Goal: Task Accomplishment & Management: Manage account settings

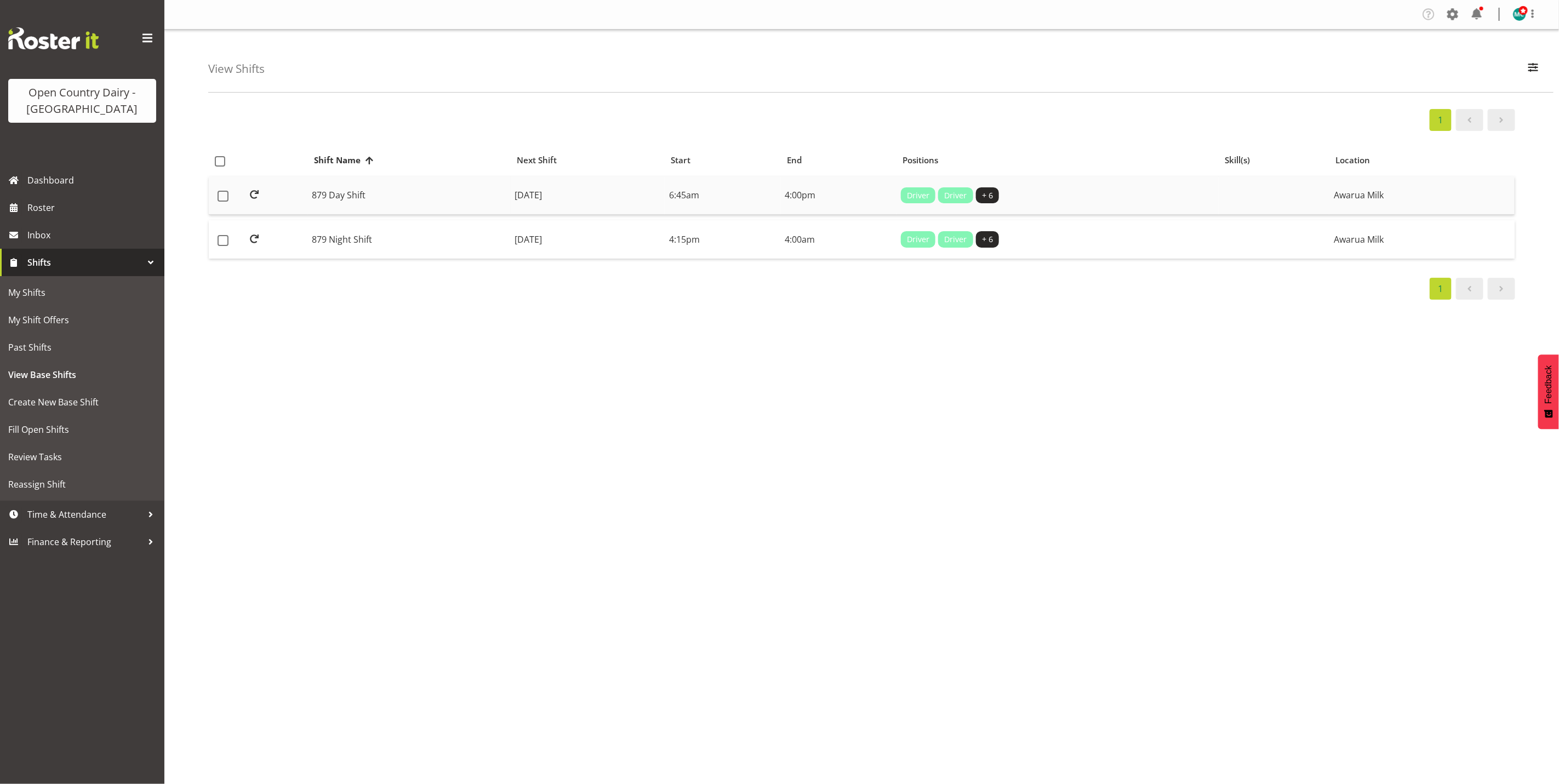
click at [372, 193] on td "879 Day Shift" at bounding box center [409, 196] width 203 height 39
click at [1541, 68] on button "button" at bounding box center [1533, 69] width 23 height 24
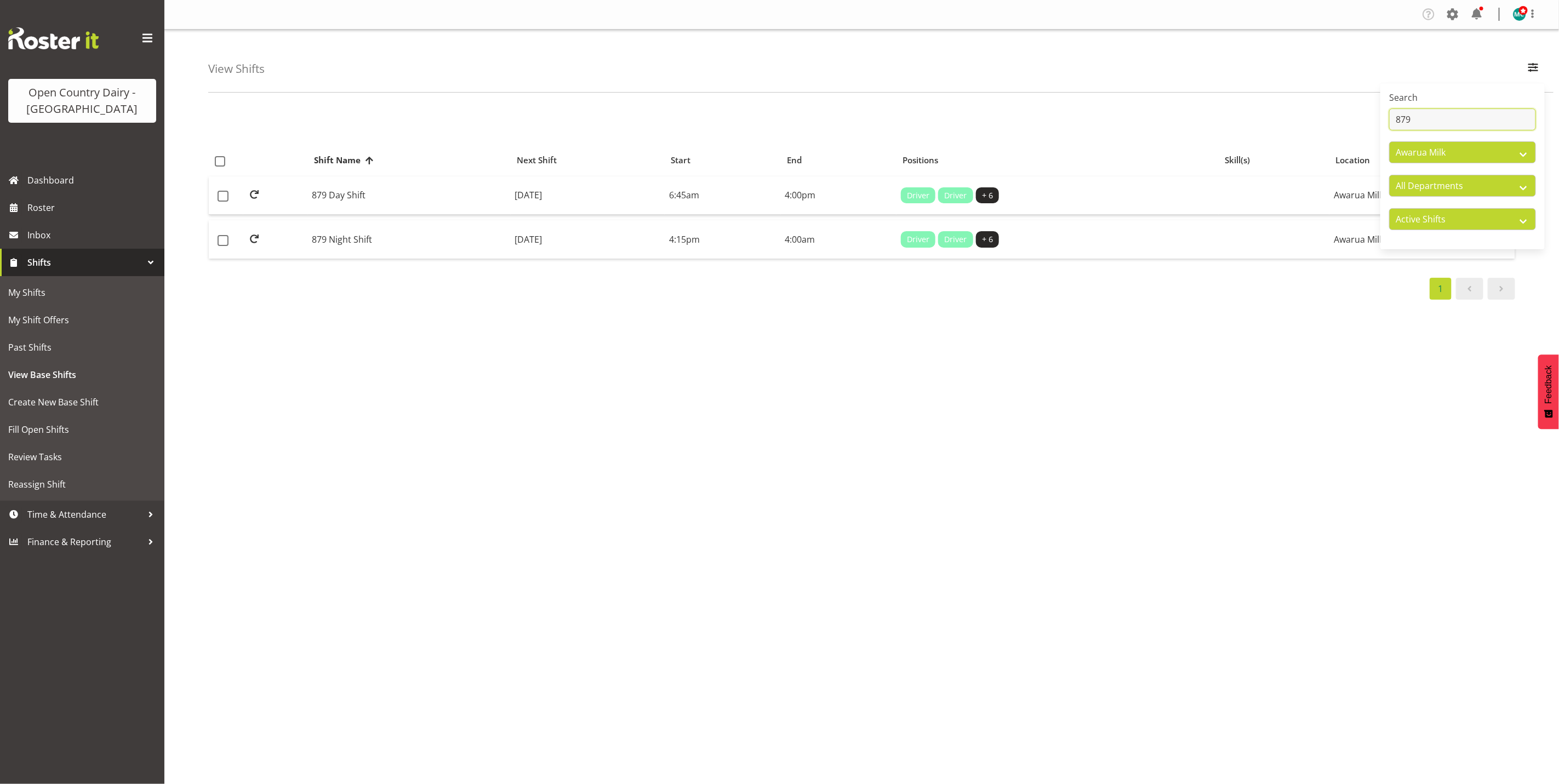
click at [1461, 114] on input "879" at bounding box center [1463, 120] width 147 height 22
click at [428, 196] on td "878 Day Shift" at bounding box center [409, 196] width 203 height 39
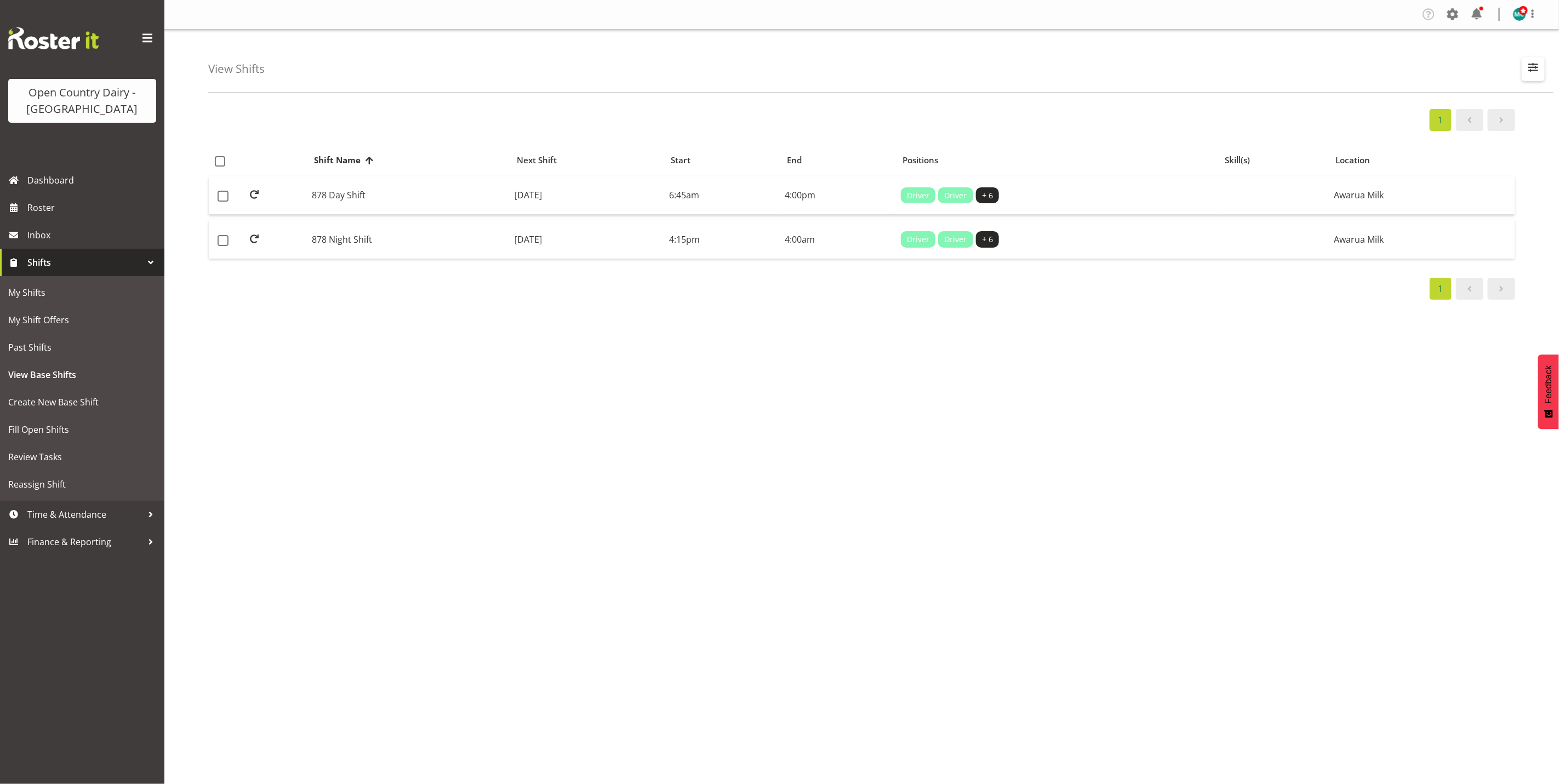
click at [1539, 73] on span "button" at bounding box center [1533, 67] width 14 height 14
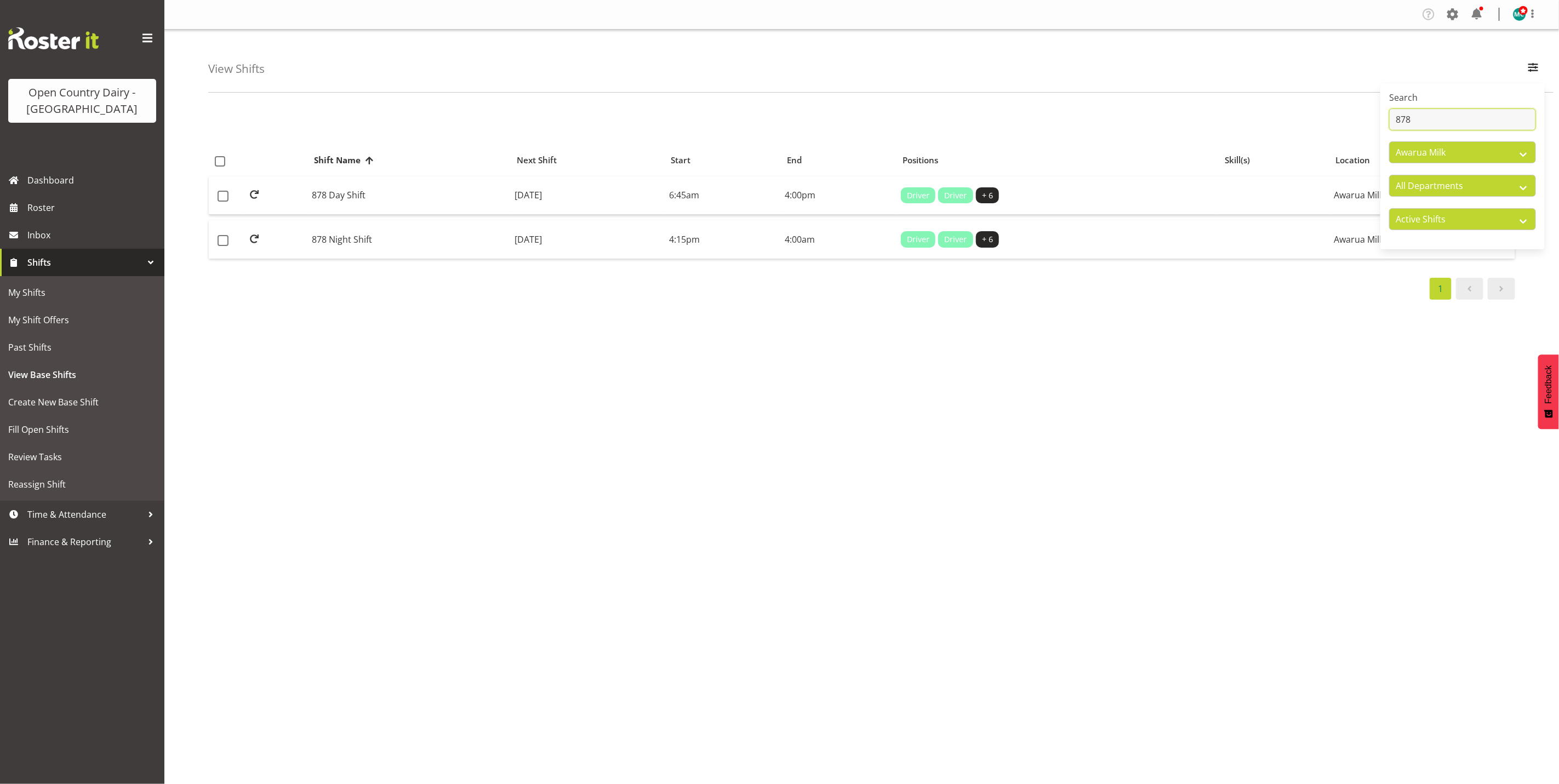
click at [1436, 123] on input "878" at bounding box center [1463, 120] width 147 height 22
click at [1444, 116] on input "877" at bounding box center [1463, 120] width 147 height 22
type input "878"
click at [339, 197] on td "878 Day Shift" at bounding box center [409, 196] width 203 height 39
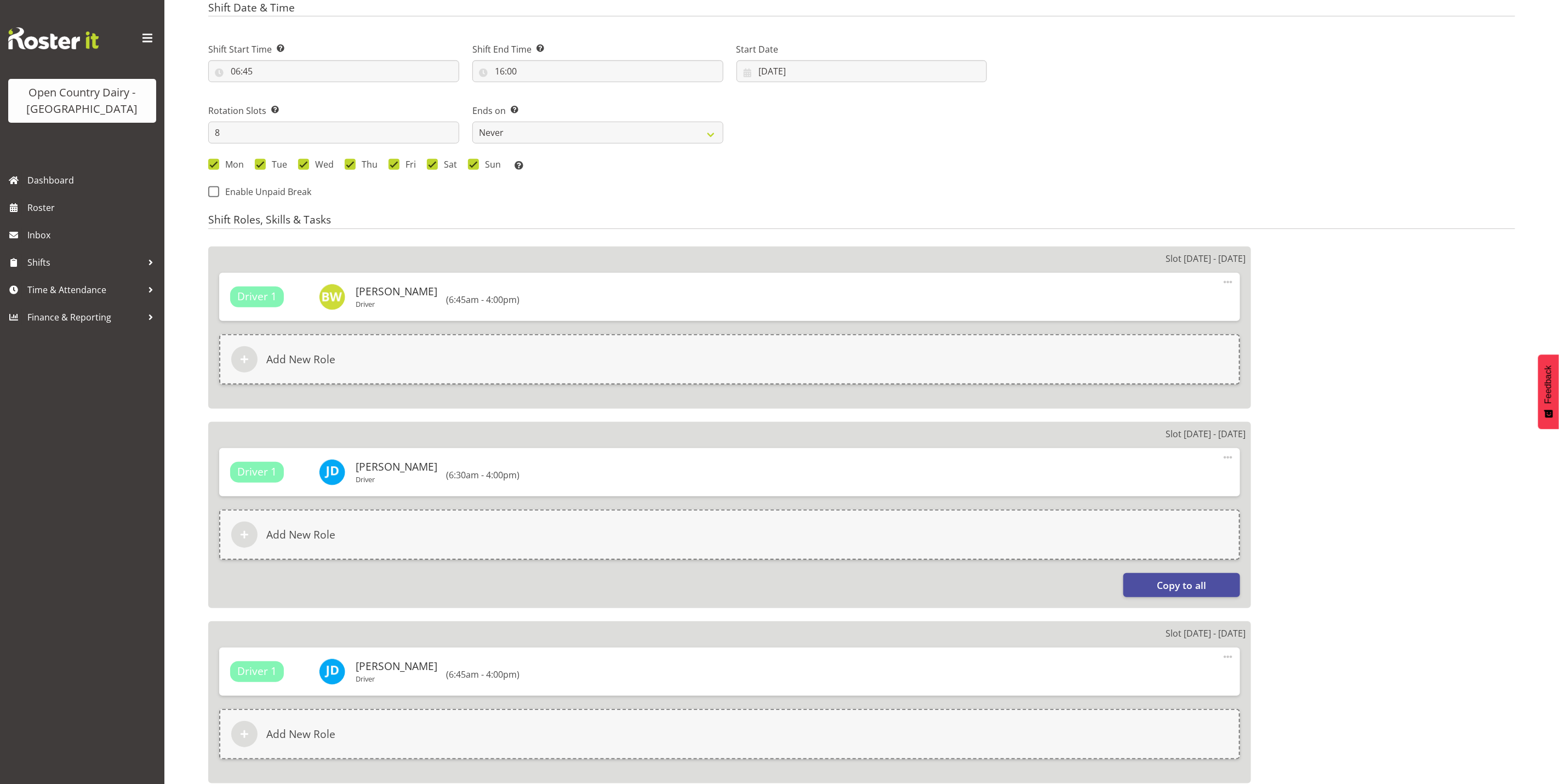
scroll to position [462, 0]
select select
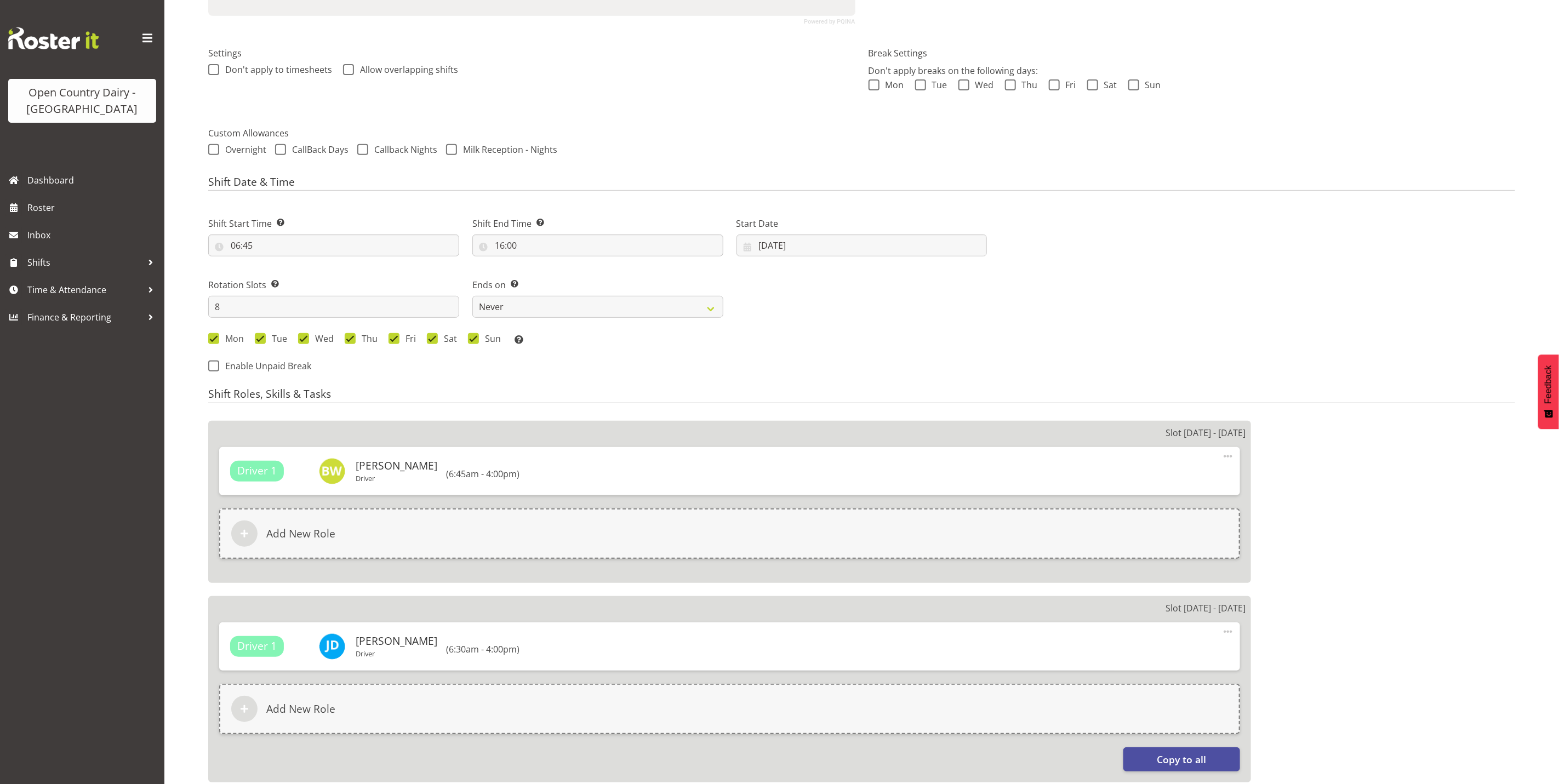
scroll to position [51, 0]
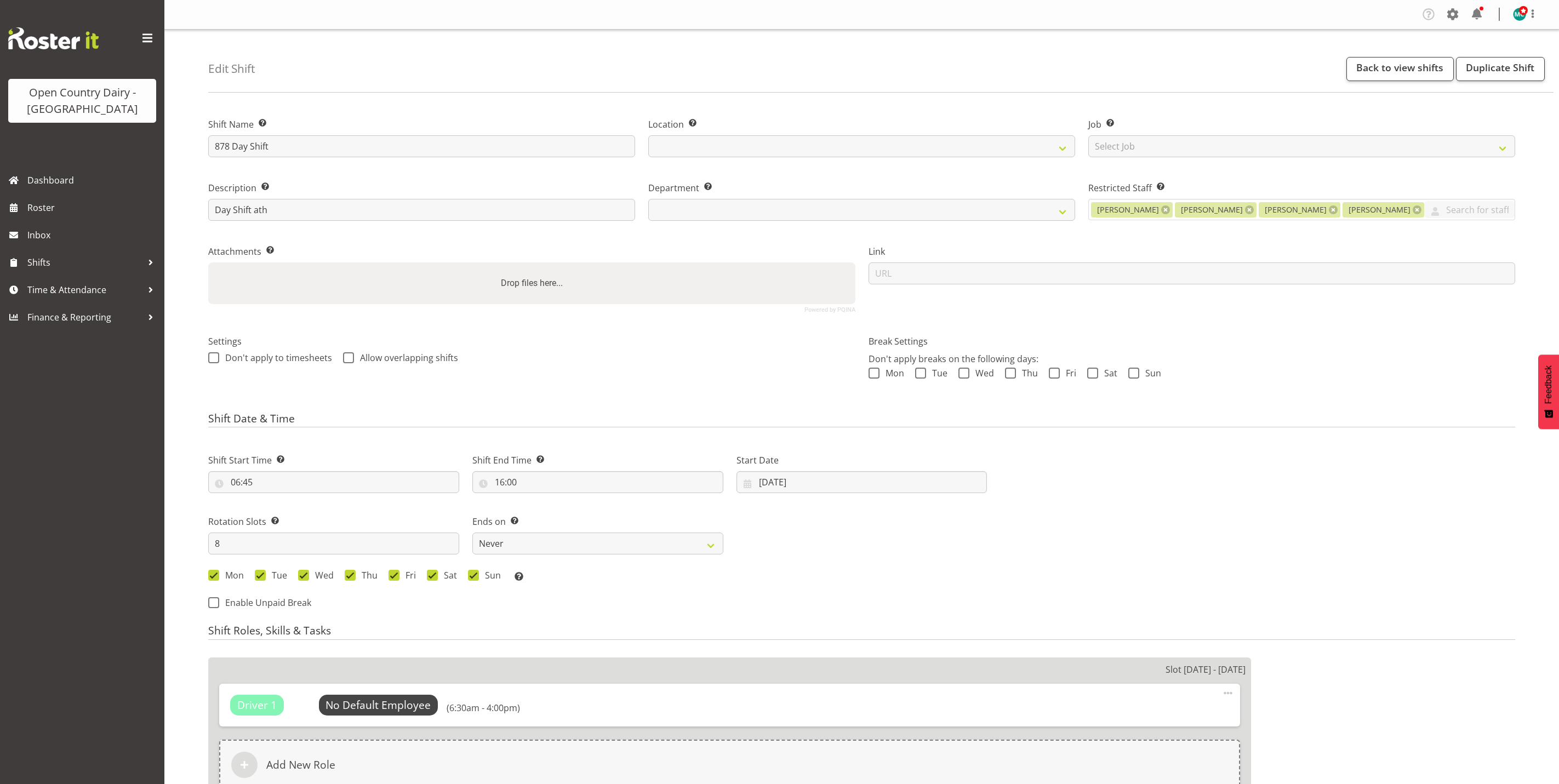
select select "7"
select select "2025"
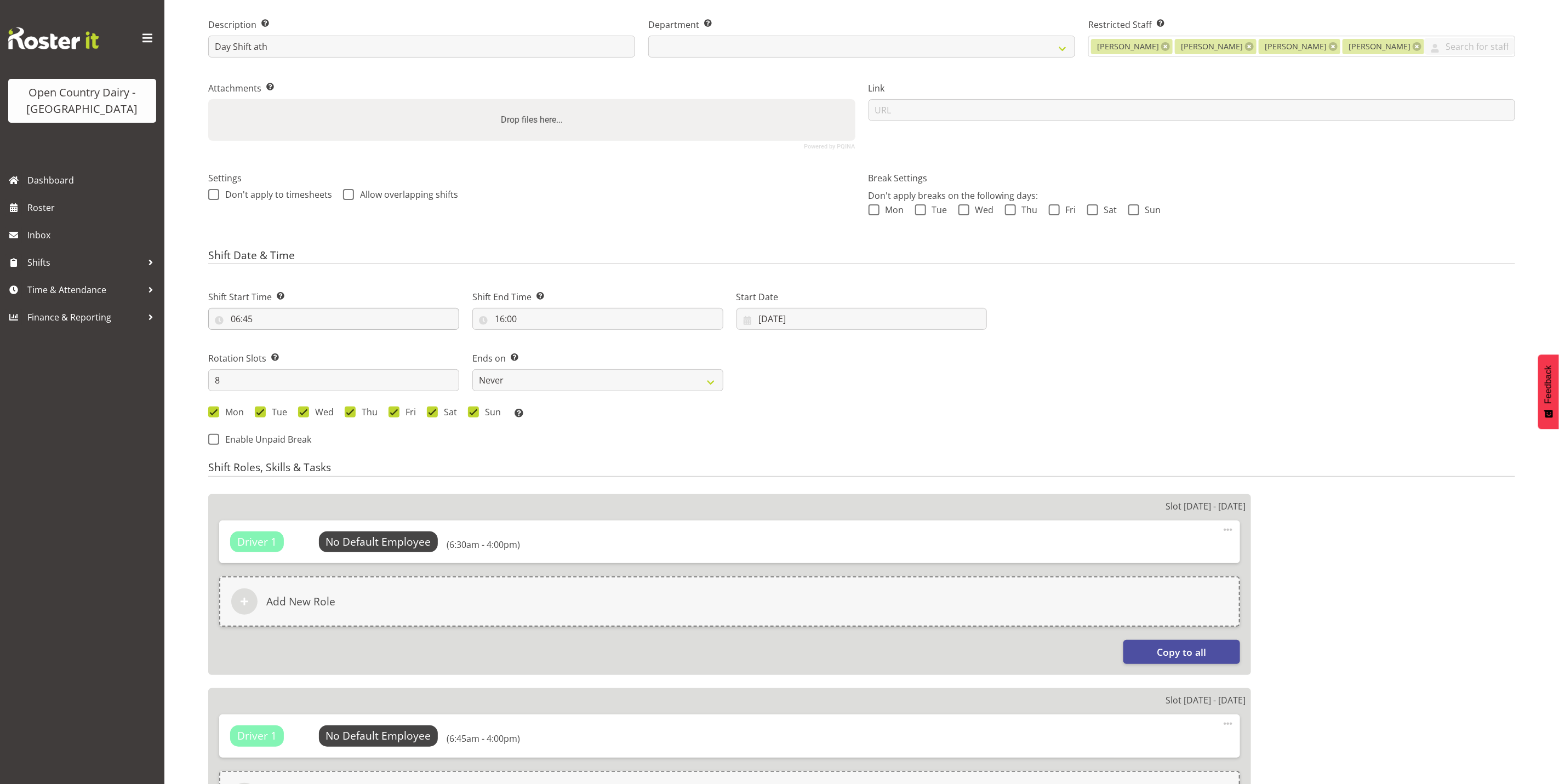
select select
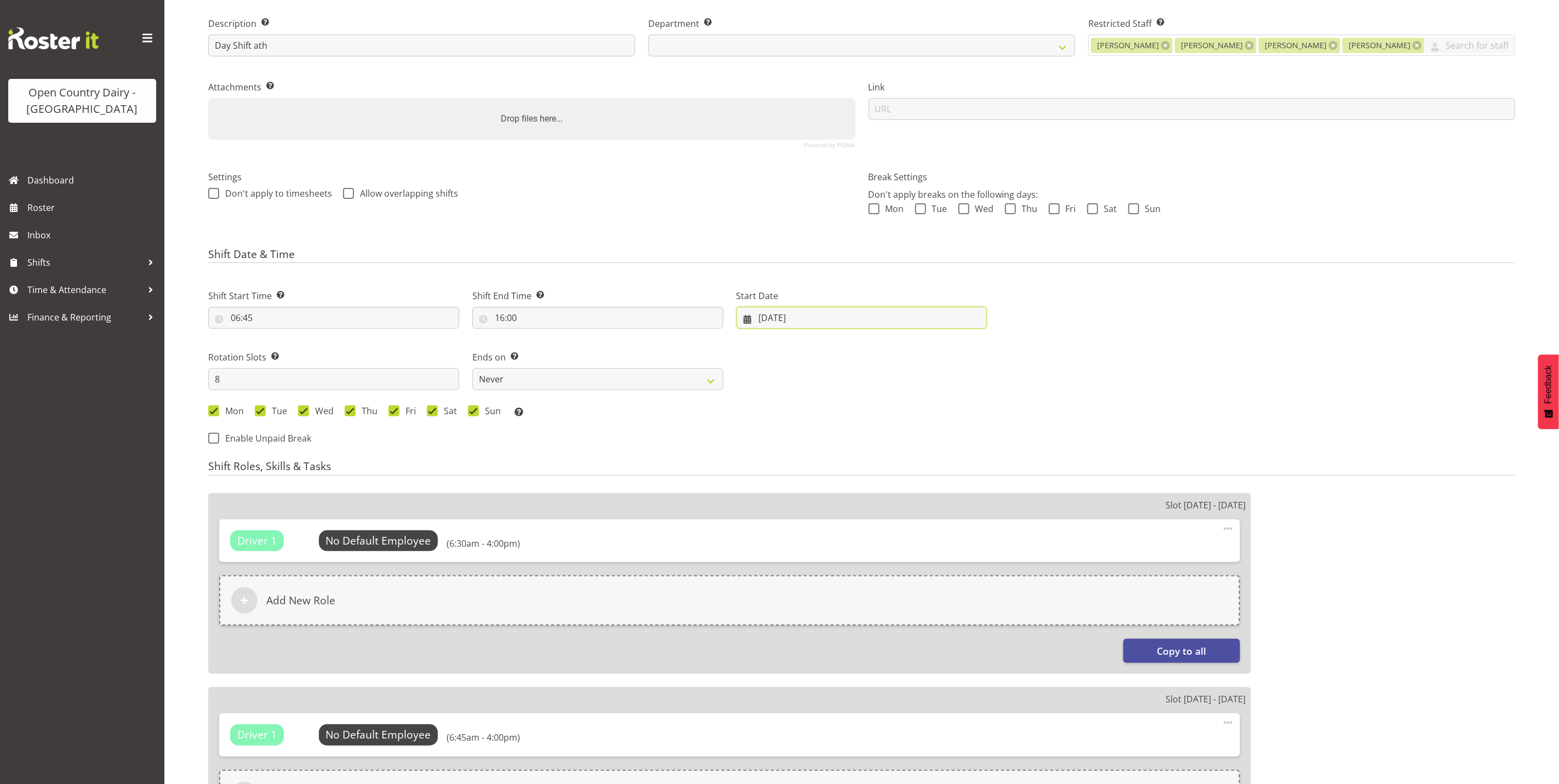
click at [801, 311] on input "18/08/2025" at bounding box center [862, 318] width 251 height 22
select select
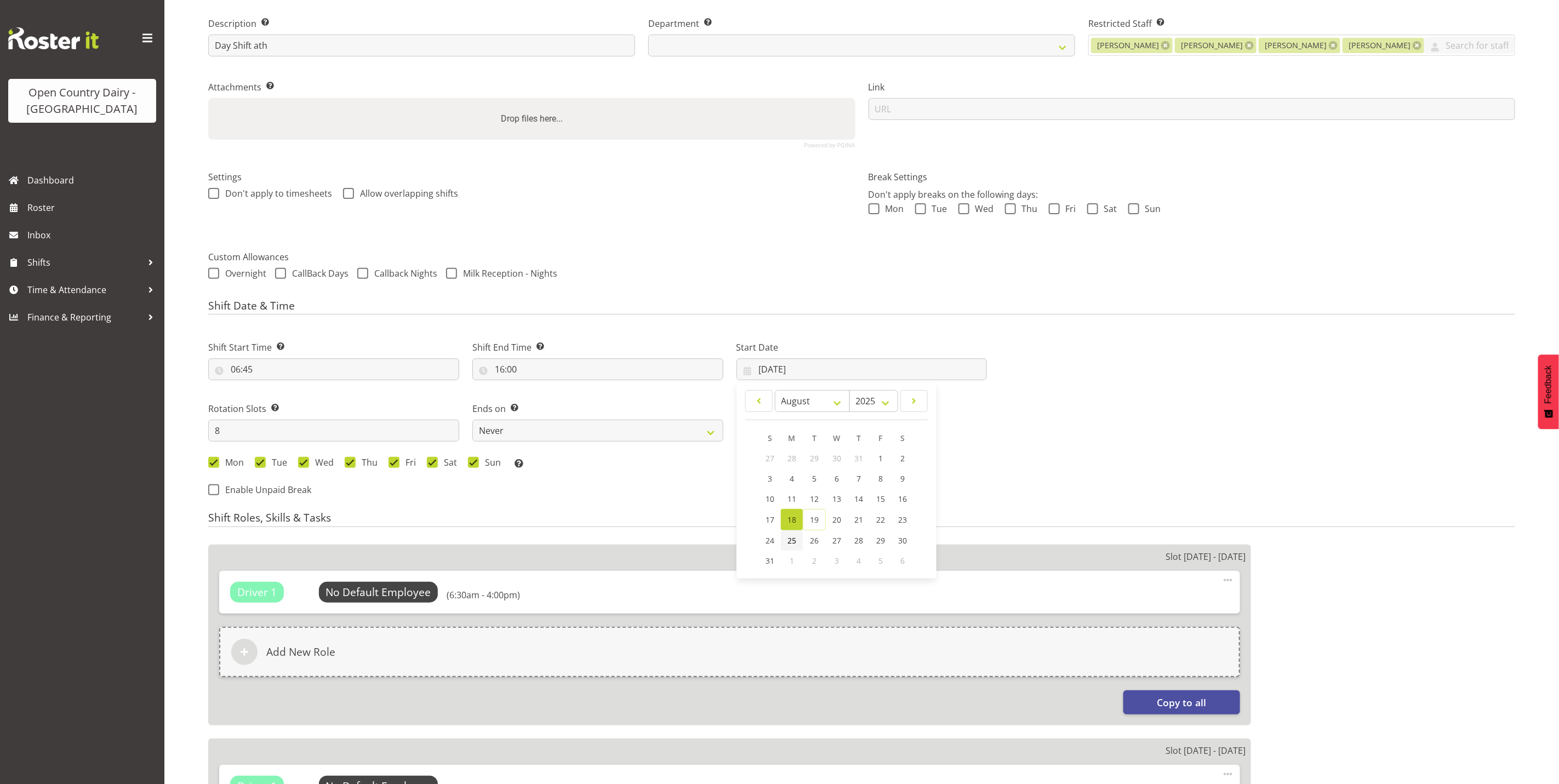
click at [791, 539] on span "25" at bounding box center [792, 541] width 9 height 10
select select
type input "25/08/2025"
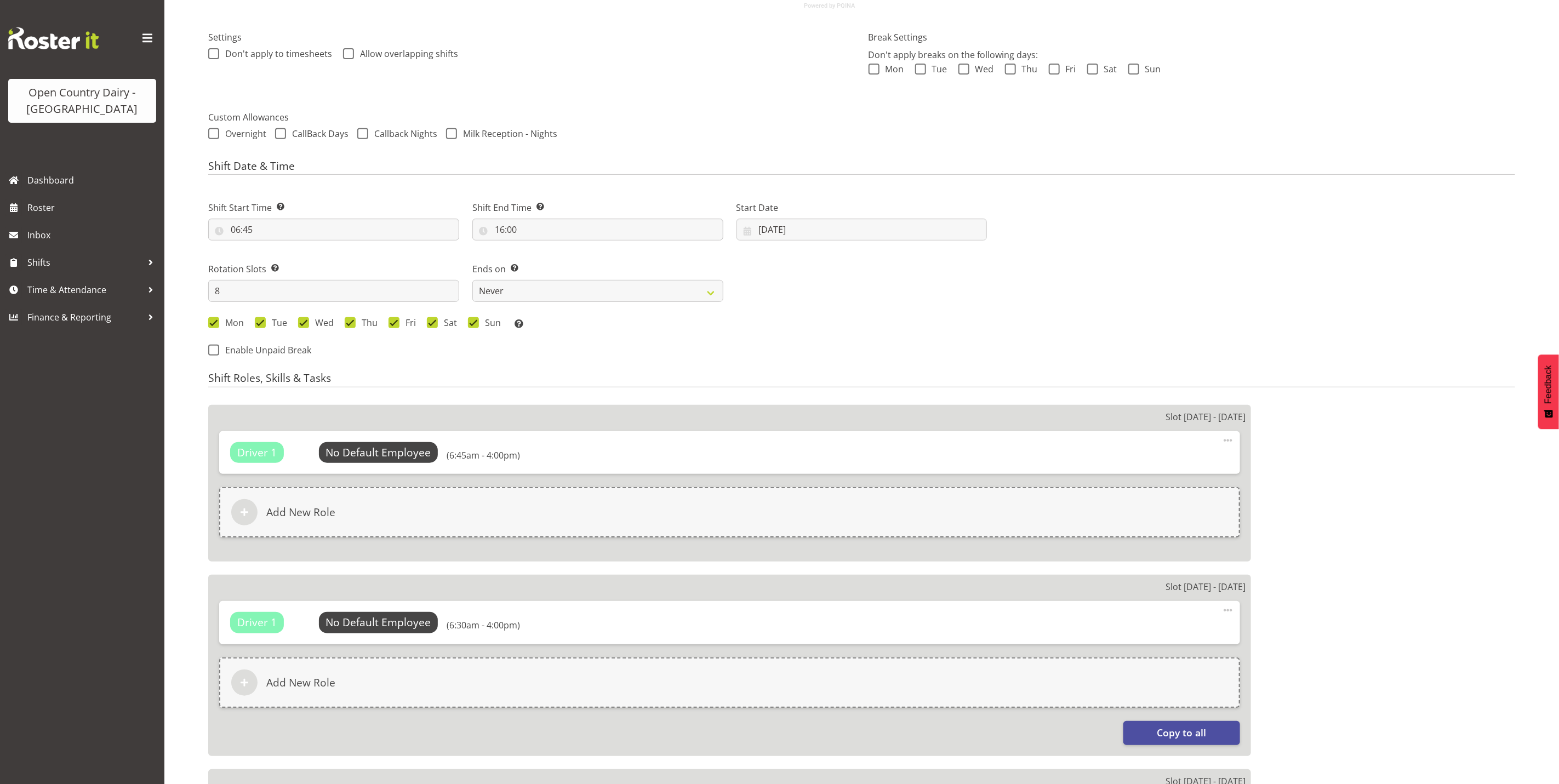
scroll to position [329, 0]
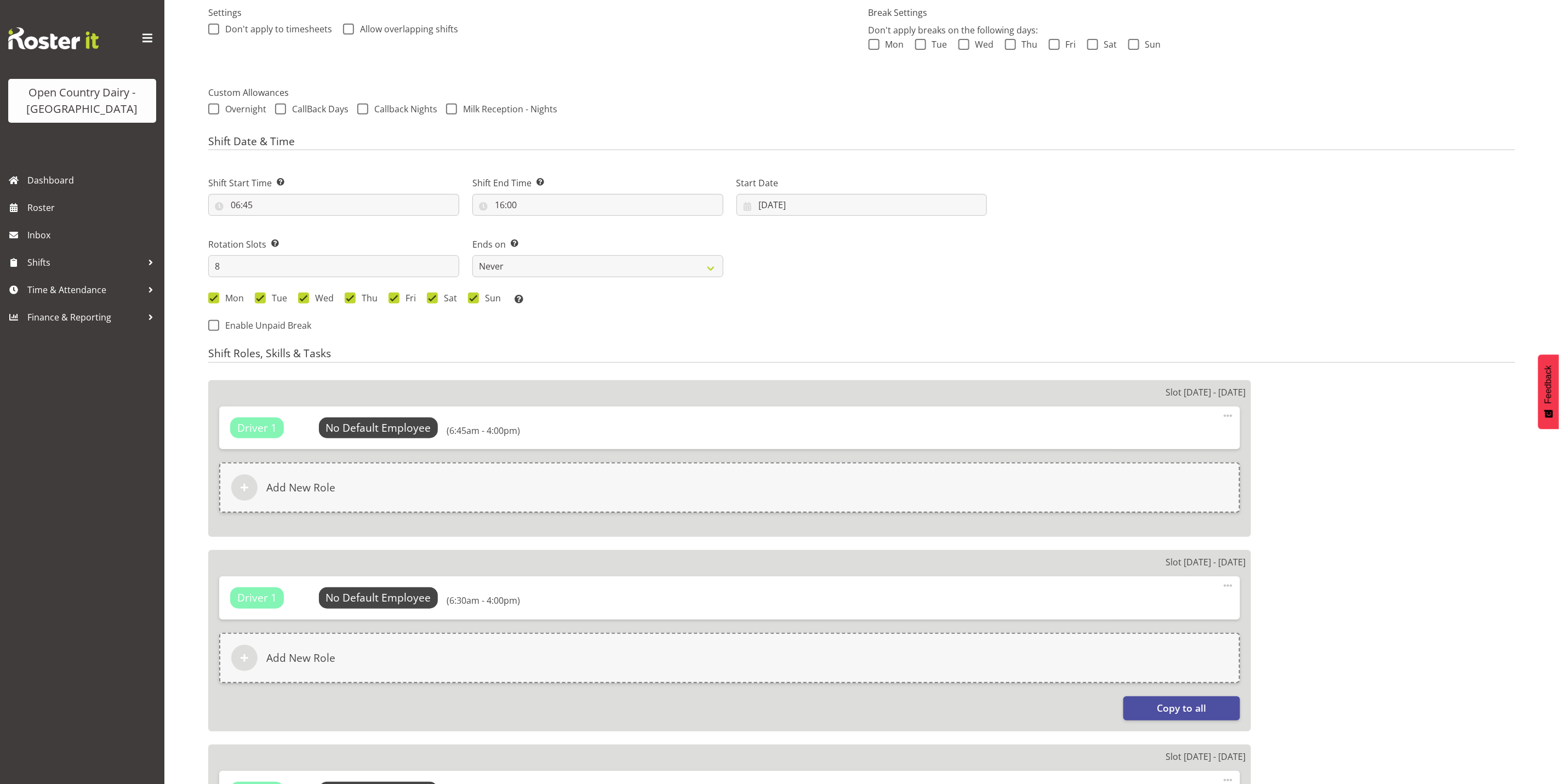
select select "691"
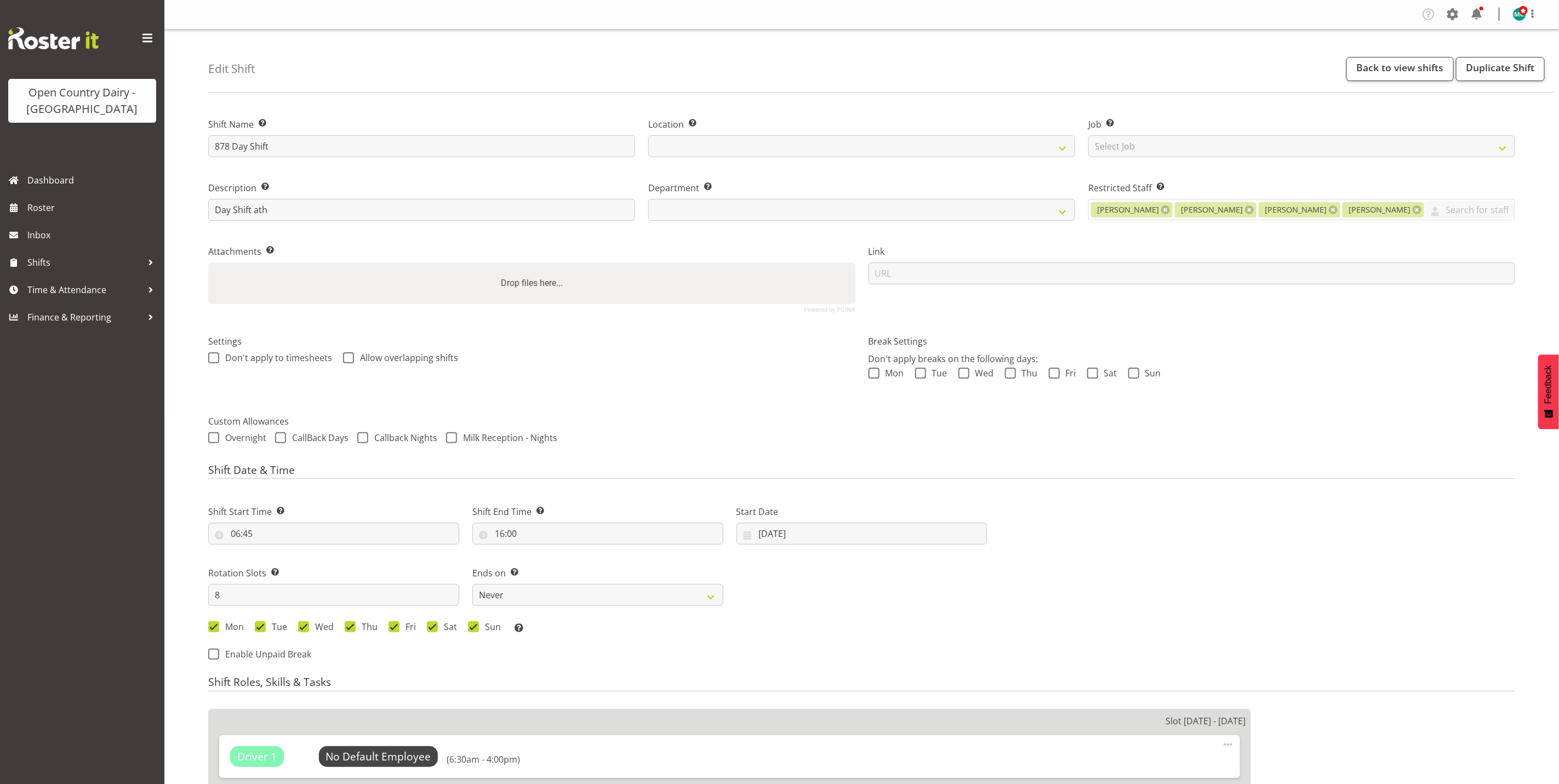
select select
drag, startPoint x: 774, startPoint y: 538, endPoint x: 784, endPoint y: 540, distance: 10.2
click at [774, 538] on input "18/08/2025" at bounding box center [862, 534] width 251 height 22
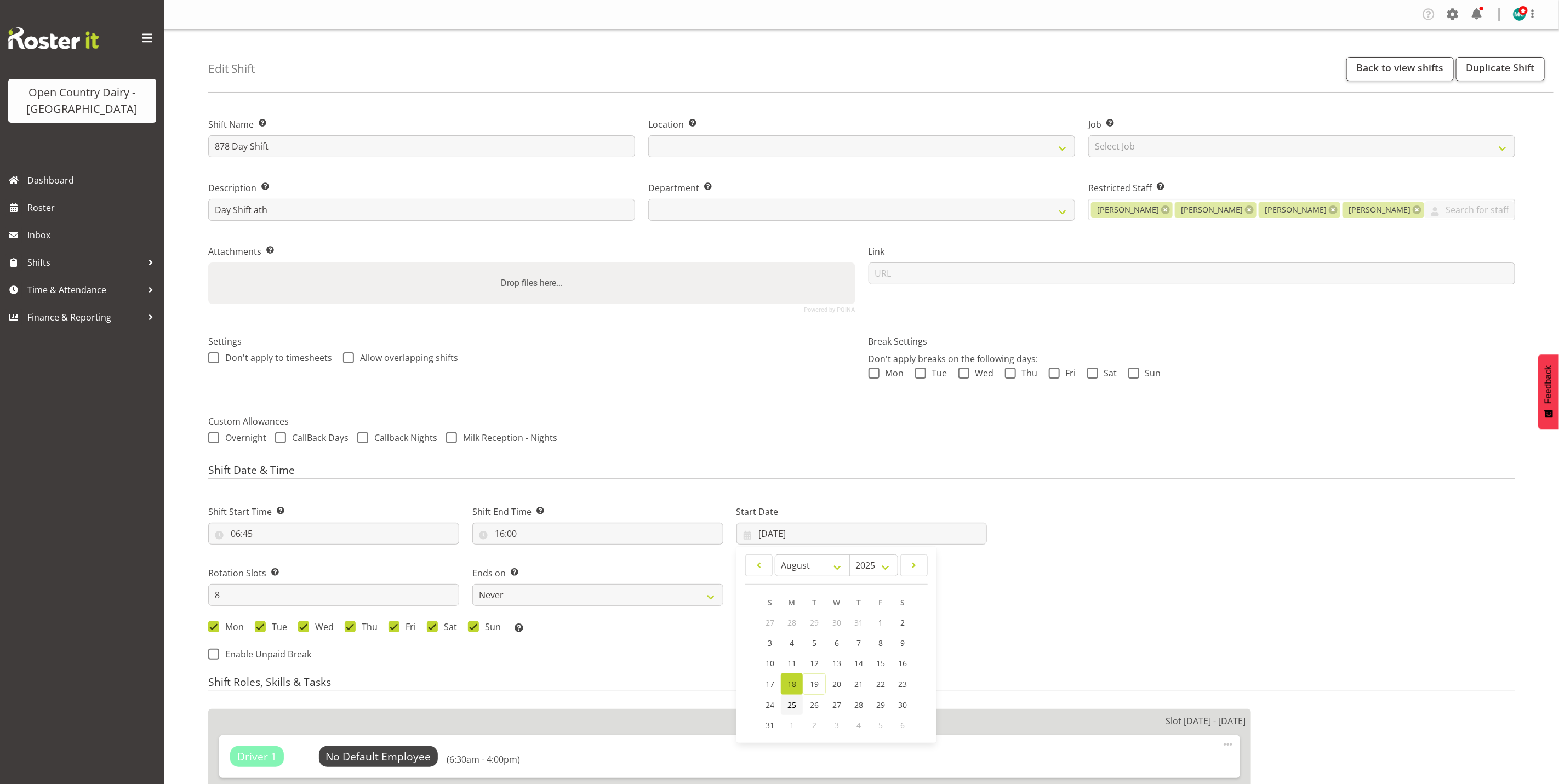
click at [796, 705] on span "25" at bounding box center [792, 705] width 9 height 10
select select
type input "25/08/2025"
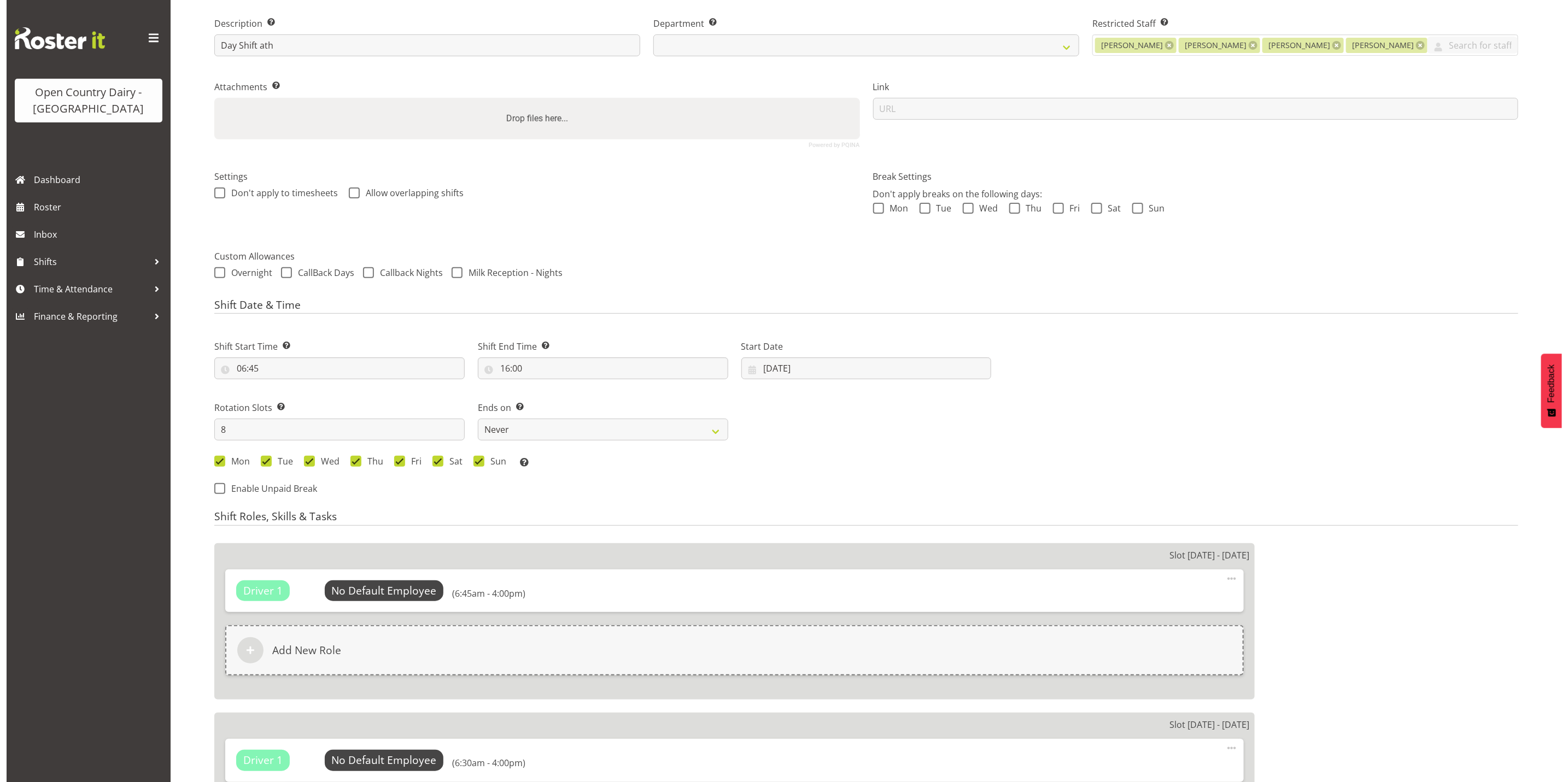
scroll to position [246, 0]
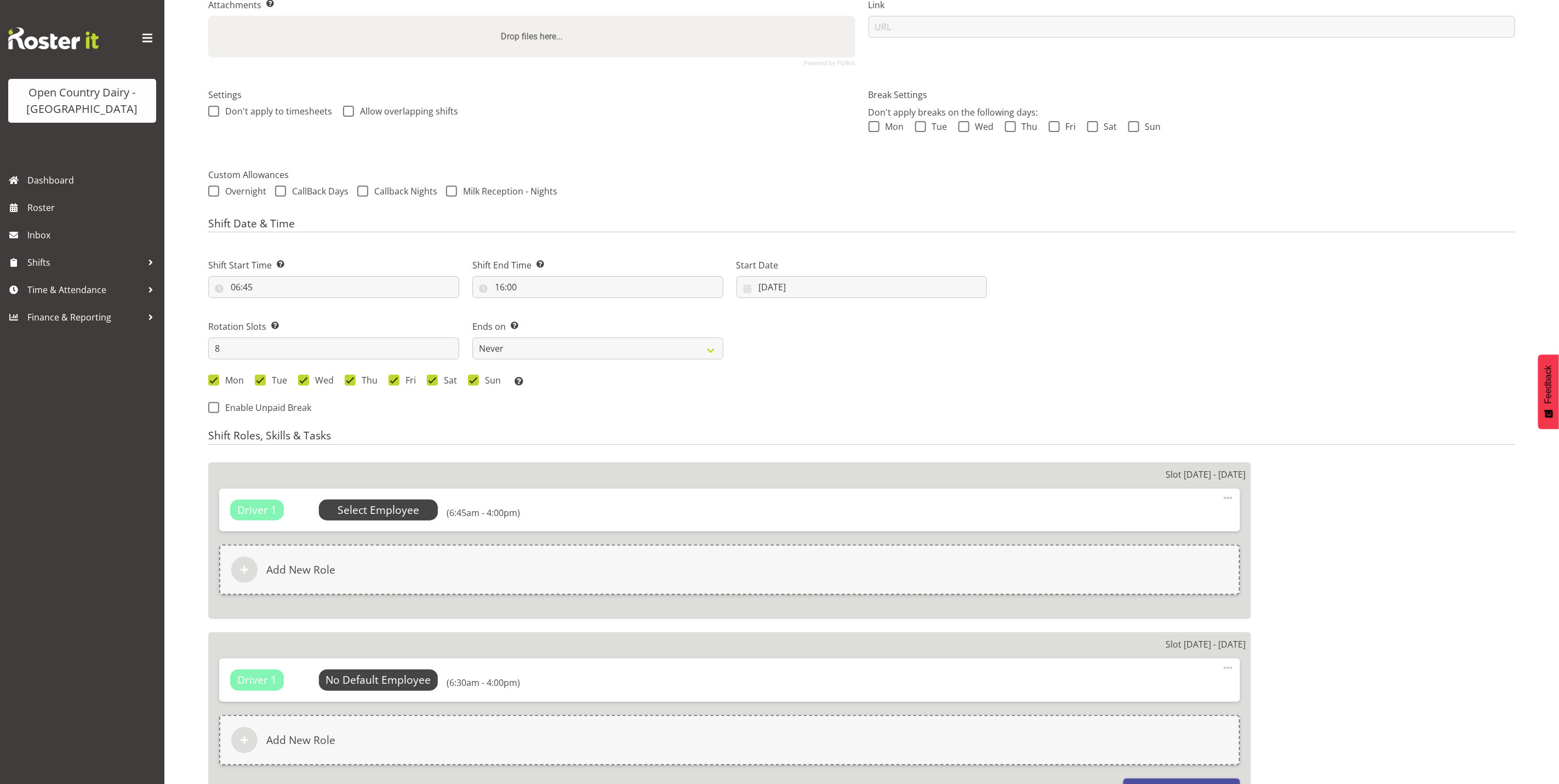
click at [367, 511] on span "Select Employee" at bounding box center [378, 511] width 82 height 16
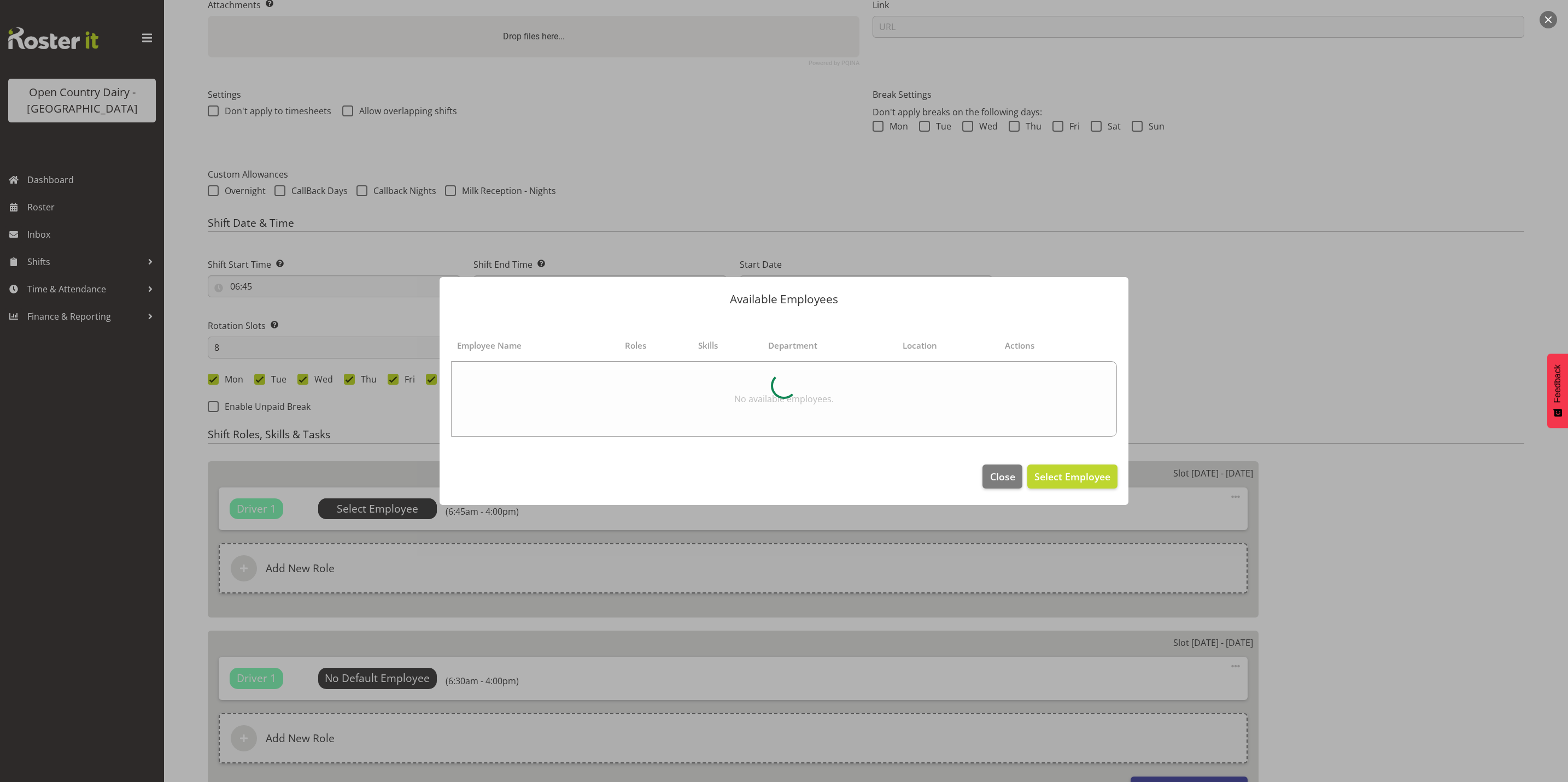
select select "691"
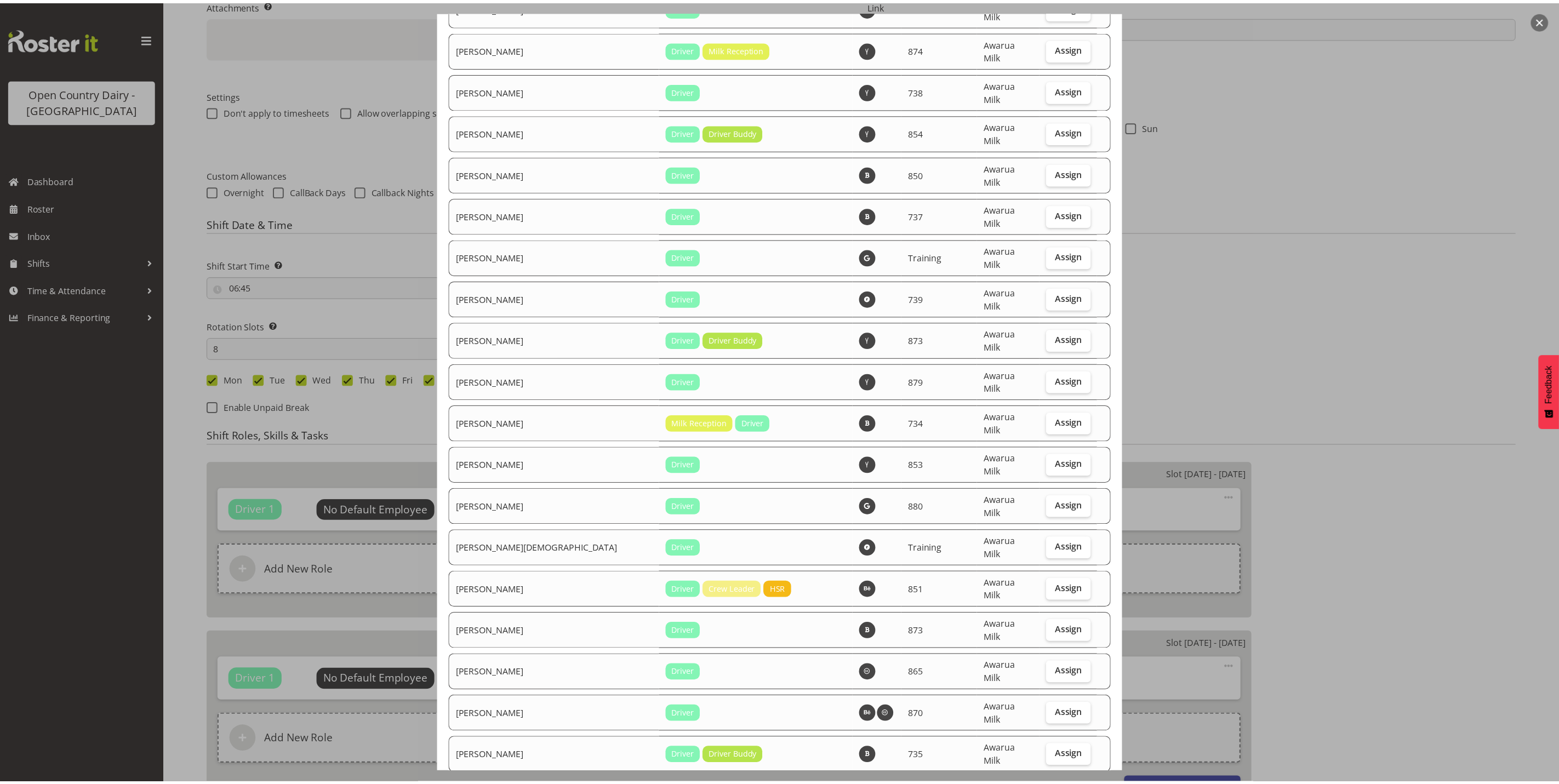
scroll to position [3695, 0]
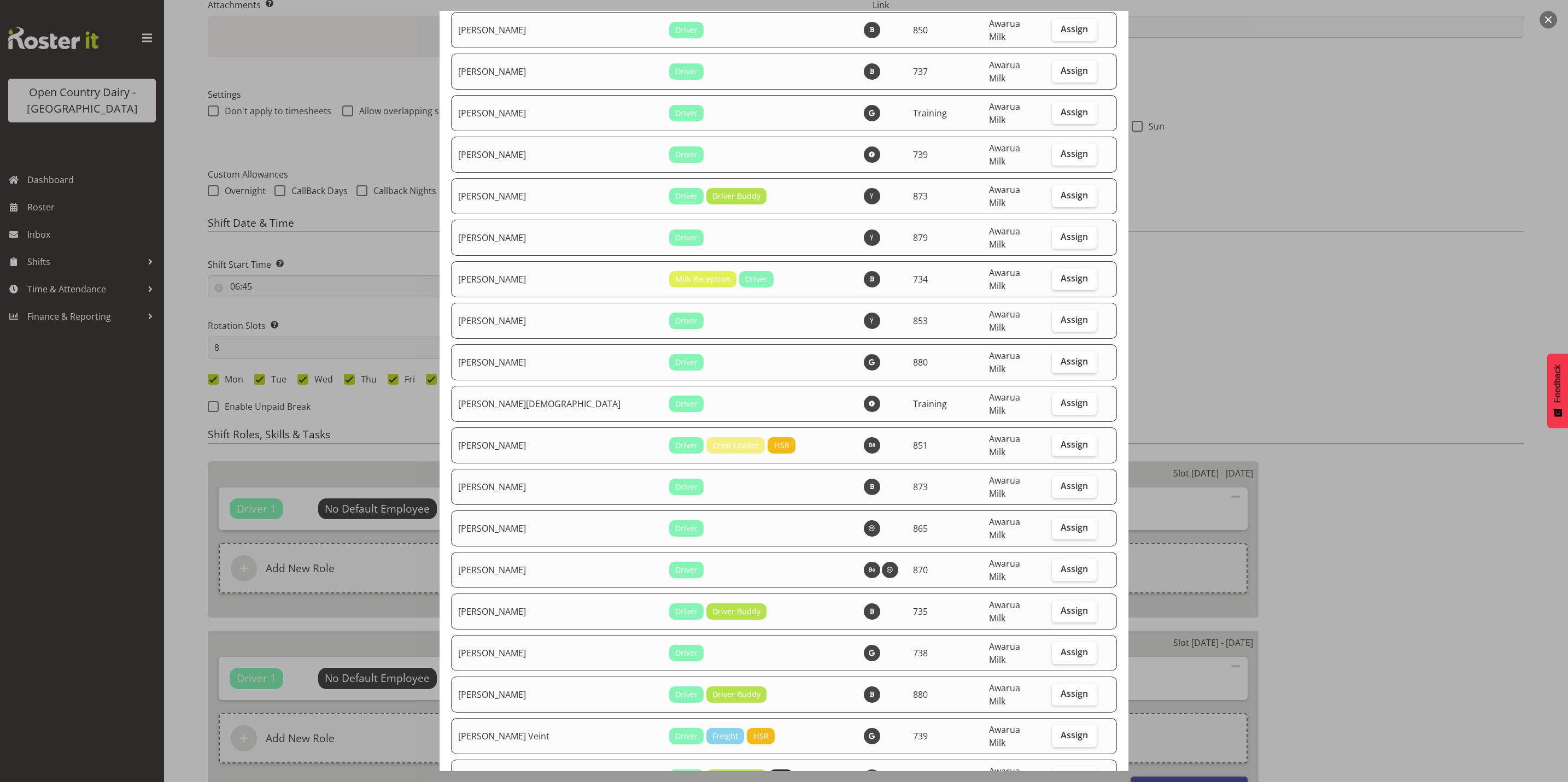
checkbox input "true"
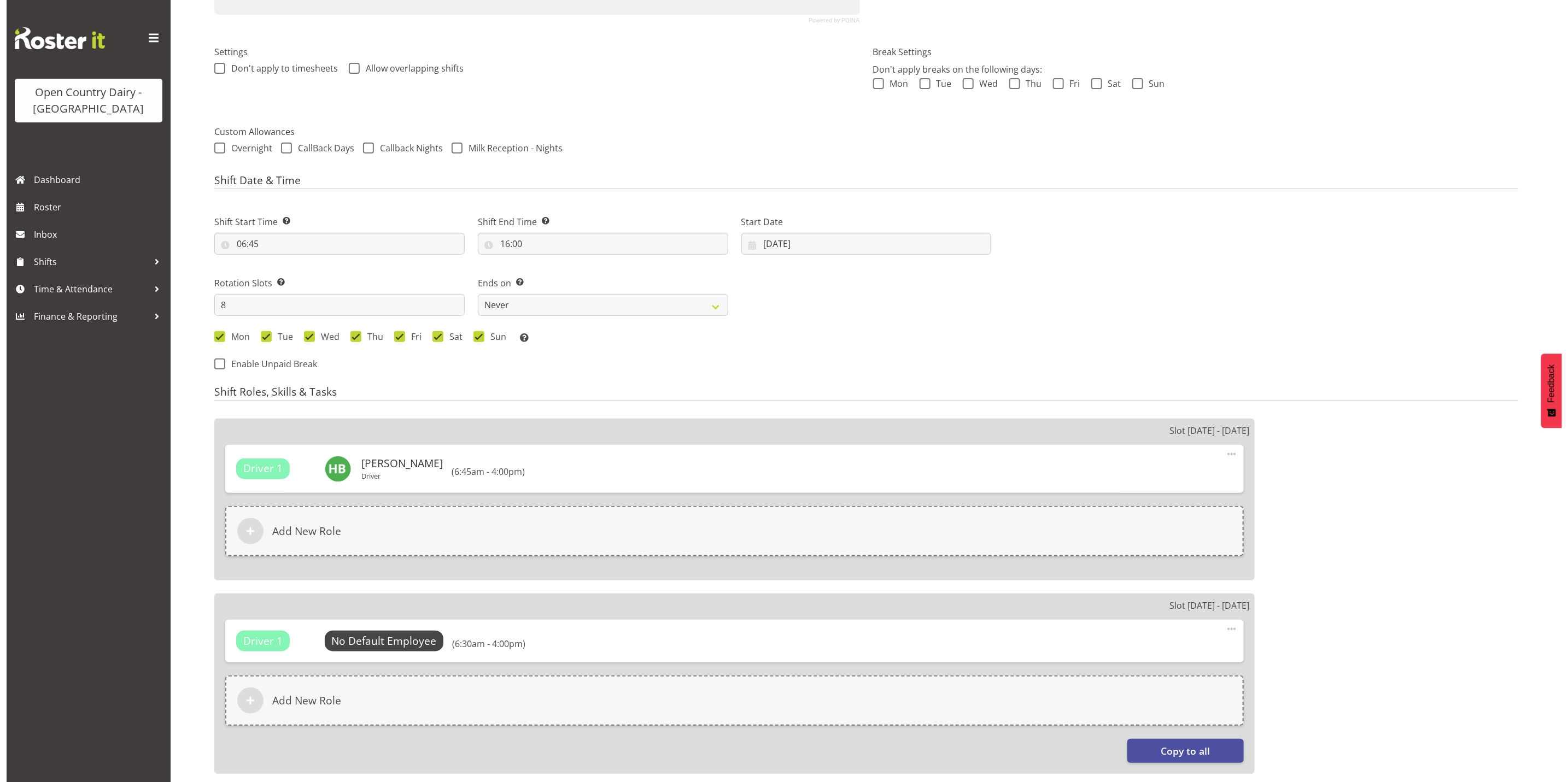
scroll to position [328, 0]
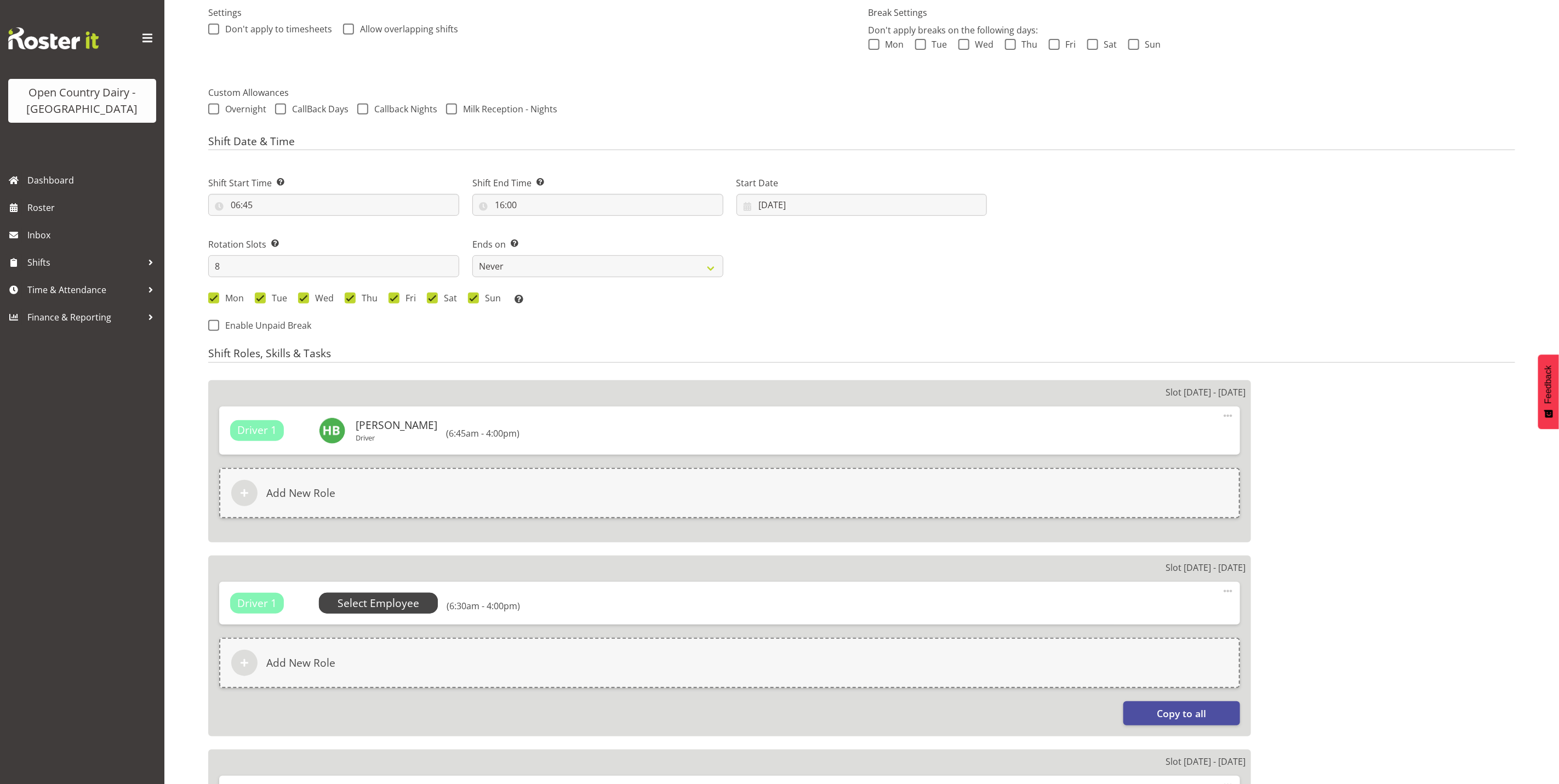
click at [376, 605] on span "Select Employee" at bounding box center [378, 603] width 82 height 16
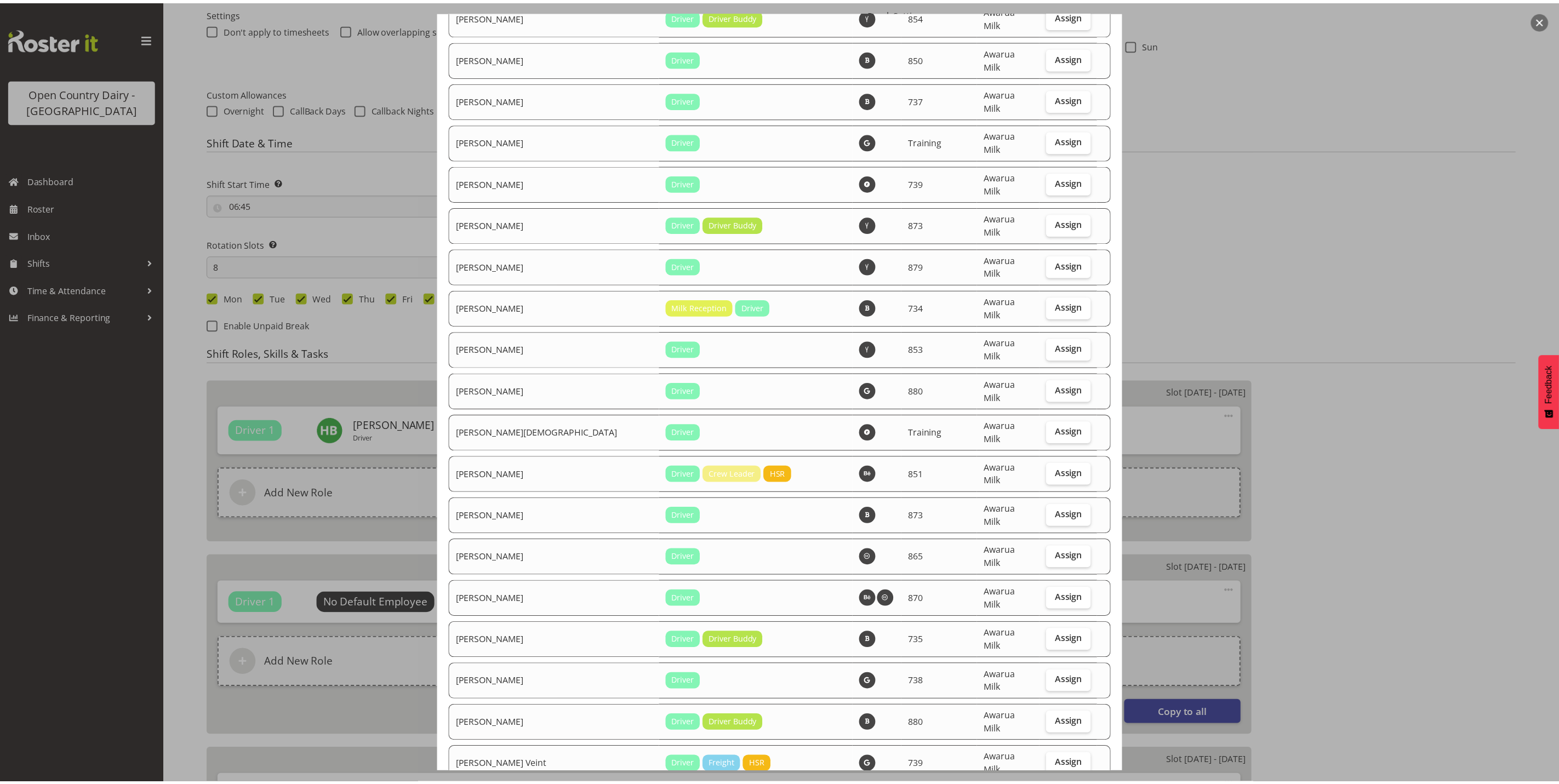
scroll to position [3695, 0]
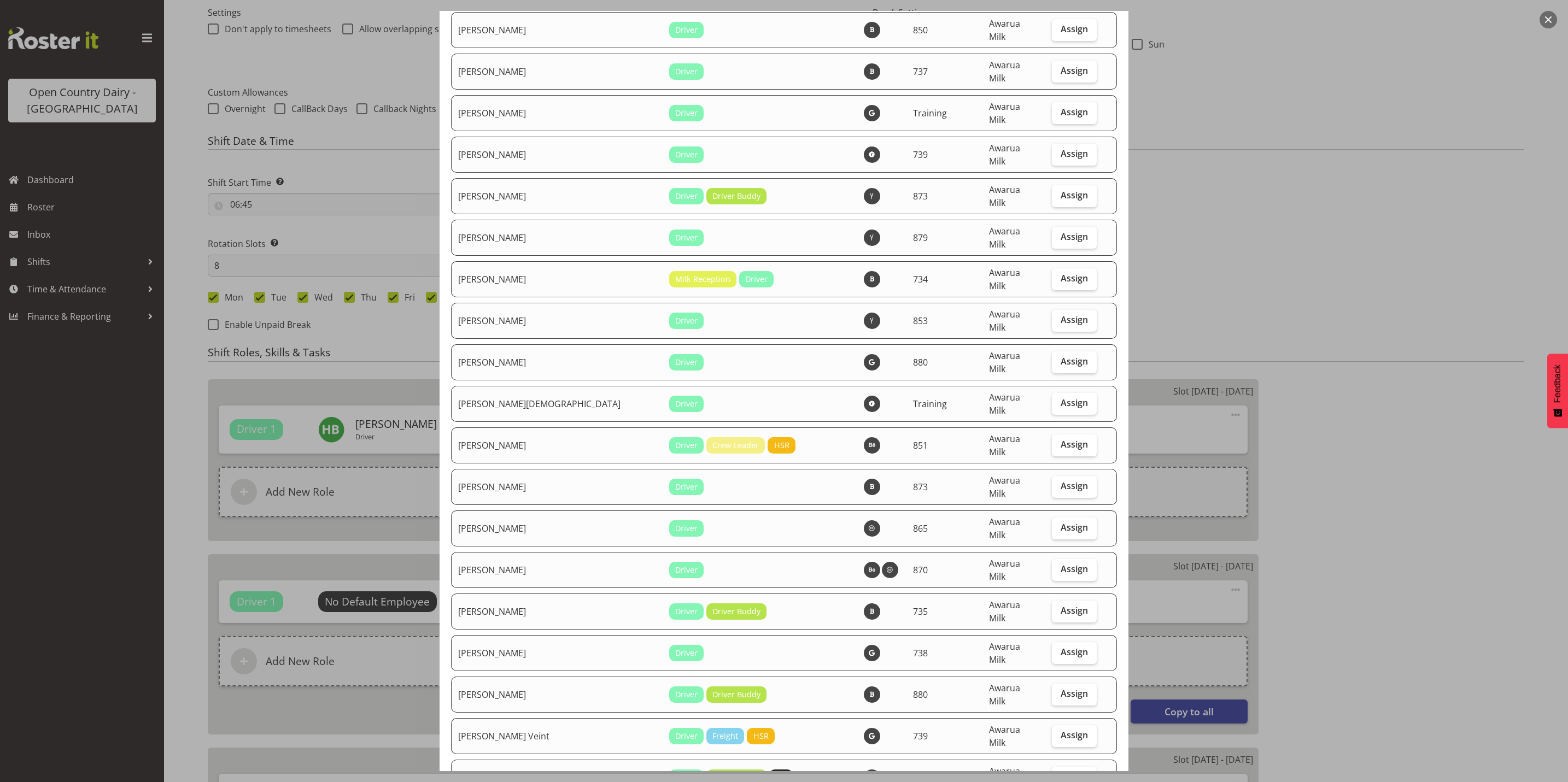
checkbox input "true"
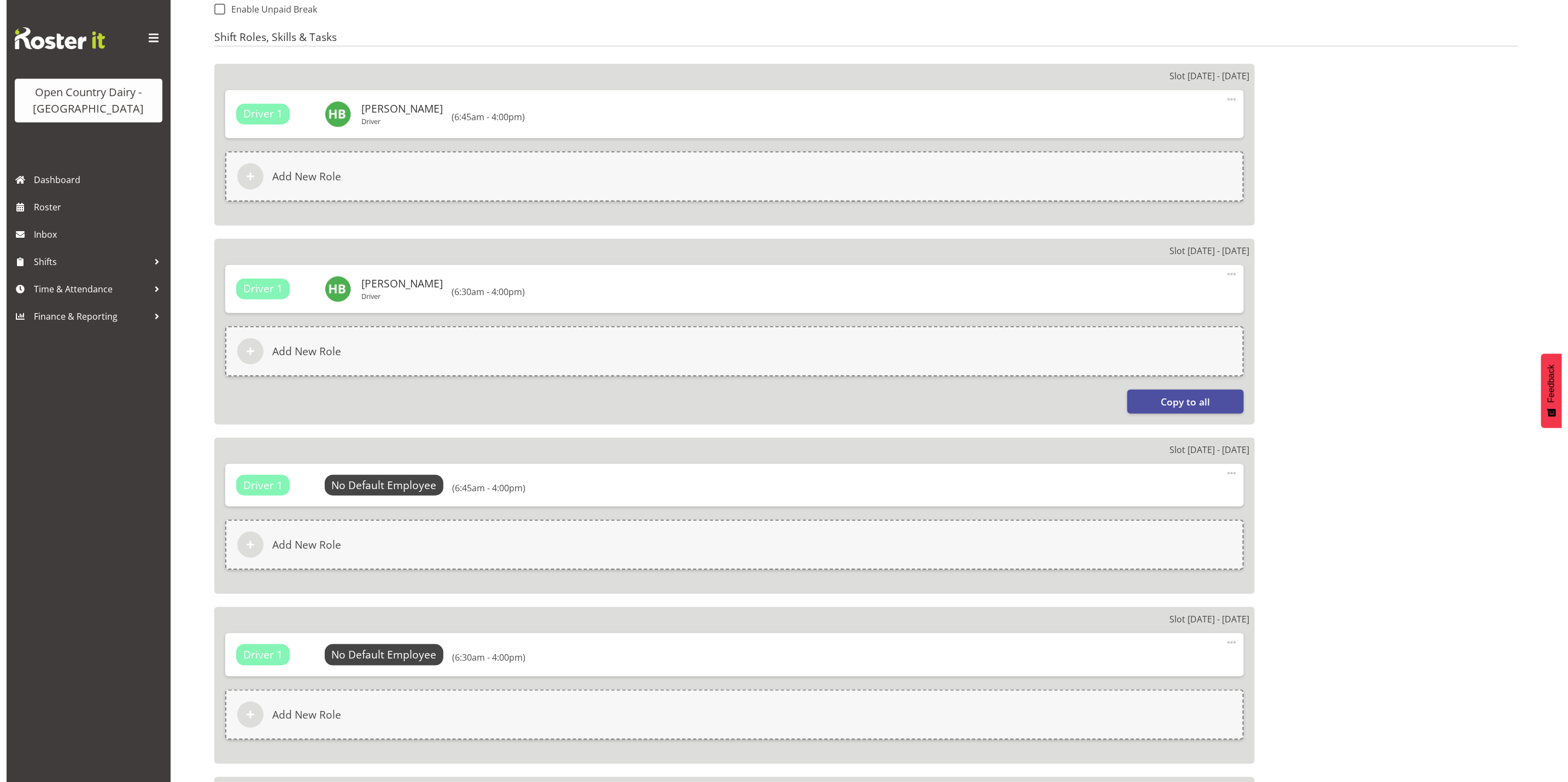
scroll to position [656, 0]
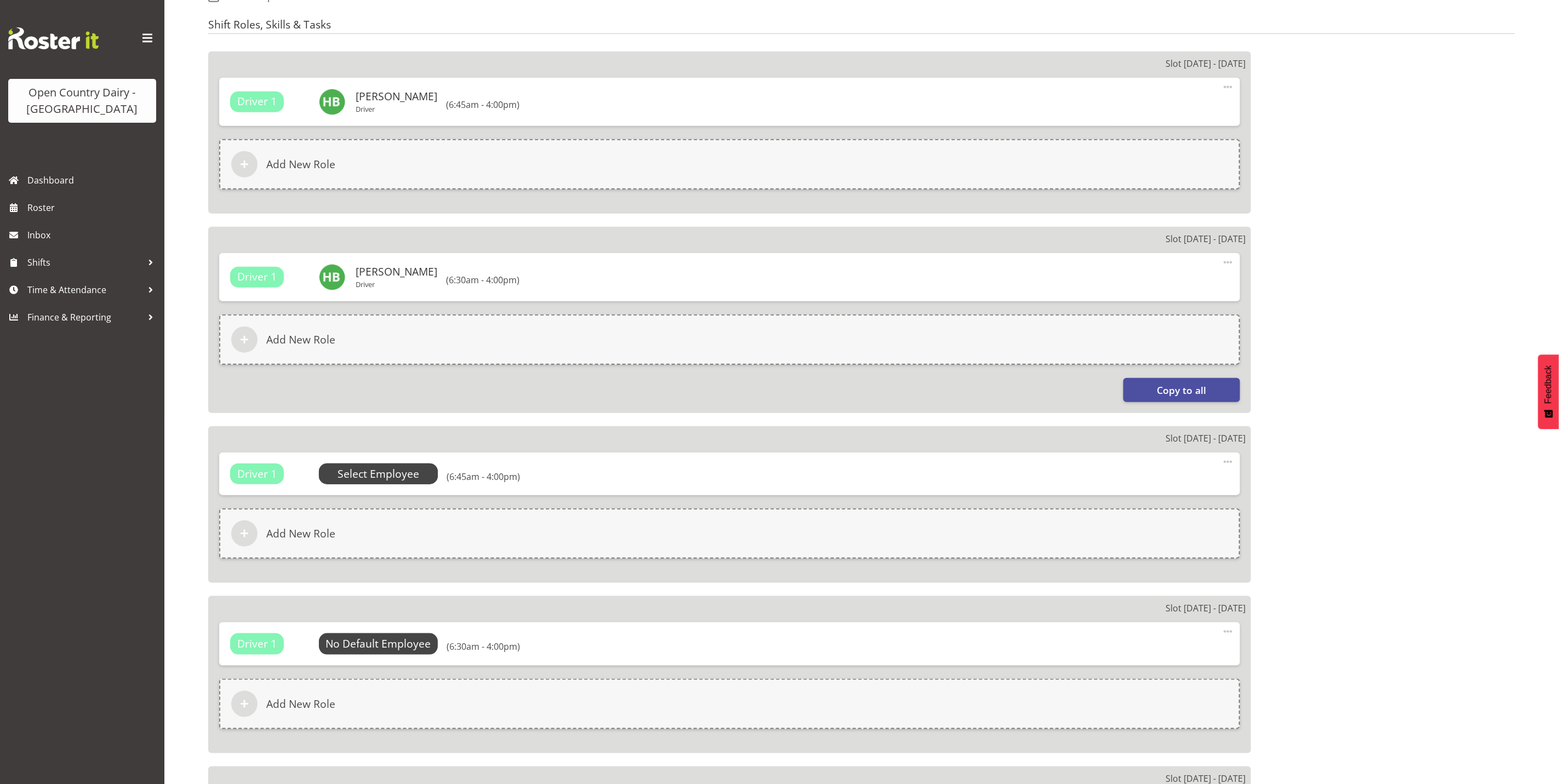
click at [373, 474] on span "Select Employee" at bounding box center [378, 474] width 82 height 16
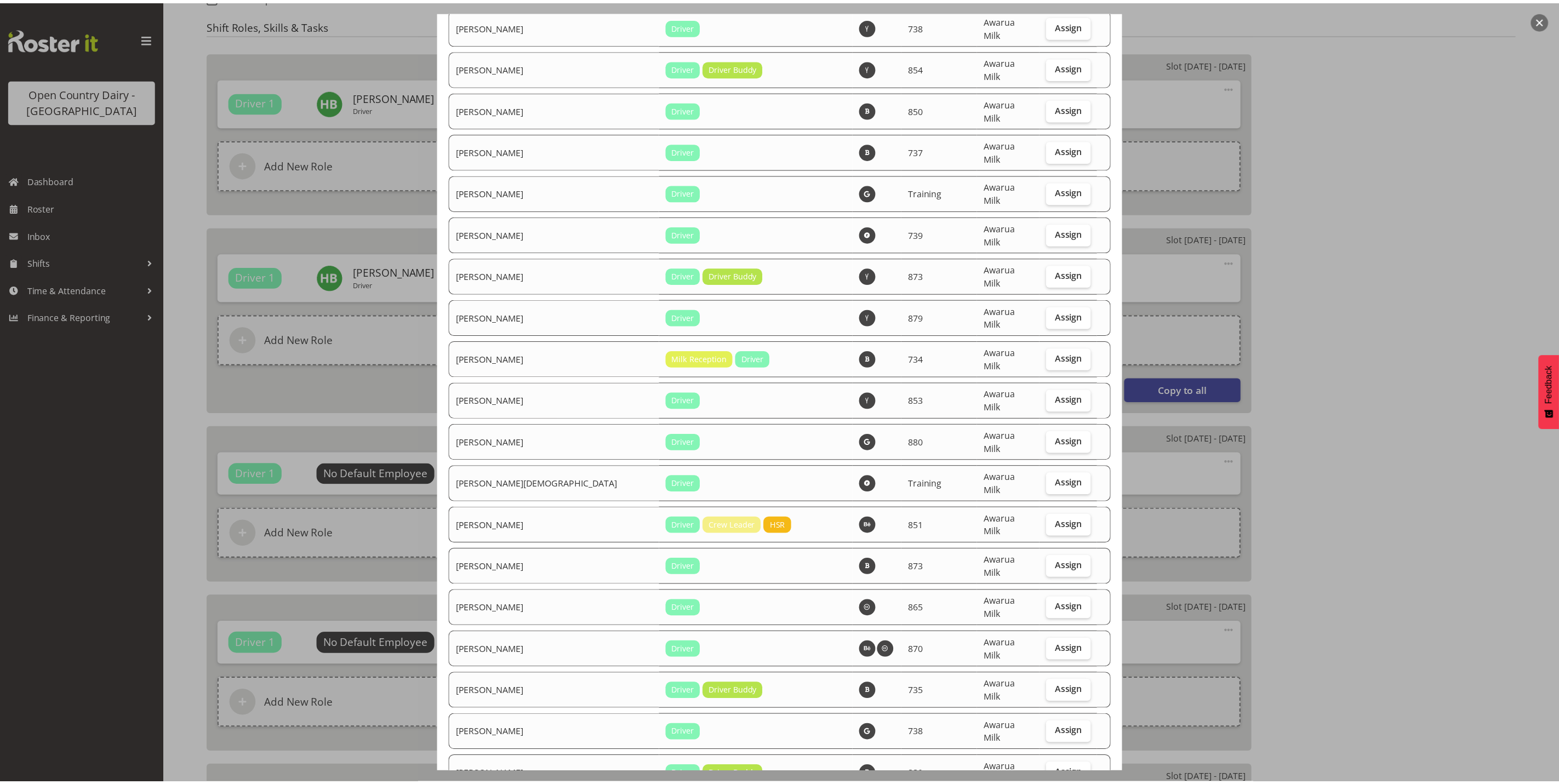
scroll to position [3695, 0]
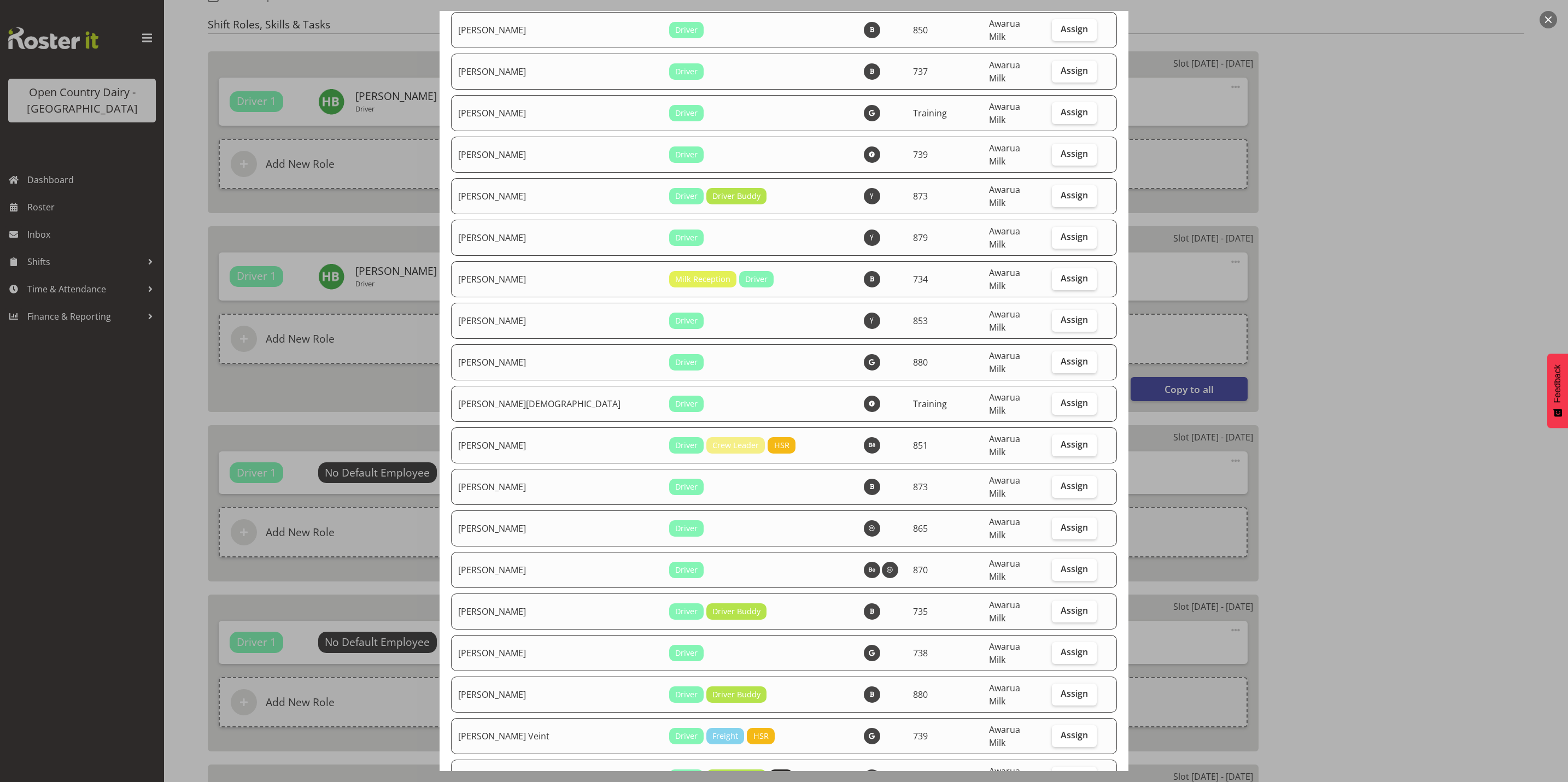
checkbox input "true"
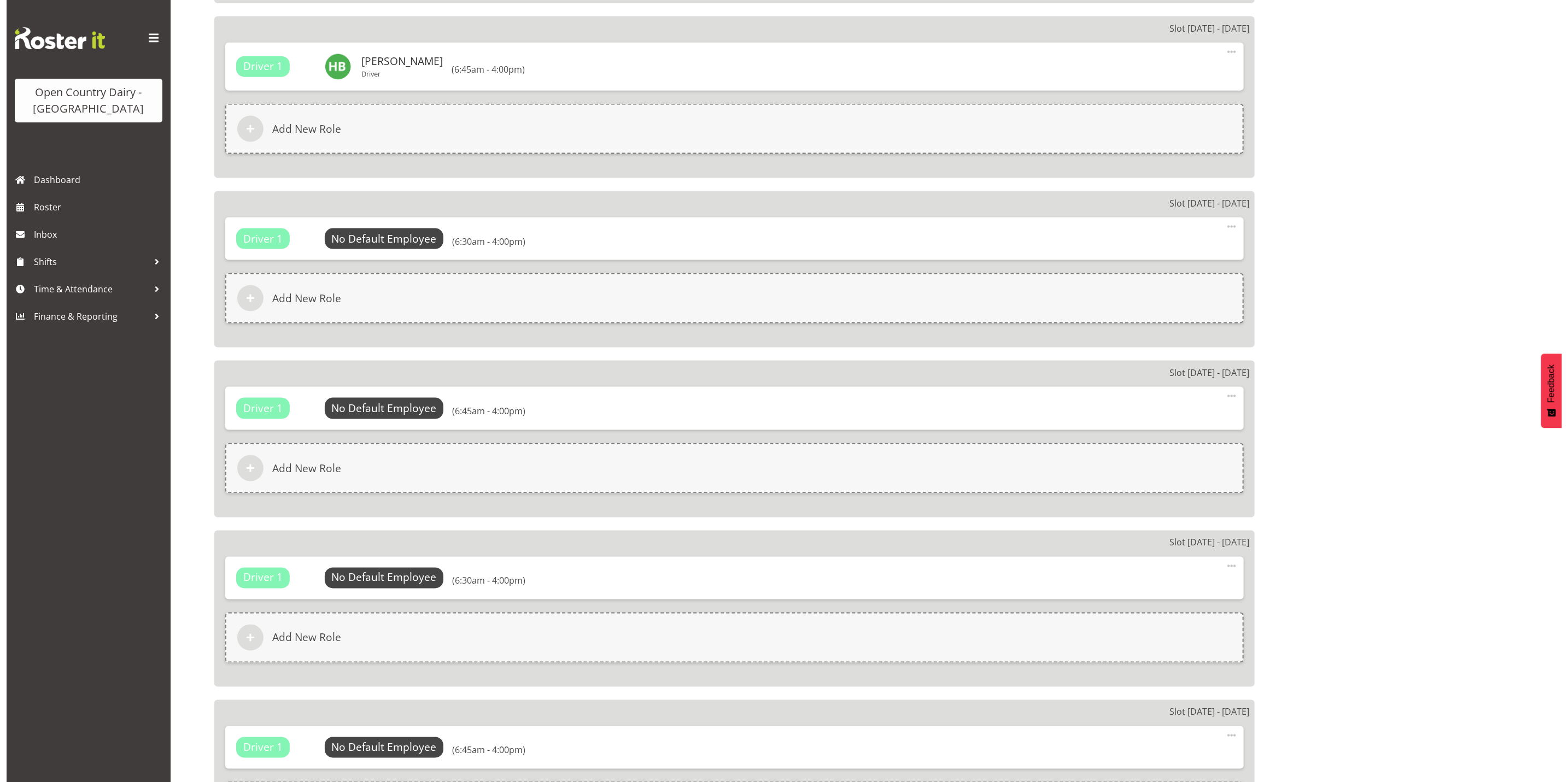
scroll to position [1066, 0]
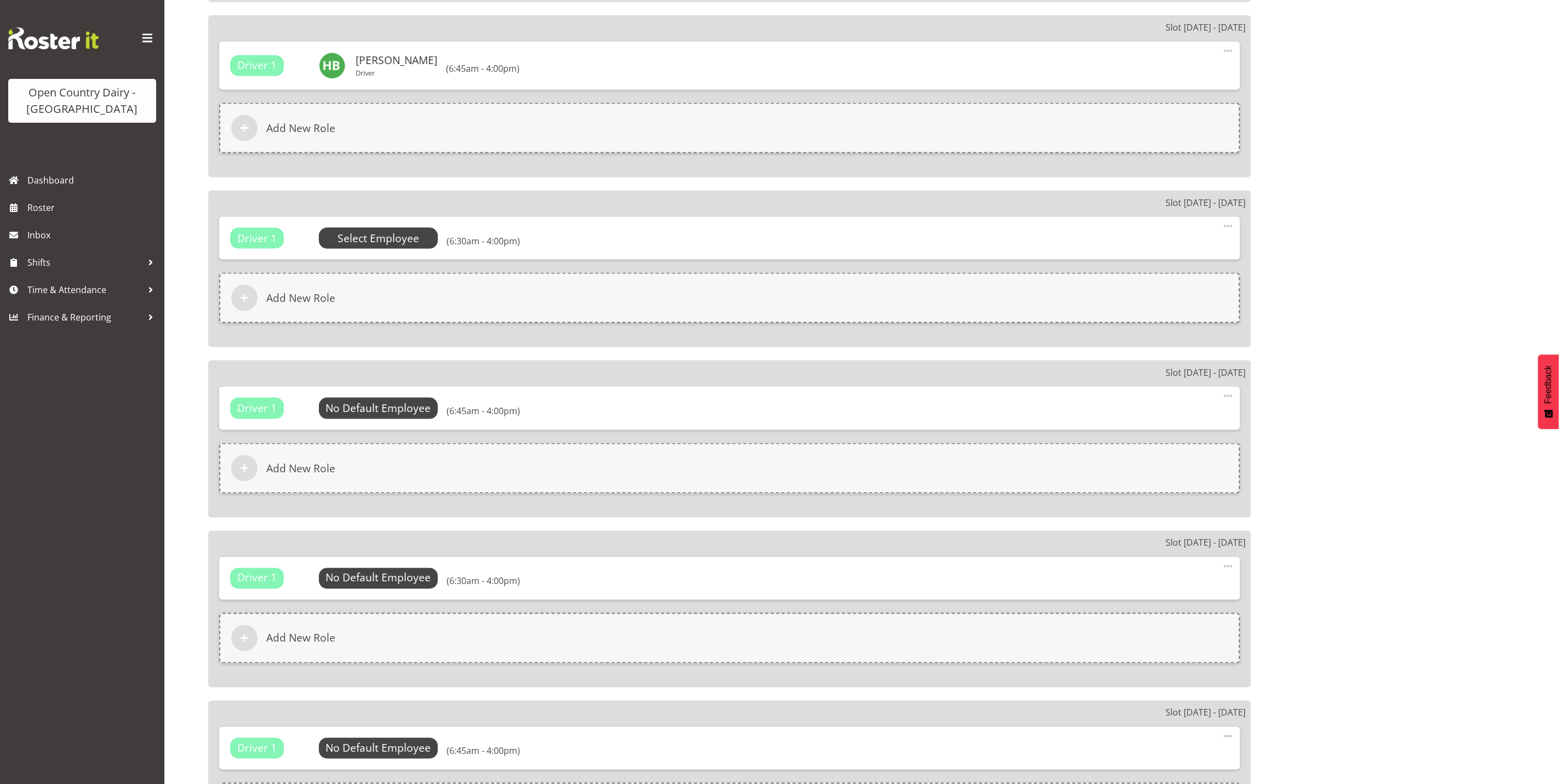
click at [387, 239] on span "Select Employee" at bounding box center [378, 239] width 82 height 16
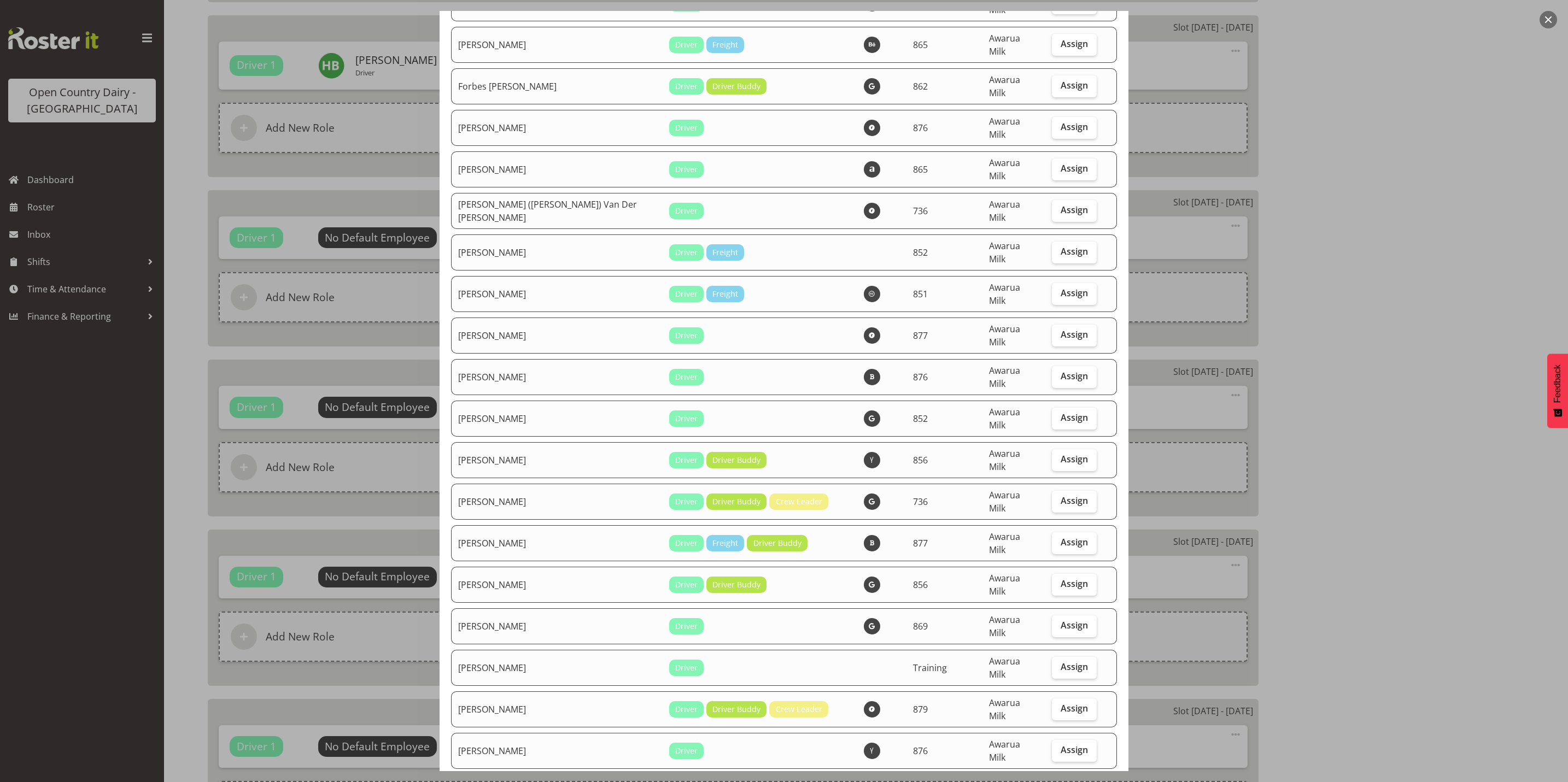
scroll to position [1886, 0]
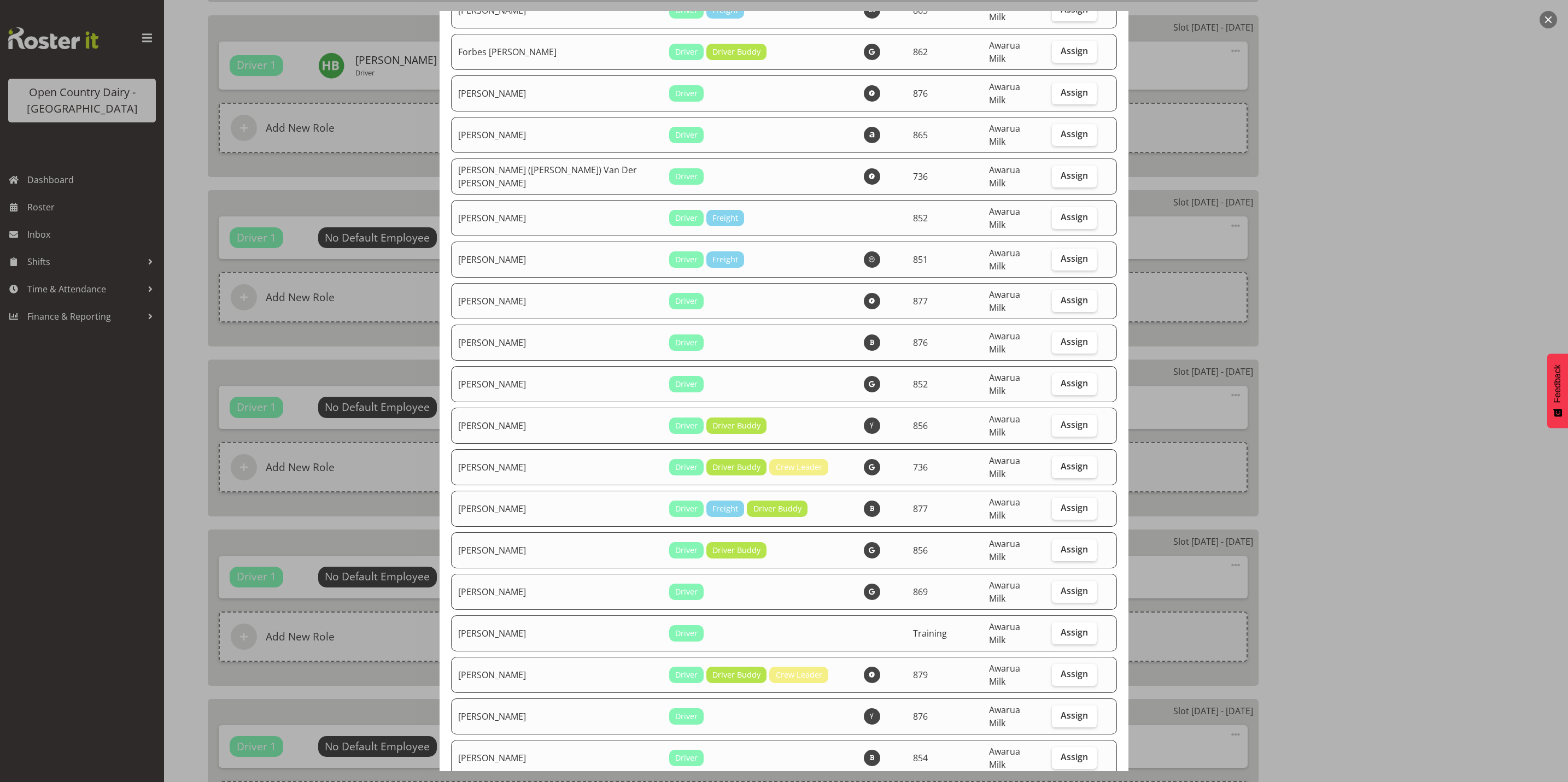
checkbox input "true"
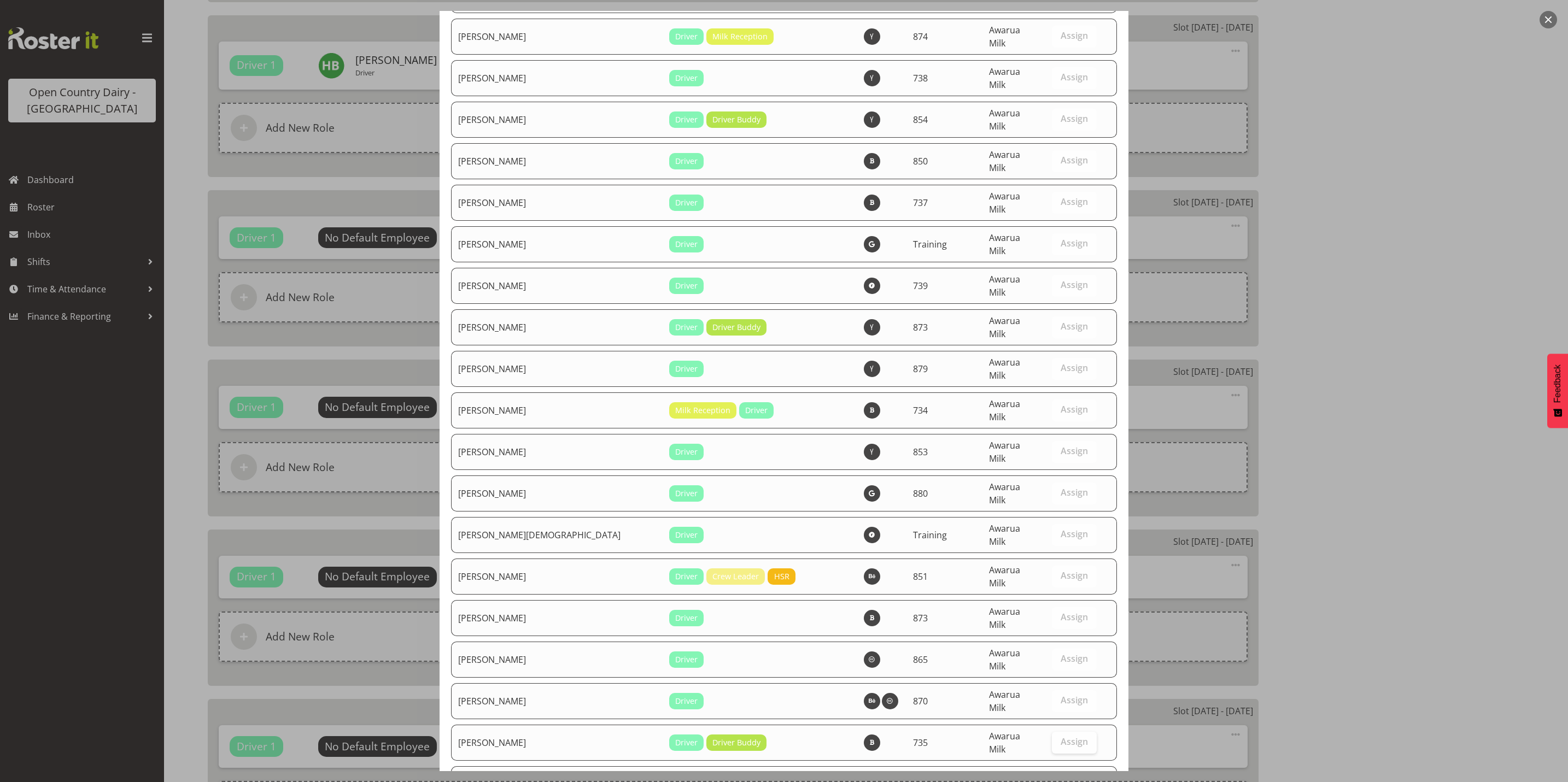
scroll to position [3685, 0]
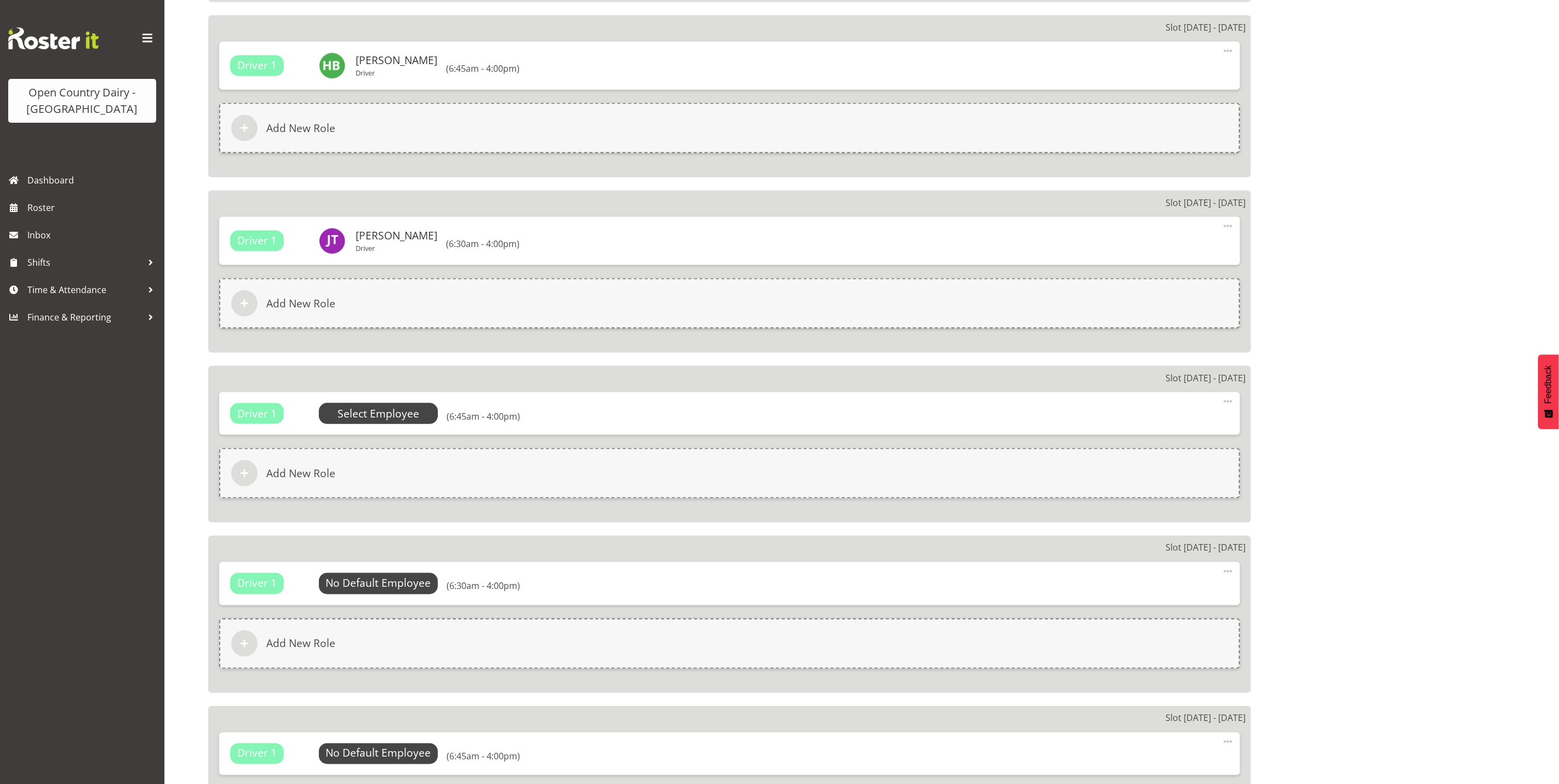
click at [401, 419] on span "Select Employee" at bounding box center [378, 414] width 82 height 16
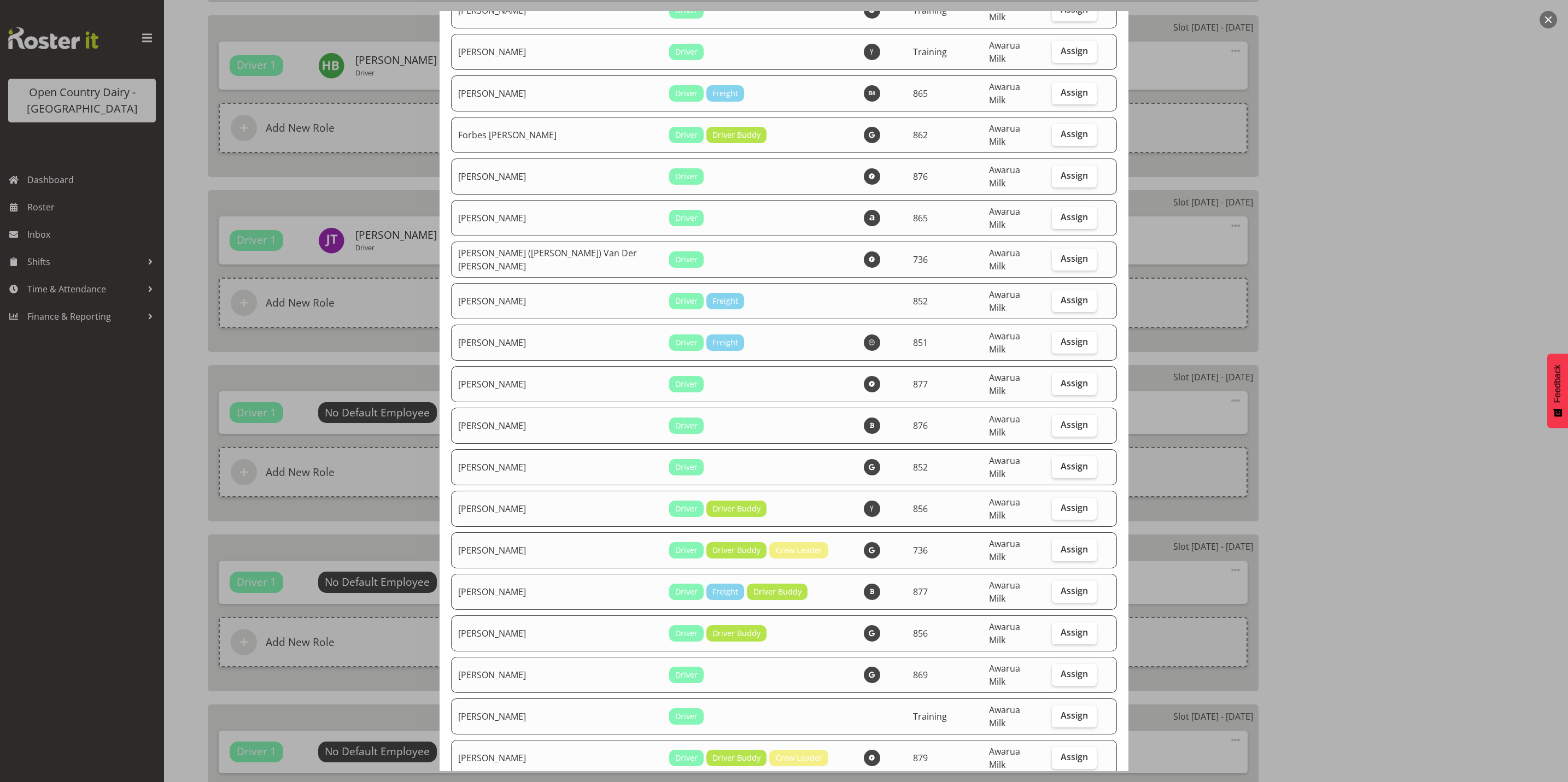
scroll to position [1804, 0]
checkbox input "true"
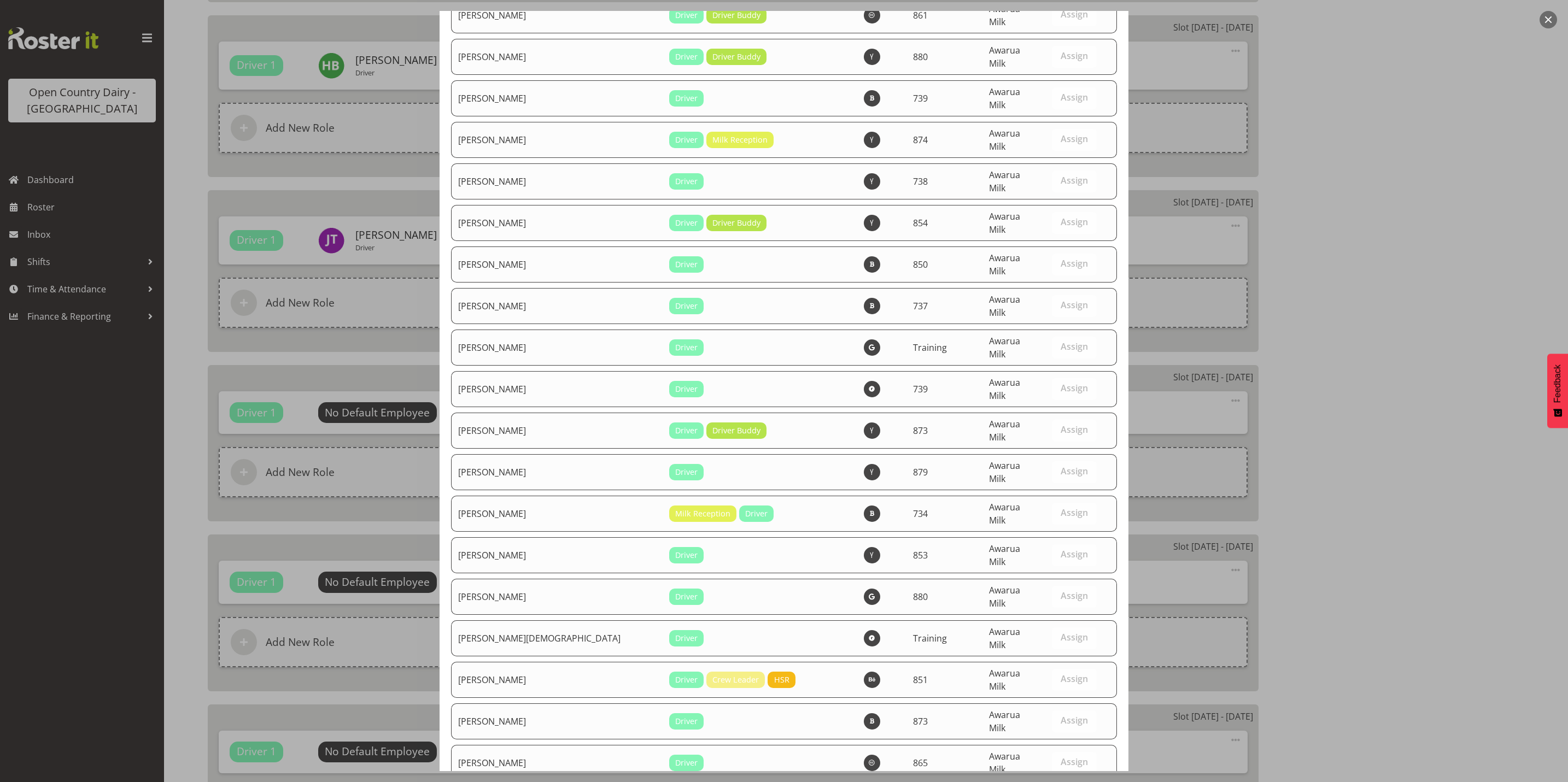
scroll to position [3685, 0]
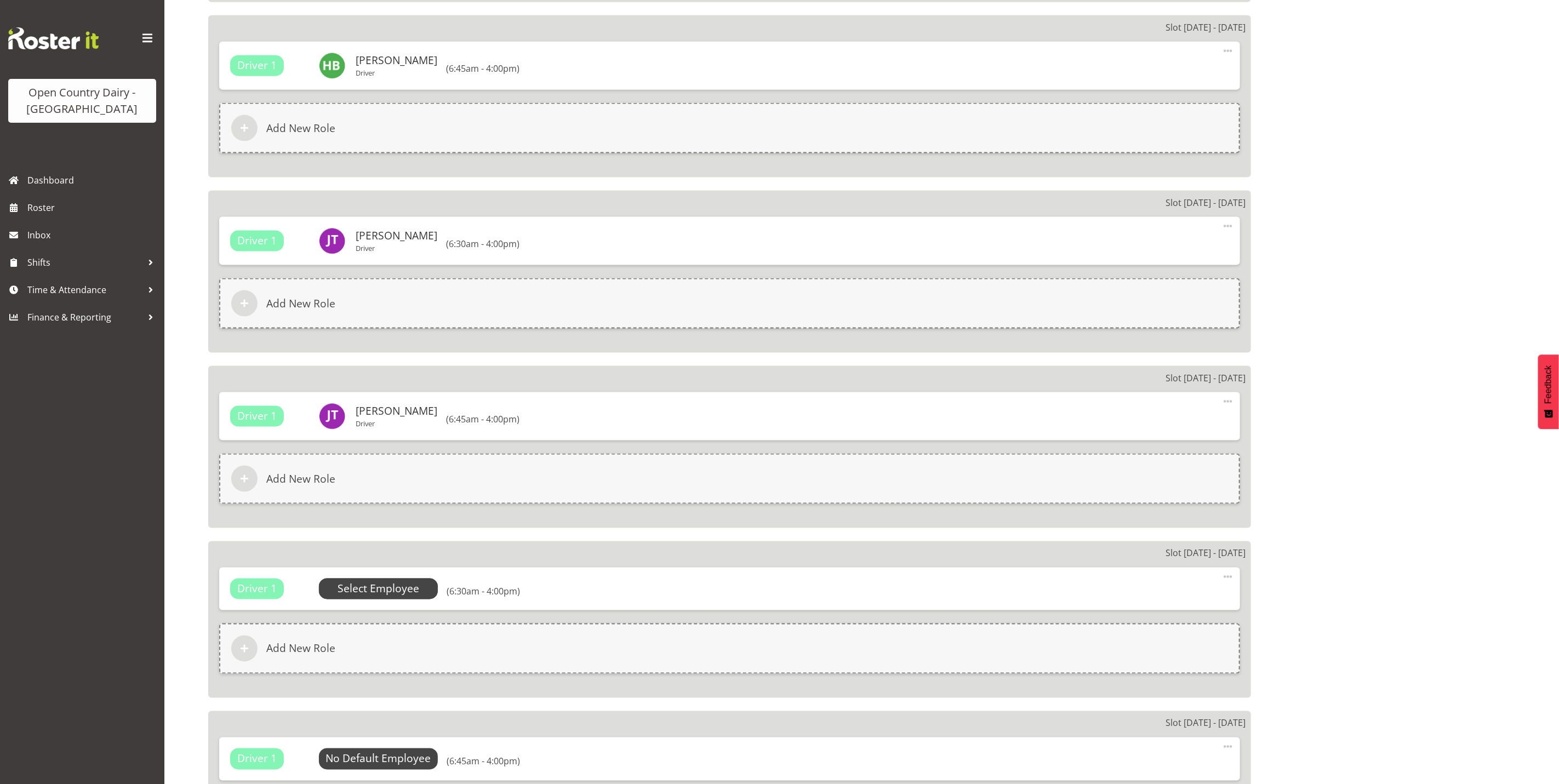
click at [393, 584] on span "Select Employee" at bounding box center [378, 589] width 82 height 16
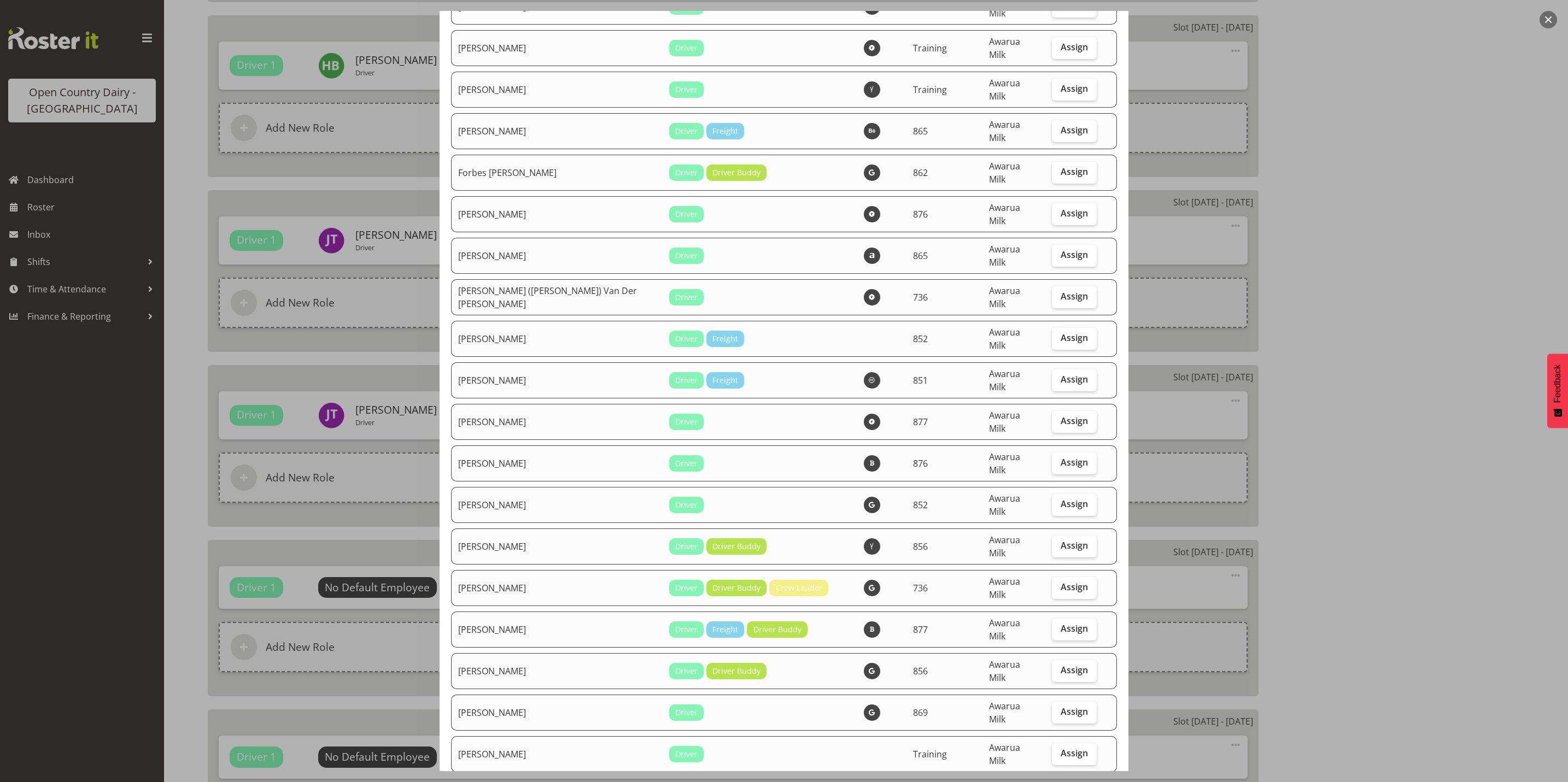
scroll to position [1804, 0]
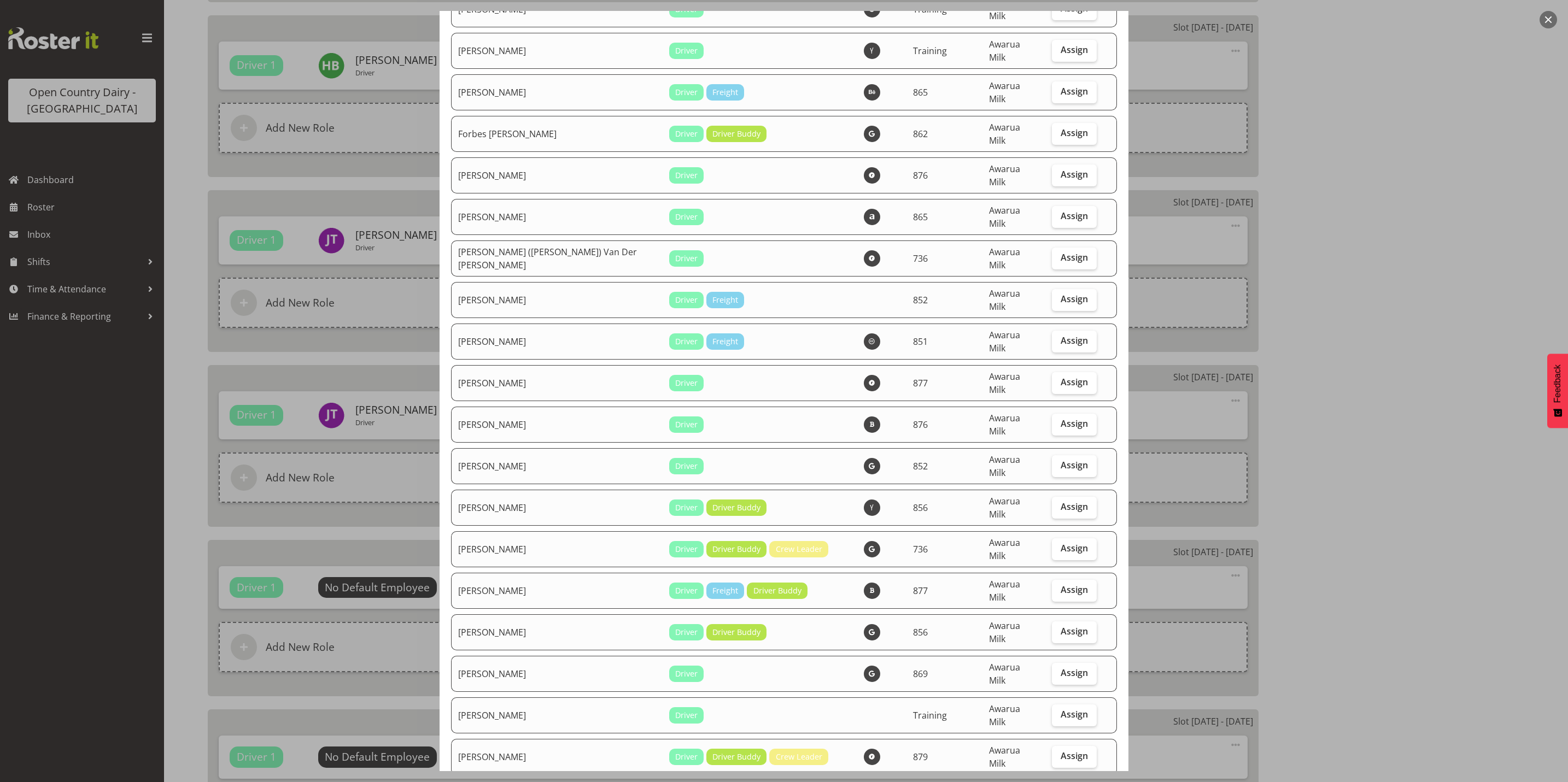
checkbox input "true"
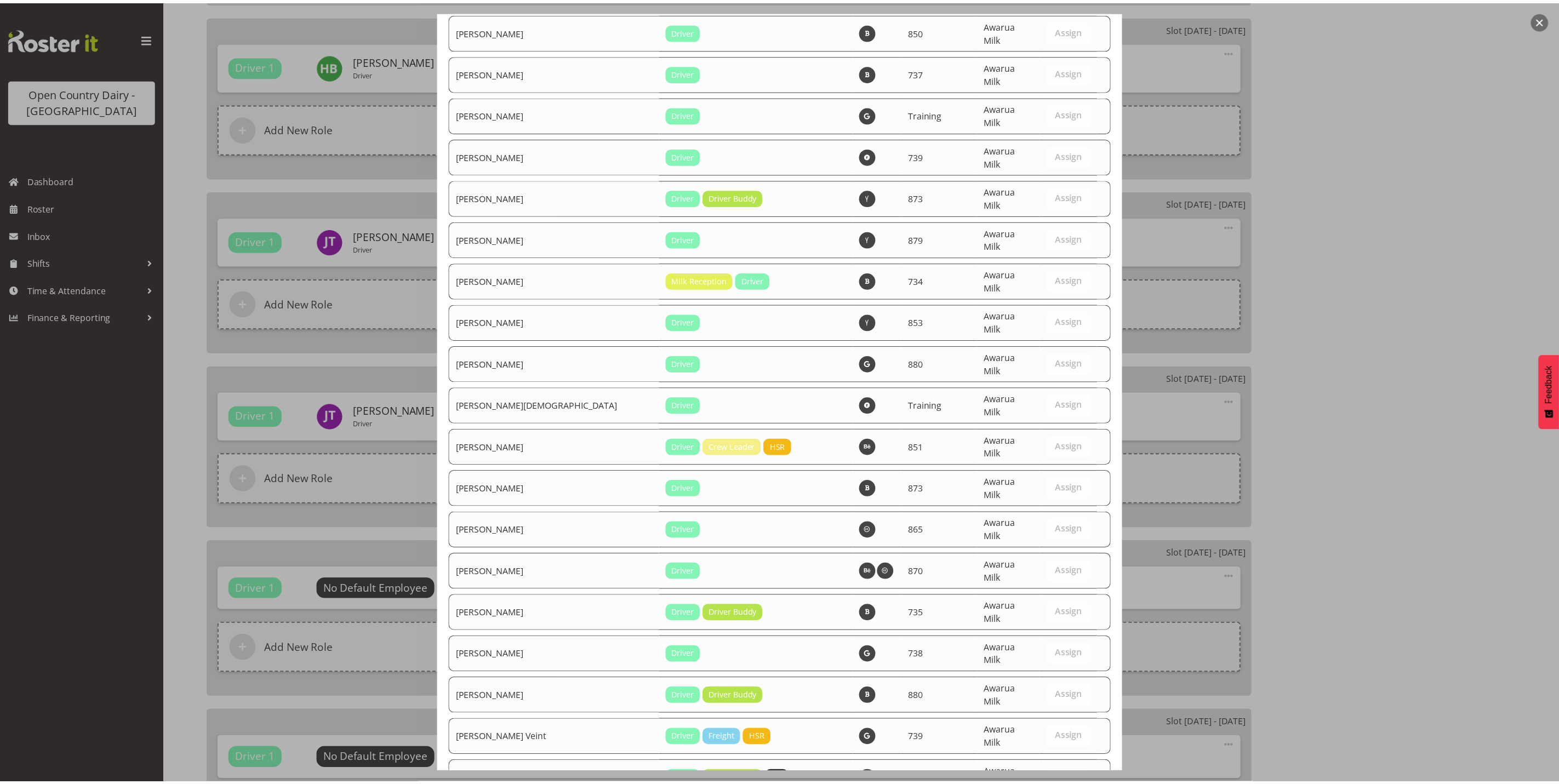
scroll to position [3695, 0]
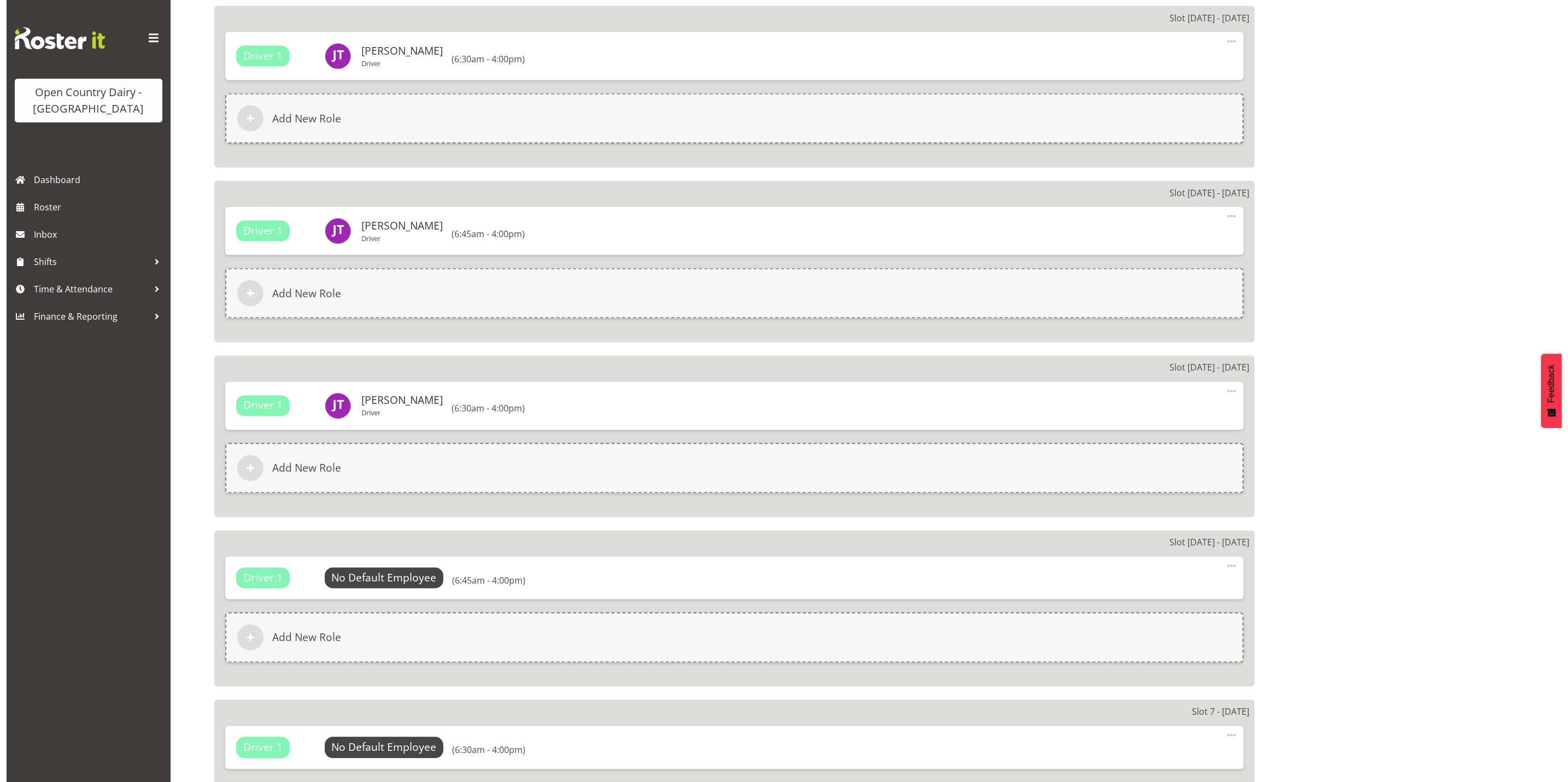
scroll to position [1312, 0]
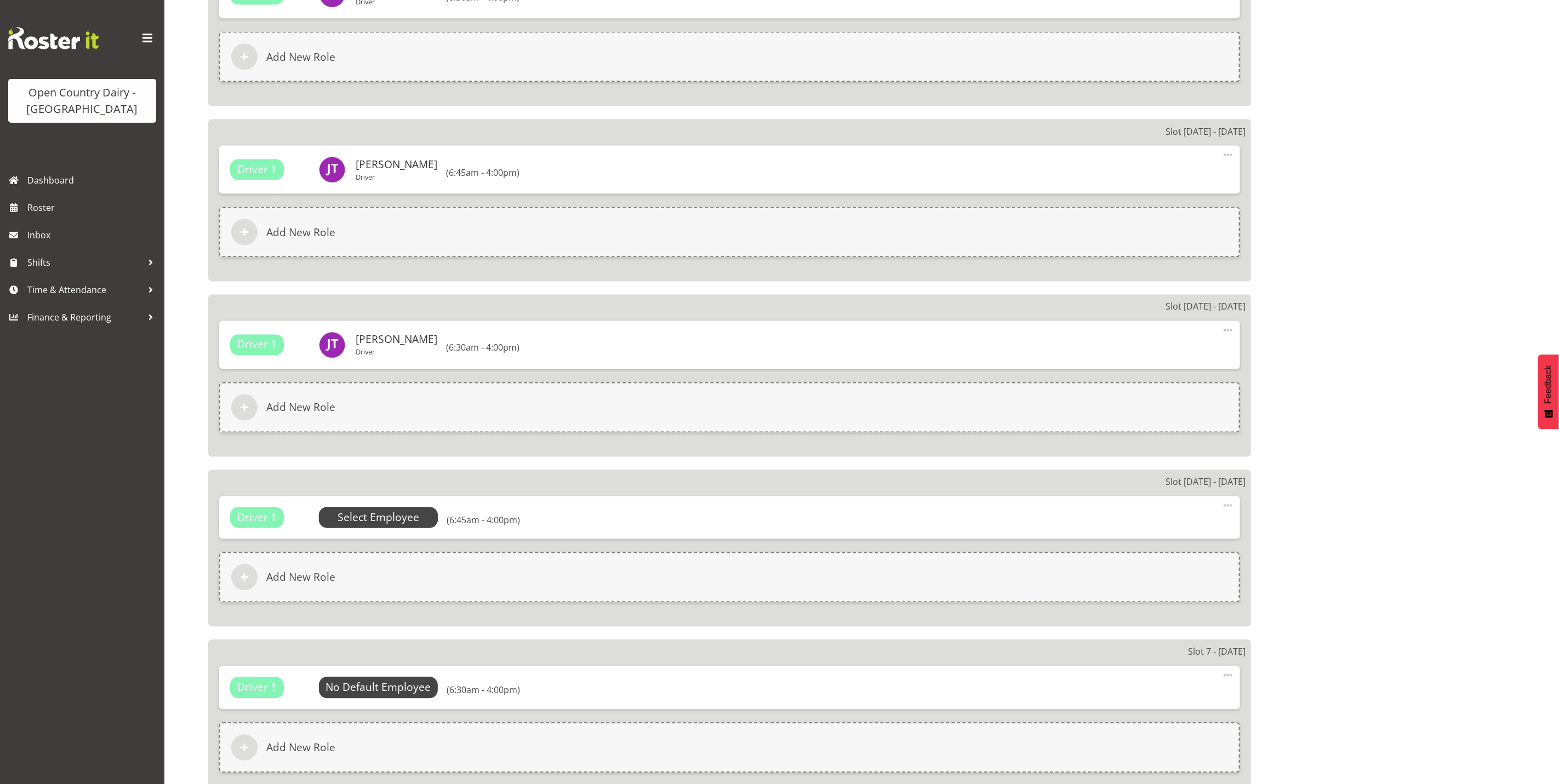
click at [367, 517] on span "Select Employee" at bounding box center [378, 518] width 82 height 16
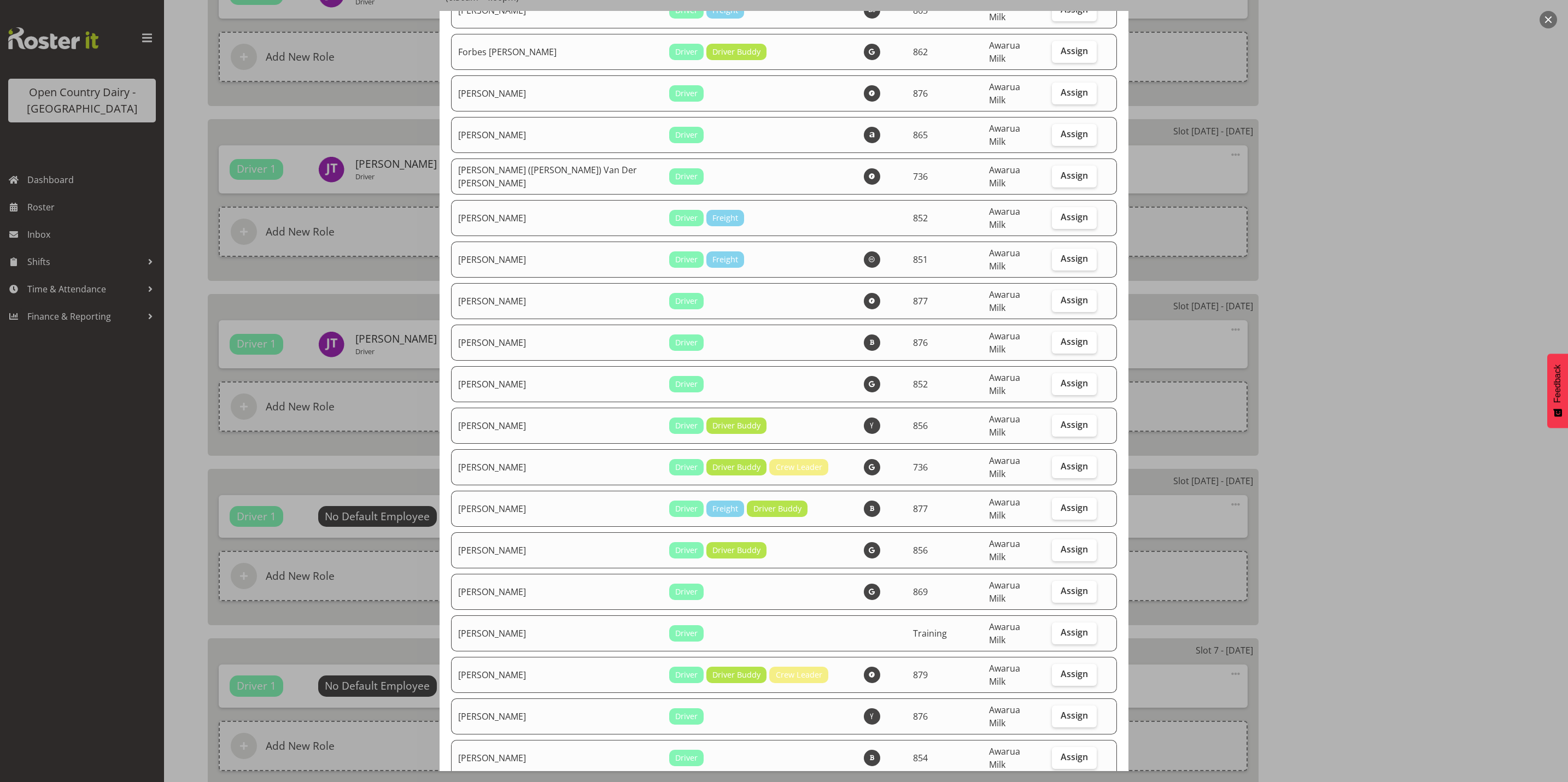
scroll to position [1967, 0]
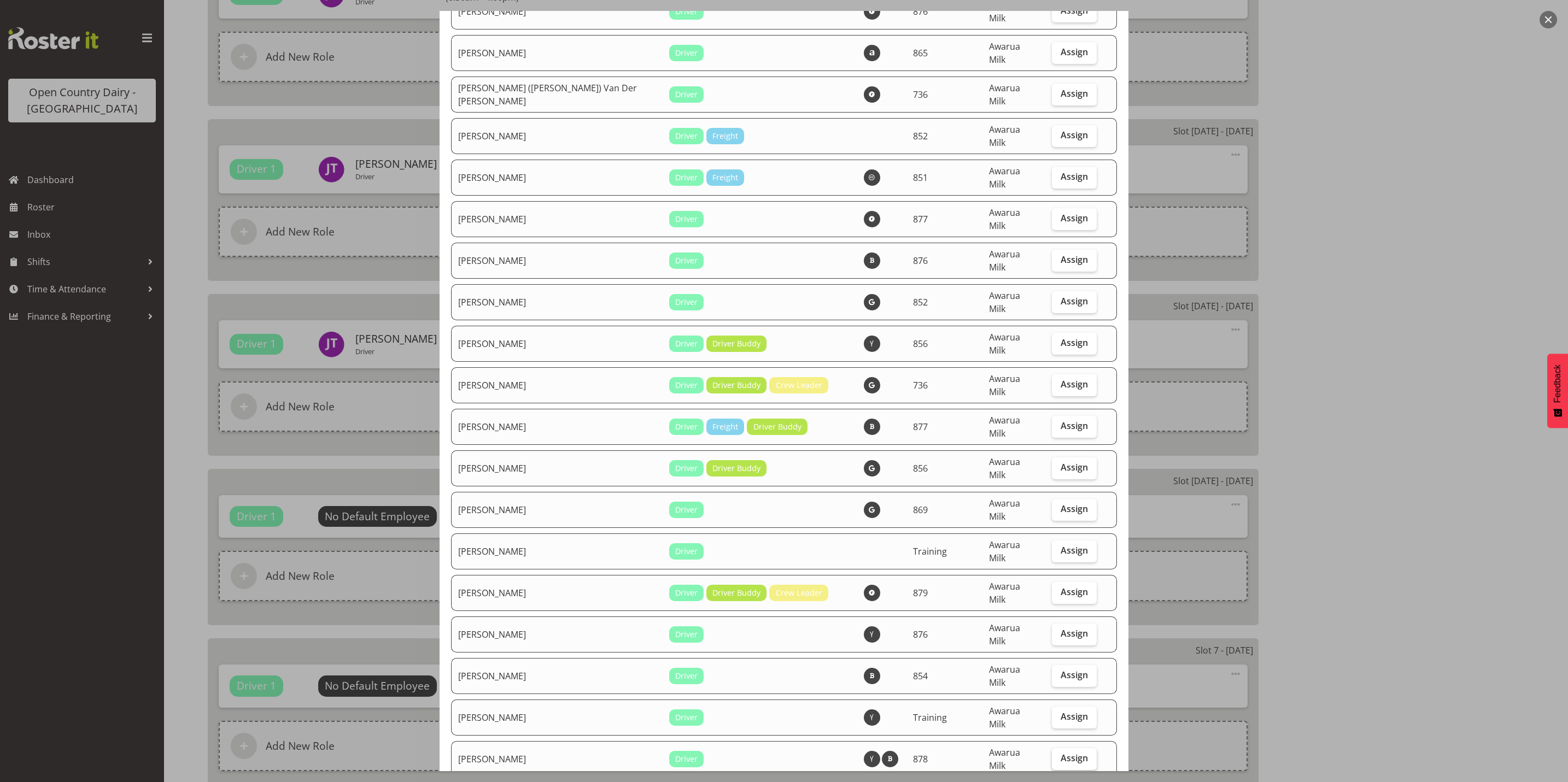
click at [1062, 753] on span "Assign" at bounding box center [1074, 758] width 27 height 11
click at [1059, 755] on input "Assign" at bounding box center [1055, 758] width 7 height 7
checkbox input "true"
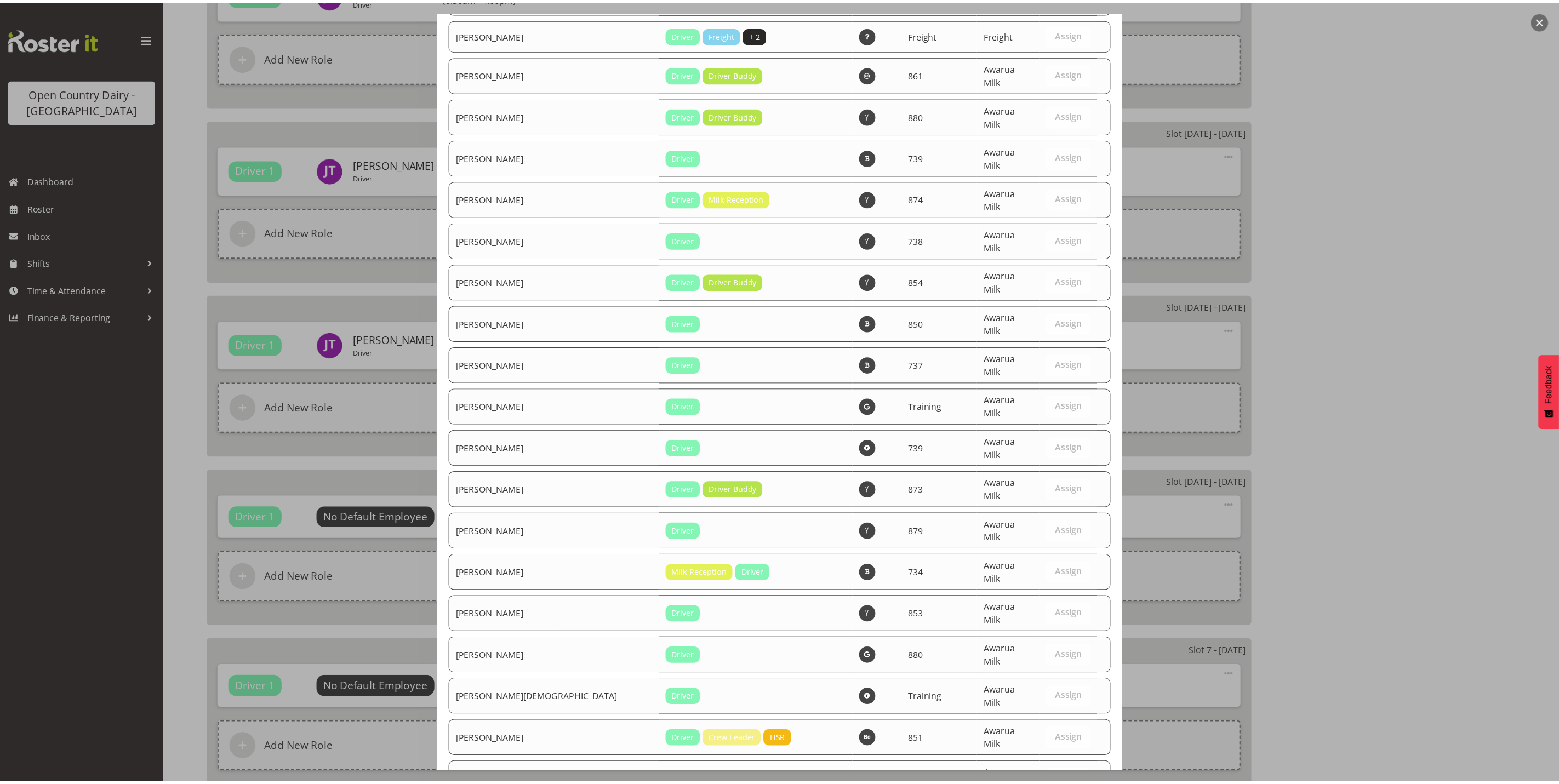
scroll to position [3695, 0]
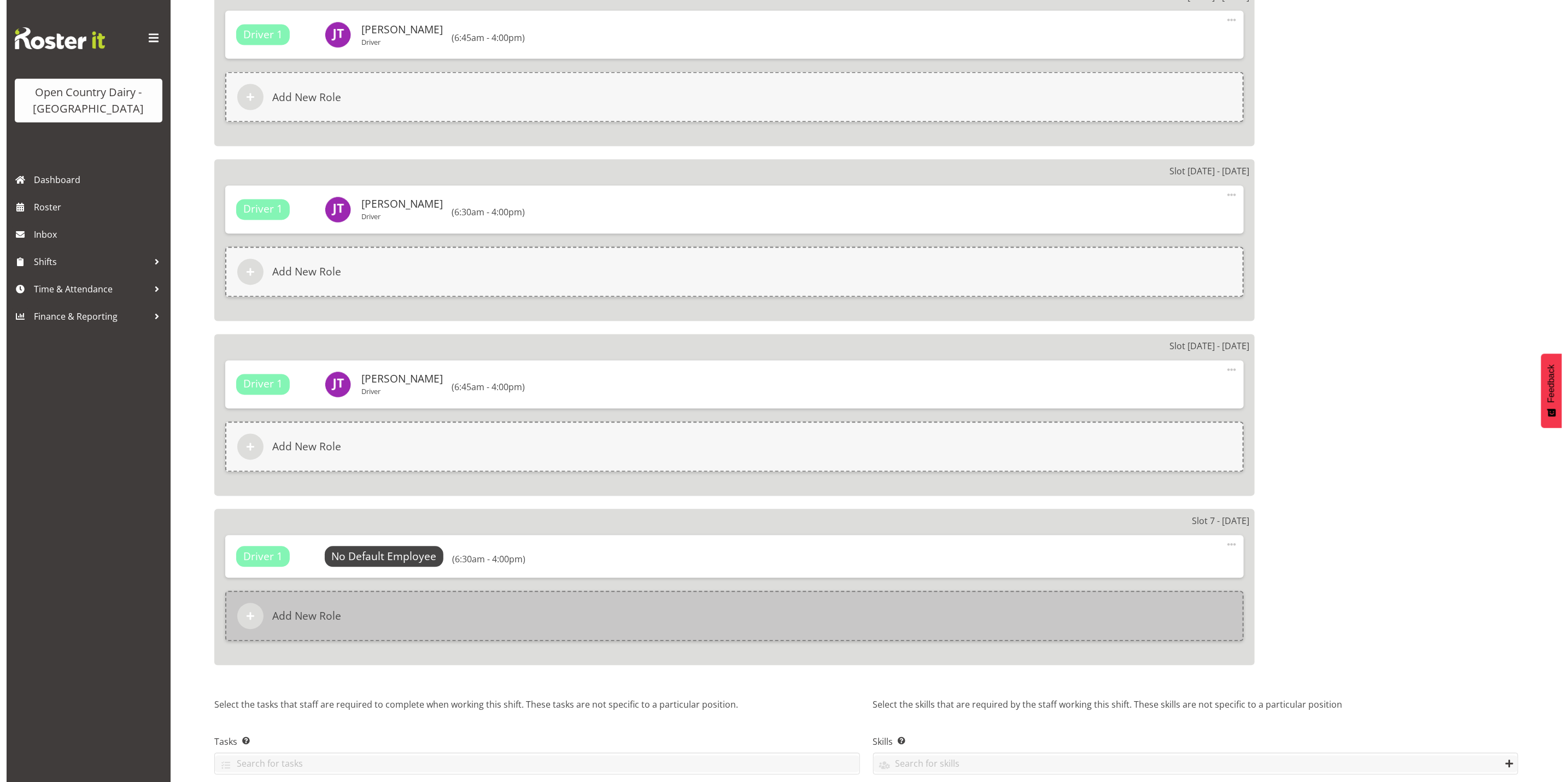
scroll to position [1476, 0]
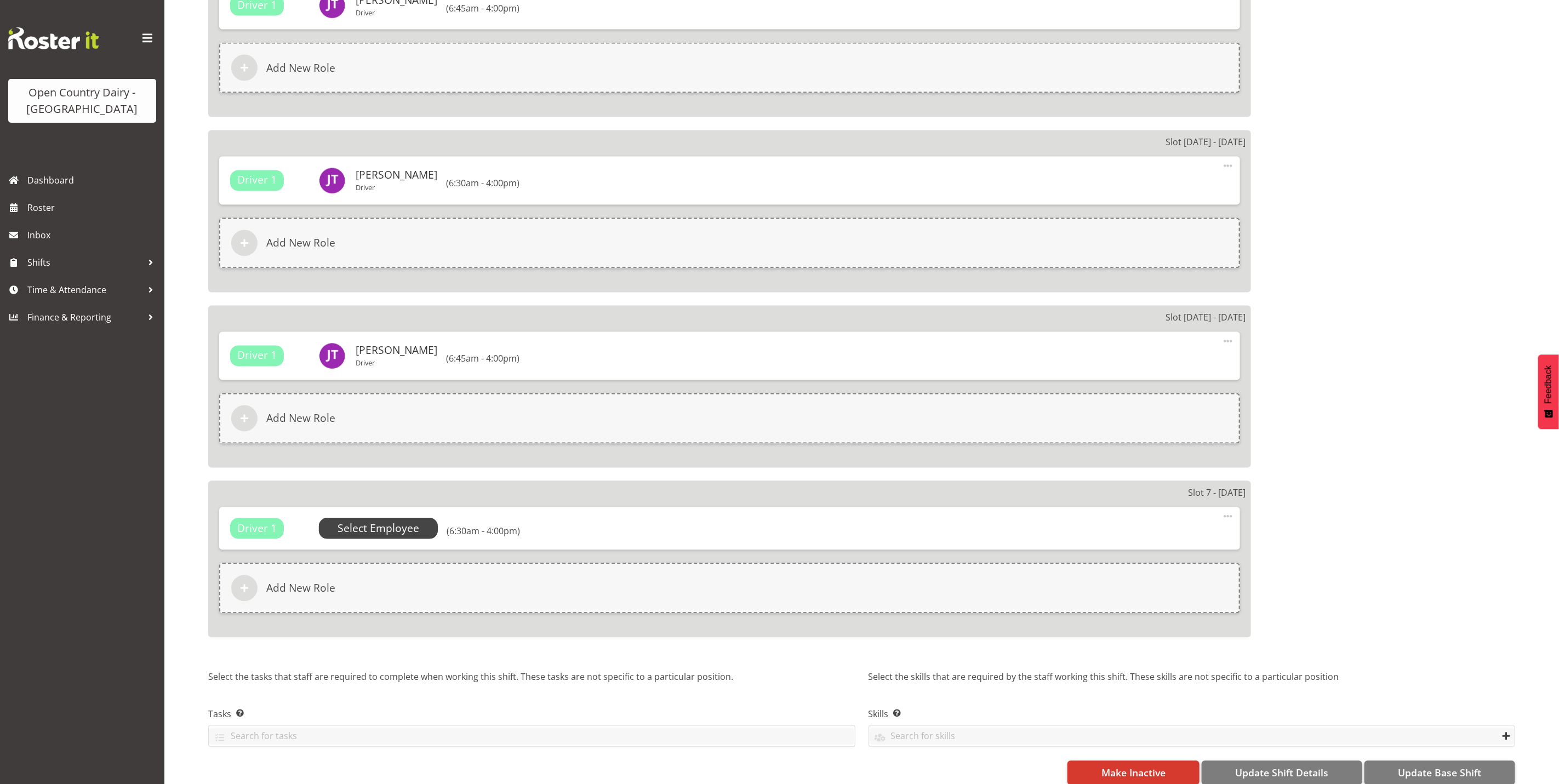
click at [391, 525] on span "Select Employee" at bounding box center [378, 529] width 82 height 16
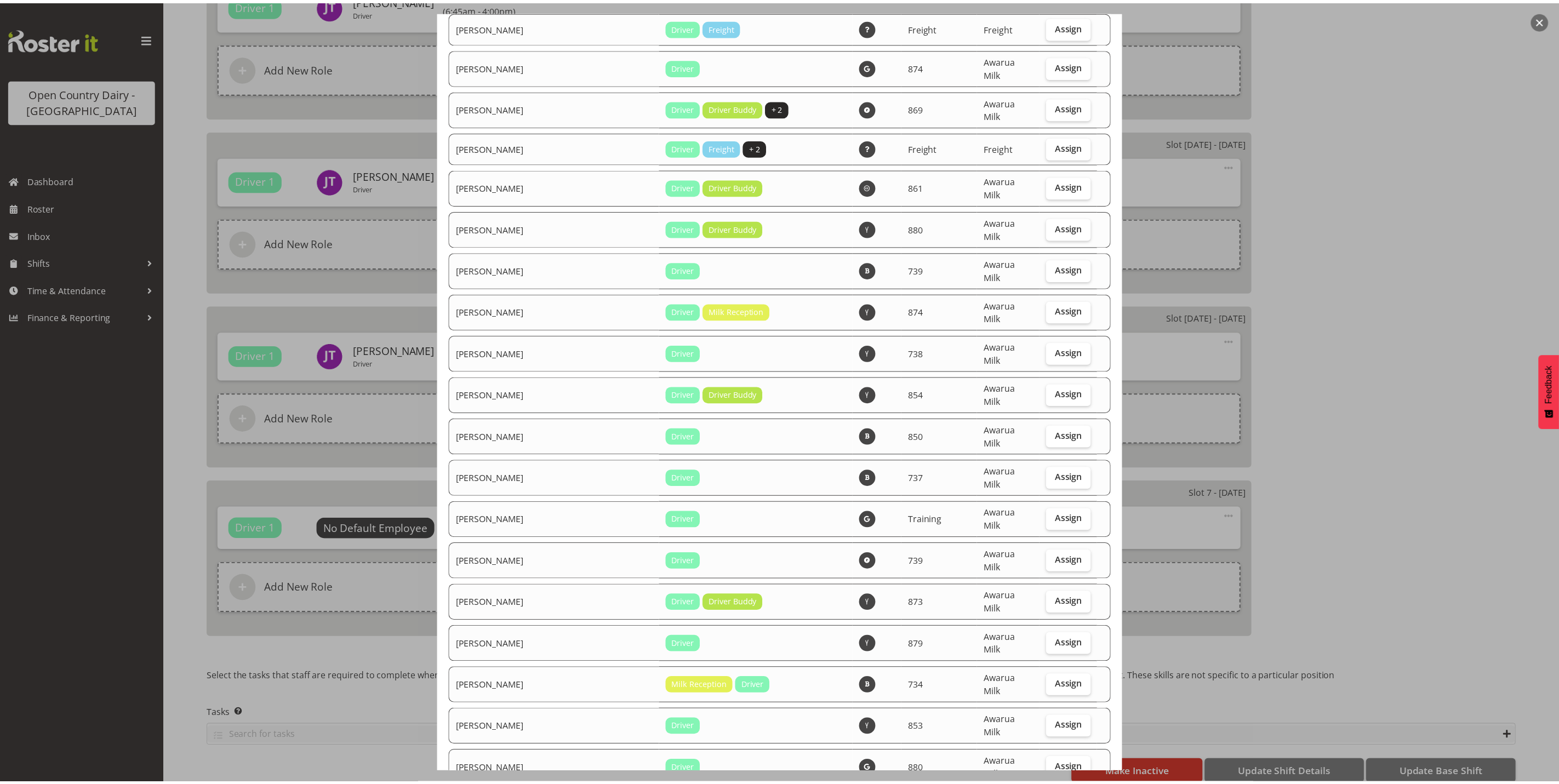
scroll to position [3695, 0]
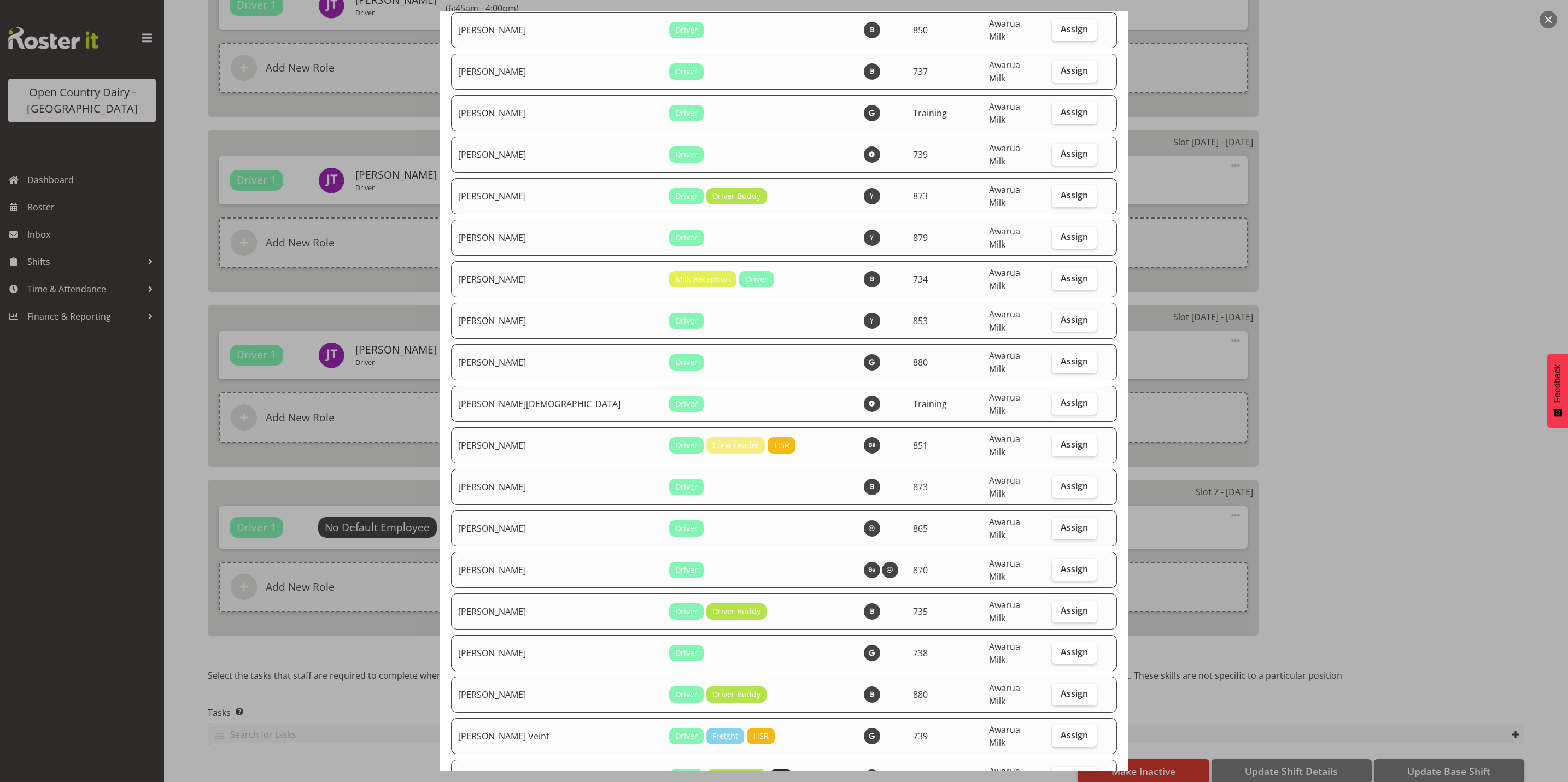
checkbox input "true"
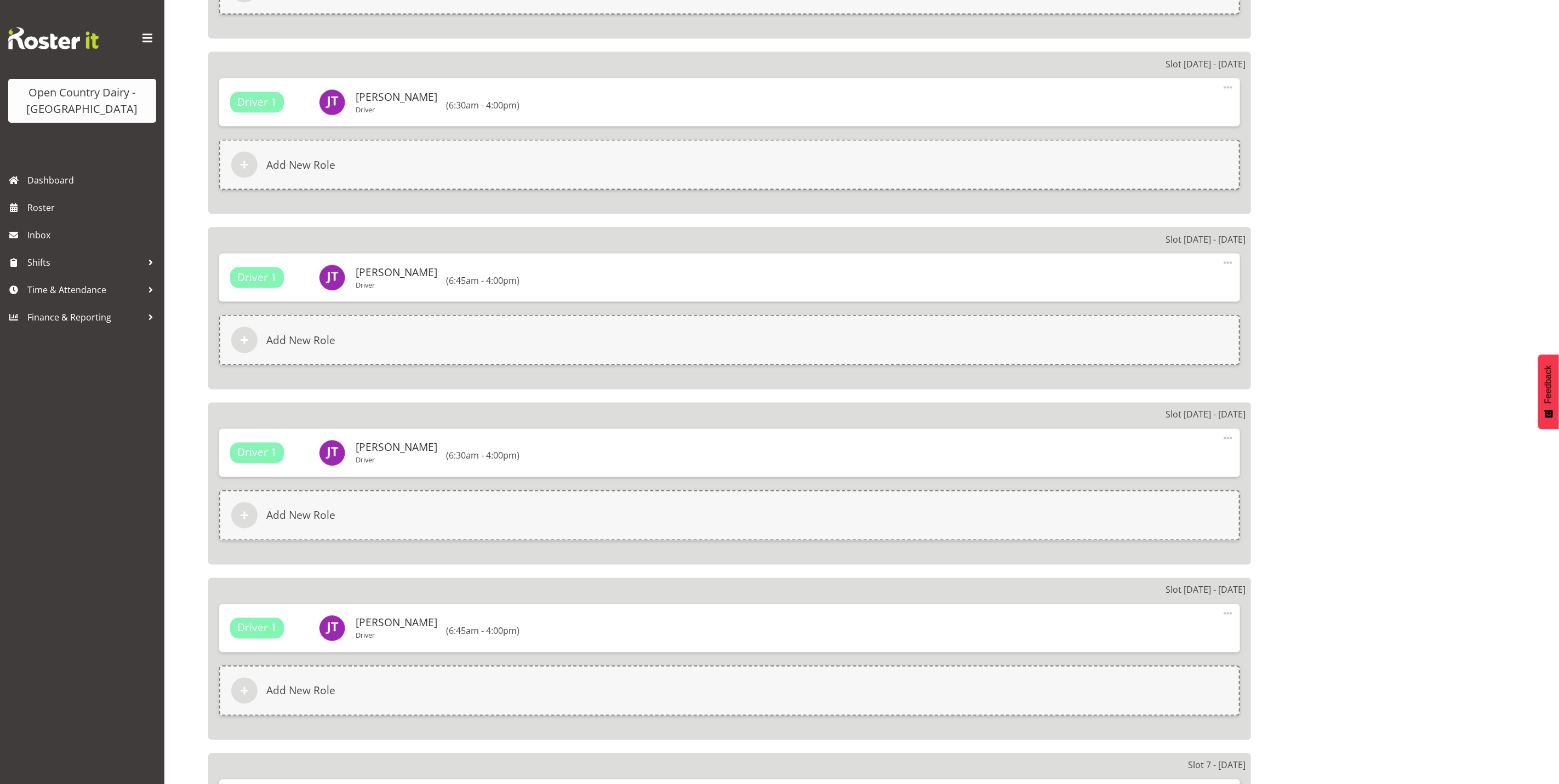
scroll to position [1503, 0]
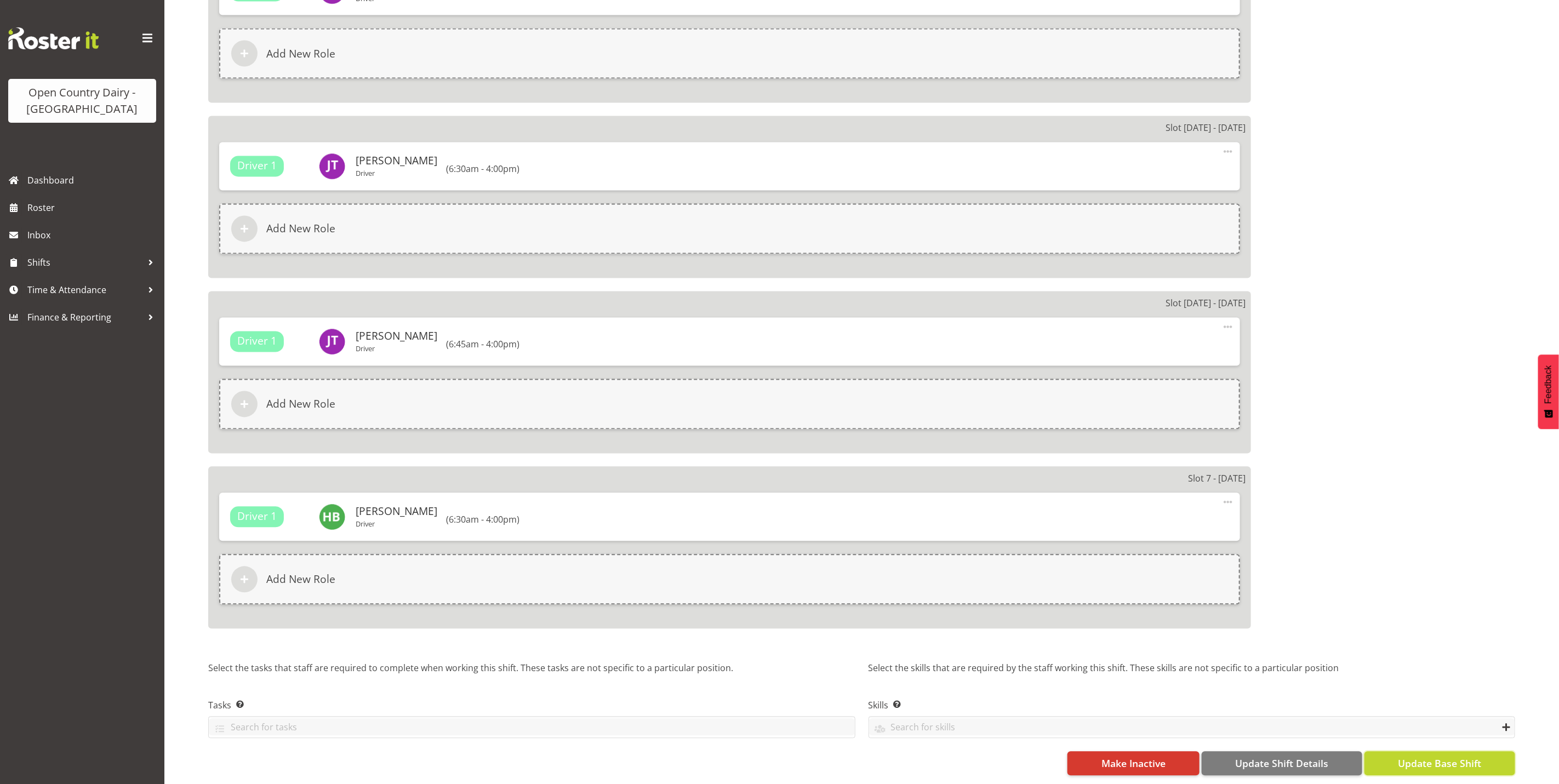
click at [1436, 757] on span "Update Base Shift" at bounding box center [1439, 763] width 84 height 14
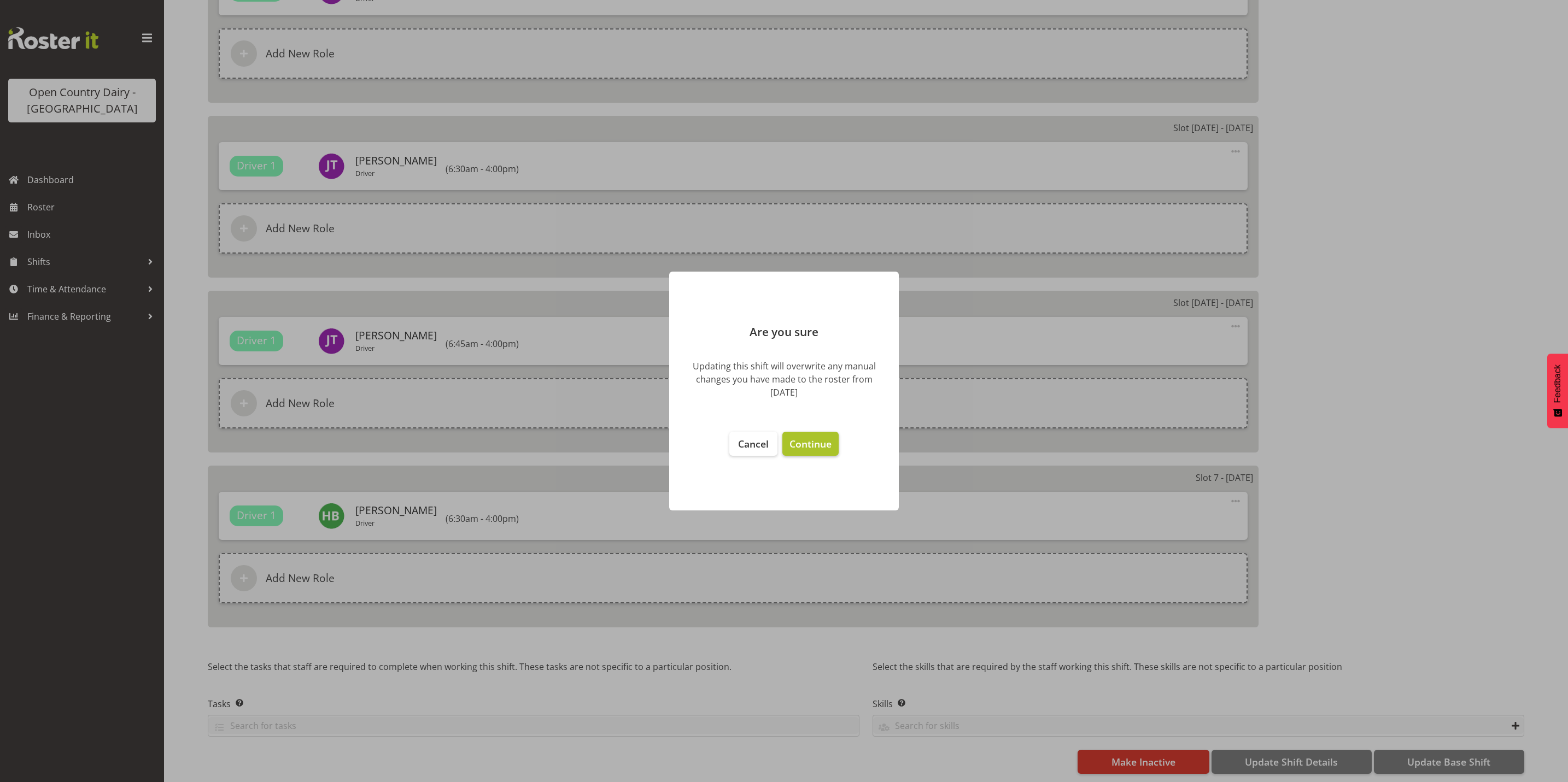
click at [822, 443] on span "Continue" at bounding box center [810, 444] width 42 height 13
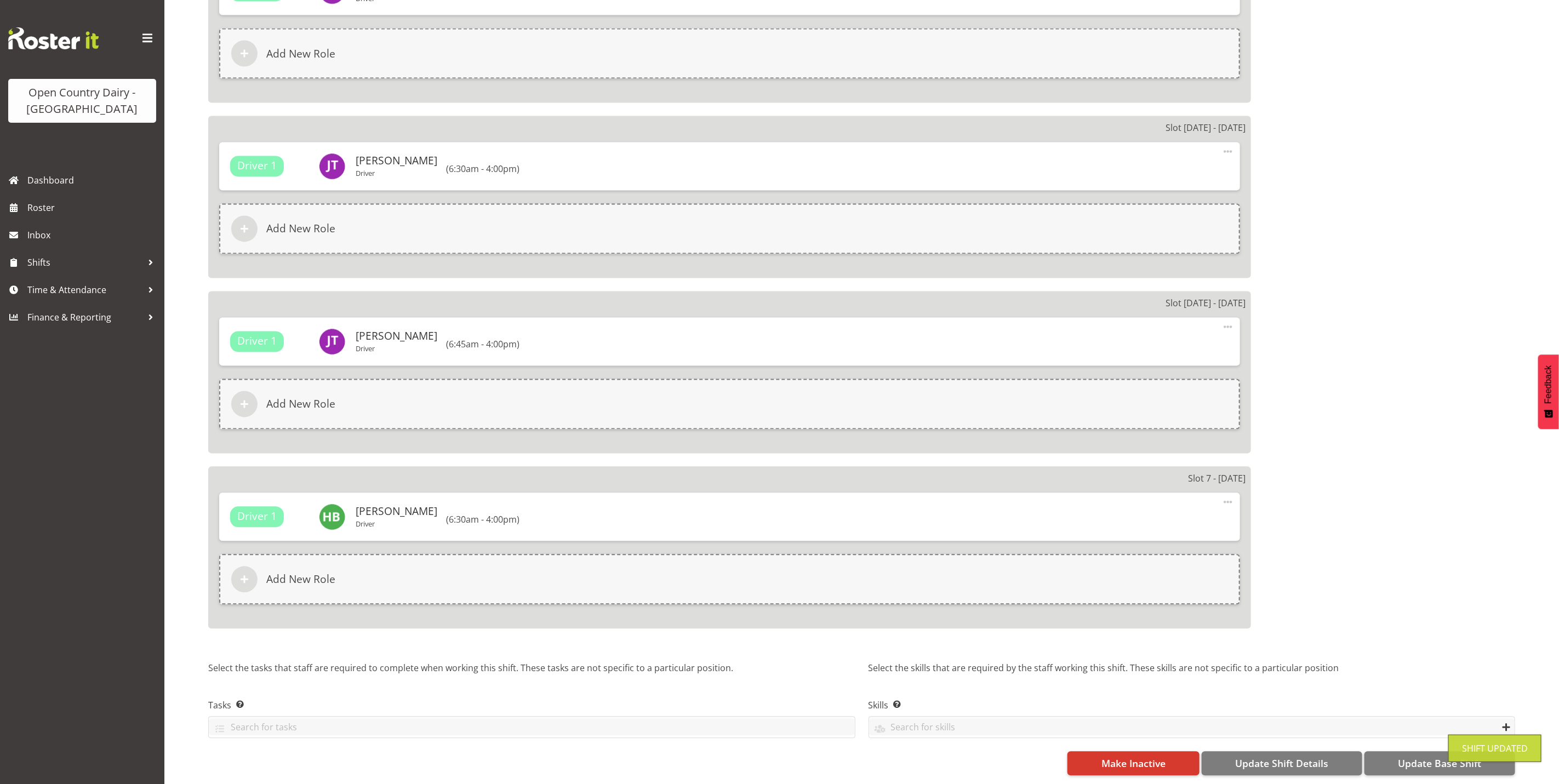
scroll to position [1481, 0]
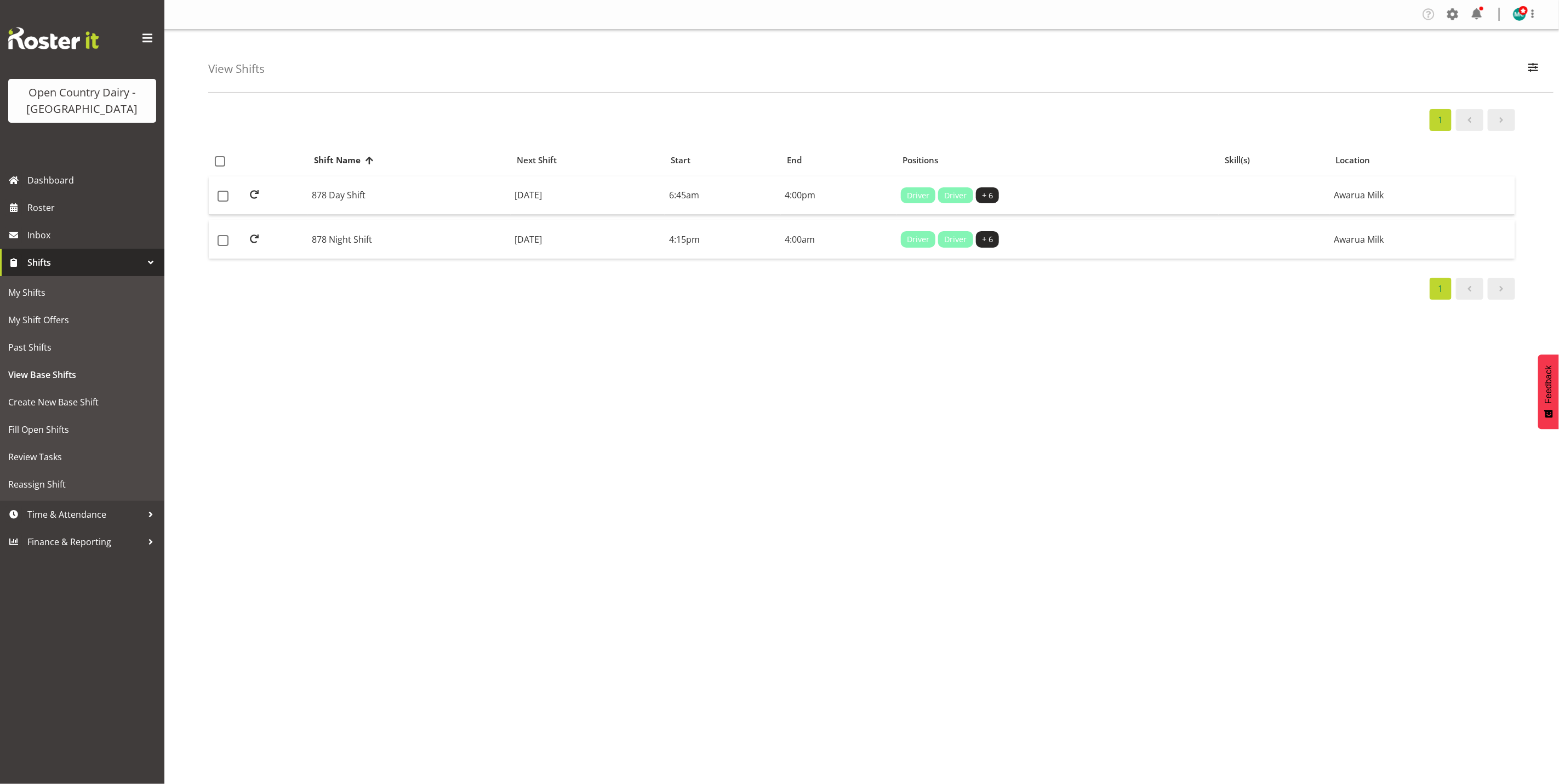
select select "988"
click at [1538, 67] on span "button" at bounding box center [1533, 67] width 14 height 14
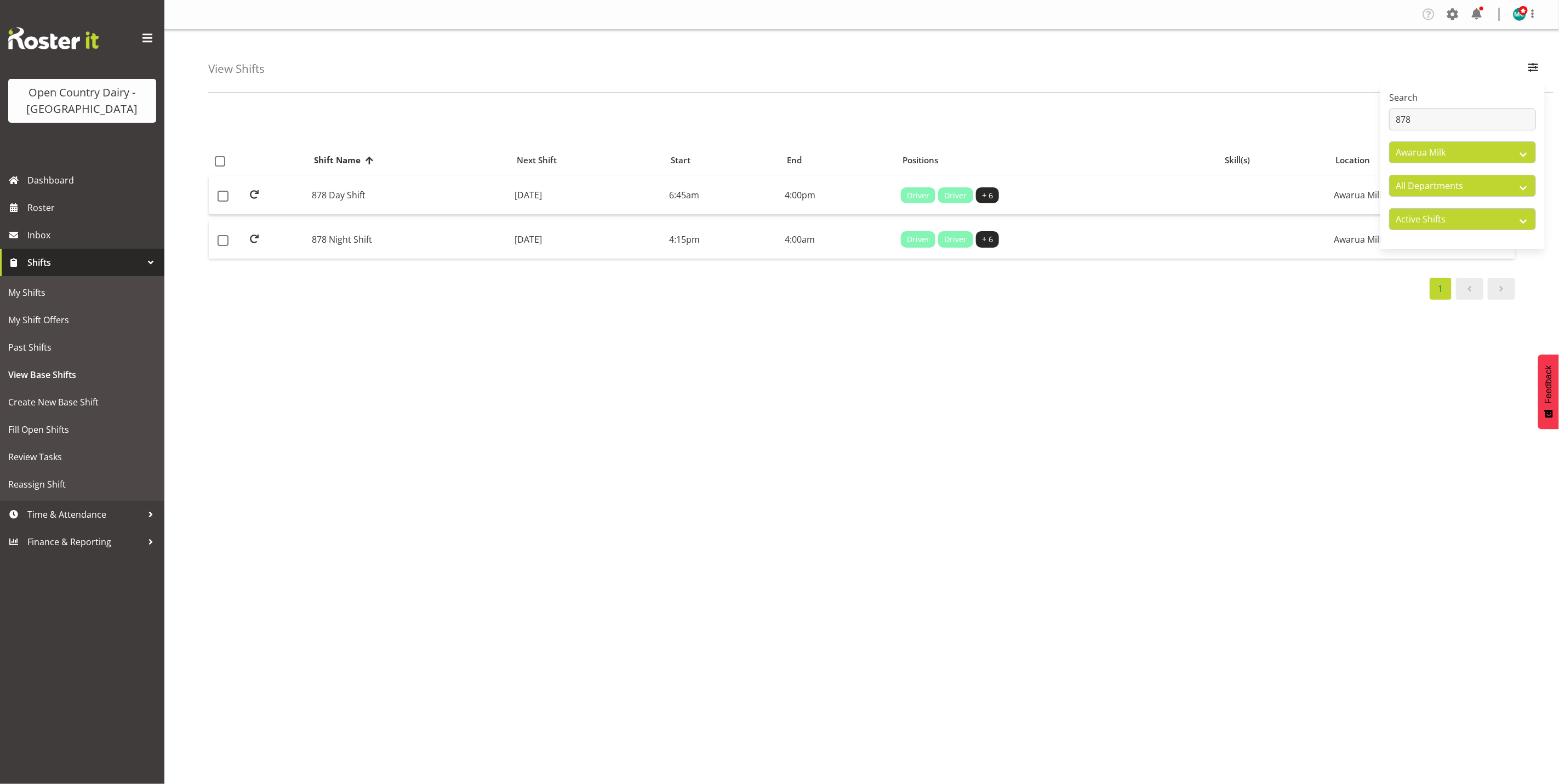
click at [1461, 107] on div "Search 878" at bounding box center [1463, 110] width 147 height 40
click at [1446, 121] on input "878" at bounding box center [1463, 120] width 147 height 22
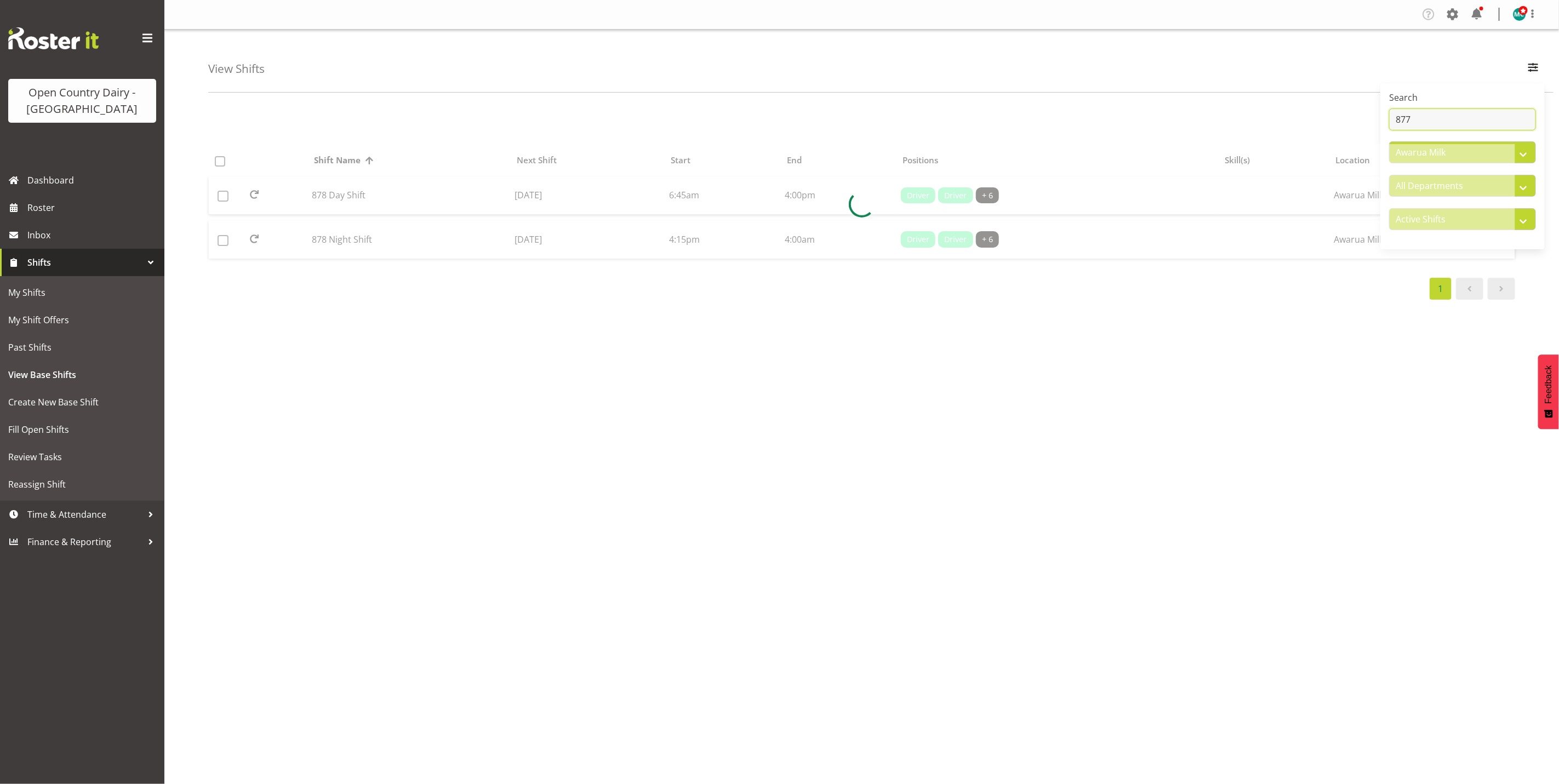
type input "877"
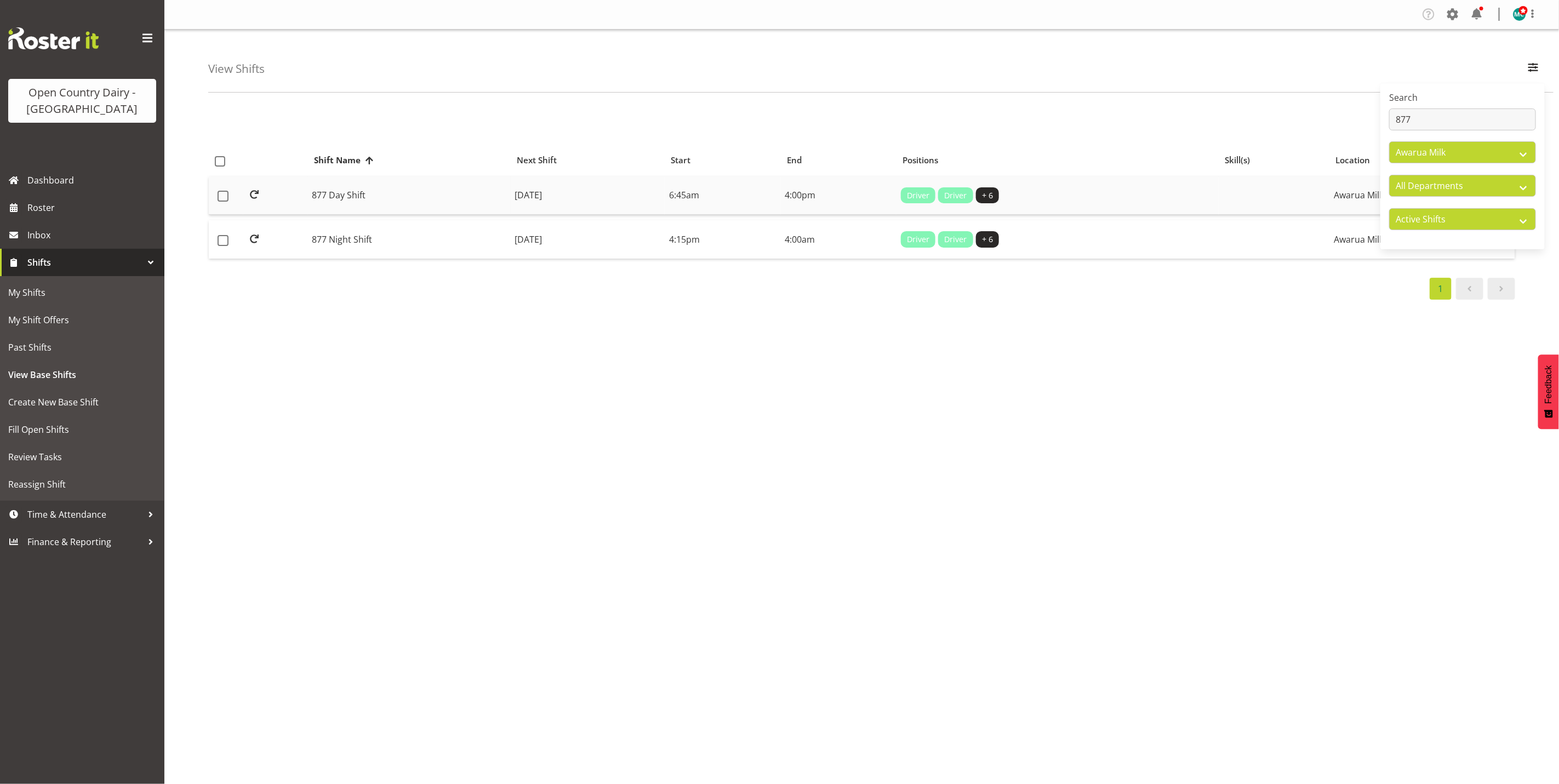
click at [361, 196] on td "877 Day Shift" at bounding box center [409, 196] width 203 height 39
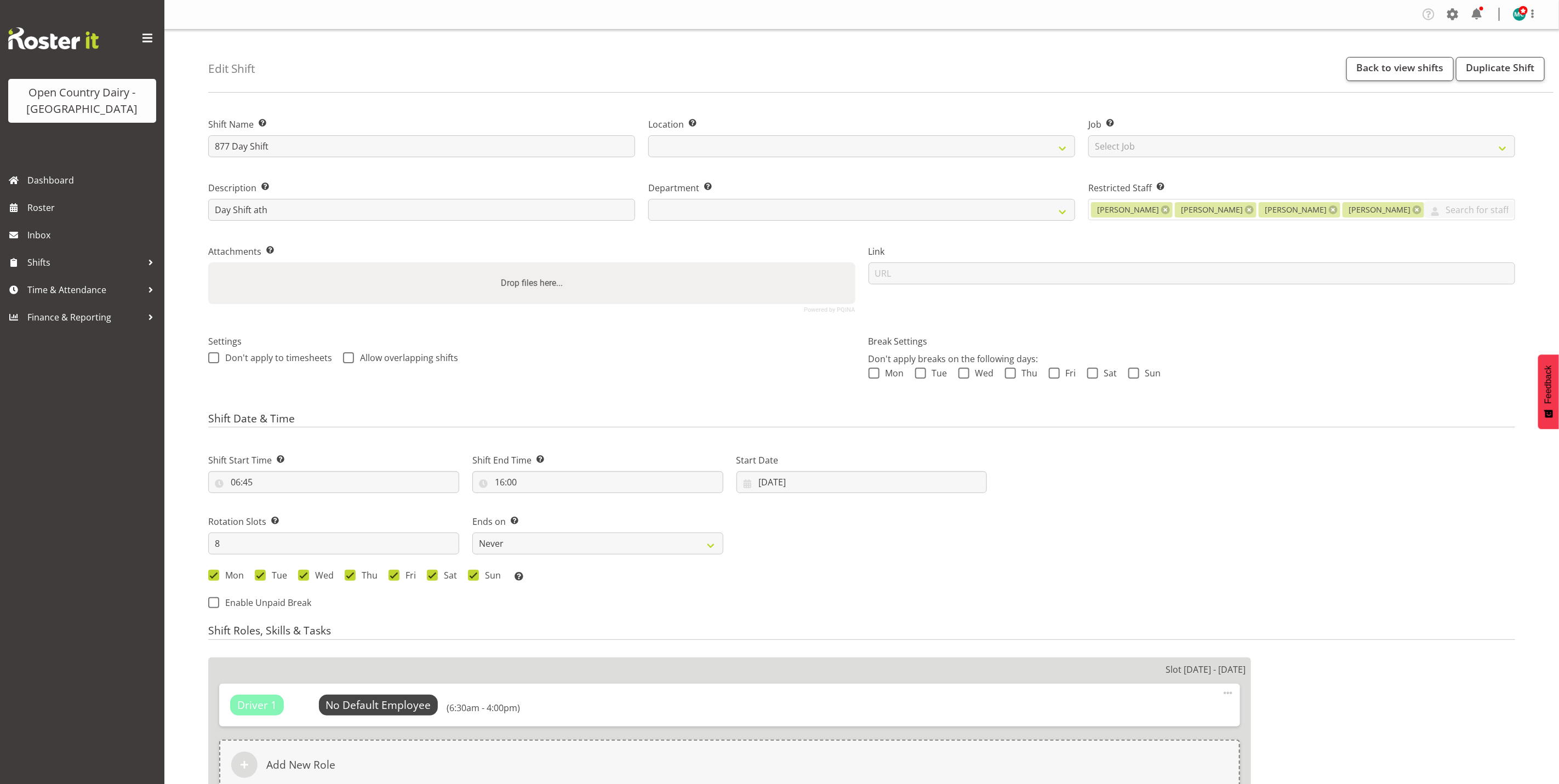
select select
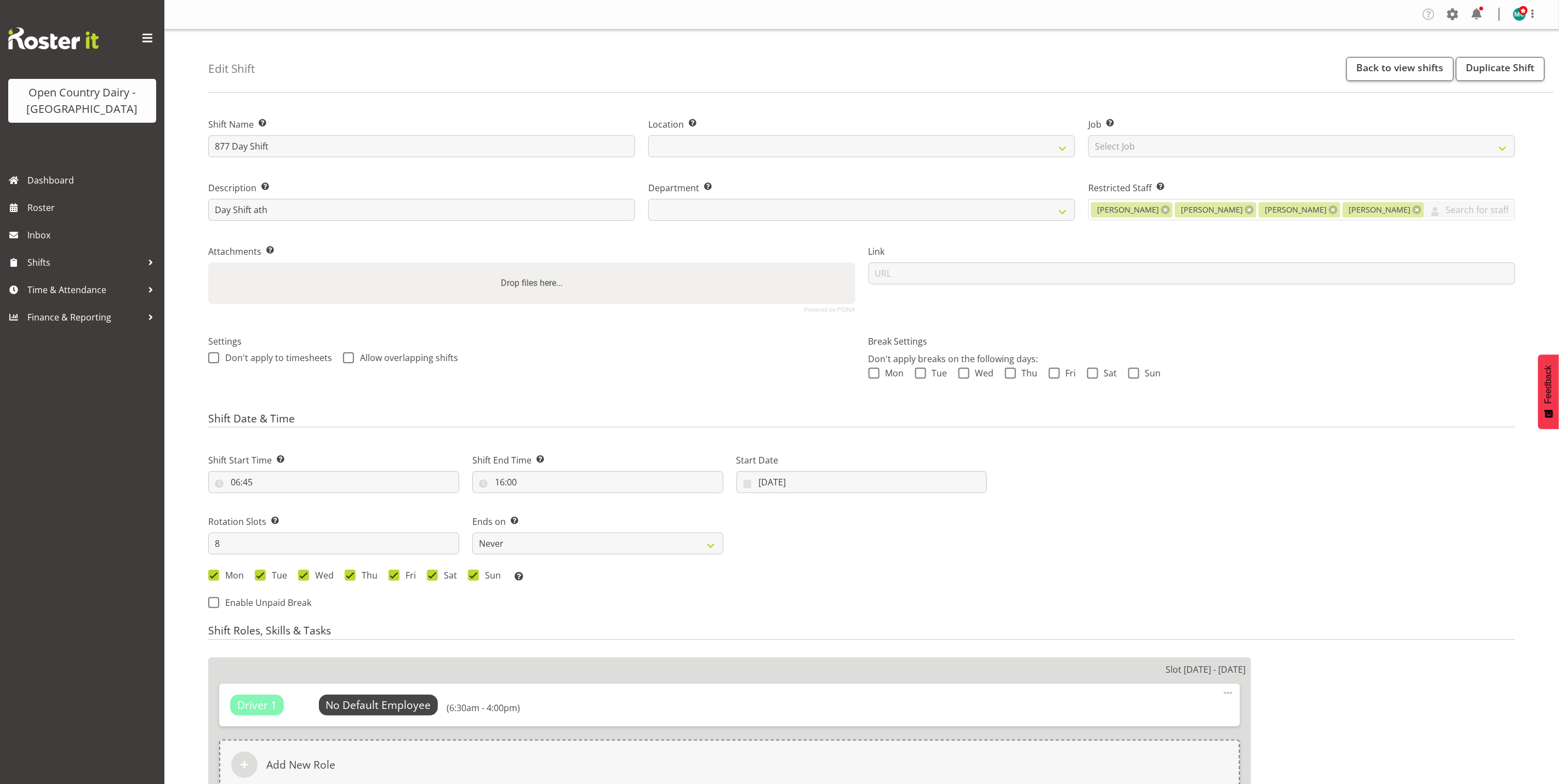
select select
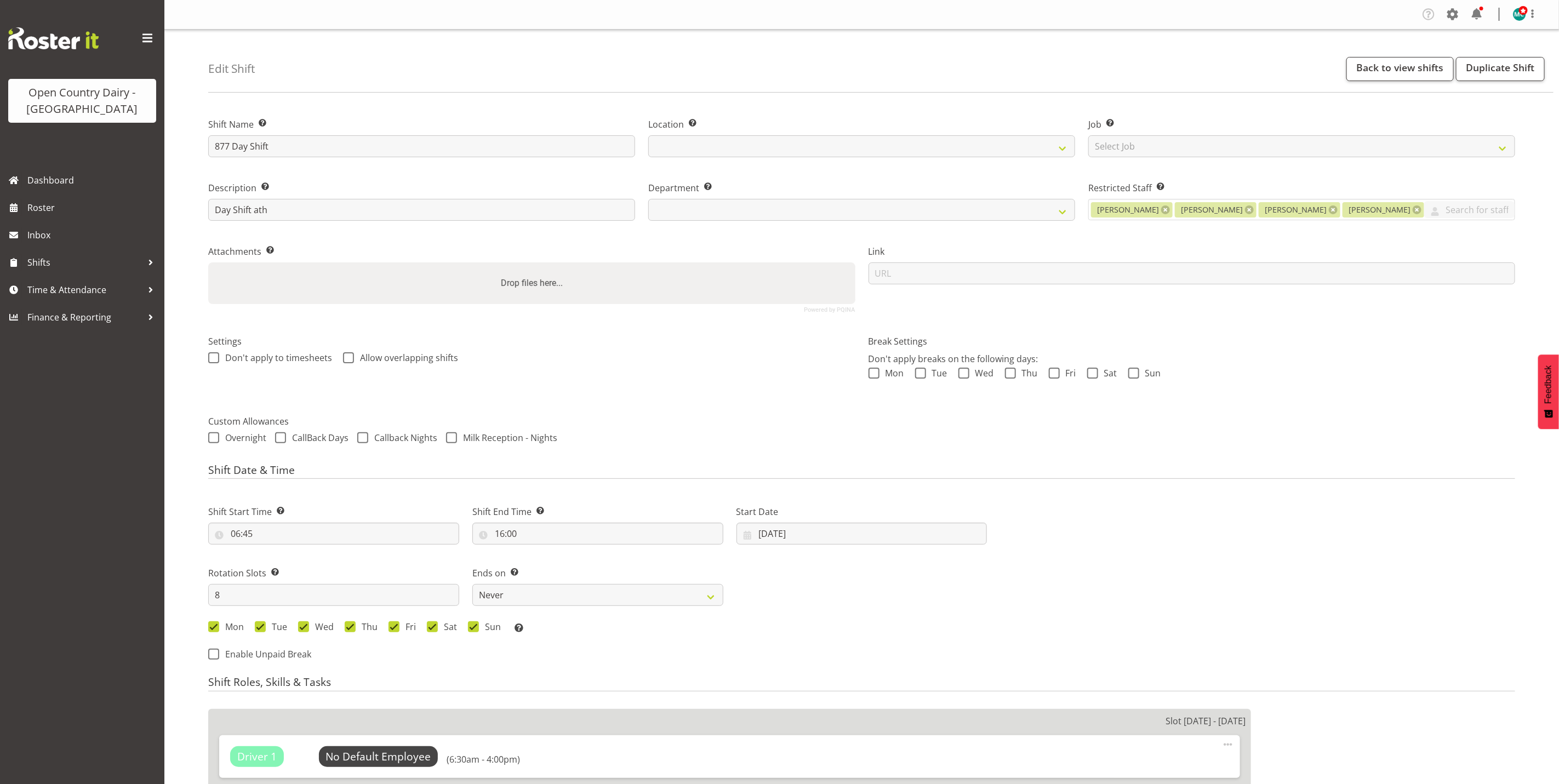
select select
click at [791, 541] on input "[DATE]" at bounding box center [862, 534] width 251 height 22
click at [798, 704] on link "25" at bounding box center [792, 705] width 22 height 20
select select
type input "[DATE]"
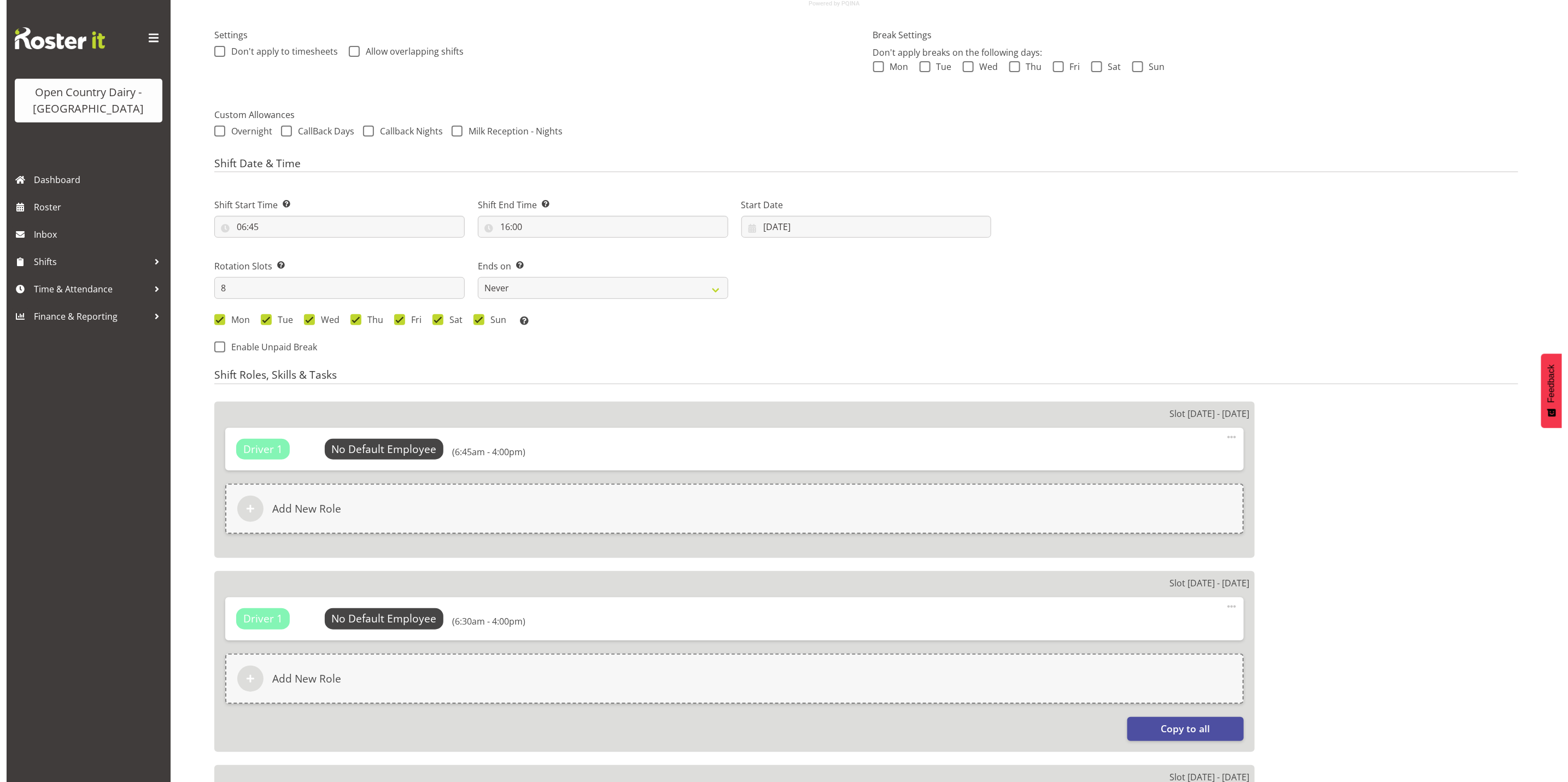
scroll to position [328, 0]
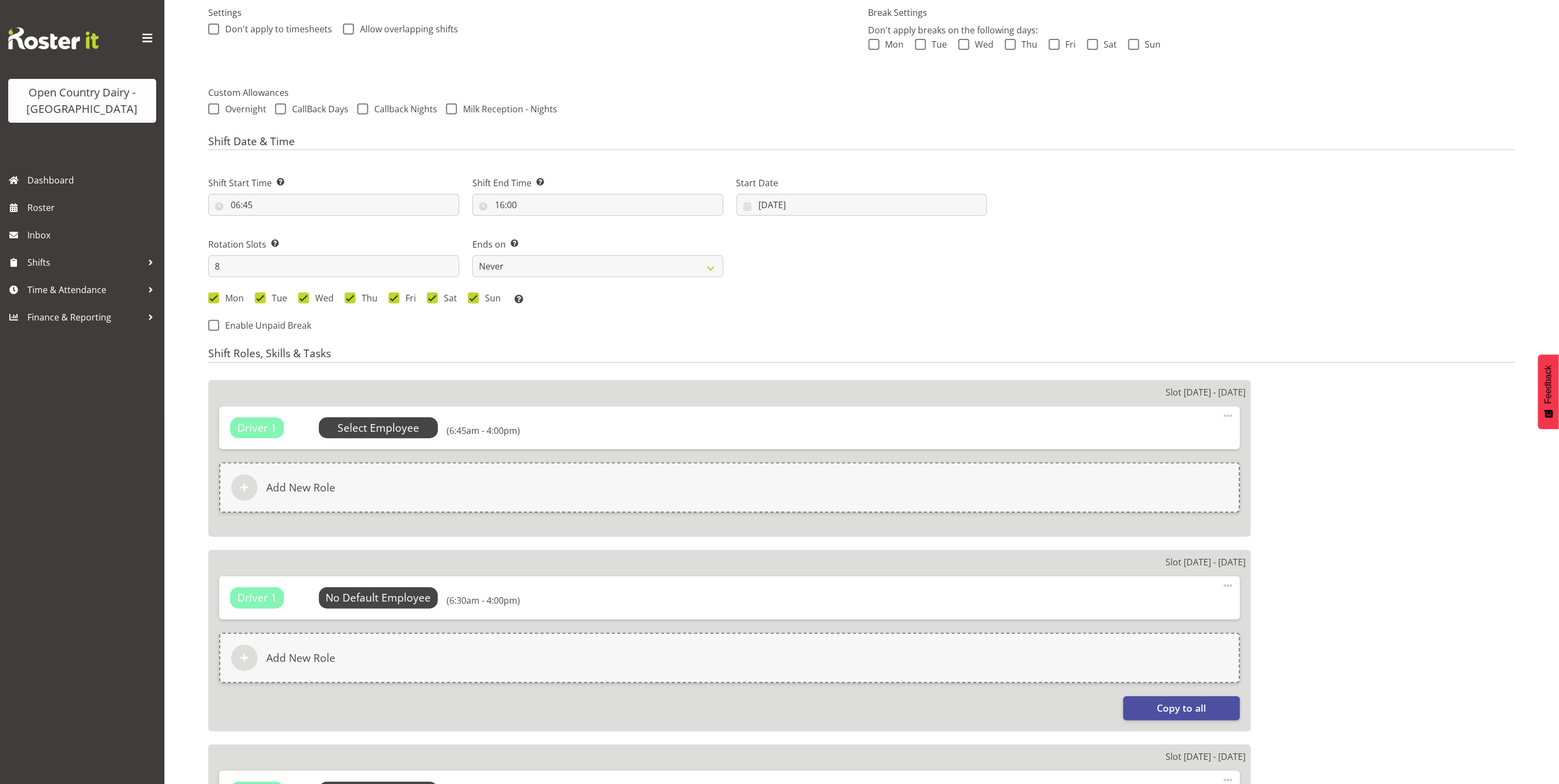
click at [365, 429] on span "Select Employee" at bounding box center [378, 428] width 82 height 16
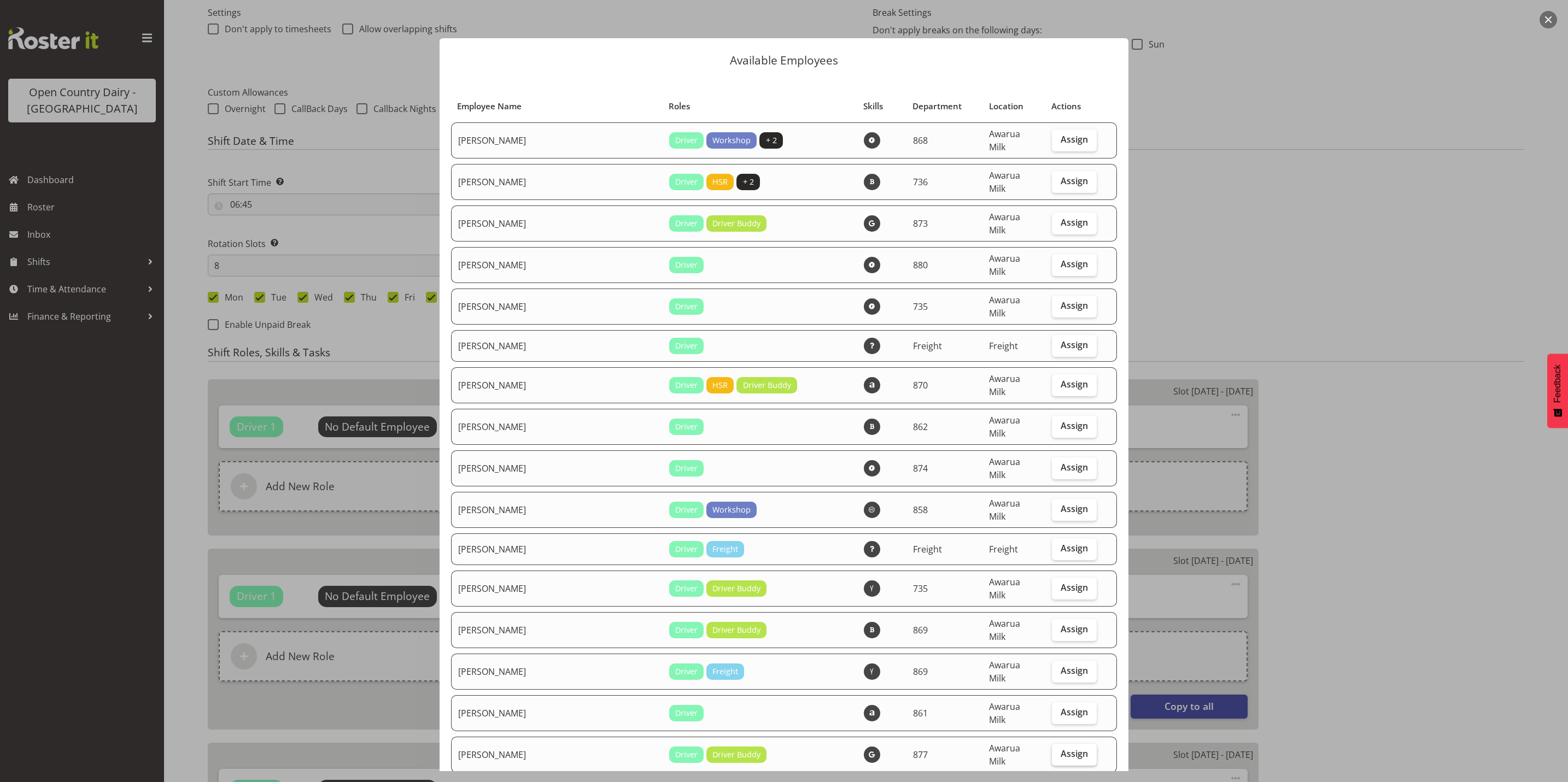
click at [1060, 749] on span "Assign" at bounding box center [1074, 754] width 27 height 11
click at [1052, 750] on input "Assign" at bounding box center [1055, 754] width 7 height 7
checkbox input "true"
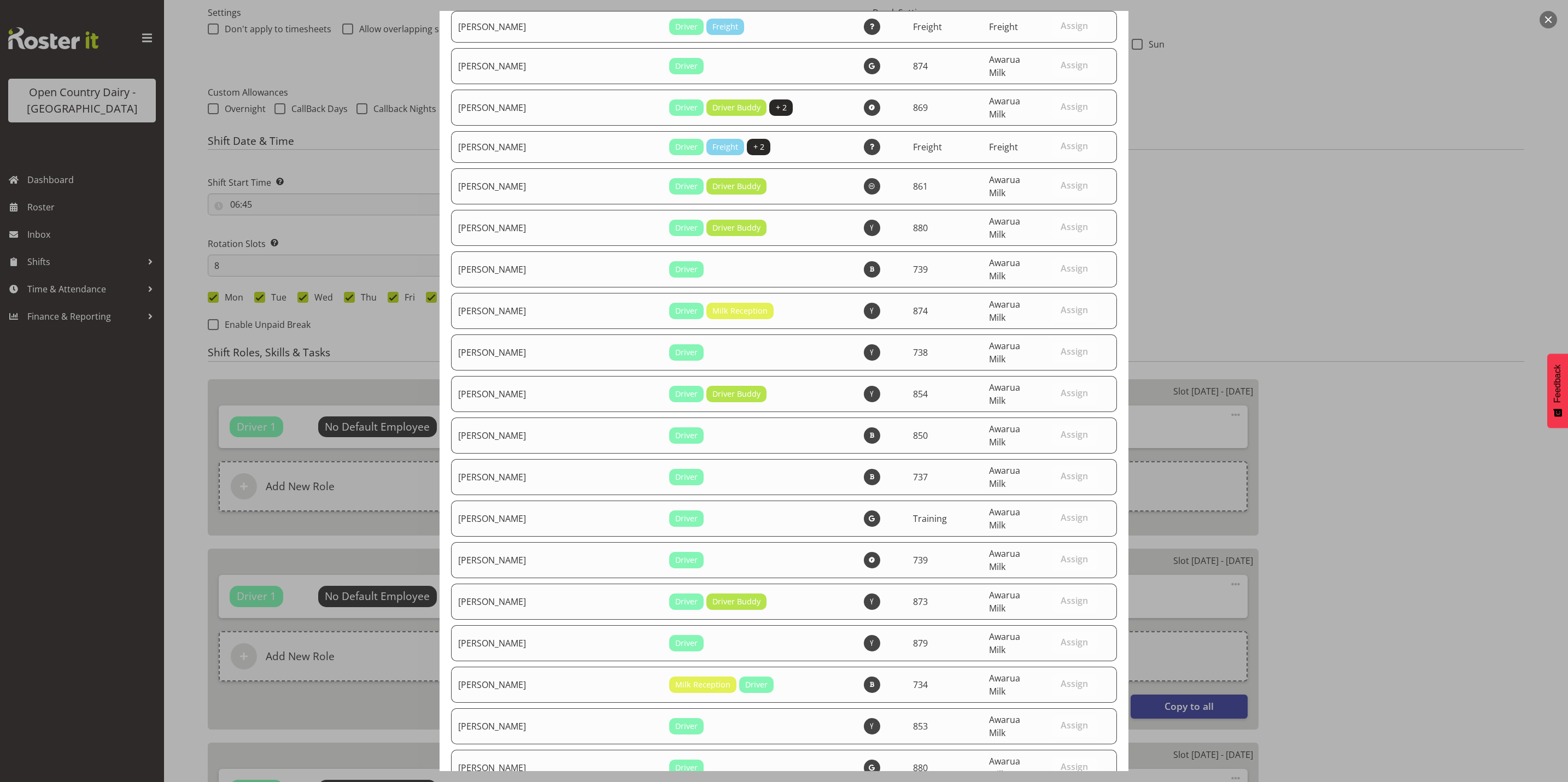
scroll to position [3685, 0]
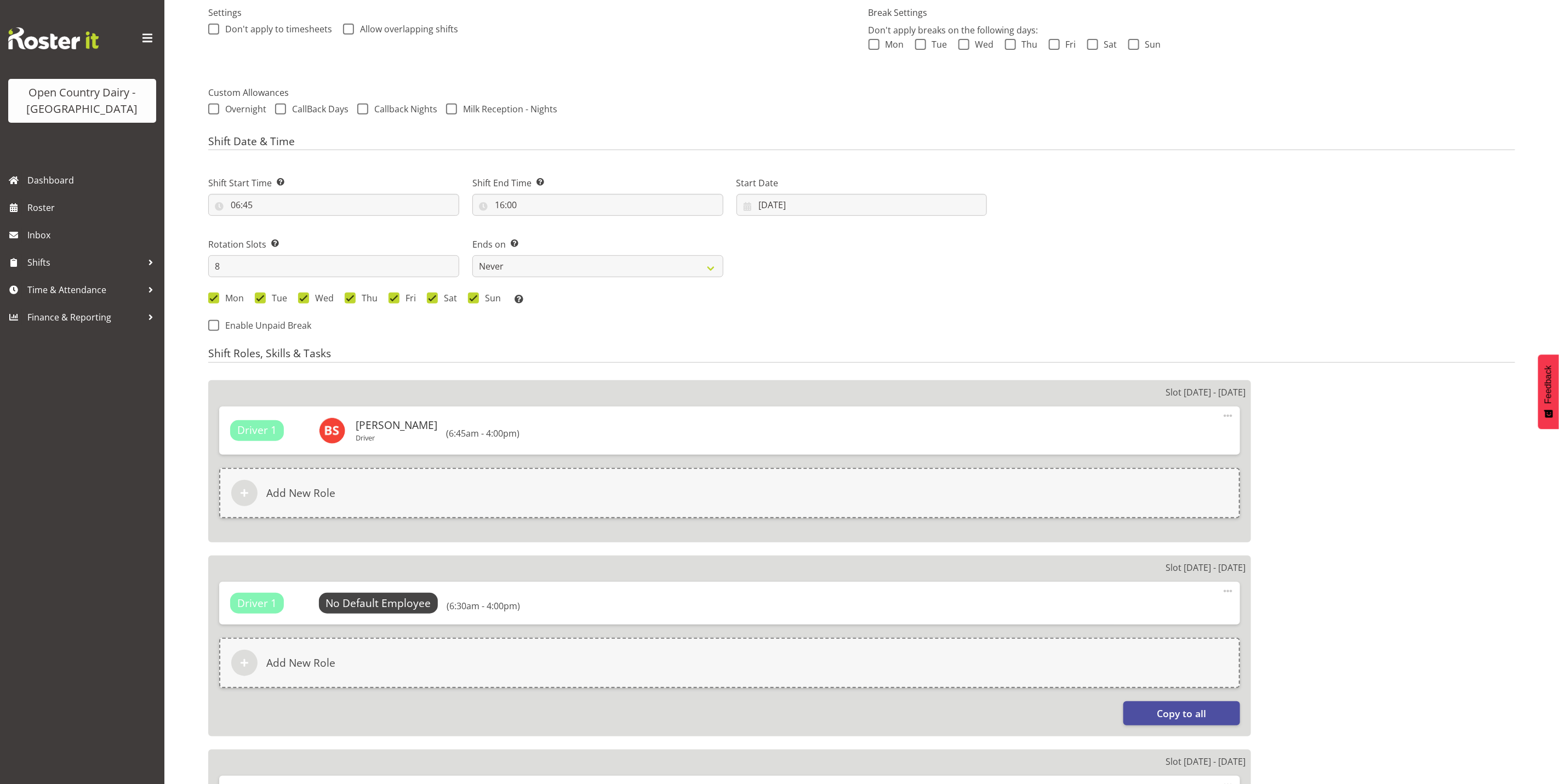
select select "690"
click at [398, 605] on span "Select Employee" at bounding box center [378, 603] width 82 height 16
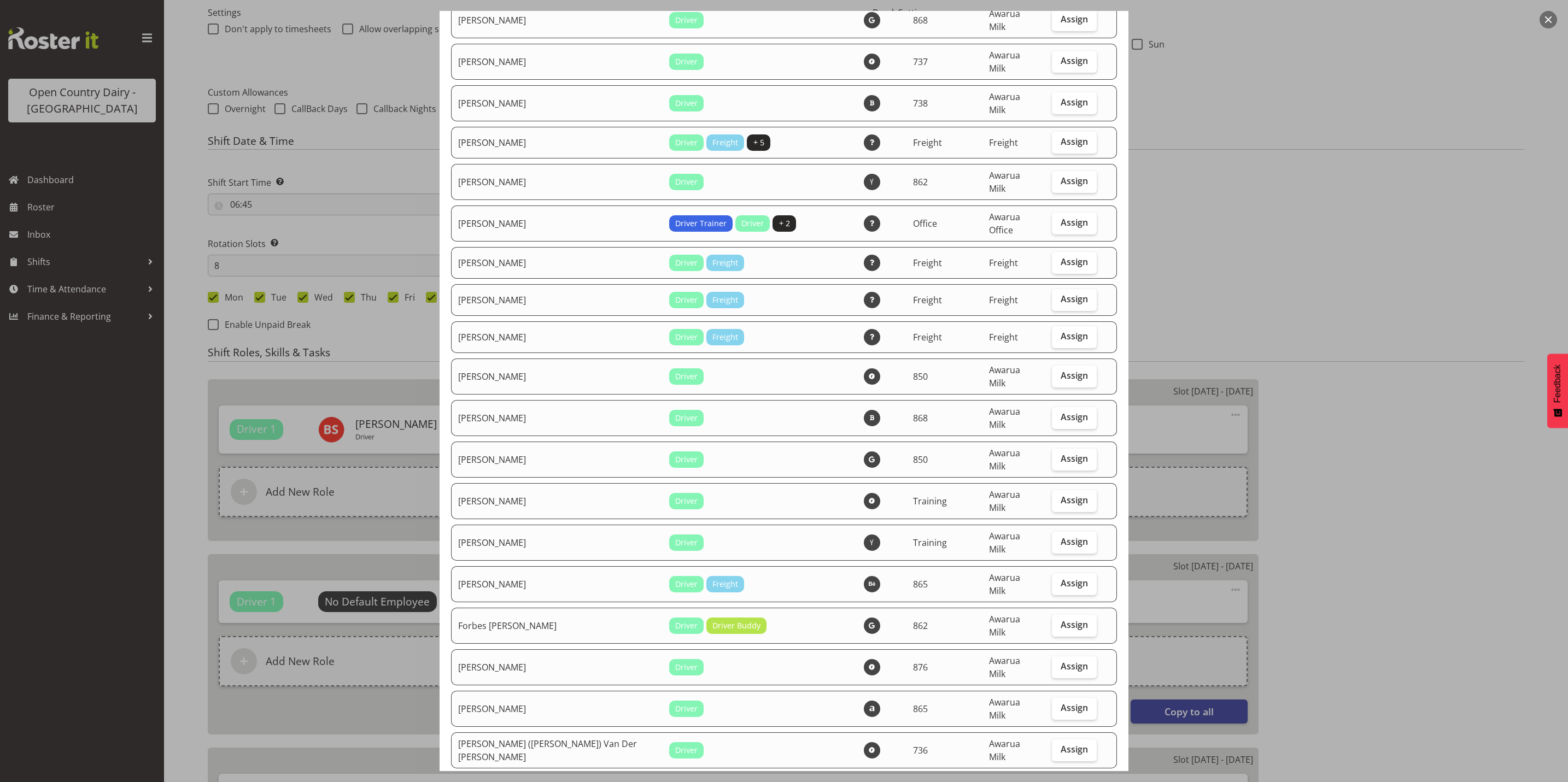
scroll to position [1476, 0]
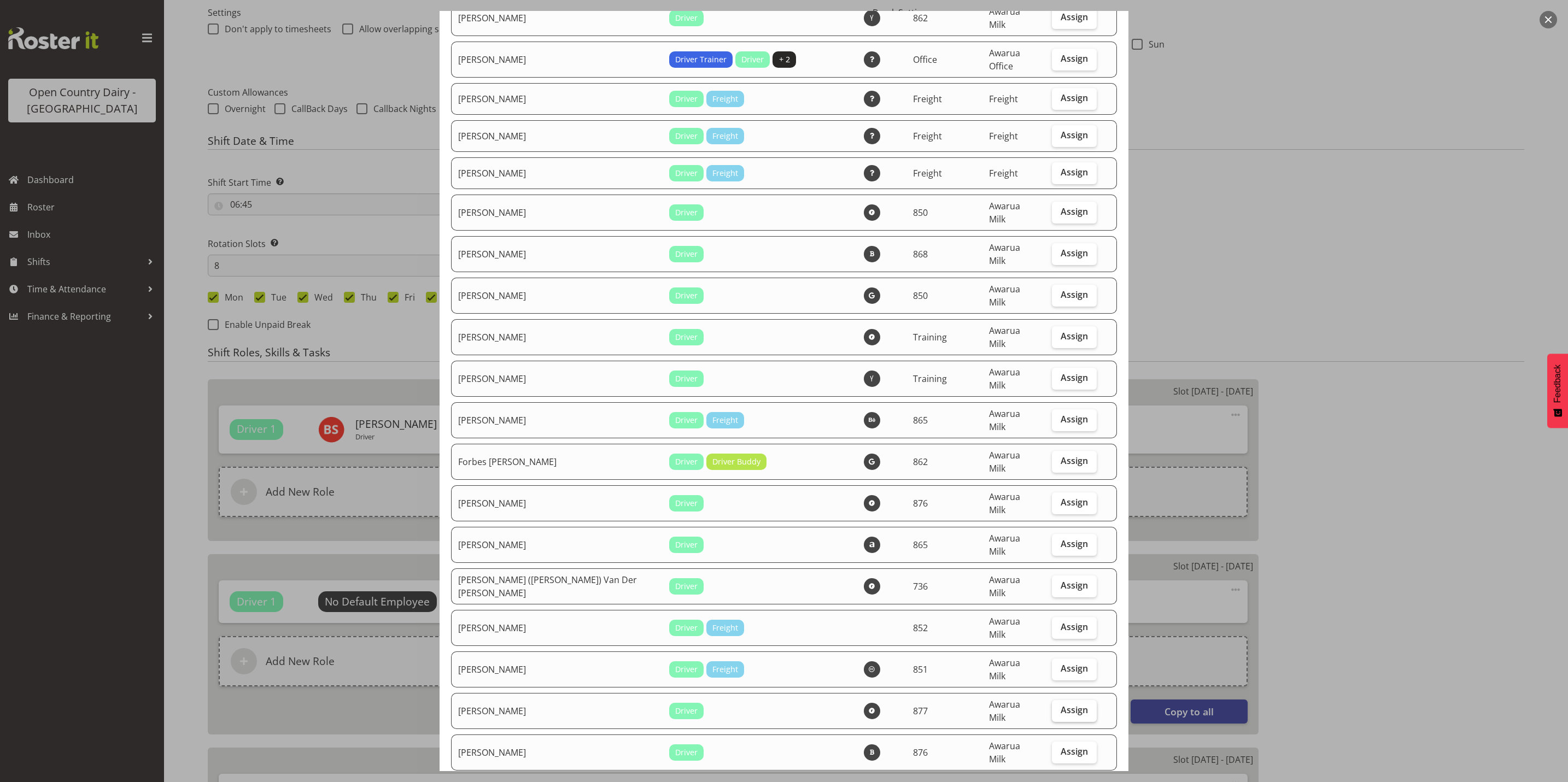
click at [1060, 705] on span "Assign" at bounding box center [1074, 710] width 27 height 11
click at [1056, 707] on input "Assign" at bounding box center [1055, 710] width 7 height 7
checkbox input "true"
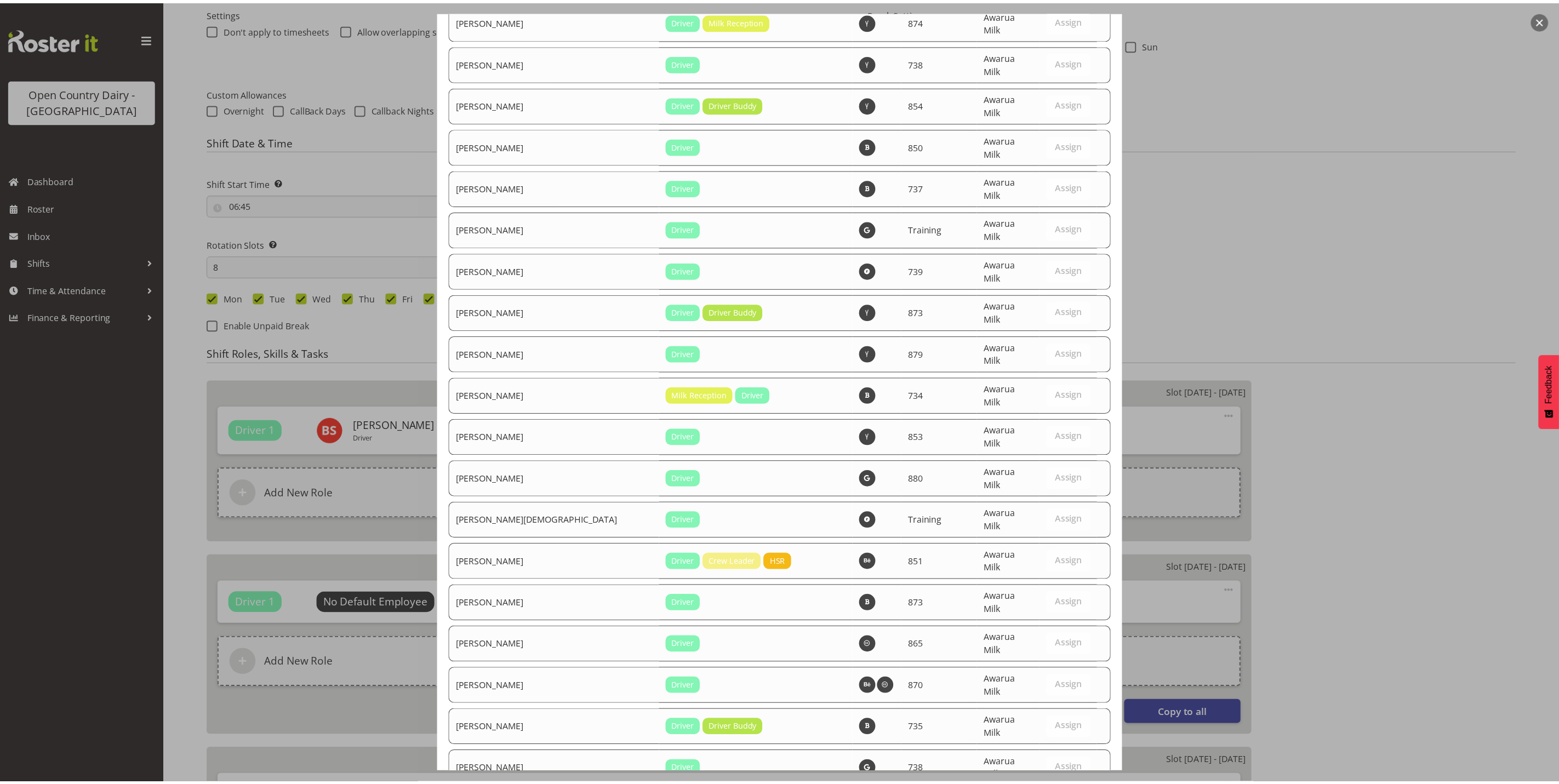
scroll to position [3695, 0]
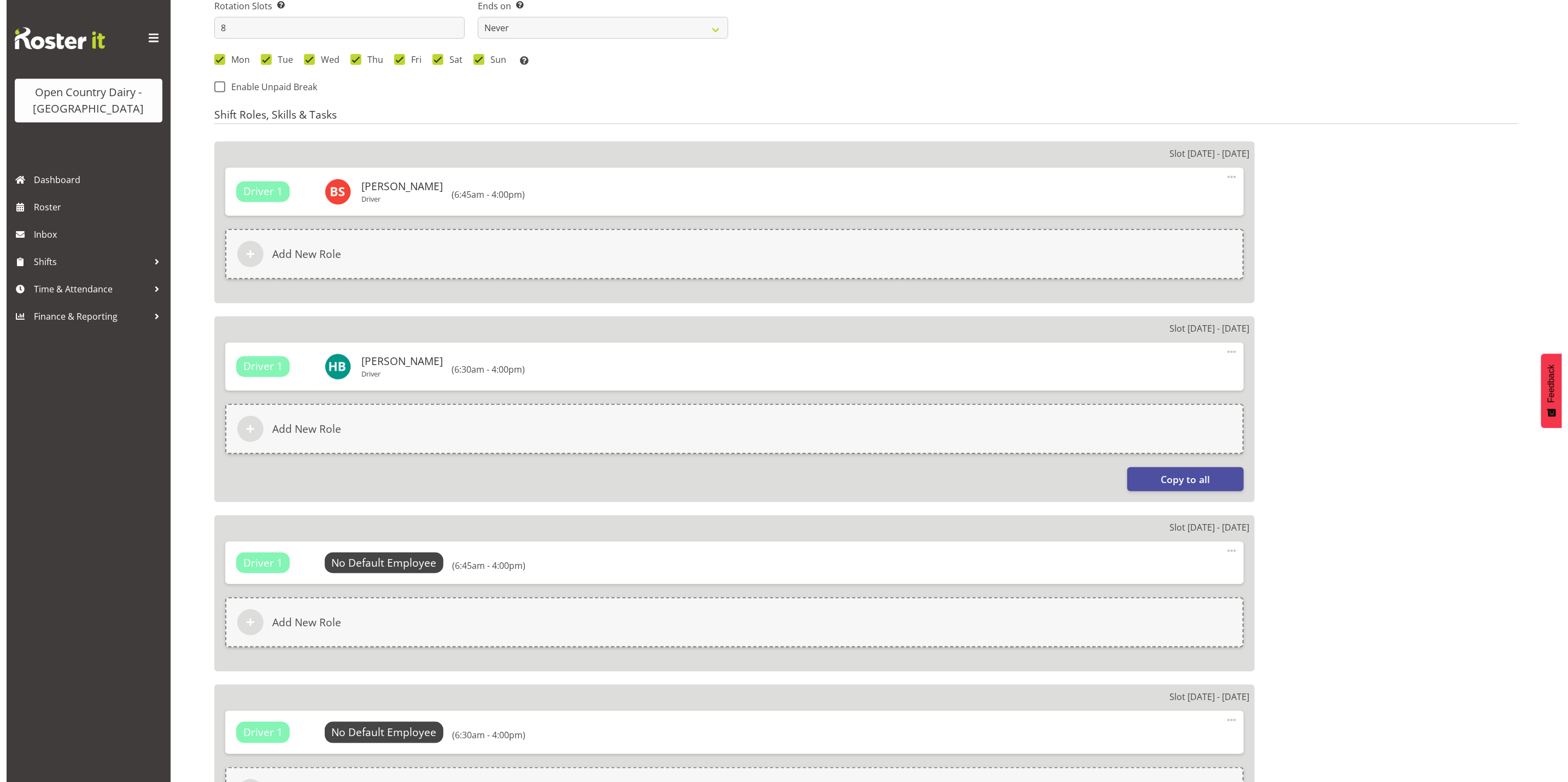
scroll to position [574, 0]
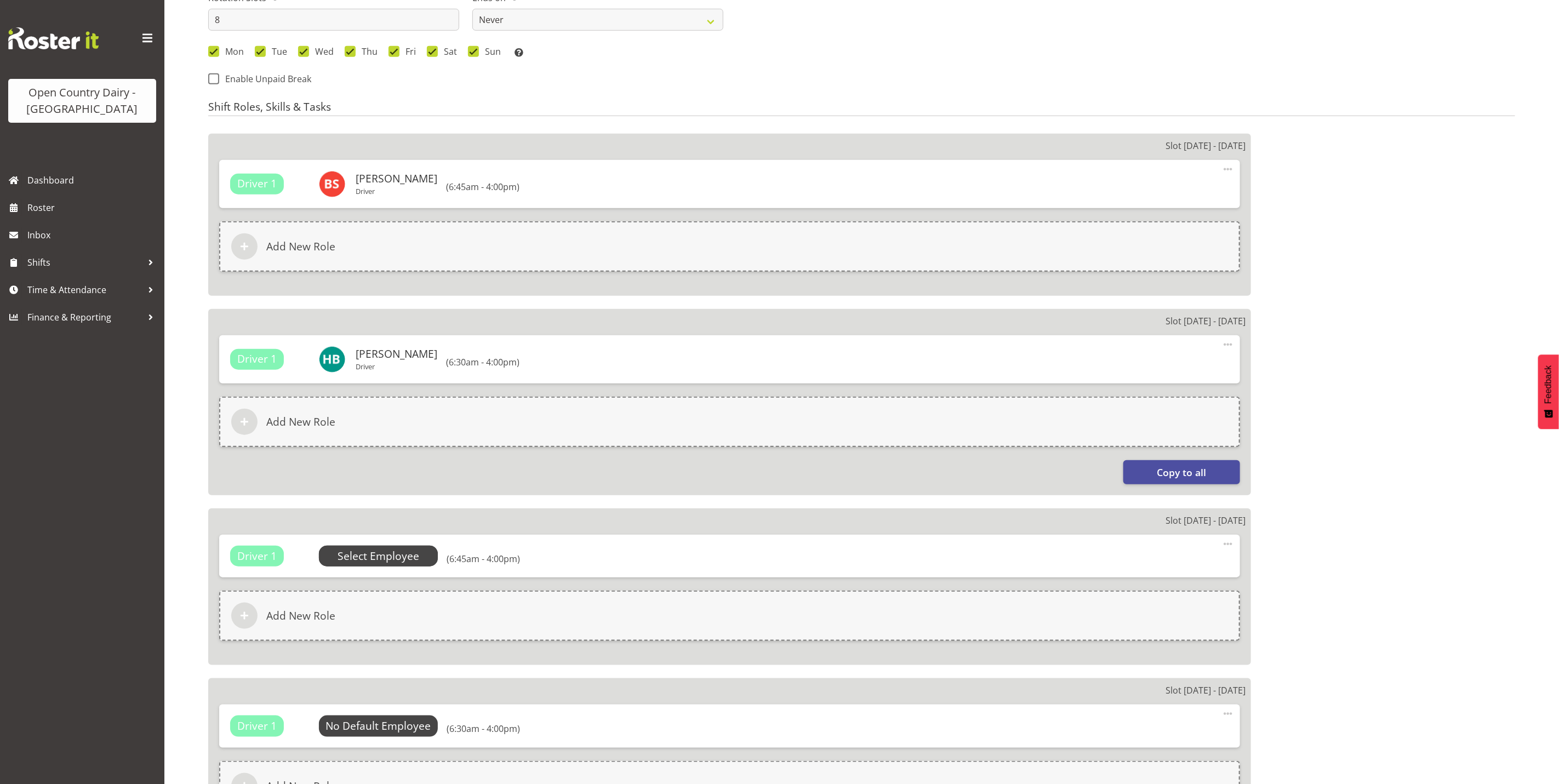
click at [373, 556] on span "Select Employee" at bounding box center [378, 556] width 82 height 16
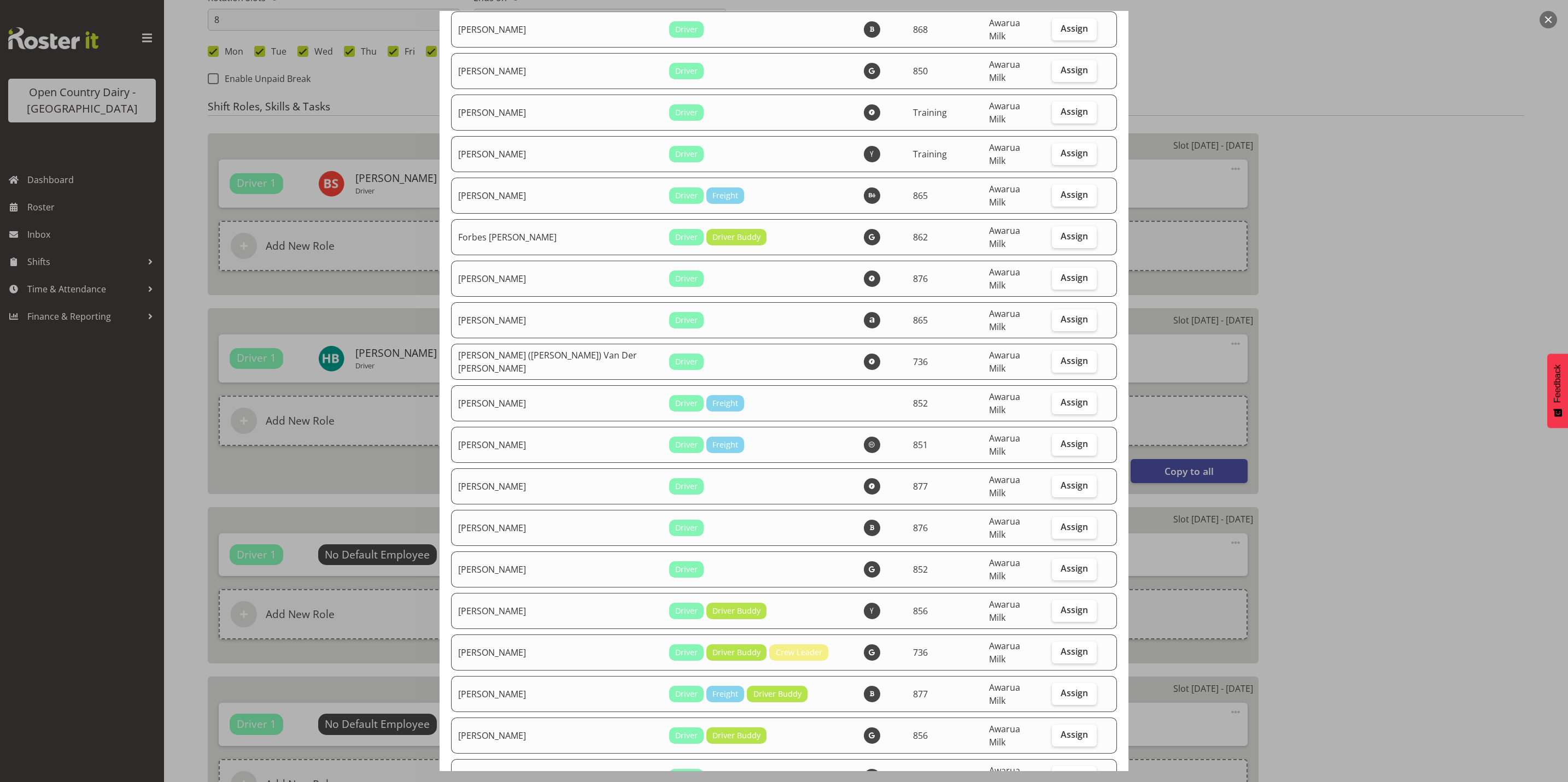
scroll to position [1558, 0]
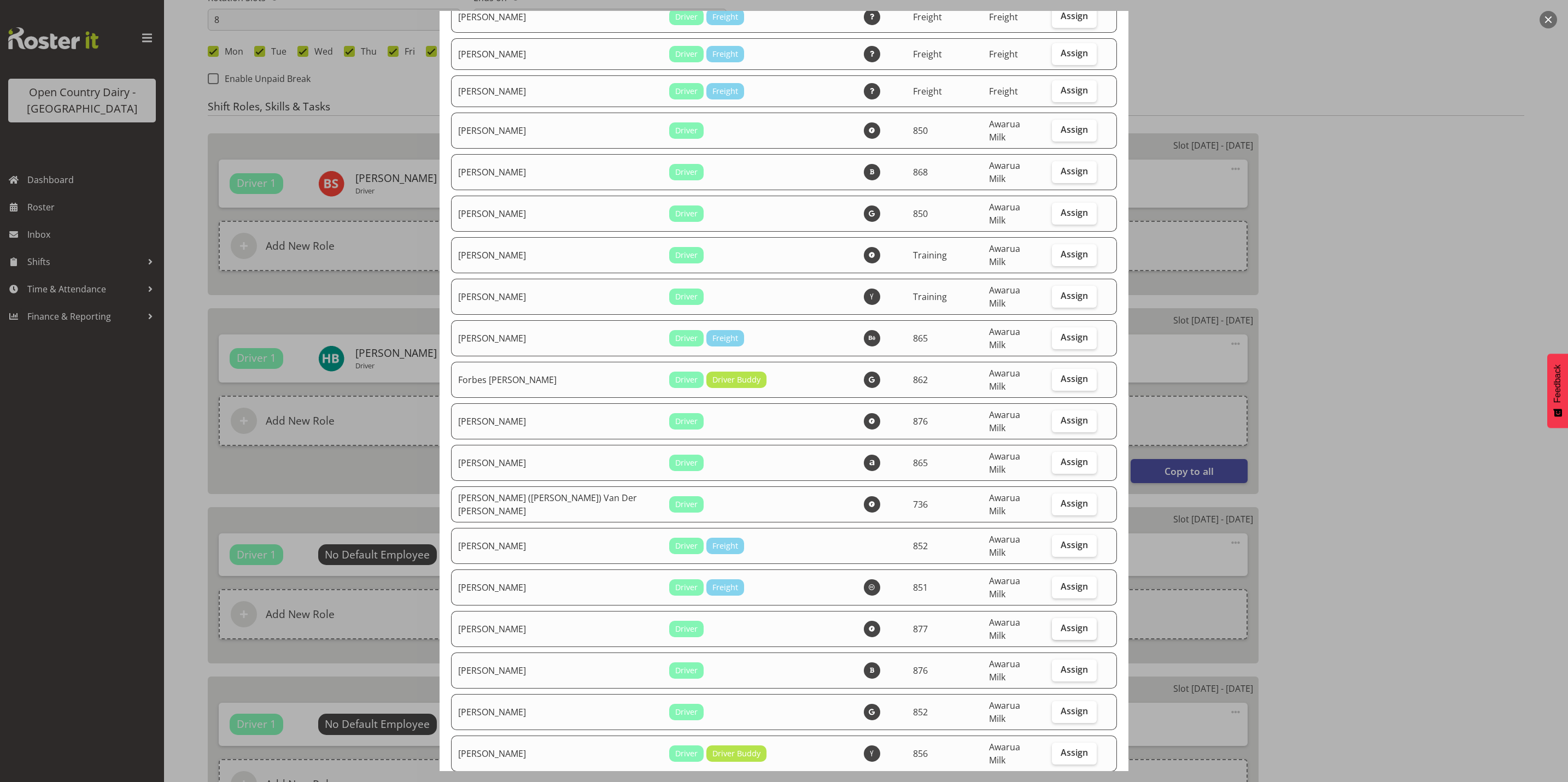
click at [1062, 623] on span "Assign" at bounding box center [1074, 628] width 27 height 11
click at [1059, 625] on input "Assign" at bounding box center [1055, 629] width 7 height 7
checkbox input "true"
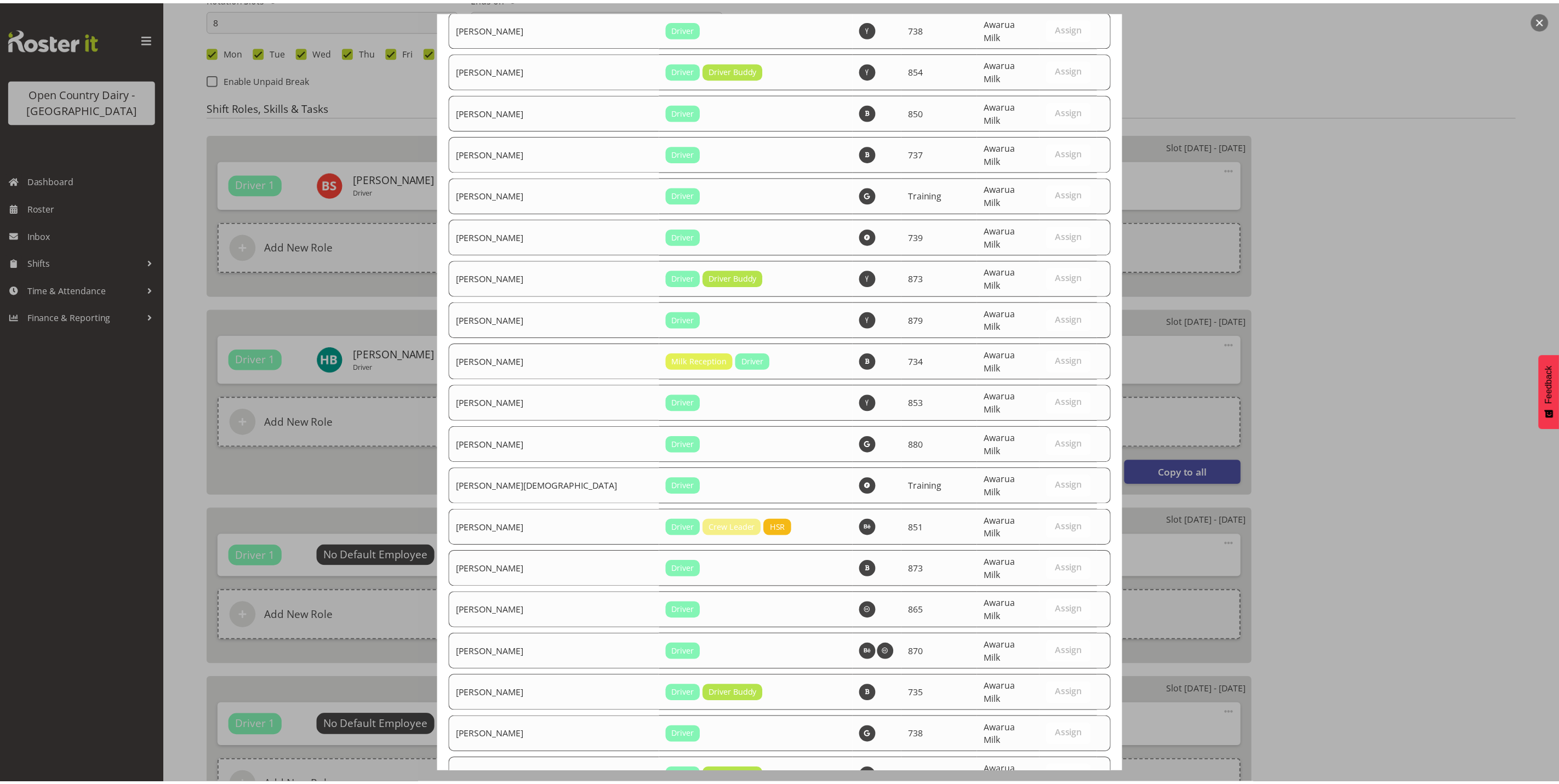
scroll to position [3695, 0]
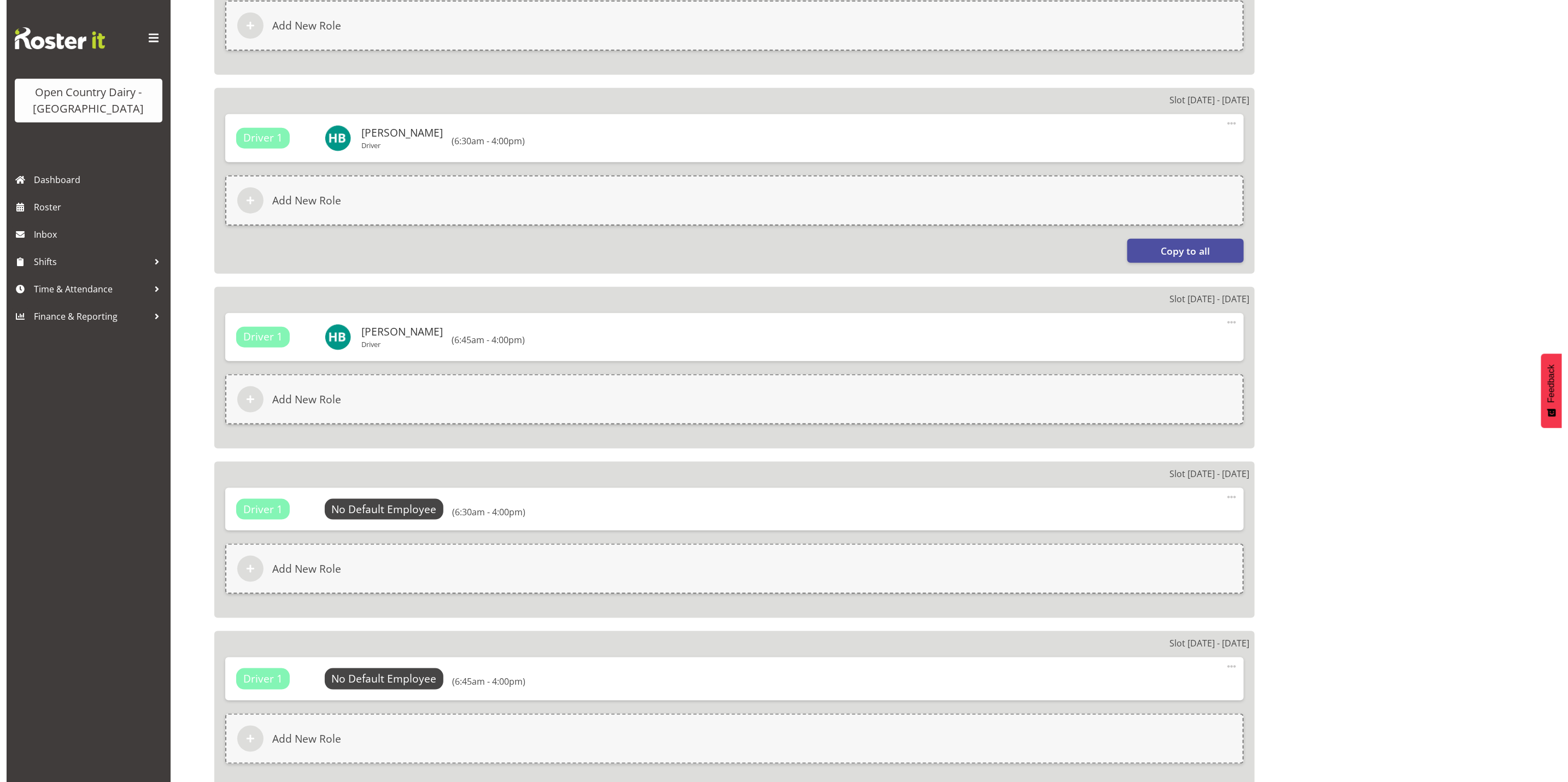
scroll to position [820, 0]
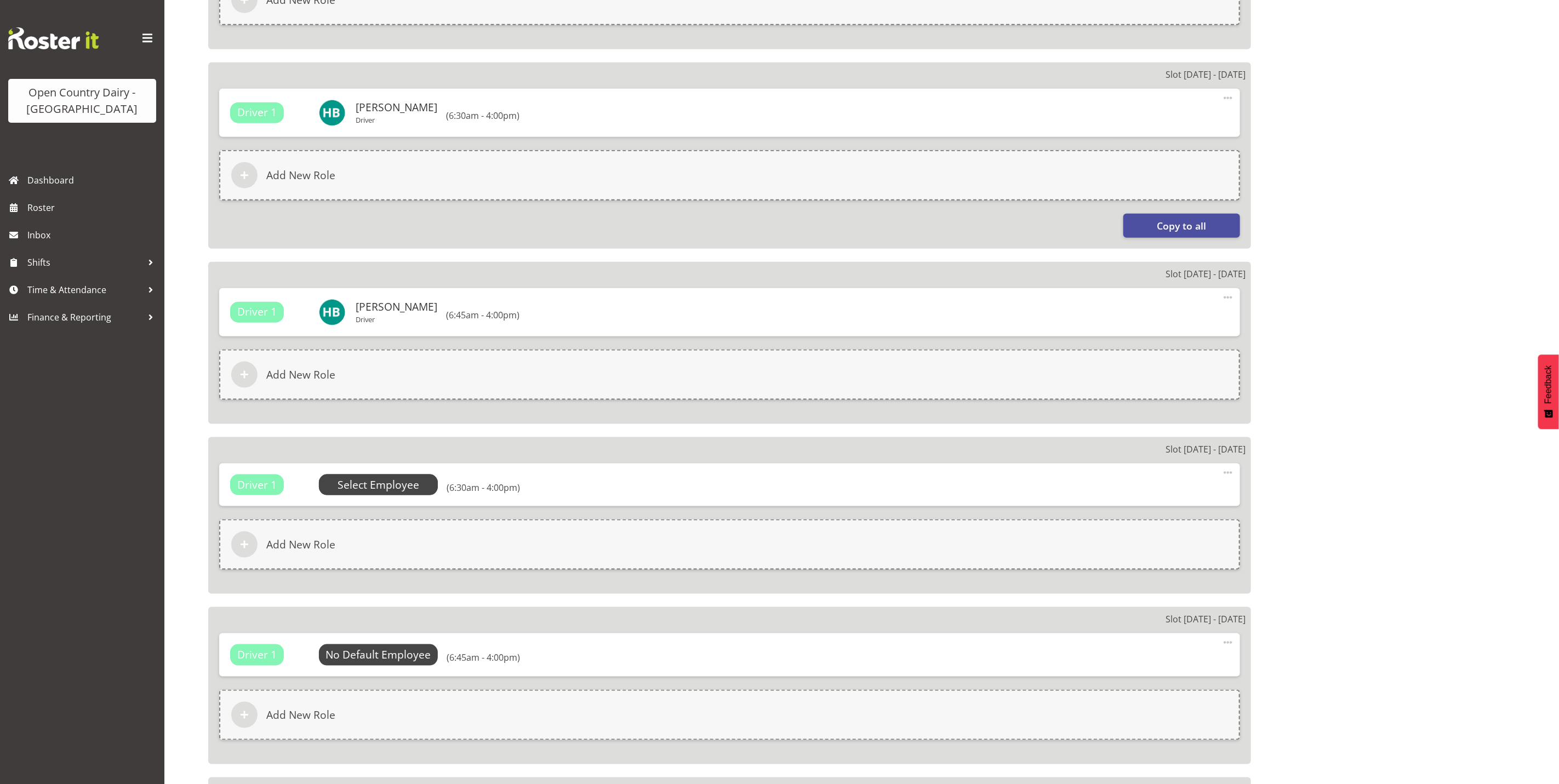
click at [365, 482] on span "Select Employee" at bounding box center [378, 485] width 82 height 16
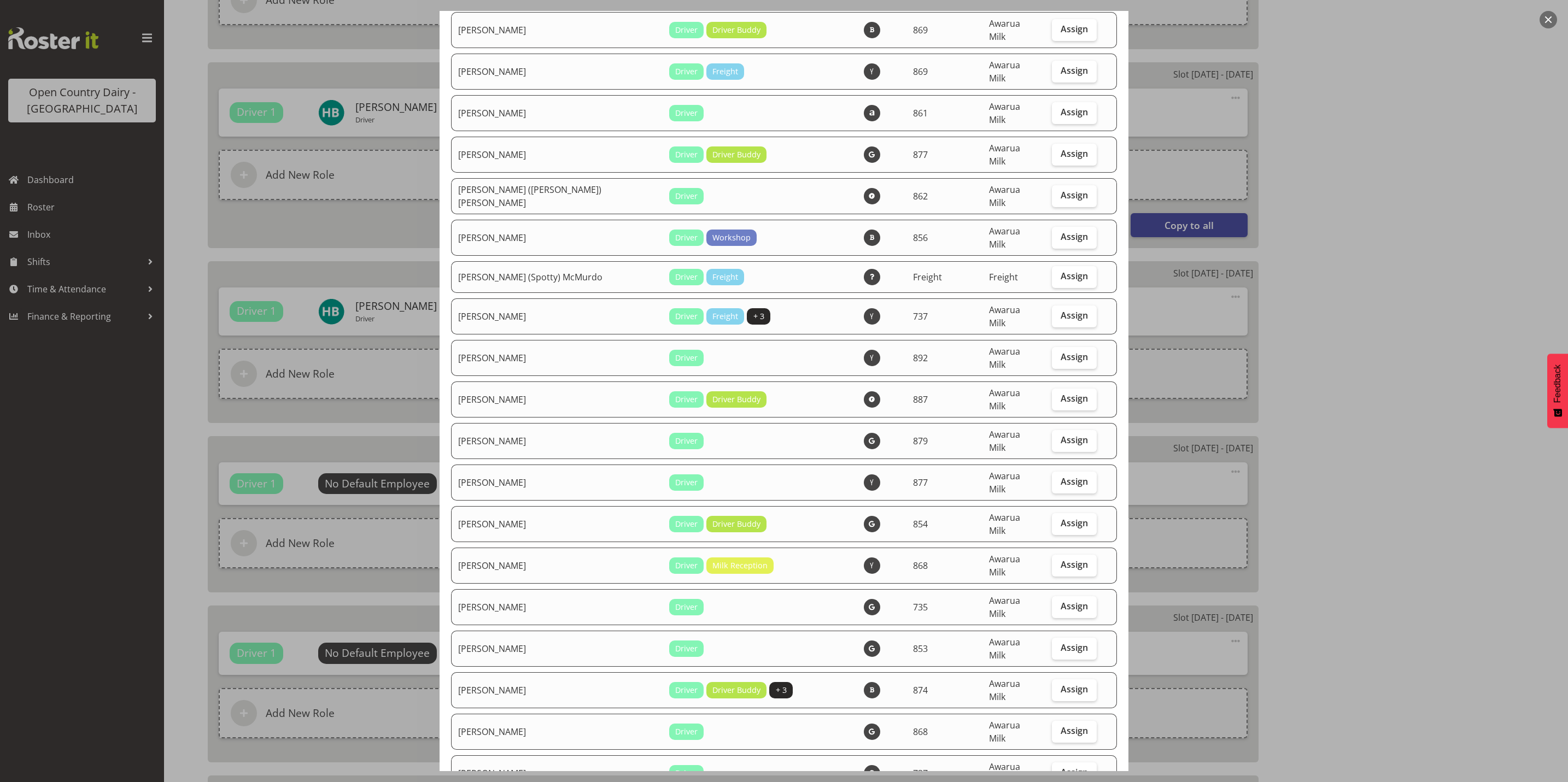
scroll to position [574, 0]
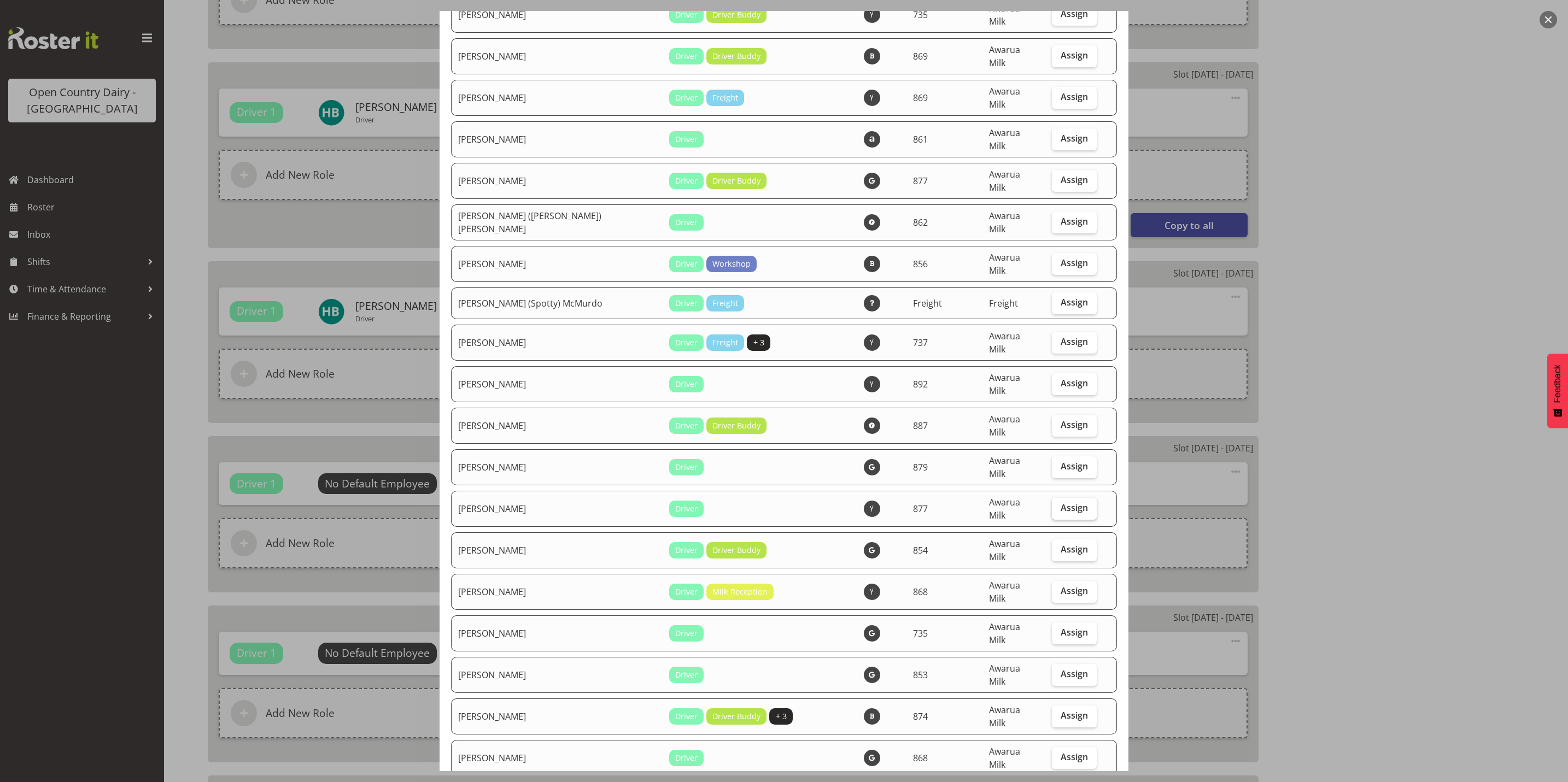
click at [1071, 498] on label "Assign" at bounding box center [1074, 509] width 45 height 22
click at [1059, 504] on input "Assign" at bounding box center [1055, 508] width 7 height 7
checkbox input "true"
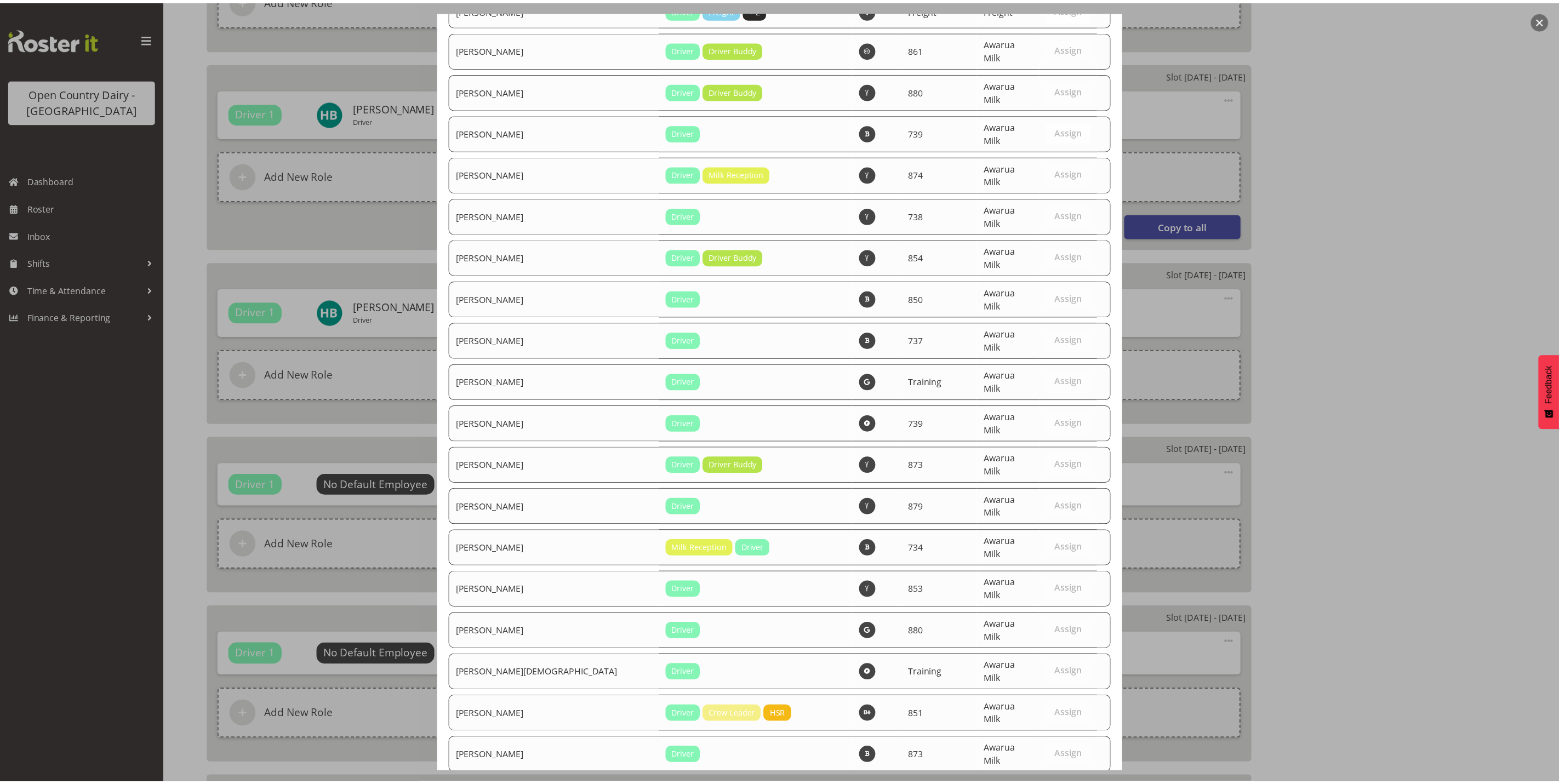
scroll to position [3695, 0]
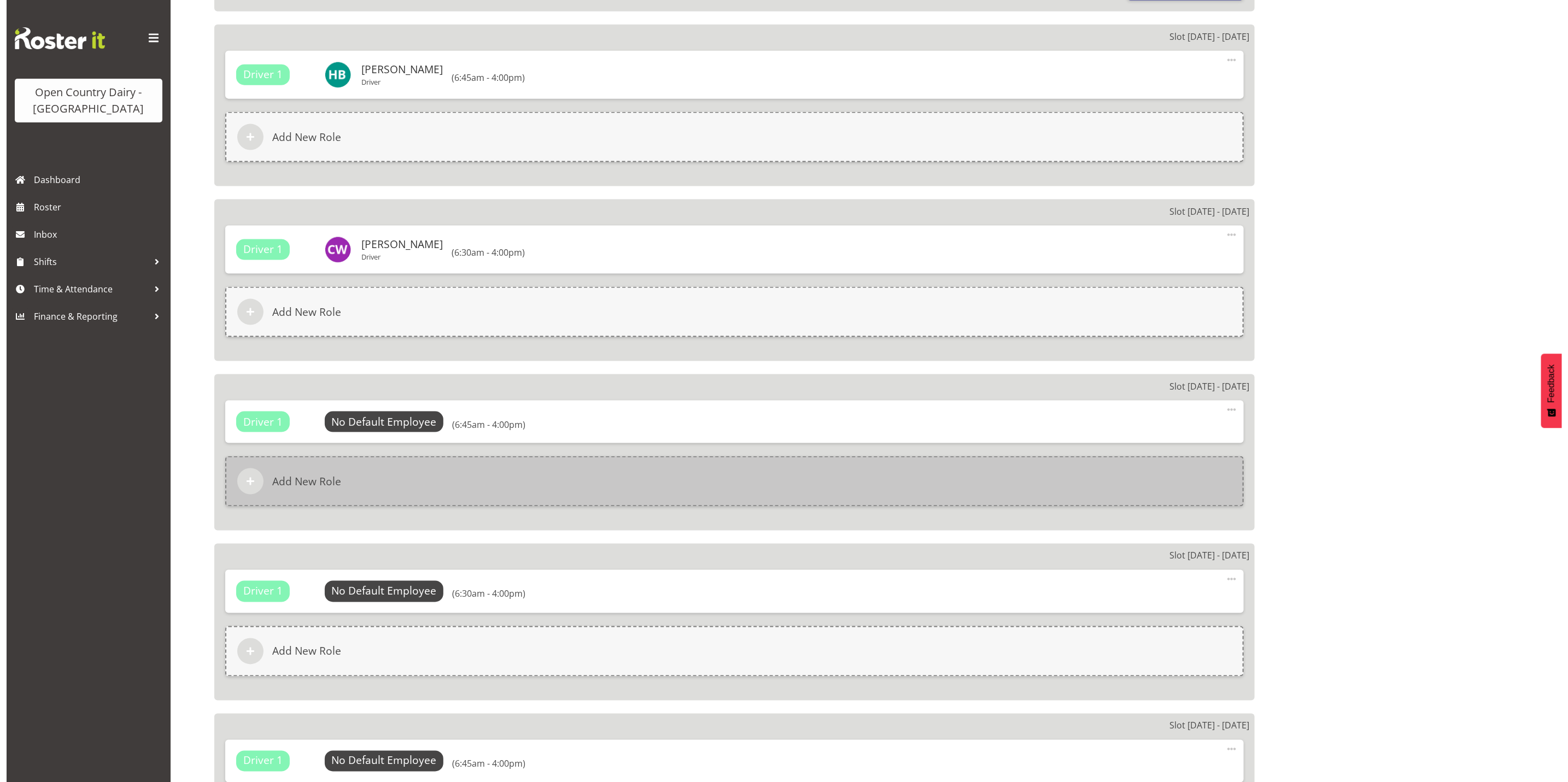
scroll to position [1066, 0]
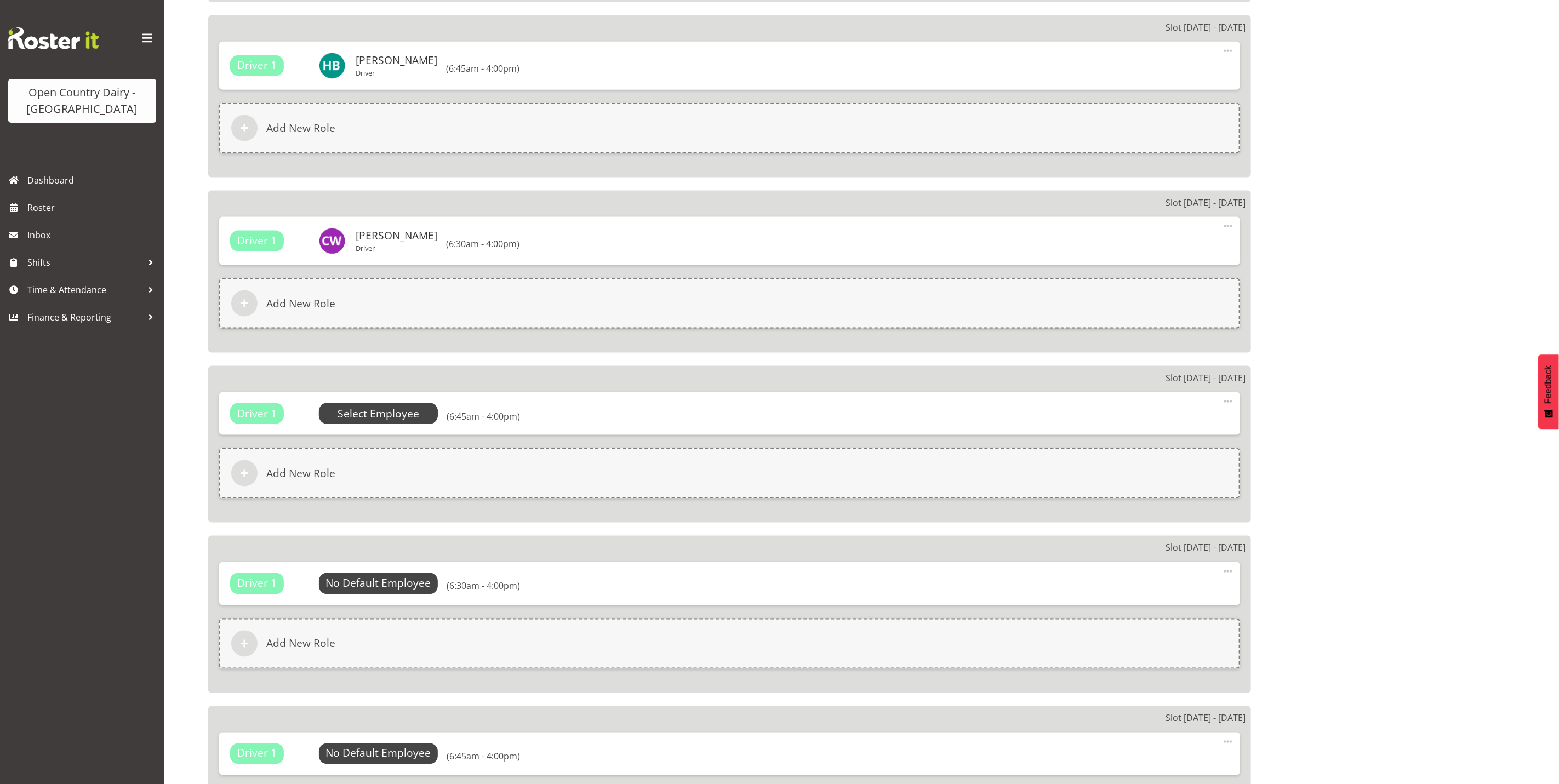
click at [378, 408] on span "Select Employee" at bounding box center [378, 414] width 82 height 16
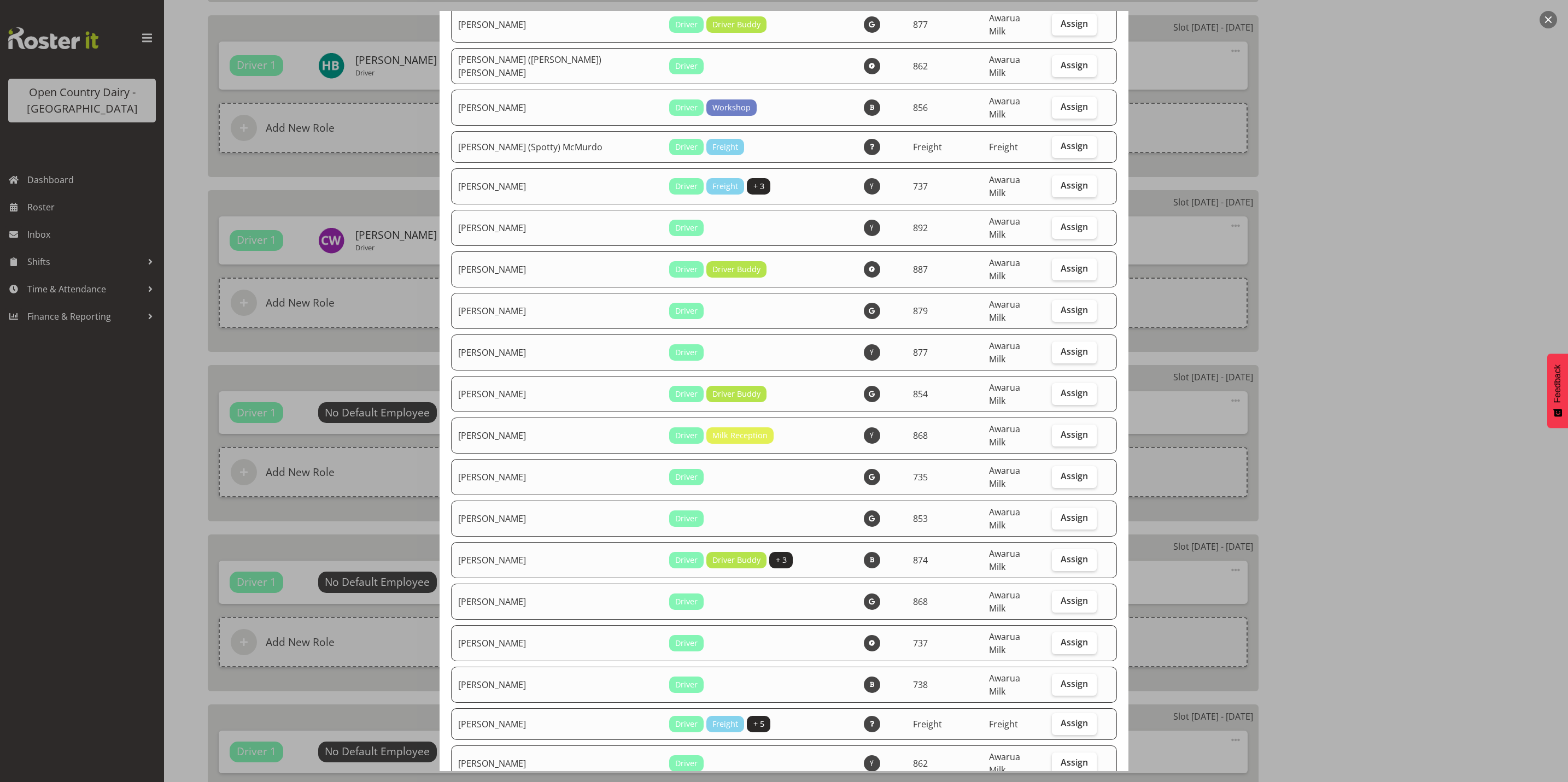
scroll to position [738, 0]
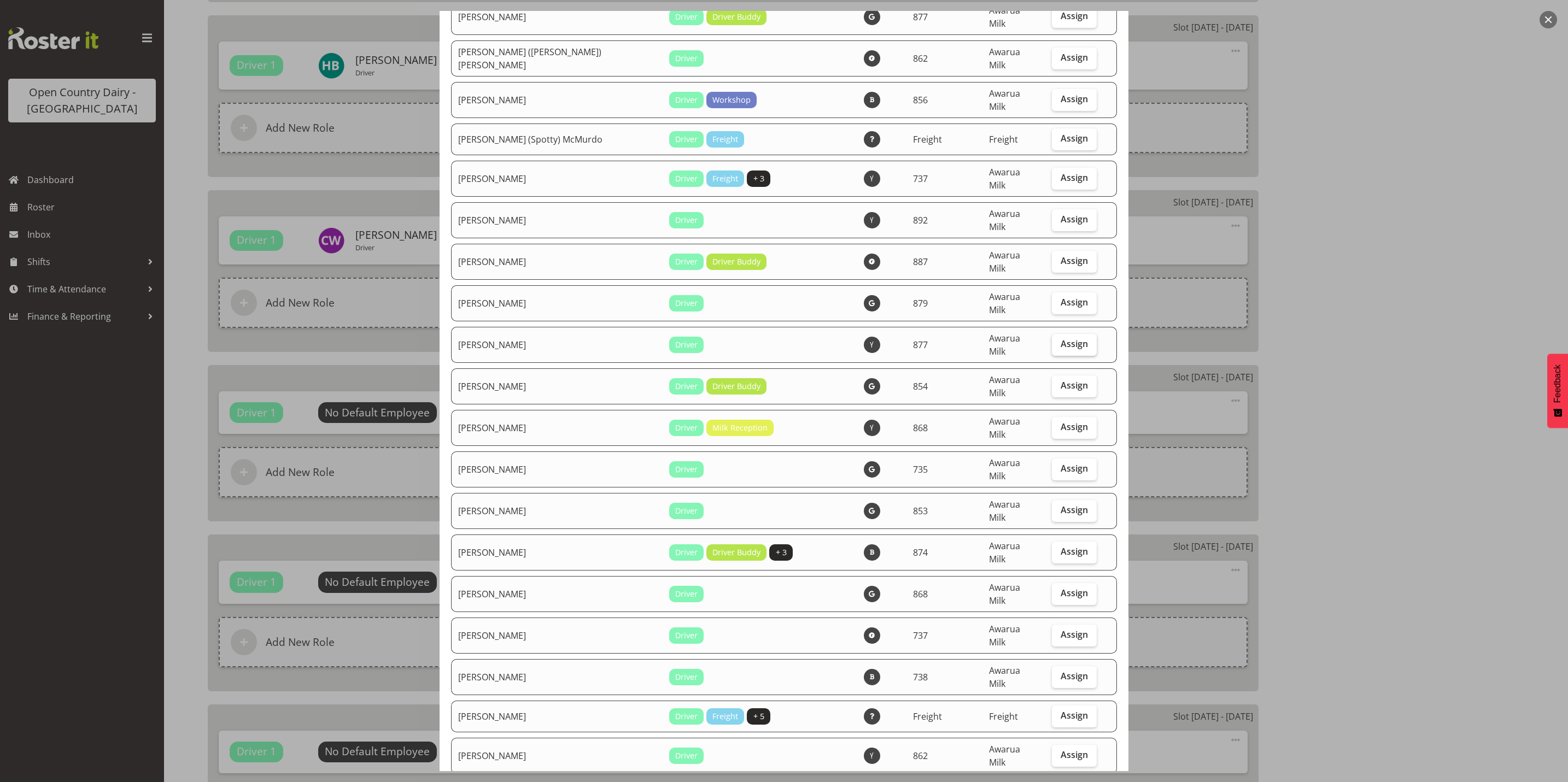
click at [1063, 338] on span "Assign" at bounding box center [1074, 344] width 27 height 11
click at [1059, 341] on input "Assign" at bounding box center [1055, 344] width 7 height 7
checkbox input "true"
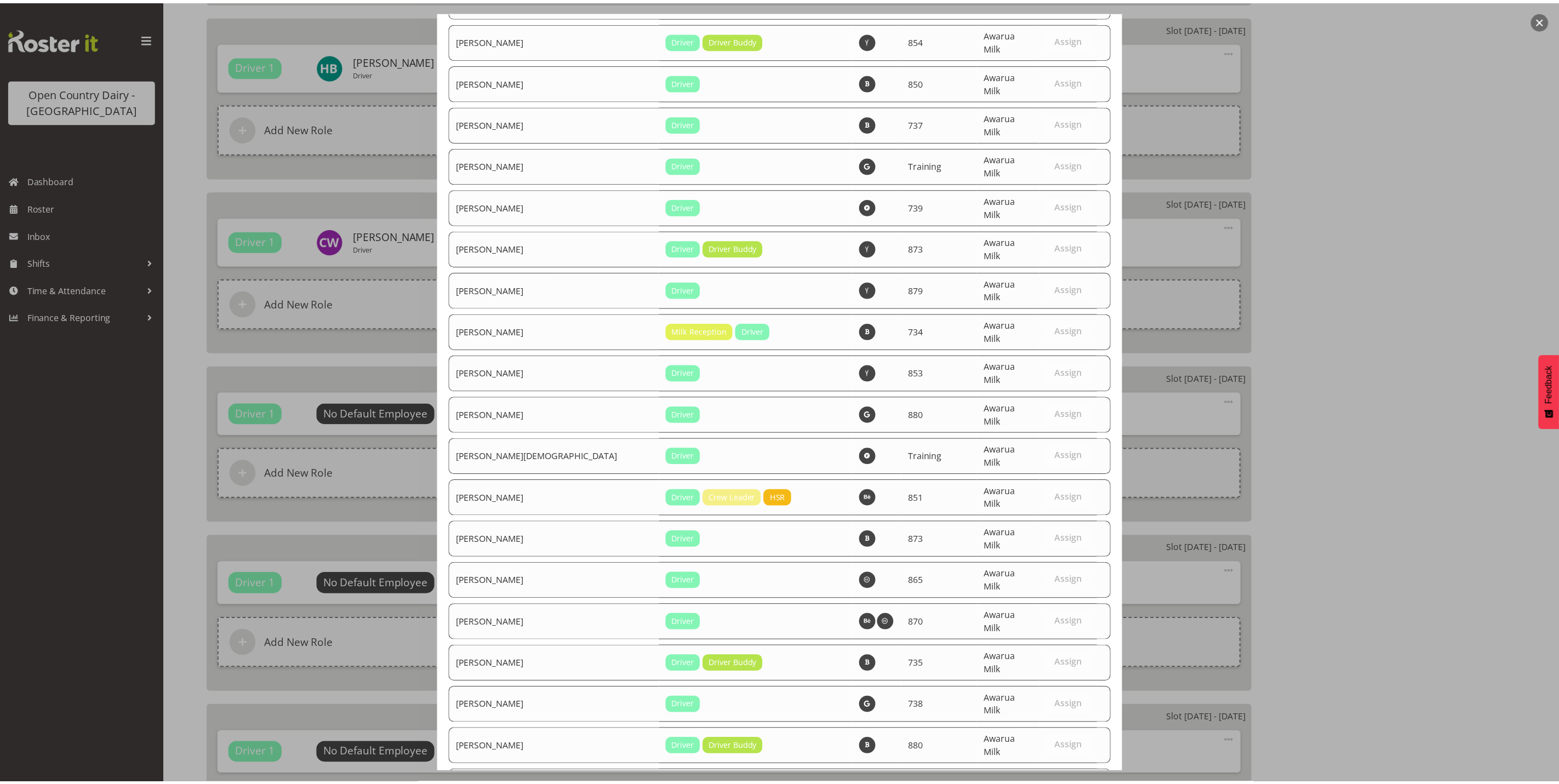
scroll to position [3695, 0]
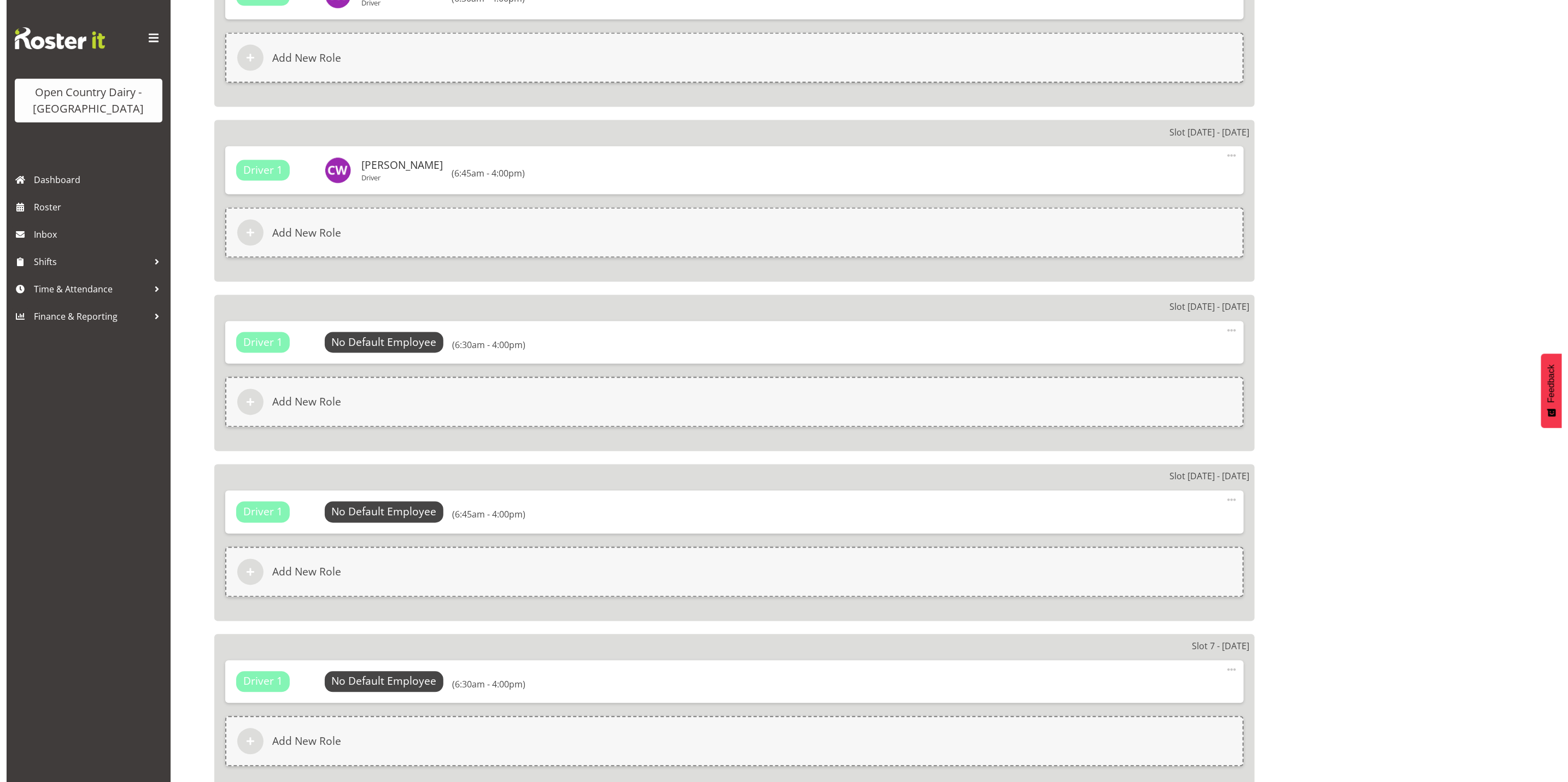
scroll to position [1312, 0]
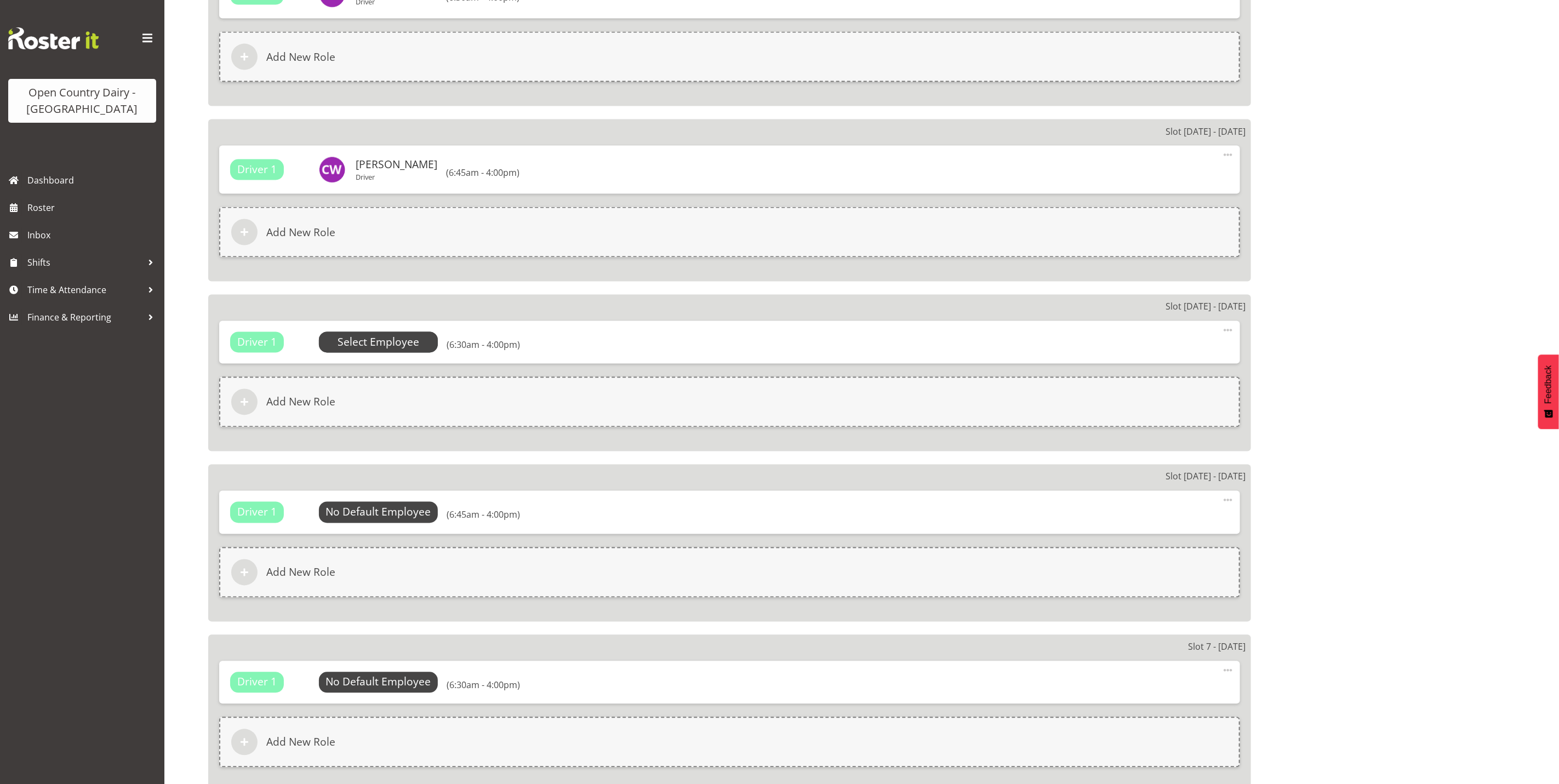
click at [375, 337] on span "Select Employee" at bounding box center [378, 343] width 82 height 16
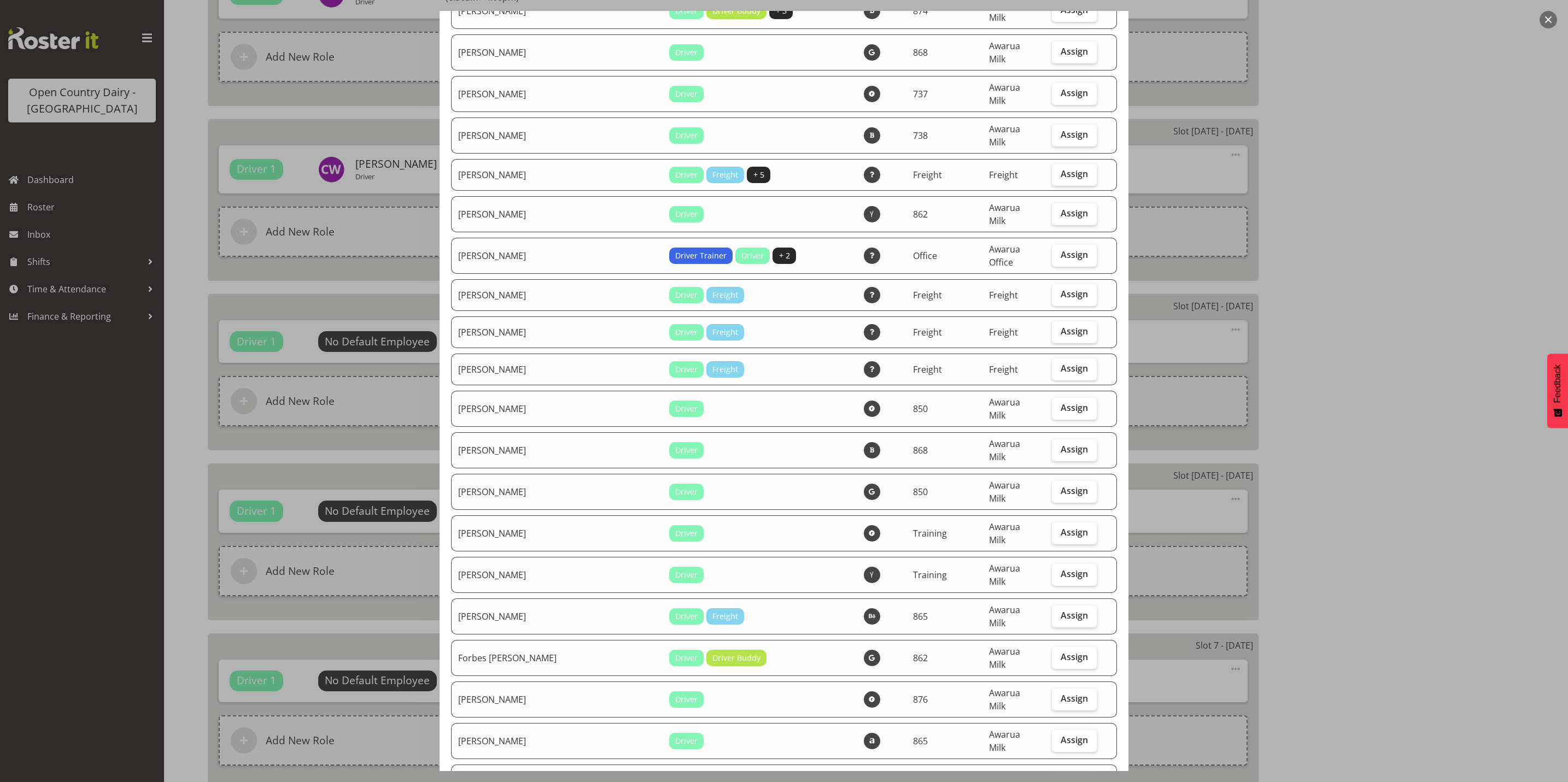
scroll to position [1558, 0]
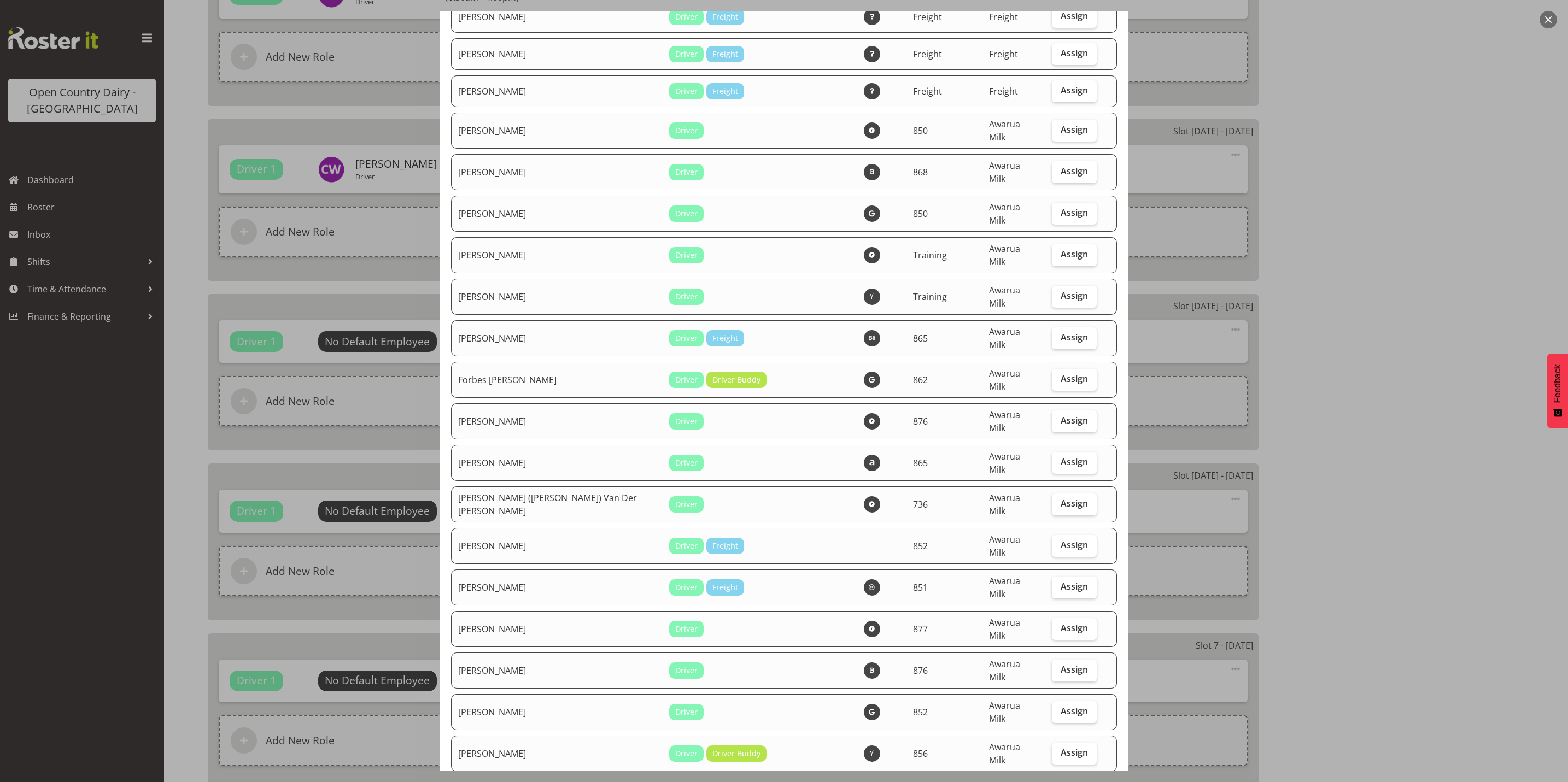
checkbox input "true"
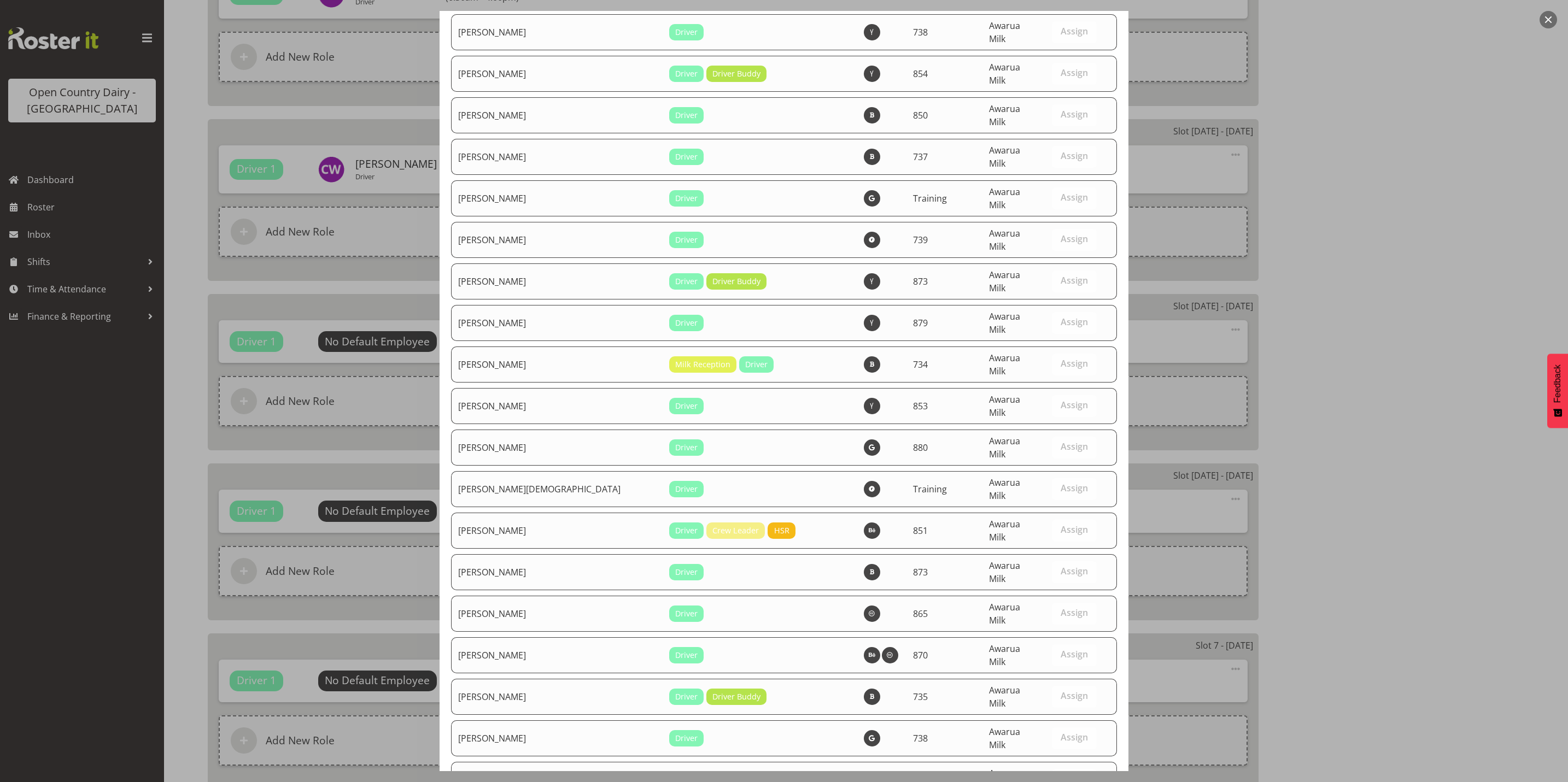
scroll to position [3685, 0]
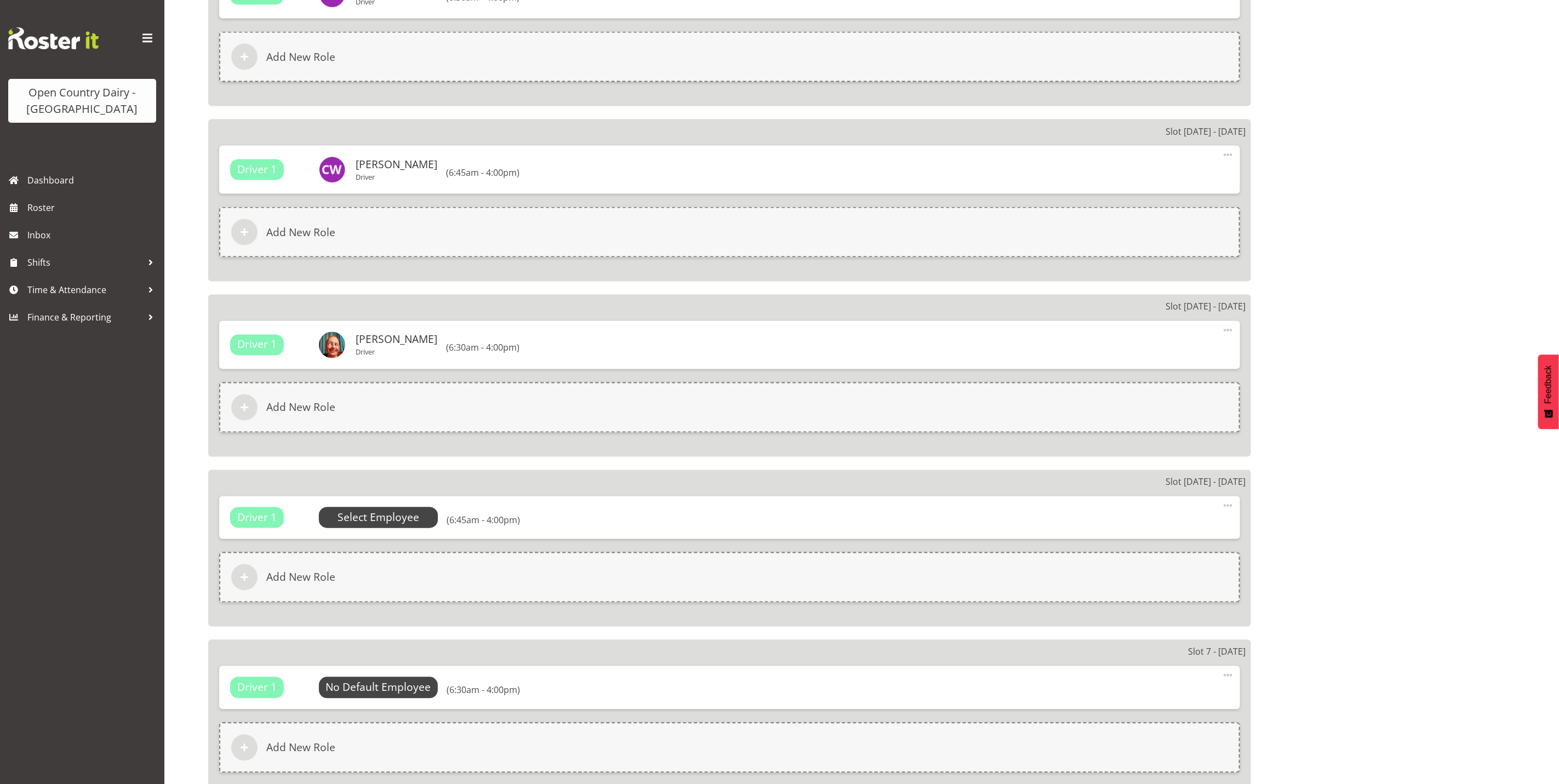
click at [360, 515] on span "Select Employee" at bounding box center [378, 518] width 82 height 16
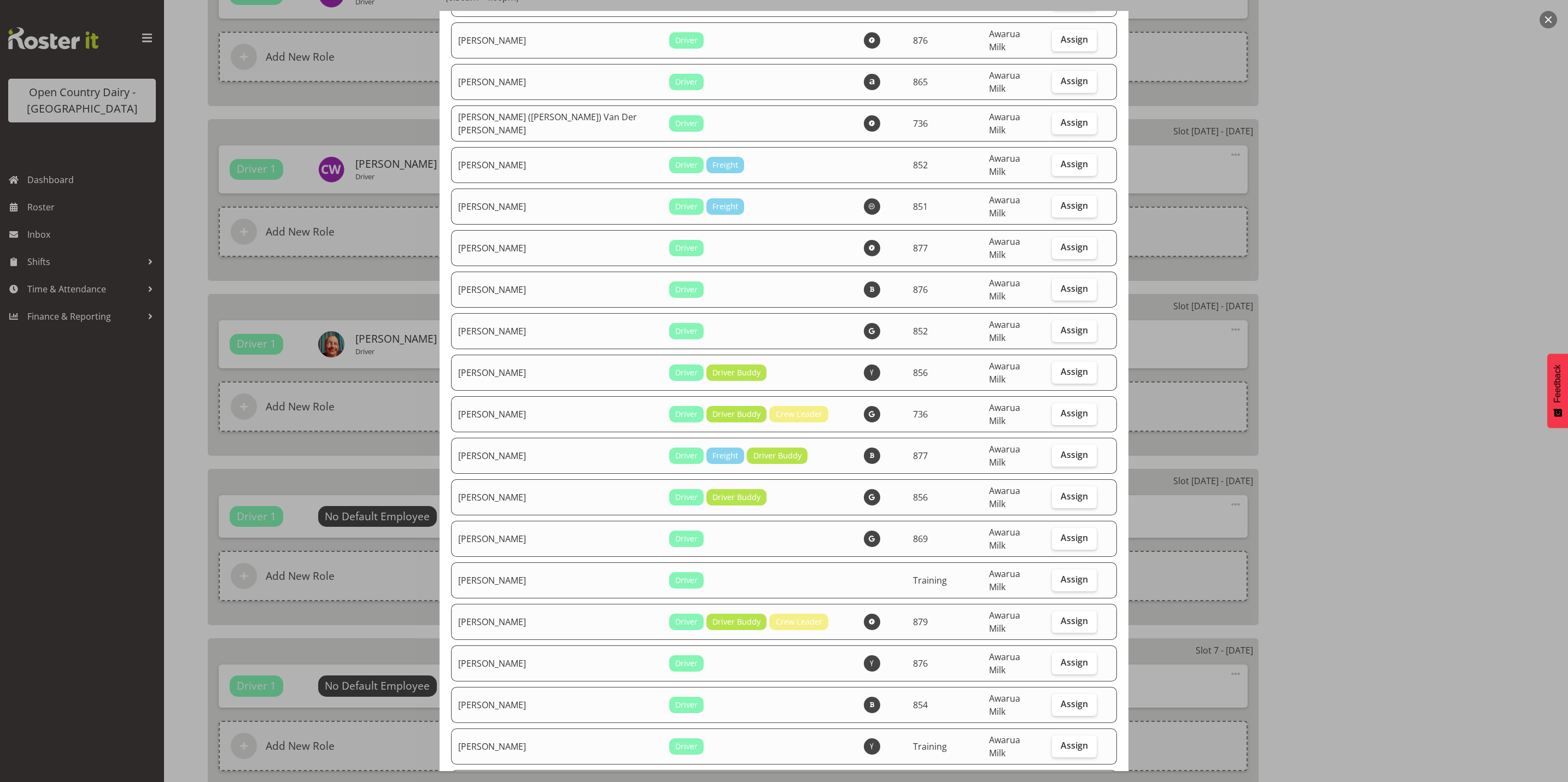
scroll to position [1967, 0]
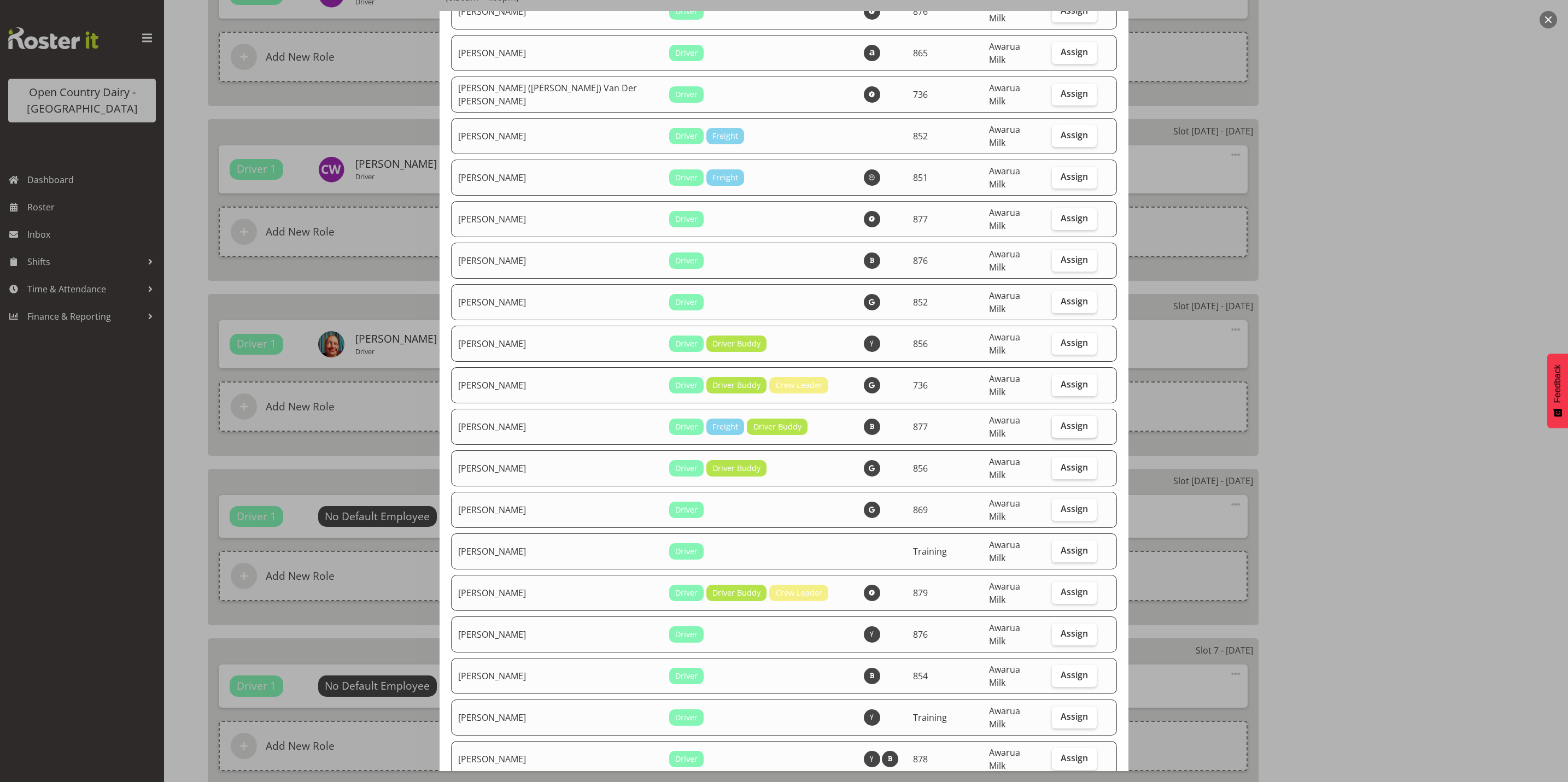
click at [1060, 421] on span "Assign" at bounding box center [1074, 426] width 27 height 11
click at [1057, 422] on input "Assign" at bounding box center [1055, 426] width 7 height 7
checkbox input "true"
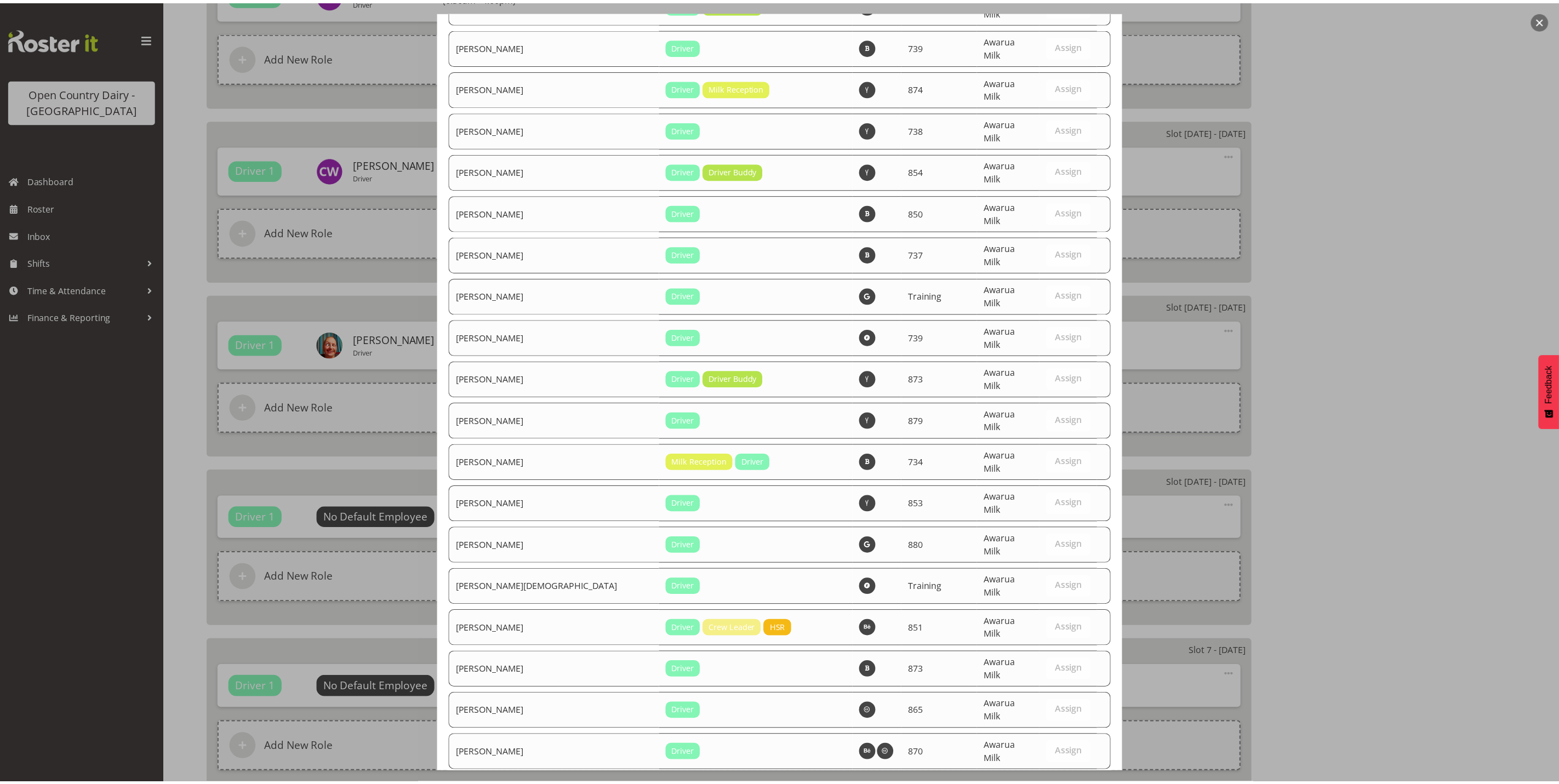
scroll to position [3695, 0]
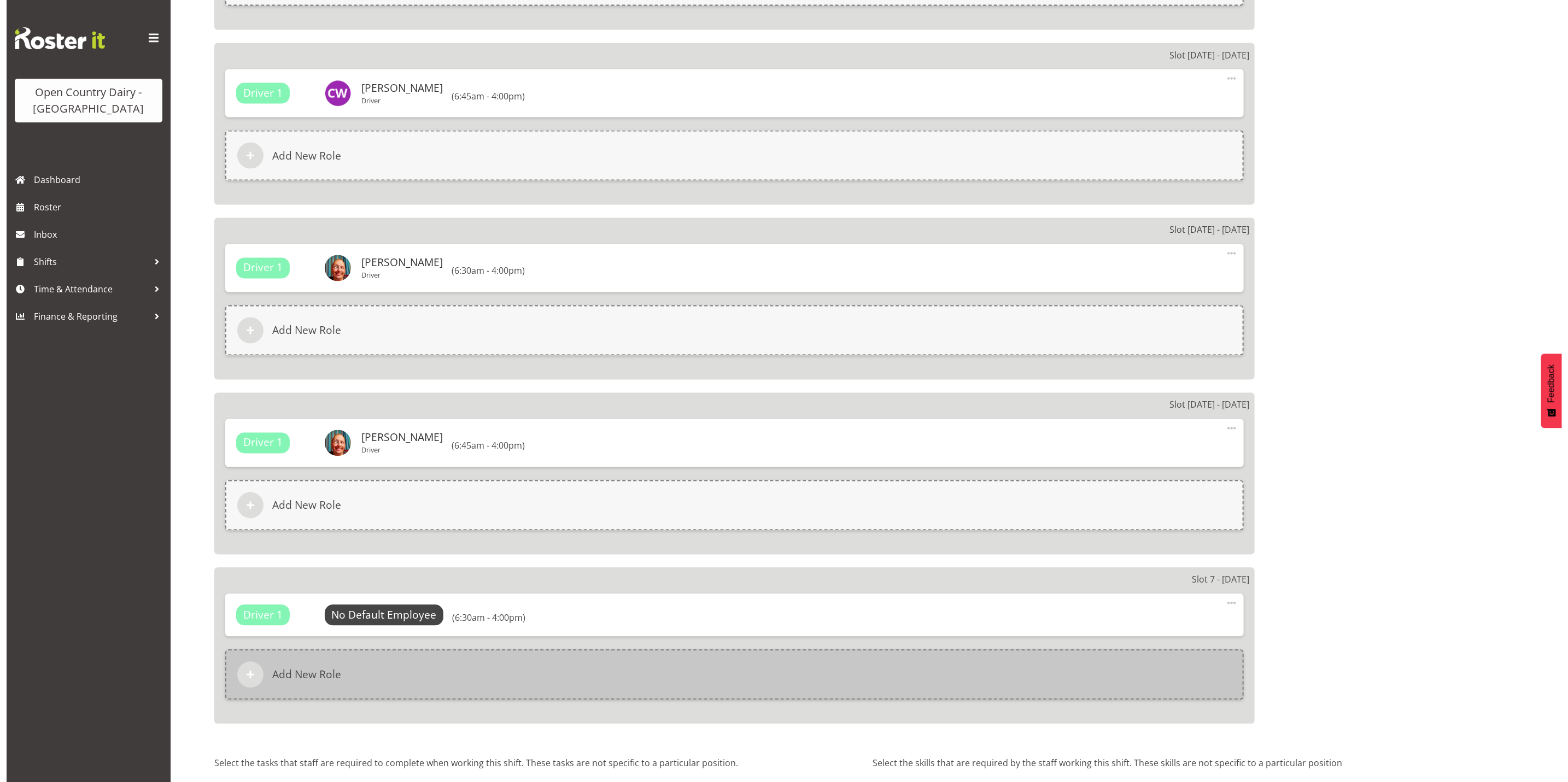
scroll to position [1494, 0]
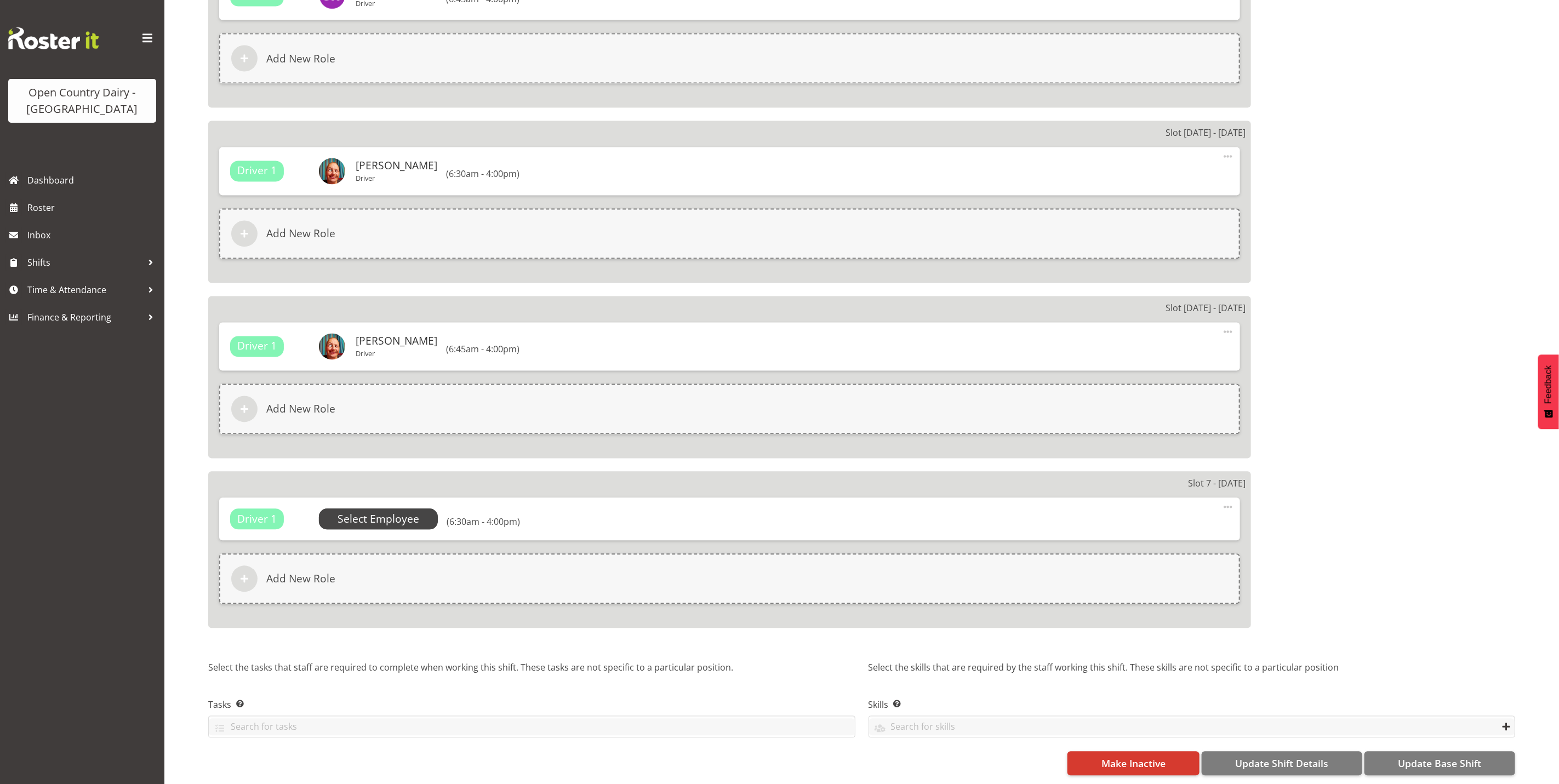
click at [380, 512] on span "Select Employee" at bounding box center [378, 520] width 82 height 16
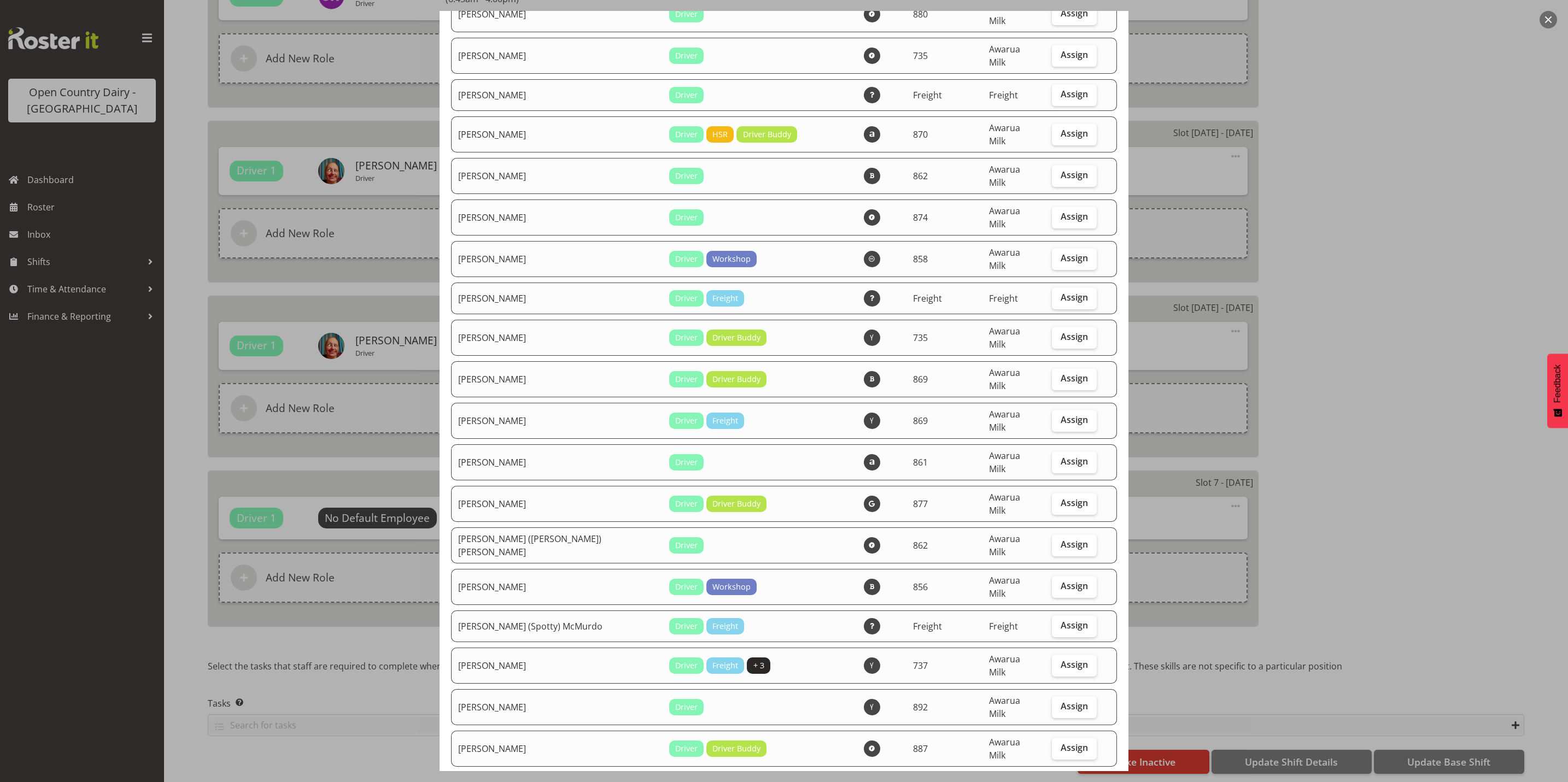
scroll to position [246, 0]
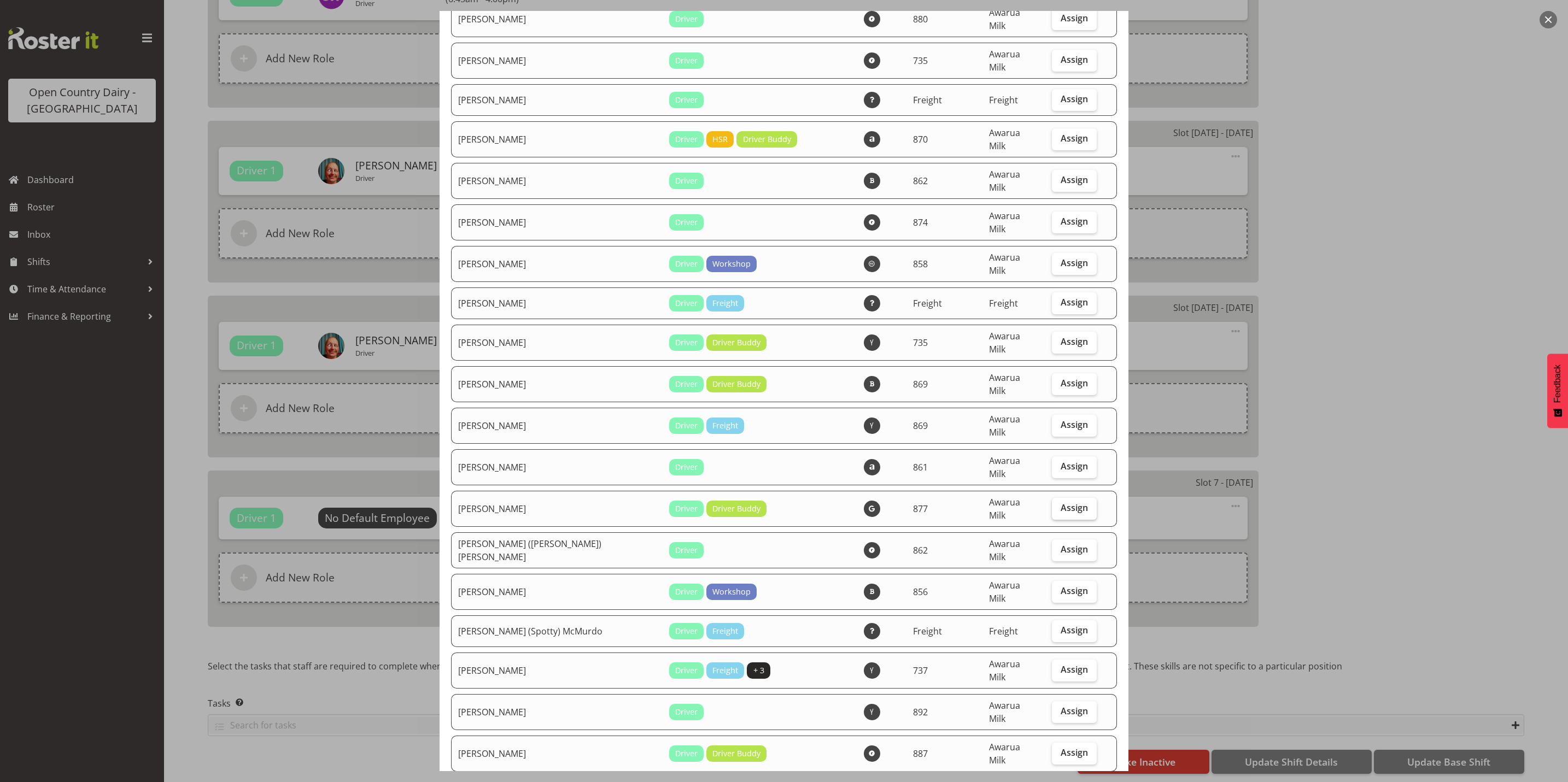
click at [1060, 502] on span "Assign" at bounding box center [1074, 508] width 27 height 11
click at [1055, 504] on input "Assign" at bounding box center [1055, 508] width 7 height 7
checkbox input "true"
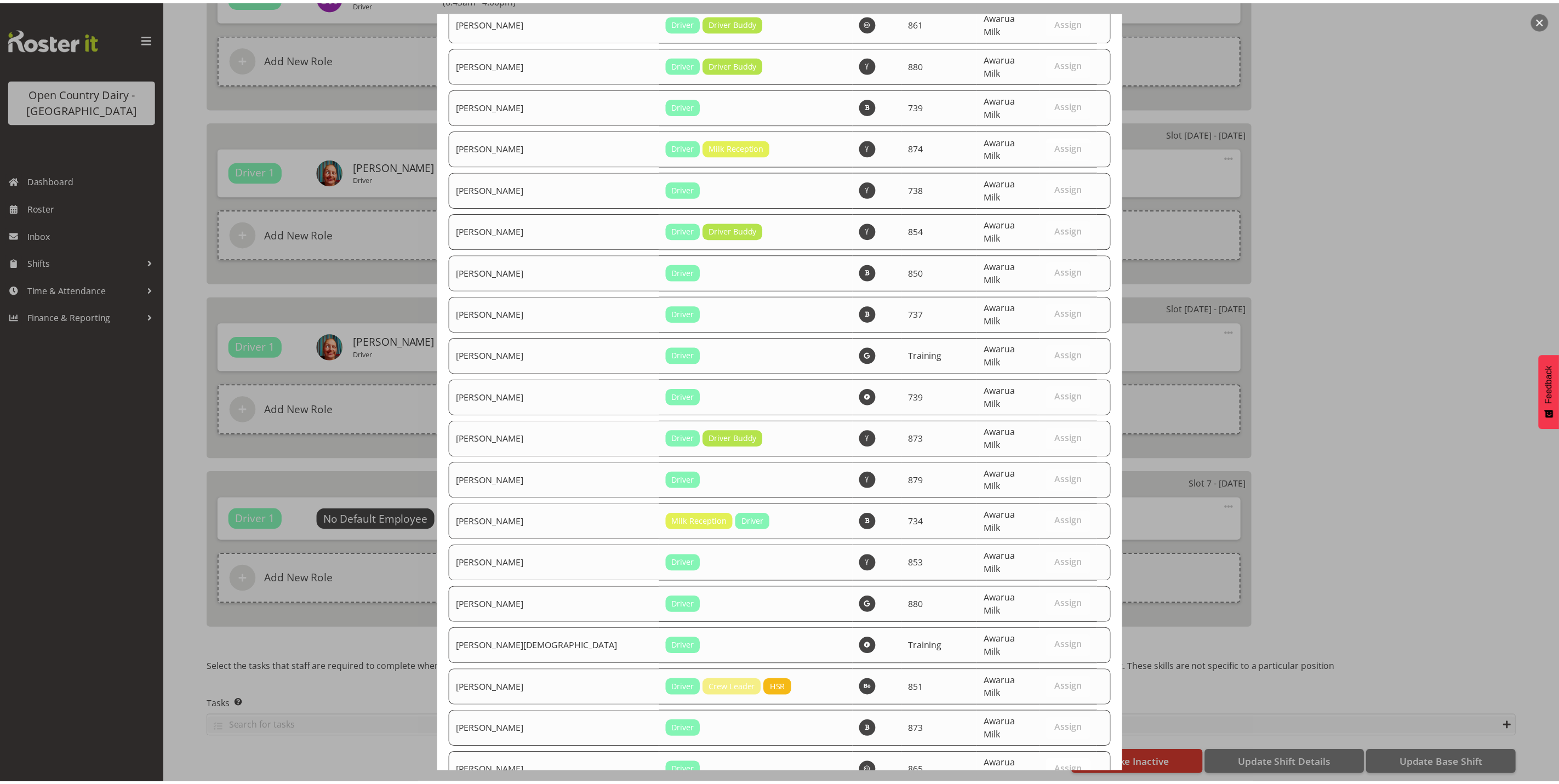
scroll to position [3695, 0]
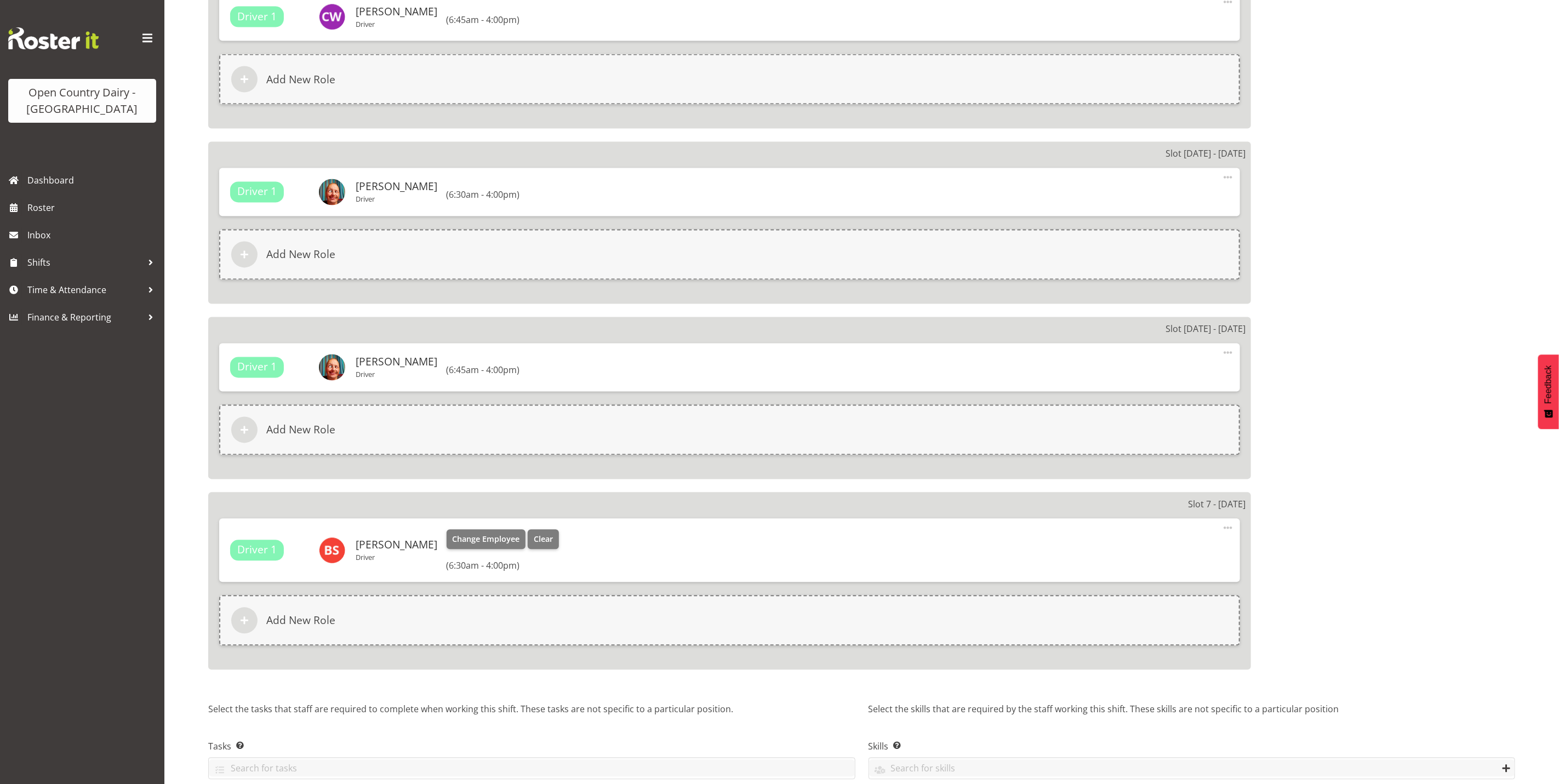
scroll to position [1503, 0]
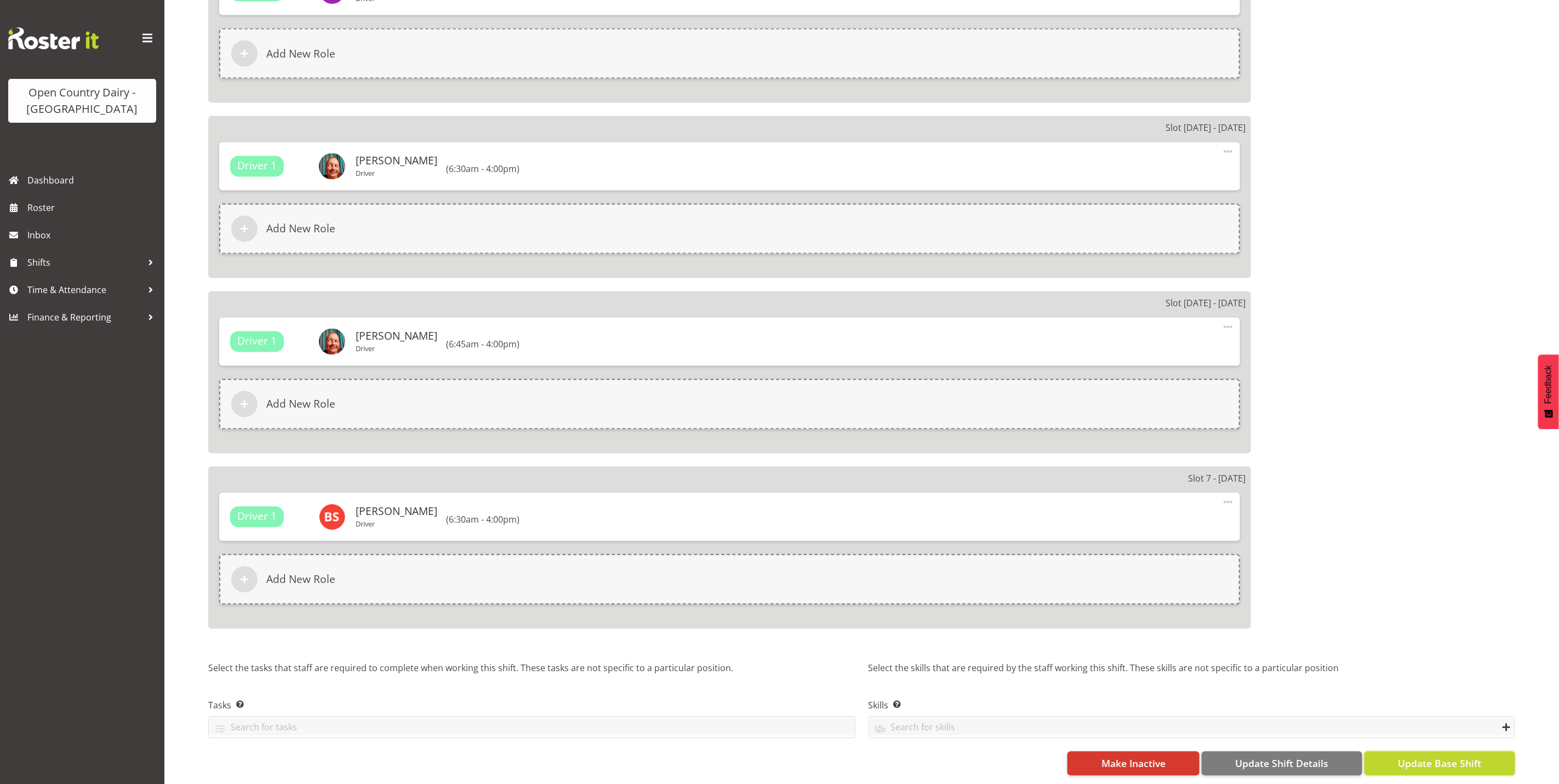
click at [1436, 757] on span "Update Base Shift" at bounding box center [1439, 763] width 84 height 14
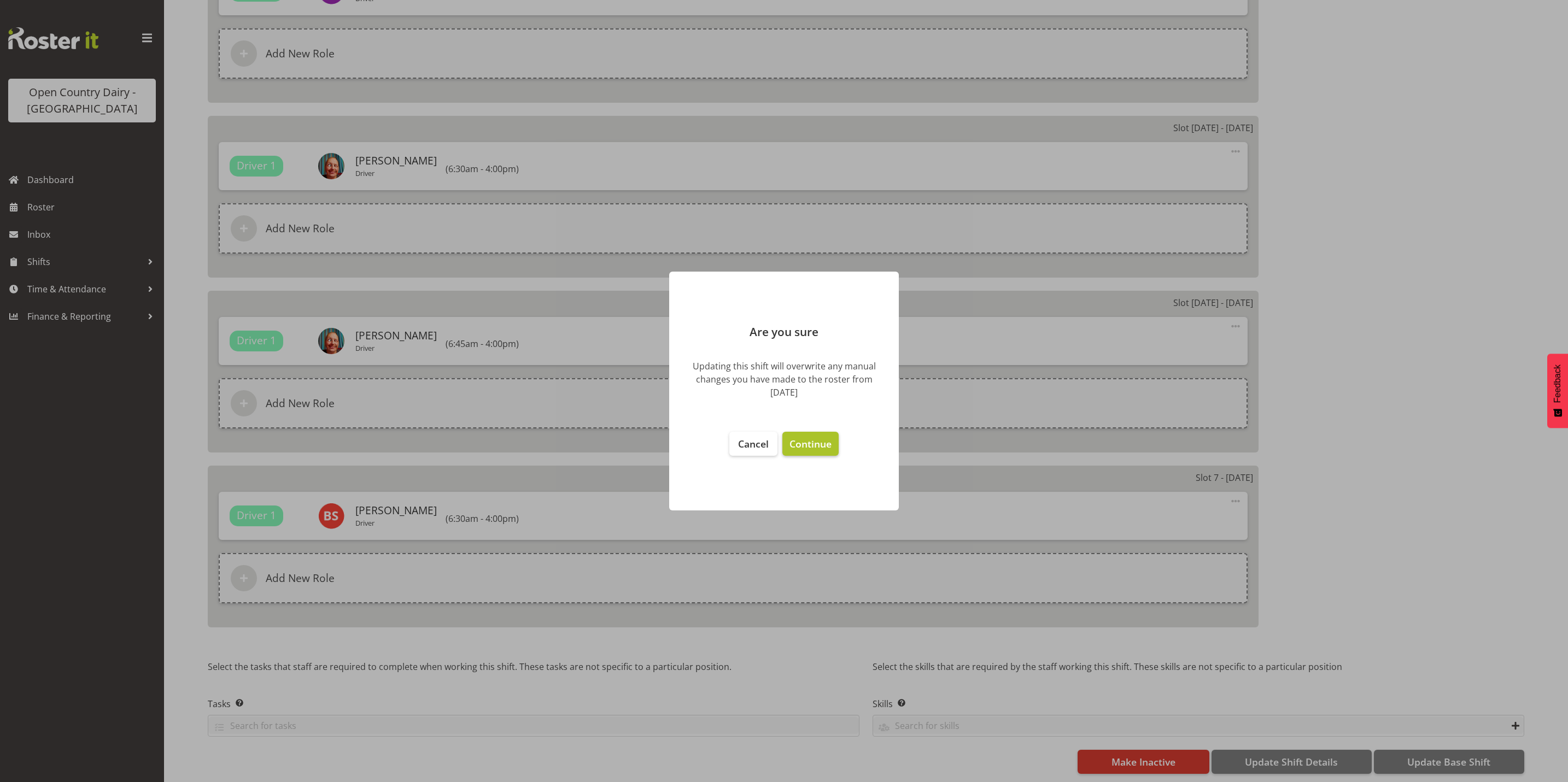
click at [807, 439] on span "Continue" at bounding box center [810, 444] width 42 height 13
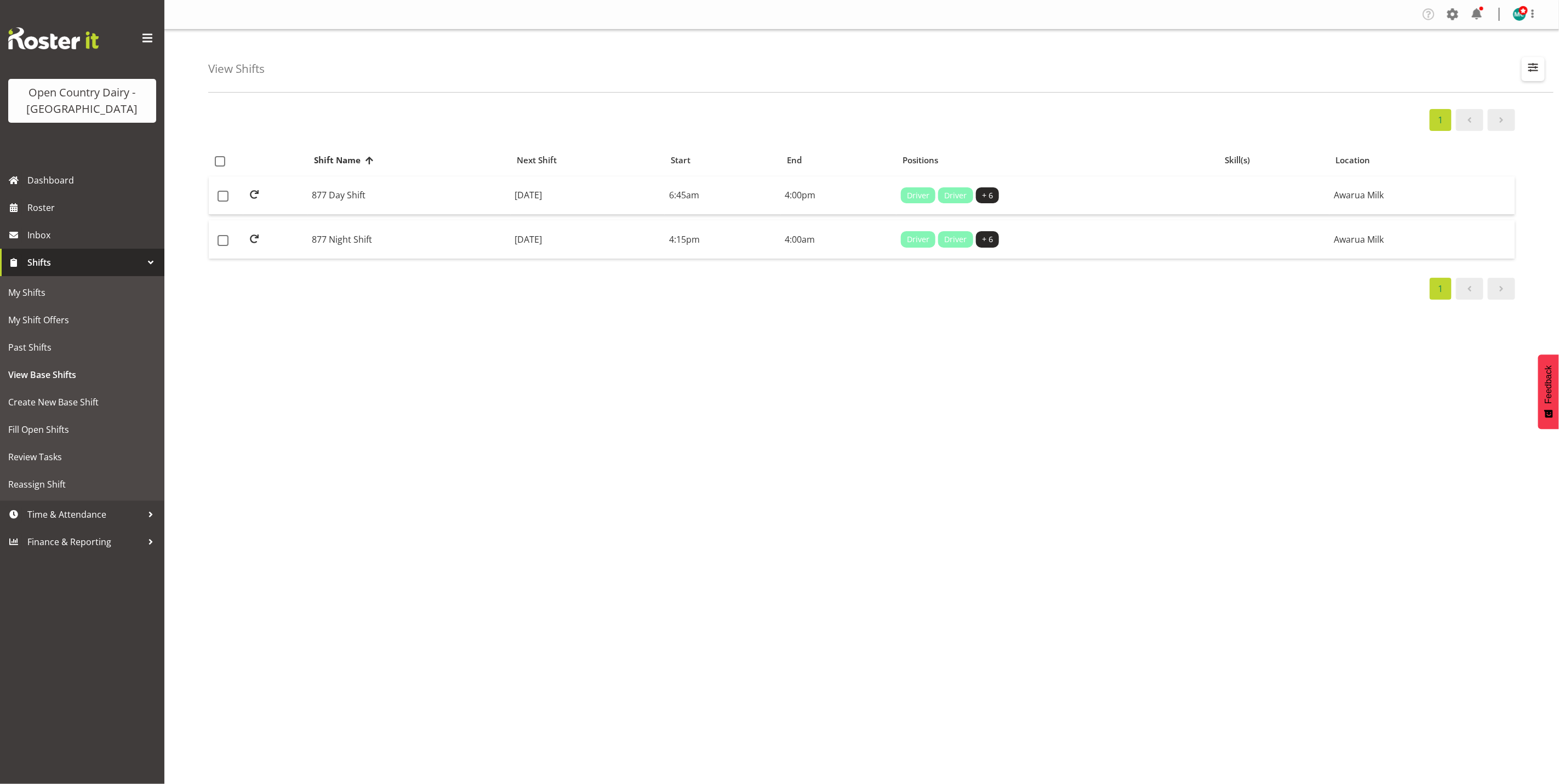
click at [1534, 69] on span "button" at bounding box center [1533, 67] width 14 height 14
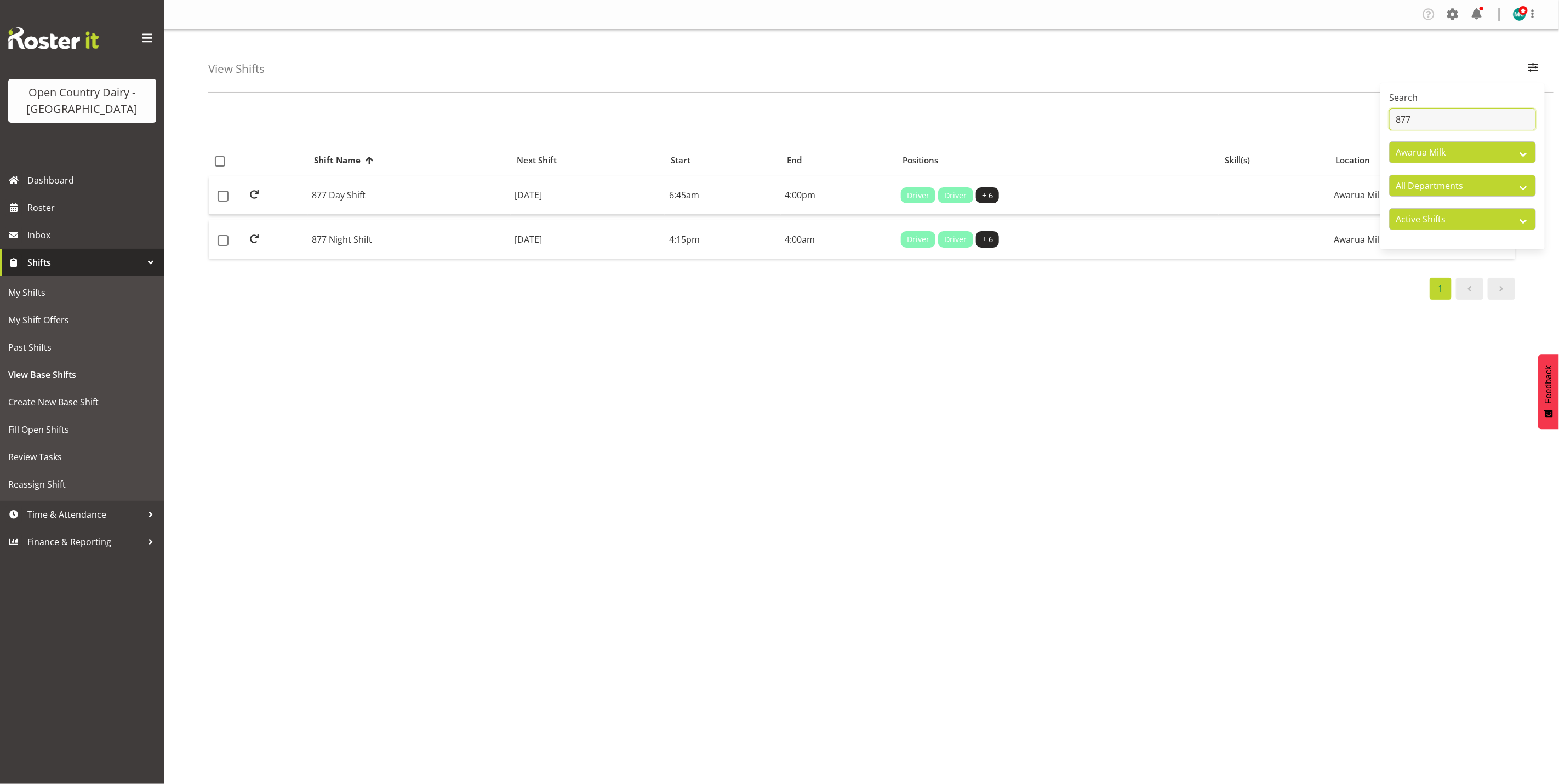
click at [1425, 122] on input "877" at bounding box center [1463, 120] width 147 height 22
type input "876"
click at [359, 193] on td "876 Day Shift" at bounding box center [409, 196] width 203 height 39
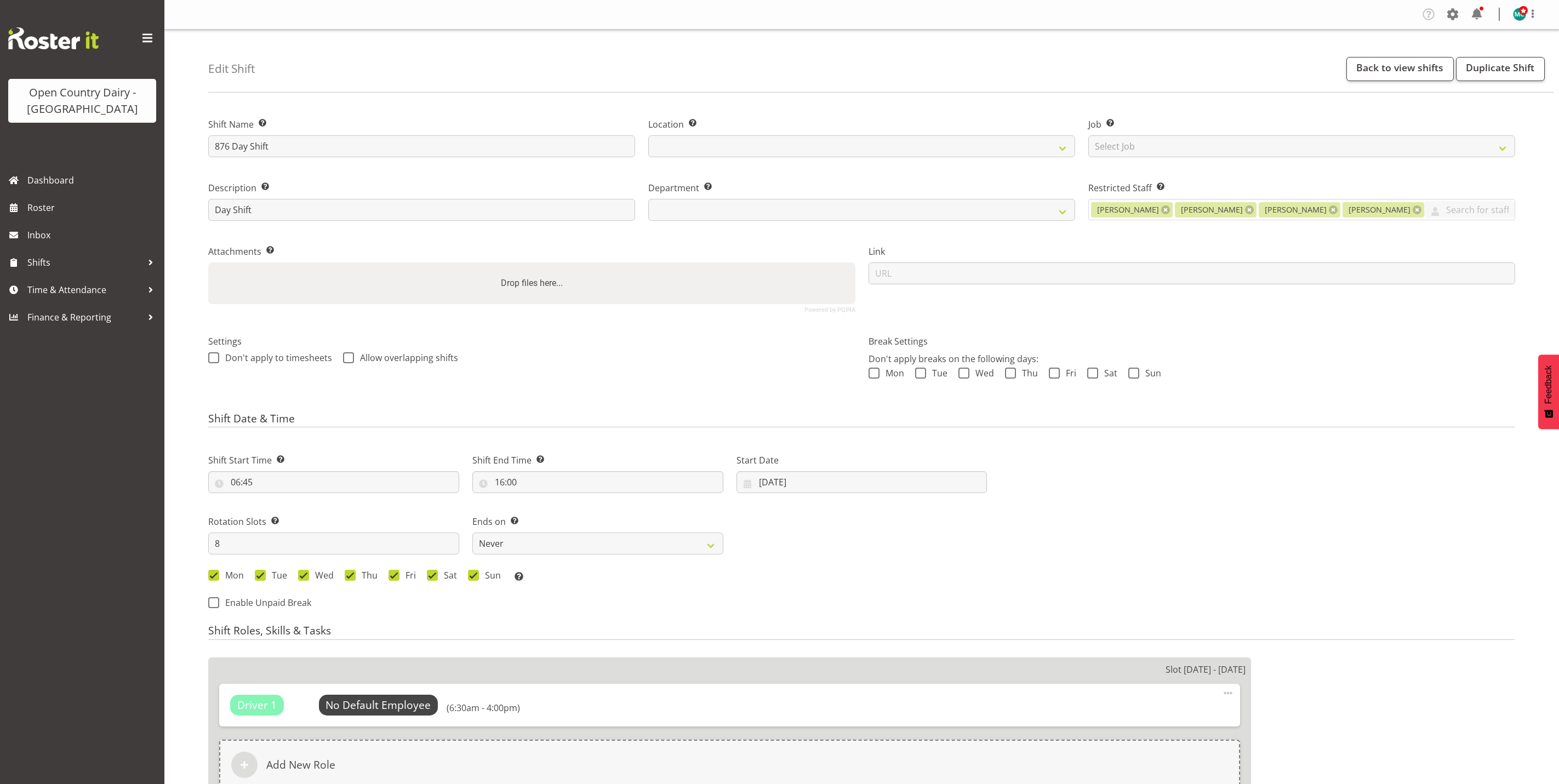
select select "7"
select select "2025"
select select
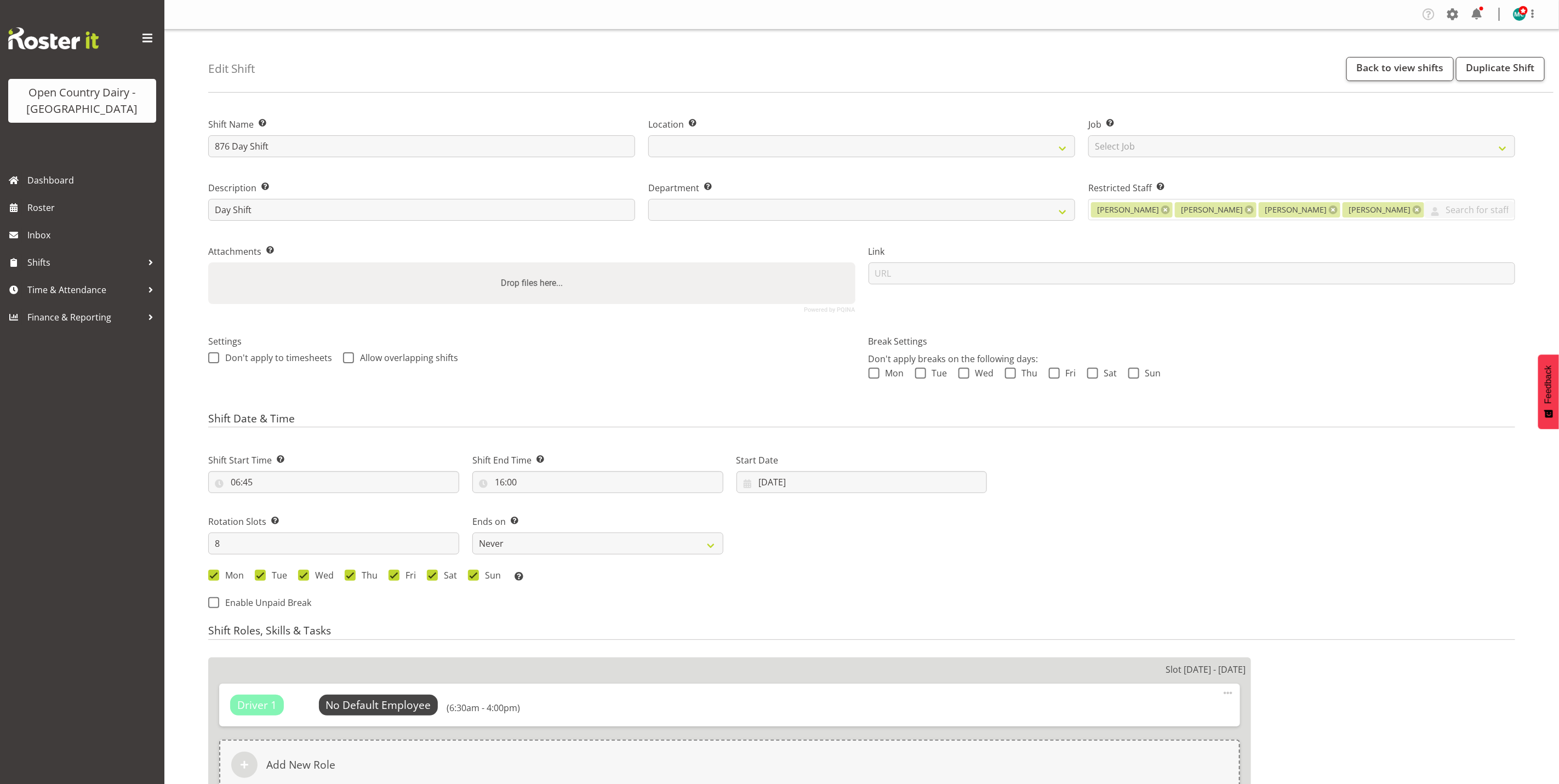
select select
click at [796, 483] on input "[DATE]" at bounding box center [862, 482] width 251 height 22
select select
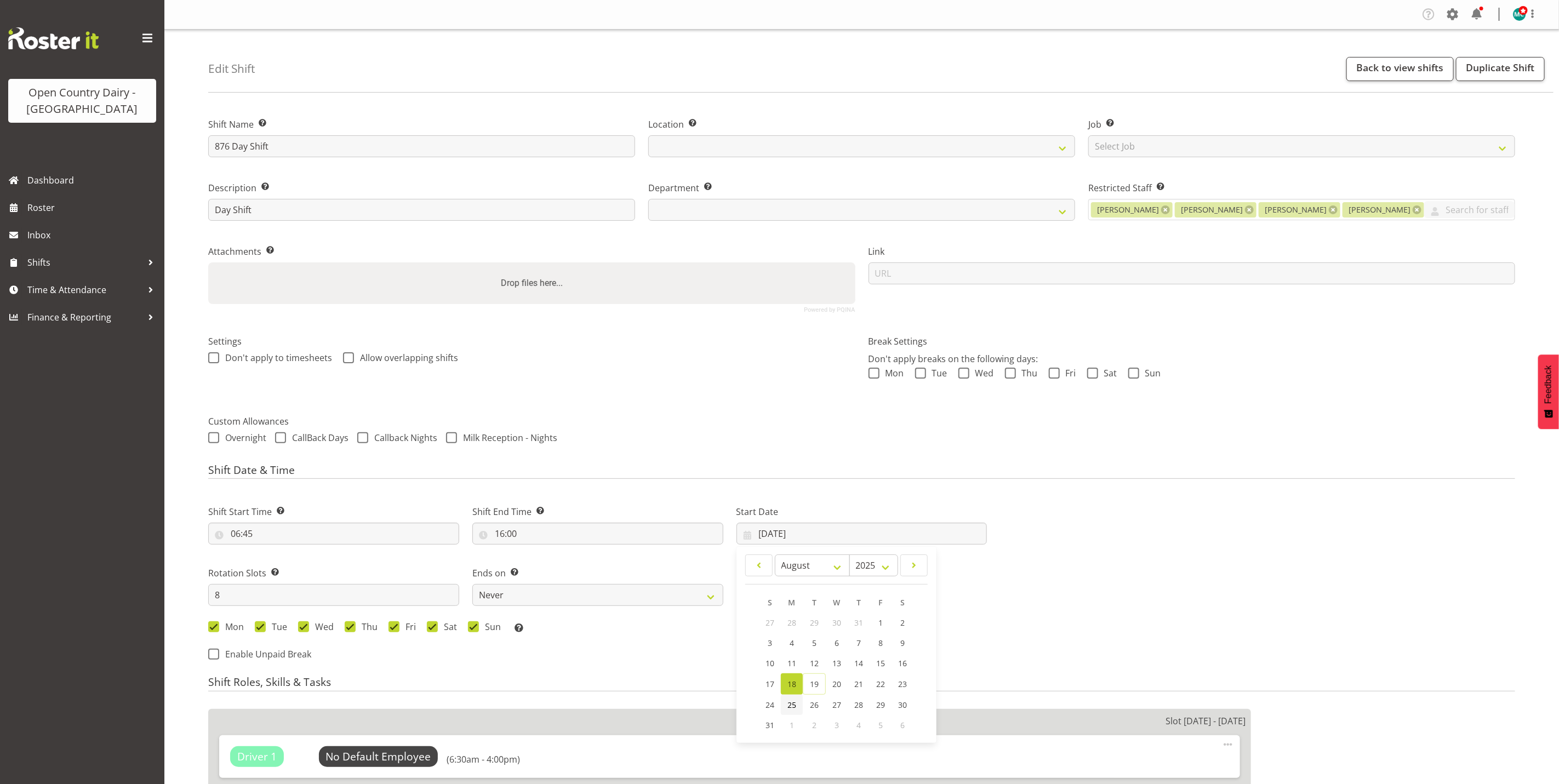
click at [793, 708] on span "25" at bounding box center [792, 705] width 9 height 10
select select
type input "[DATE]"
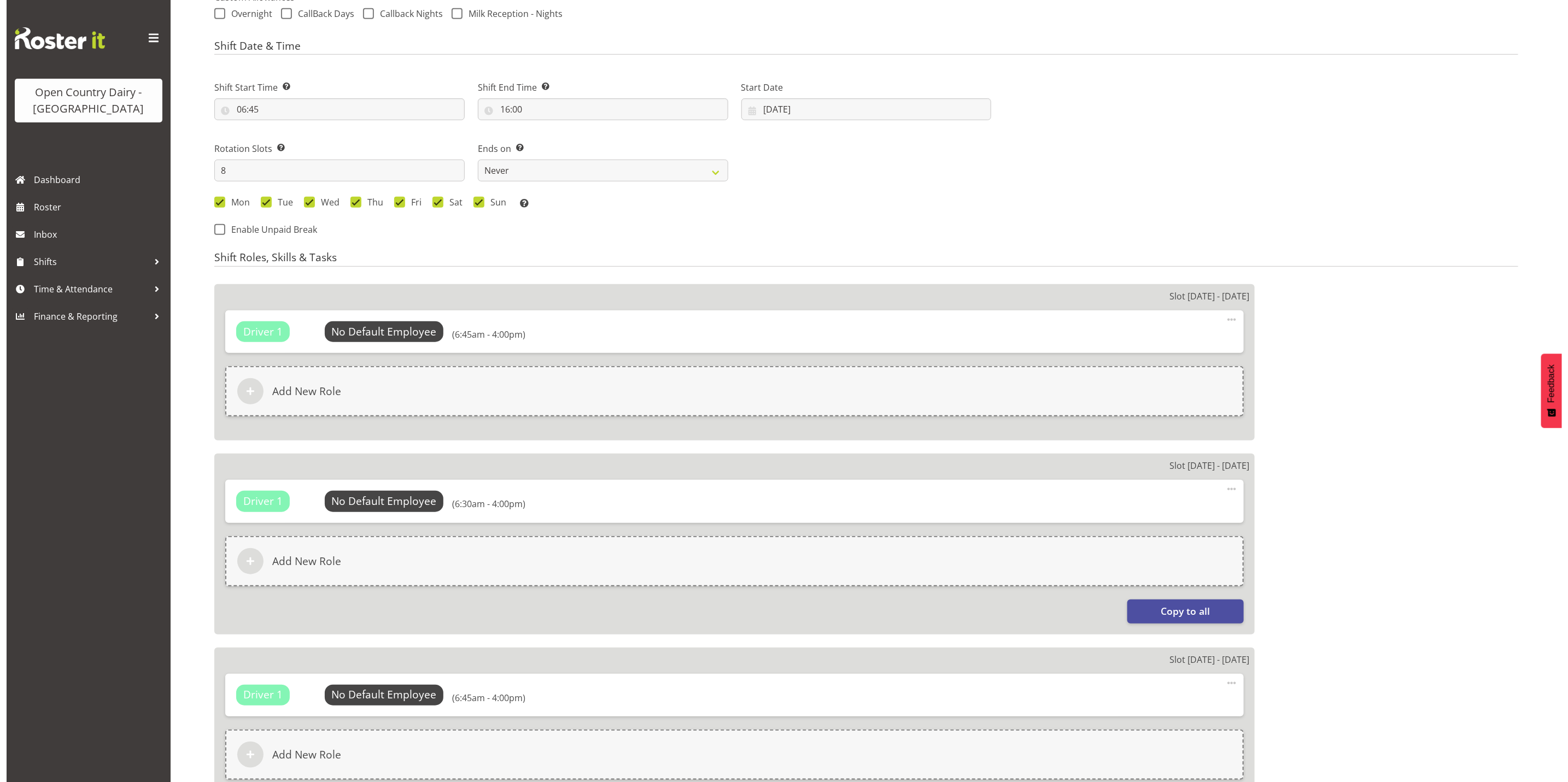
scroll to position [410, 0]
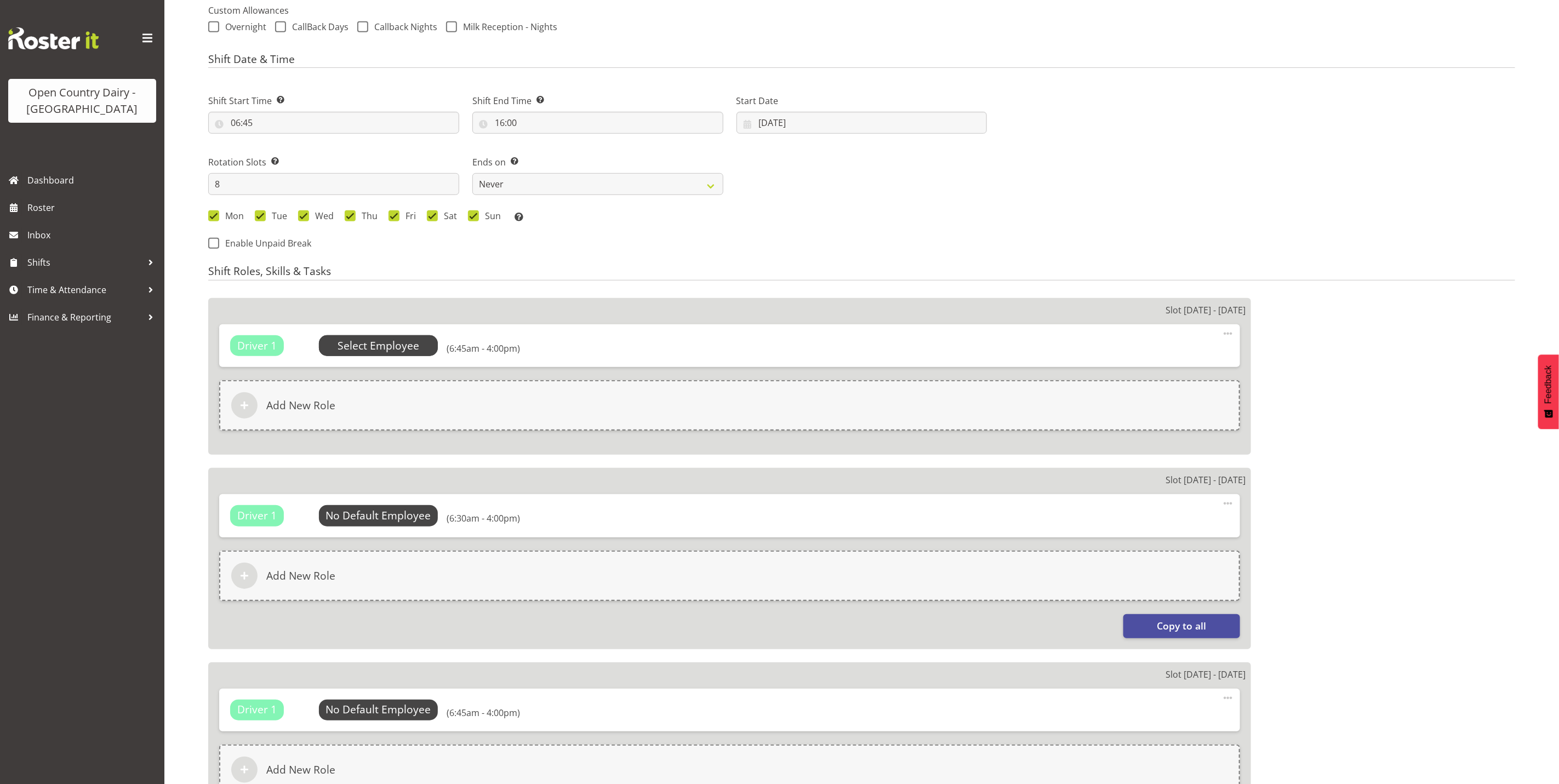
click at [376, 348] on span "Select Employee" at bounding box center [378, 346] width 82 height 16
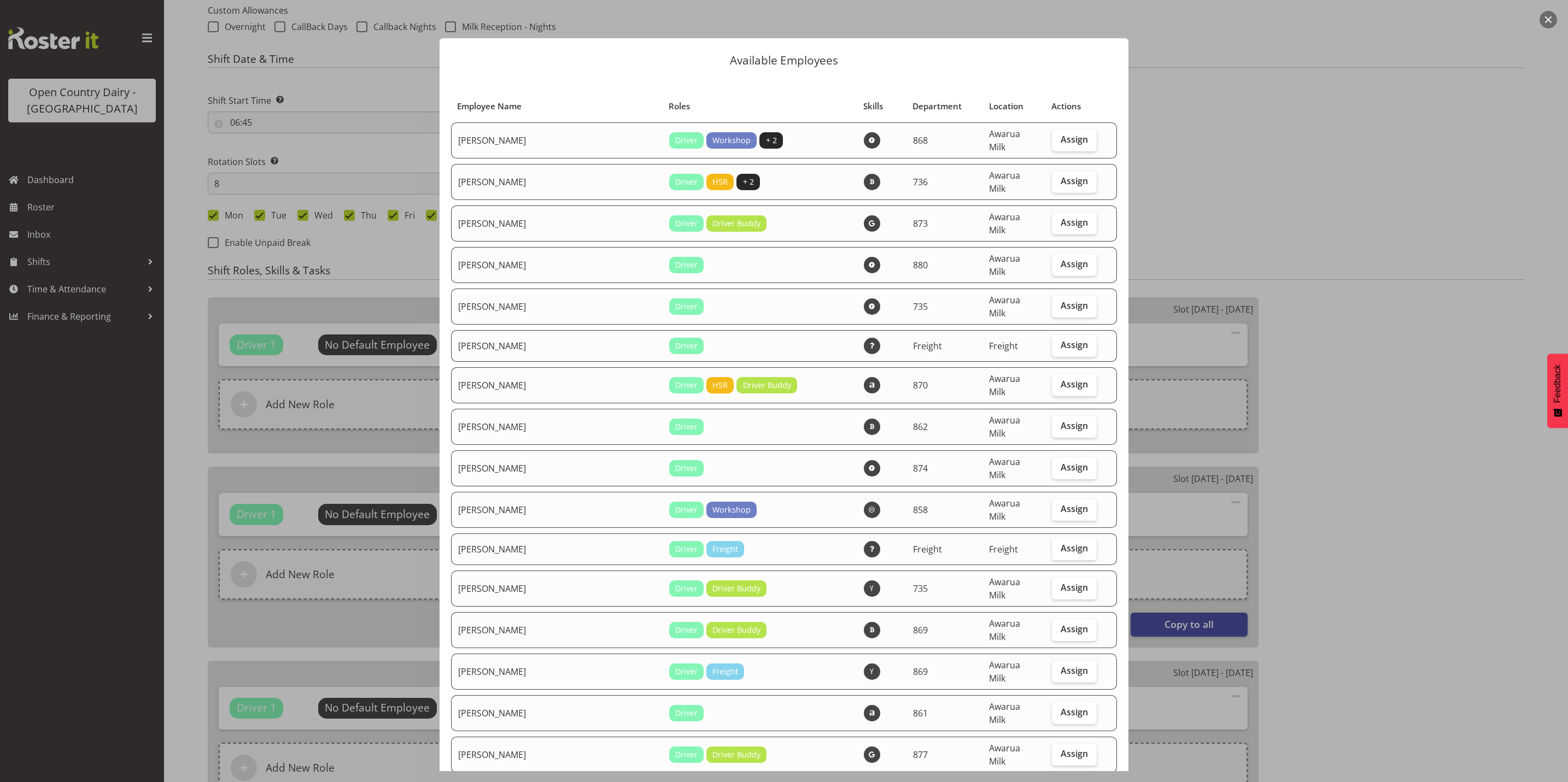
select select "689"
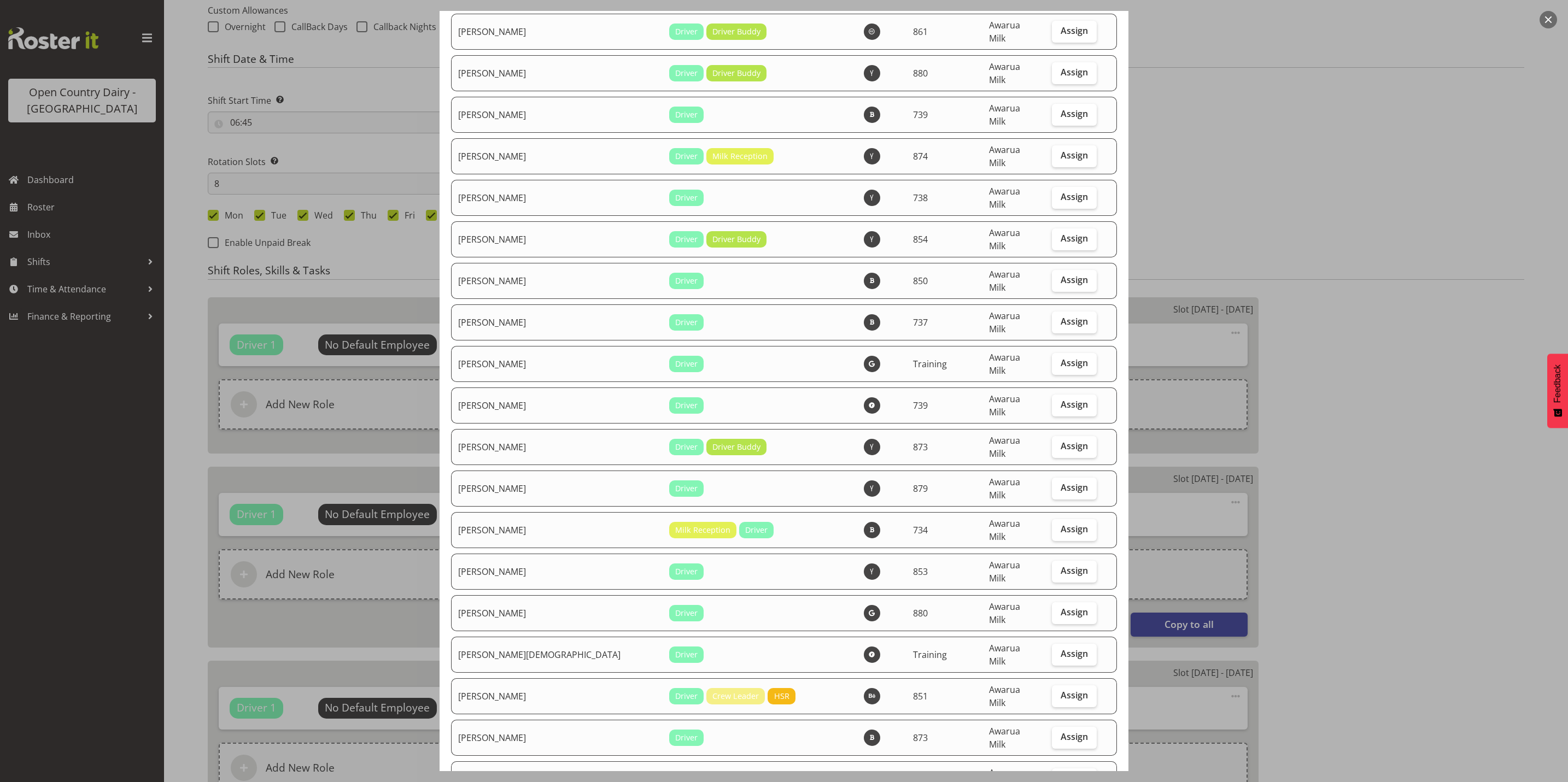
scroll to position [3525, 0]
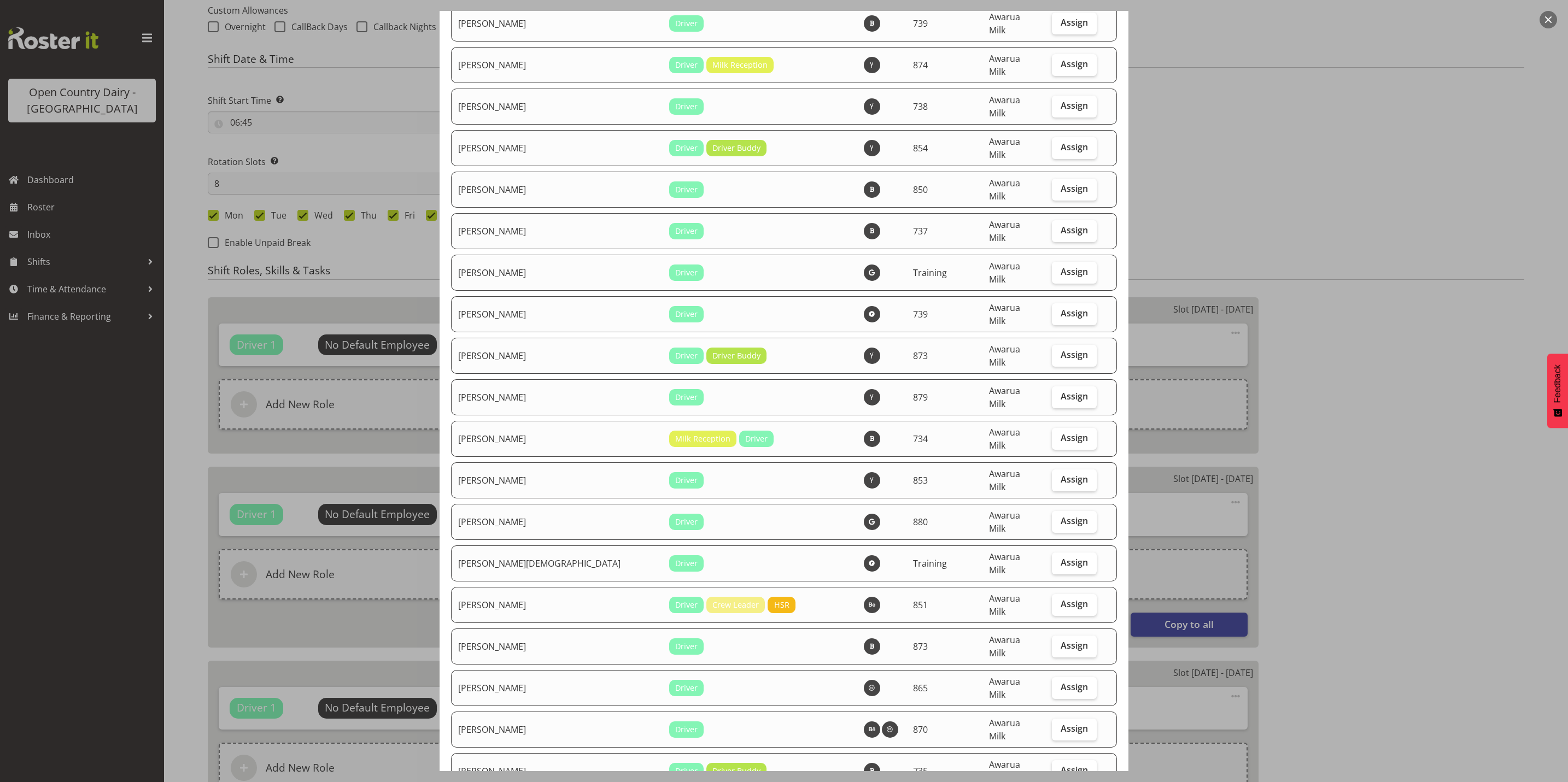
checkbox input "true"
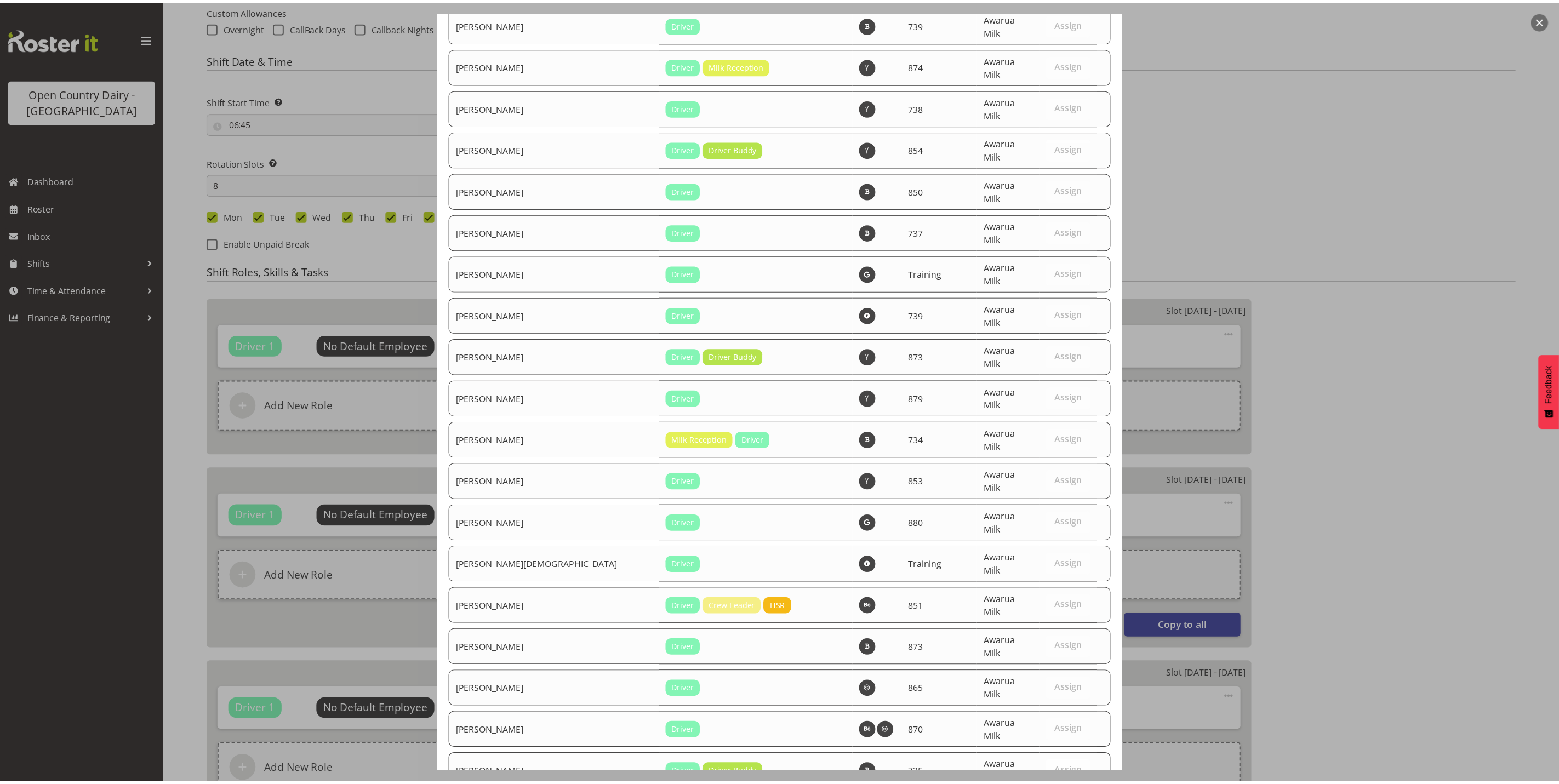
scroll to position [3695, 0]
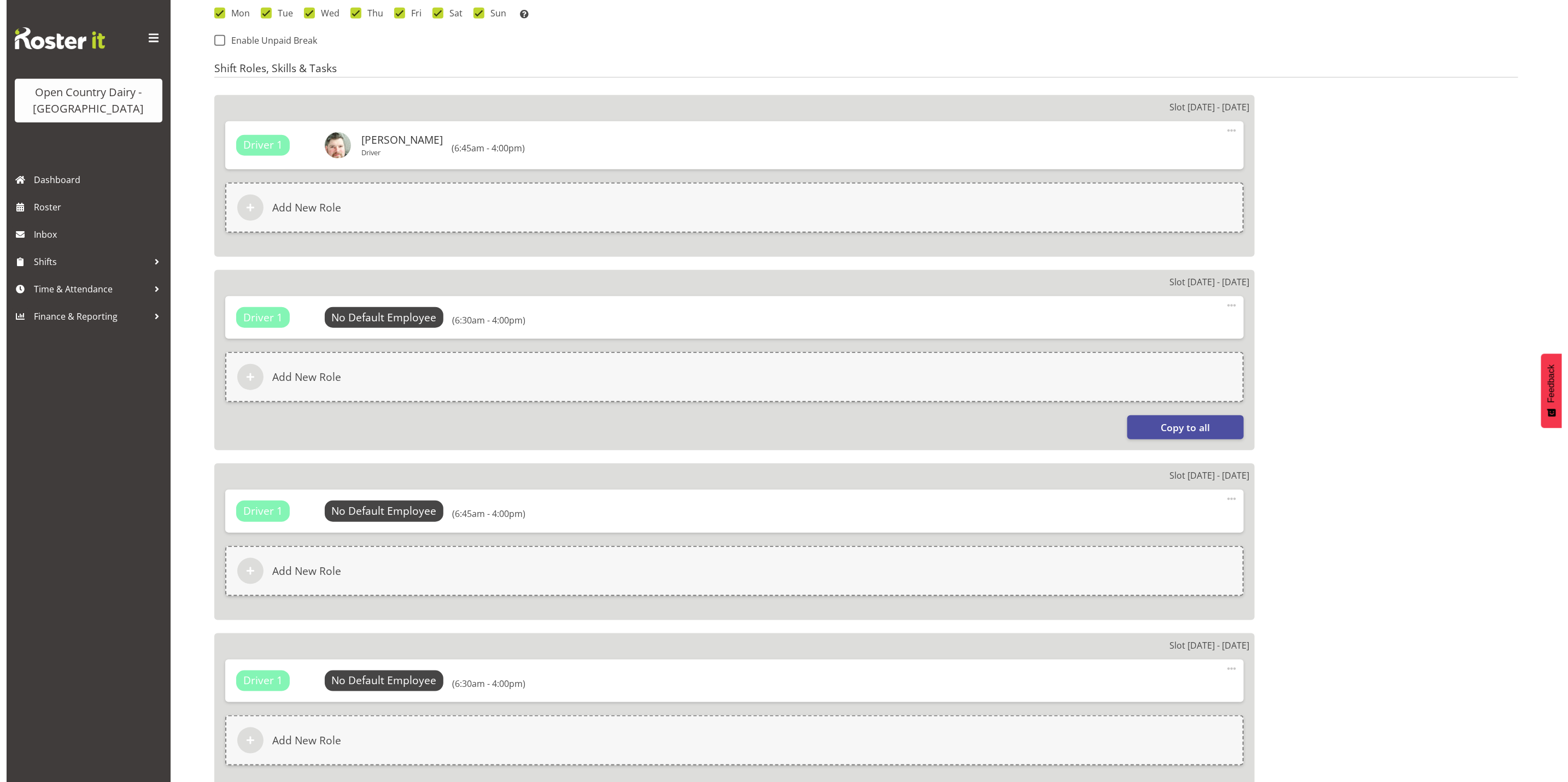
scroll to position [656, 0]
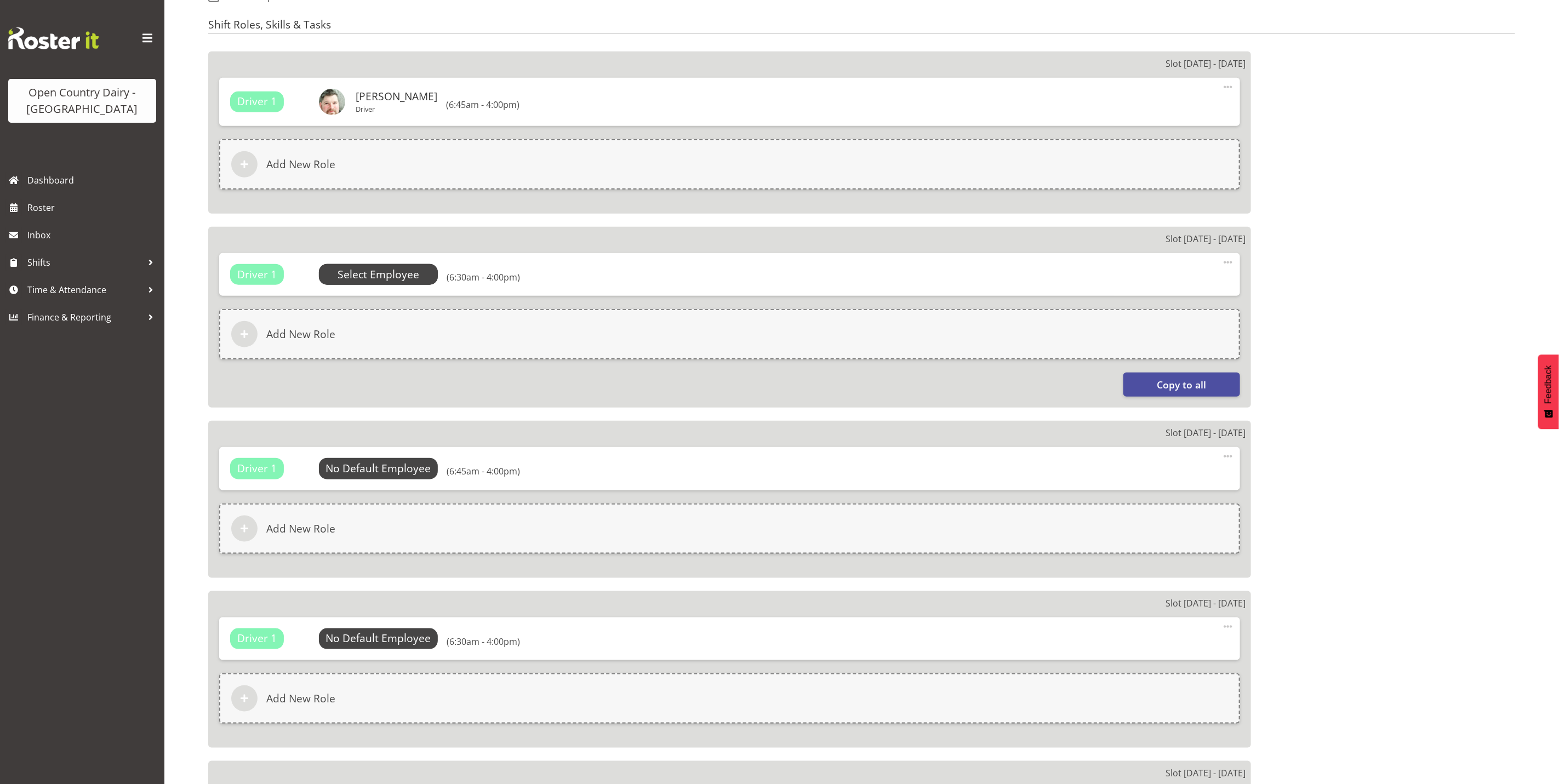
click at [385, 280] on span "Select Employee" at bounding box center [378, 275] width 82 height 16
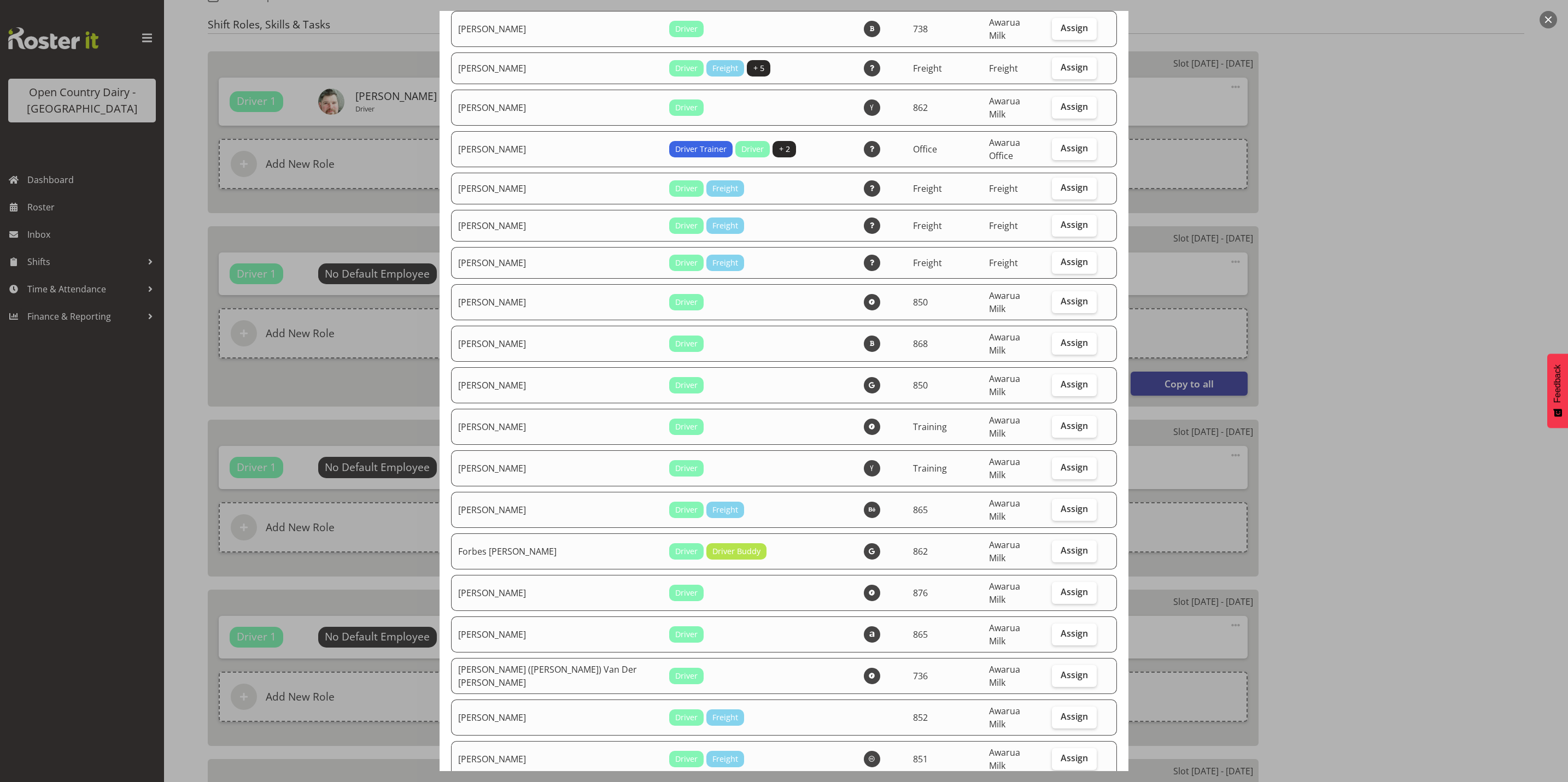
scroll to position [1394, 0]
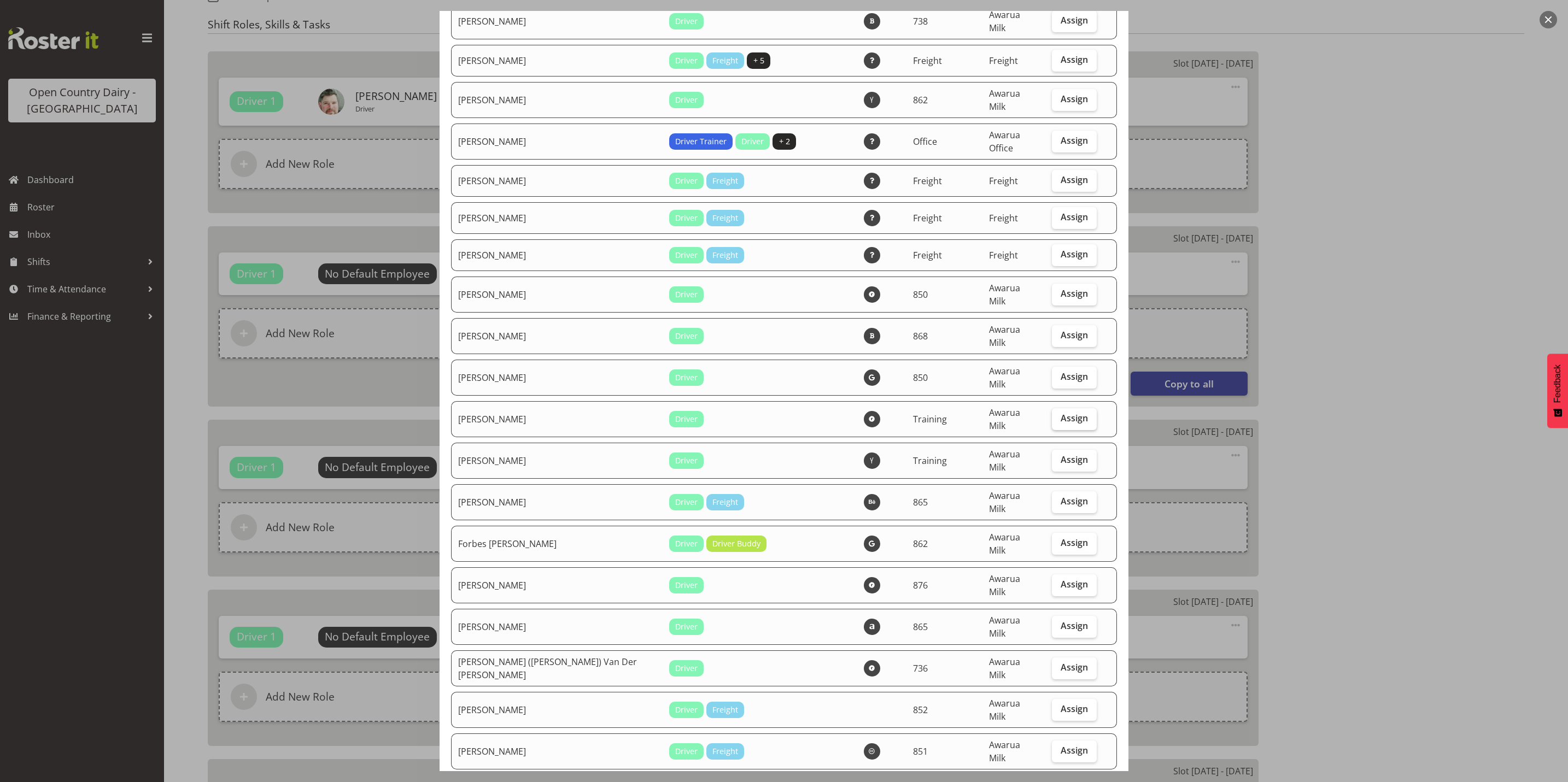
click at [1060, 413] on span "Assign" at bounding box center [1074, 418] width 27 height 11
click at [1054, 415] on input "Assign" at bounding box center [1055, 419] width 7 height 7
checkbox input "true"
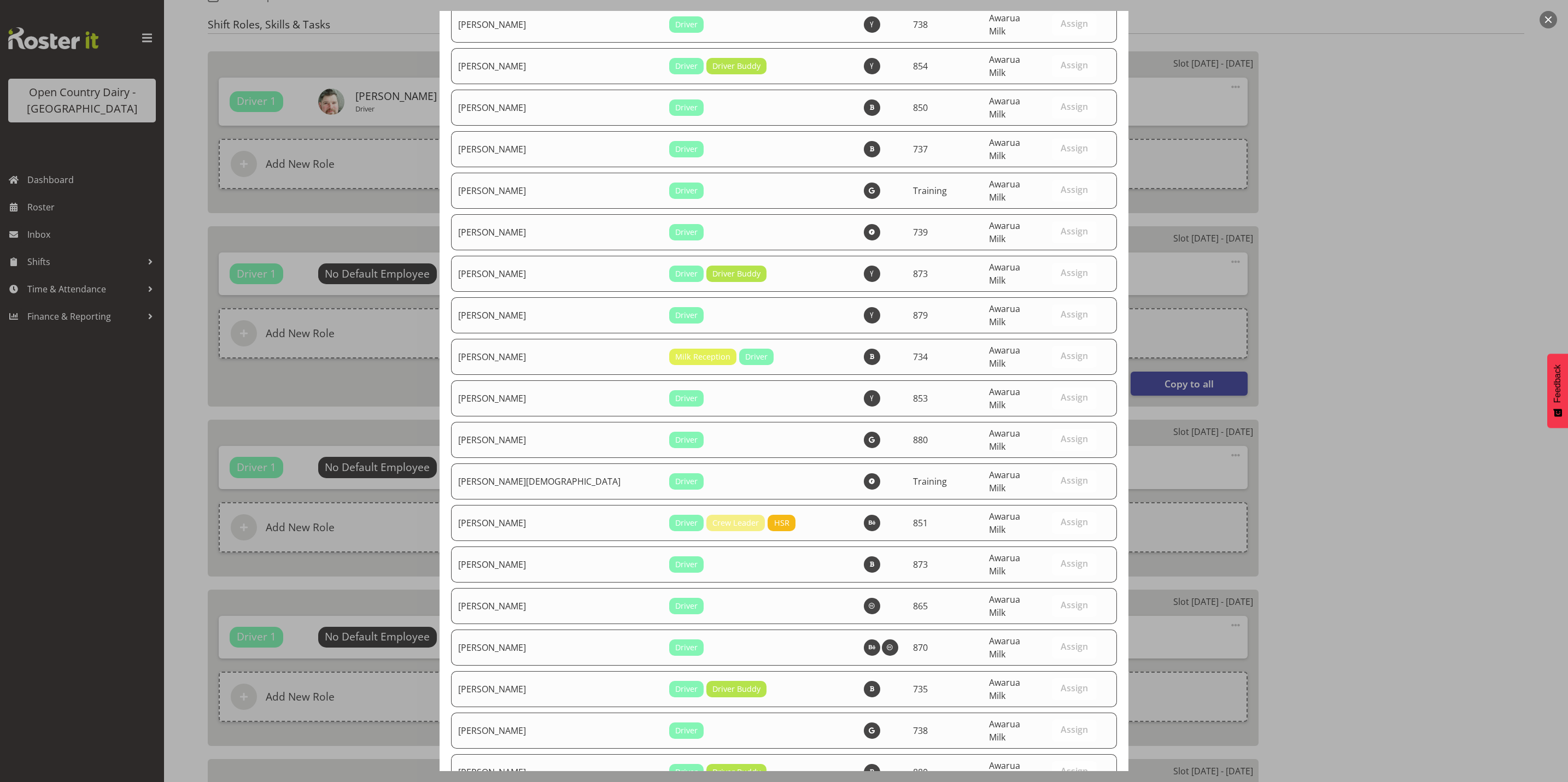
scroll to position [3685, 0]
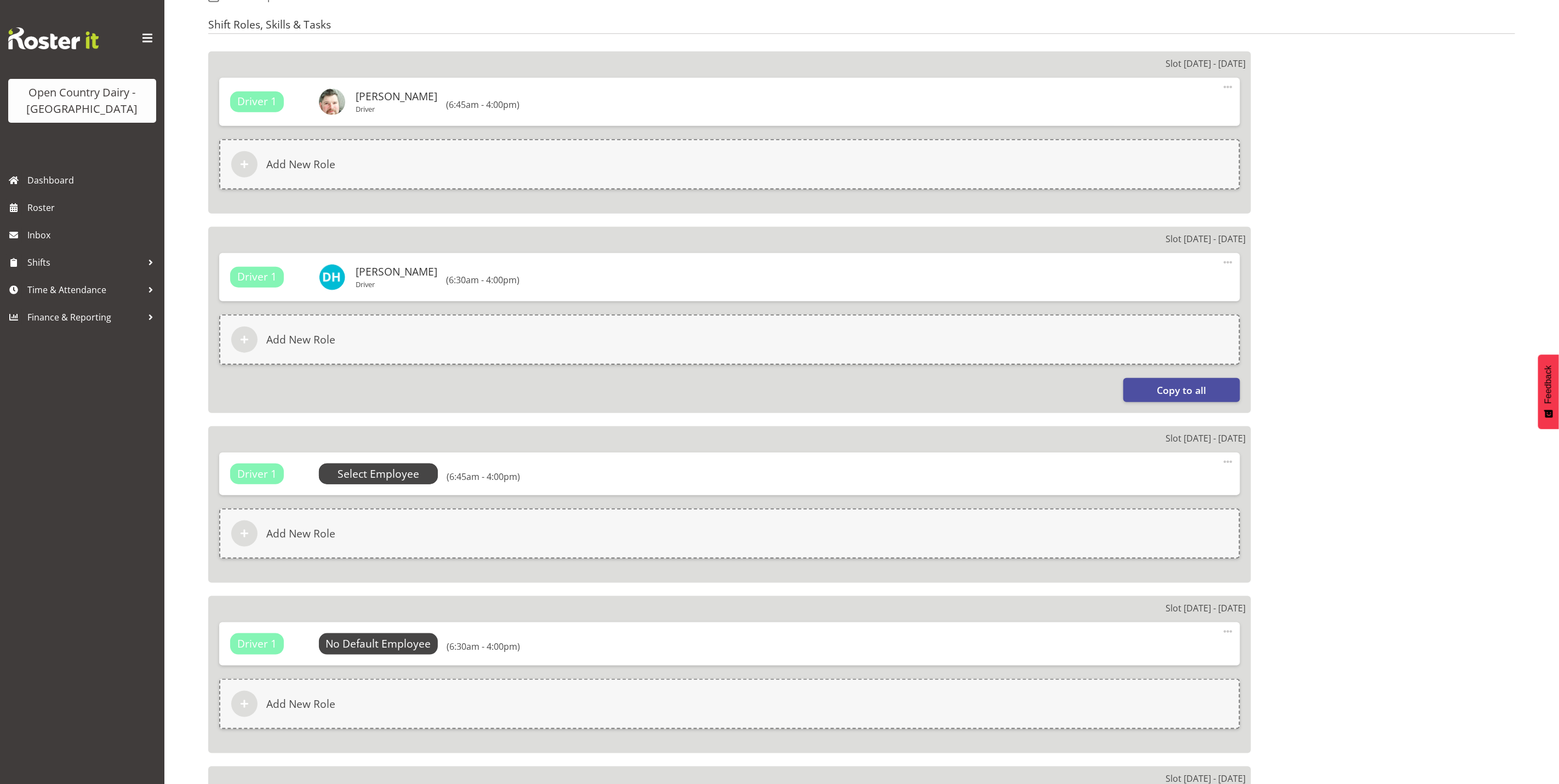
click at [400, 469] on span "Select Employee" at bounding box center [378, 474] width 82 height 16
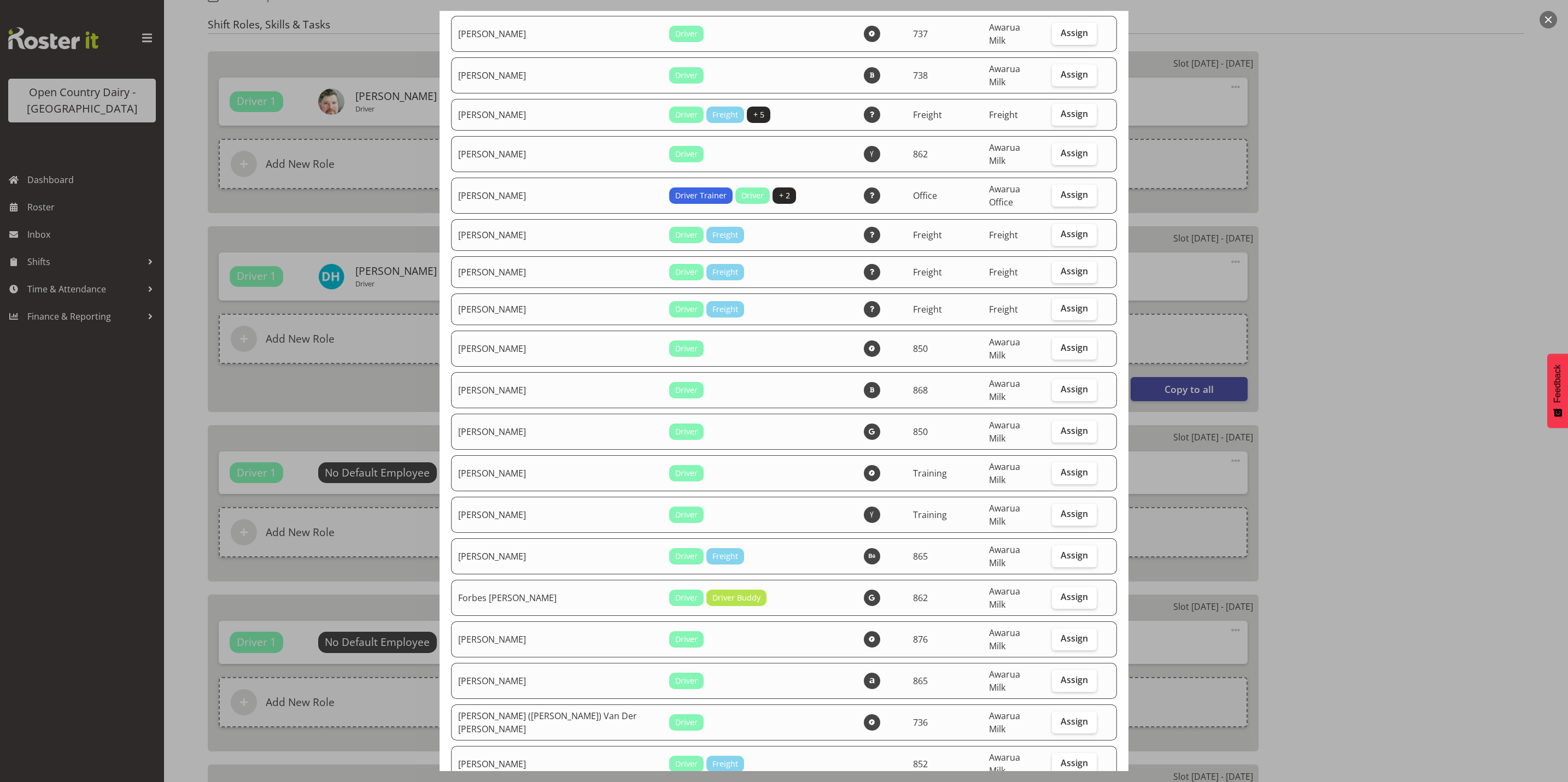
scroll to position [1148, 0]
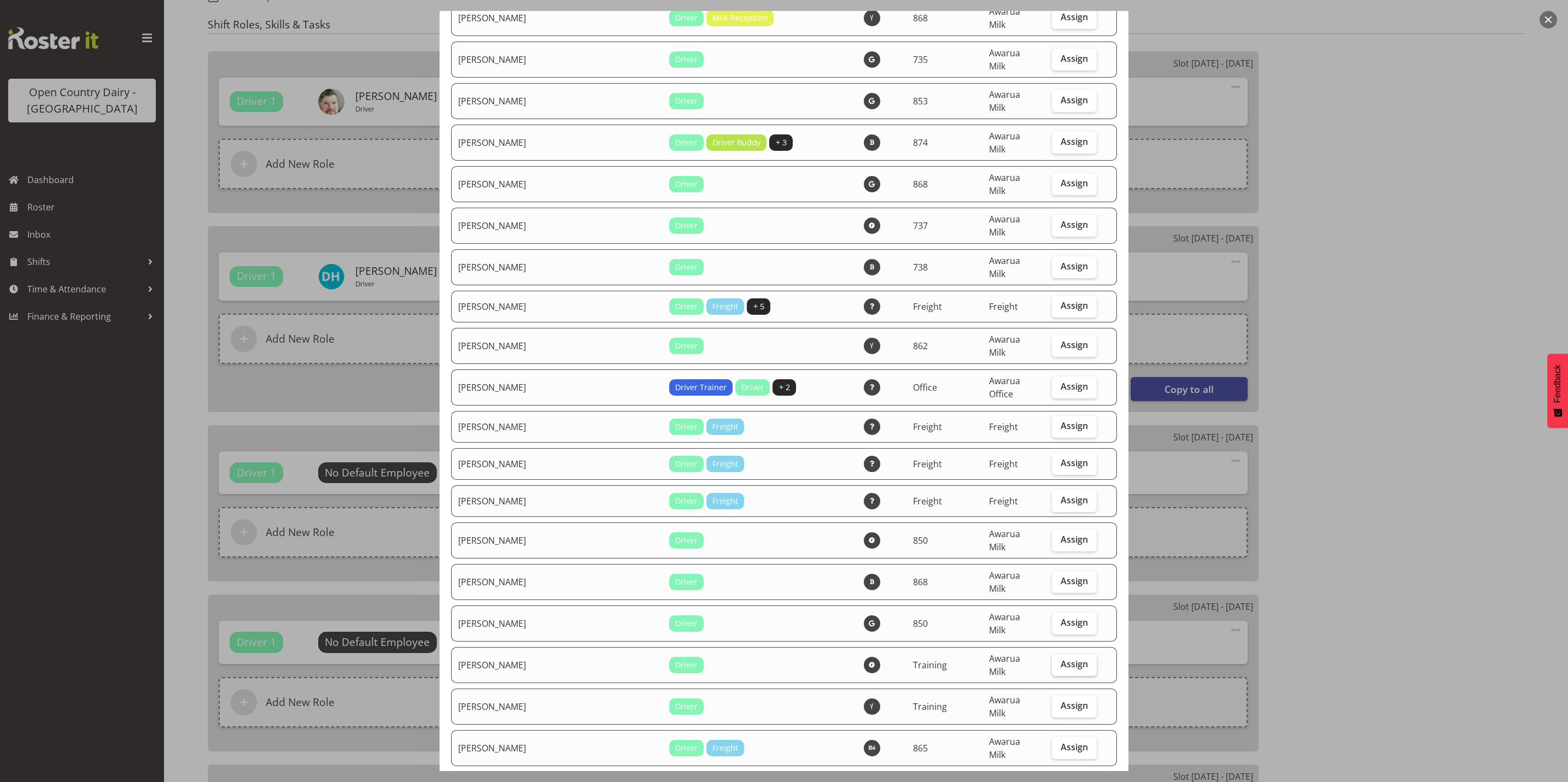
click at [1060, 658] on span "Assign" at bounding box center [1074, 664] width 27 height 11
click at [1055, 661] on input "Assign" at bounding box center [1055, 665] width 7 height 7
checkbox input "true"
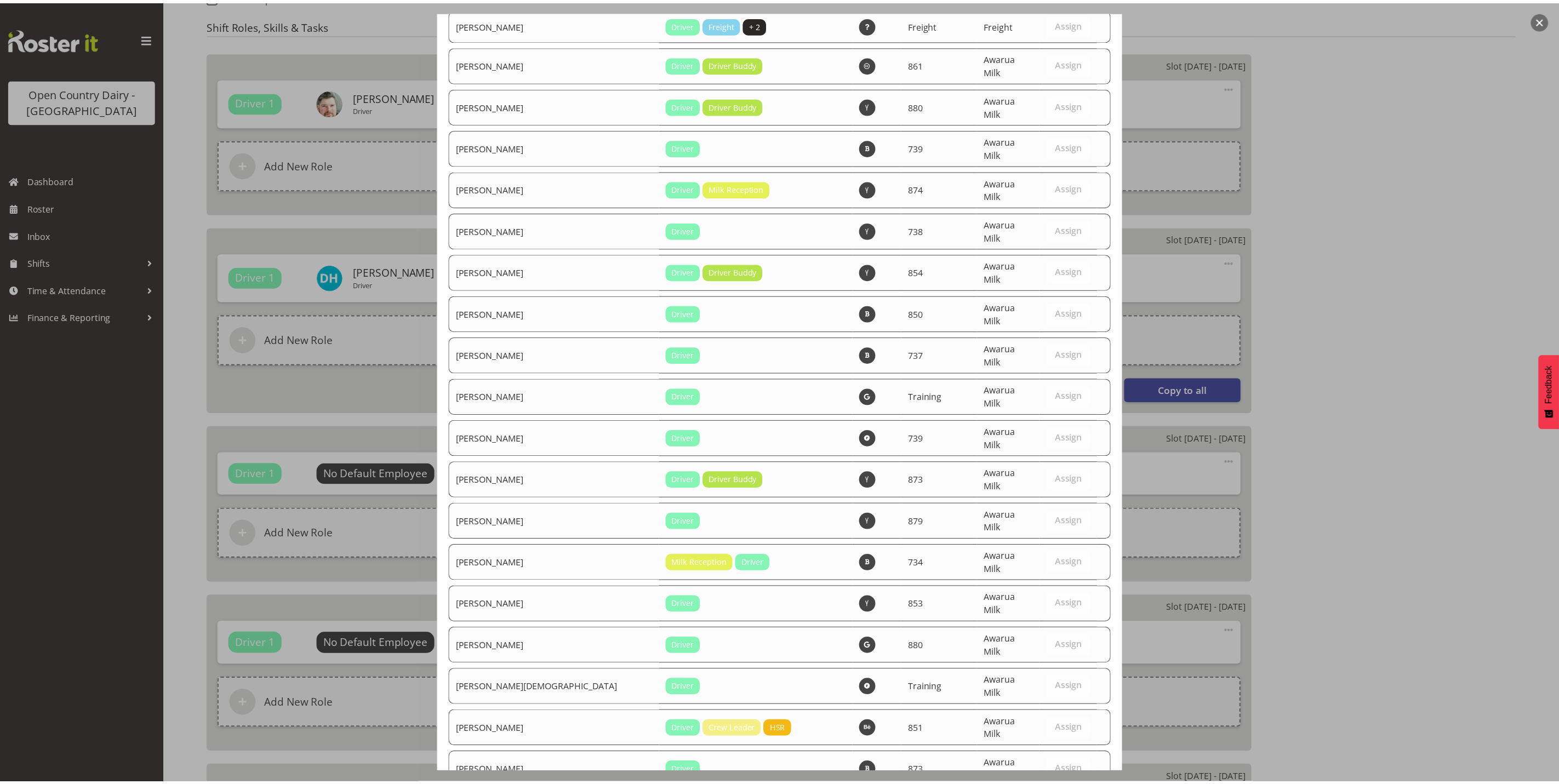
scroll to position [3695, 0]
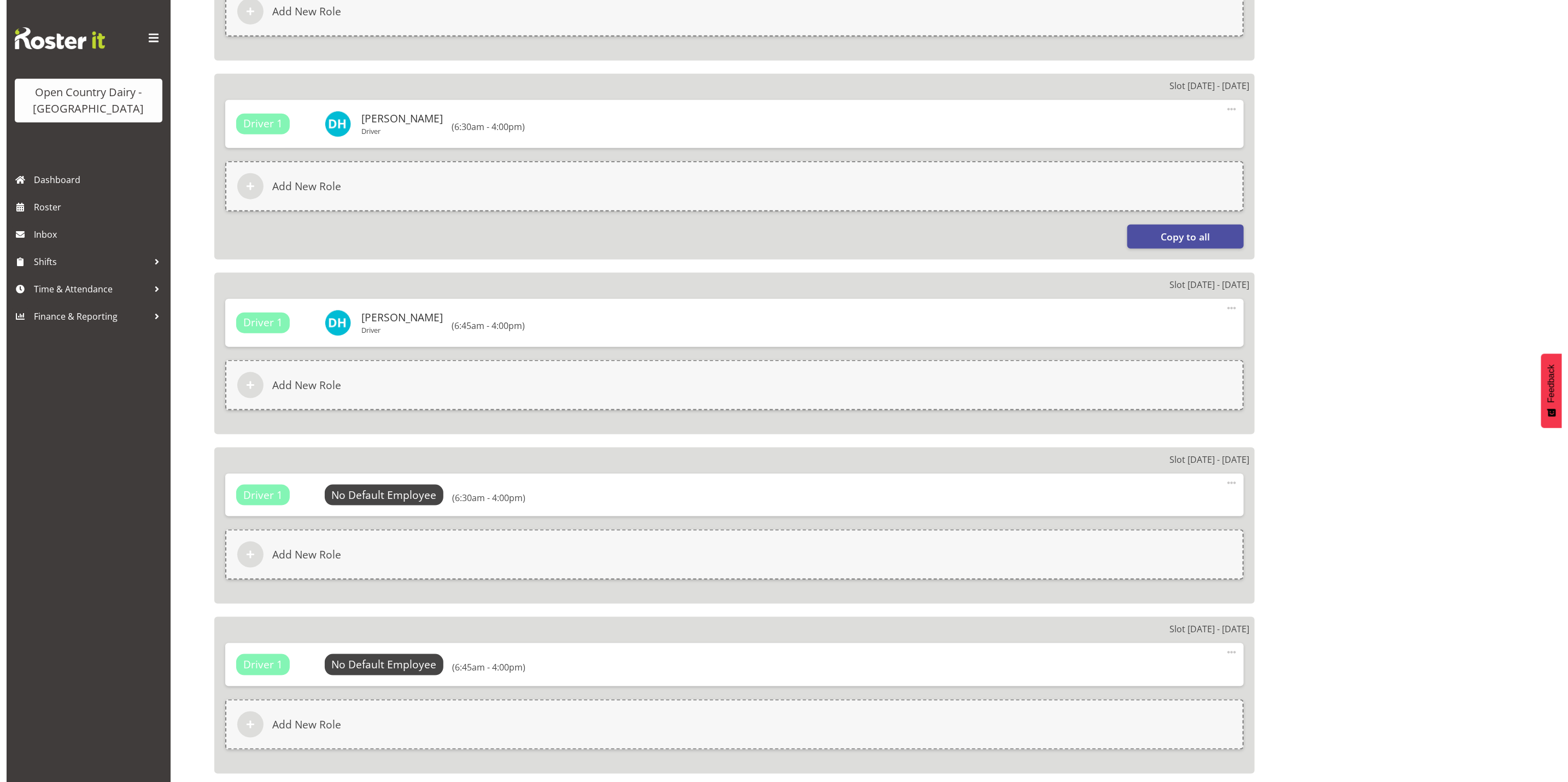
scroll to position [820, 0]
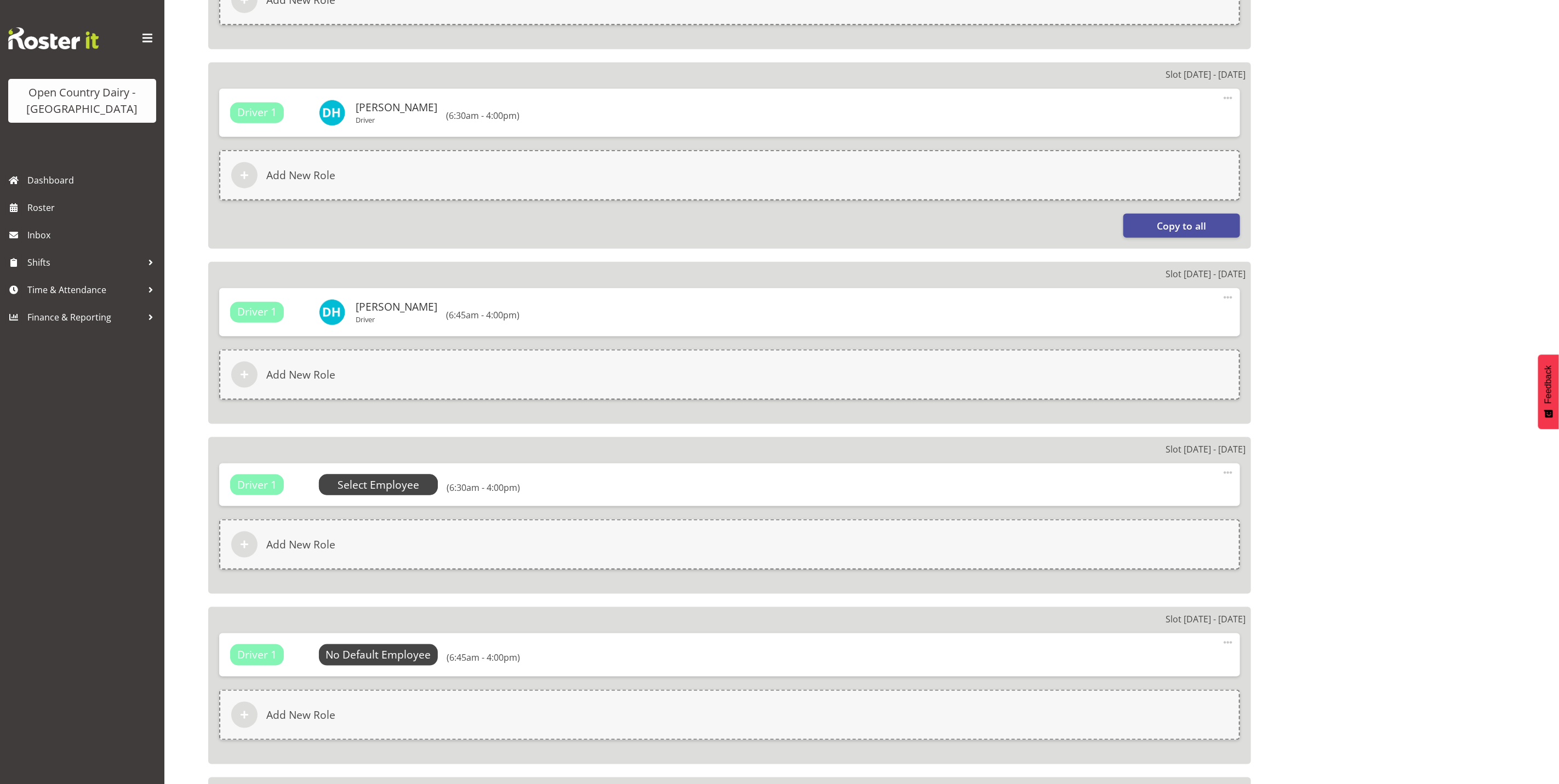
click at [380, 483] on span "Select Employee" at bounding box center [378, 485] width 82 height 16
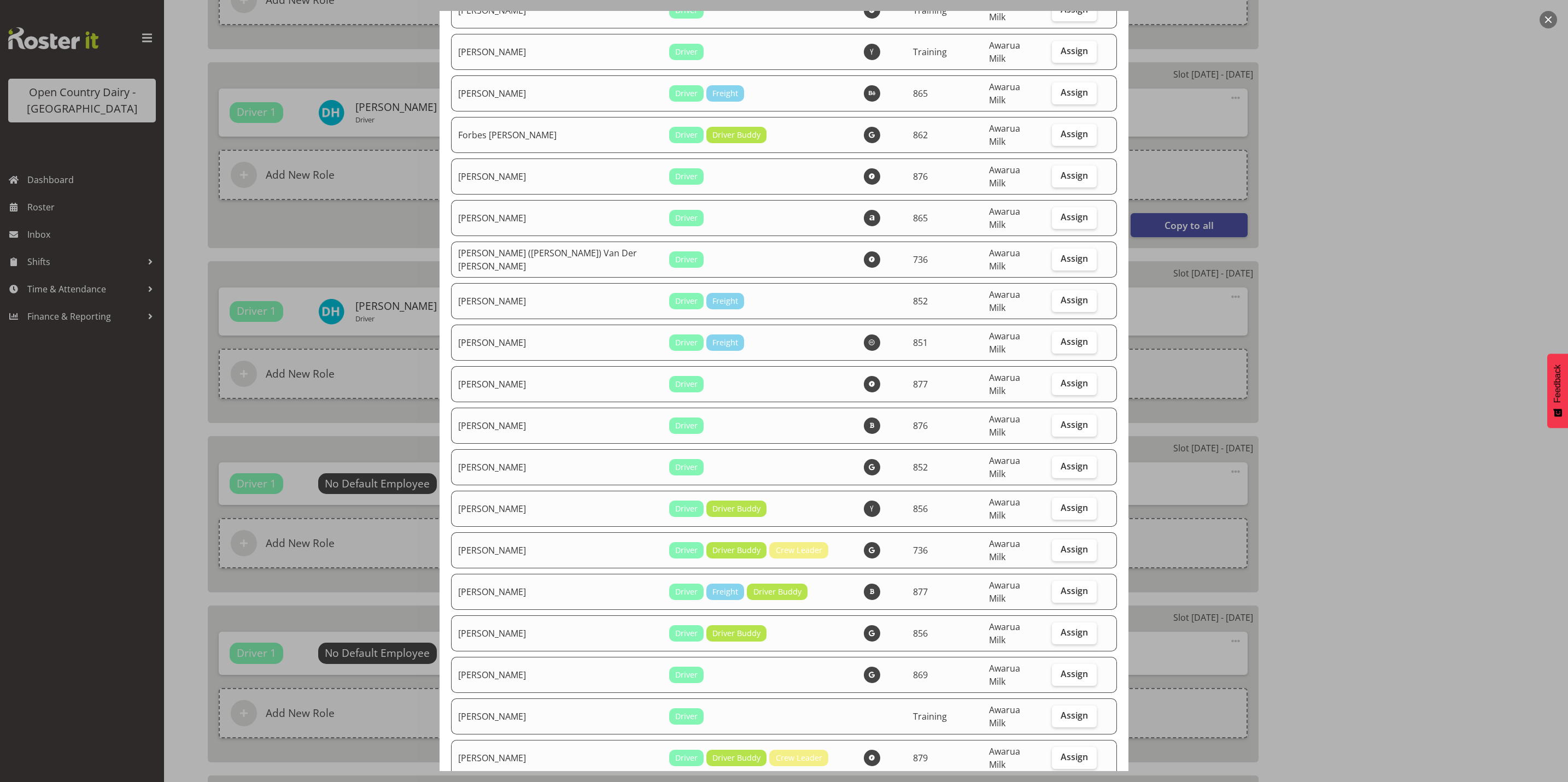
scroll to position [1804, 0]
click at [1060, 781] on span "Assign" at bounding box center [1074, 797] width 27 height 11
checkbox input "true"
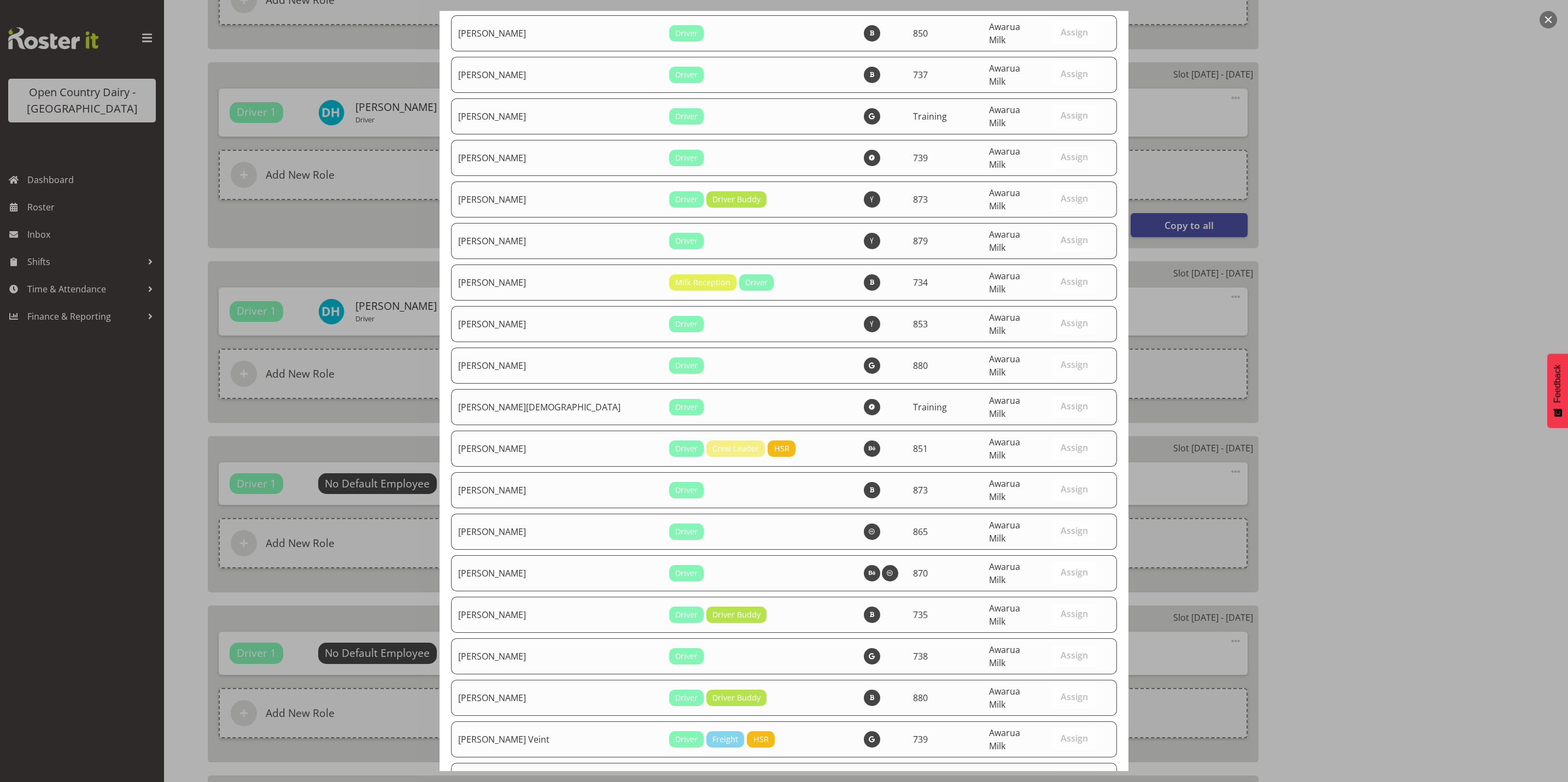
scroll to position [3685, 0]
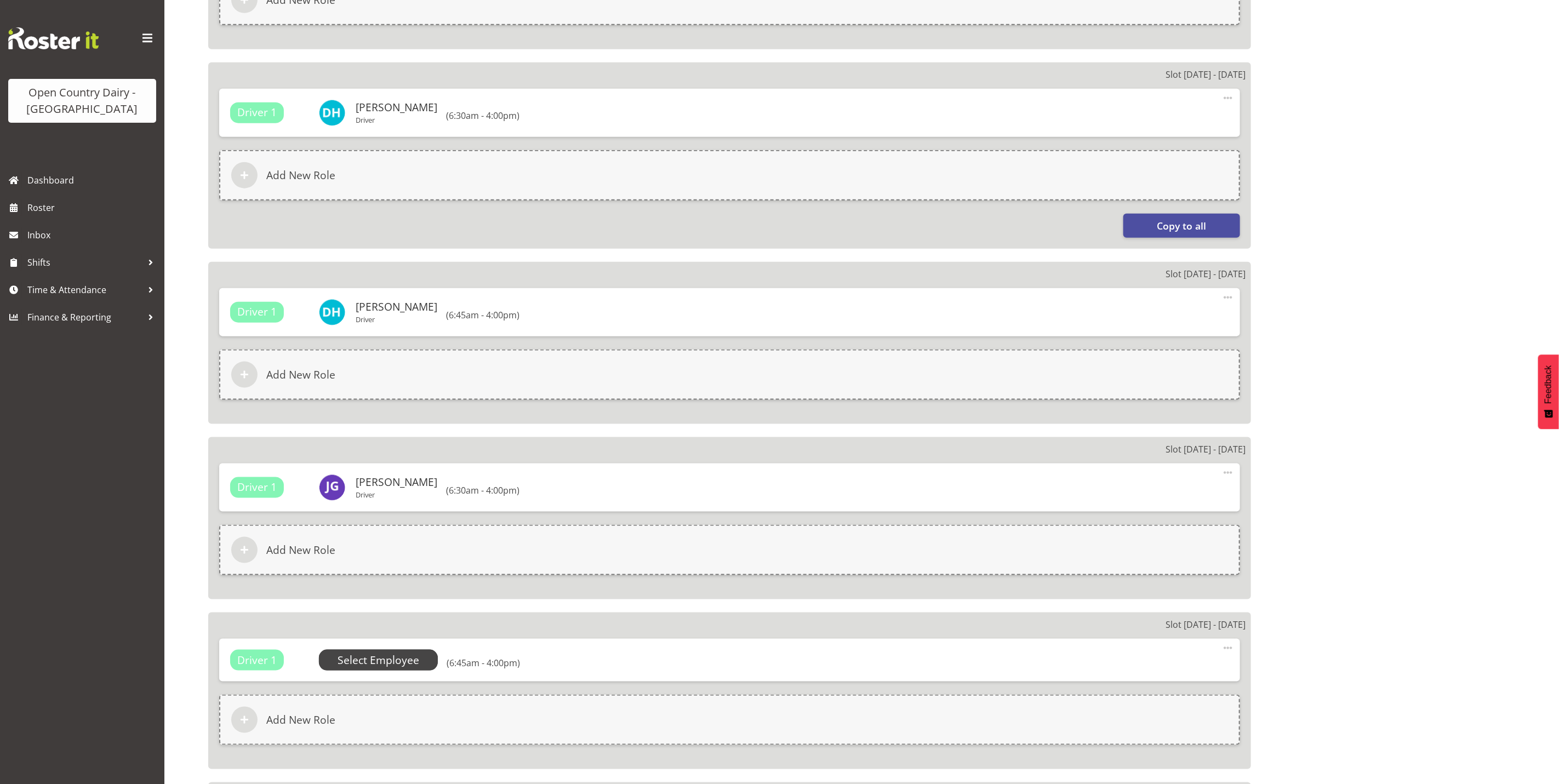
click at [385, 660] on span "Select Employee" at bounding box center [378, 661] width 82 height 16
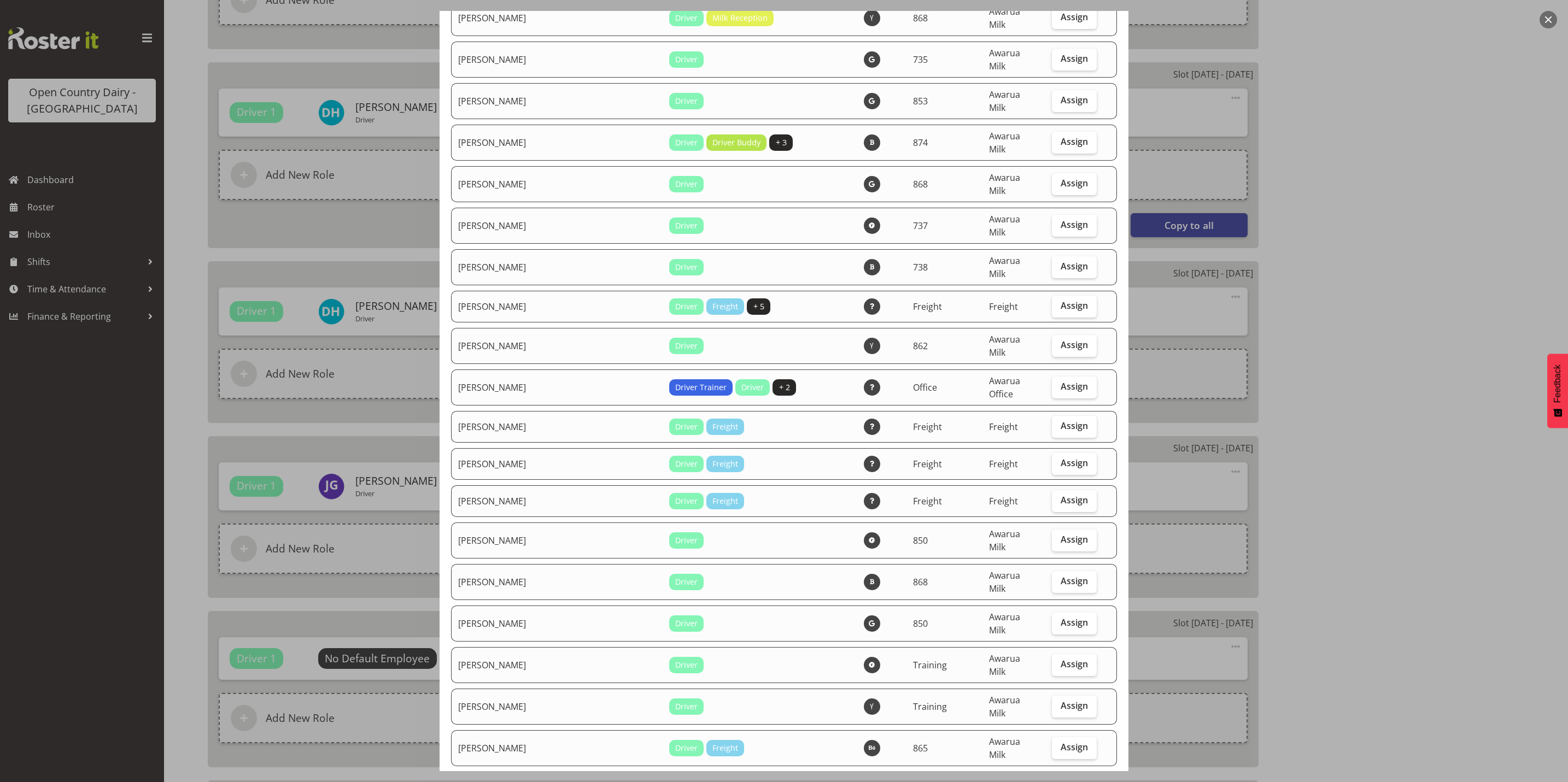
scroll to position [1640, 0]
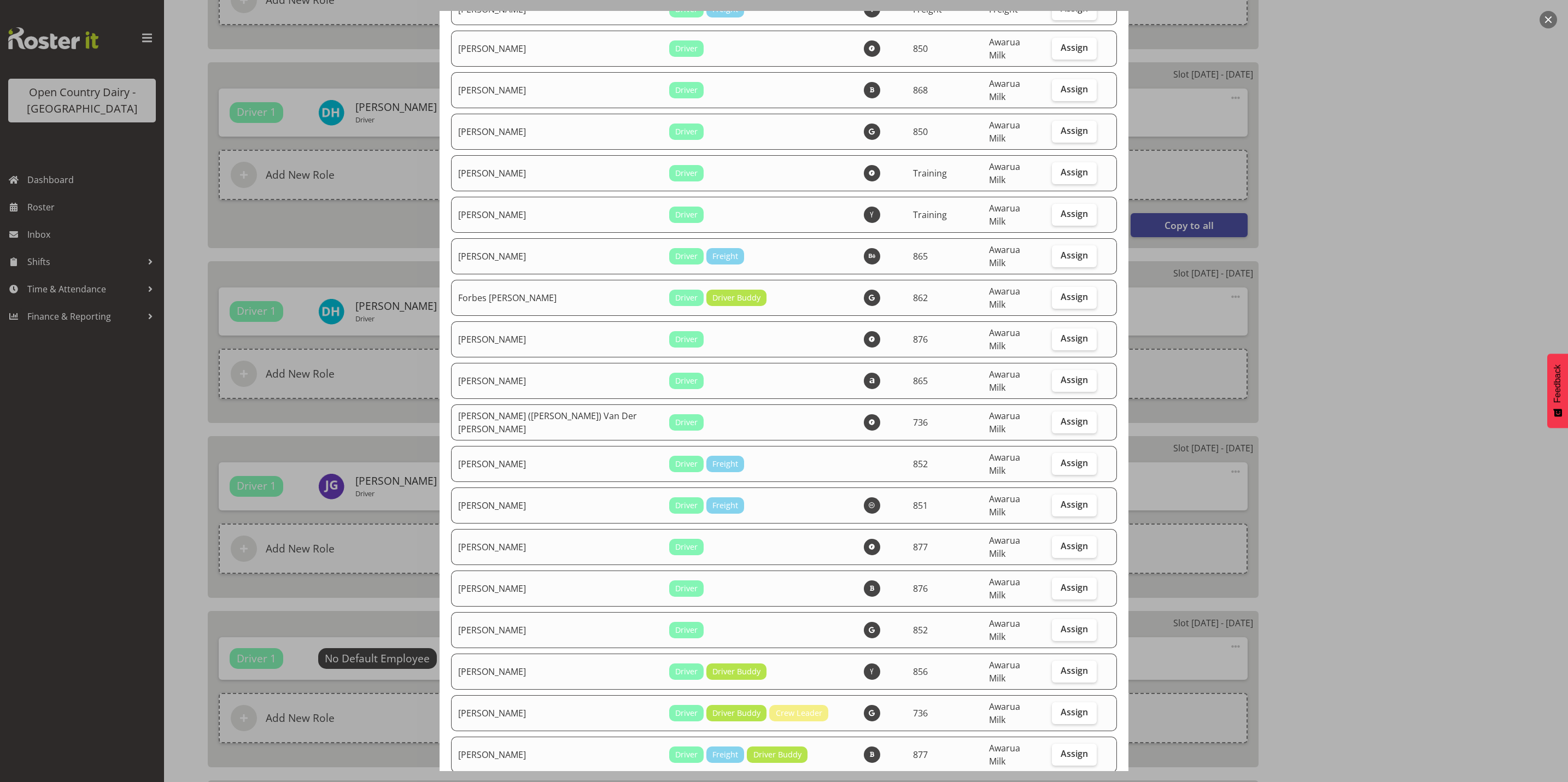
checkbox input "true"
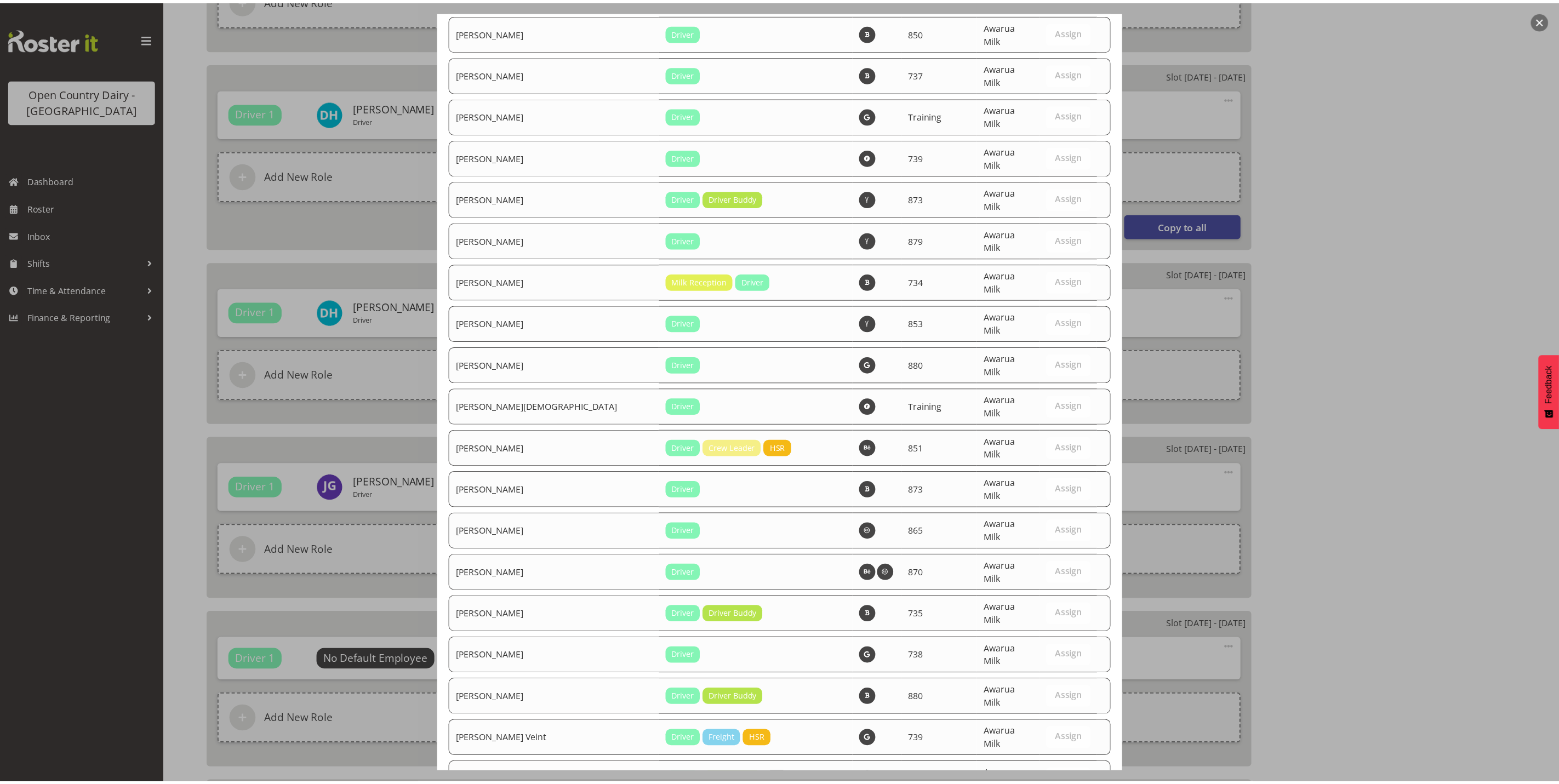
scroll to position [3695, 0]
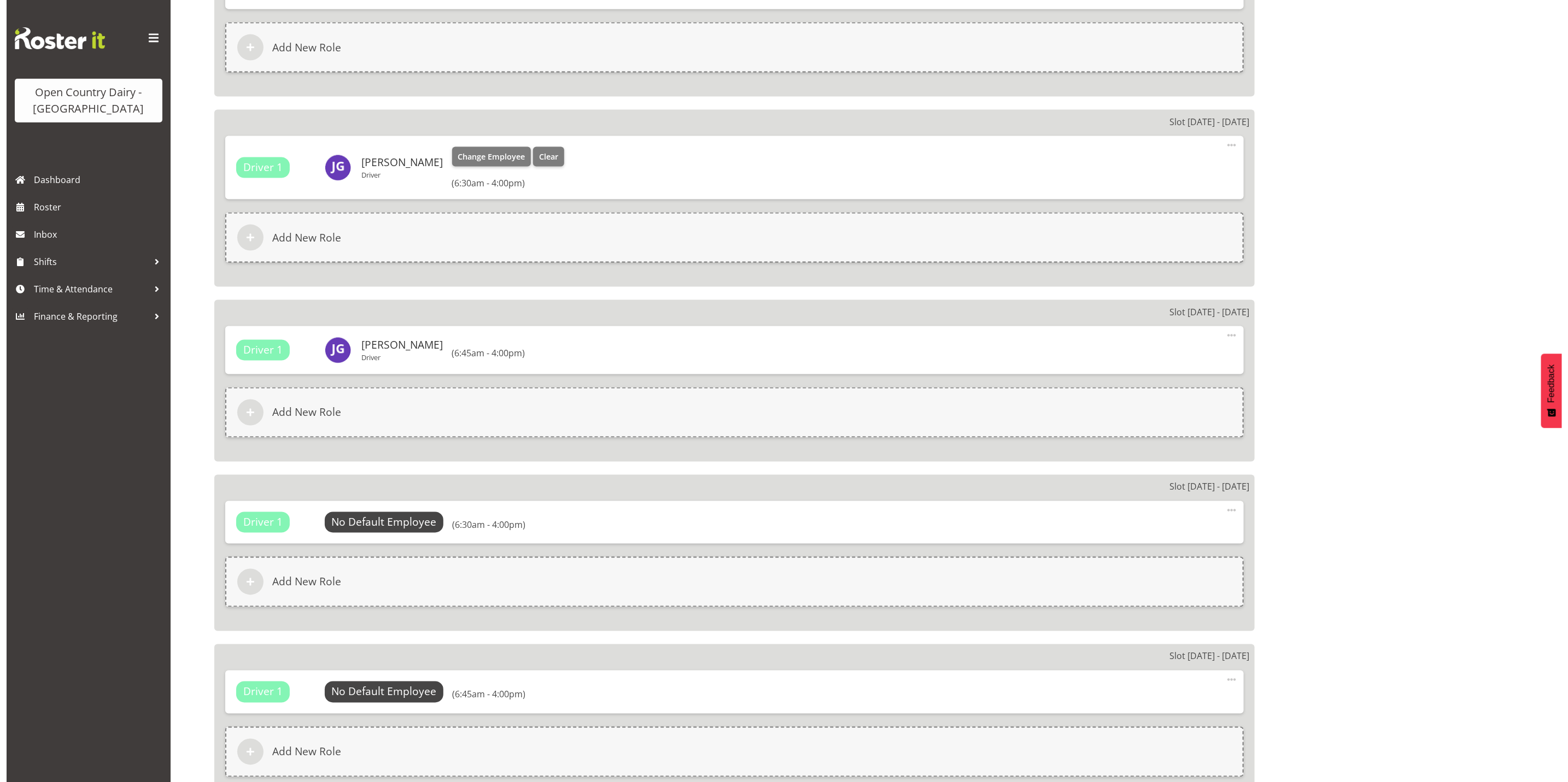
scroll to position [1148, 0]
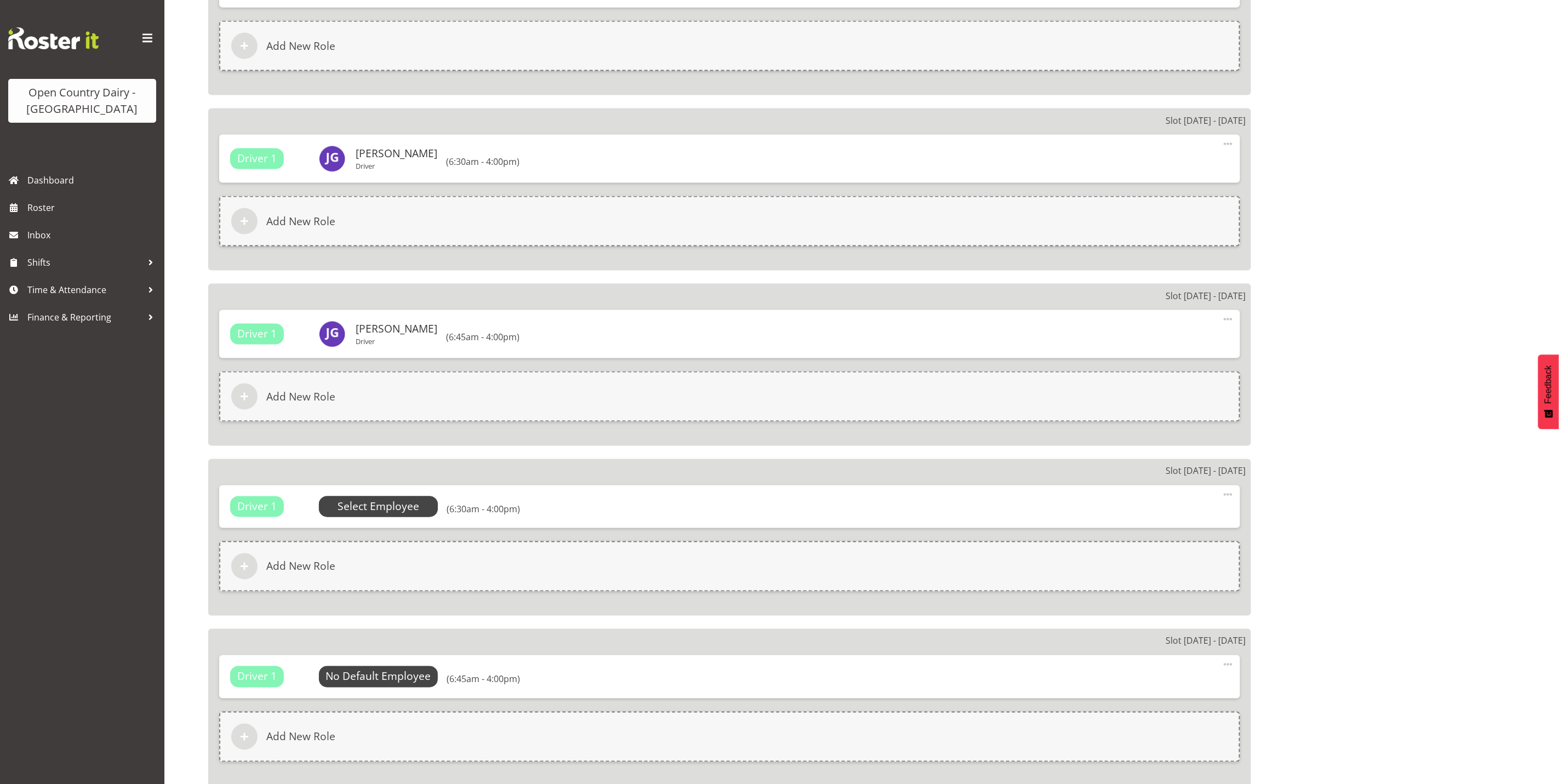
click at [372, 502] on span "Select Employee" at bounding box center [378, 507] width 82 height 16
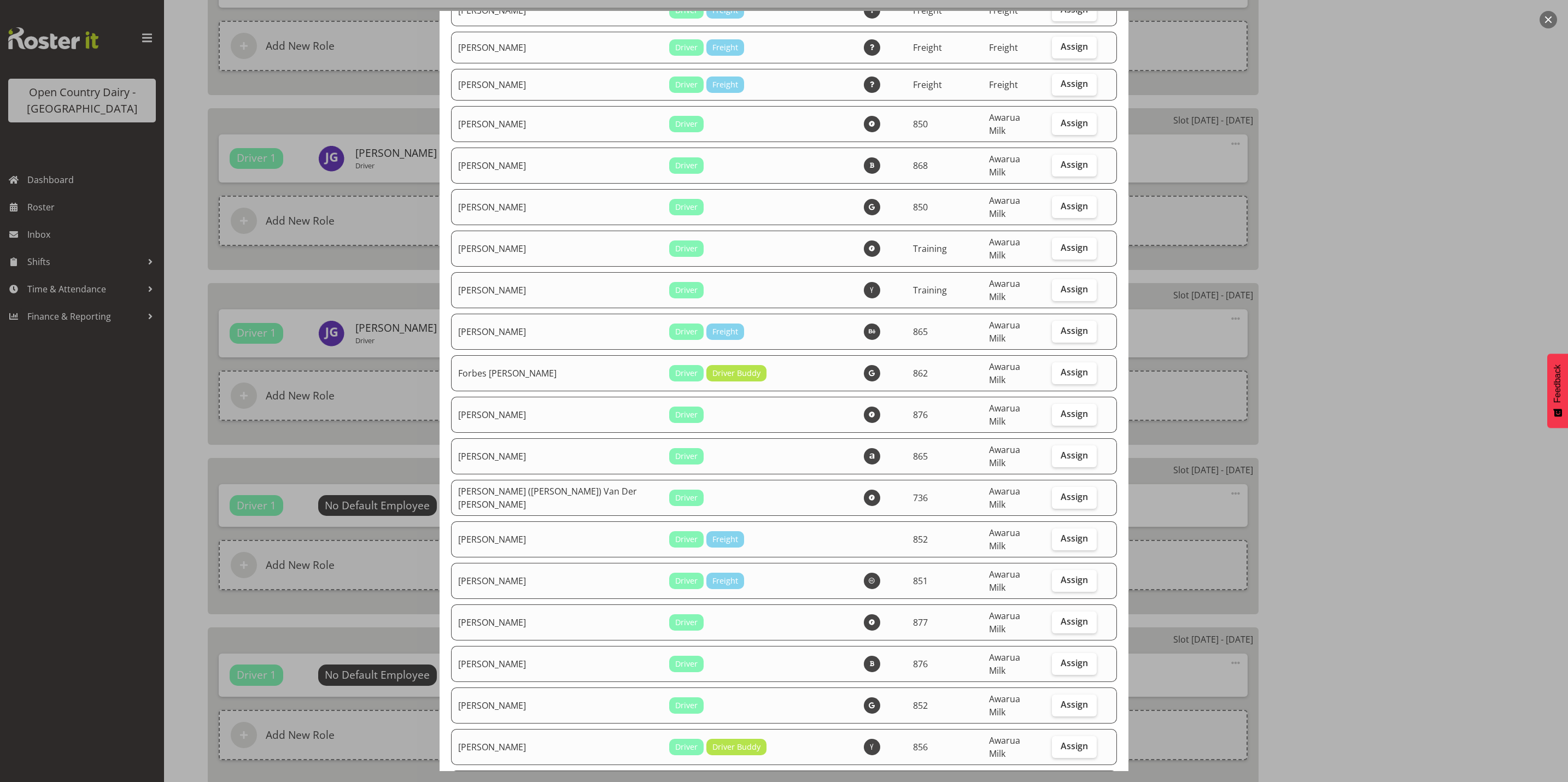
scroll to position [1558, 0]
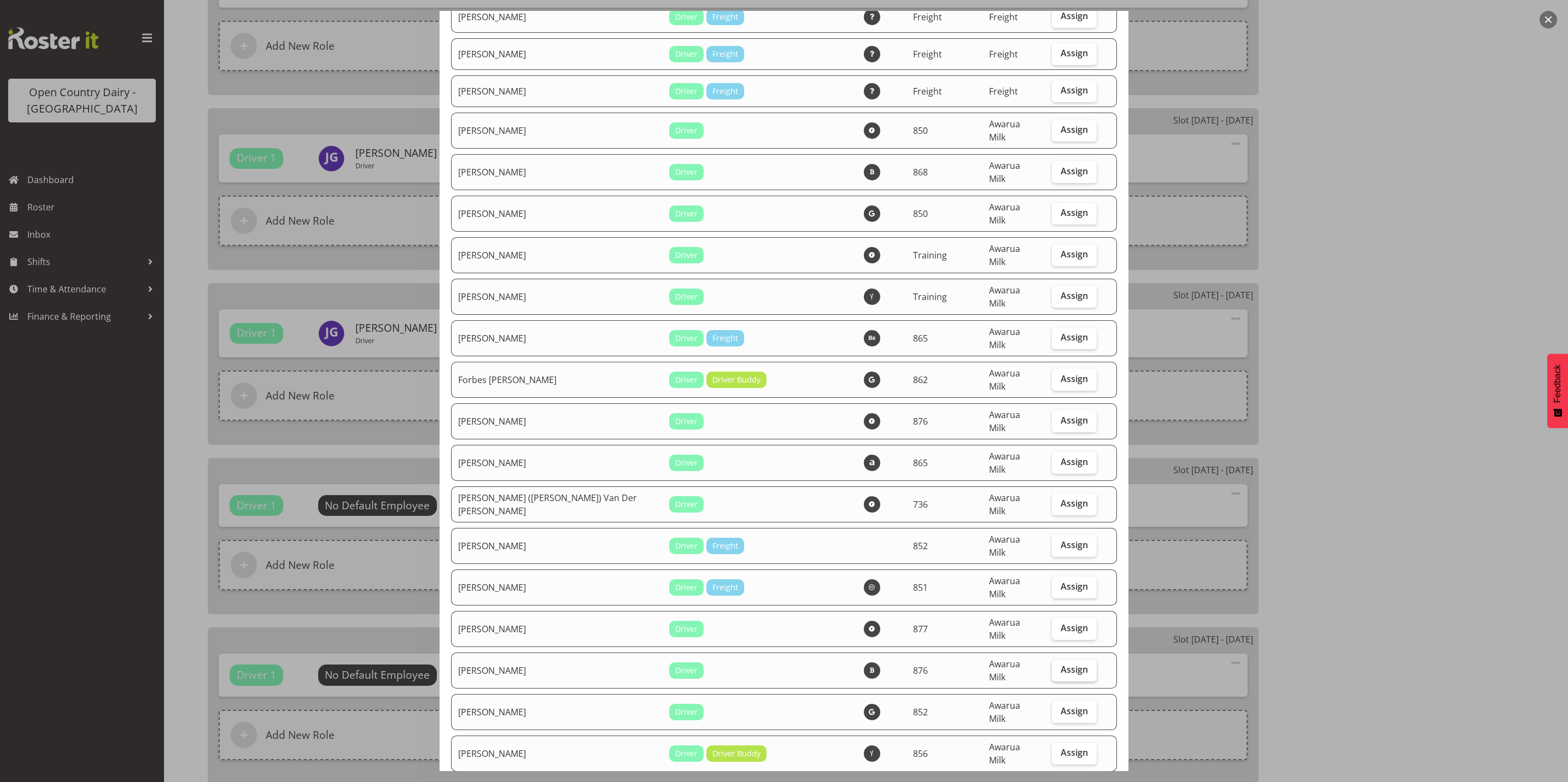
click at [1060, 664] on span "Assign" at bounding box center [1074, 669] width 27 height 11
click at [1059, 666] on input "Assign" at bounding box center [1055, 670] width 7 height 7
checkbox input "true"
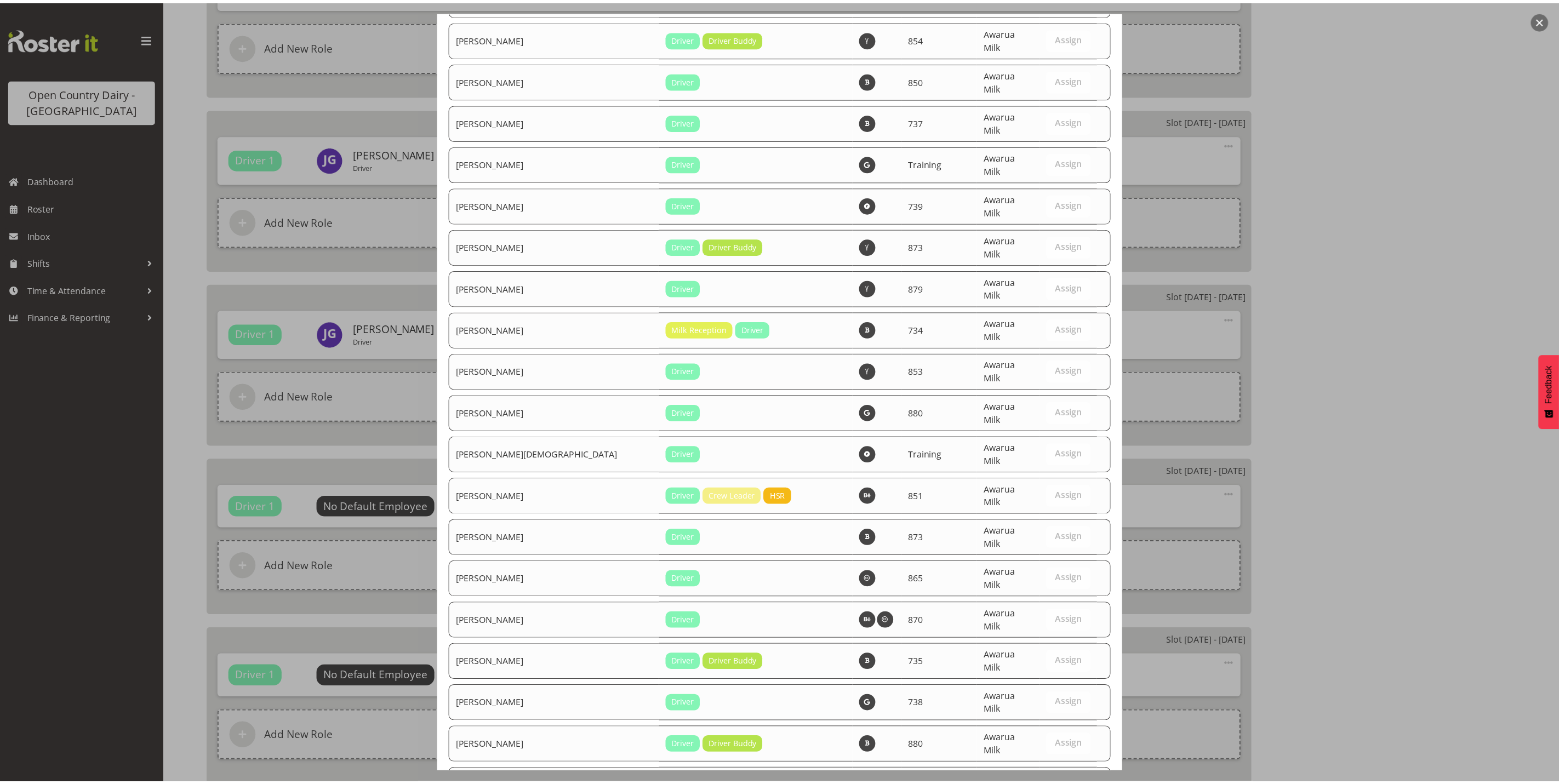
scroll to position [3695, 0]
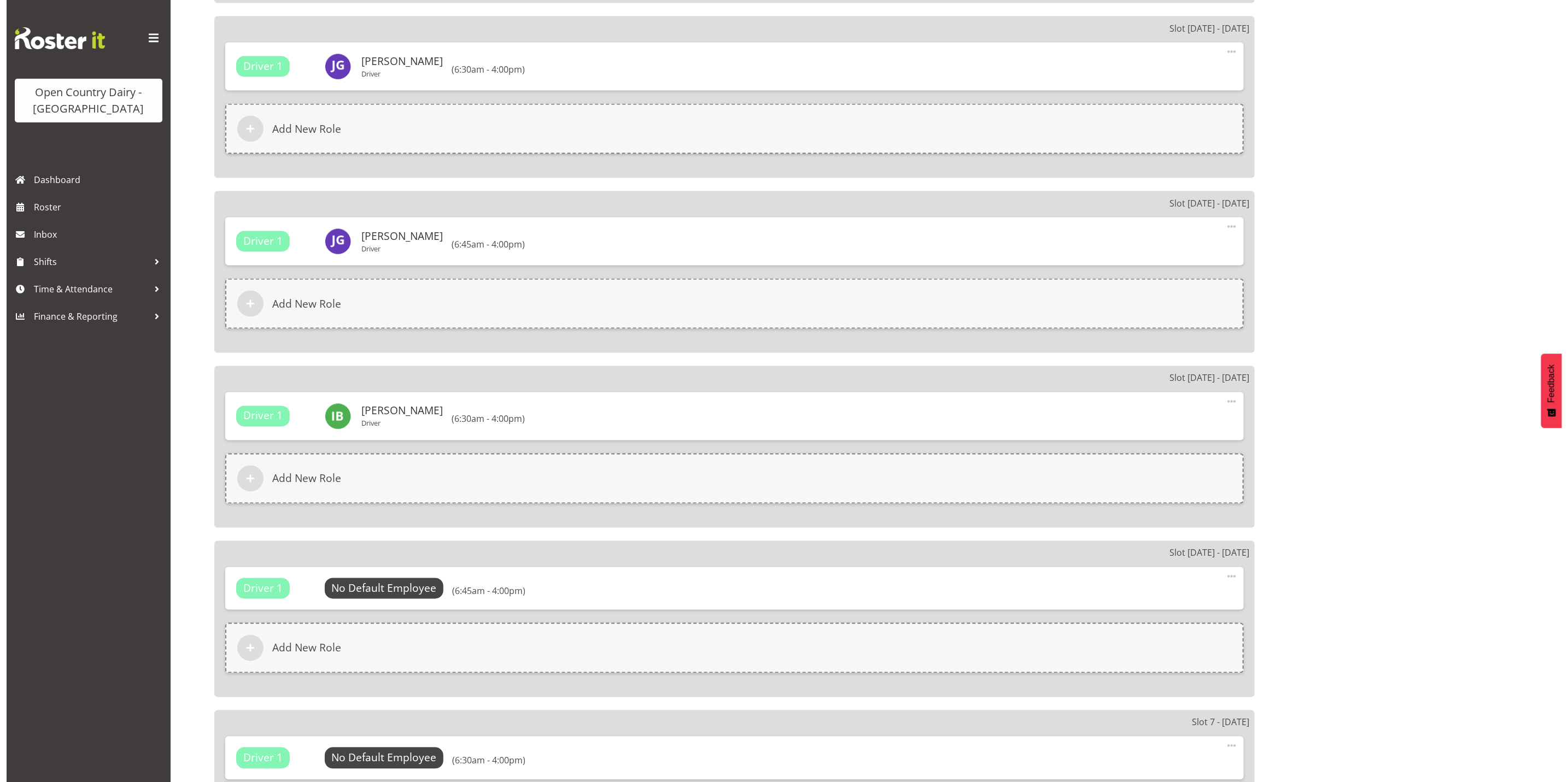
scroll to position [1394, 0]
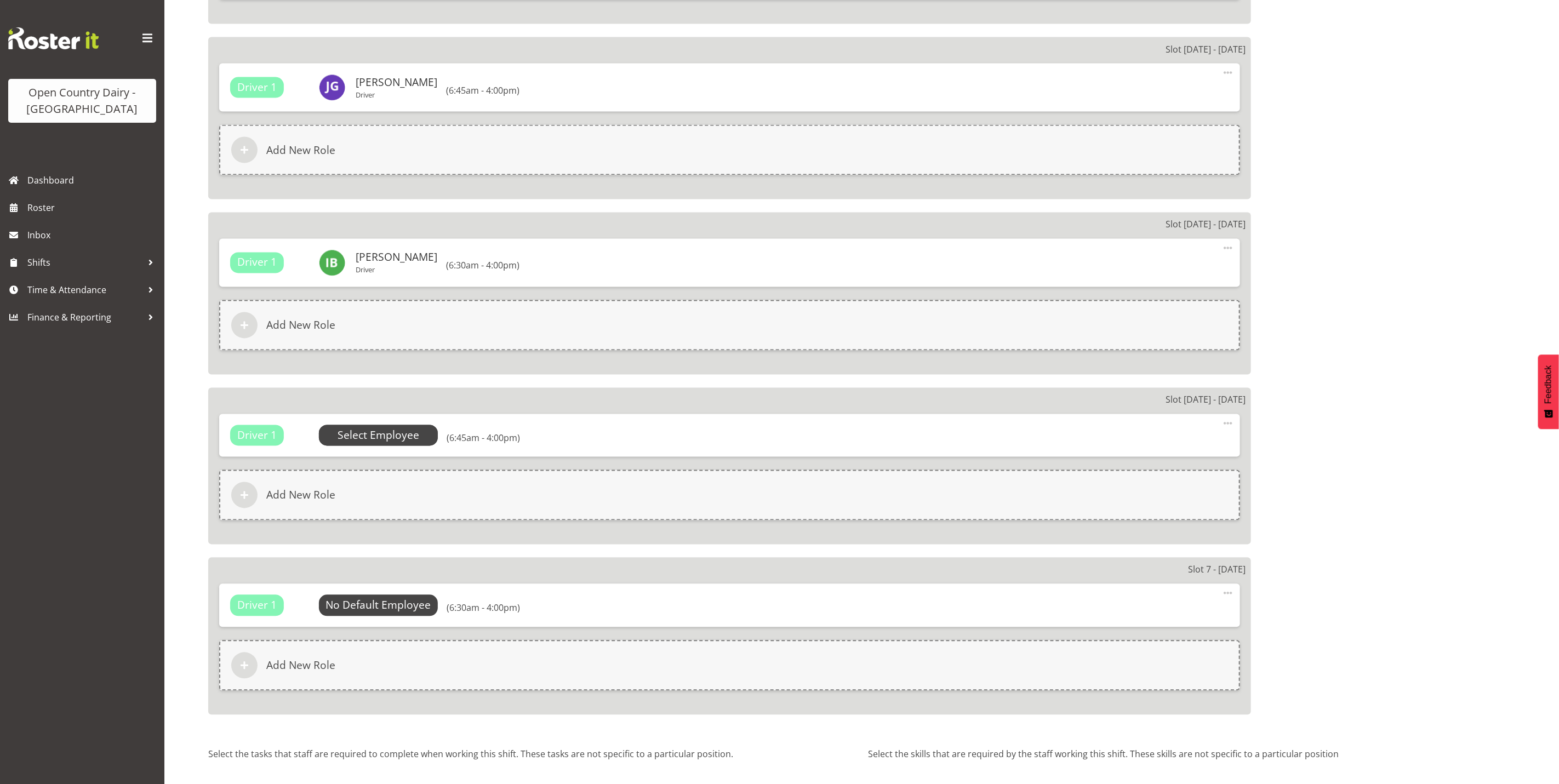
click at [382, 433] on span "Select Employee" at bounding box center [378, 436] width 82 height 16
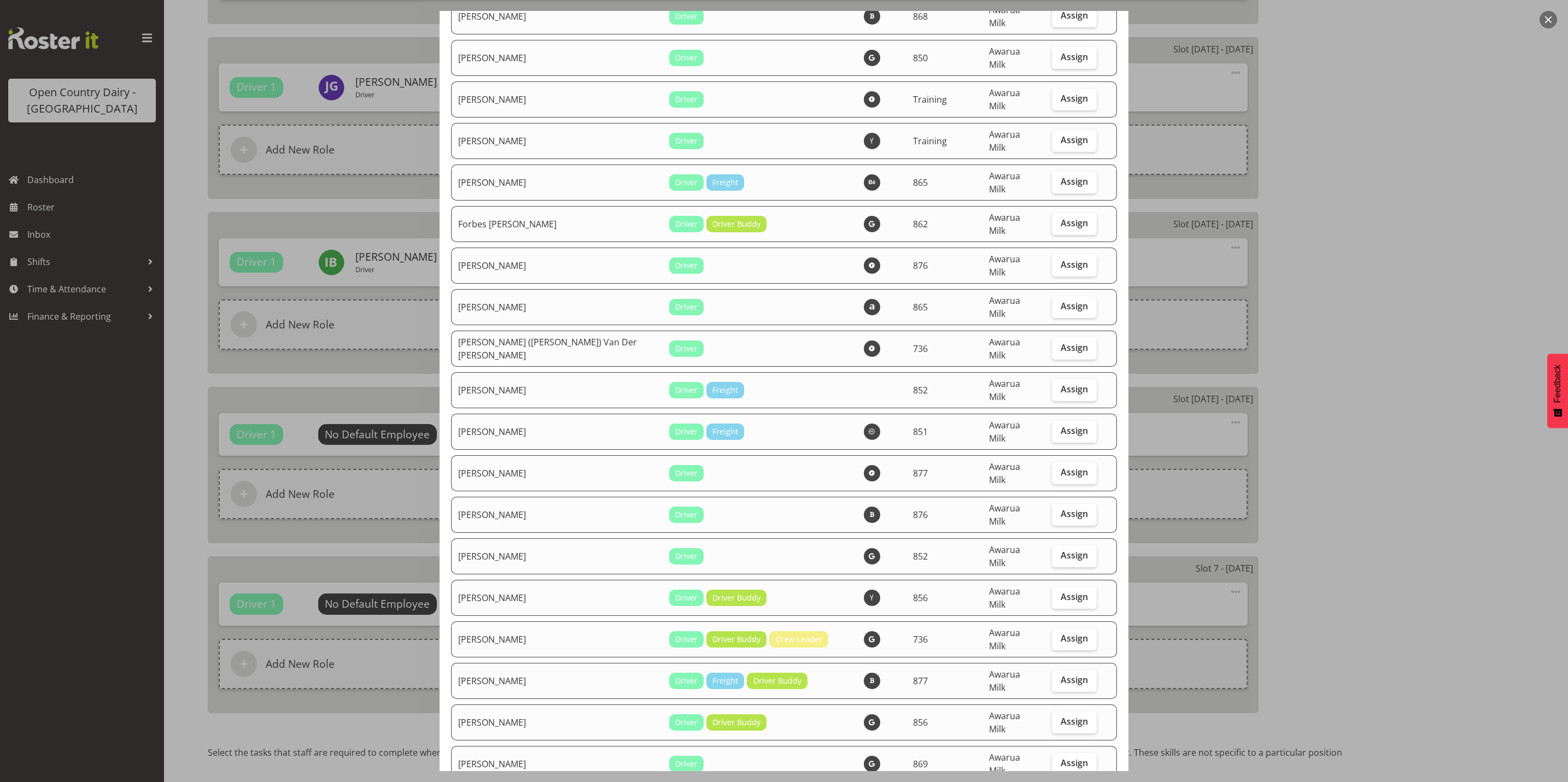
scroll to position [1722, 0]
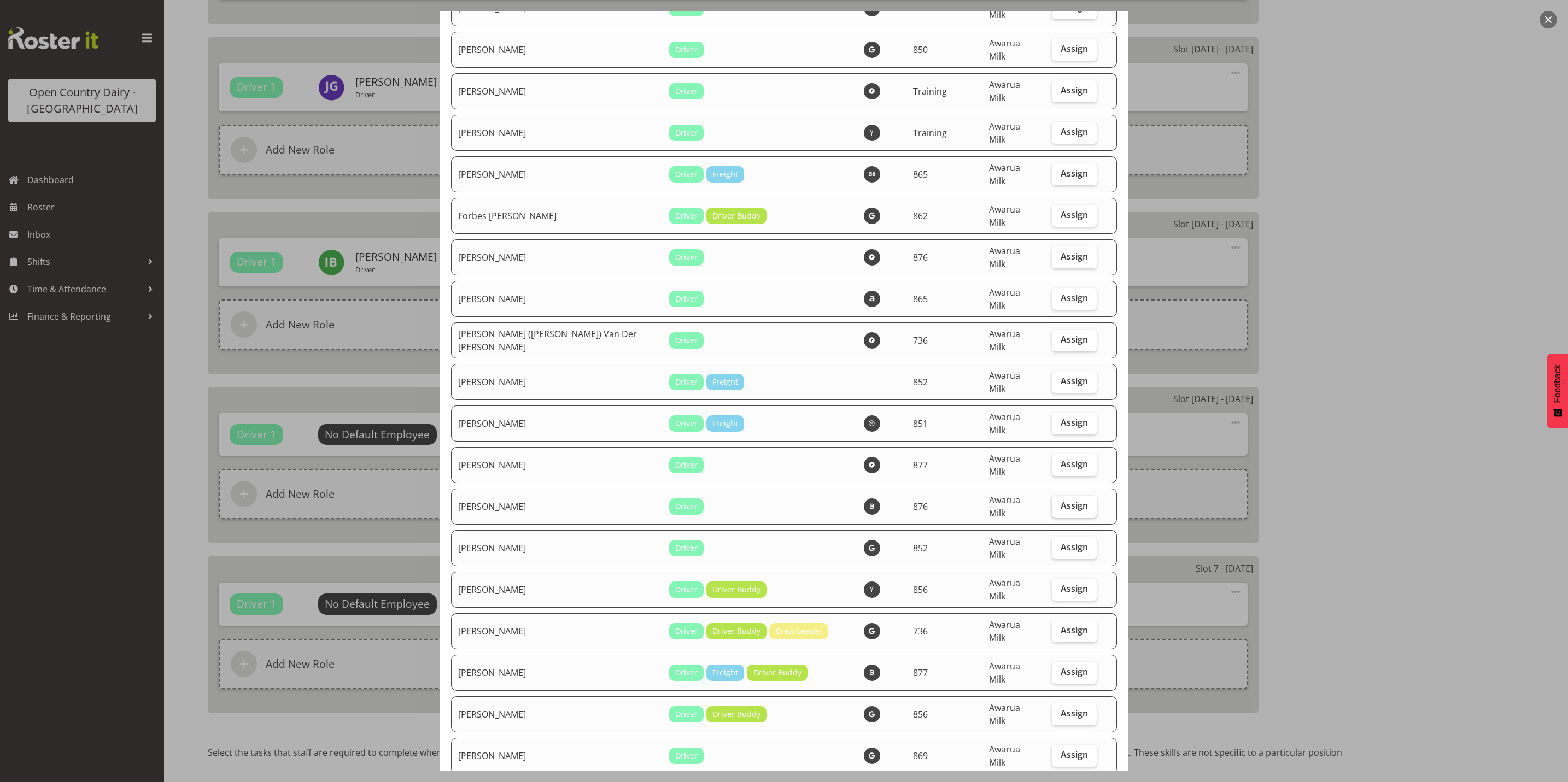
click at [1060, 500] on span "Assign" at bounding box center [1074, 506] width 27 height 11
click at [1052, 502] on input "Assign" at bounding box center [1055, 506] width 7 height 7
checkbox input "true"
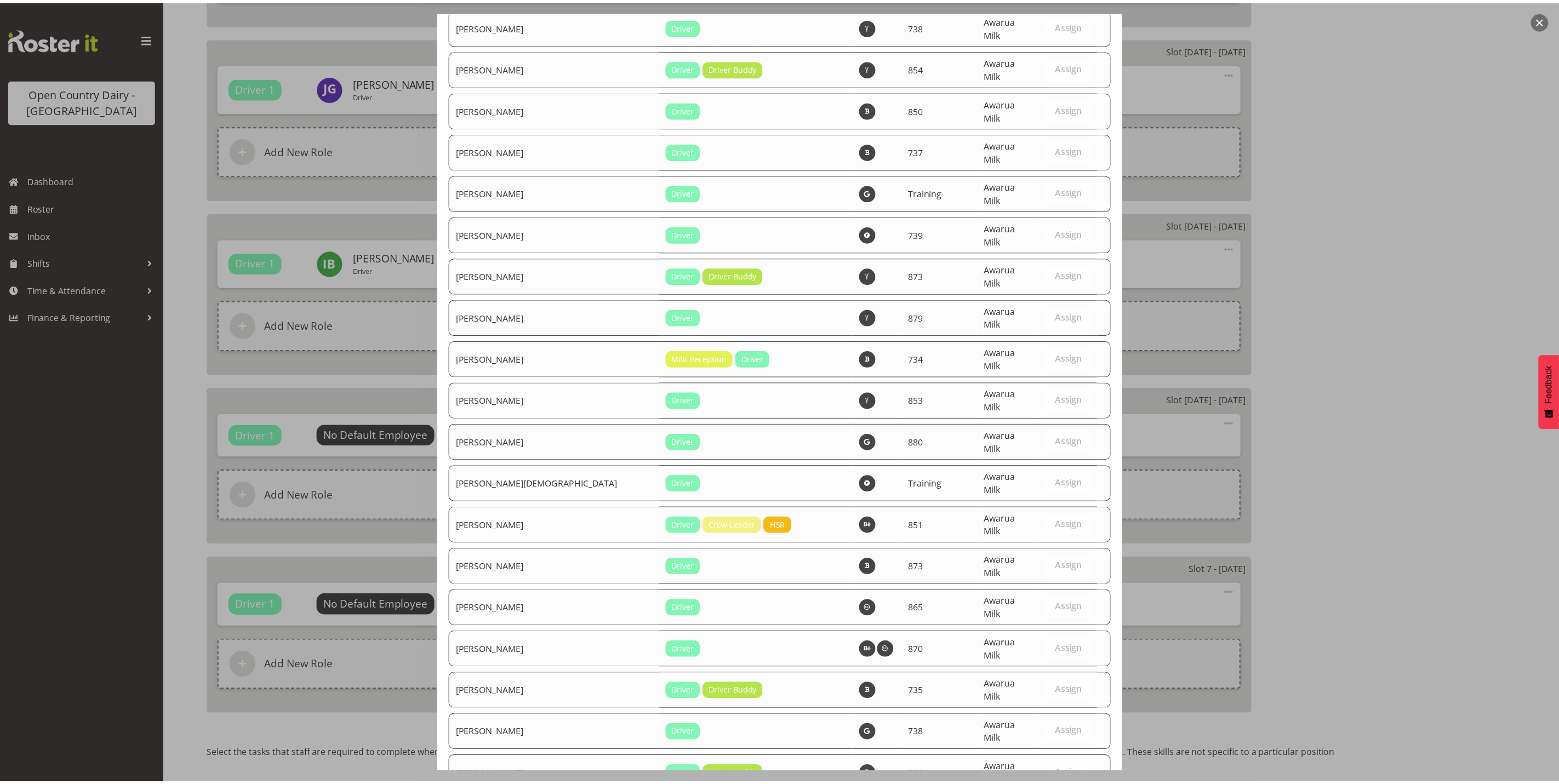
scroll to position [3695, 0]
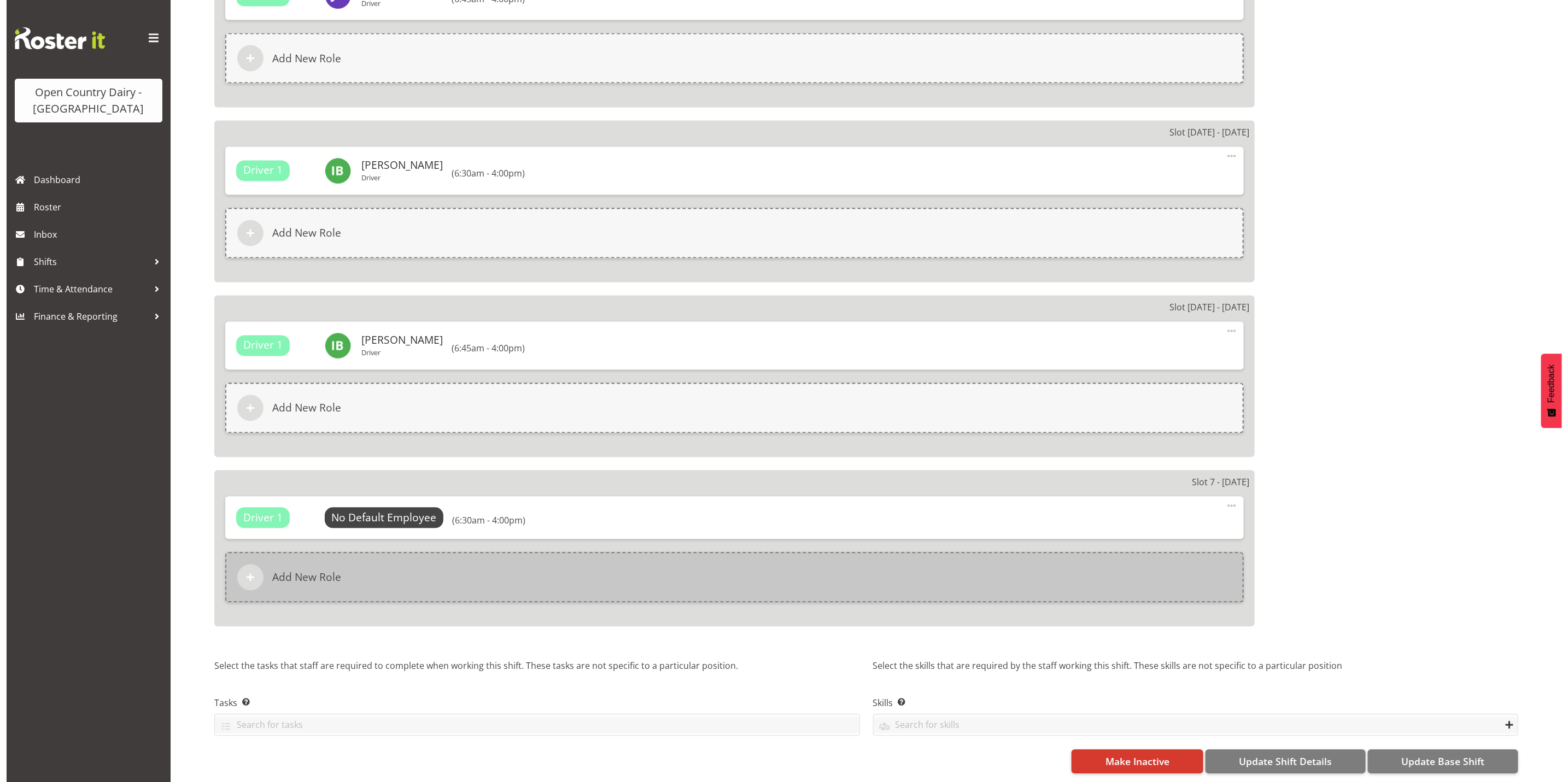
scroll to position [1494, 0]
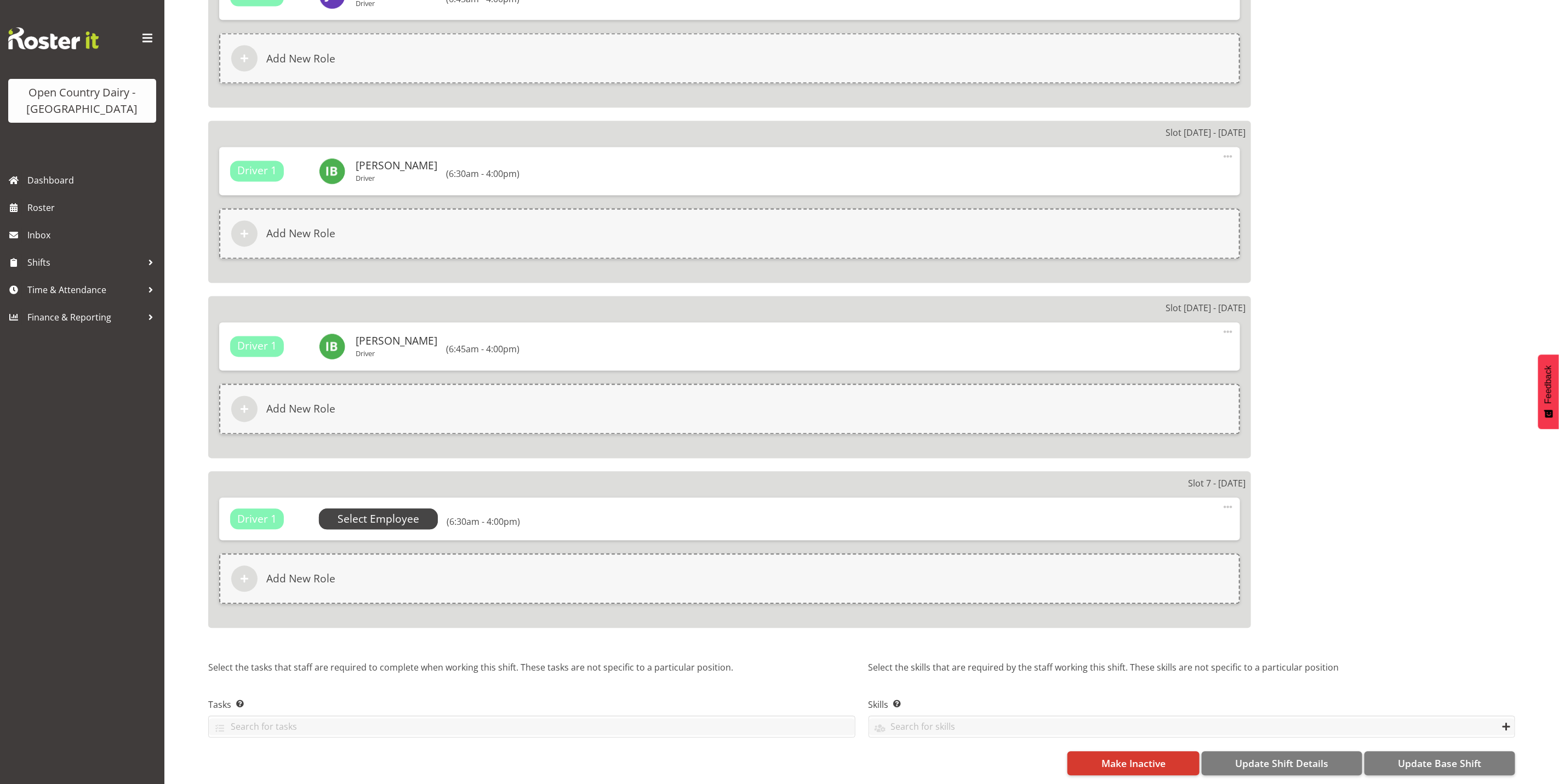
click at [375, 512] on span "Select Employee" at bounding box center [378, 520] width 82 height 16
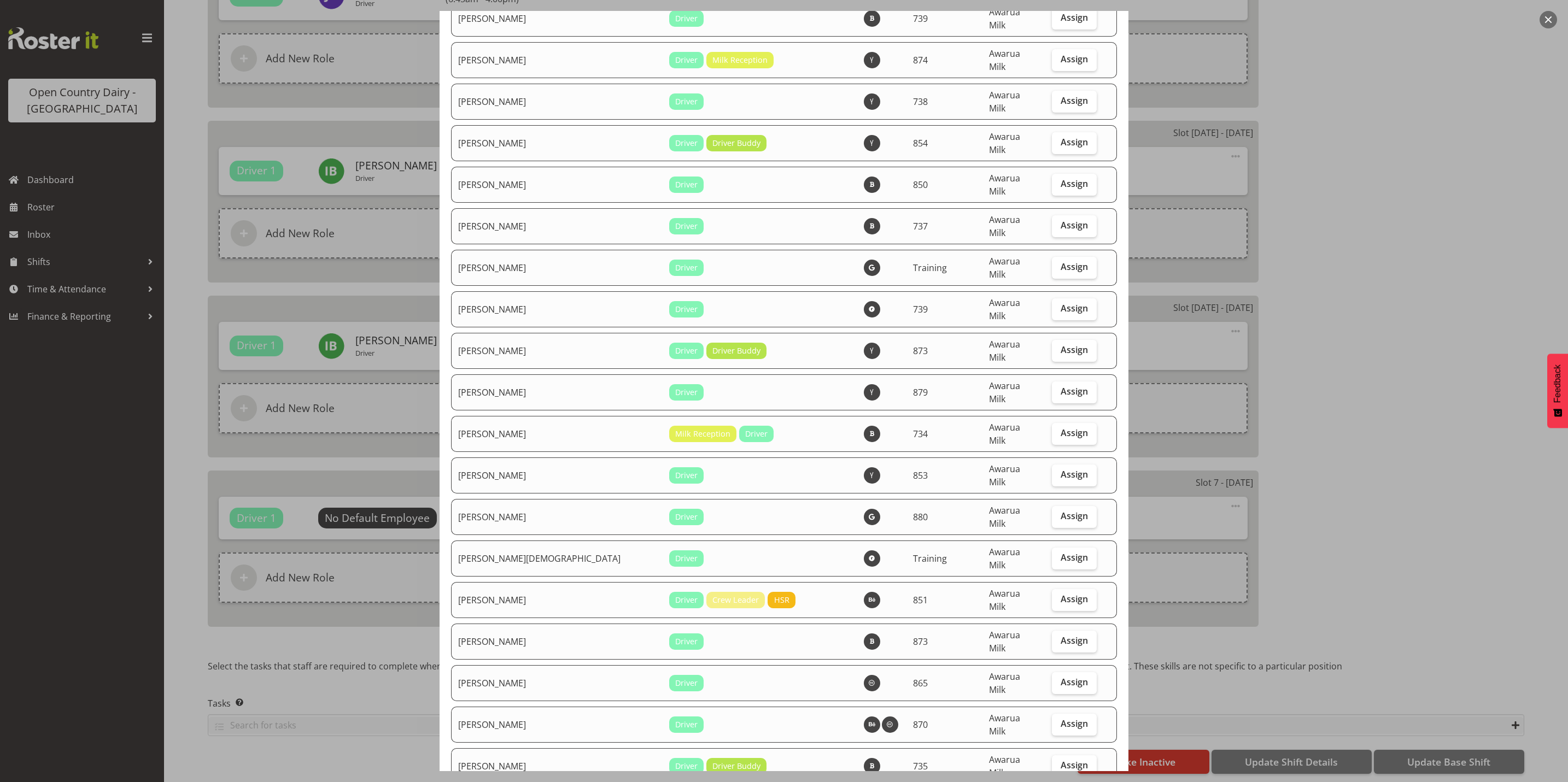
scroll to position [3608, 0]
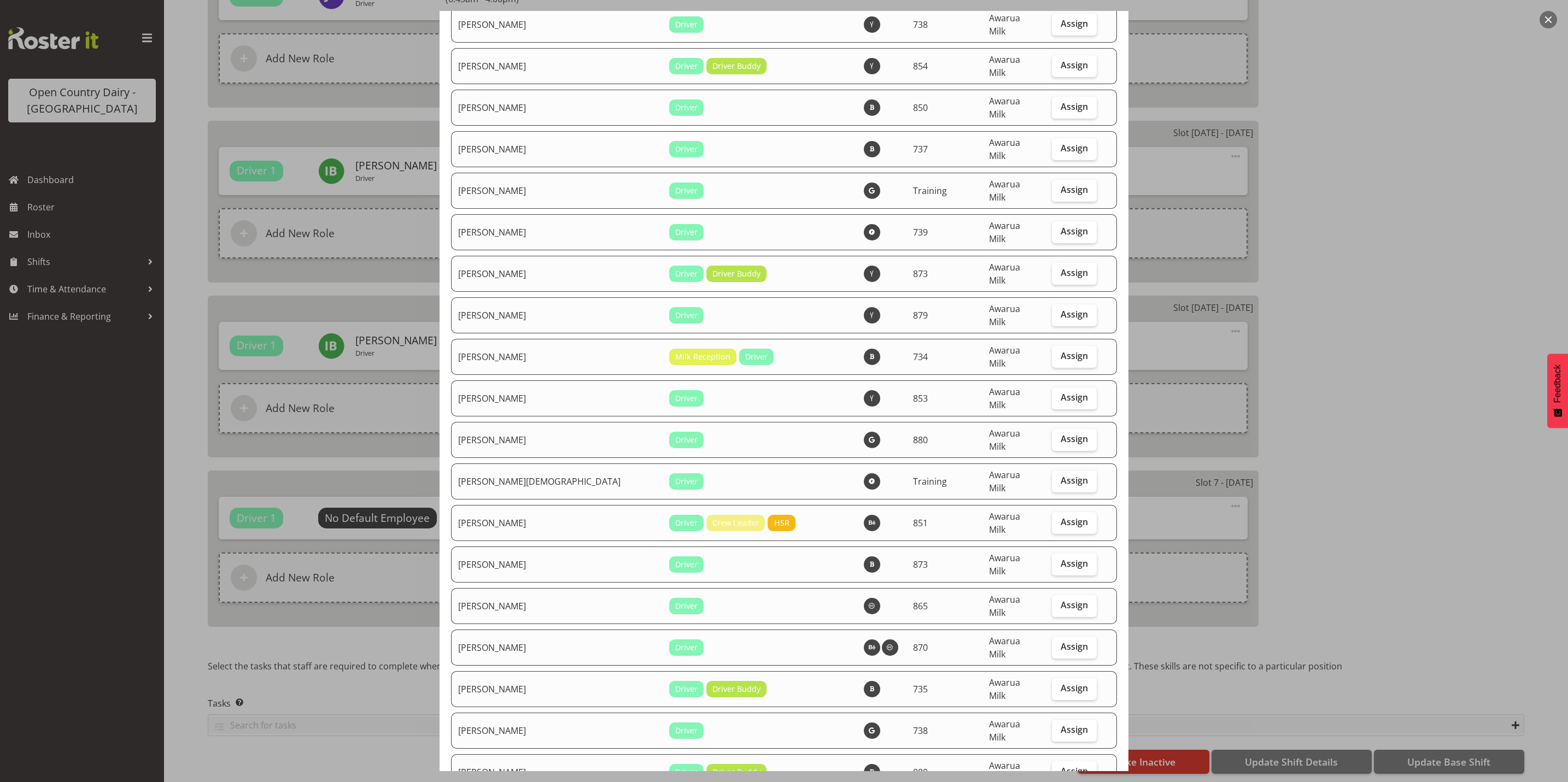
checkbox input "true"
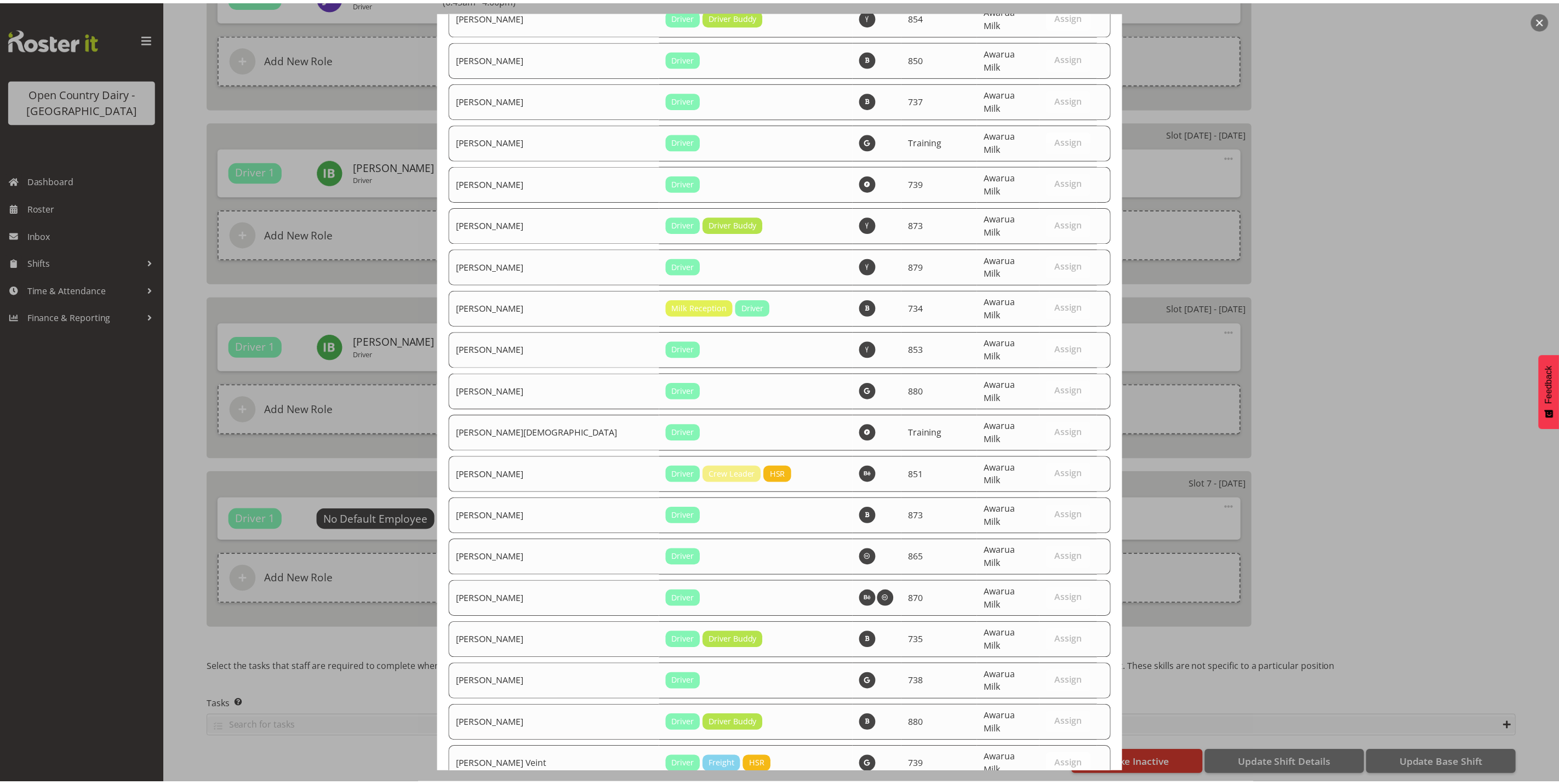
scroll to position [3695, 0]
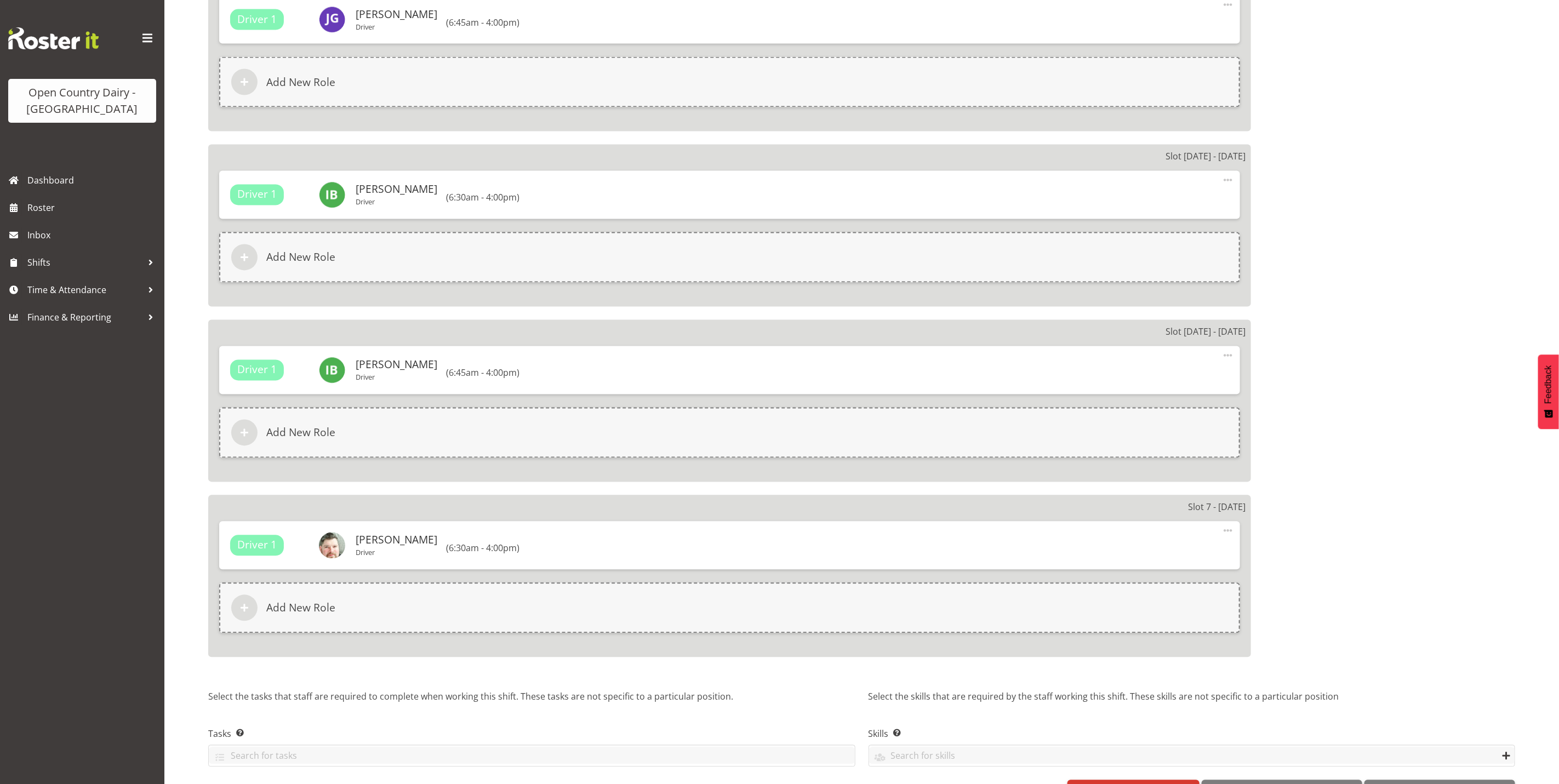
scroll to position [1503, 0]
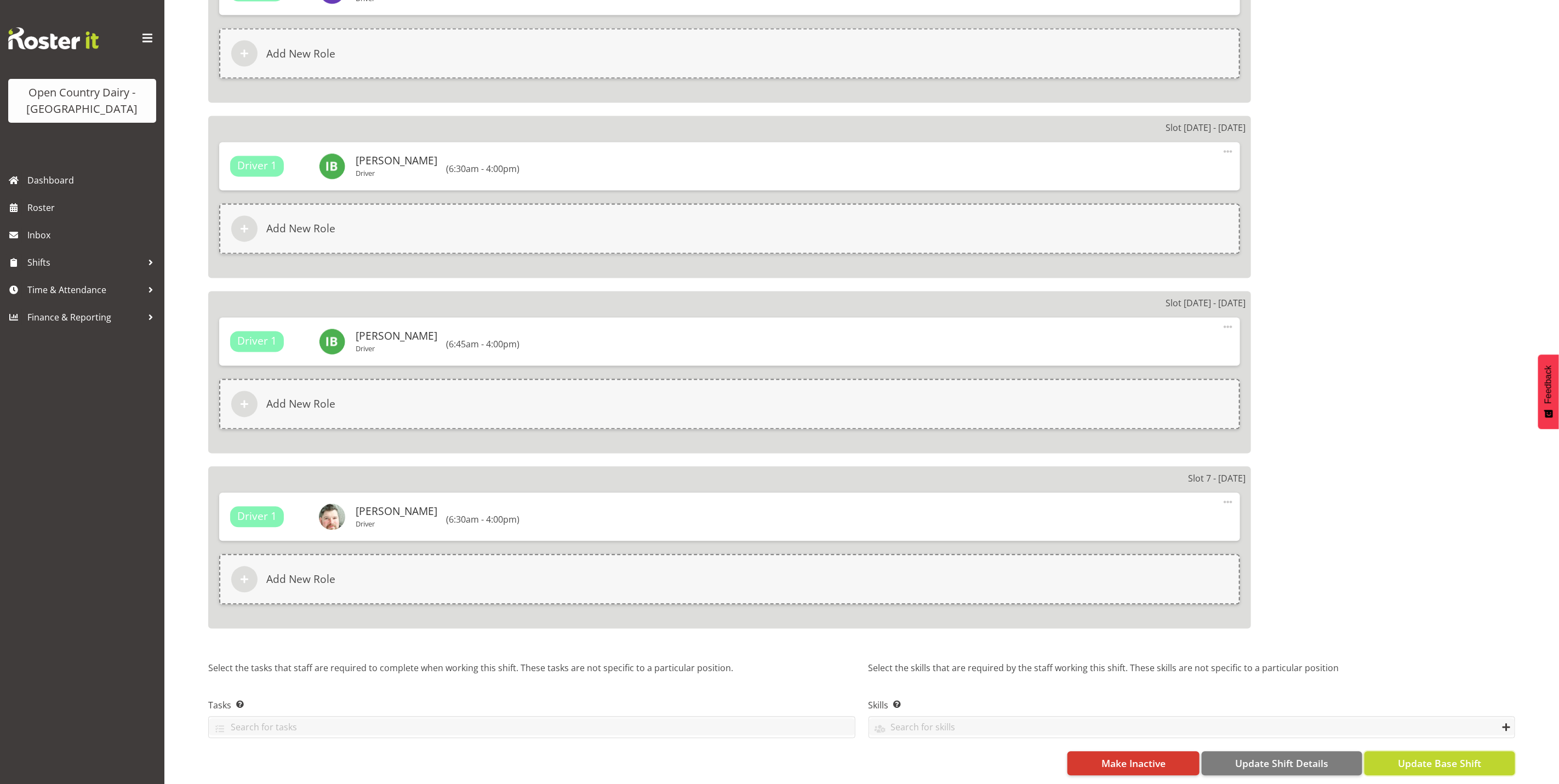
click at [1437, 757] on span "Update Base Shift" at bounding box center [1439, 763] width 84 height 14
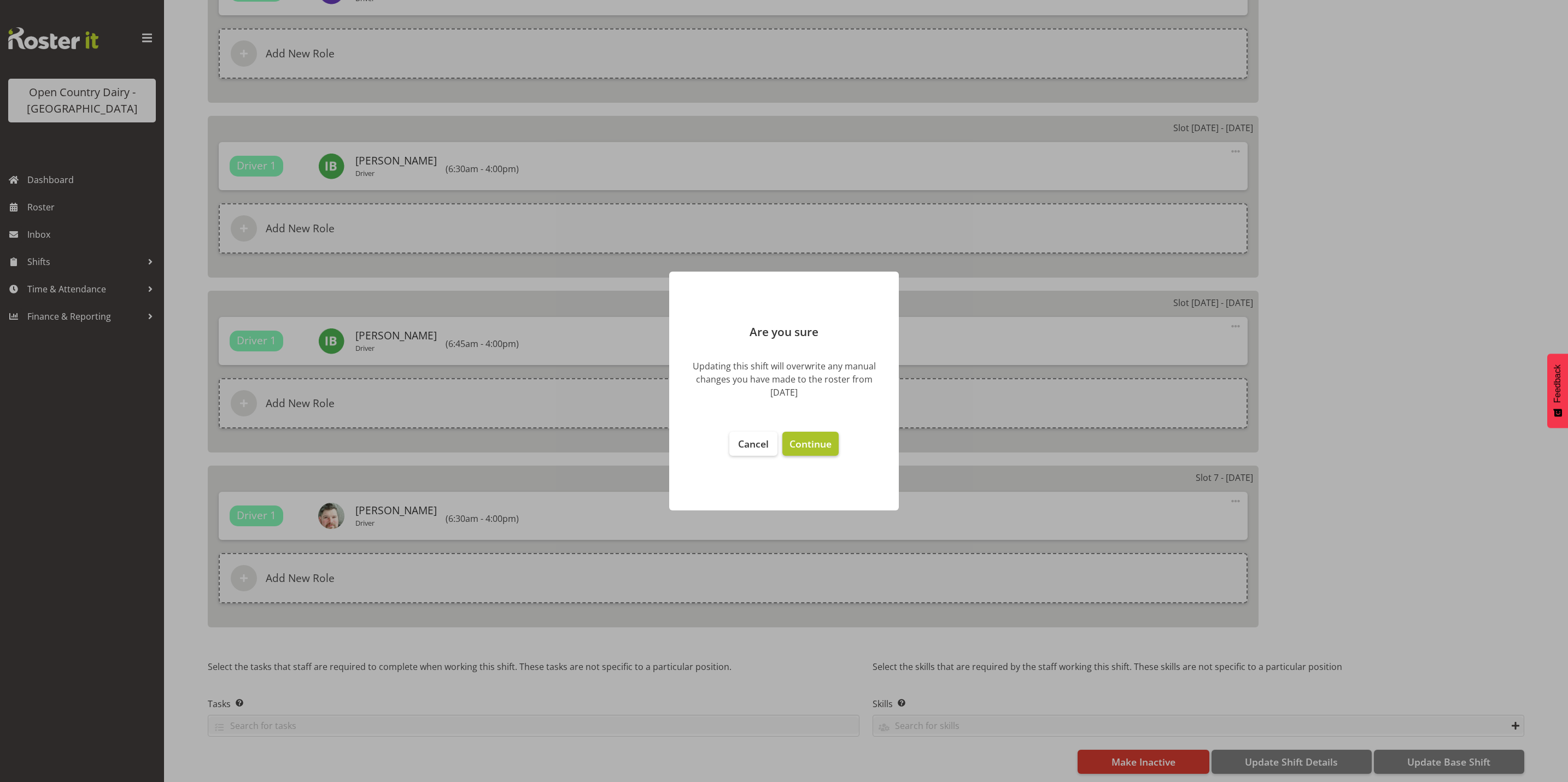
click at [830, 443] on span "Continue" at bounding box center [810, 444] width 42 height 13
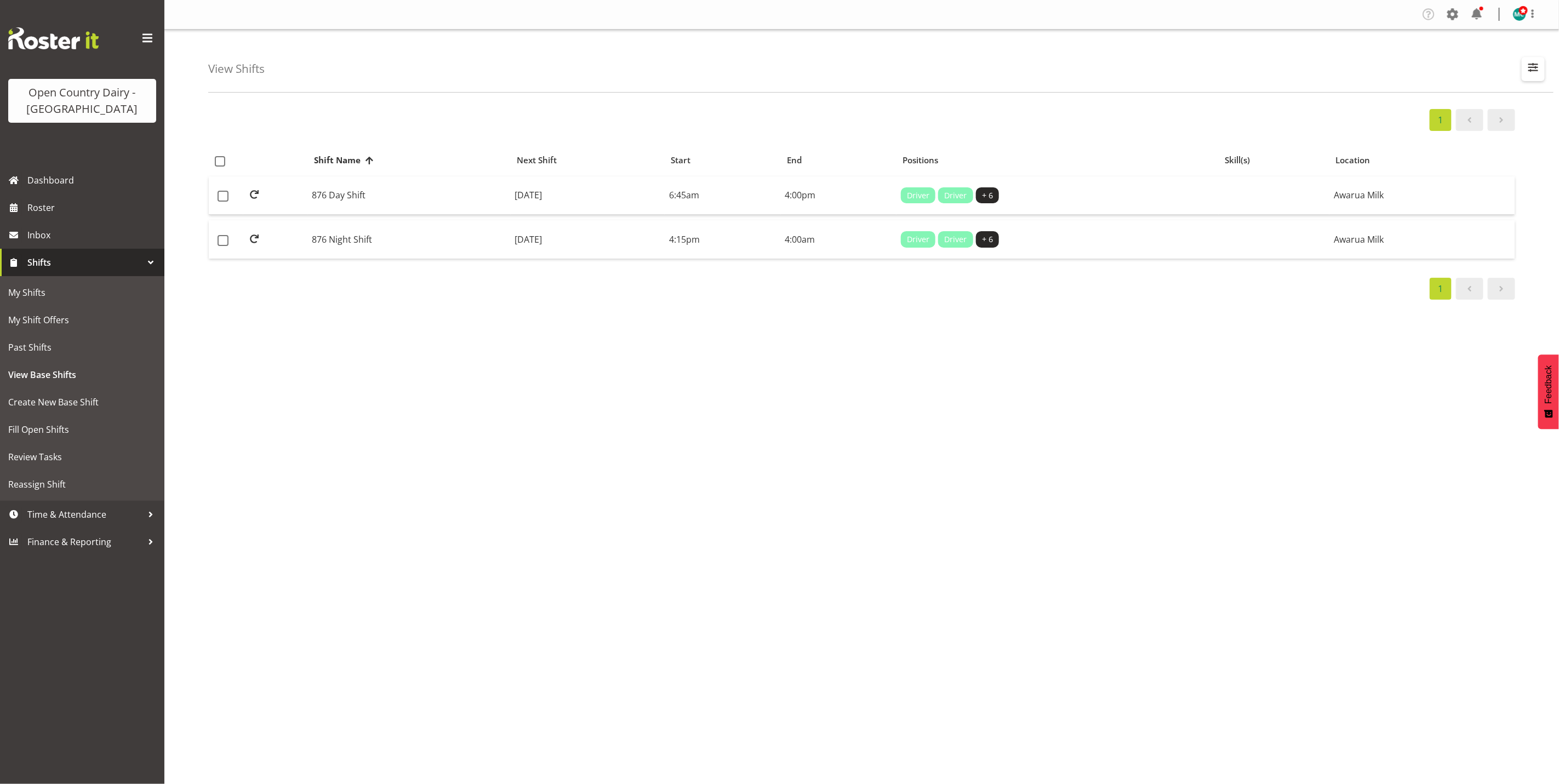
click at [1536, 73] on span "button" at bounding box center [1533, 67] width 14 height 14
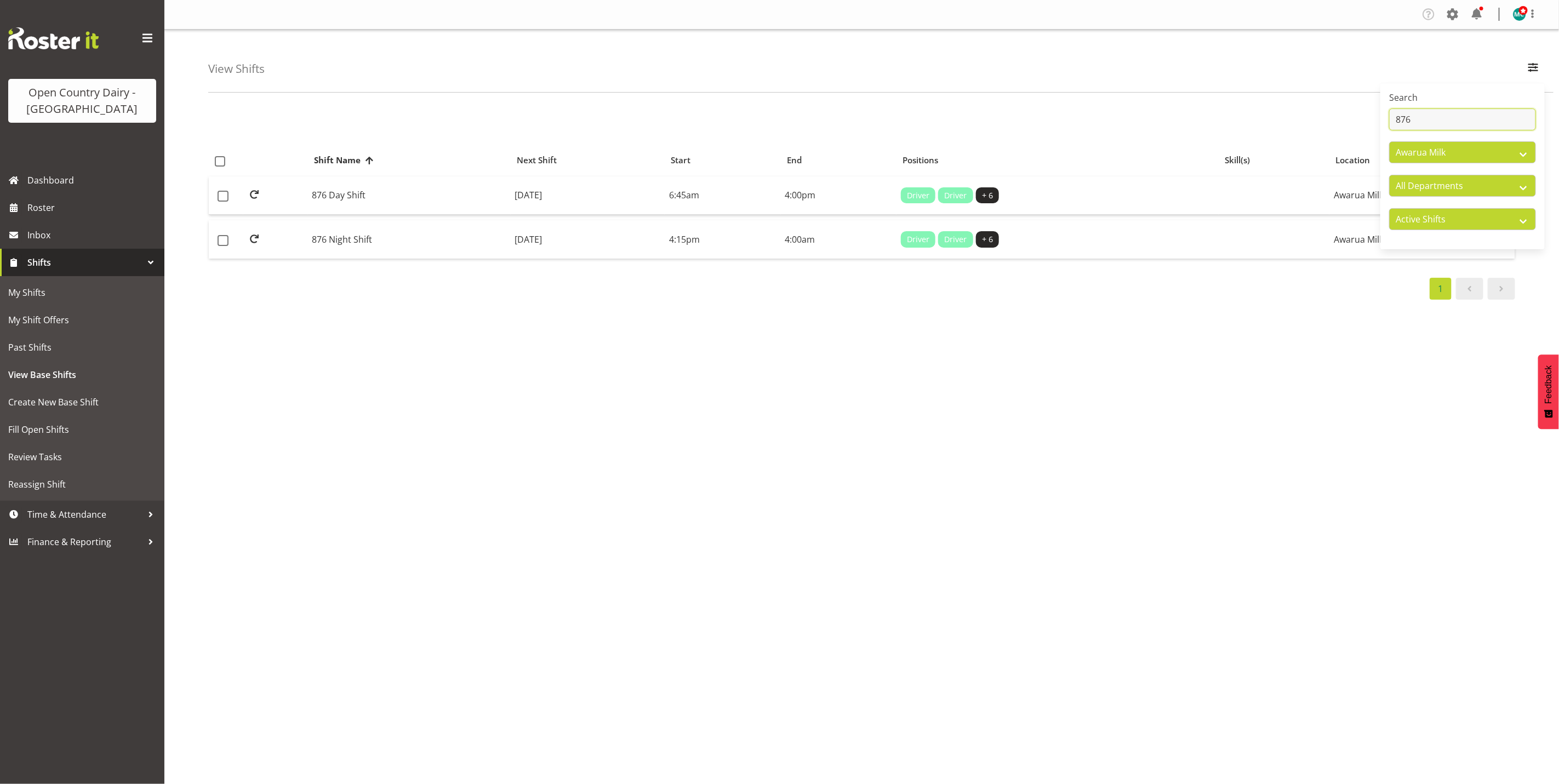
click at [1451, 109] on input "876" at bounding box center [1463, 120] width 147 height 22
type input "874"
click at [384, 201] on td "874 Day Shift" at bounding box center [409, 196] width 203 height 39
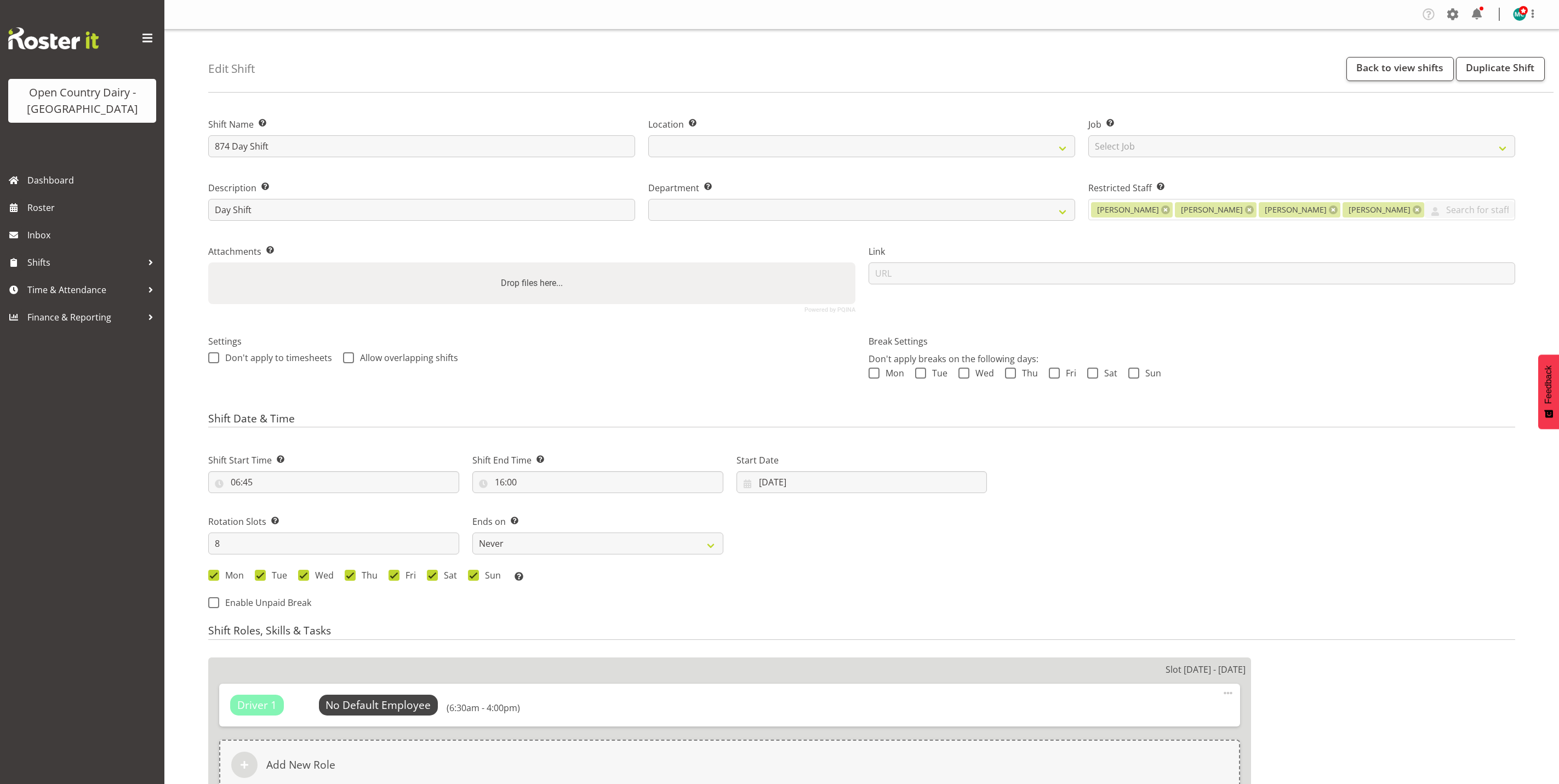
select select "7"
select select "2025"
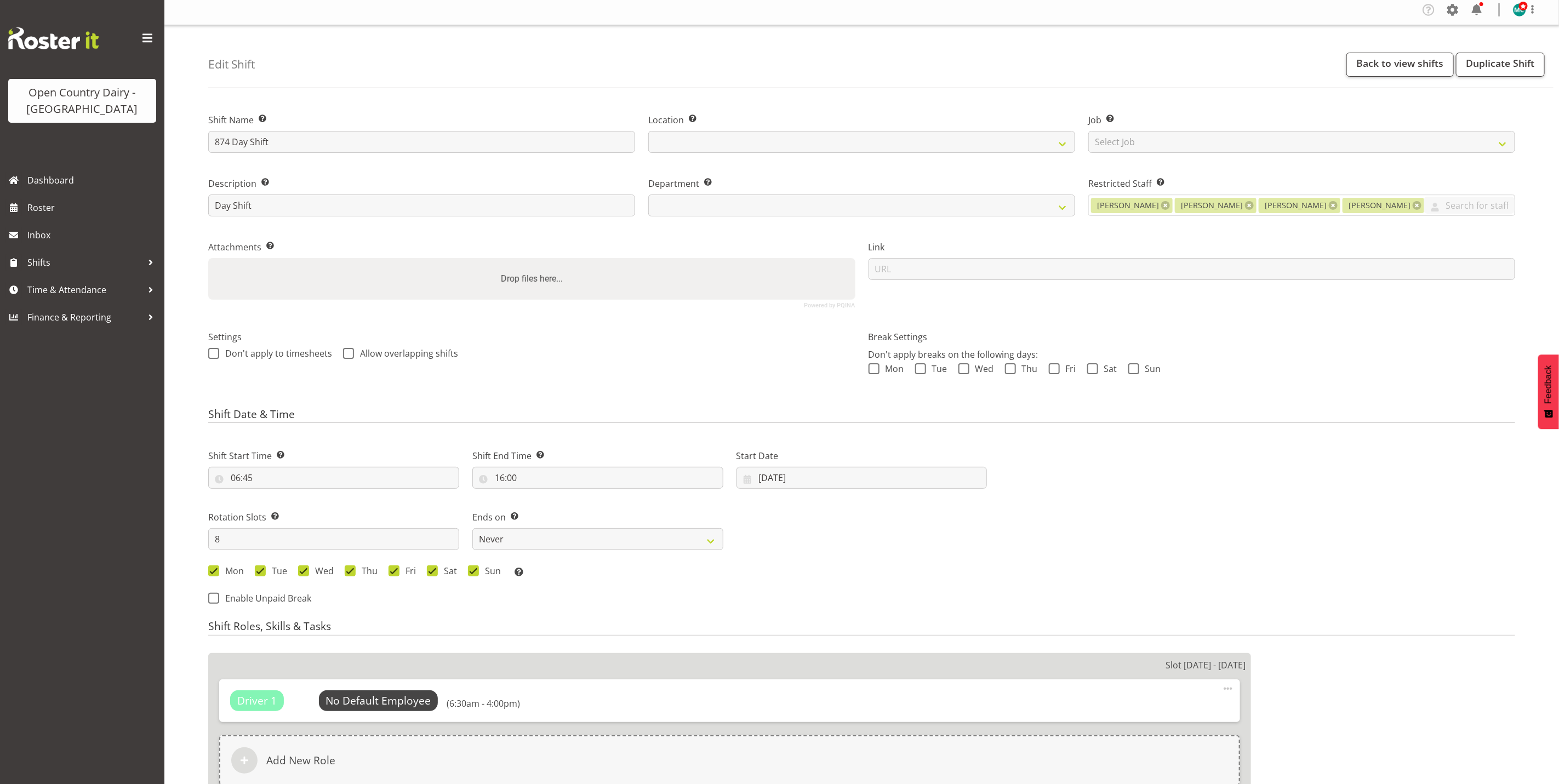
select select
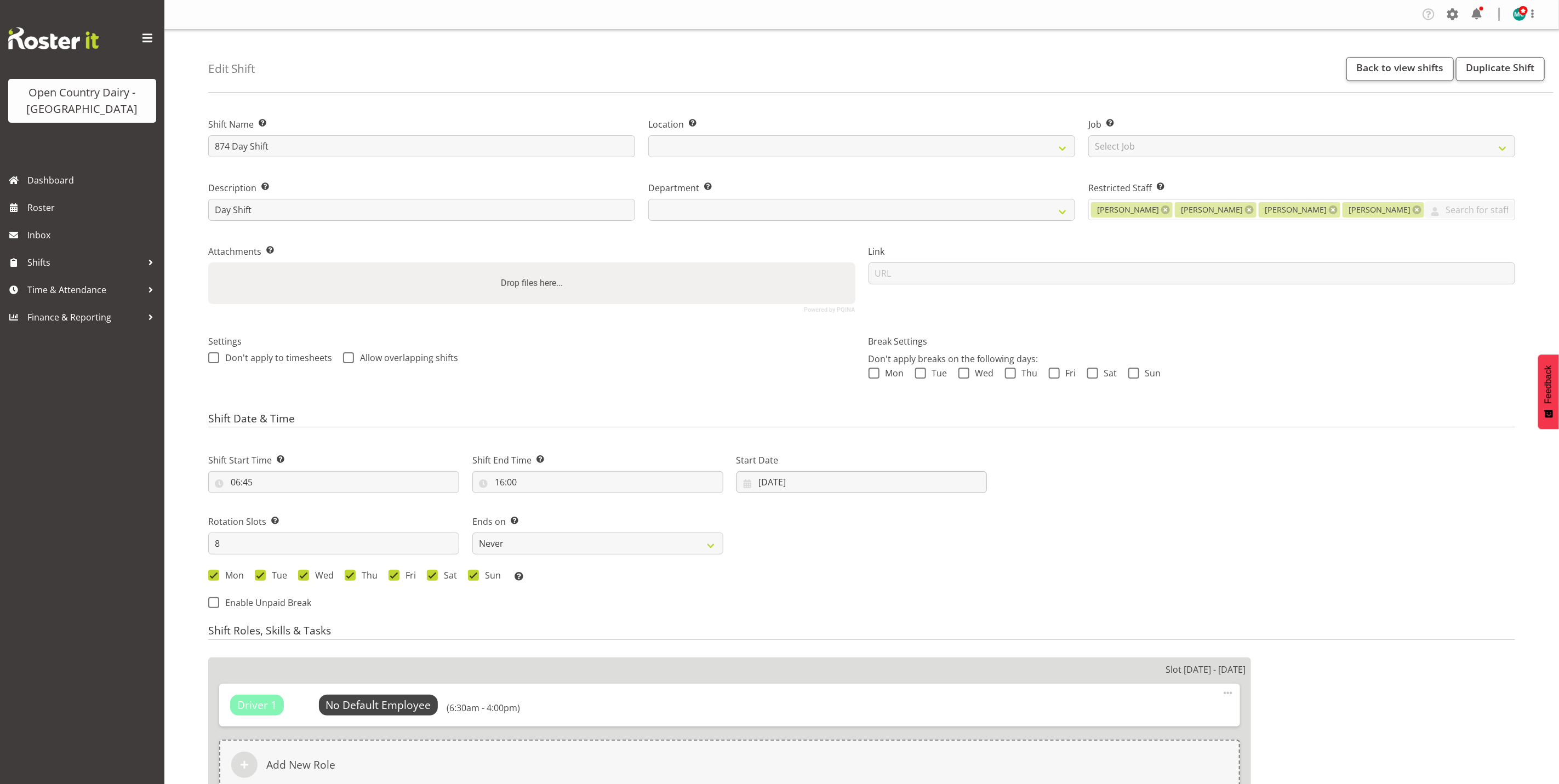
select select
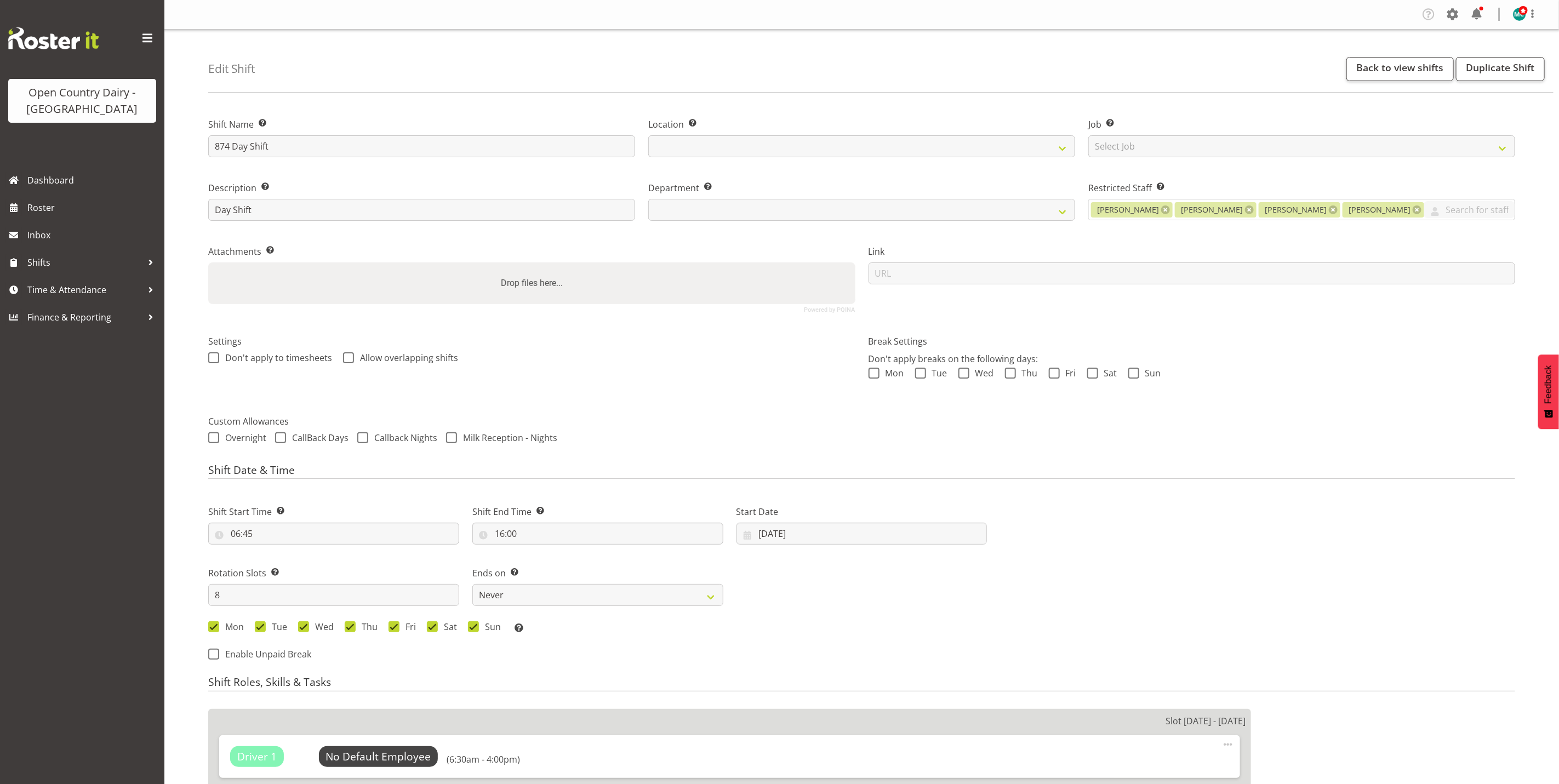
click at [807, 472] on h4 "Shift Date & Time" at bounding box center [862, 472] width 1307 height 15
select select
click at [801, 536] on input "[DATE]" at bounding box center [862, 534] width 251 height 22
click at [793, 708] on span "25" at bounding box center [792, 705] width 9 height 10
select select
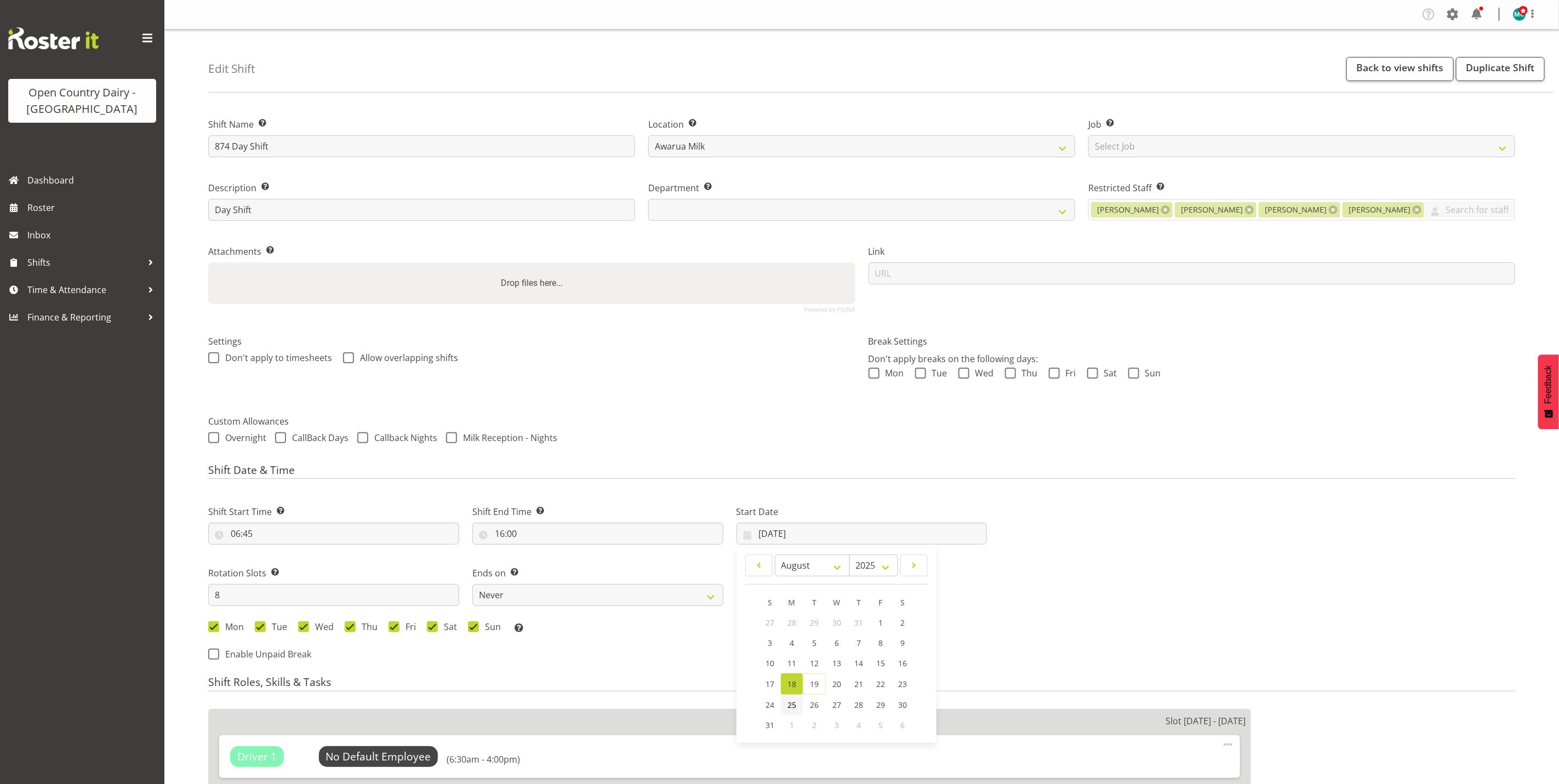
type input "[DATE]"
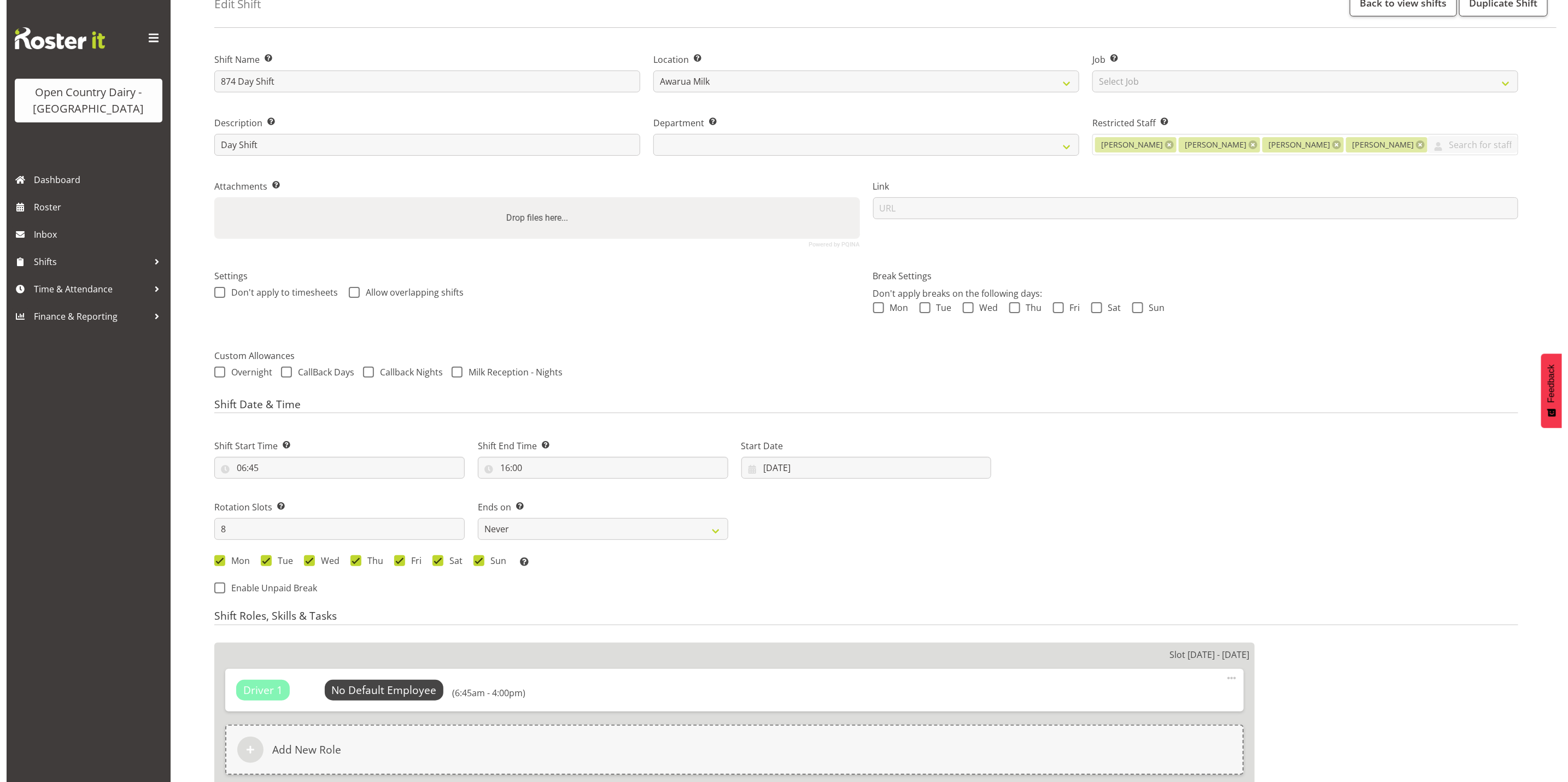
scroll to position [164, 0]
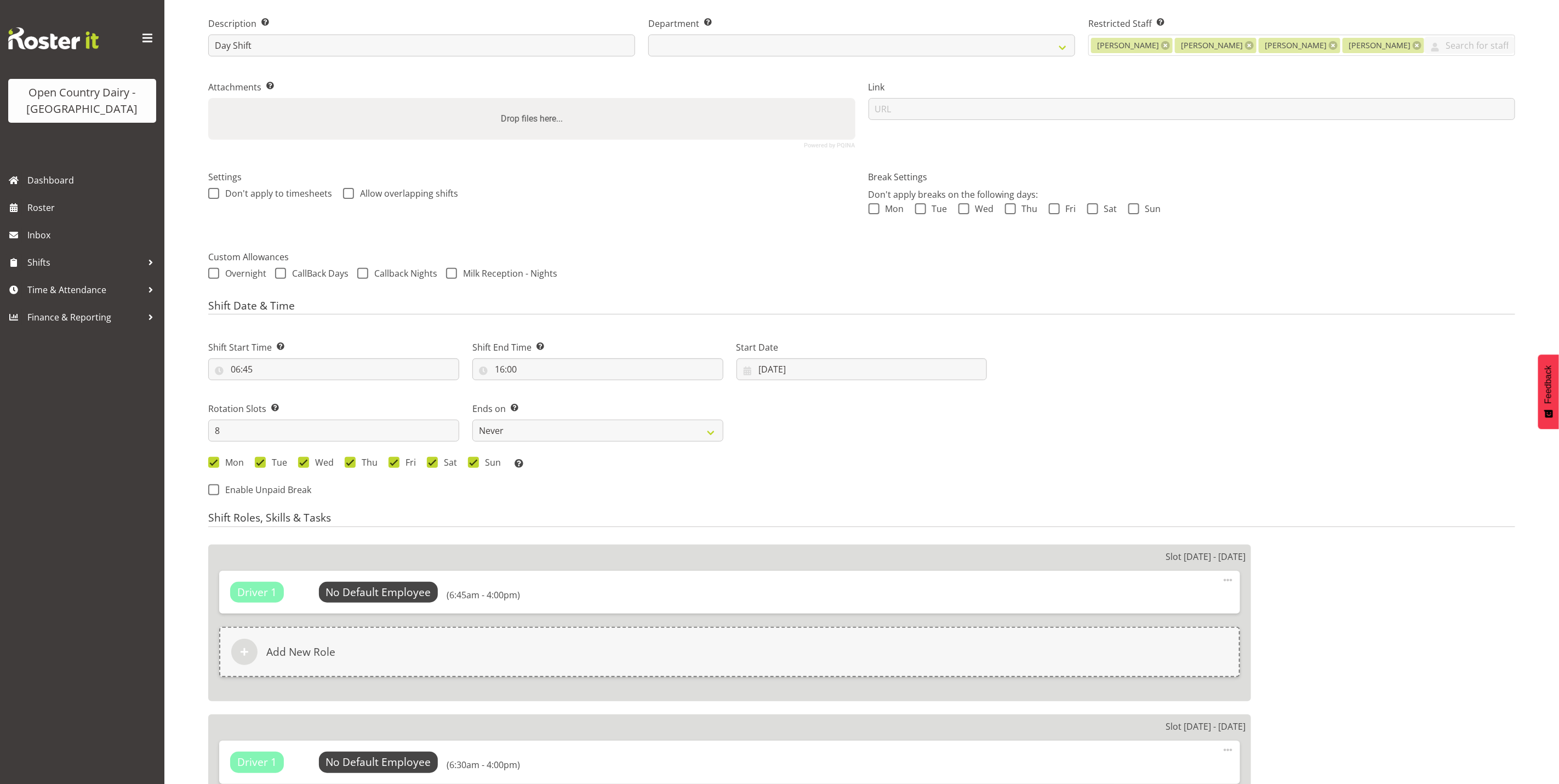
click at [345, 580] on div "Driver 1 No Default Employee Select Employee (6:45am - 4:00pm) Edit Delete" at bounding box center [729, 592] width 1021 height 43
click at [349, 592] on span "Select Employee" at bounding box center [378, 592] width 82 height 16
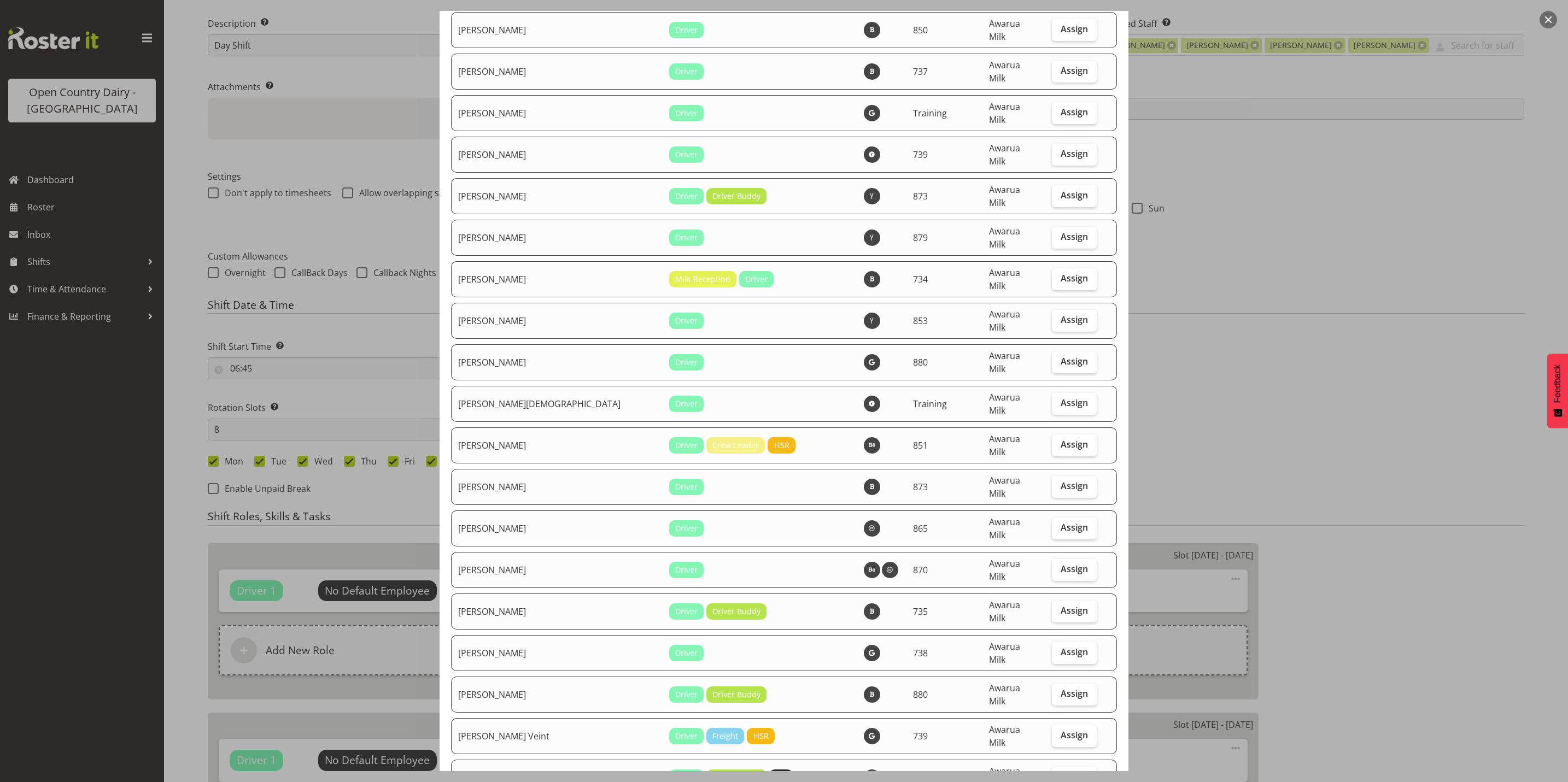
select select "687"
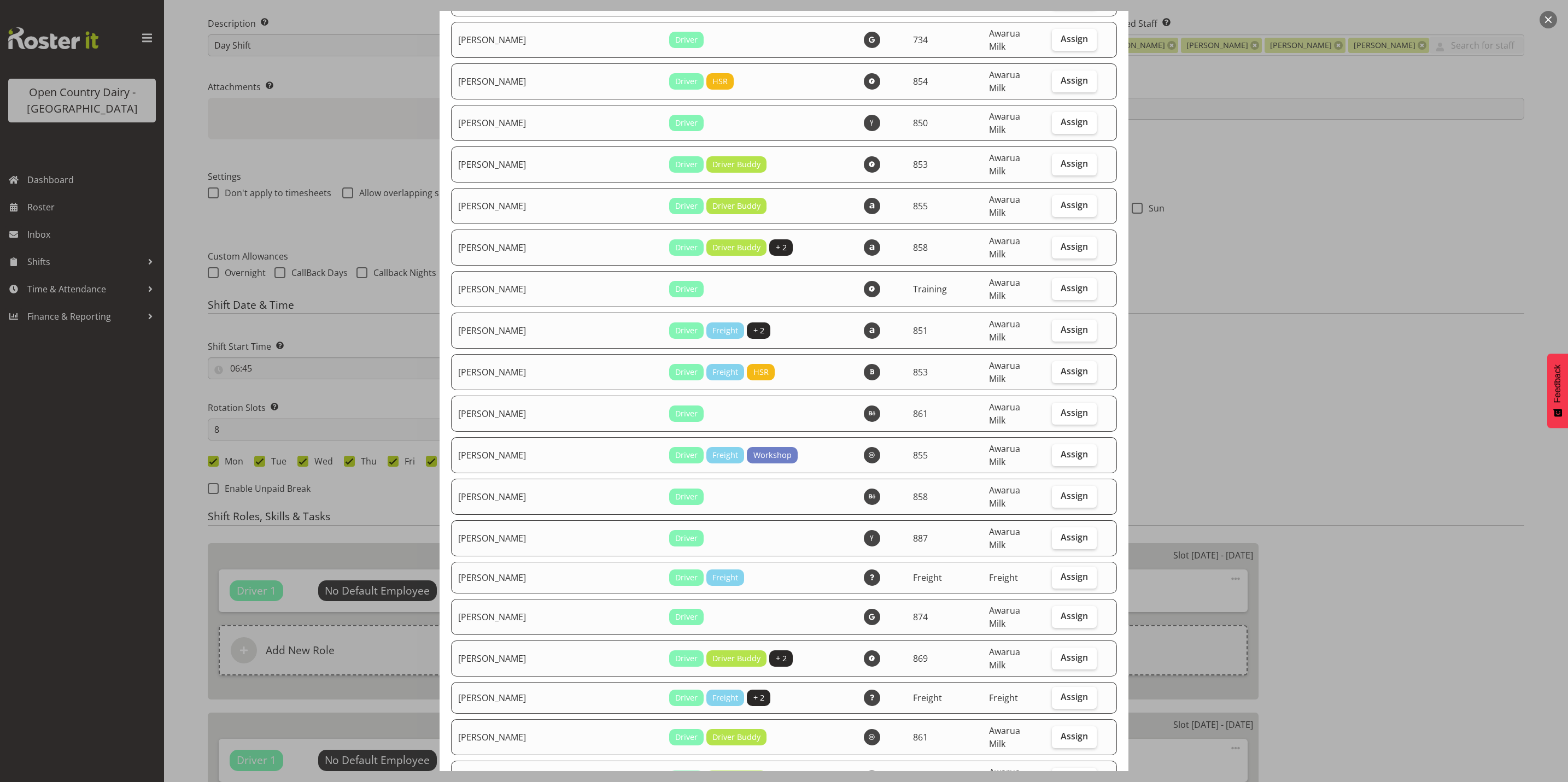
scroll to position [2701, 0]
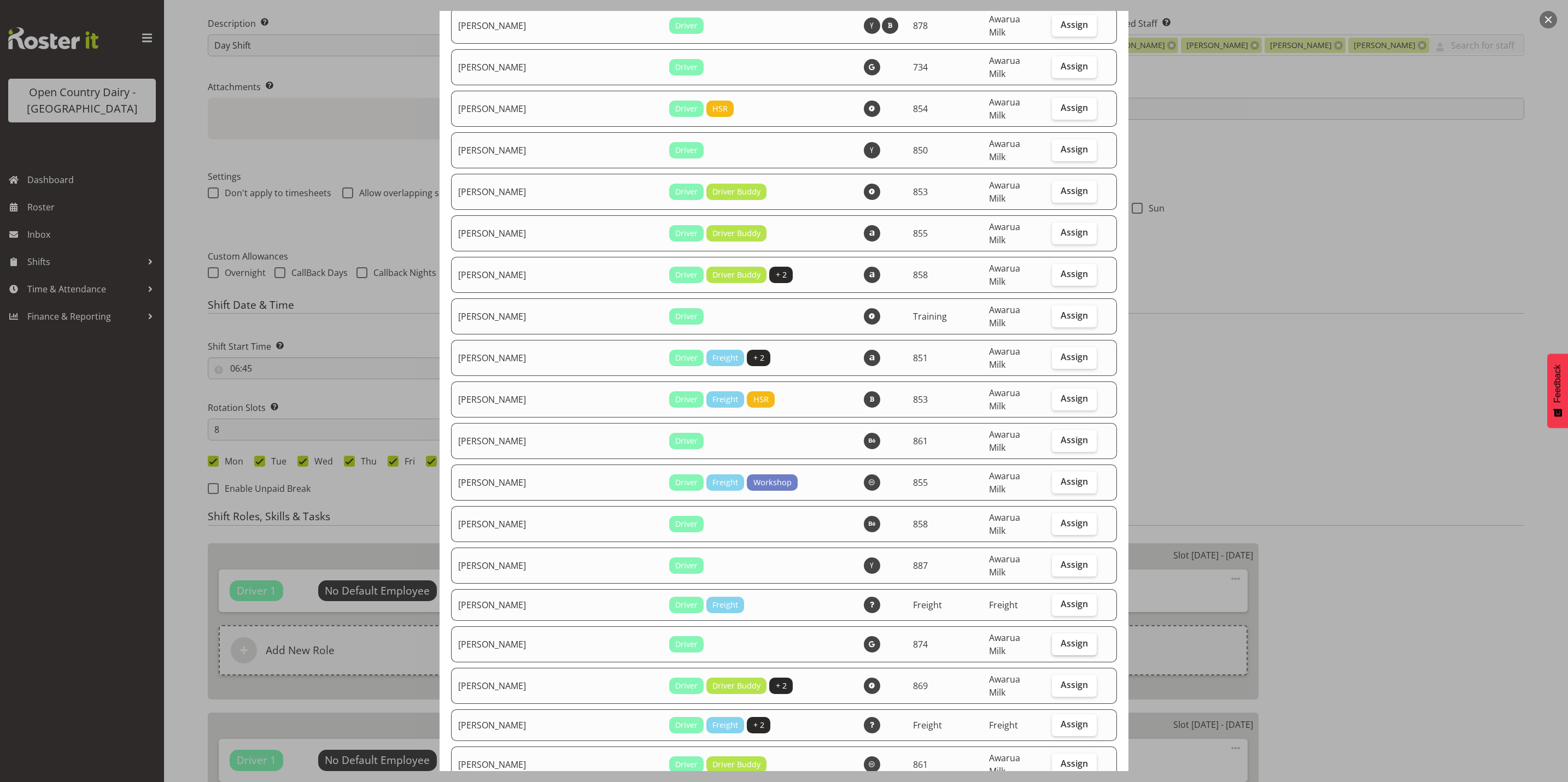
click at [1065, 638] on span "Assign" at bounding box center [1074, 643] width 27 height 11
click at [1059, 640] on input "Assign" at bounding box center [1055, 644] width 7 height 7
checkbox input "true"
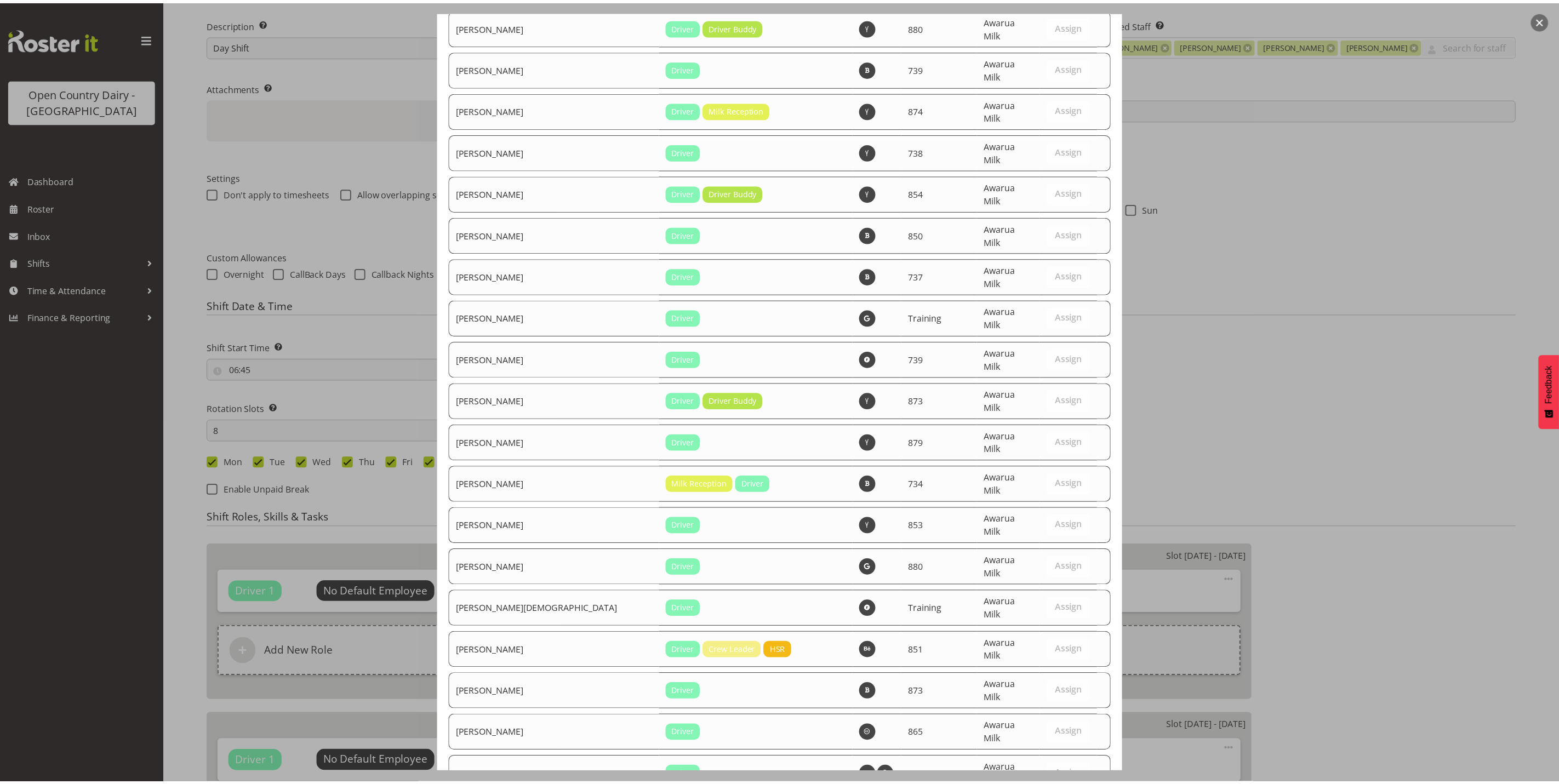
scroll to position [3695, 0]
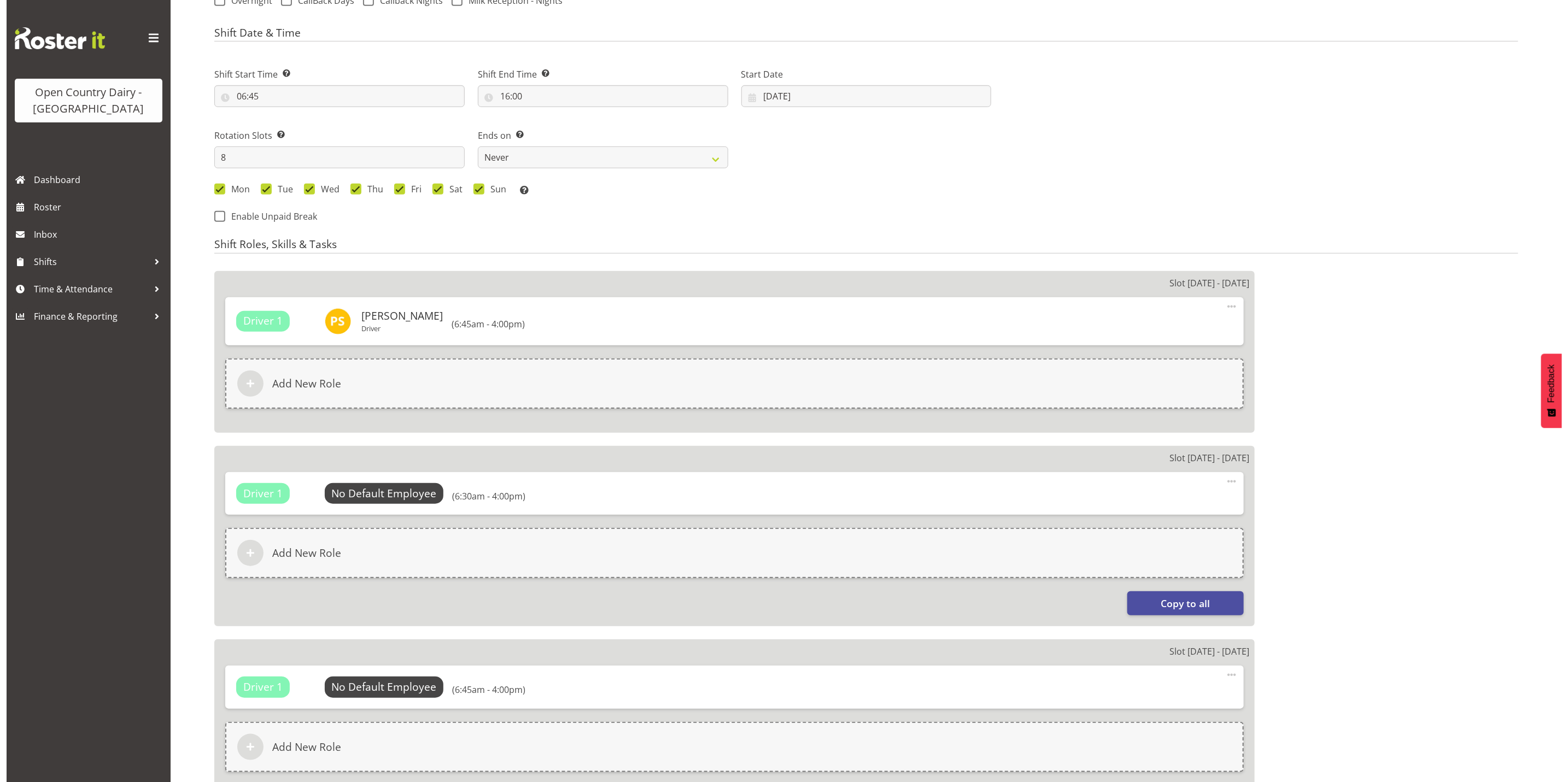
scroll to position [492, 0]
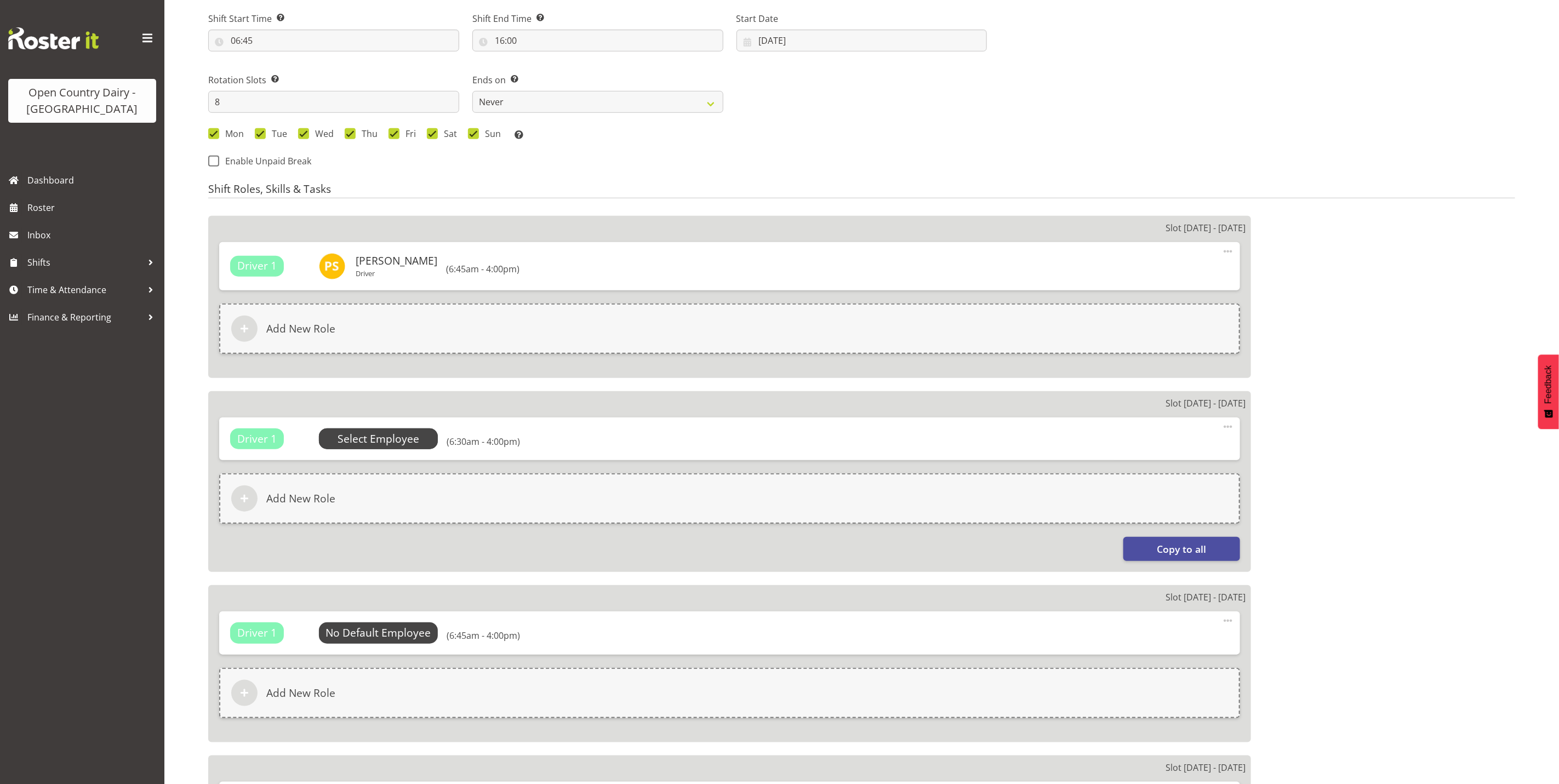
click at [384, 439] on span "Select Employee" at bounding box center [378, 439] width 82 height 16
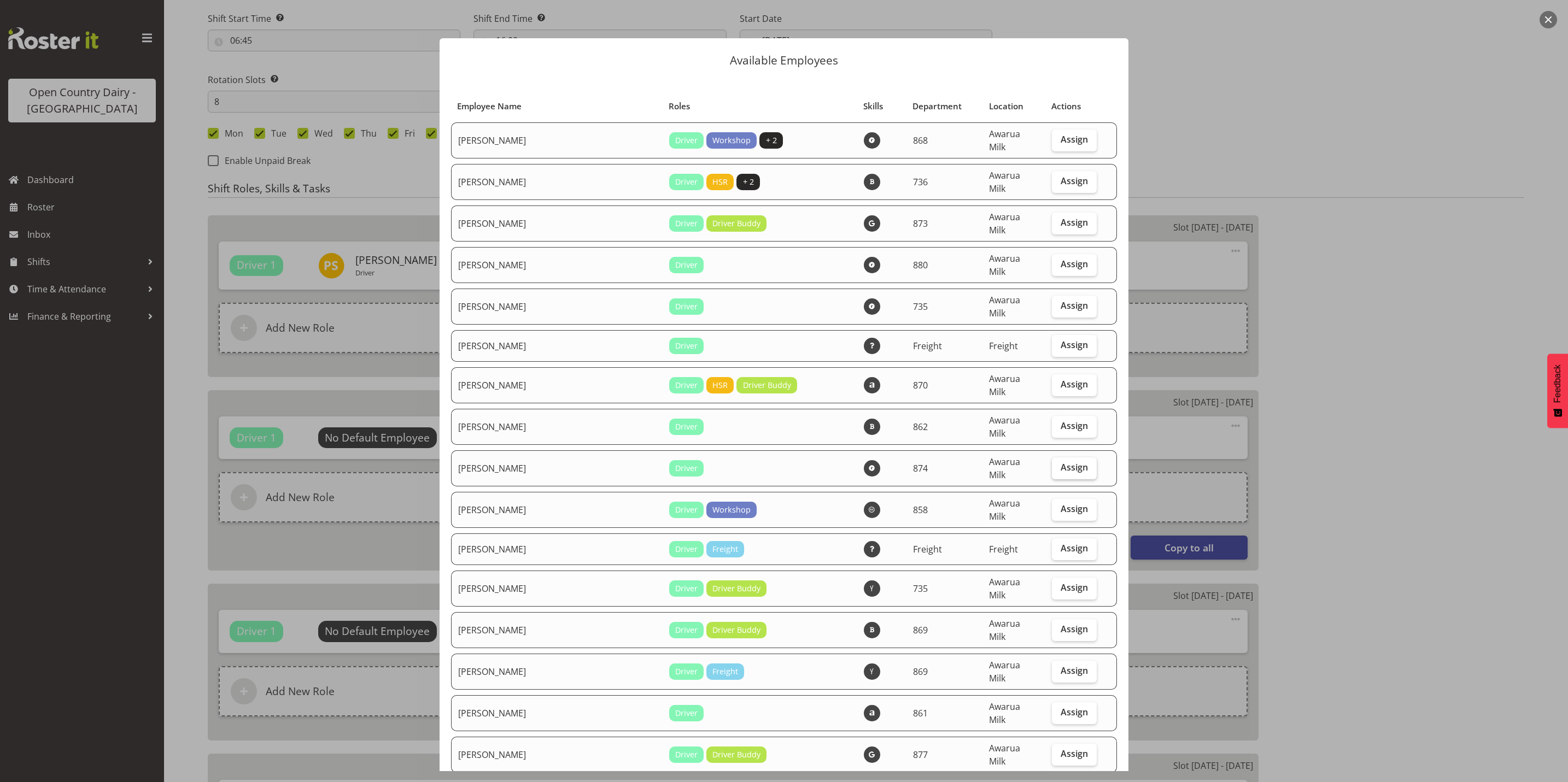
click at [1060, 462] on span "Assign" at bounding box center [1074, 467] width 27 height 11
click at [1055, 464] on input "Assign" at bounding box center [1055, 468] width 7 height 7
checkbox input "true"
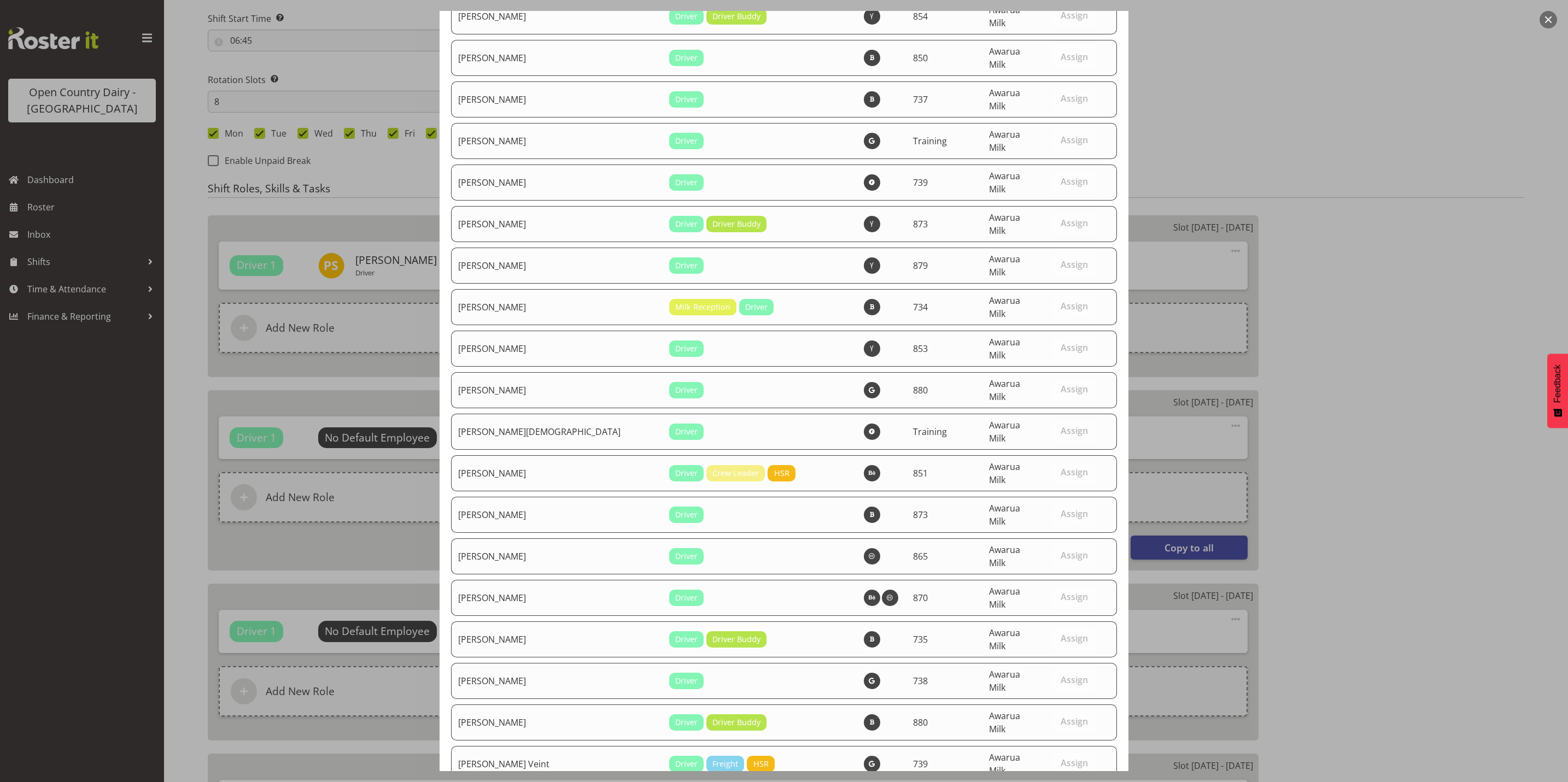
scroll to position [3685, 0]
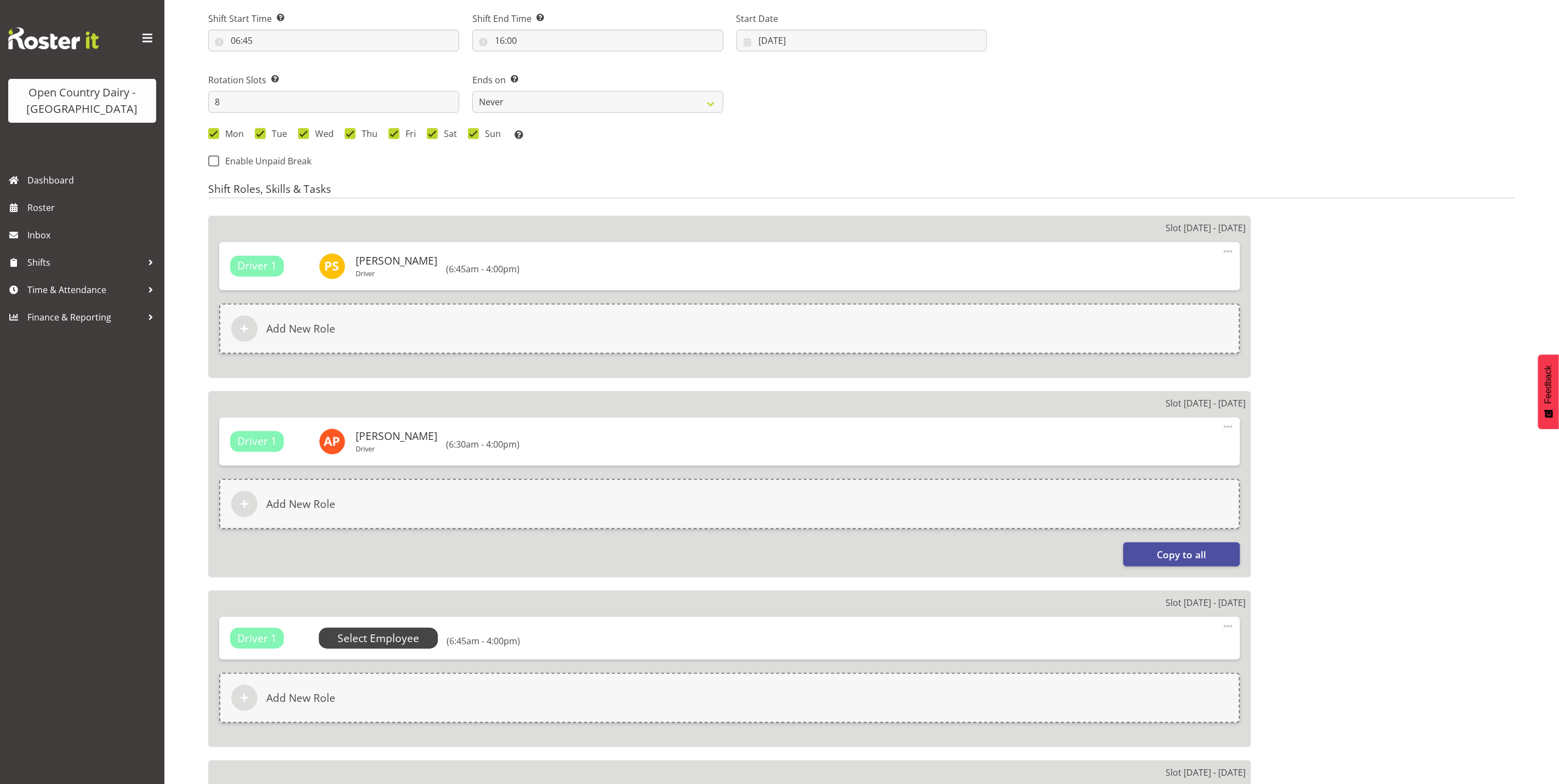
click at [373, 640] on span "Select Employee" at bounding box center [378, 639] width 82 height 16
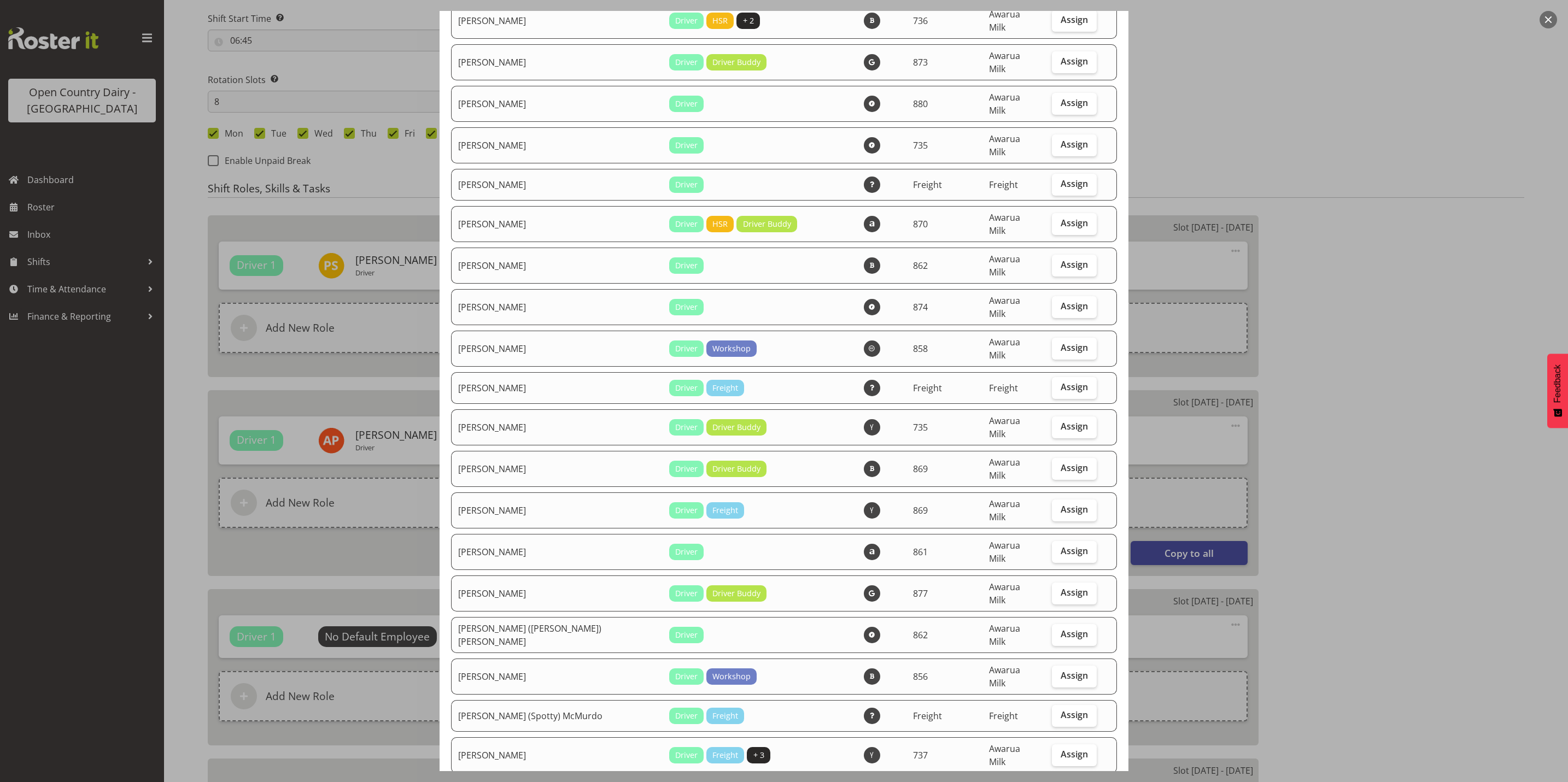
scroll to position [164, 0]
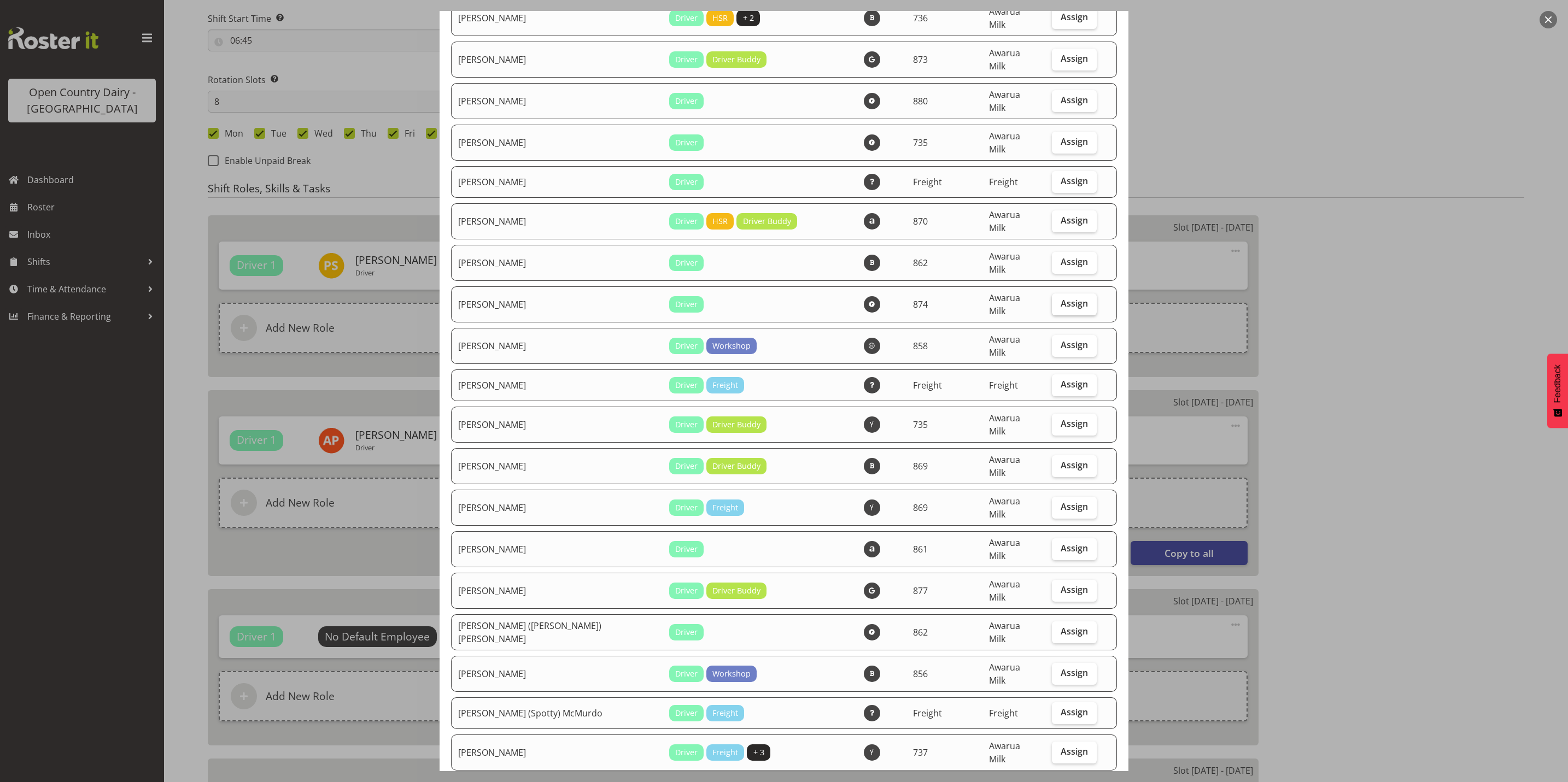
click at [1066, 298] on span "Assign" at bounding box center [1074, 304] width 27 height 11
click at [1059, 300] on input "Assign" at bounding box center [1055, 304] width 7 height 7
checkbox input "true"
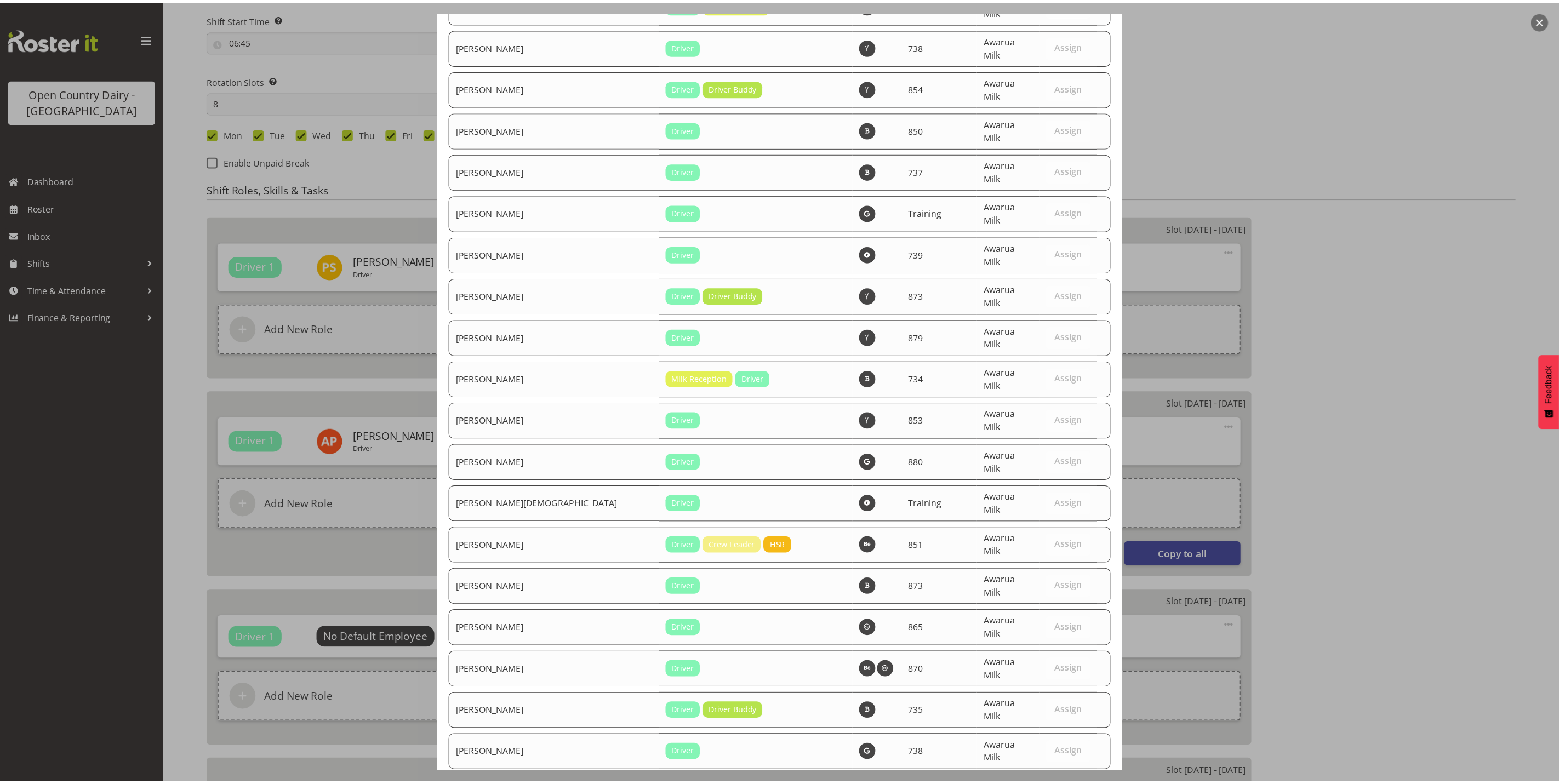
scroll to position [3695, 0]
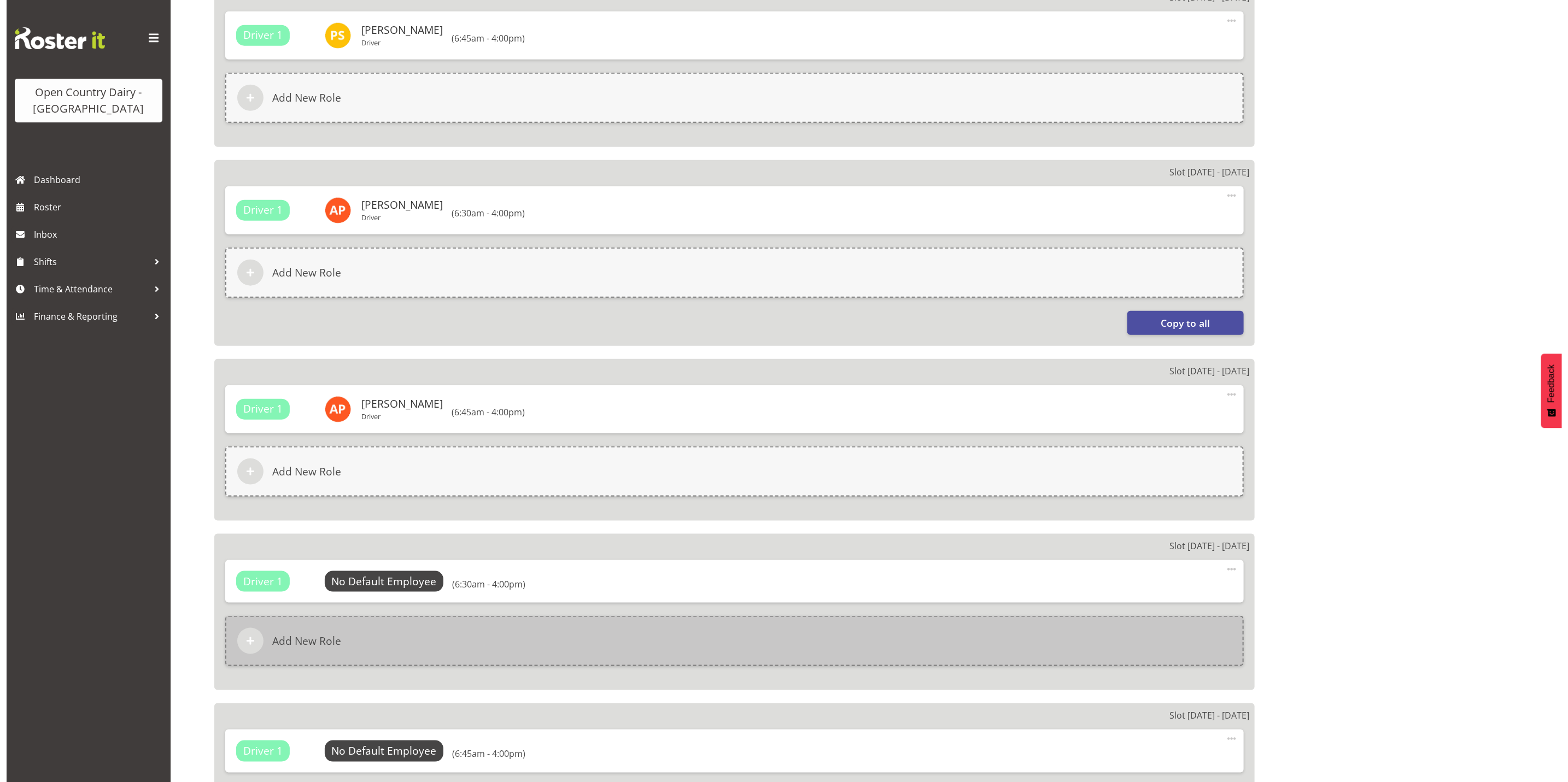
scroll to position [820, 0]
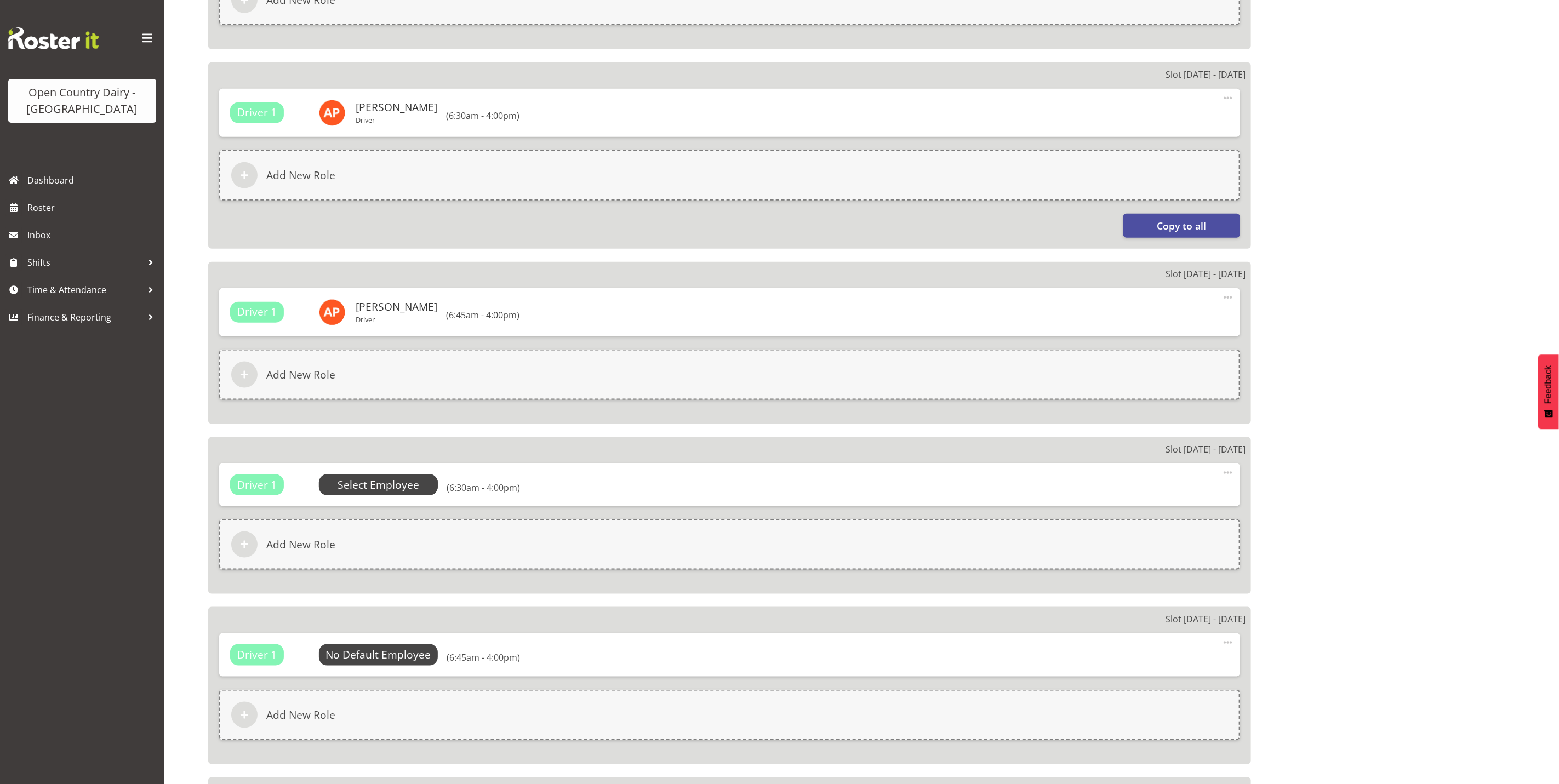
click at [365, 482] on span "Select Employee" at bounding box center [378, 485] width 82 height 16
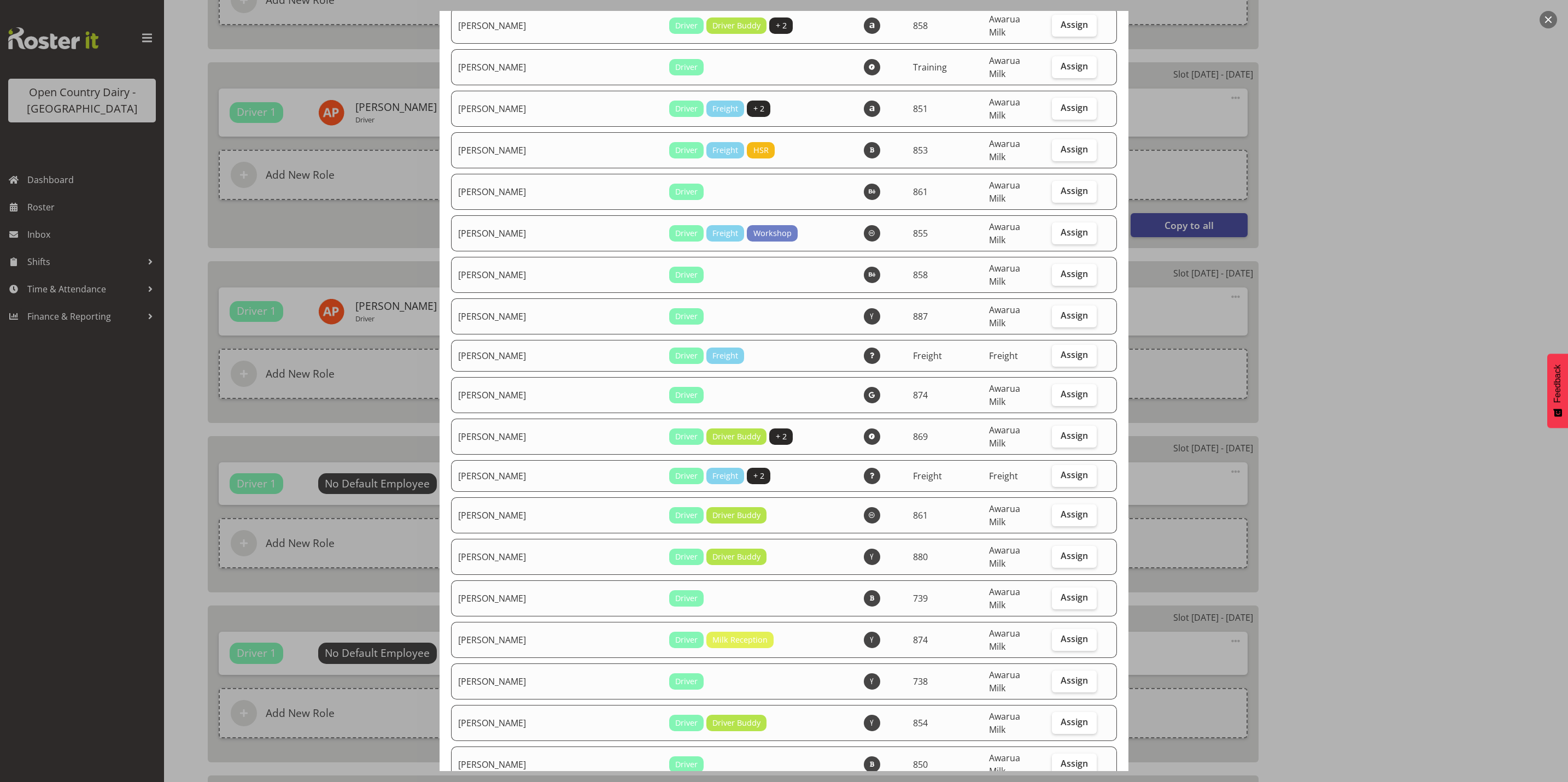
scroll to position [2952, 0]
click at [1060, 632] on span "Assign" at bounding box center [1074, 638] width 27 height 11
click at [1055, 635] on input "Assign" at bounding box center [1055, 638] width 7 height 7
checkbox input "true"
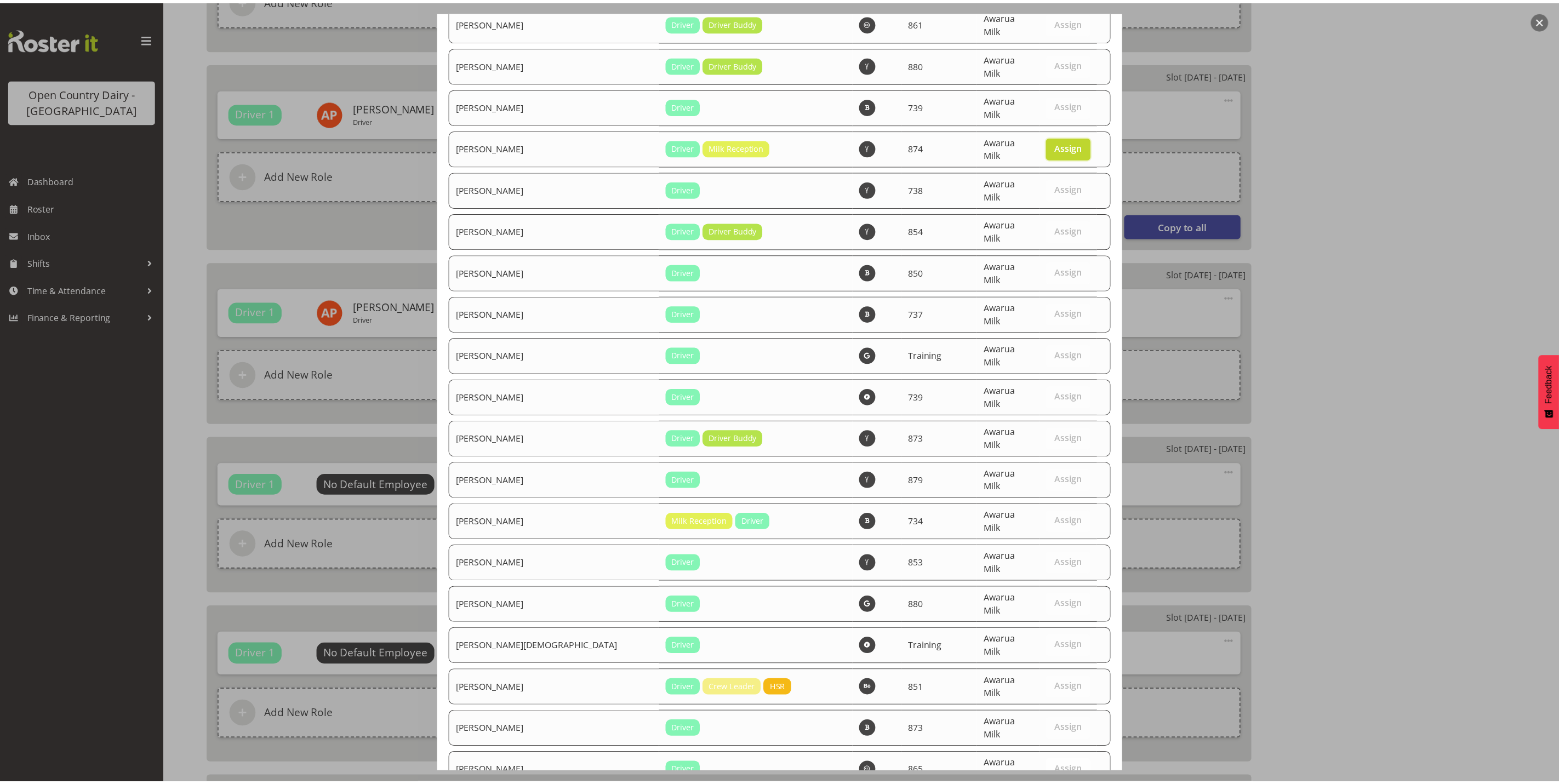
scroll to position [3695, 0]
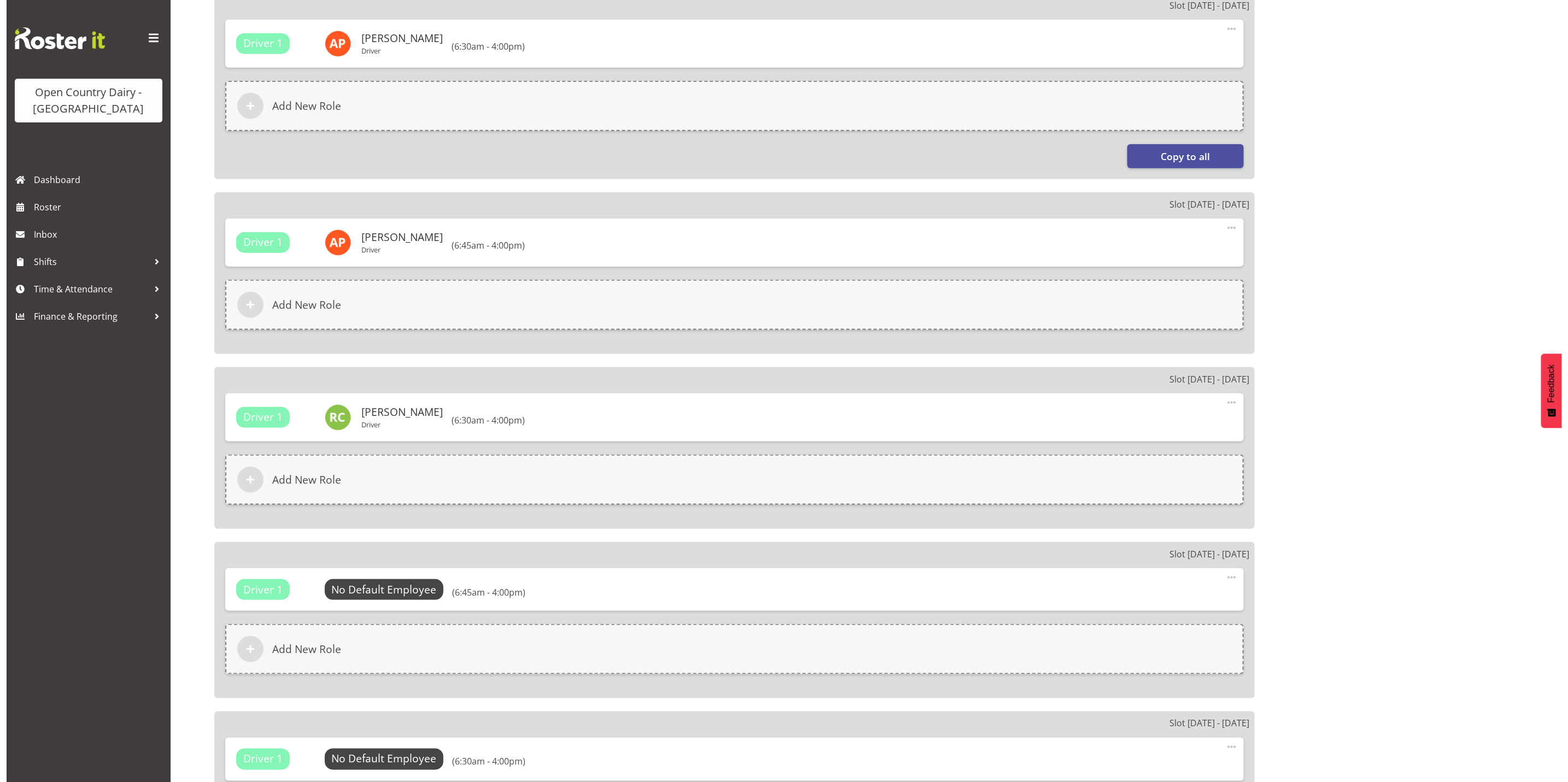
scroll to position [984, 0]
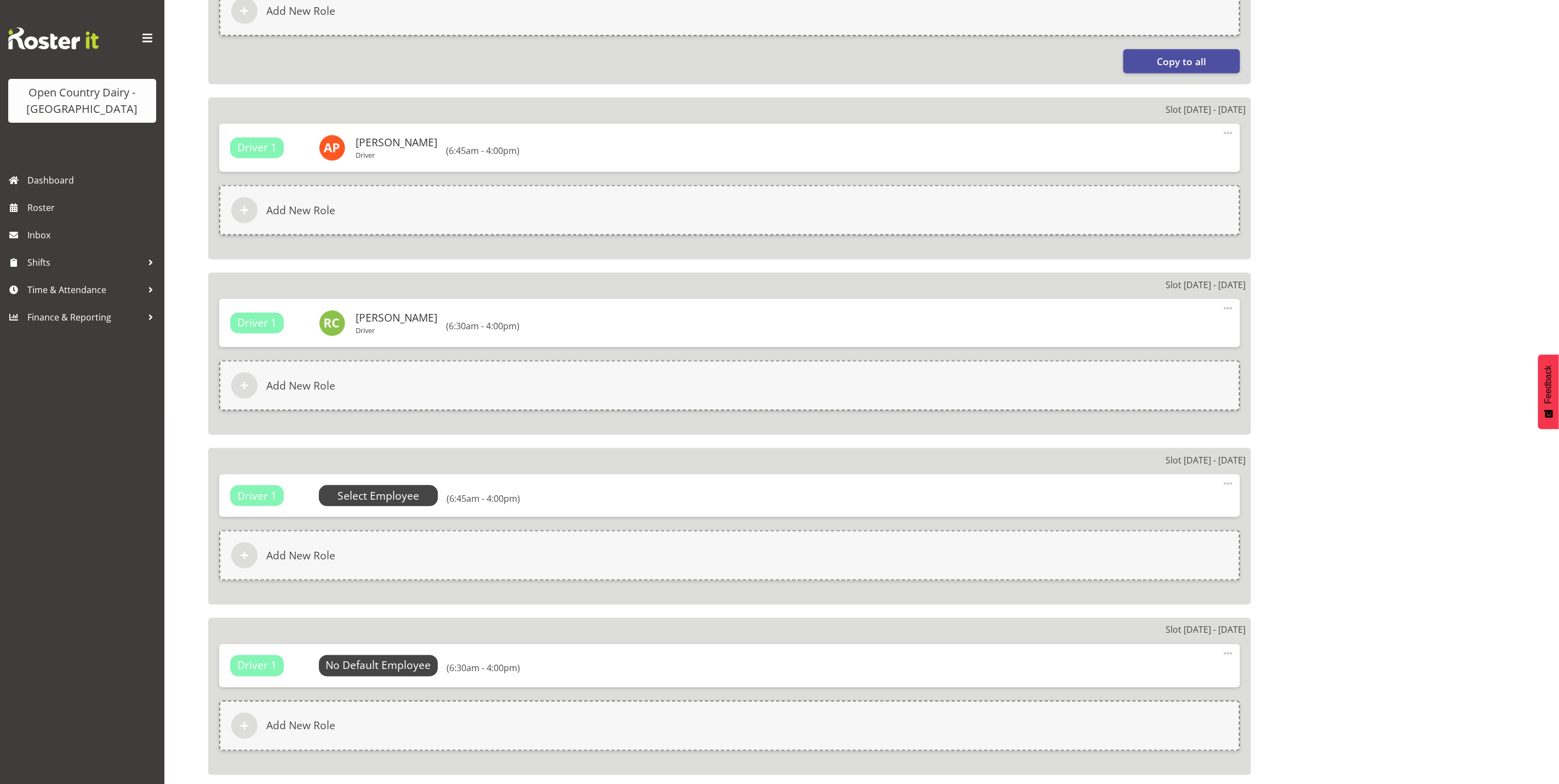
click at [389, 490] on span "Select Employee" at bounding box center [378, 496] width 82 height 16
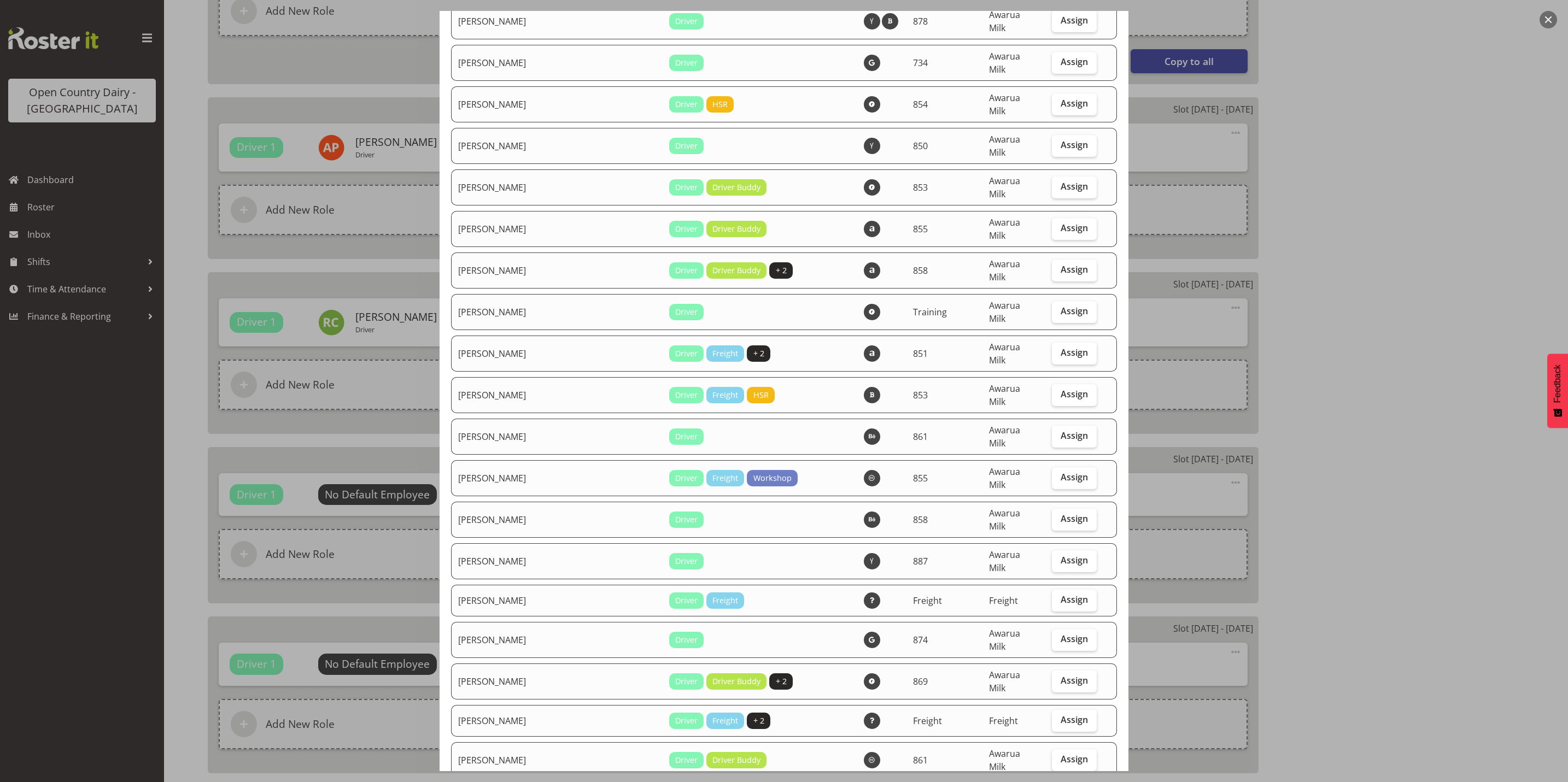
scroll to position [3034, 0]
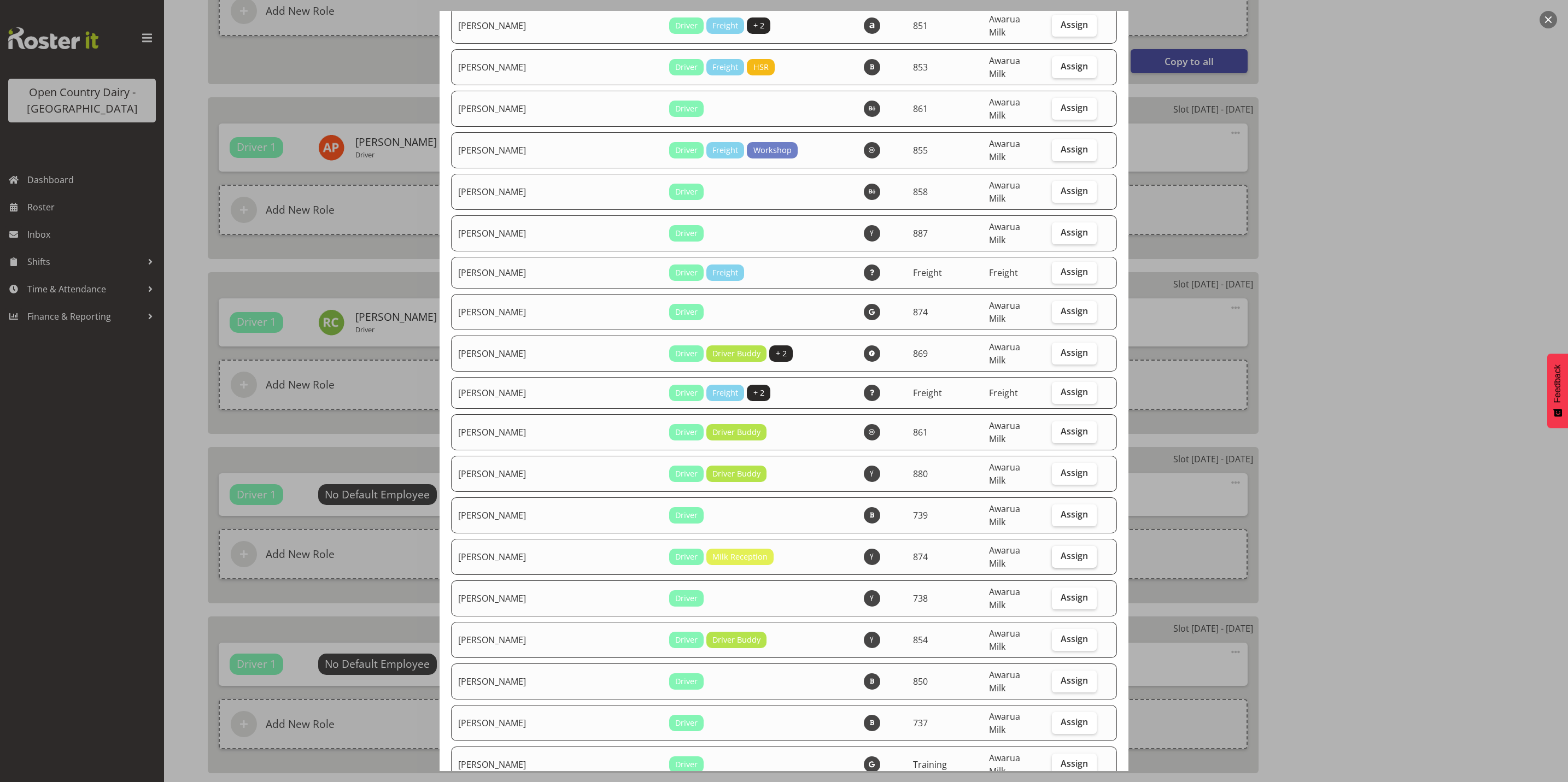
click at [1065, 550] on span "Assign" at bounding box center [1074, 556] width 27 height 11
click at [1059, 553] on input "Assign" at bounding box center [1055, 556] width 7 height 7
checkbox input "true"
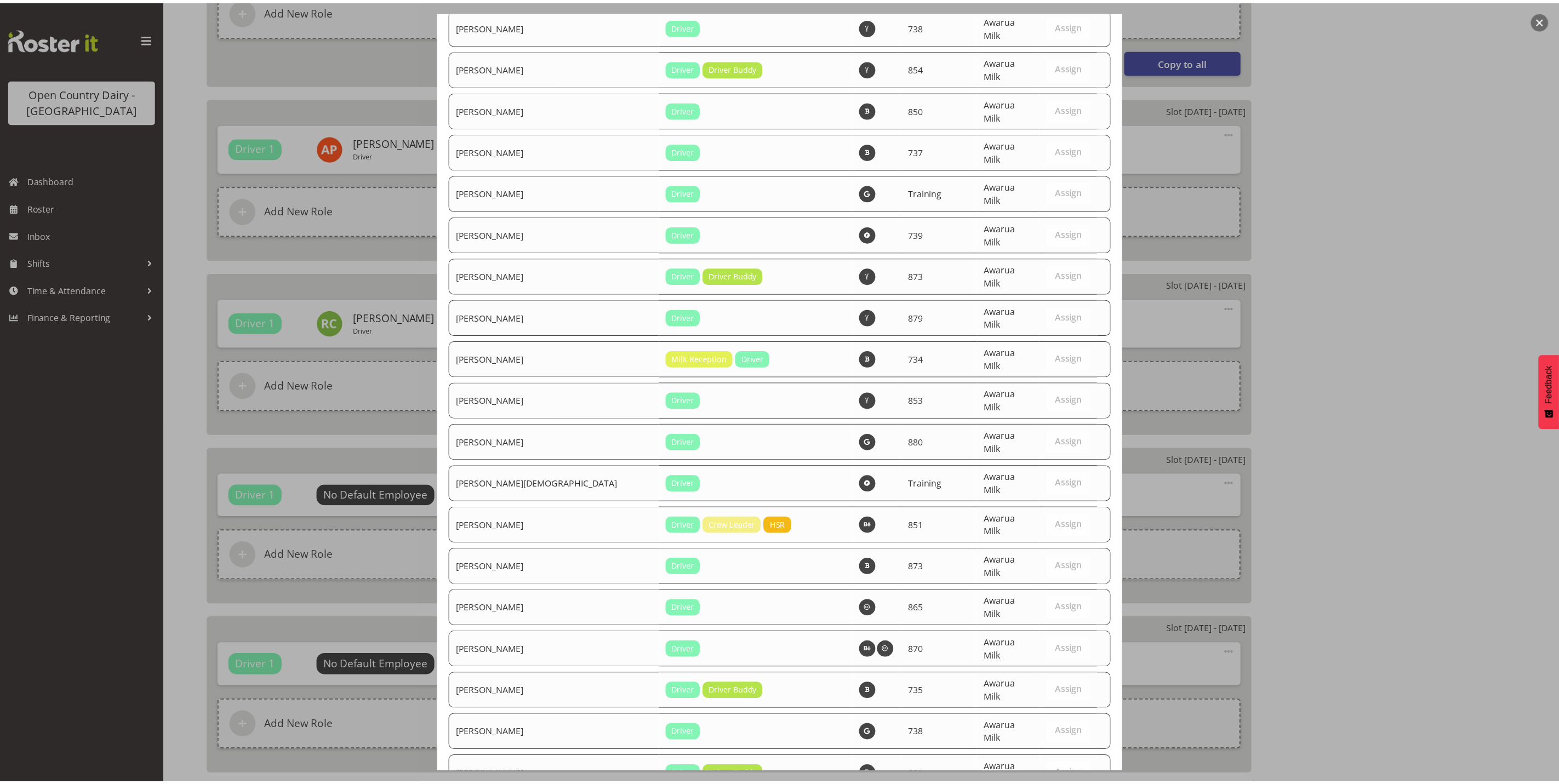
scroll to position [3695, 0]
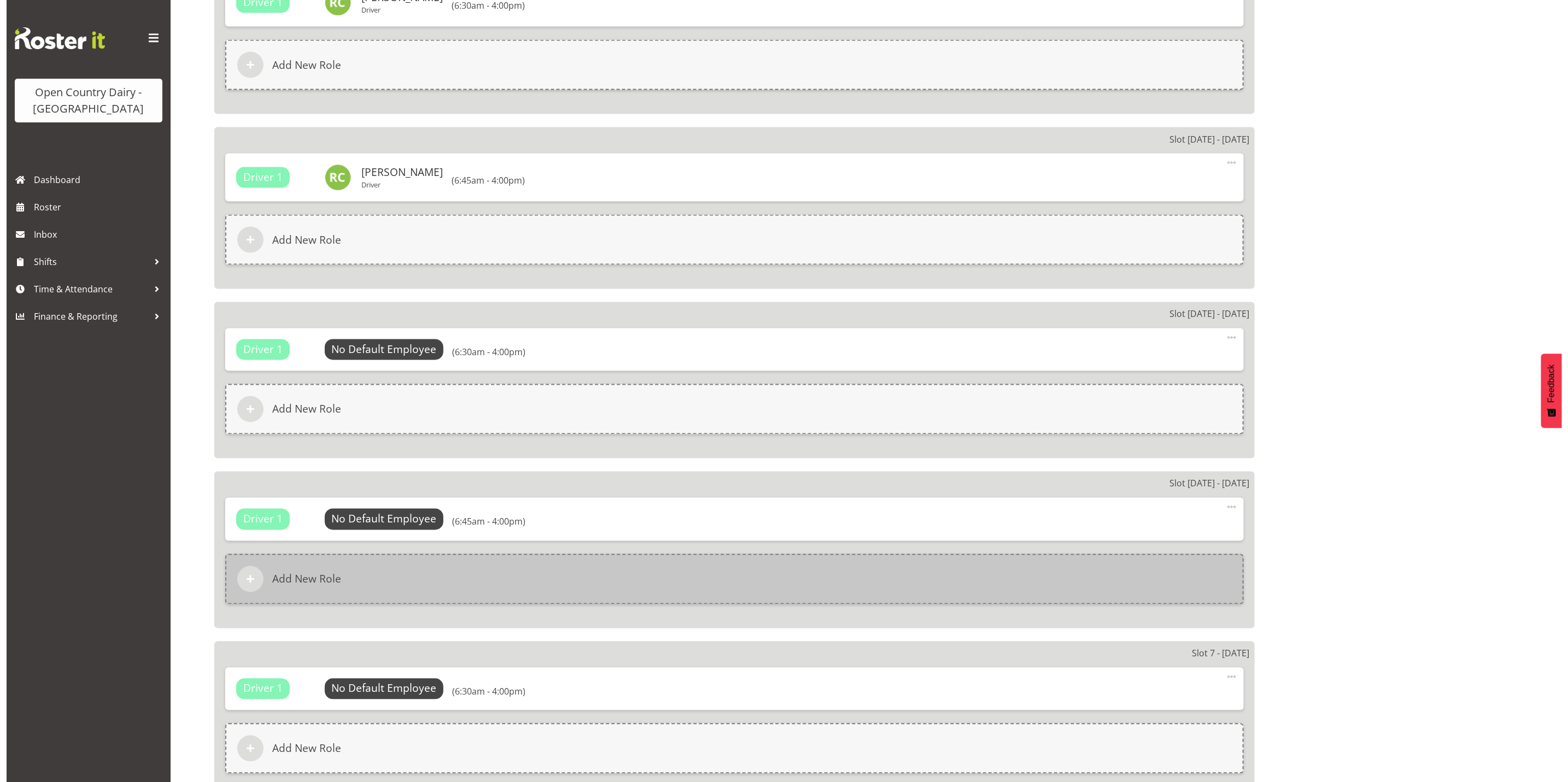
scroll to position [1312, 0]
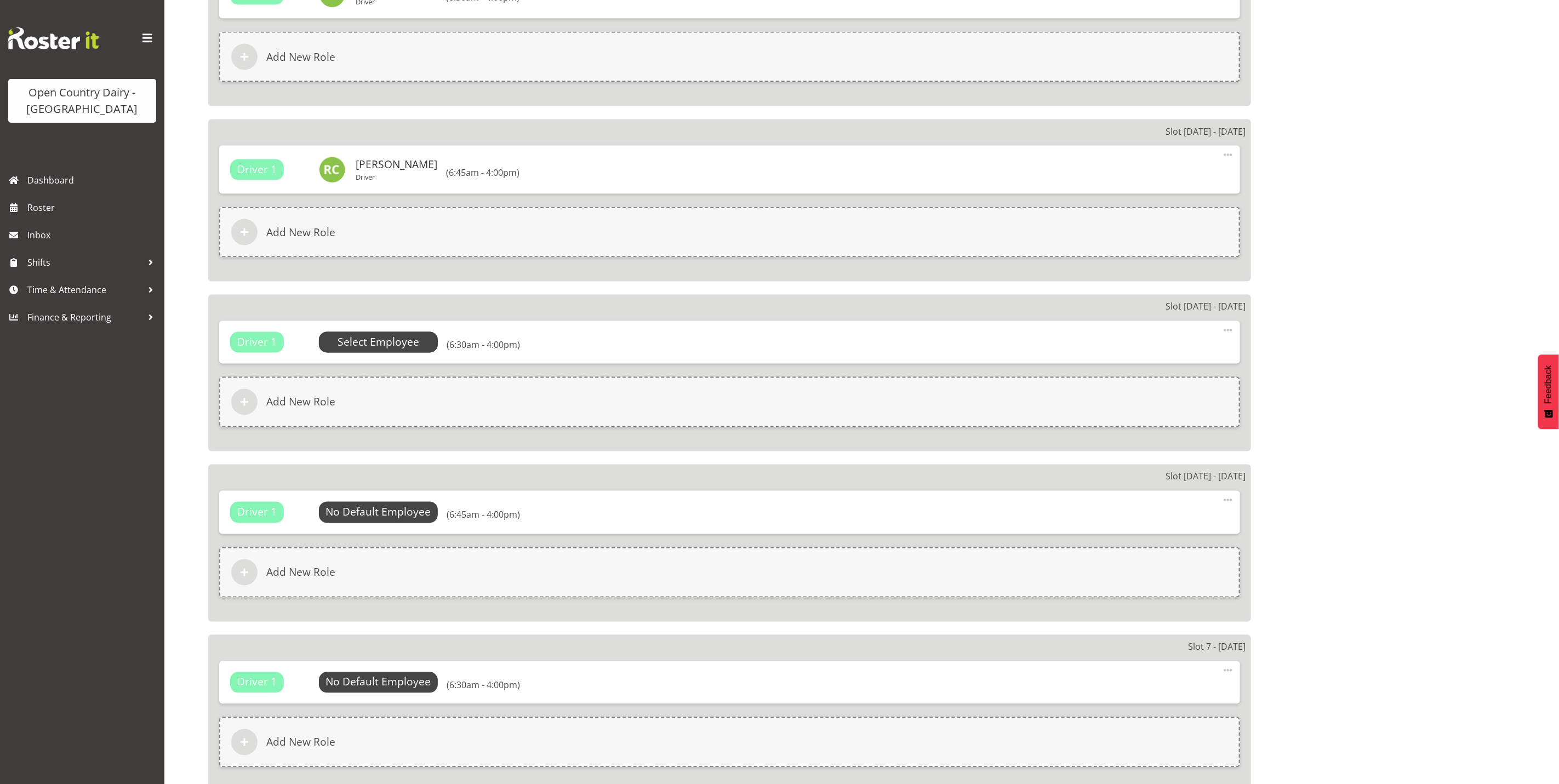
click at [396, 339] on span "Select Employee" at bounding box center [378, 343] width 82 height 16
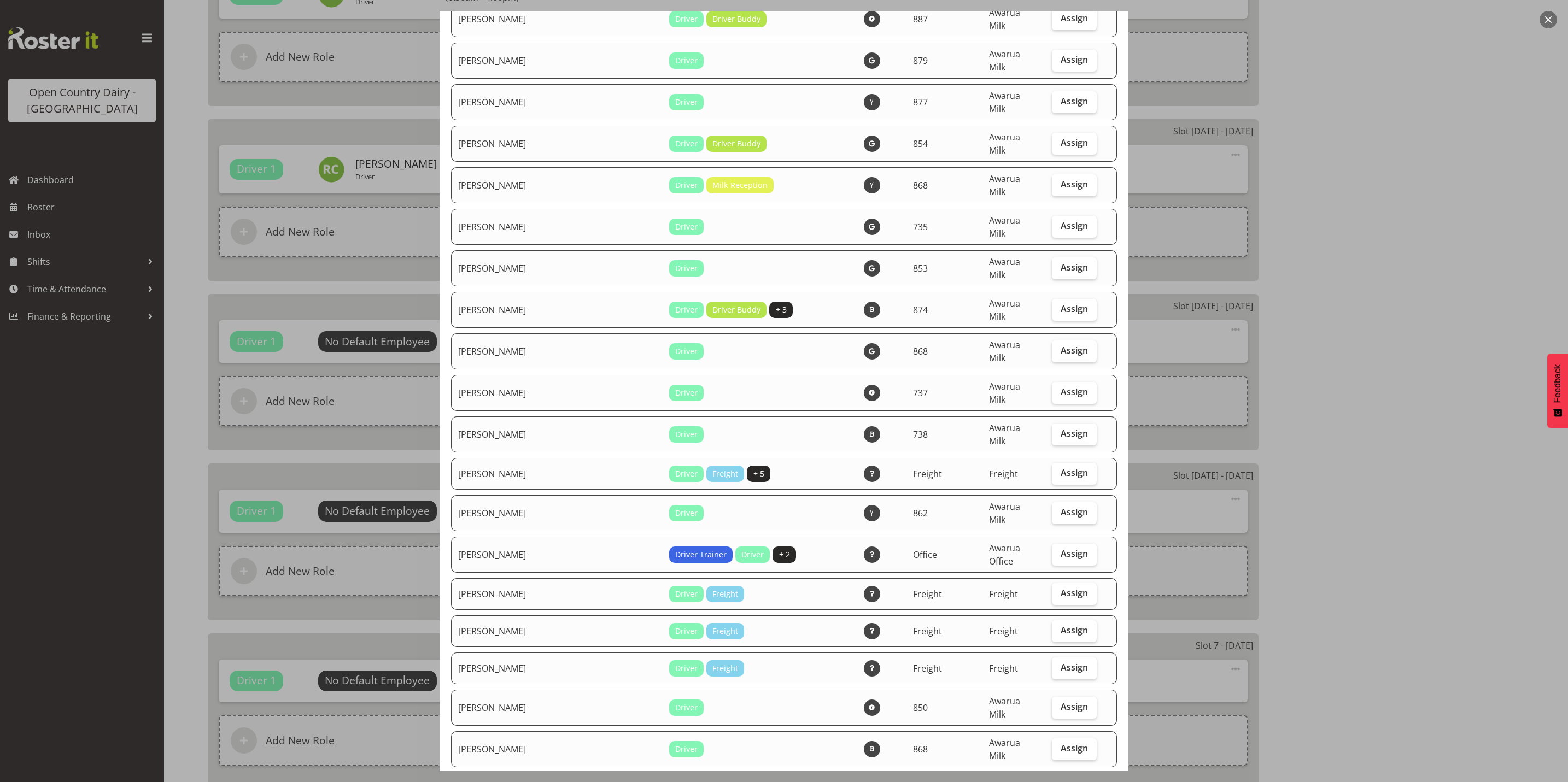
scroll to position [820, 0]
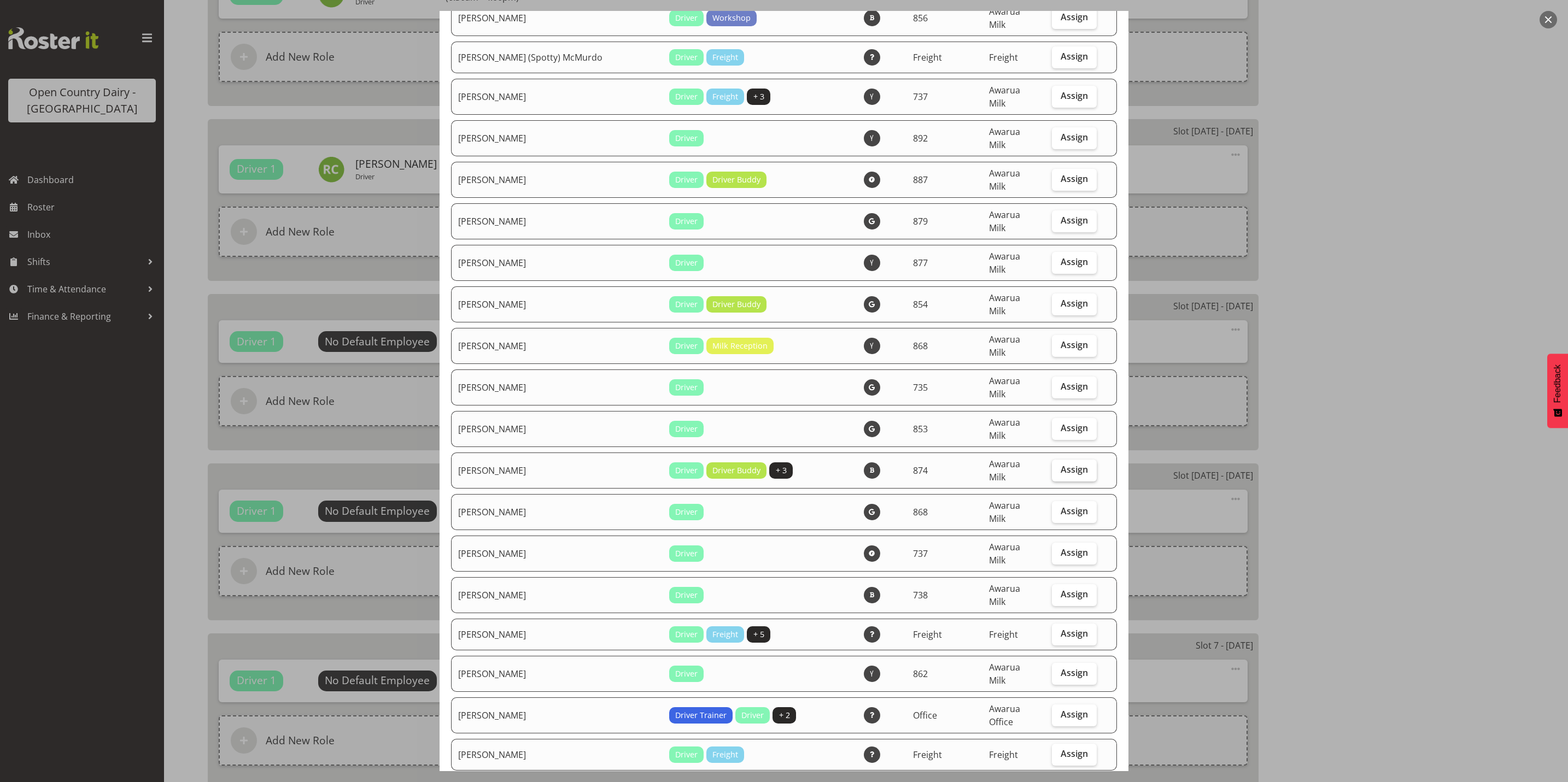
click at [1068, 464] on span "Assign" at bounding box center [1074, 470] width 27 height 11
click at [1059, 466] on input "Assign" at bounding box center [1055, 470] width 7 height 7
checkbox input "true"
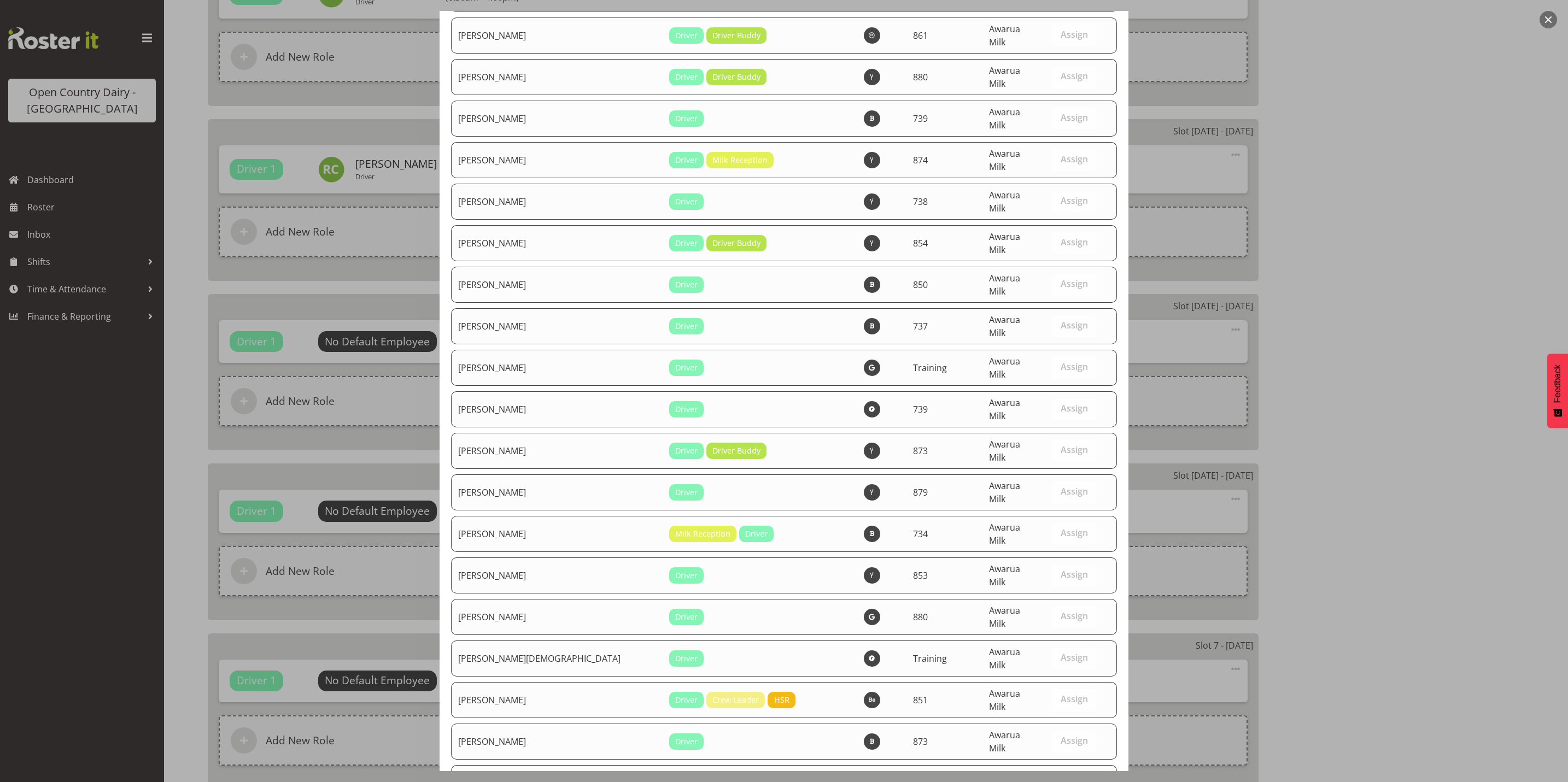
scroll to position [3685, 0]
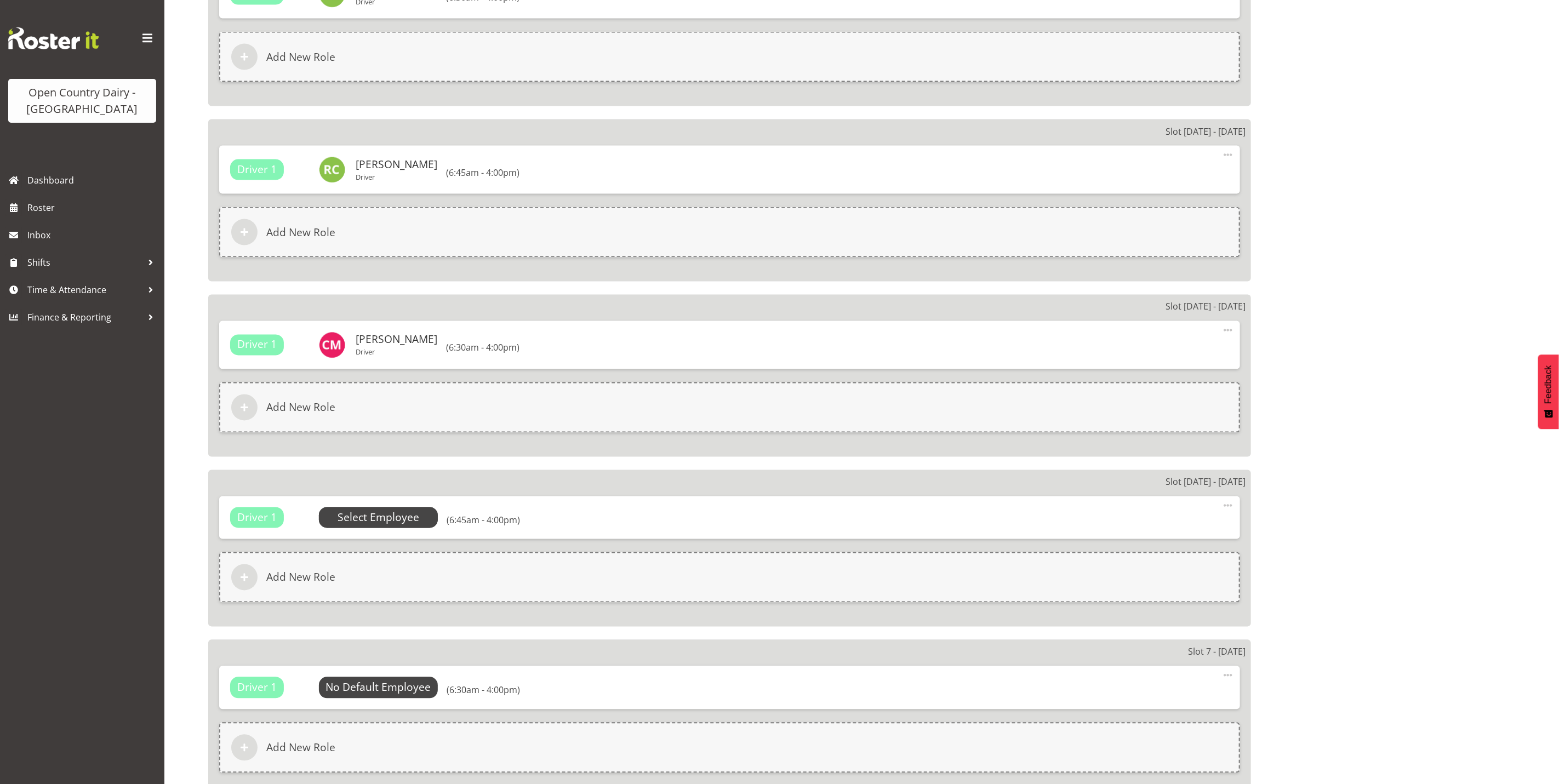
click at [356, 510] on span "Select Employee" at bounding box center [378, 518] width 82 height 16
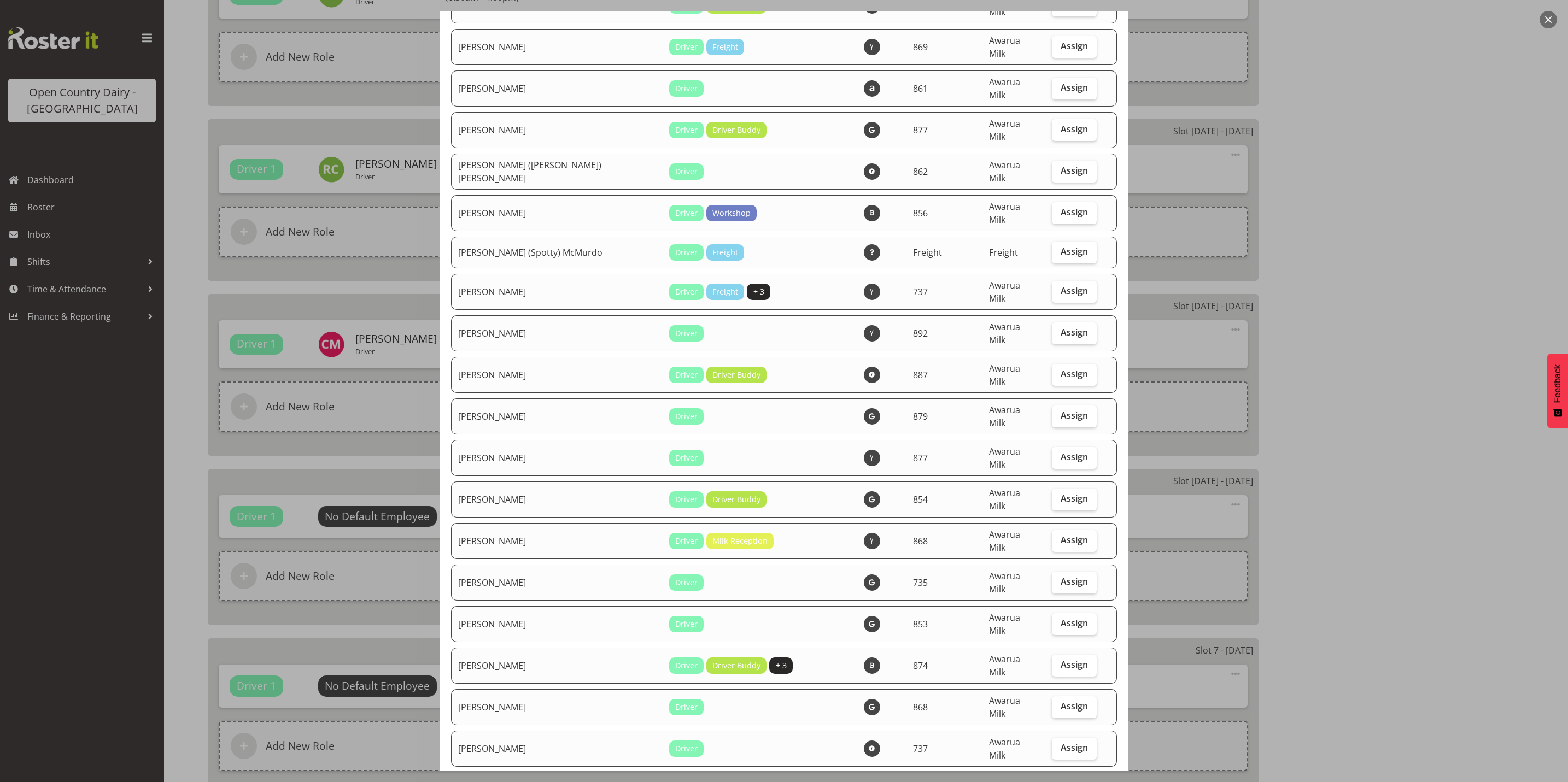
scroll to position [820, 0]
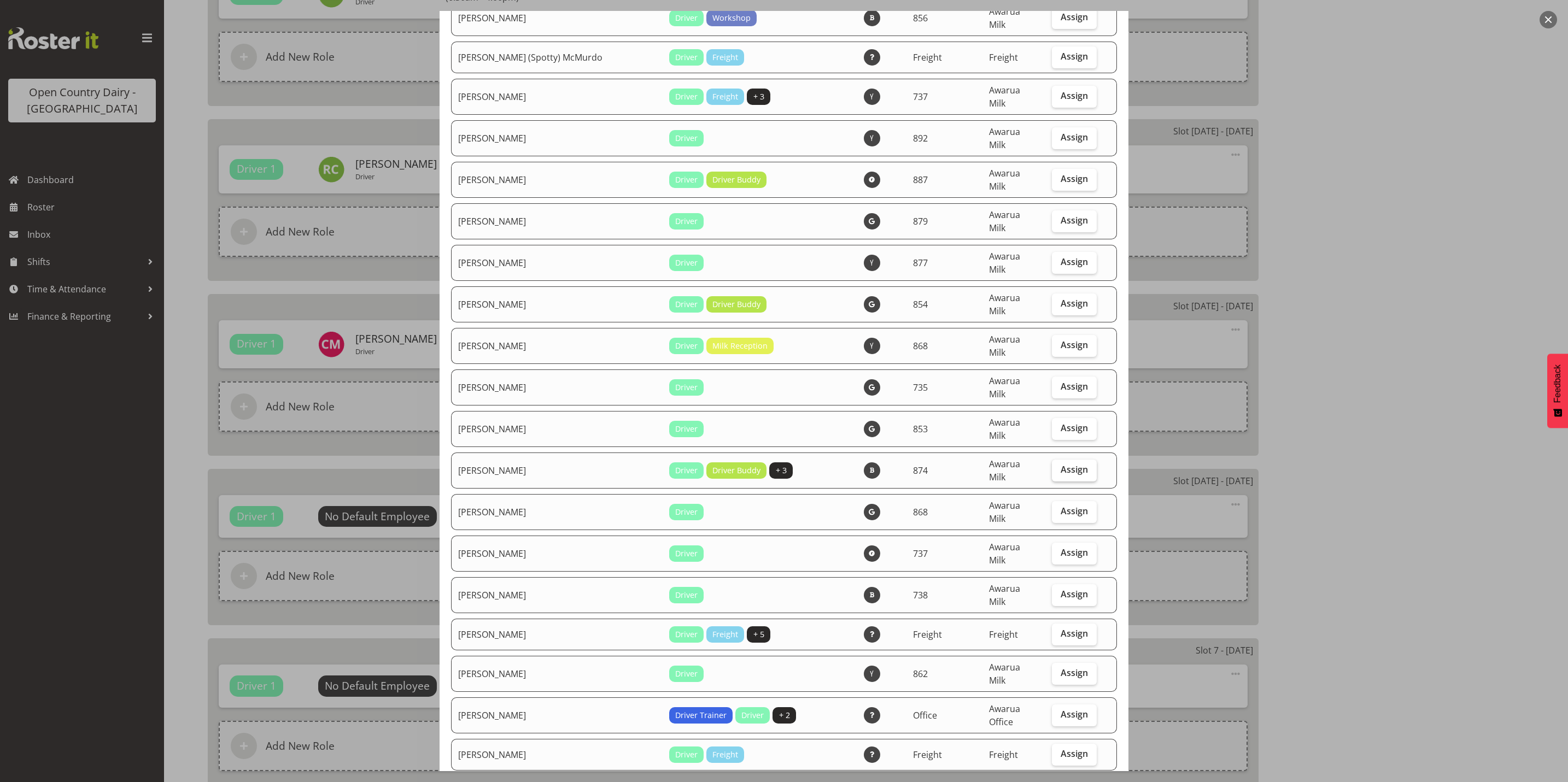
click at [1068, 464] on span "Assign" at bounding box center [1074, 470] width 27 height 11
click at [1059, 466] on input "Assign" at bounding box center [1055, 470] width 7 height 7
checkbox input "true"
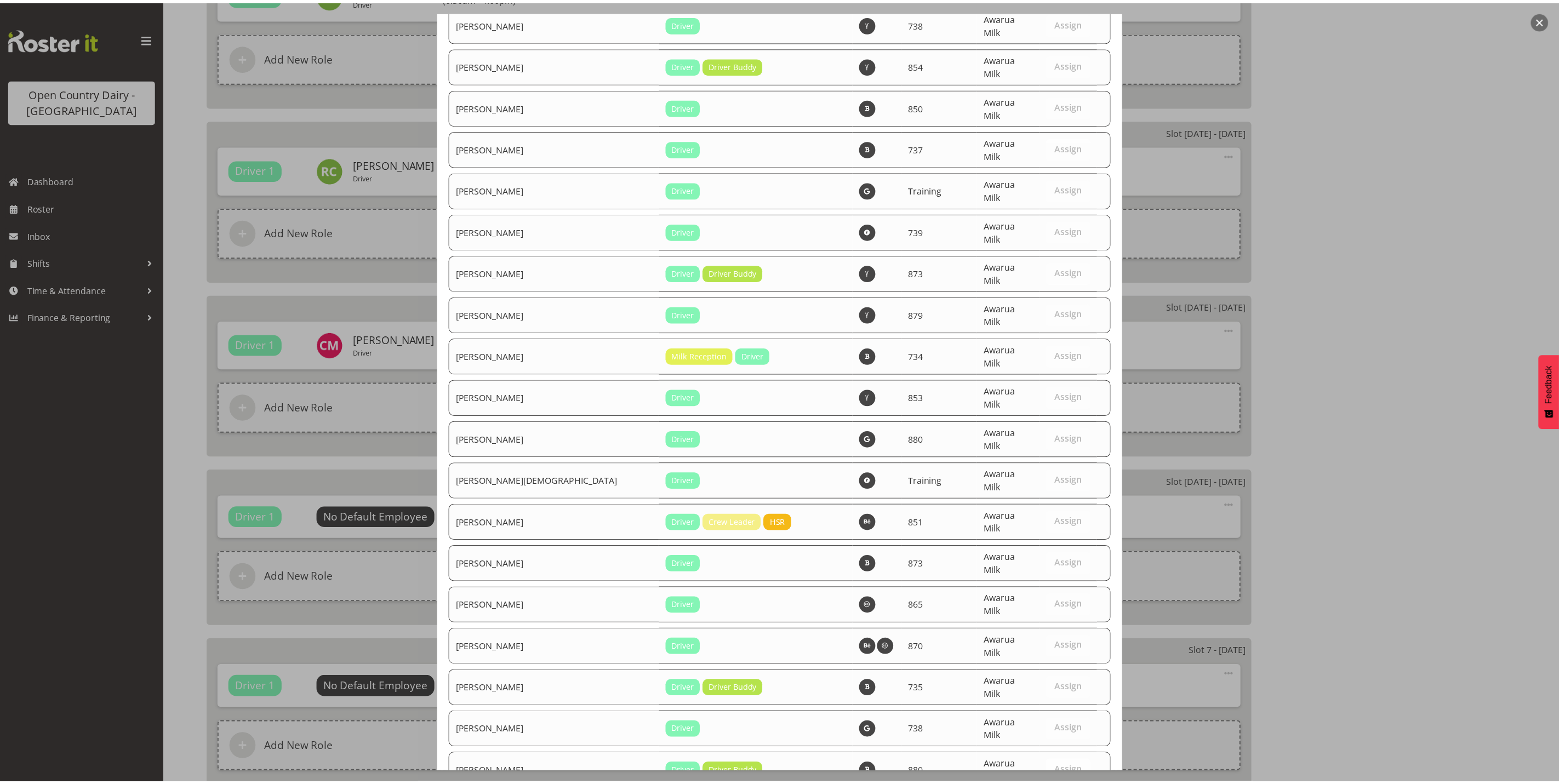
scroll to position [3695, 0]
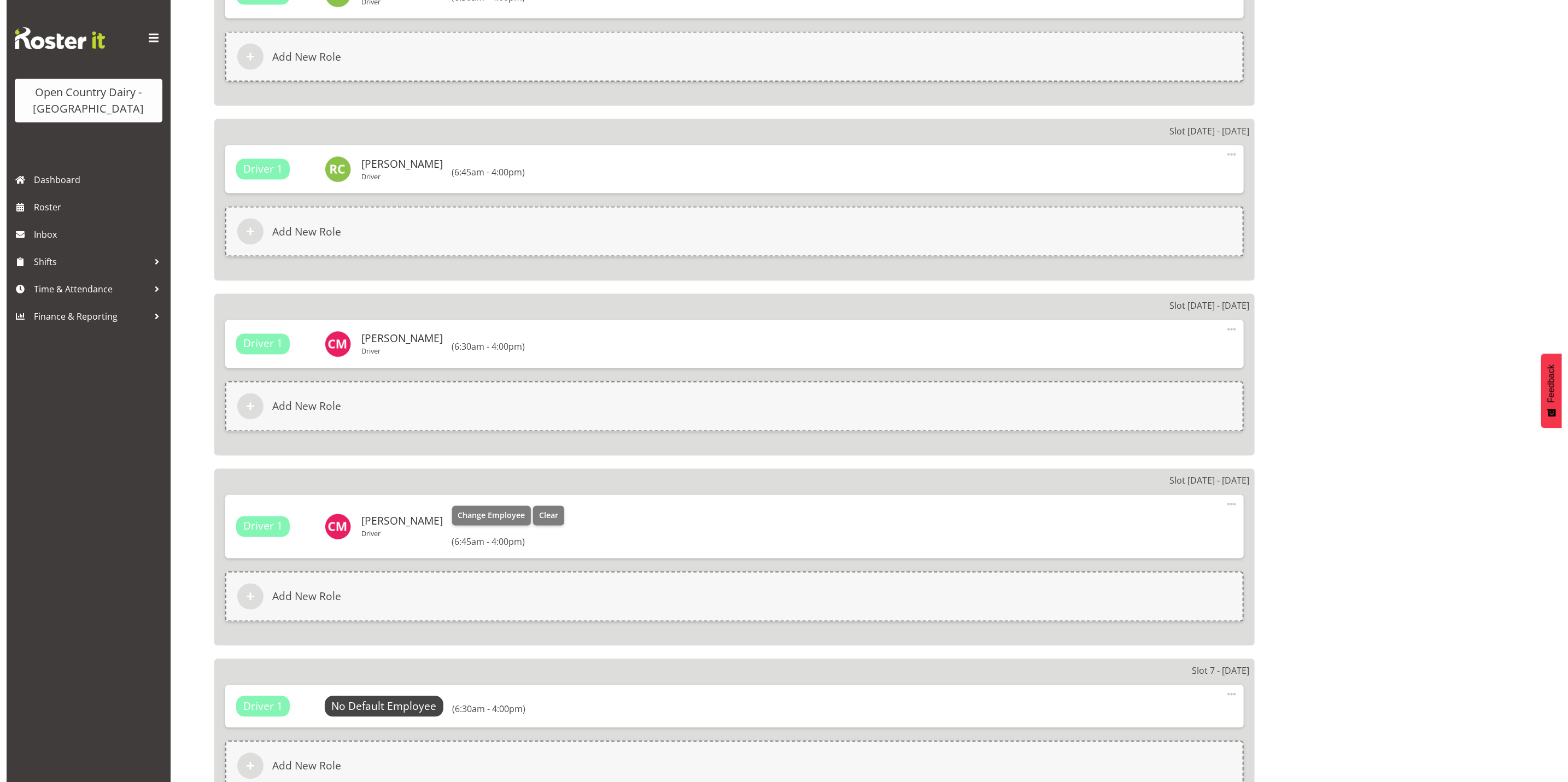
scroll to position [1494, 0]
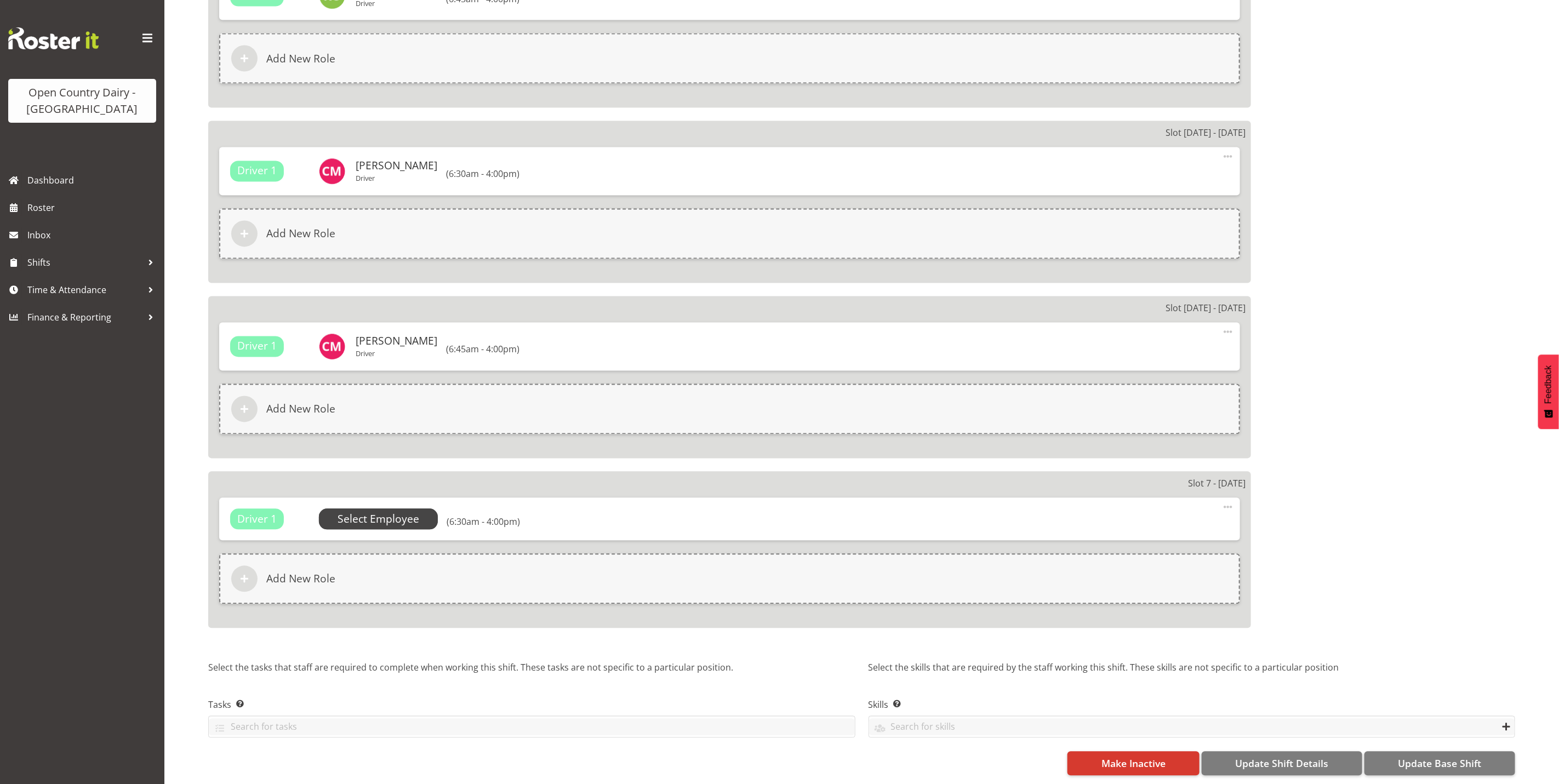
click at [382, 513] on span "Select Employee" at bounding box center [378, 520] width 82 height 16
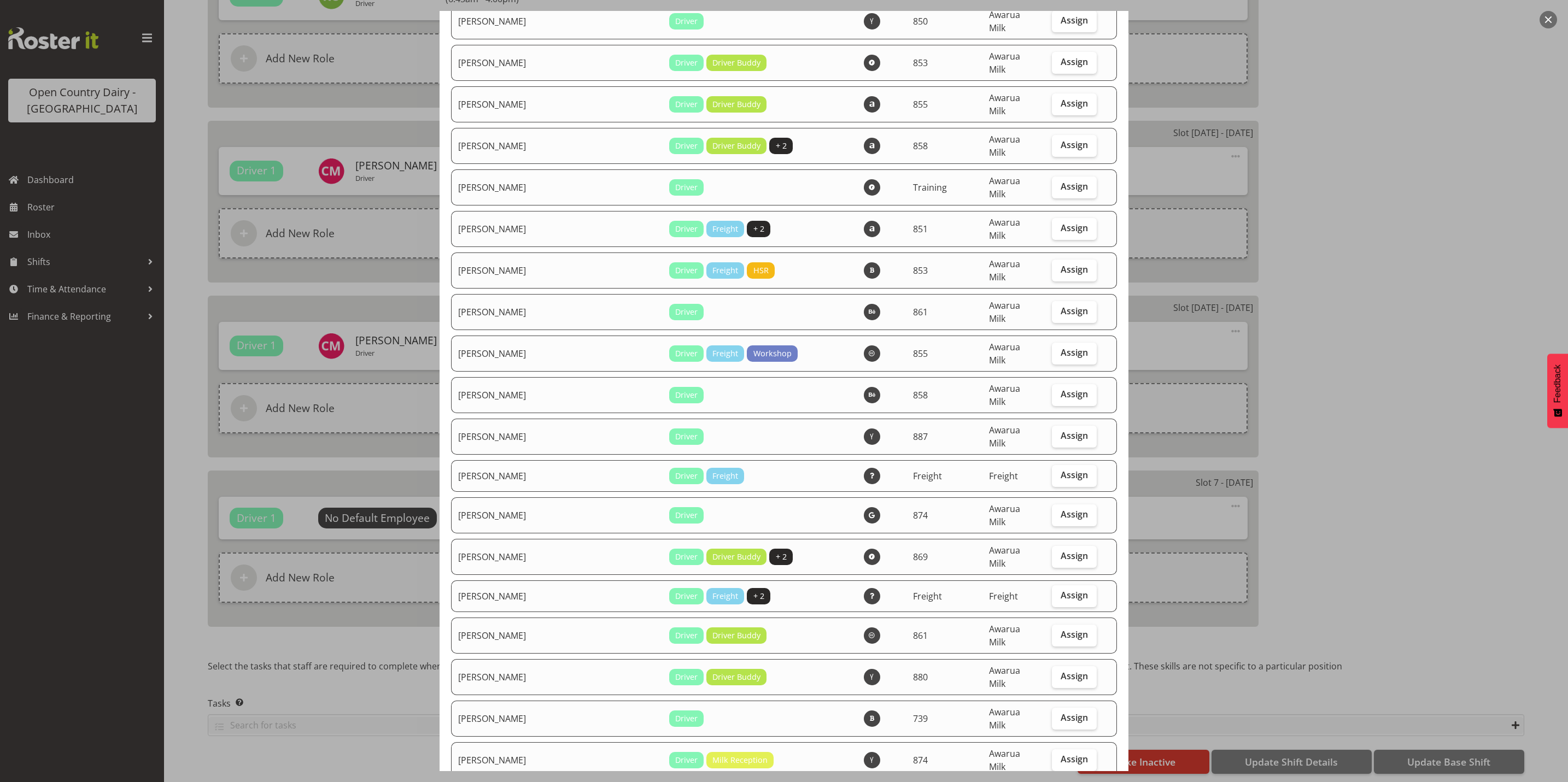
scroll to position [2784, 0]
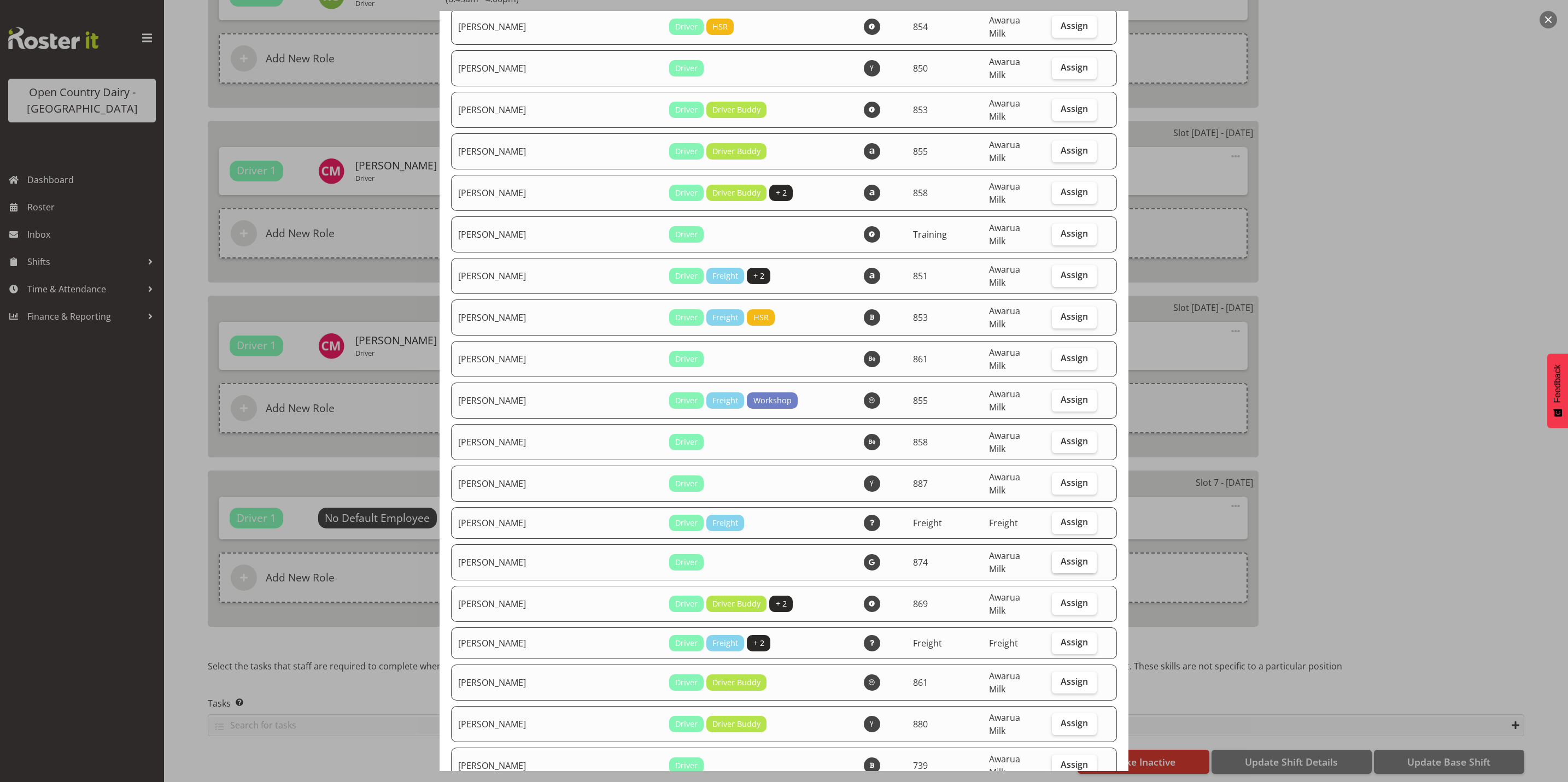
click at [1060, 556] on span "Assign" at bounding box center [1074, 561] width 27 height 11
click at [1059, 558] on input "Assign" at bounding box center [1055, 562] width 7 height 7
checkbox input "true"
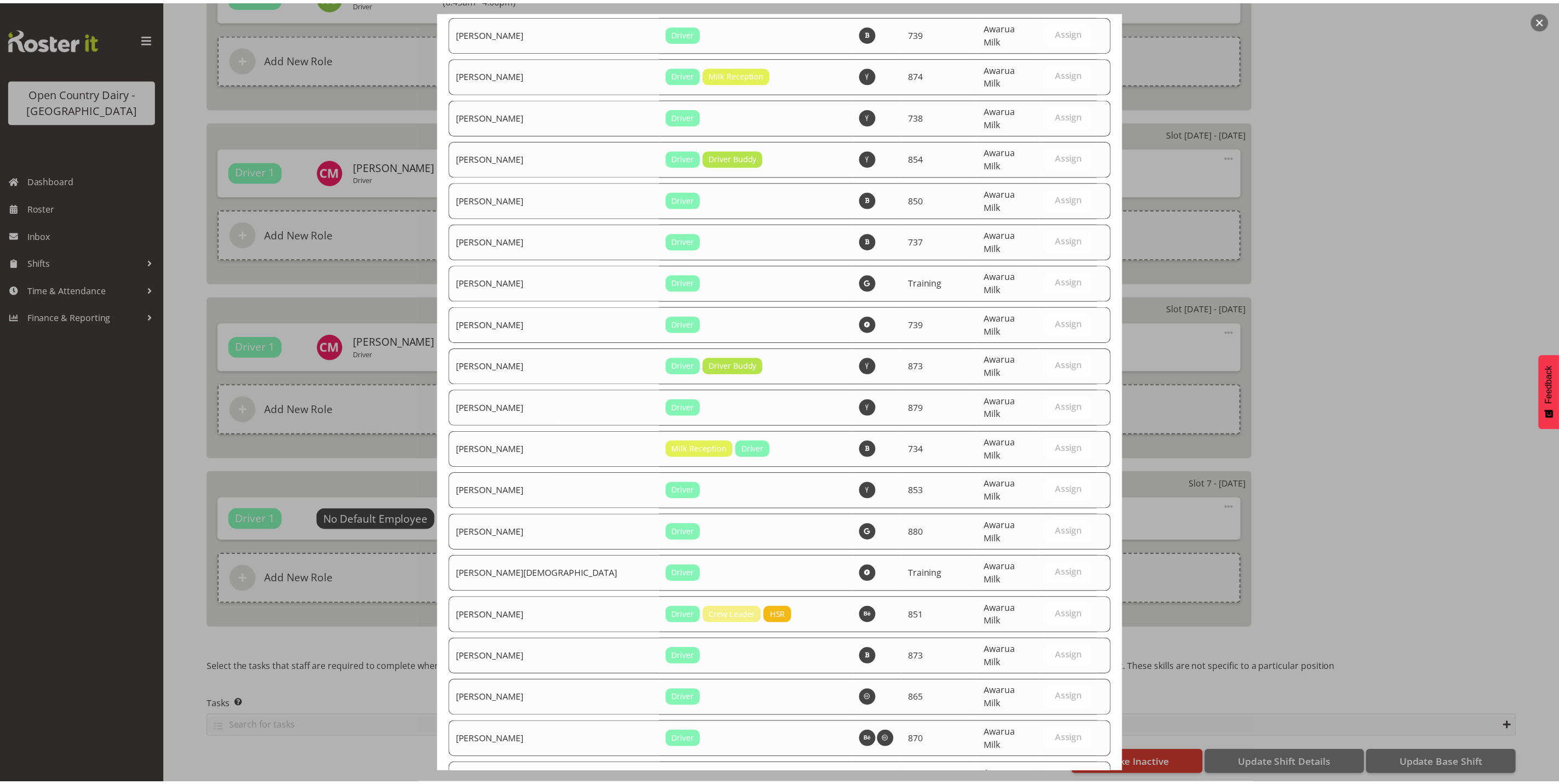
scroll to position [3695, 0]
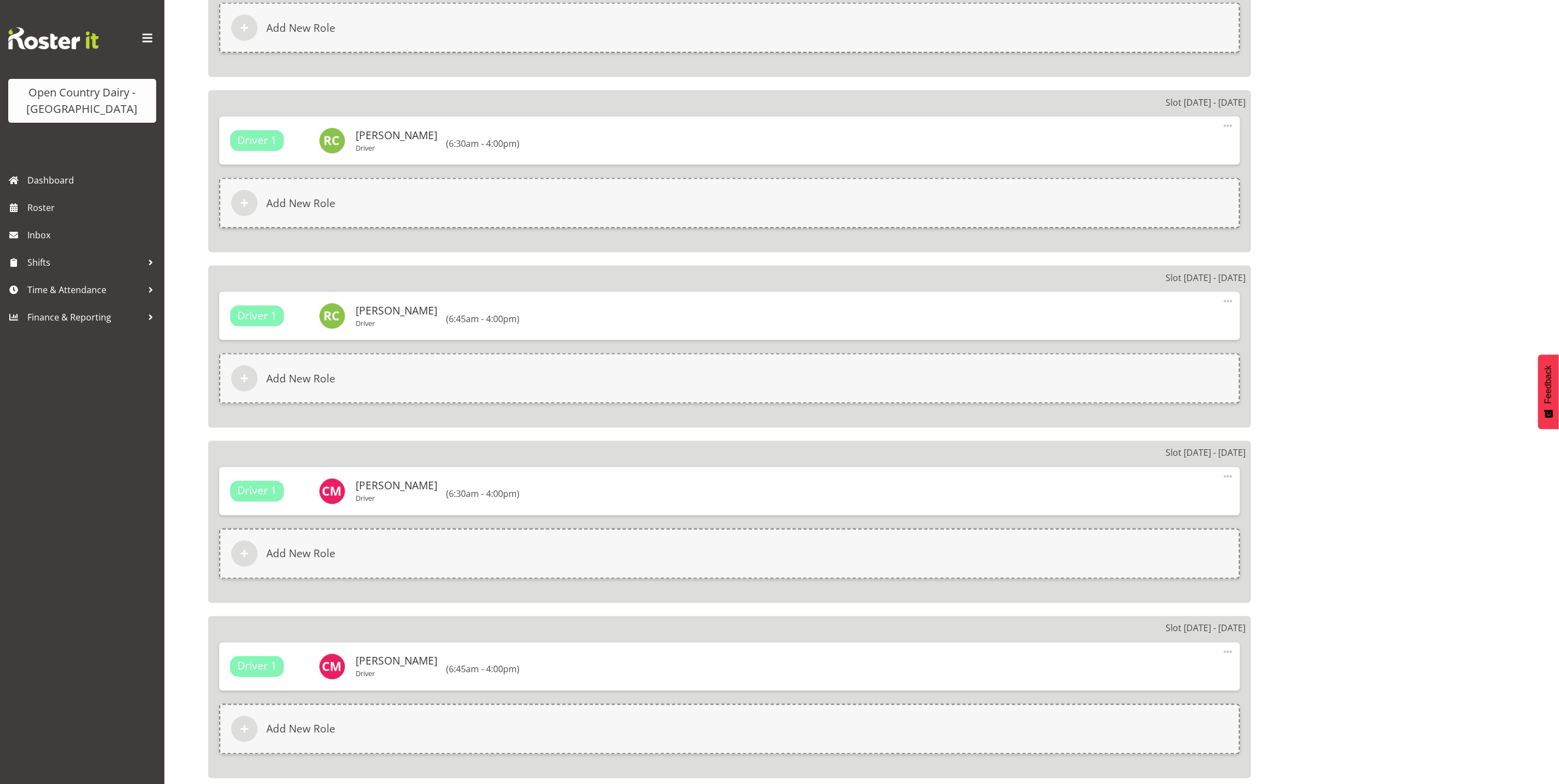
scroll to position [1503, 0]
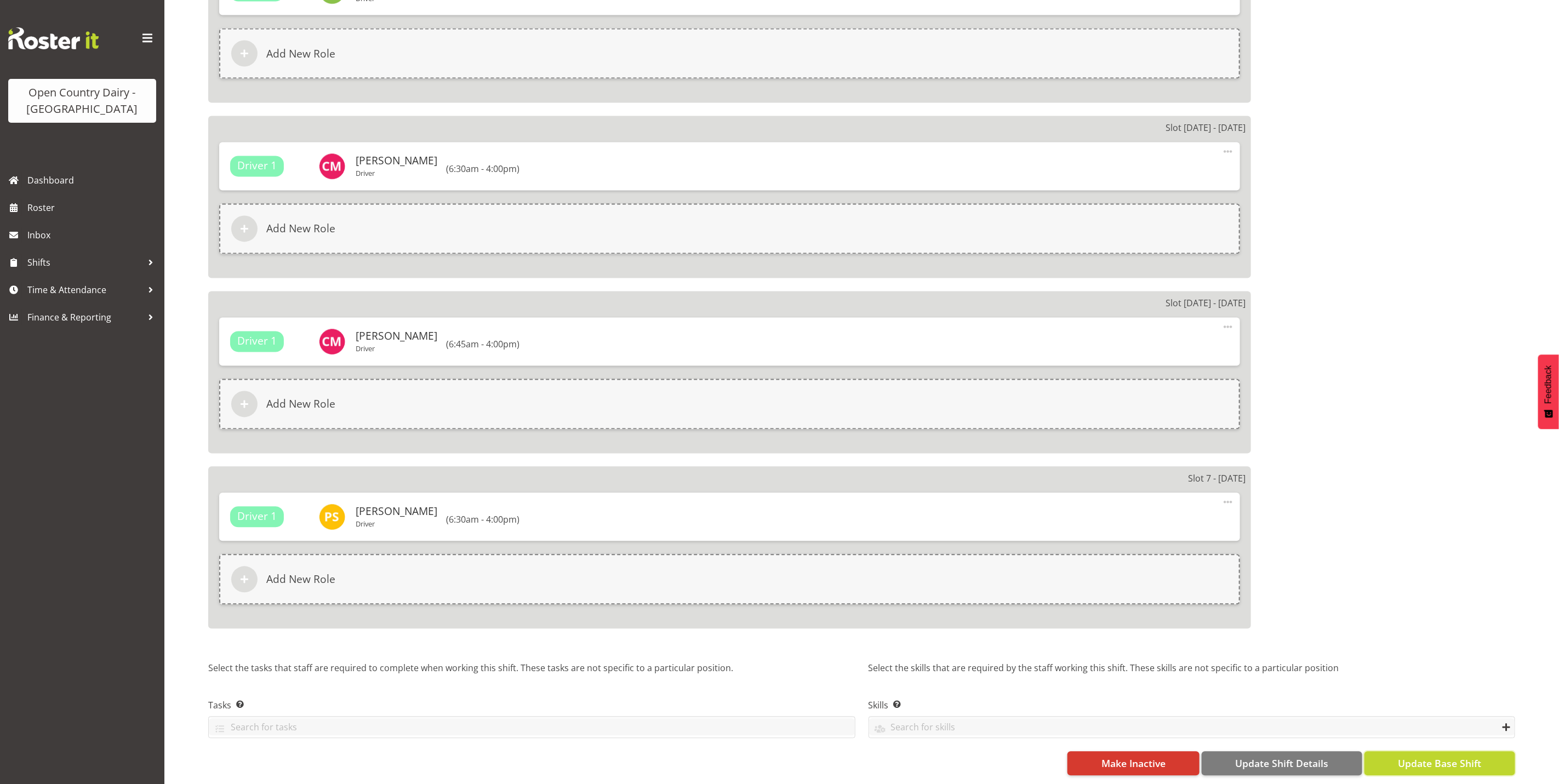
click at [1420, 757] on span "Update Base Shift" at bounding box center [1439, 763] width 84 height 14
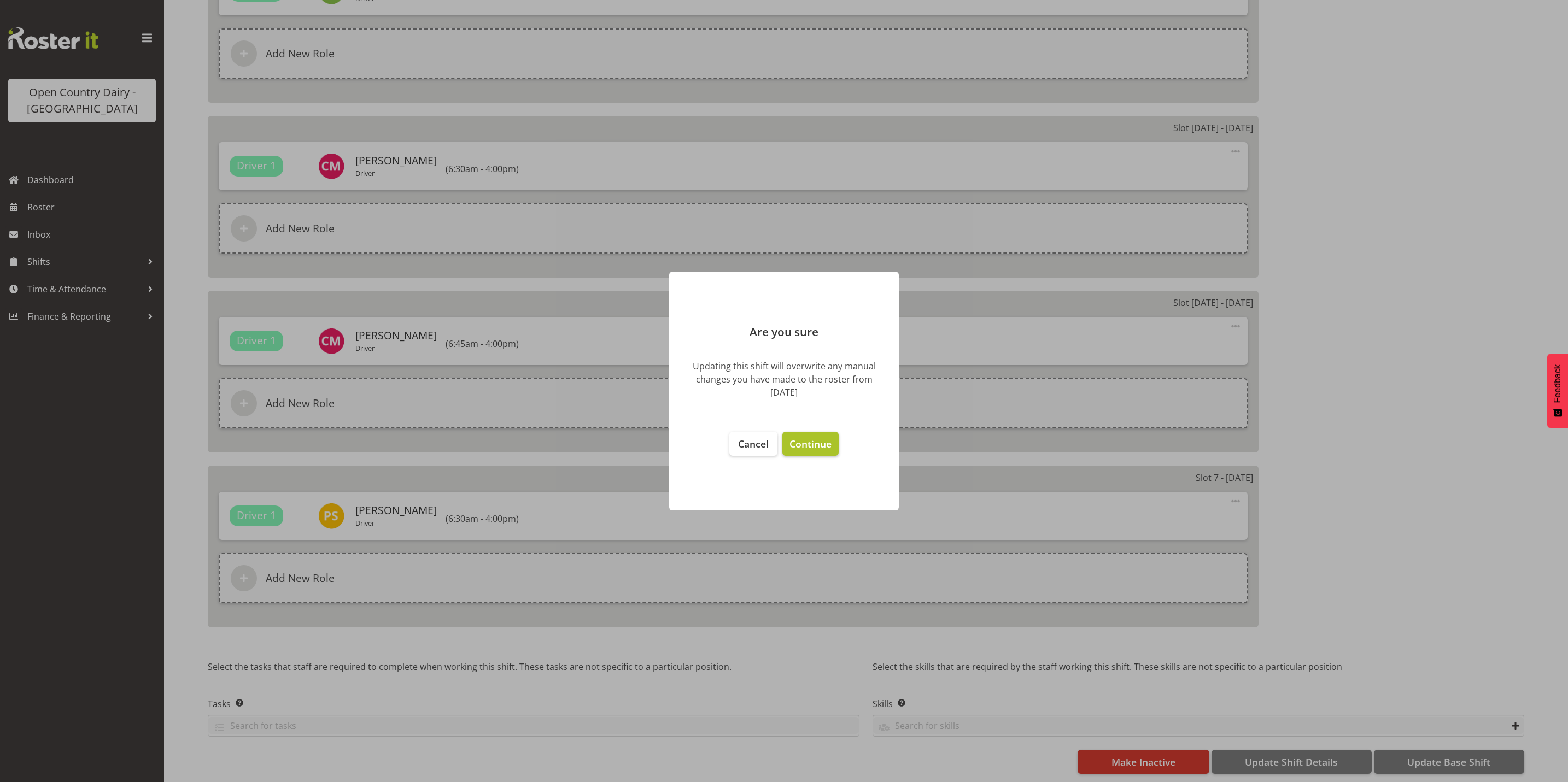
click at [817, 444] on span "Continue" at bounding box center [810, 444] width 42 height 13
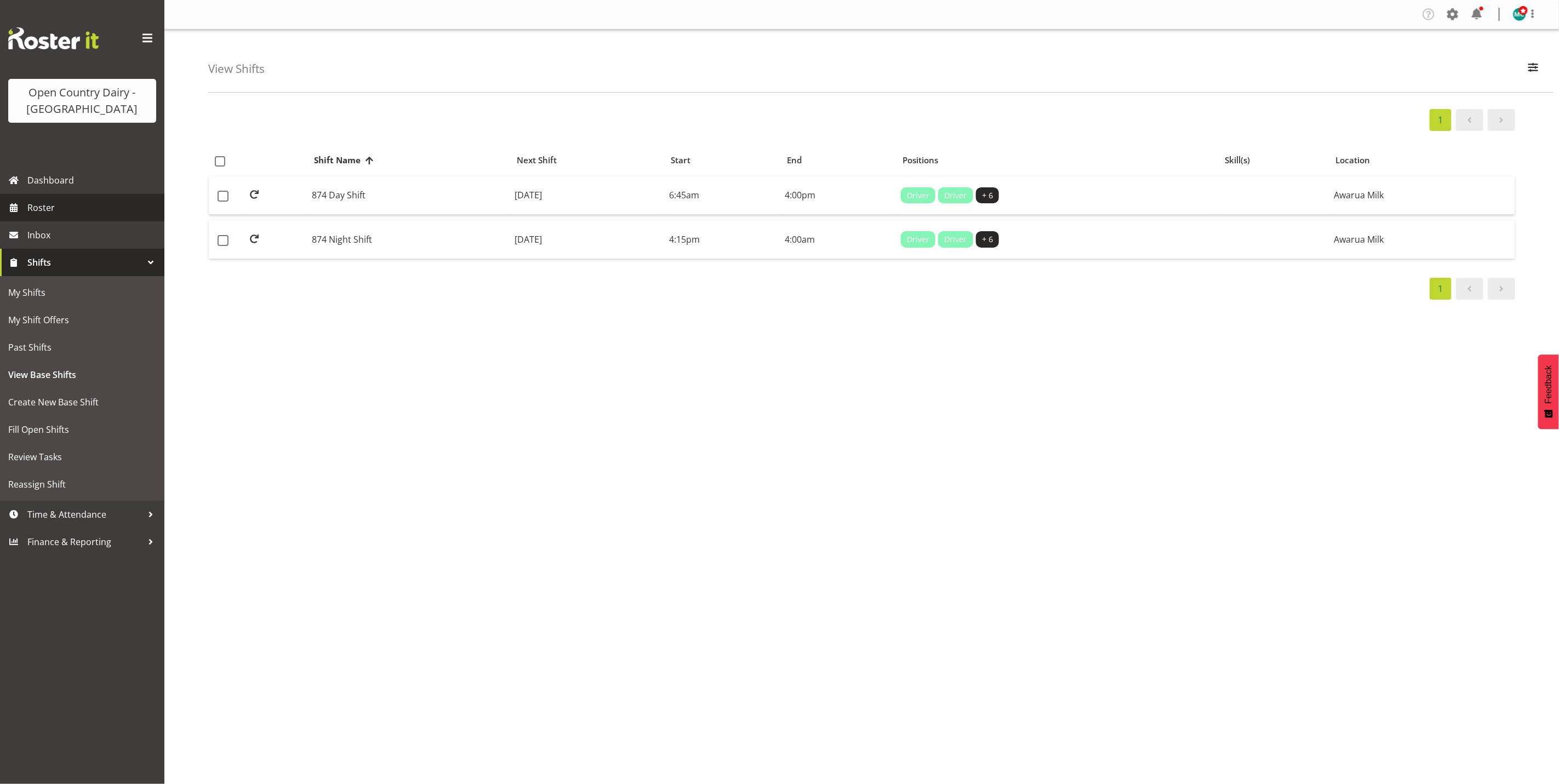
click at [56, 207] on span "Roster" at bounding box center [93, 207] width 132 height 16
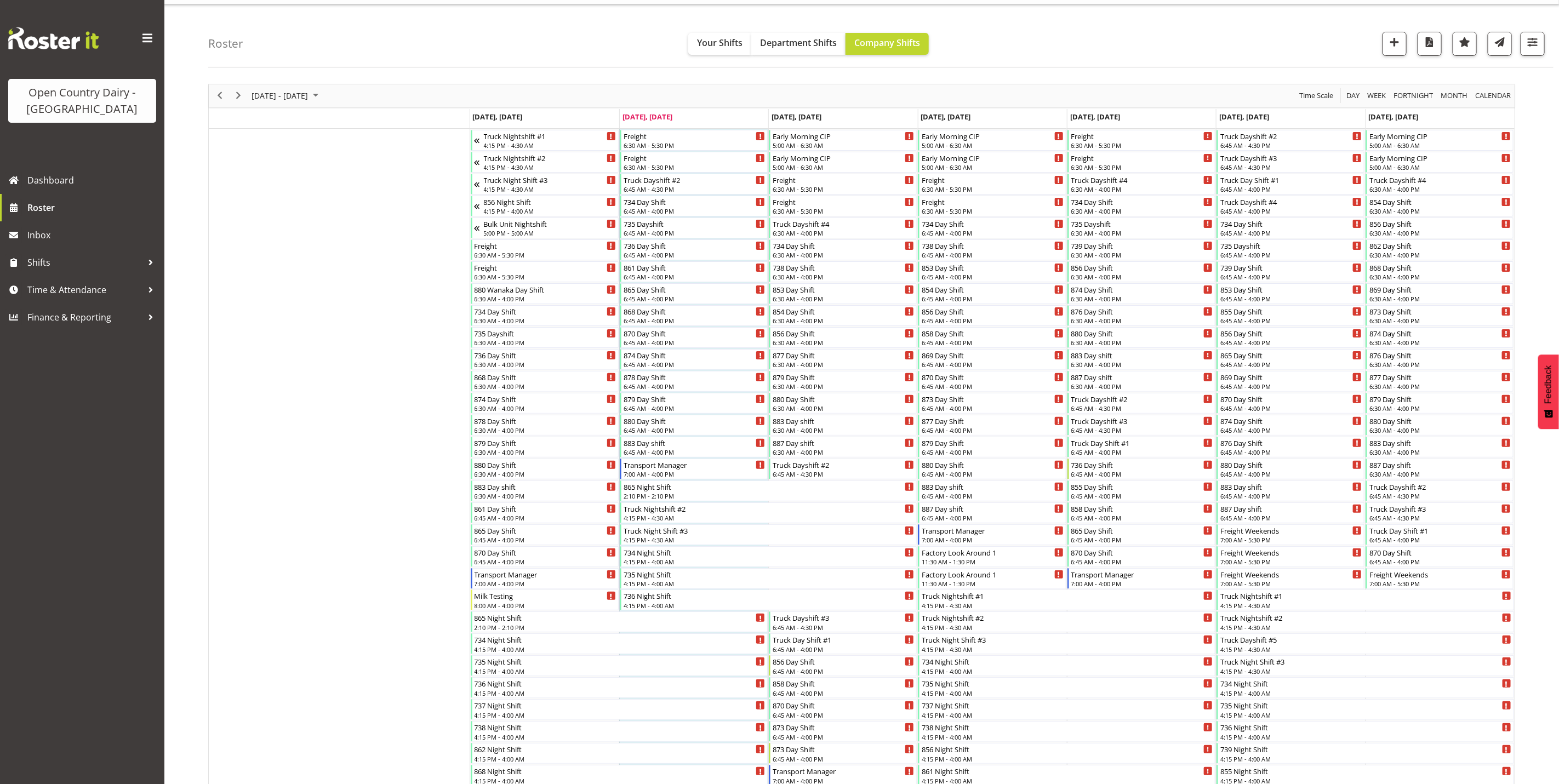
scroll to position [164, 0]
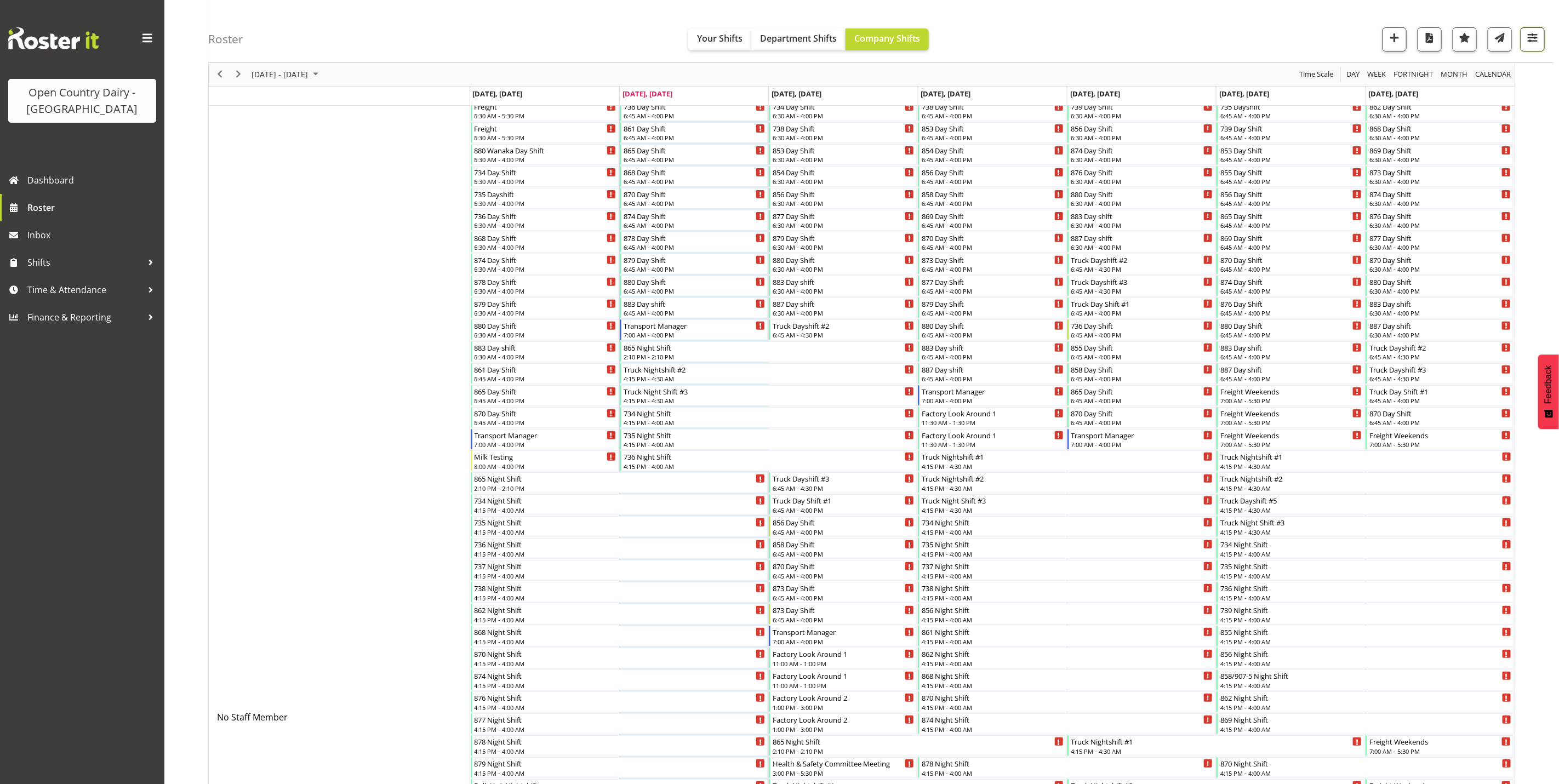
click at [1541, 41] on button "button" at bounding box center [1533, 40] width 24 height 24
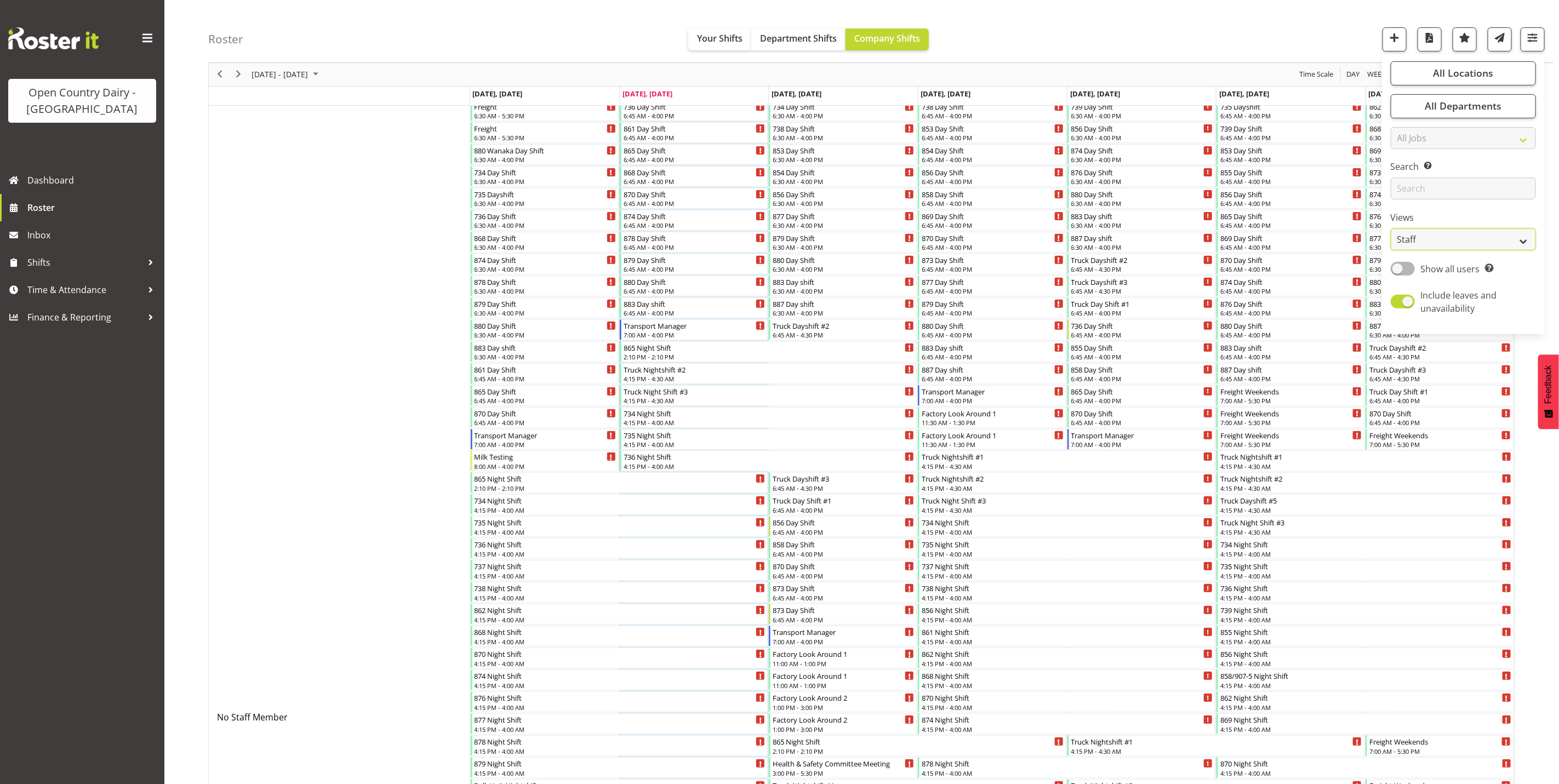
click at [1455, 243] on select "Staff Role Shift - Horizontal Shift - Vertical Staff - Location" at bounding box center [1464, 240] width 145 height 22
select select "shiftH"
click at [1391, 251] on select "Staff Role Shift - Horizontal Shift - Vertical Staff - Location" at bounding box center [1464, 240] width 145 height 22
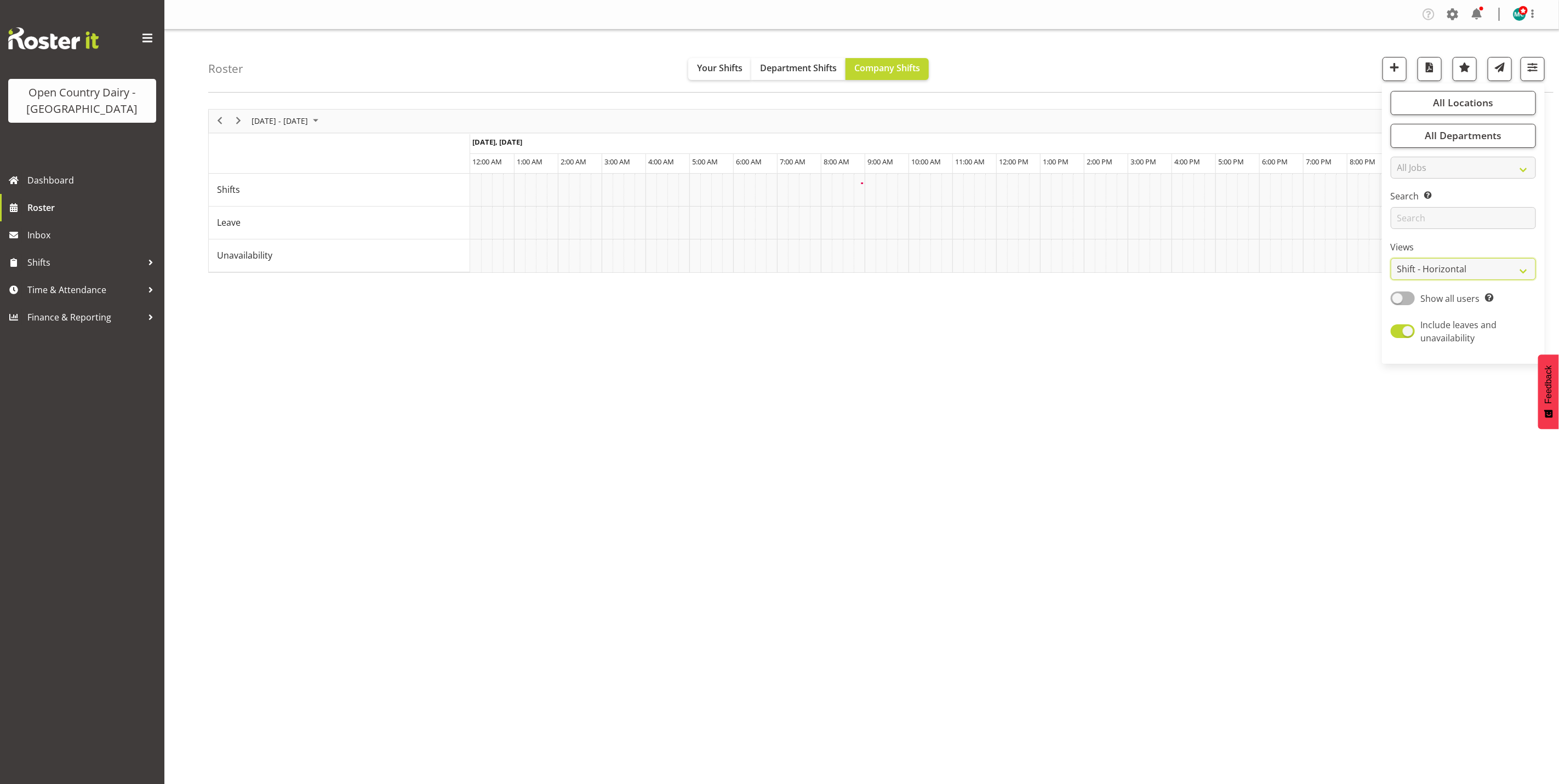
scroll to position [0, 0]
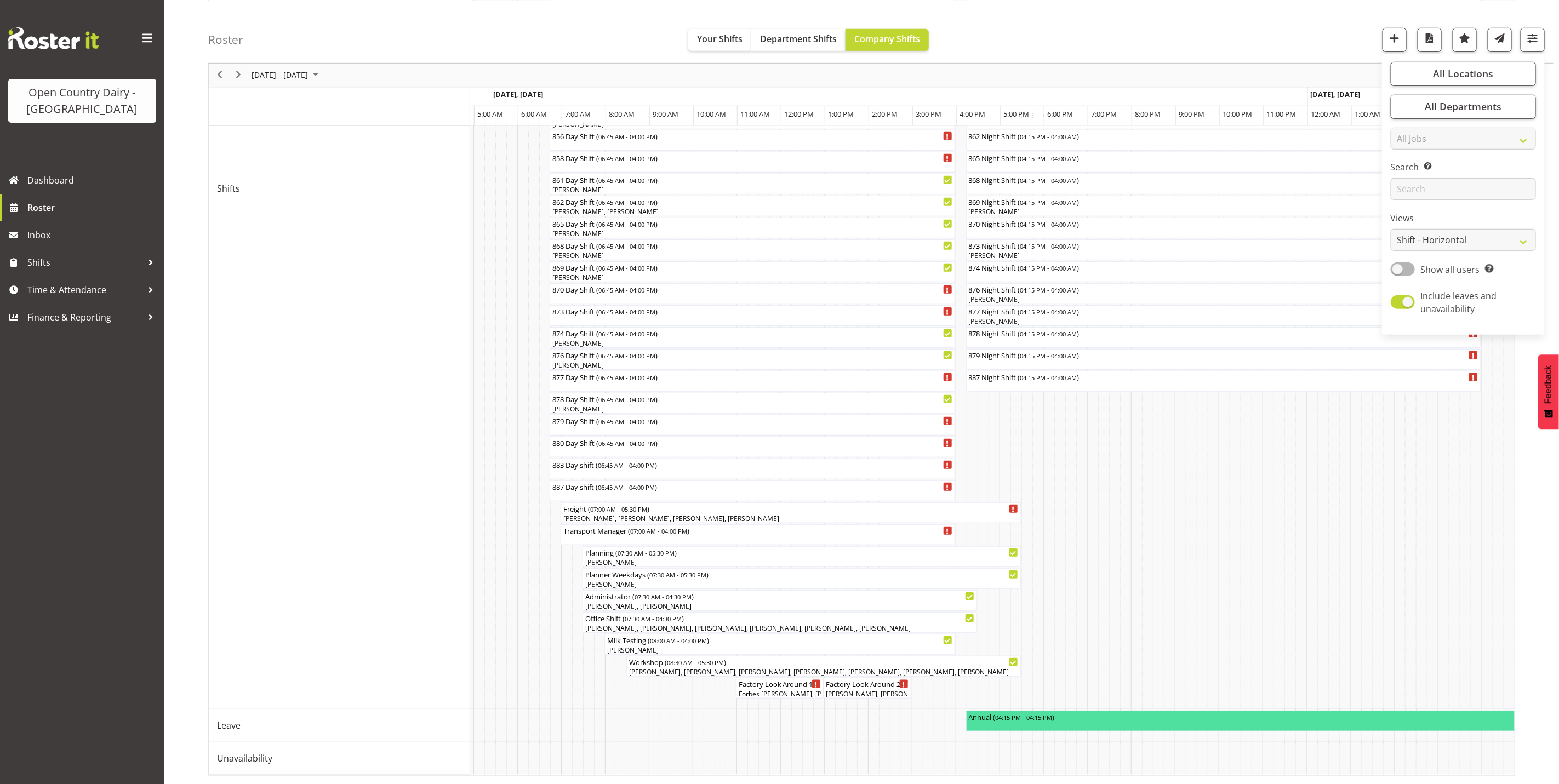
scroll to position [0, 2339]
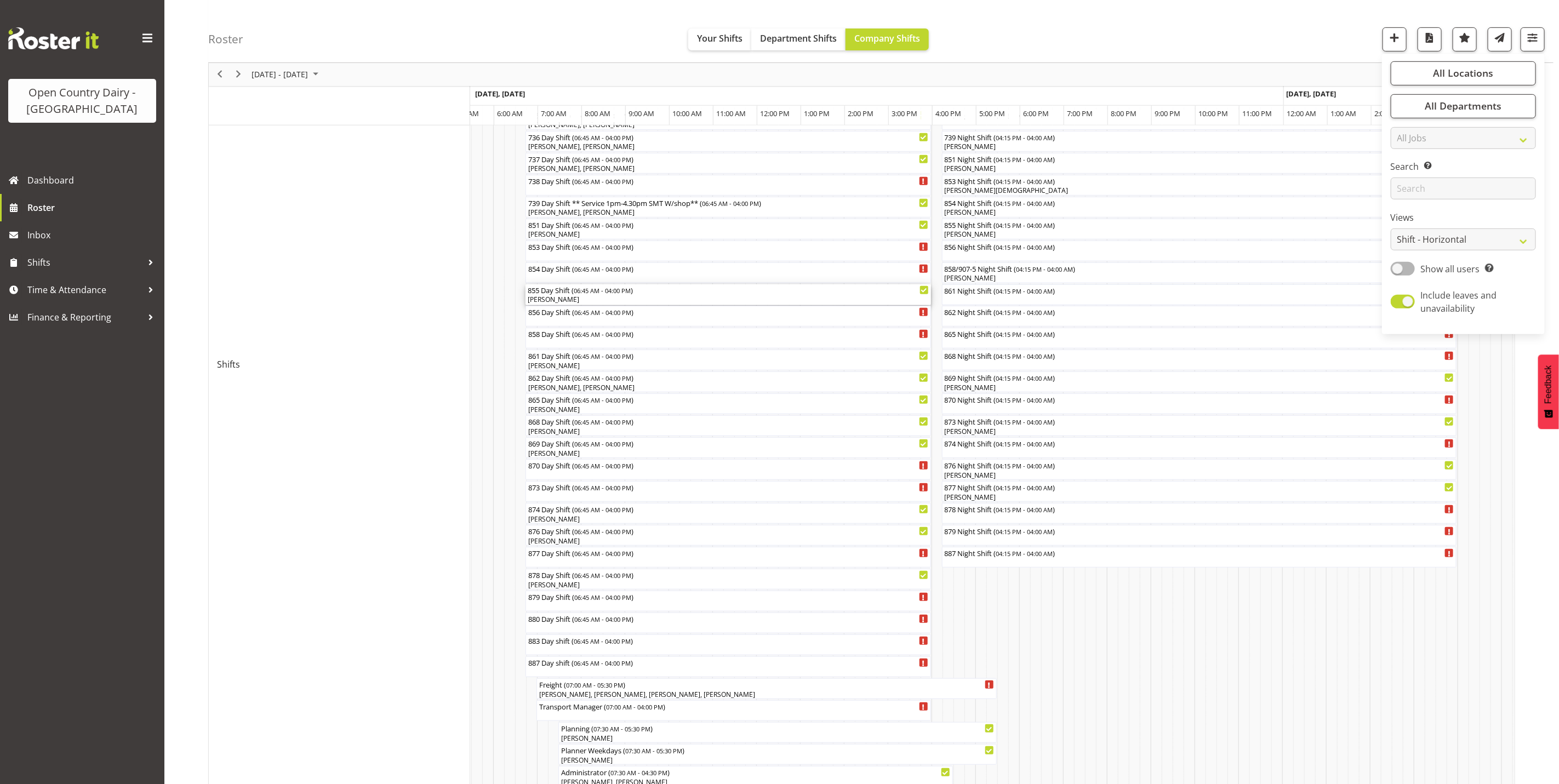
click at [543, 303] on div "[PERSON_NAME]" at bounding box center [728, 300] width 401 height 10
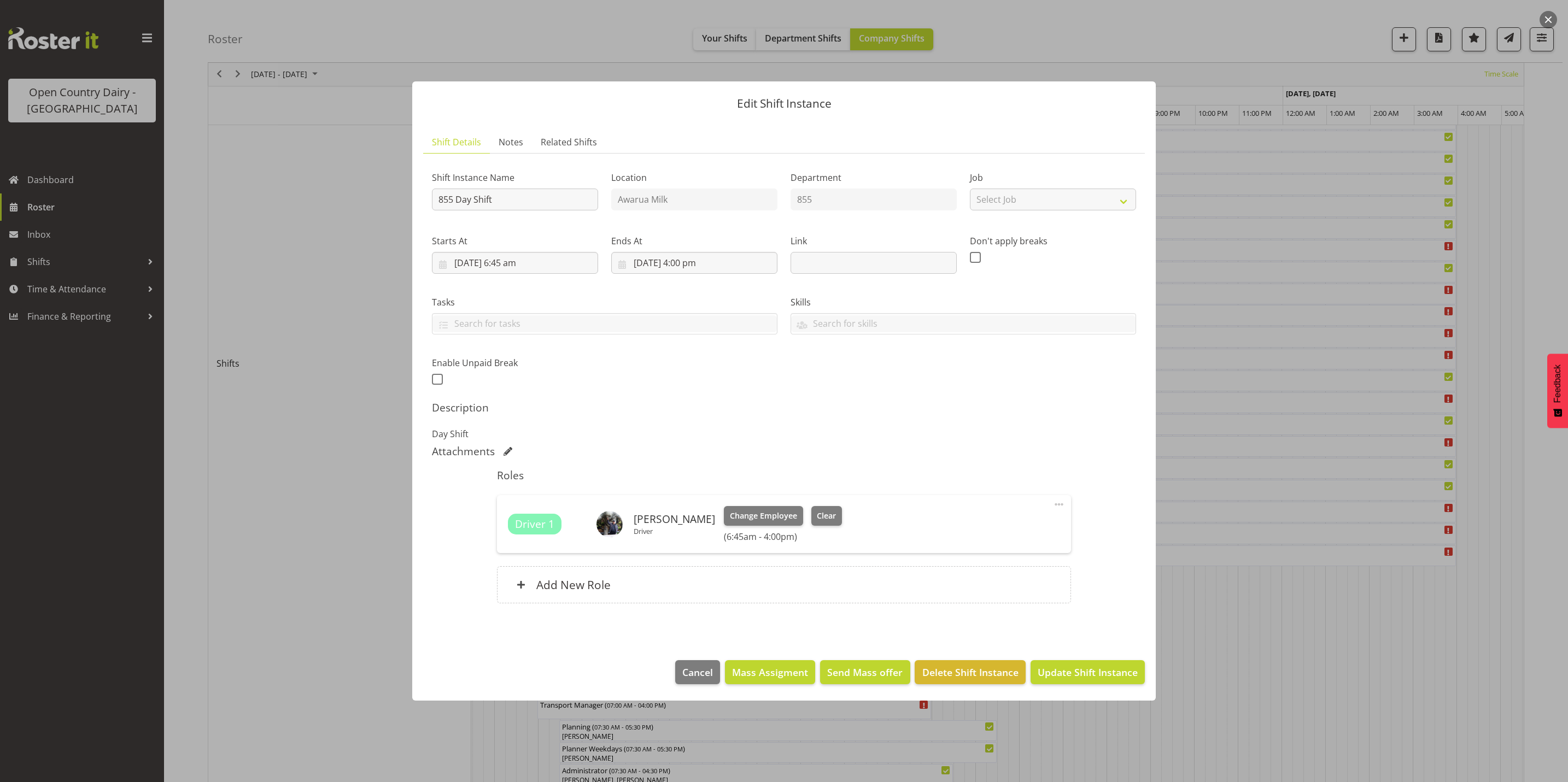
click at [1553, 13] on button "button" at bounding box center [1548, 19] width 18 height 18
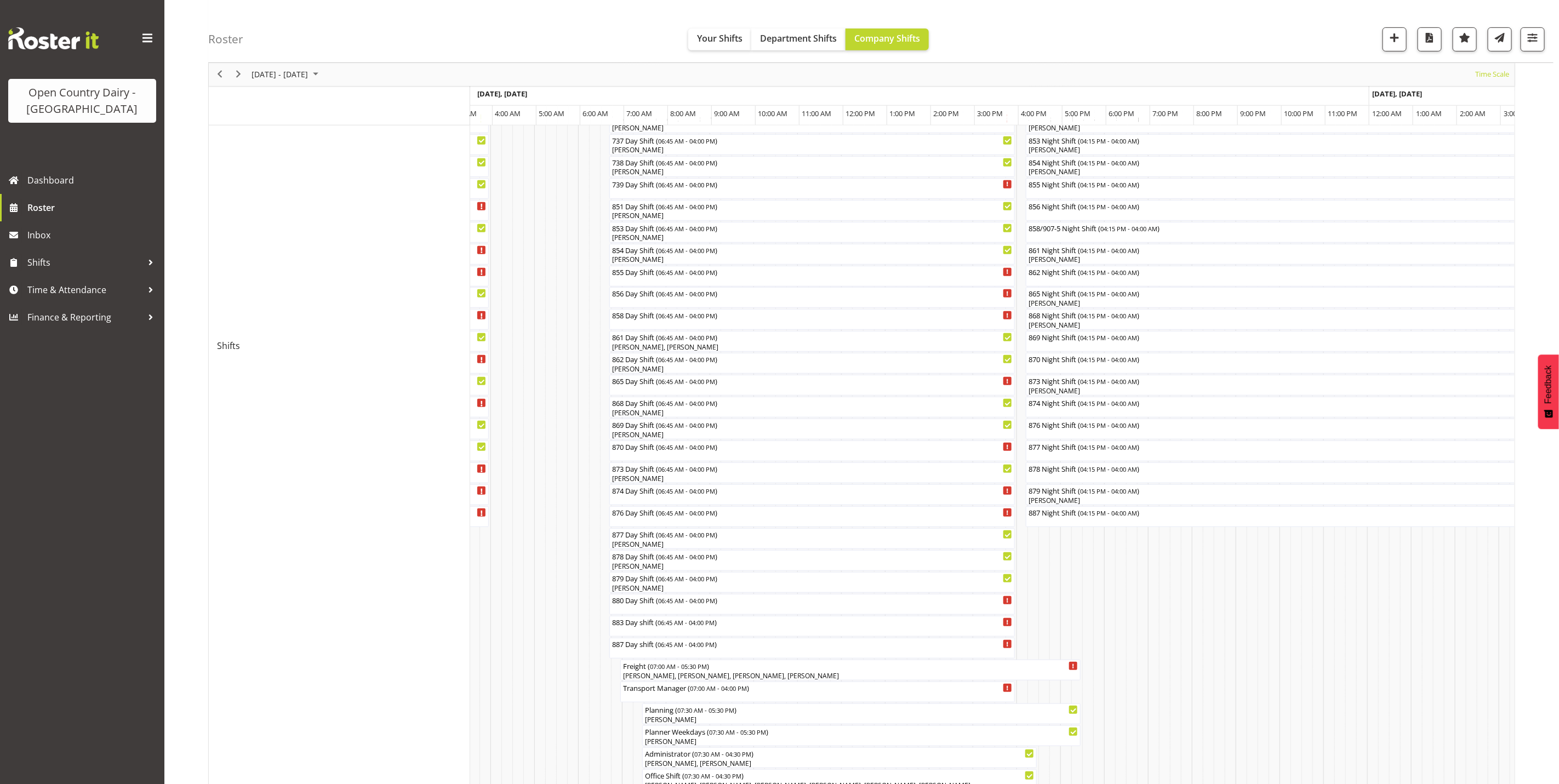
scroll to position [518, 0]
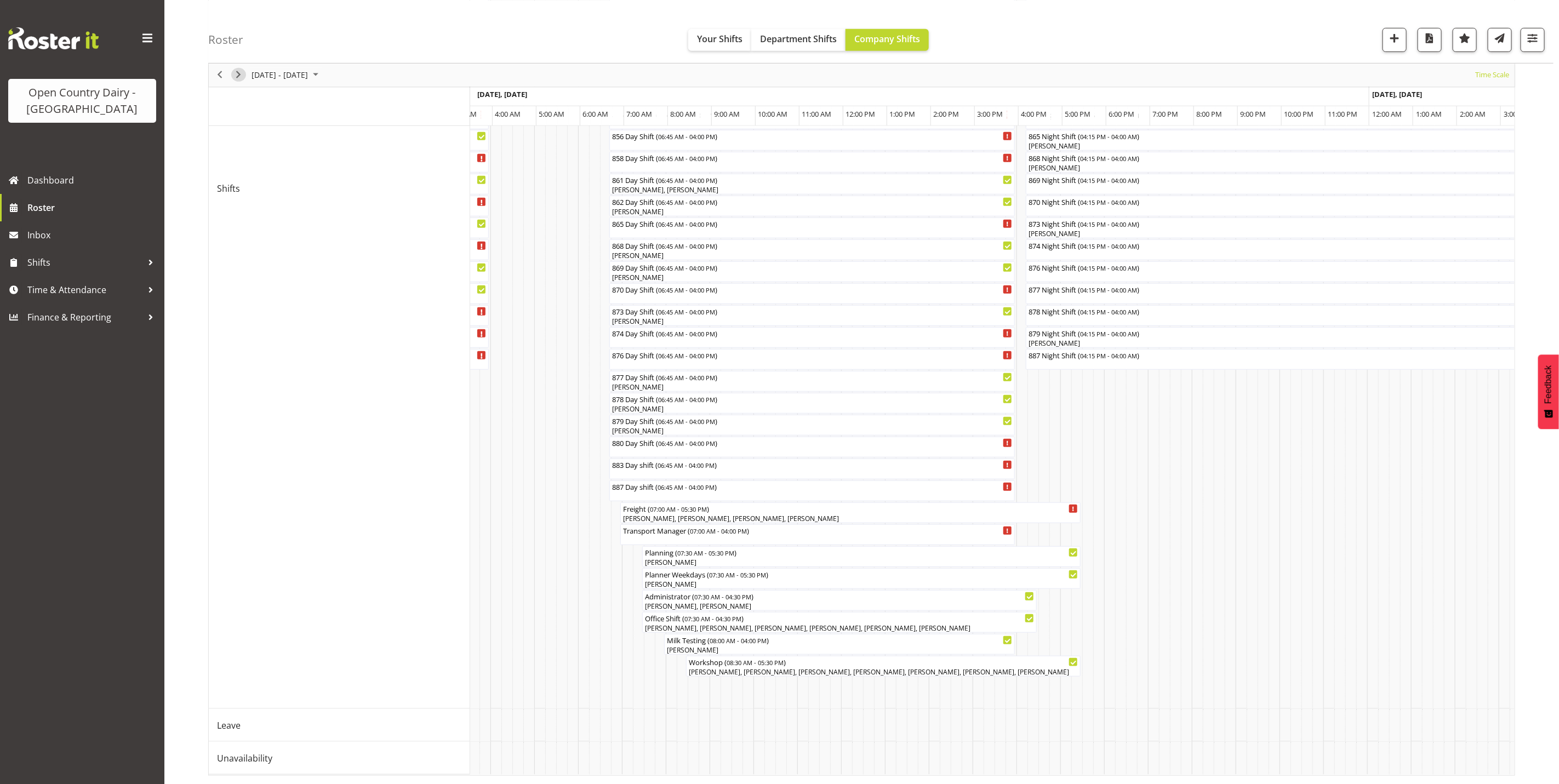
click at [244, 73] on span "Next" at bounding box center [239, 74] width 13 height 13
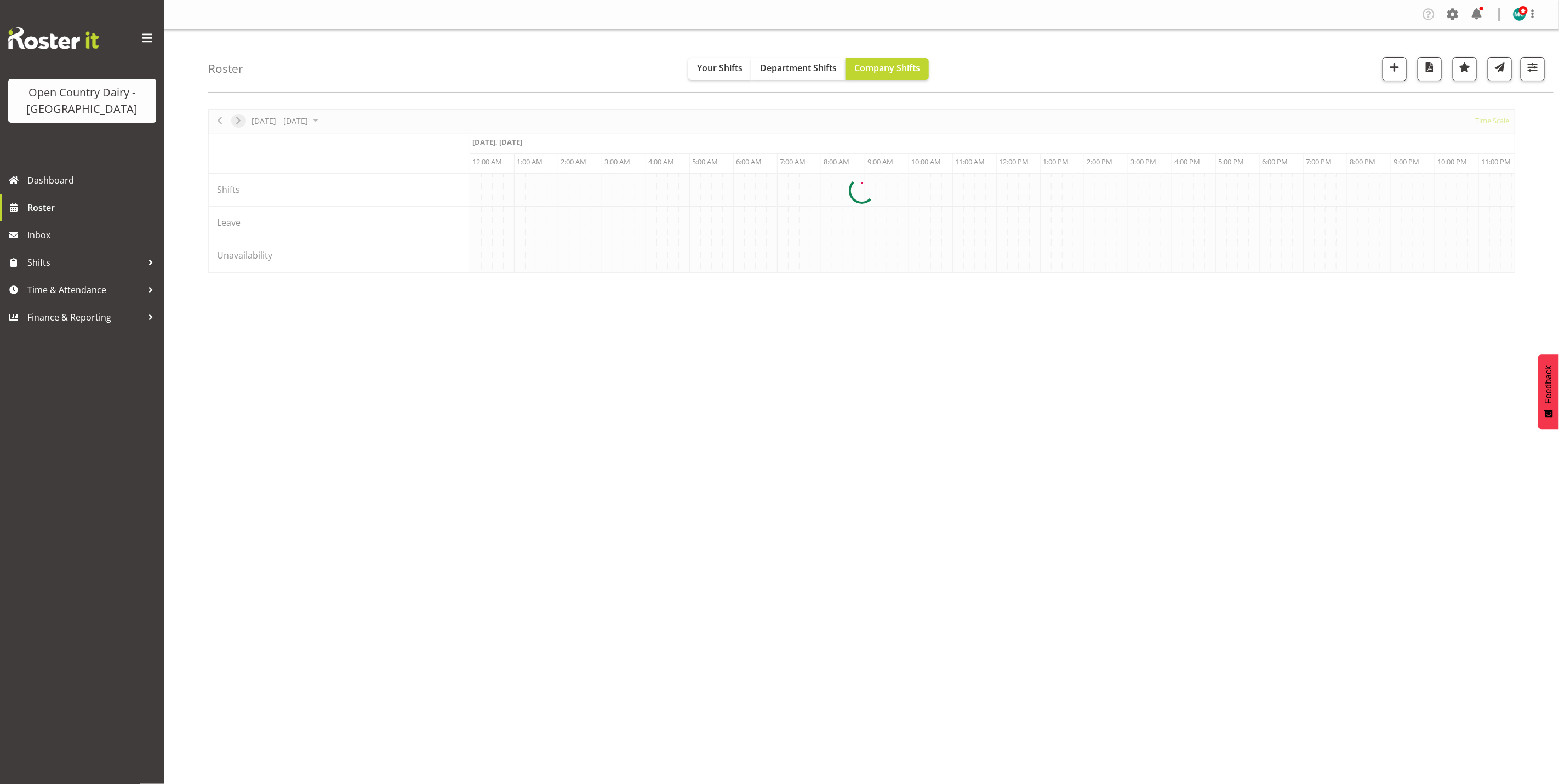
scroll to position [0, 0]
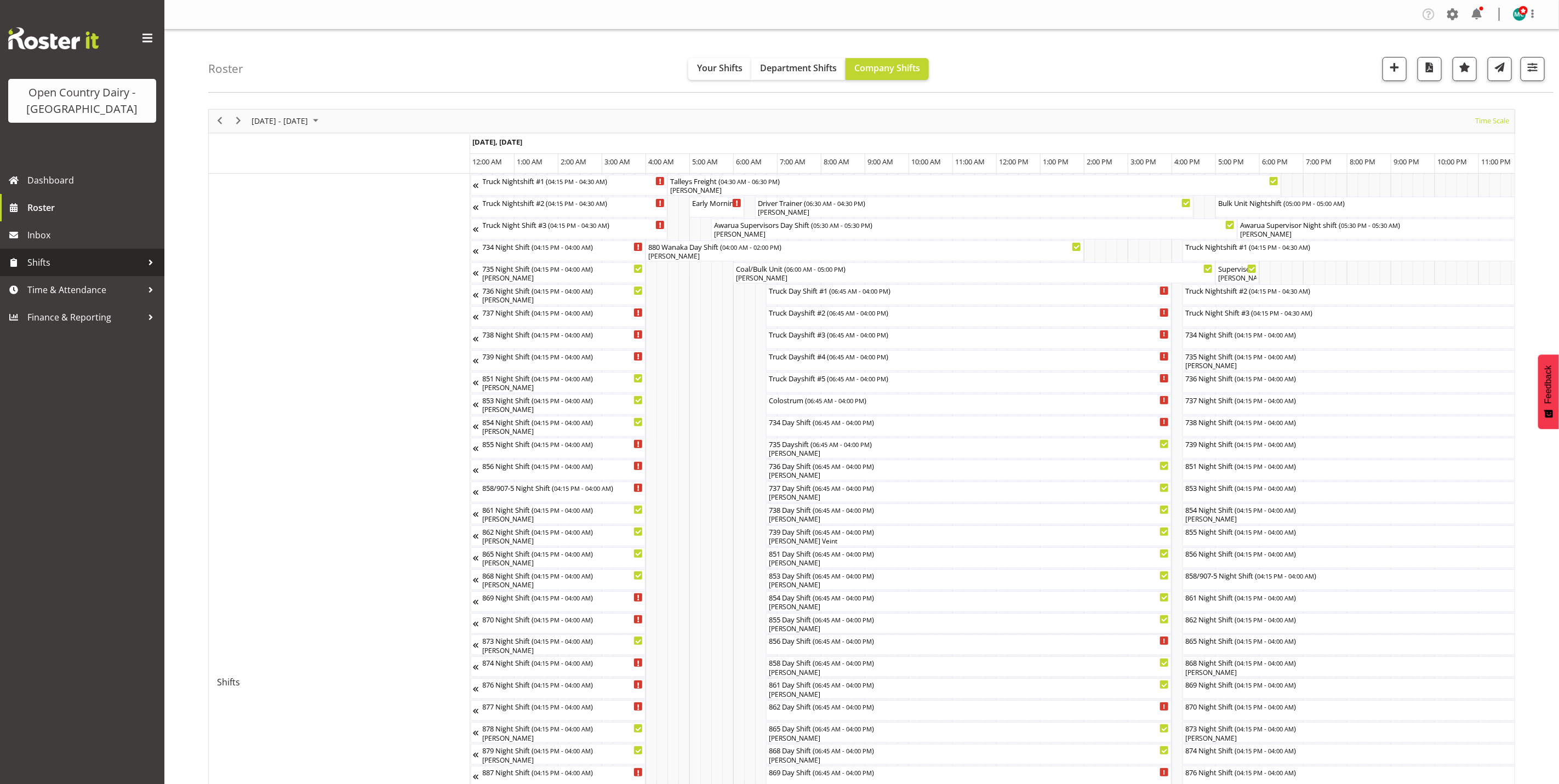
drag, startPoint x: 41, startPoint y: 261, endPoint x: 46, endPoint y: 261, distance: 5.0
click at [41, 261] on span "Shifts" at bounding box center [85, 262] width 115 height 16
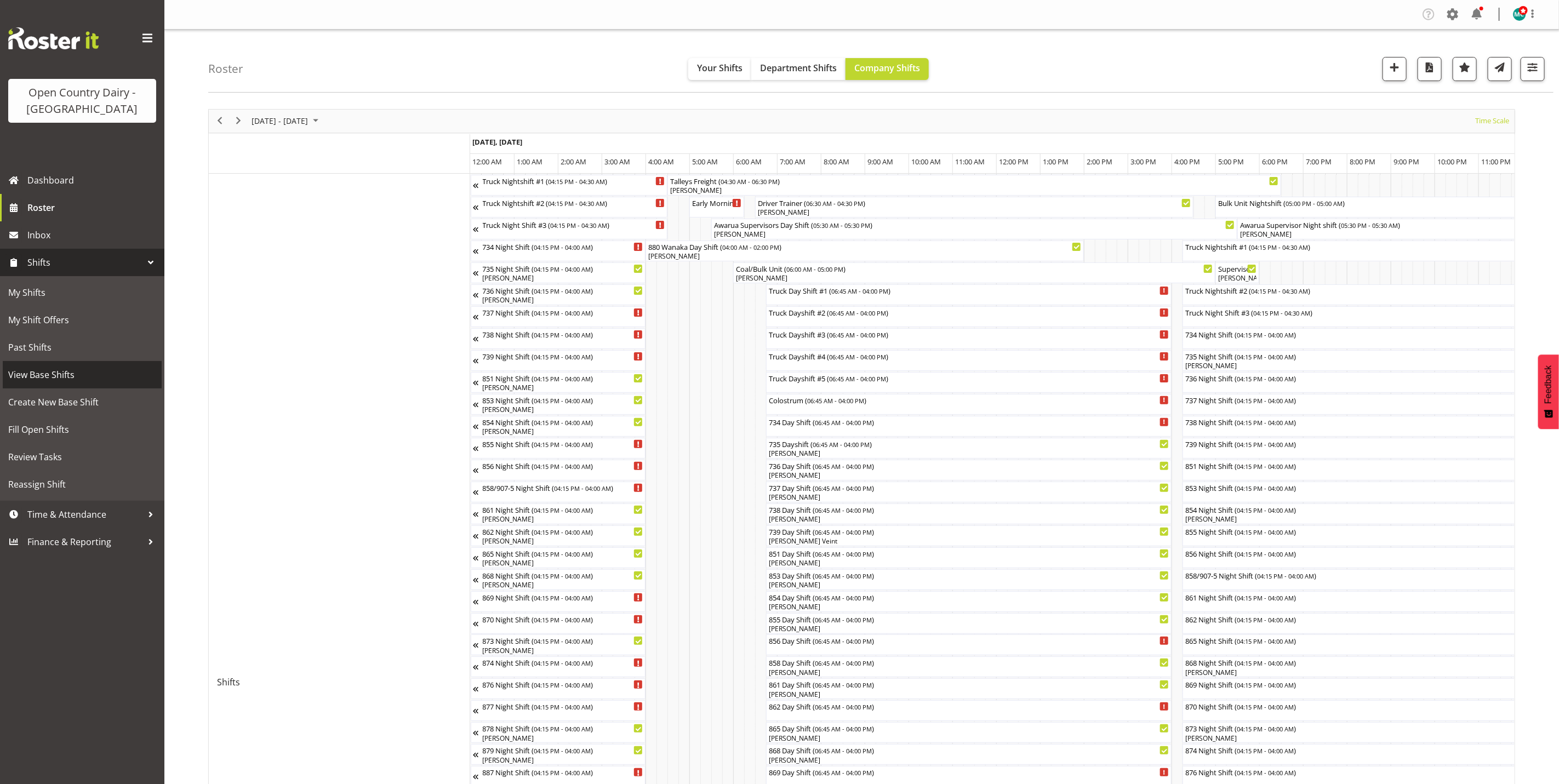
click at [61, 377] on span "View Base Shifts" at bounding box center [82, 375] width 148 height 16
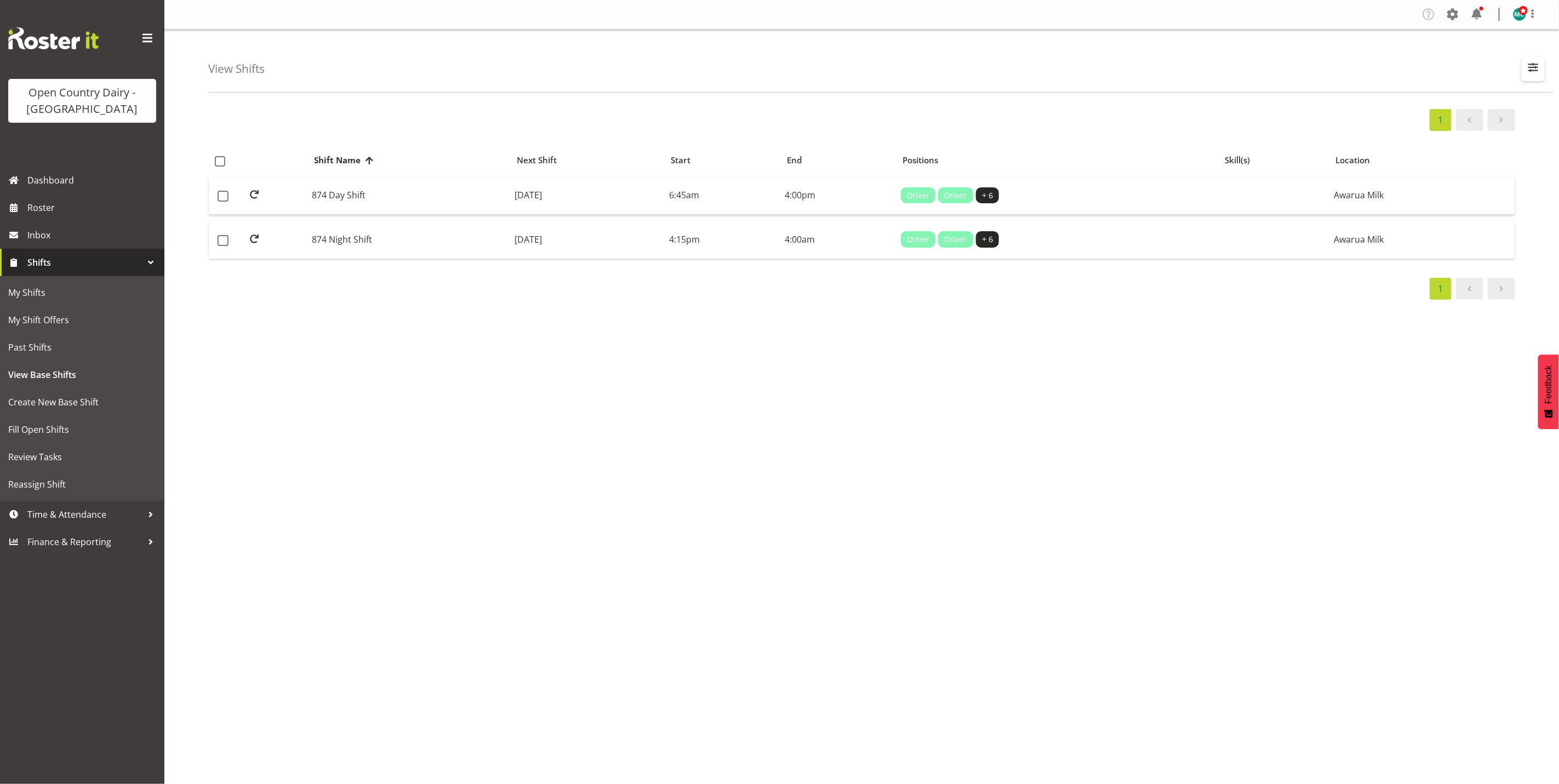
click at [1529, 65] on span "button" at bounding box center [1533, 67] width 14 height 14
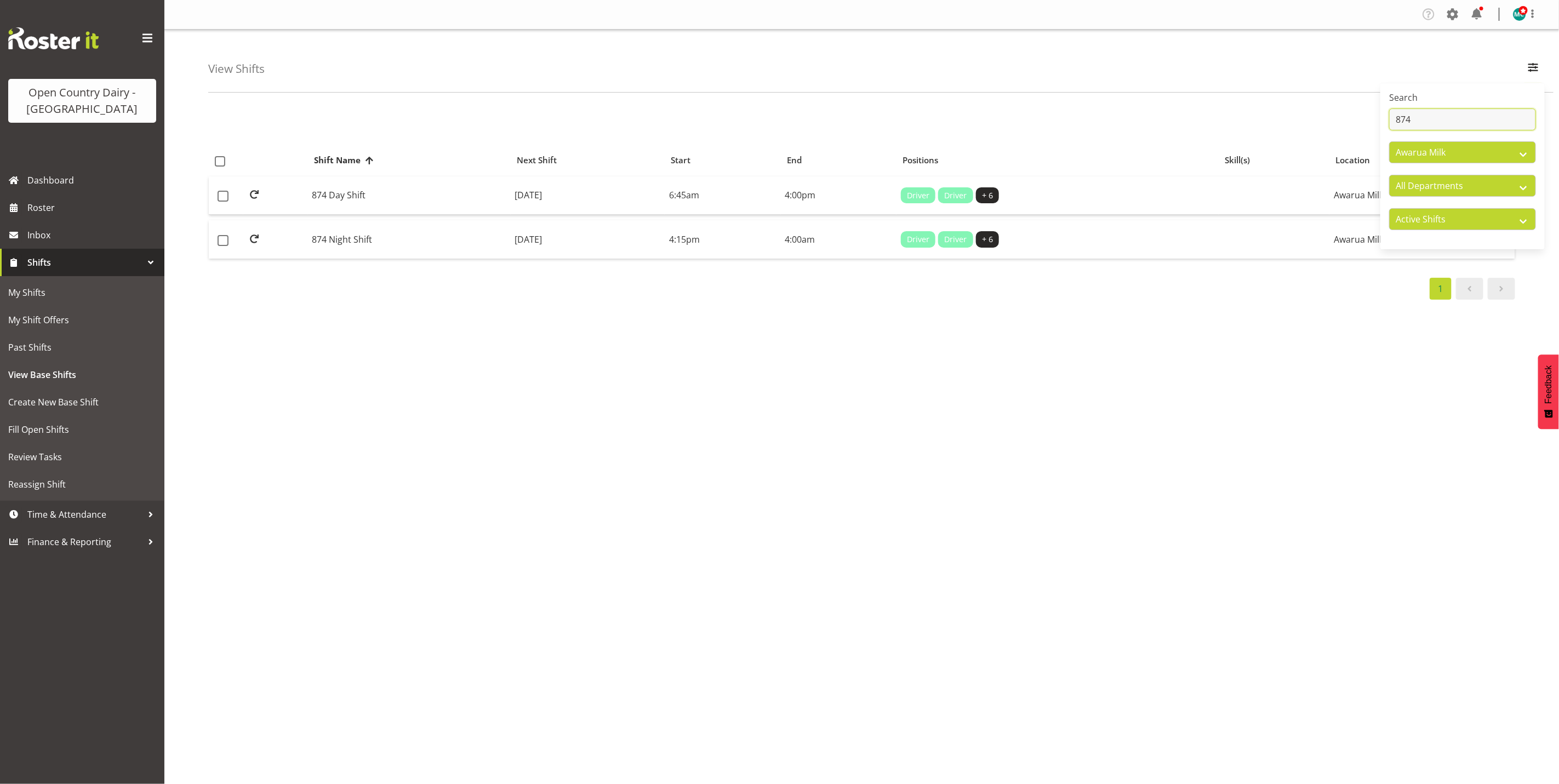
click at [1440, 123] on input "874" at bounding box center [1463, 120] width 147 height 22
click at [339, 201] on td "873 Day Shift" at bounding box center [409, 196] width 203 height 39
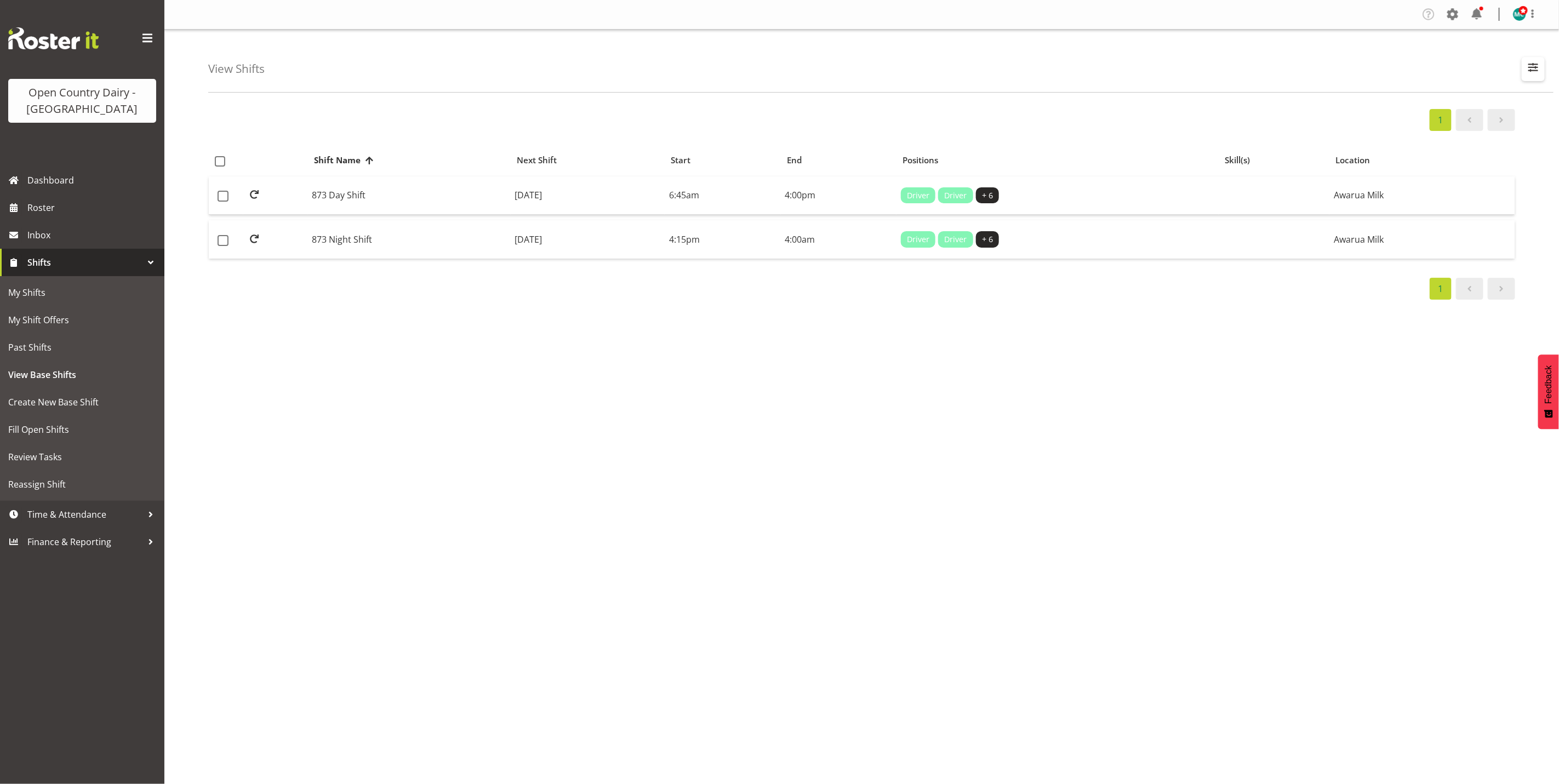
click at [1534, 67] on span "button" at bounding box center [1533, 67] width 14 height 14
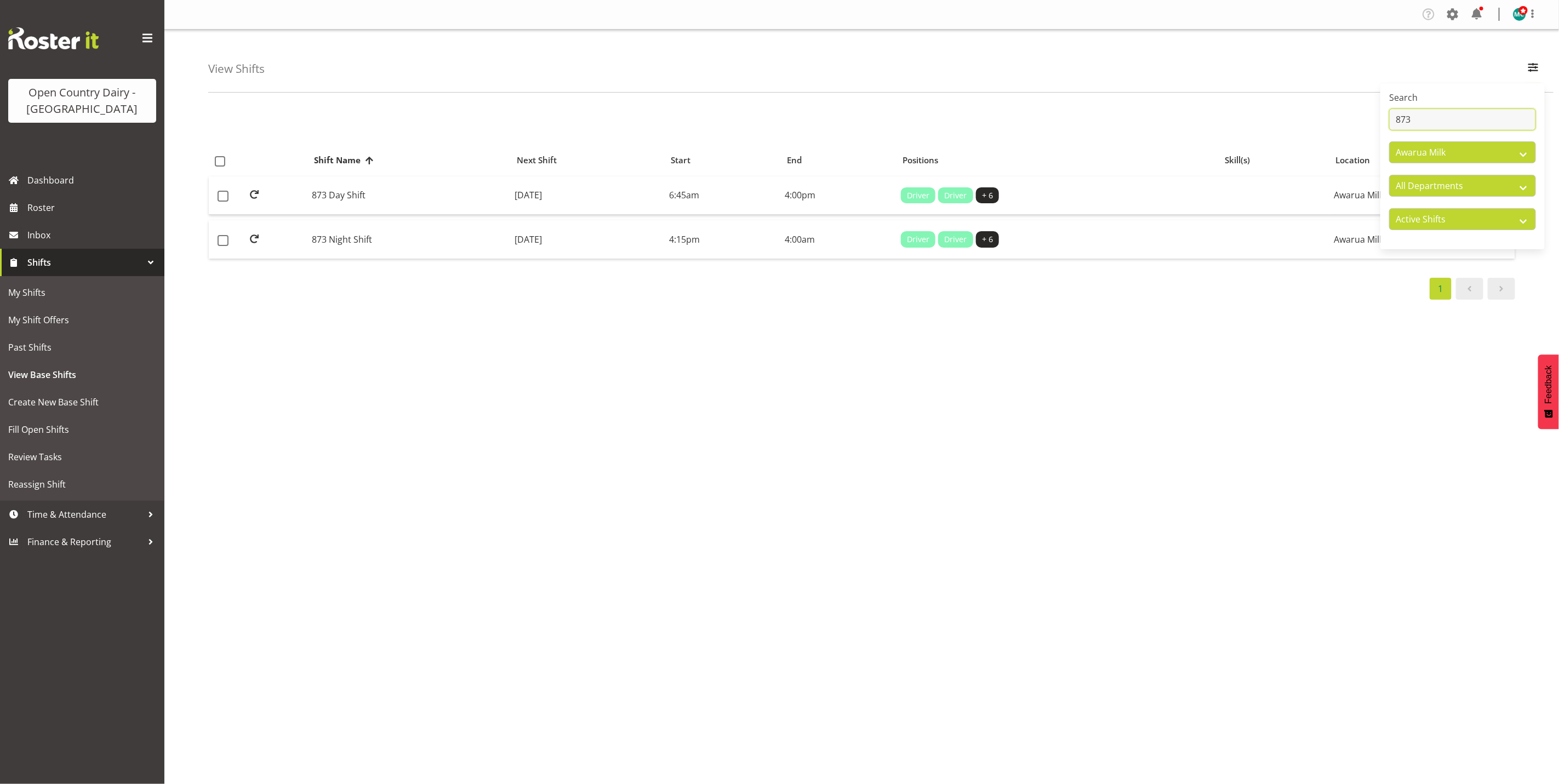
click at [1462, 122] on input "873" at bounding box center [1463, 120] width 147 height 22
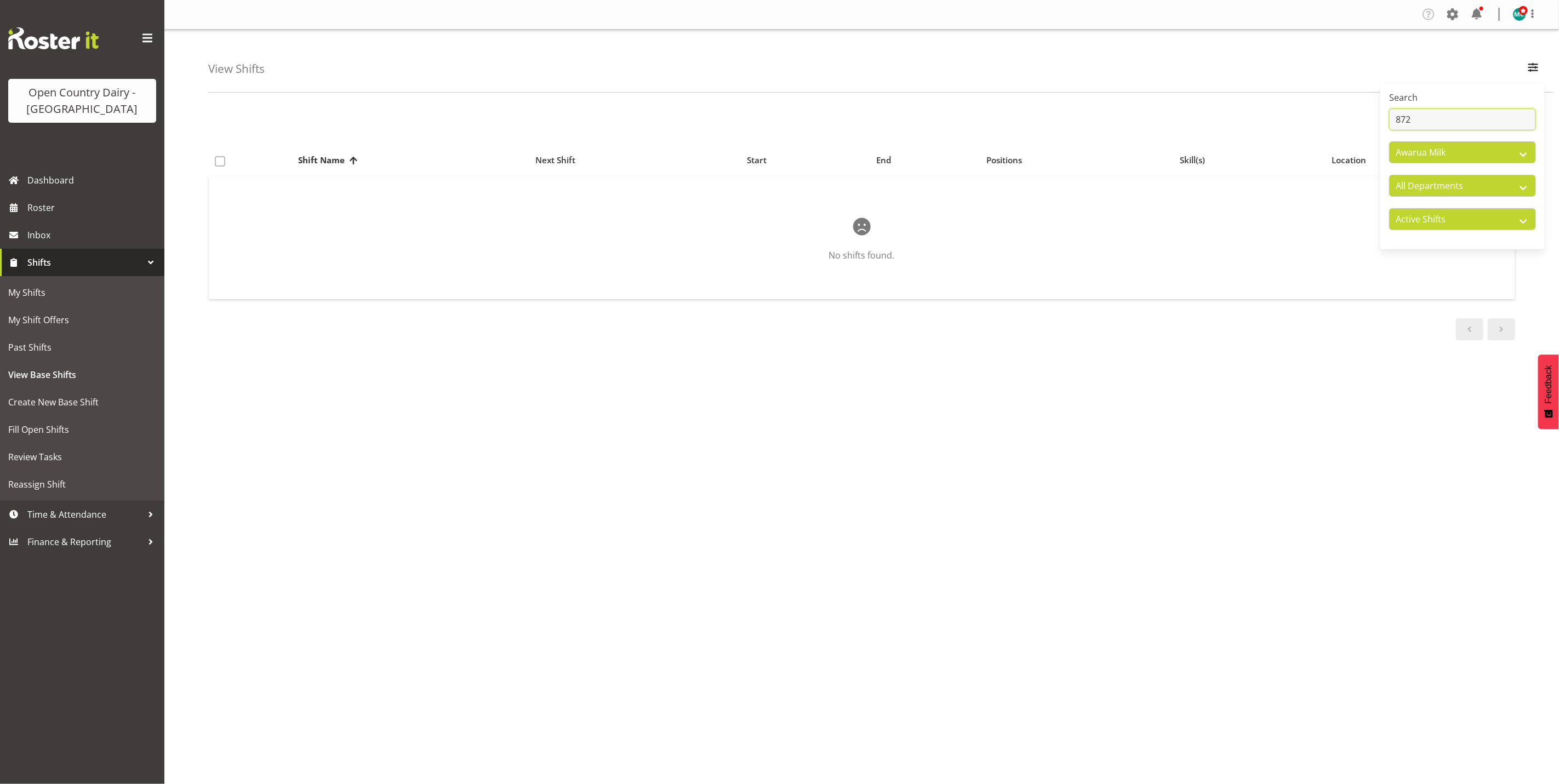
click at [1442, 115] on input "872" at bounding box center [1463, 120] width 147 height 22
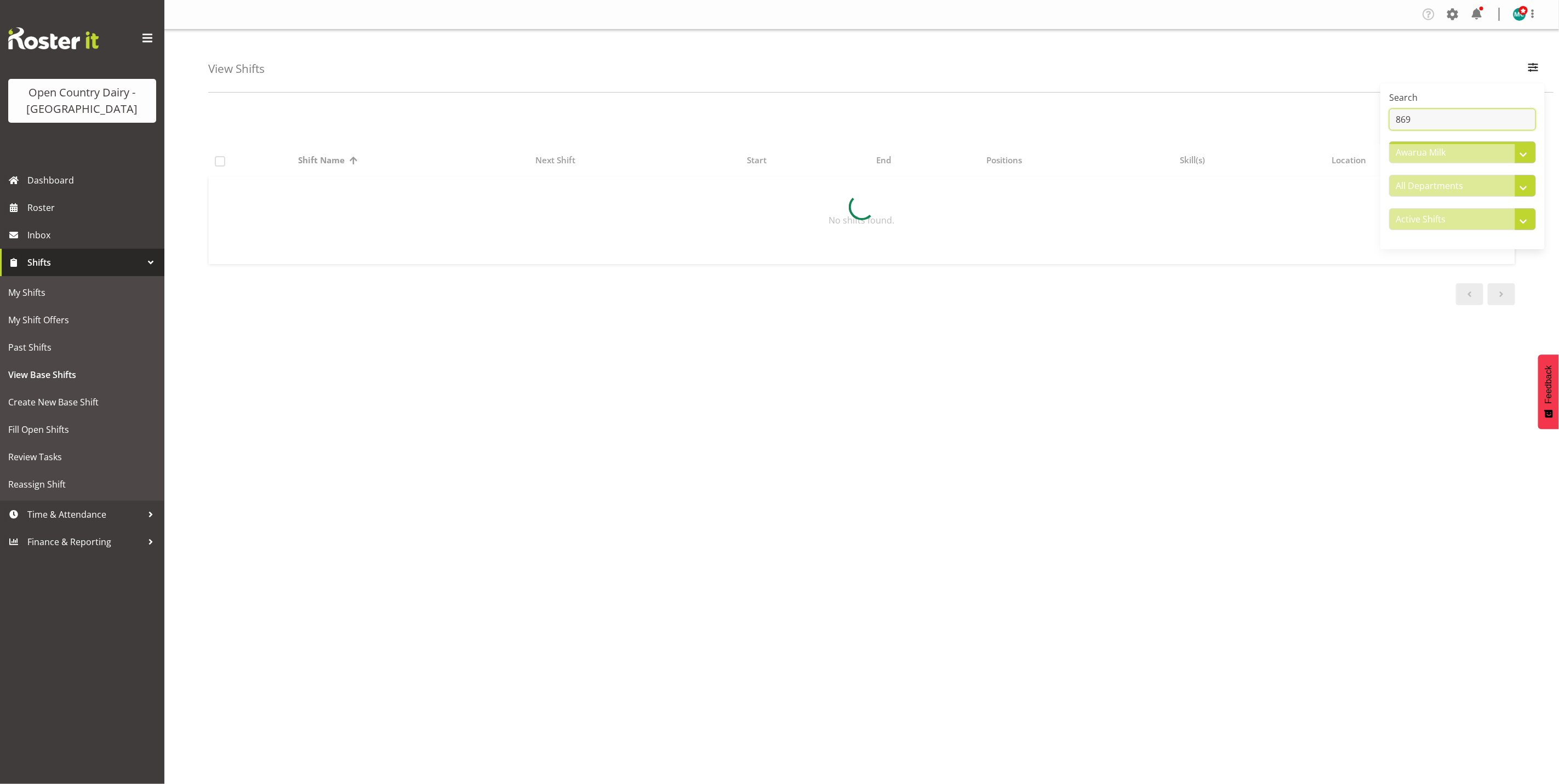
type input "869"
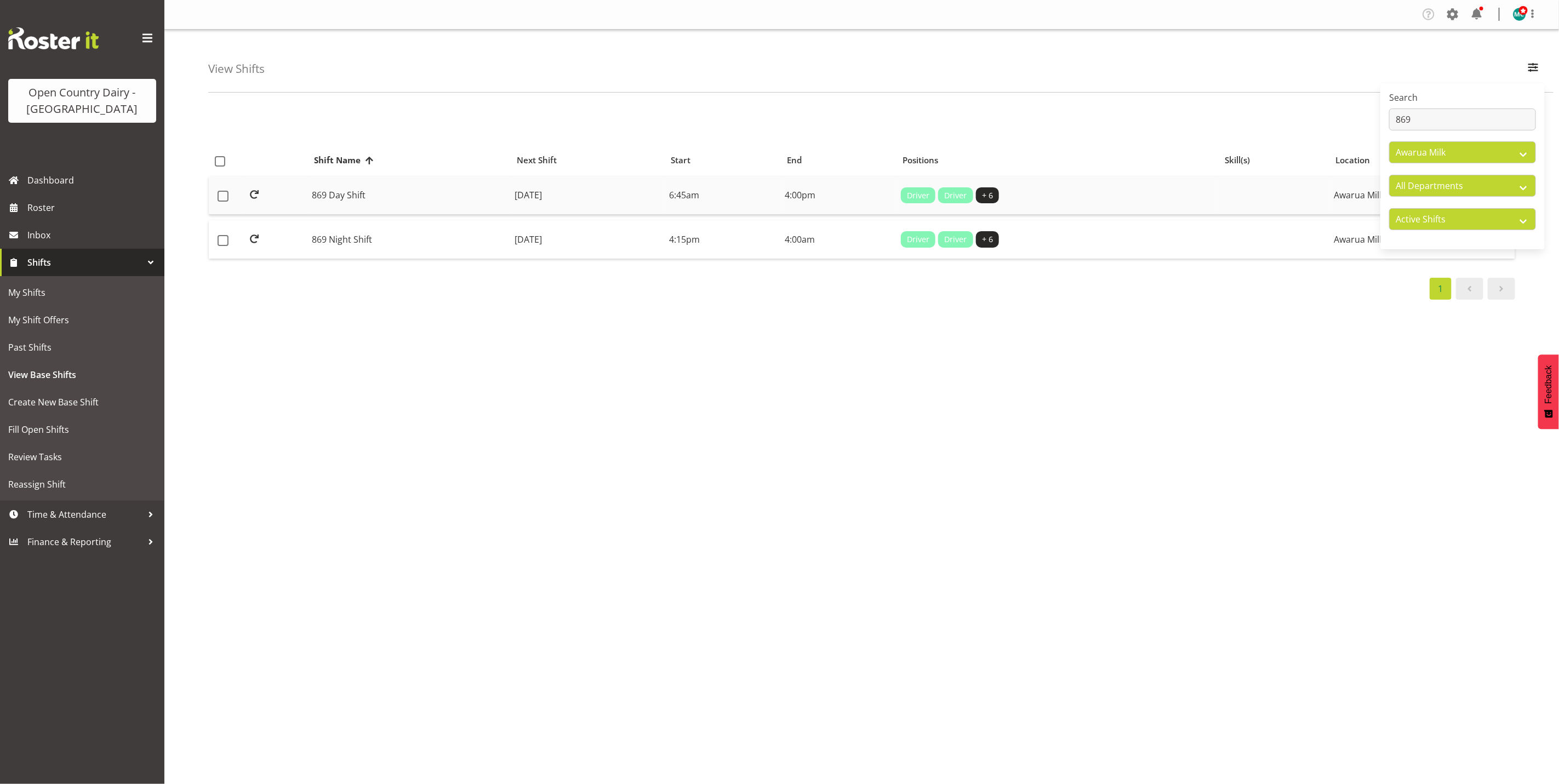
click at [348, 199] on td "869 Day Shift" at bounding box center [409, 196] width 203 height 39
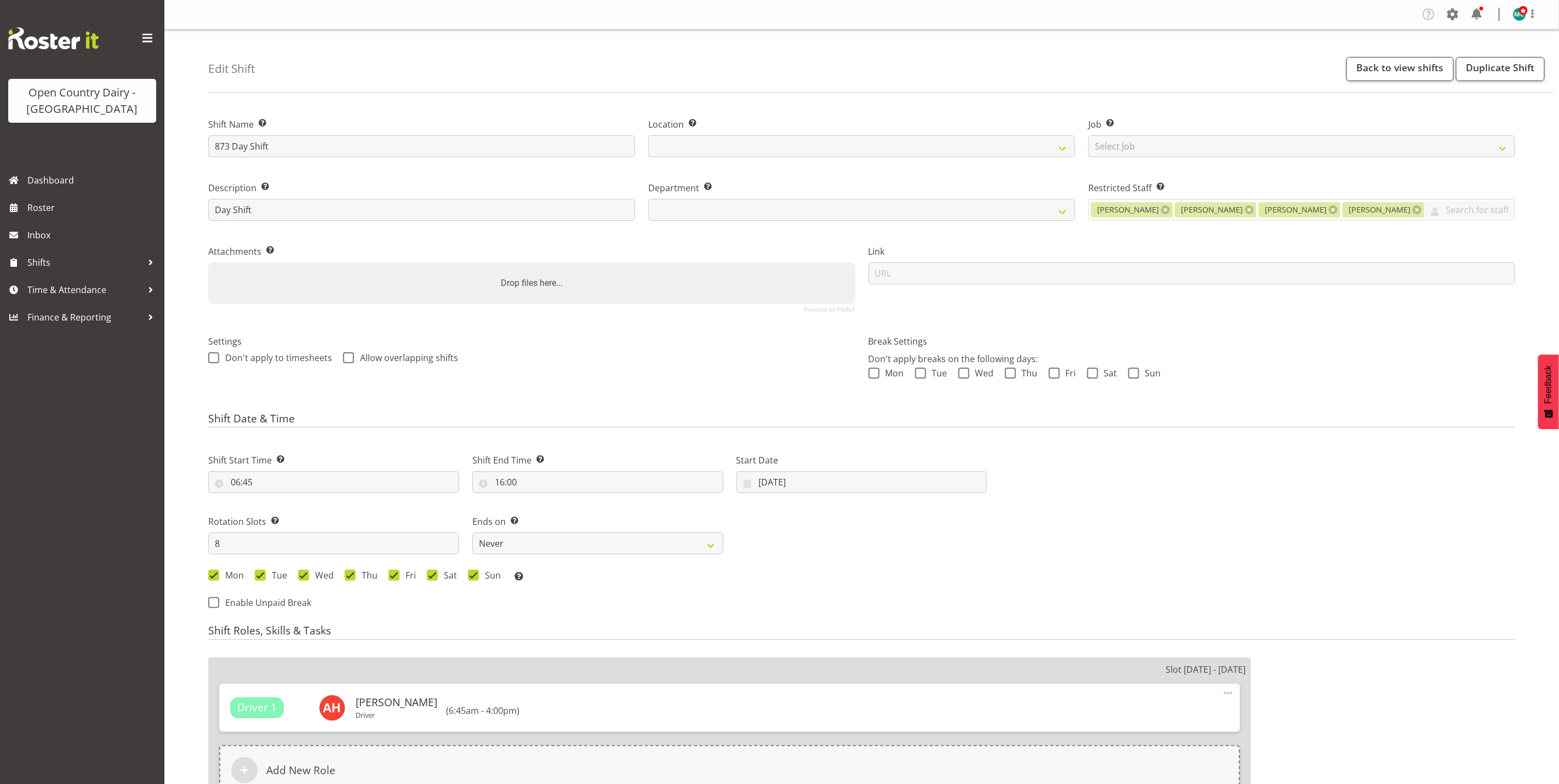
select select
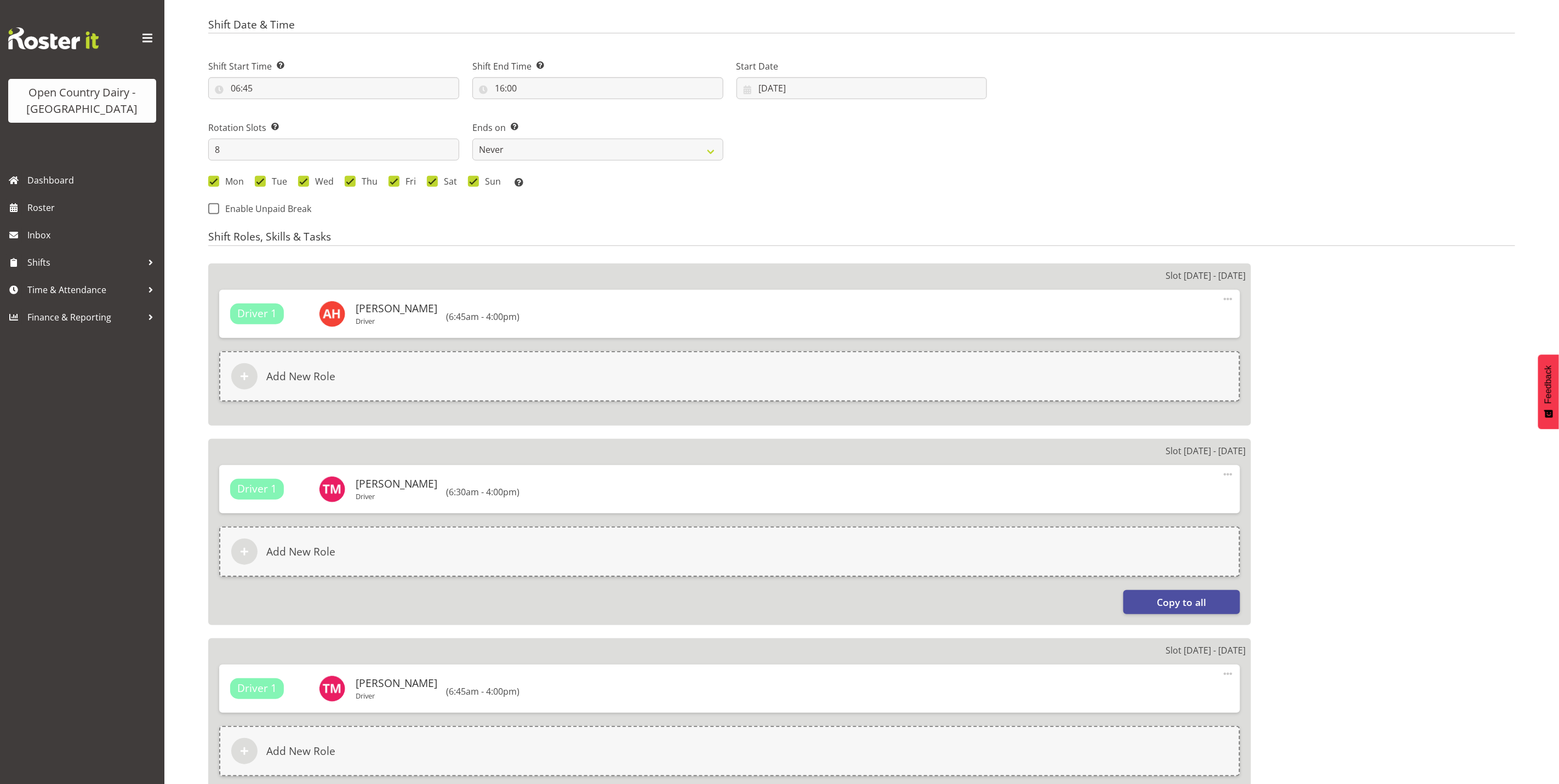
select select
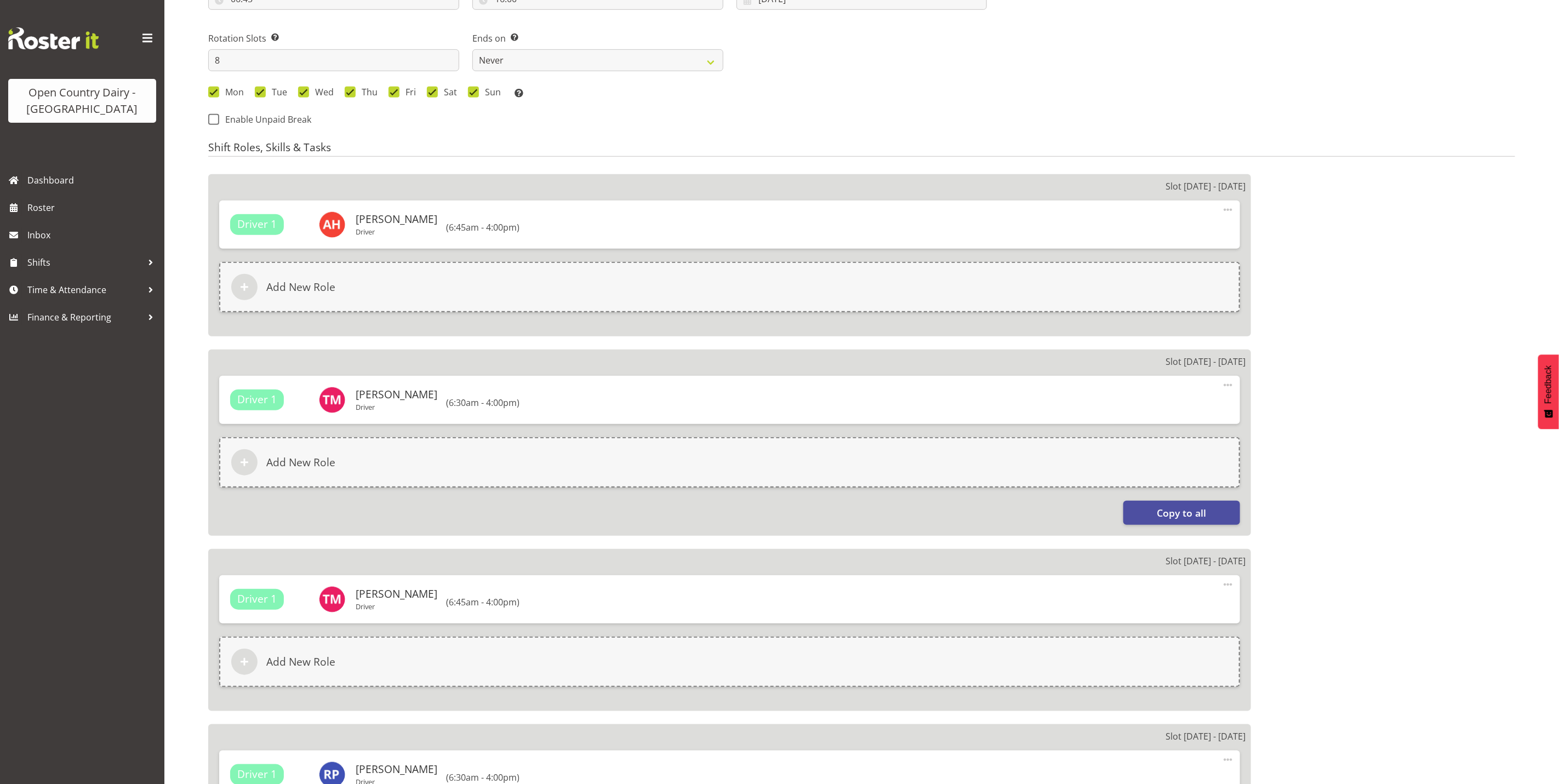
select select
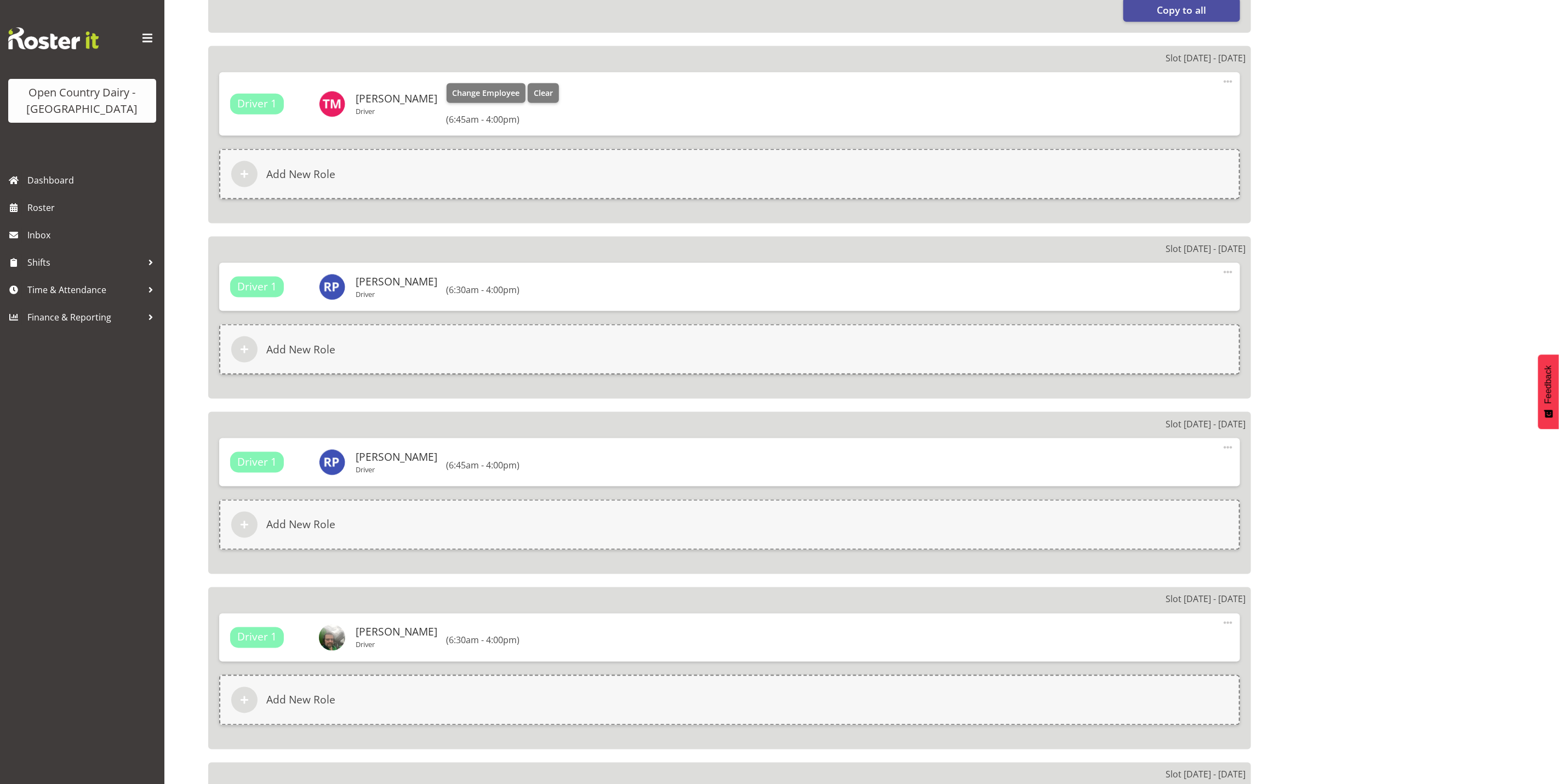
scroll to position [1120, 0]
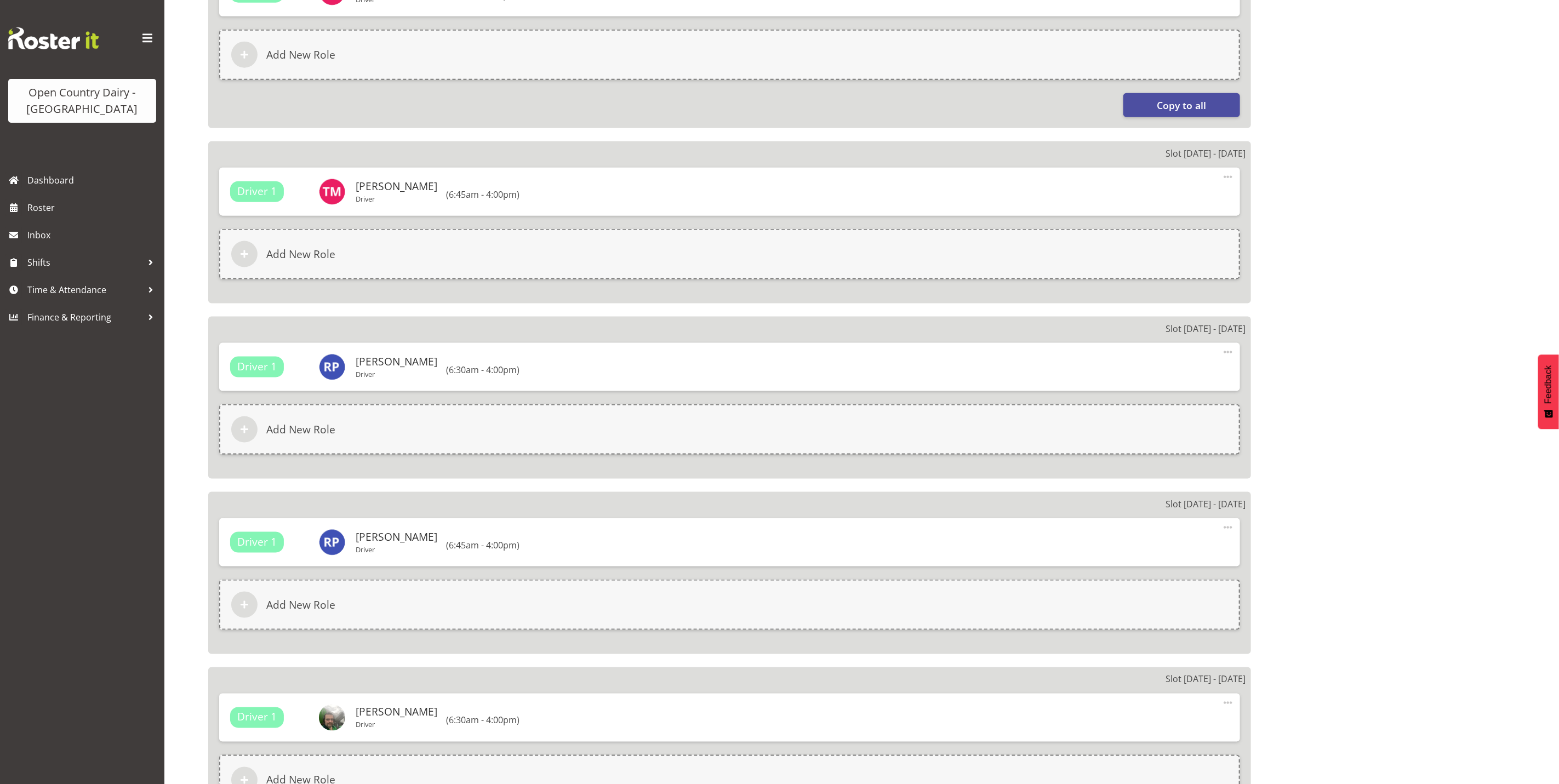
select select "686"
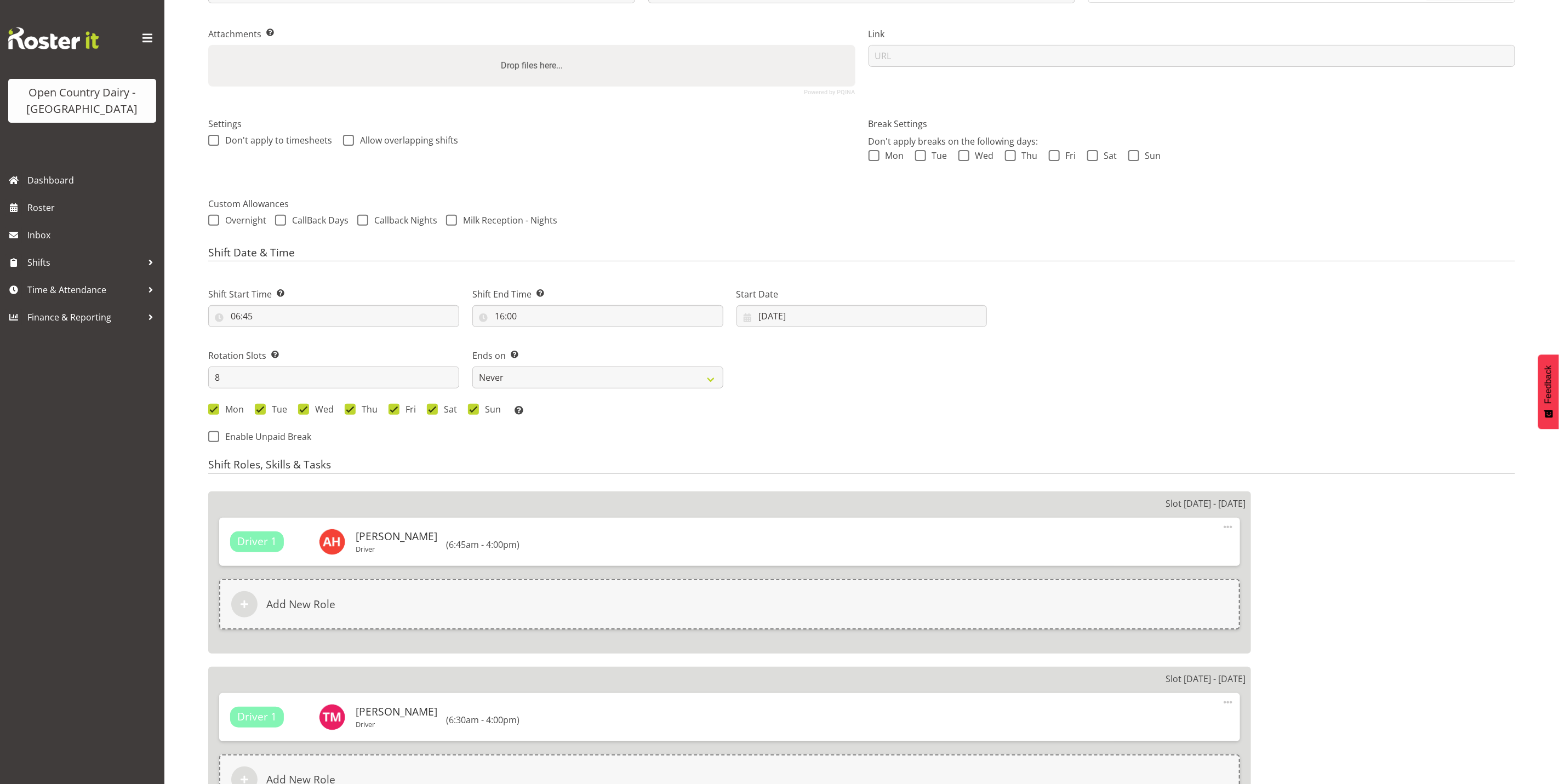
scroll to position [0, 0]
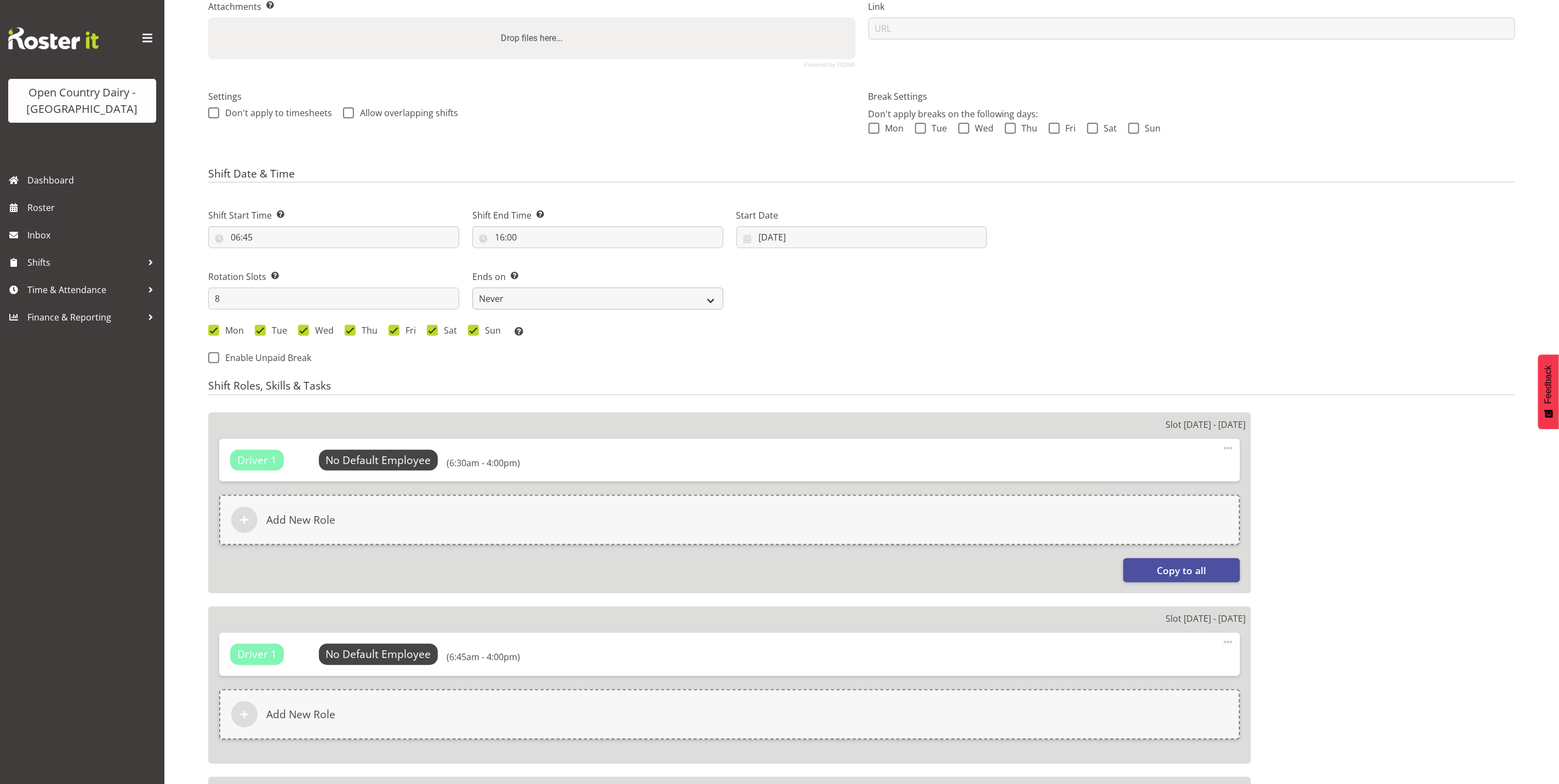
select select
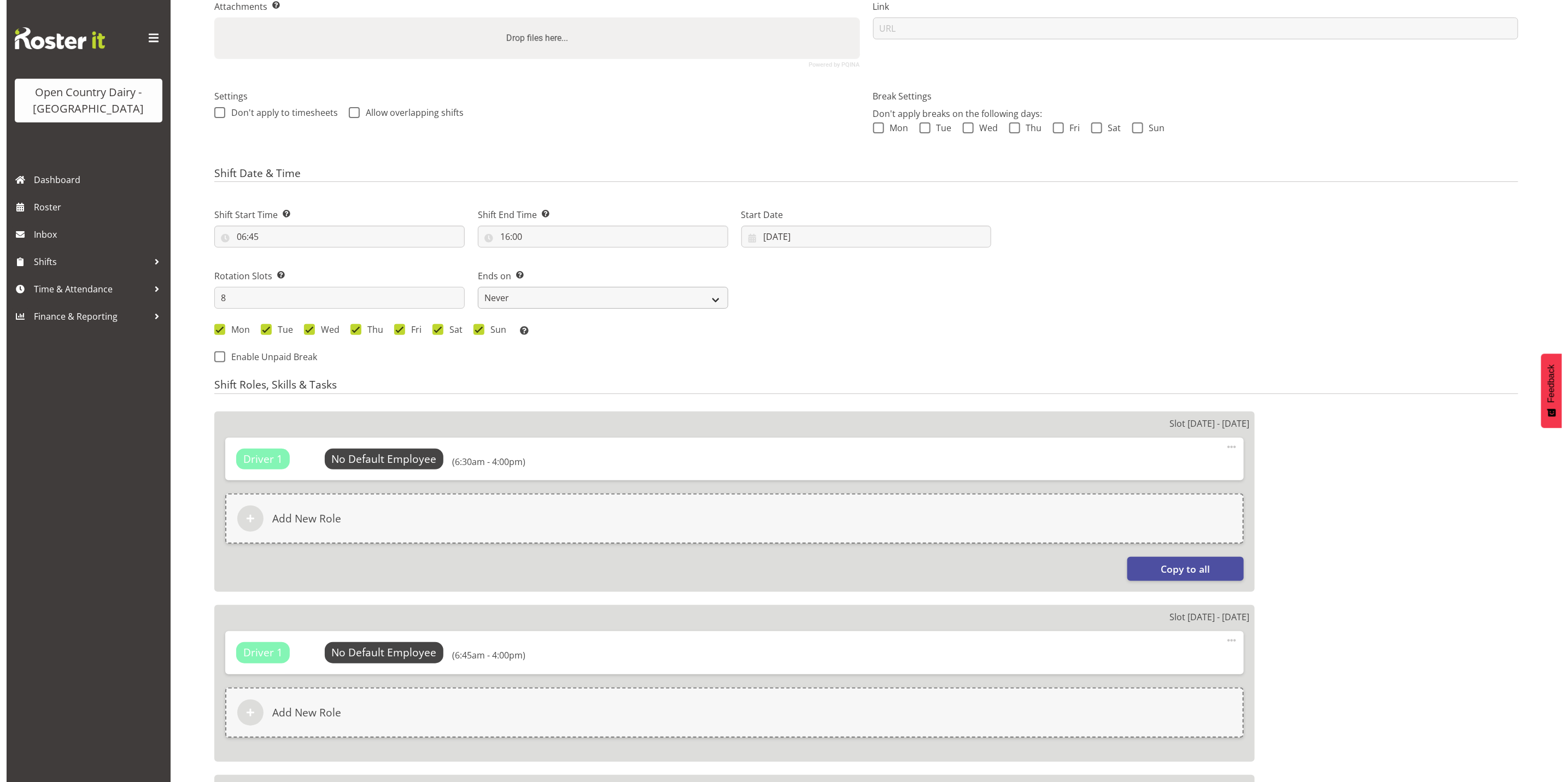
scroll to position [246, 0]
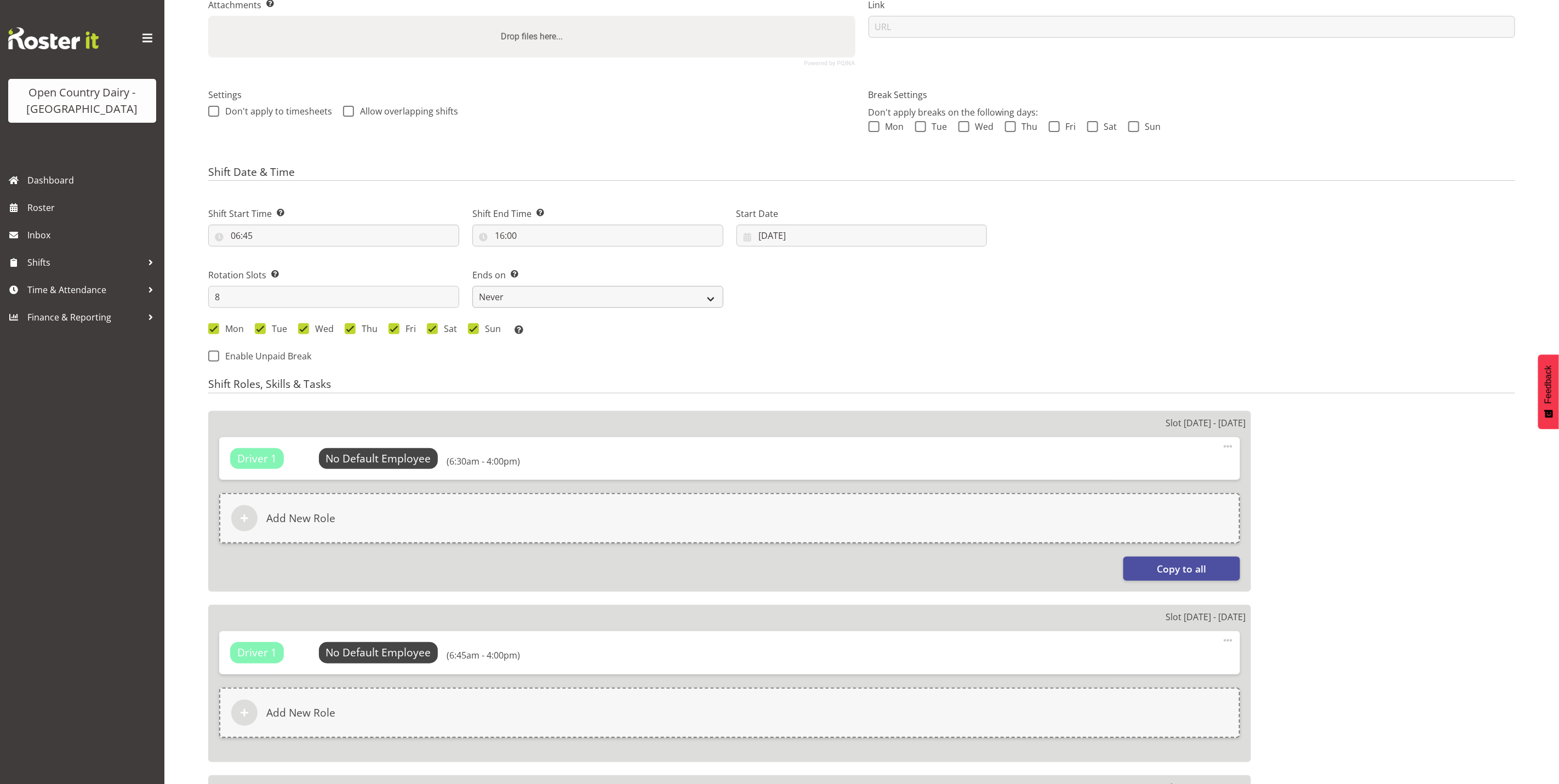
select select
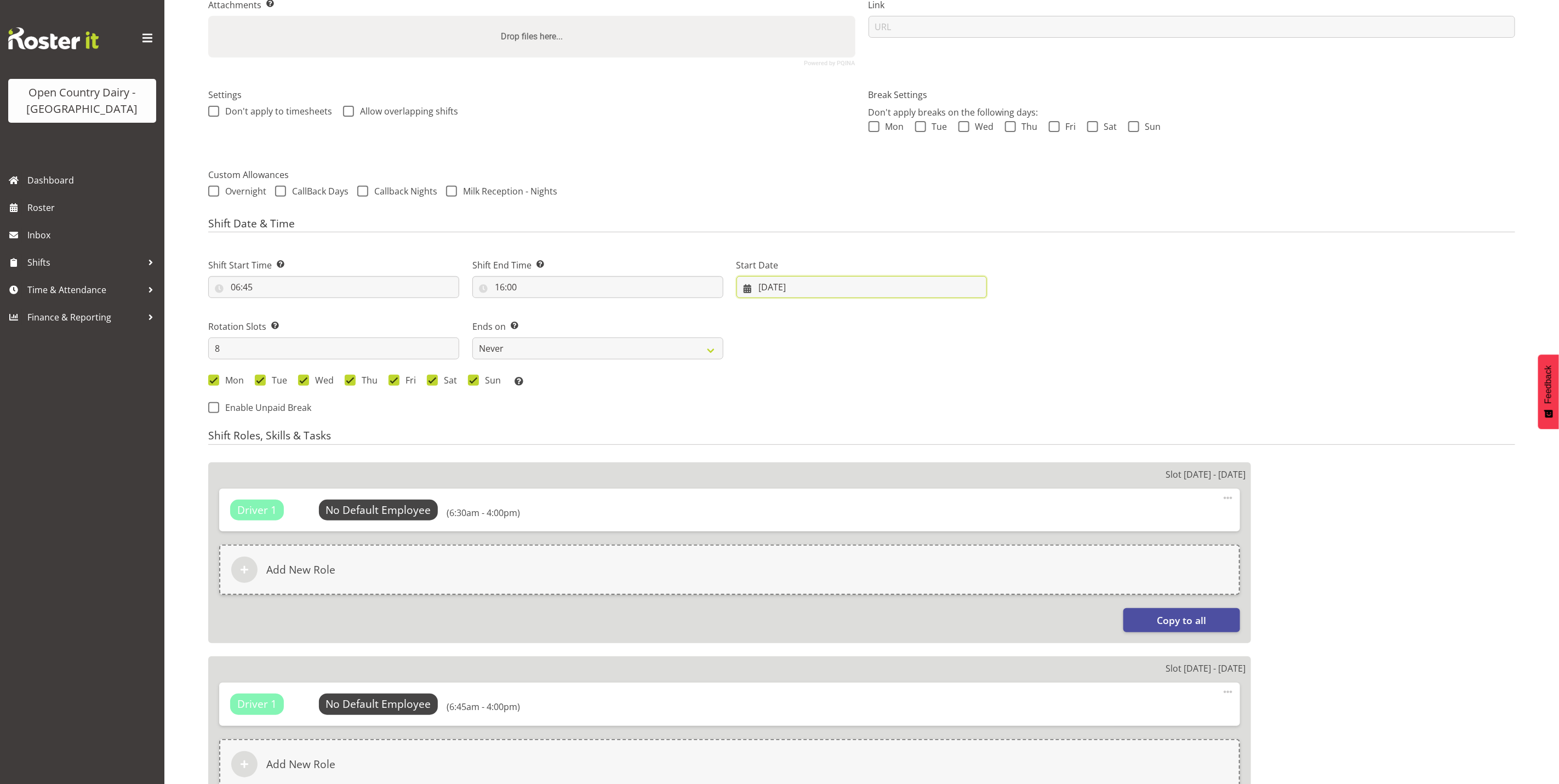
click at [829, 283] on input "18/08/2025" at bounding box center [862, 287] width 251 height 22
click at [793, 460] on span "25" at bounding box center [792, 458] width 9 height 10
select select
type input "25/08/2025"
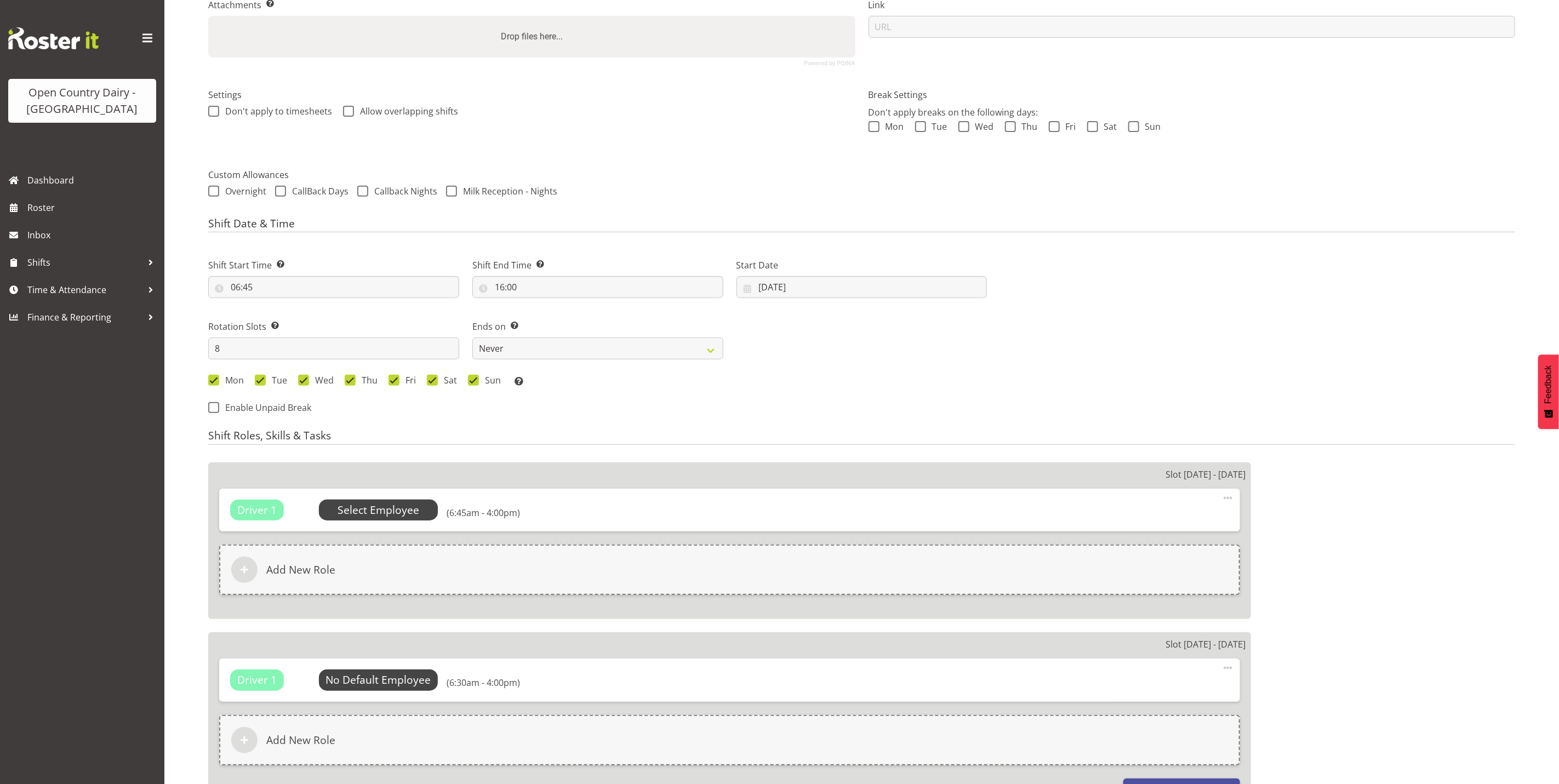
click at [341, 512] on span "Select Employee" at bounding box center [378, 511] width 82 height 16
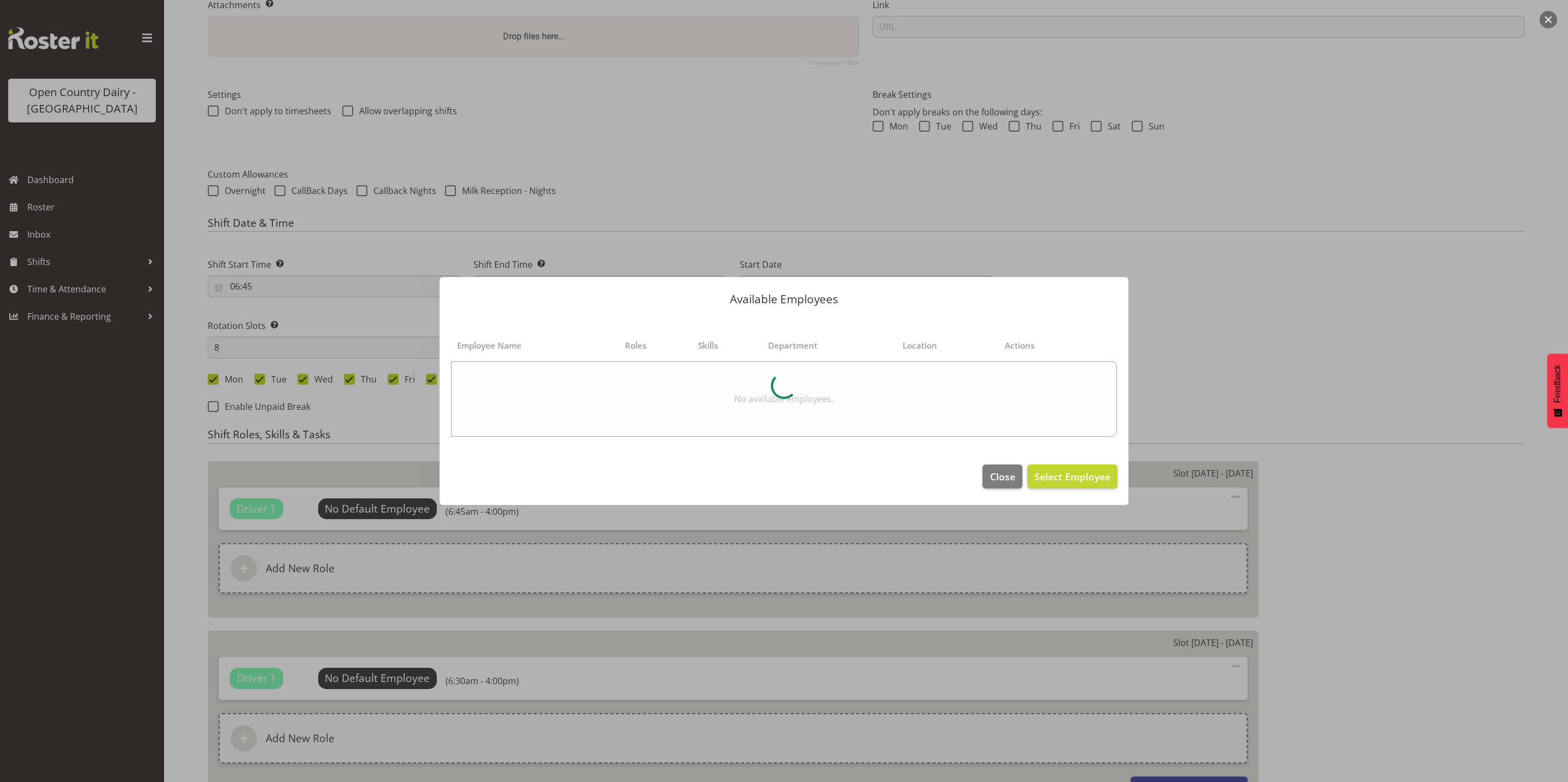
select select "682"
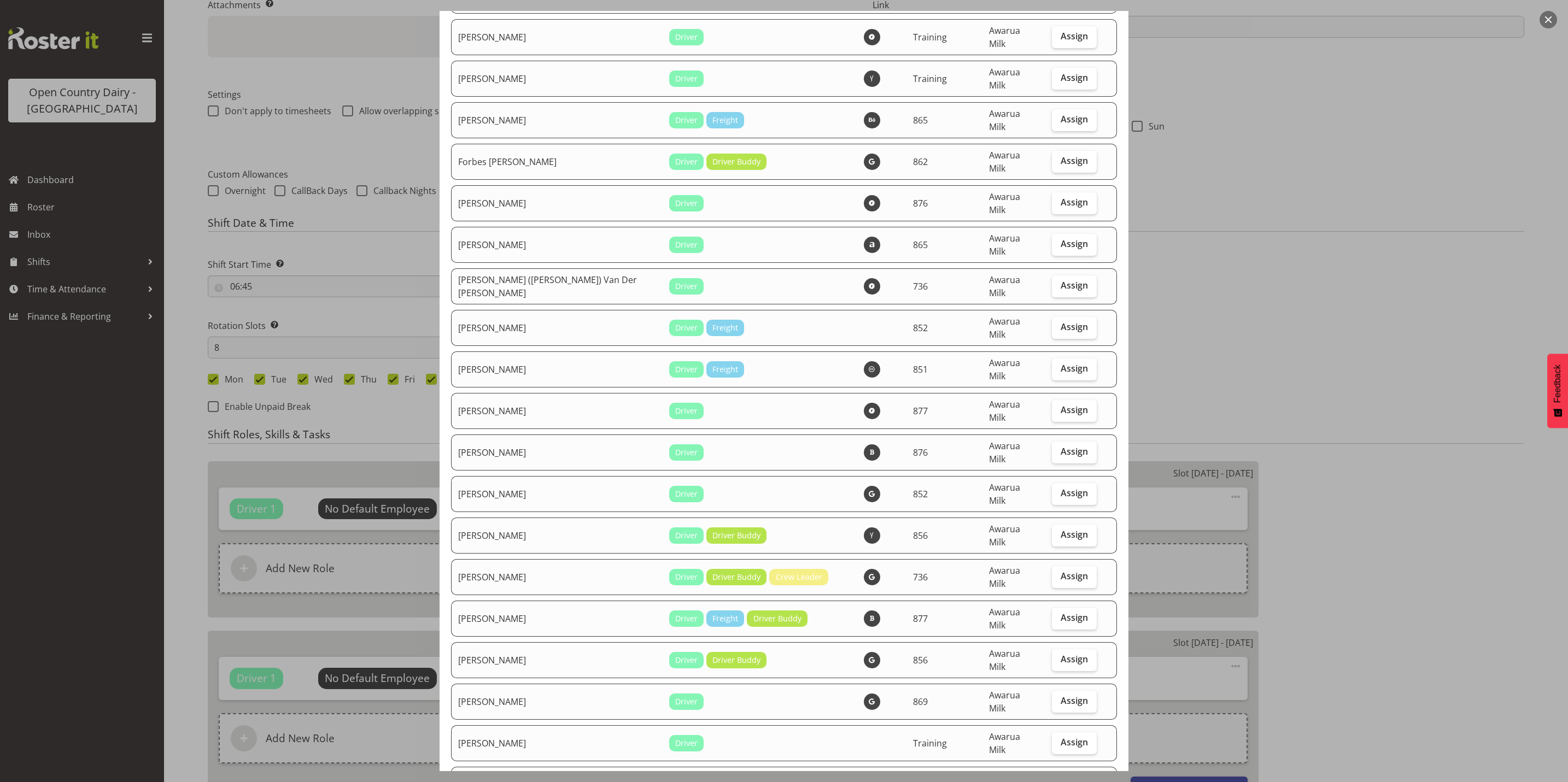
scroll to position [1804, 0]
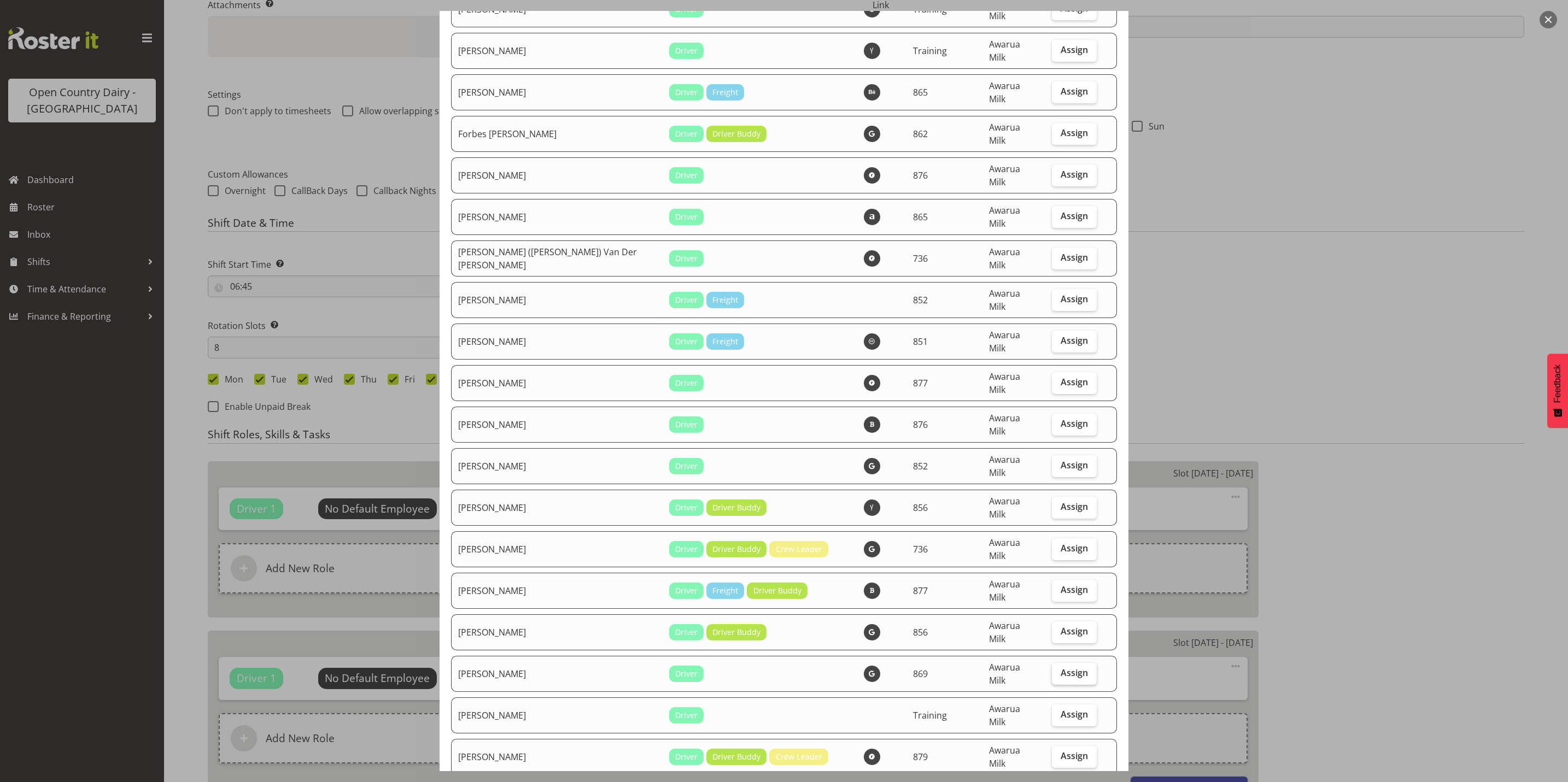
click at [1069, 668] on span "Assign" at bounding box center [1074, 673] width 27 height 11
click at [1059, 669] on input "Assign" at bounding box center [1055, 673] width 7 height 7
checkbox input "true"
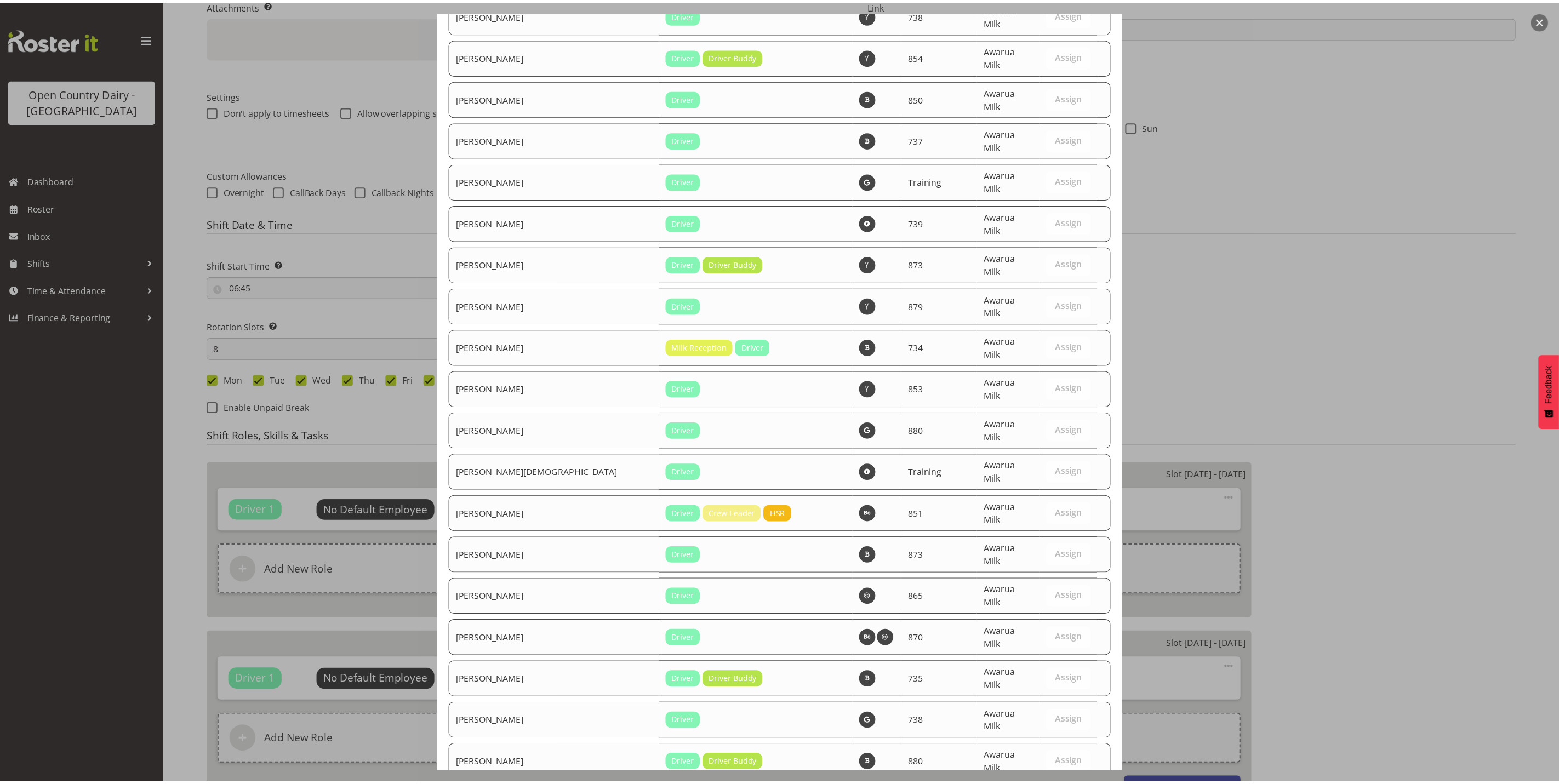
scroll to position [3695, 0]
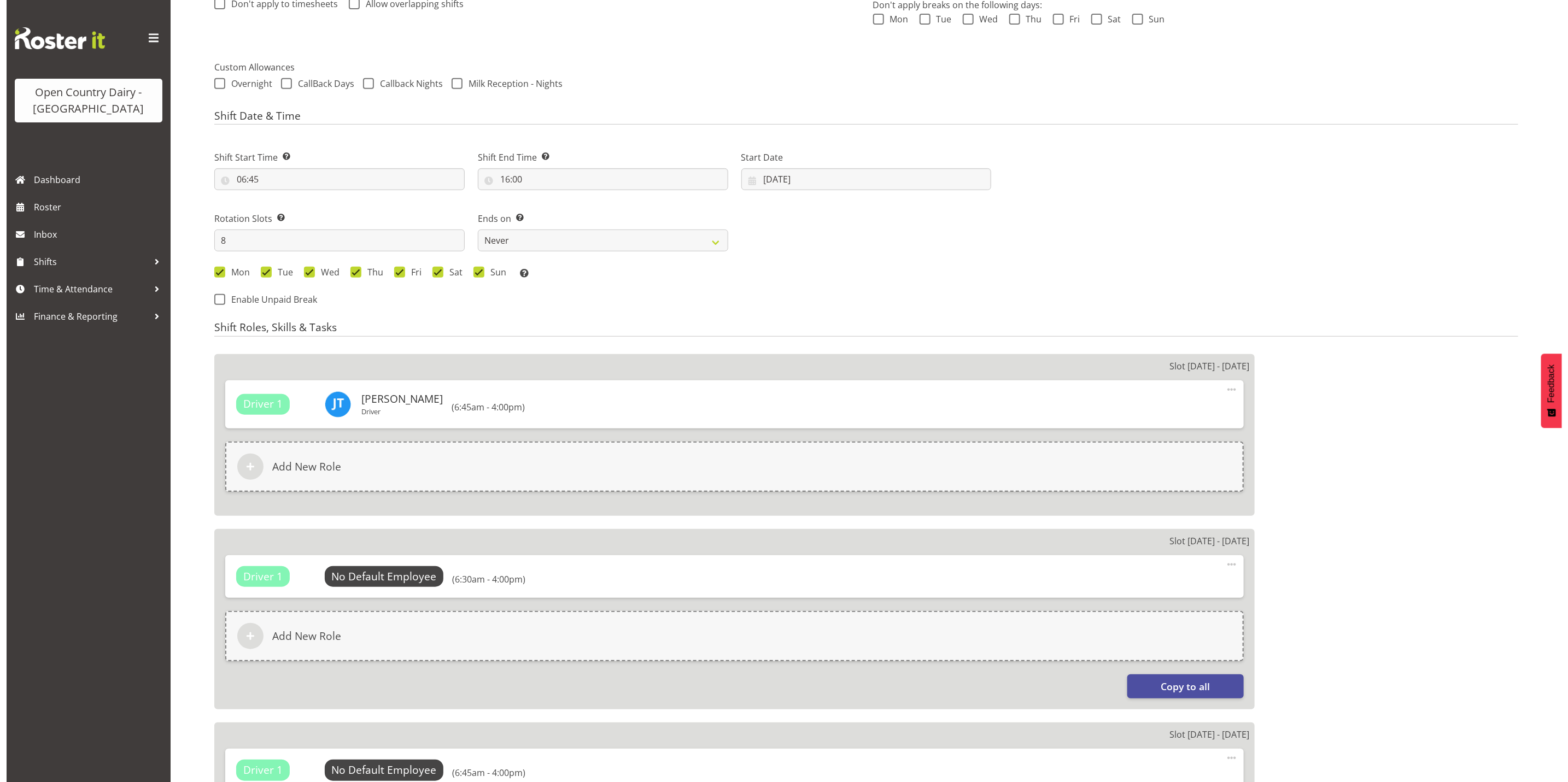
scroll to position [410, 0]
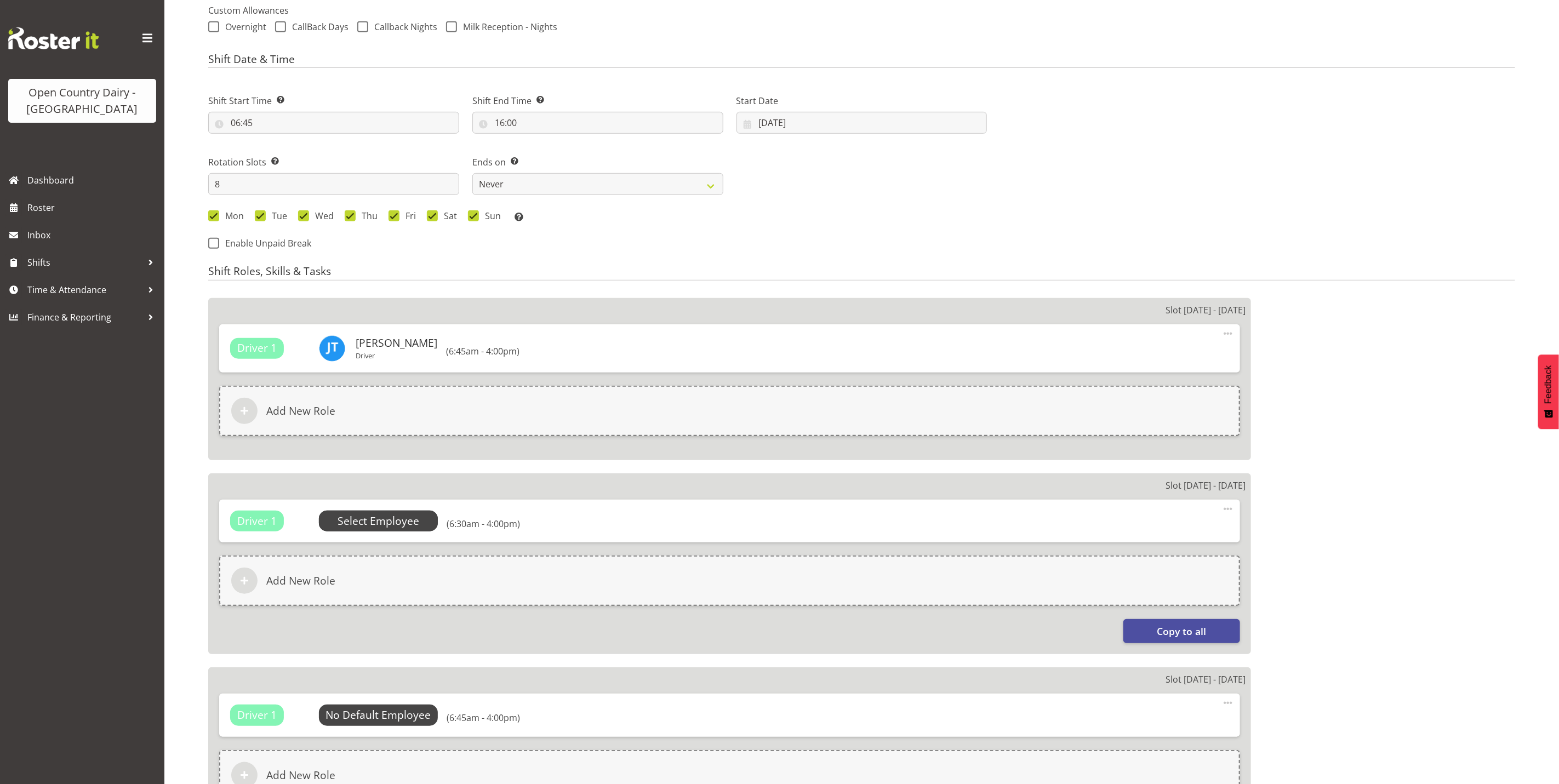
click at [363, 521] on span "Select Employee" at bounding box center [378, 522] width 82 height 16
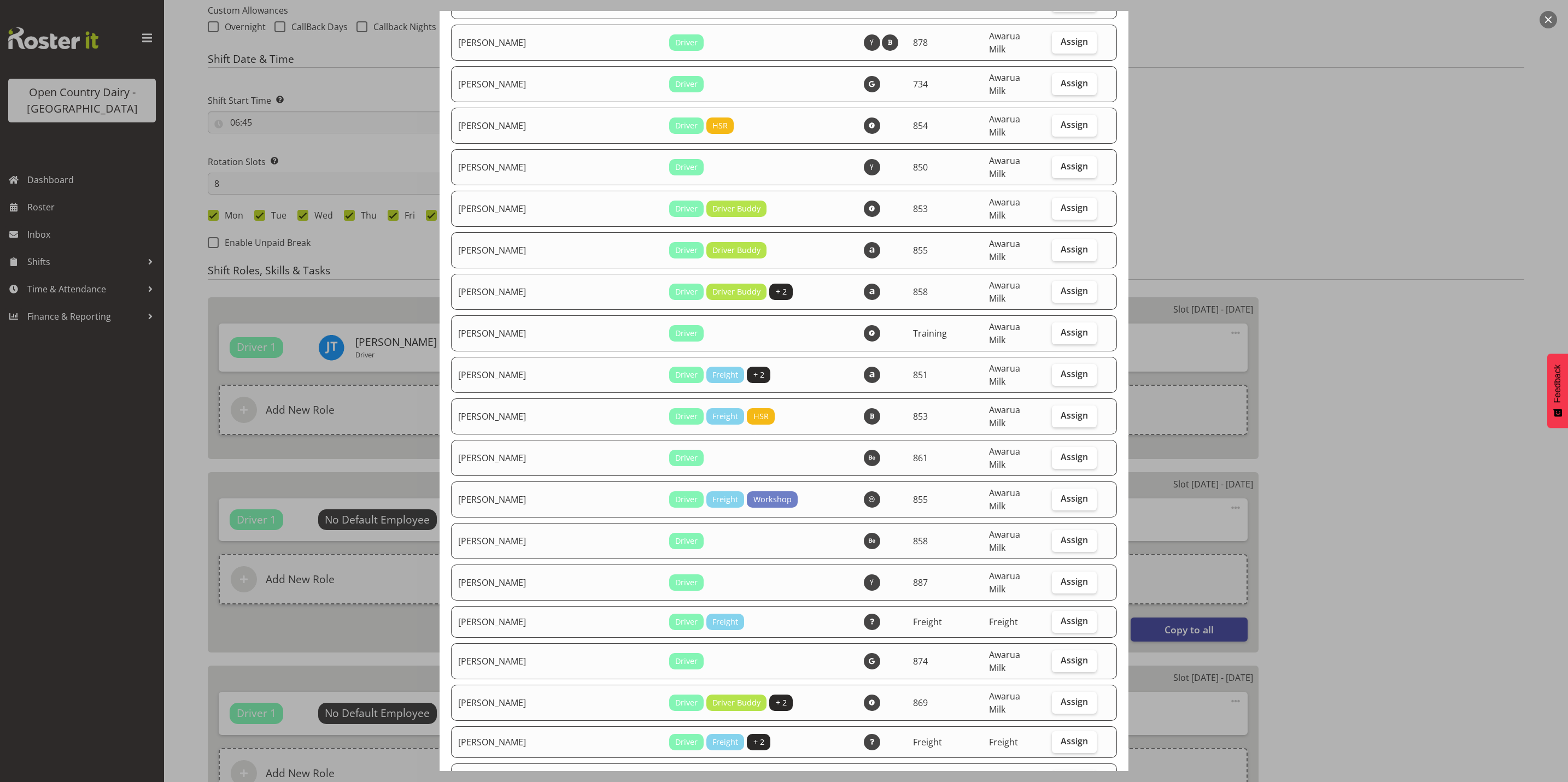
scroll to position [2706, 0]
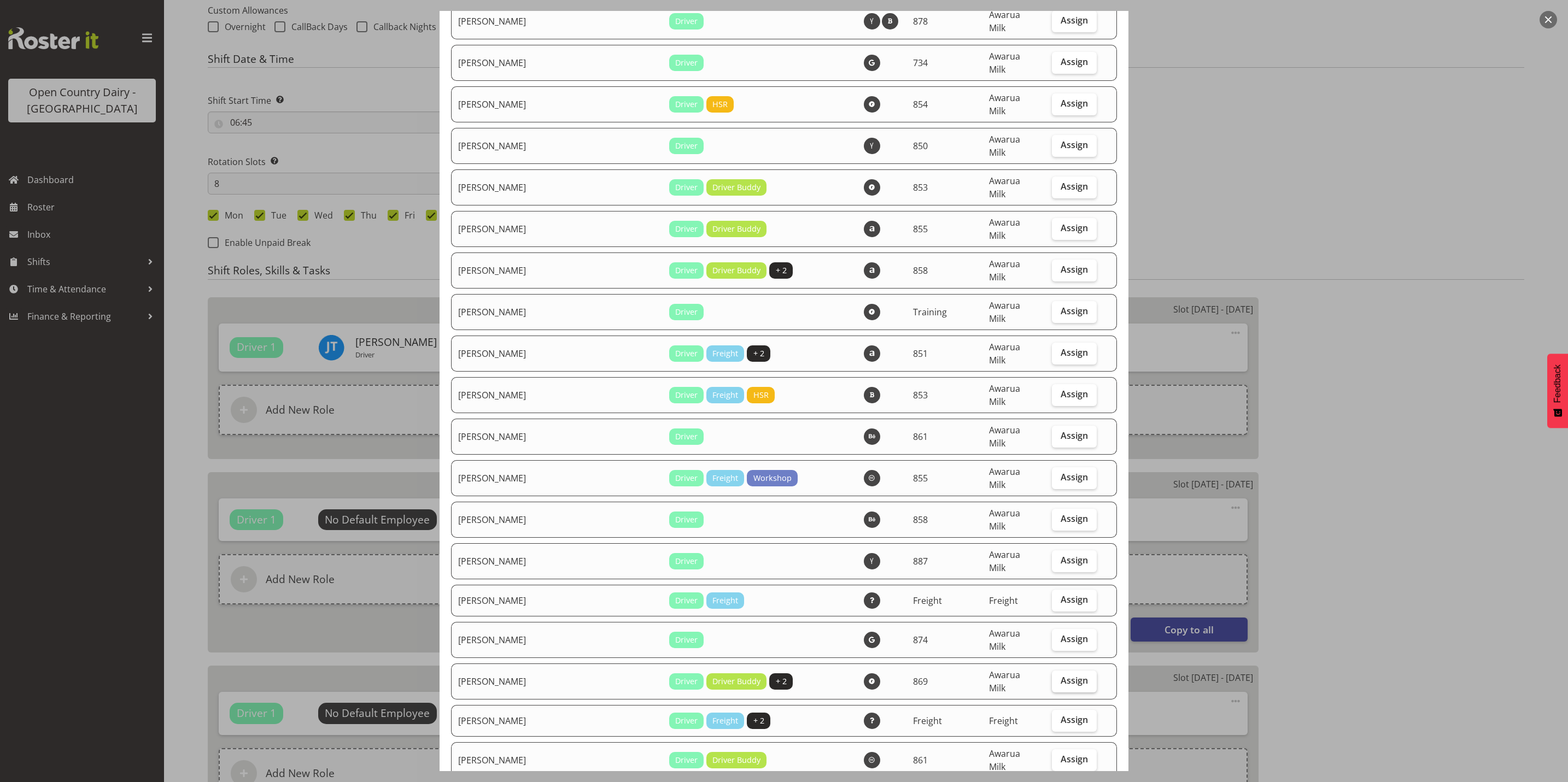
click at [1060, 675] on span "Assign" at bounding box center [1074, 680] width 27 height 11
click at [1057, 677] on input "Assign" at bounding box center [1055, 681] width 7 height 7
checkbox input "true"
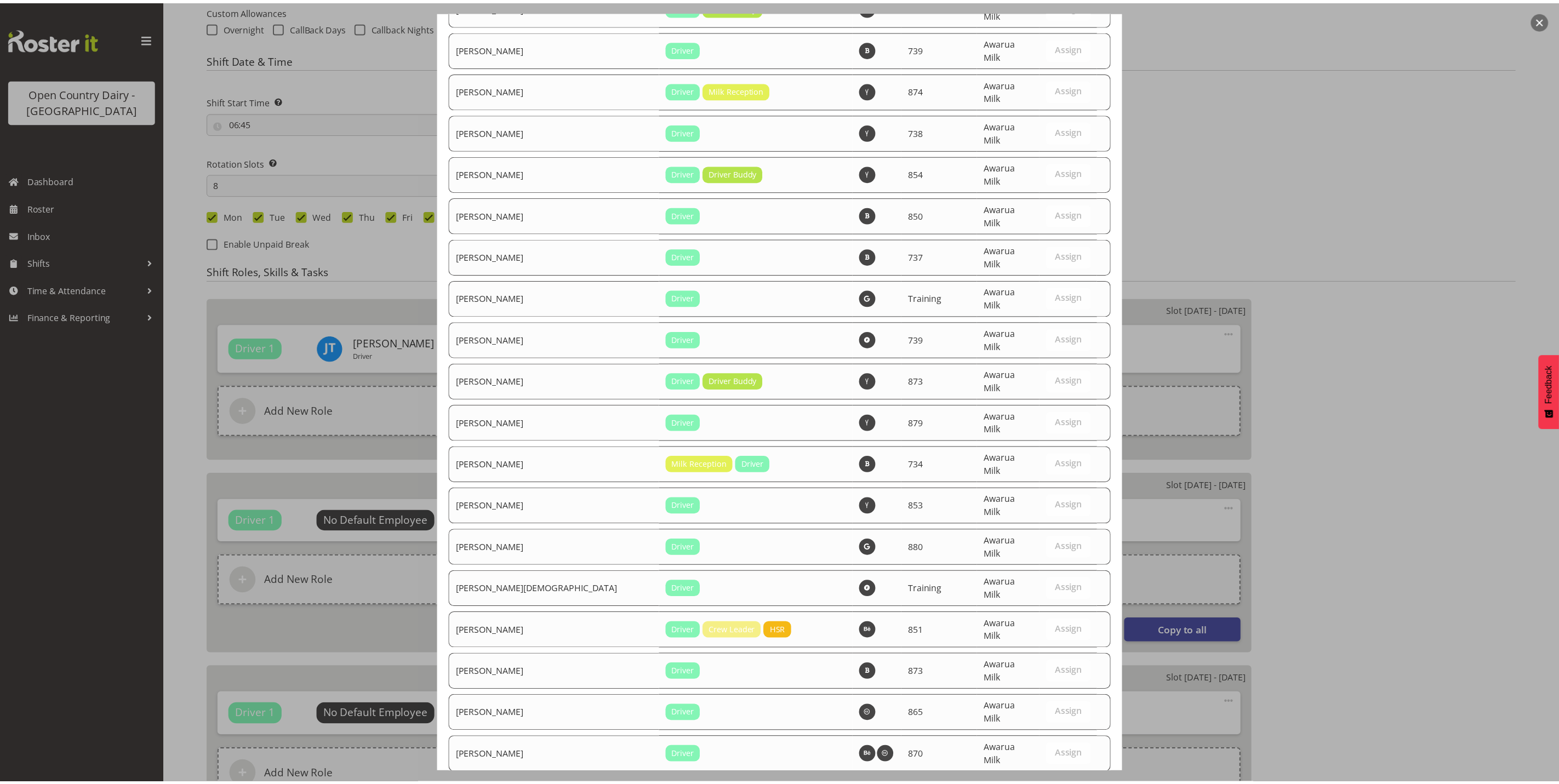
scroll to position [3695, 0]
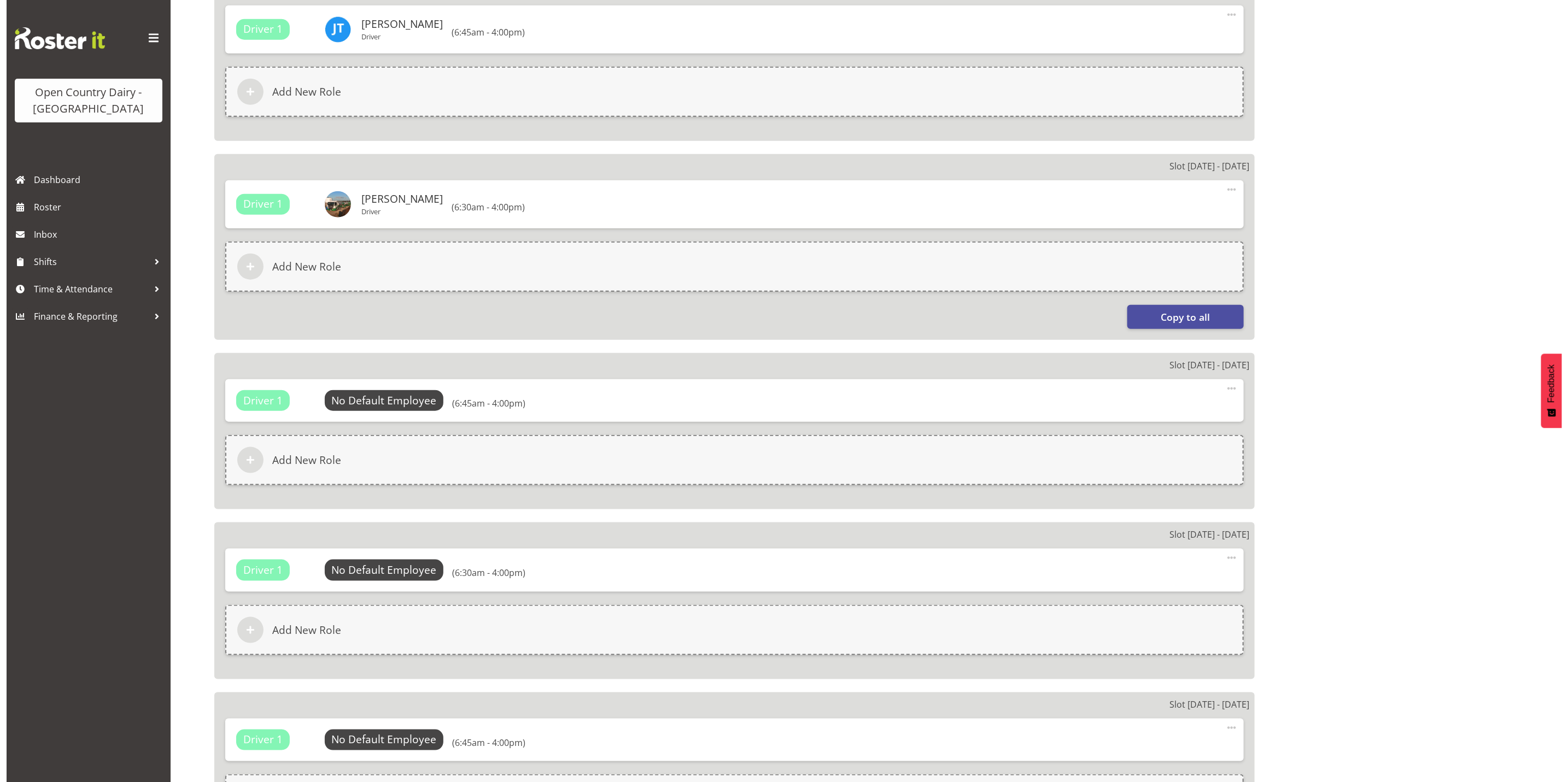
scroll to position [738, 0]
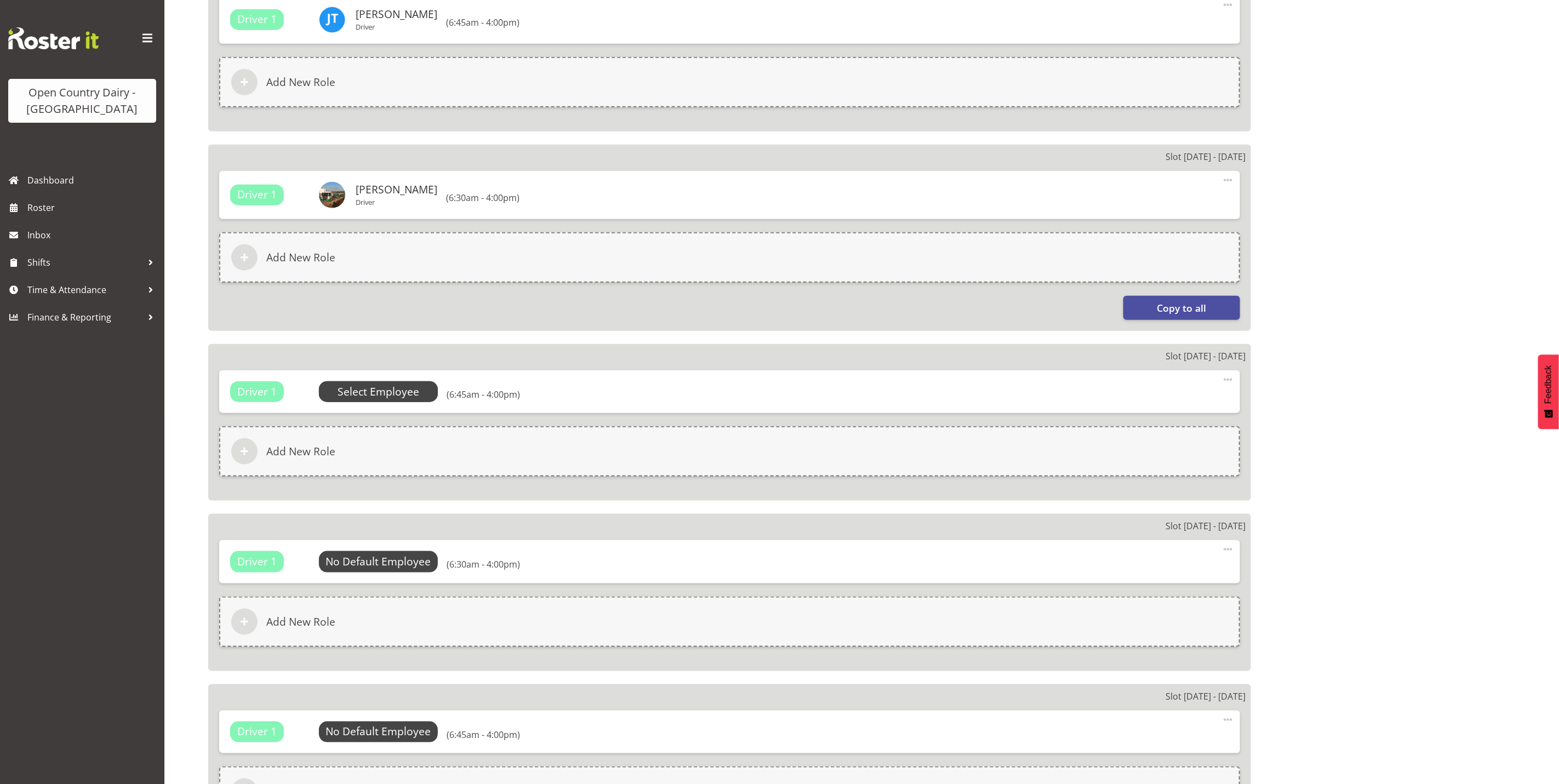
click at [379, 389] on span "Select Employee" at bounding box center [378, 392] width 82 height 16
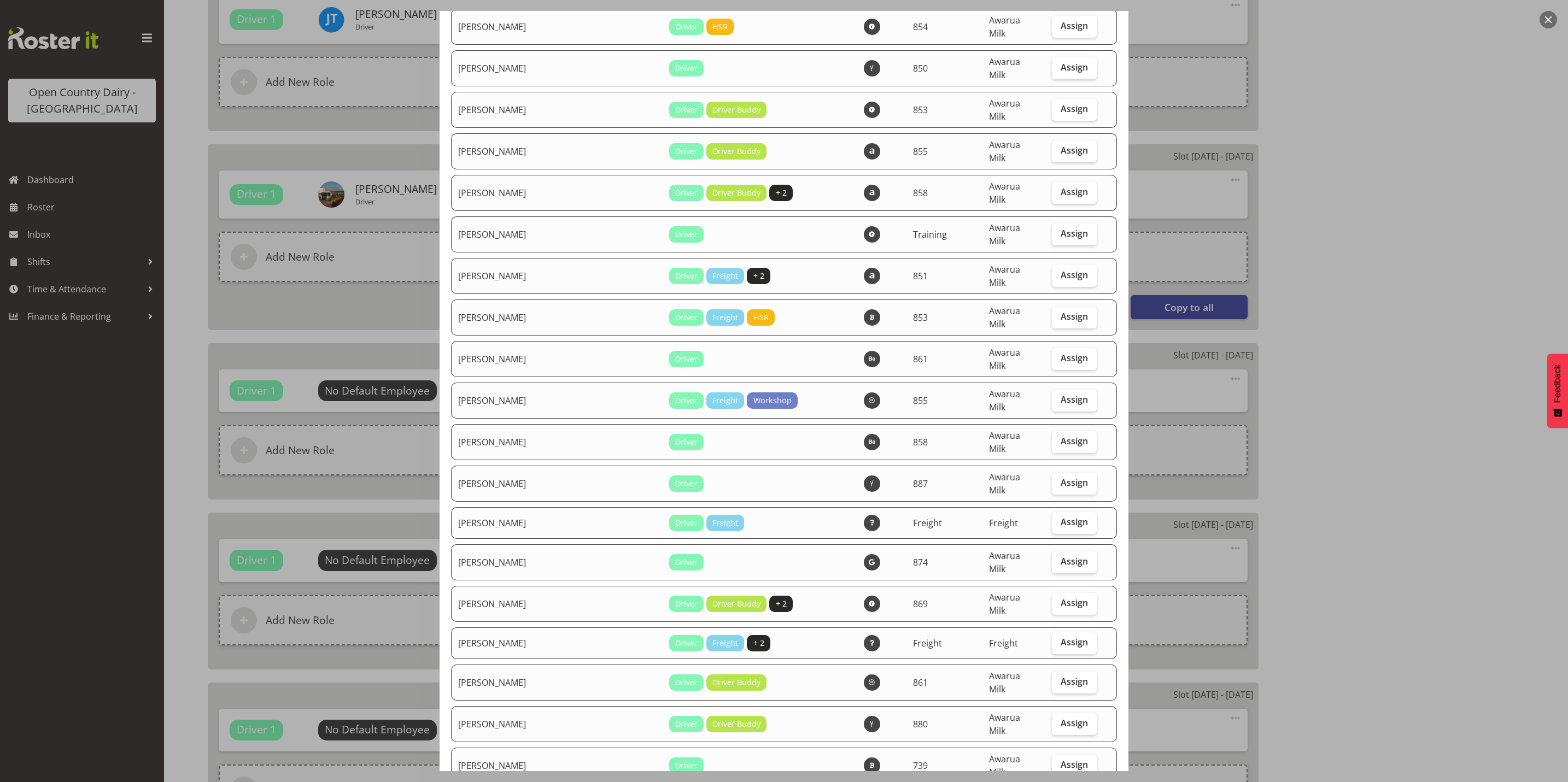
scroll to position [2701, 0]
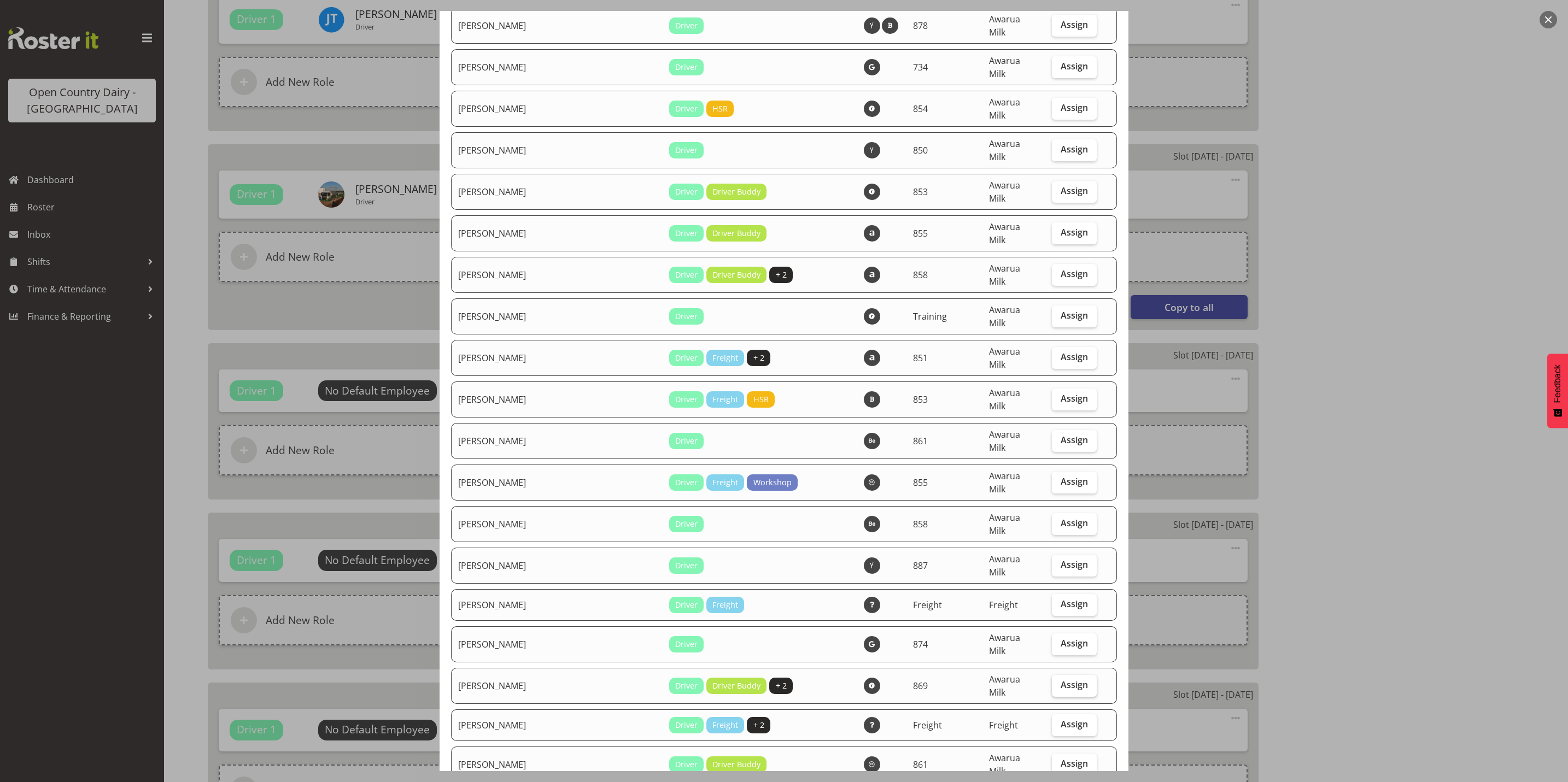
click at [1060, 679] on span "Assign" at bounding box center [1074, 685] width 27 height 11
click at [1056, 682] on input "Assign" at bounding box center [1055, 685] width 7 height 7
checkbox input "true"
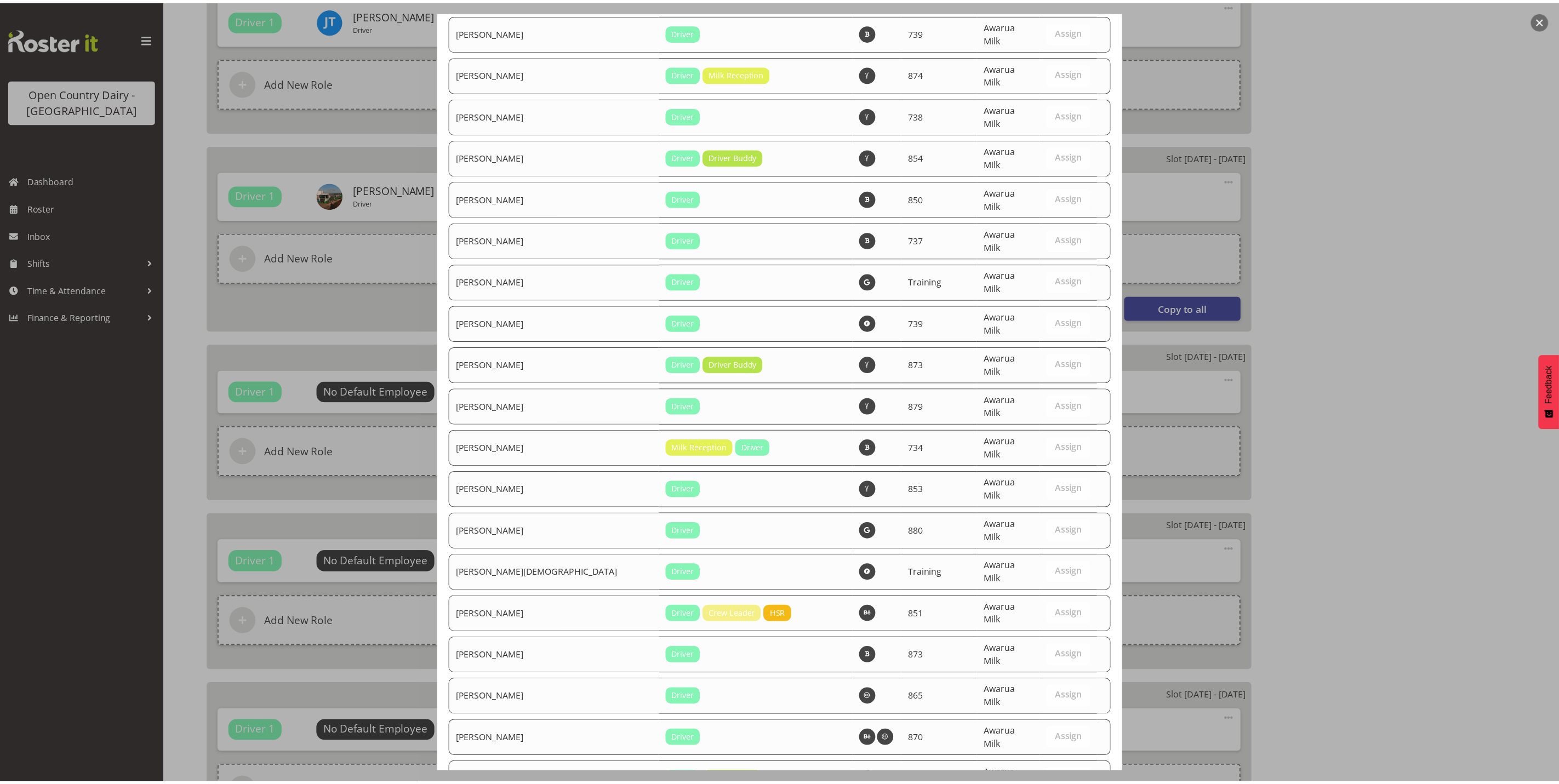
scroll to position [3695, 0]
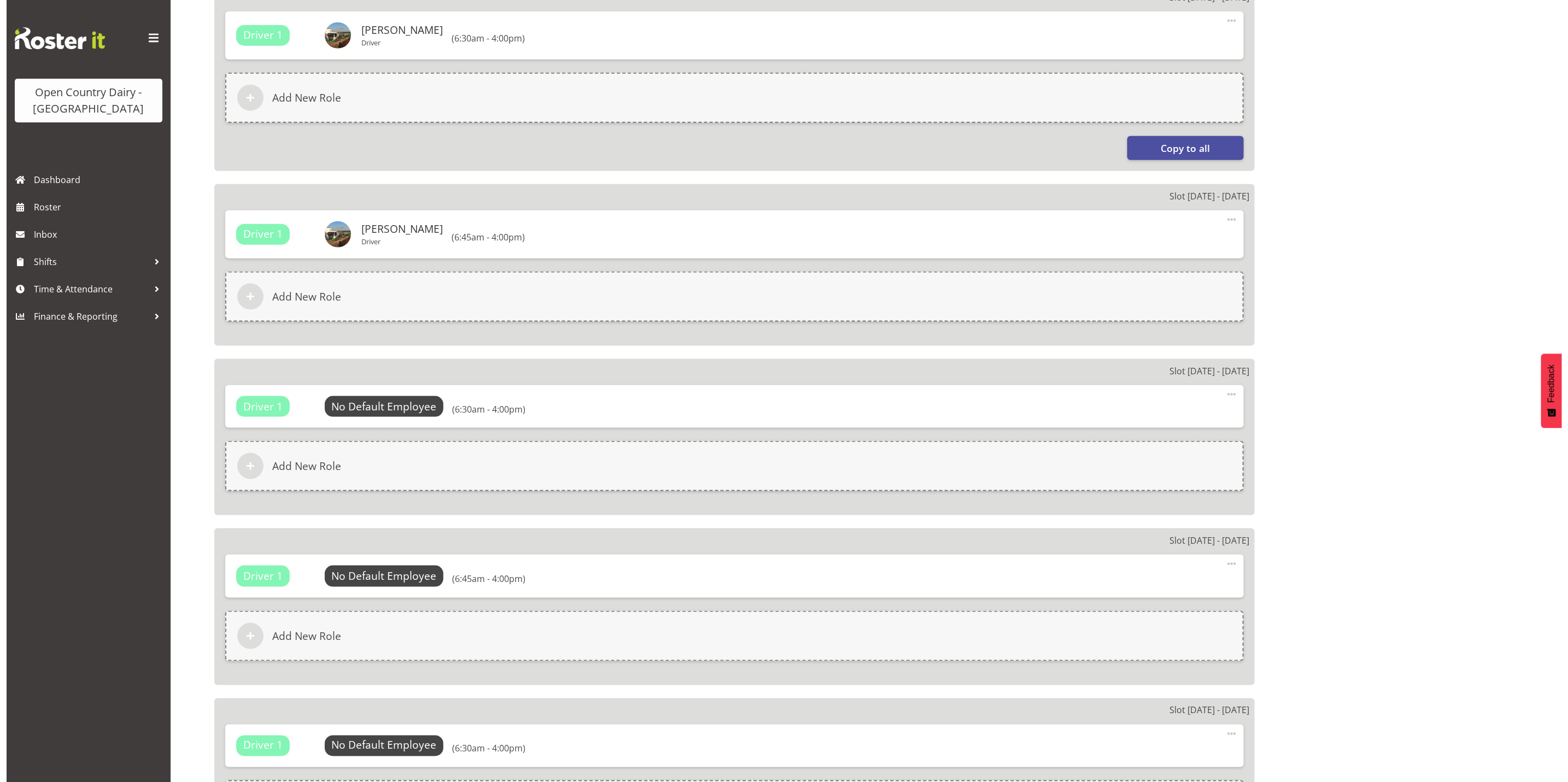
scroll to position [902, 0]
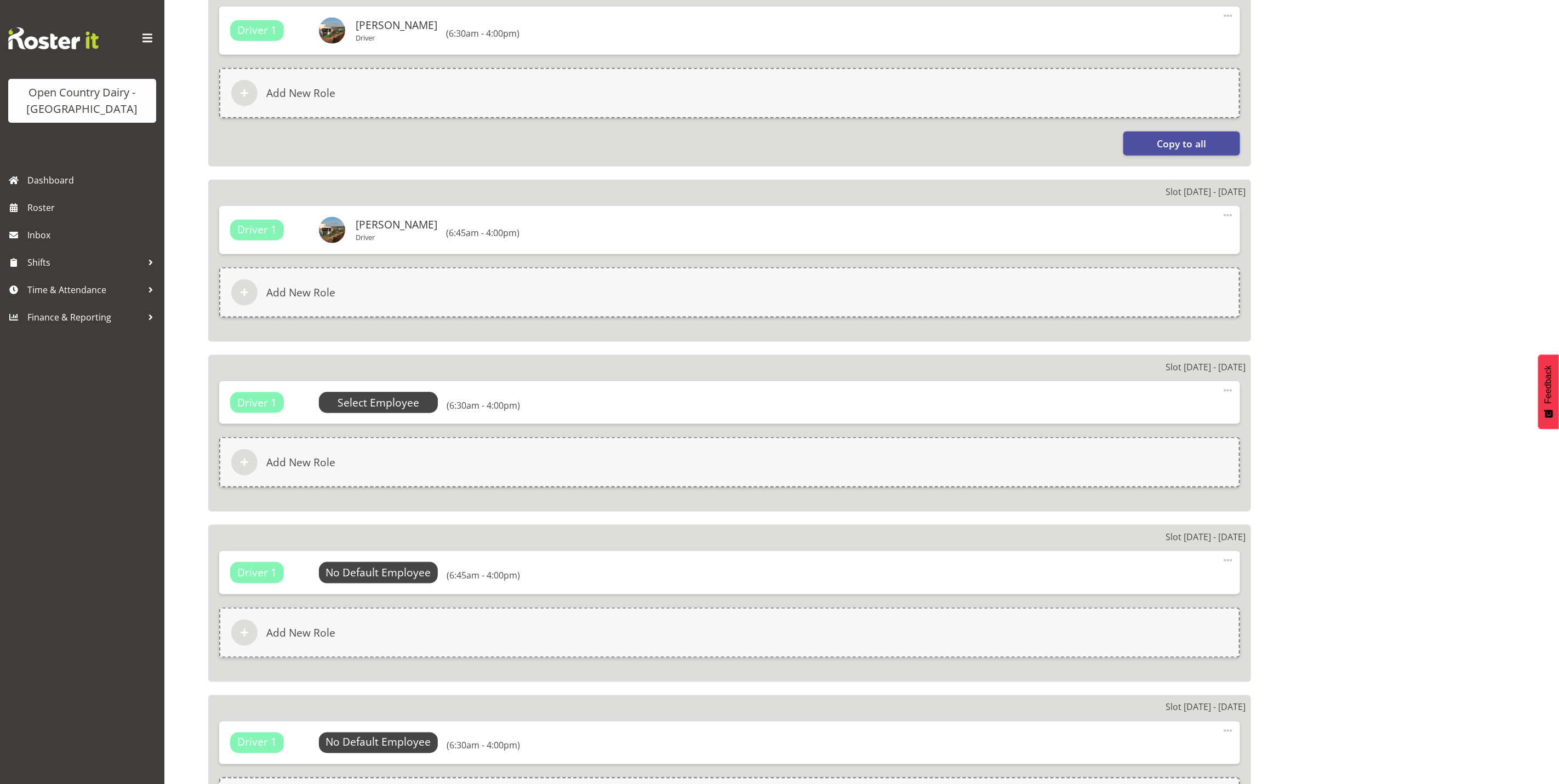
click at [358, 403] on span "Select Employee" at bounding box center [378, 403] width 82 height 16
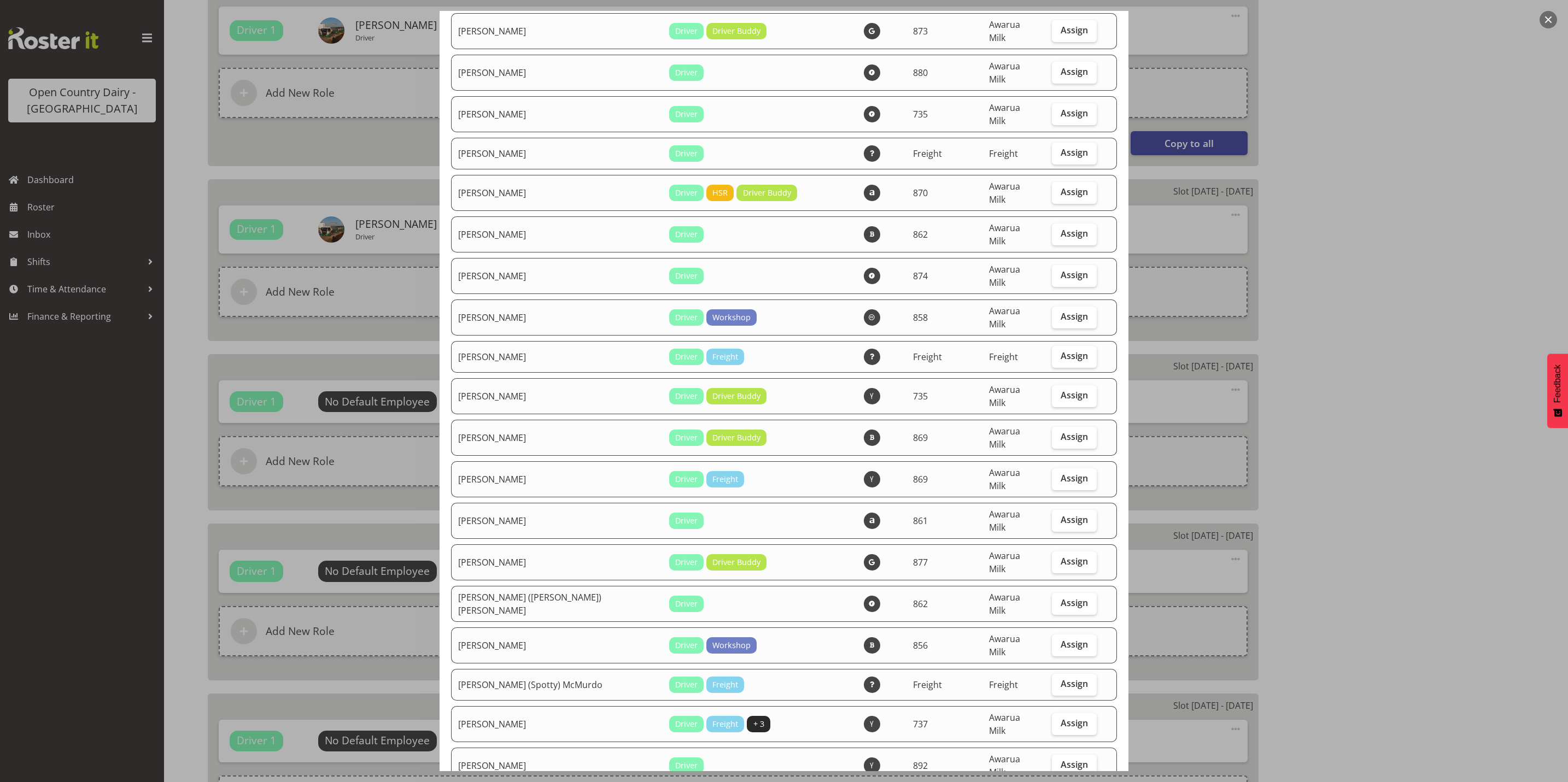
scroll to position [164, 0]
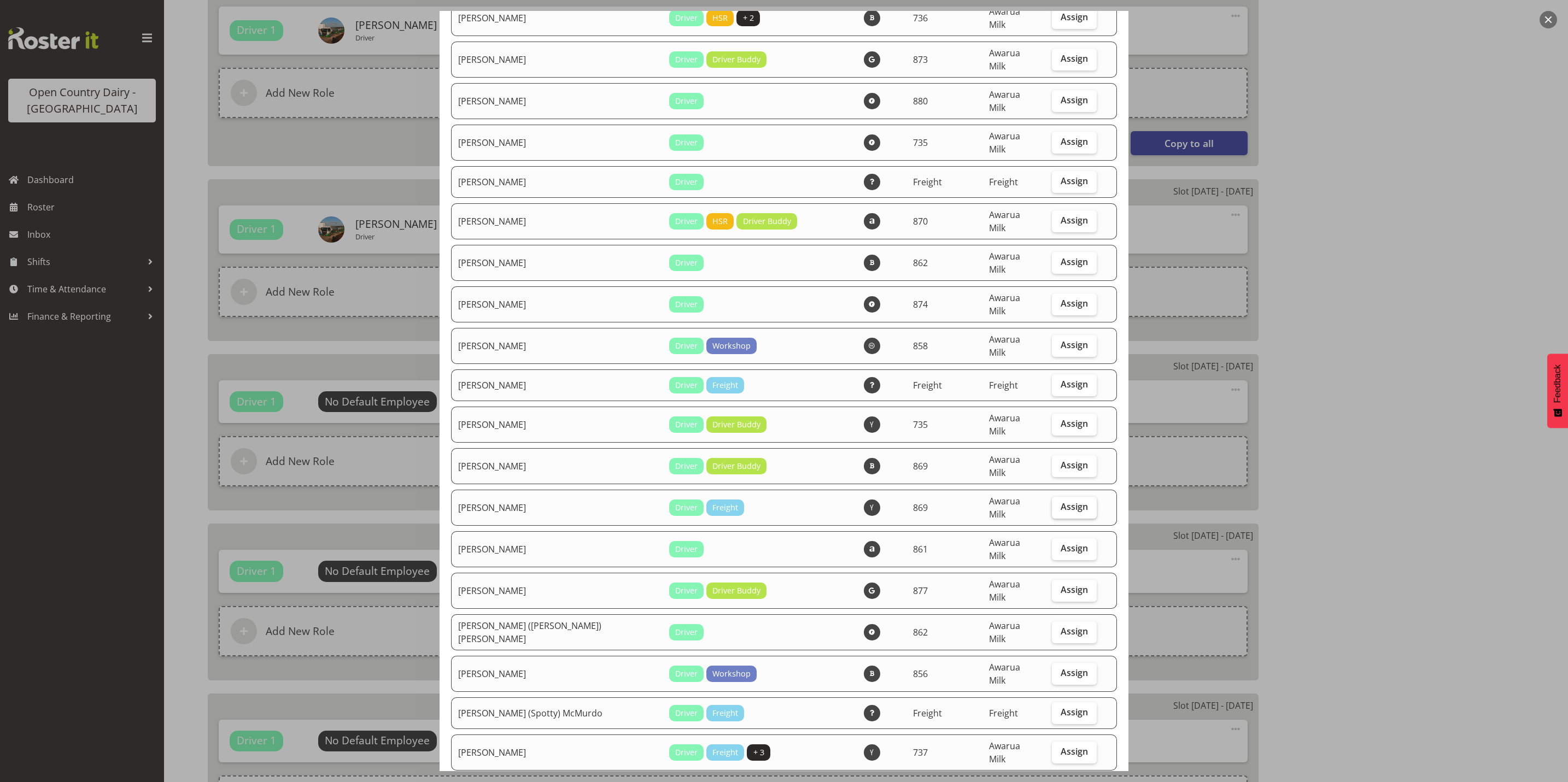
click at [1061, 501] on span "Assign" at bounding box center [1074, 507] width 27 height 11
click at [1059, 503] on input "Assign" at bounding box center [1055, 507] width 7 height 7
checkbox input "true"
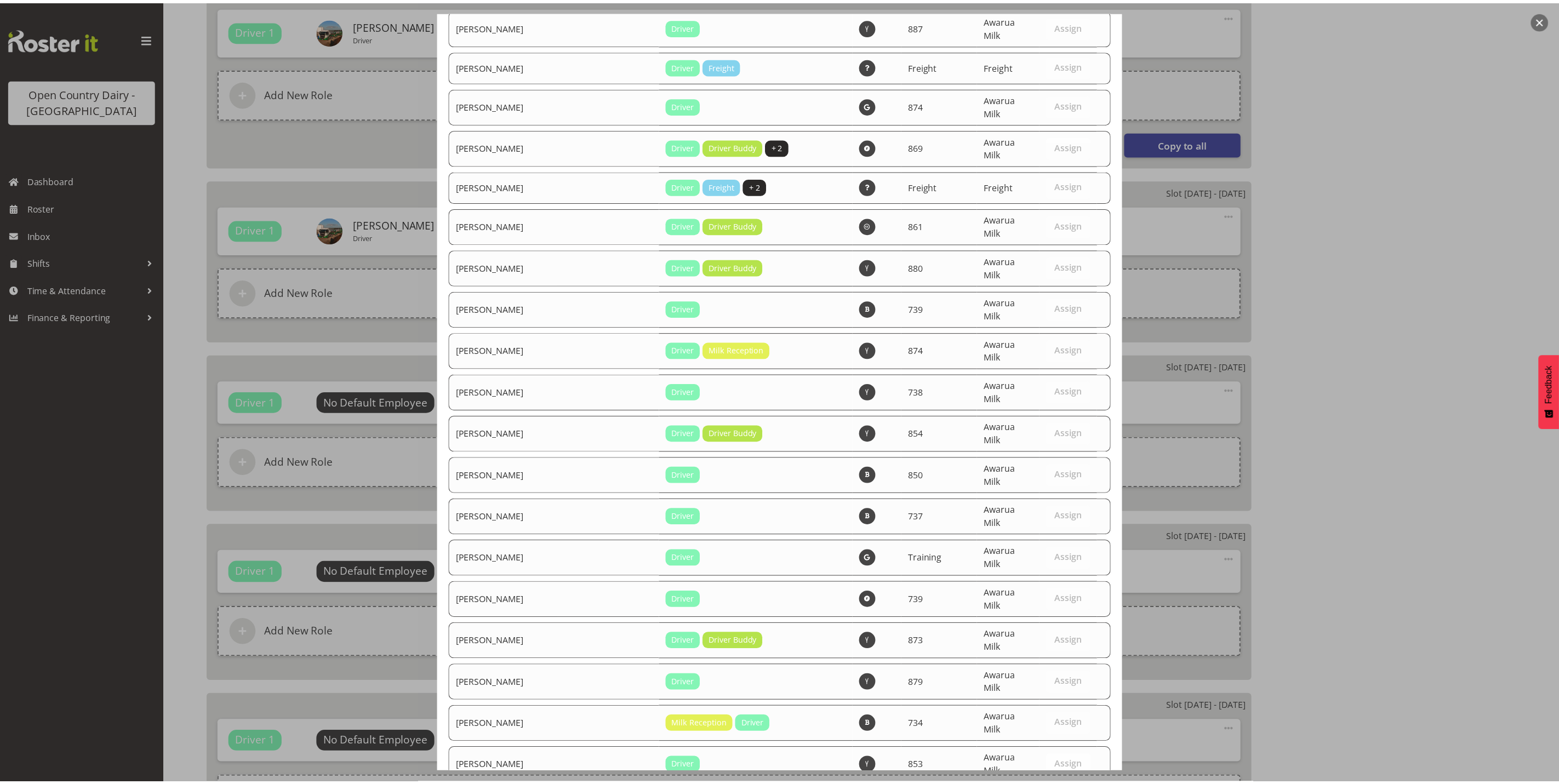
scroll to position [3695, 0]
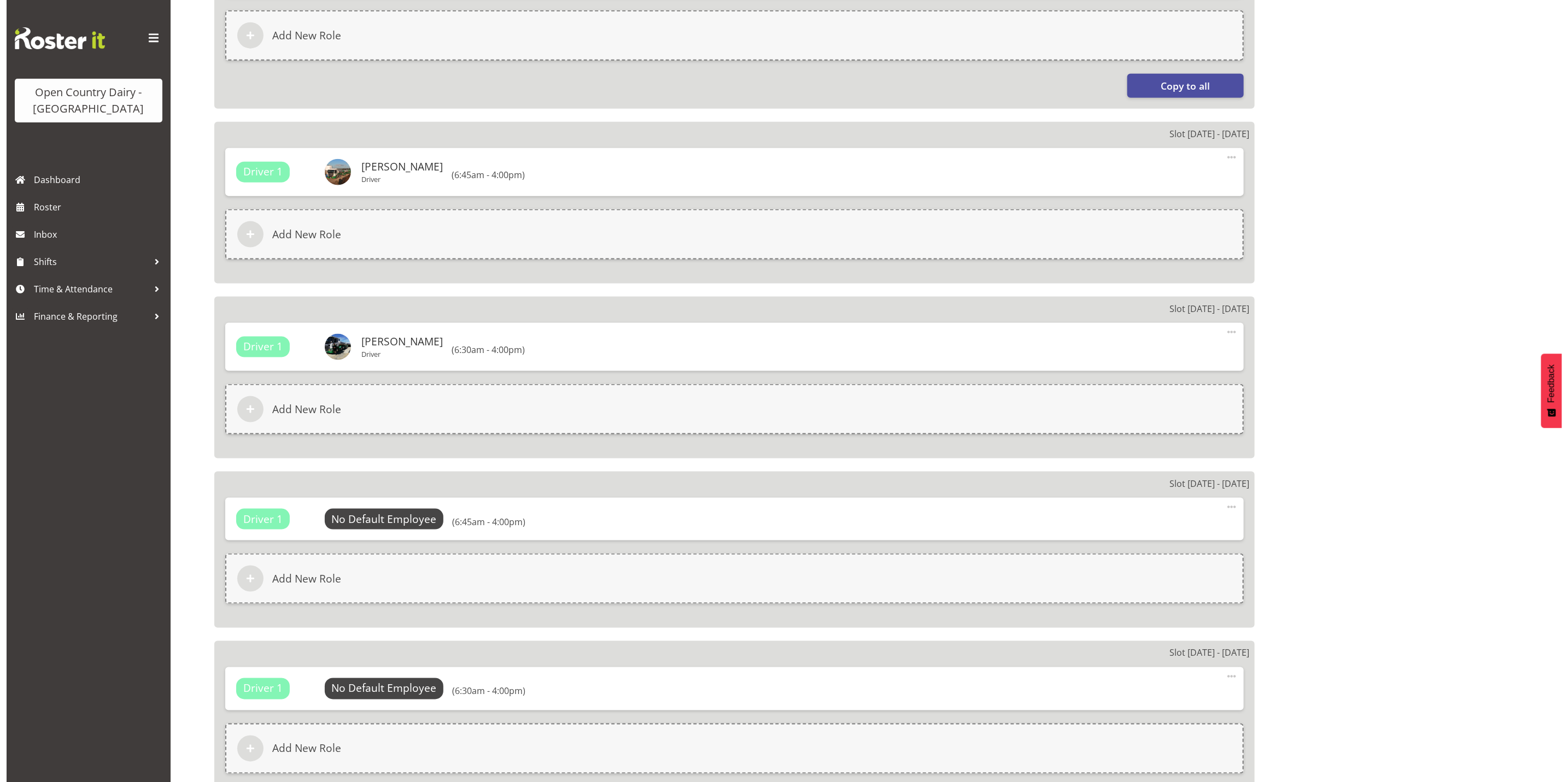
scroll to position [984, 0]
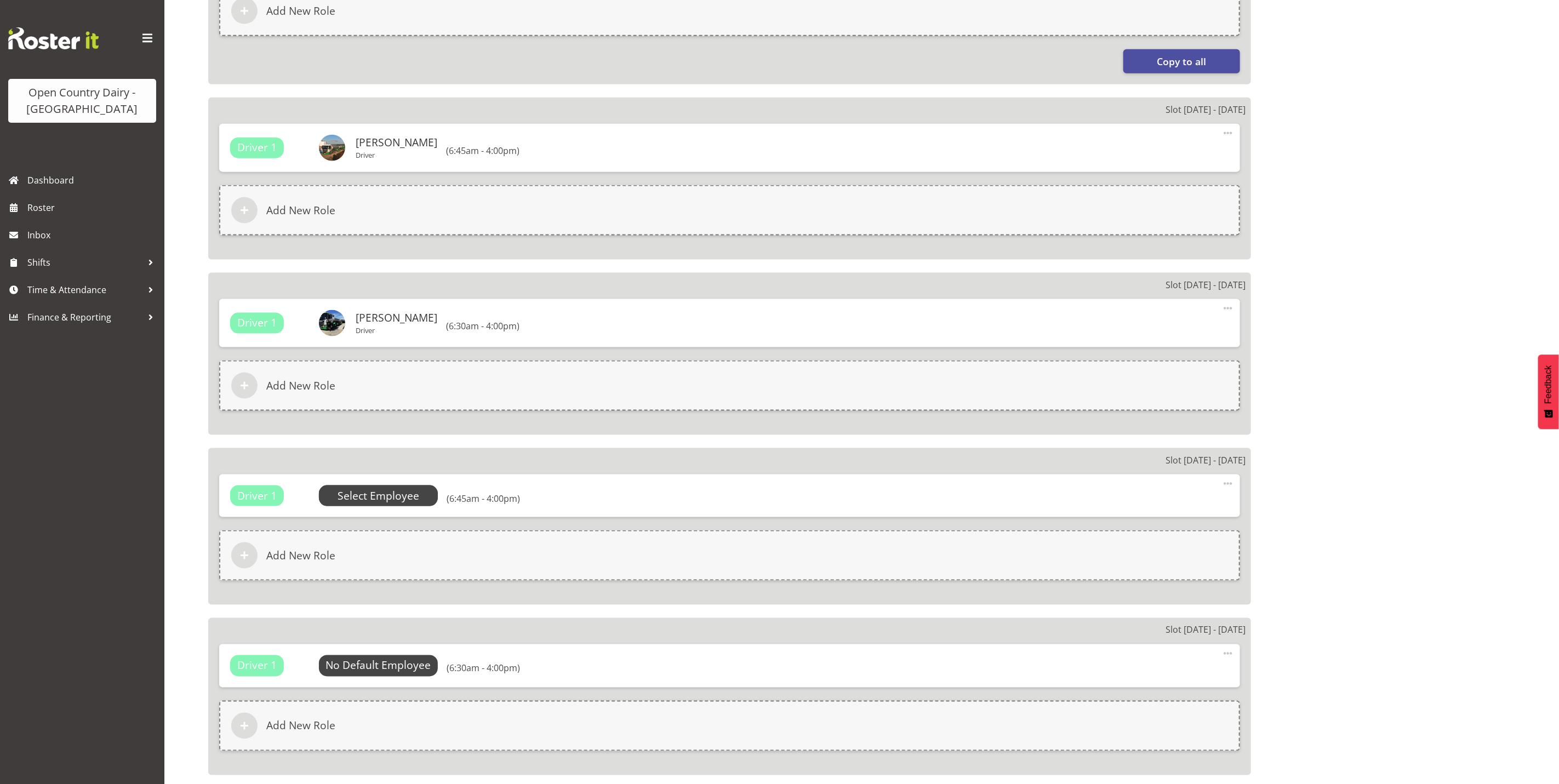
click at [365, 492] on span "Select Employee" at bounding box center [378, 496] width 82 height 16
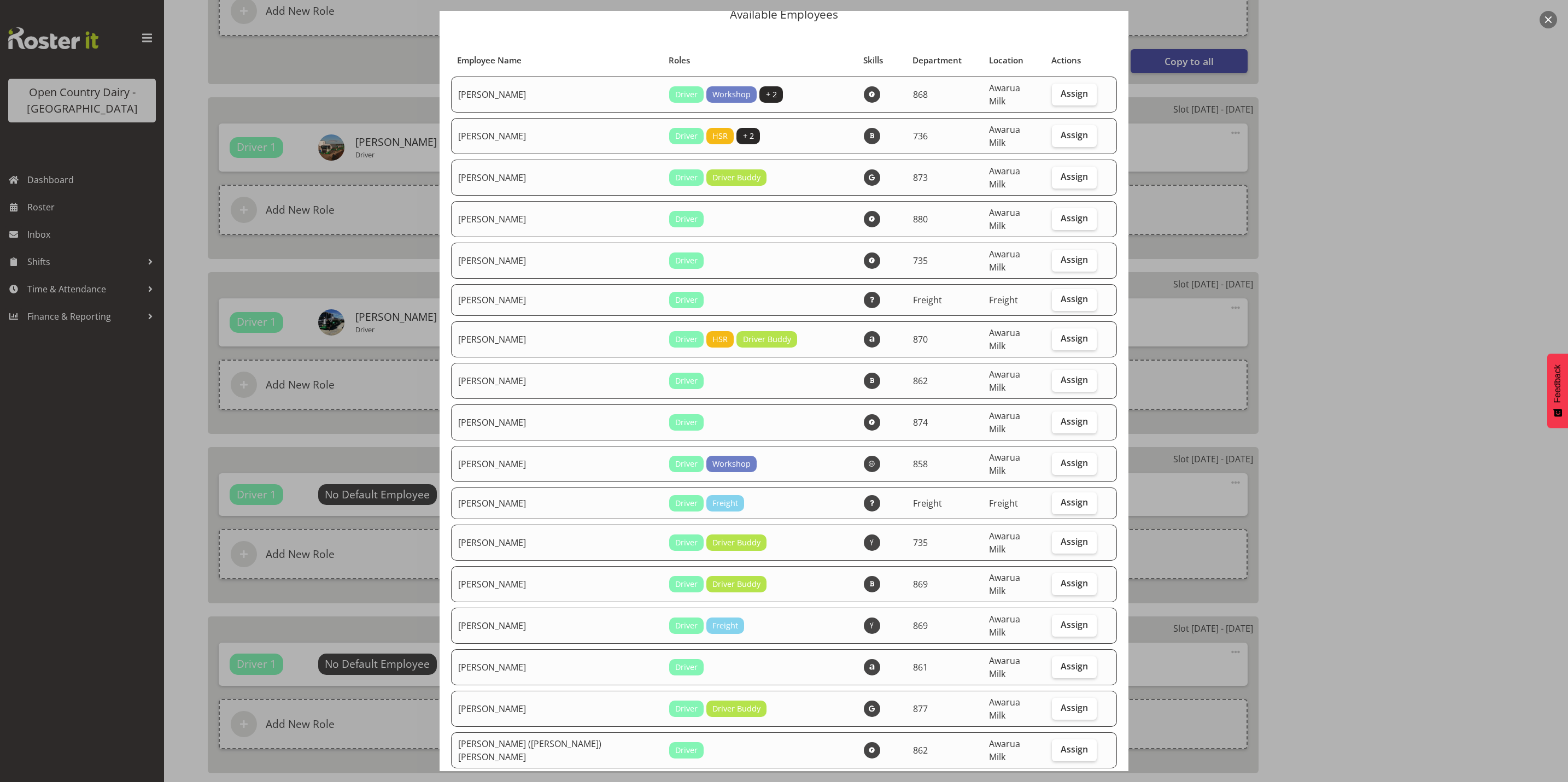
scroll to position [164, 0]
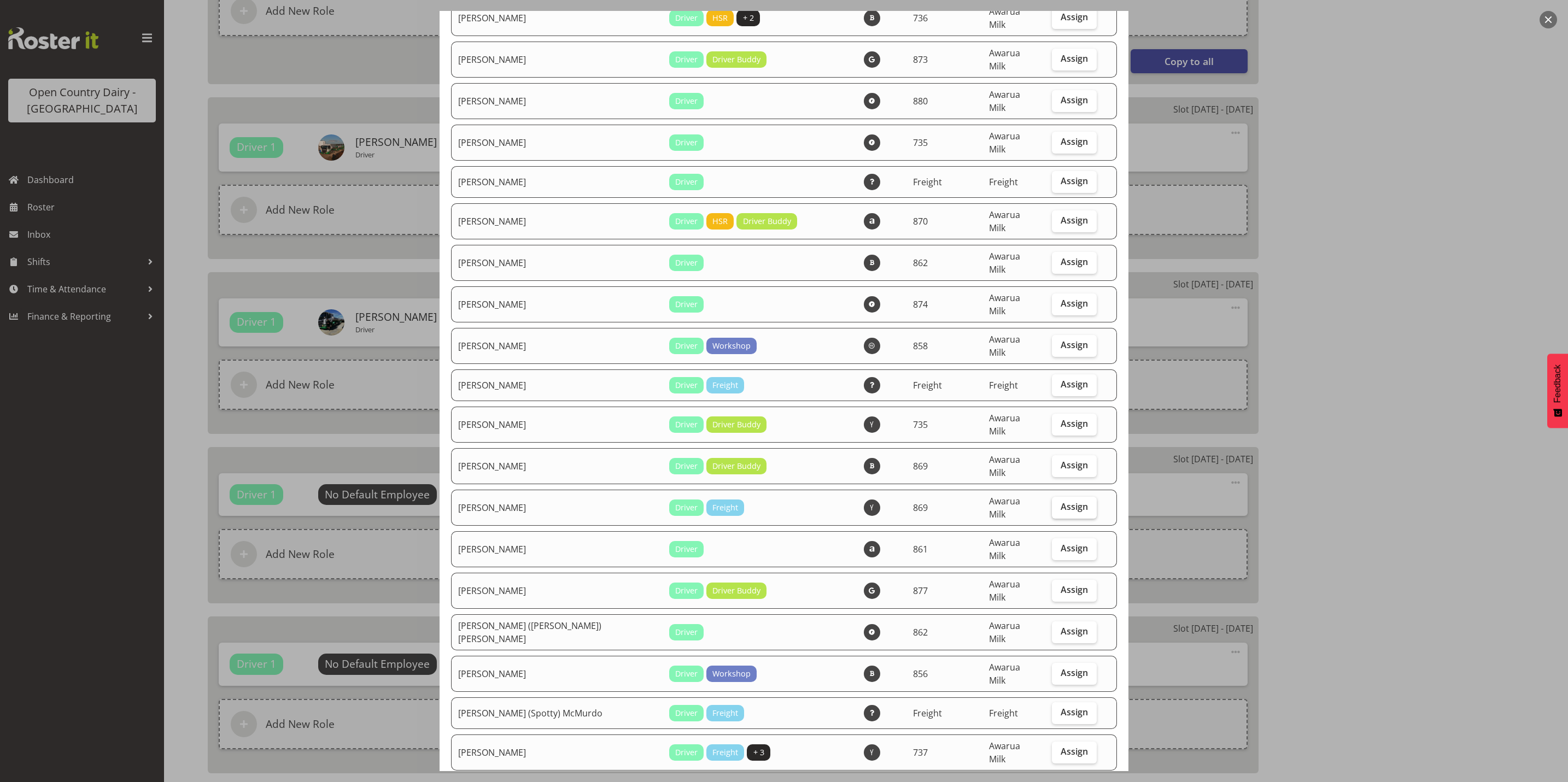
click at [1060, 501] on span "Assign" at bounding box center [1074, 507] width 27 height 11
click at [1055, 503] on input "Assign" at bounding box center [1055, 507] width 7 height 7
checkbox input "true"
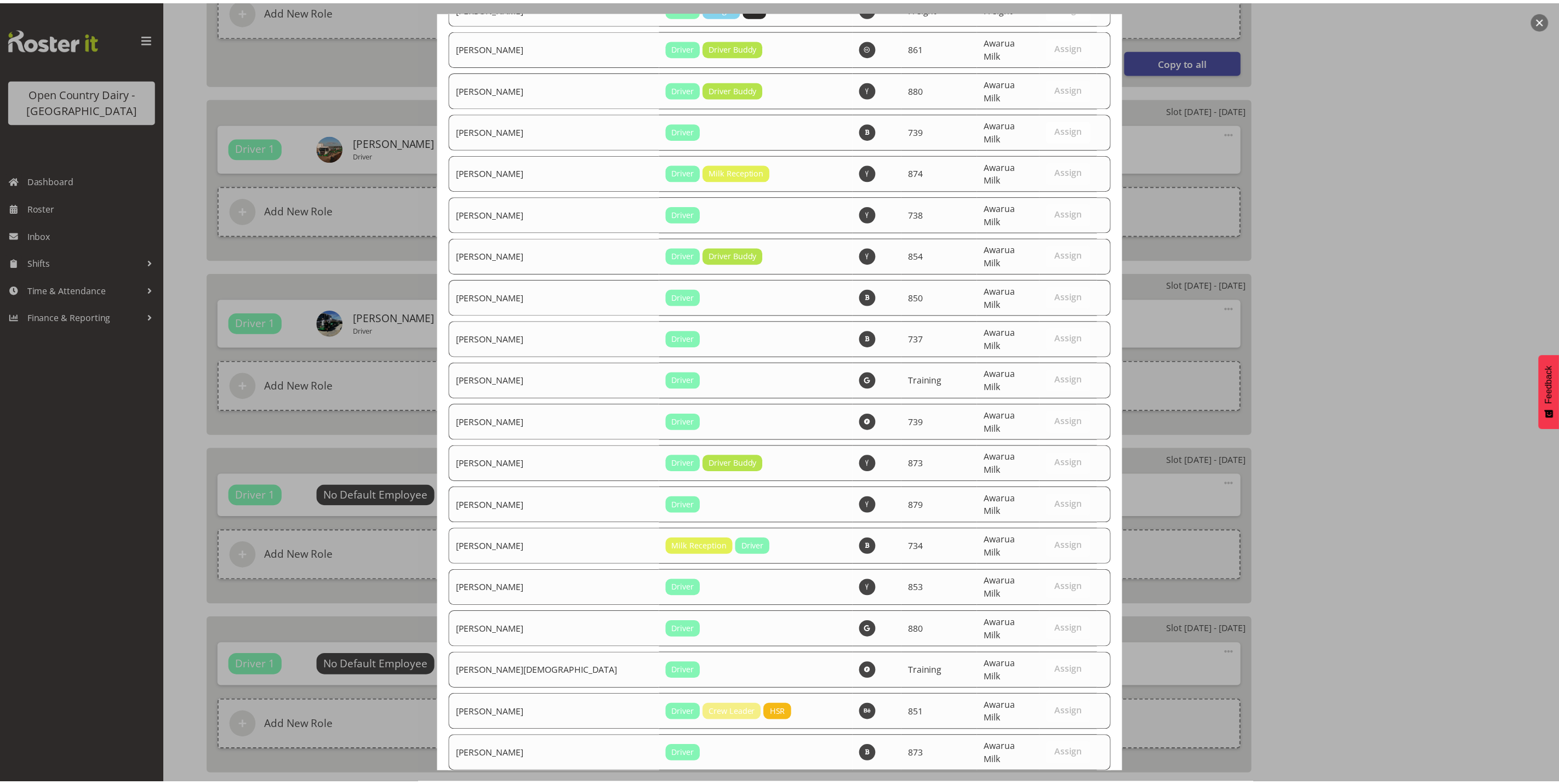
scroll to position [3695, 0]
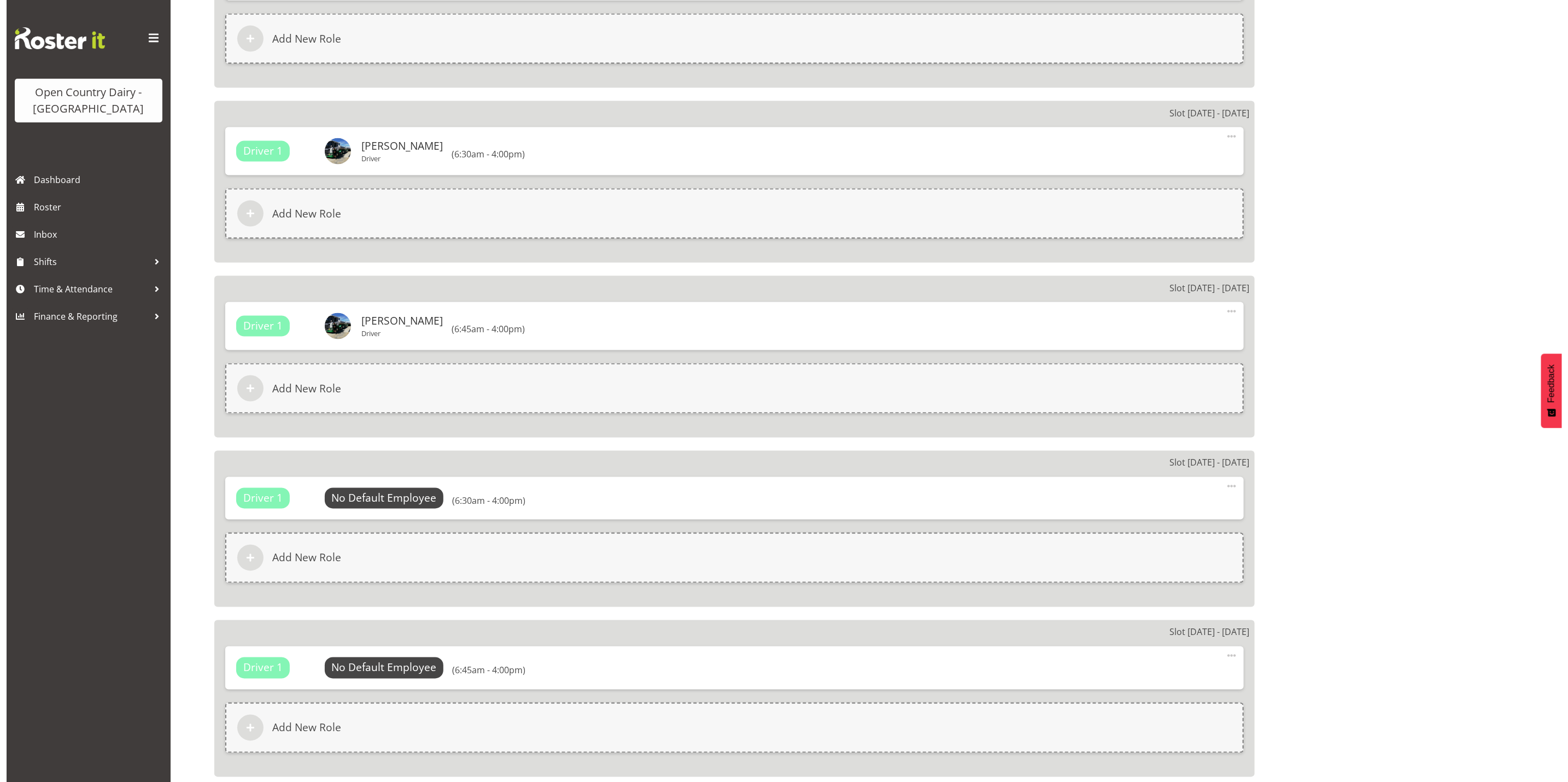
scroll to position [1394, 0]
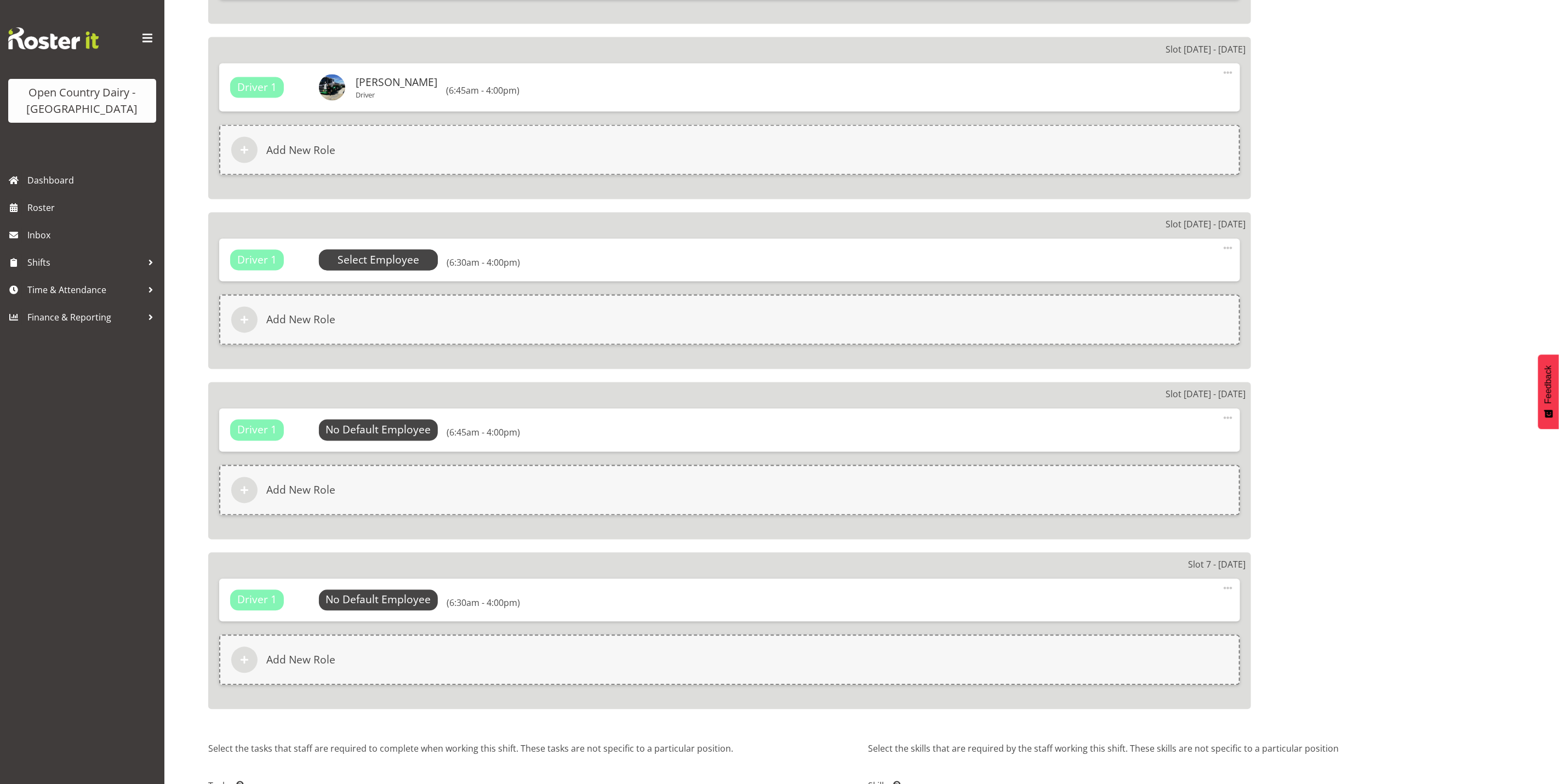
click at [384, 260] on span "Select Employee" at bounding box center [378, 261] width 82 height 16
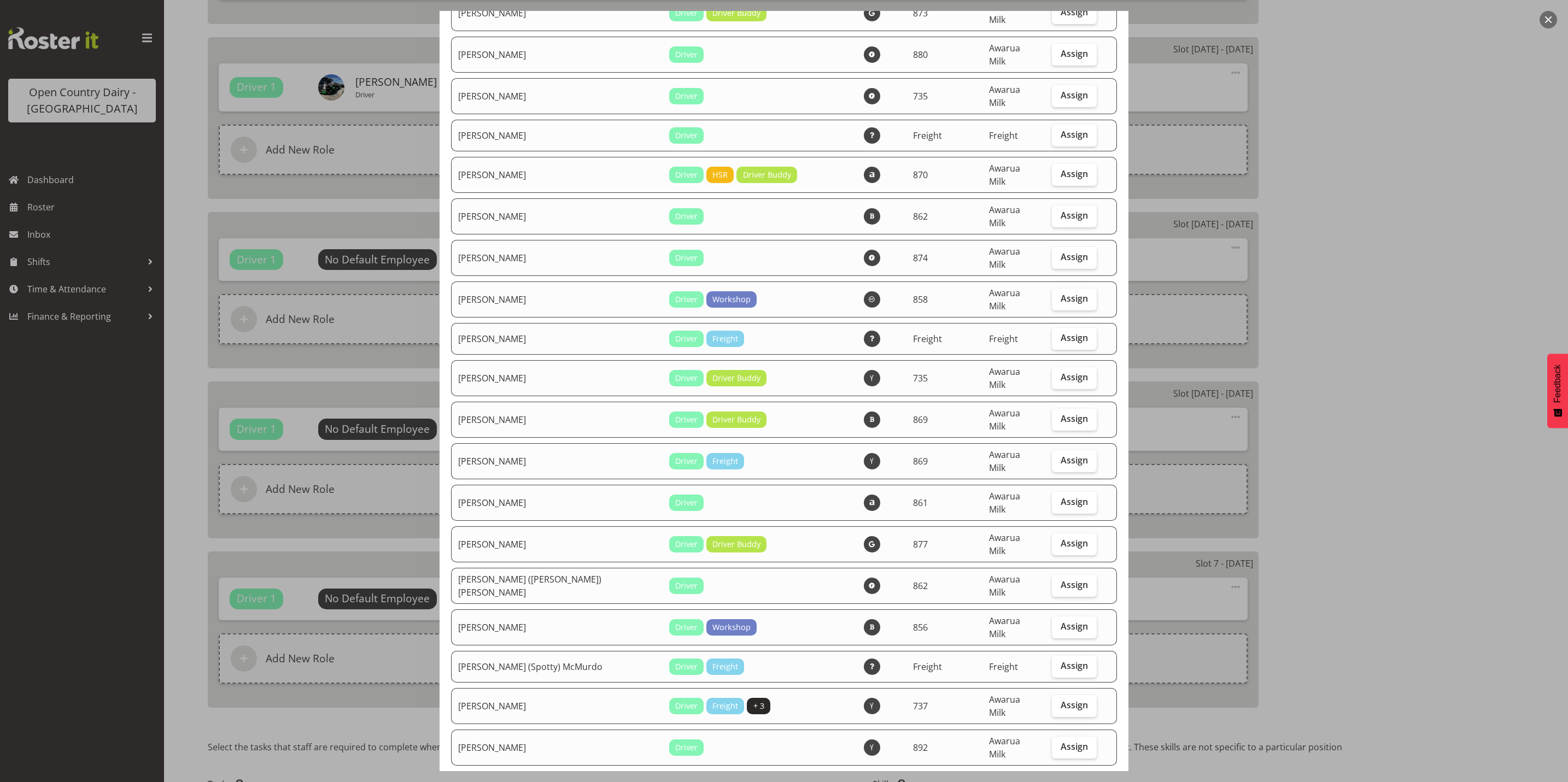
scroll to position [164, 0]
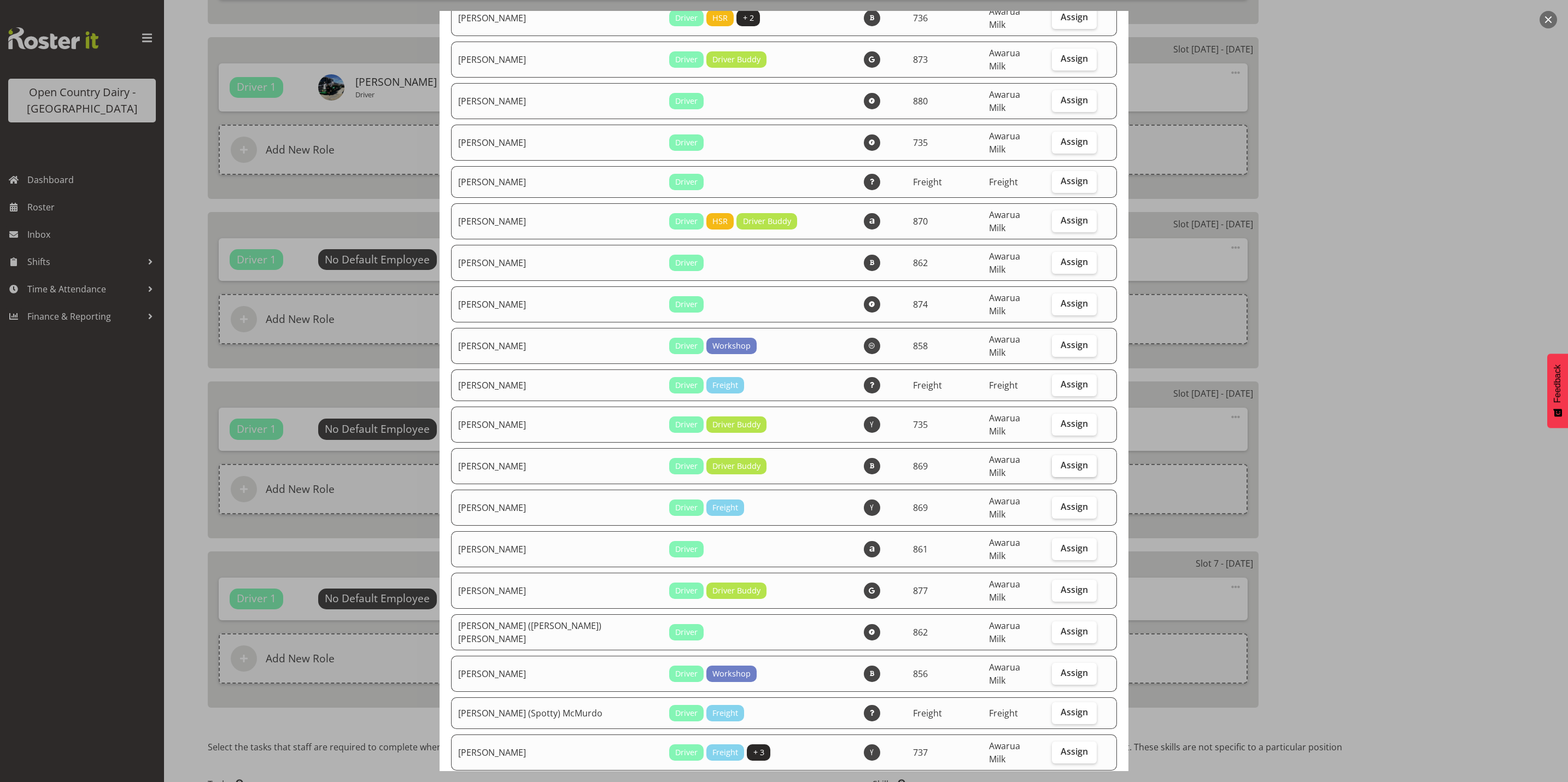
click at [1060, 459] on span "Assign" at bounding box center [1074, 465] width 27 height 11
click at [1052, 462] on input "Assign" at bounding box center [1055, 466] width 7 height 7
checkbox input "true"
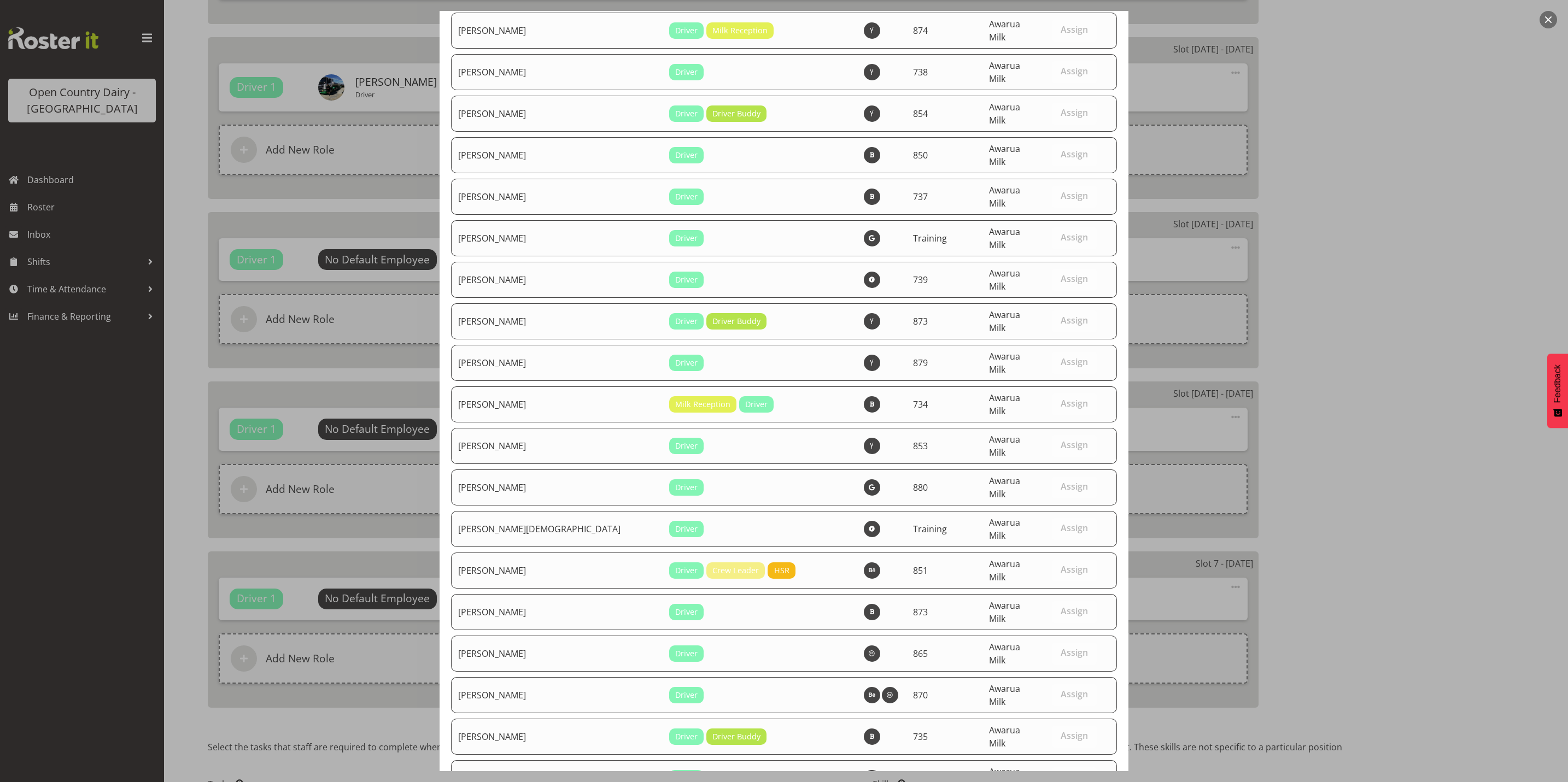
scroll to position [3685, 0]
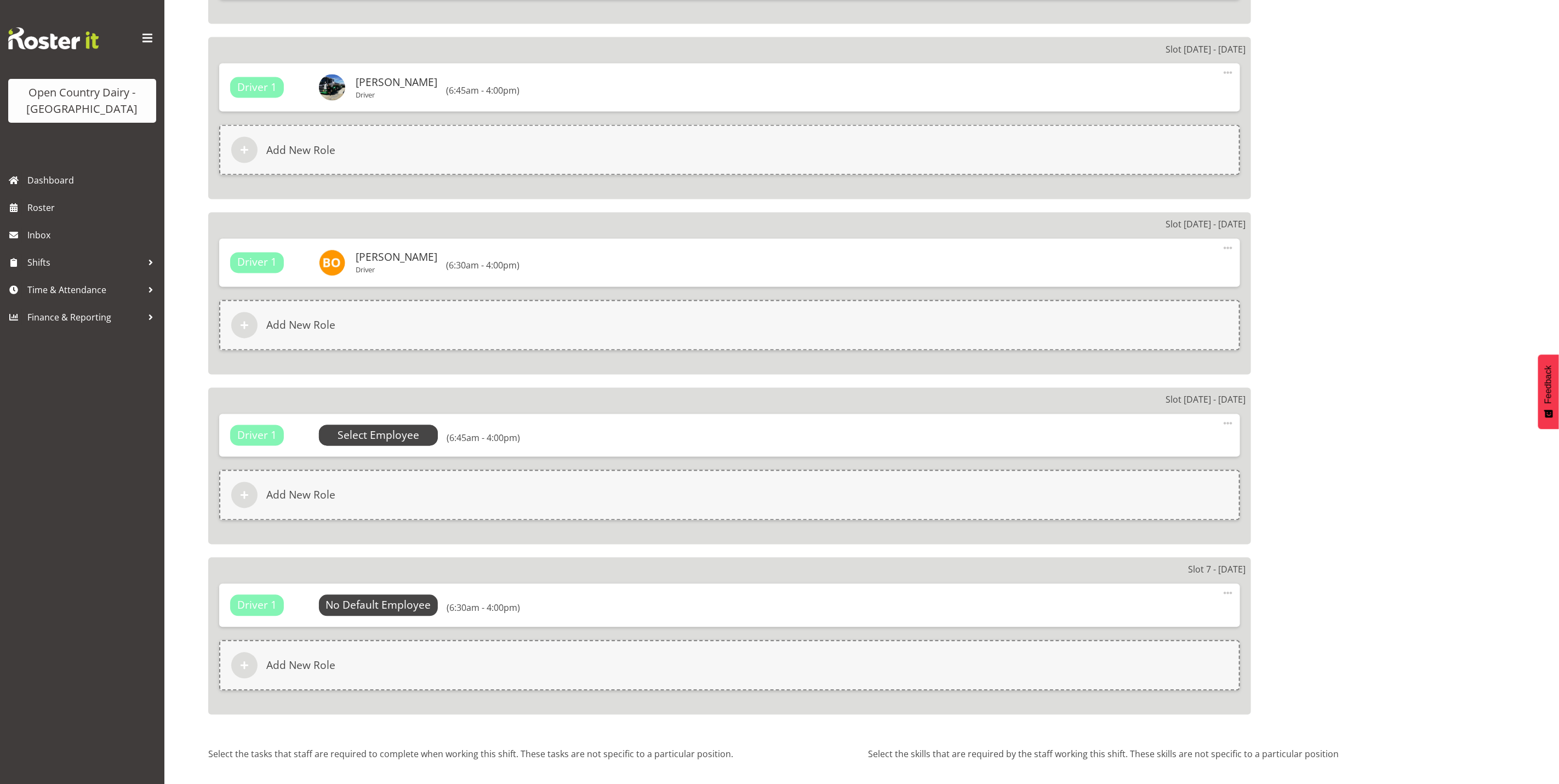
click at [375, 434] on span "Select Employee" at bounding box center [378, 436] width 82 height 16
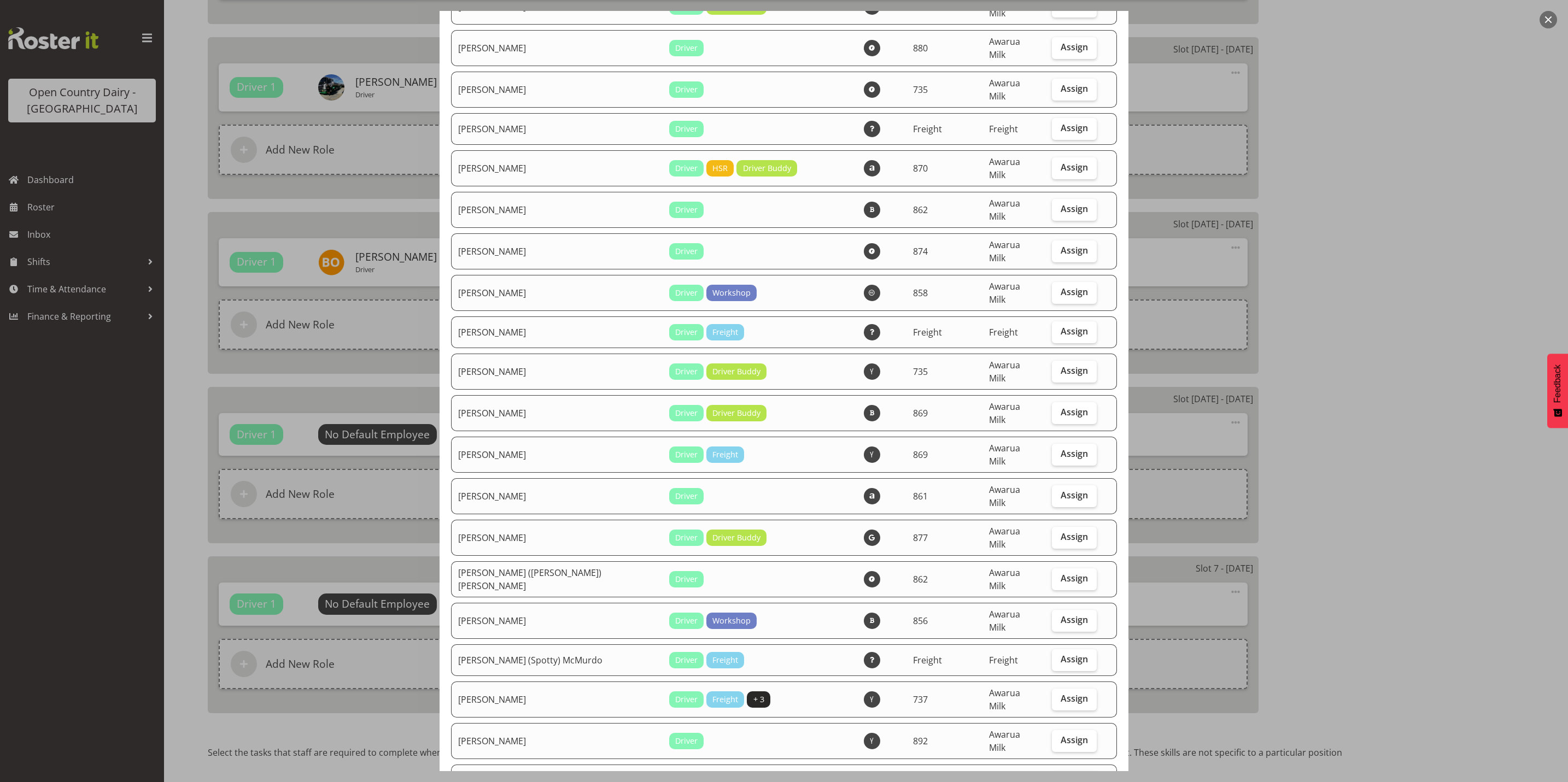
scroll to position [164, 0]
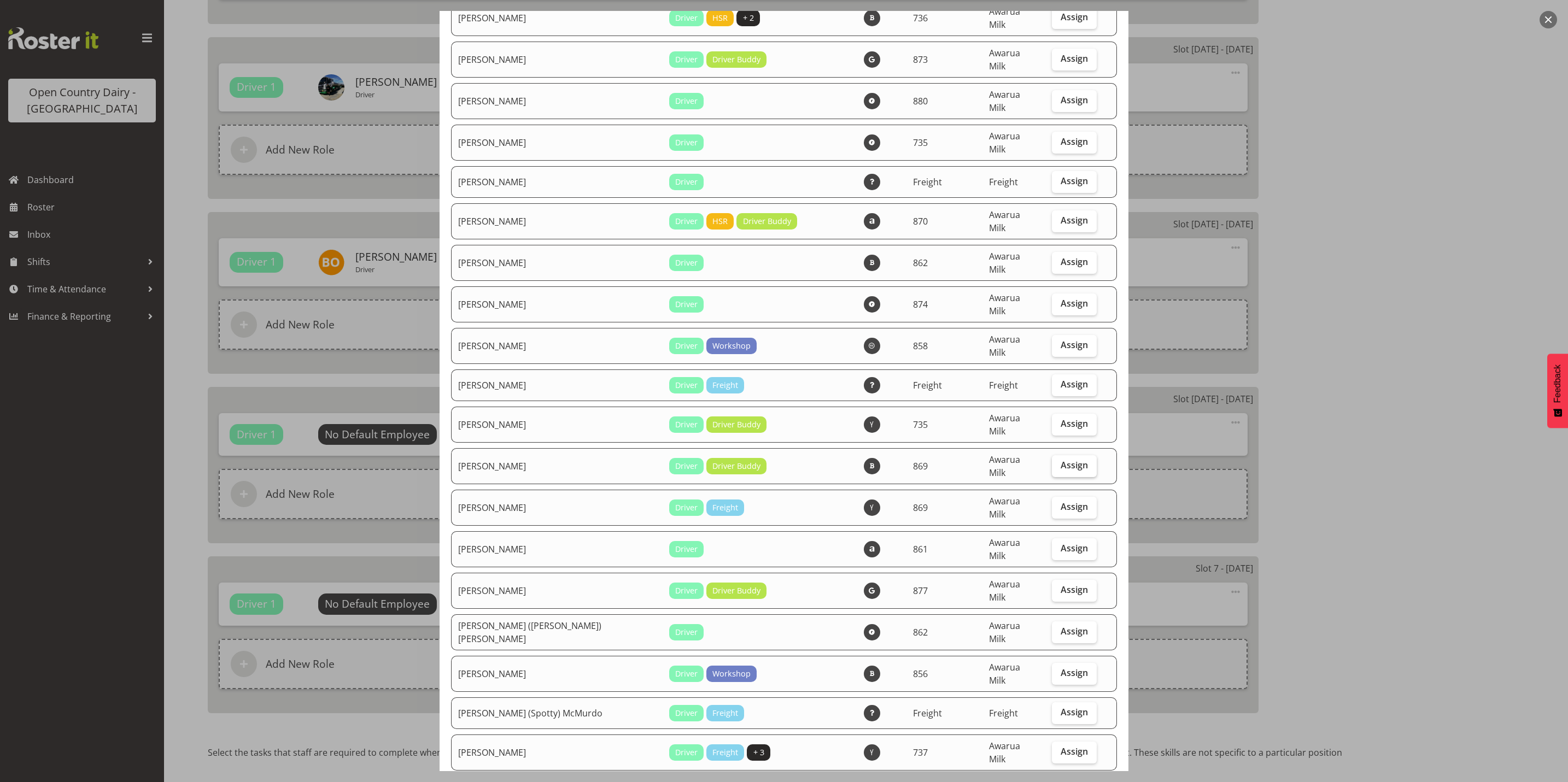
click at [1060, 459] on span "Assign" at bounding box center [1074, 465] width 27 height 11
click at [1059, 462] on input "Assign" at bounding box center [1055, 466] width 7 height 7
checkbox input "true"
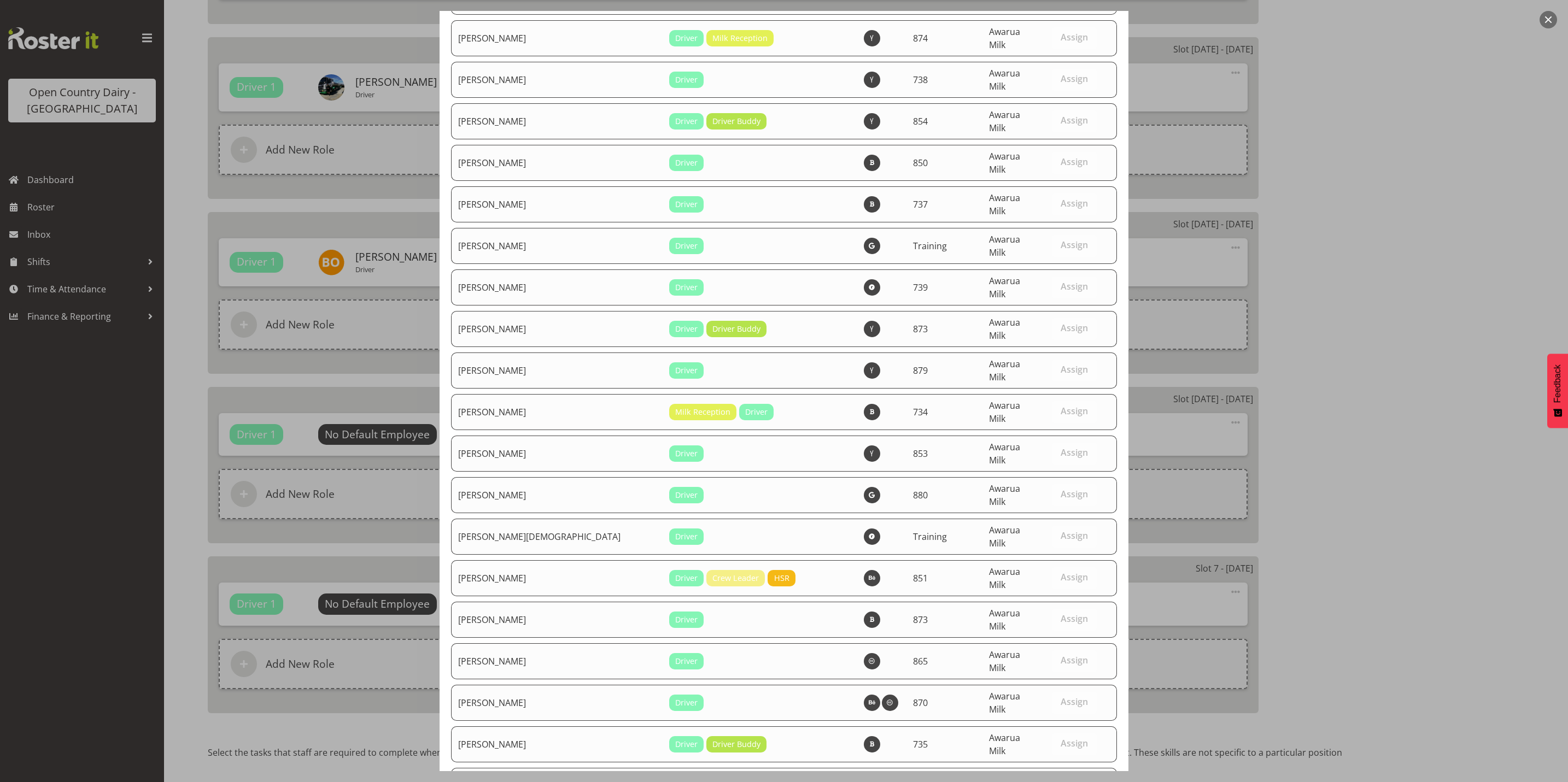
scroll to position [3685, 0]
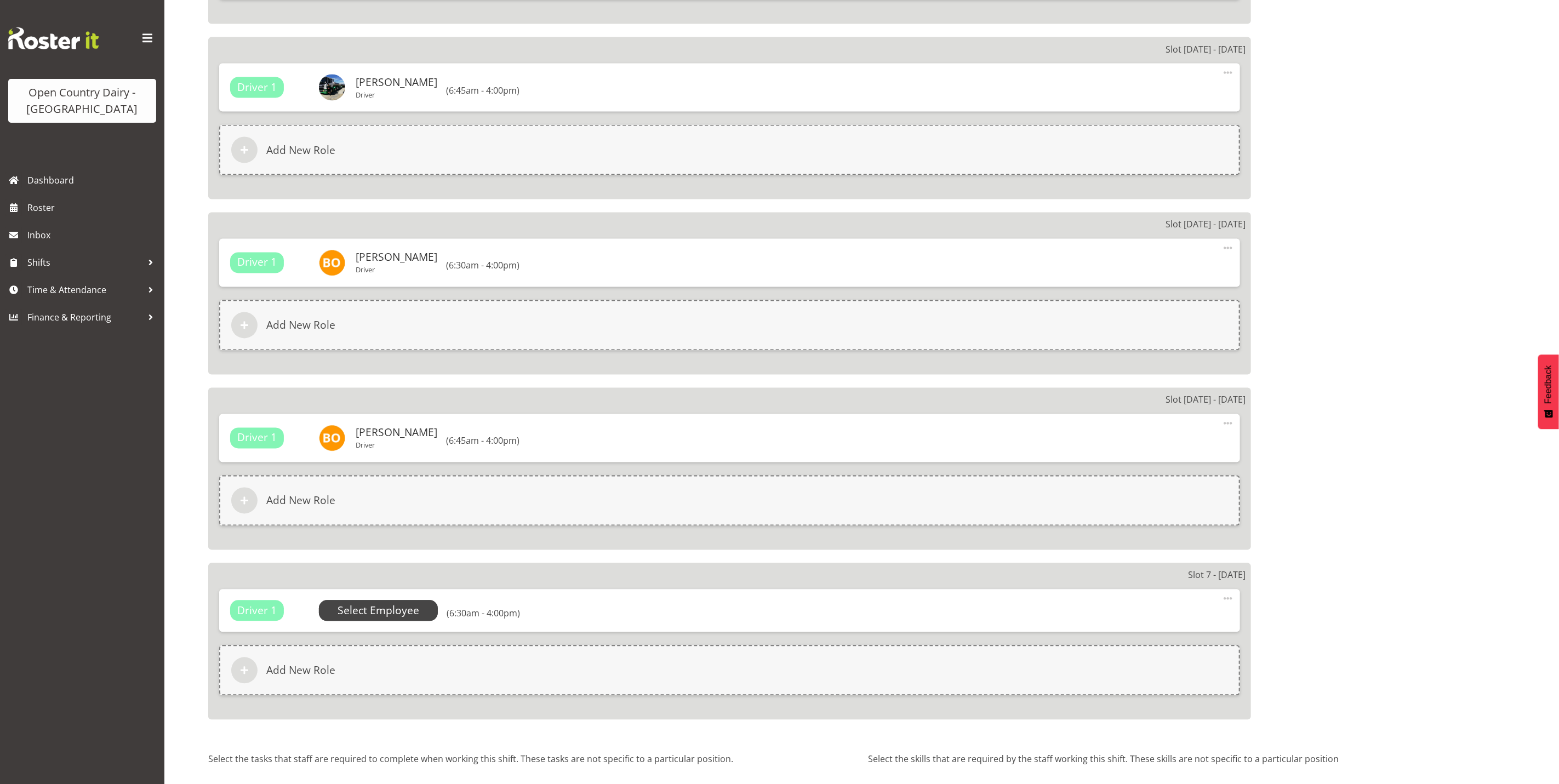
click at [353, 609] on span "Select Employee" at bounding box center [378, 611] width 82 height 16
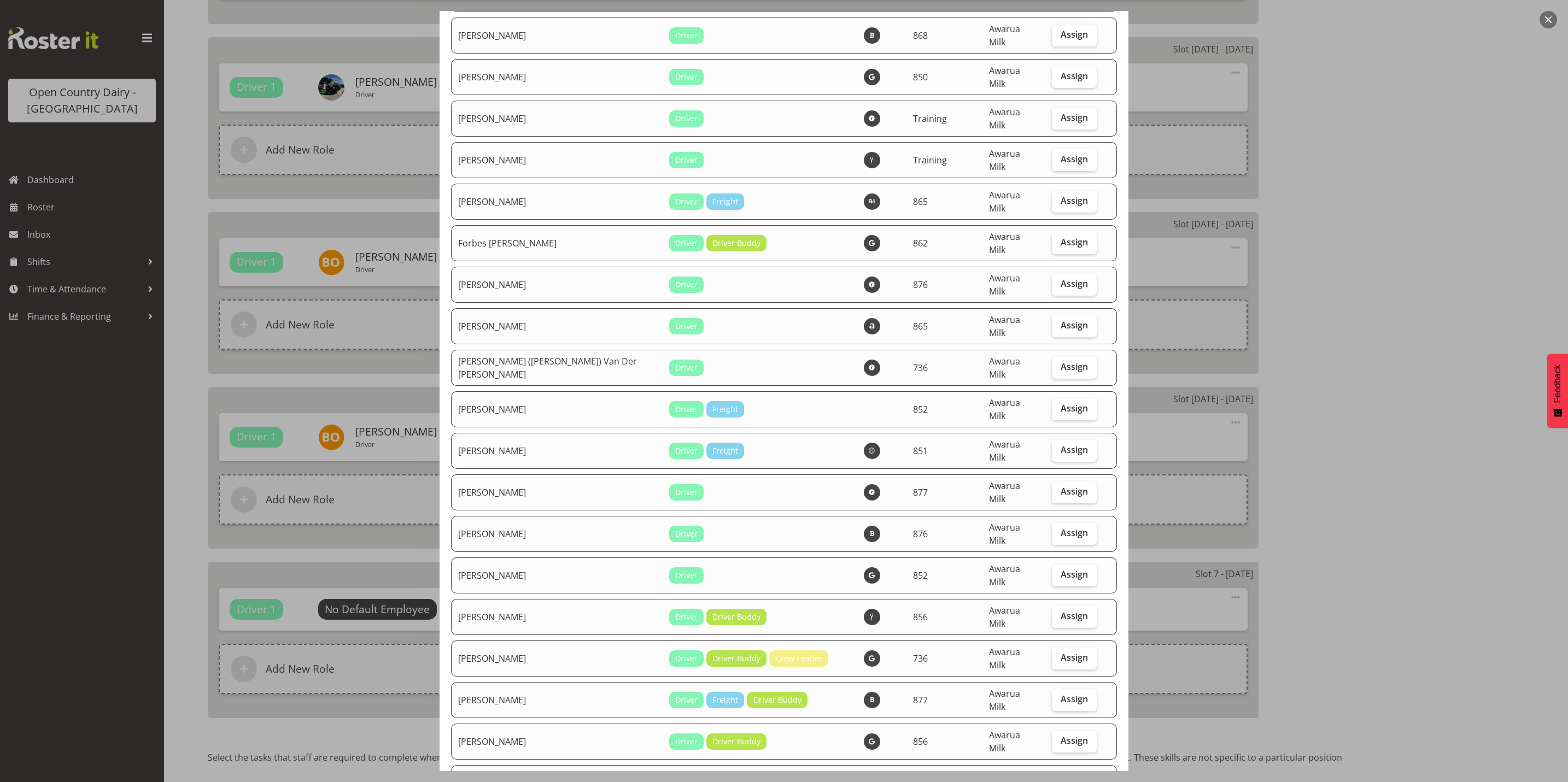
scroll to position [1722, 0]
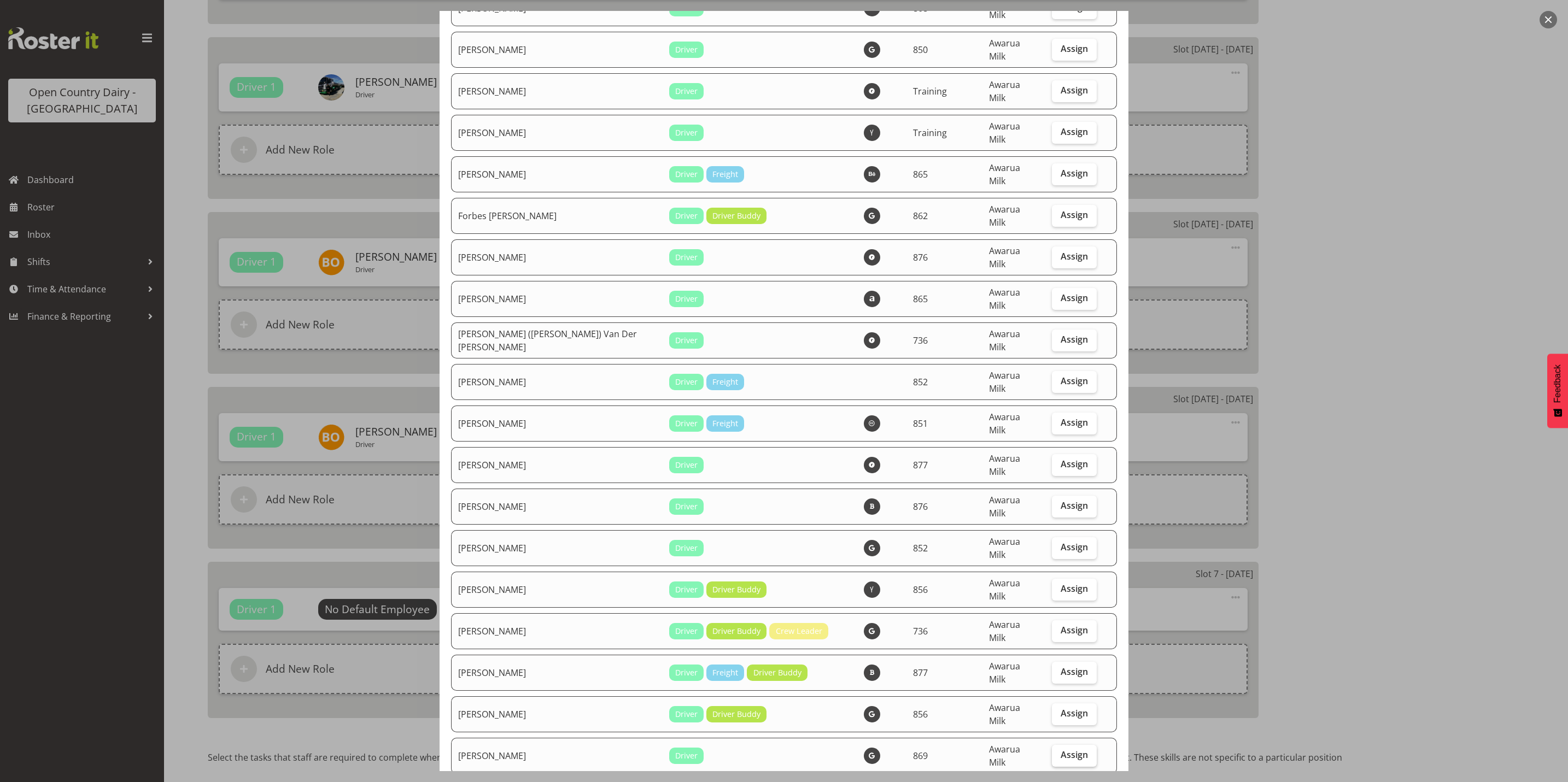
click at [1060, 749] on span "Assign" at bounding box center [1074, 755] width 27 height 11
click at [1052, 752] on input "Assign" at bounding box center [1055, 755] width 7 height 7
checkbox input "true"
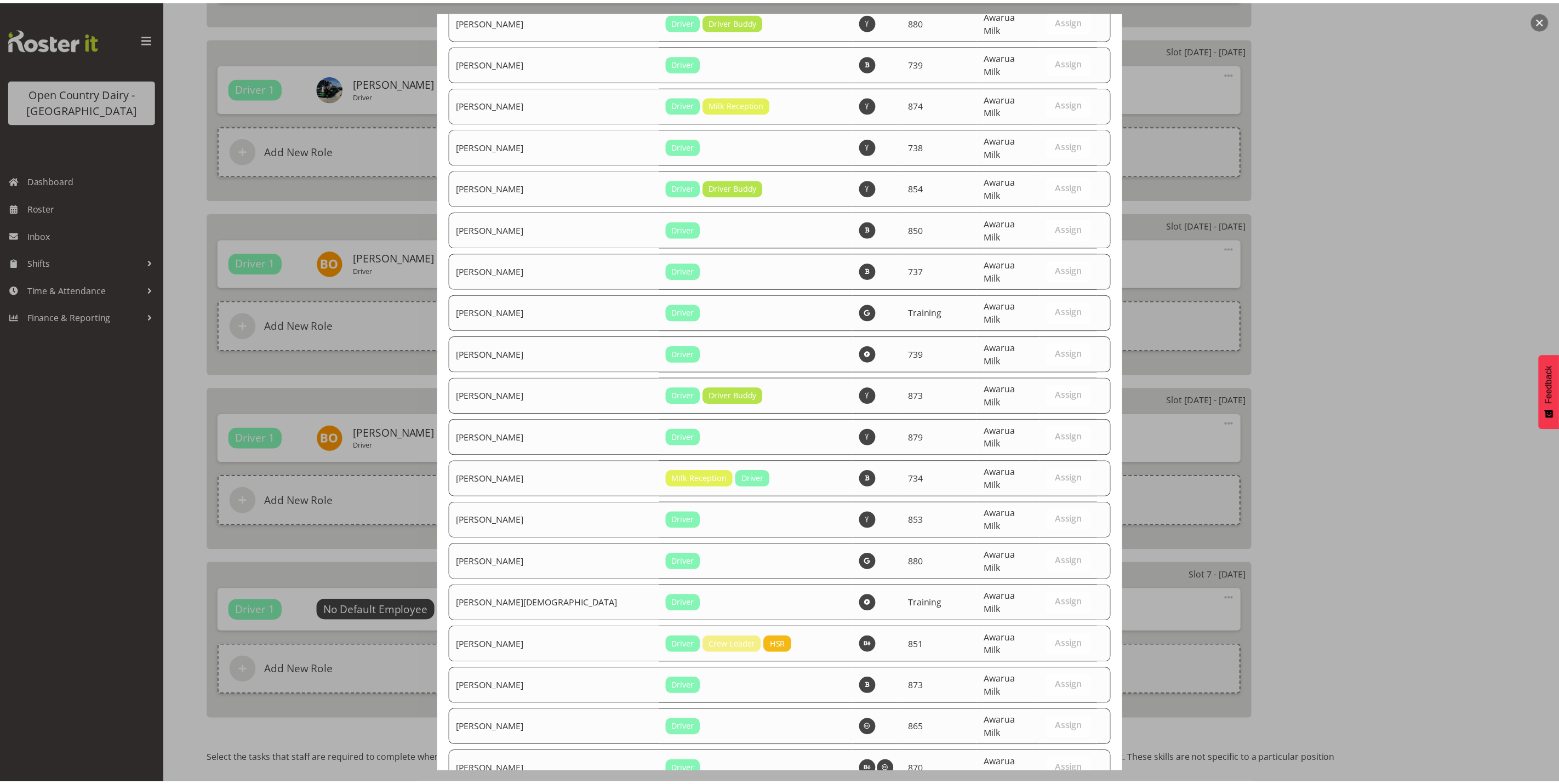
scroll to position [3695, 0]
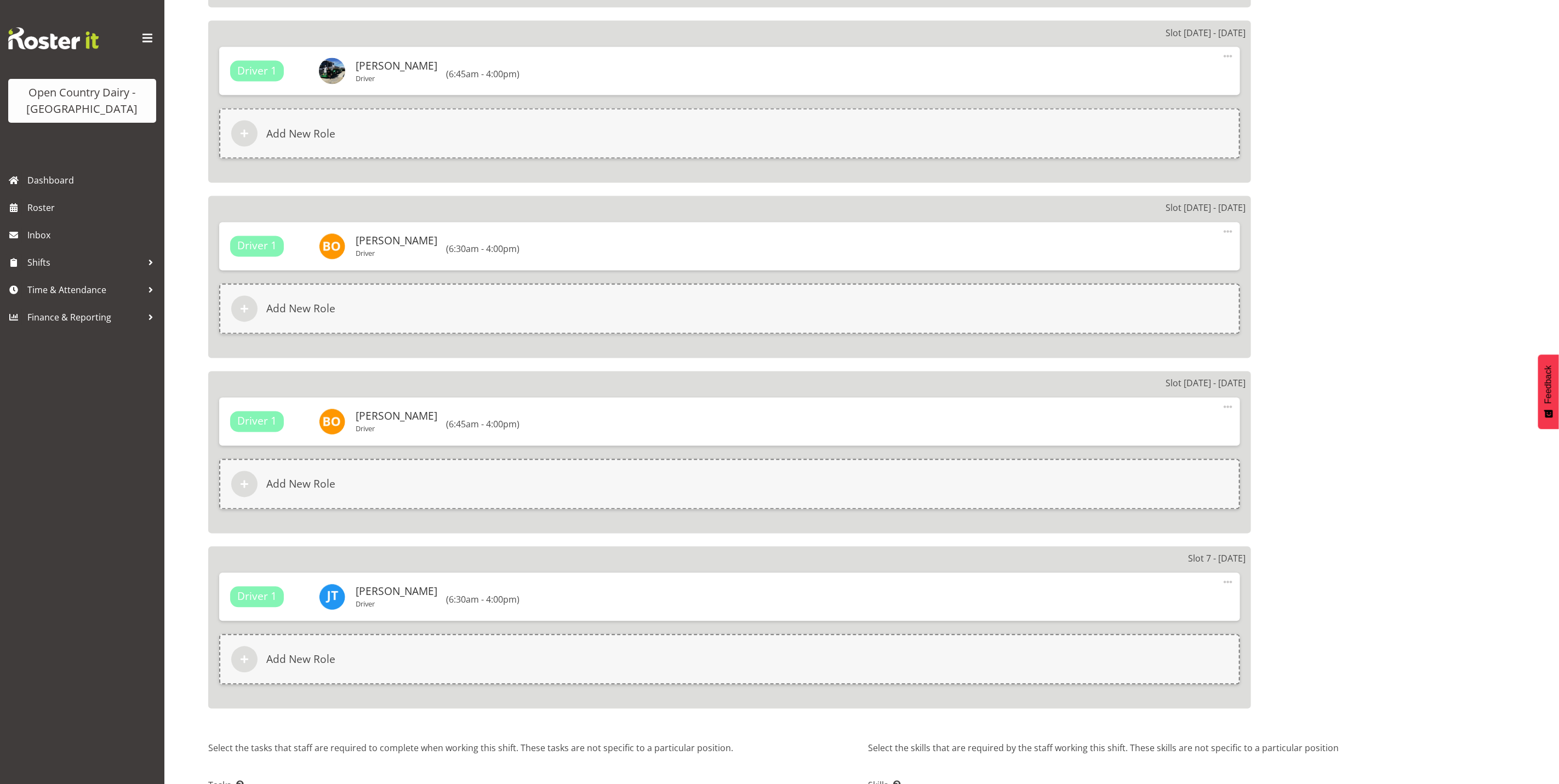
scroll to position [1503, 0]
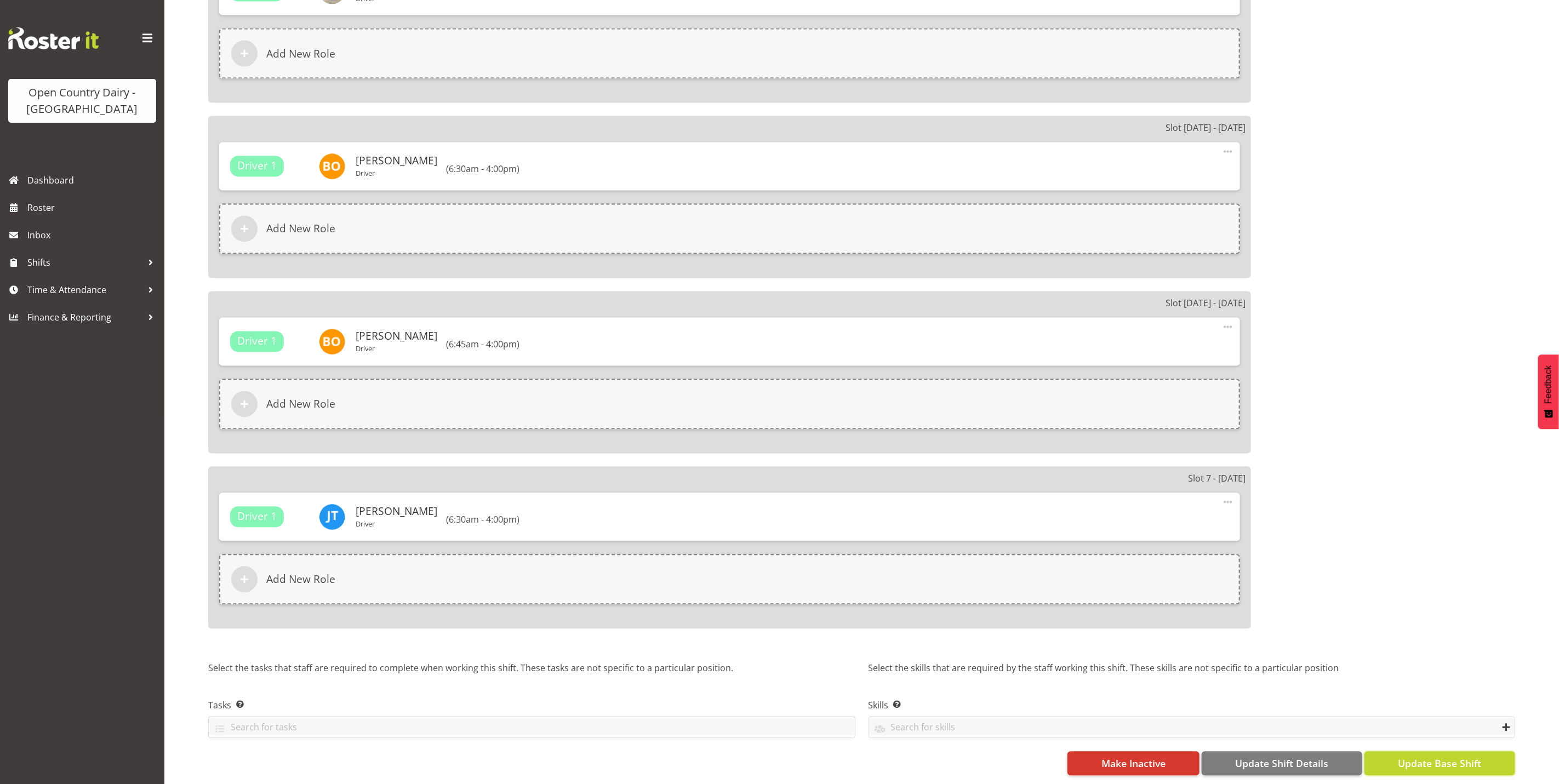
click at [1440, 752] on button "Update Base Shift" at bounding box center [1439, 764] width 151 height 24
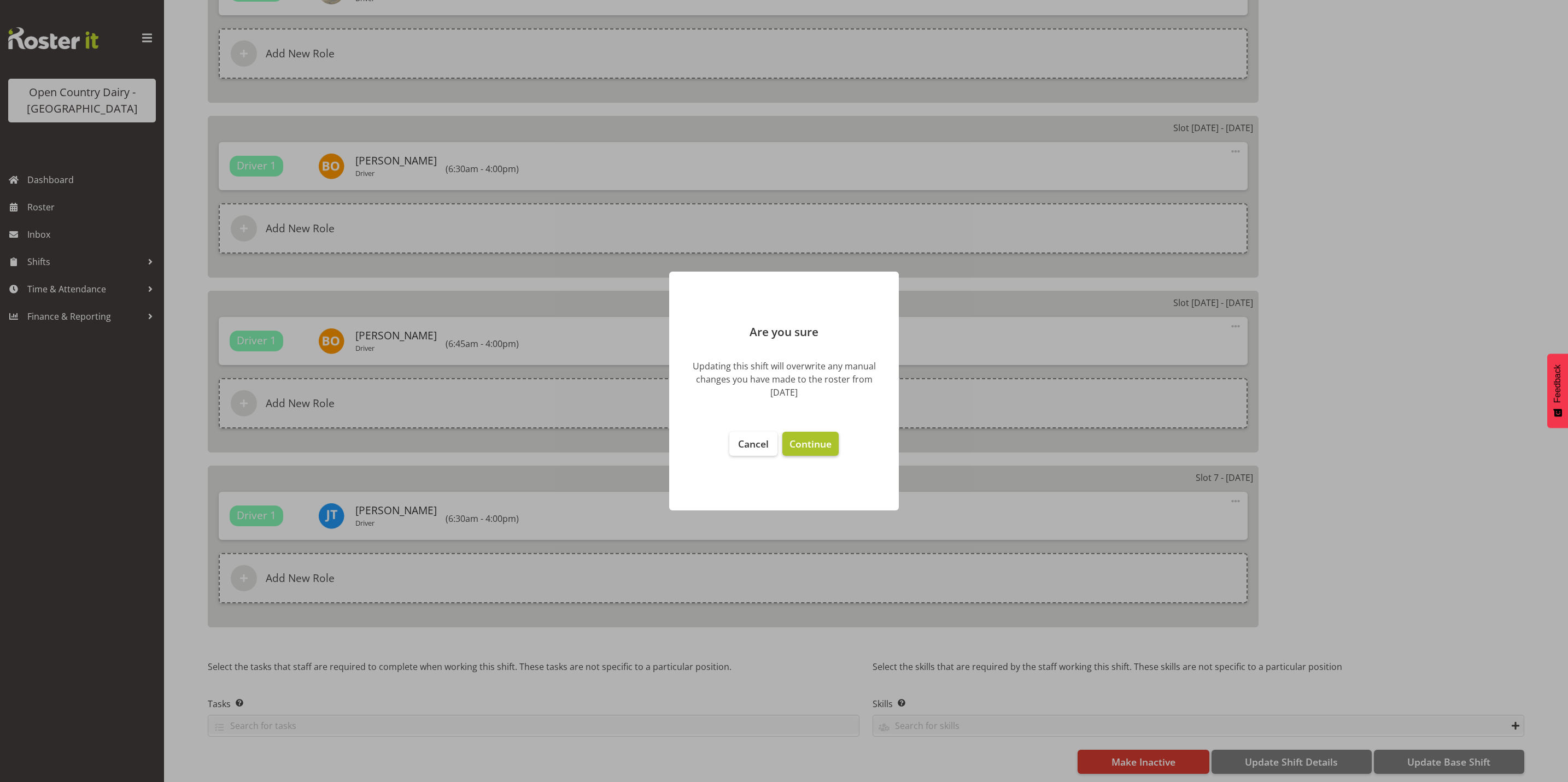
click at [801, 435] on button "Continue" at bounding box center [810, 444] width 57 height 24
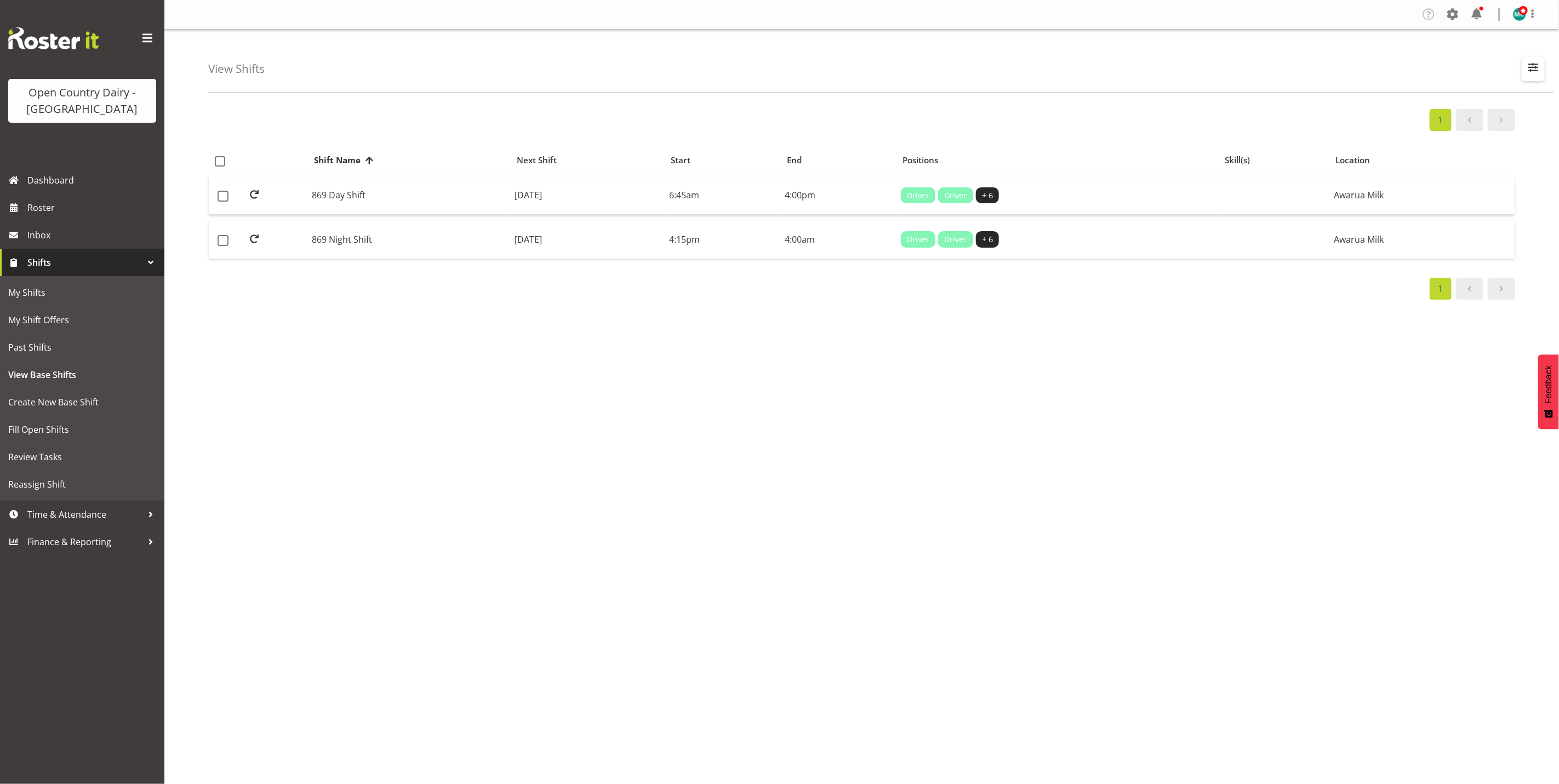
click at [1539, 62] on span "button" at bounding box center [1533, 67] width 14 height 14
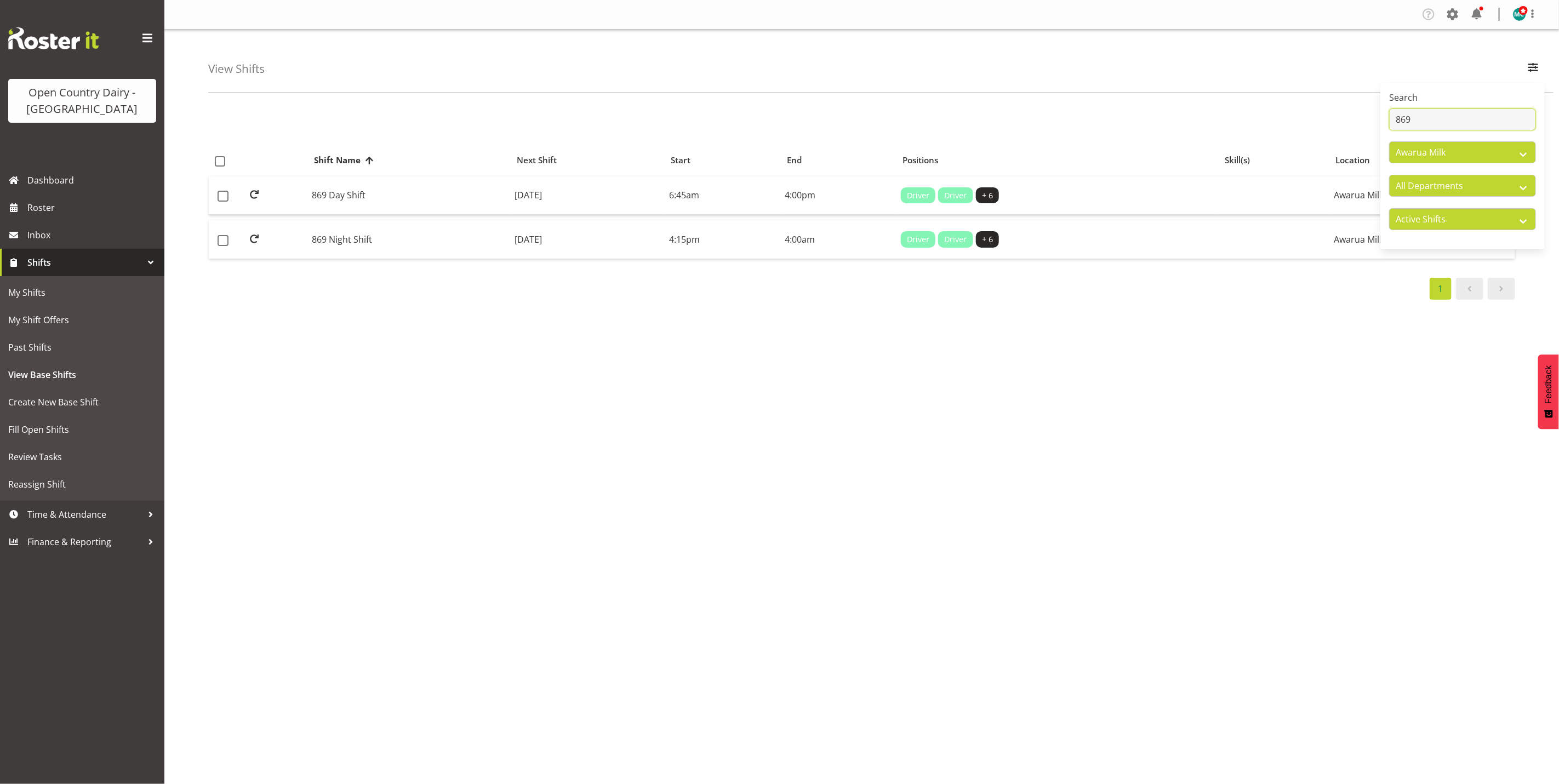
click at [1444, 115] on input "869" at bounding box center [1463, 120] width 147 height 22
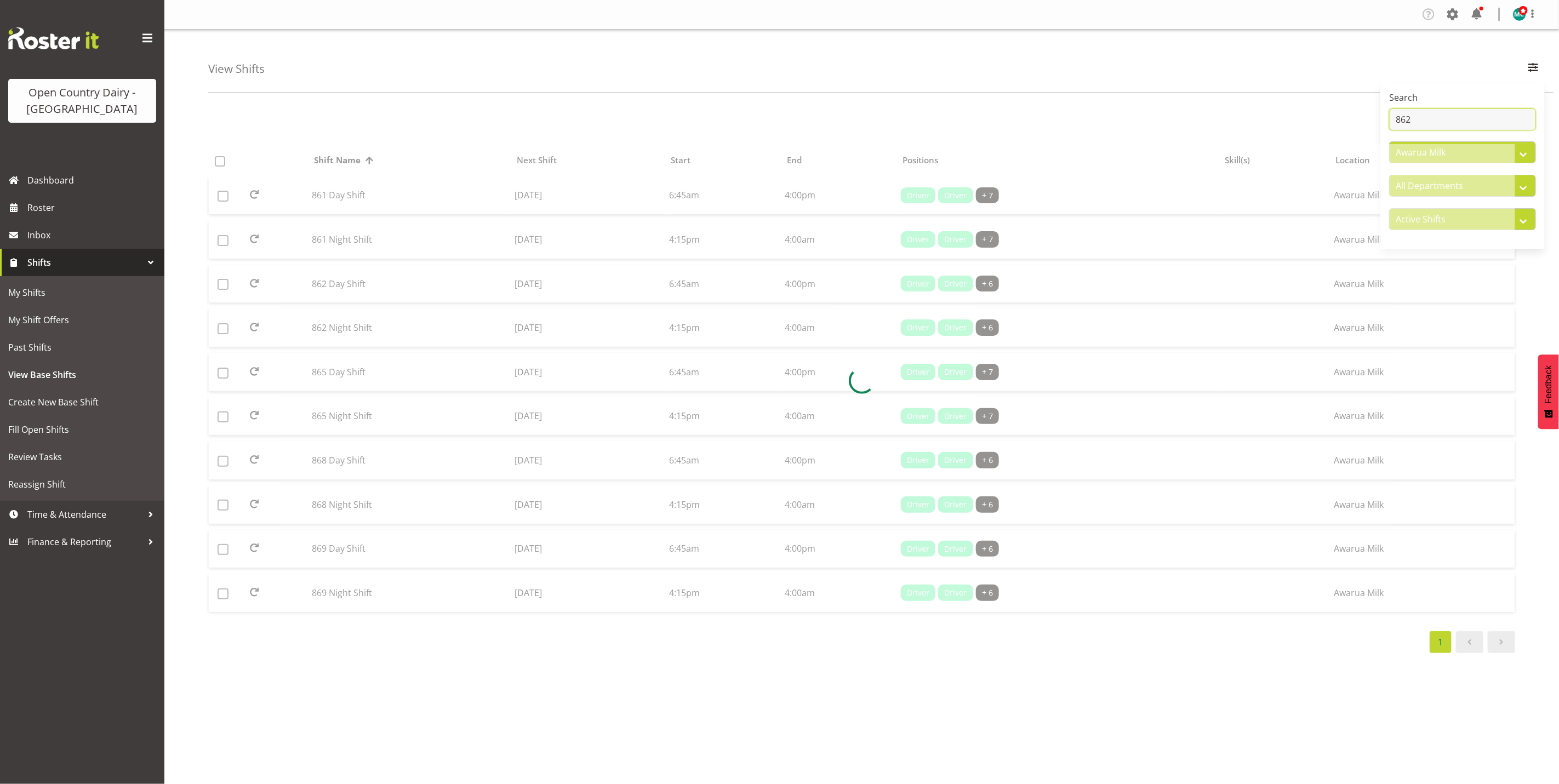
type input "862"
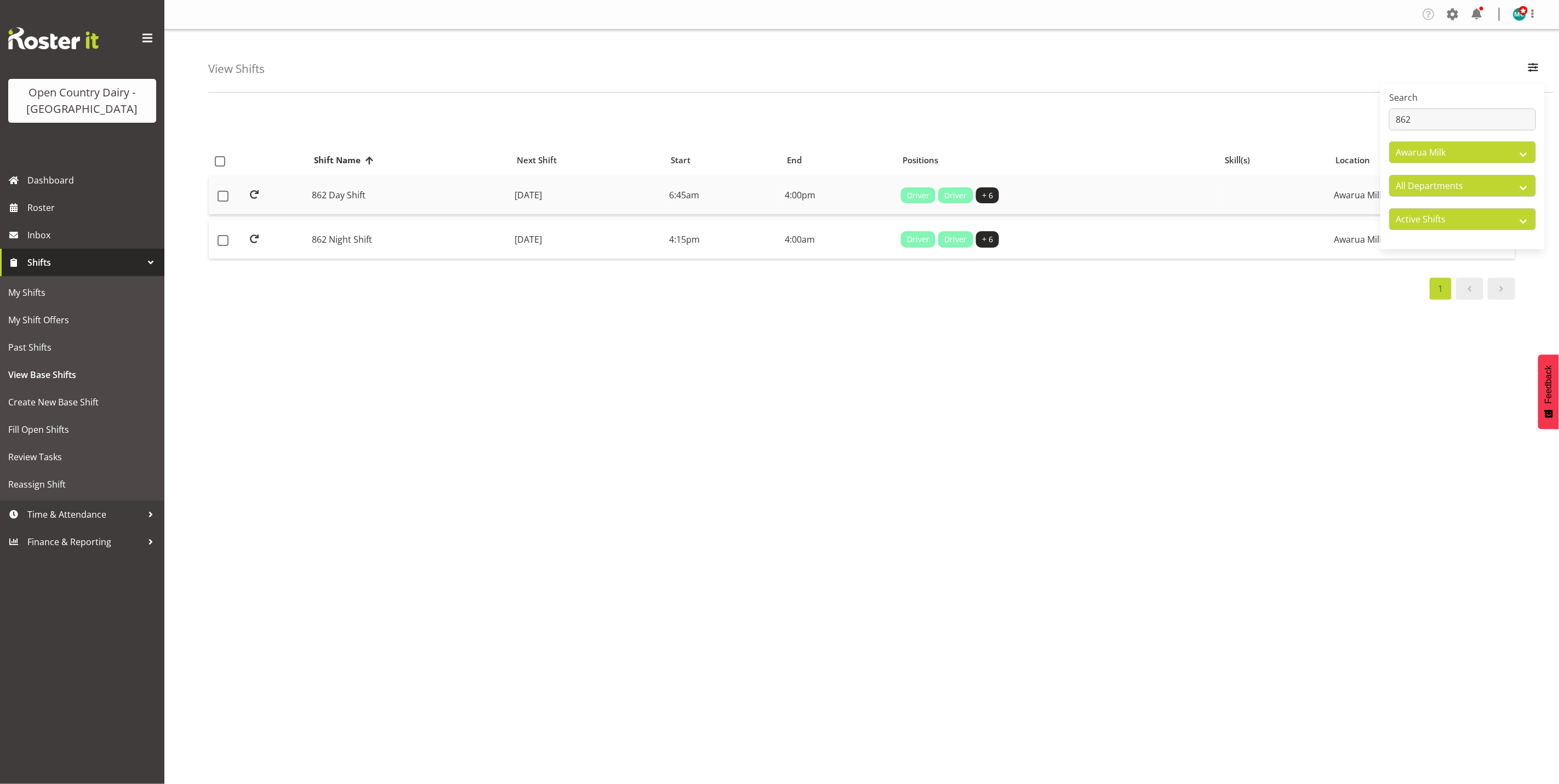
click at [327, 196] on td "862 Day Shift" at bounding box center [409, 196] width 203 height 39
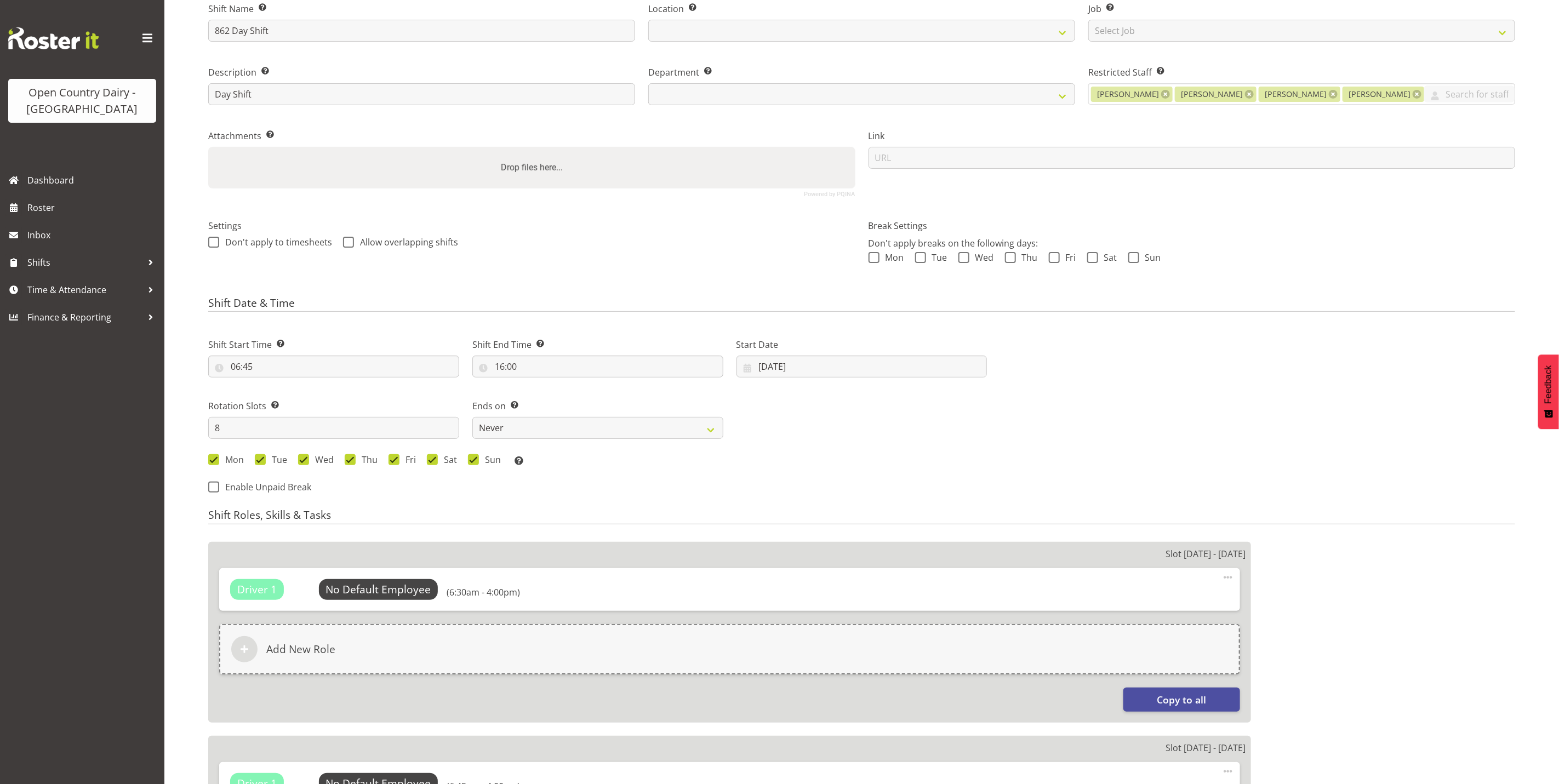
select select
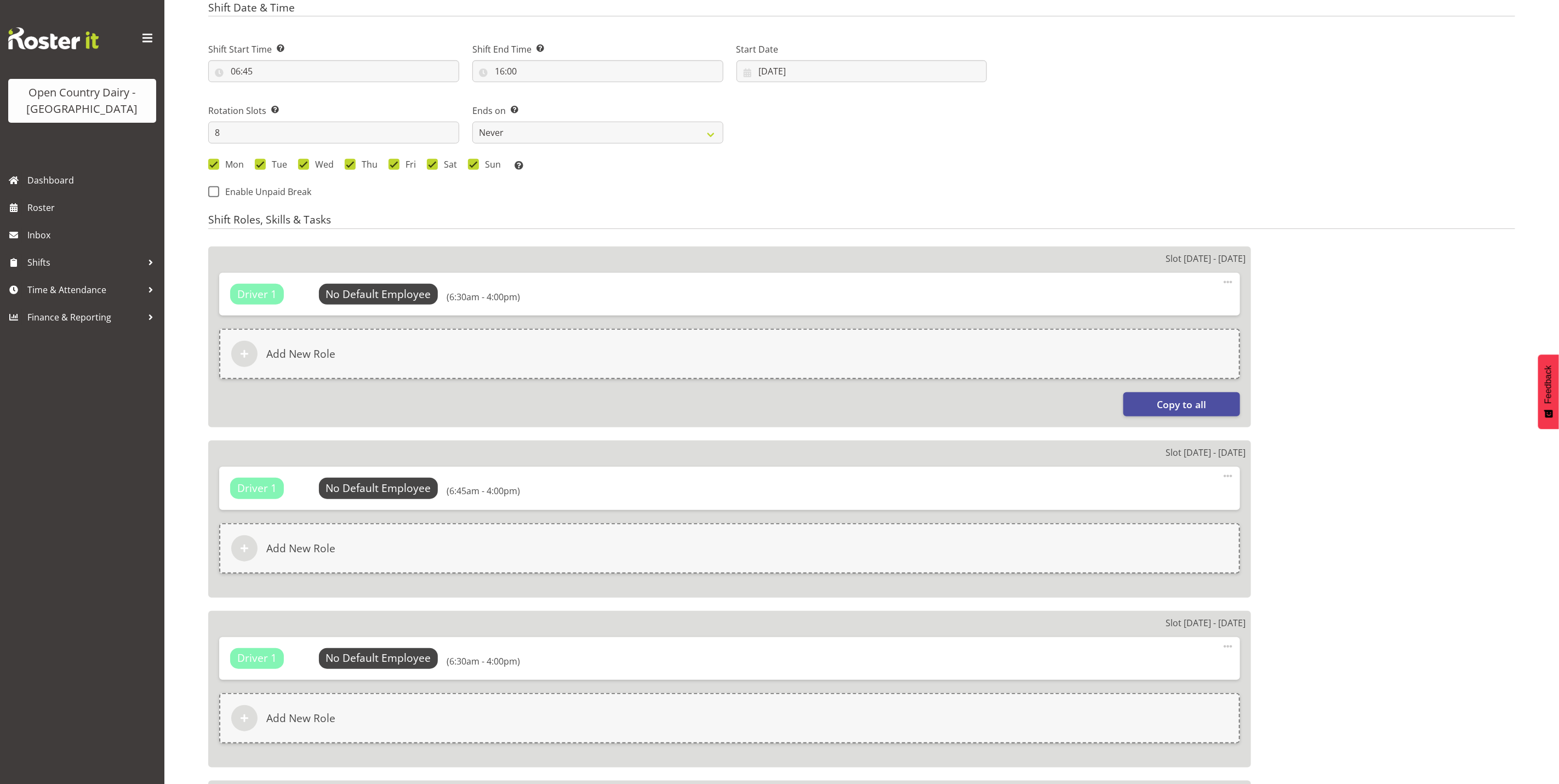
select select
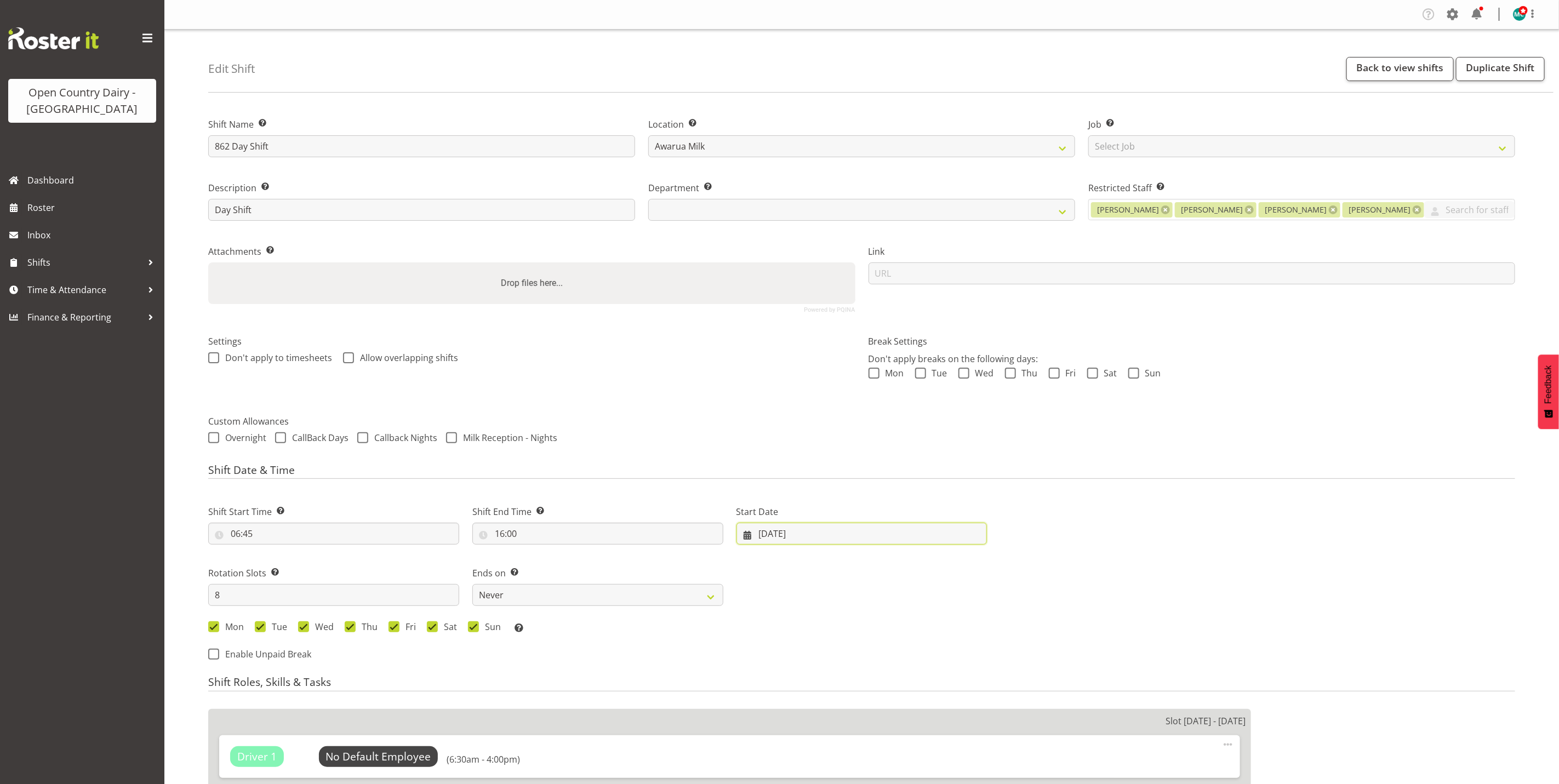
click at [775, 534] on input "[DATE]" at bounding box center [862, 534] width 251 height 22
drag, startPoint x: 793, startPoint y: 706, endPoint x: 805, endPoint y: 702, distance: 12.6
click at [793, 706] on span "25" at bounding box center [792, 705] width 9 height 10
select select
type input "[DATE]"
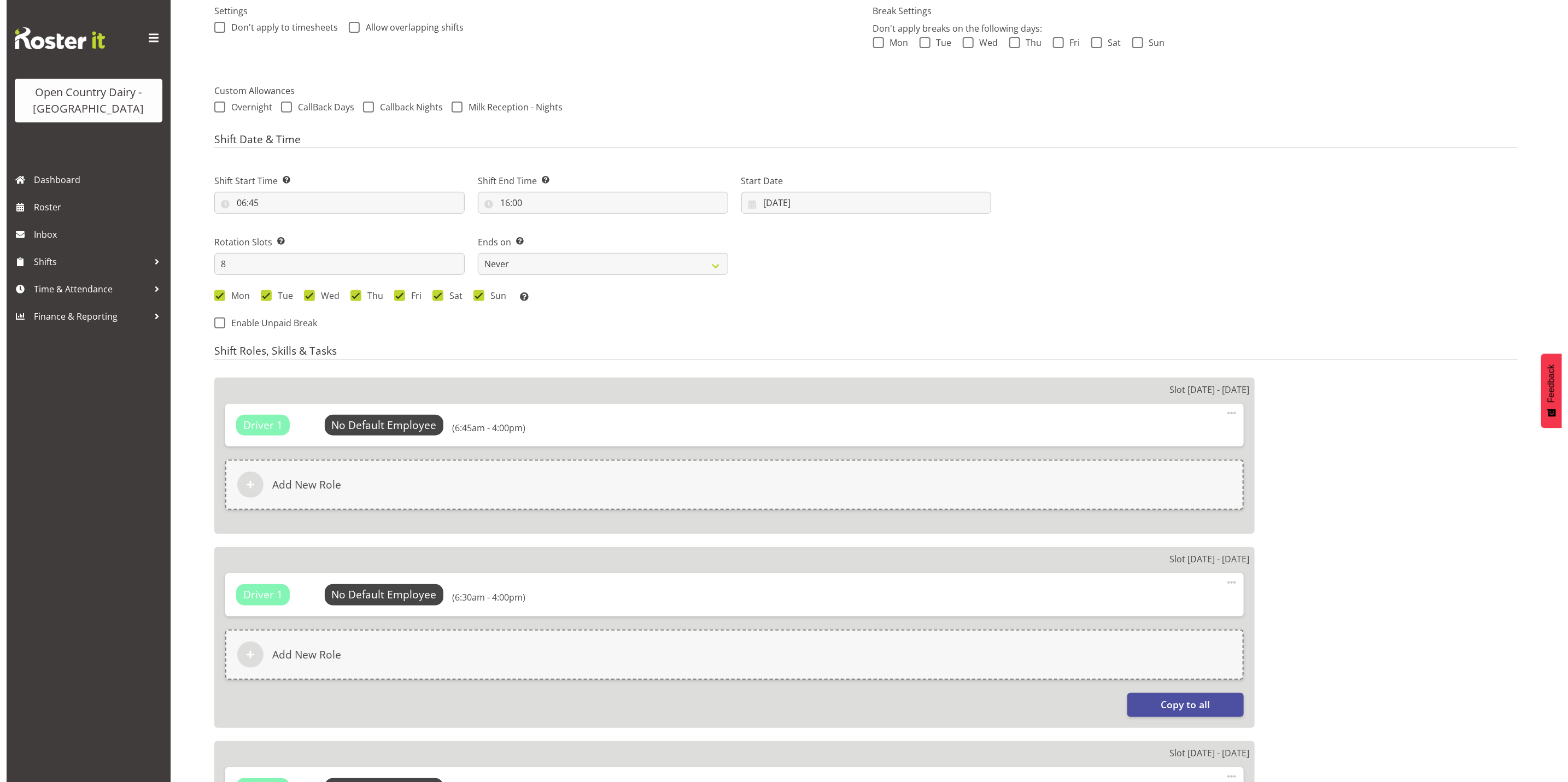
scroll to position [328, 0]
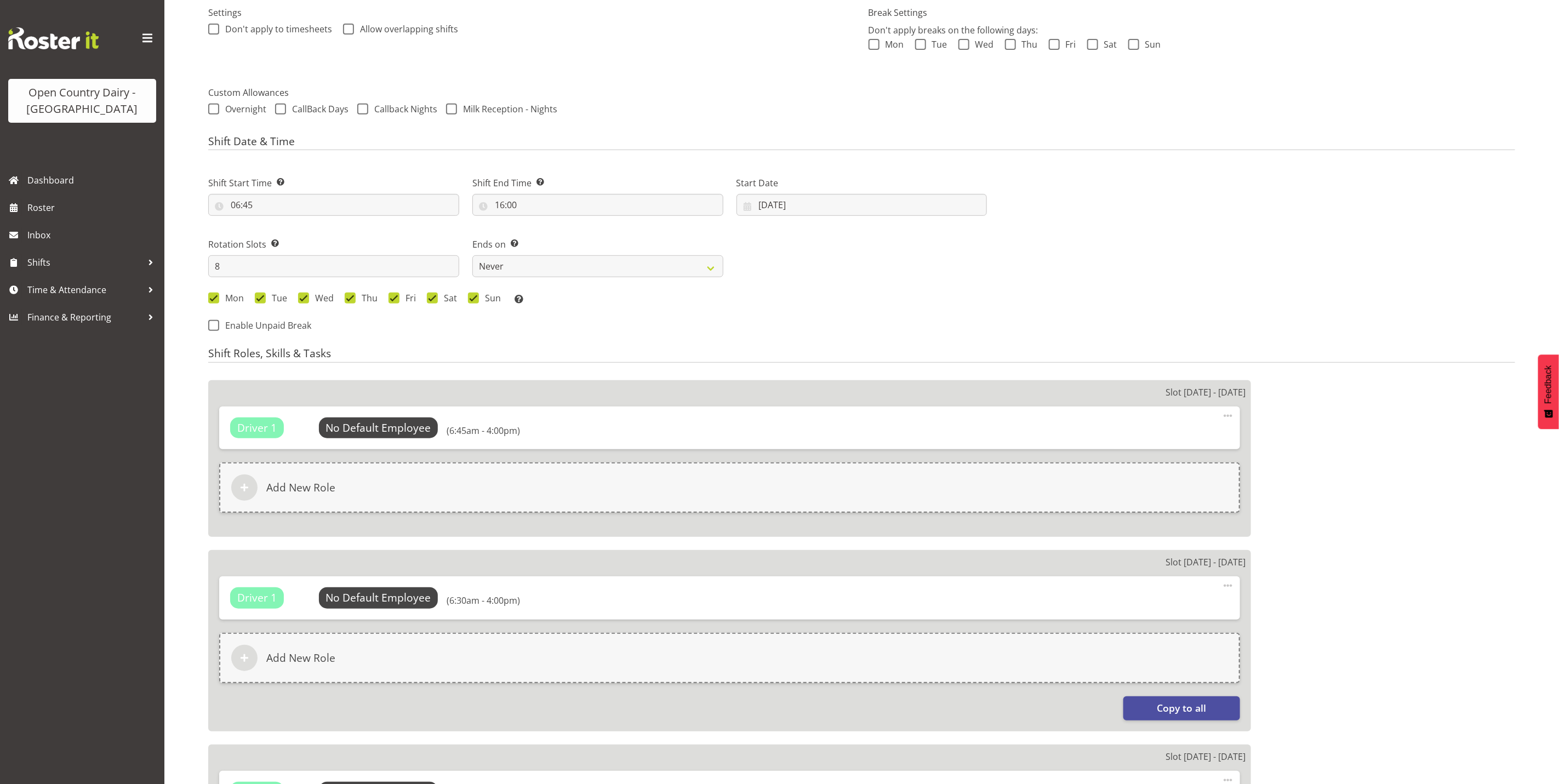
select select "676"
click at [365, 433] on span "Select Employee" at bounding box center [378, 428] width 82 height 16
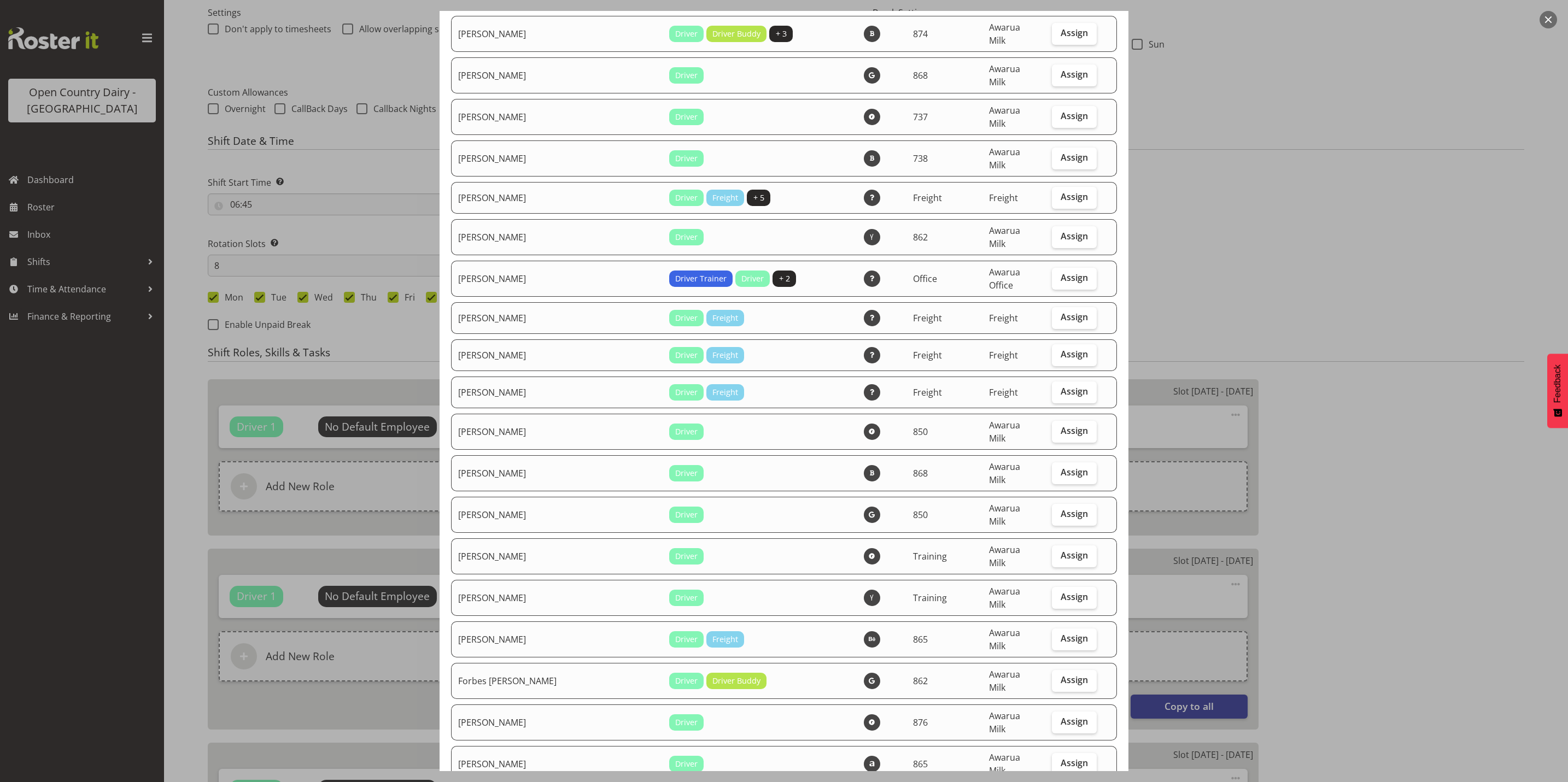
scroll to position [1230, 0]
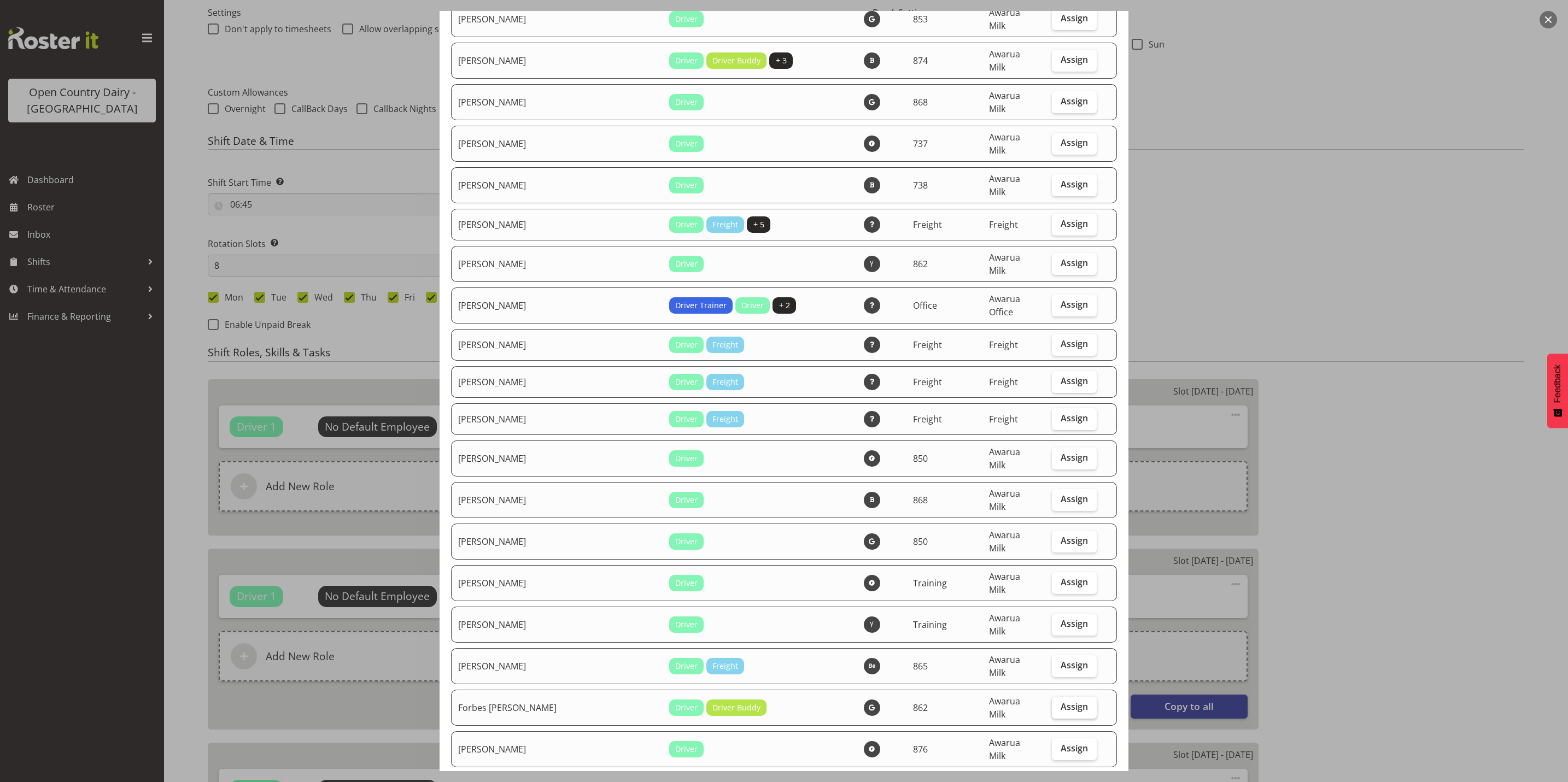
click at [1070, 697] on label "Assign" at bounding box center [1074, 708] width 45 height 22
click at [1059, 703] on input "Assign" at bounding box center [1055, 707] width 7 height 7
checkbox input "true"
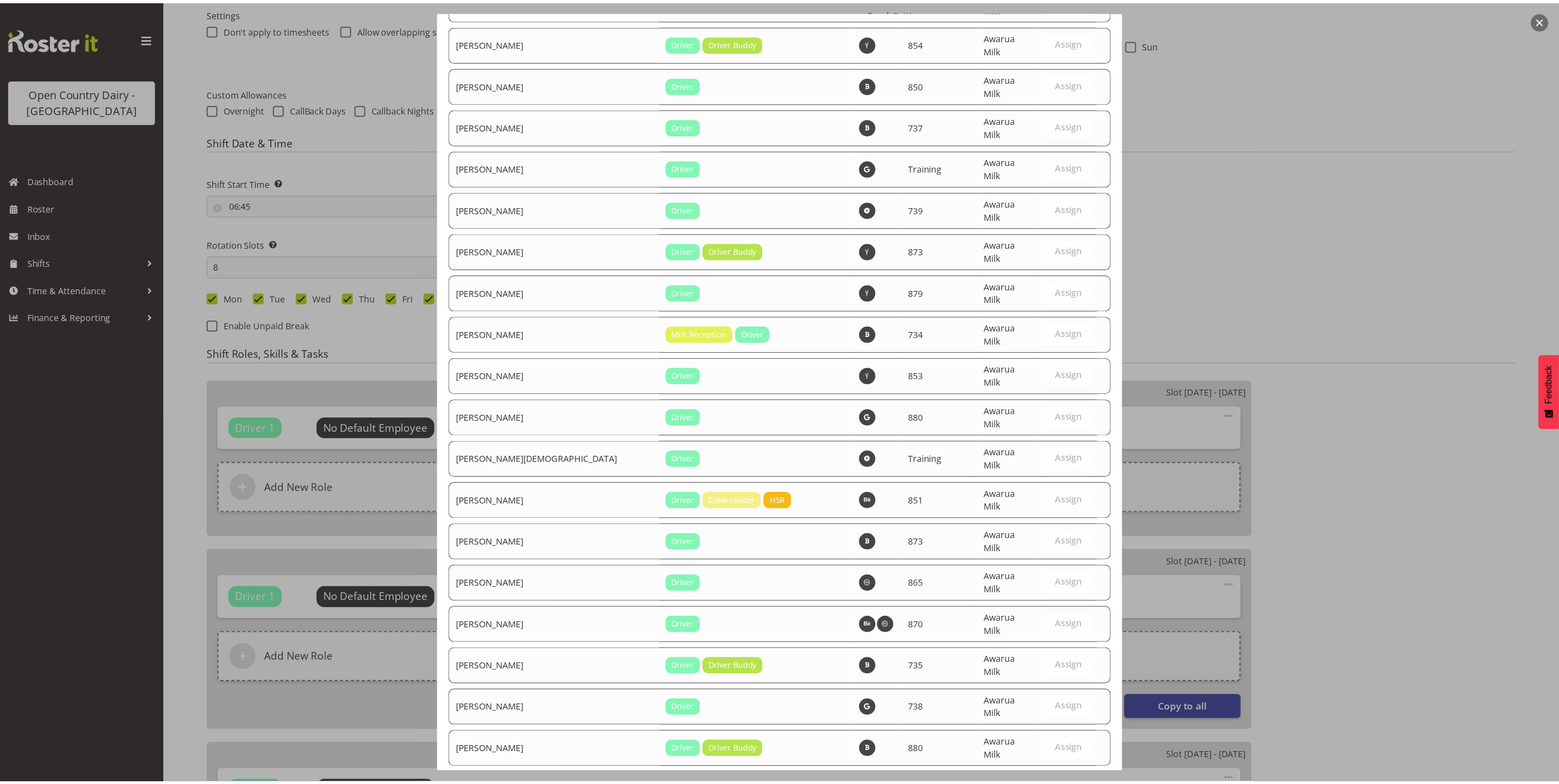
scroll to position [3695, 0]
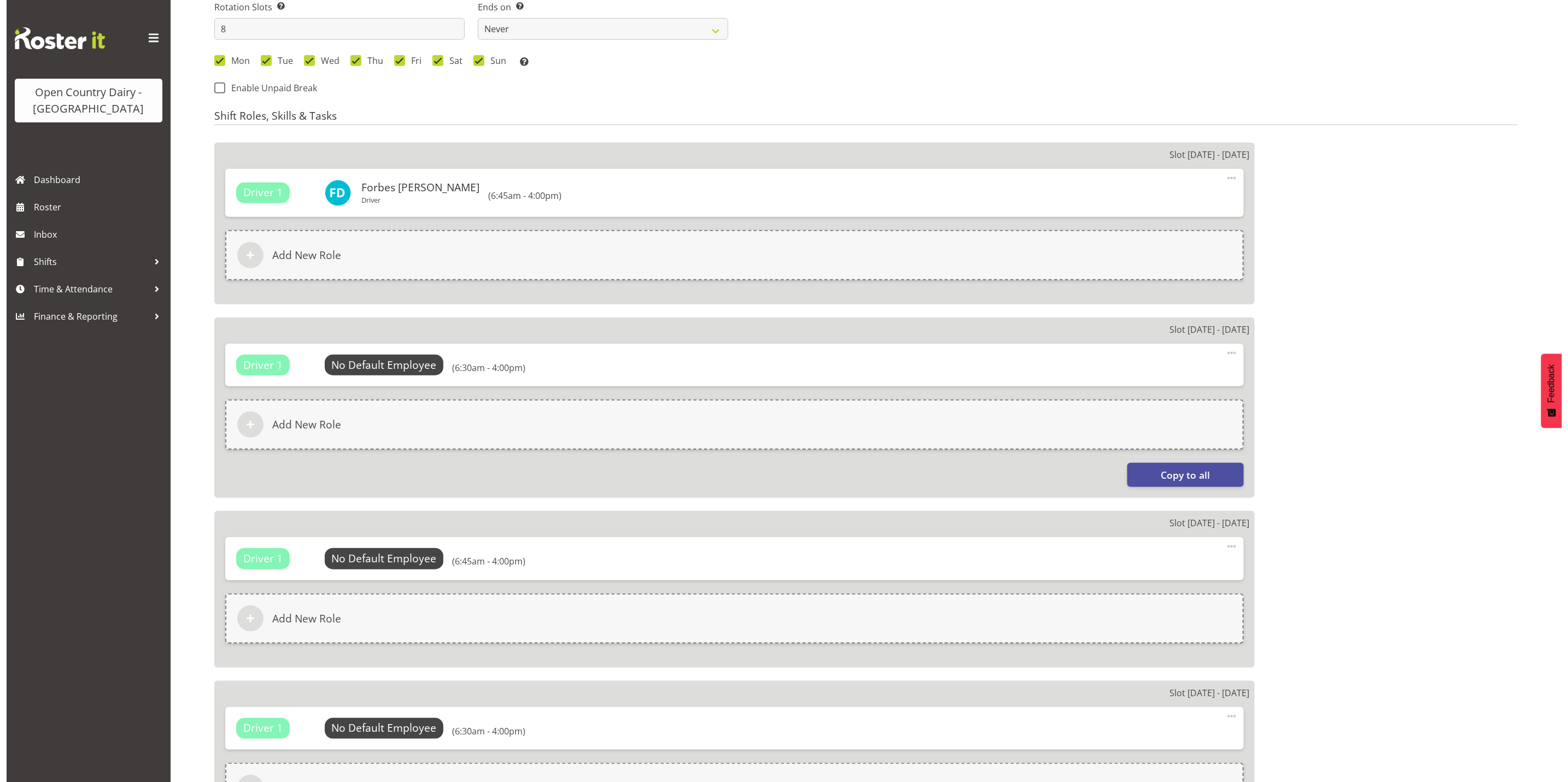
scroll to position [574, 0]
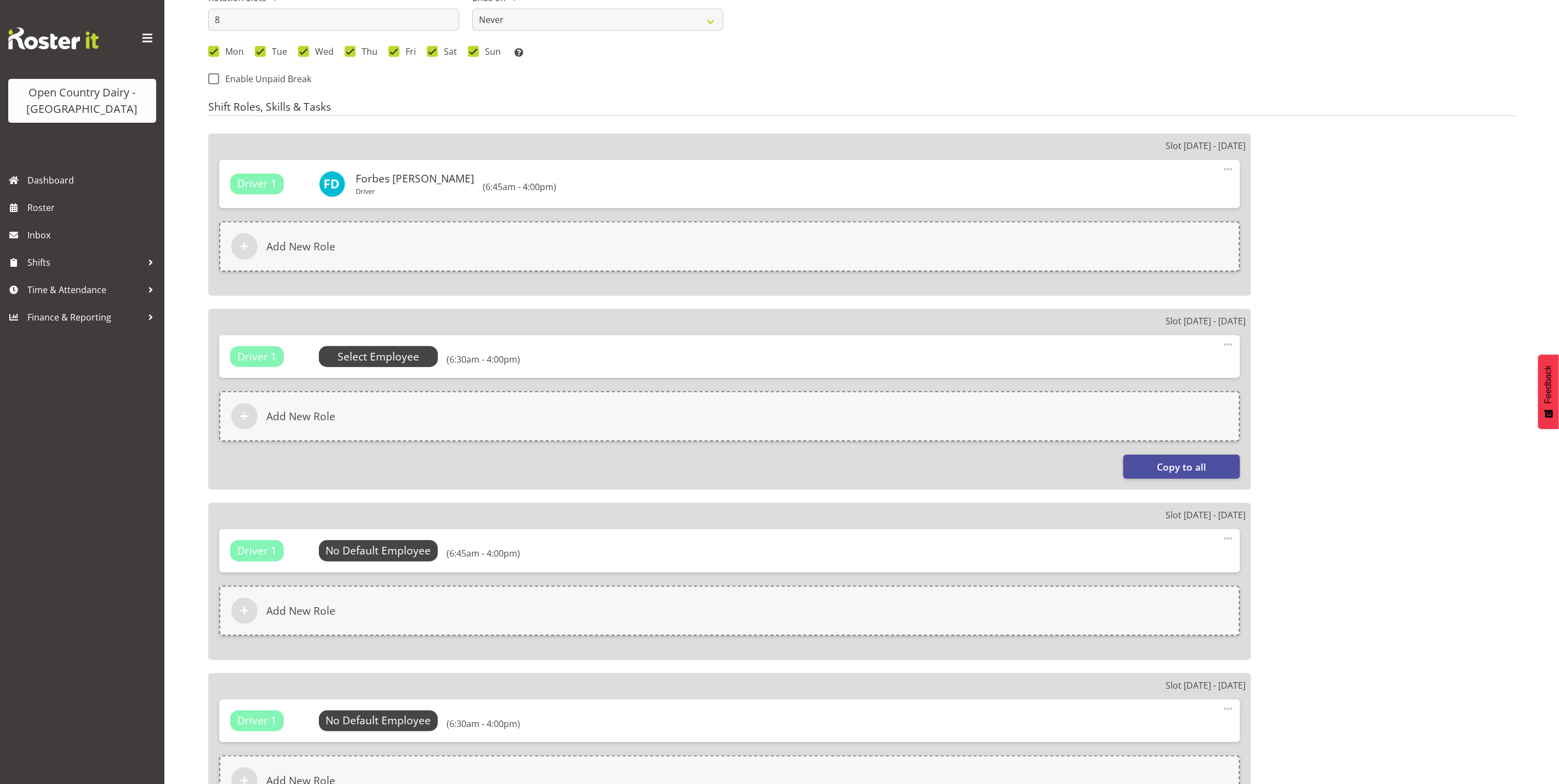
click at [379, 360] on span "Select Employee" at bounding box center [378, 357] width 82 height 16
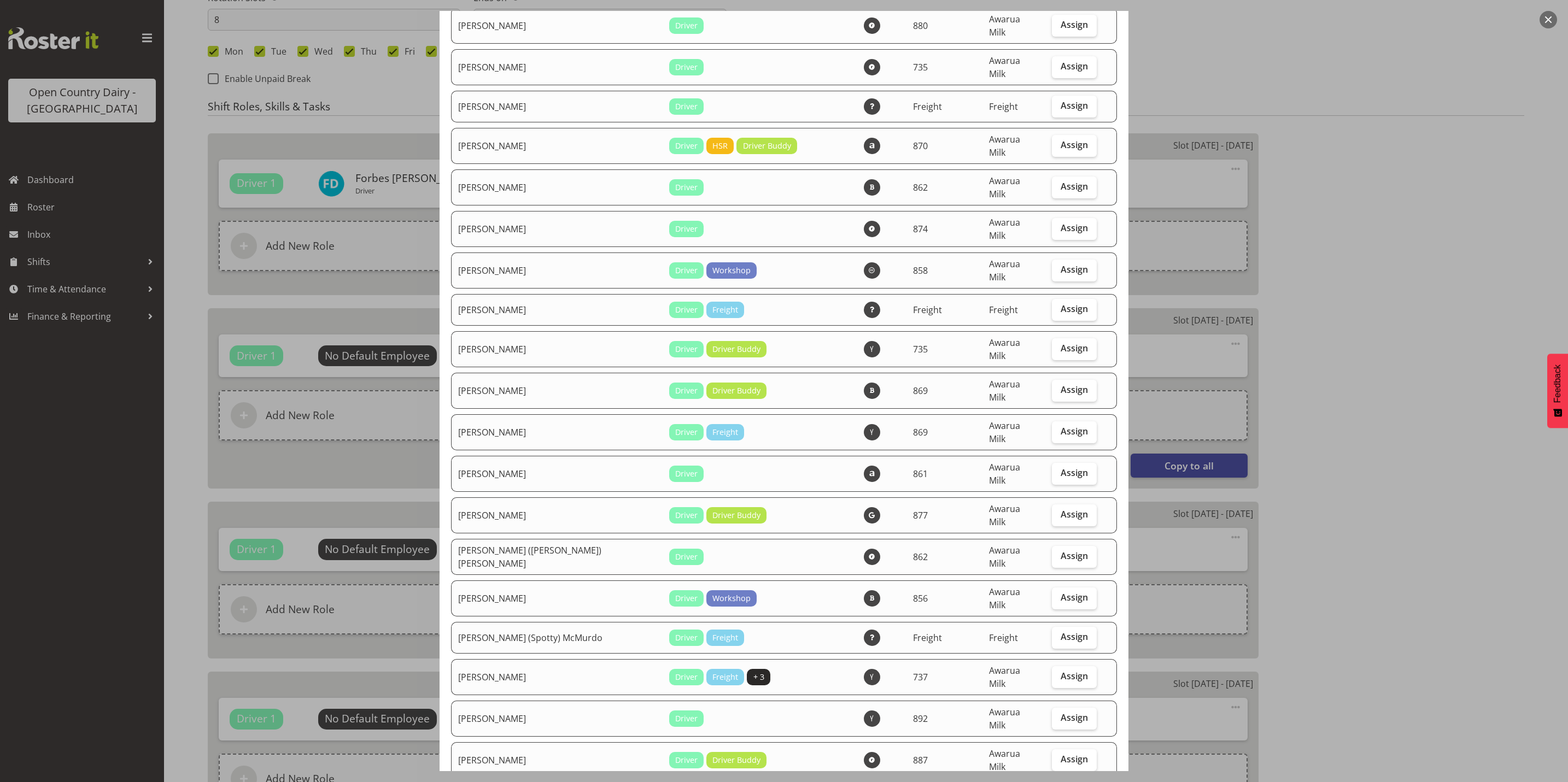
scroll to position [328, 0]
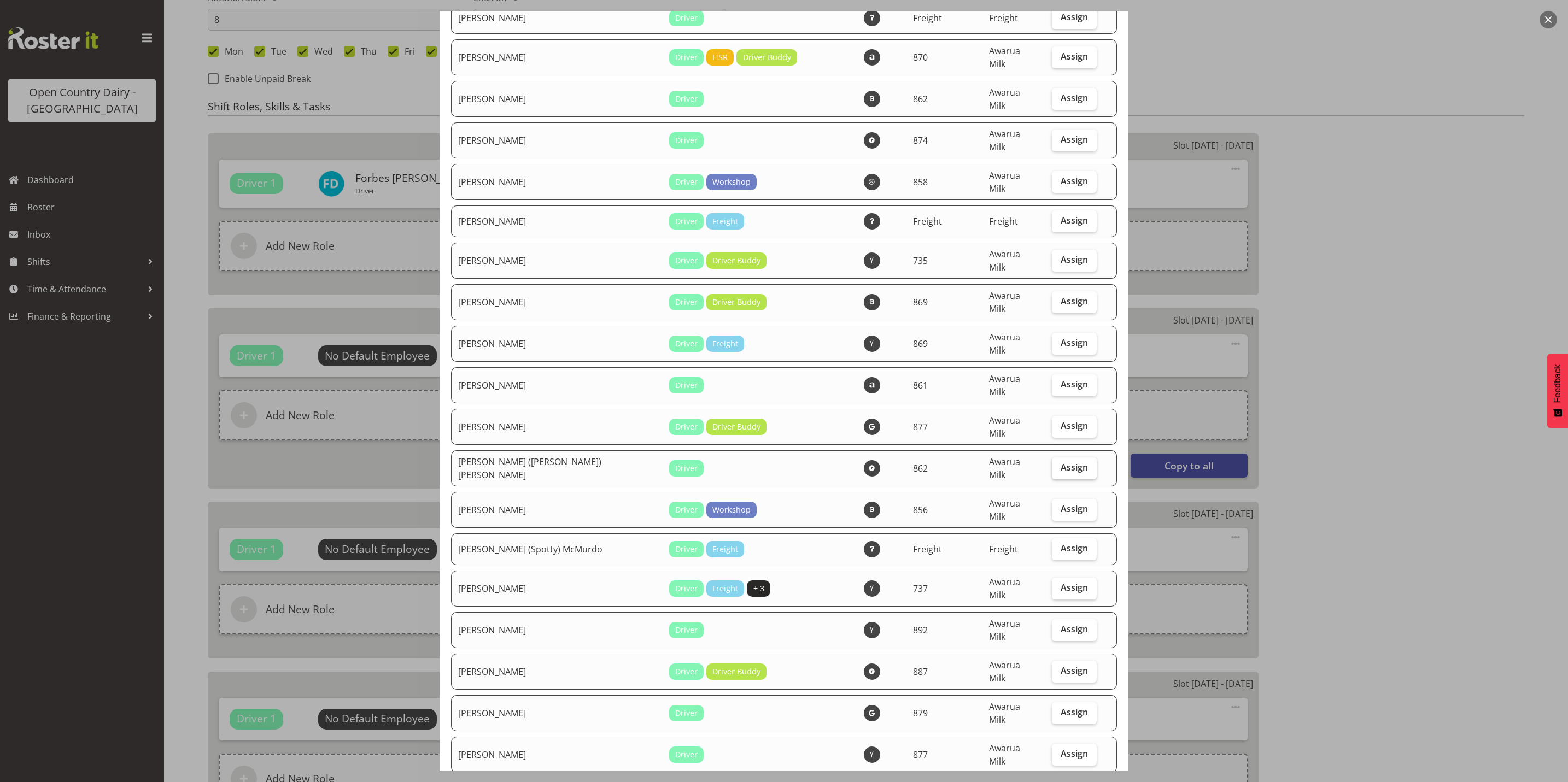
click at [1060, 462] on span "Assign" at bounding box center [1074, 467] width 27 height 11
click at [1058, 464] on input "Assign" at bounding box center [1055, 468] width 7 height 7
checkbox input "true"
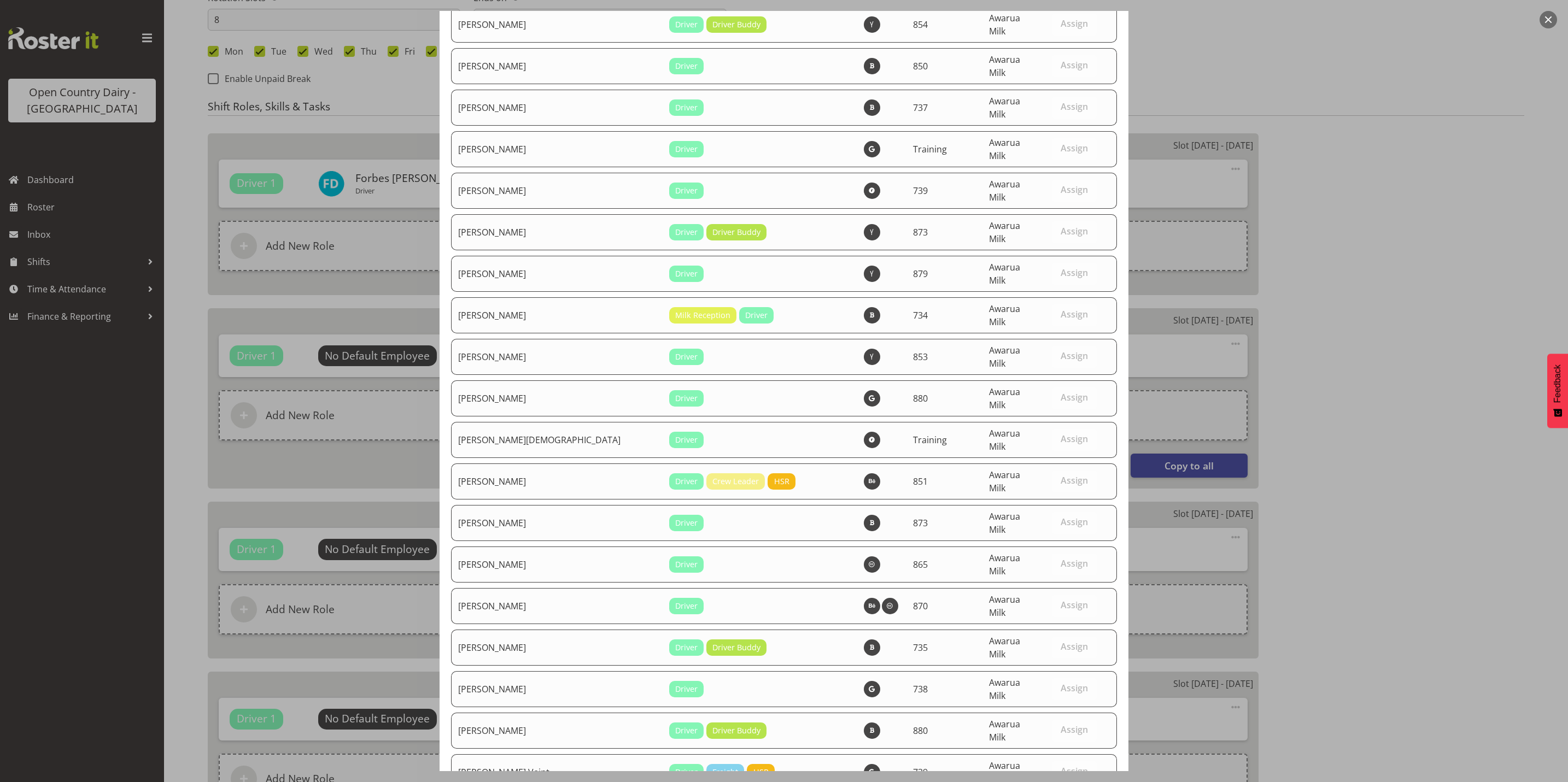
scroll to position [3685, 0]
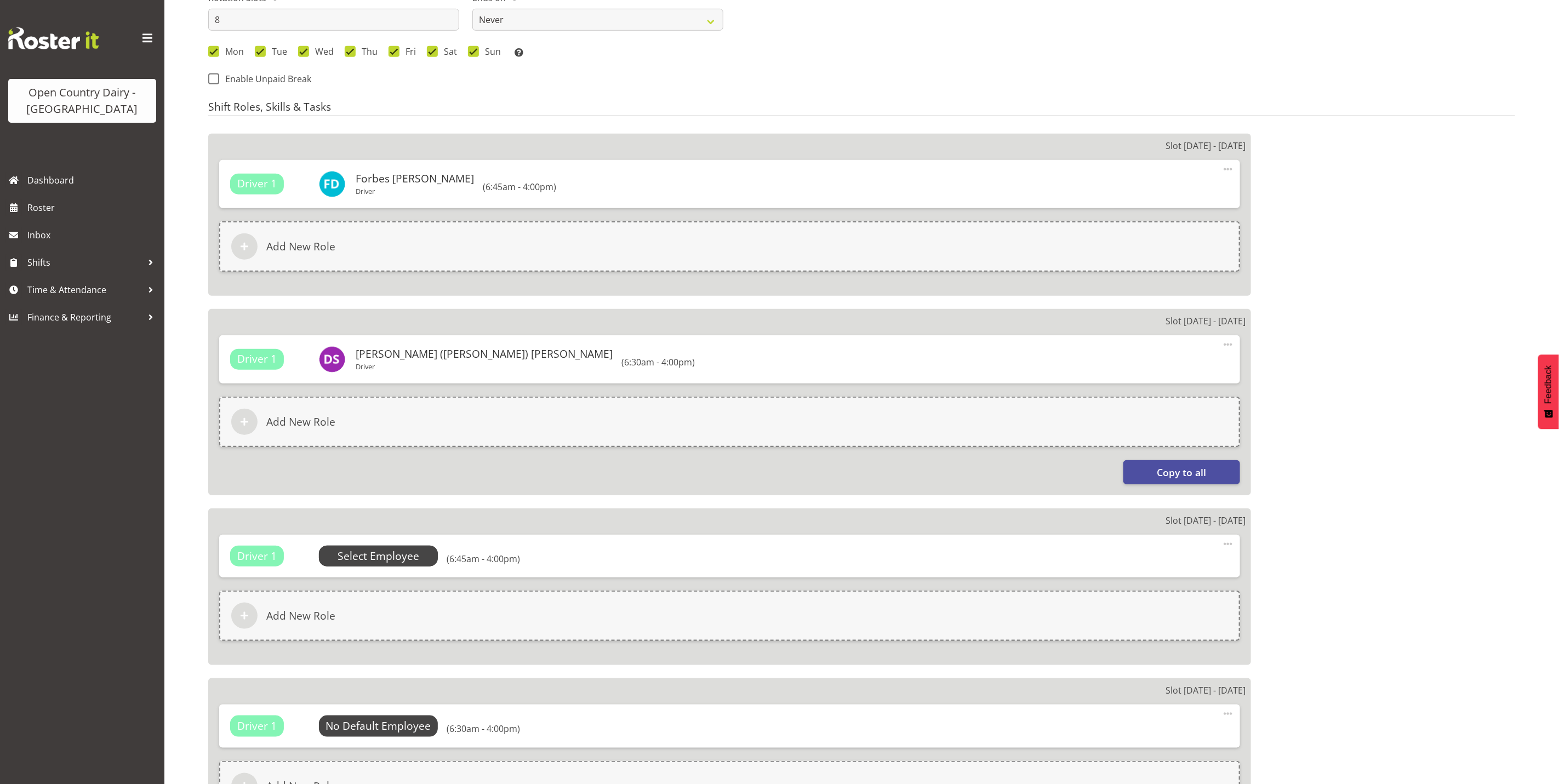
click at [392, 553] on span "Select Employee" at bounding box center [378, 556] width 82 height 16
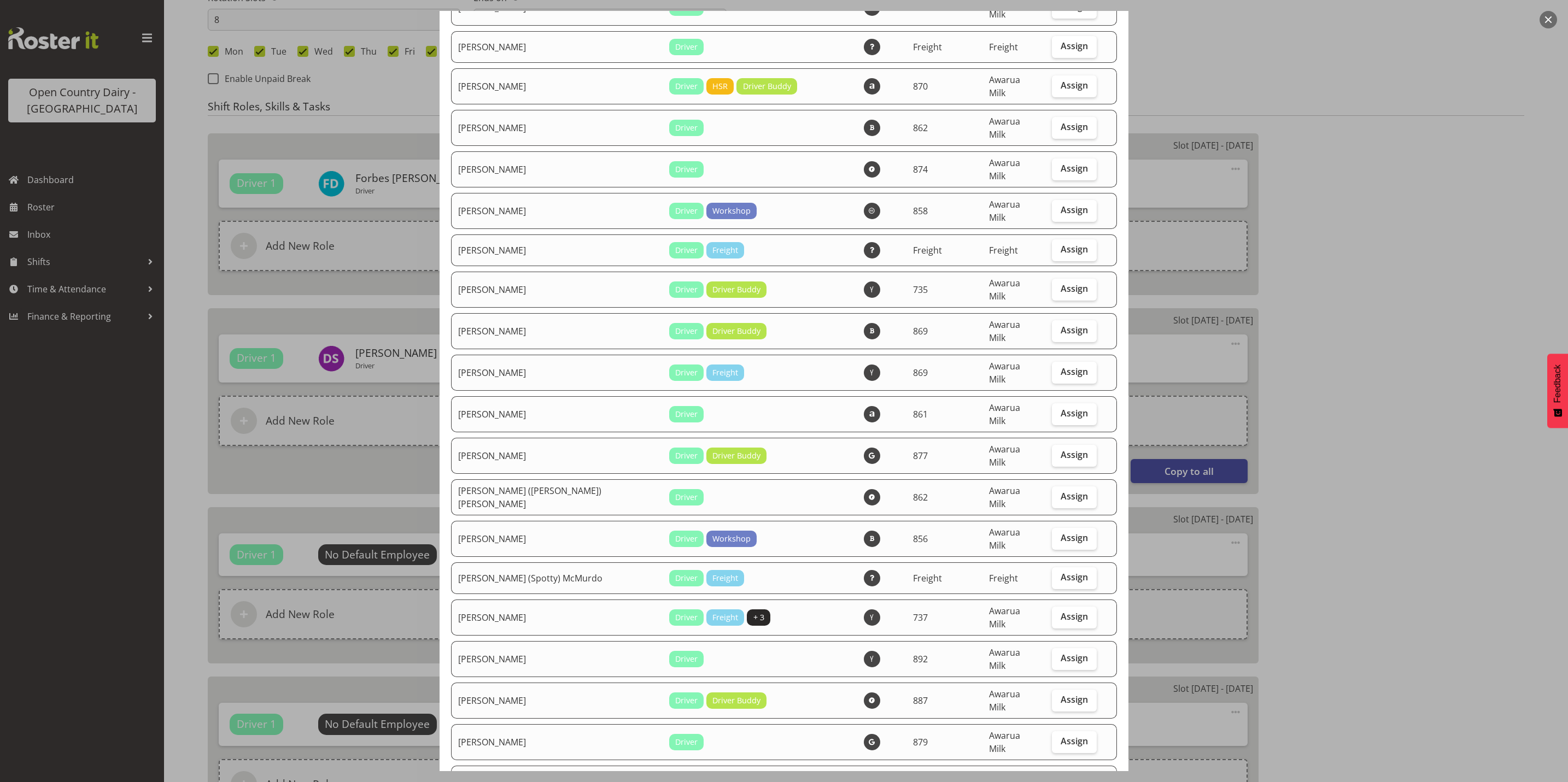
scroll to position [328, 0]
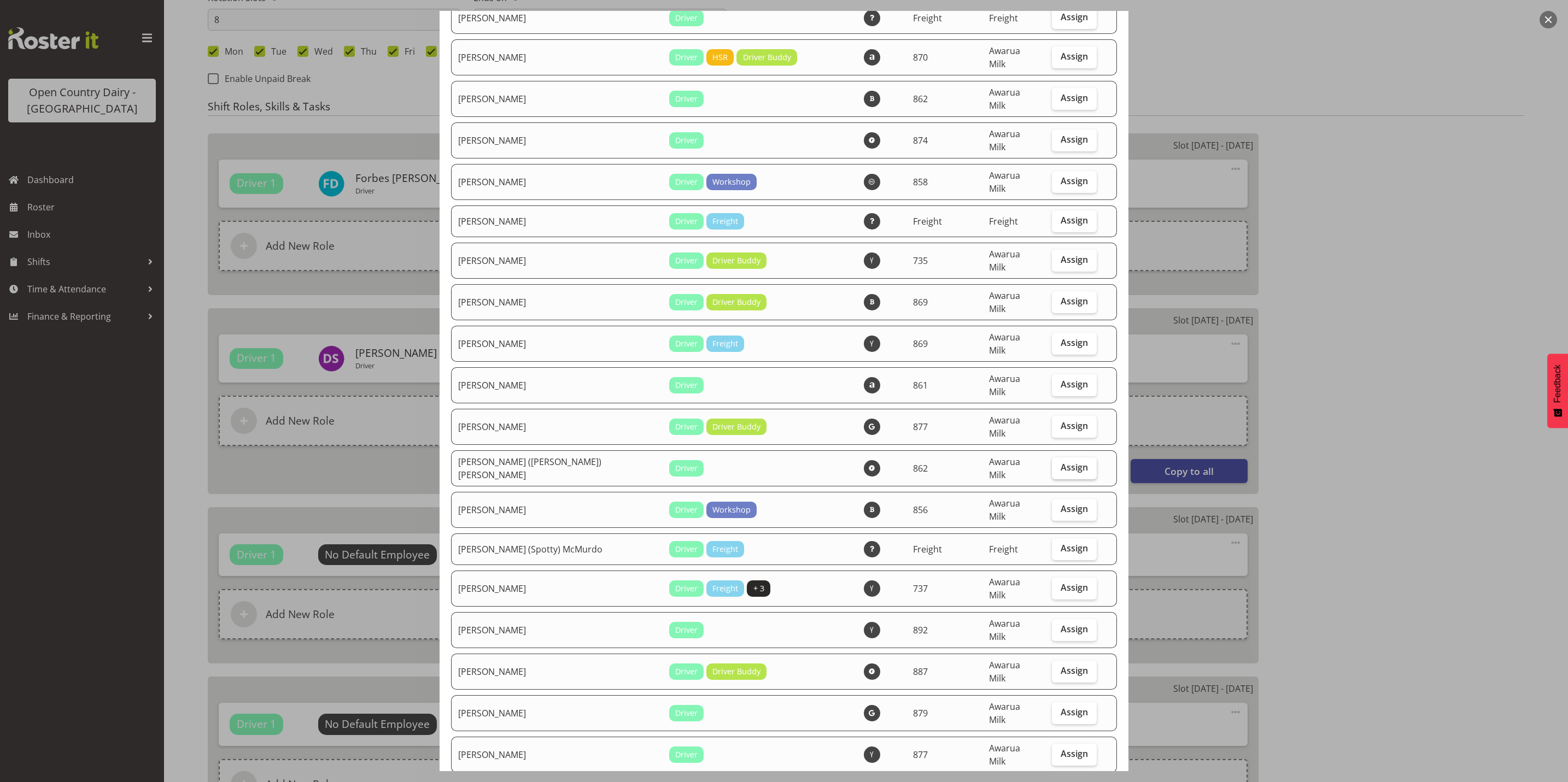
click at [1060, 462] on span "Assign" at bounding box center [1074, 467] width 27 height 11
click at [1059, 464] on input "Assign" at bounding box center [1055, 468] width 7 height 7
checkbox input "true"
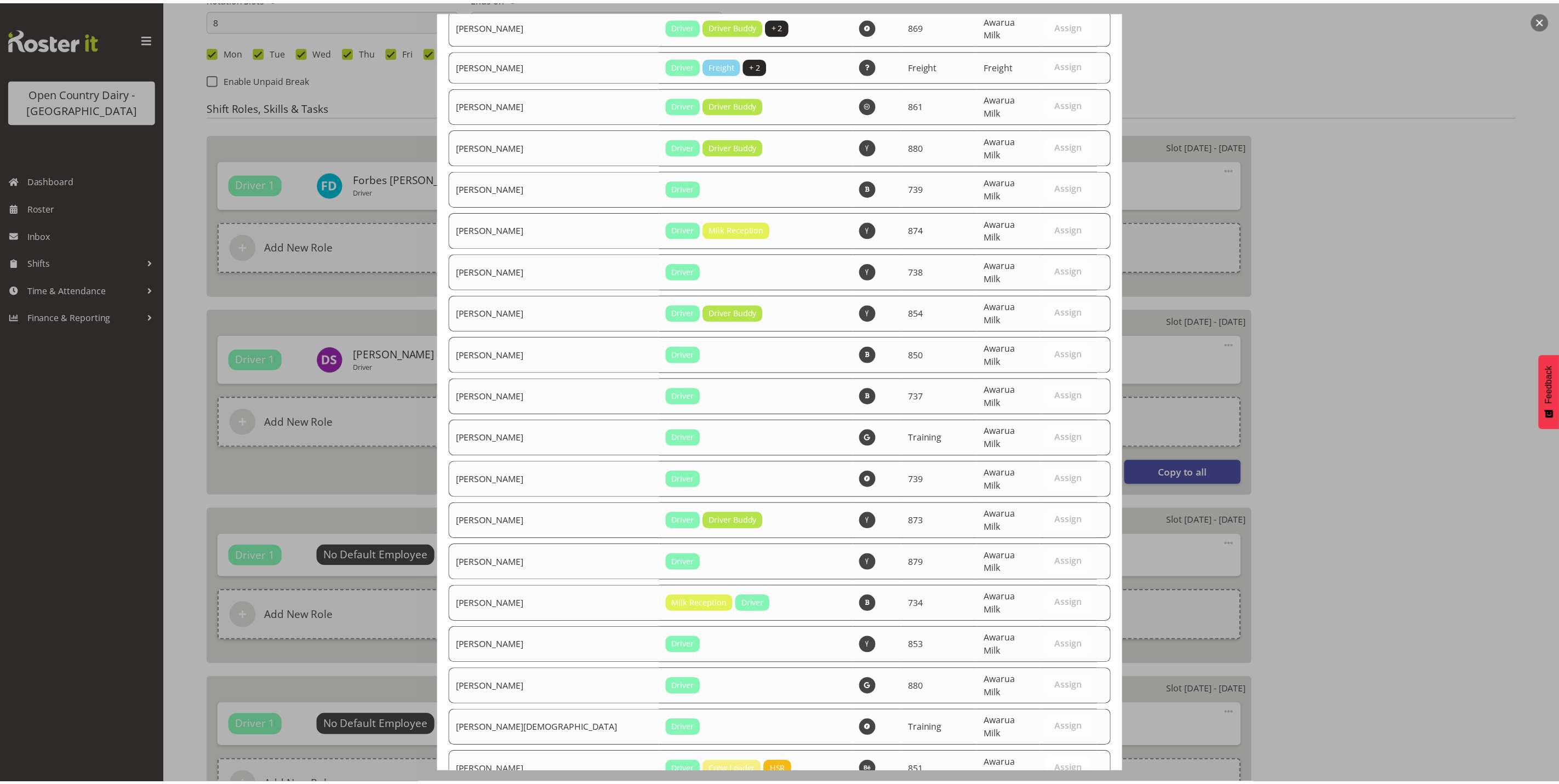
scroll to position [3695, 0]
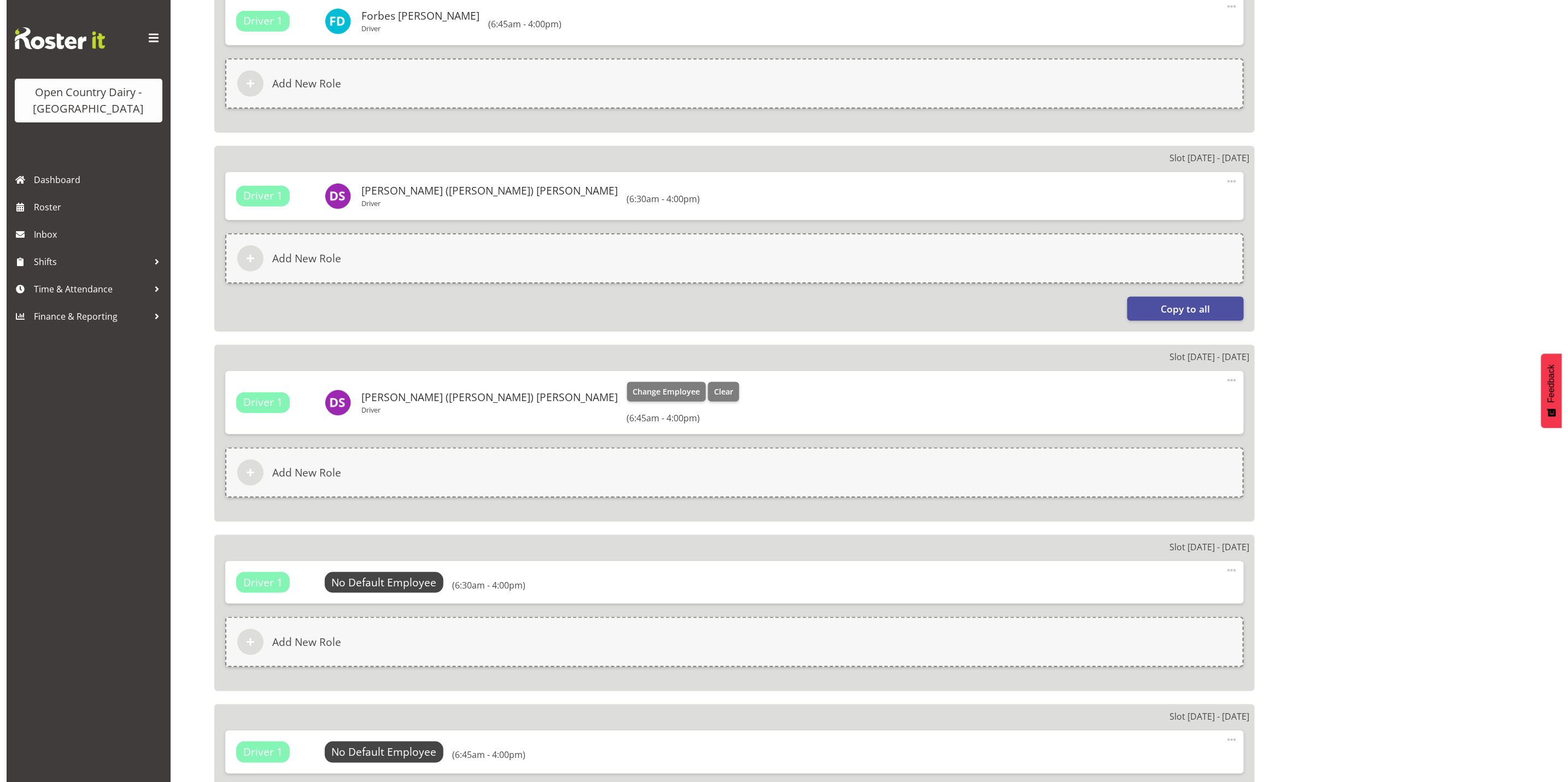
scroll to position [738, 0]
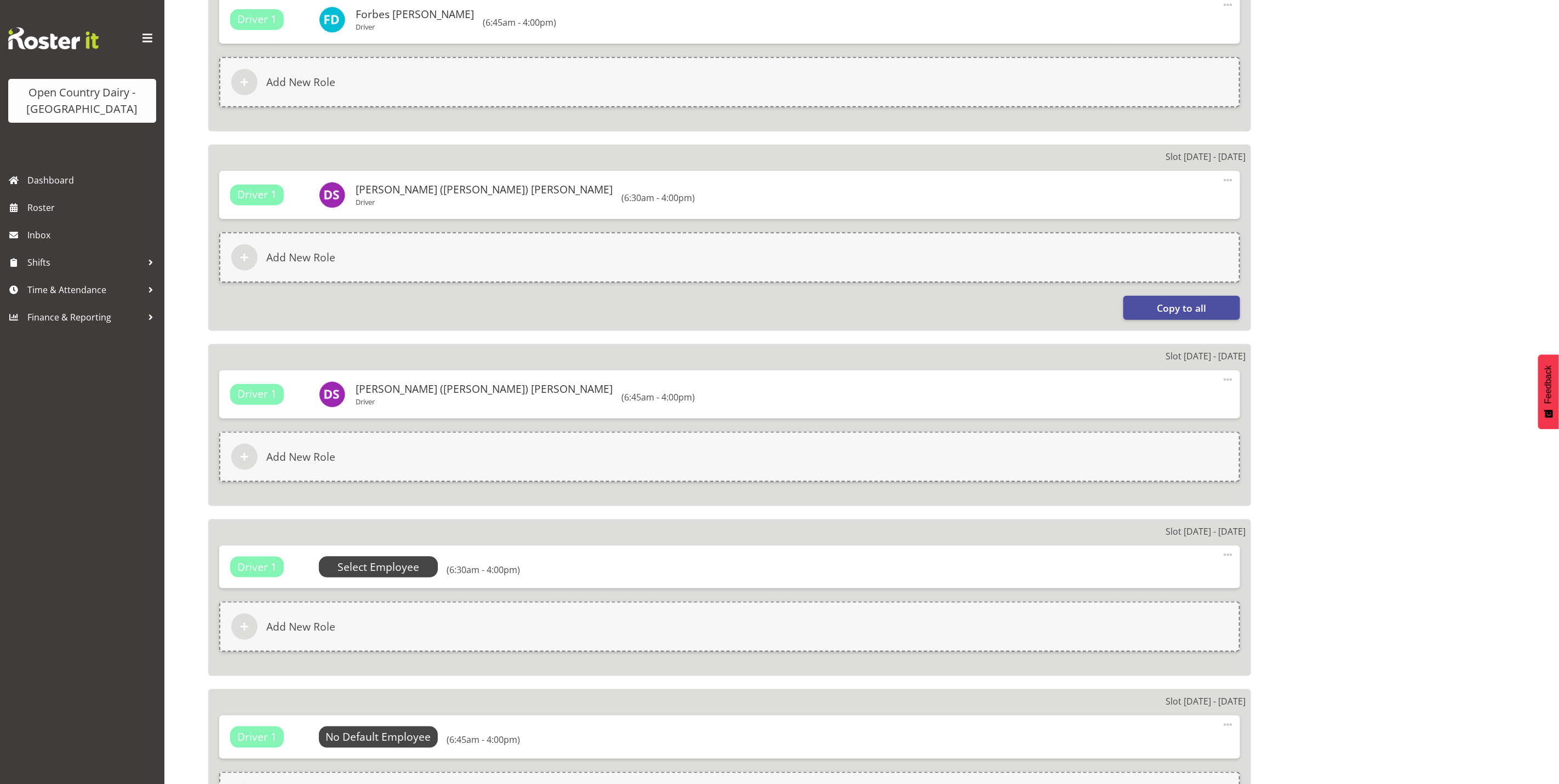
click at [400, 568] on span "Select Employee" at bounding box center [378, 567] width 82 height 16
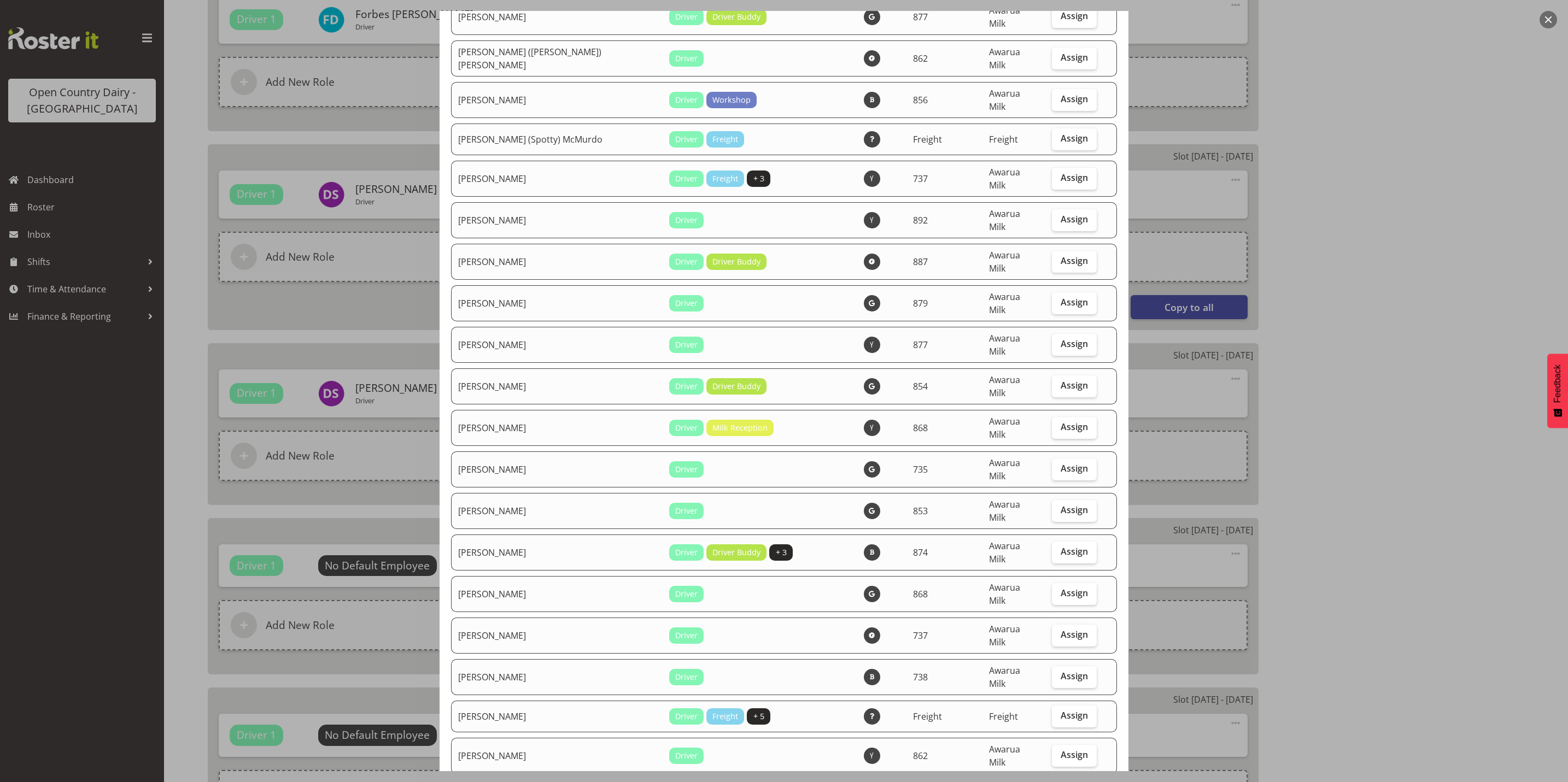
scroll to position [820, 0]
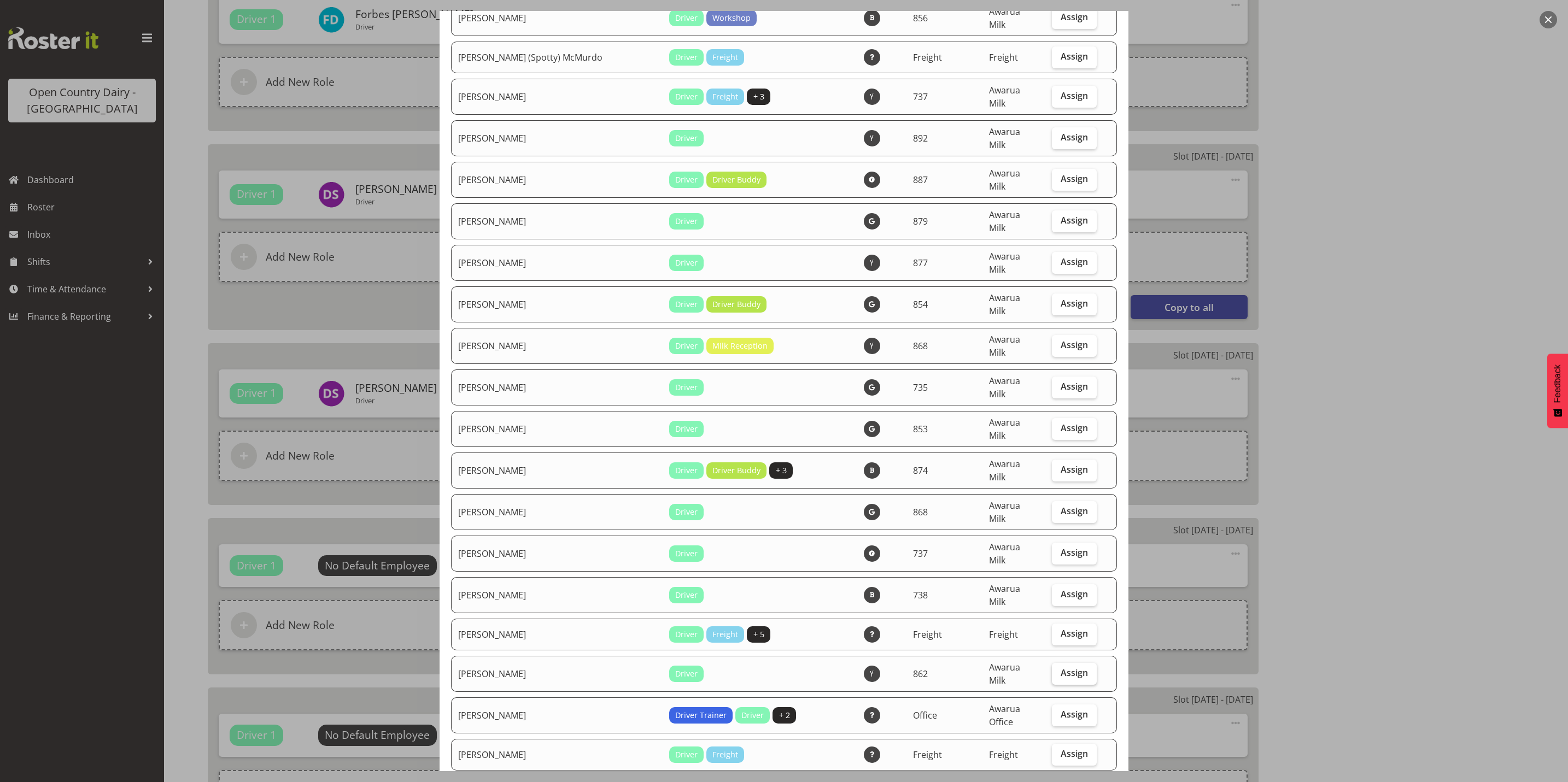
click at [1065, 668] on span "Assign" at bounding box center [1074, 673] width 27 height 11
click at [1059, 669] on input "Assign" at bounding box center [1055, 673] width 7 height 7
checkbox input "true"
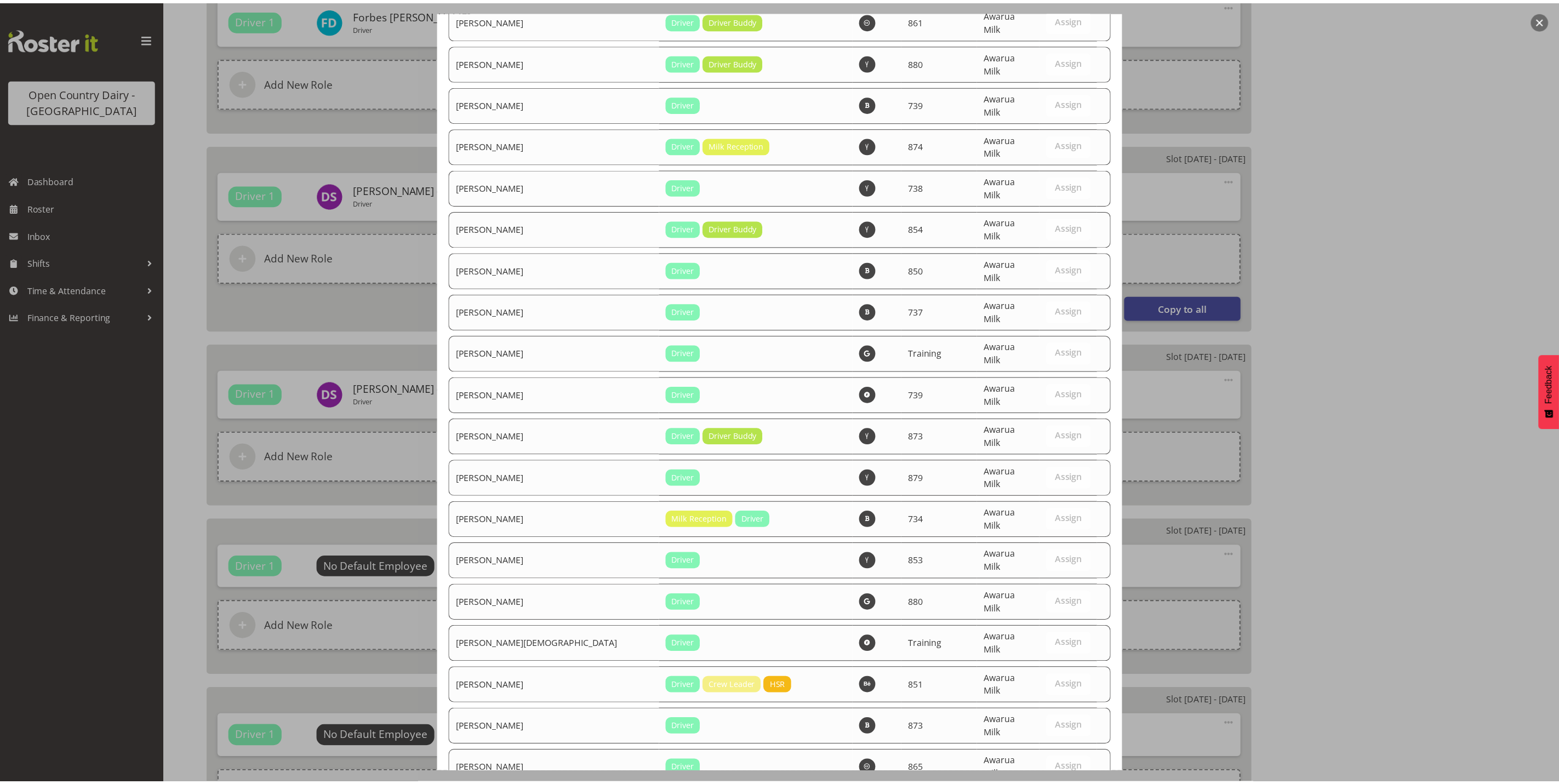
scroll to position [3695, 0]
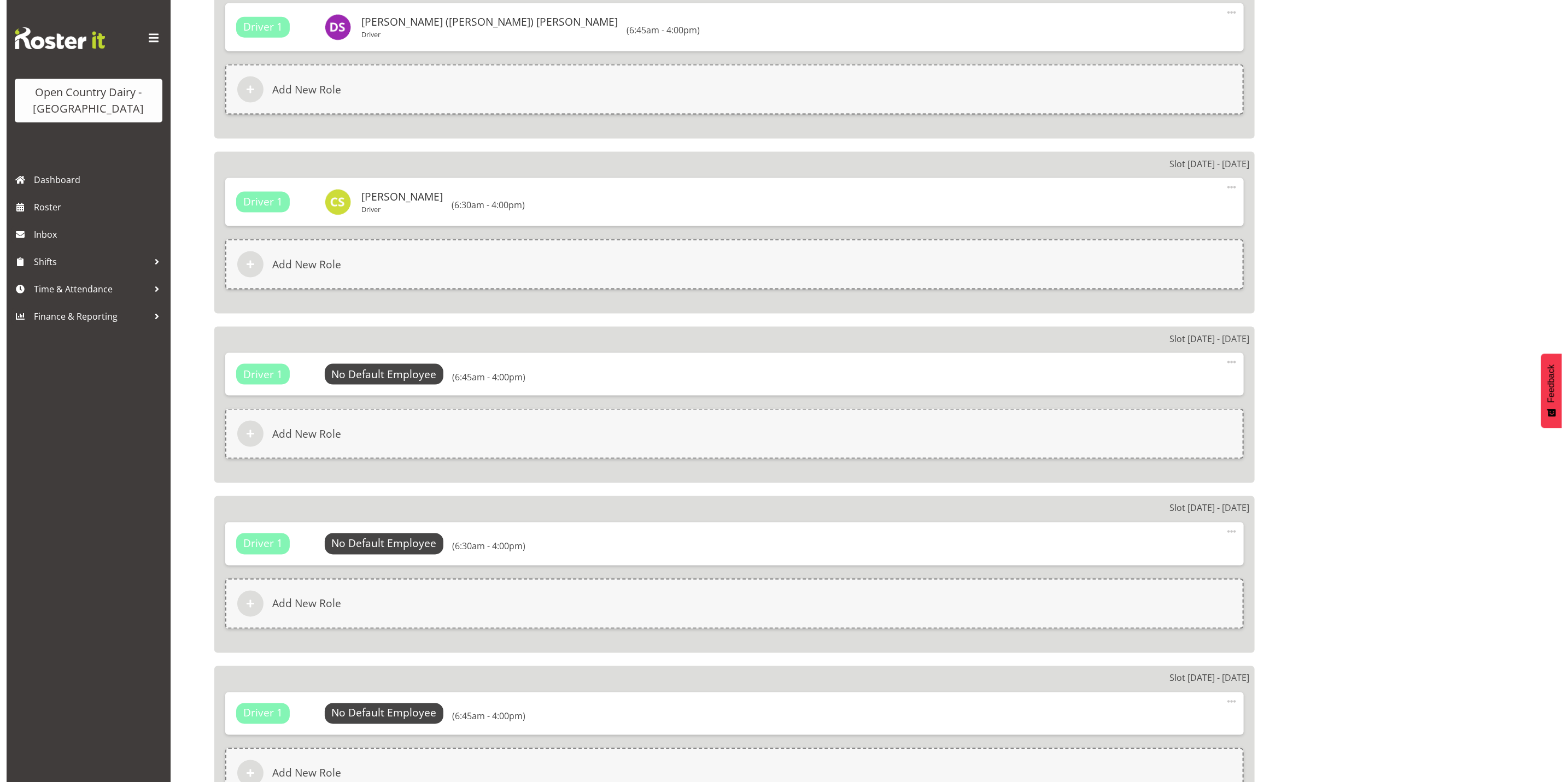
scroll to position [1148, 0]
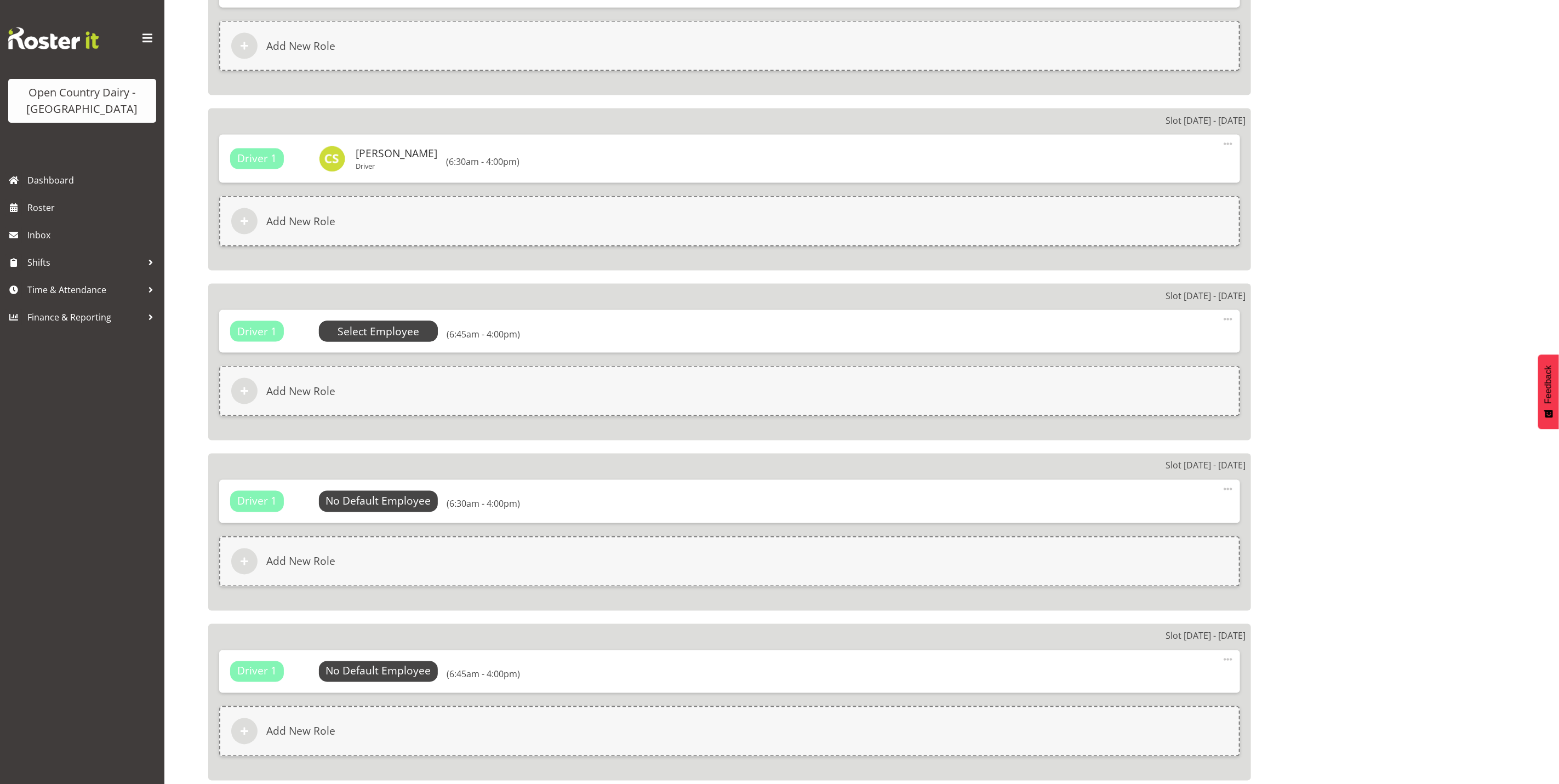
click at [396, 328] on span "Select Employee" at bounding box center [378, 332] width 82 height 16
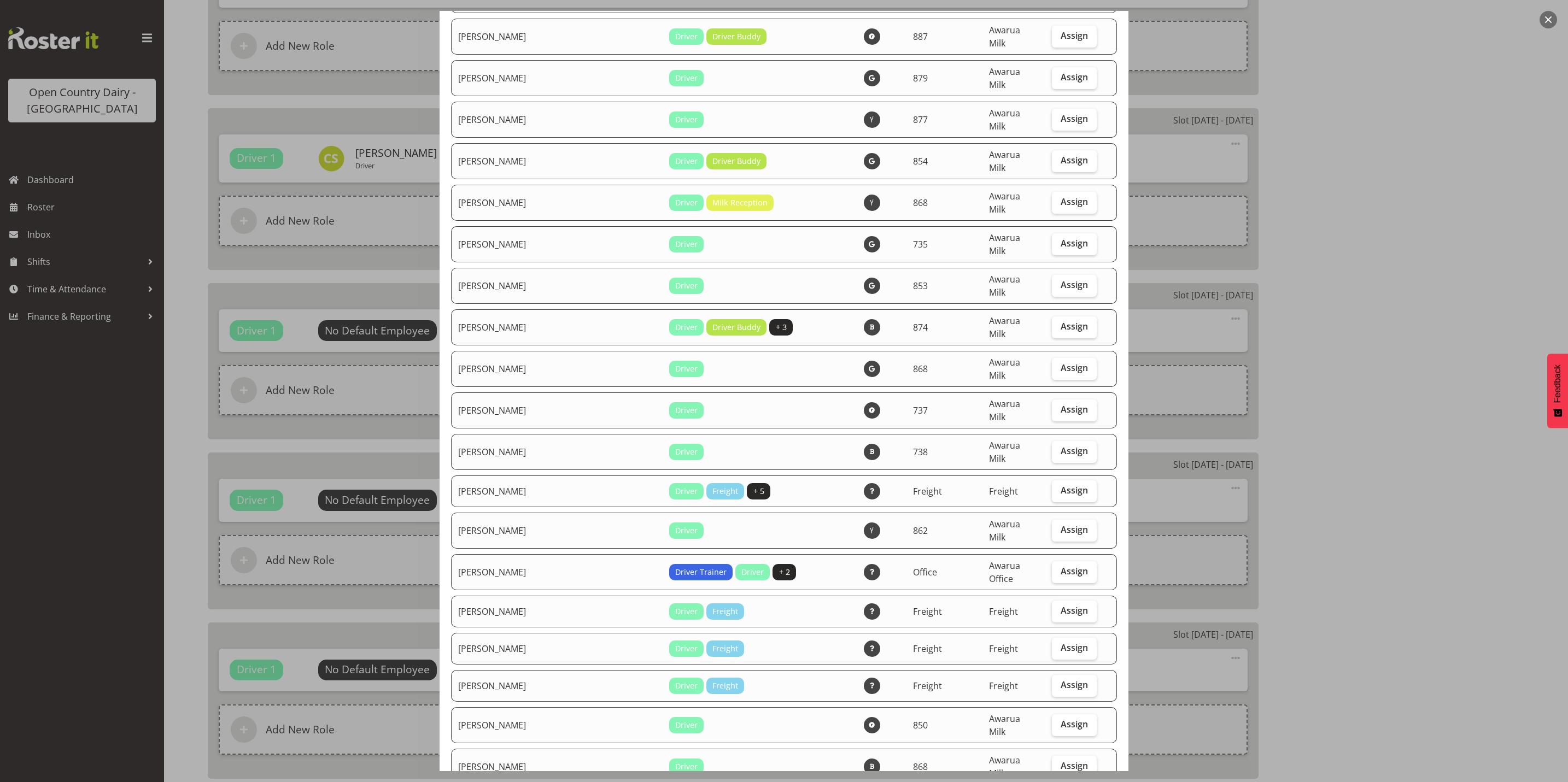
scroll to position [984, 0]
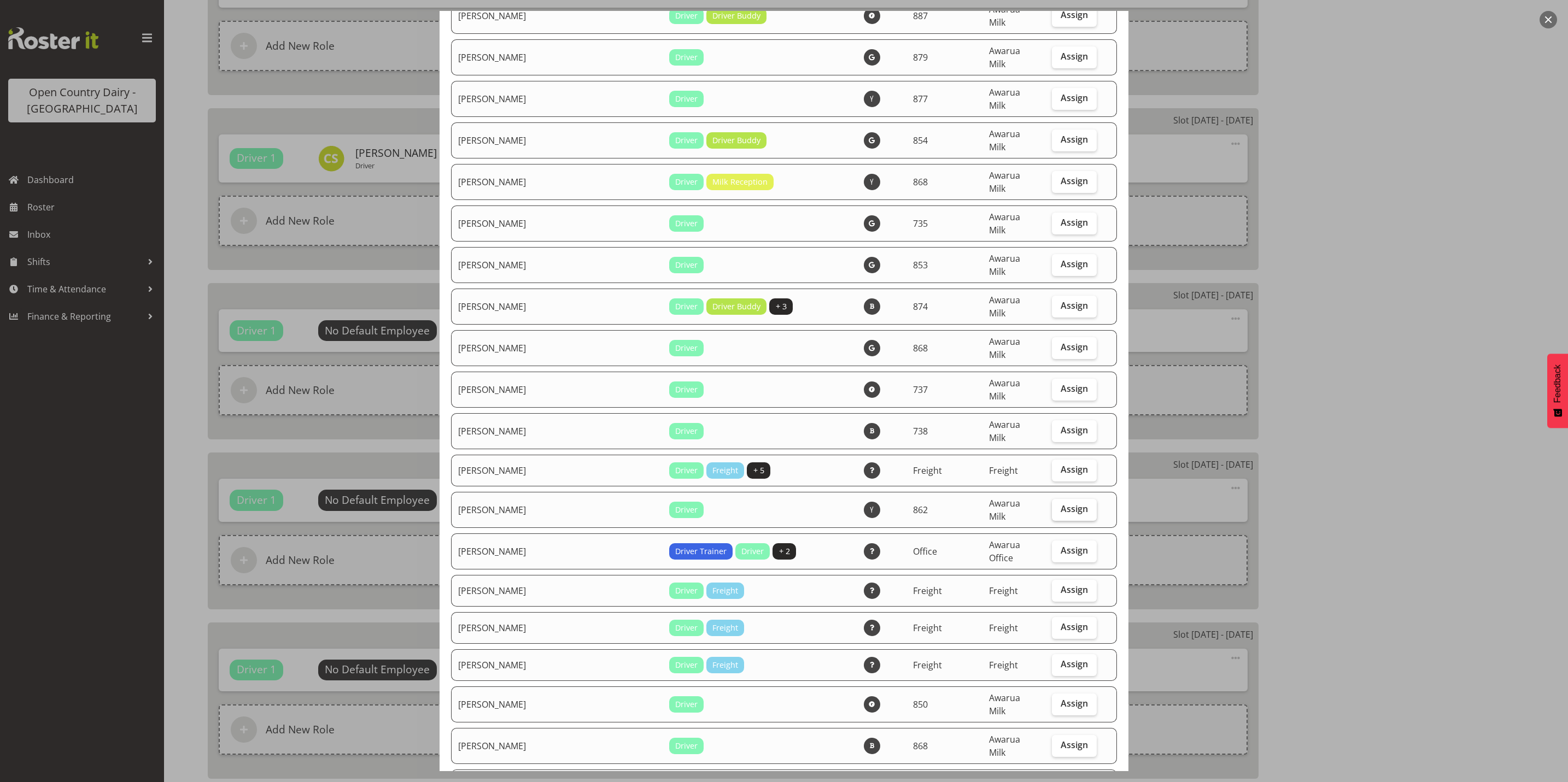
click at [1060, 503] on span "Assign" at bounding box center [1074, 509] width 27 height 11
click at [1059, 506] on input "Assign" at bounding box center [1055, 509] width 7 height 7
checkbox input "true"
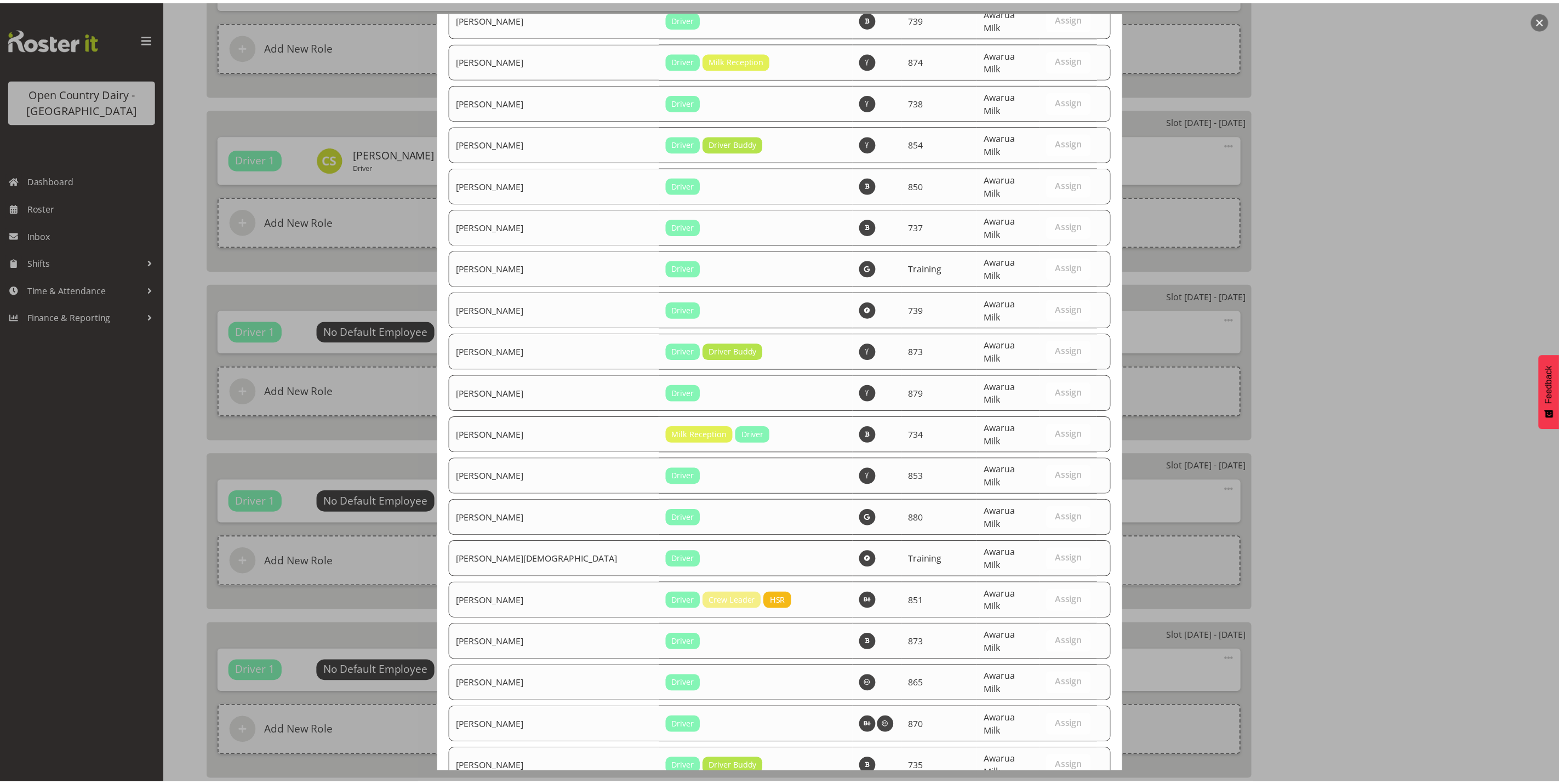
scroll to position [3695, 0]
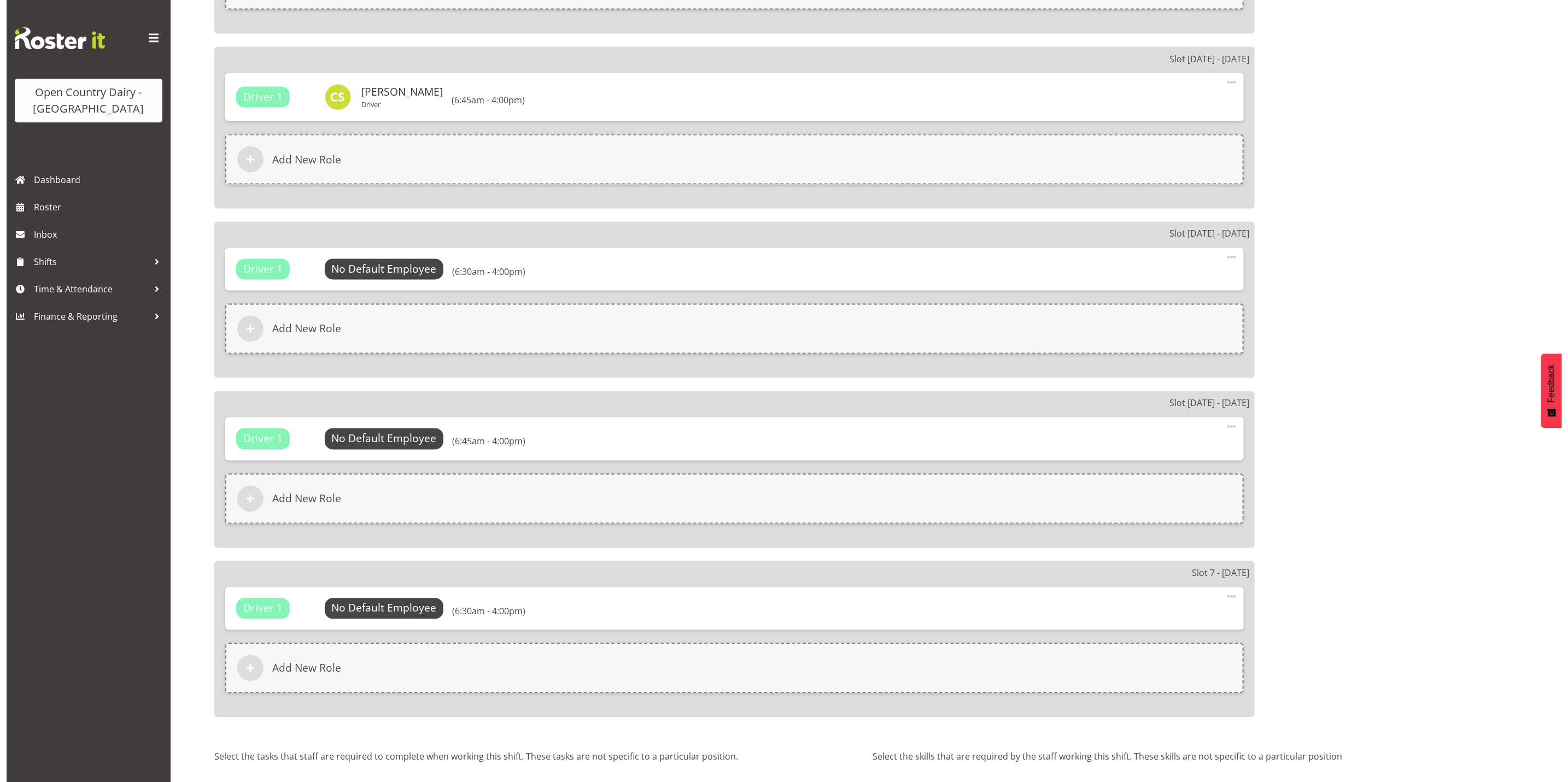
scroll to position [1394, 0]
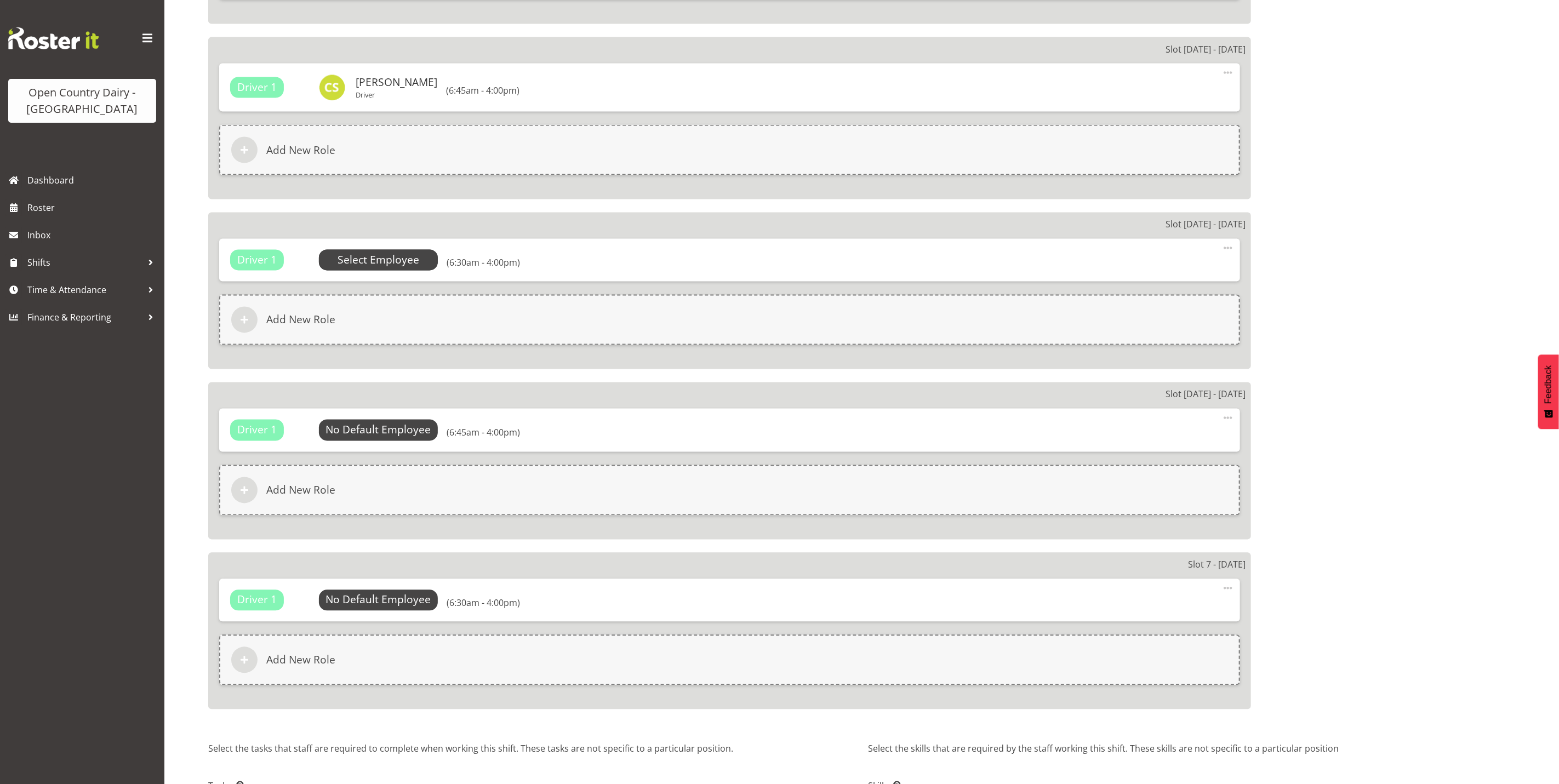
click at [375, 256] on span "Select Employee" at bounding box center [378, 261] width 82 height 16
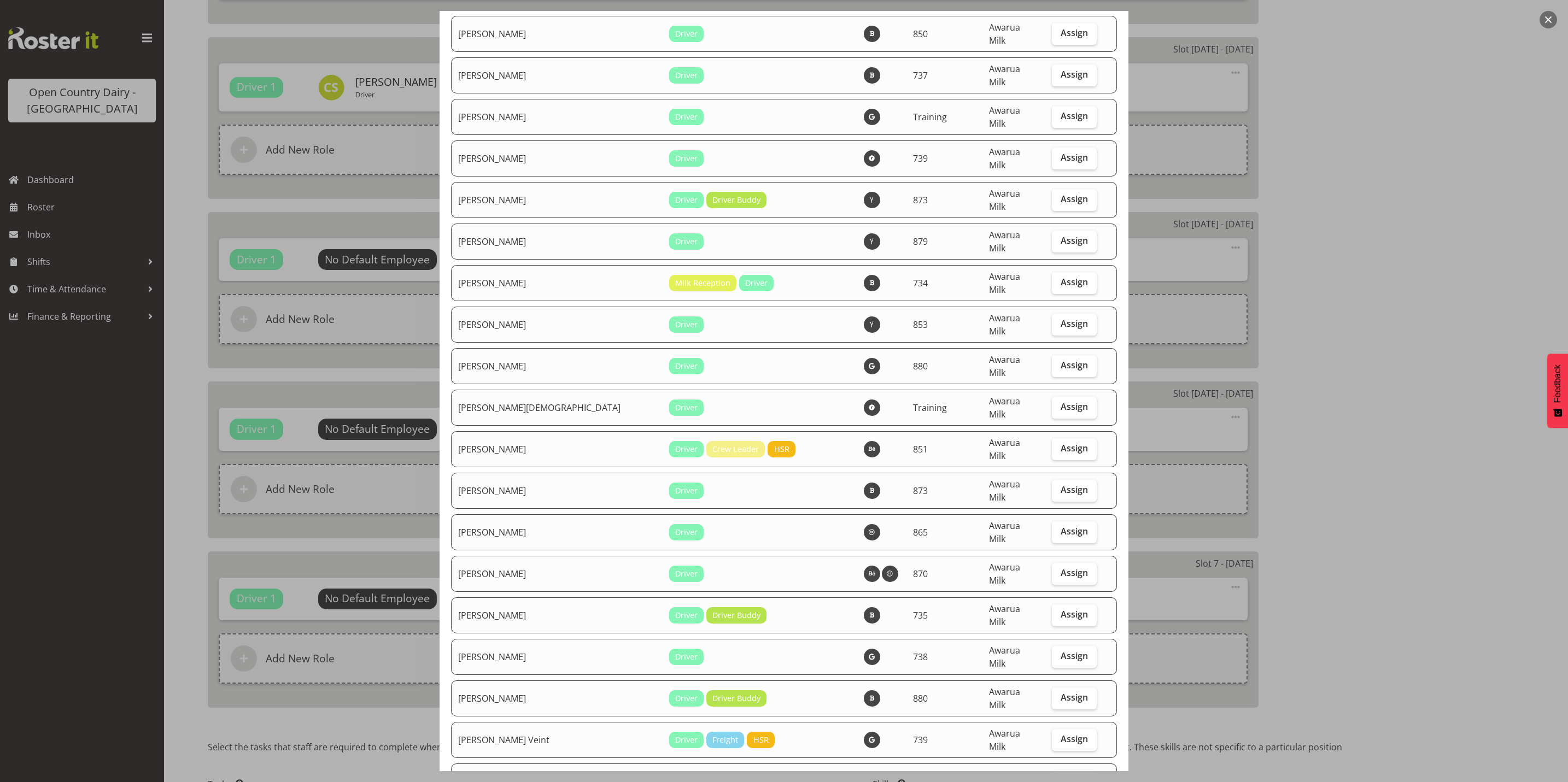
scroll to position [3685, 0]
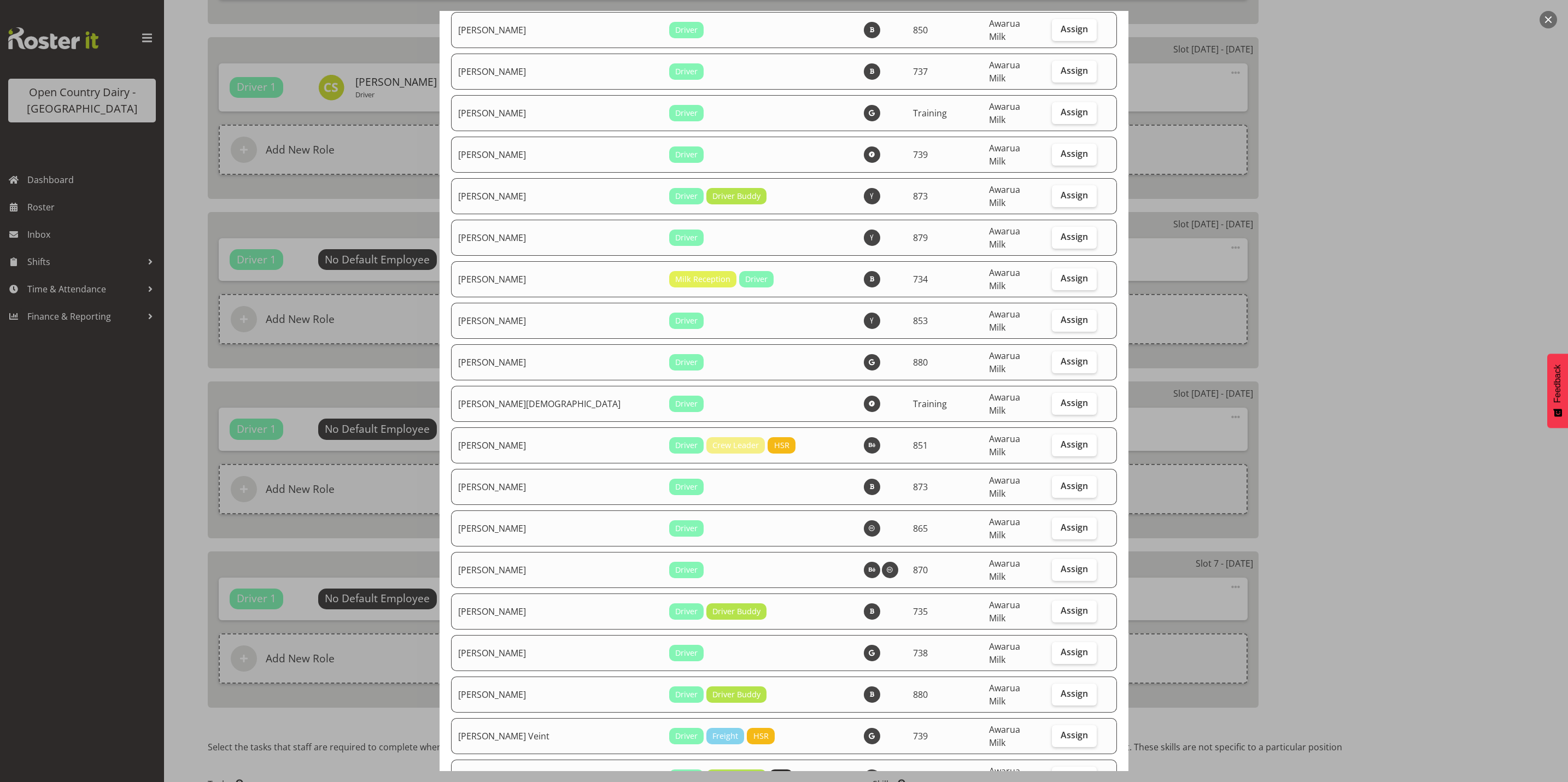
checkbox input "true"
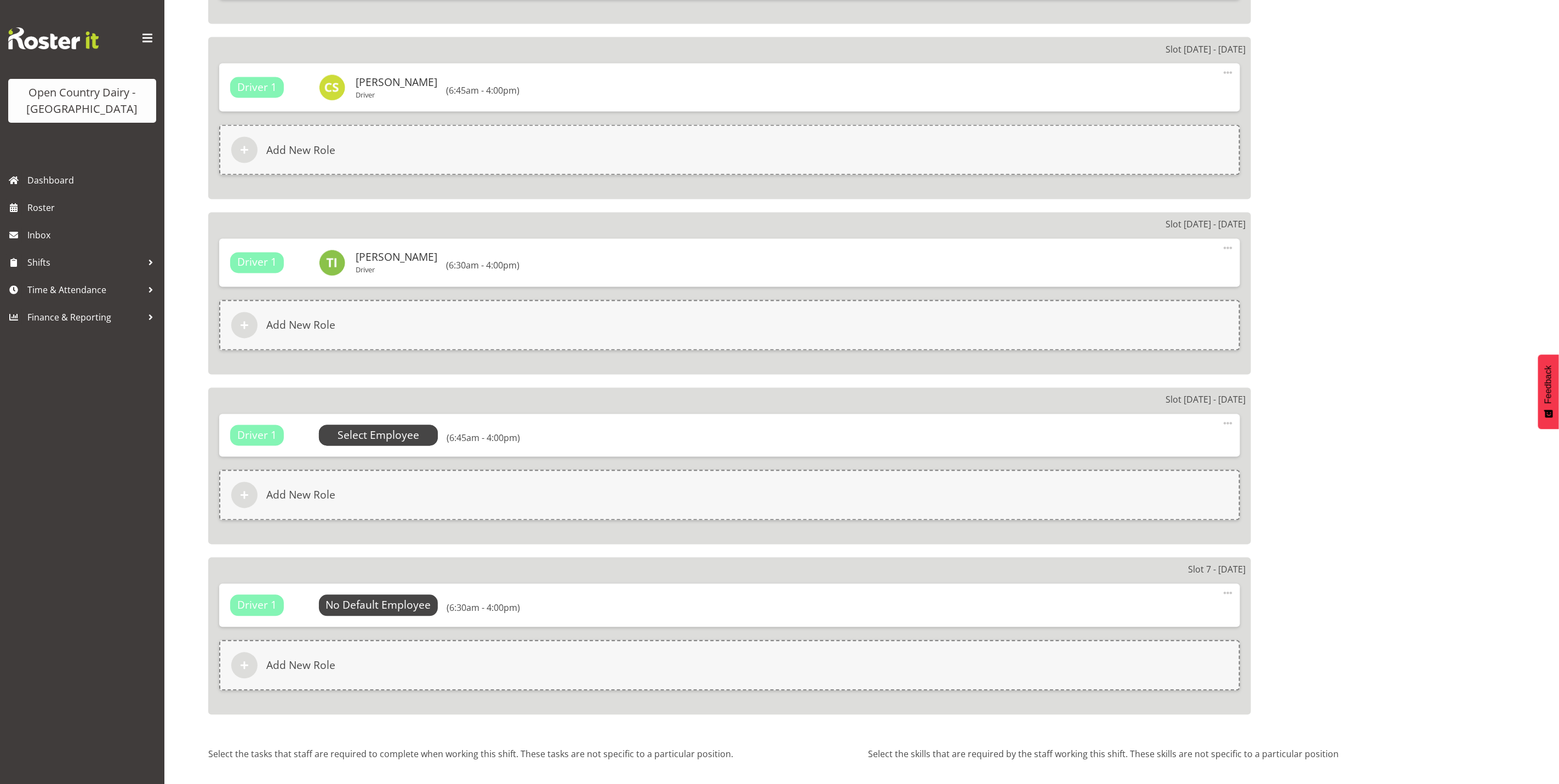
click at [374, 439] on span "Select Employee" at bounding box center [378, 436] width 82 height 16
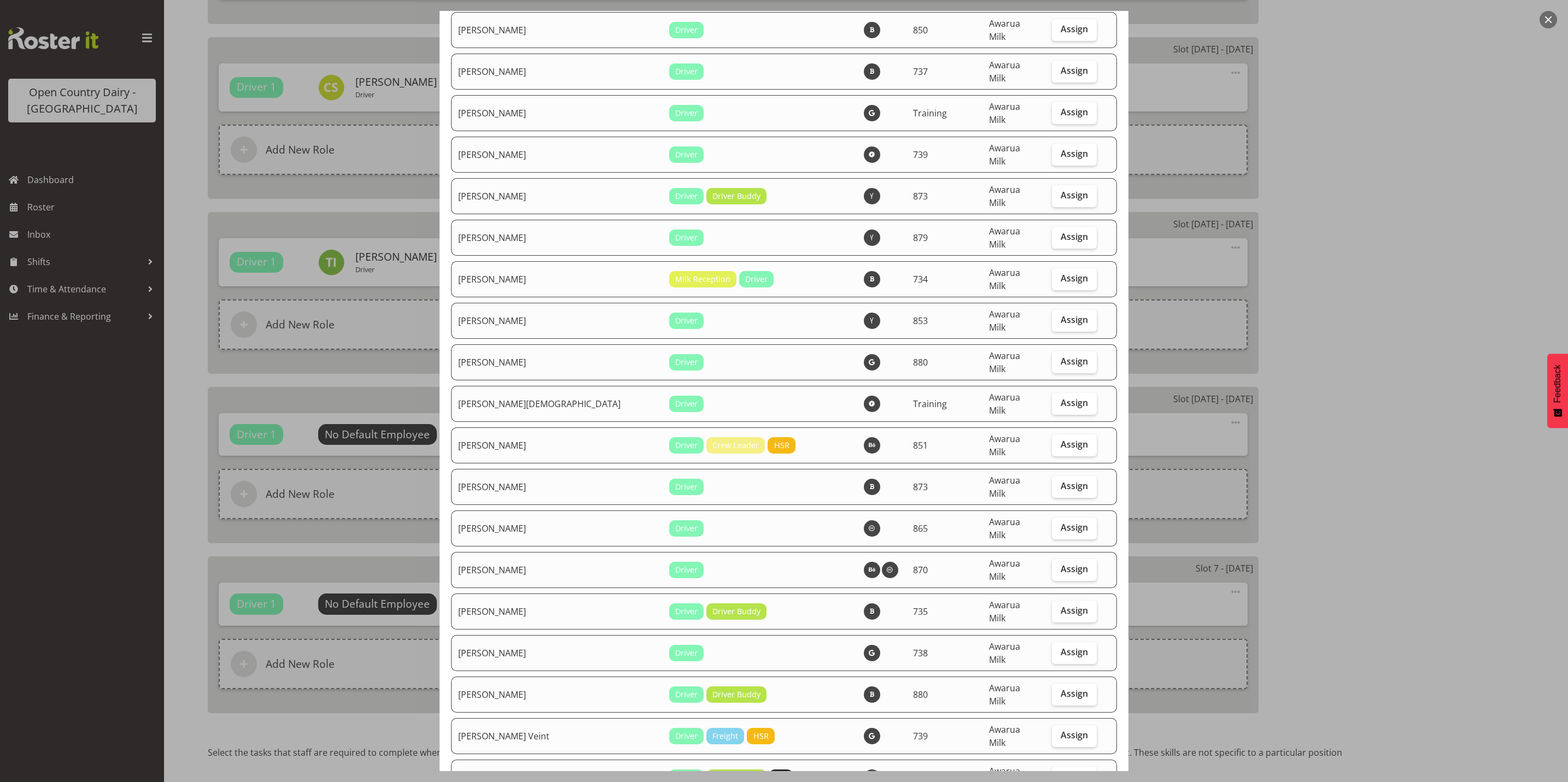
checkbox input "true"
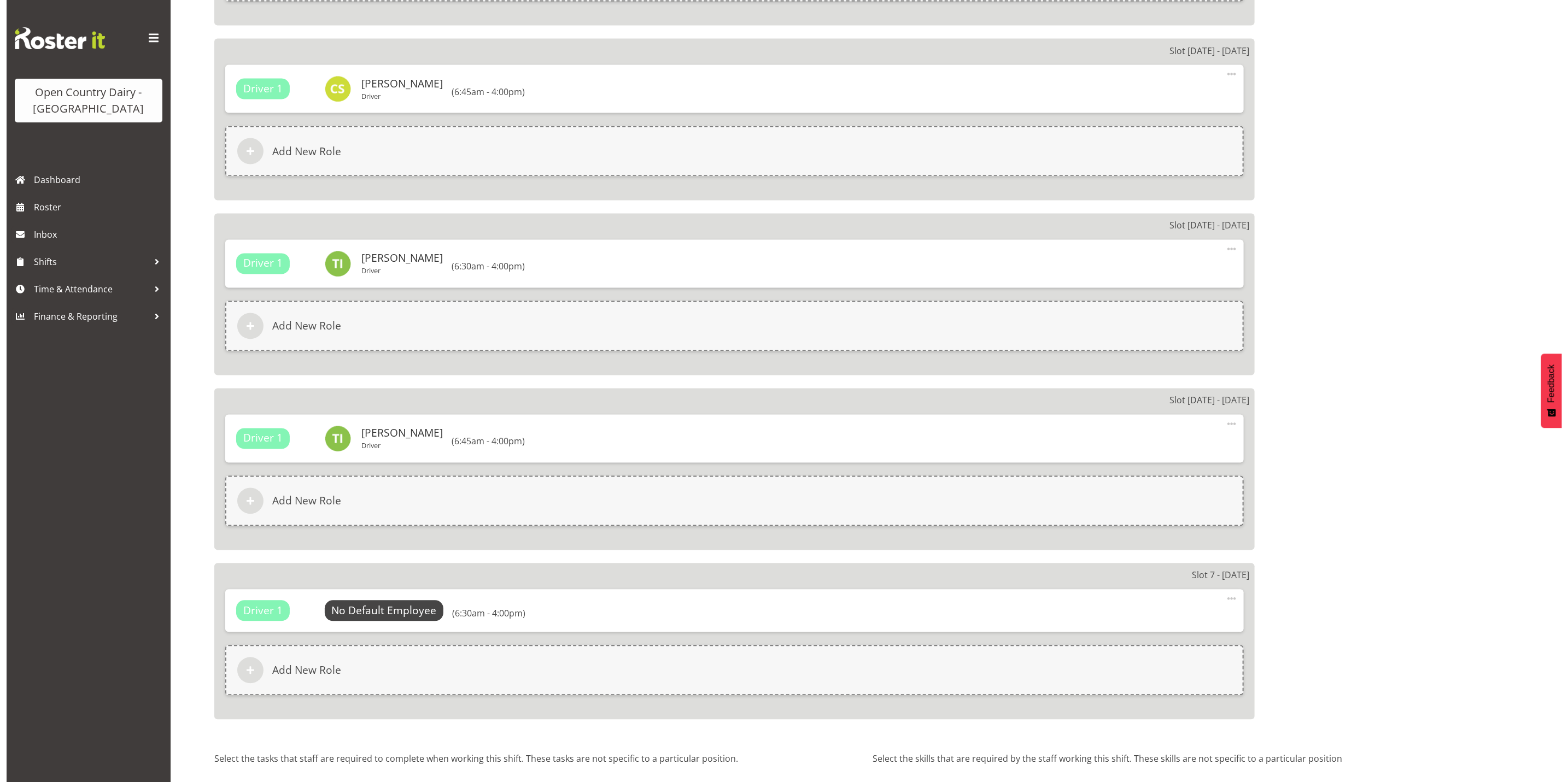
scroll to position [1494, 0]
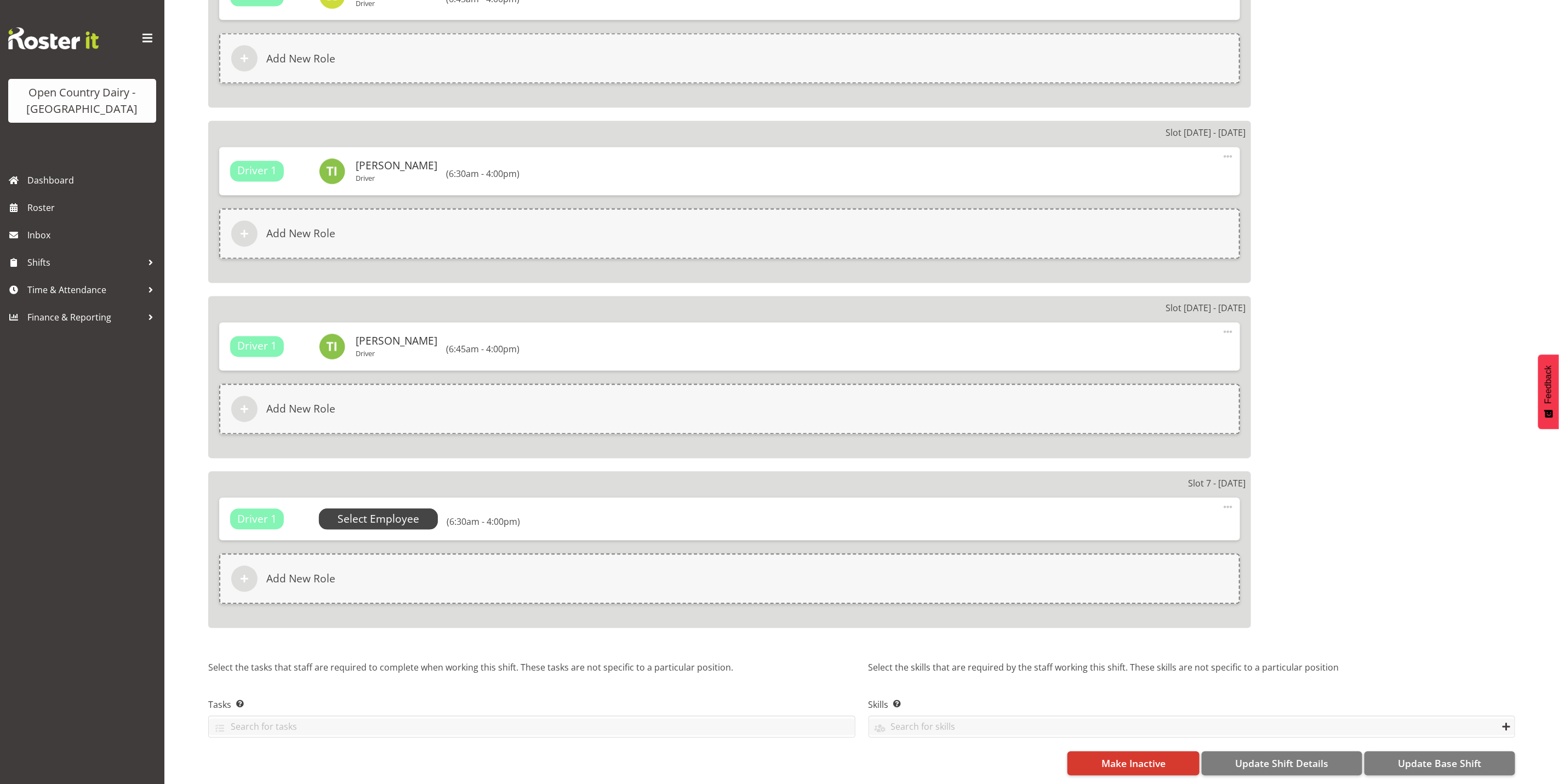
click at [375, 512] on span "Select Employee" at bounding box center [378, 520] width 82 height 16
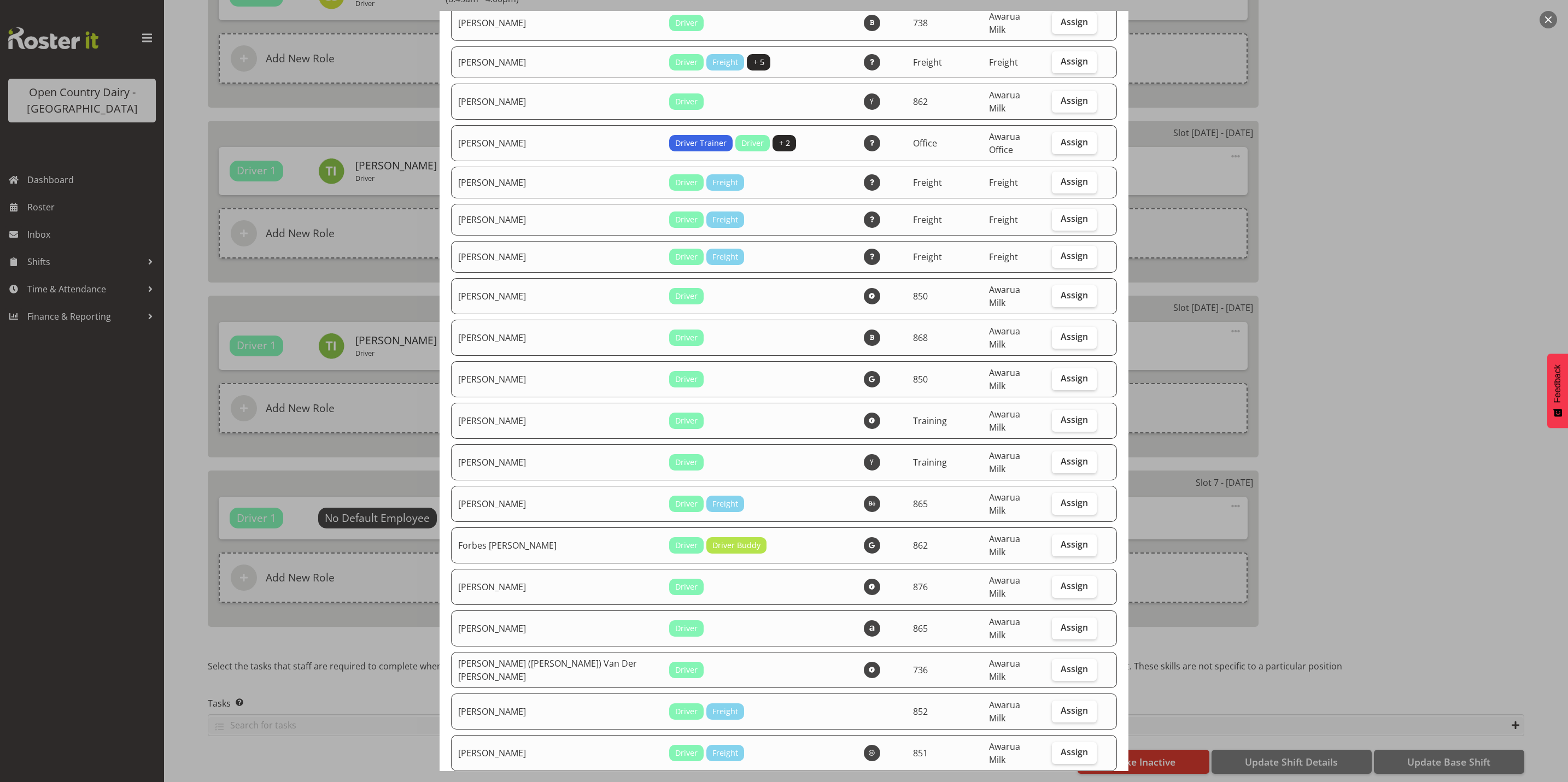
scroll to position [1394, 0]
click at [1060, 537] on span "Assign" at bounding box center [1074, 543] width 27 height 11
click at [1059, 540] on input "Assign" at bounding box center [1055, 543] width 7 height 7
checkbox input "true"
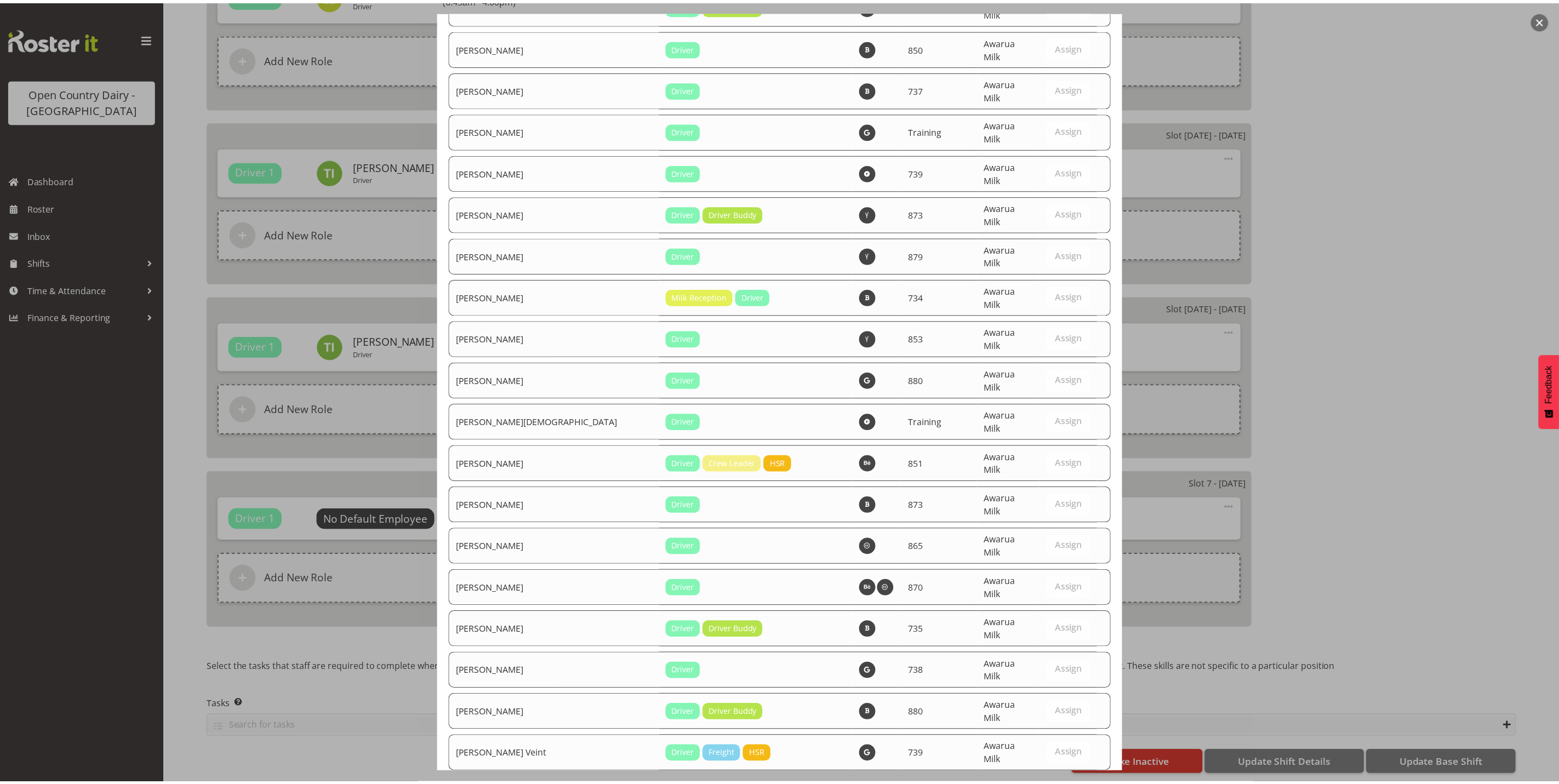
scroll to position [3695, 0]
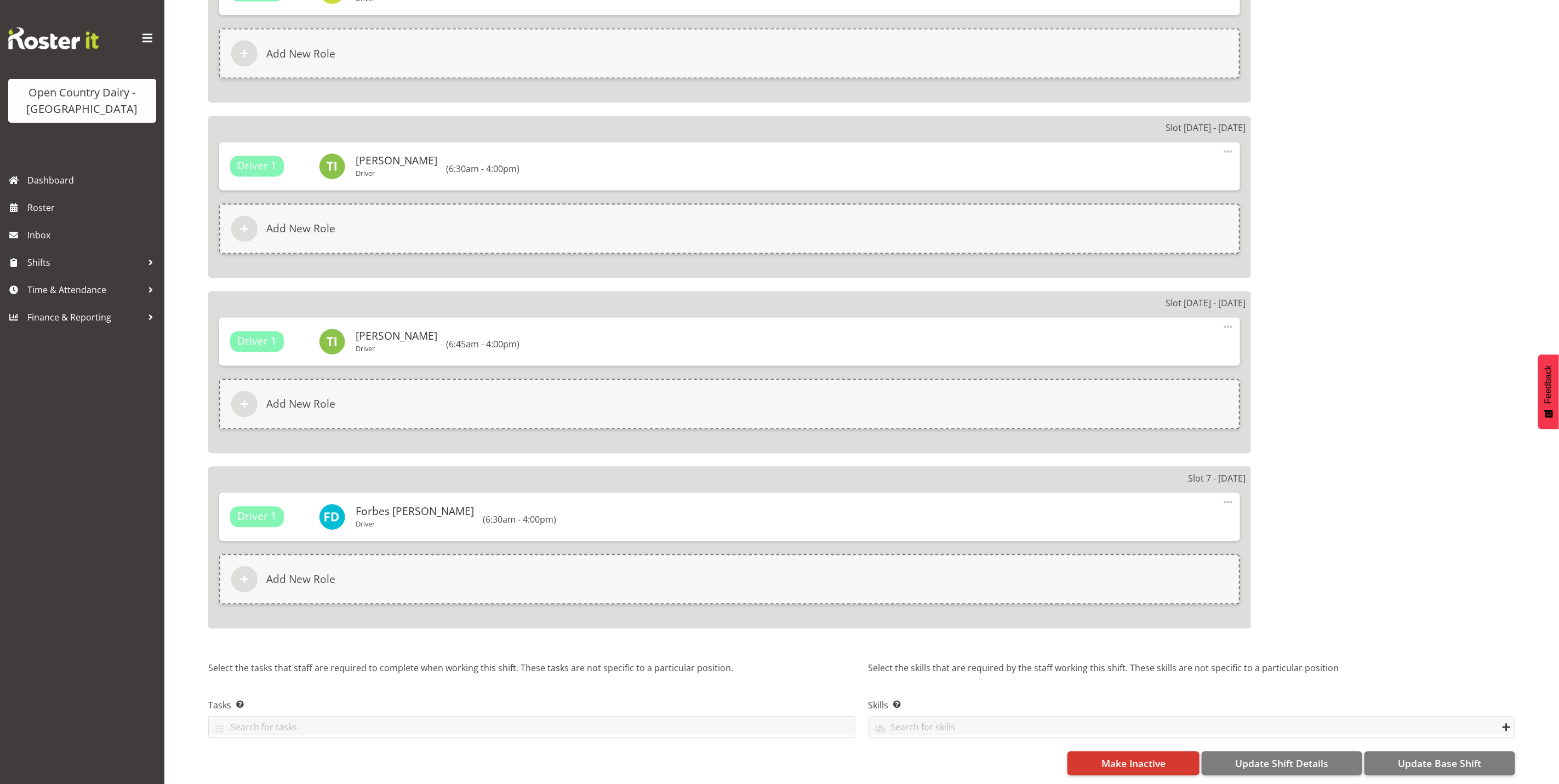
scroll to position [1503, 0]
click at [1419, 757] on span "Update Base Shift" at bounding box center [1439, 763] width 84 height 14
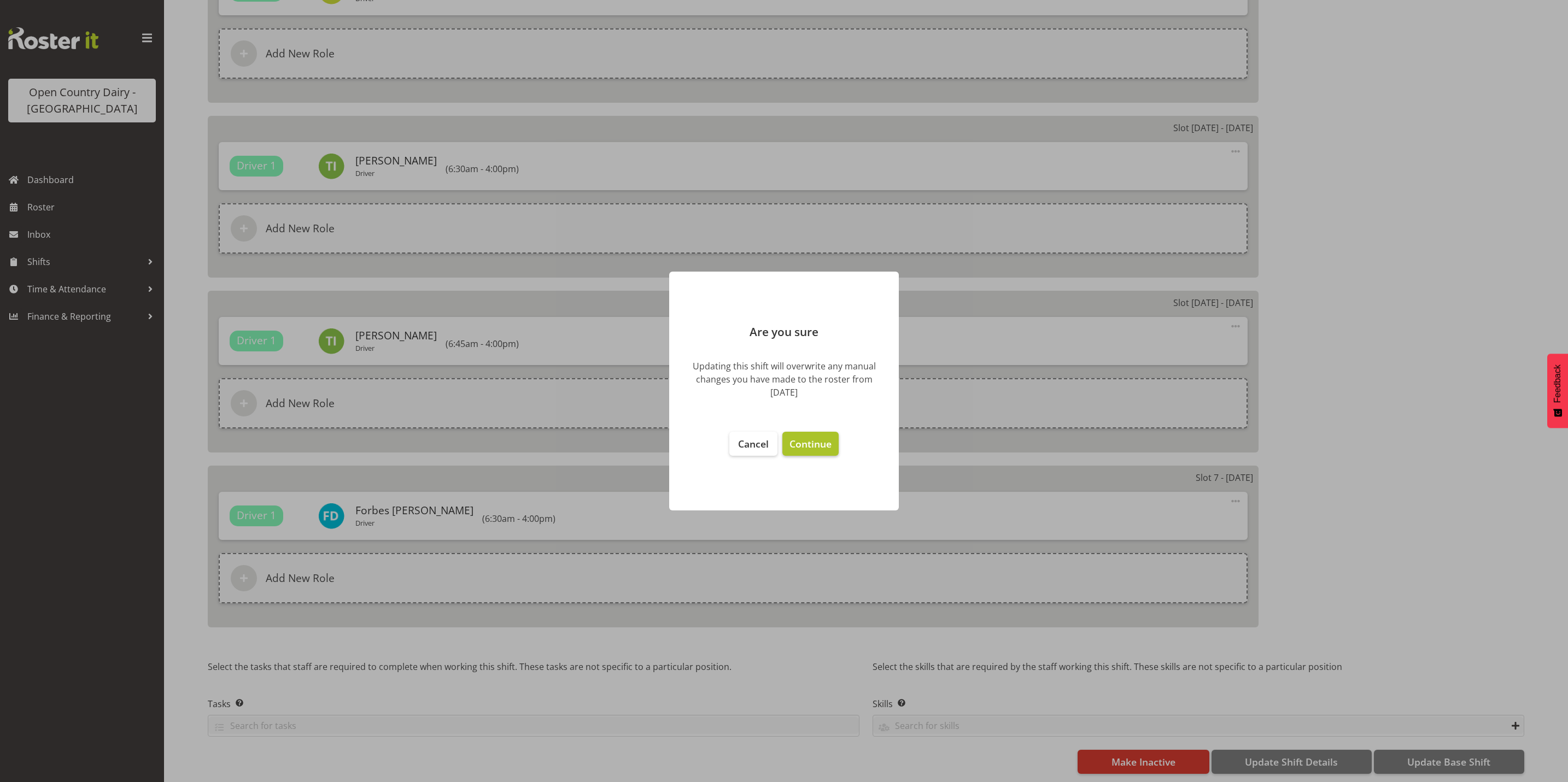
click at [811, 444] on span "Continue" at bounding box center [810, 444] width 42 height 13
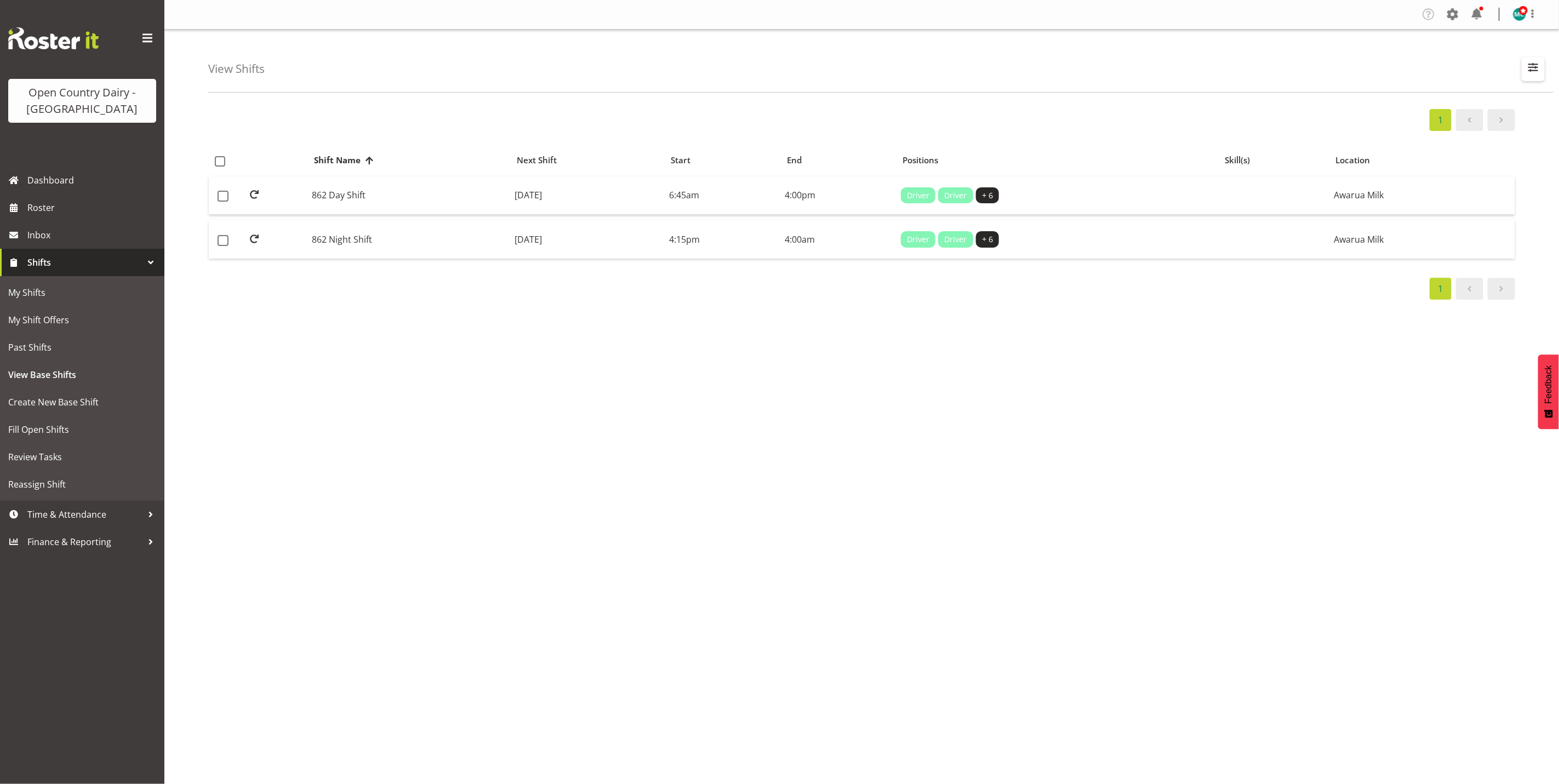
click at [1536, 71] on span "button" at bounding box center [1533, 67] width 14 height 14
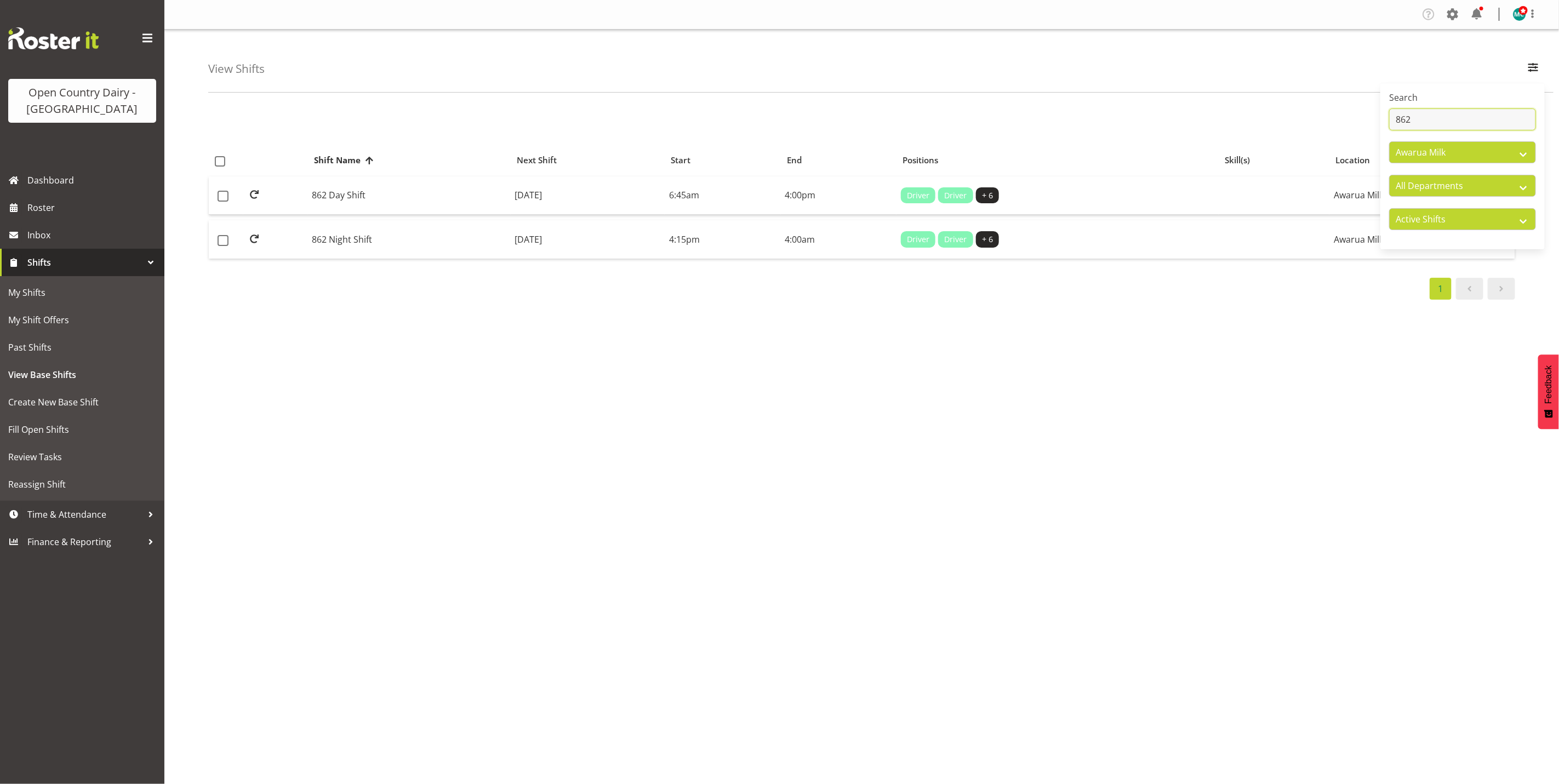
click at [1450, 114] on input "862" at bounding box center [1463, 120] width 147 height 22
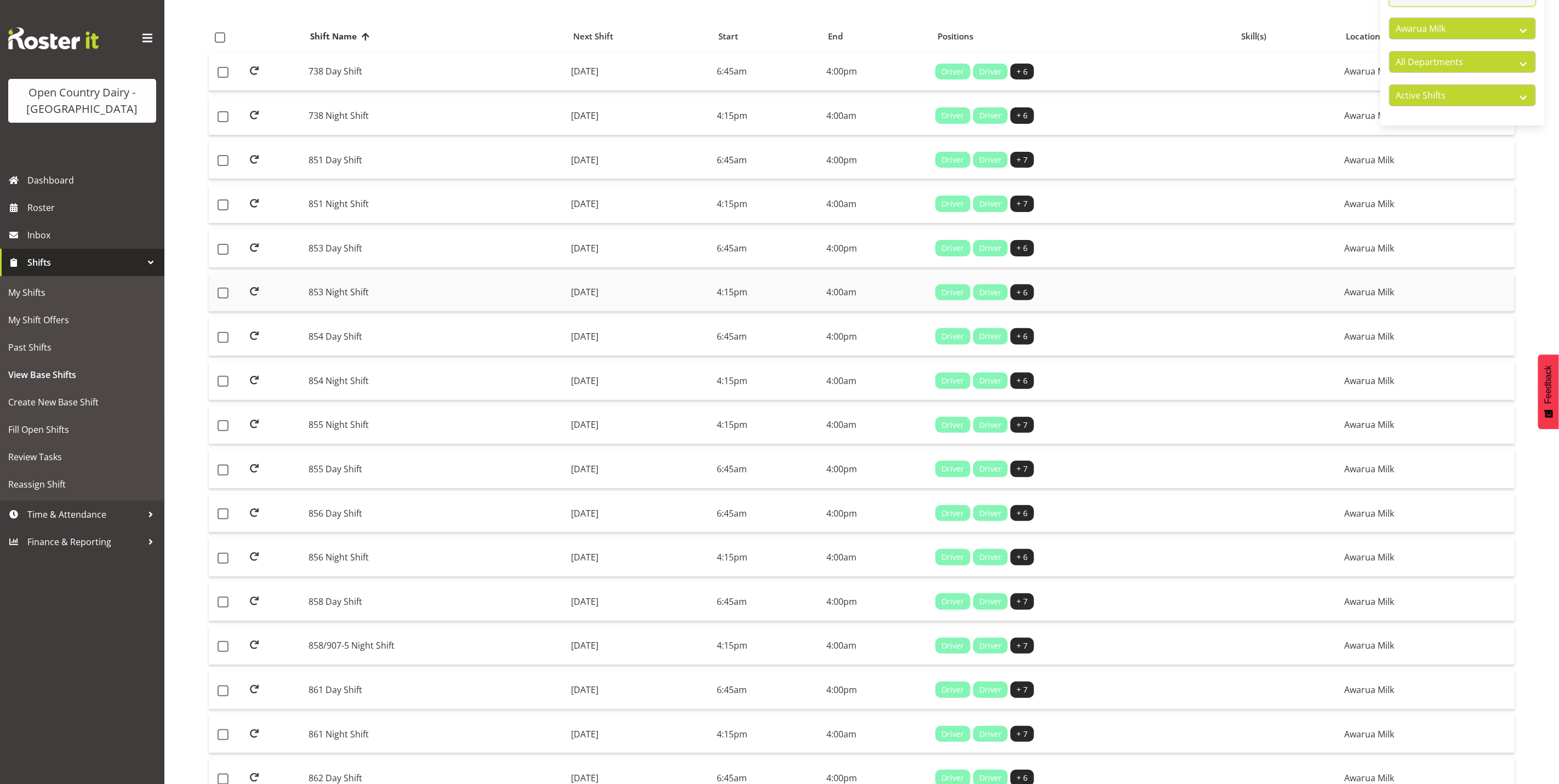
scroll to position [164, 0]
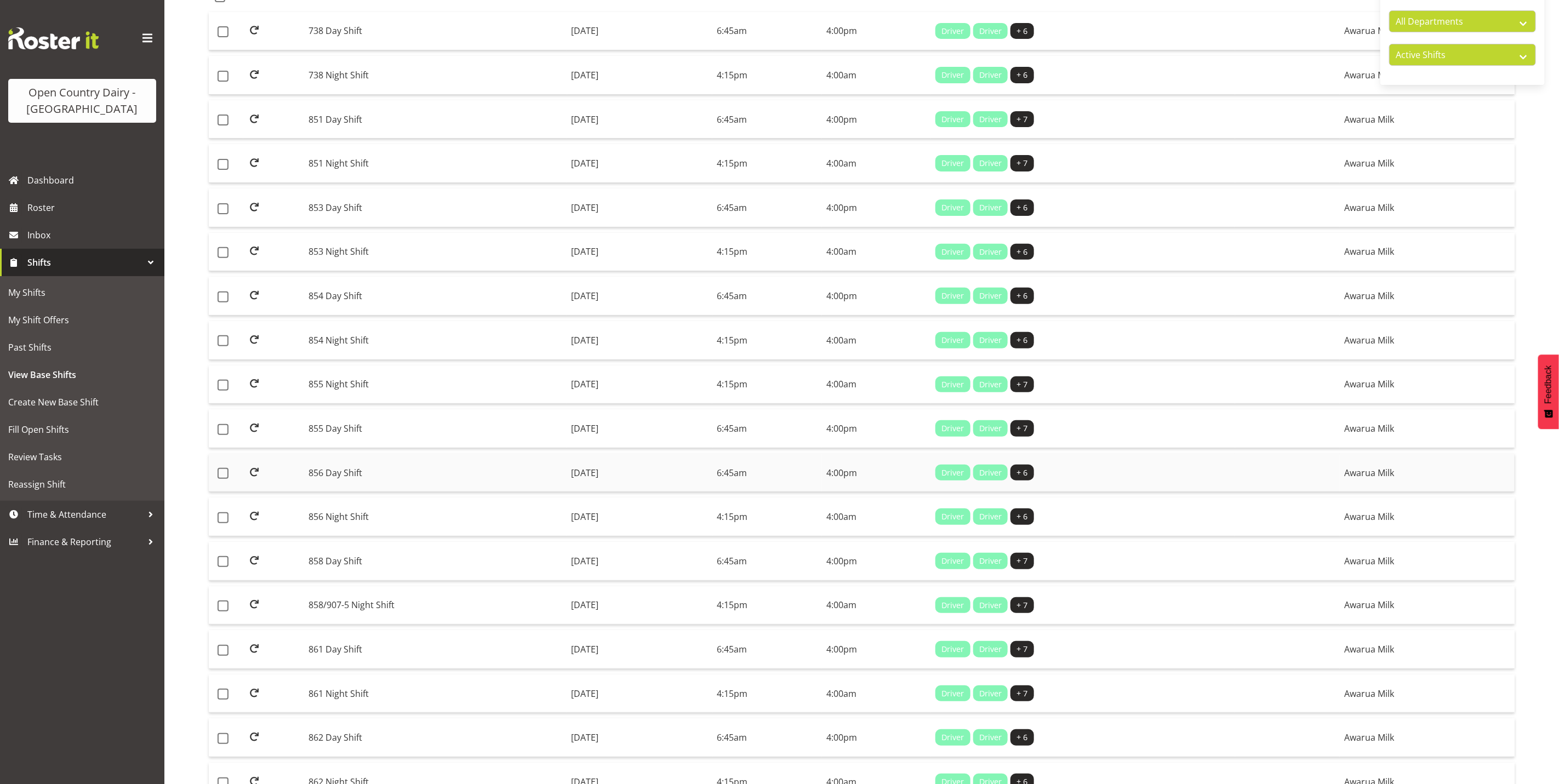
type input "856"
click at [347, 469] on td "856 Day Shift" at bounding box center [435, 473] width 263 height 39
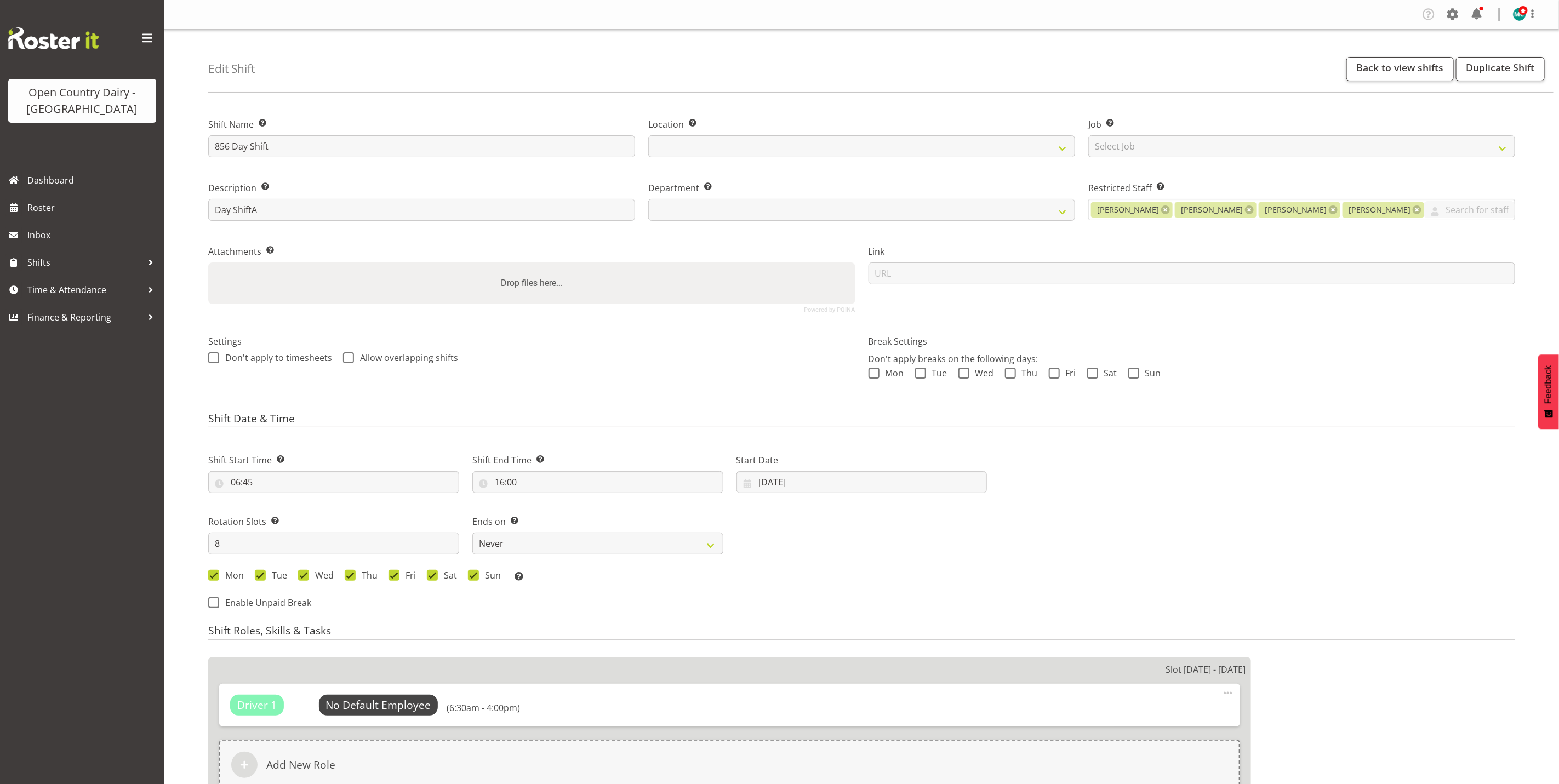
select select
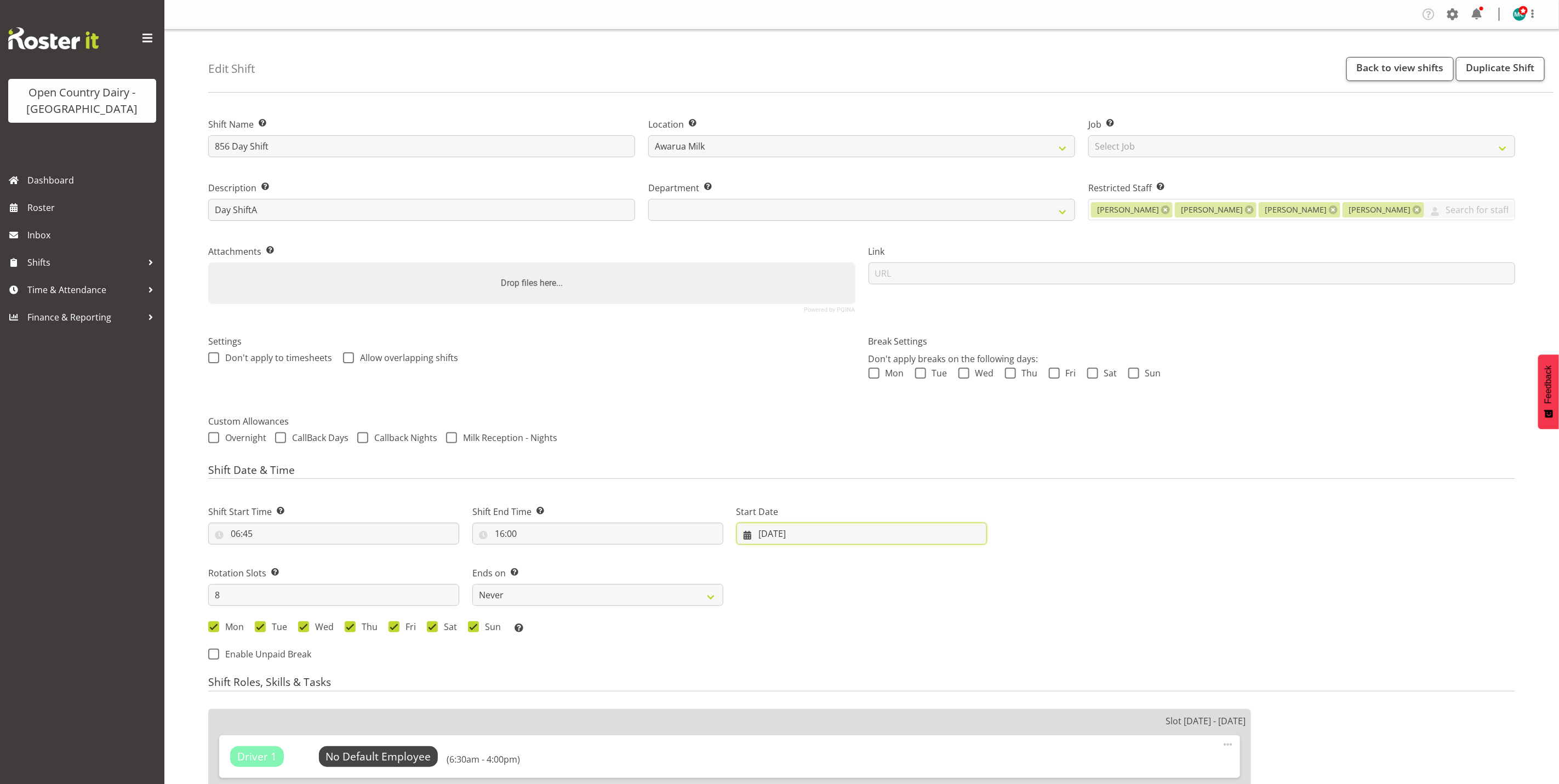
click at [783, 536] on input "[DATE]" at bounding box center [862, 534] width 251 height 22
click at [794, 705] on span "25" at bounding box center [792, 705] width 9 height 10
select select
type input "[DATE]"
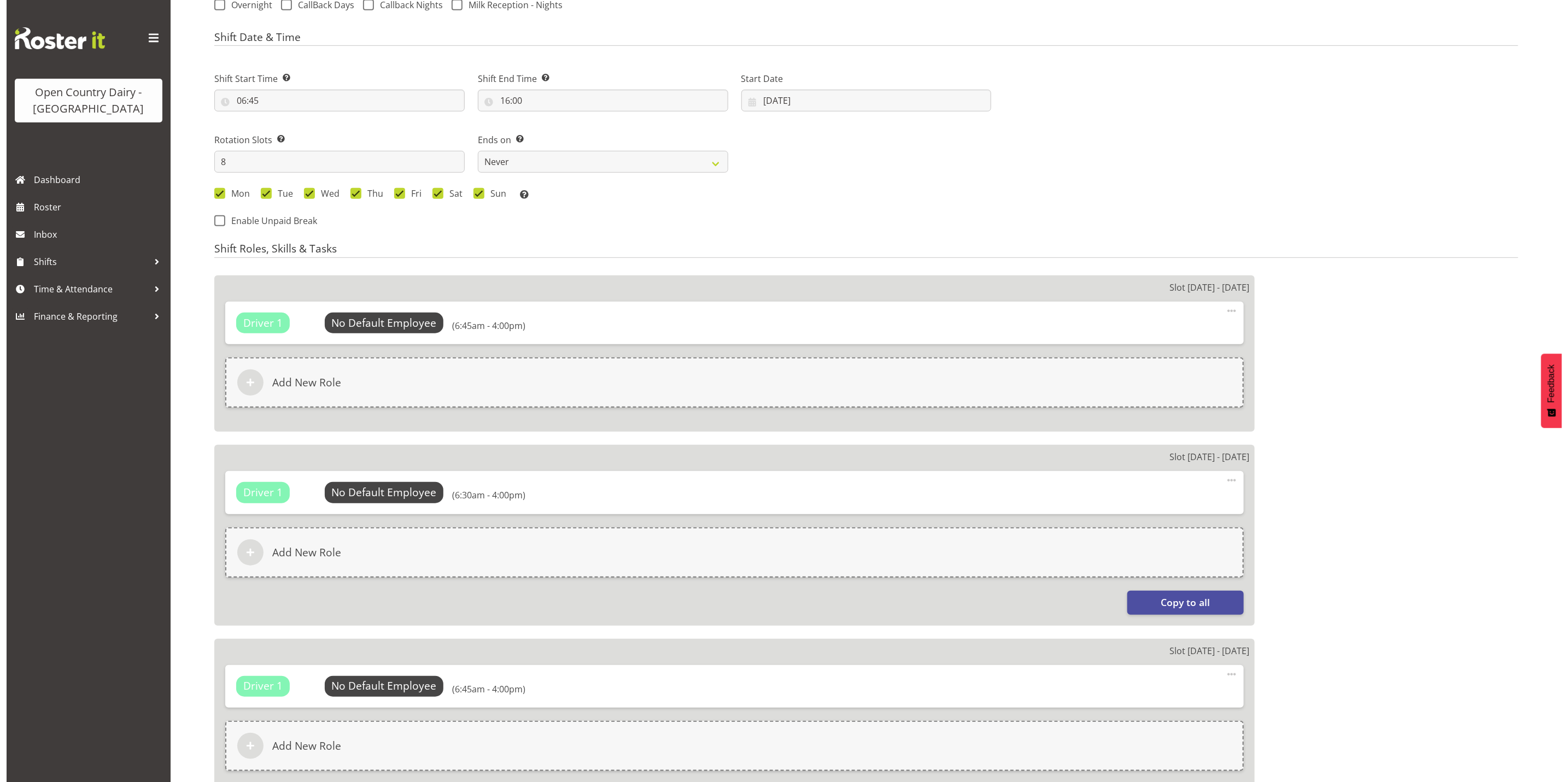
scroll to position [574, 0]
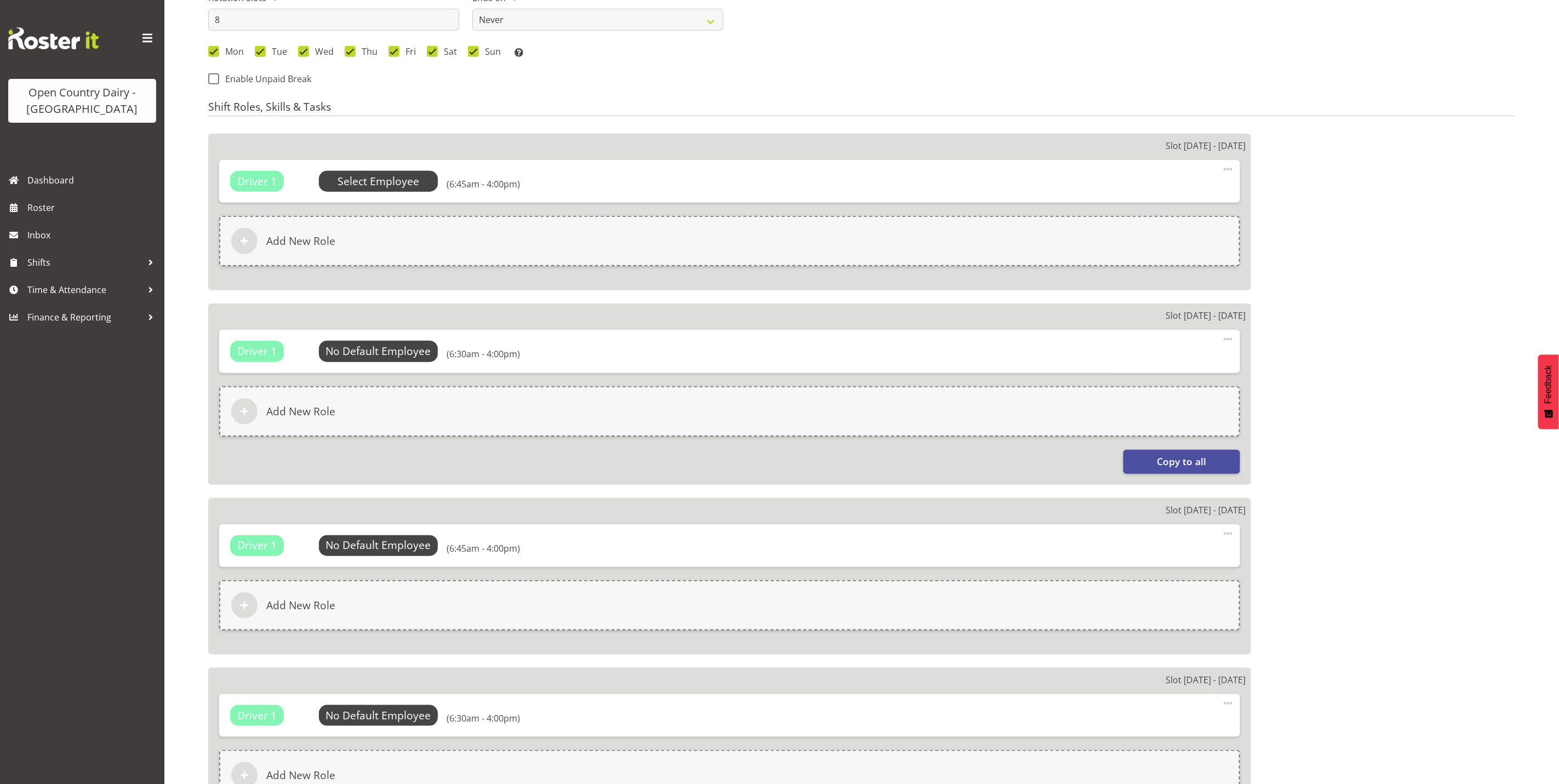
click at [375, 179] on span "Select Employee" at bounding box center [378, 182] width 82 height 16
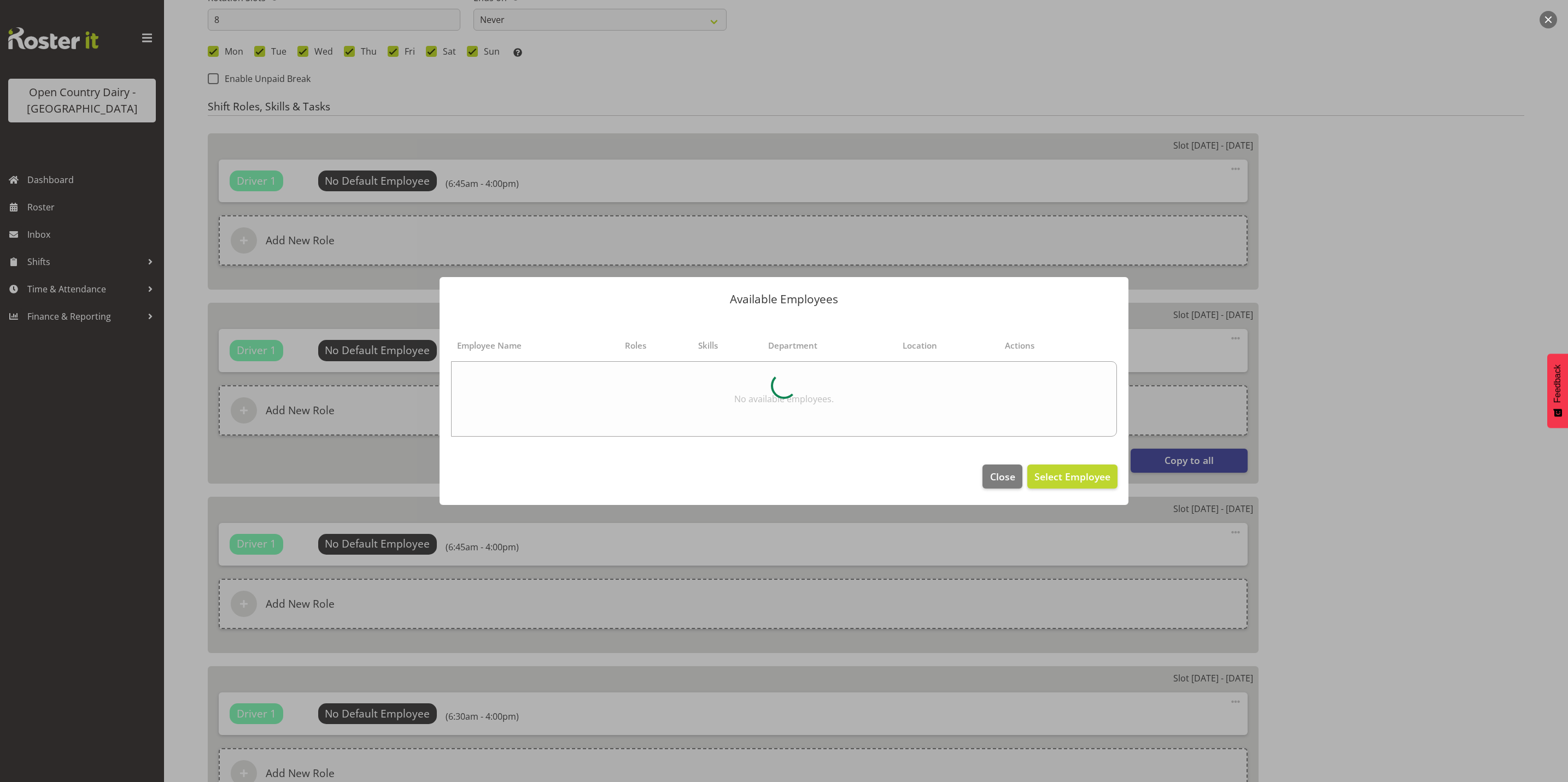
select select "671"
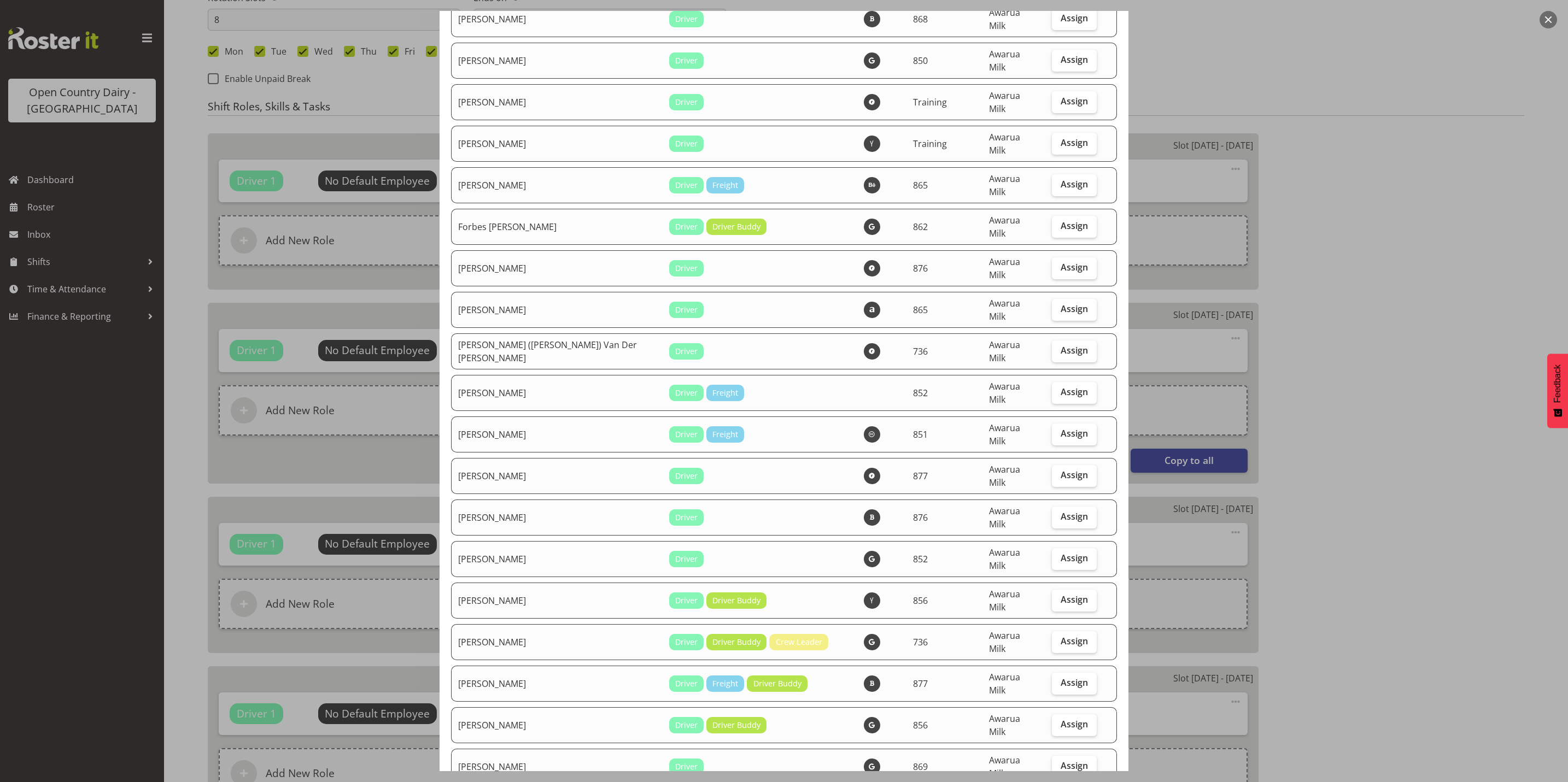
scroll to position [1722, 0]
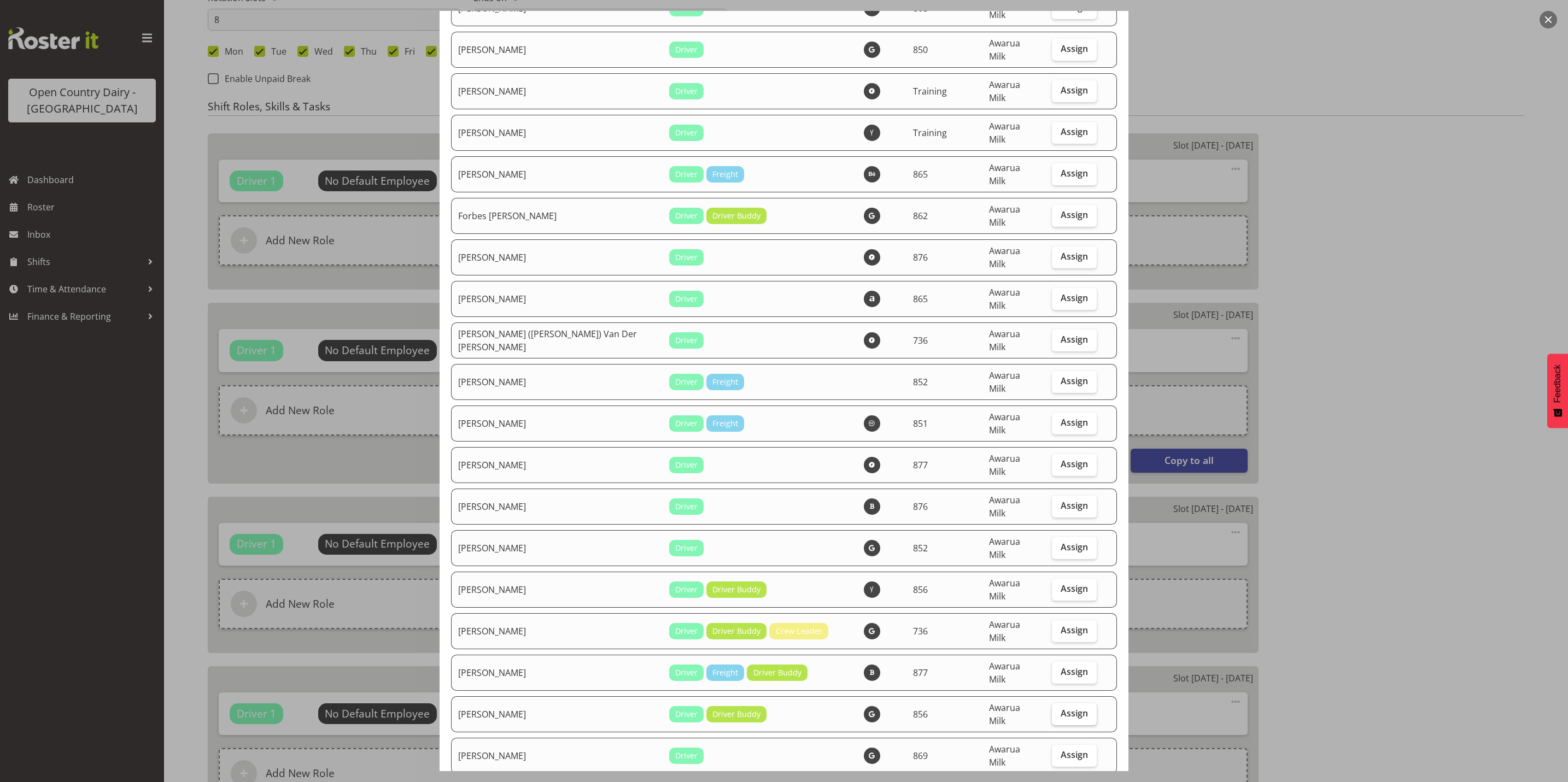
click at [1060, 708] on span "Assign" at bounding box center [1074, 713] width 27 height 11
click at [1053, 710] on input "Assign" at bounding box center [1055, 714] width 7 height 7
checkbox input "true"
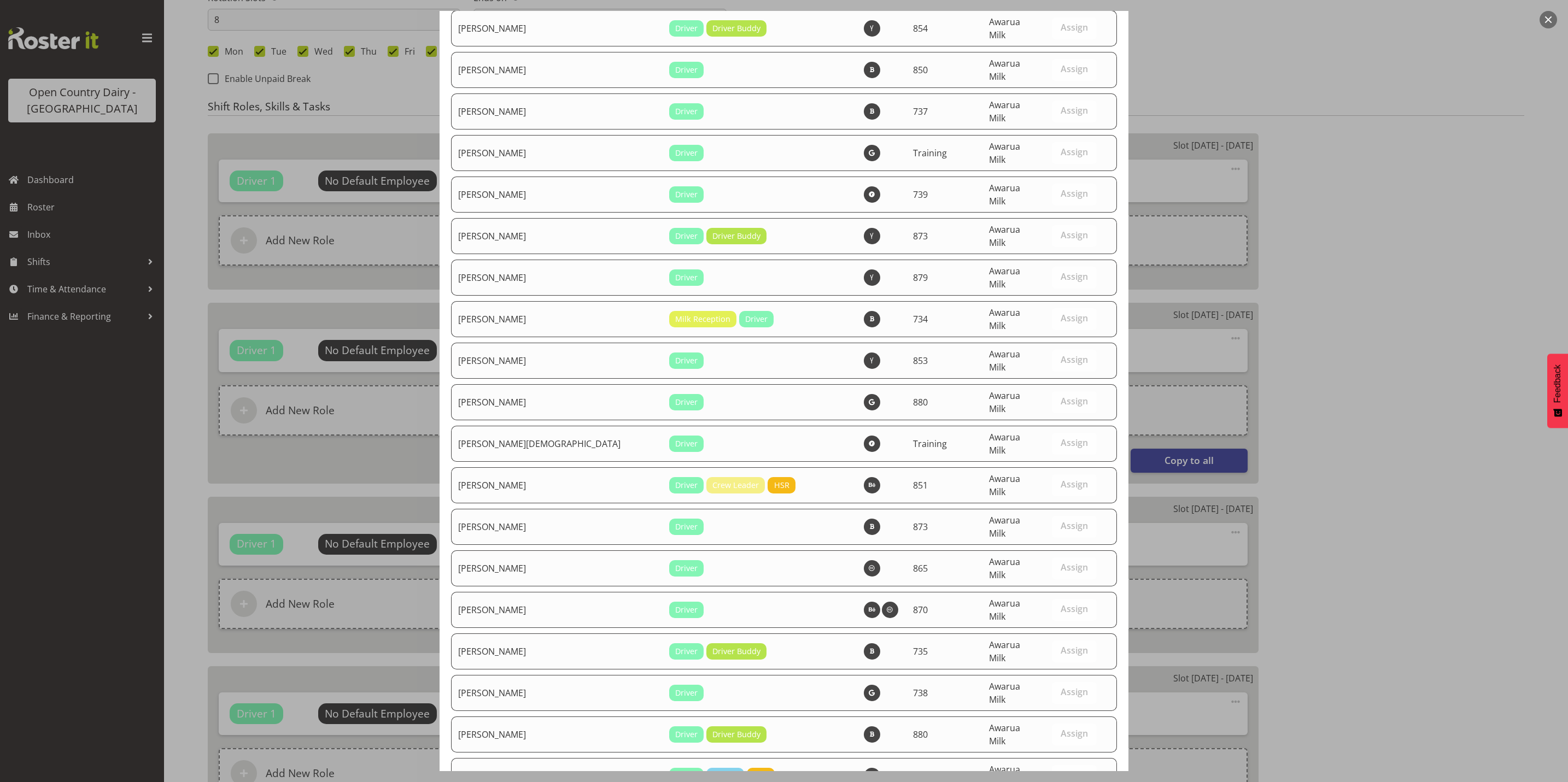
scroll to position [3685, 0]
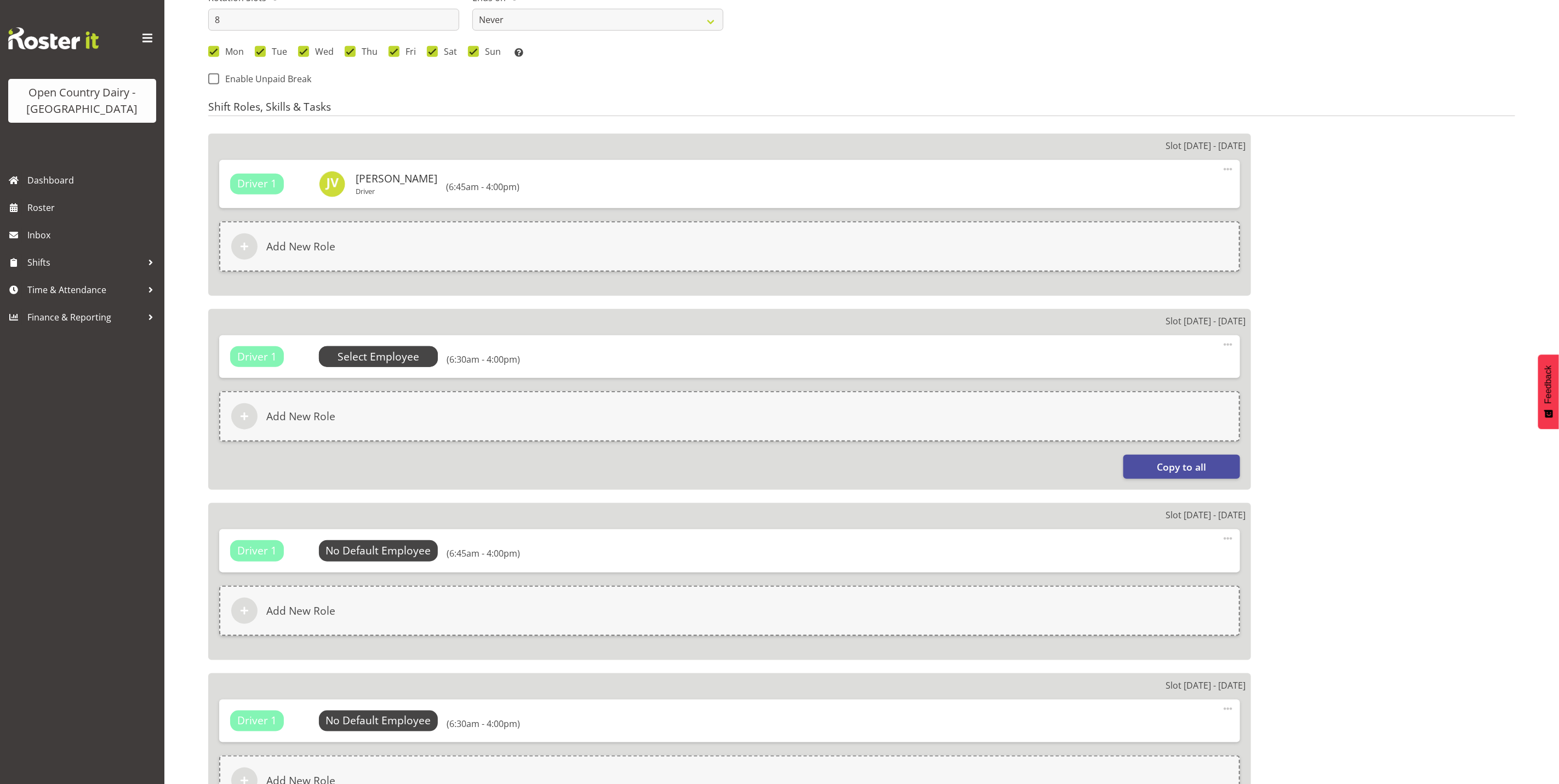
click at [373, 356] on span "Select Employee" at bounding box center [378, 357] width 82 height 16
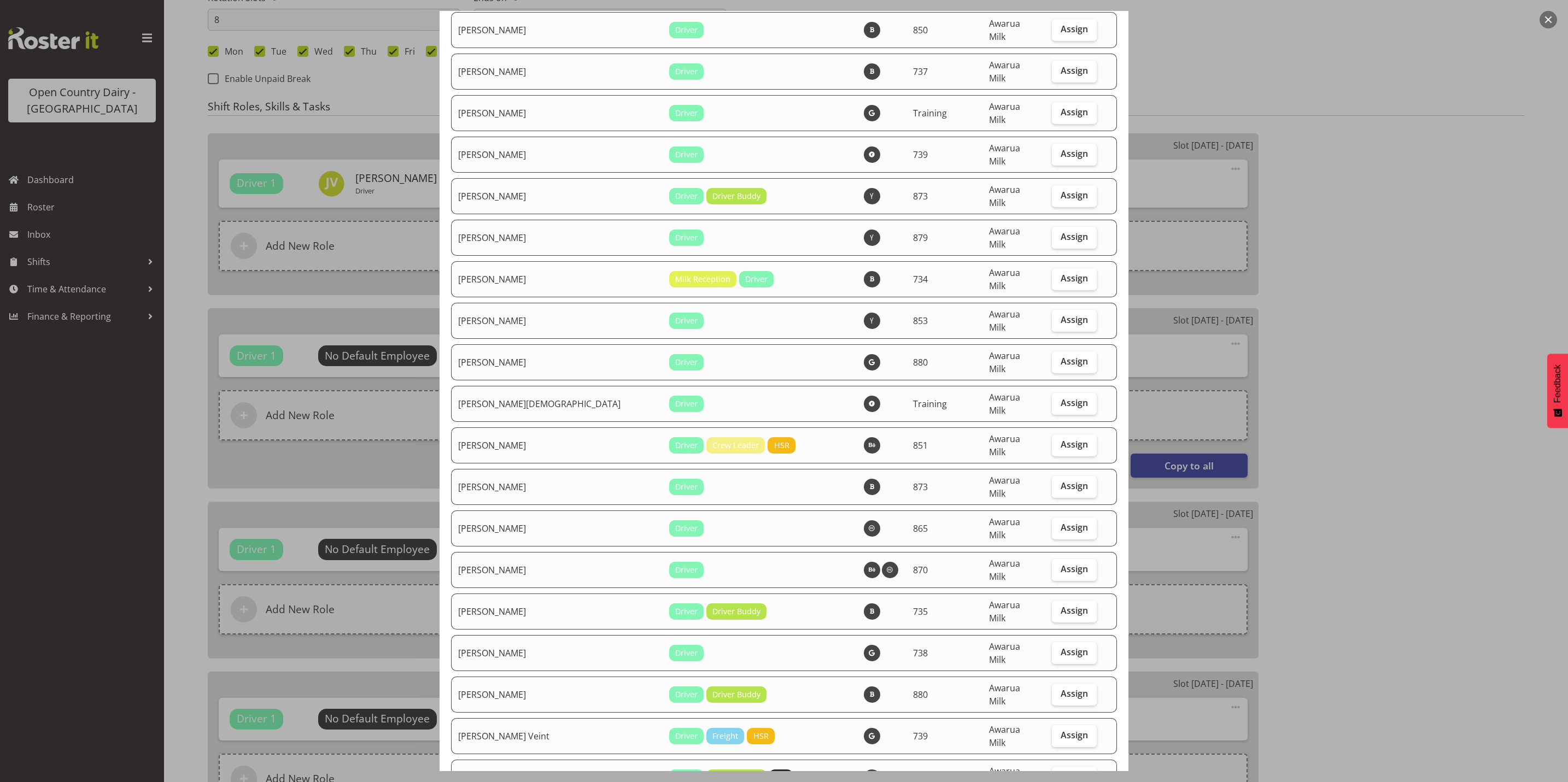
checkbox input "true"
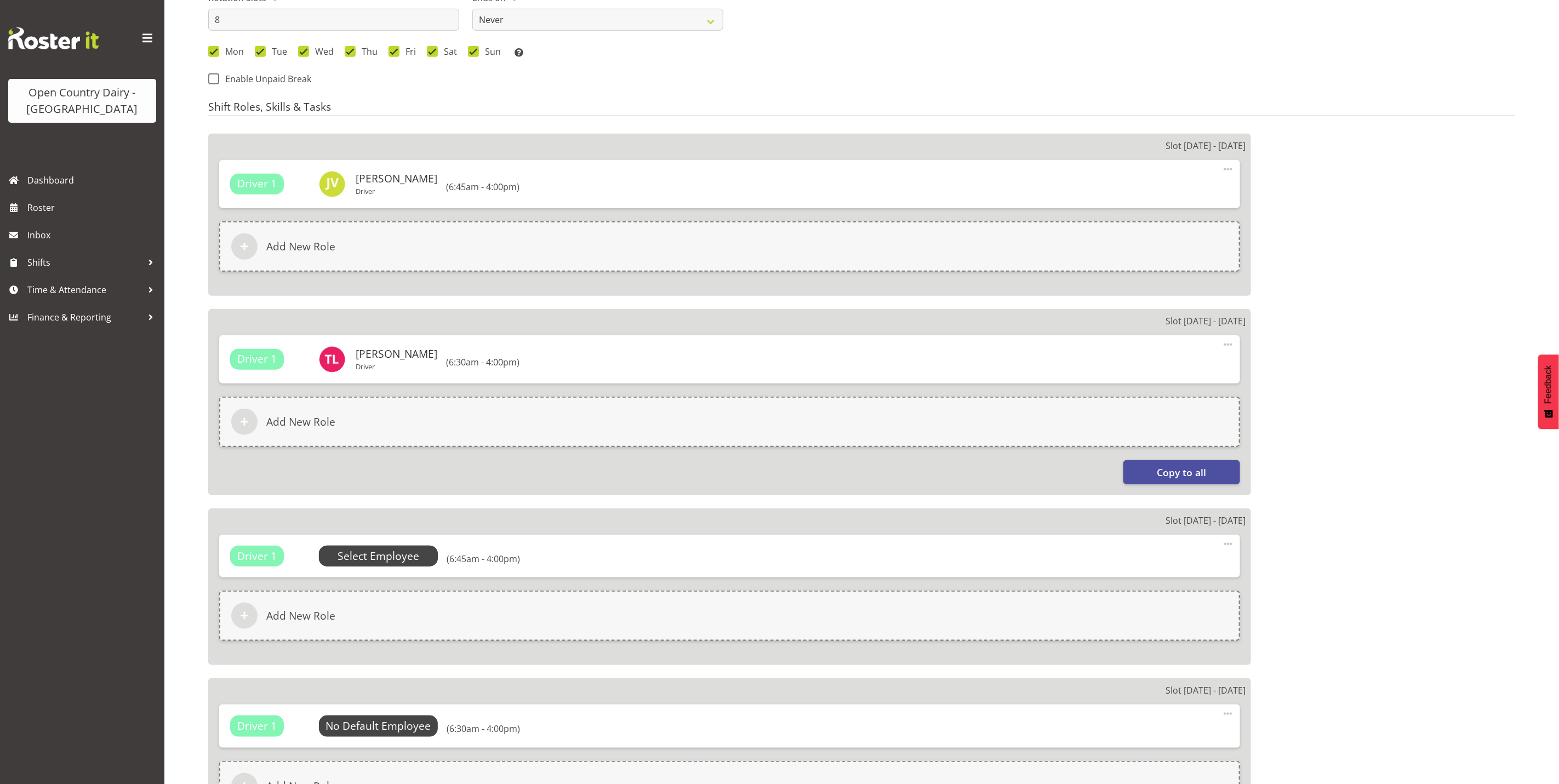
click at [397, 557] on span "Select Employee" at bounding box center [378, 556] width 82 height 16
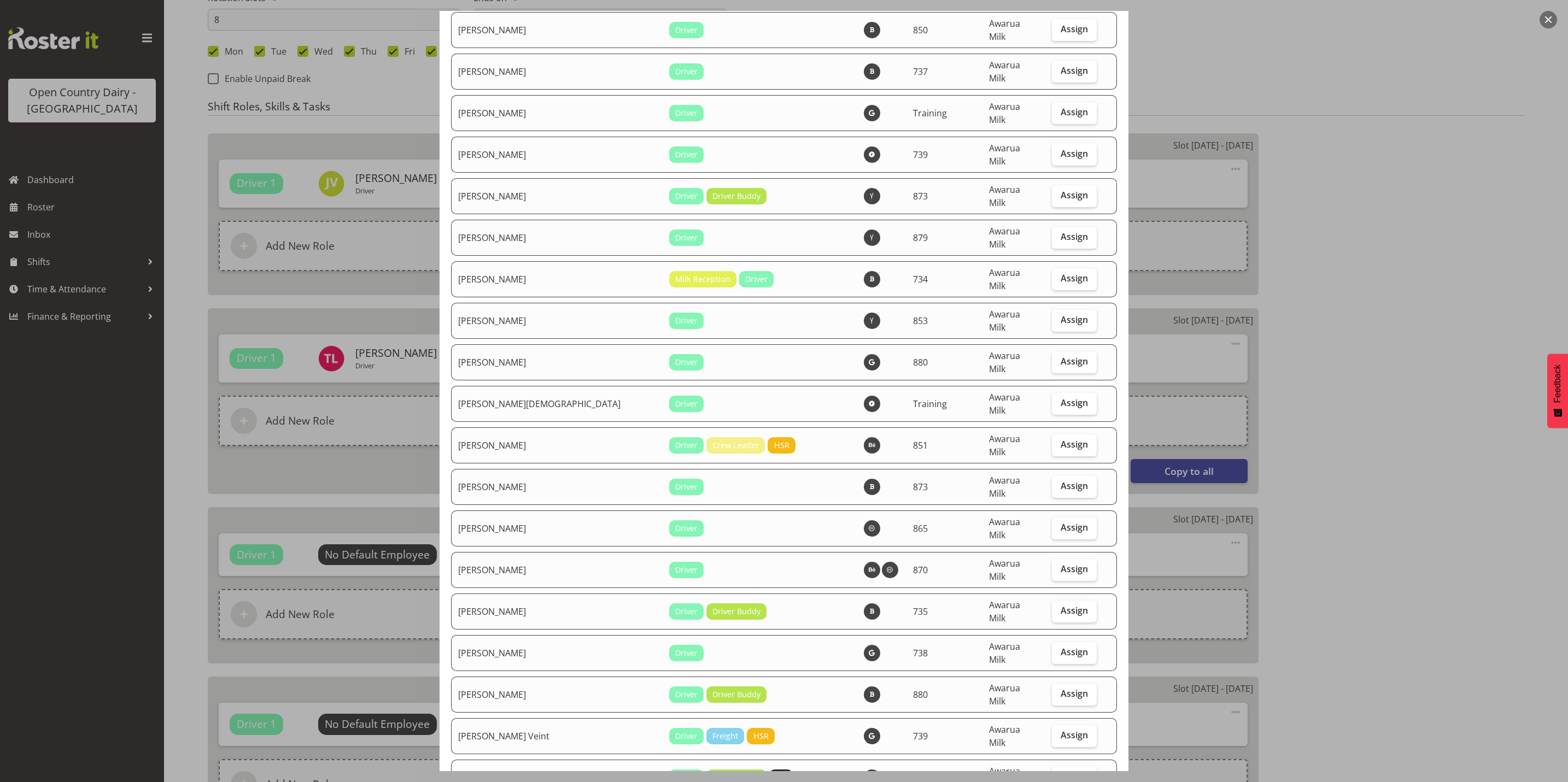
checkbox input "true"
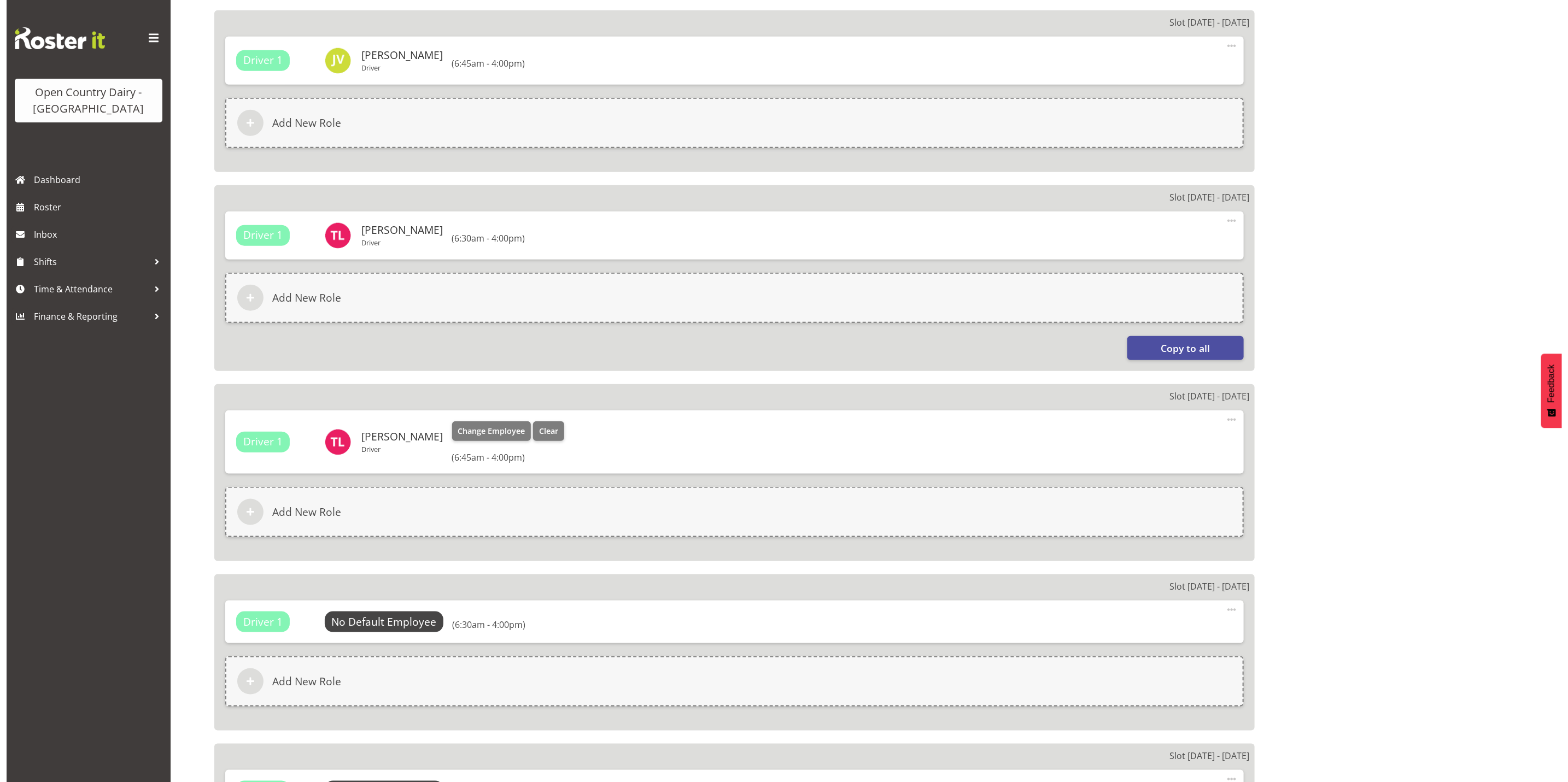
scroll to position [738, 0]
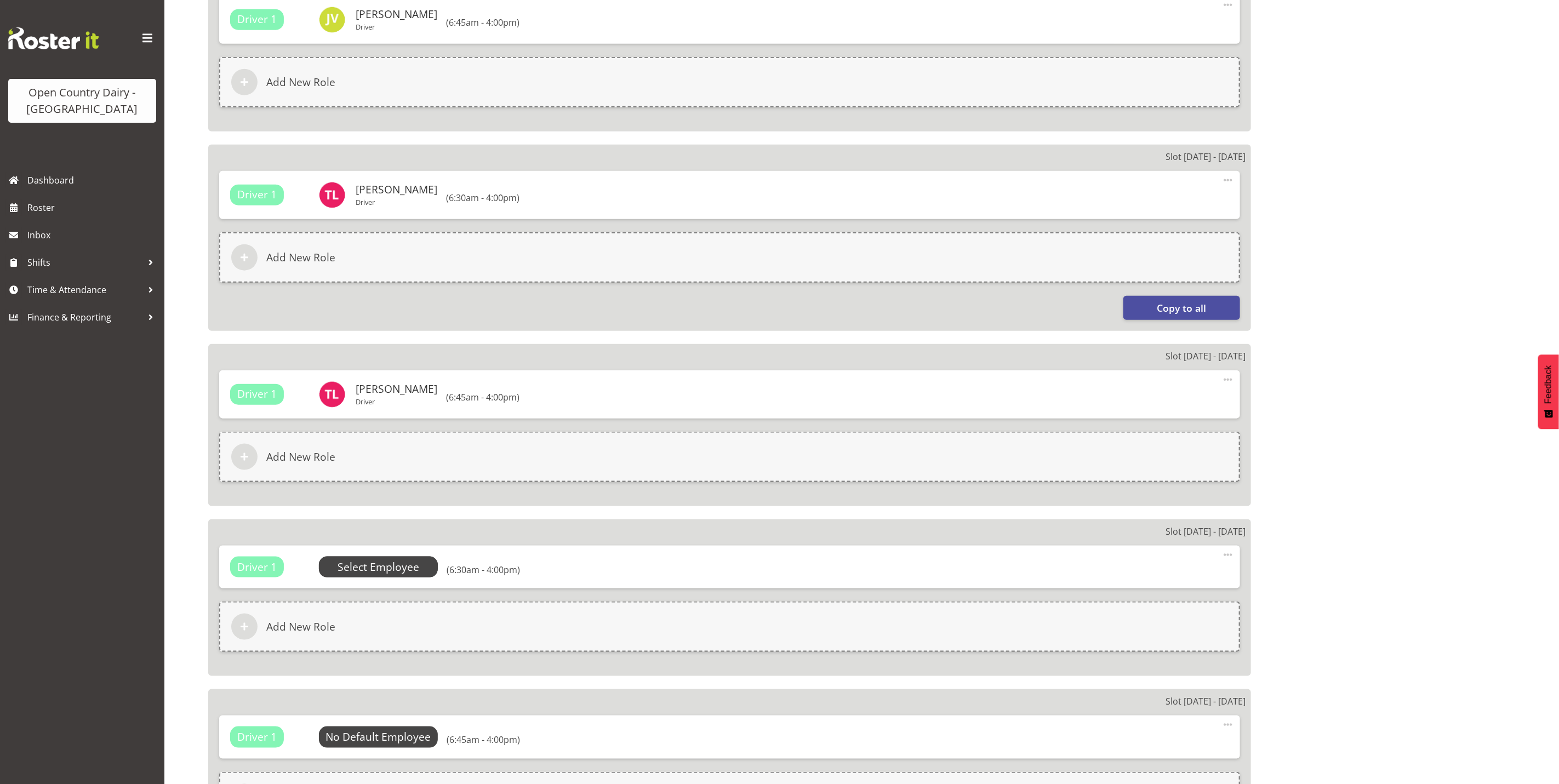
click at [375, 568] on span "Select Employee" at bounding box center [378, 567] width 82 height 16
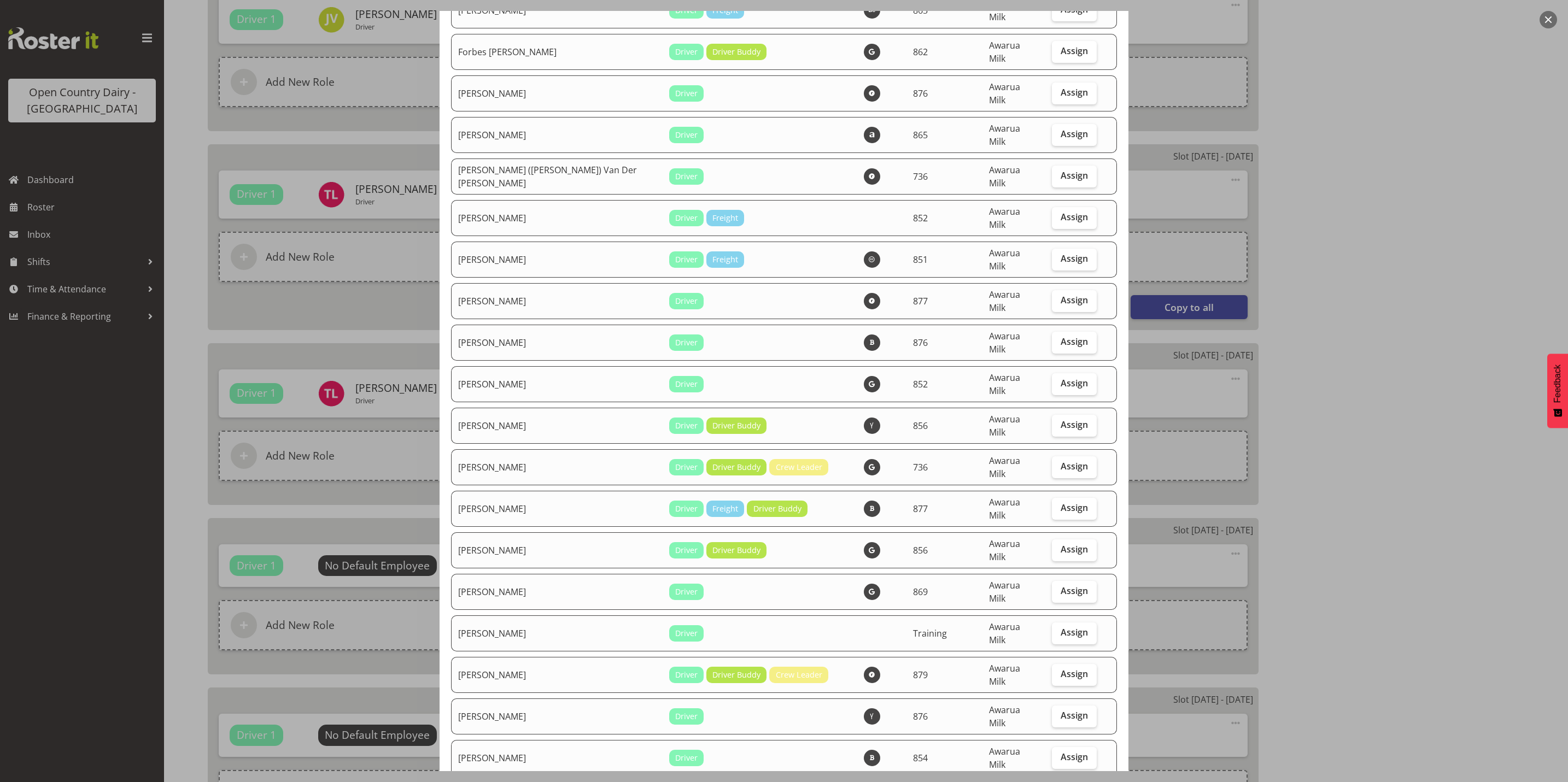
scroll to position [1804, 0]
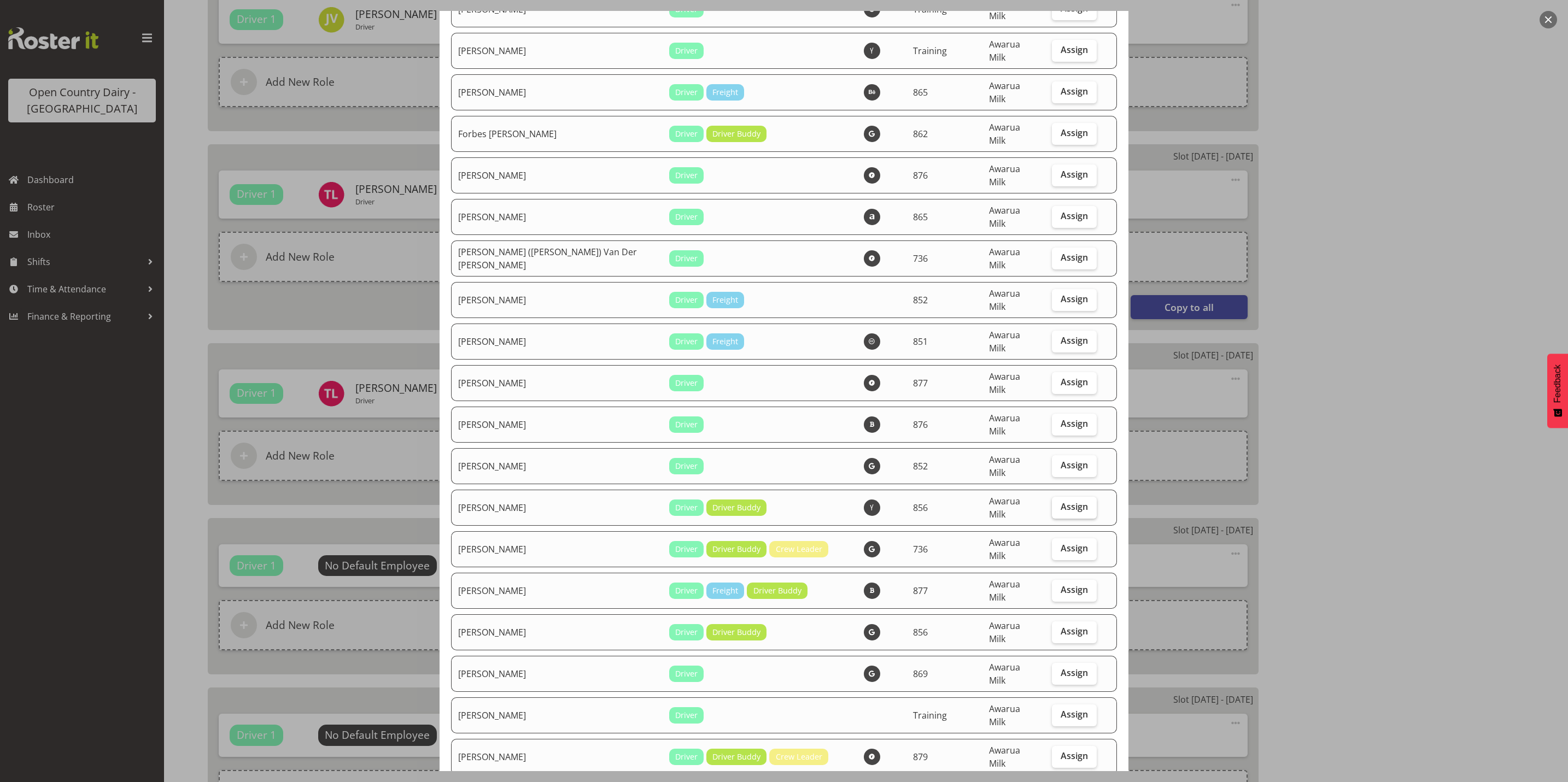
click at [1068, 501] on span "Assign" at bounding box center [1074, 507] width 27 height 11
click at [1059, 503] on input "Assign" at bounding box center [1055, 507] width 7 height 7
checkbox input "true"
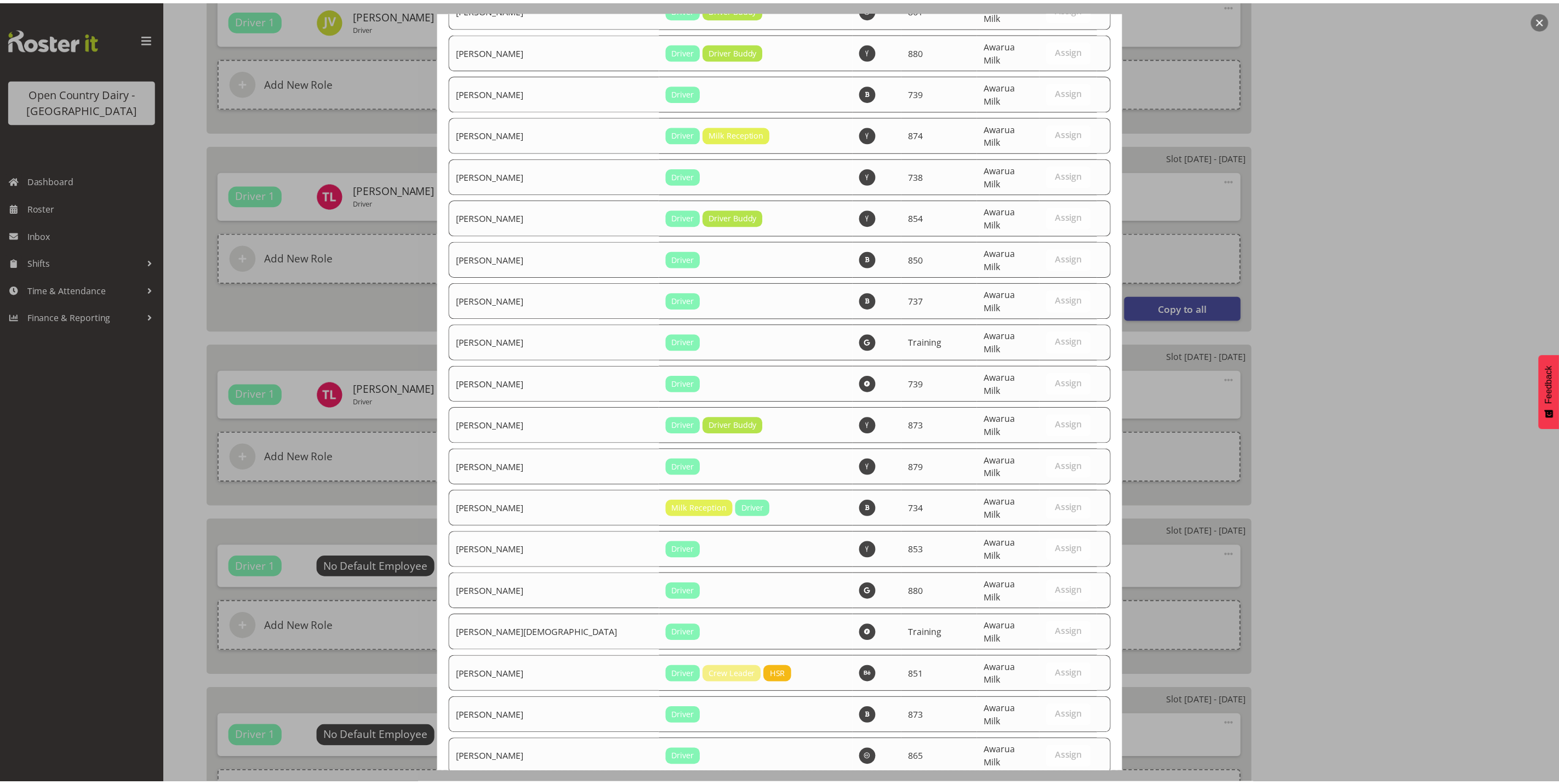
scroll to position [3695, 0]
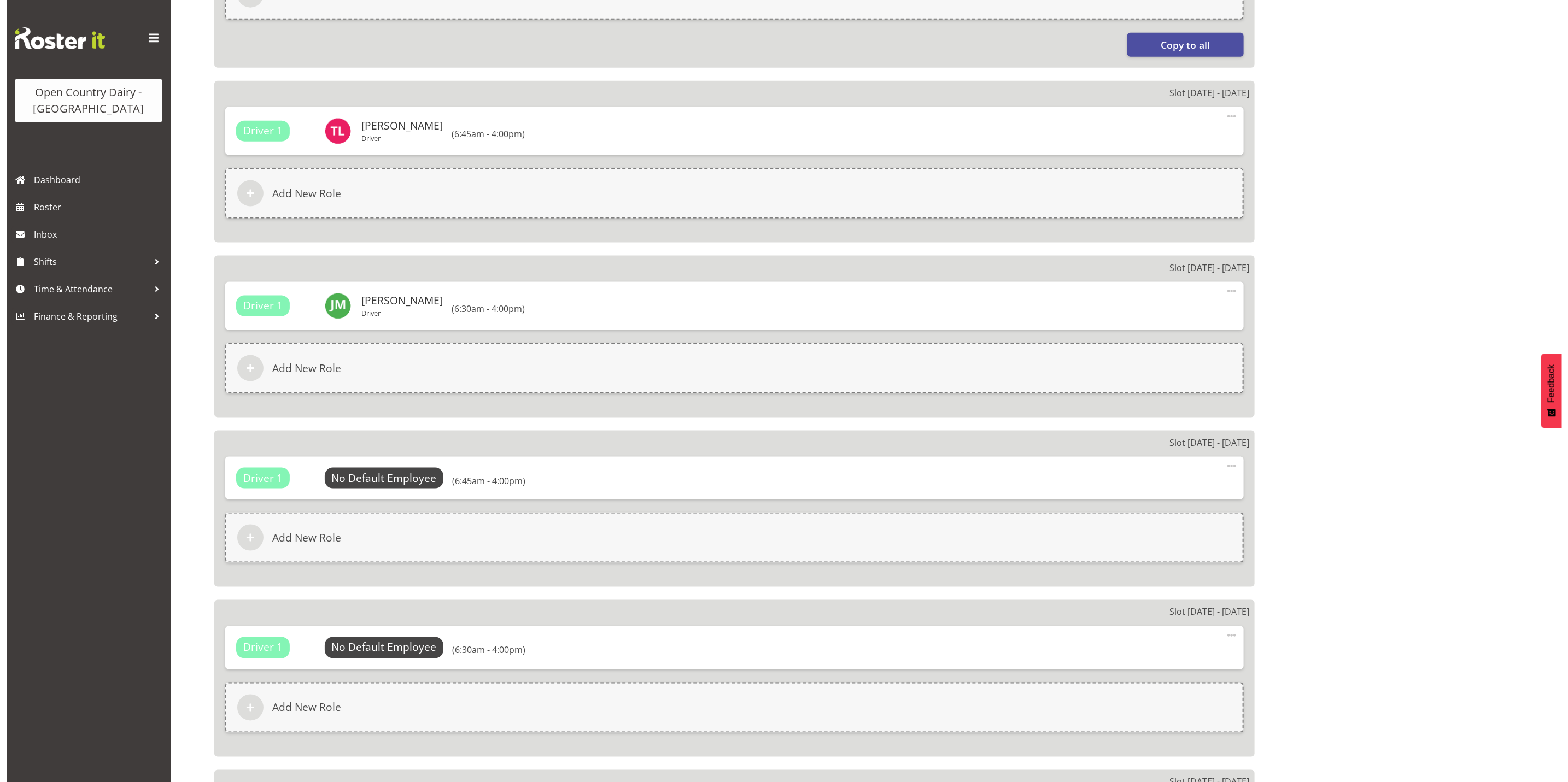
scroll to position [1066, 0]
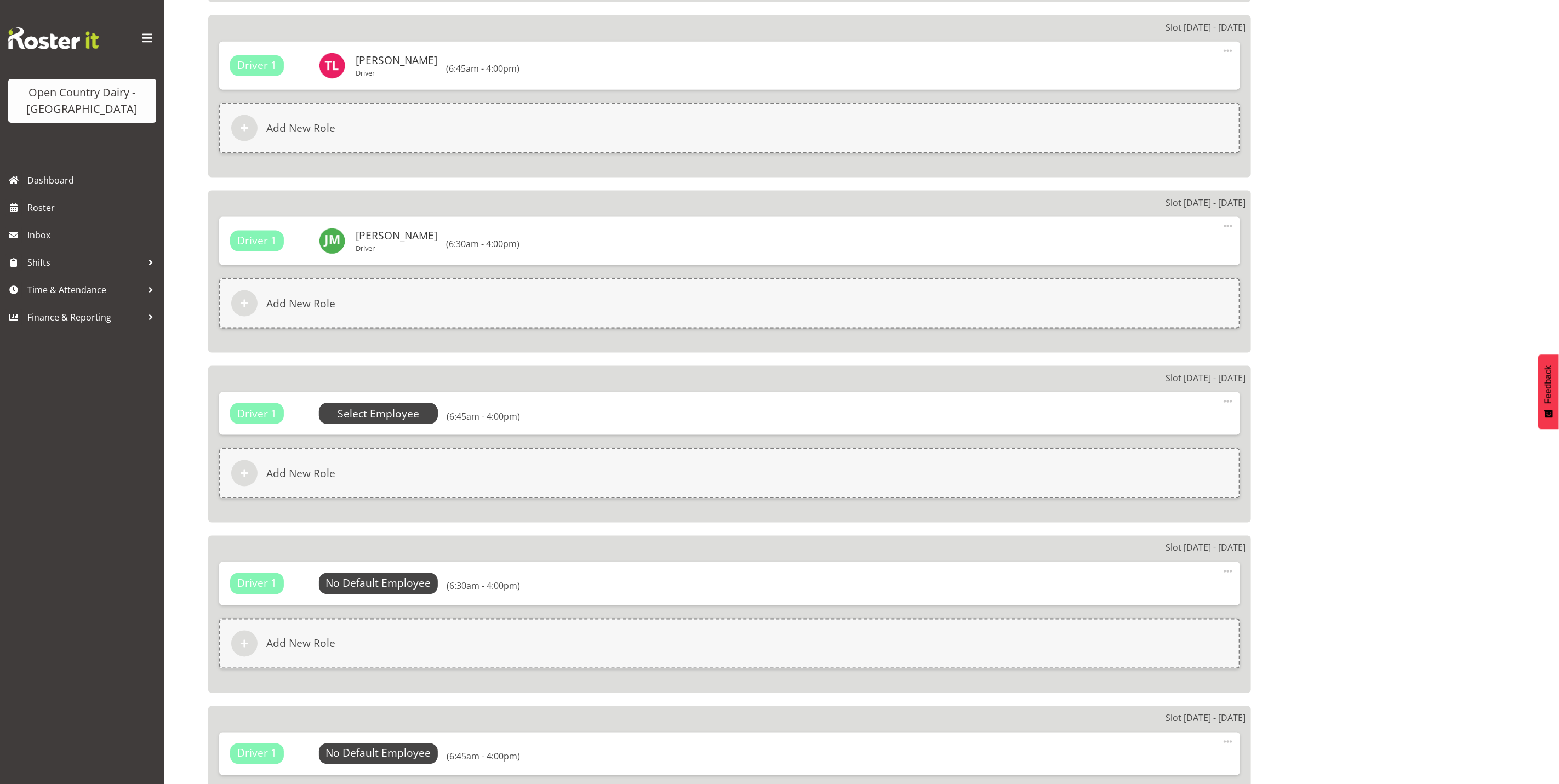
click at [391, 415] on span "Select Employee" at bounding box center [378, 414] width 82 height 16
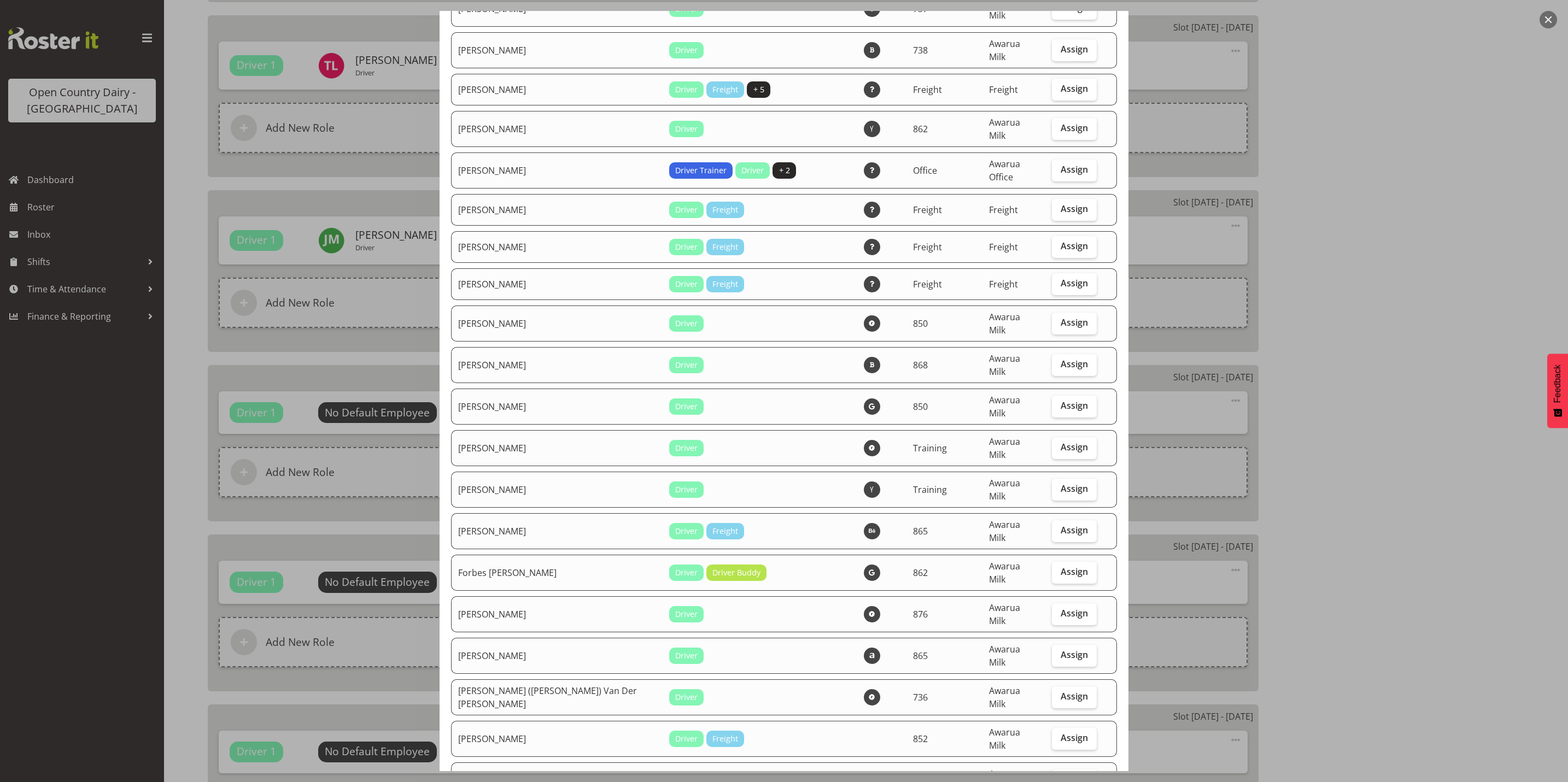
scroll to position [1640, 0]
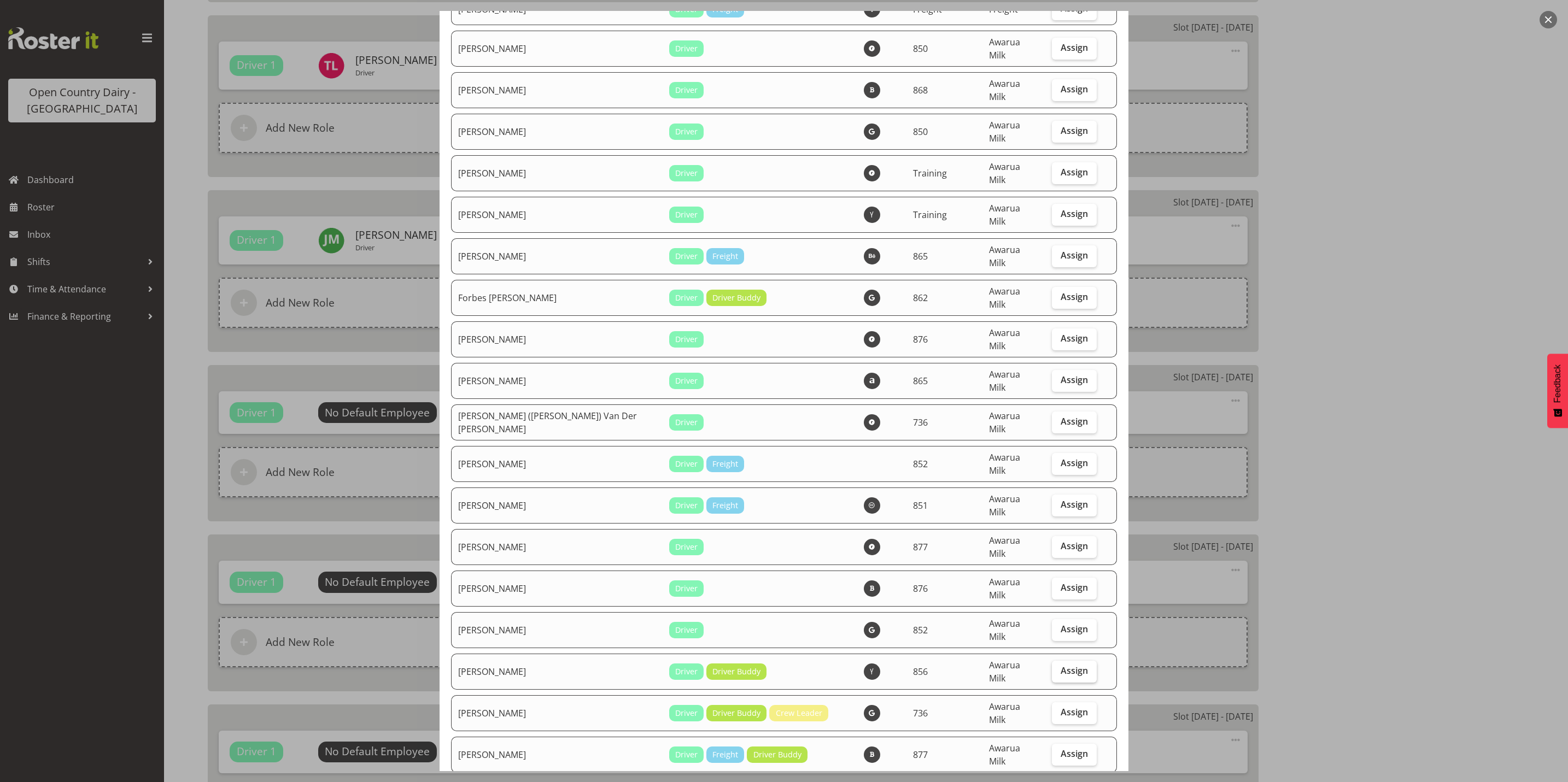
click at [1060, 665] on span "Assign" at bounding box center [1074, 671] width 27 height 11
click at [1055, 668] on input "Assign" at bounding box center [1055, 671] width 7 height 7
checkbox input "true"
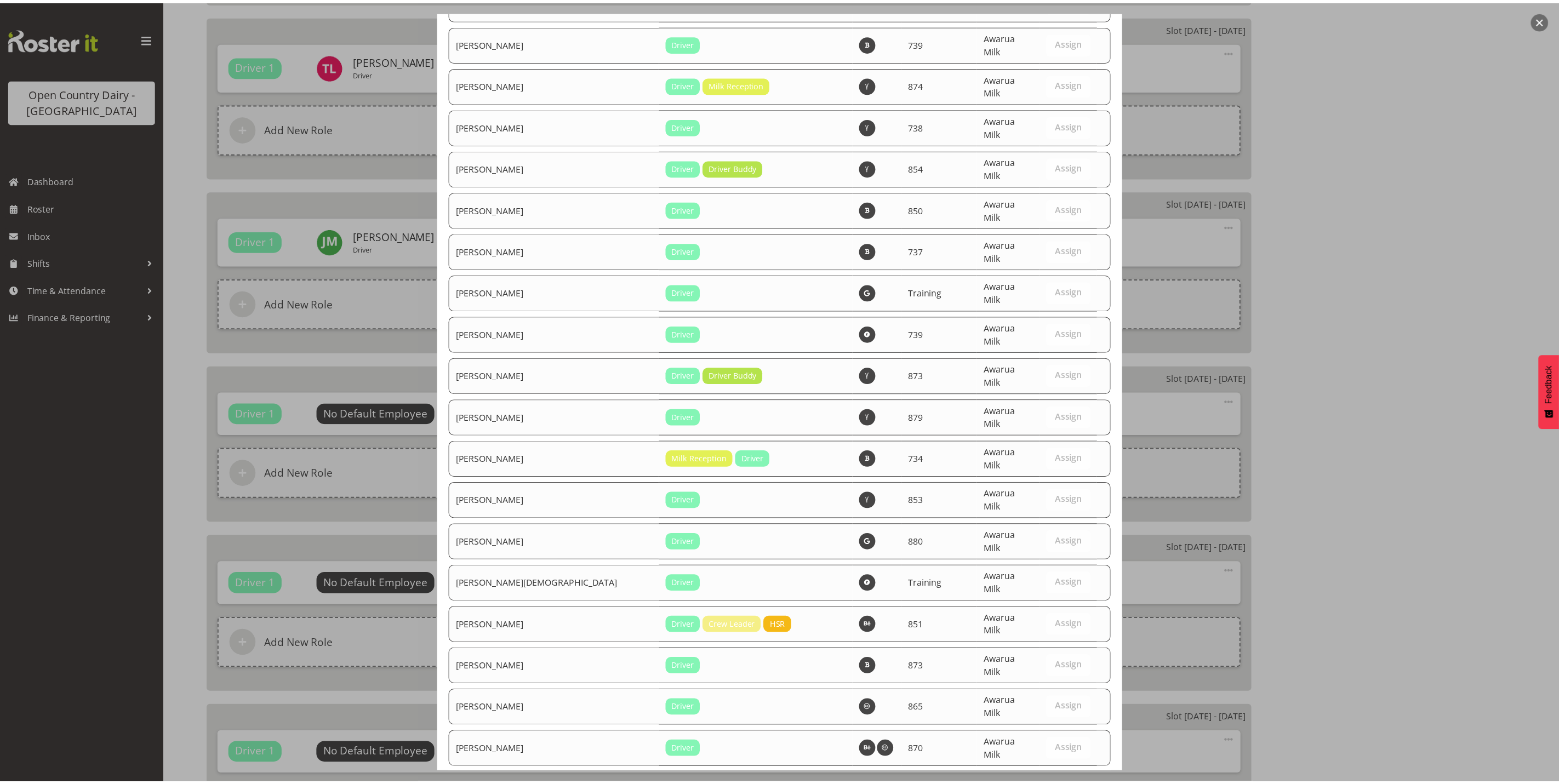
scroll to position [3695, 0]
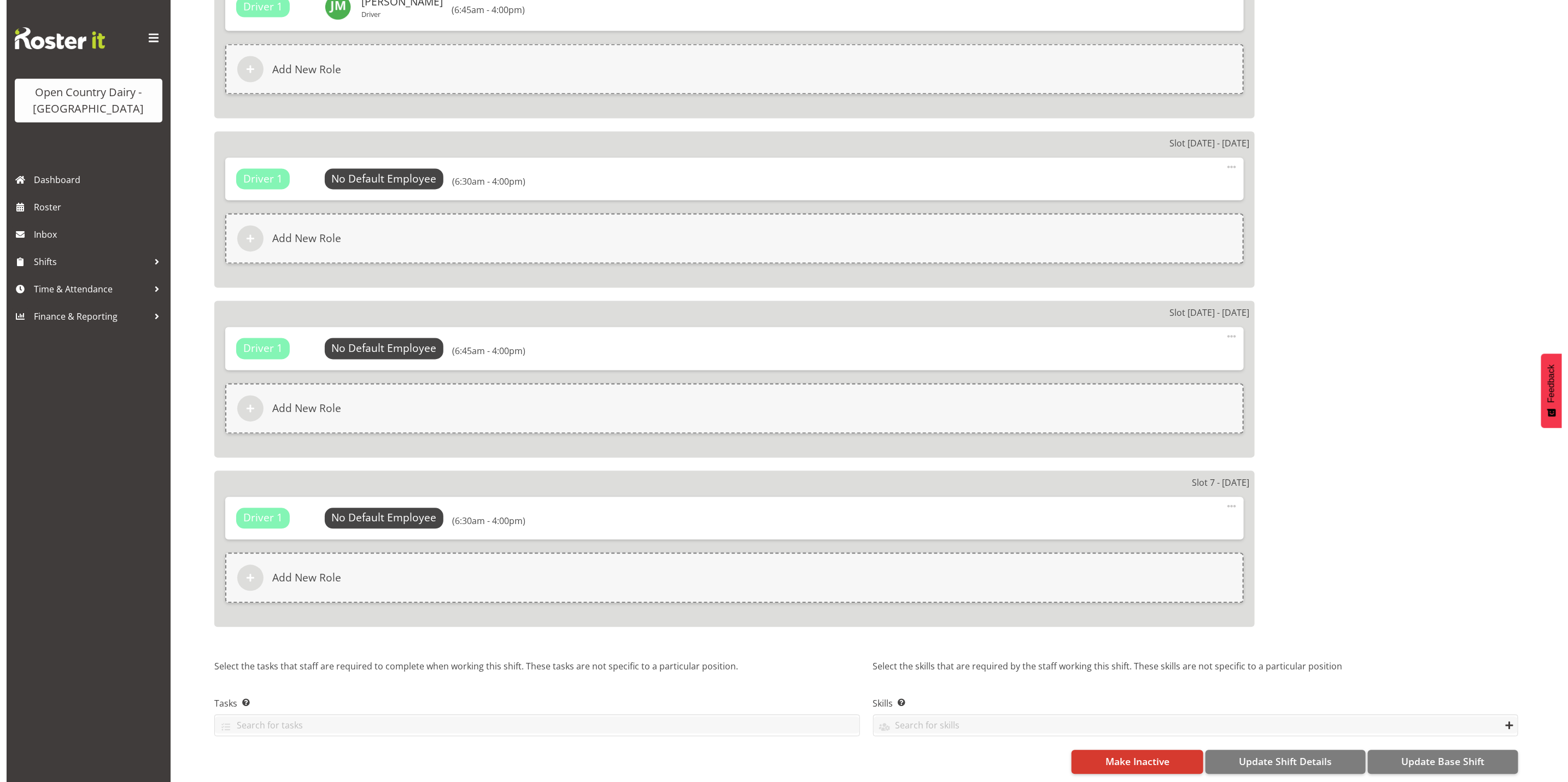
scroll to position [1476, 0]
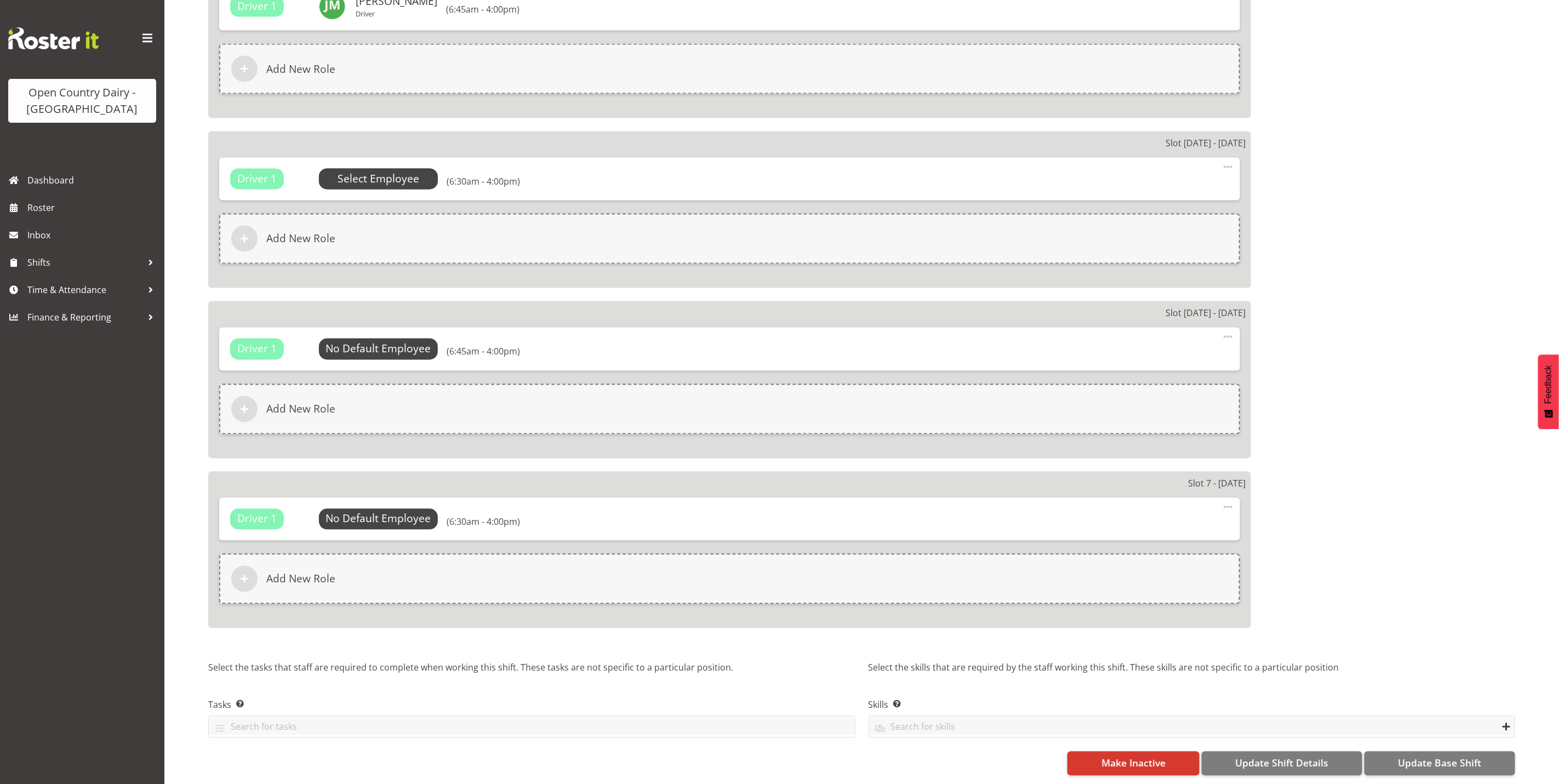
click at [365, 171] on span "Select Employee" at bounding box center [378, 179] width 82 height 16
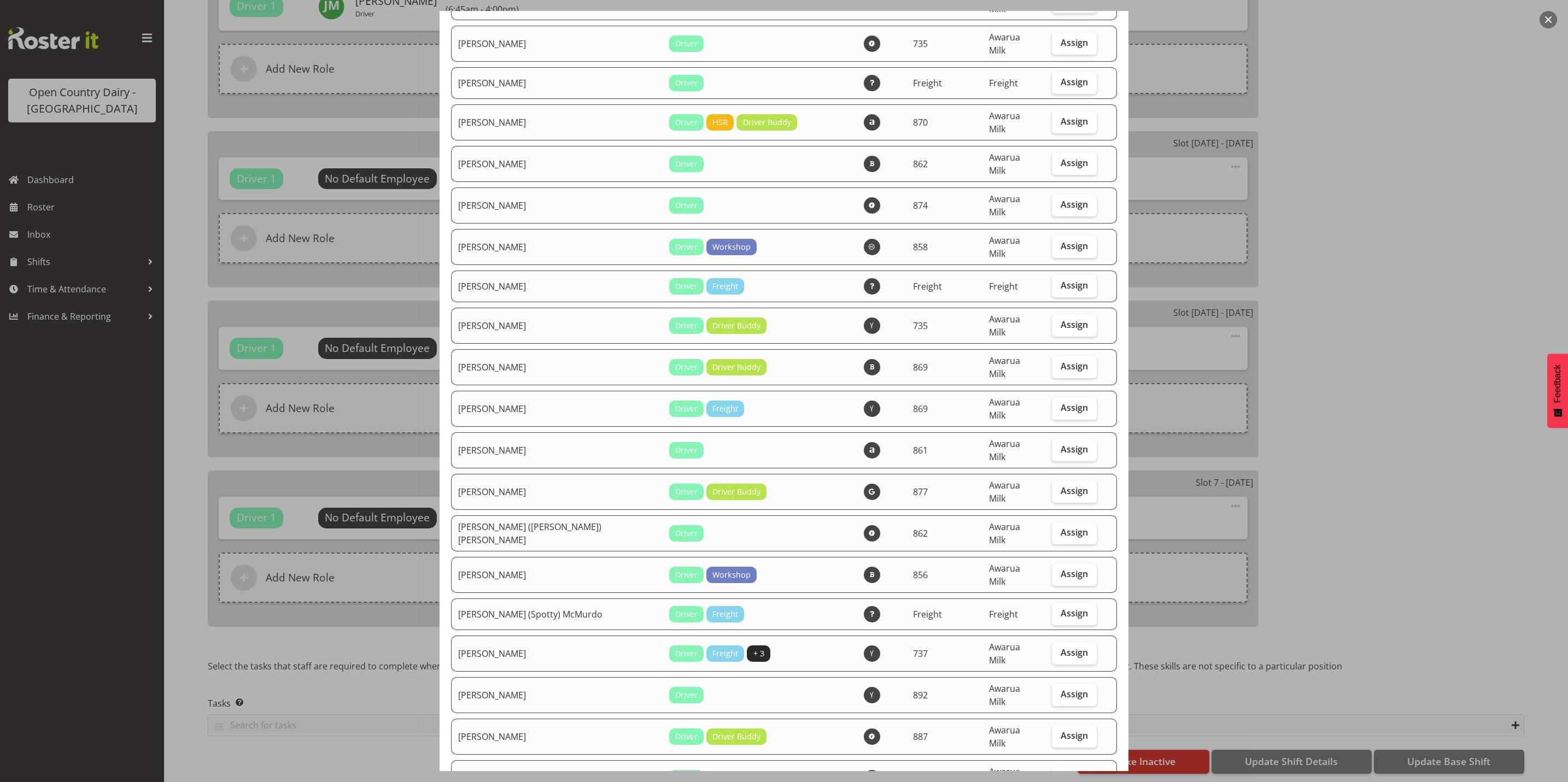
scroll to position [328, 0]
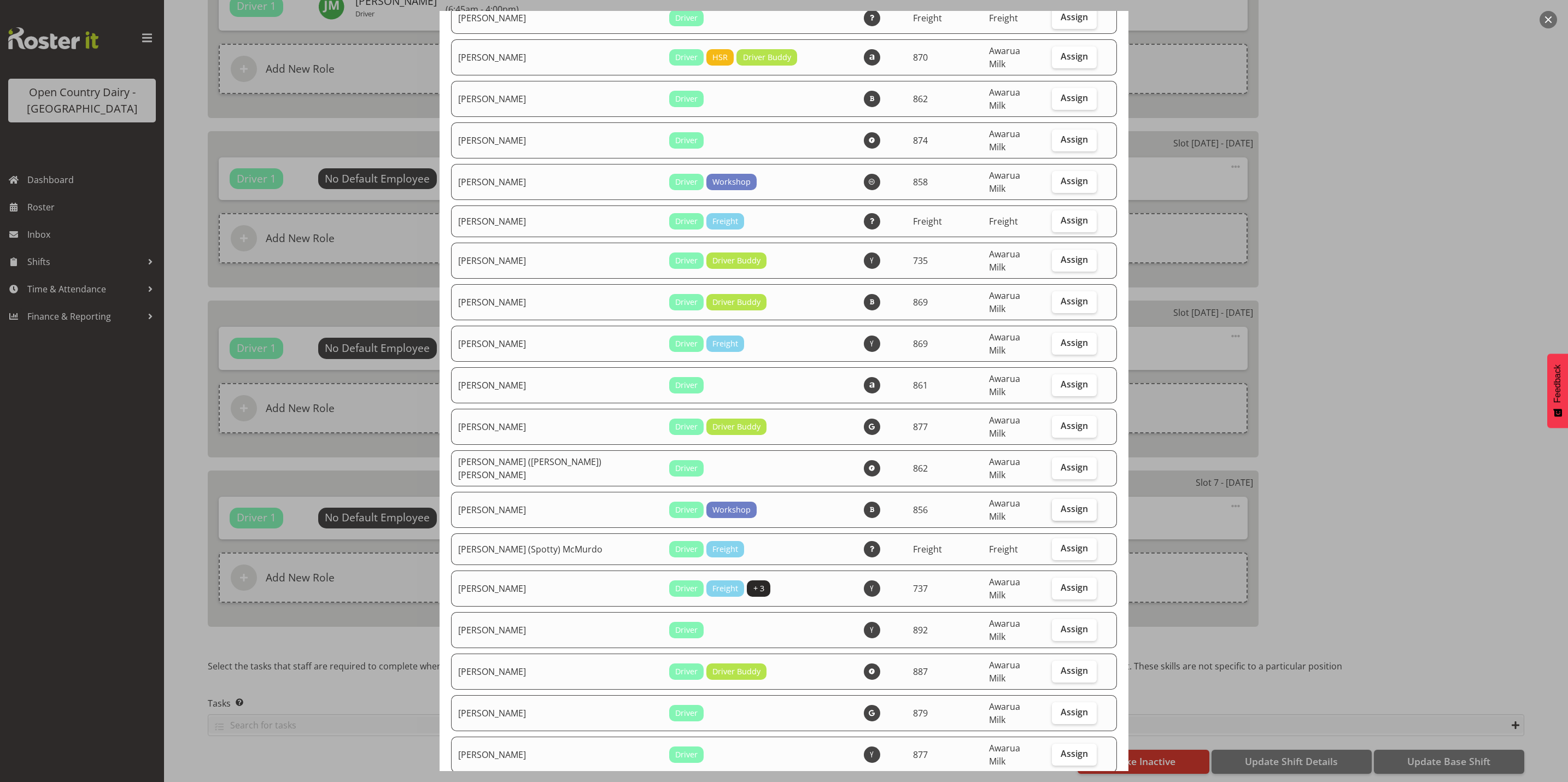
click at [1060, 503] on span "Assign" at bounding box center [1074, 509] width 27 height 11
click at [1055, 506] on input "Assign" at bounding box center [1055, 509] width 7 height 7
checkbox input "true"
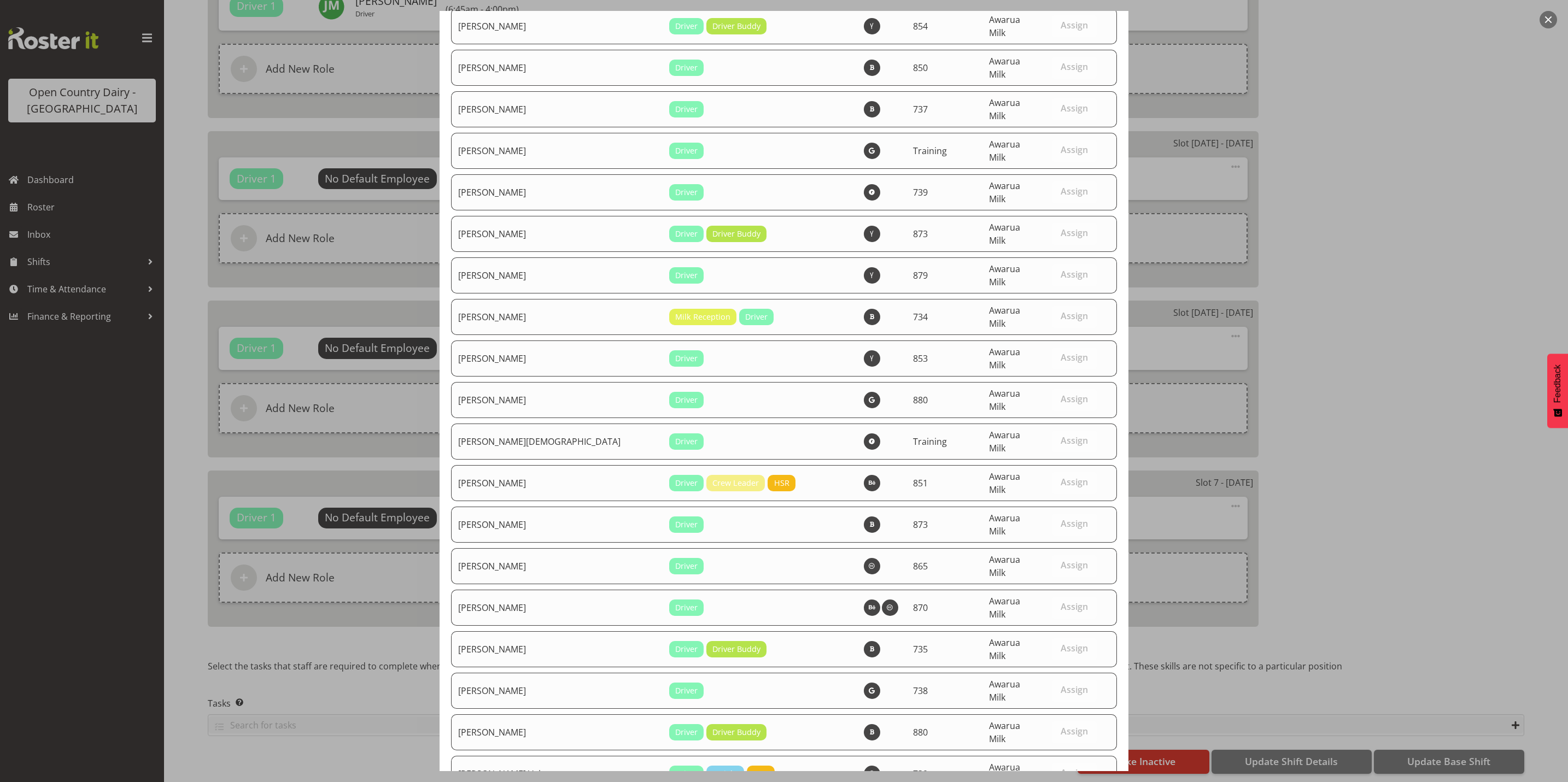
scroll to position [3685, 0]
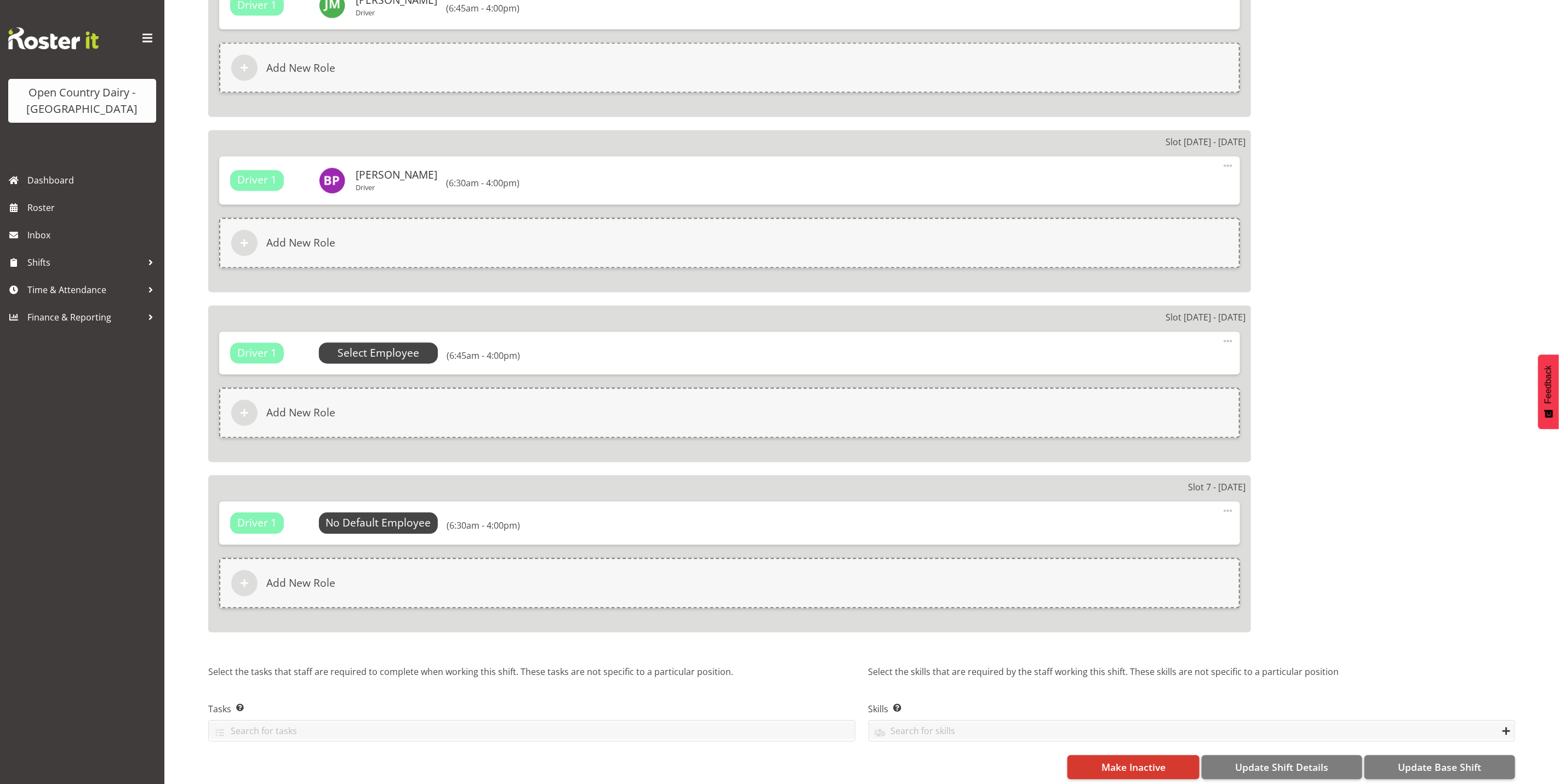
click at [372, 346] on span "Select Employee" at bounding box center [378, 354] width 82 height 16
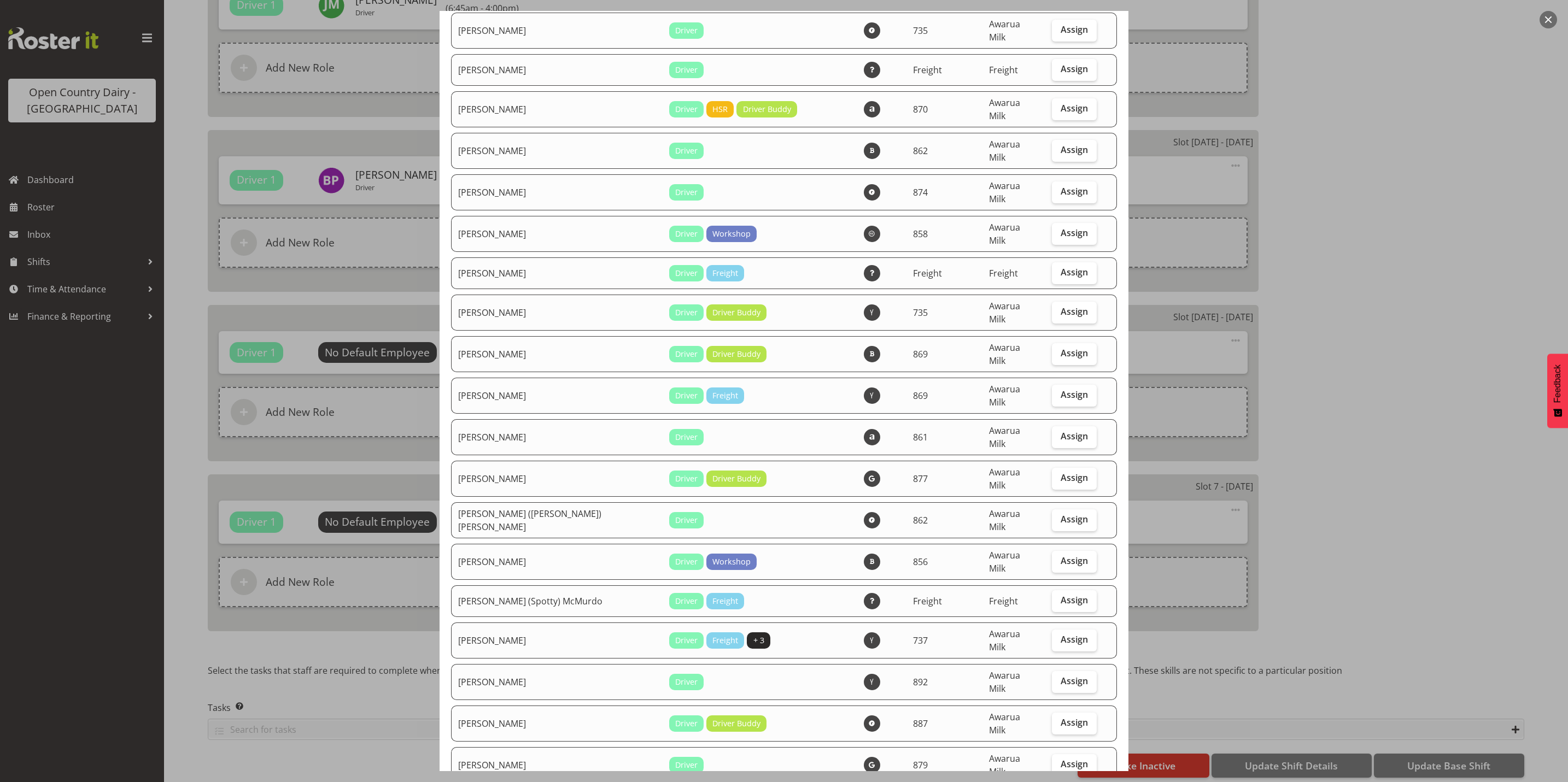
scroll to position [328, 0]
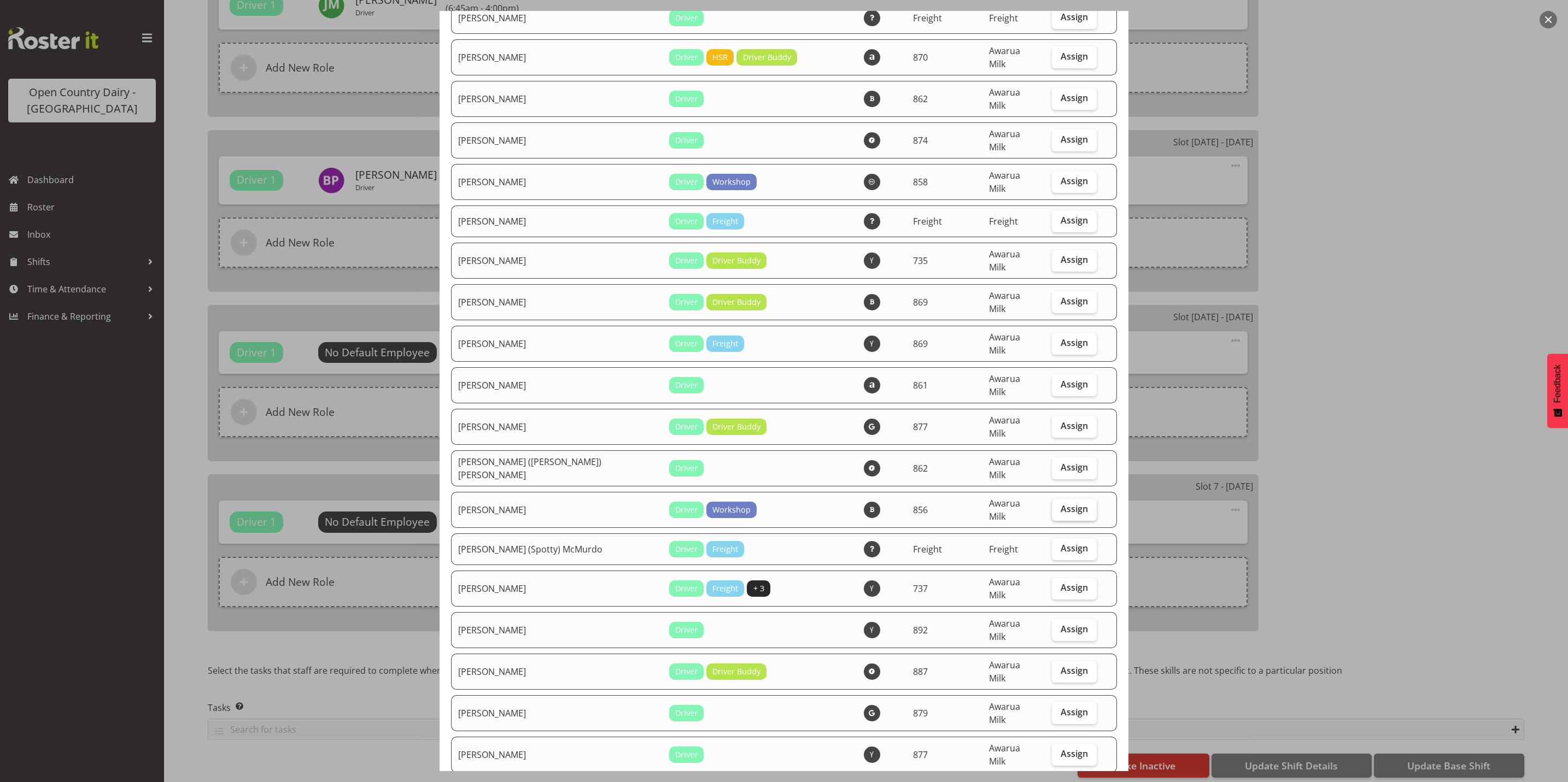
click at [1060, 503] on span "Assign" at bounding box center [1074, 509] width 27 height 11
click at [1055, 506] on input "Assign" at bounding box center [1055, 509] width 7 height 7
checkbox input "true"
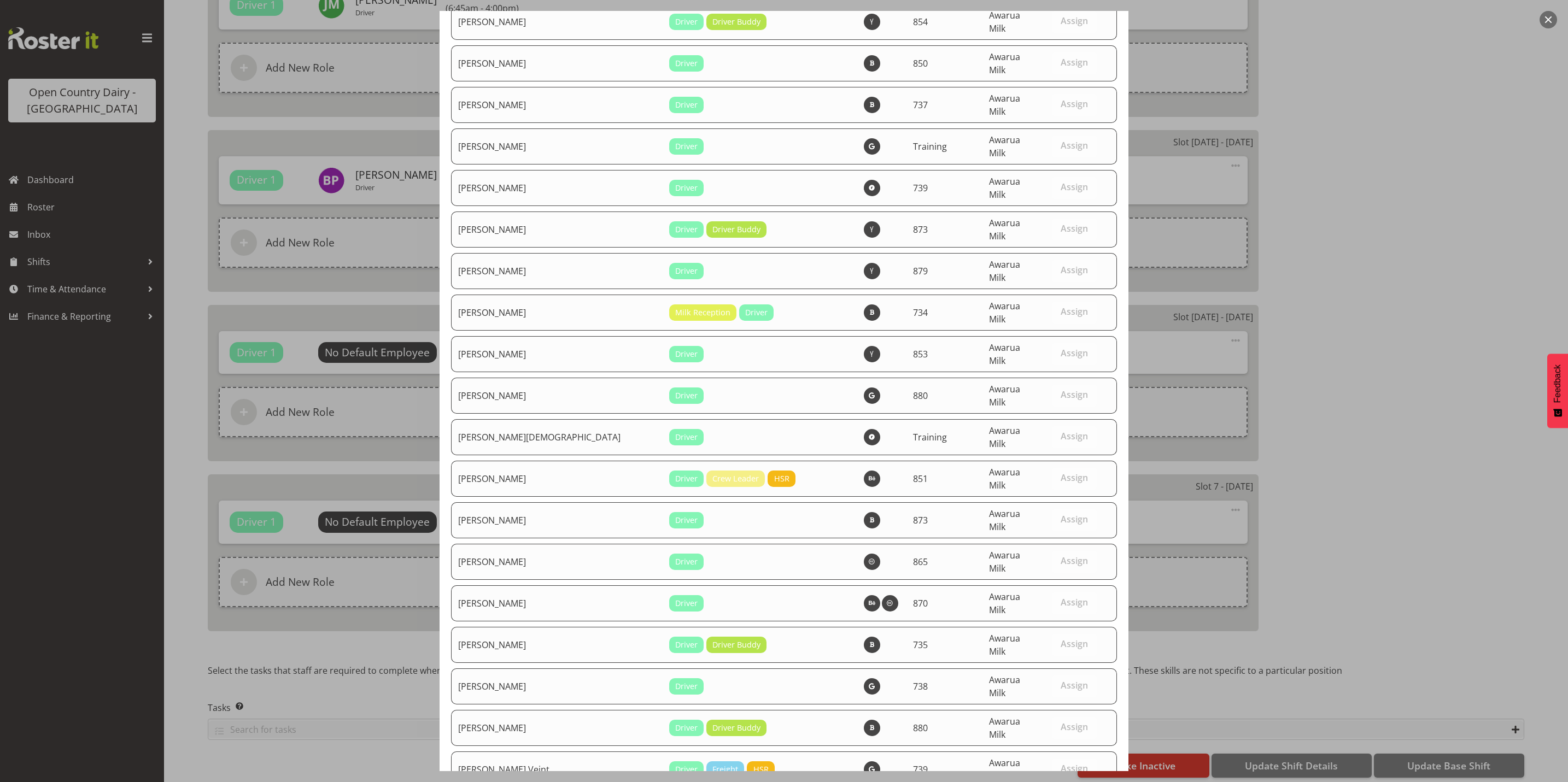
scroll to position [3685, 0]
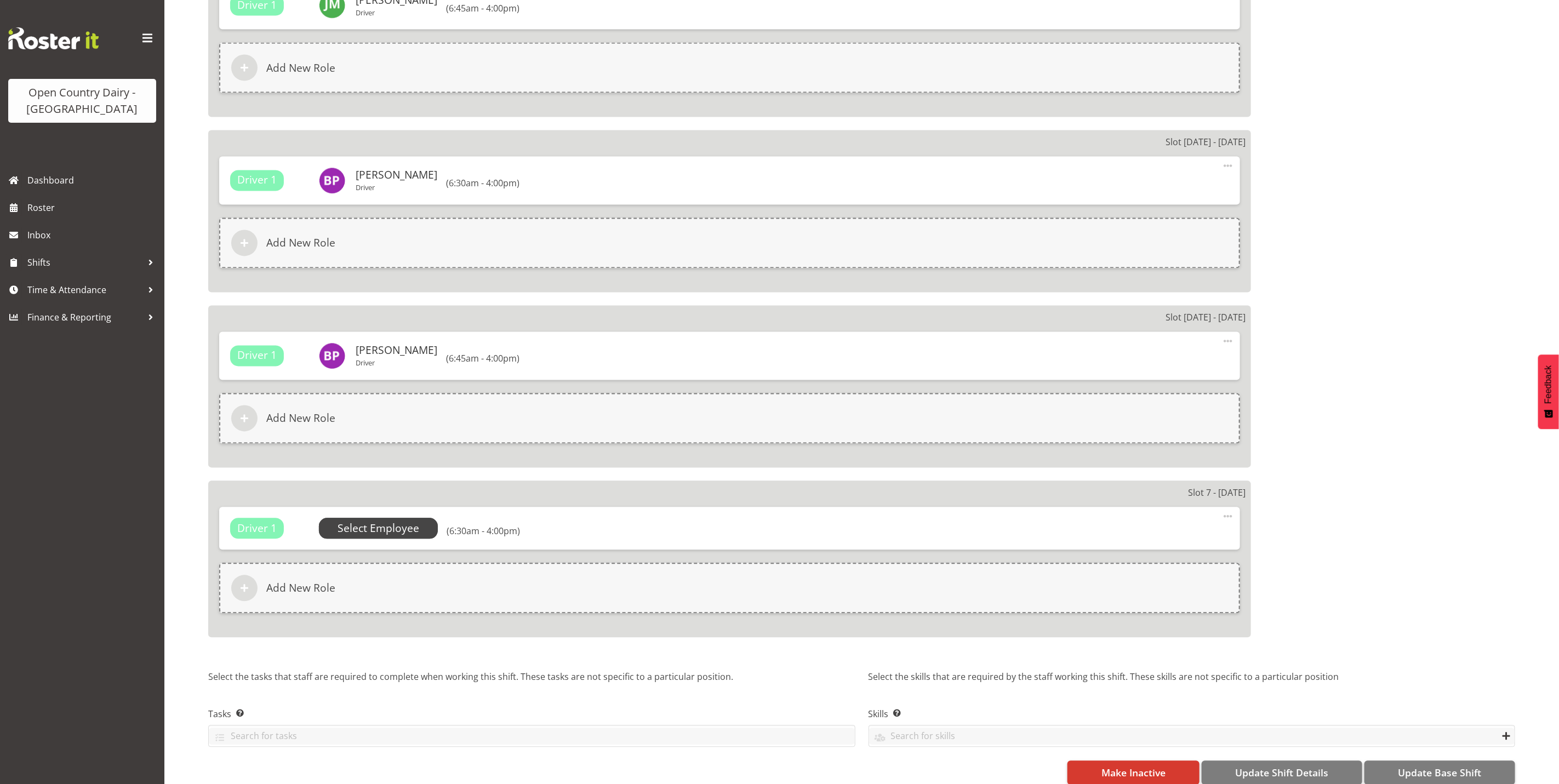
click at [397, 528] on span "Select Employee" at bounding box center [378, 529] width 82 height 16
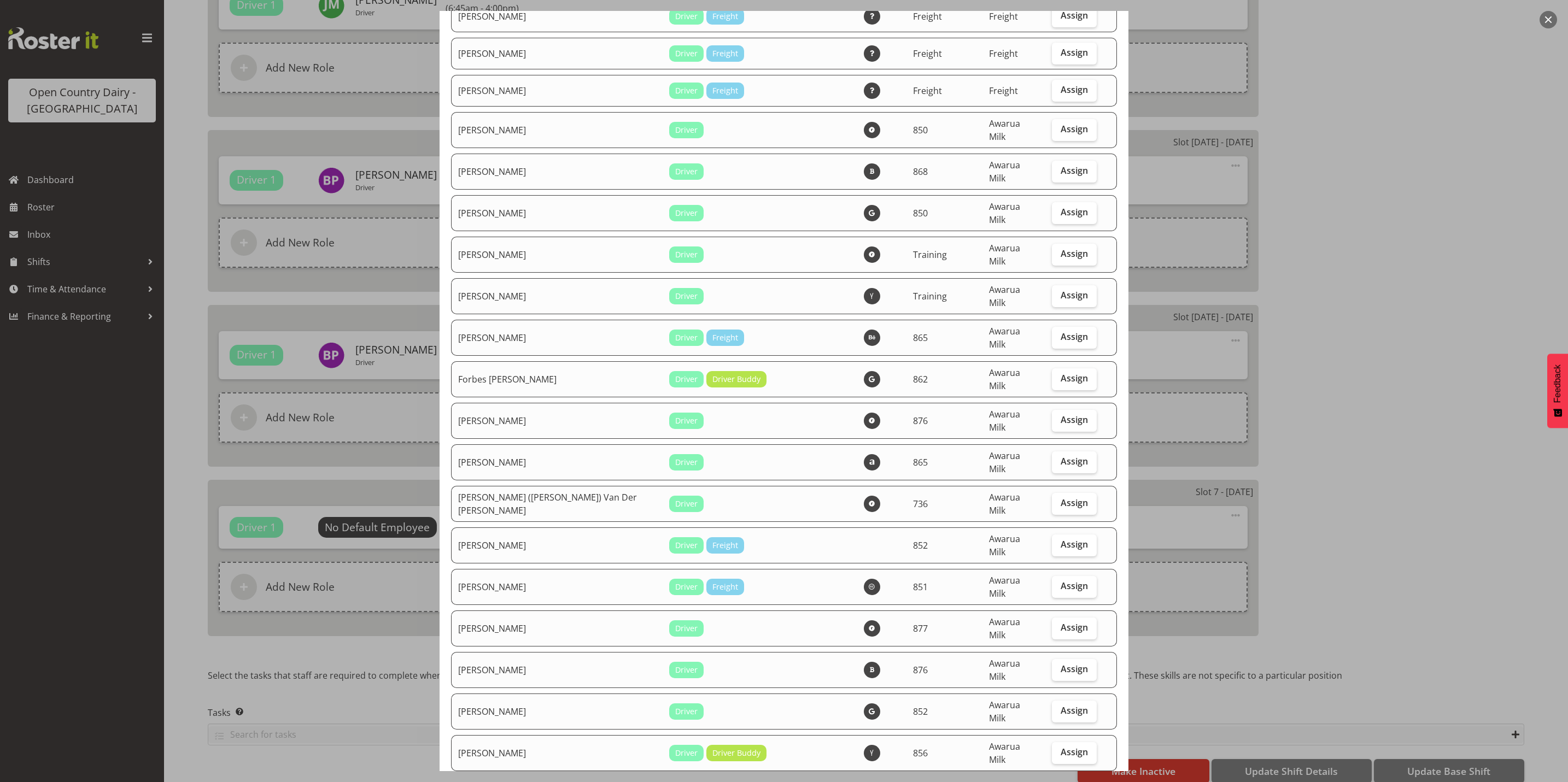
scroll to position [1558, 0]
checkbox input "true"
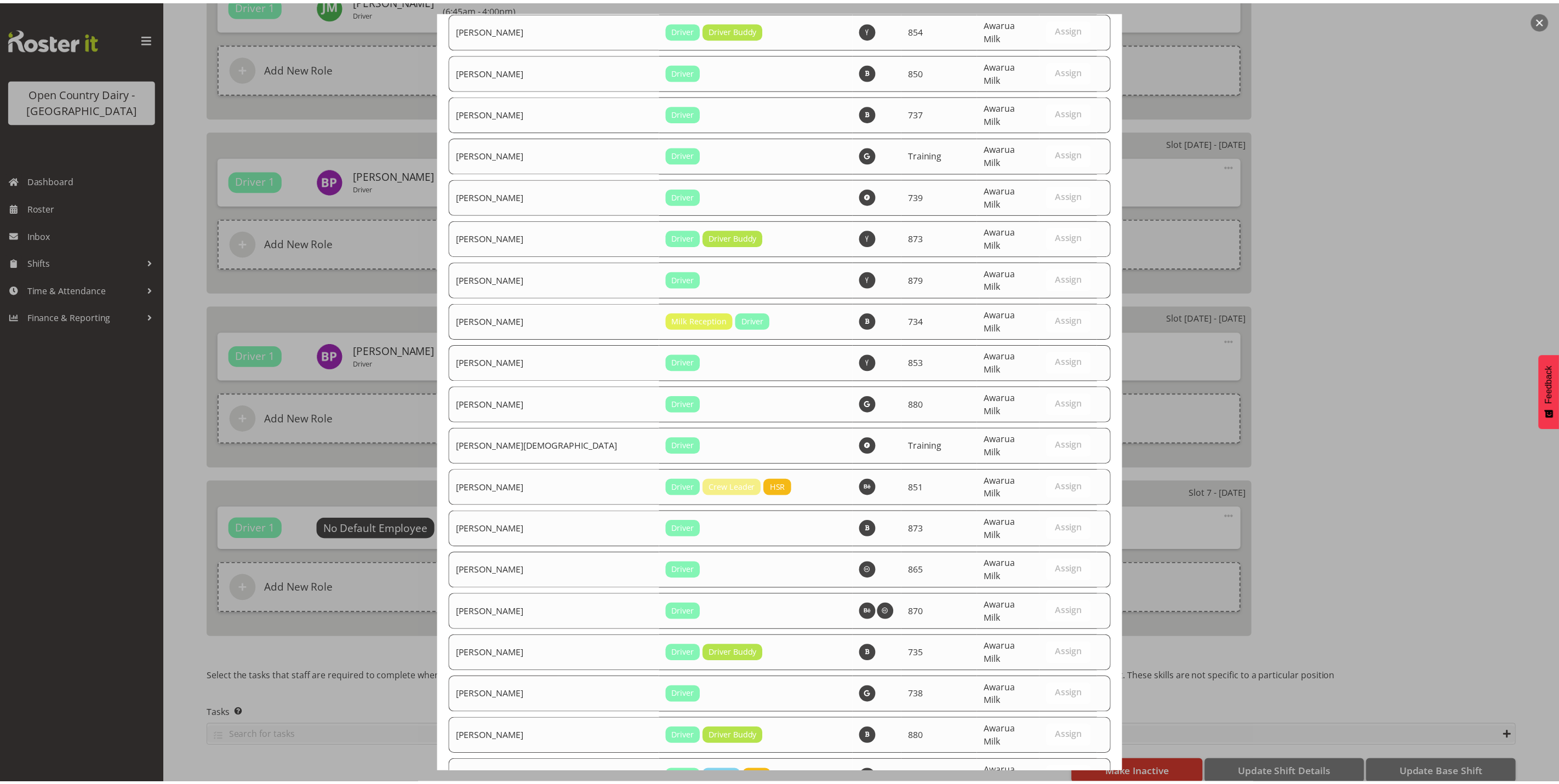
scroll to position [3695, 0]
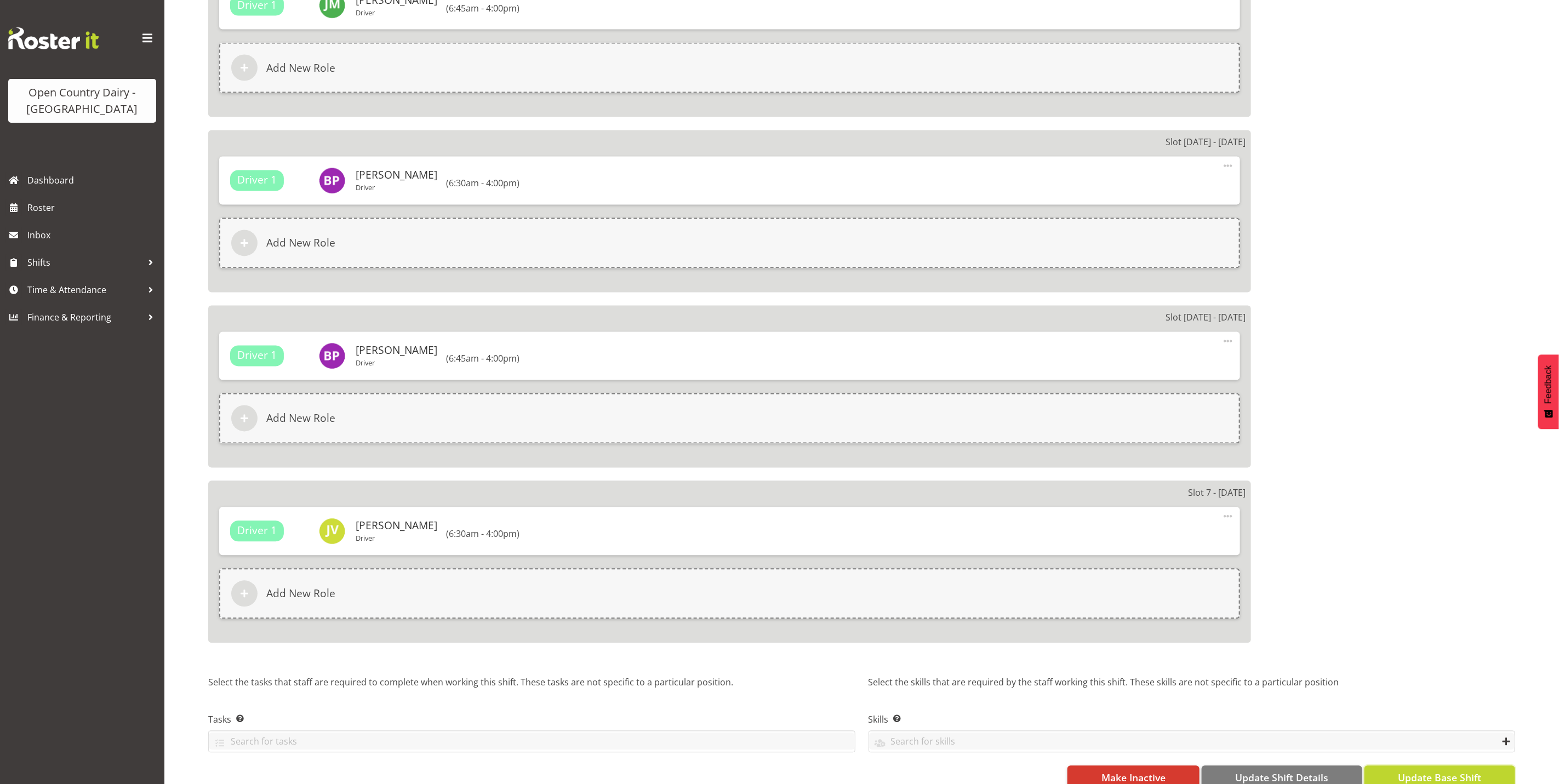
click at [1435, 777] on span "Update Base Shift" at bounding box center [1439, 778] width 84 height 14
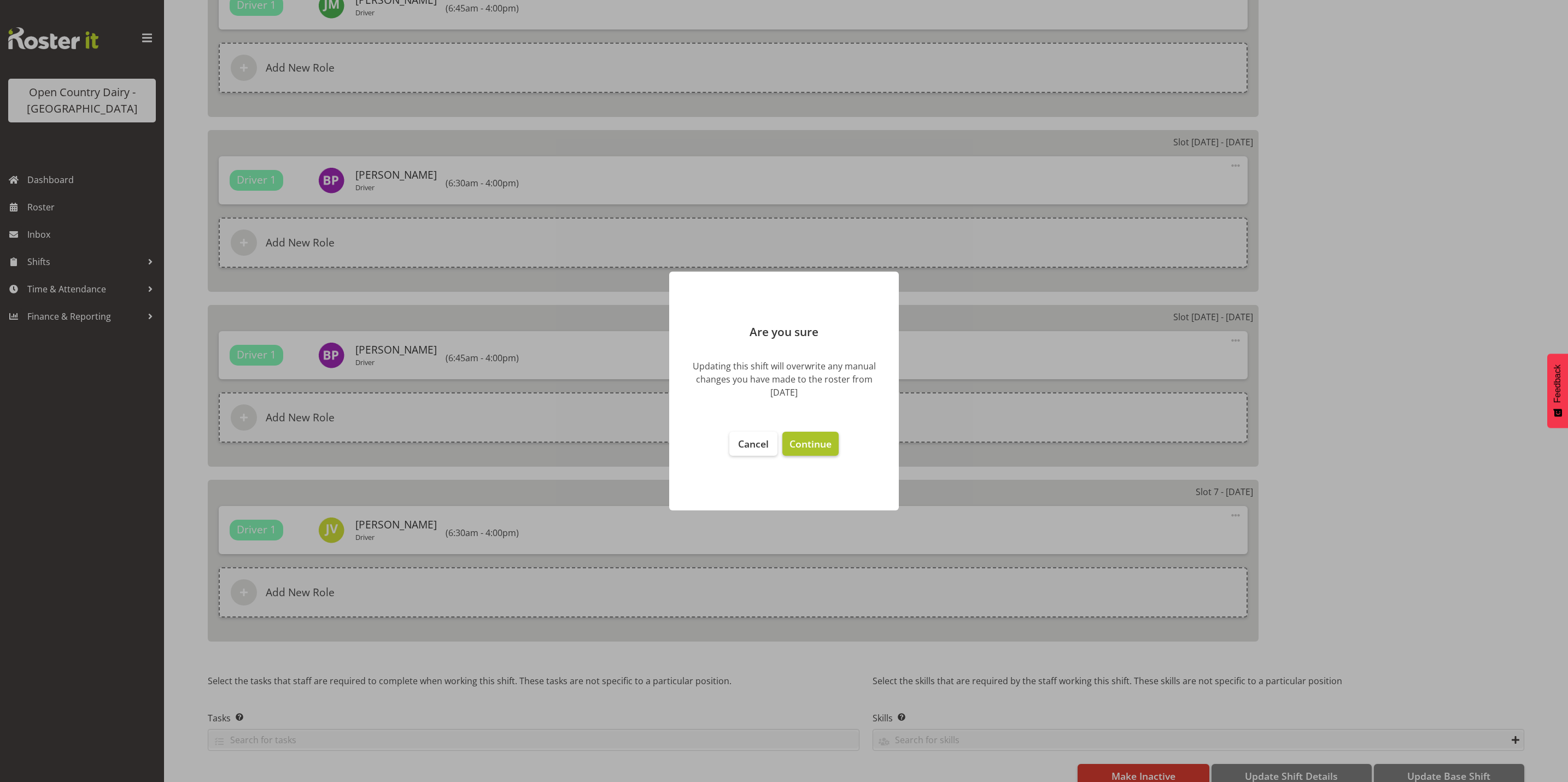
click at [808, 449] on span "Continue" at bounding box center [810, 444] width 42 height 13
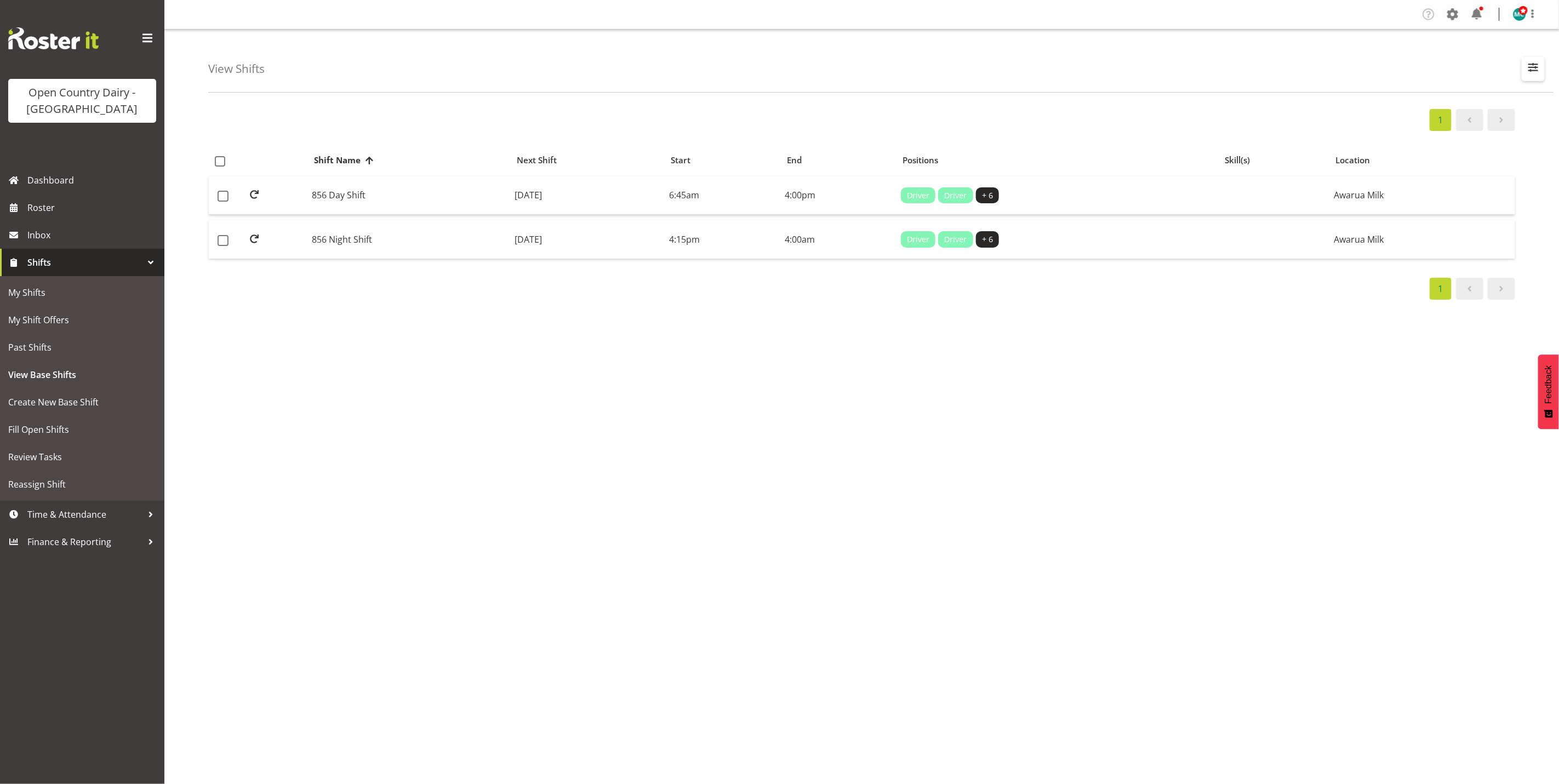
click at [1543, 67] on button "button" at bounding box center [1533, 69] width 23 height 24
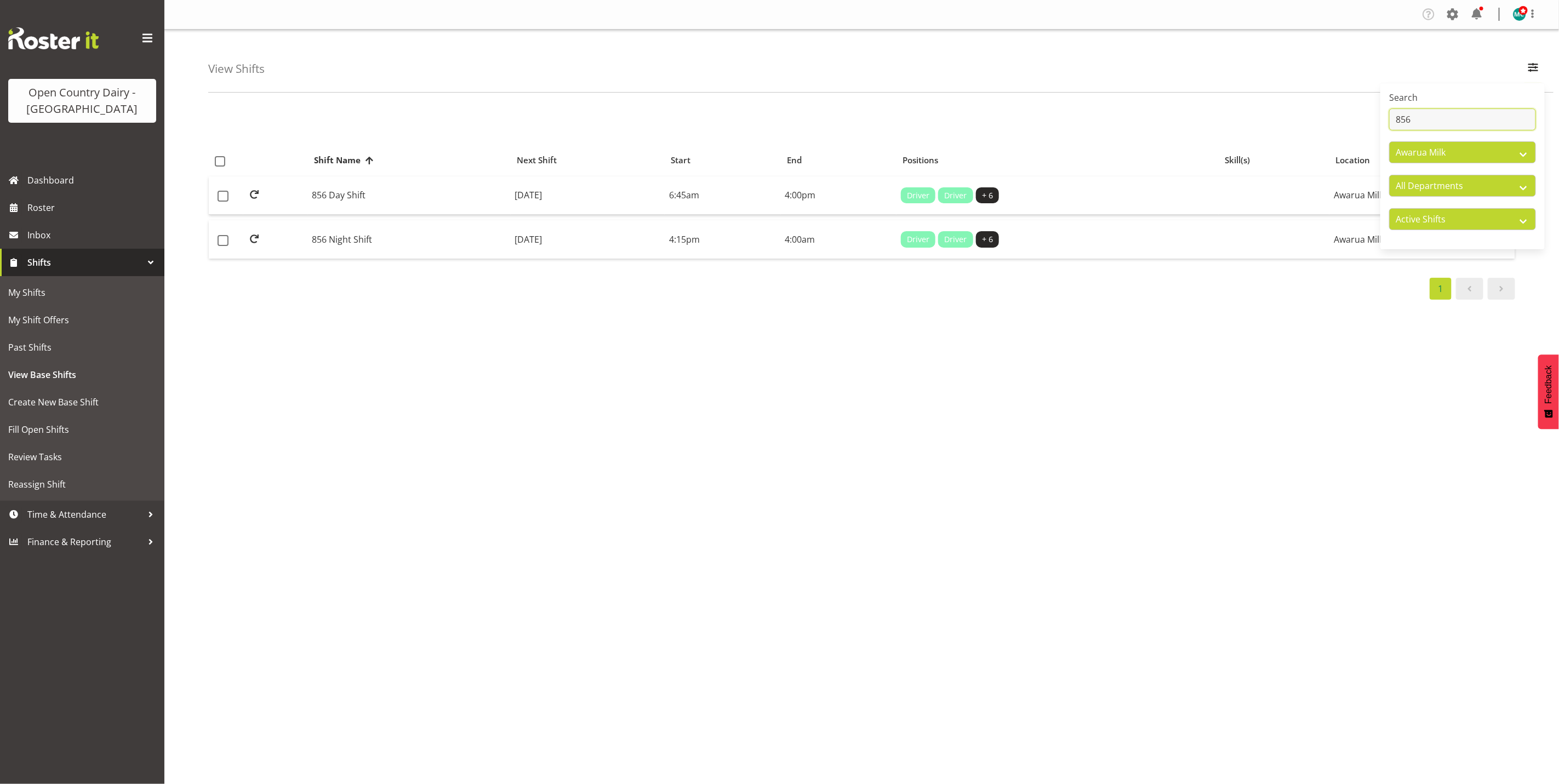
click at [1474, 123] on input "856" at bounding box center [1463, 120] width 147 height 22
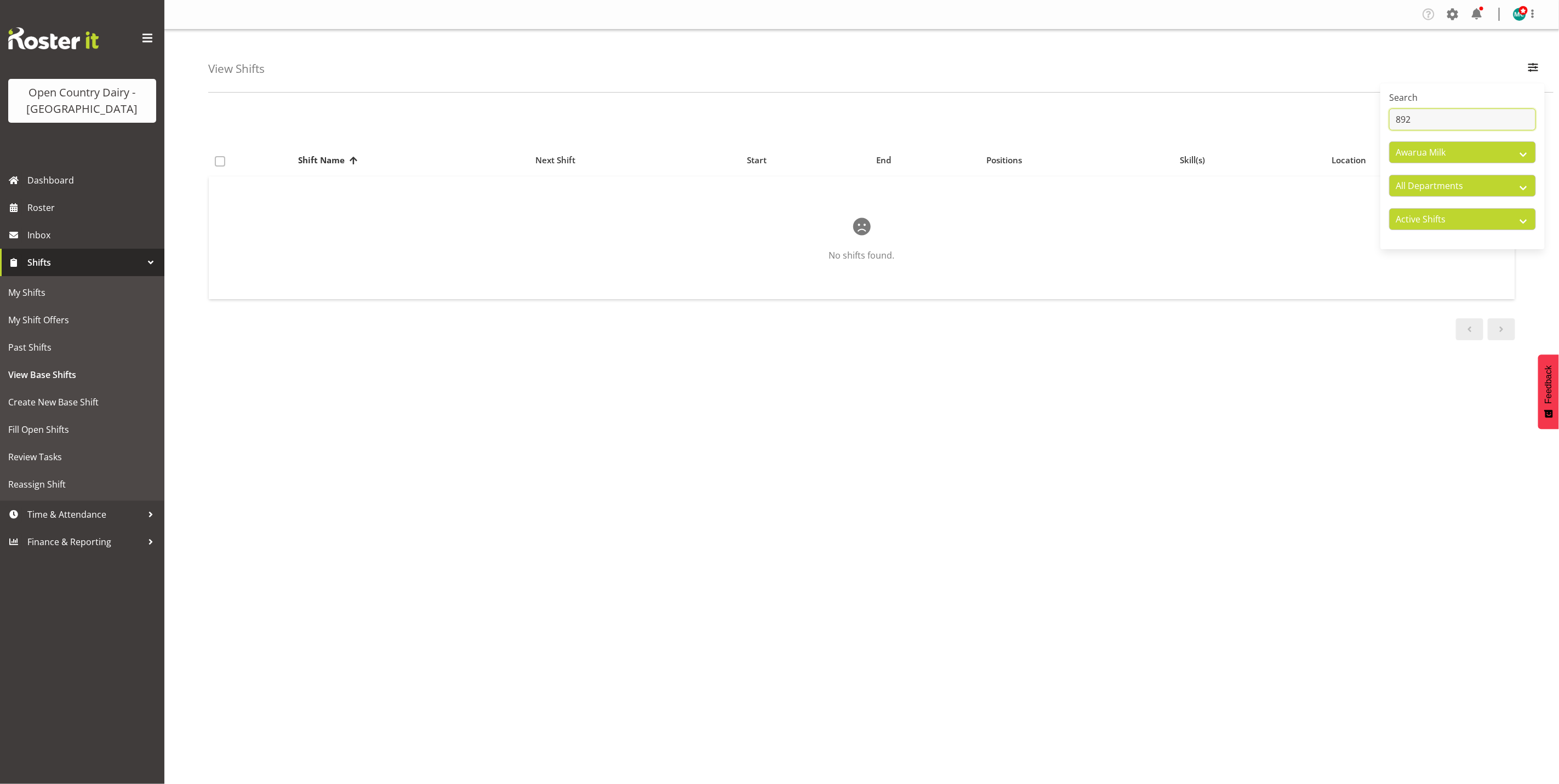
click at [1442, 119] on input "892" at bounding box center [1463, 120] width 147 height 22
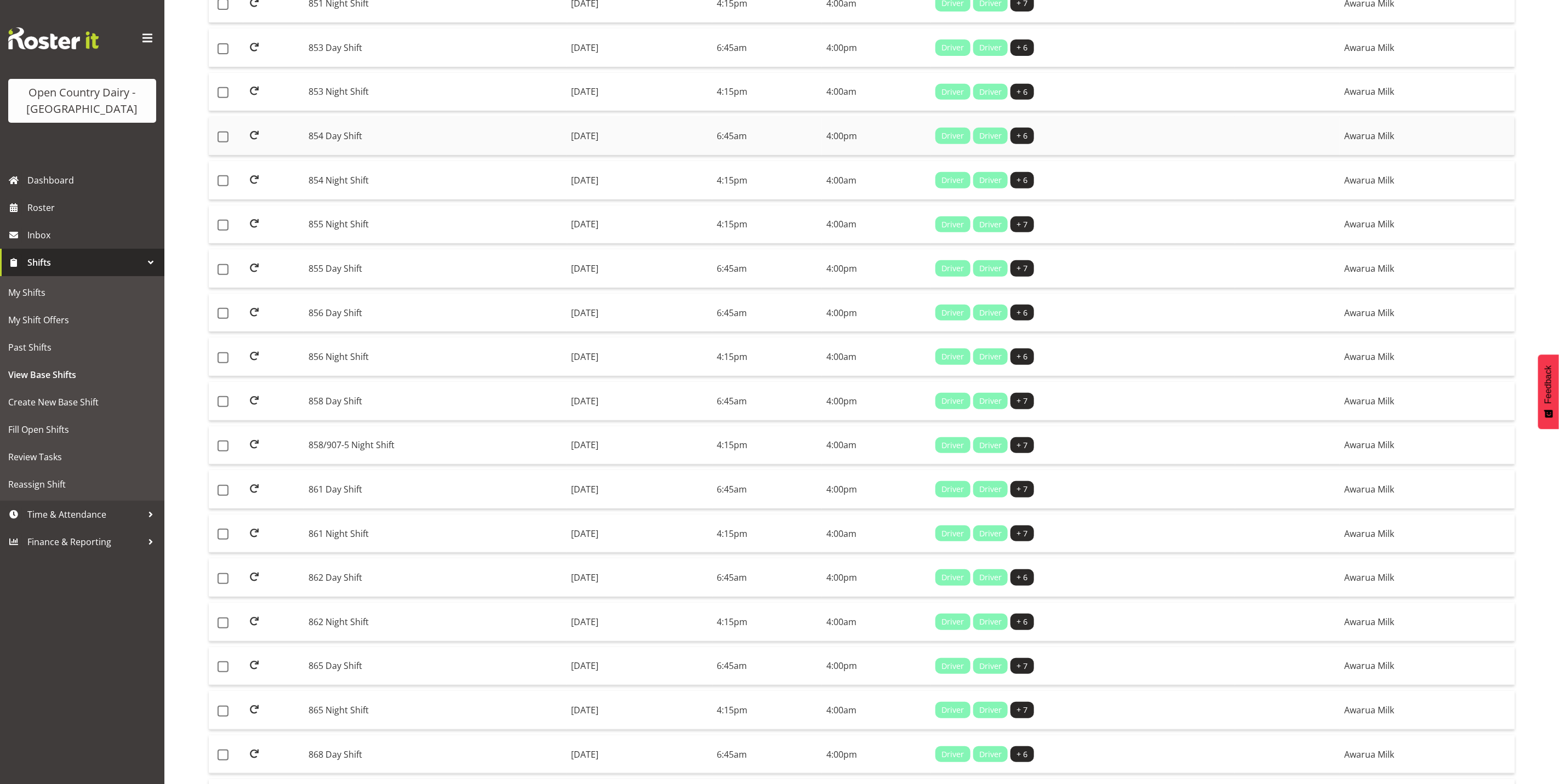
scroll to position [9, 0]
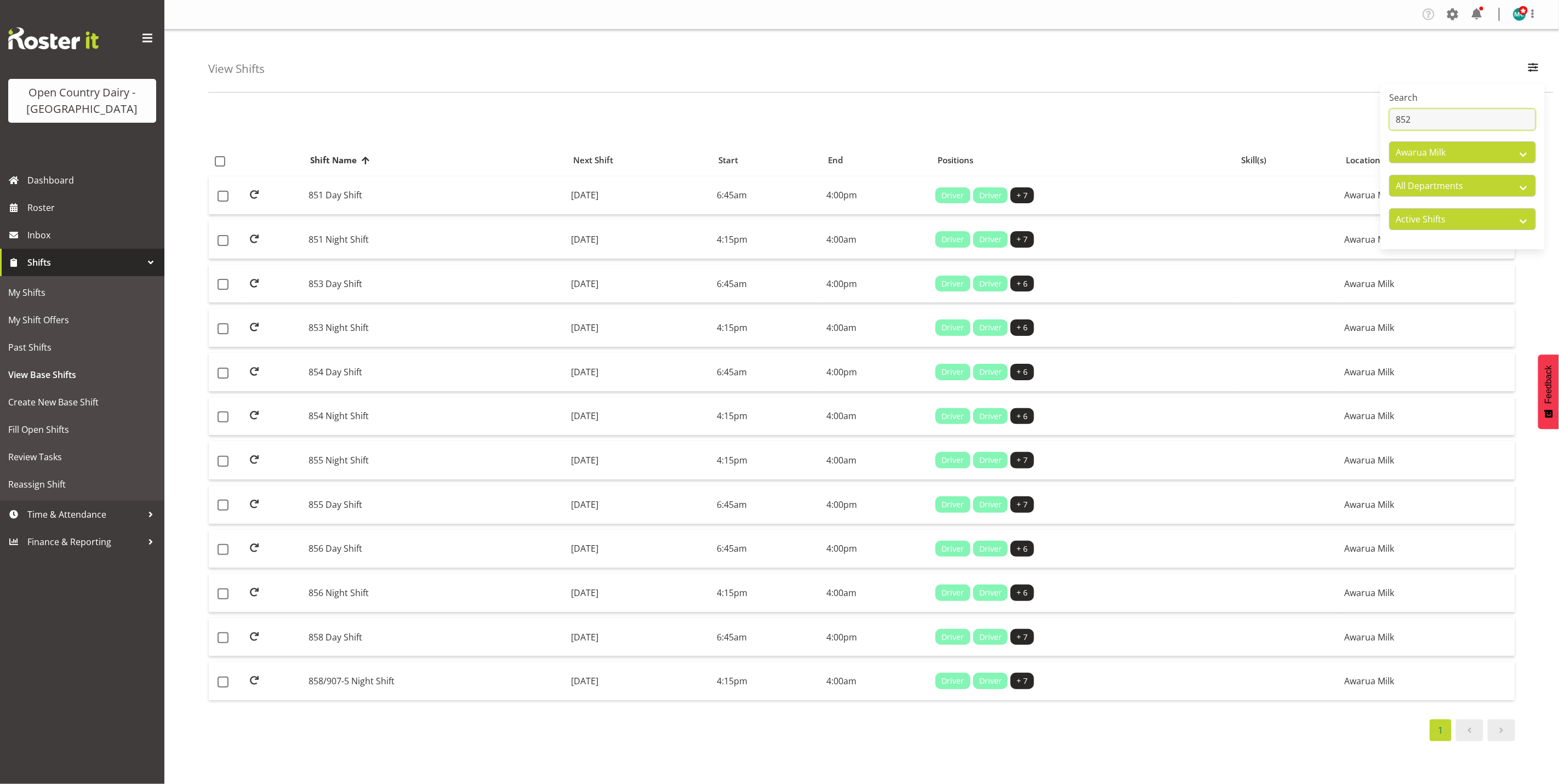
type input "852"
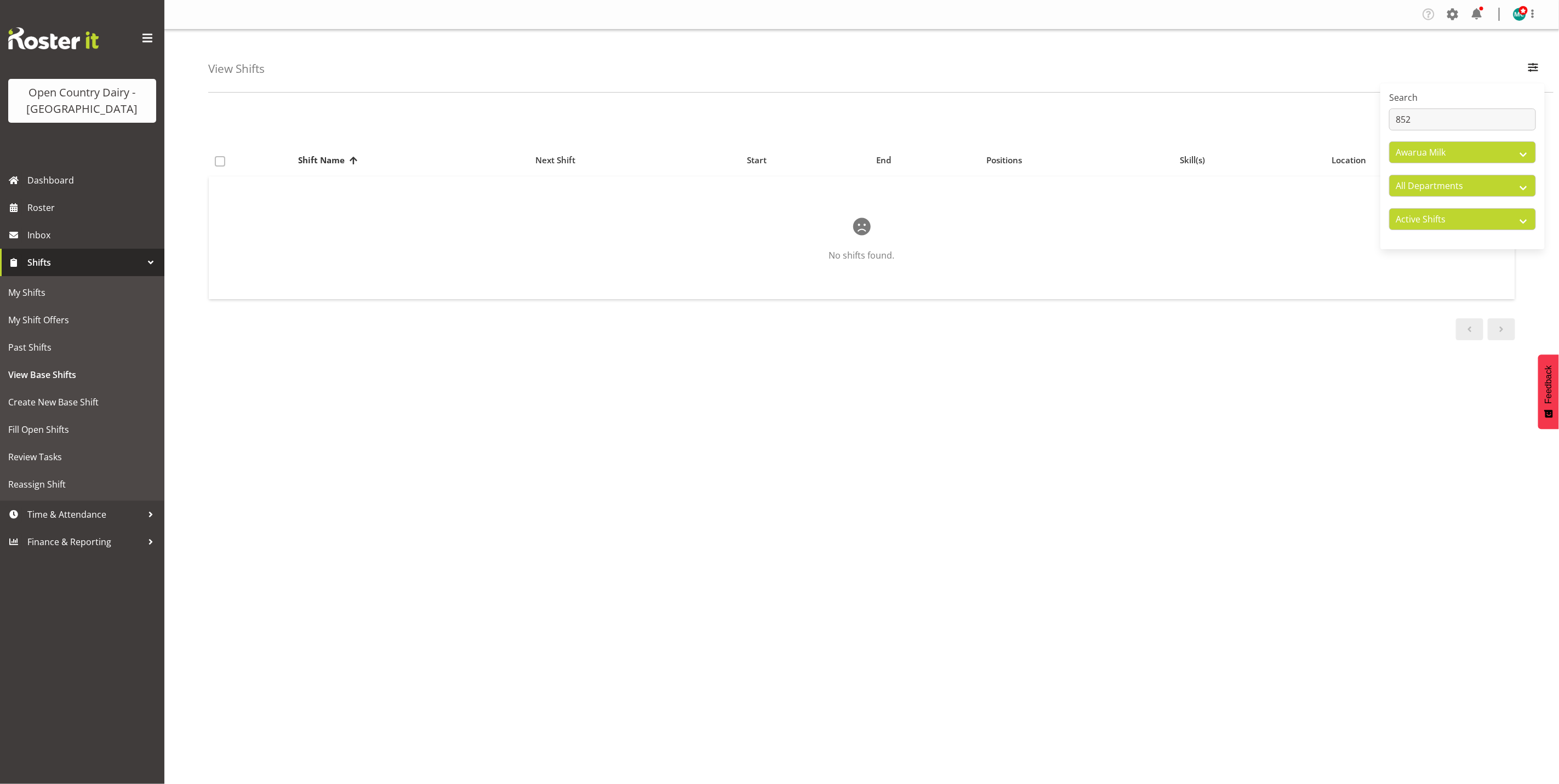
click at [46, 263] on span "Shifts" at bounding box center [85, 262] width 115 height 16
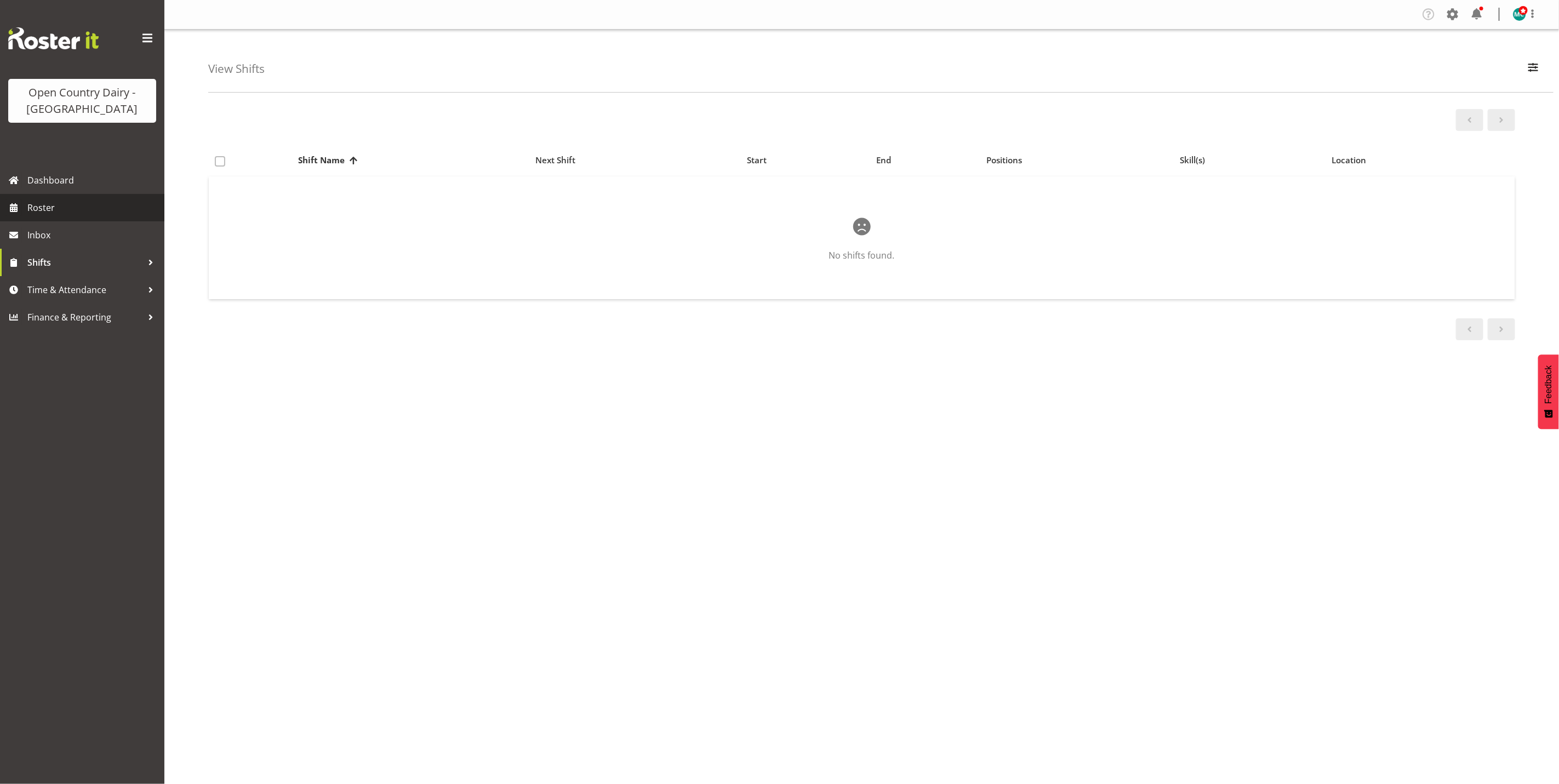
click at [45, 206] on span "Roster" at bounding box center [93, 207] width 132 height 16
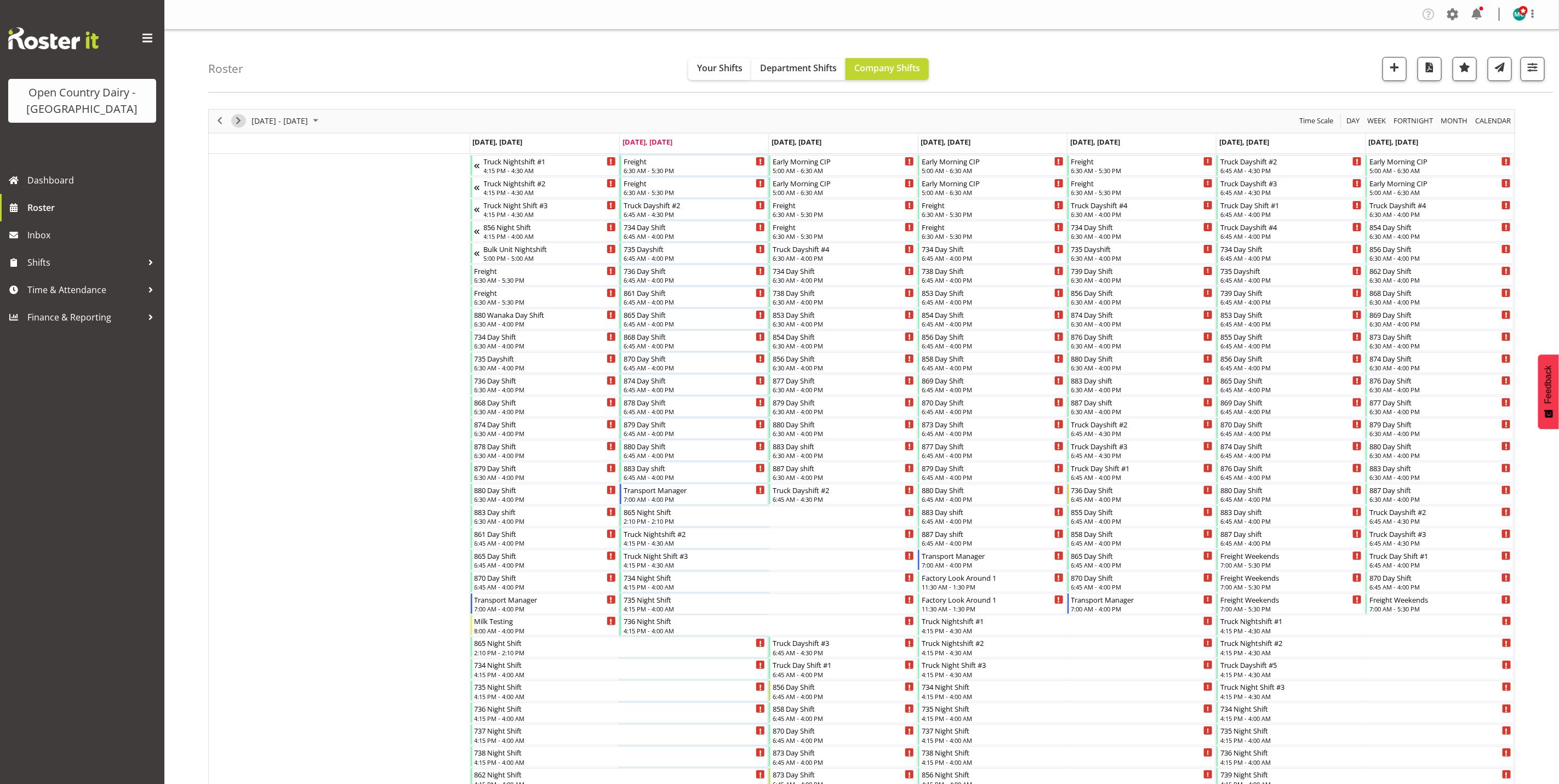
click at [242, 123] on span "Next" at bounding box center [239, 121] width 13 height 13
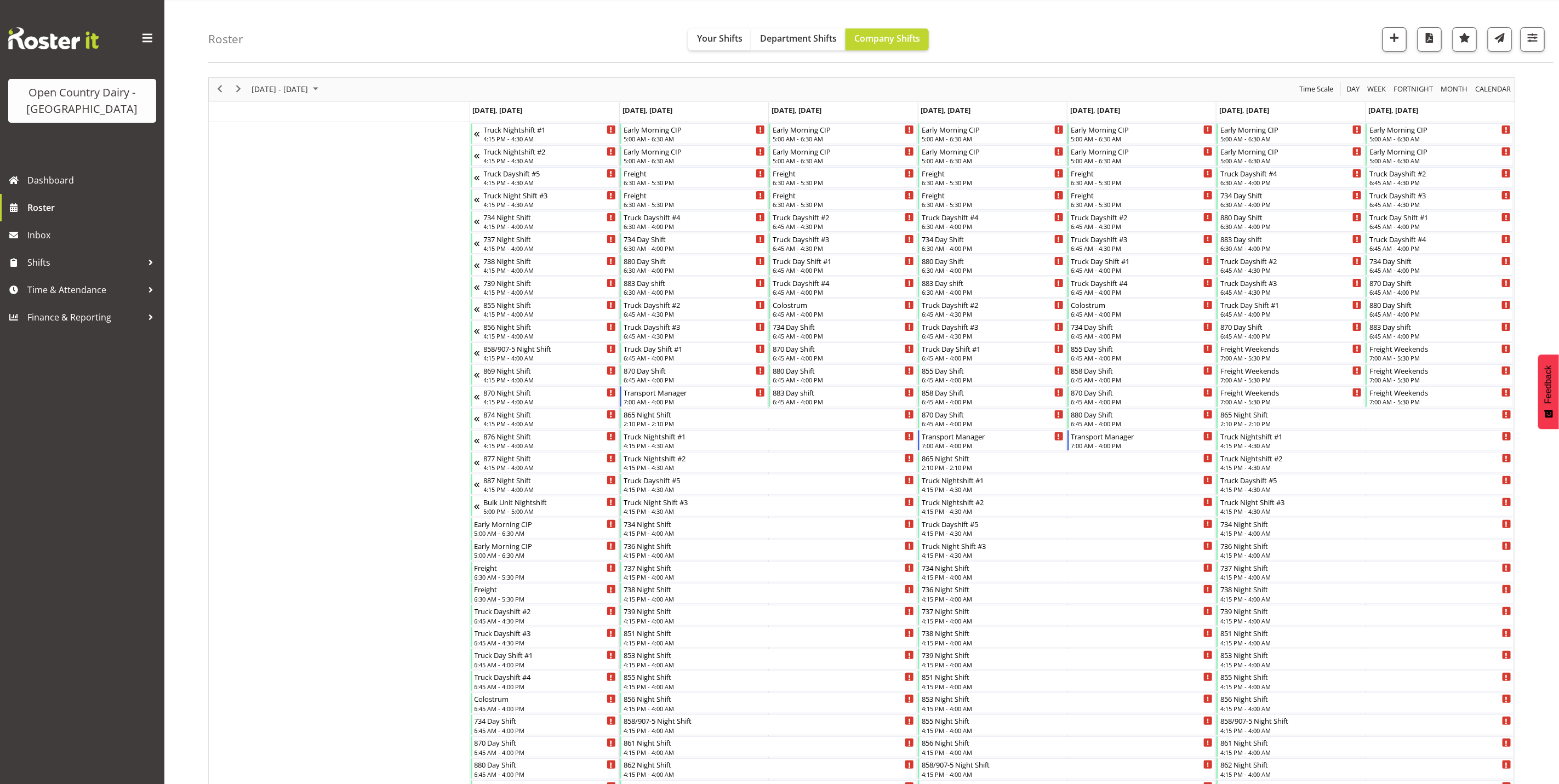
scroll to position [82, 0]
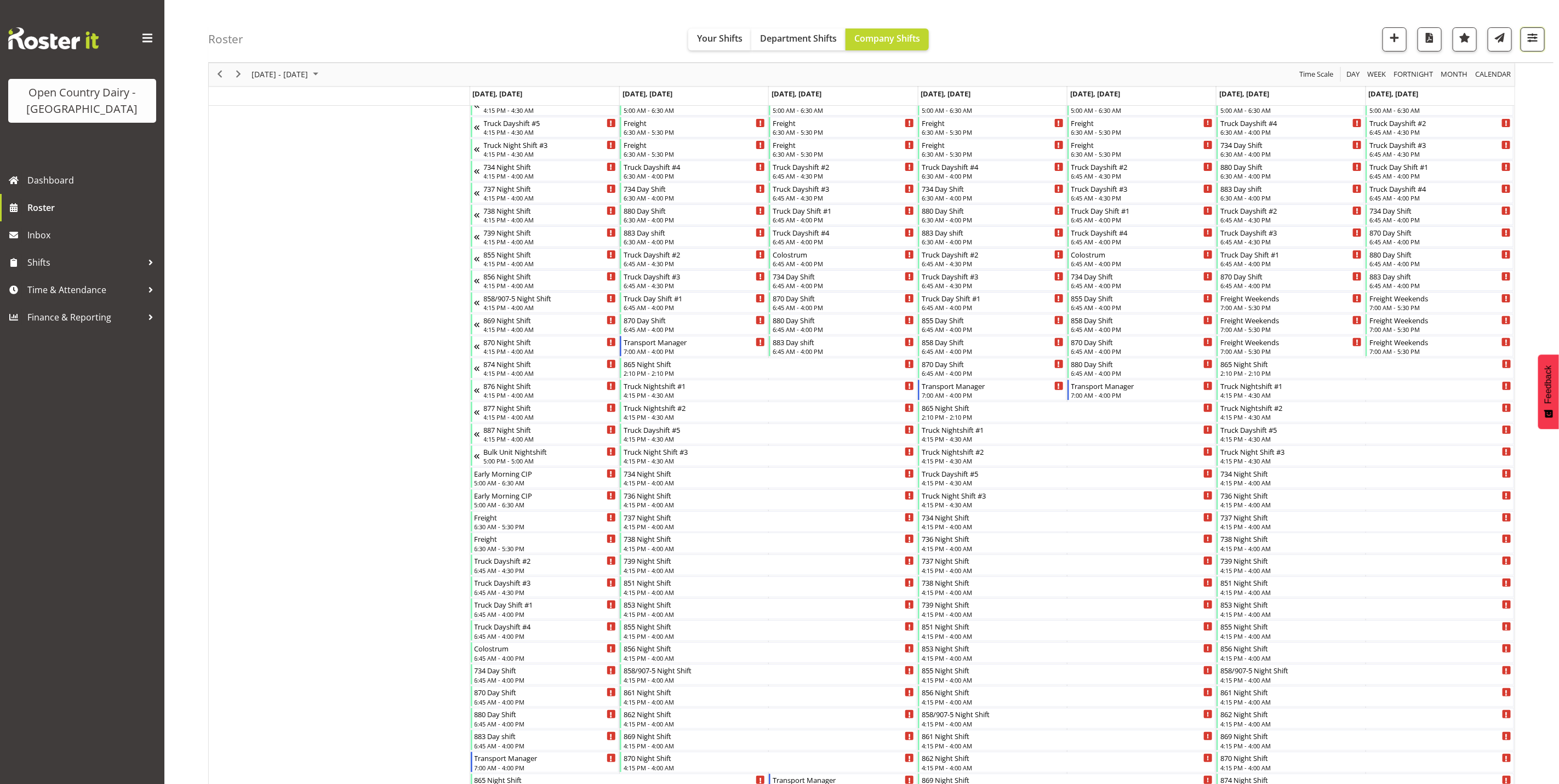
click at [1536, 34] on span "button" at bounding box center [1533, 37] width 14 height 14
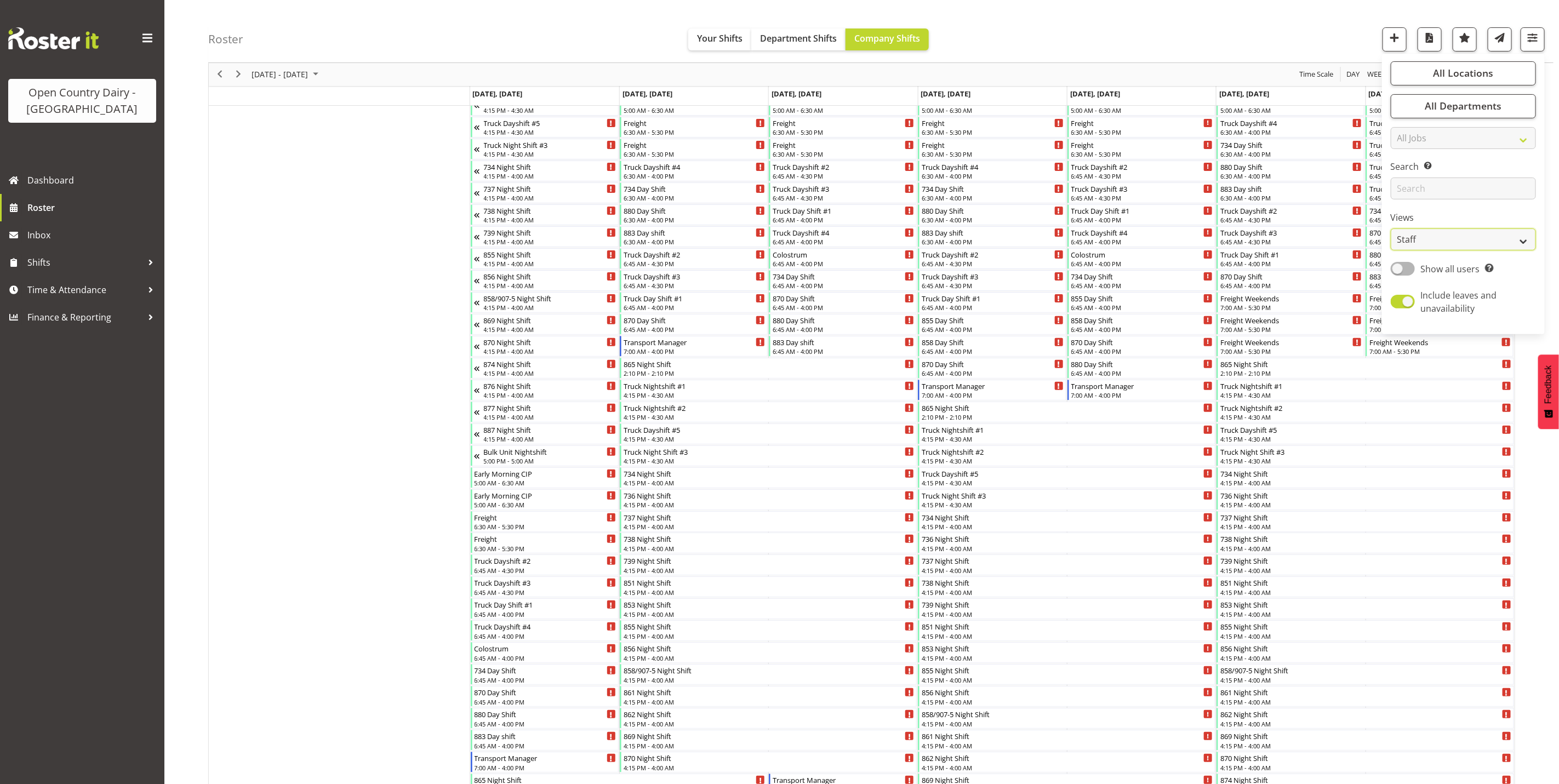
click at [1432, 239] on select "Staff Role Shift - Horizontal Shift - Vertical Staff - Location" at bounding box center [1464, 240] width 145 height 22
select select "shiftH"
click at [1391, 251] on select "Staff Role Shift - Horizontal Shift - Vertical Staff - Location" at bounding box center [1464, 240] width 145 height 22
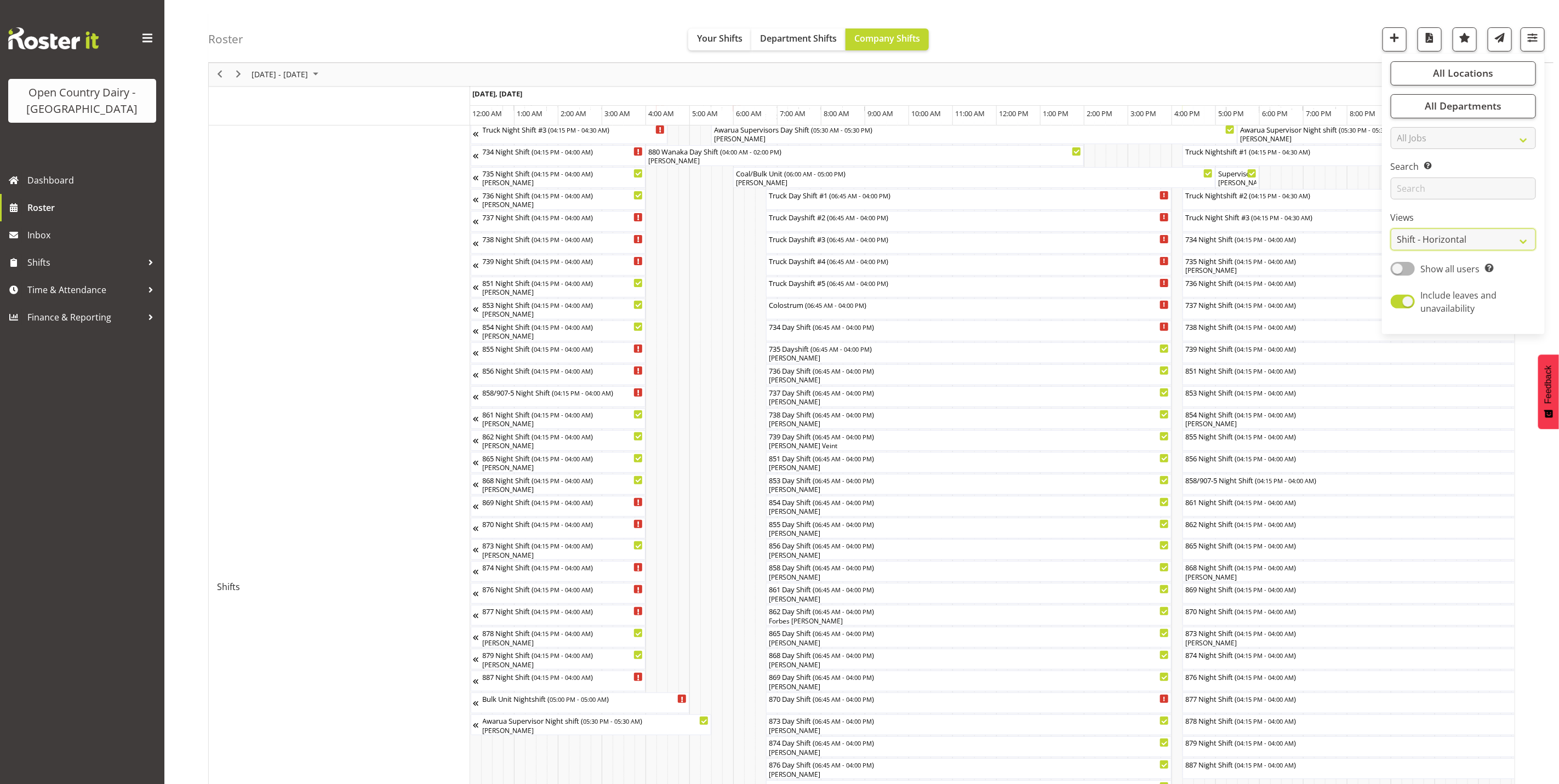
scroll to position [246, 0]
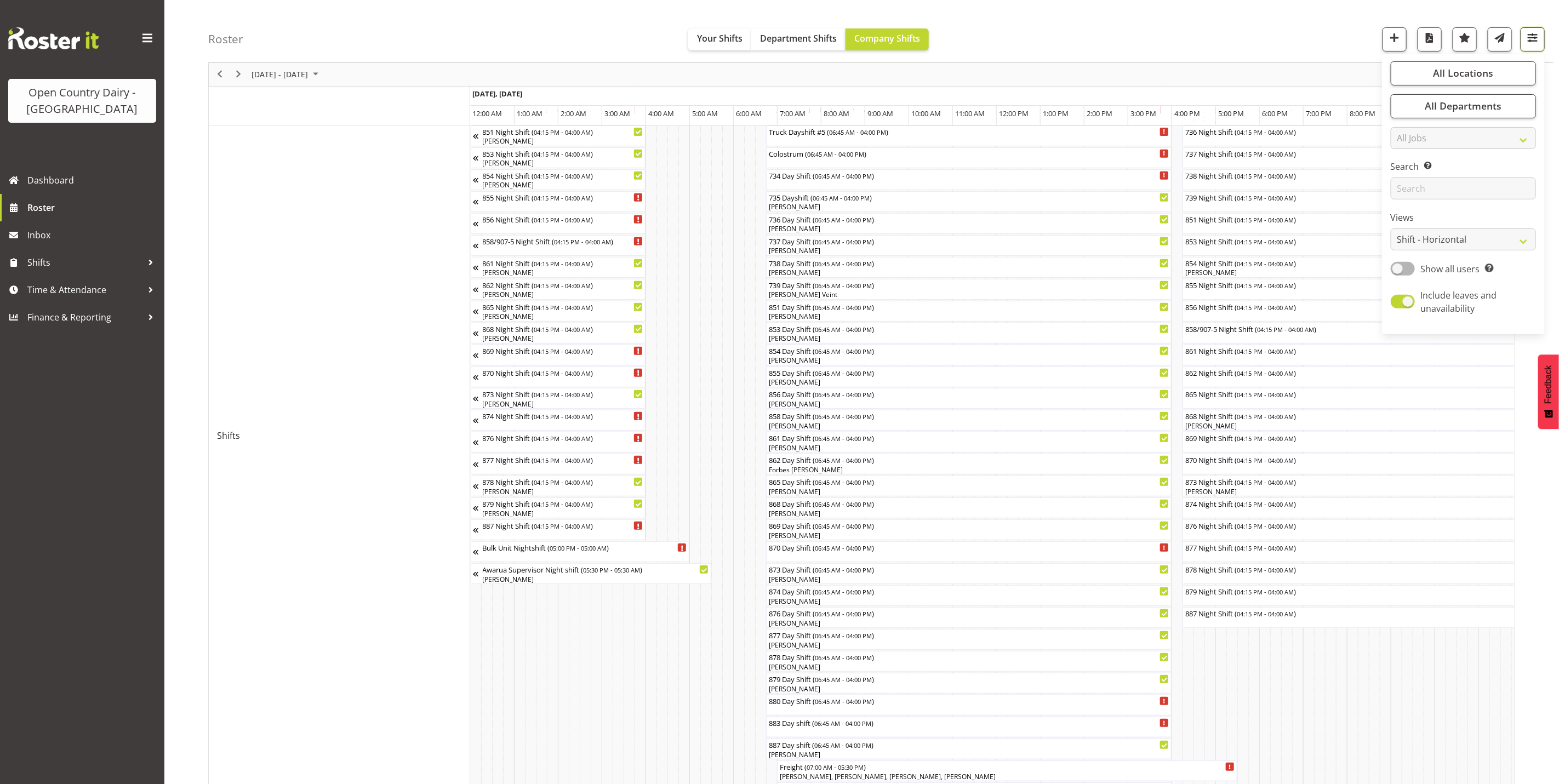
click at [1536, 43] on span "button" at bounding box center [1533, 37] width 14 height 14
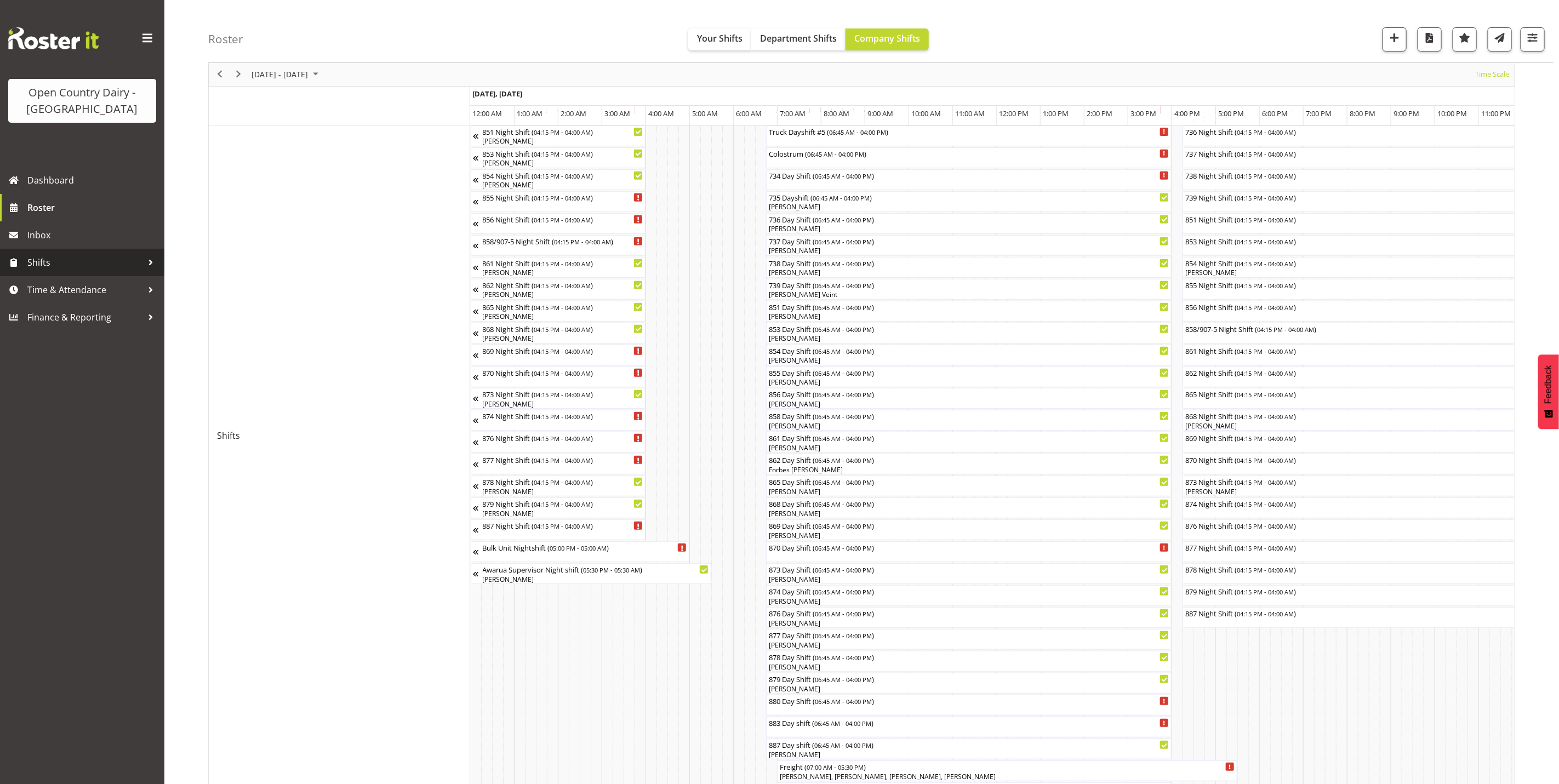
click at [56, 262] on span "Shifts" at bounding box center [85, 262] width 115 height 16
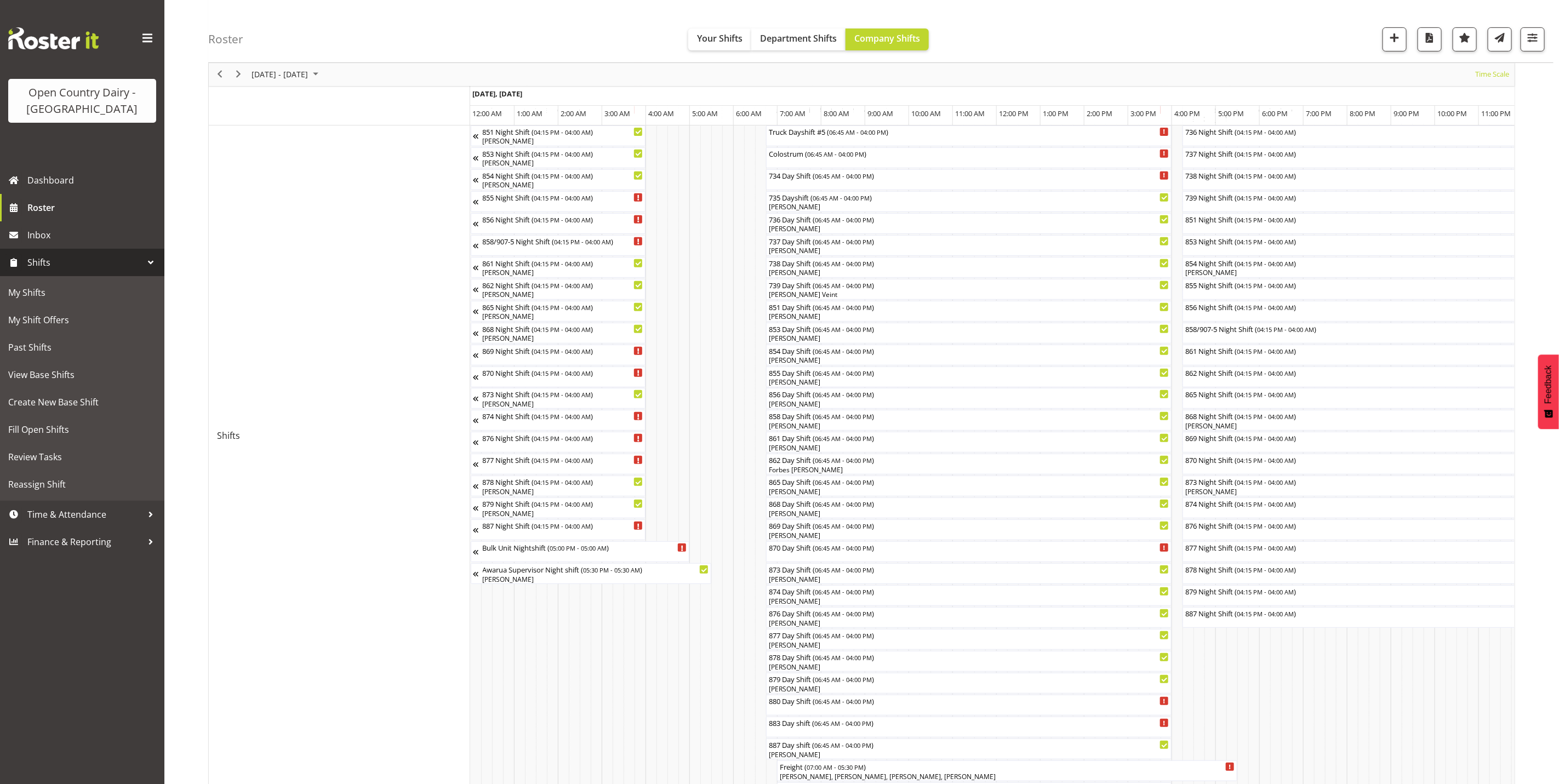
scroll to position [0, 0]
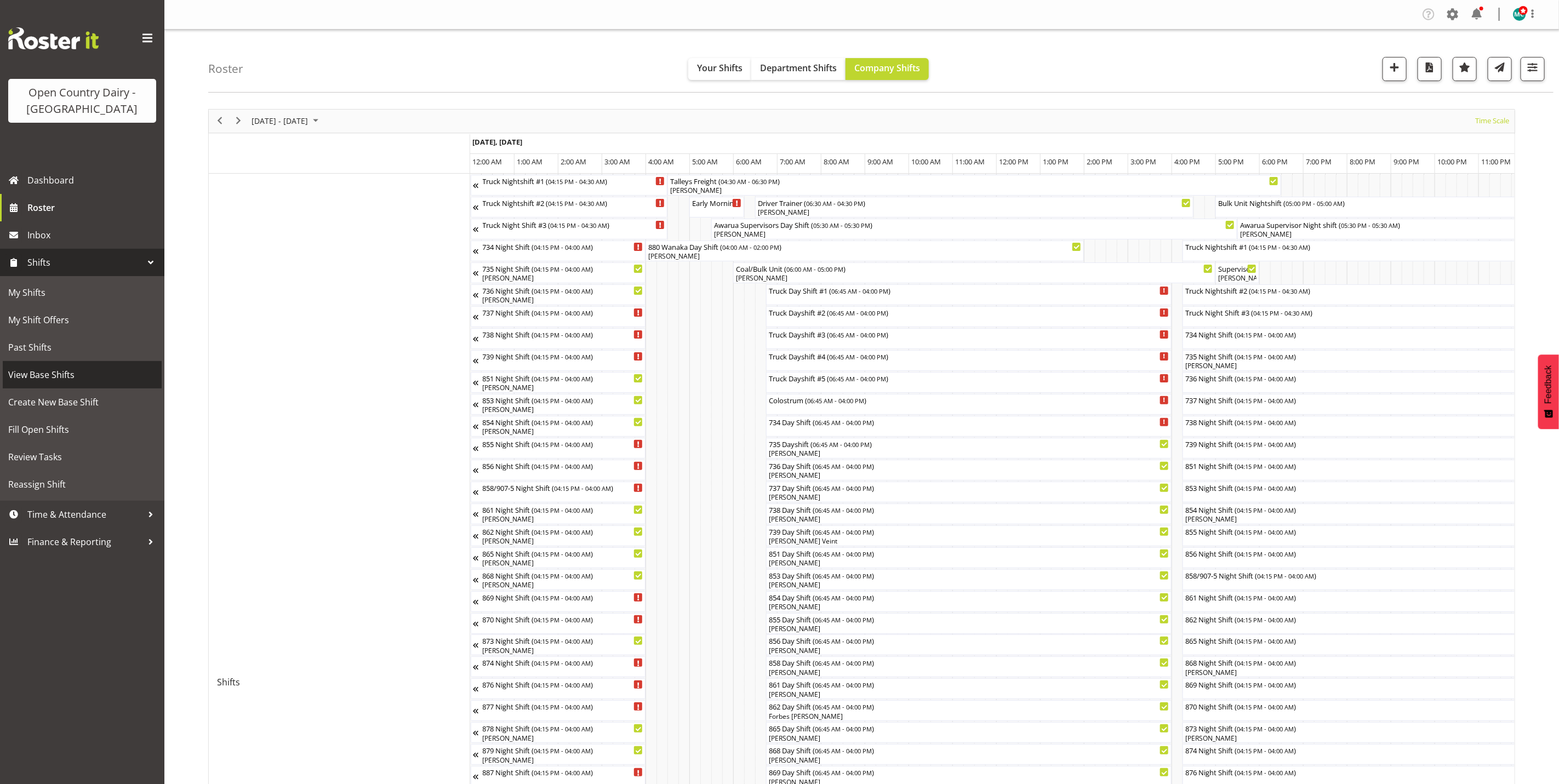
click at [32, 376] on span "View Base Shifts" at bounding box center [82, 375] width 148 height 16
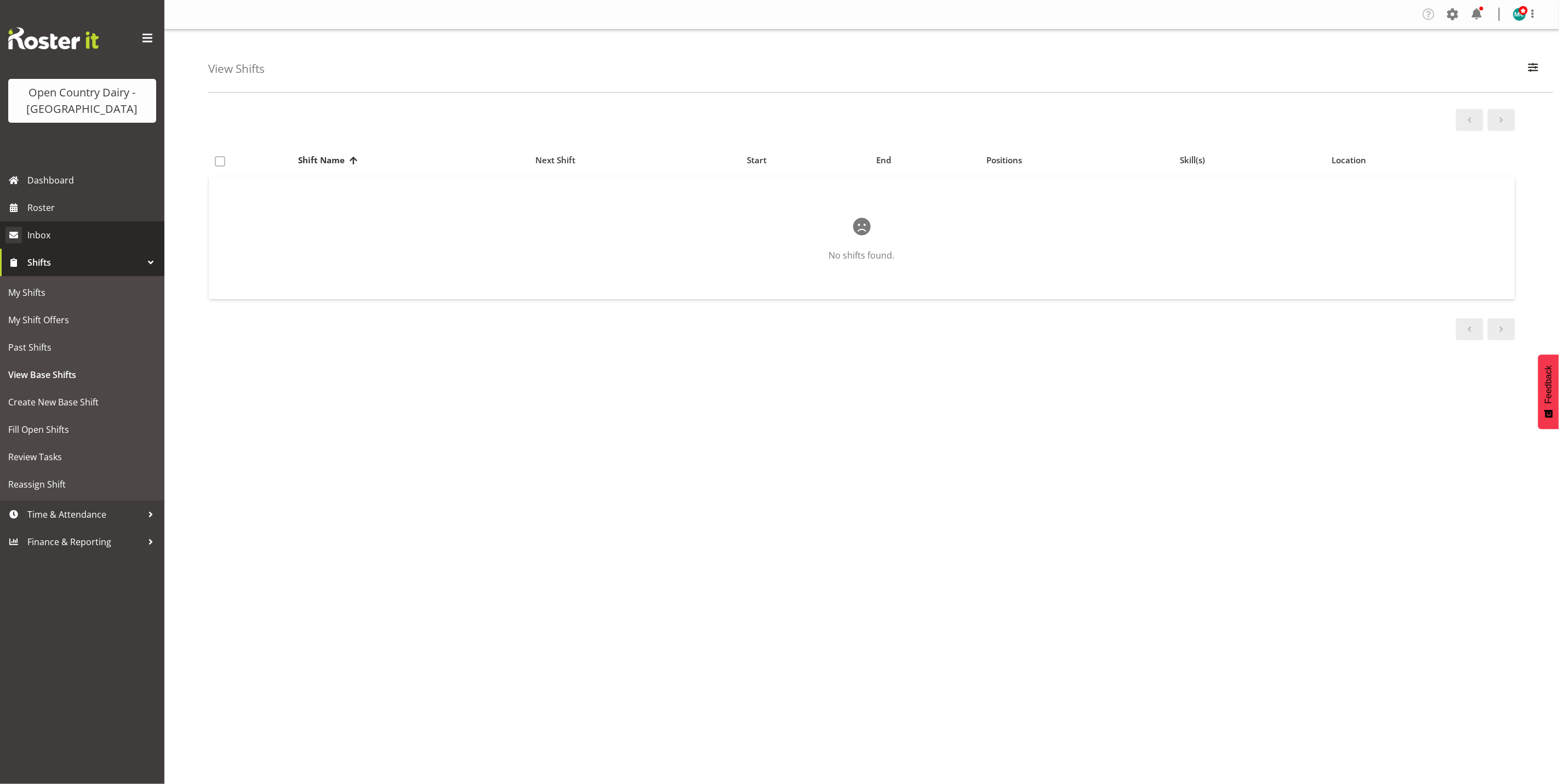
select select "988"
click at [1529, 67] on span "button" at bounding box center [1533, 67] width 14 height 14
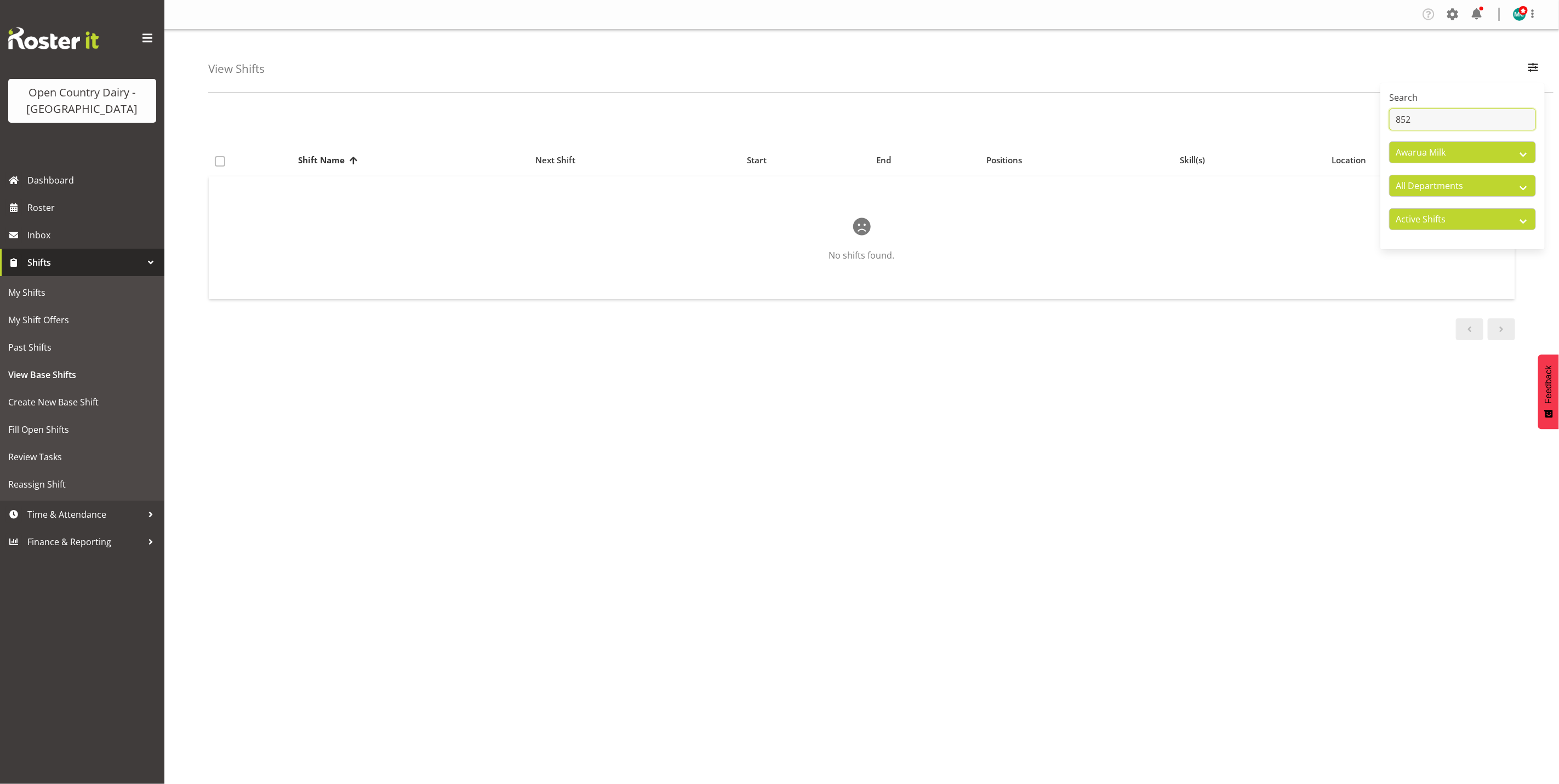
click at [1441, 117] on input "852" at bounding box center [1463, 120] width 147 height 22
type input "8"
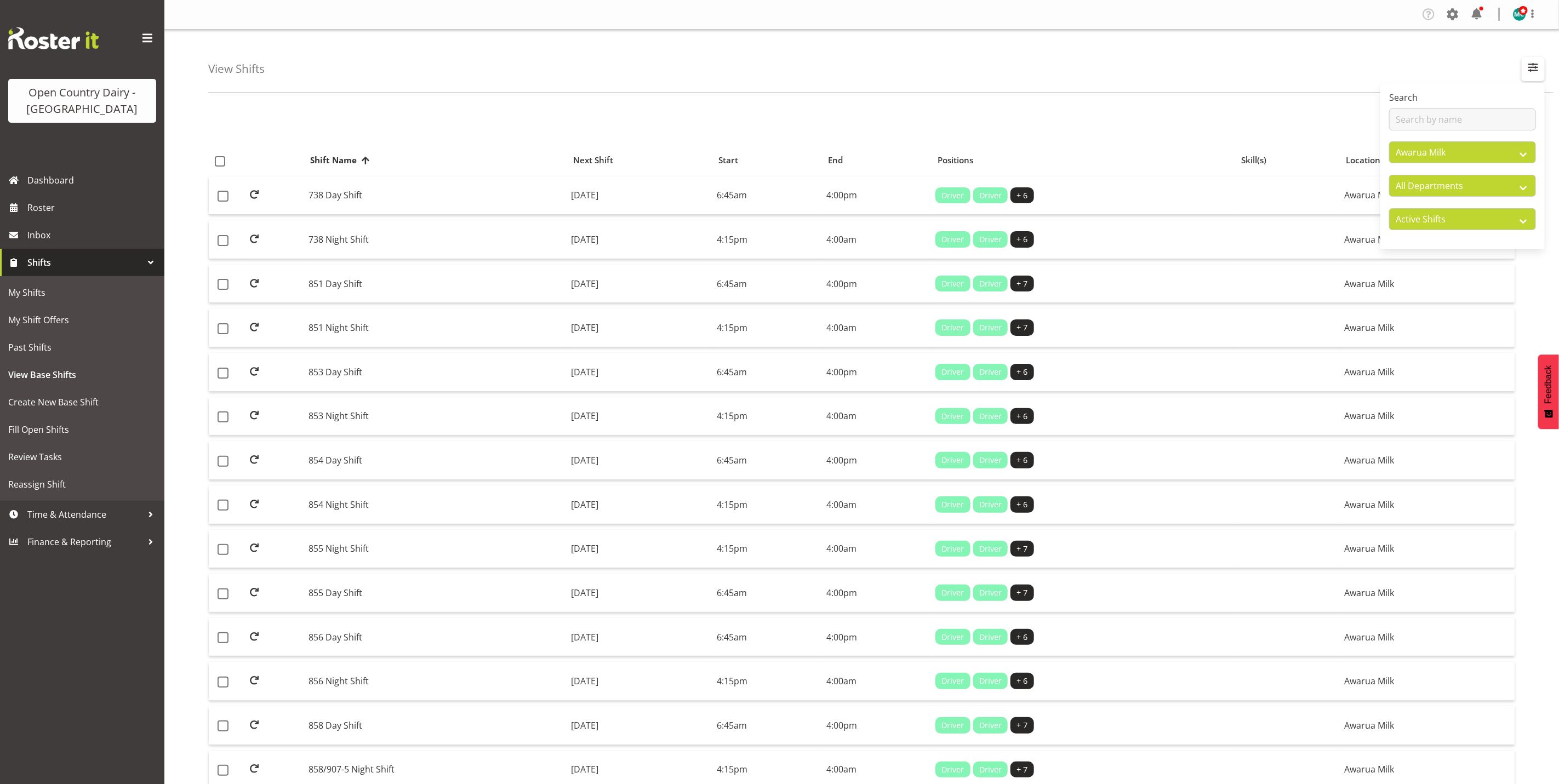
click at [1536, 64] on span "button" at bounding box center [1533, 67] width 14 height 14
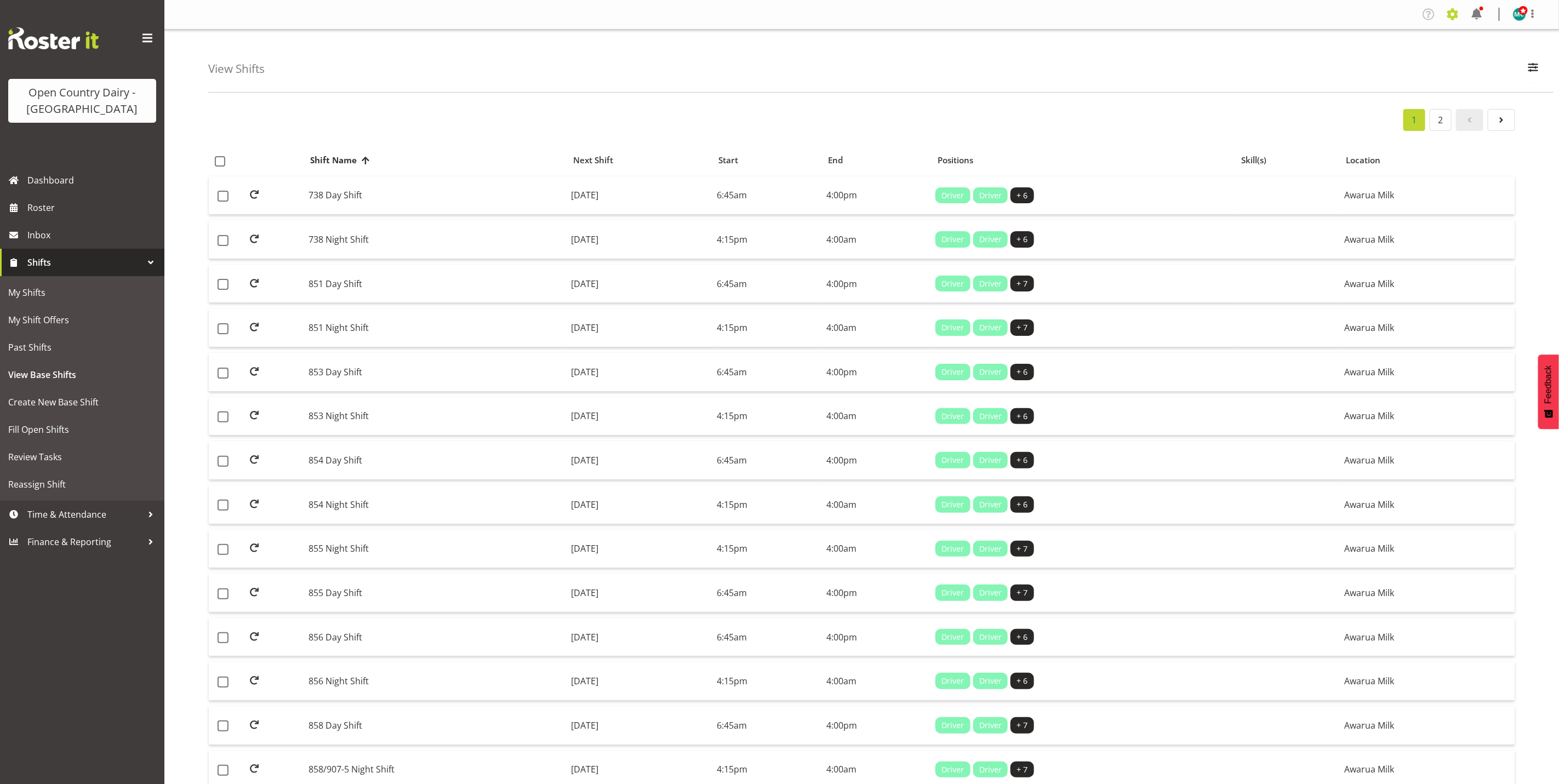
click at [1452, 10] on span at bounding box center [1453, 14] width 18 height 18
click at [1376, 114] on link "Employees" at bounding box center [1386, 119] width 152 height 20
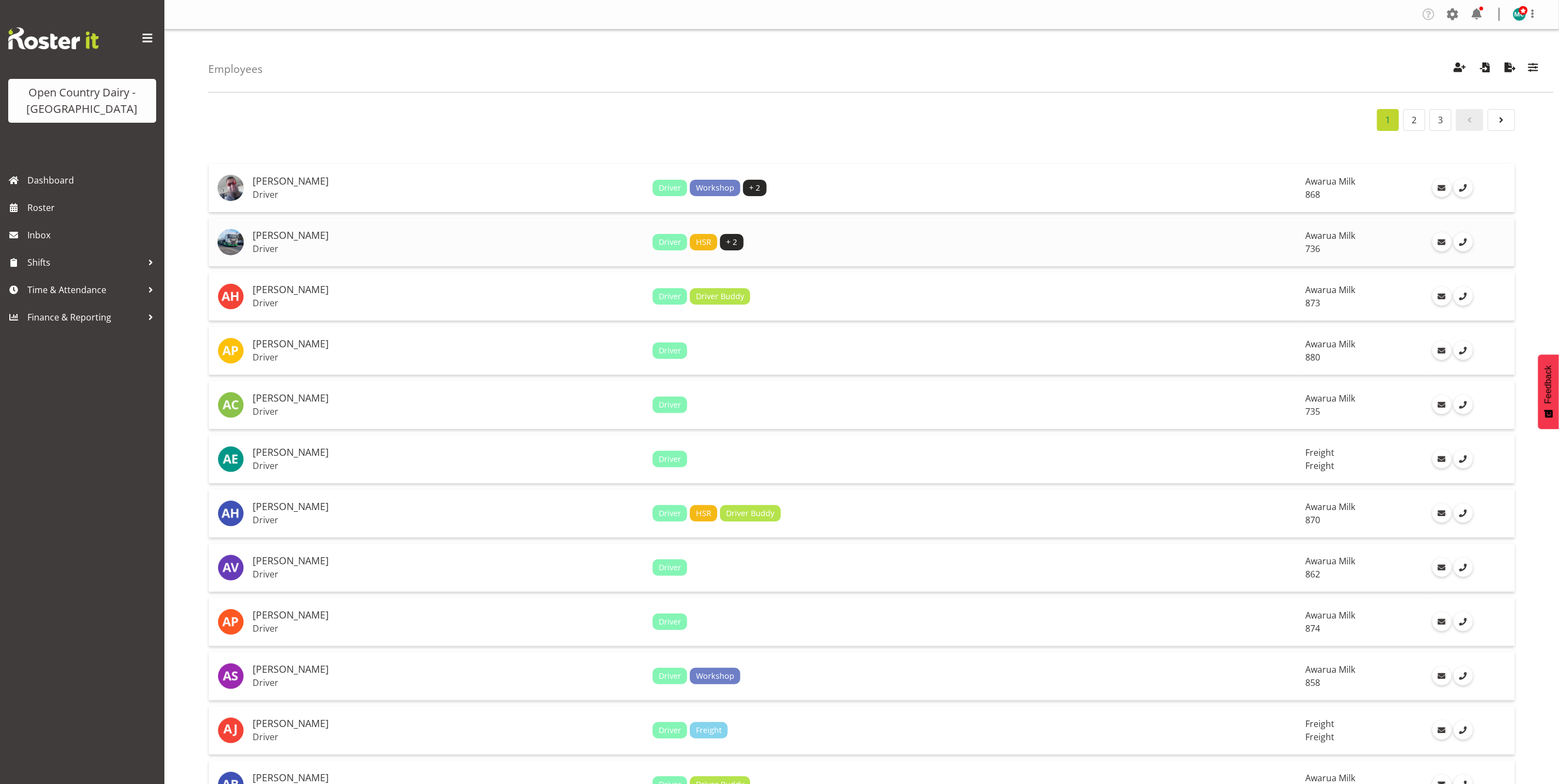
click at [276, 243] on p "Driver" at bounding box center [448, 249] width 391 height 11
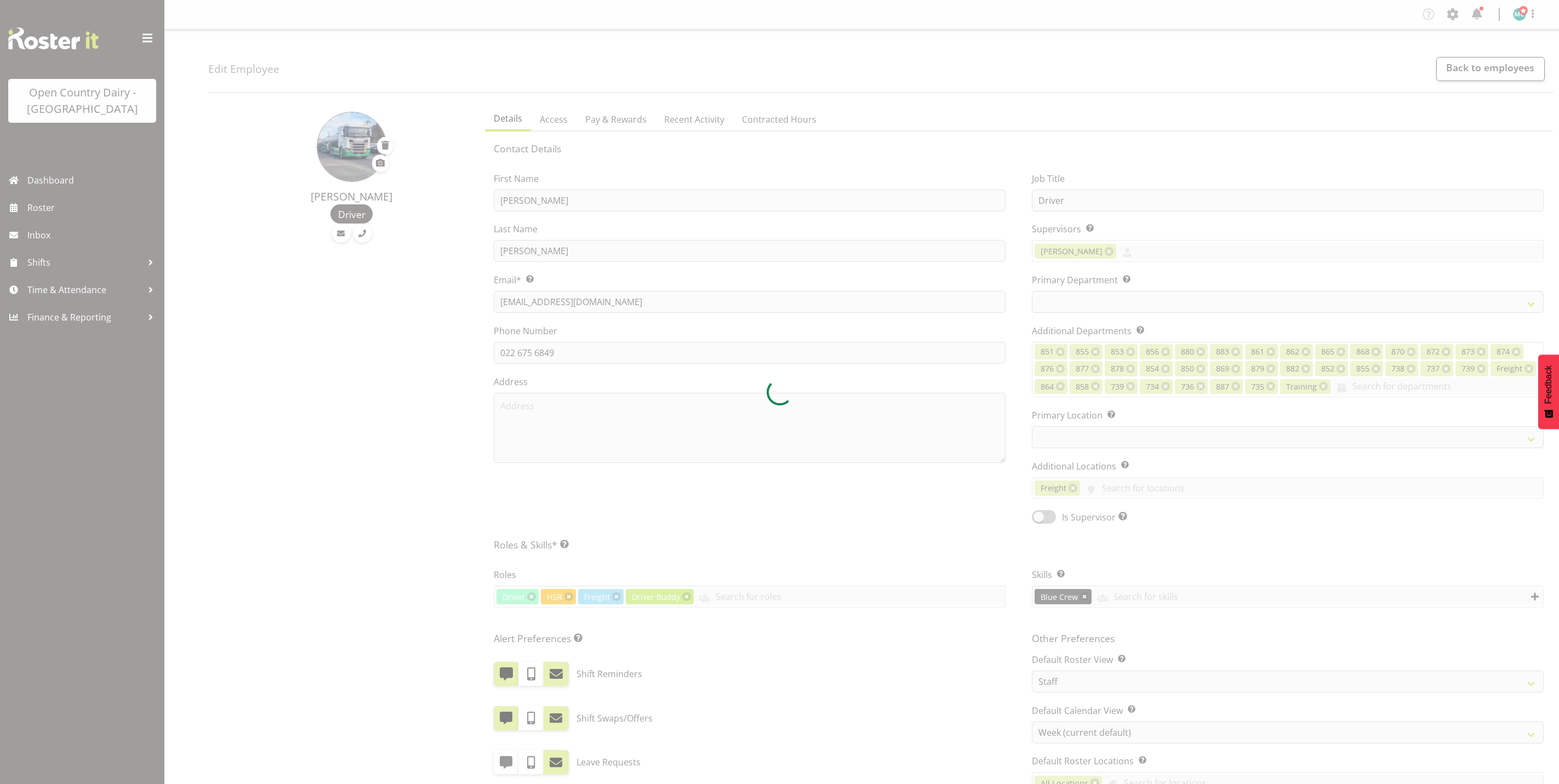
select select "TimelineWeek"
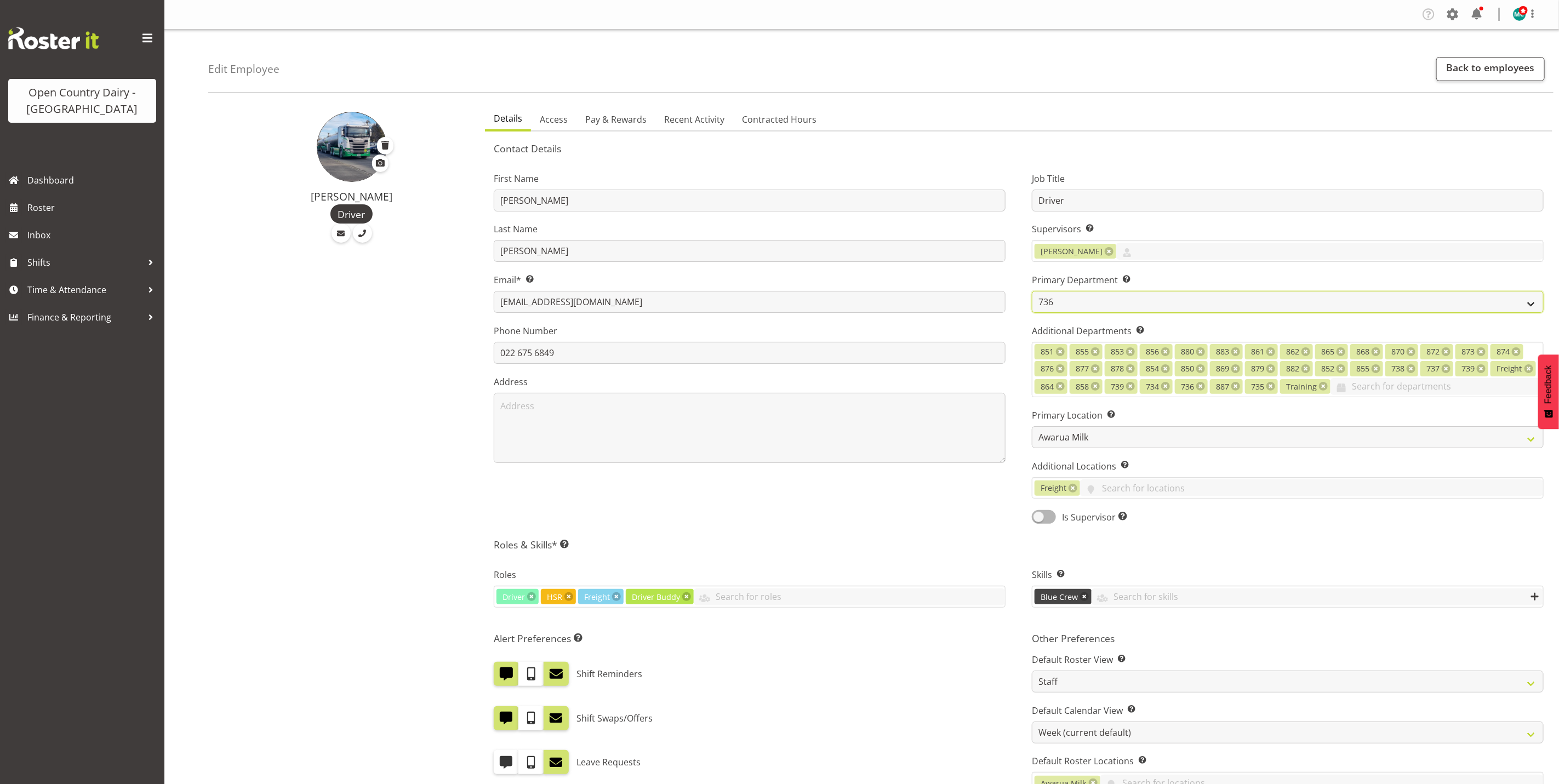
click at [1068, 294] on select "731 734 735 736 737 738 739 850 851" at bounding box center [1287, 302] width 512 height 22
select select "908"
click at [1032, 291] on select "731 734 735 736 737 738 739 850 851" at bounding box center [1287, 302] width 512 height 22
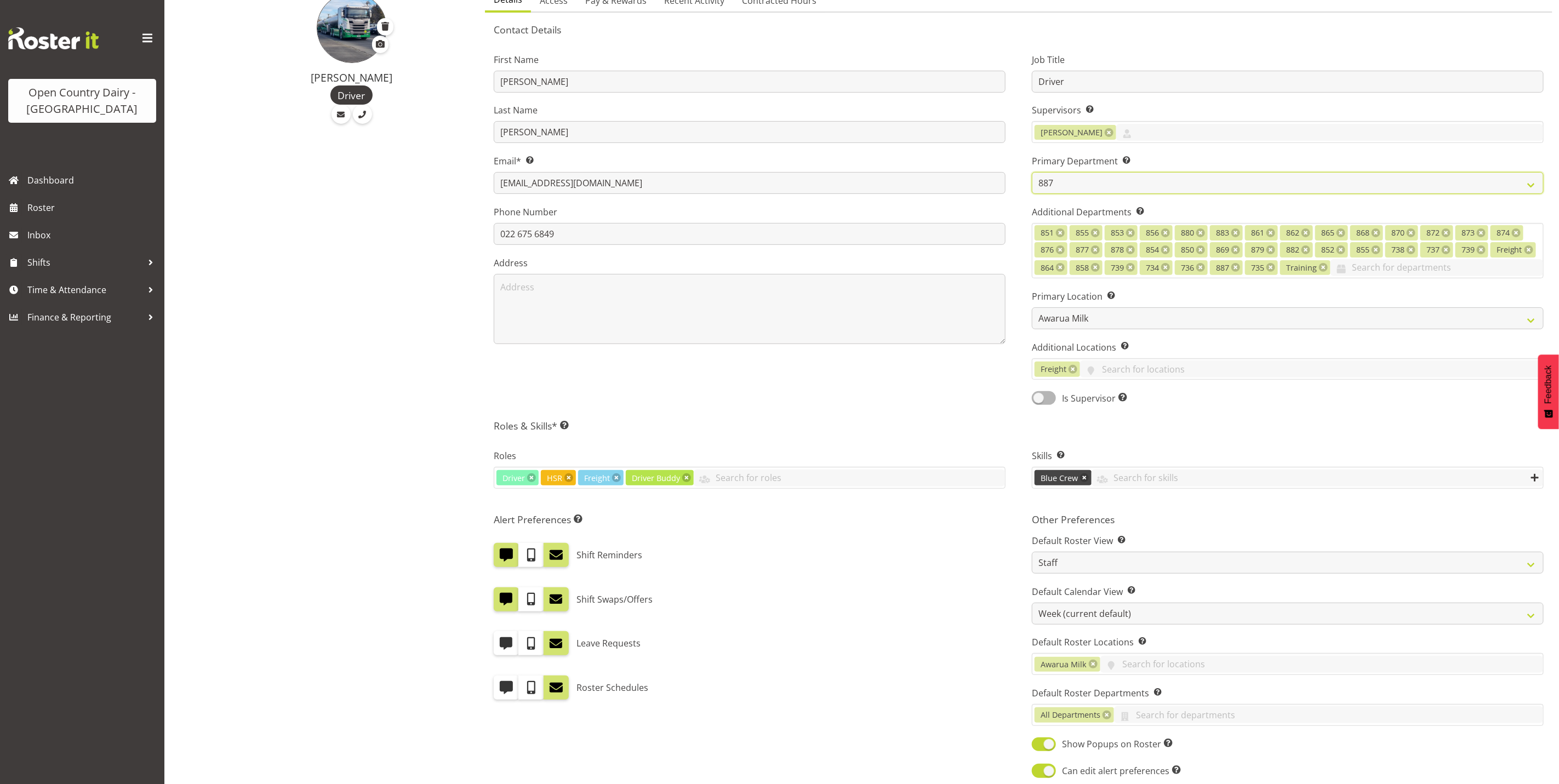
scroll to position [300, 0]
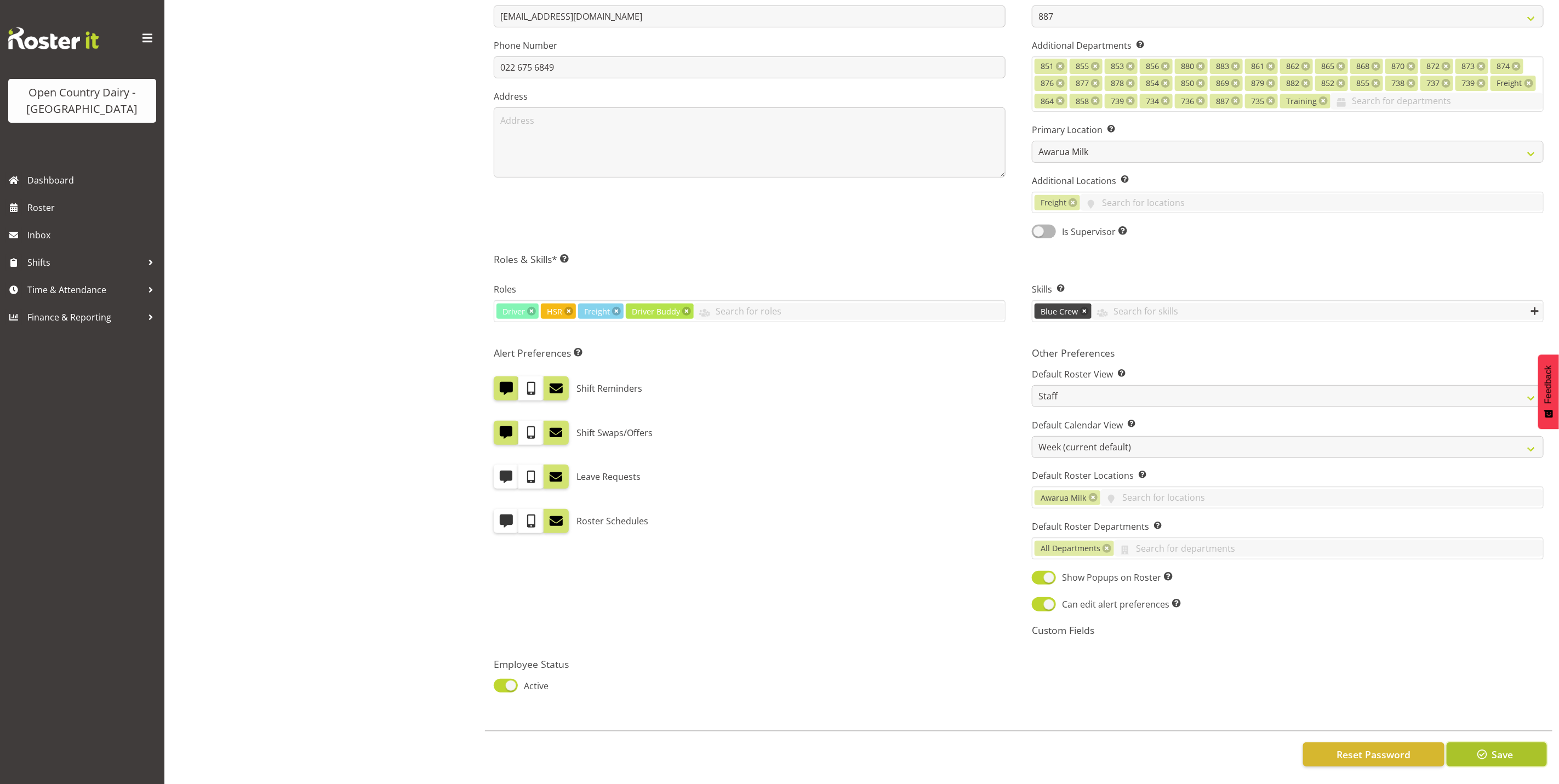
click at [1507, 747] on span "Save" at bounding box center [1502, 754] width 21 height 14
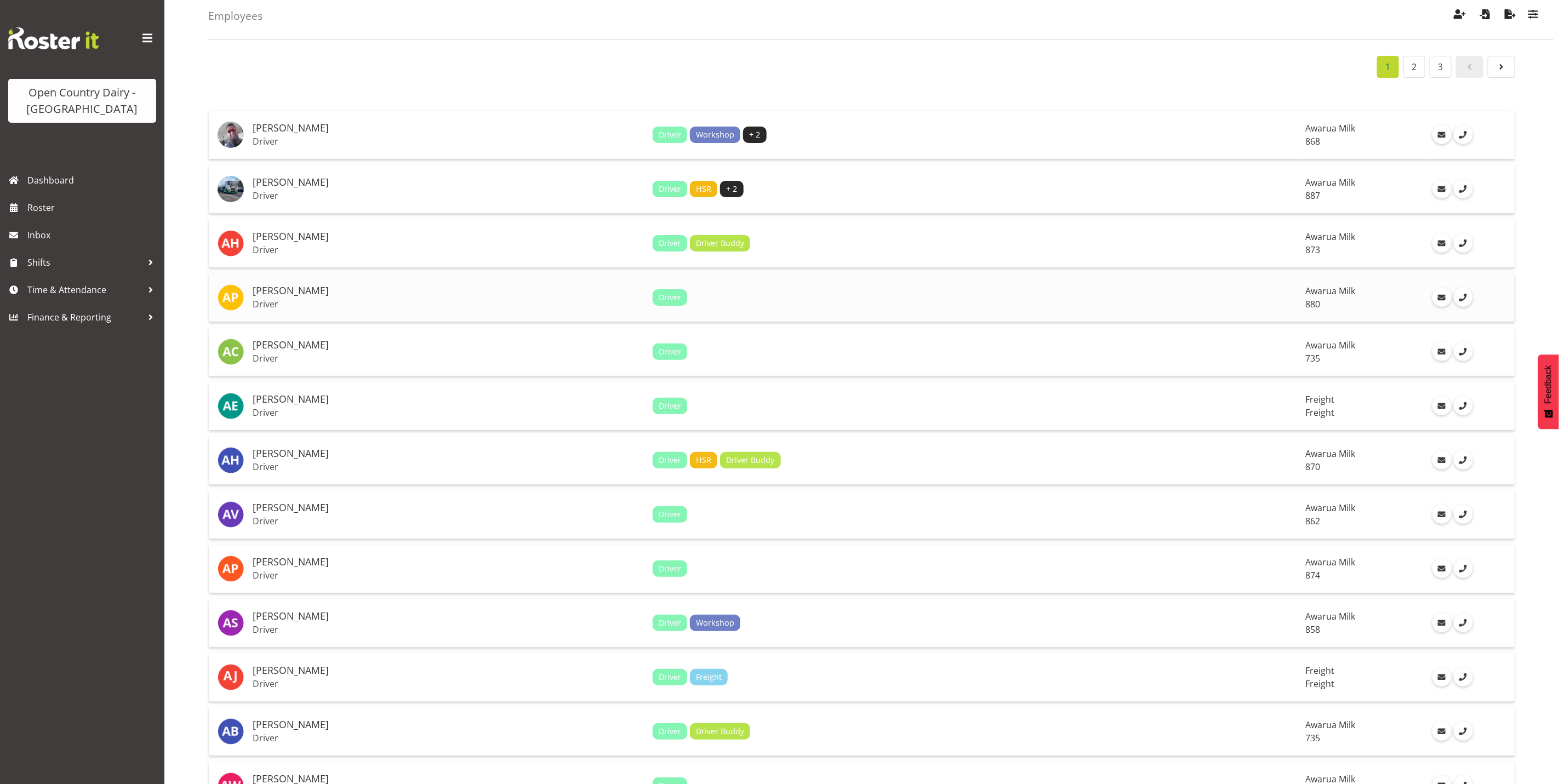
scroll to position [82, 0]
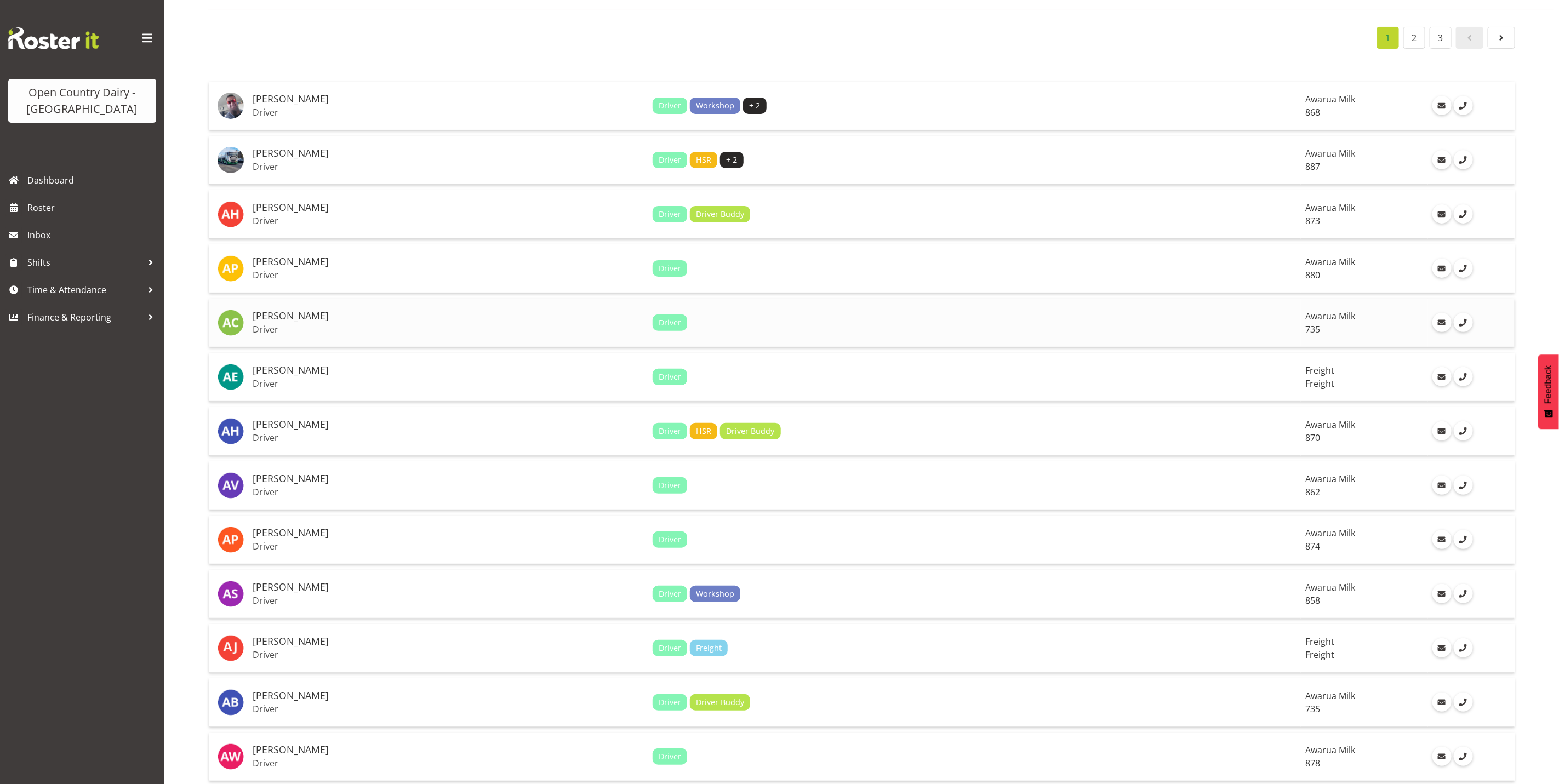
click at [297, 329] on p "Driver" at bounding box center [448, 329] width 391 height 11
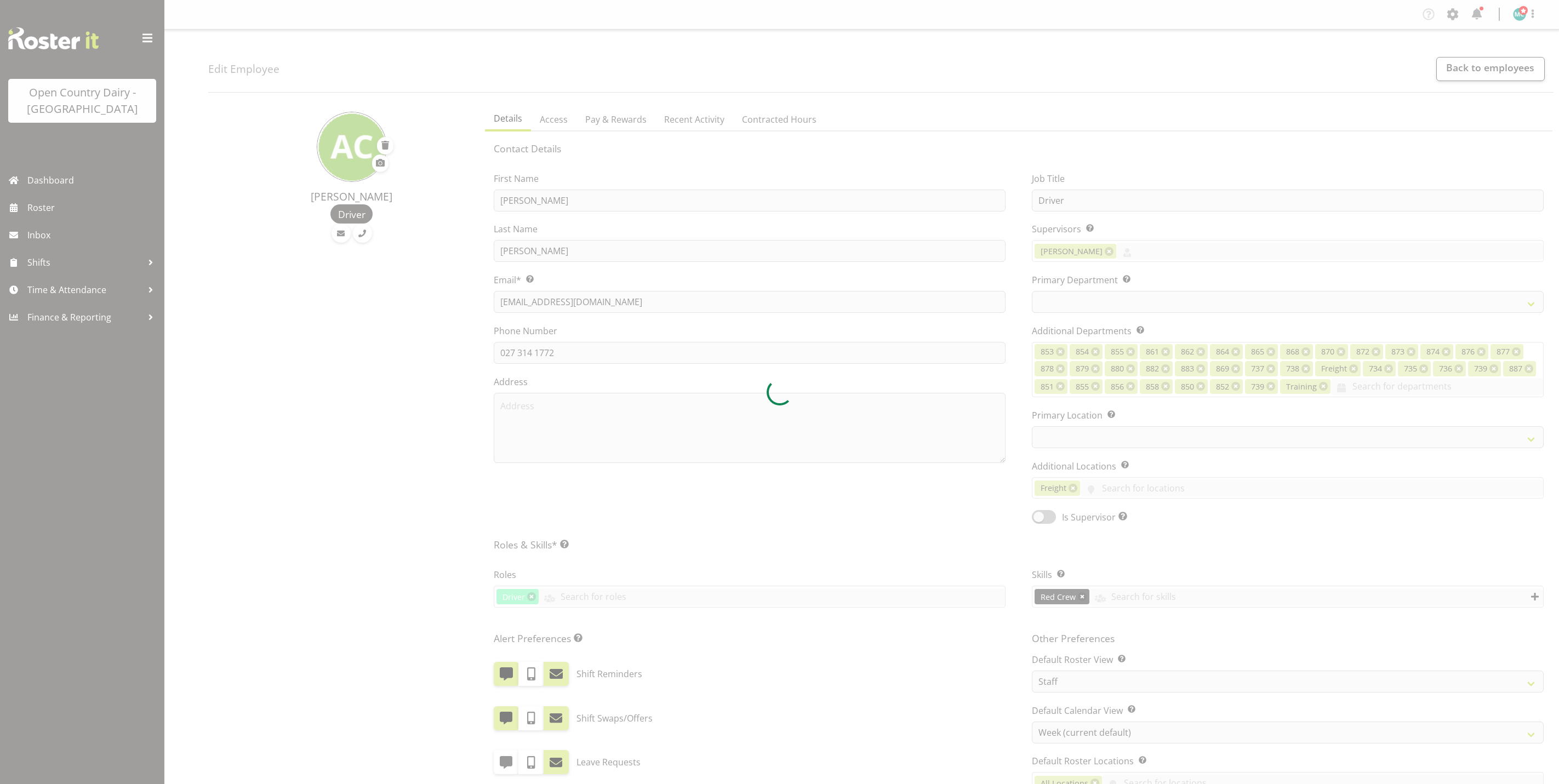
select select "TimelineWeek"
select select
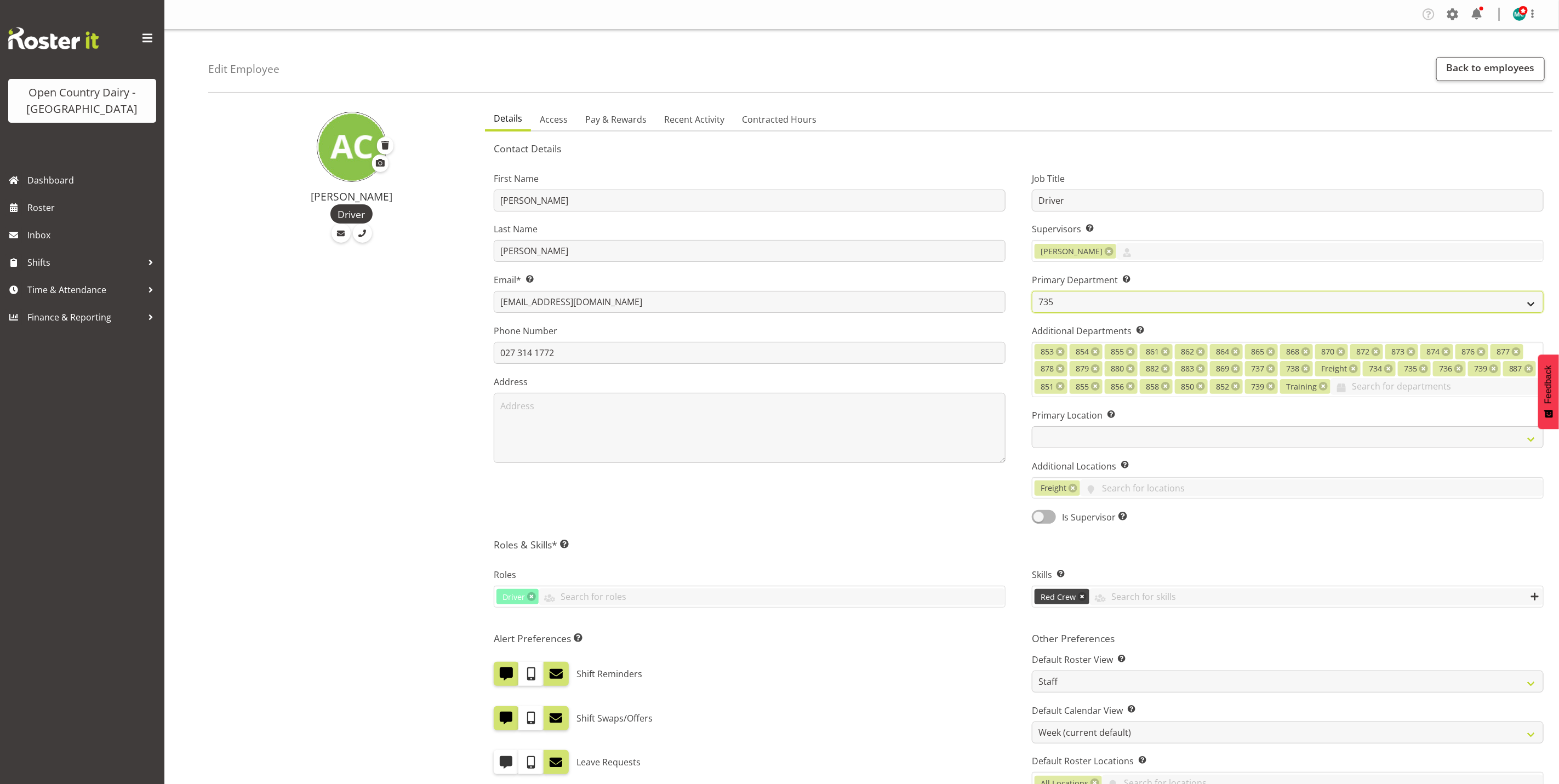
click at [1097, 303] on select "731 734 735 736 737 738 739 850 851" at bounding box center [1287, 302] width 512 height 22
select select "903"
click at [1032, 291] on select "731 734 735 736 737 738 739 850 851" at bounding box center [1287, 302] width 512 height 22
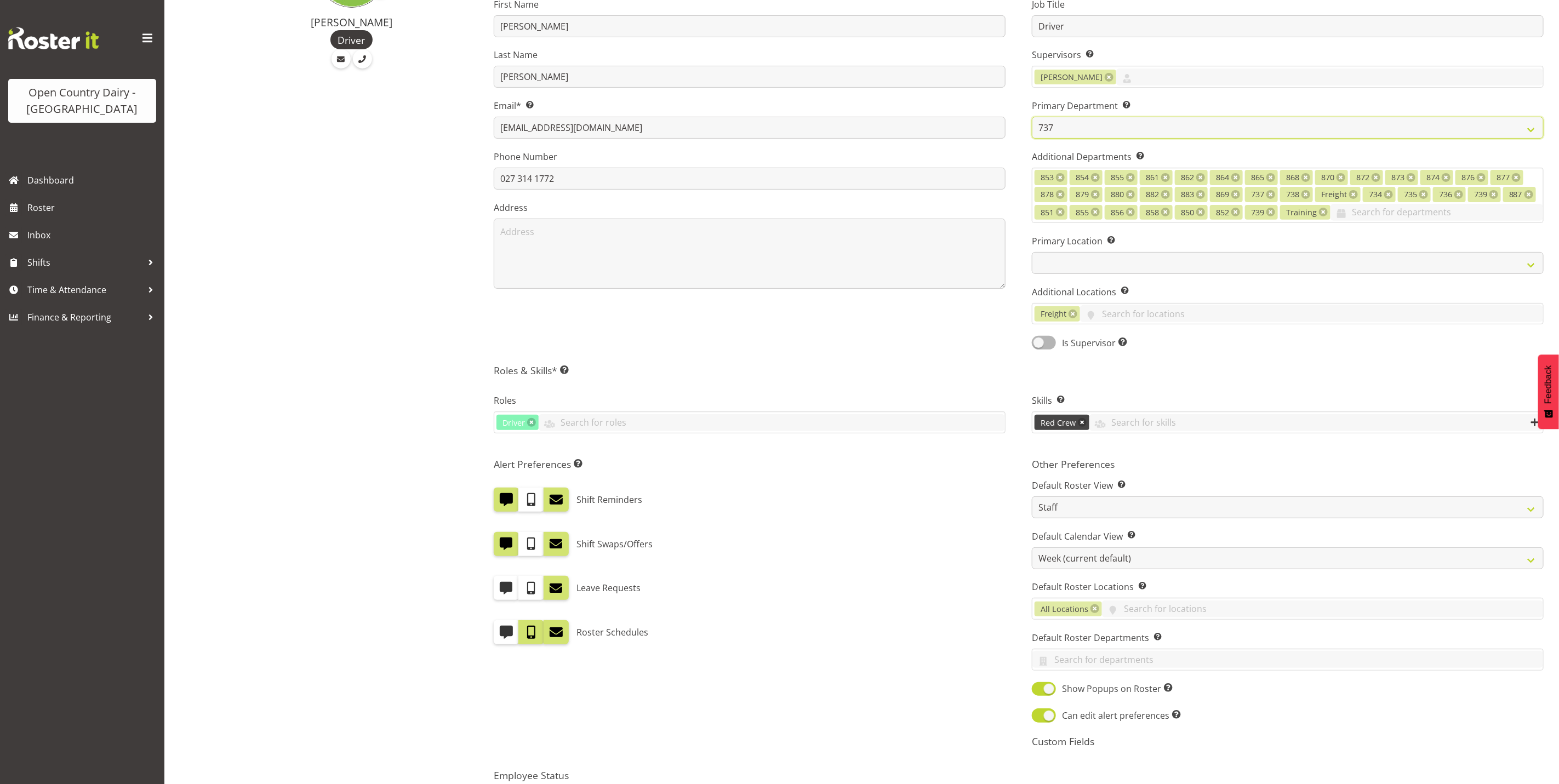
scroll to position [300, 0]
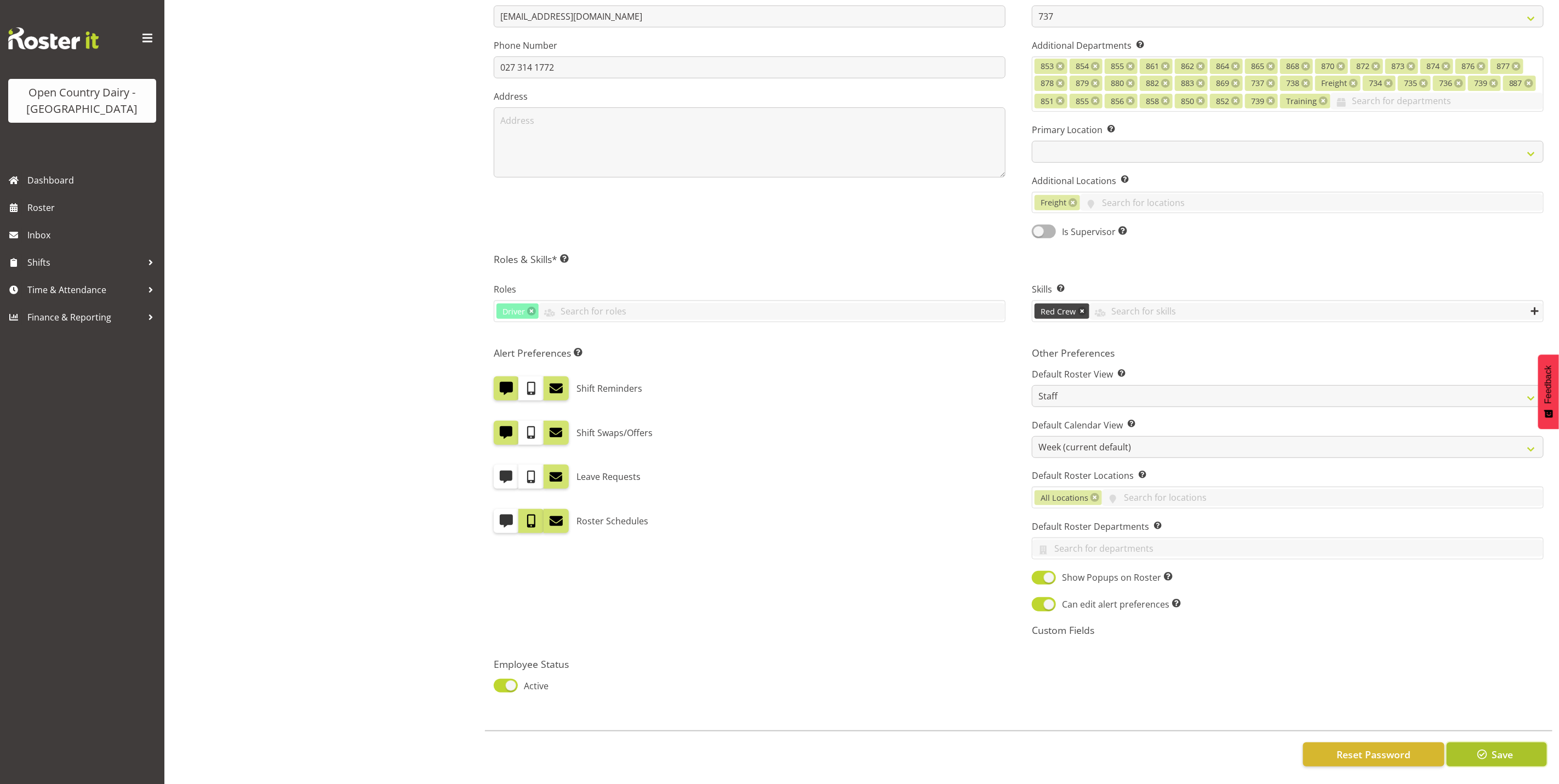
click at [1489, 747] on span "button" at bounding box center [1482, 754] width 14 height 14
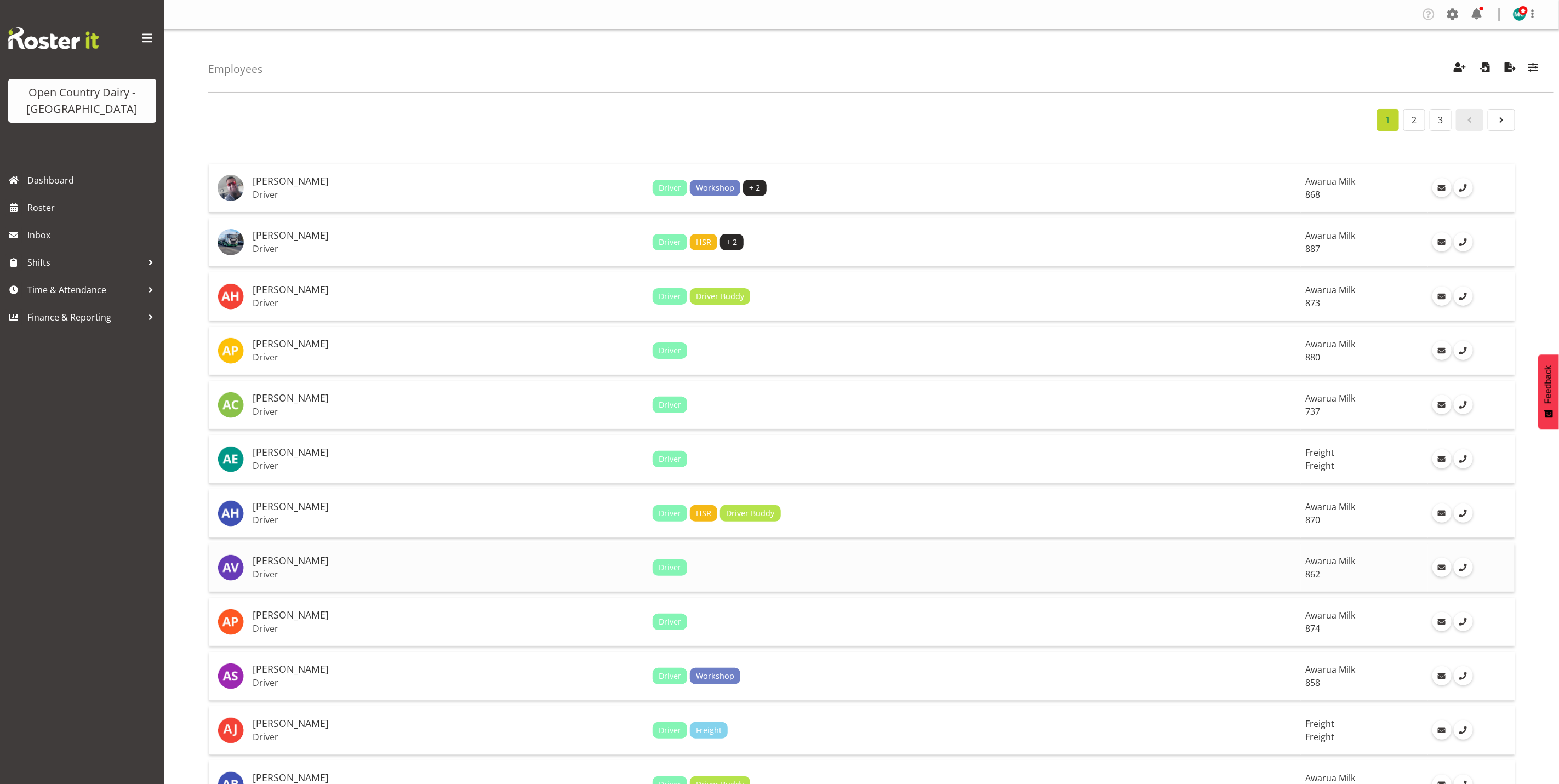
click at [1301, 564] on td "Awarua Milk 862" at bounding box center [1364, 568] width 127 height 49
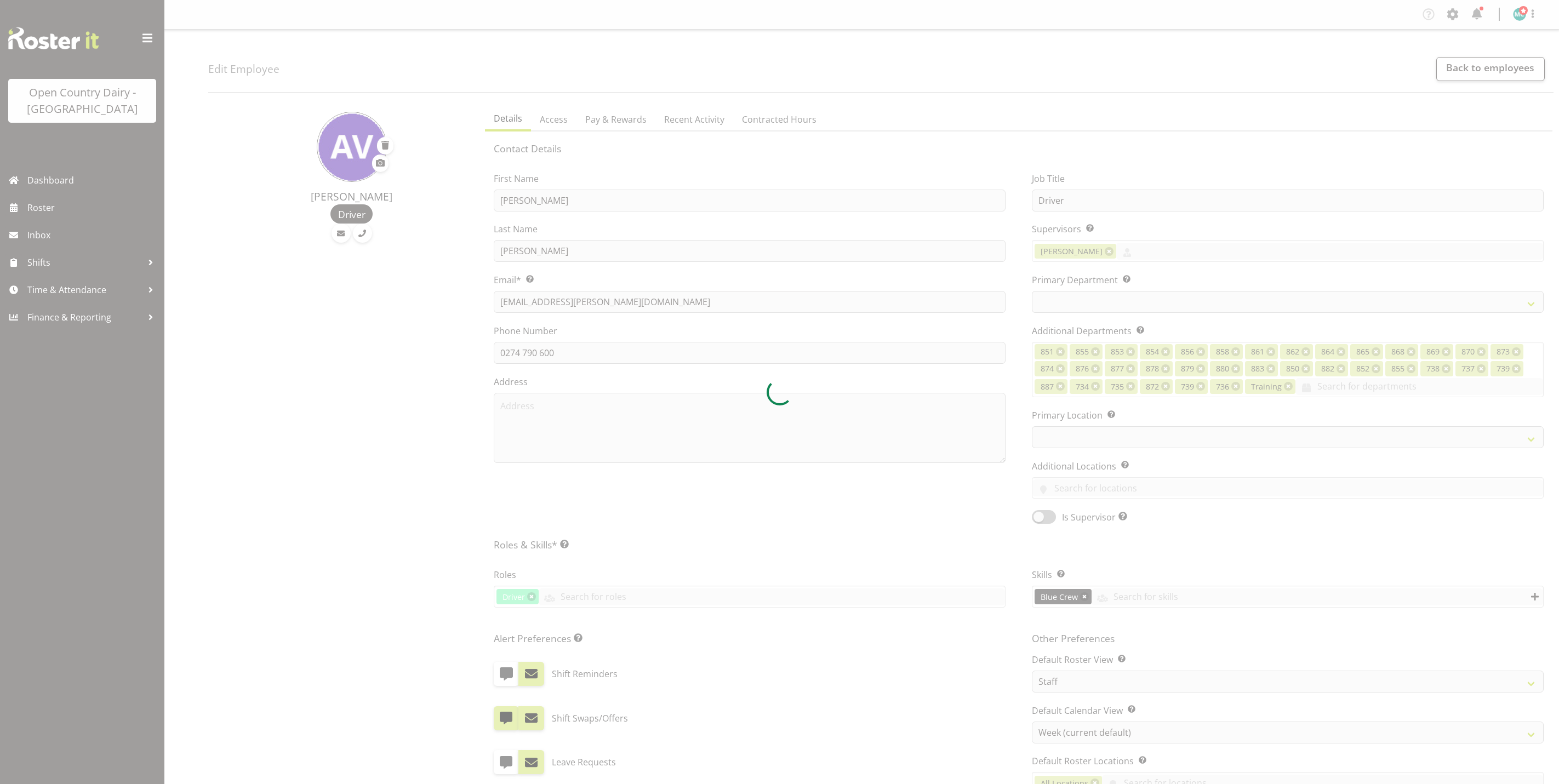
select select "TimelineWeek"
select select
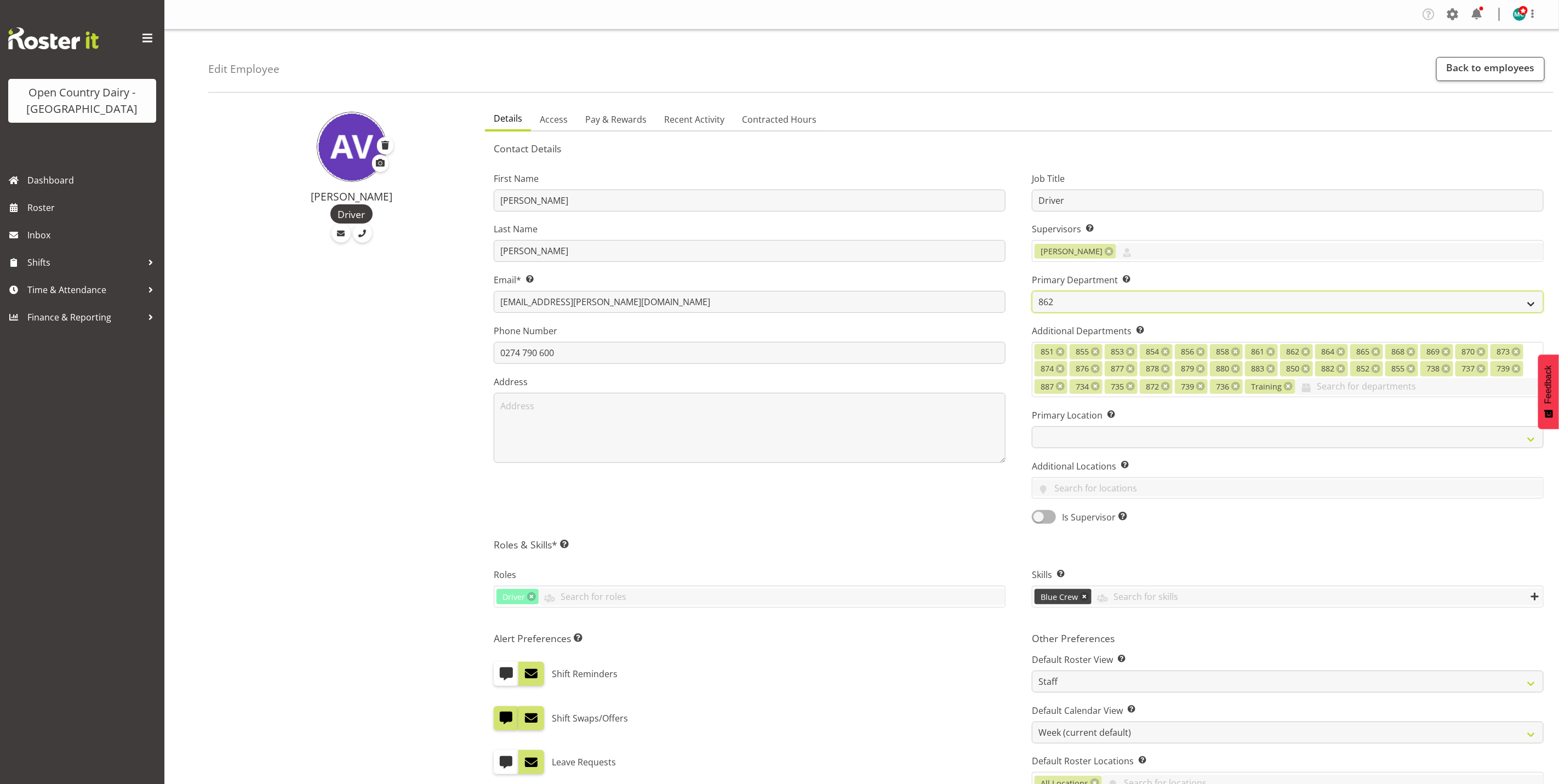
click at [1068, 299] on select "731 734 735 736 737 738 739 850 851" at bounding box center [1287, 302] width 512 height 22
select select "906"
click at [1032, 291] on select "731 734 735 736 737 738 739 850 851" at bounding box center [1287, 302] width 512 height 22
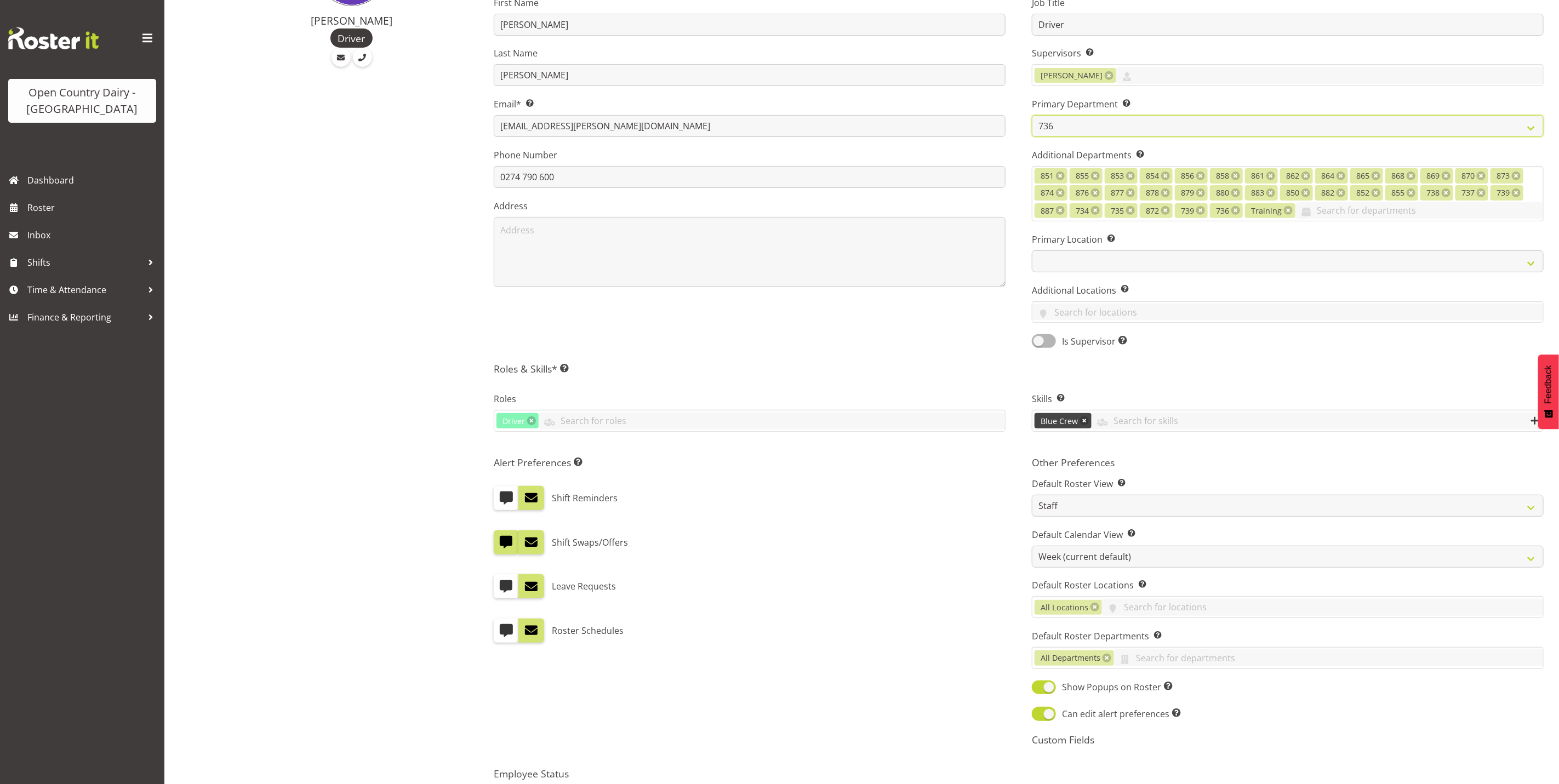
scroll to position [300, 0]
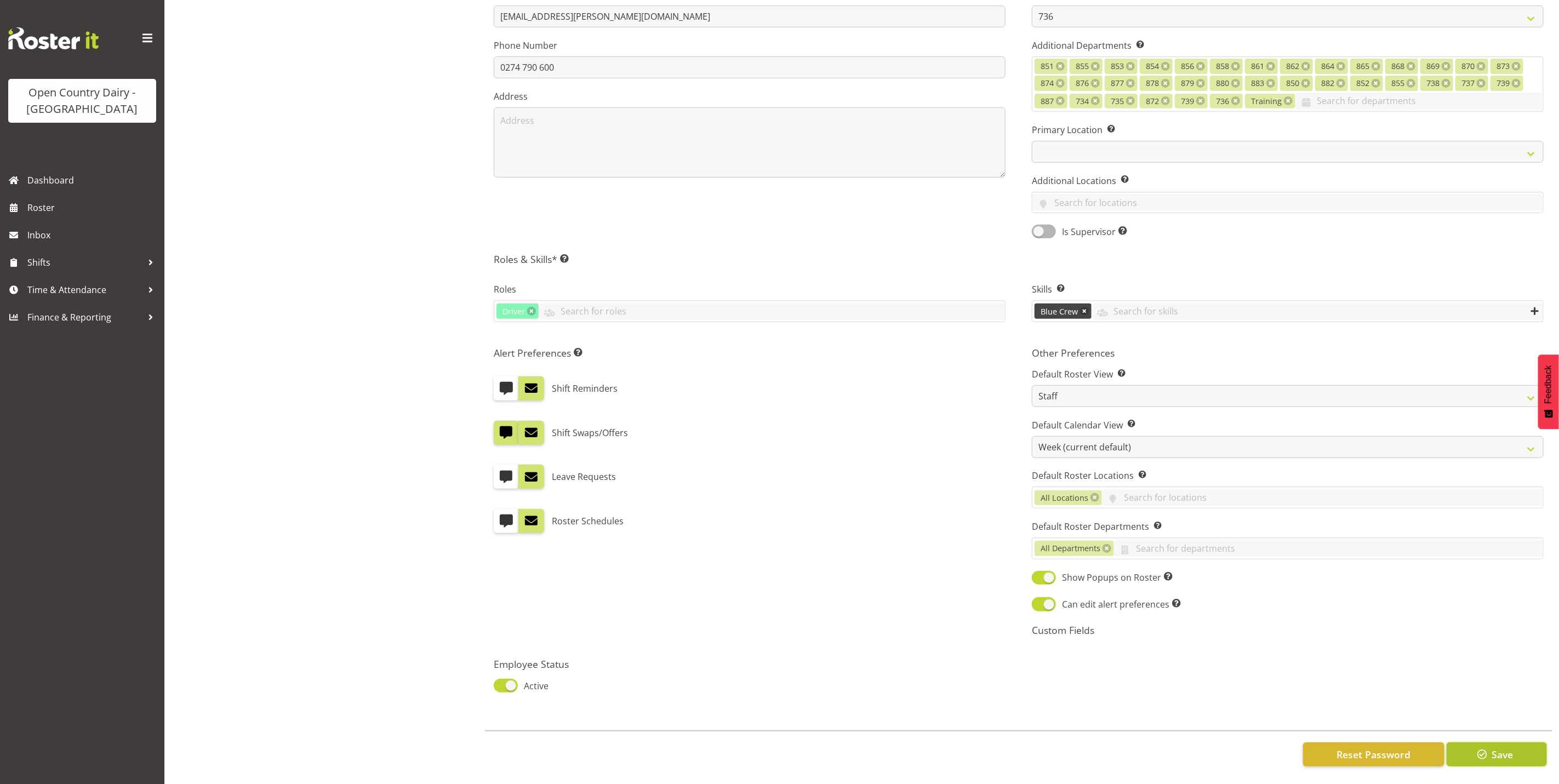
click at [1485, 747] on span "button" at bounding box center [1482, 754] width 14 height 14
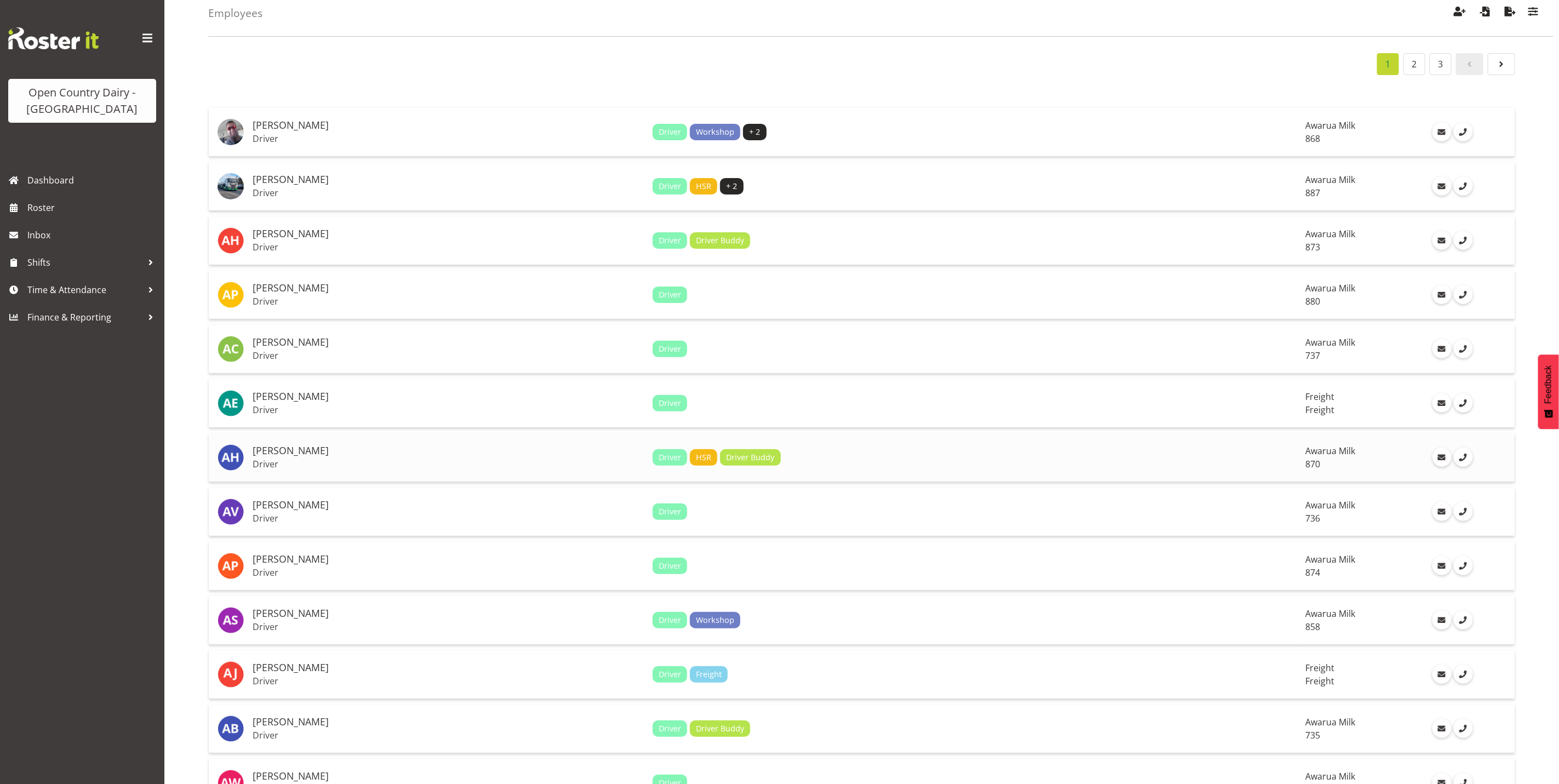
scroll to position [82, 0]
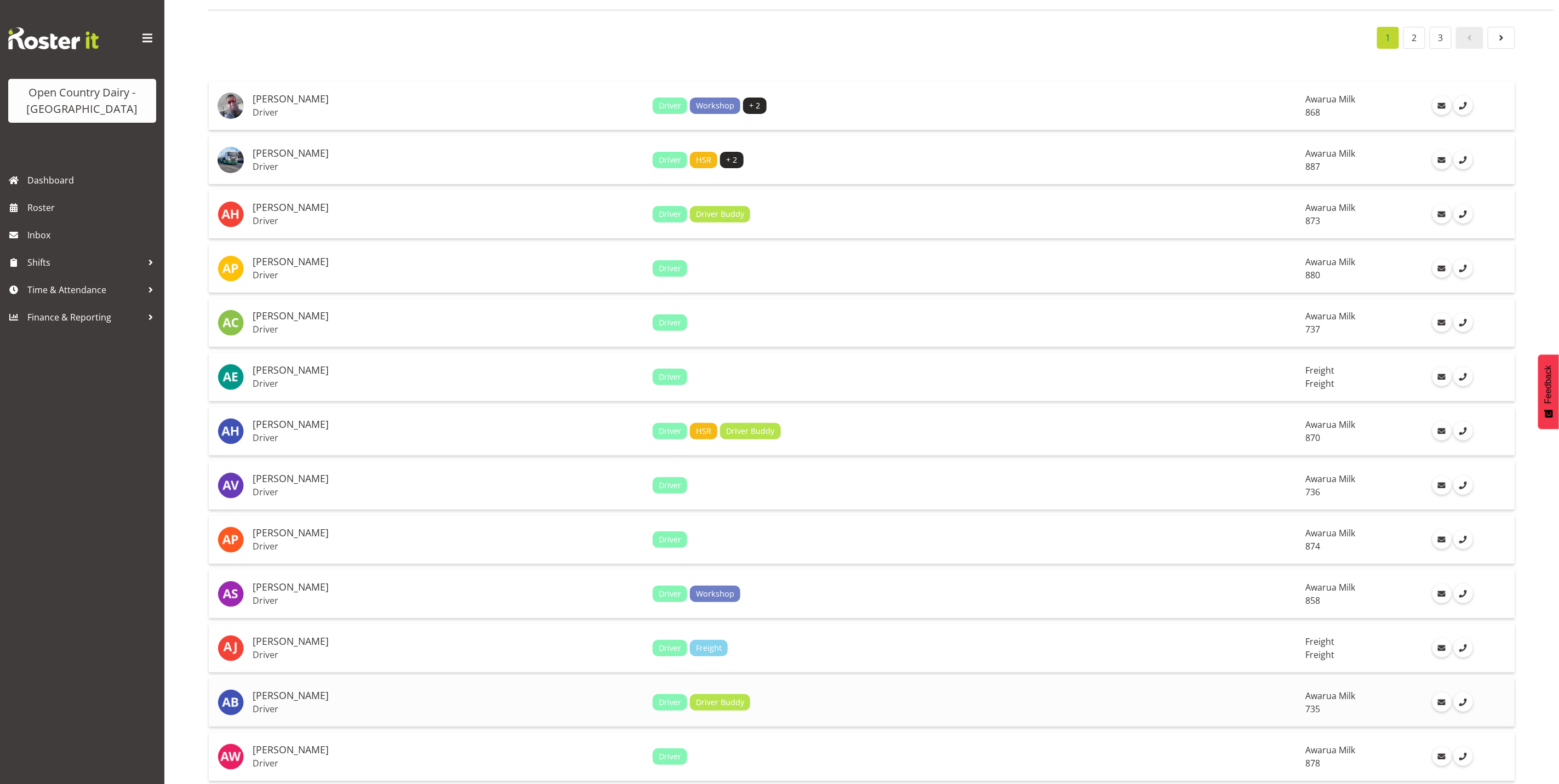
click at [1305, 703] on span "735" at bounding box center [1312, 709] width 15 height 12
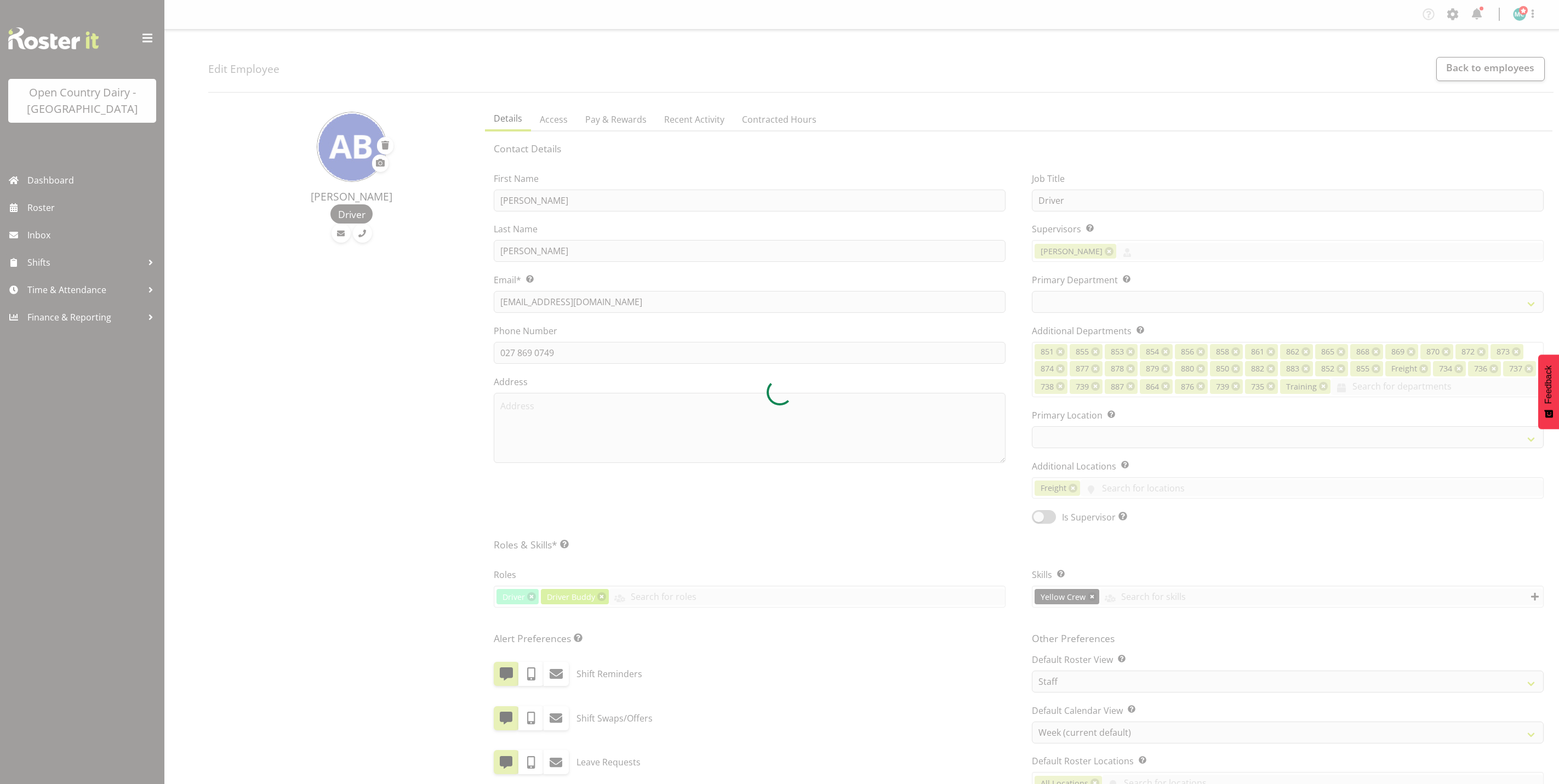
select select "TimelineWeek"
select select
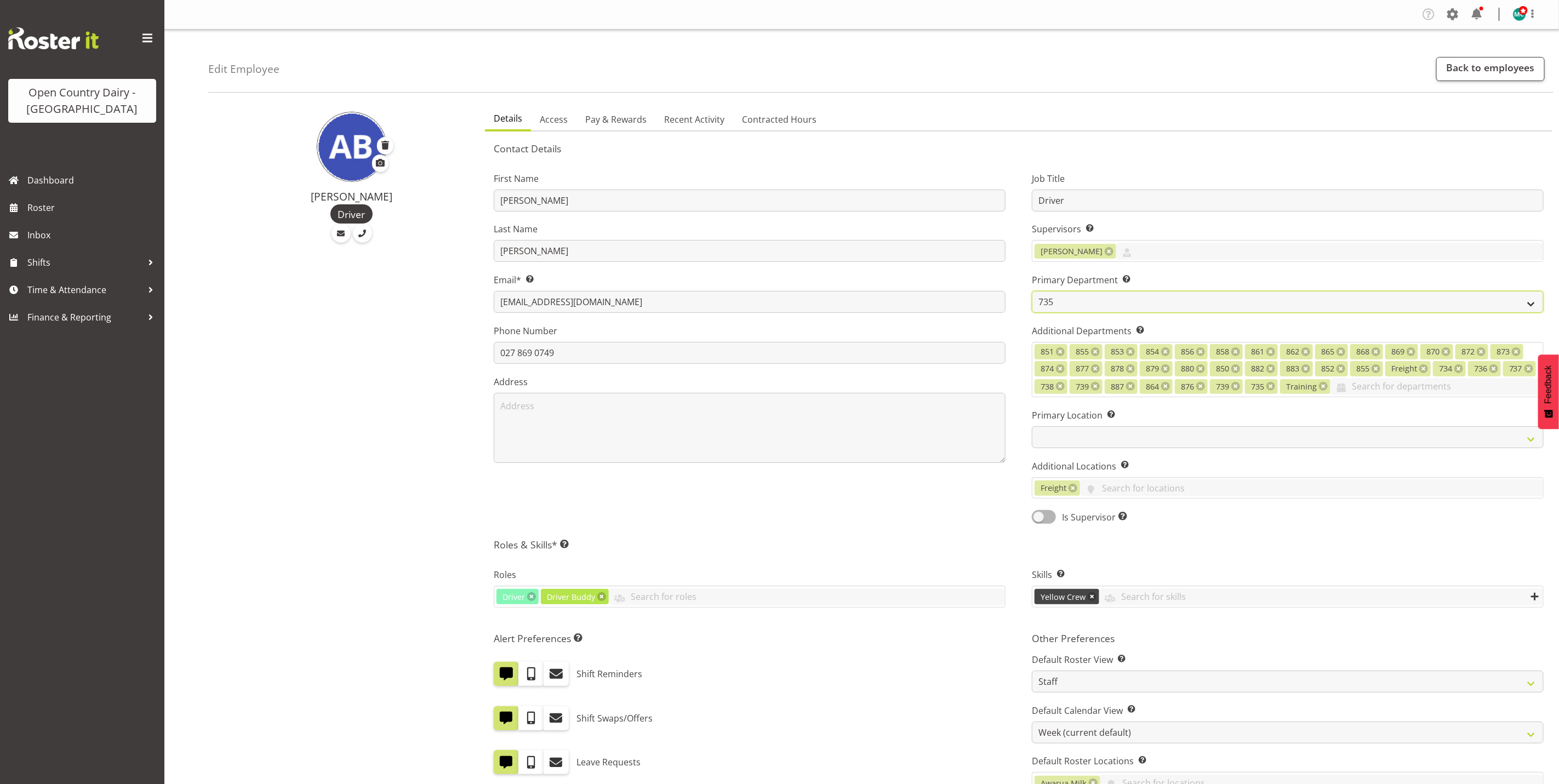
click at [1086, 306] on select "731 734 735 736 737 738 739 850 851" at bounding box center [1287, 302] width 512 height 22
select select "903"
click at [1032, 291] on select "731 734 735 736 737 738 739 850 851" at bounding box center [1287, 302] width 512 height 22
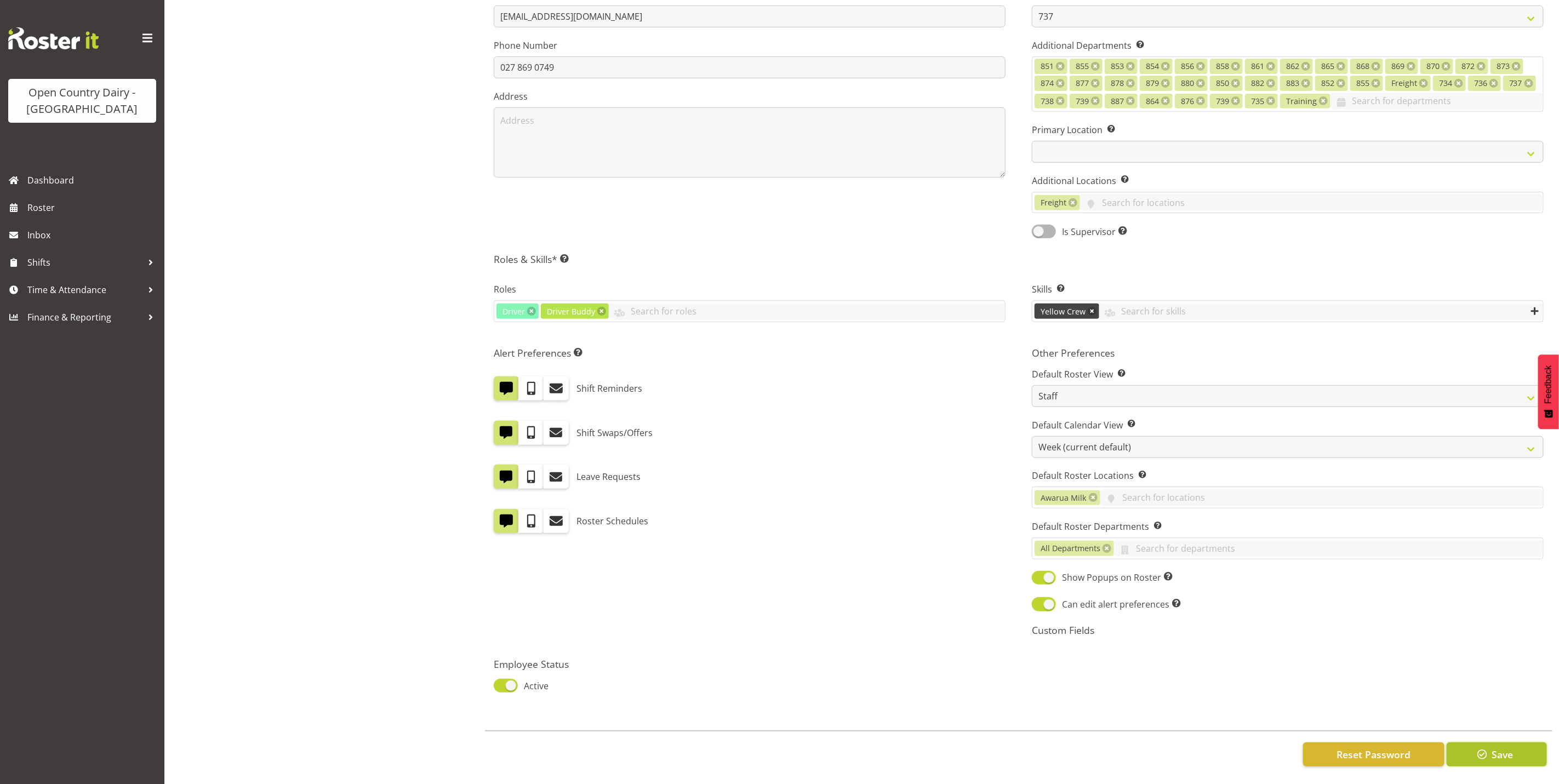
click at [1497, 747] on span "Save" at bounding box center [1502, 754] width 21 height 14
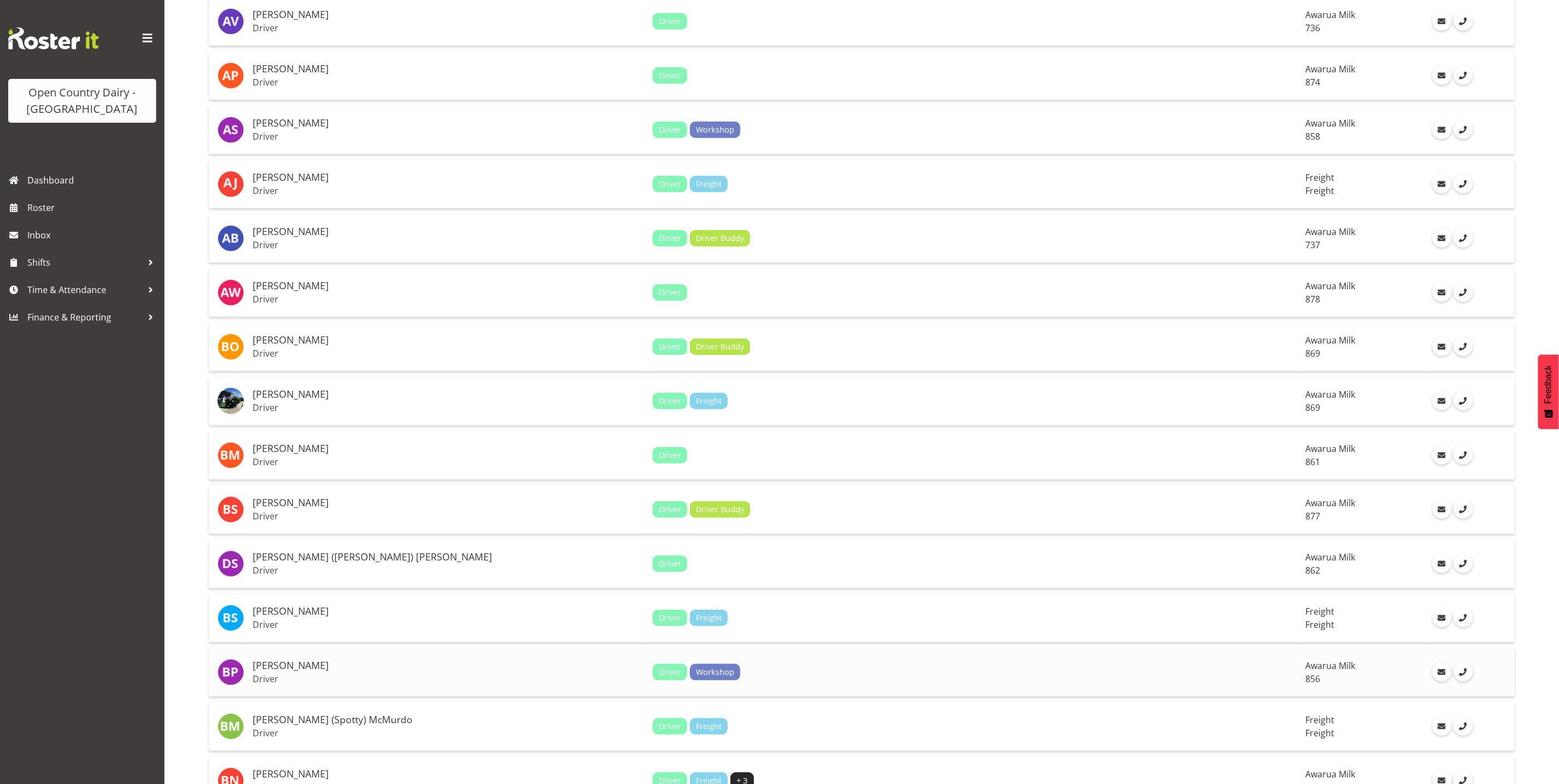
scroll to position [575, 0]
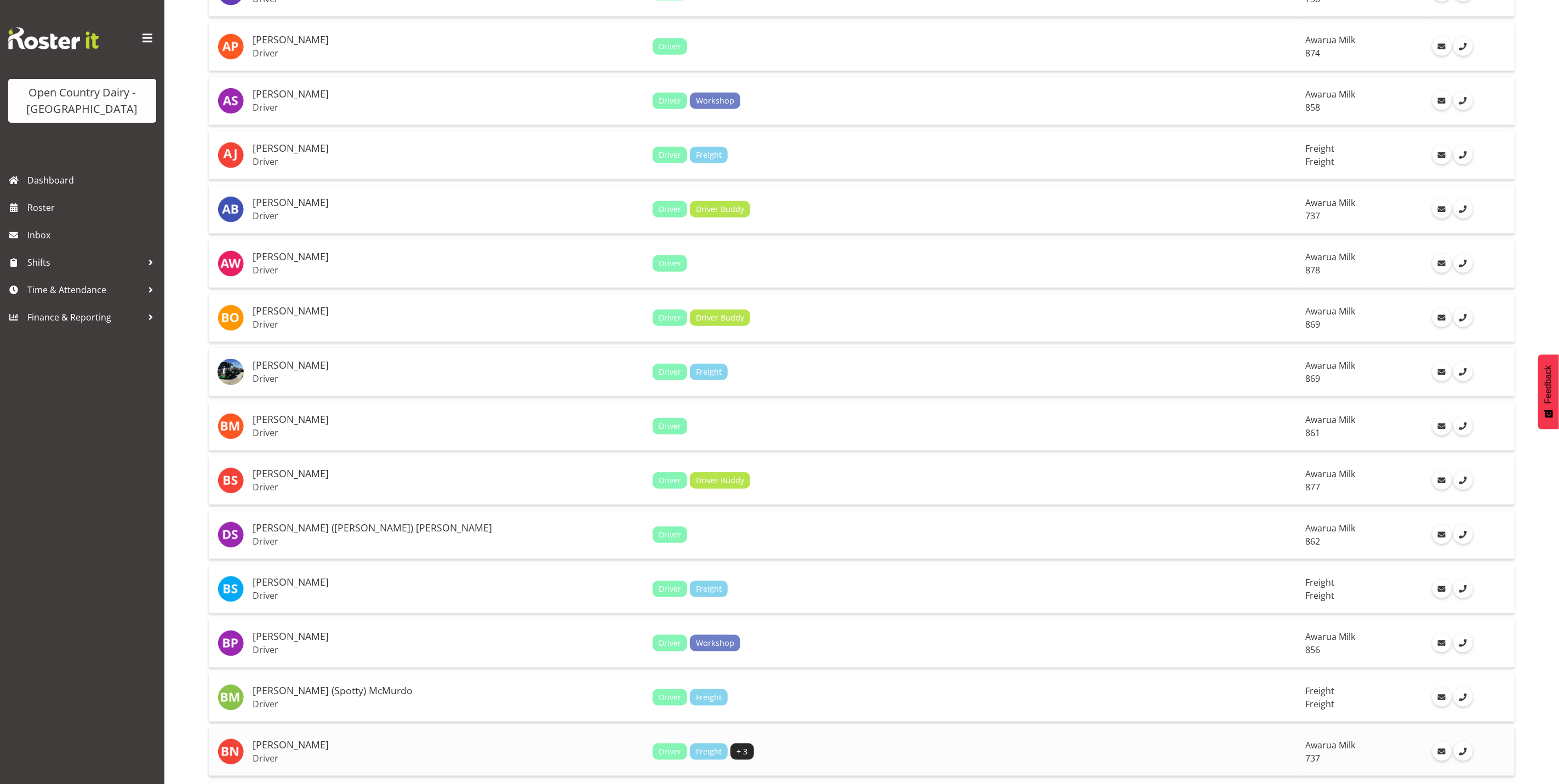
click at [834, 744] on div "Driver Freight + 3" at bounding box center [975, 752] width 644 height 16
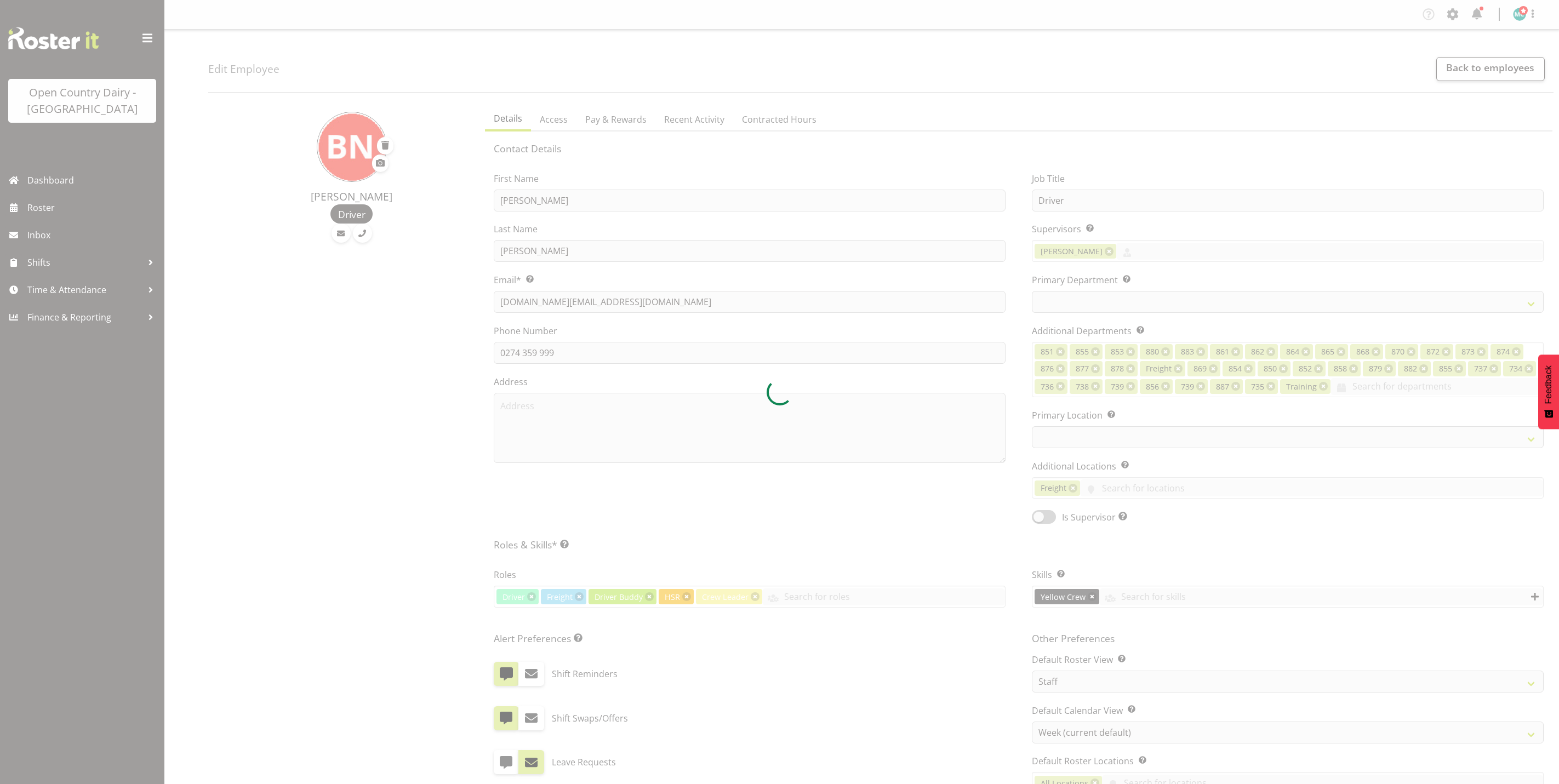
select select "TimelineWeek"
select select
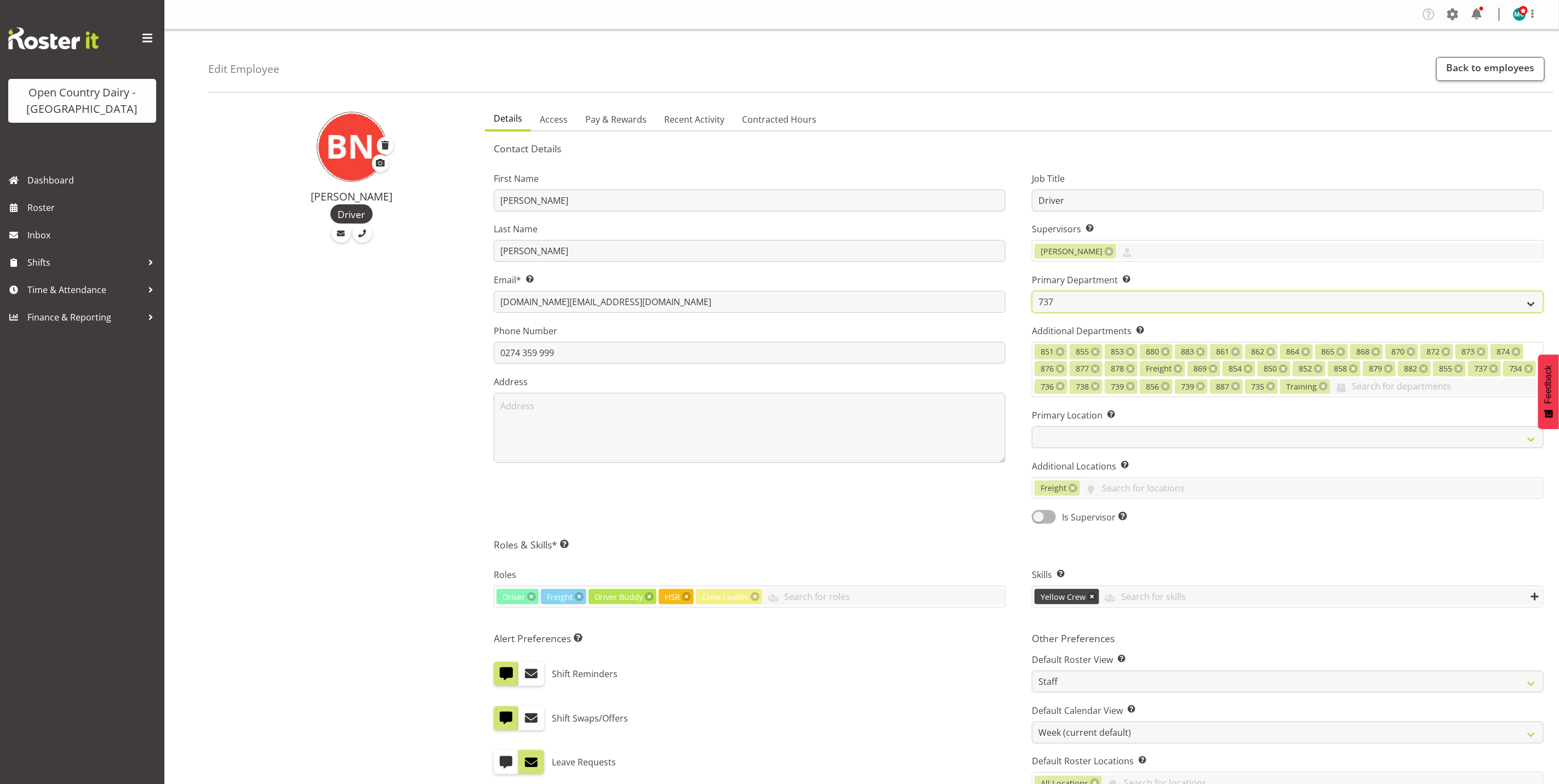
click at [1122, 306] on select "731 734 735 736 737 738 739 850 851" at bounding box center [1287, 302] width 512 height 22
select select "909"
click at [1032, 291] on select "731 734 735 736 737 738 739 850 851" at bounding box center [1287, 302] width 512 height 22
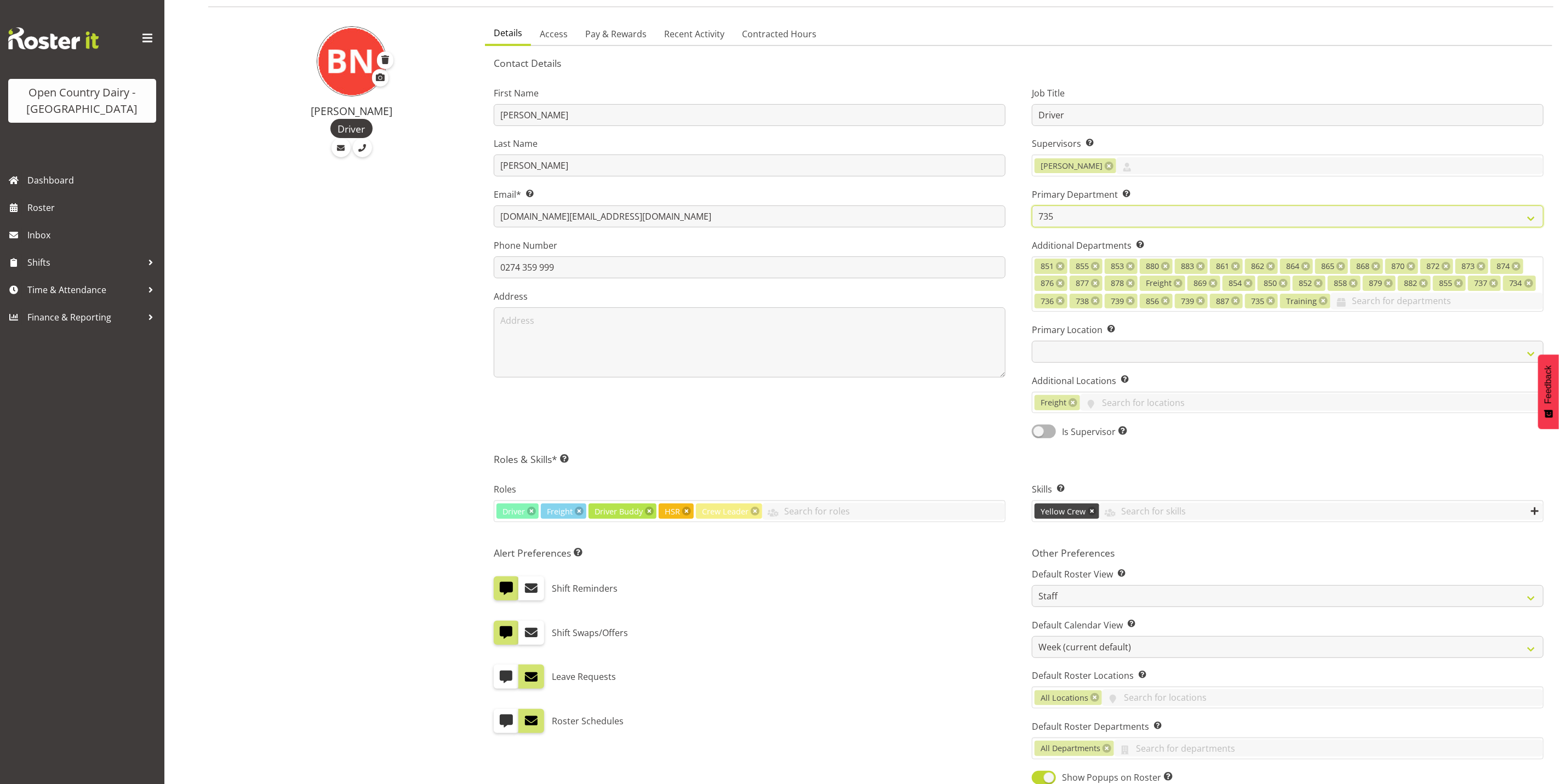
scroll to position [300, 0]
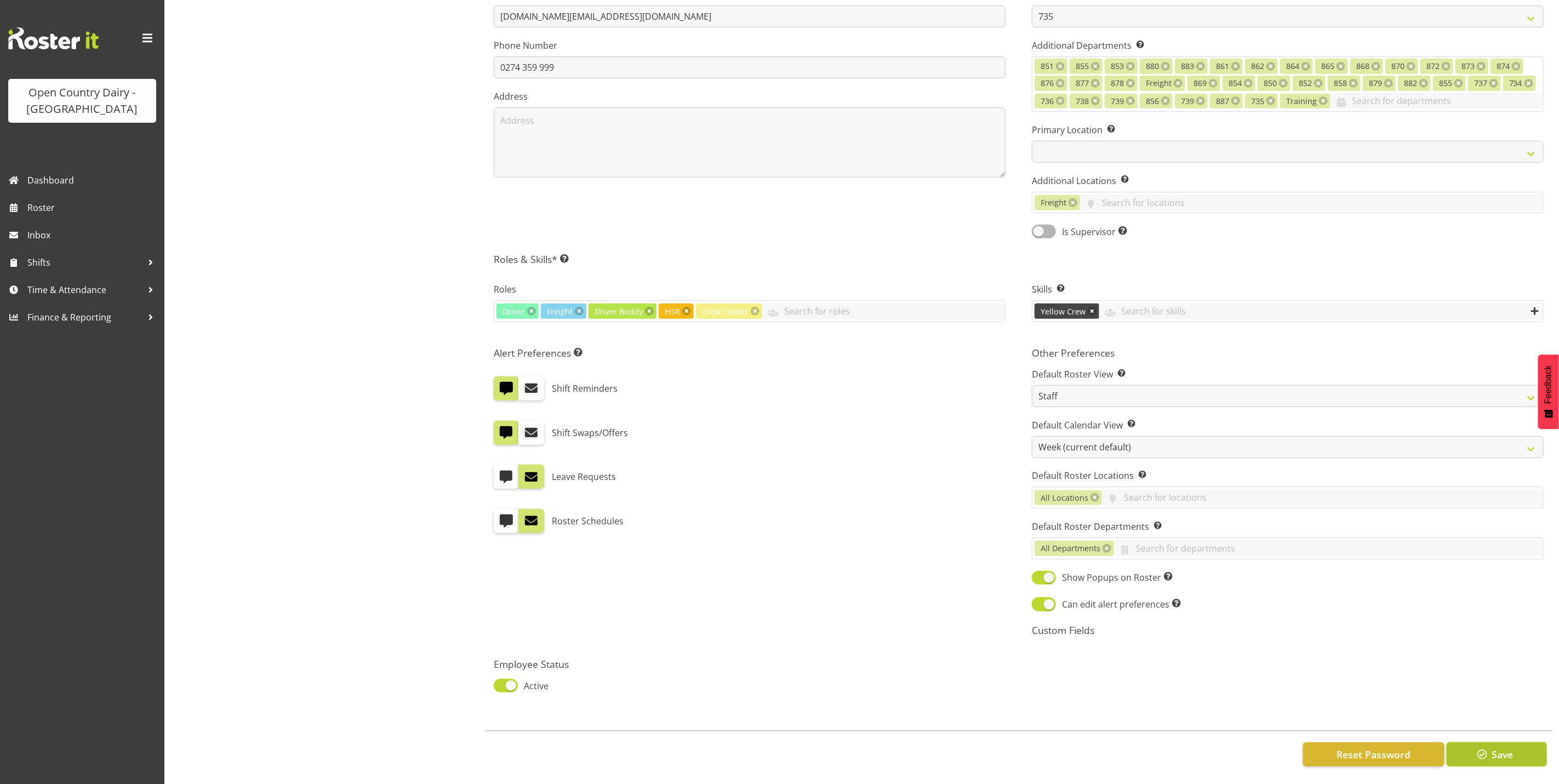
click at [1497, 747] on span "Save" at bounding box center [1502, 754] width 21 height 14
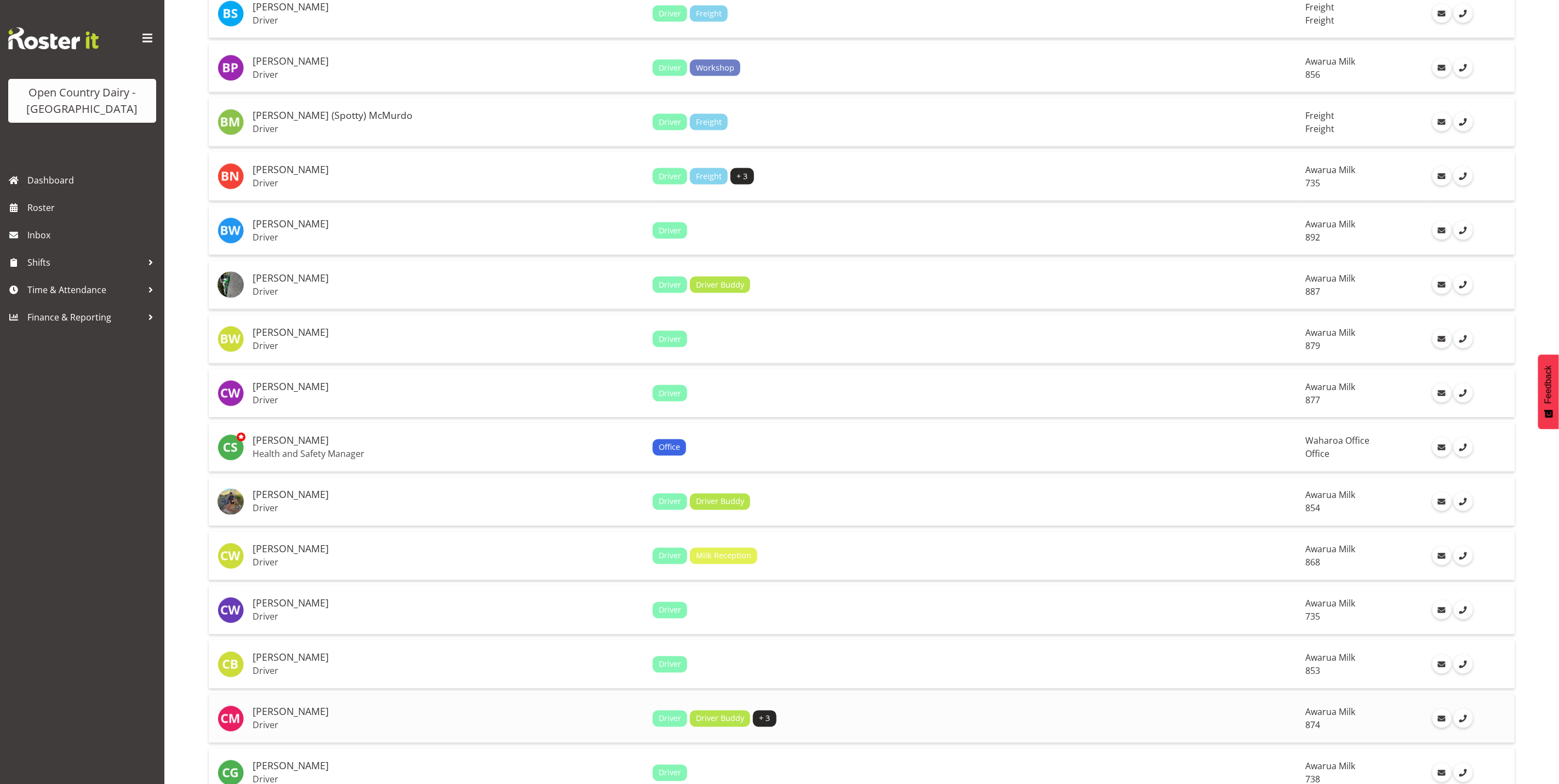
scroll to position [1233, 0]
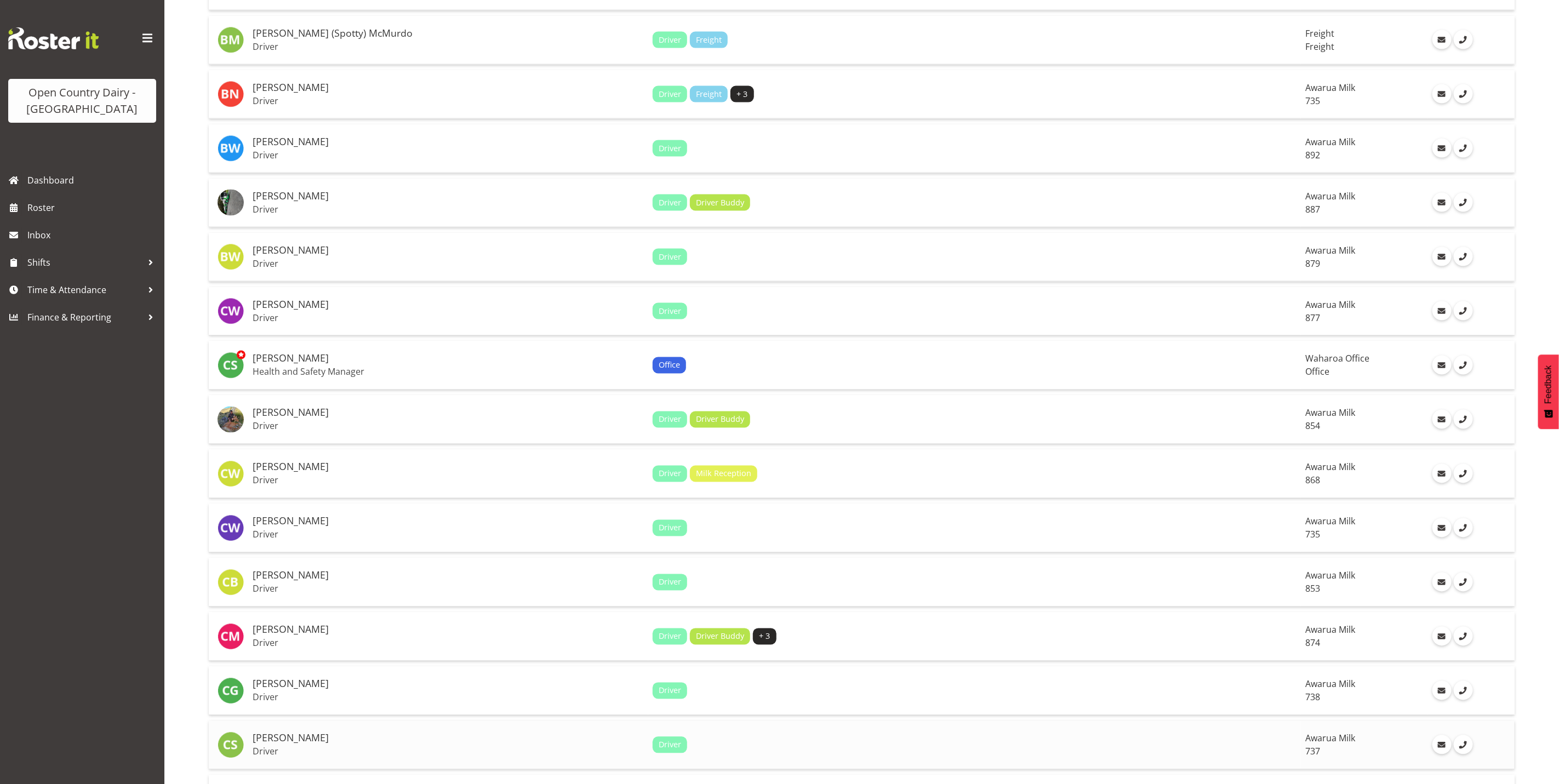
click at [341, 746] on p "Driver" at bounding box center [448, 752] width 391 height 11
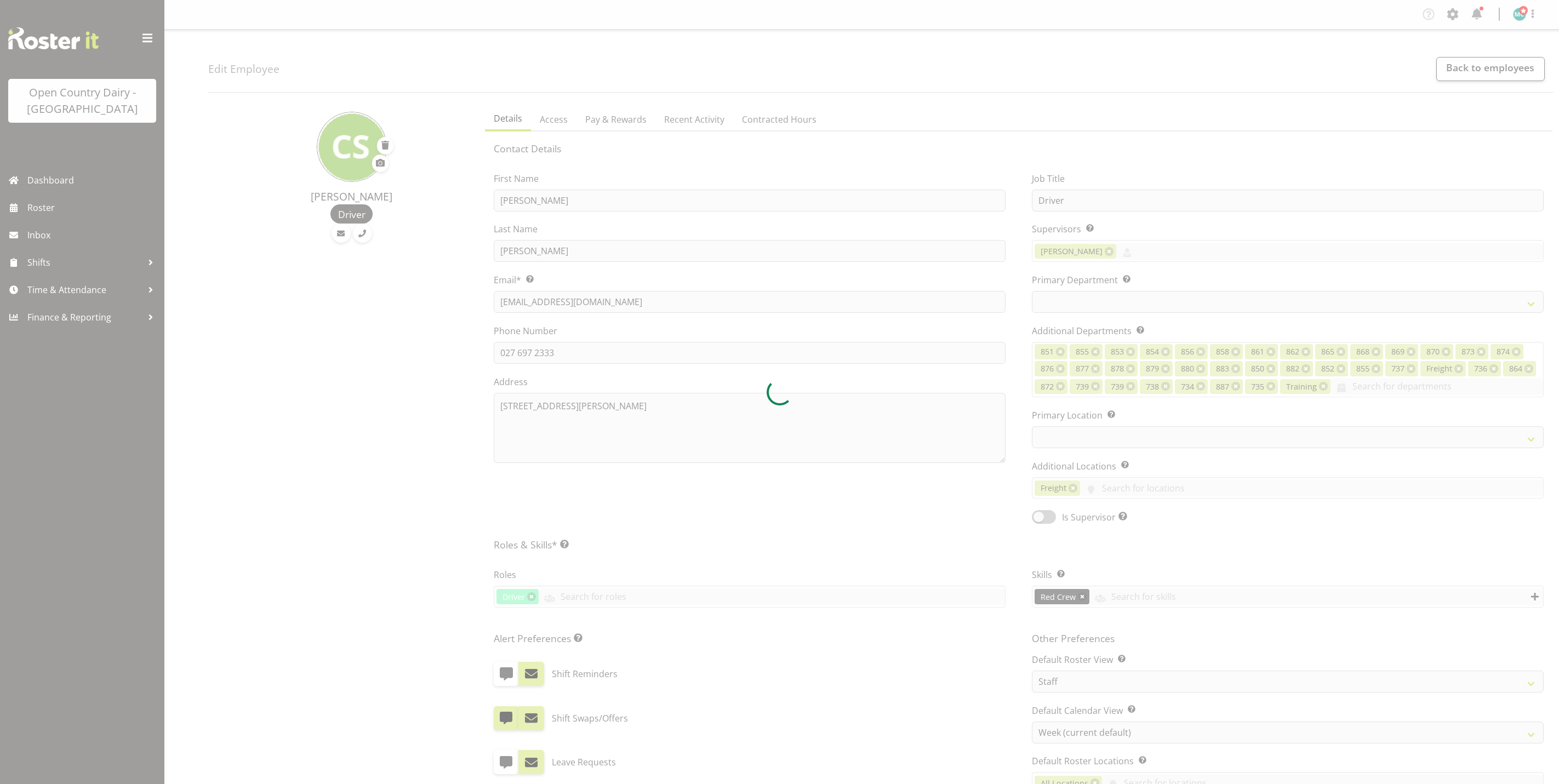
select select "TimelineWeek"
select select
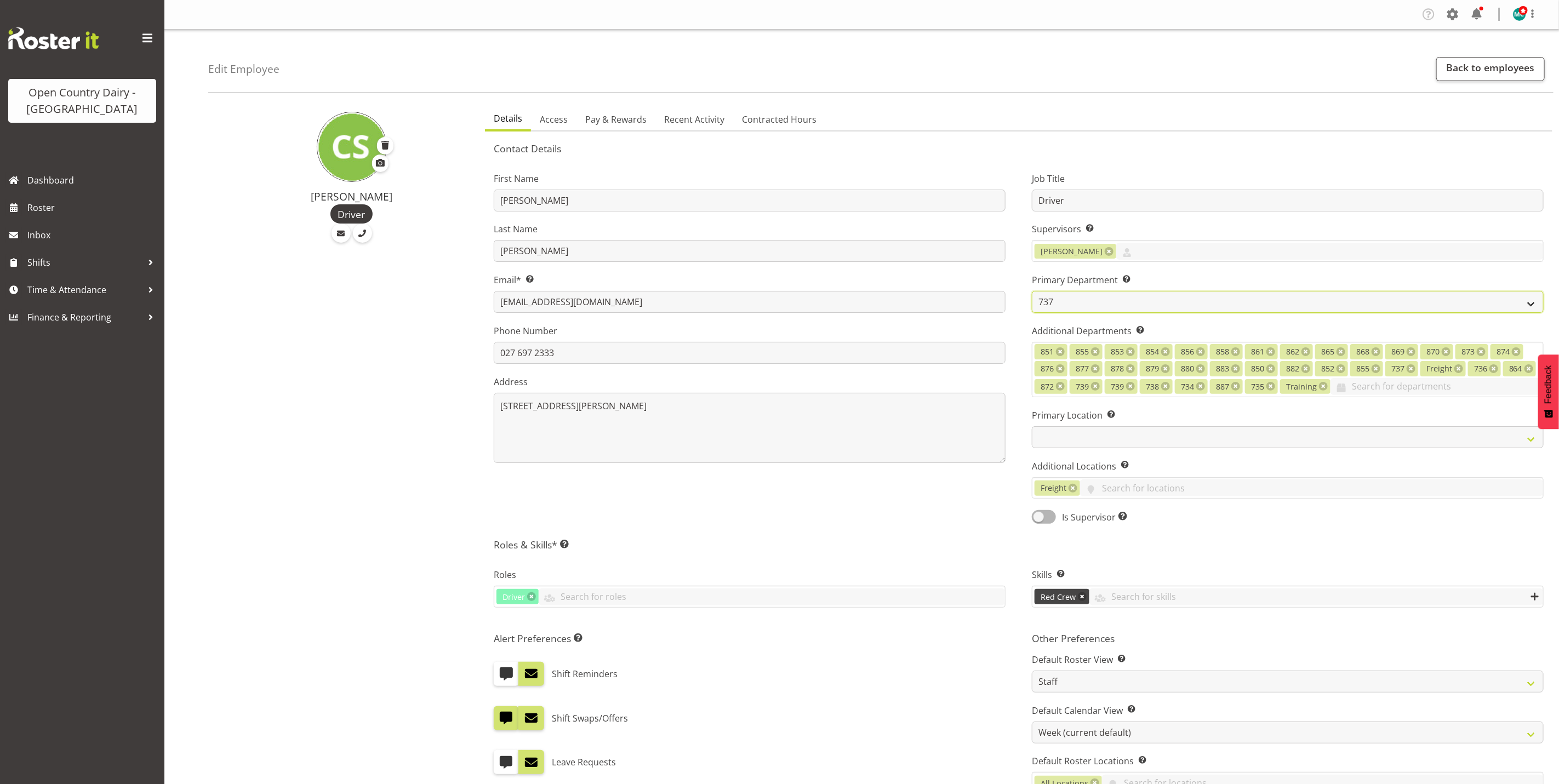
click at [1068, 300] on select "731 734 735 736 737 738 739 850 851" at bounding box center [1287, 302] width 512 height 22
select select "909"
click at [1032, 291] on select "731 734 735 736 737 738 739 850 851" at bounding box center [1287, 302] width 512 height 22
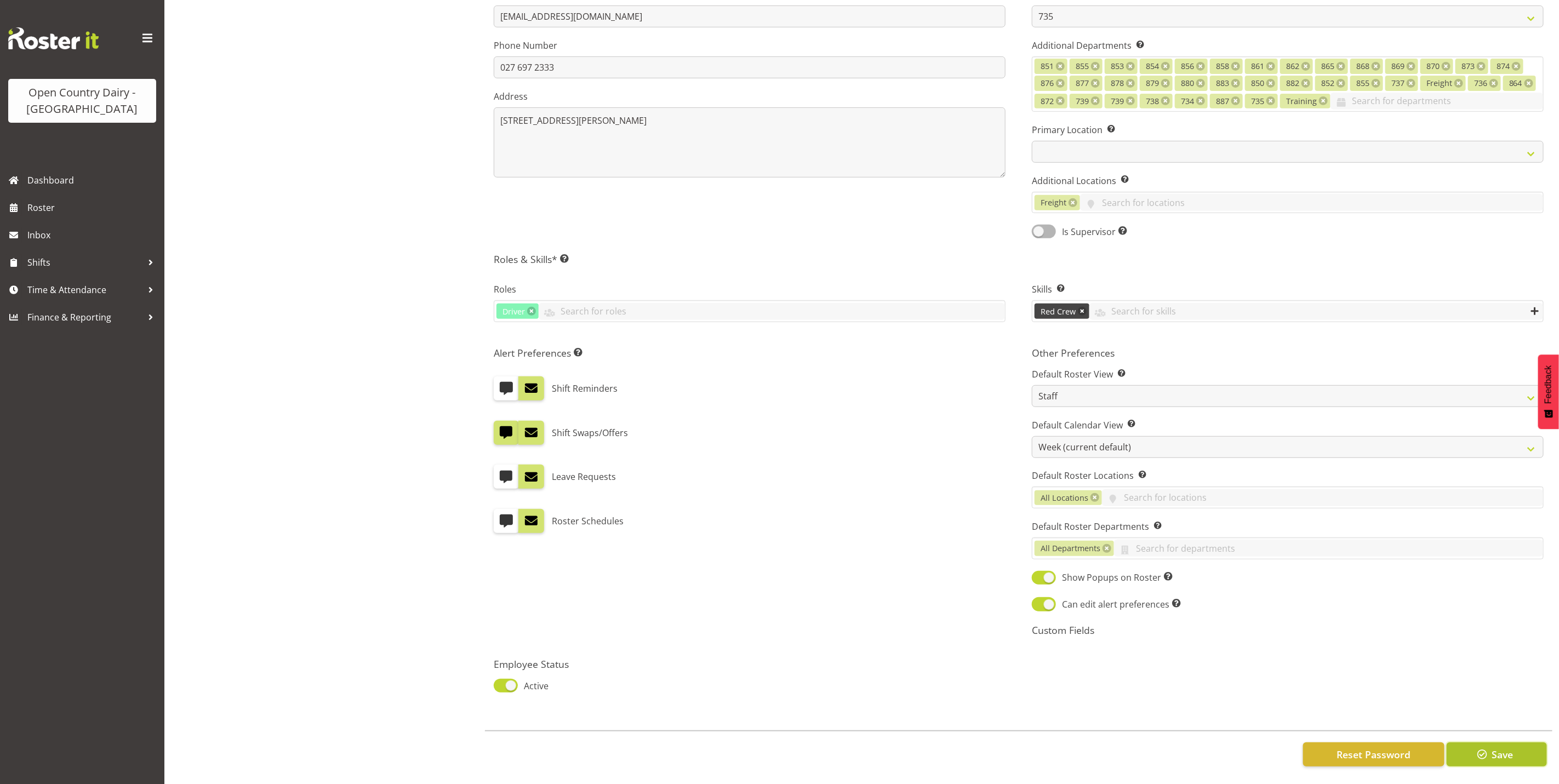
click at [1489, 747] on span "button" at bounding box center [1482, 754] width 14 height 14
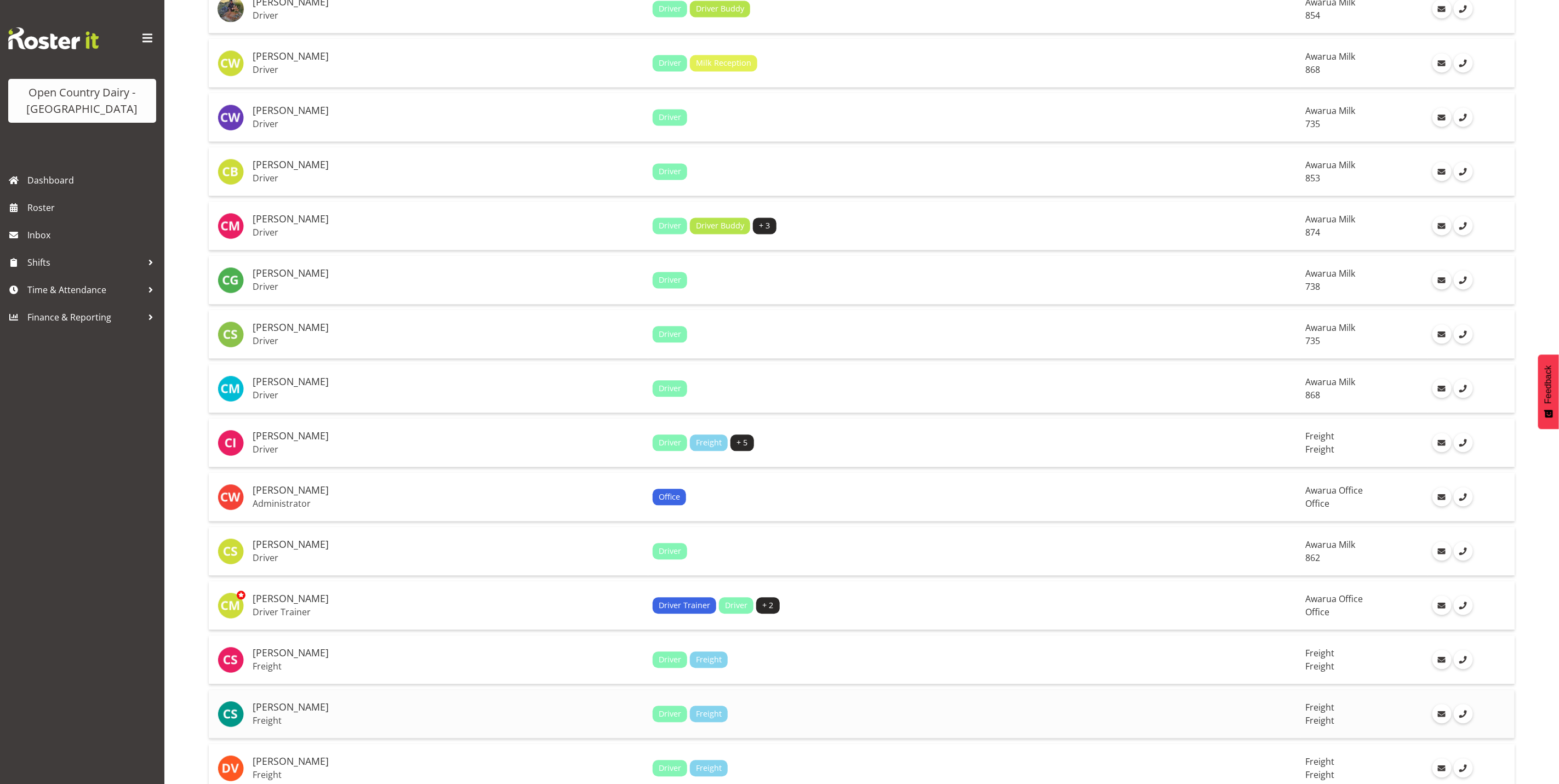
scroll to position [1726, 0]
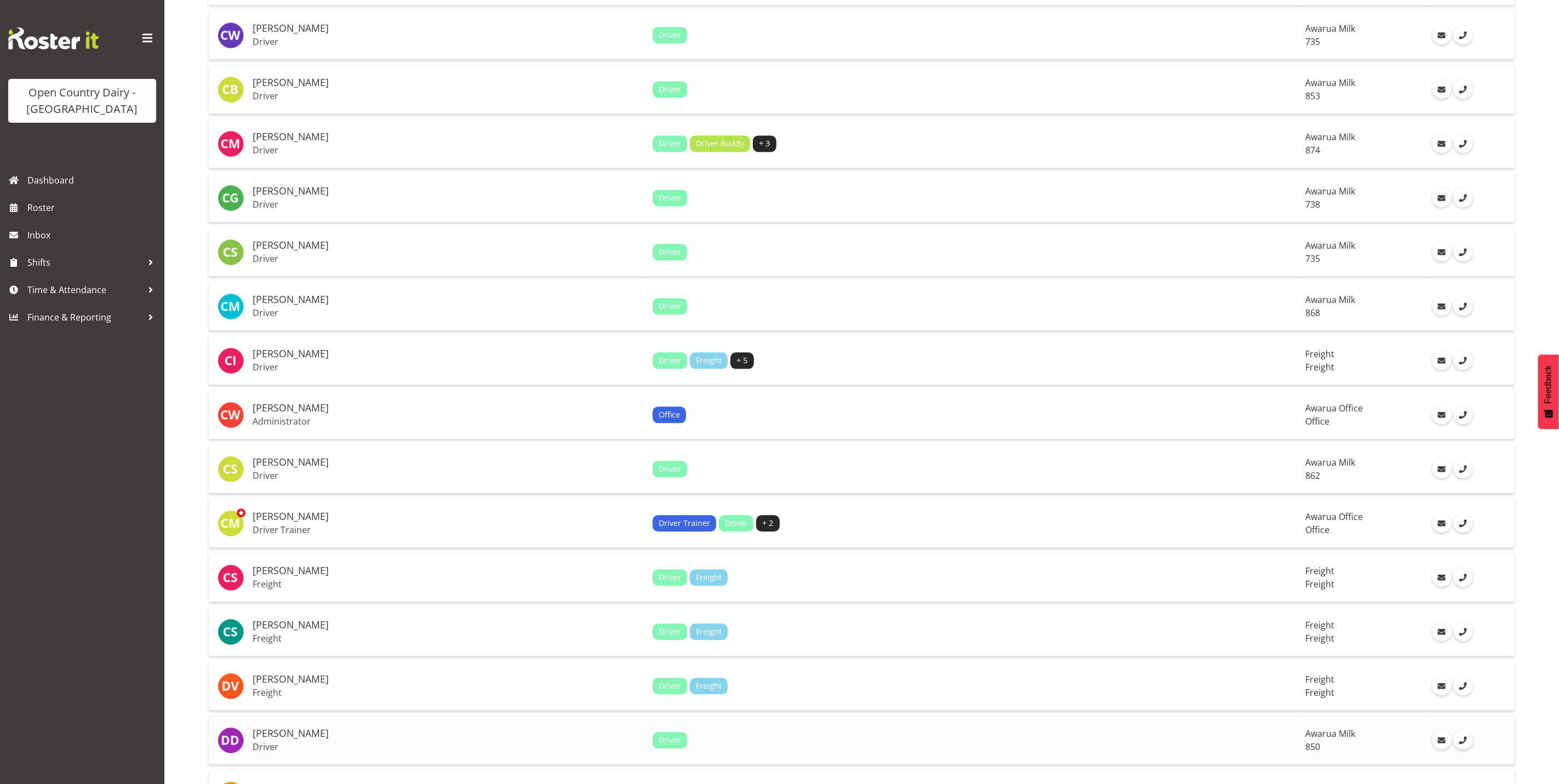
click at [278, 728] on h5 "[PERSON_NAME]" at bounding box center [448, 734] width 391 height 11
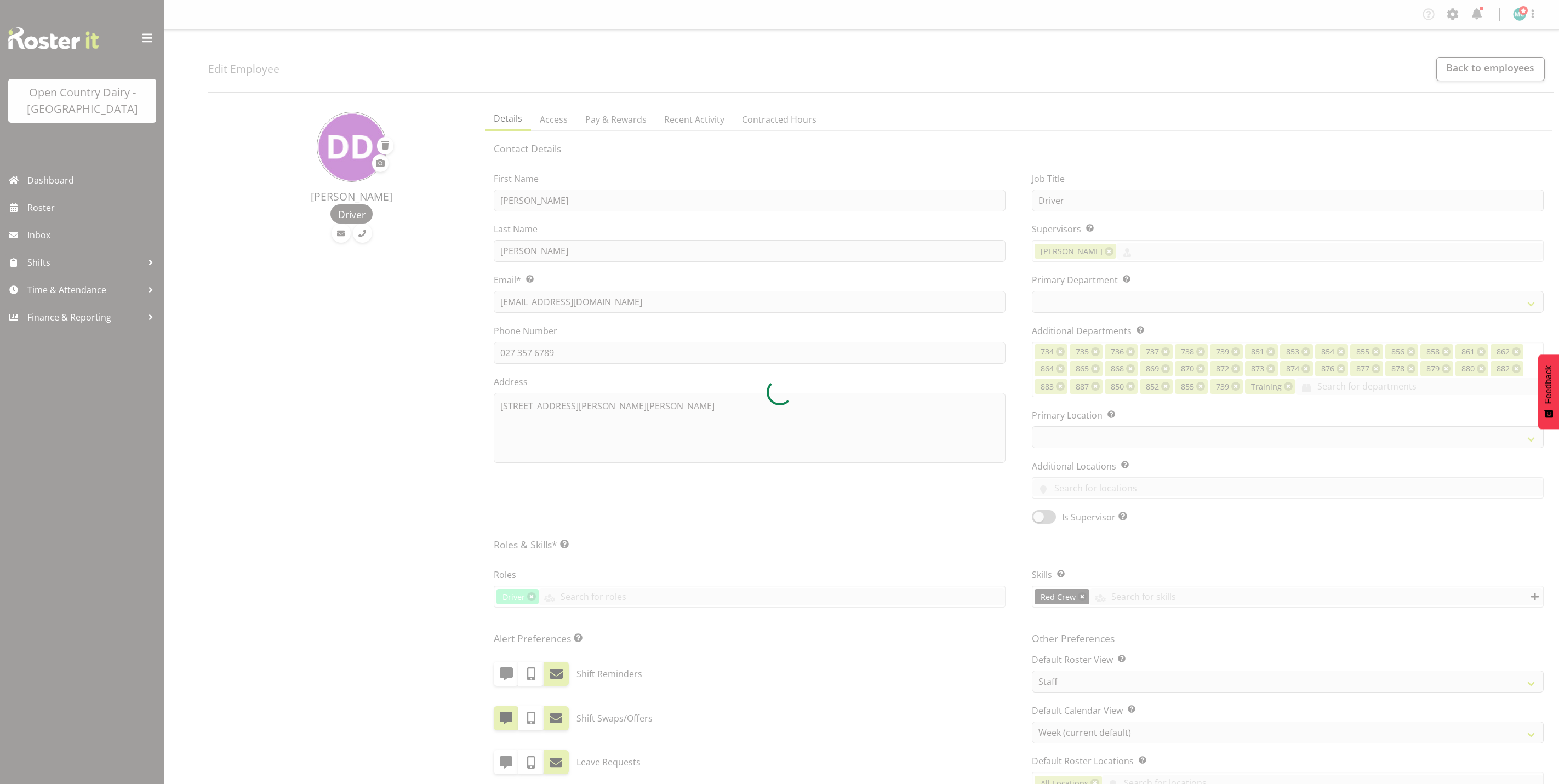
select select "TimelineWeek"
select select
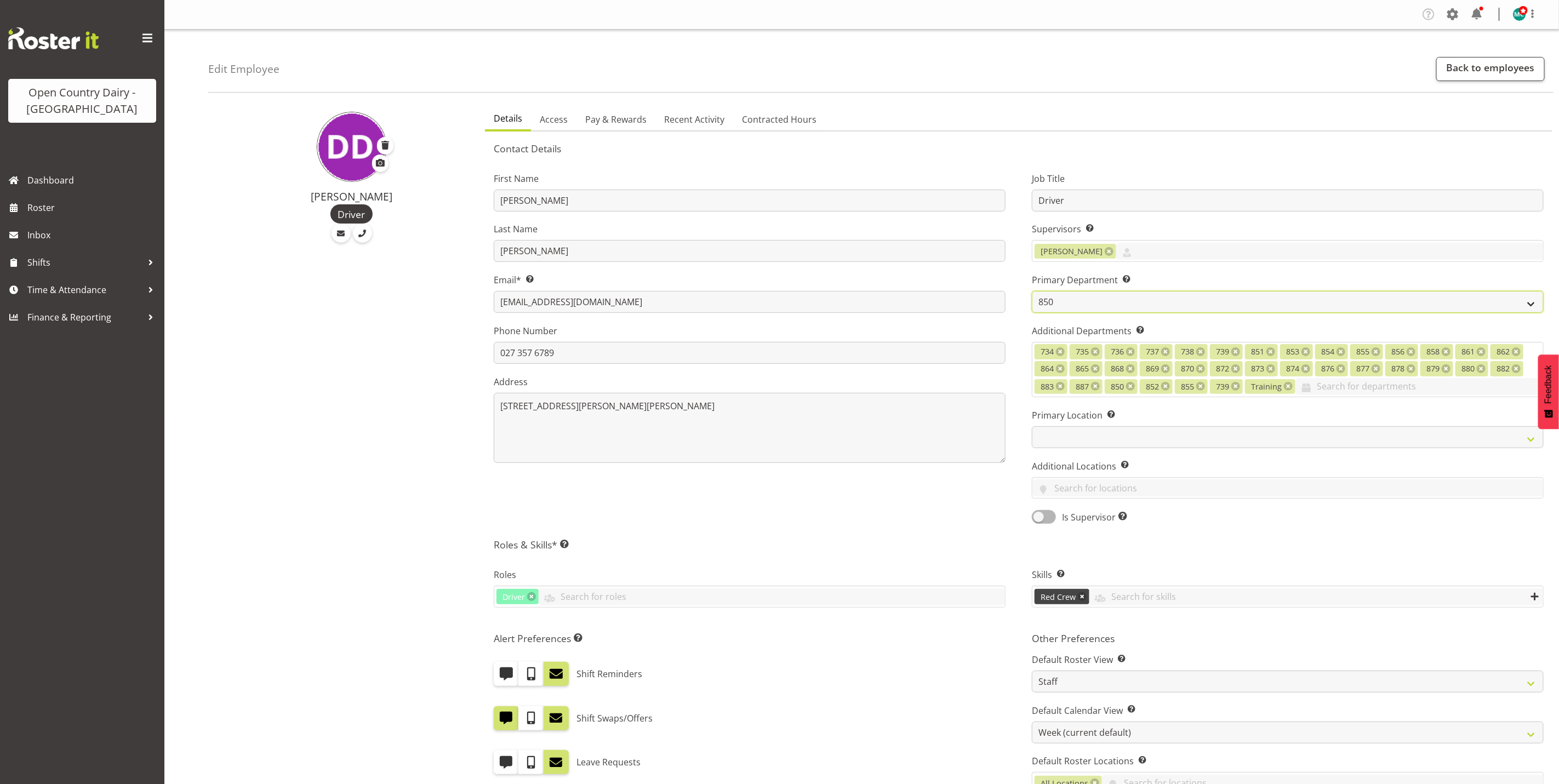
click at [1090, 304] on select "731 734 735 736 737 738 739 850 851" at bounding box center [1287, 302] width 512 height 22
select select "692"
click at [1032, 291] on select "731 734 735 736 737 738 739 850 851" at bounding box center [1287, 302] width 512 height 22
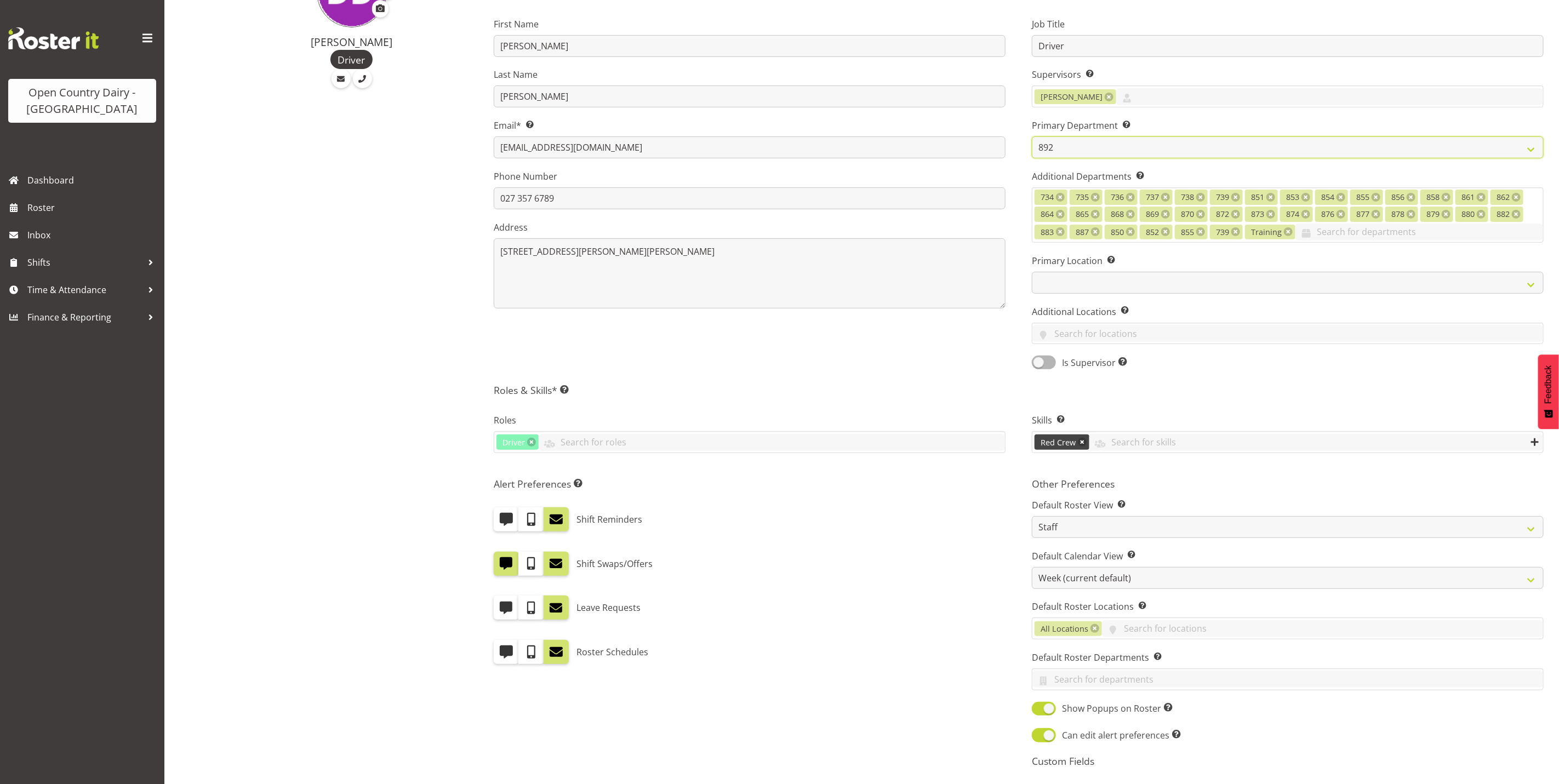
scroll to position [300, 0]
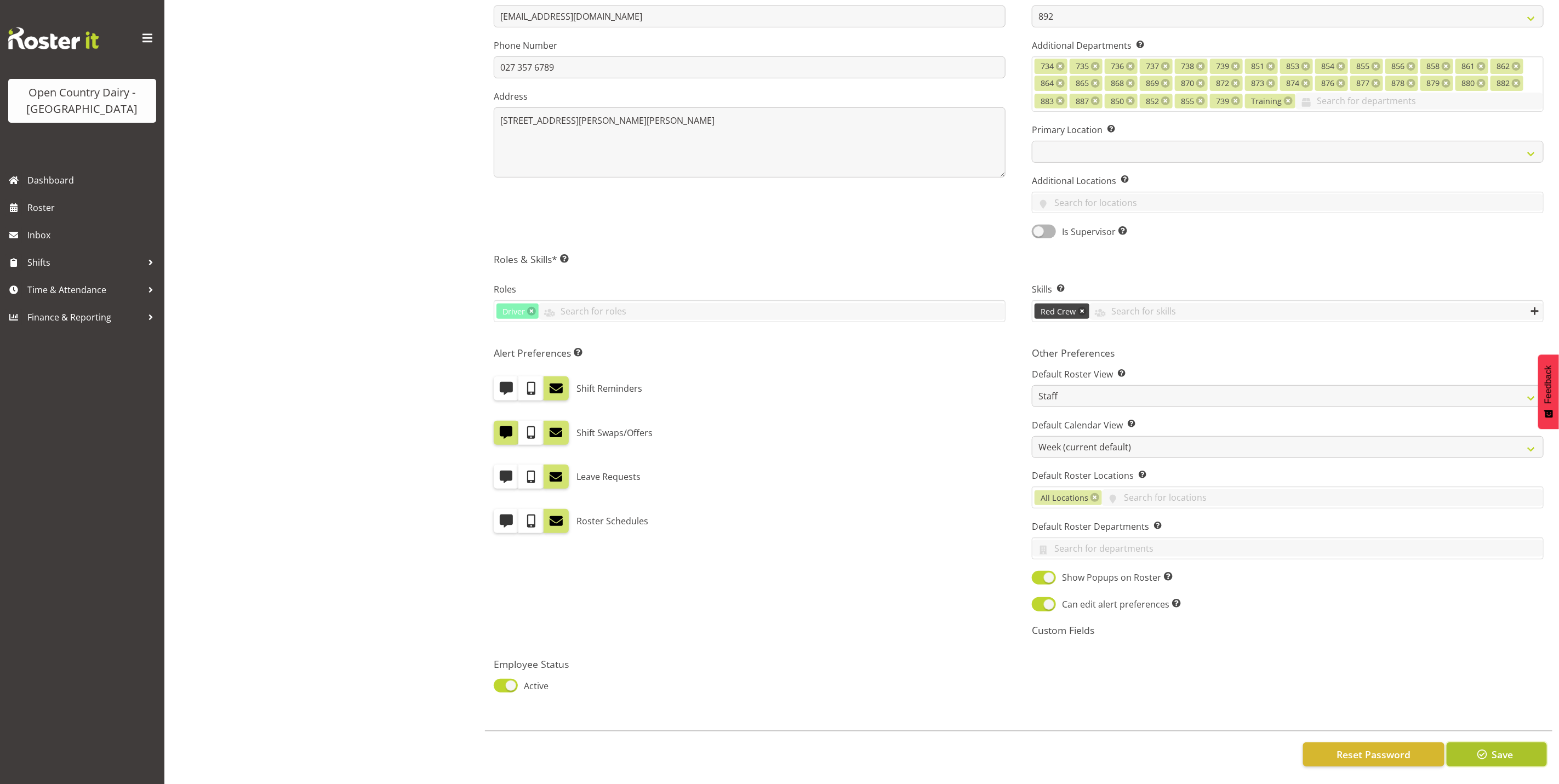
click at [1520, 745] on button "Save" at bounding box center [1497, 755] width 100 height 24
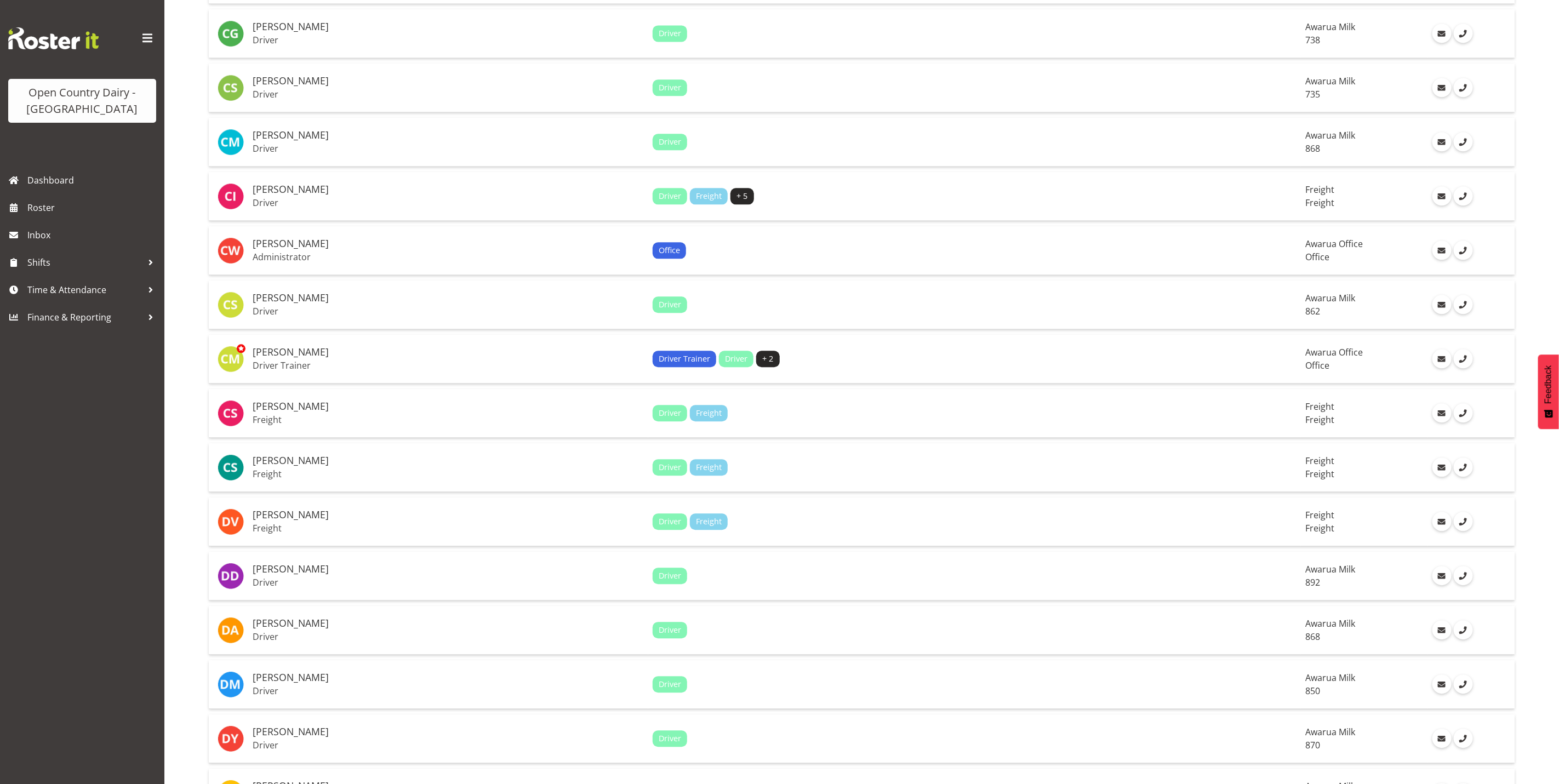
scroll to position [1973, 0]
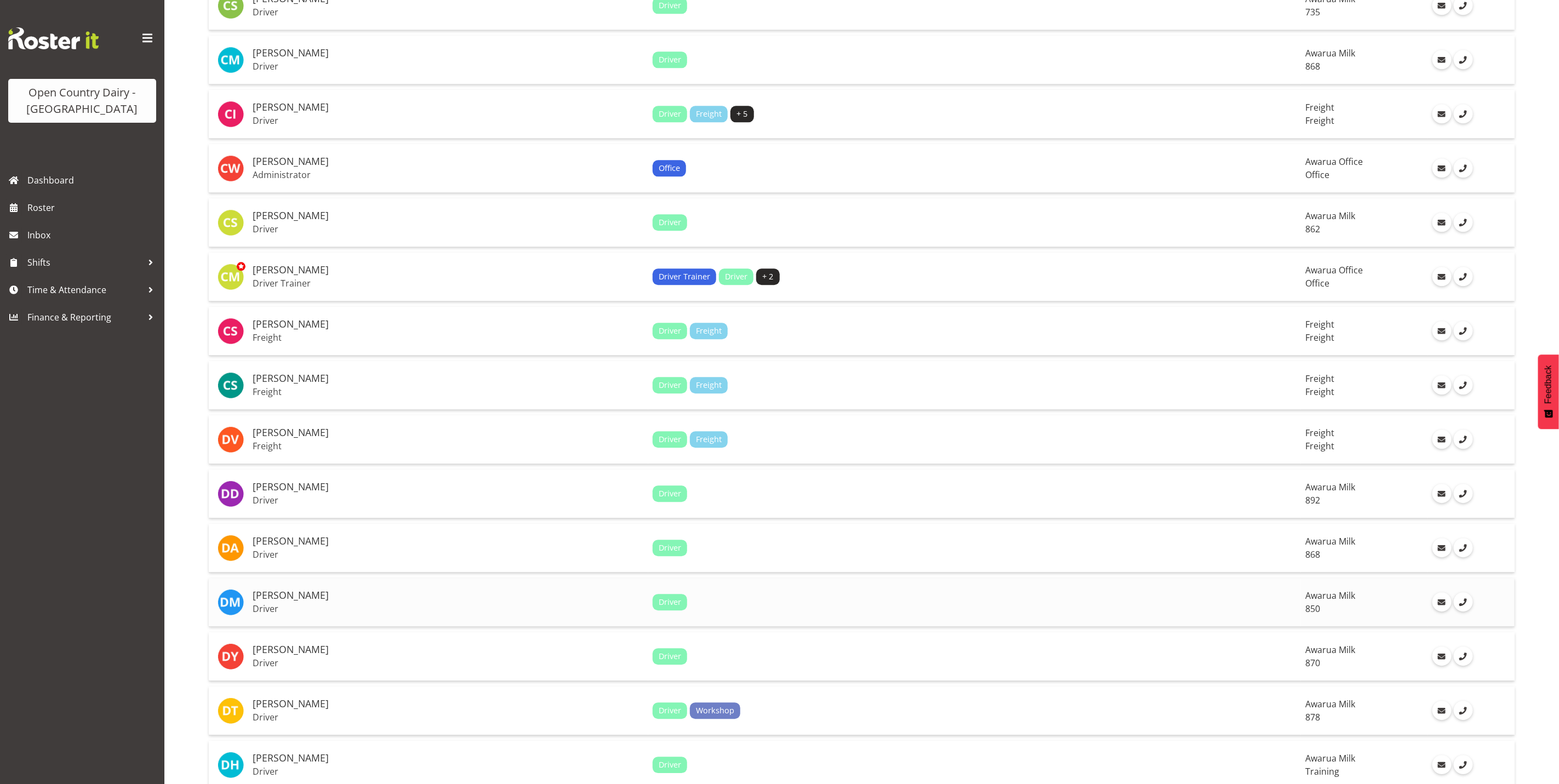
click at [281, 603] on p "Driver" at bounding box center [448, 609] width 391 height 11
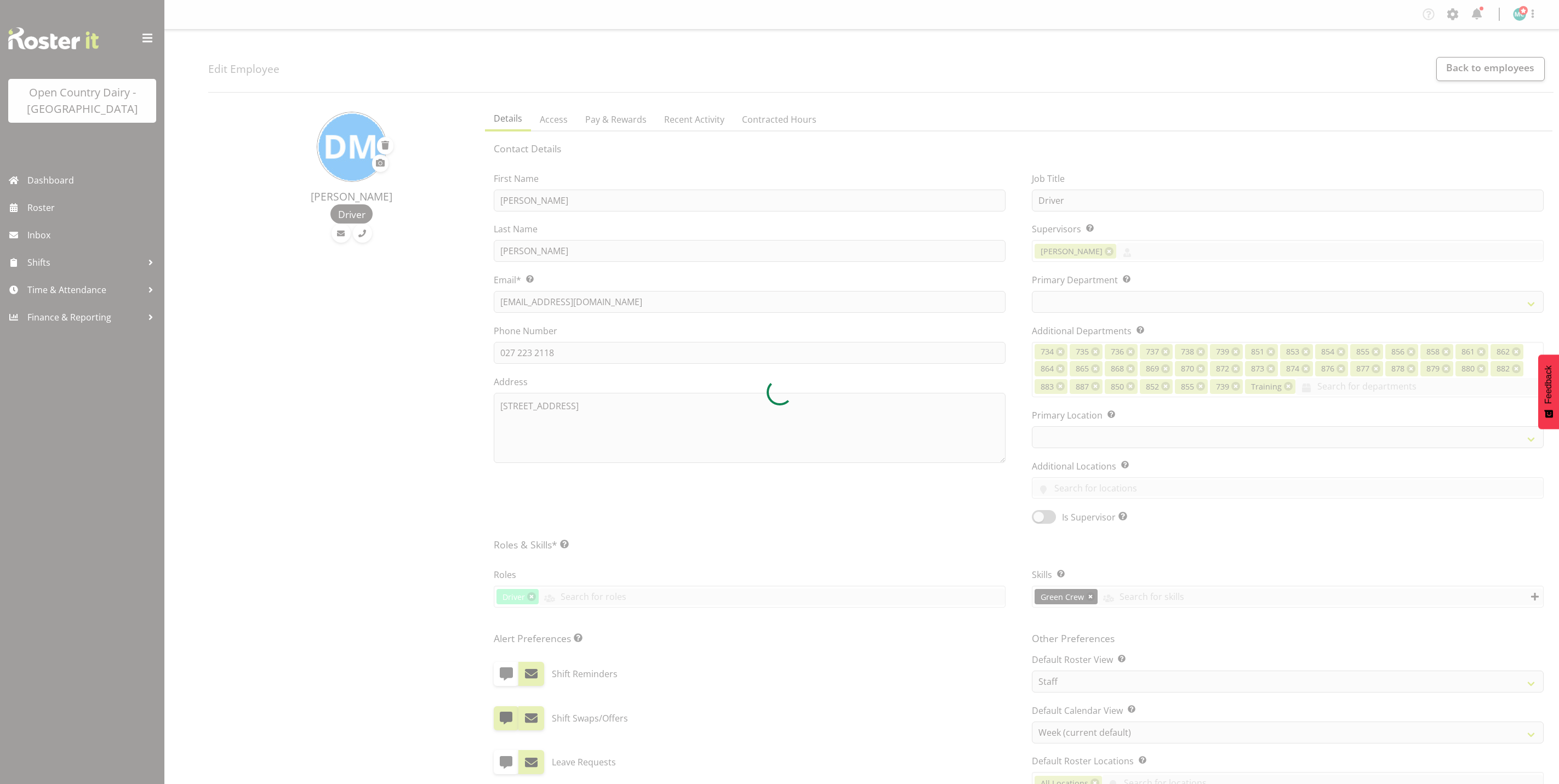
select select "TimelineWeek"
select select
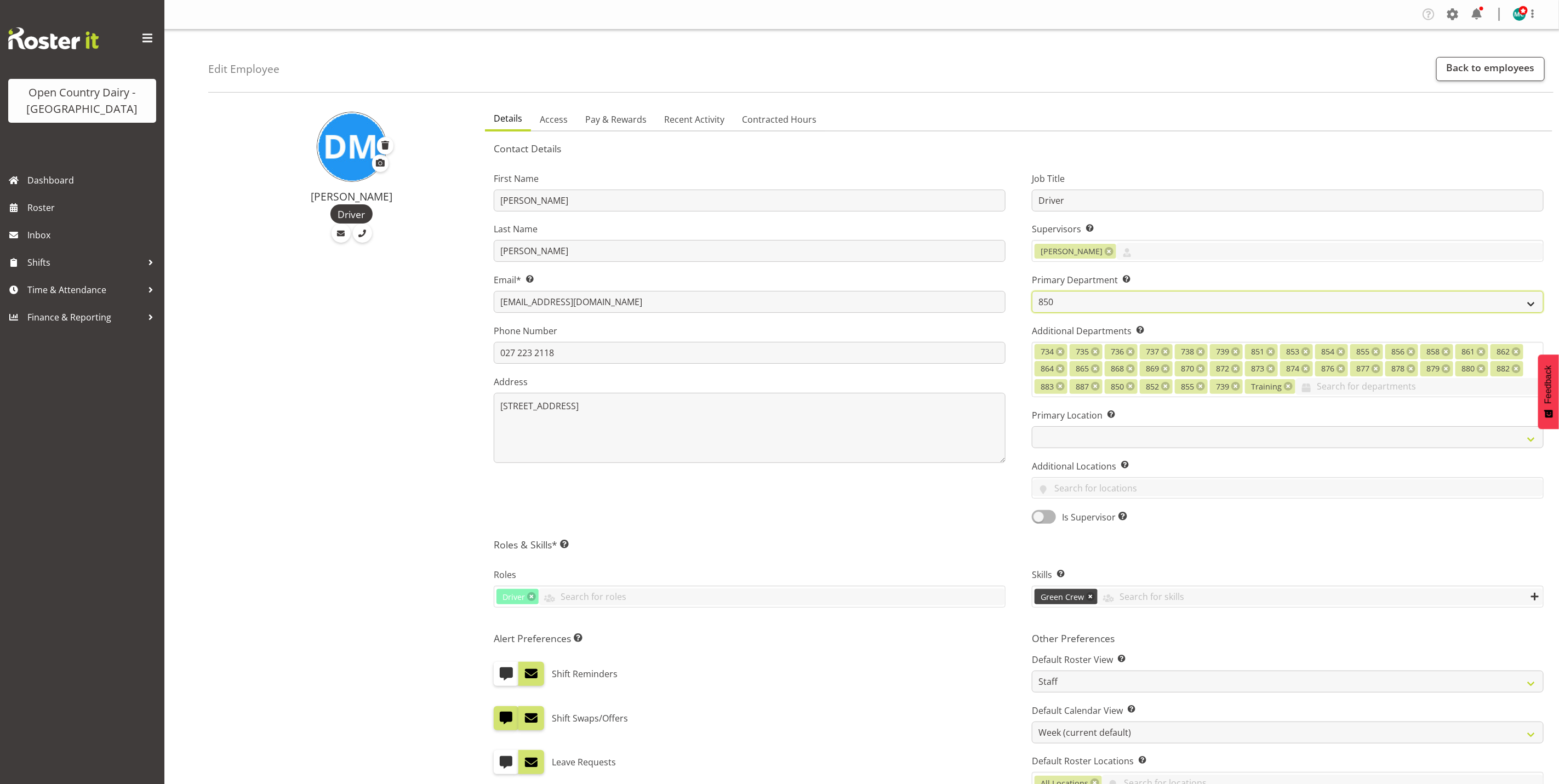
click at [1066, 304] on select "731 734 735 736 737 738 739 850 851" at bounding box center [1287, 302] width 512 height 22
select select "692"
click at [1032, 291] on select "731 734 735 736 737 738 739 850 851" at bounding box center [1287, 302] width 512 height 22
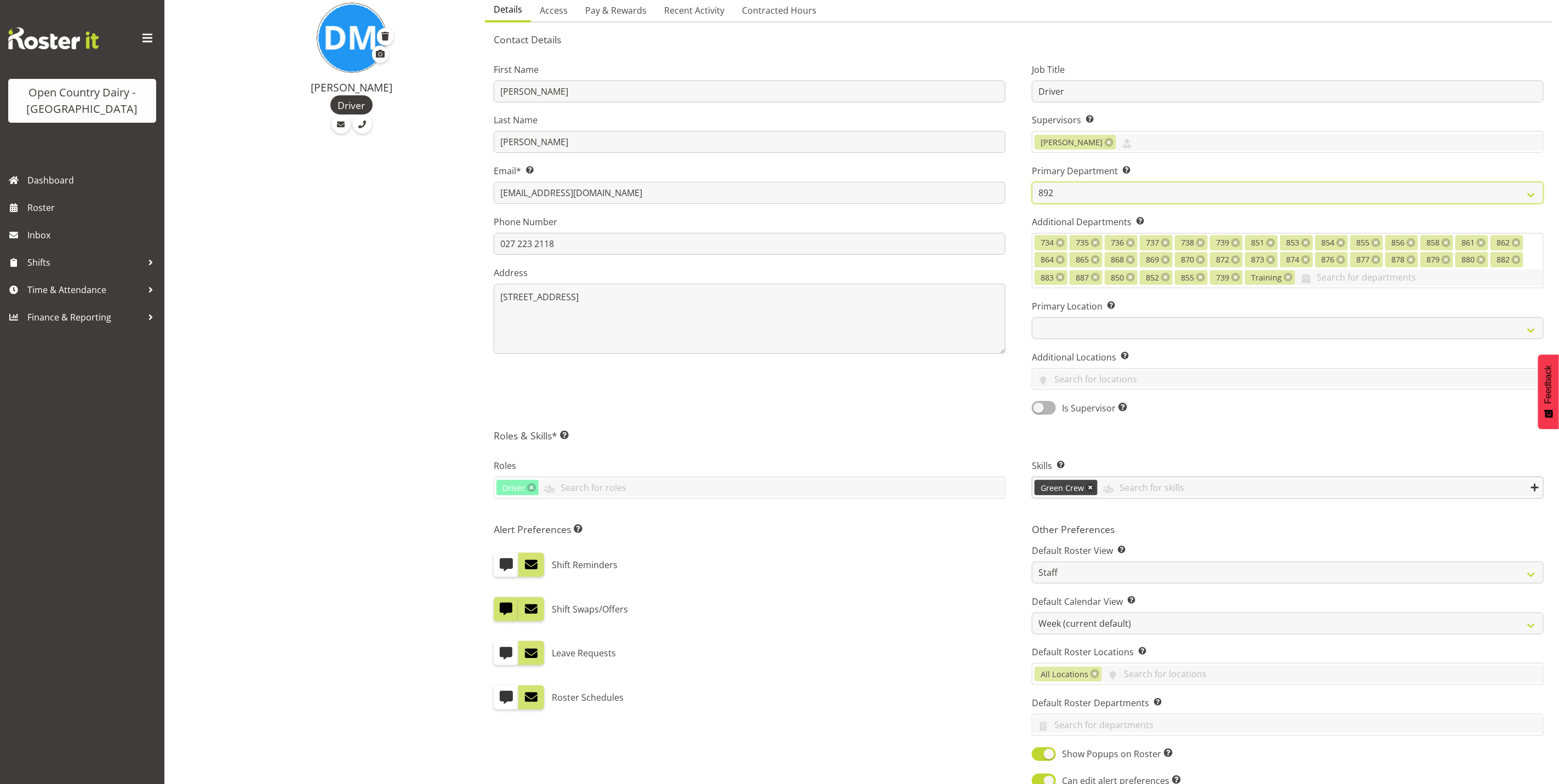
scroll to position [300, 0]
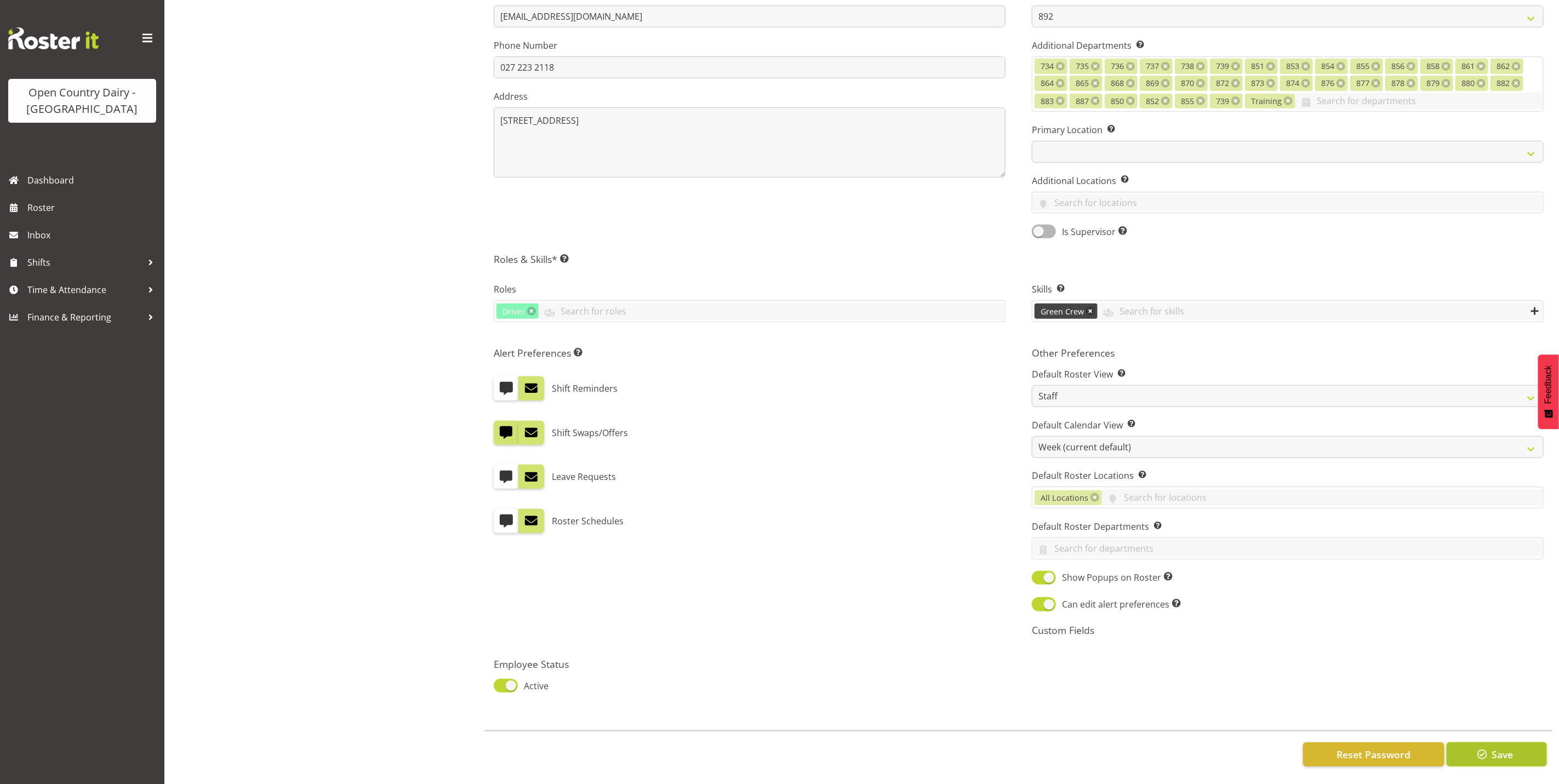
click at [1508, 747] on span "Save" at bounding box center [1502, 754] width 21 height 14
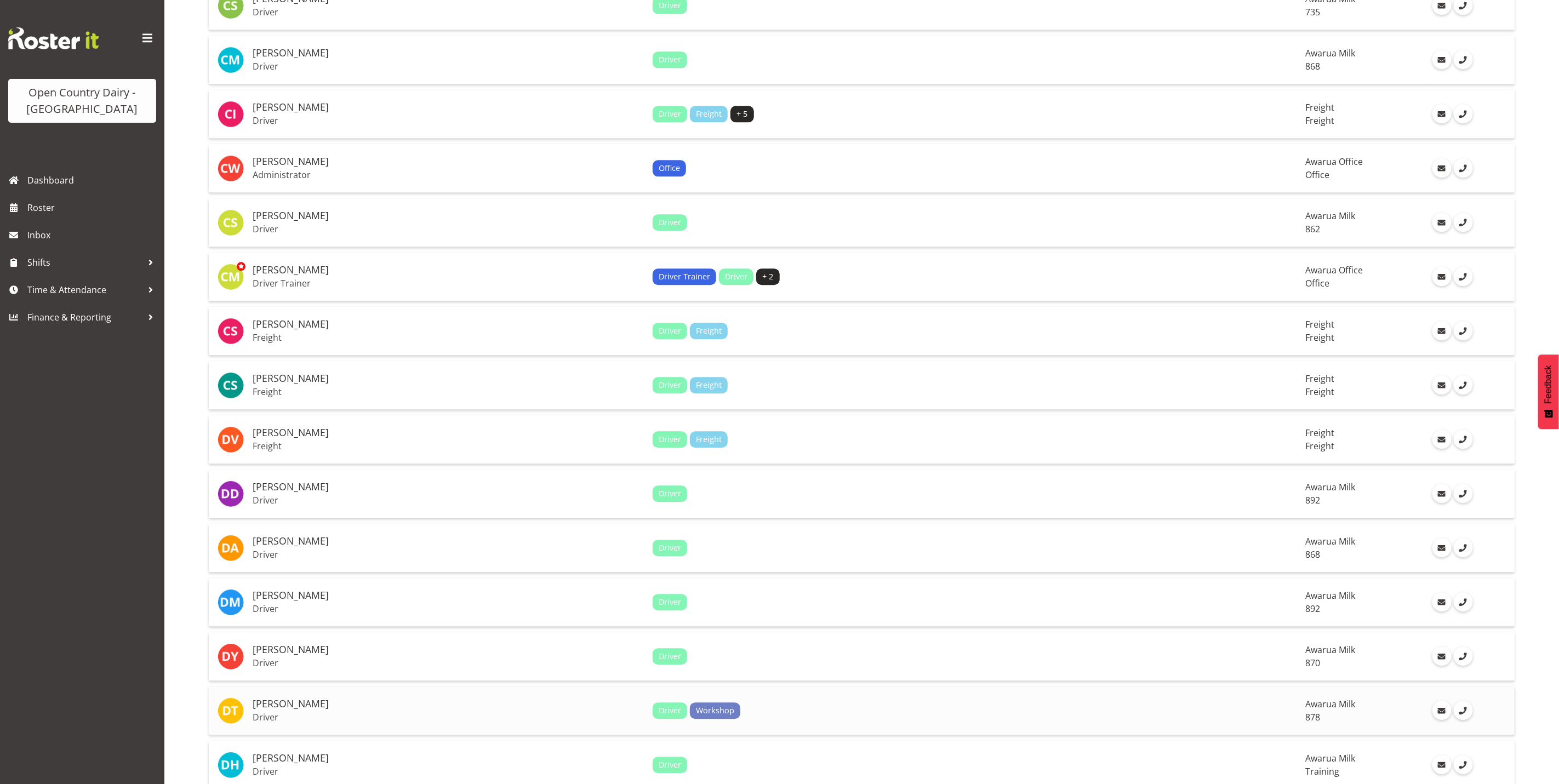
scroll to position [2055, 0]
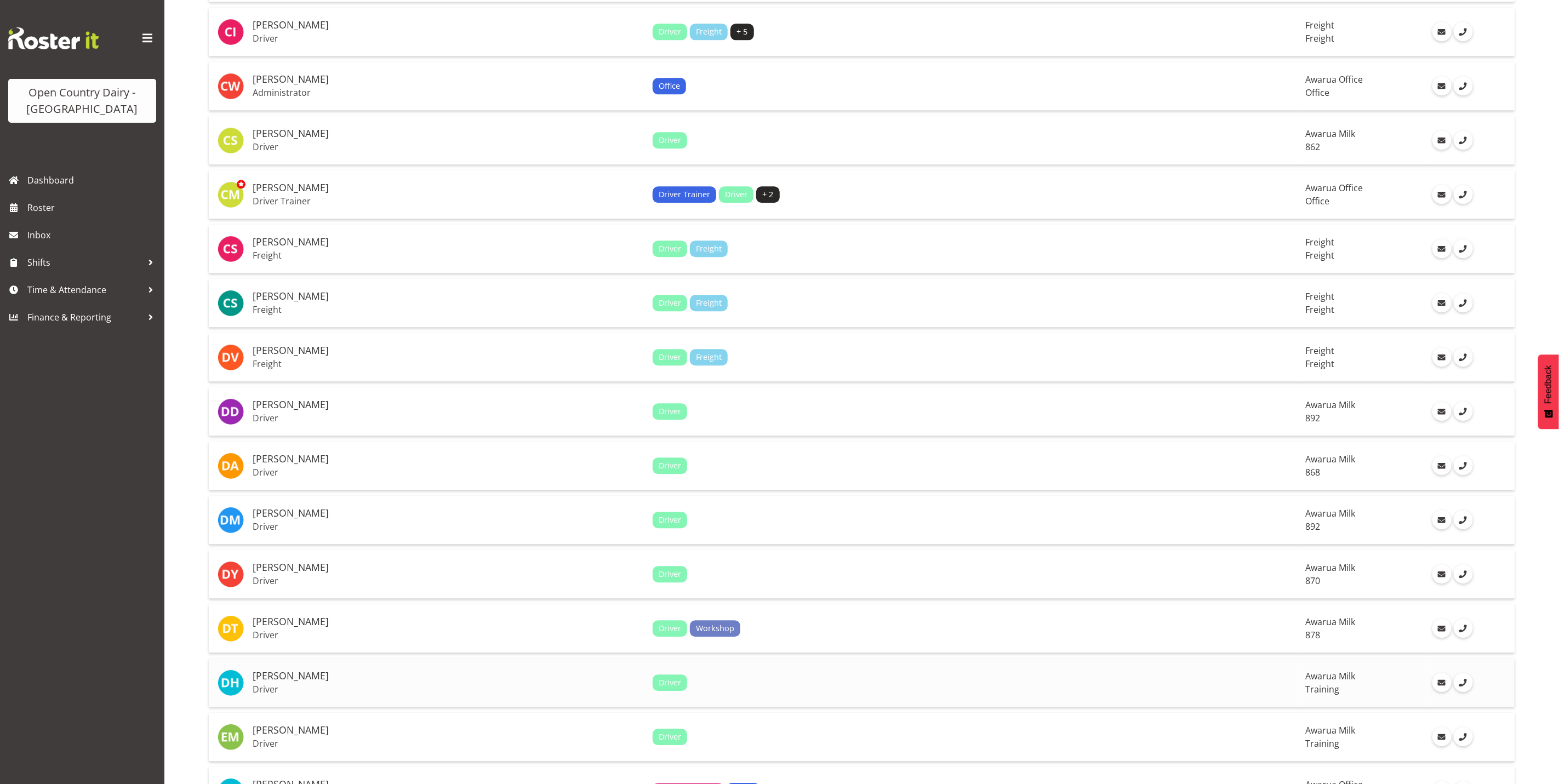
click at [286, 684] on p "Driver" at bounding box center [448, 689] width 391 height 11
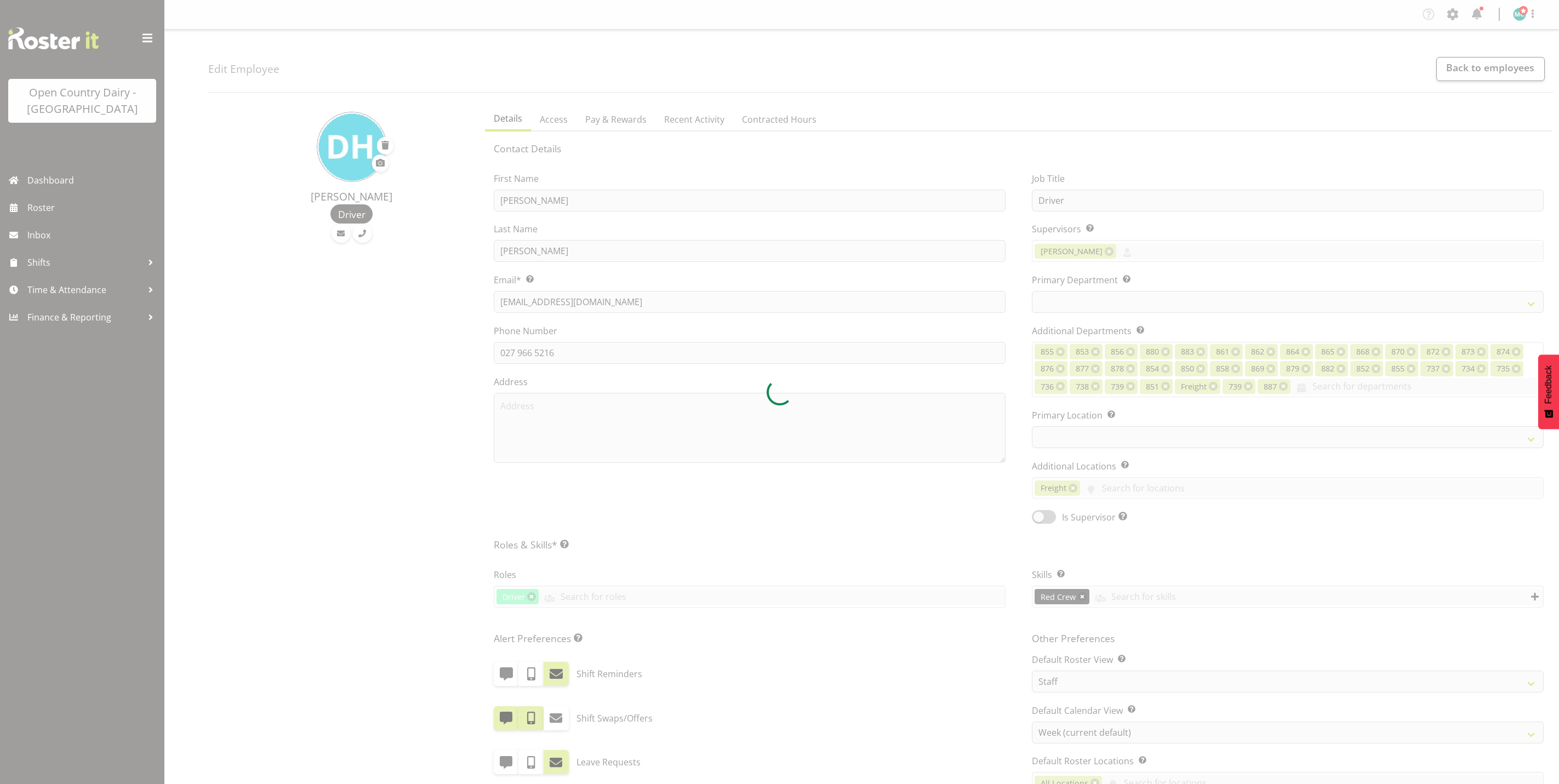
select select "TimelineWeek"
select select
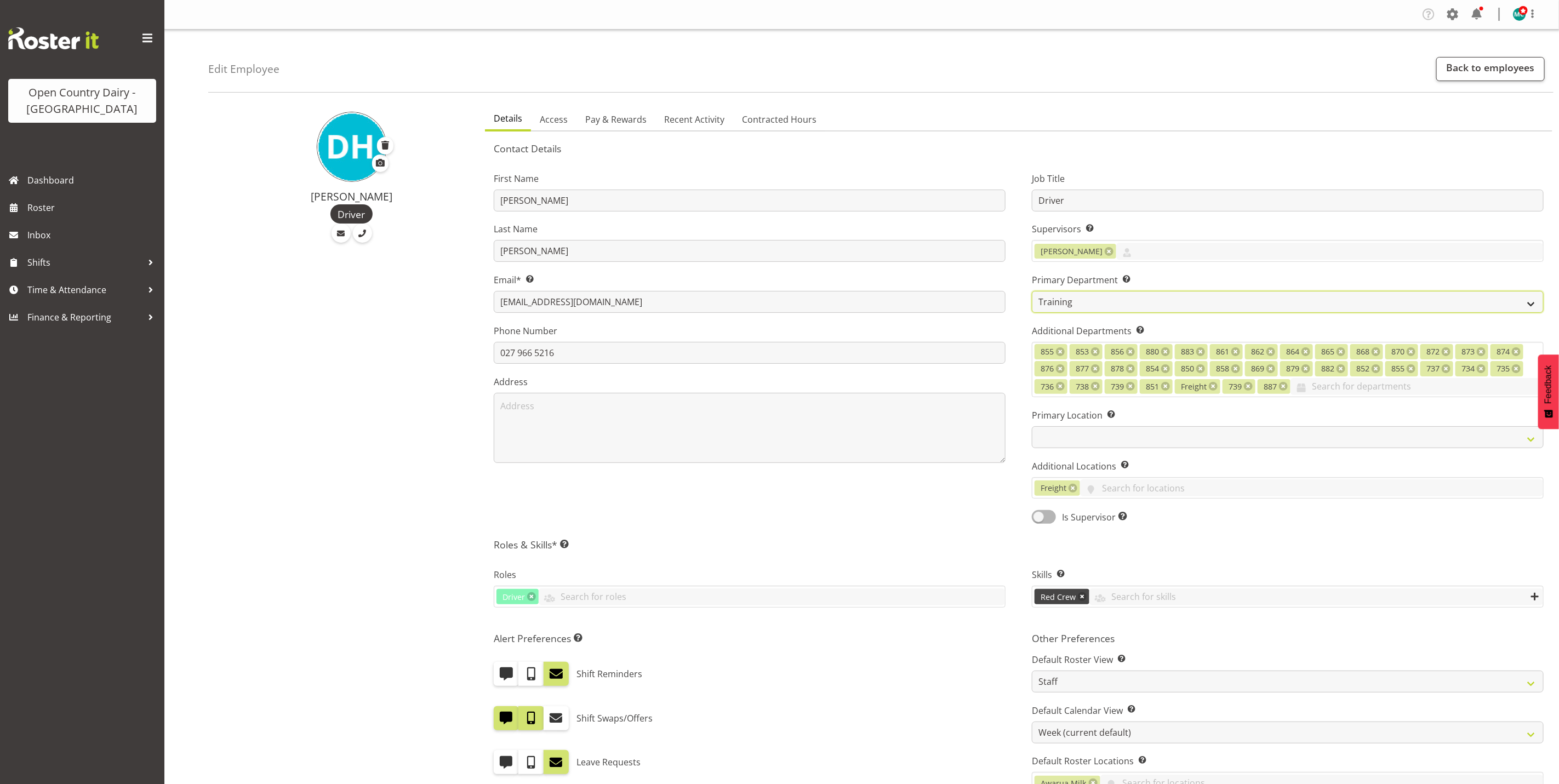
click at [1089, 306] on select "731 734 735 736 737 738 739 850 851" at bounding box center [1287, 302] width 512 height 22
select select "689"
click at [1032, 291] on select "731 734 735 736 737 738 739 850 851" at bounding box center [1287, 302] width 512 height 22
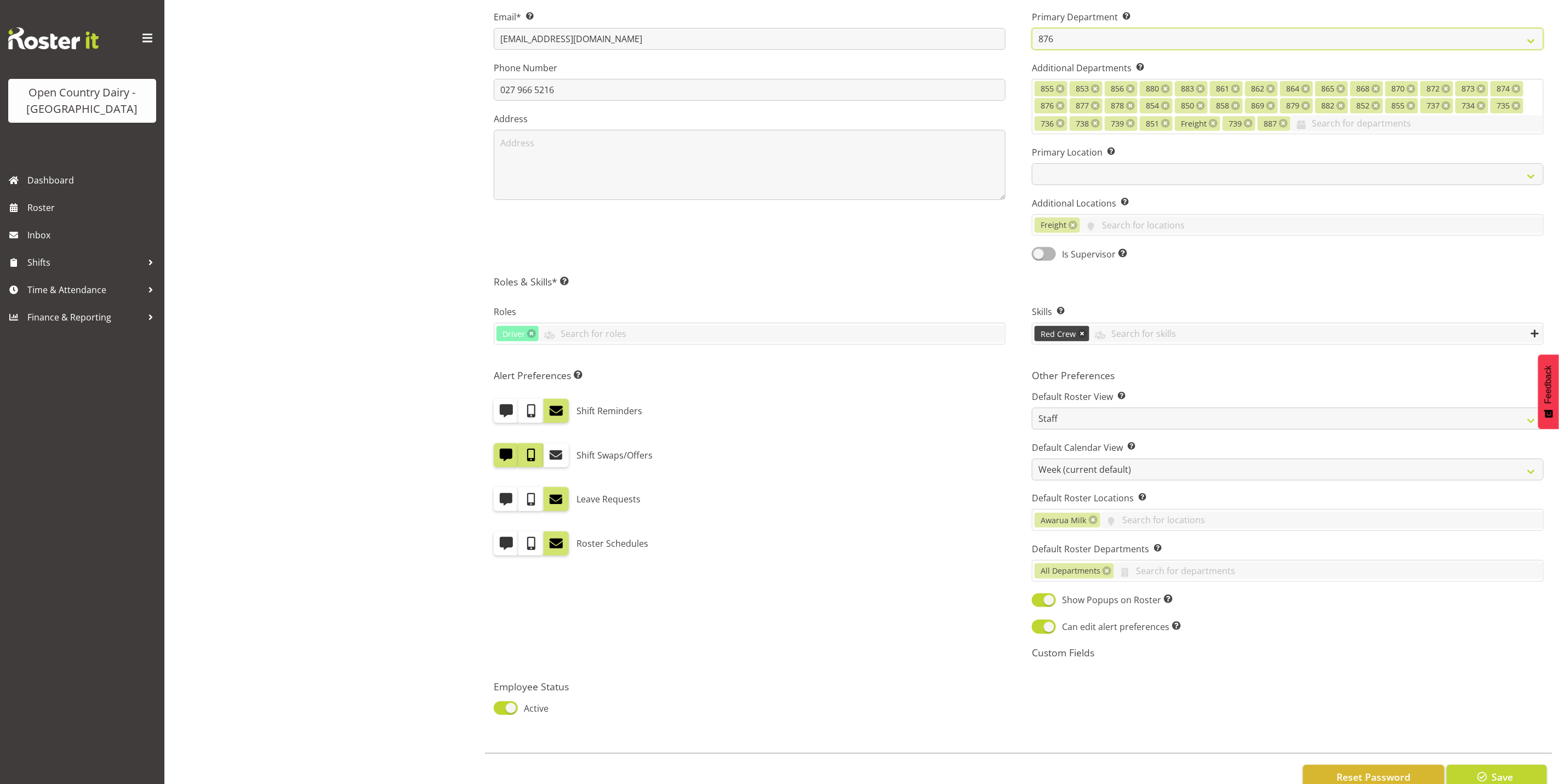
scroll to position [300, 0]
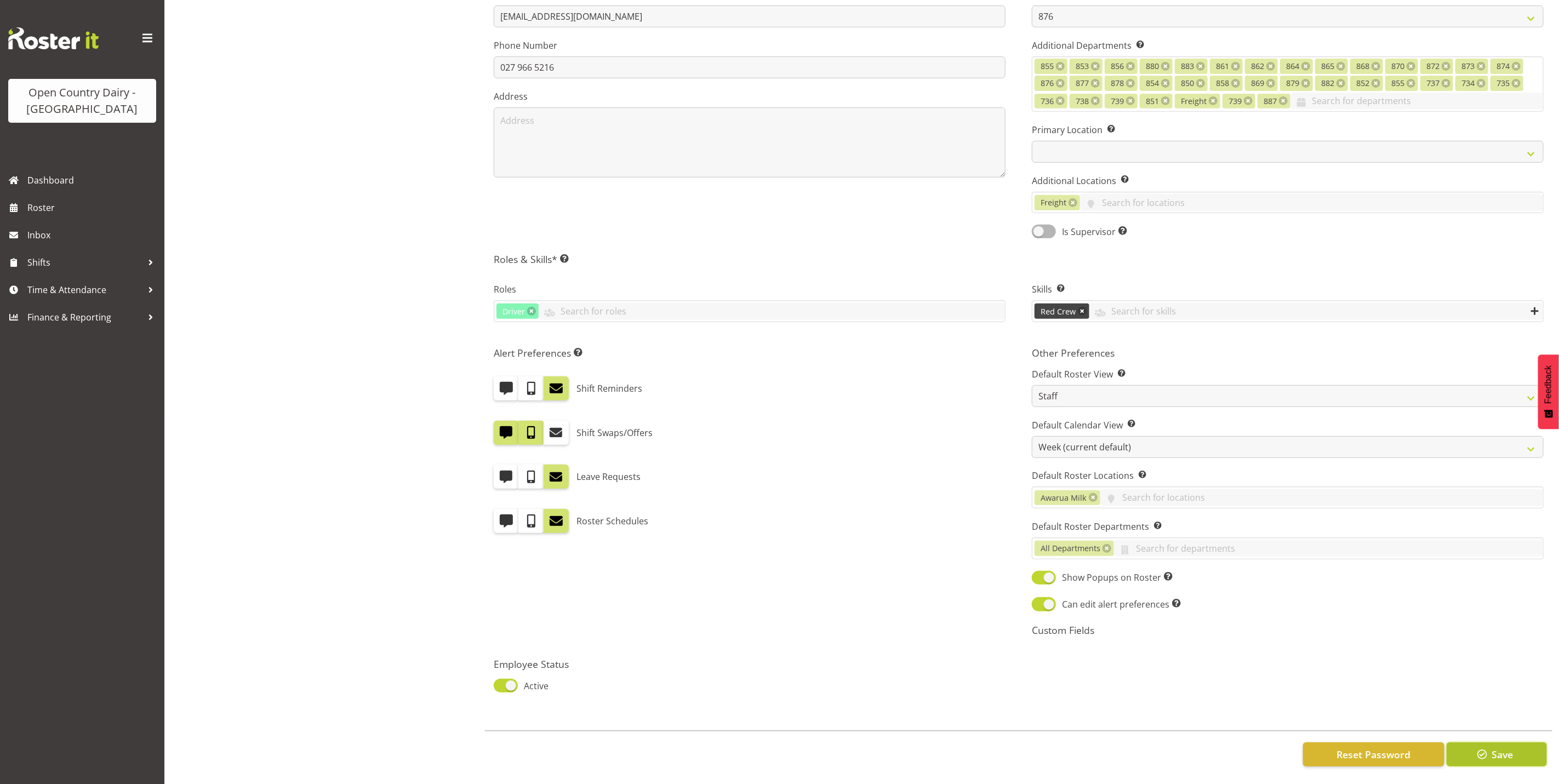
click at [1502, 747] on span "Save" at bounding box center [1502, 754] width 21 height 14
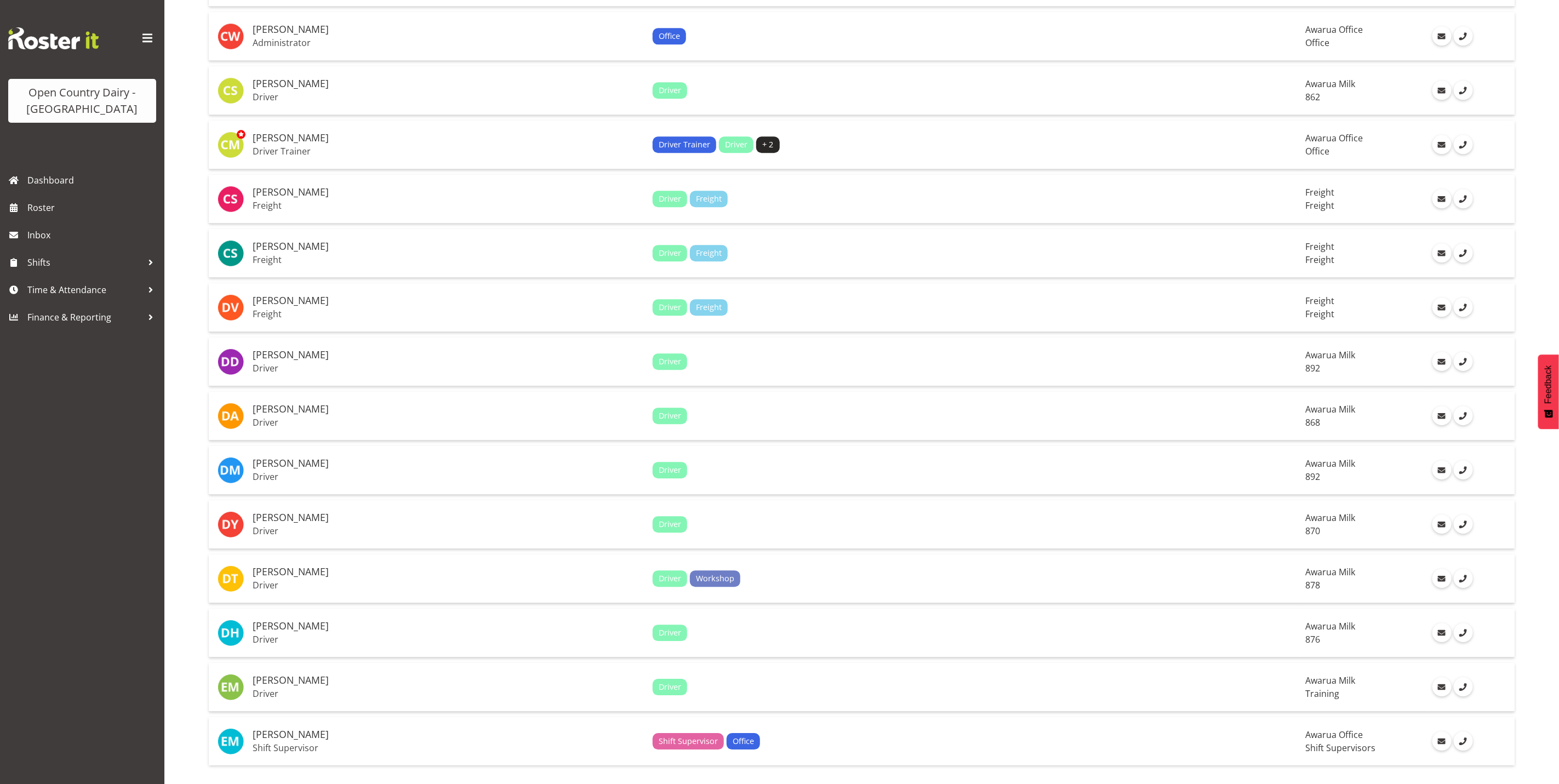
scroll to position [2133, 0]
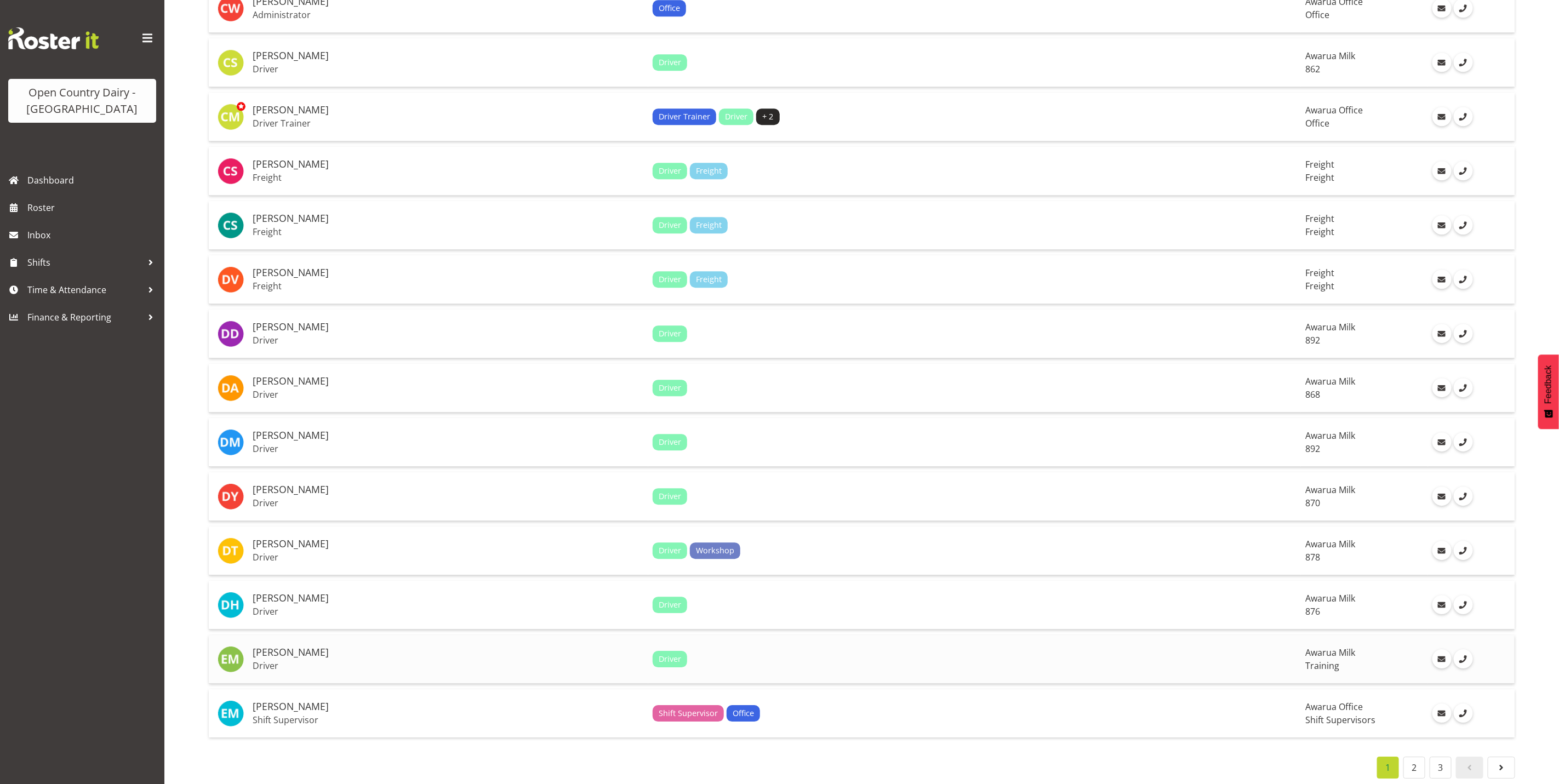
click at [309, 647] on h5 "[PERSON_NAME]" at bounding box center [448, 653] width 391 height 11
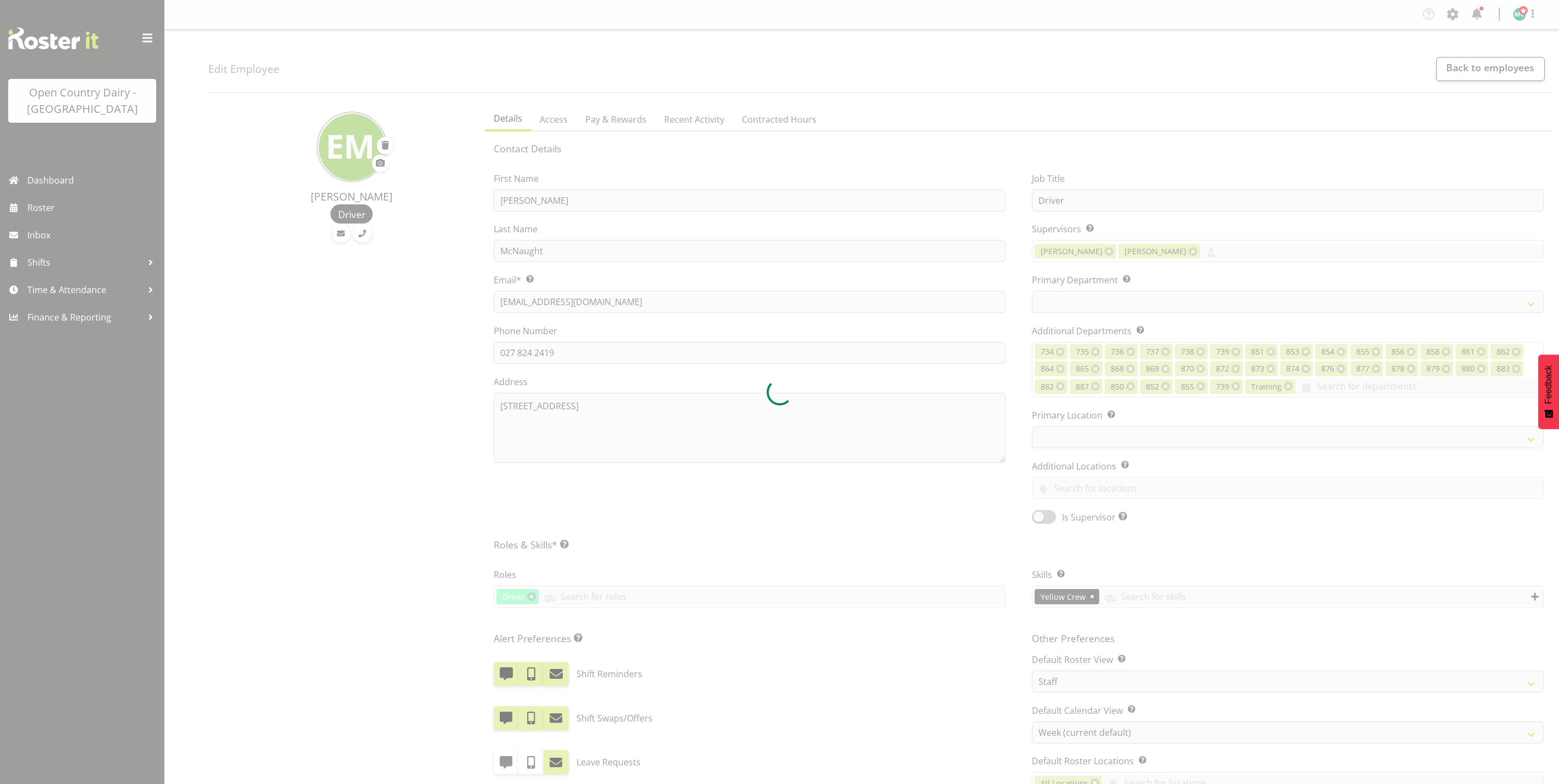
select select "TimelineWeek"
select select
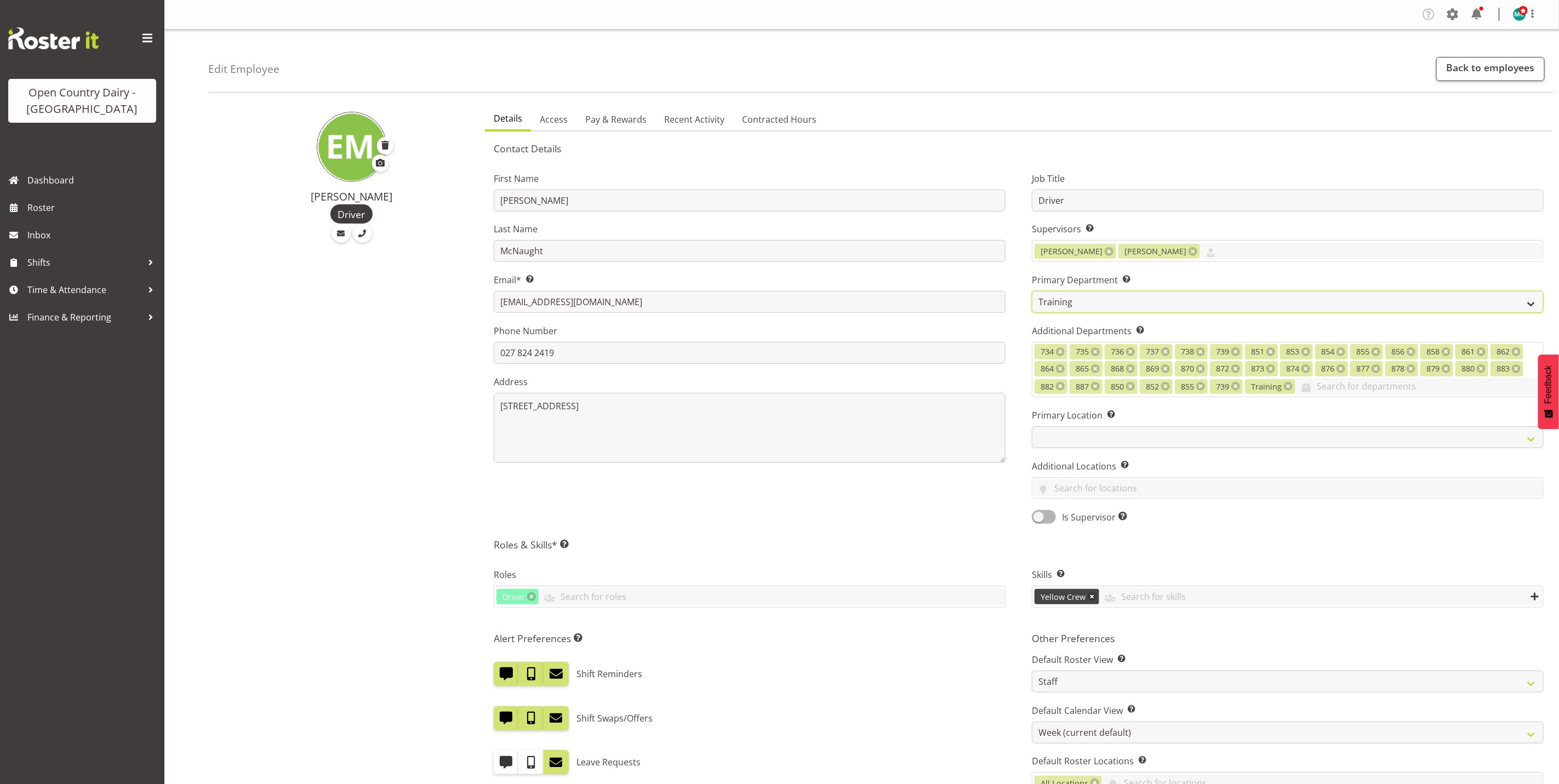
click at [1076, 301] on select "731 734 735 736 737 738 739 850 851" at bounding box center [1287, 302] width 512 height 22
select select "902"
click at [1032, 291] on select "731 734 735 736 737 738 739 850 851" at bounding box center [1287, 302] width 512 height 22
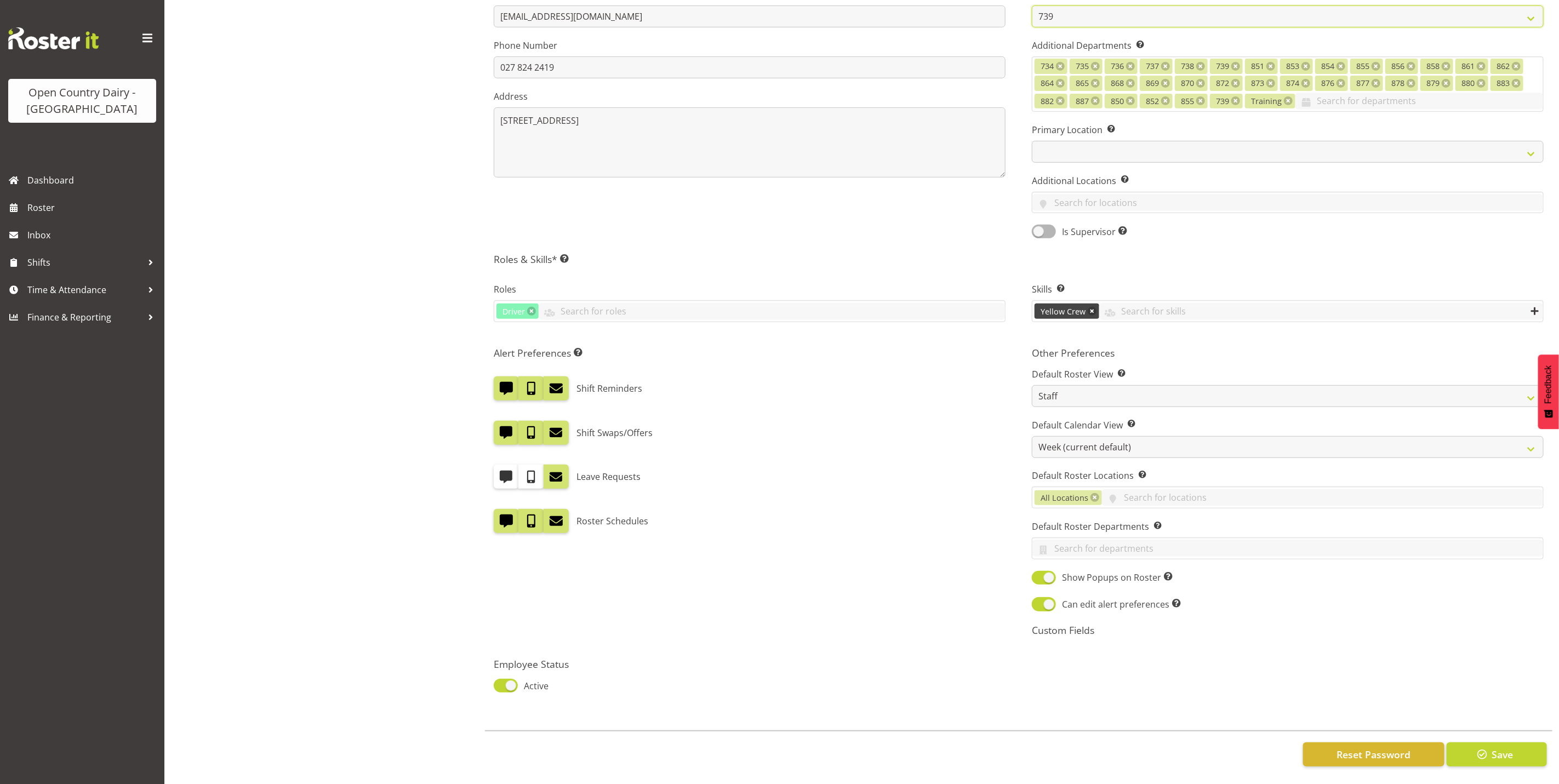
scroll to position [300, 0]
click at [1494, 743] on button "Save" at bounding box center [1497, 755] width 100 height 24
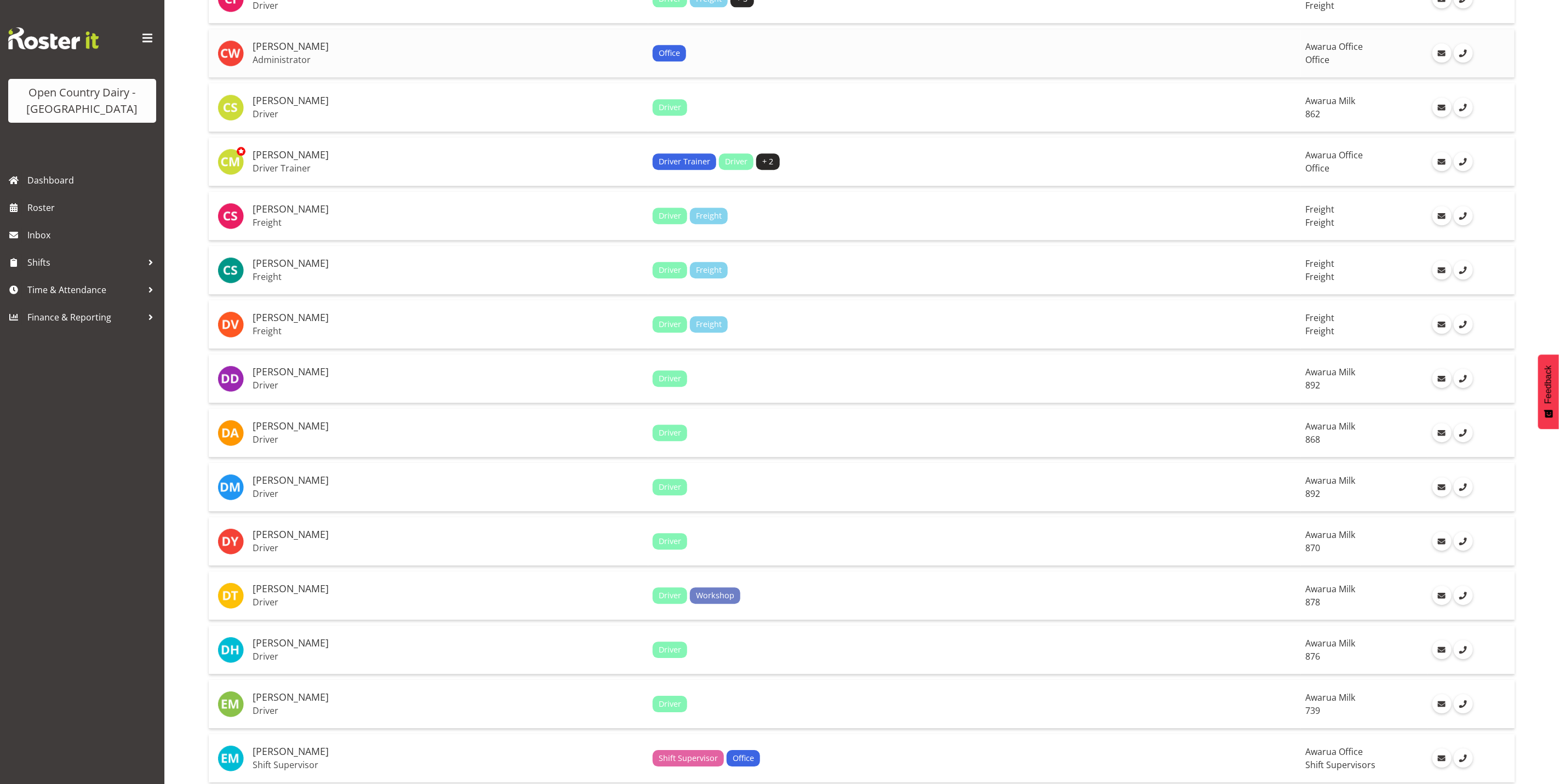
scroll to position [2133, 0]
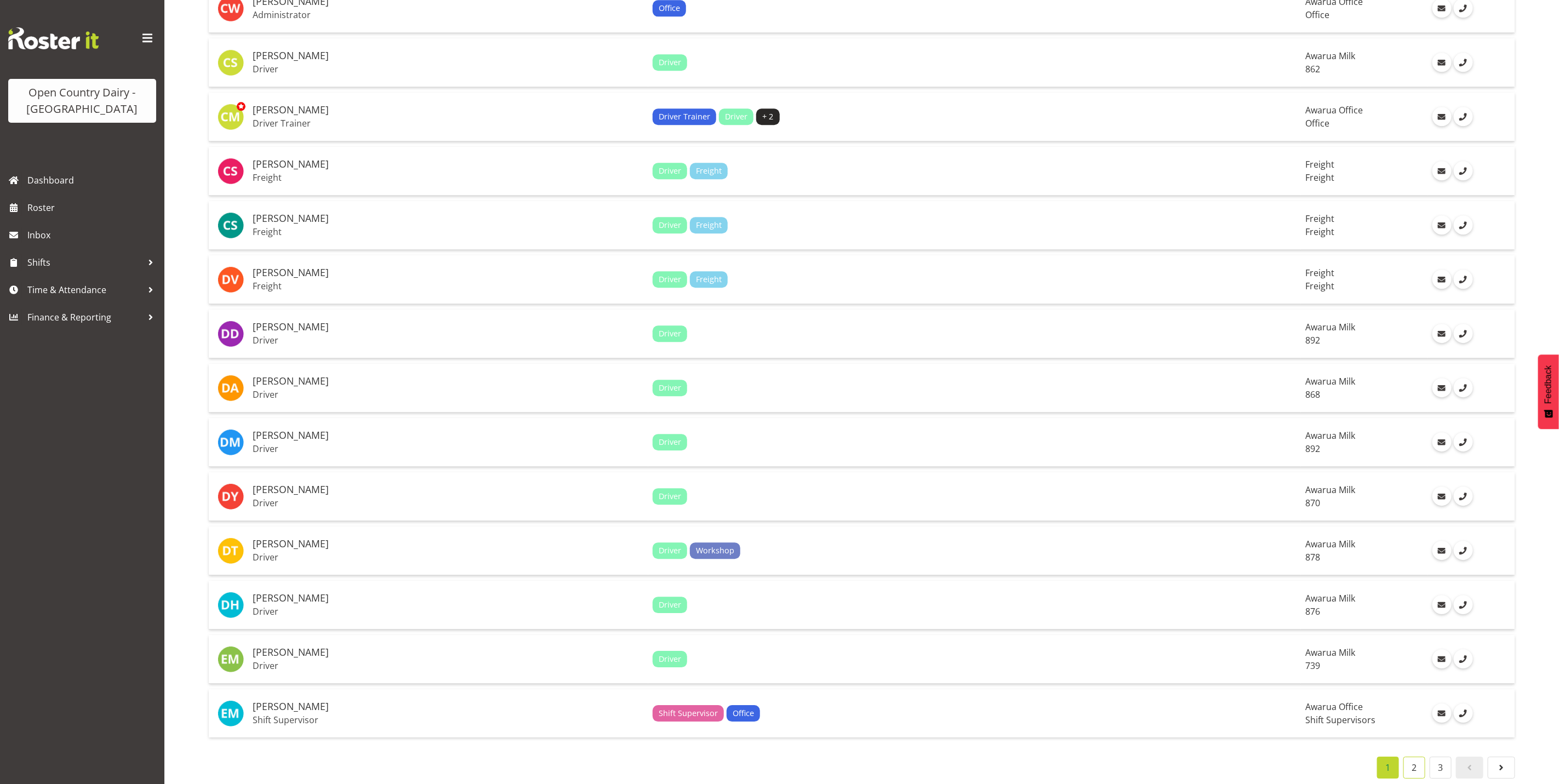
click at [1420, 757] on link "2" at bounding box center [1414, 768] width 22 height 22
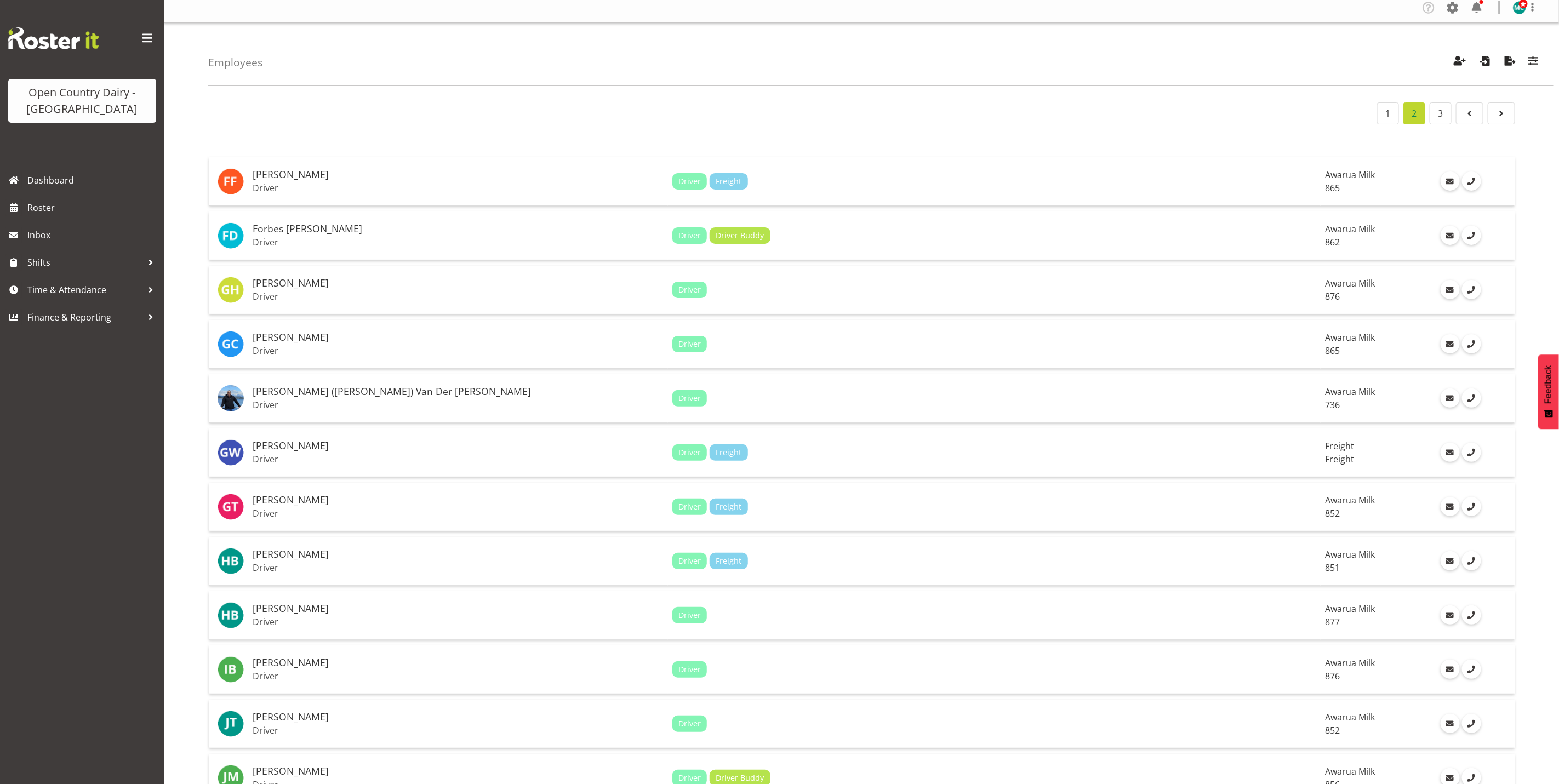
scroll to position [0, 0]
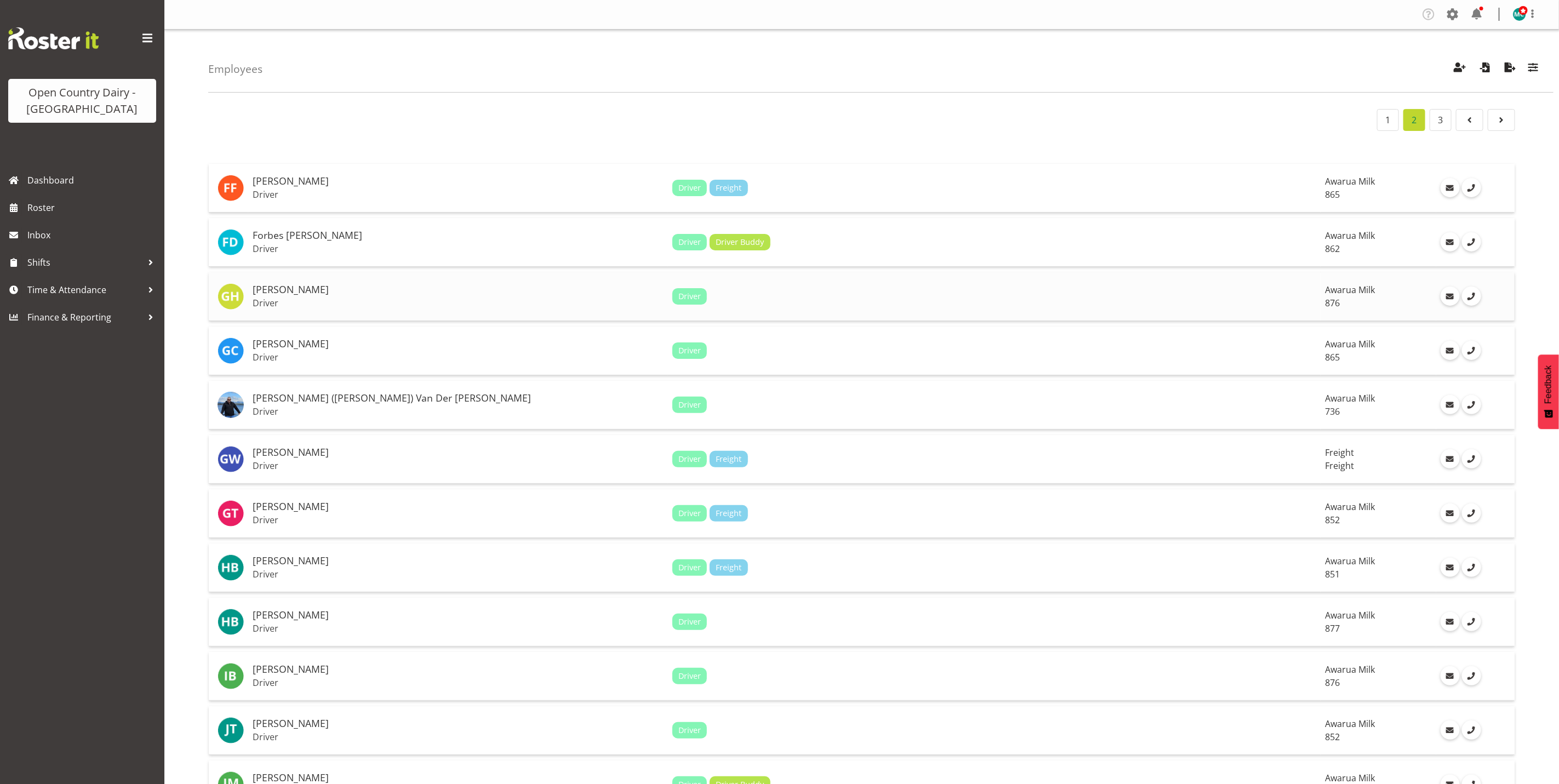
click at [303, 299] on p "Driver" at bounding box center [458, 303] width 411 height 11
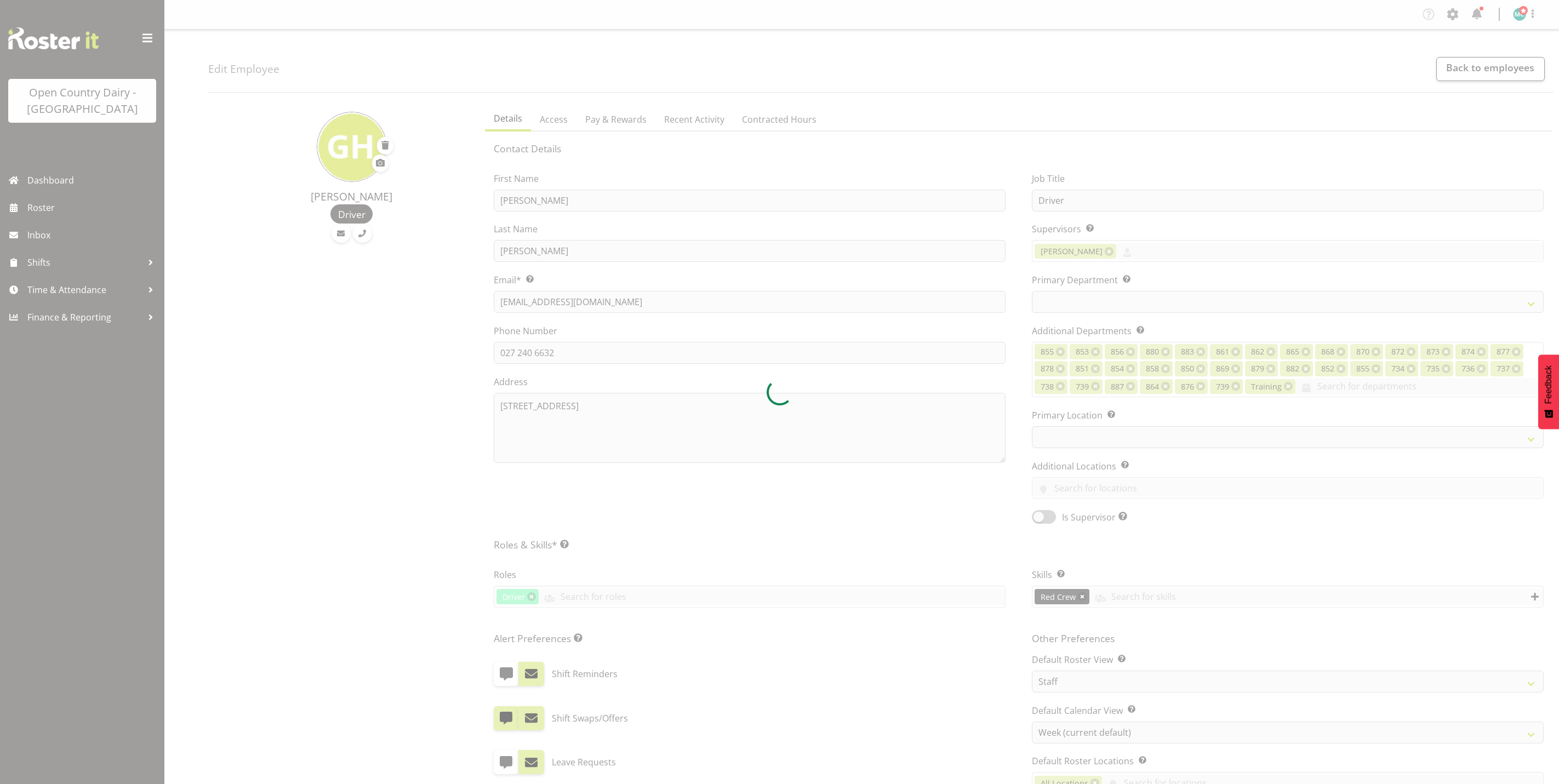
select select "TimelineWeek"
select select
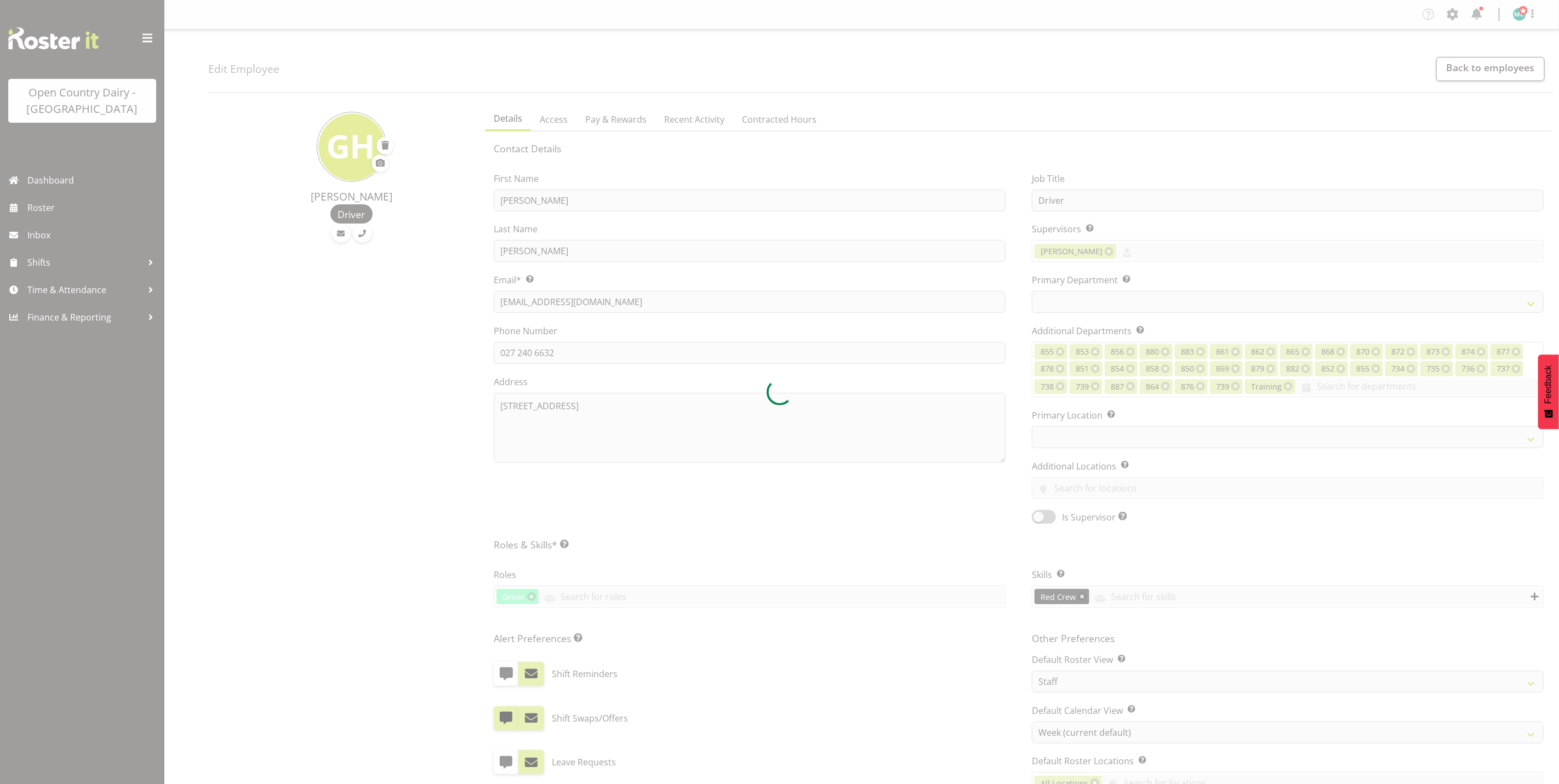
select select
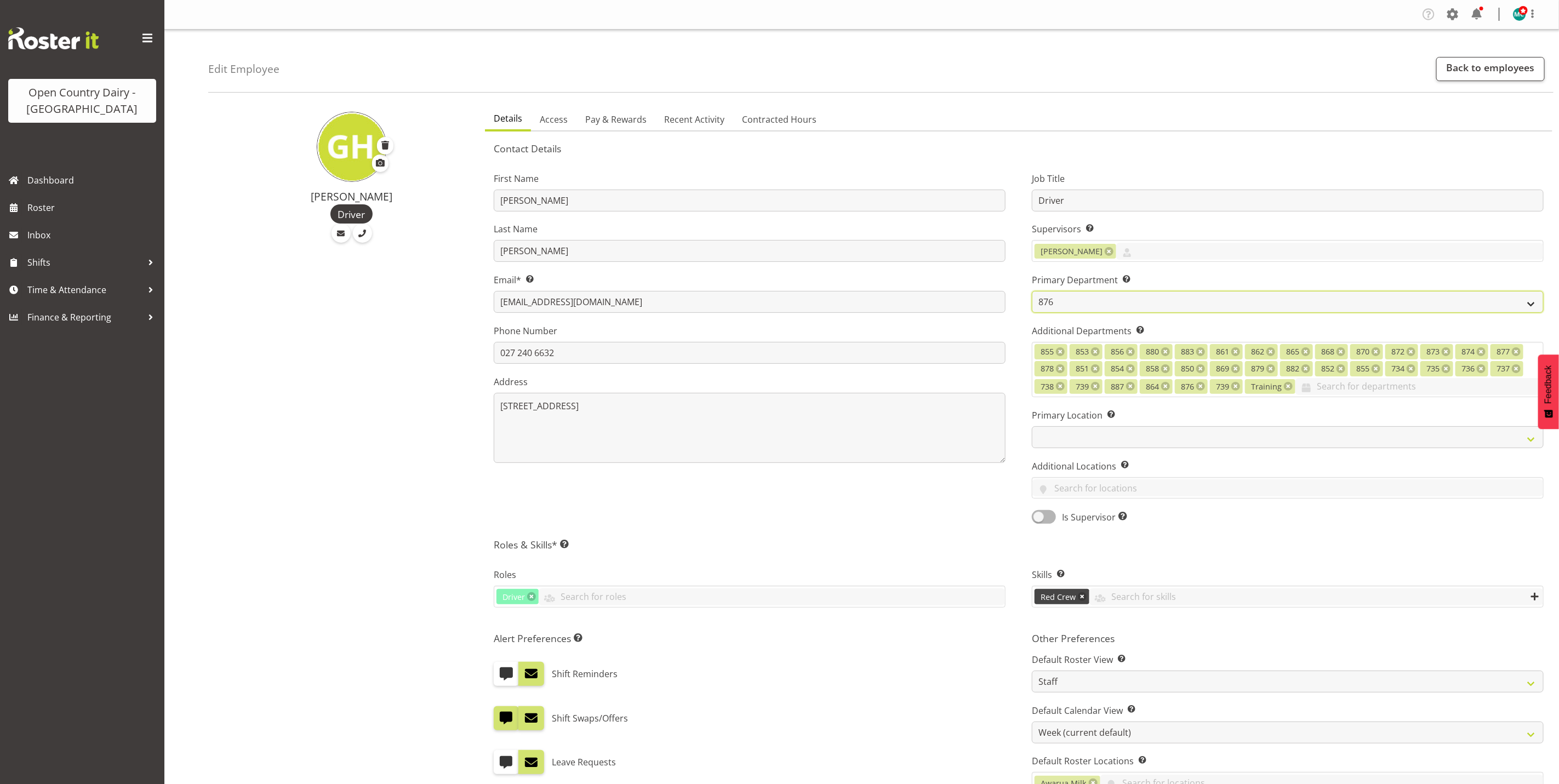
click at [1074, 303] on select "731 734 735 736 737 738 739 850 851" at bounding box center [1287, 302] width 512 height 22
select select "906"
click at [1032, 291] on select "731 734 735 736 737 738 739 850 851" at bounding box center [1287, 302] width 512 height 22
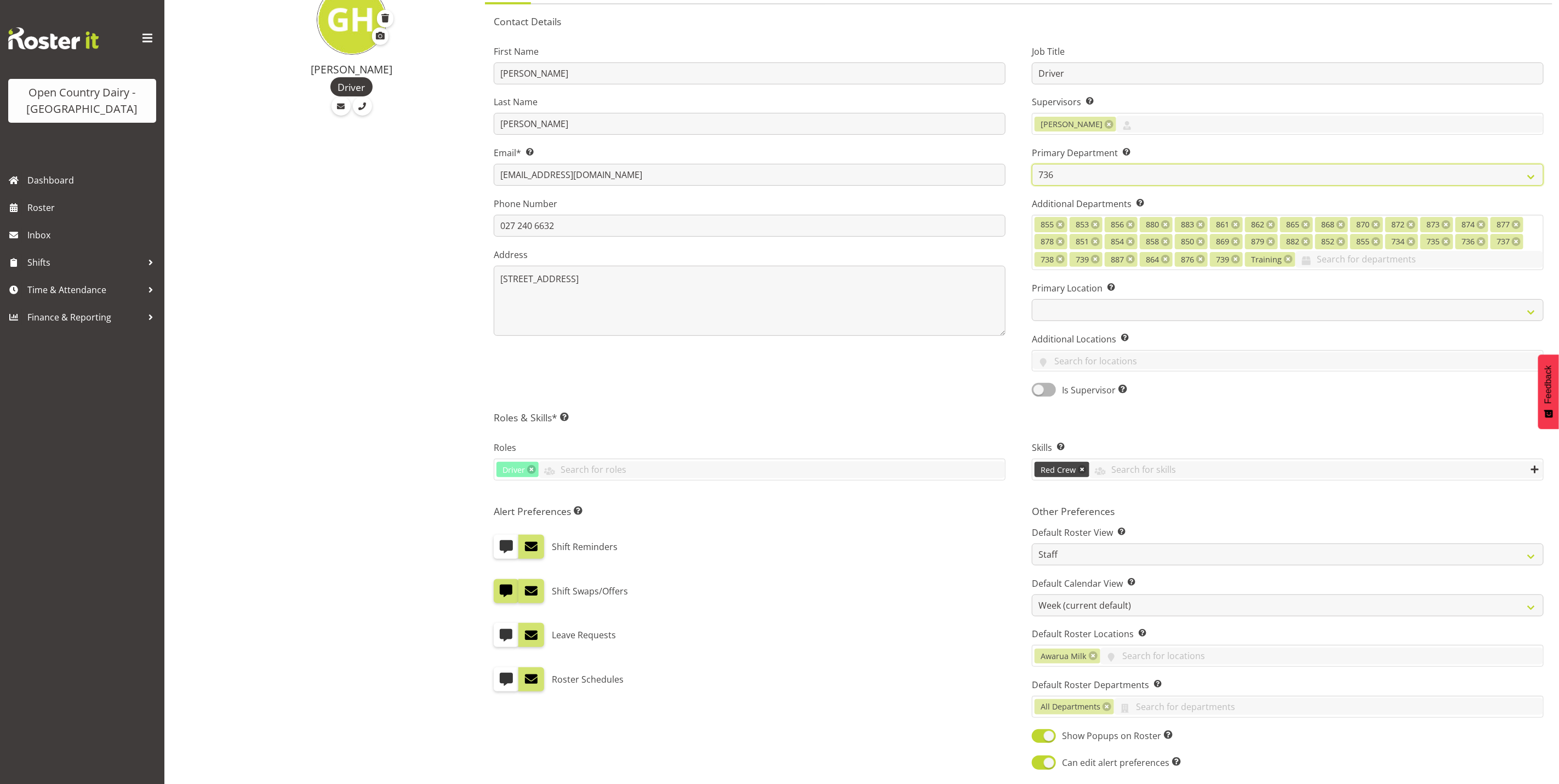
scroll to position [300, 0]
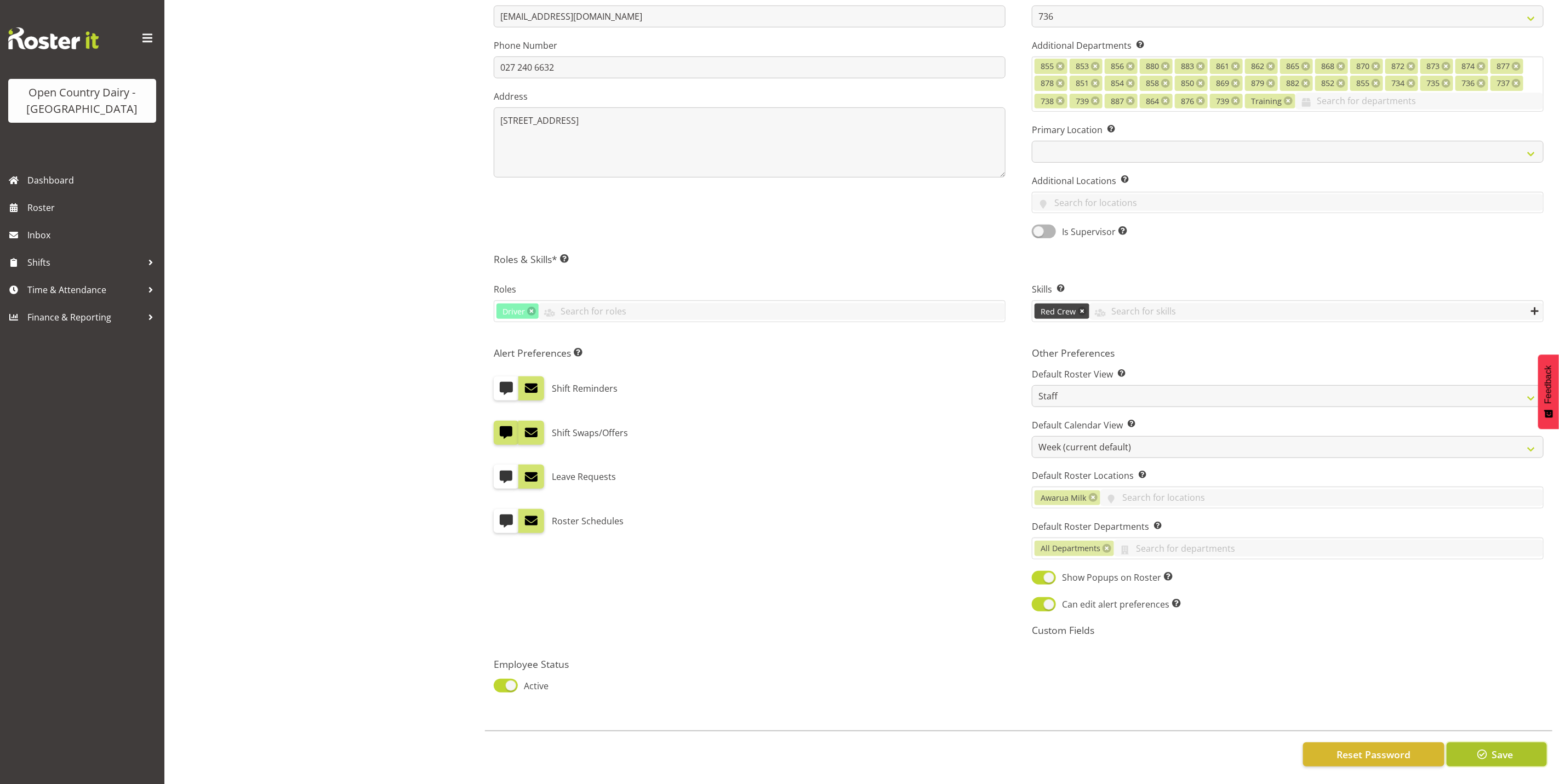
click at [1493, 747] on span "Save" at bounding box center [1502, 754] width 21 height 14
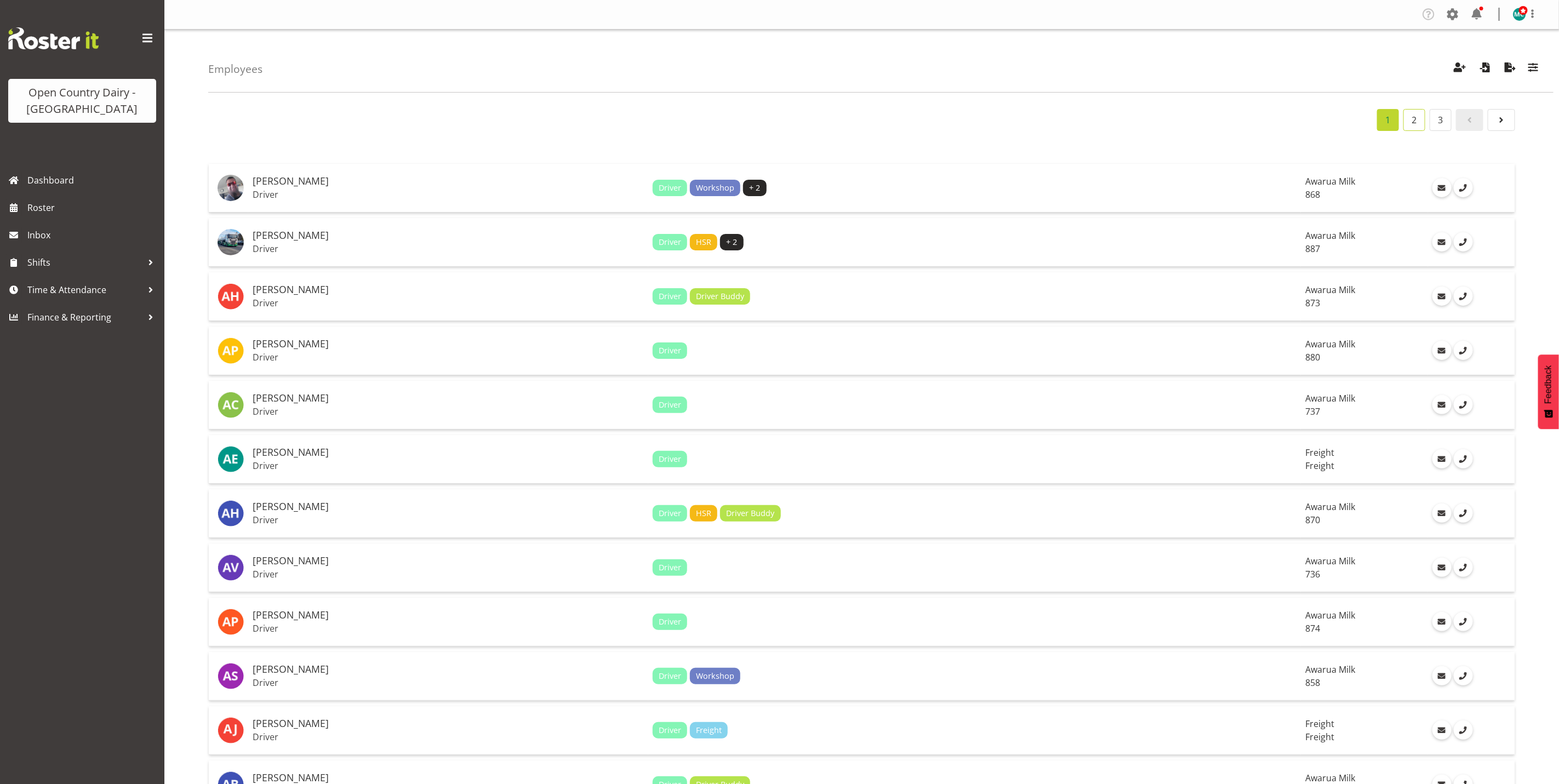
click at [1413, 126] on link "2" at bounding box center [1414, 120] width 22 height 22
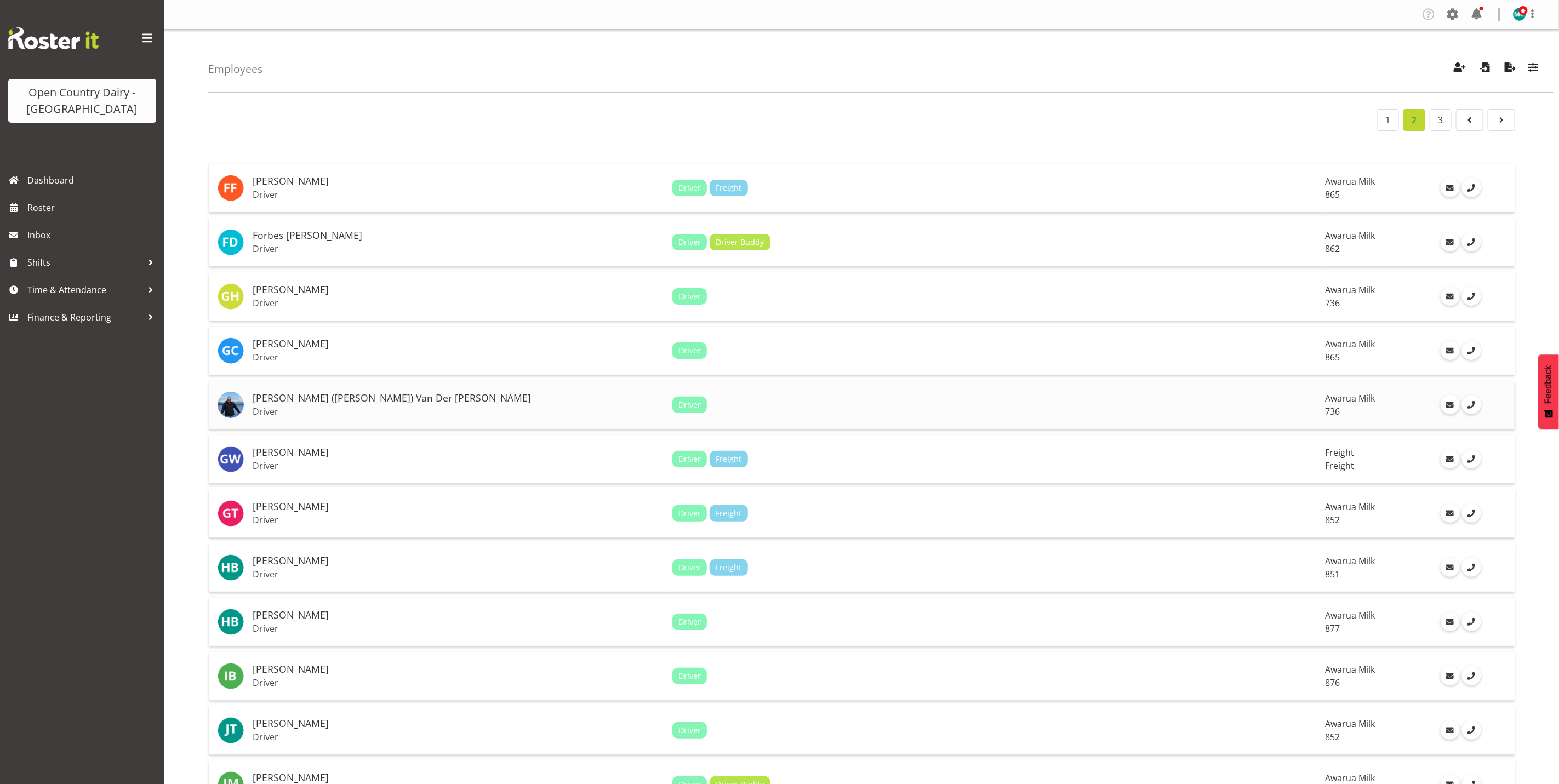
click at [333, 410] on p "Driver" at bounding box center [458, 412] width 411 height 11
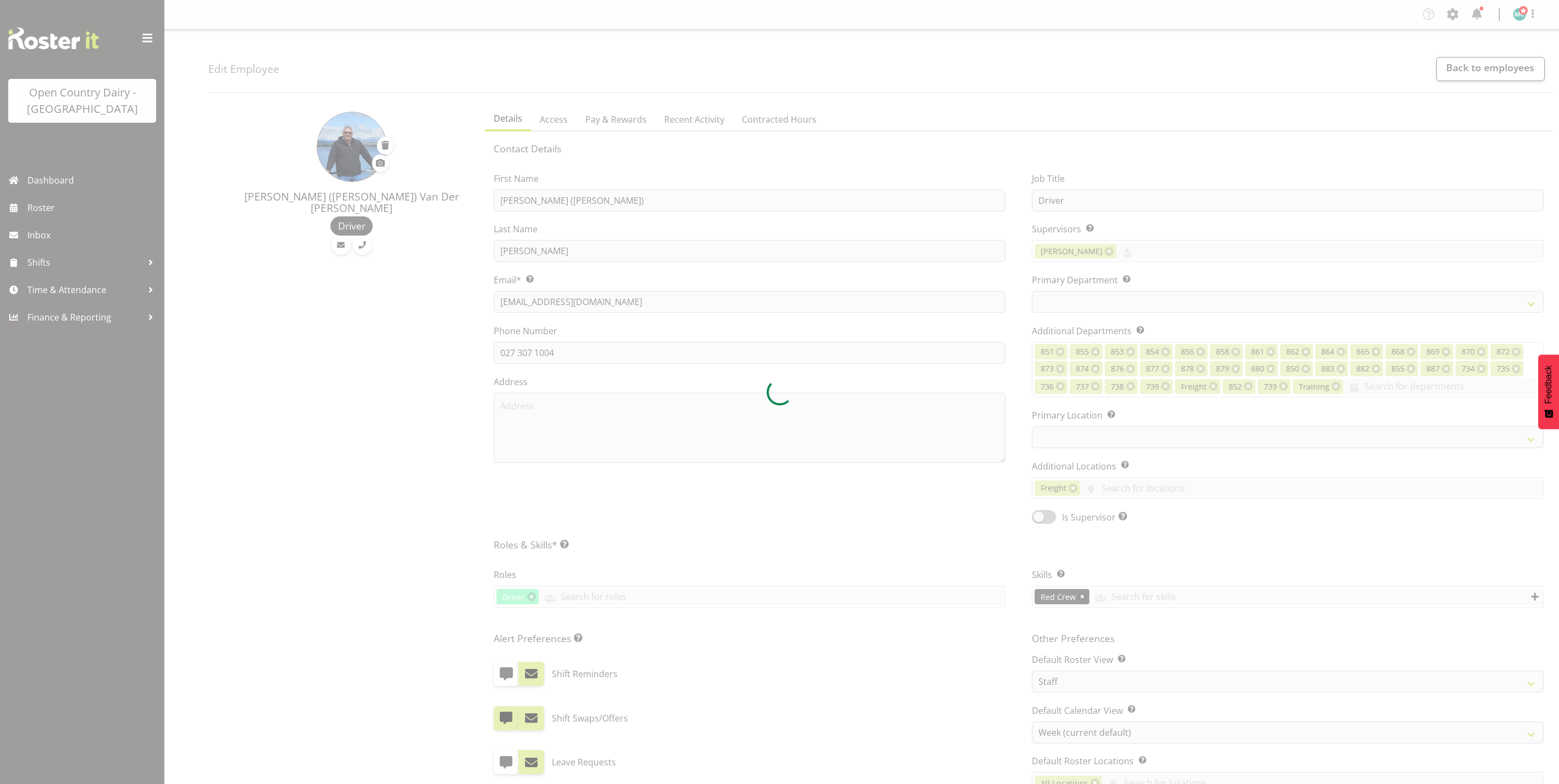
select select "TimelineWeek"
select select
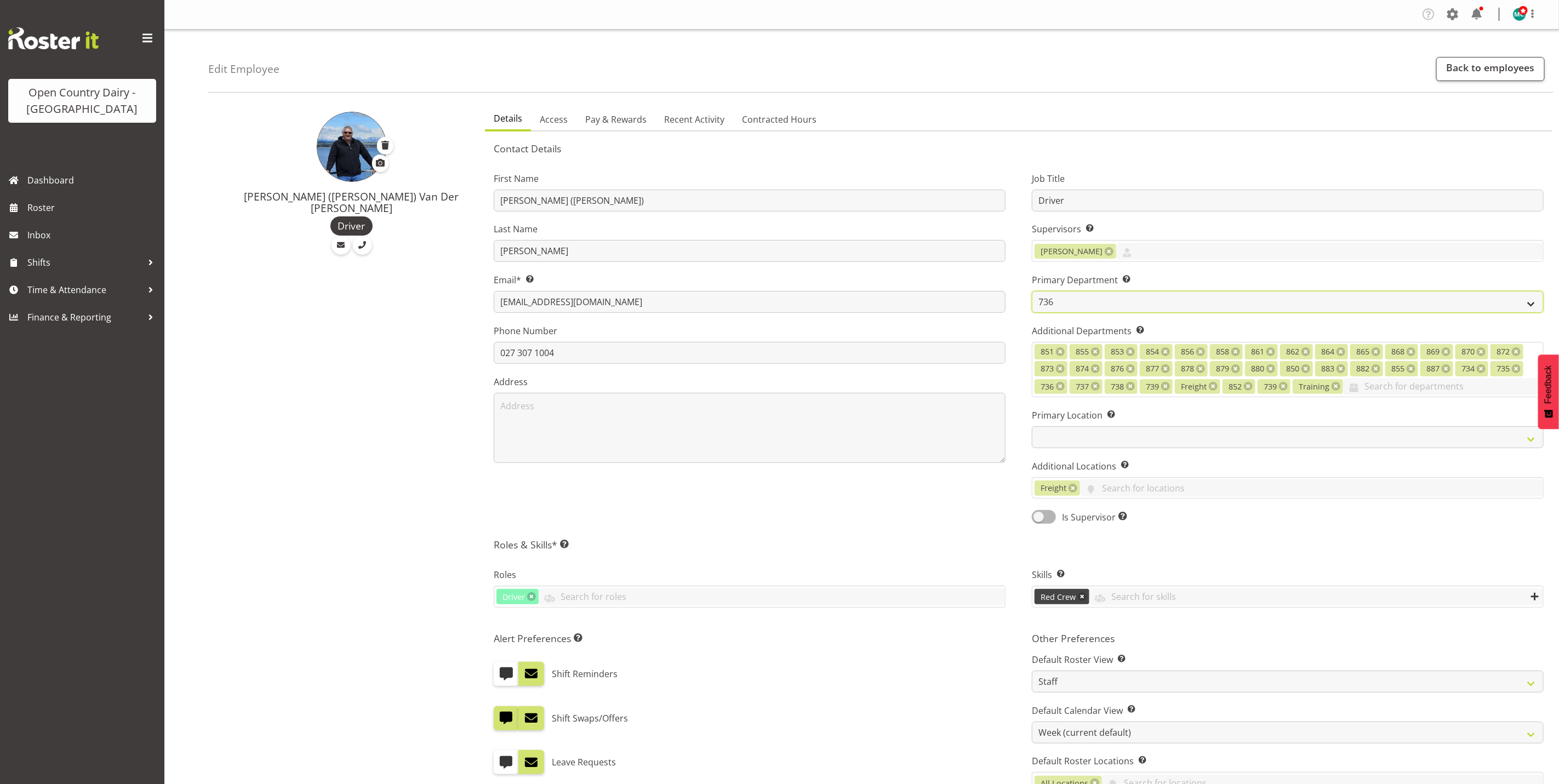
click at [1112, 304] on select "731 734 735 736 737 738 739 850 851" at bounding box center [1287, 302] width 512 height 22
select select "816"
click at [1032, 291] on select "731 734 735 736 737 738 739 850 851" at bounding box center [1287, 302] width 512 height 22
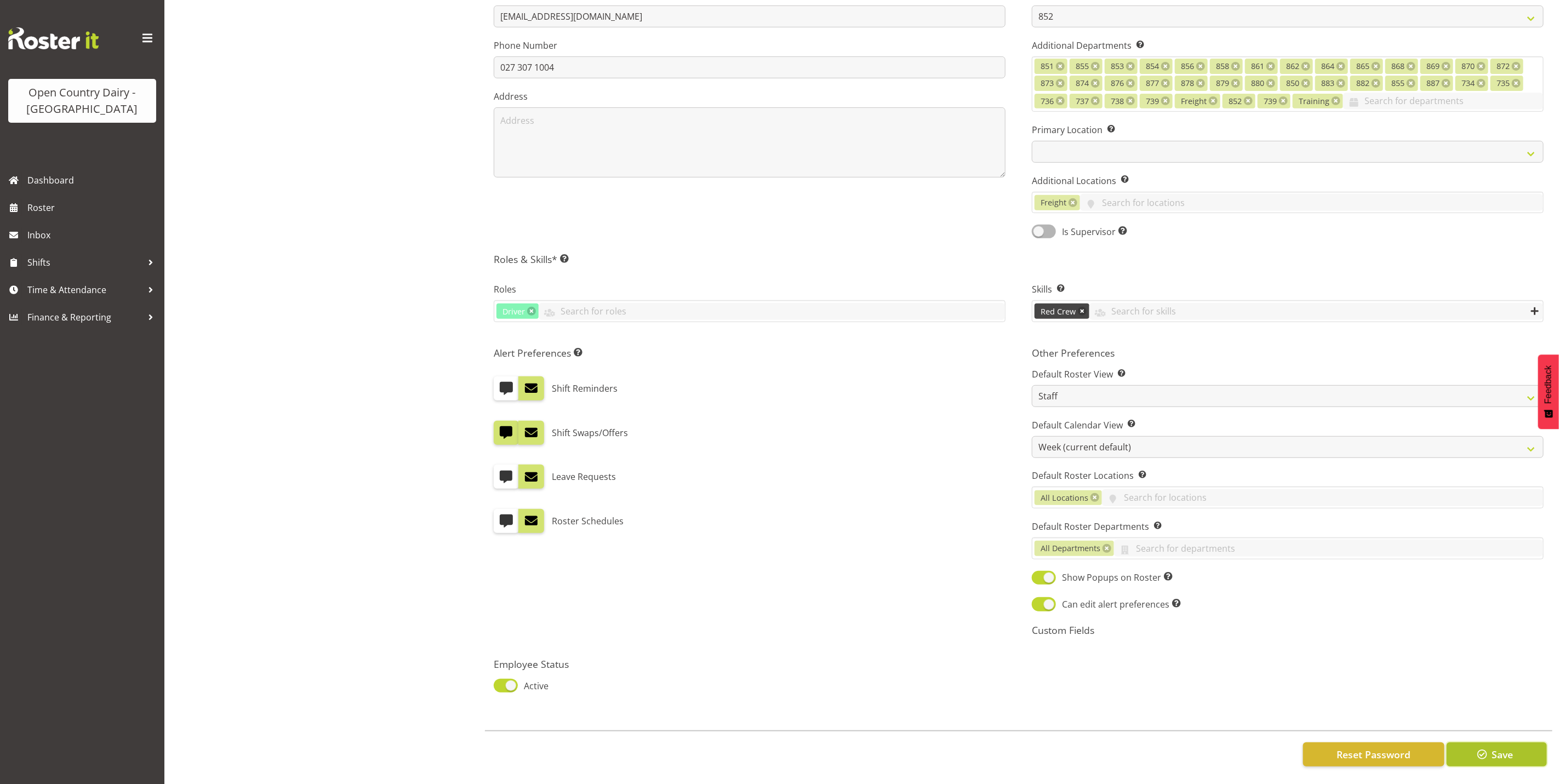
click at [1499, 747] on span "Save" at bounding box center [1502, 754] width 21 height 14
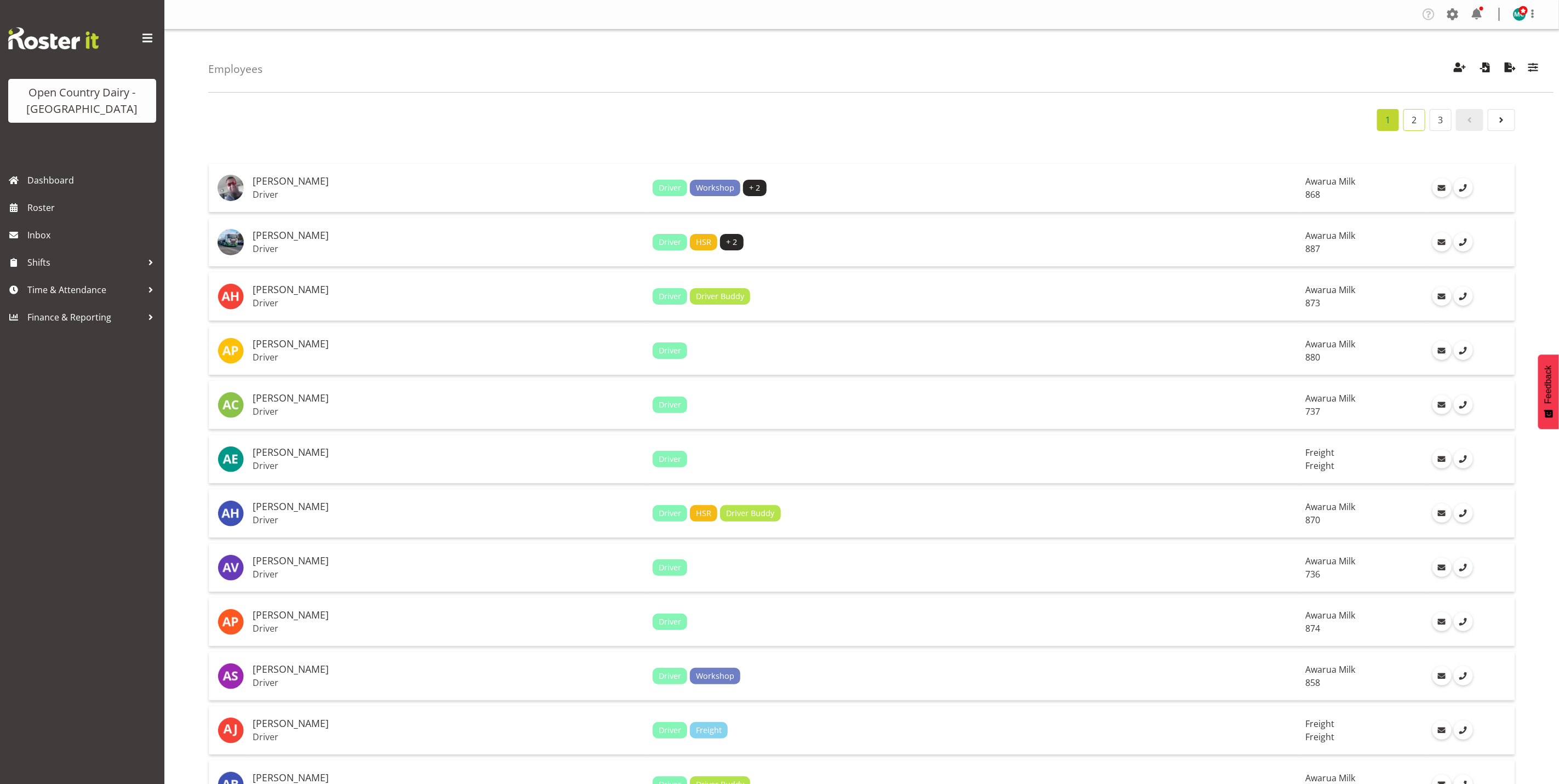
click at [1419, 121] on link "2" at bounding box center [1414, 120] width 22 height 22
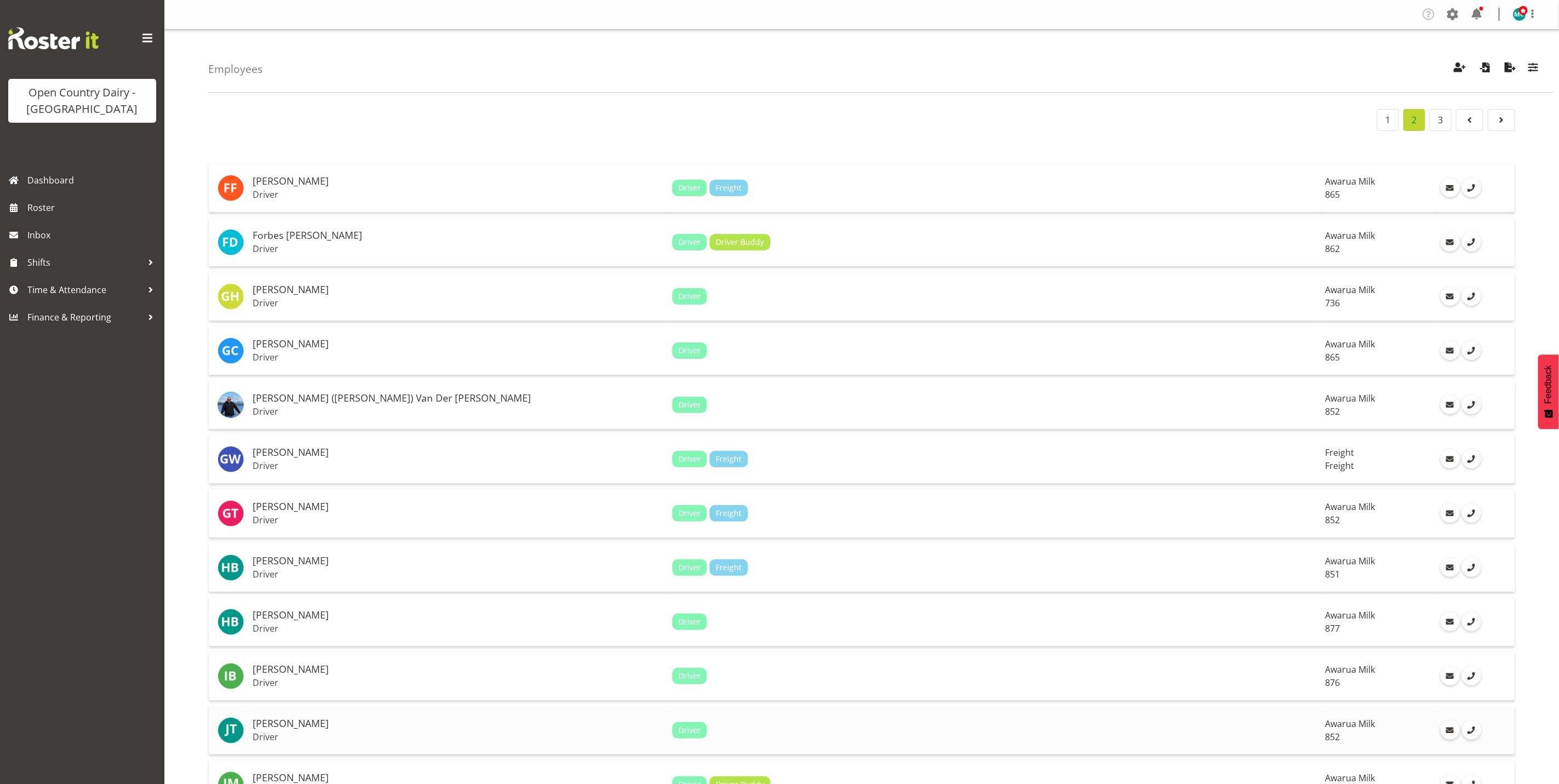
click at [317, 732] on p "Driver" at bounding box center [458, 737] width 411 height 11
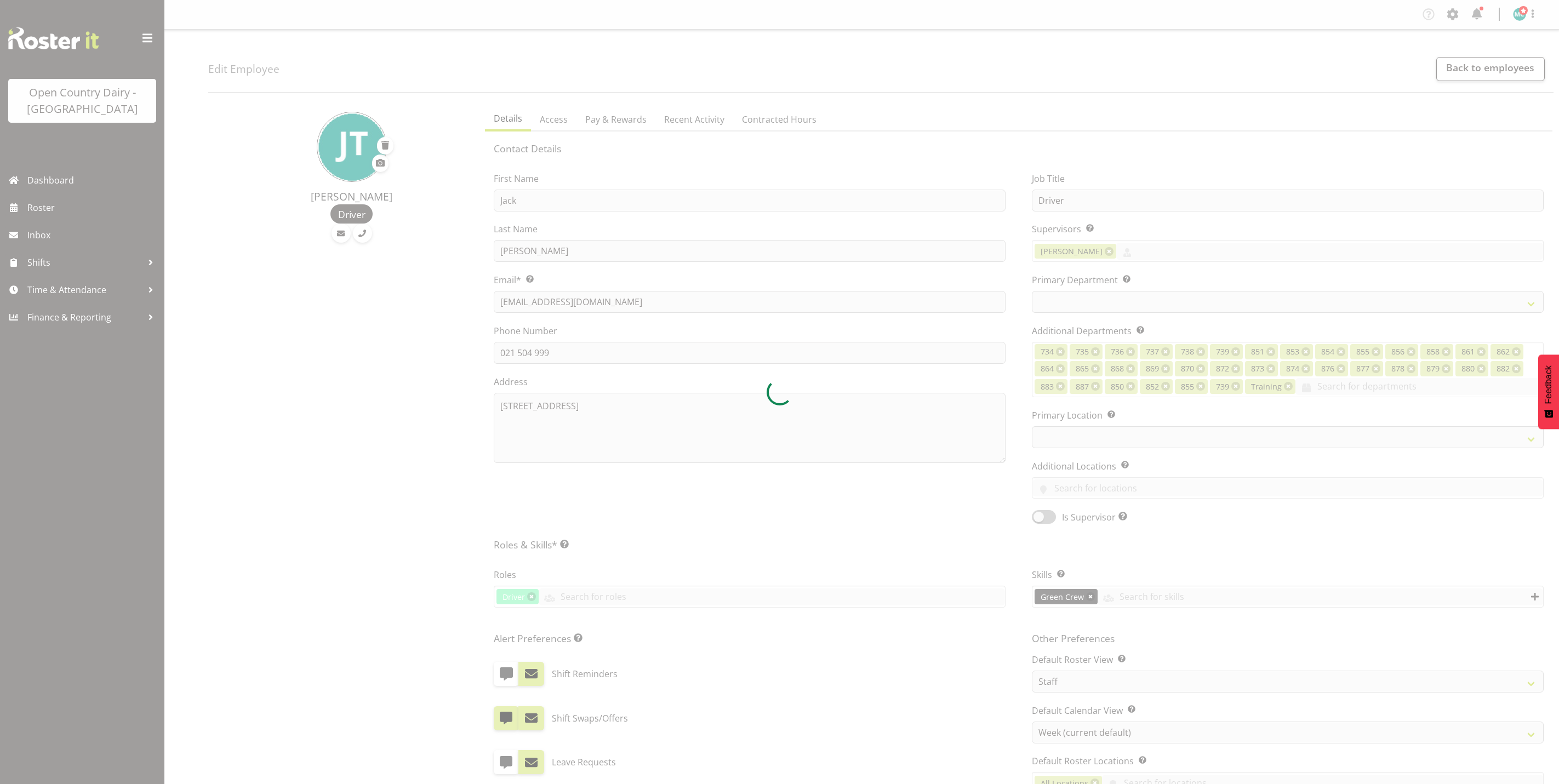
select select "TimelineWeek"
select select
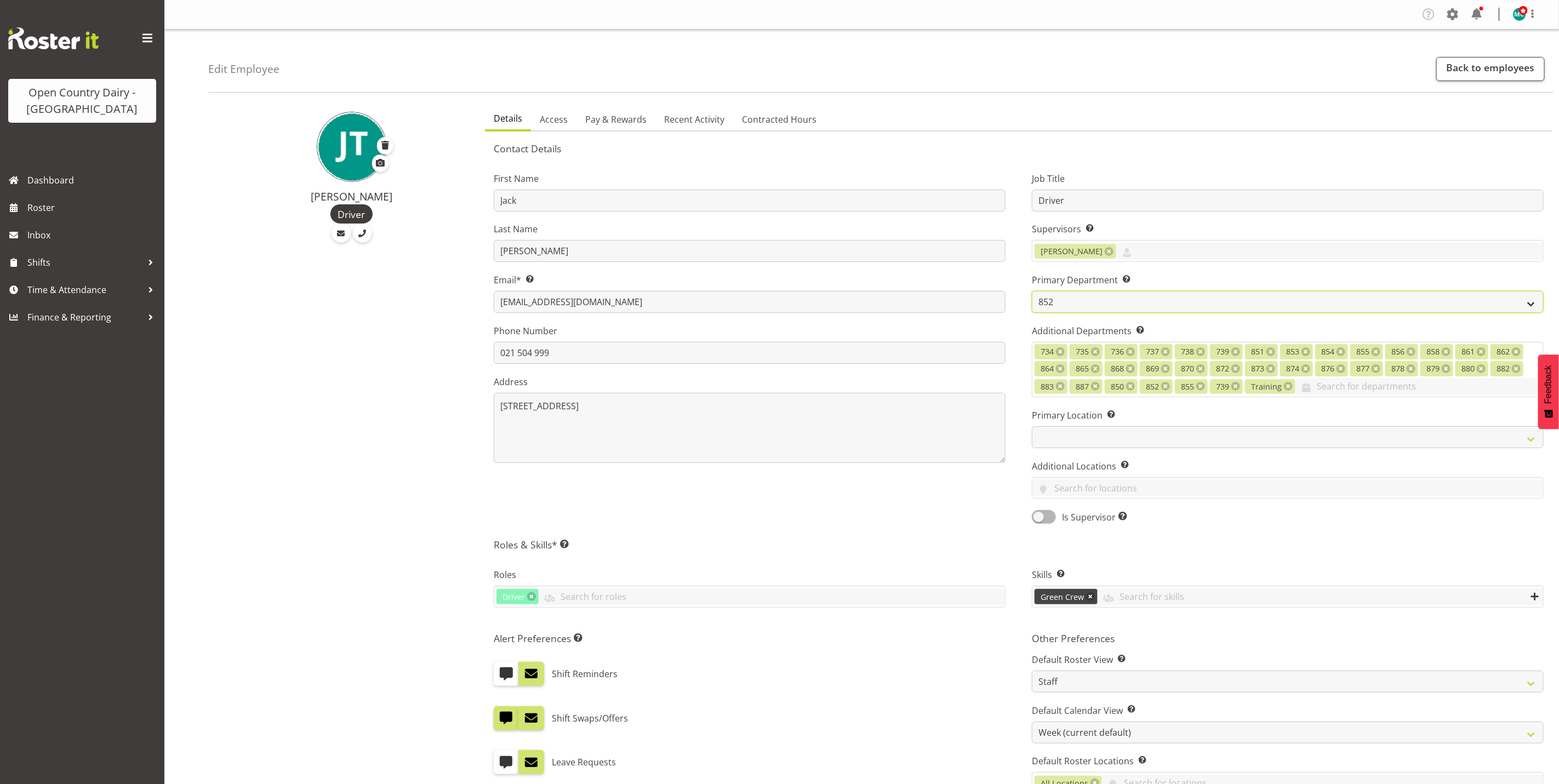
click at [1154, 301] on select "731 734 735 736 737 738 739 850 851" at bounding box center [1287, 302] width 512 height 22
select select "903"
click at [1032, 291] on select "731 734 735 736 737 738 739 850 851" at bounding box center [1287, 302] width 512 height 22
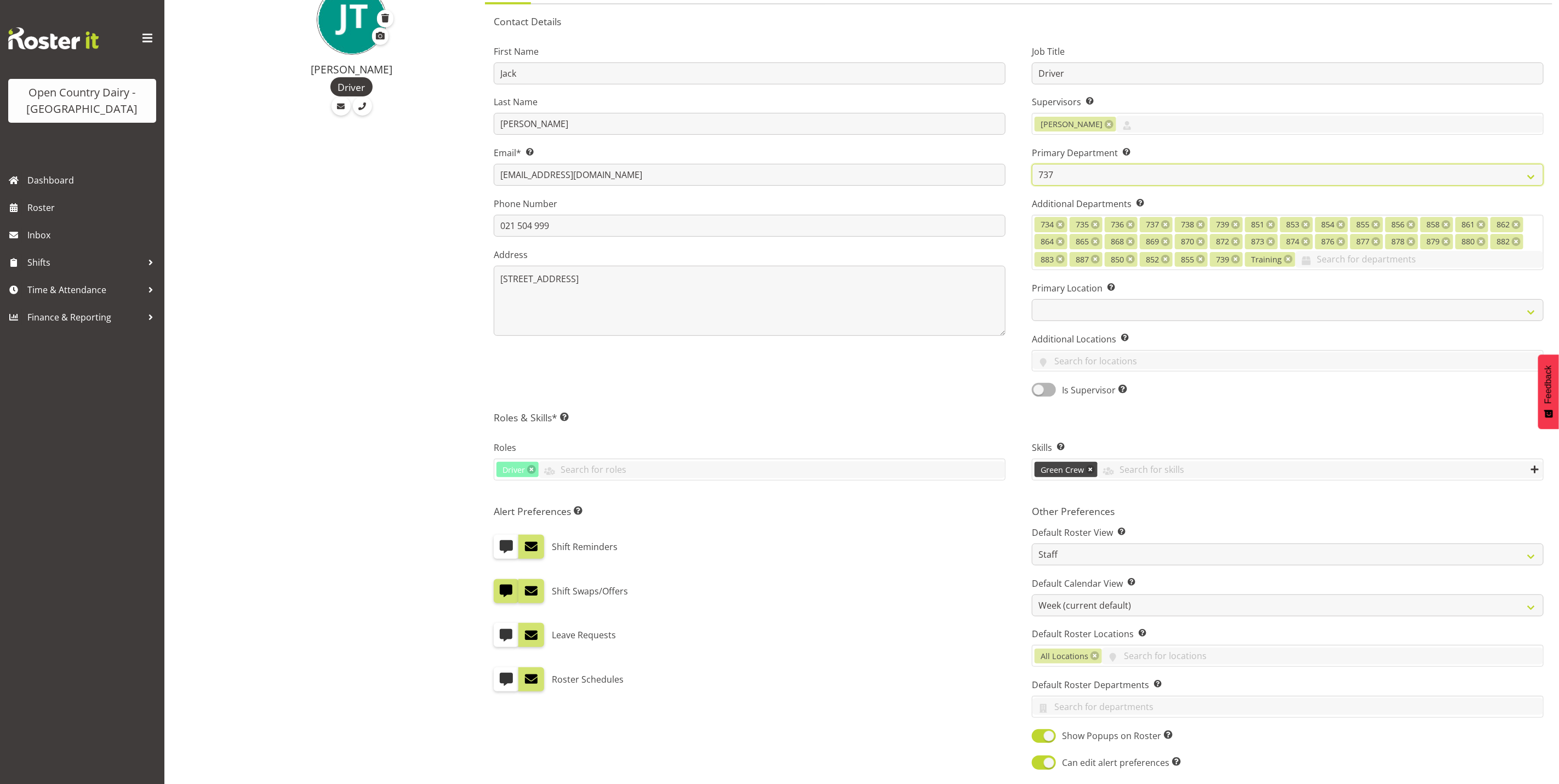
scroll to position [300, 0]
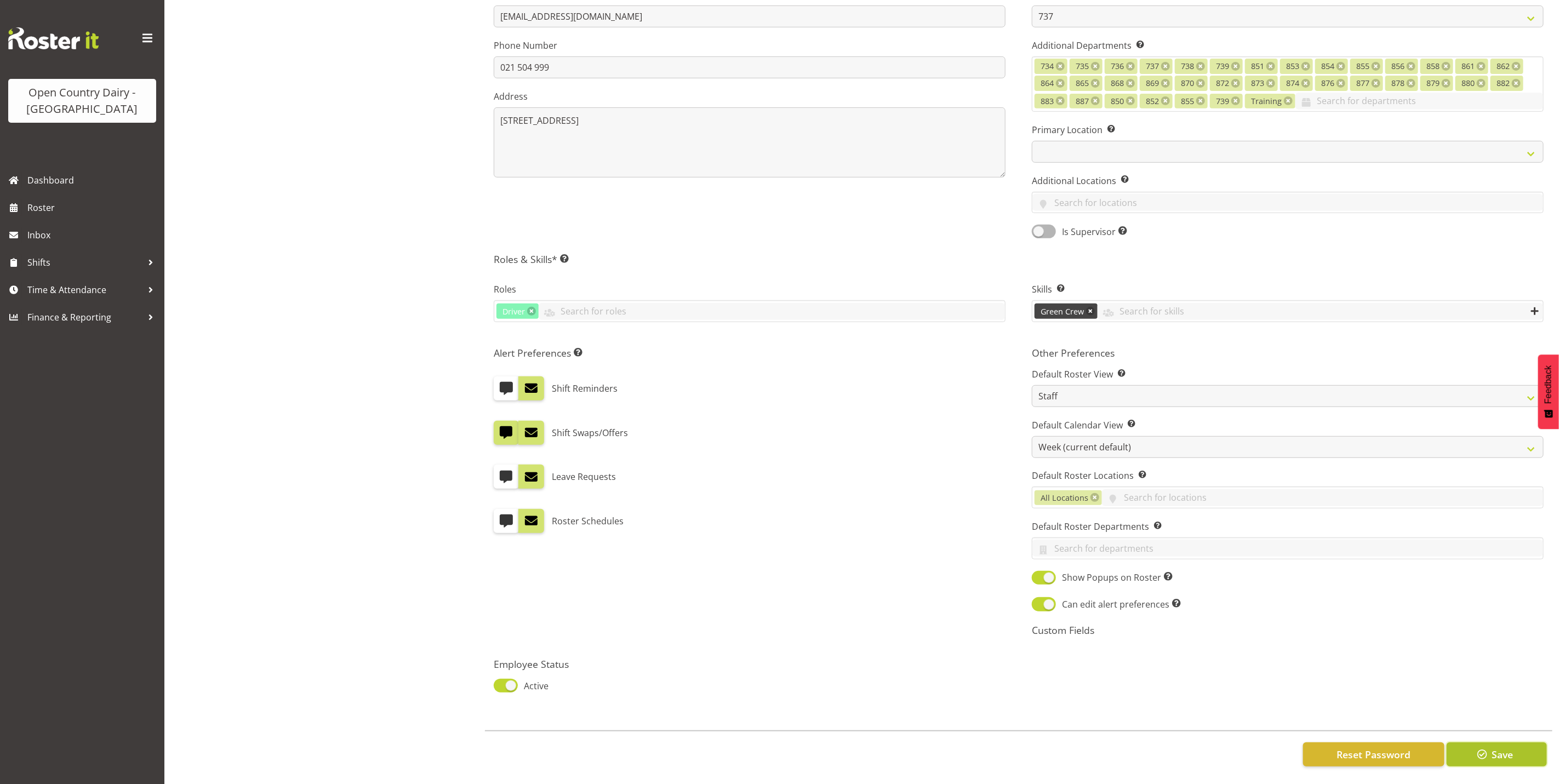
click at [1516, 752] on button "Save" at bounding box center [1497, 755] width 100 height 24
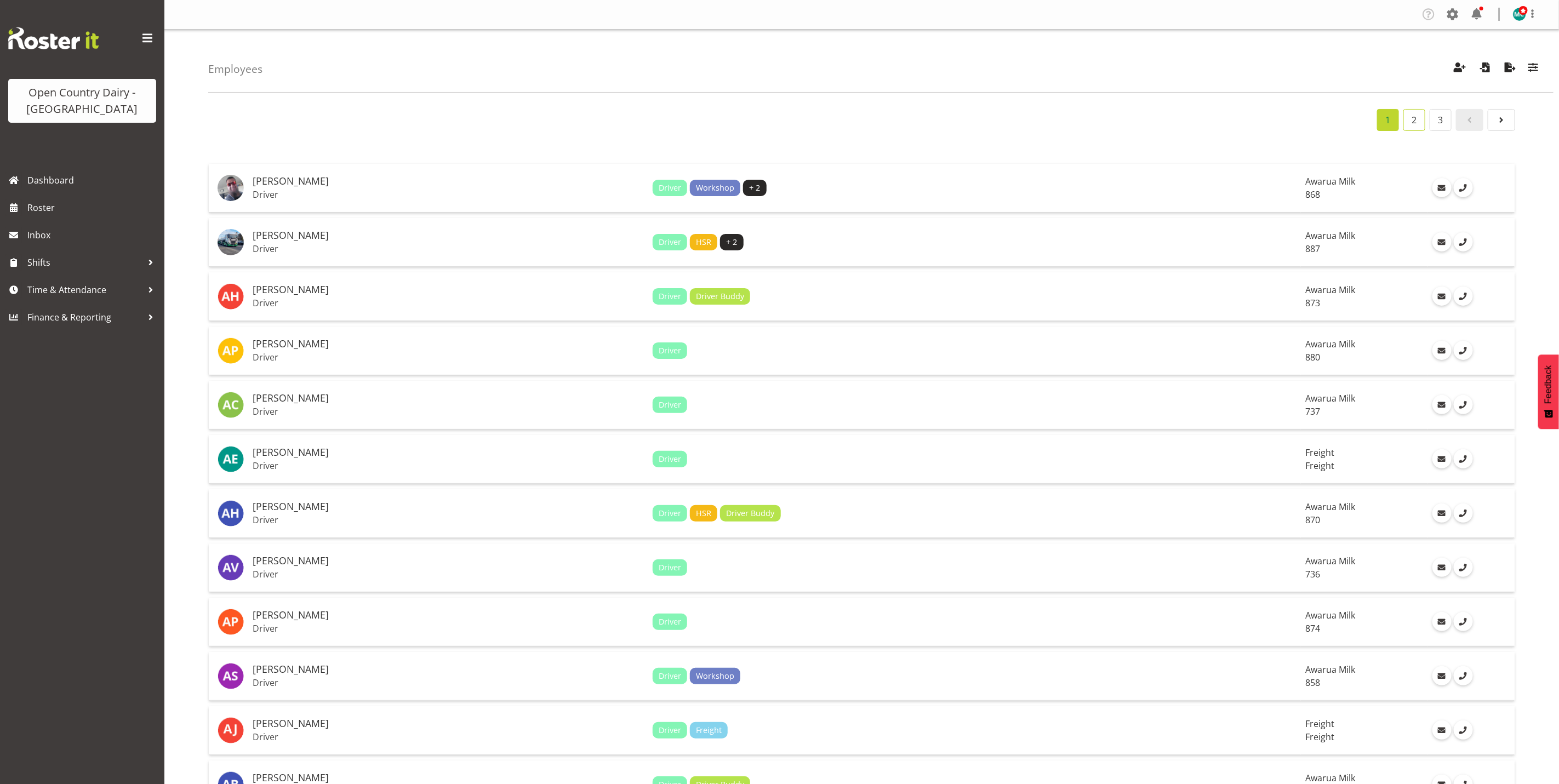
click at [1411, 117] on link "2" at bounding box center [1414, 120] width 22 height 22
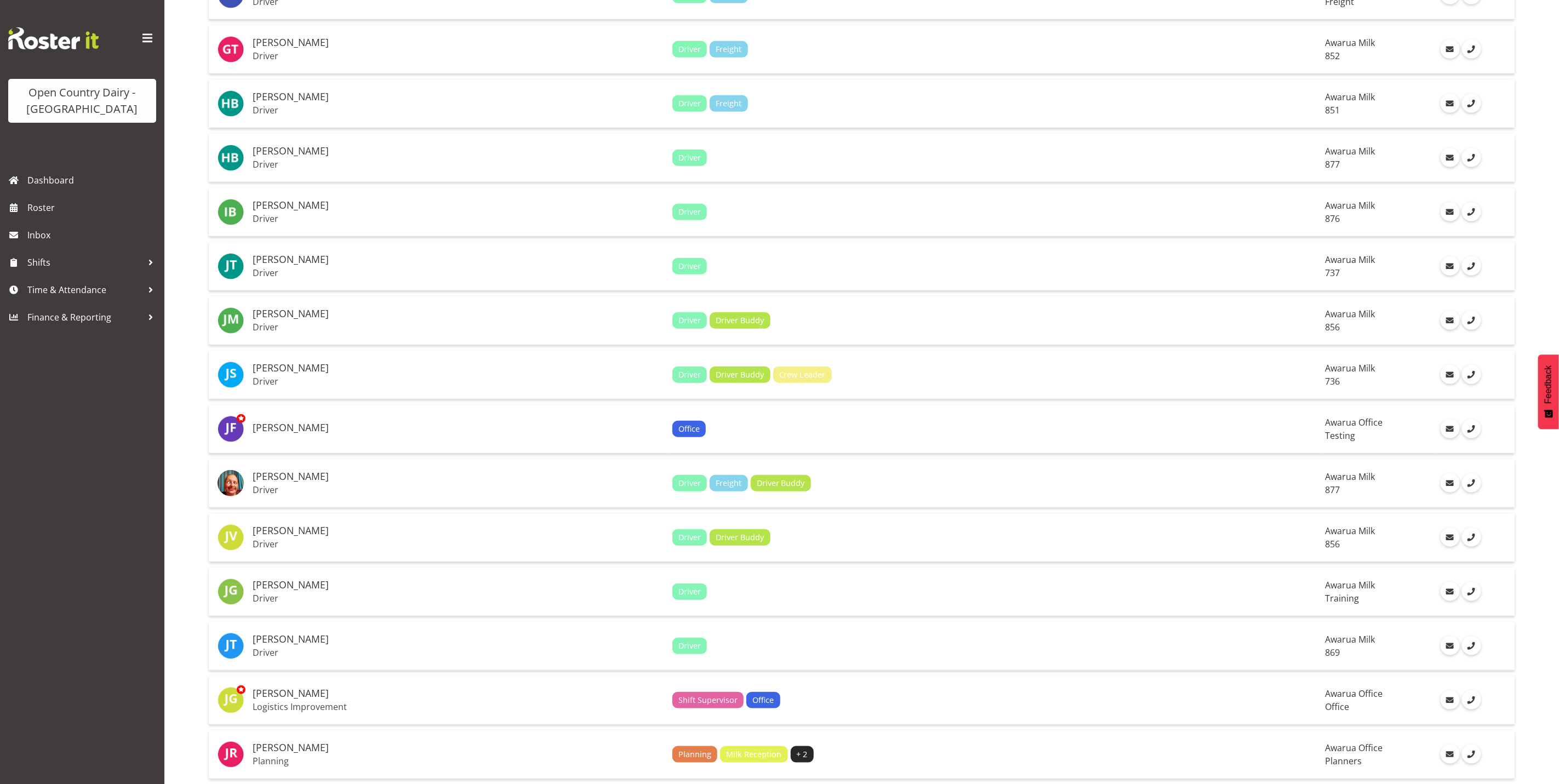
scroll to position [493, 0]
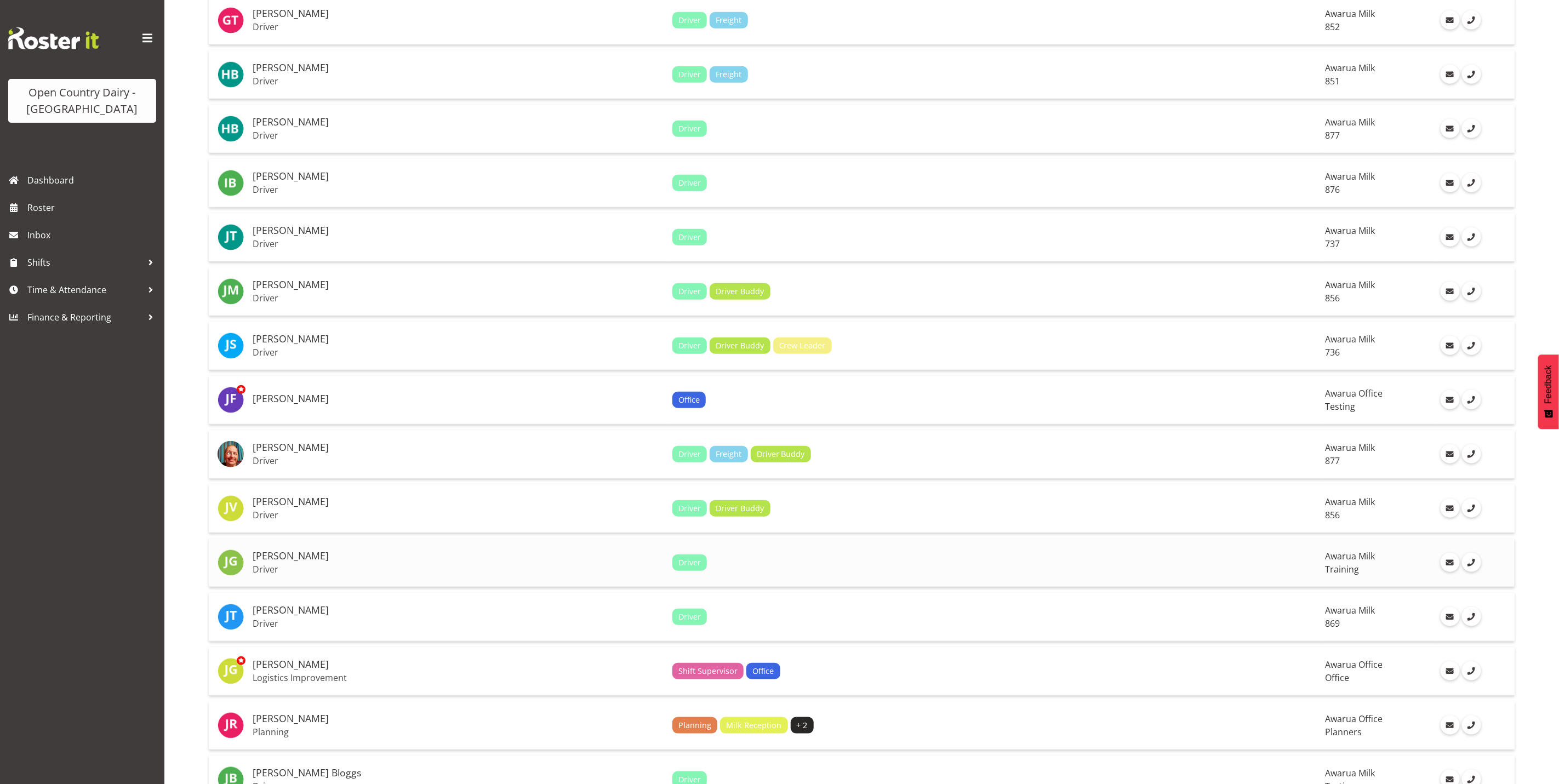
click at [672, 566] on div "Driver" at bounding box center [995, 563] width 644 height 16
click at [672, 564] on div "Driver" at bounding box center [995, 563] width 644 height 16
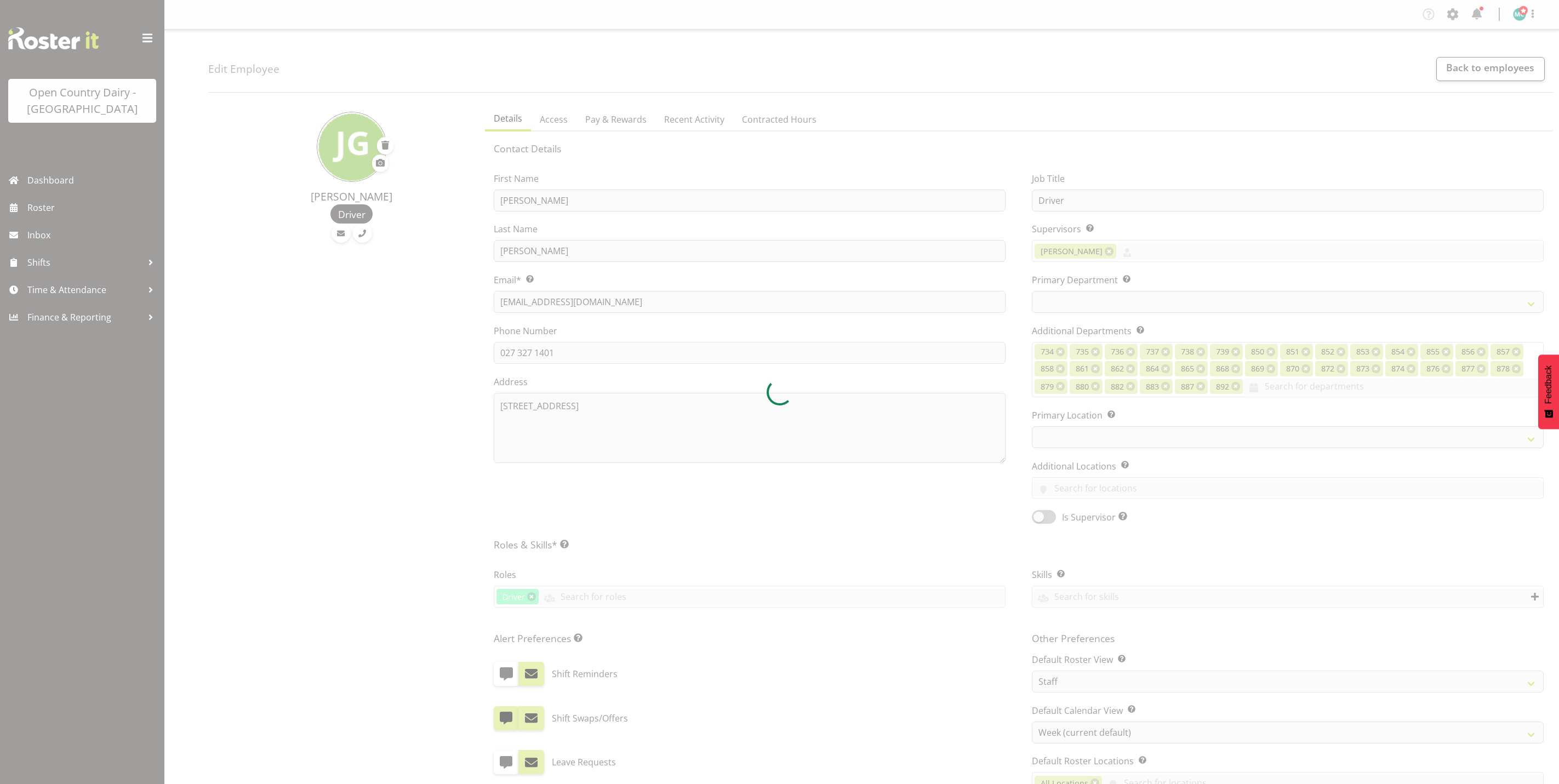
select select "TimelineWeek"
select select
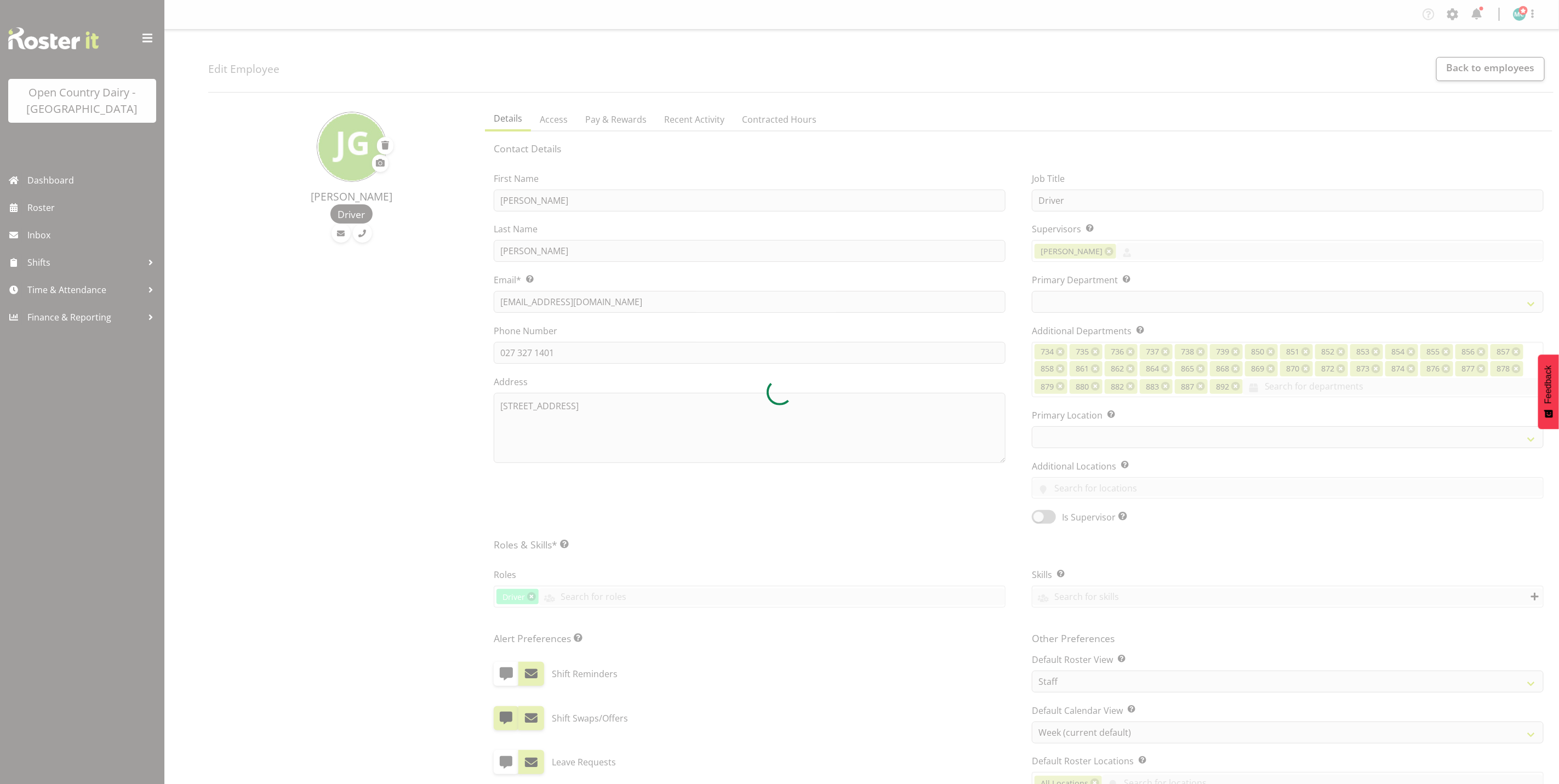
select select
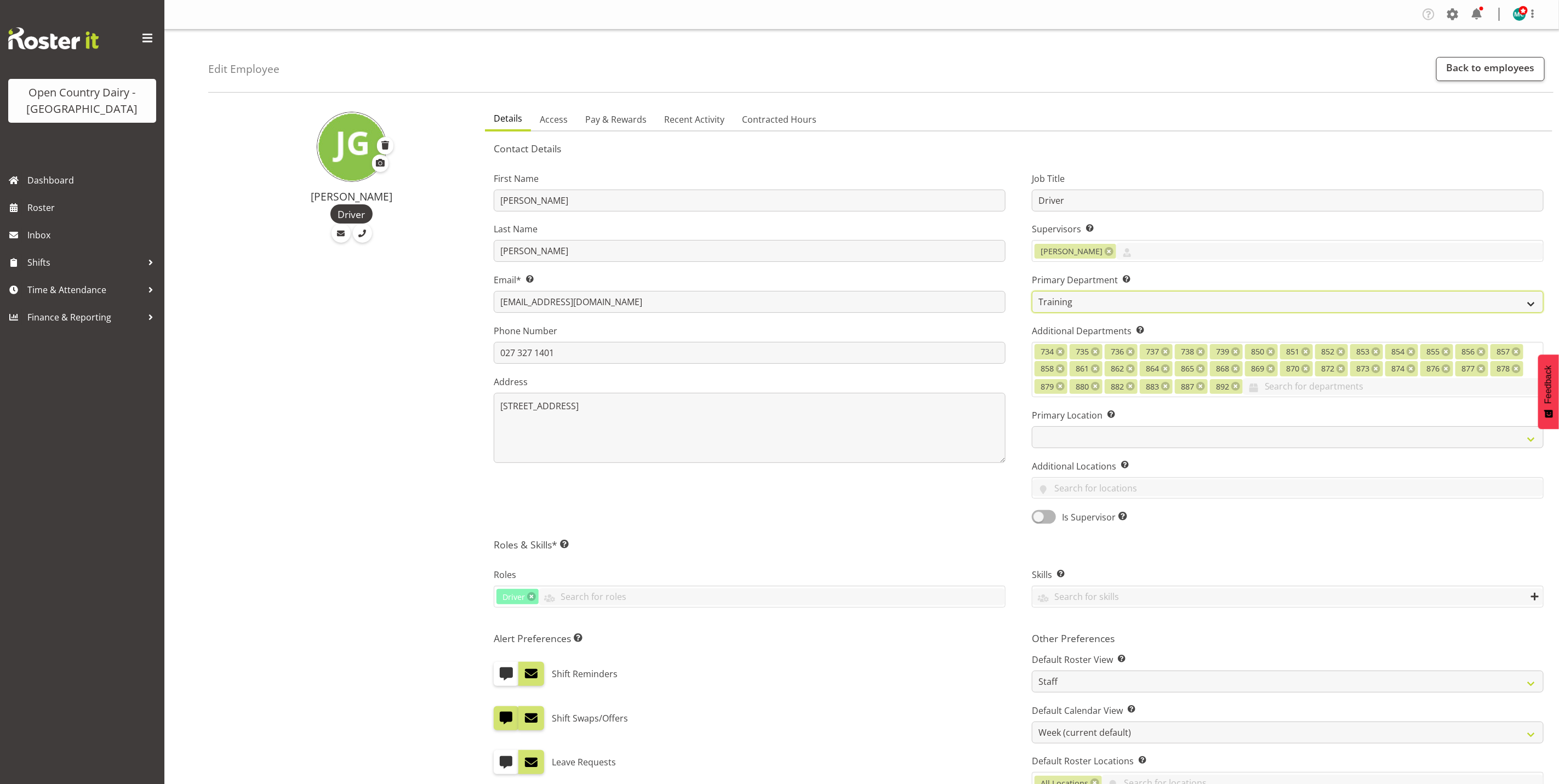
click at [1112, 301] on select "731 734 735 736 737 738 739 850 851" at bounding box center [1287, 302] width 512 height 22
select select "816"
click at [1032, 291] on select "731 734 735 736 737 738 739 850 851" at bounding box center [1287, 302] width 512 height 22
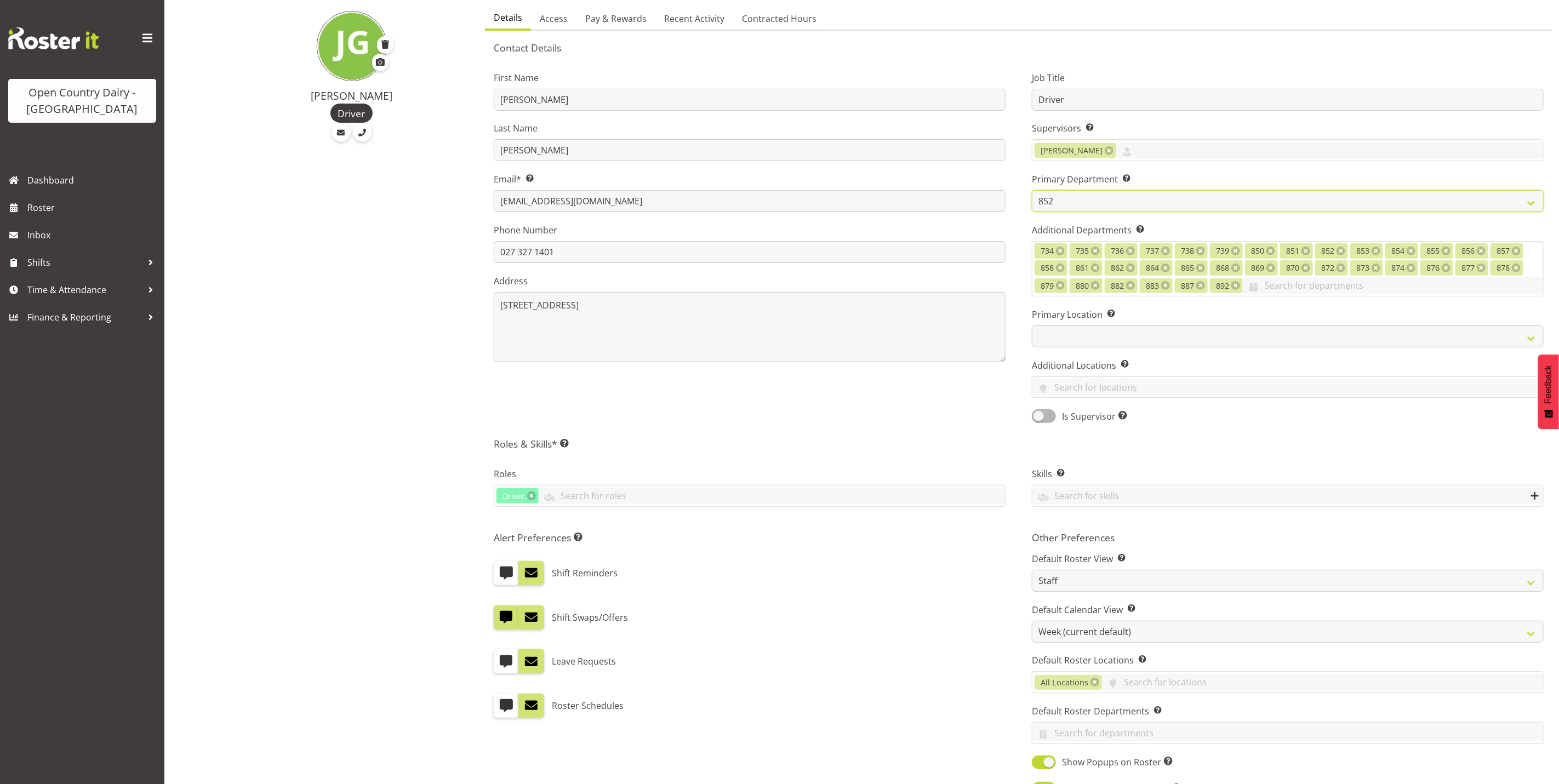
scroll to position [300, 0]
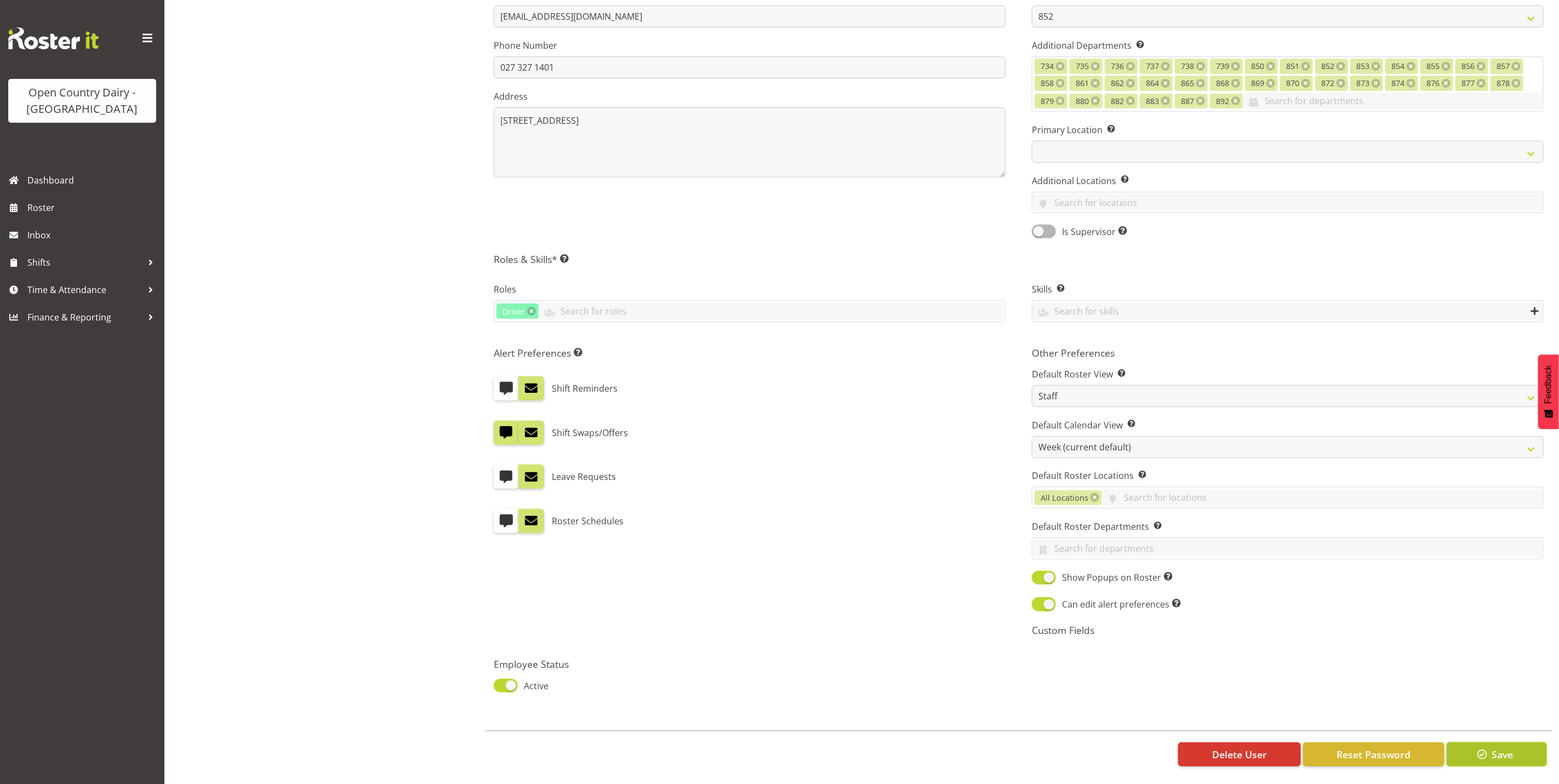
click at [1508, 747] on span "Save" at bounding box center [1502, 754] width 21 height 14
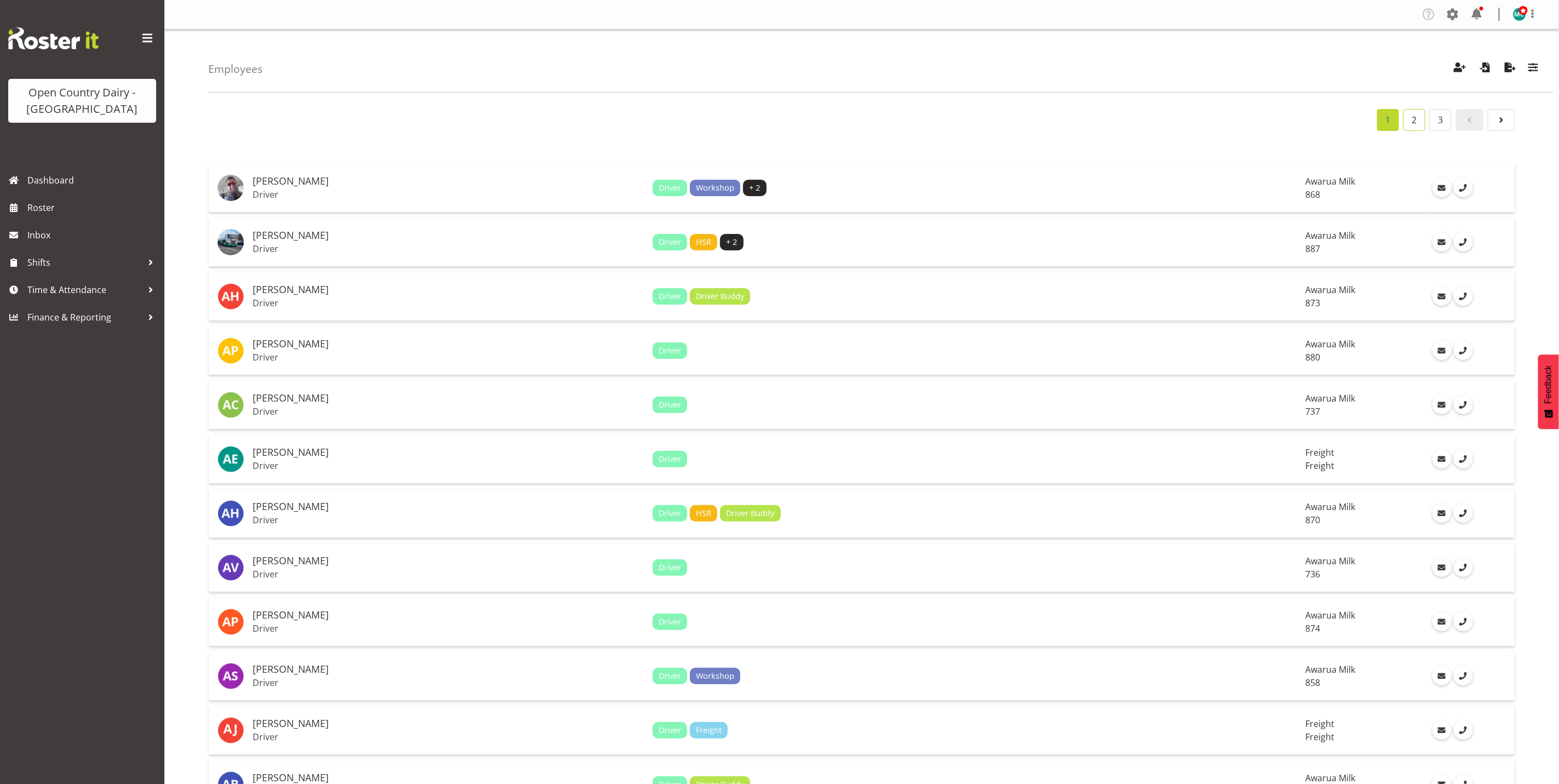
click at [1414, 124] on link "2" at bounding box center [1414, 120] width 22 height 22
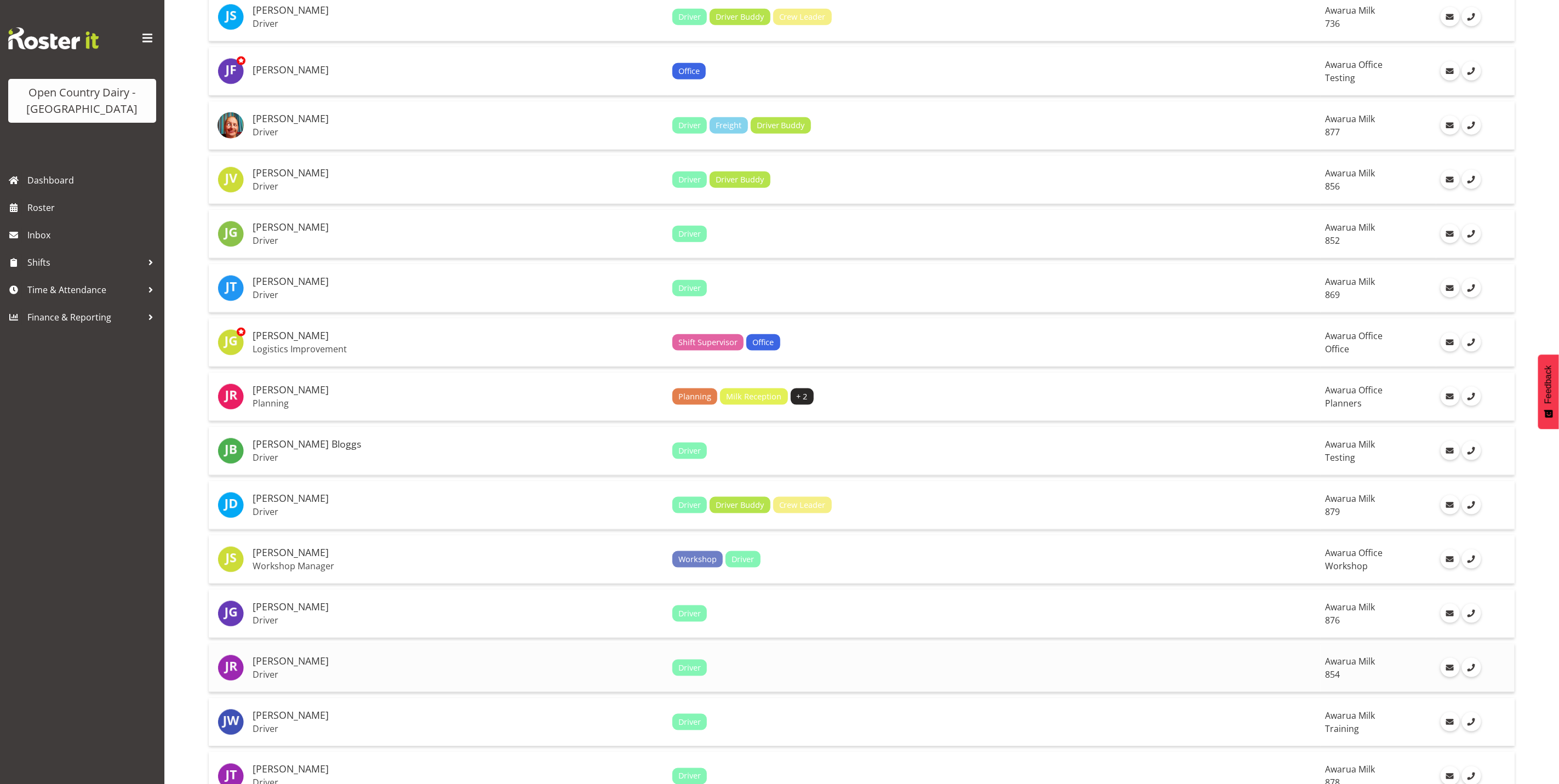
scroll to position [904, 0]
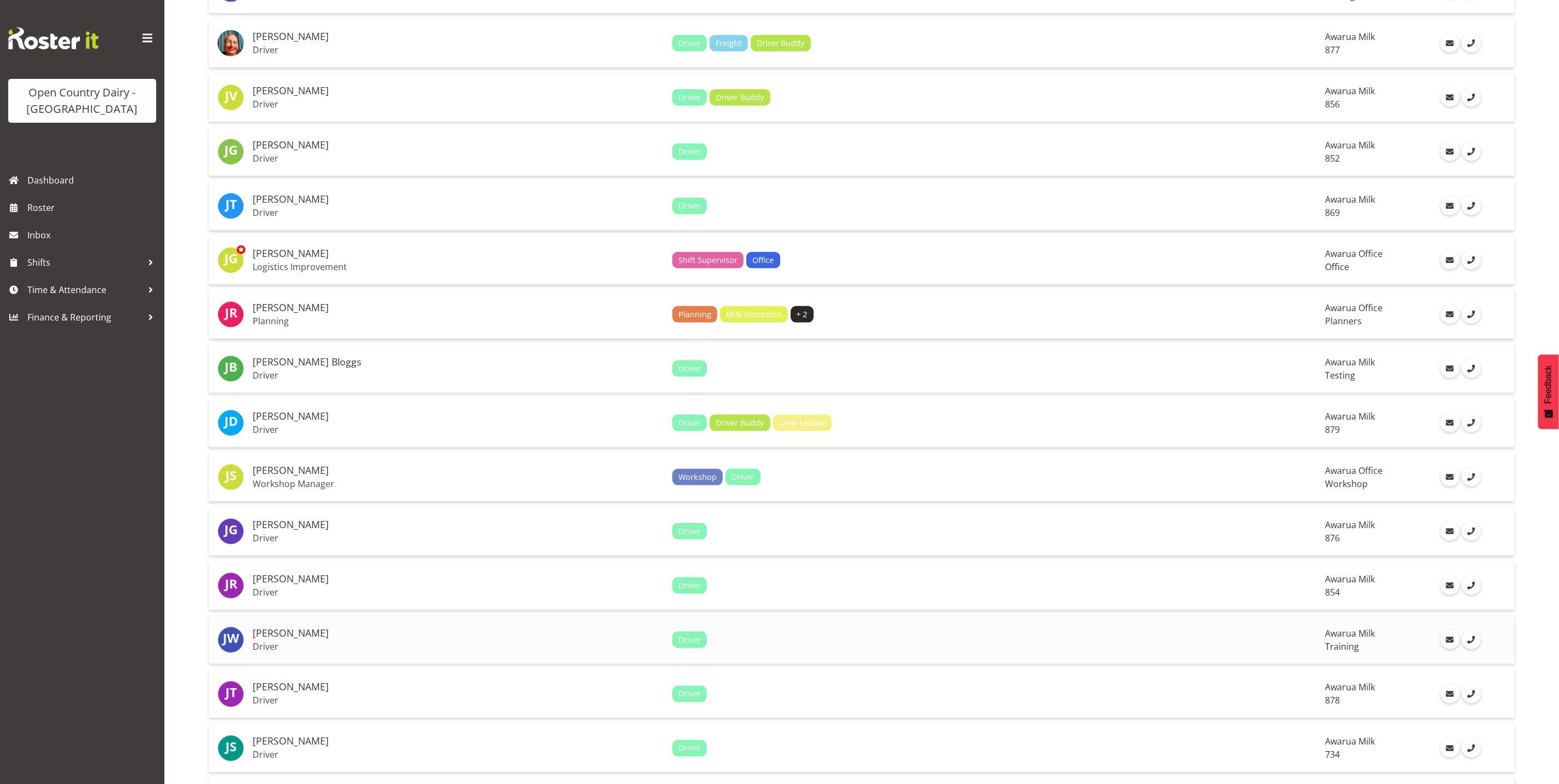
click at [304, 641] on p "Driver" at bounding box center [458, 647] width 411 height 11
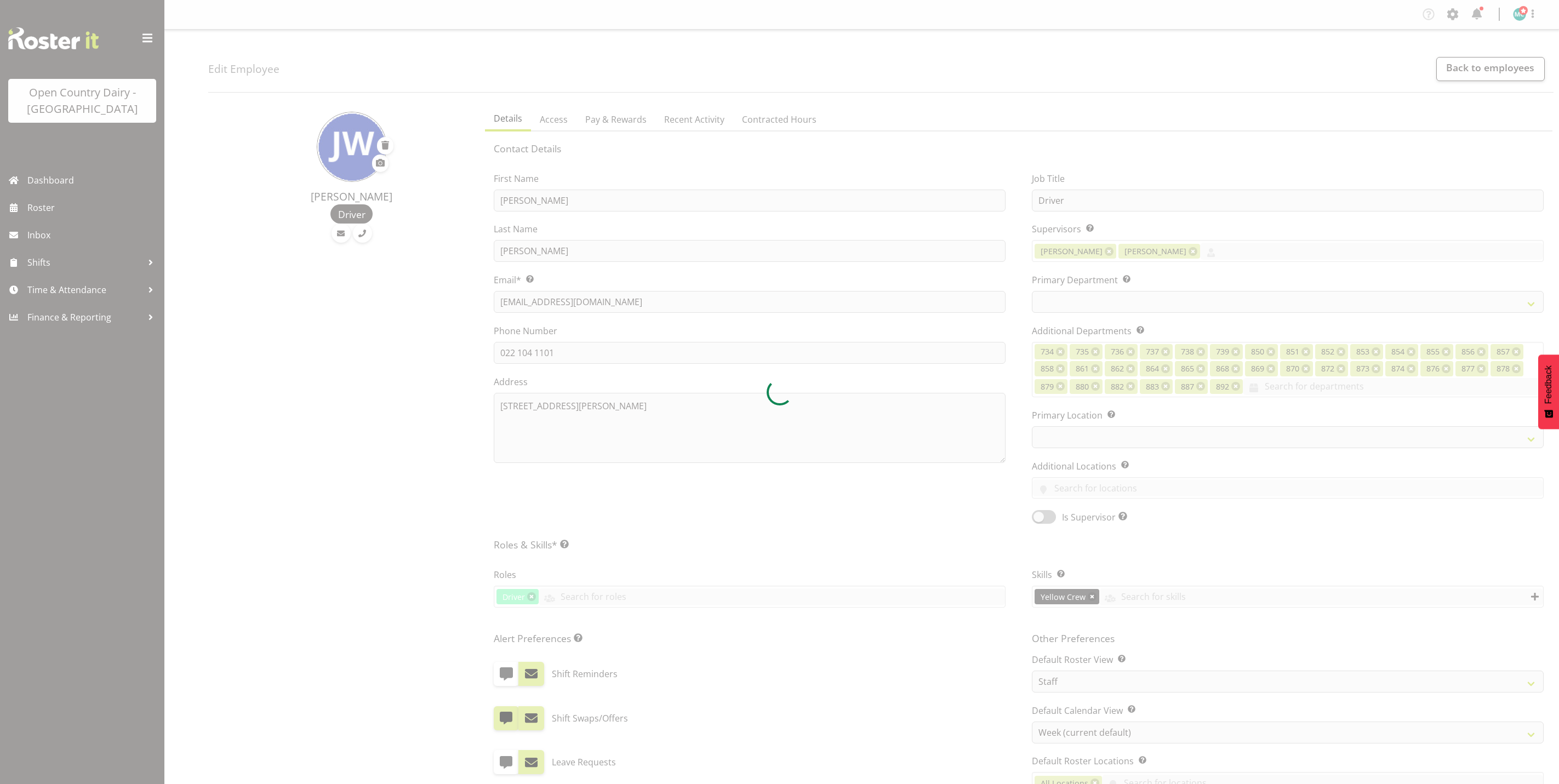
select select "TimelineWeek"
select select
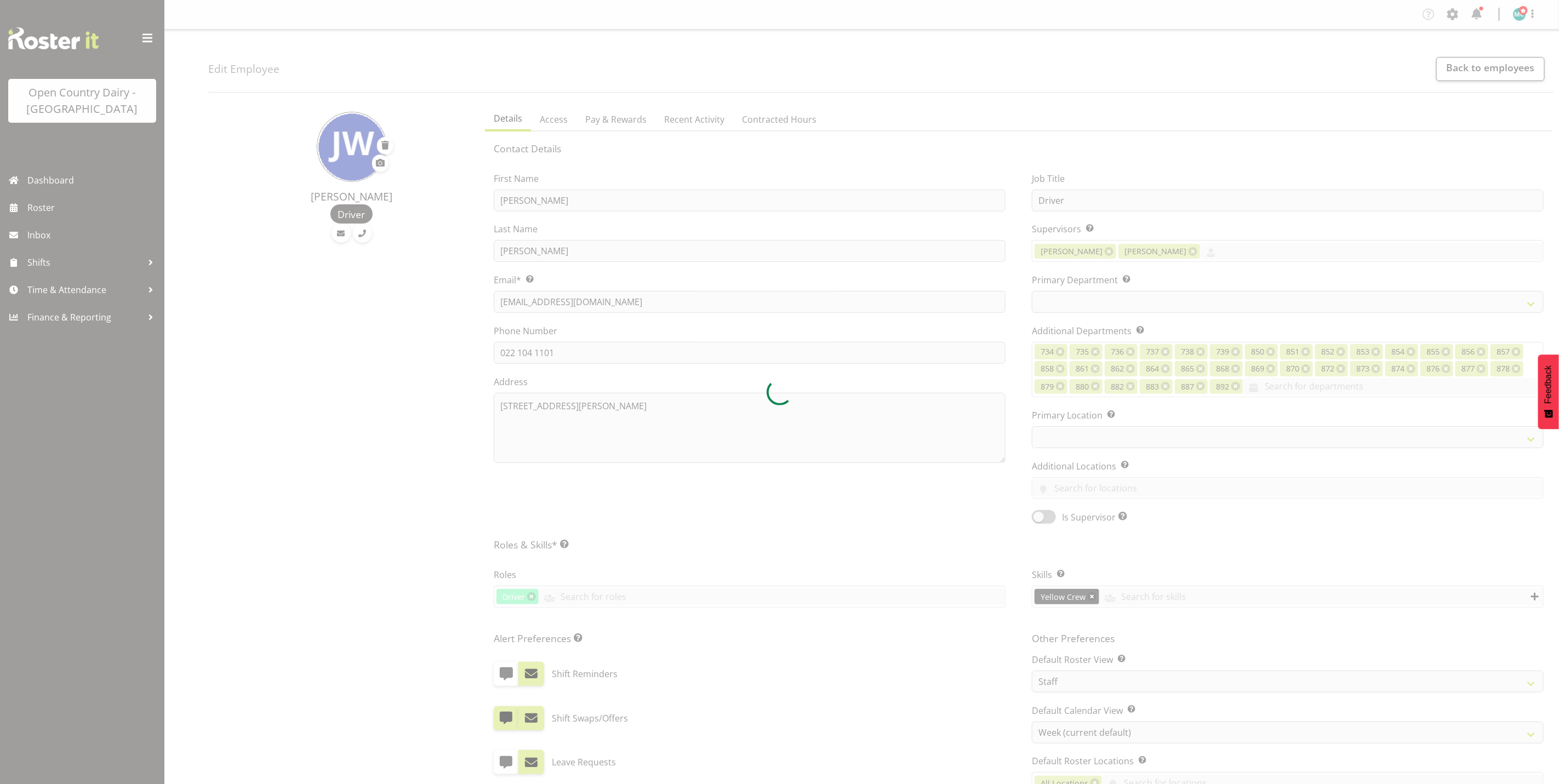
select select
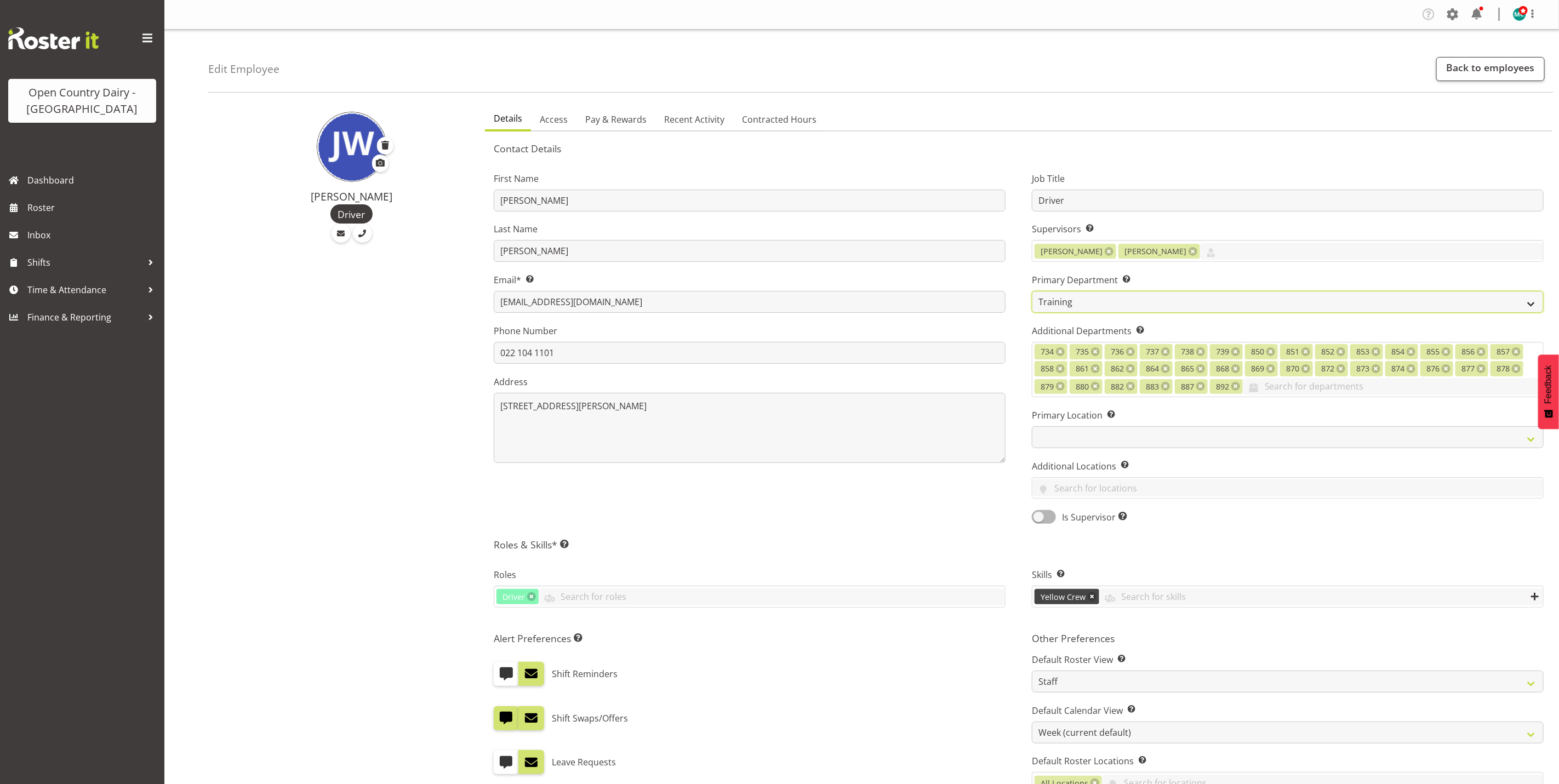
click at [1073, 299] on select "731 734 735 736 737 738 739 850 851" at bounding box center [1287, 302] width 512 height 22
select select "692"
click at [1032, 291] on select "731 734 735 736 737 738 739 850 851" at bounding box center [1287, 302] width 512 height 22
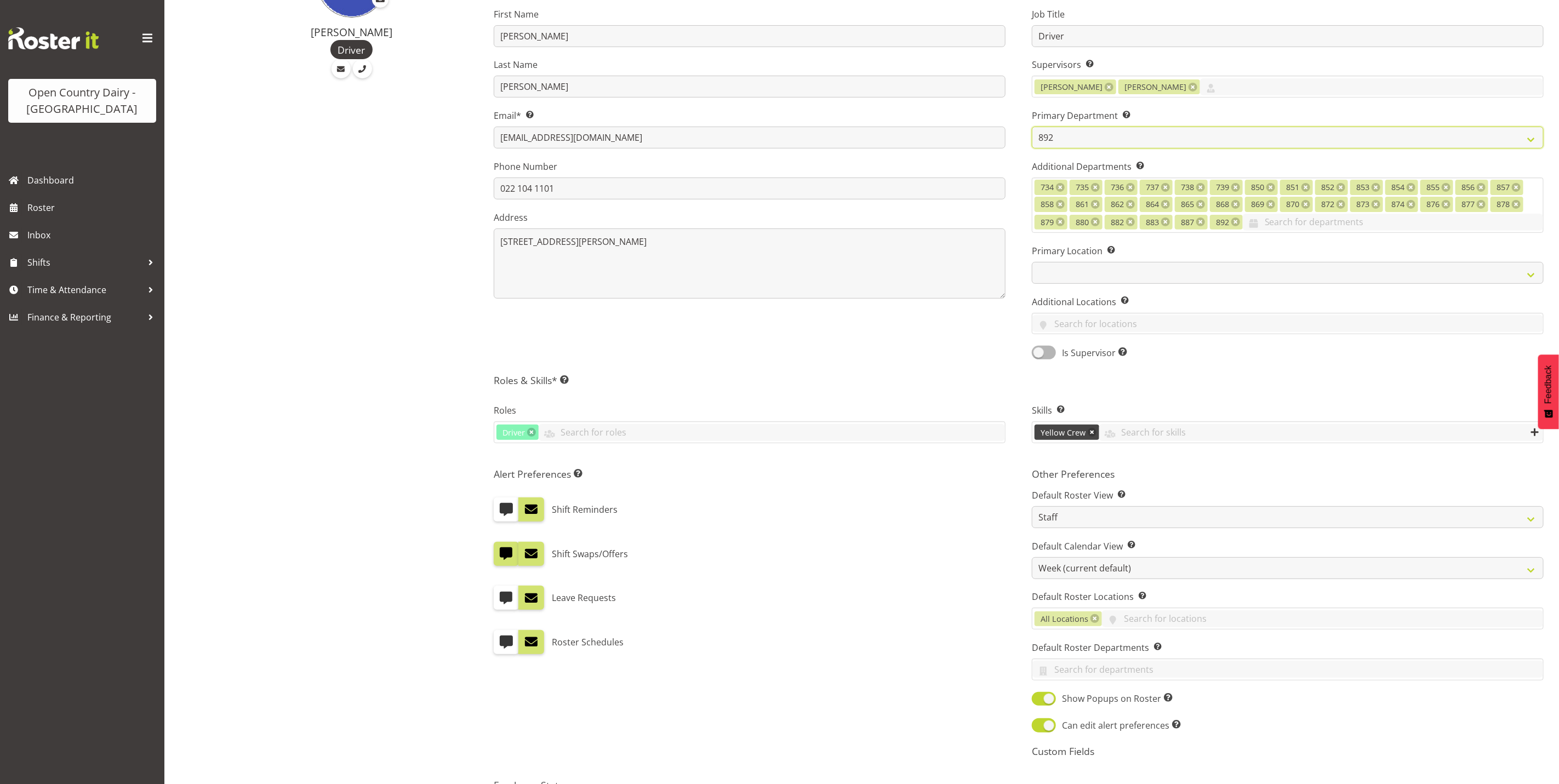
scroll to position [300, 0]
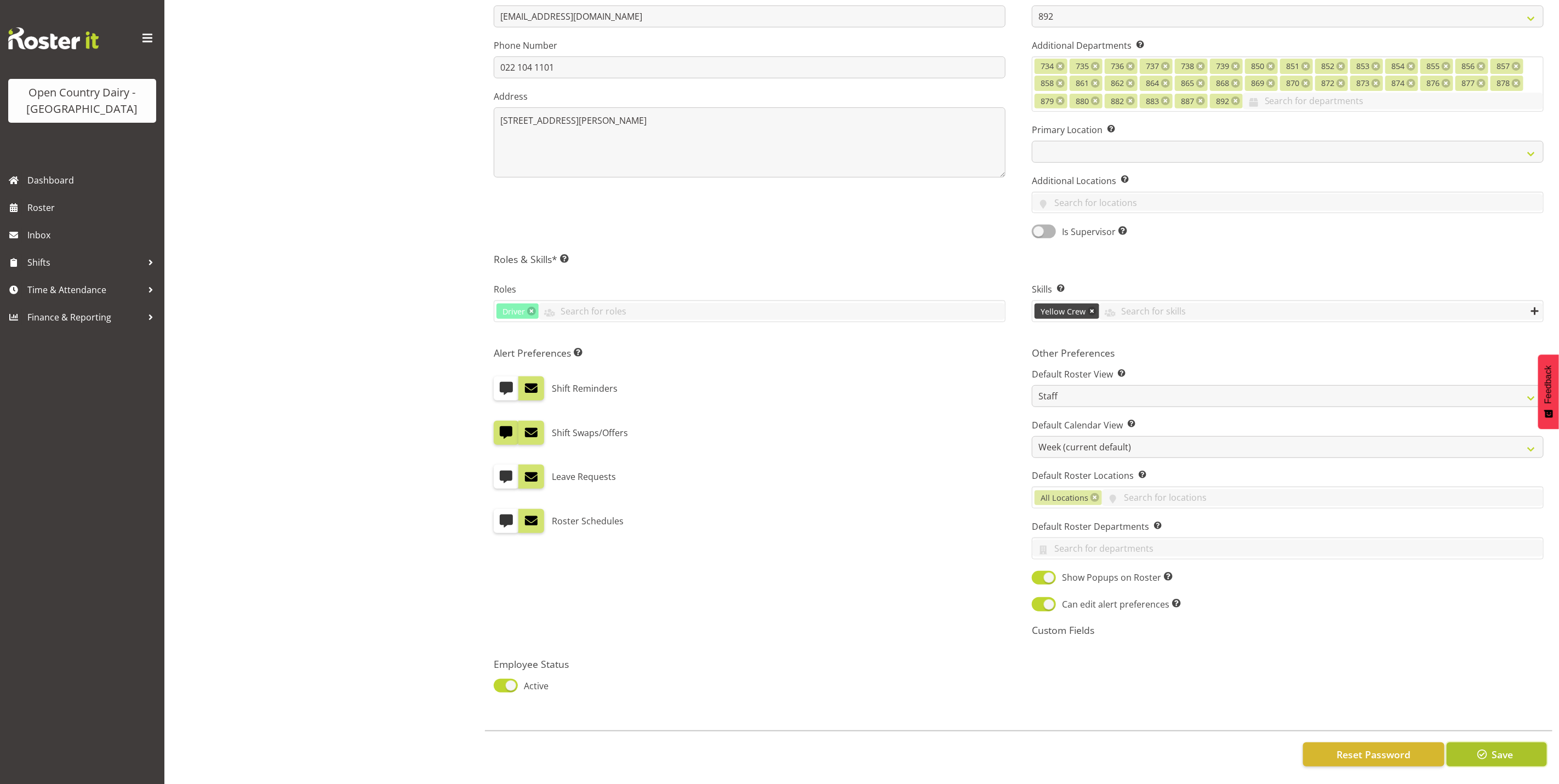
click at [1519, 748] on button "Save" at bounding box center [1497, 755] width 100 height 24
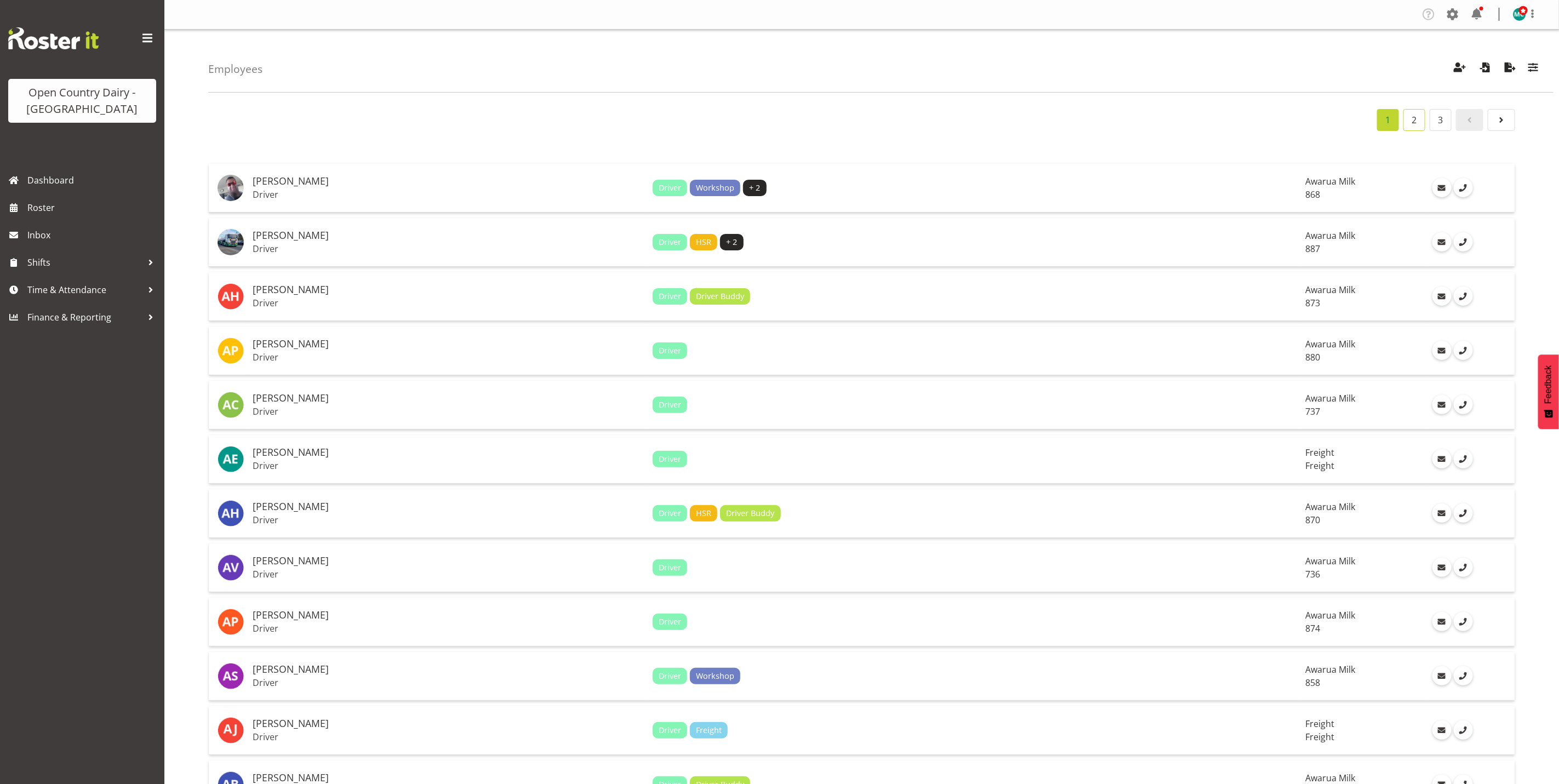
click at [1416, 120] on link "2" at bounding box center [1414, 120] width 22 height 22
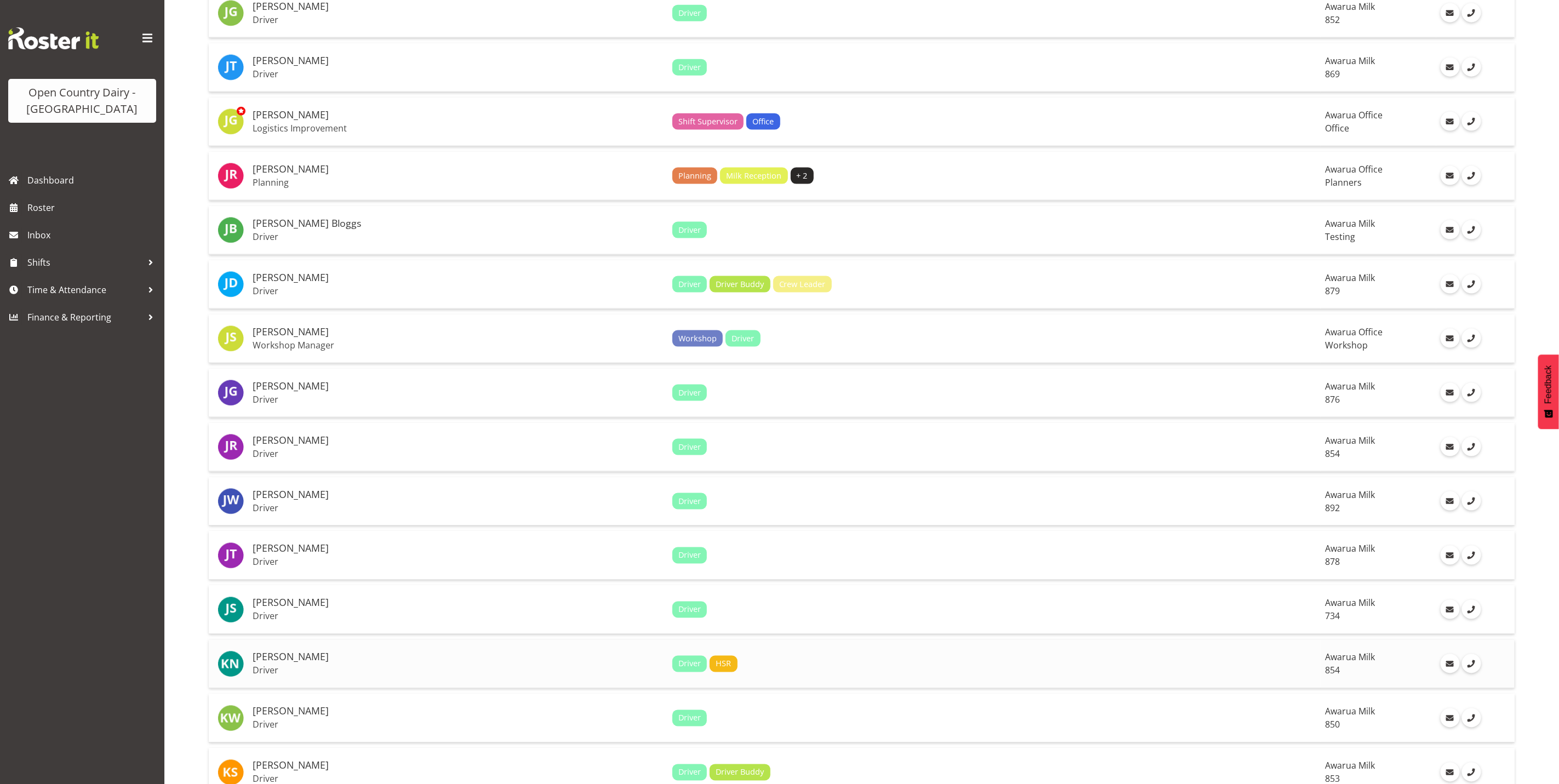
scroll to position [1068, 0]
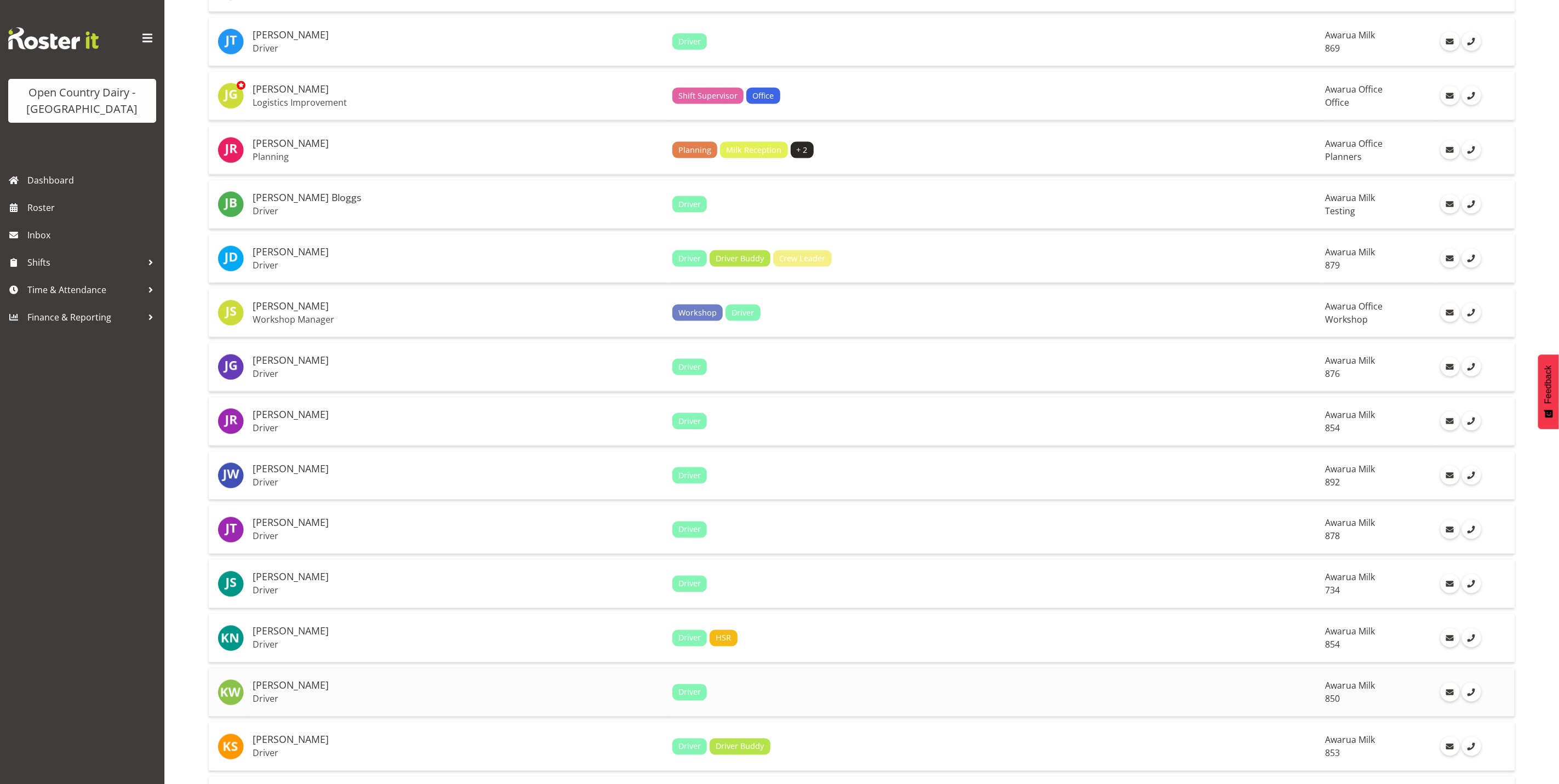
click at [281, 681] on h5 "[PERSON_NAME]" at bounding box center [458, 686] width 411 height 11
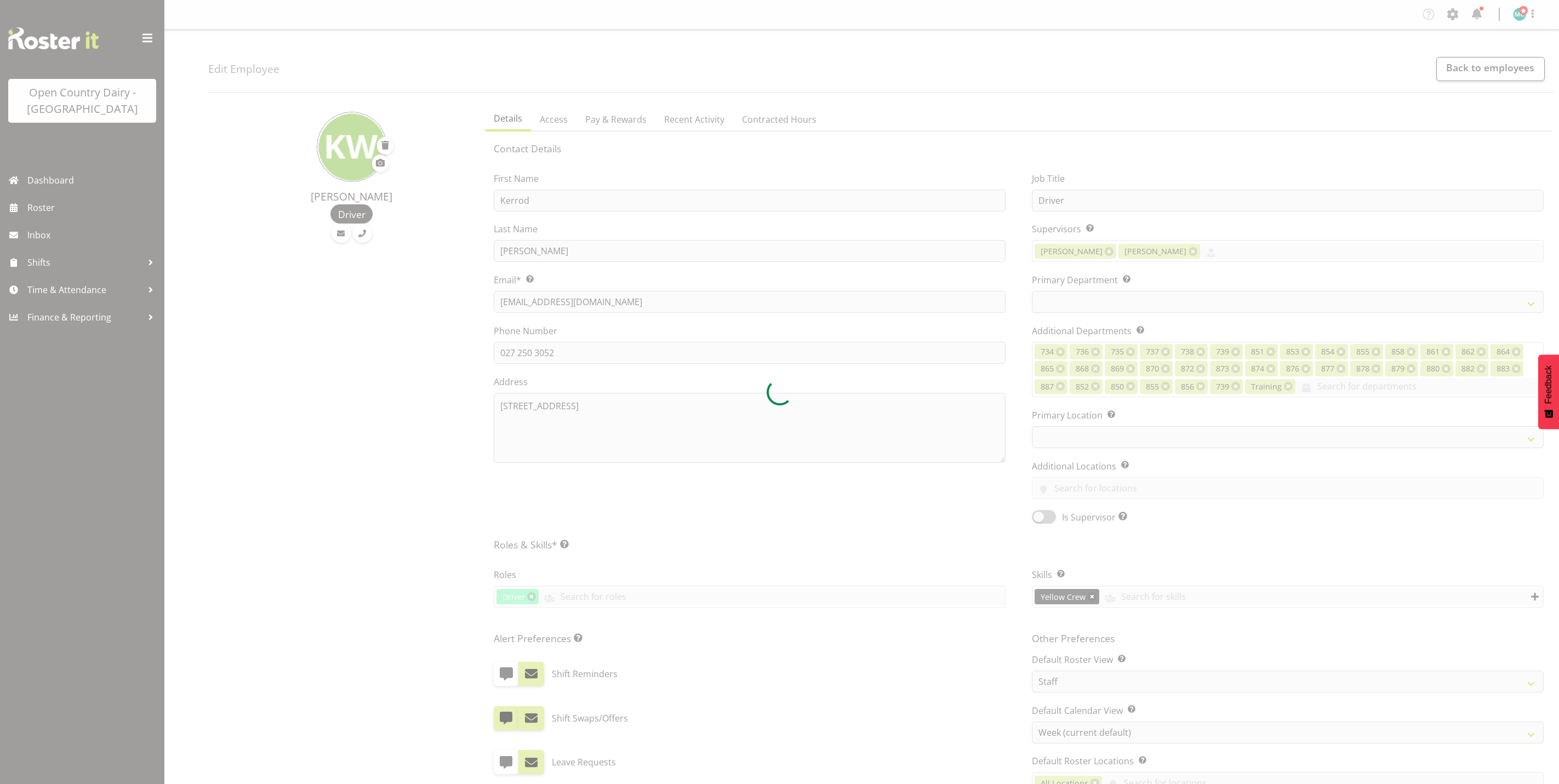
select select "TimelineWeek"
select select
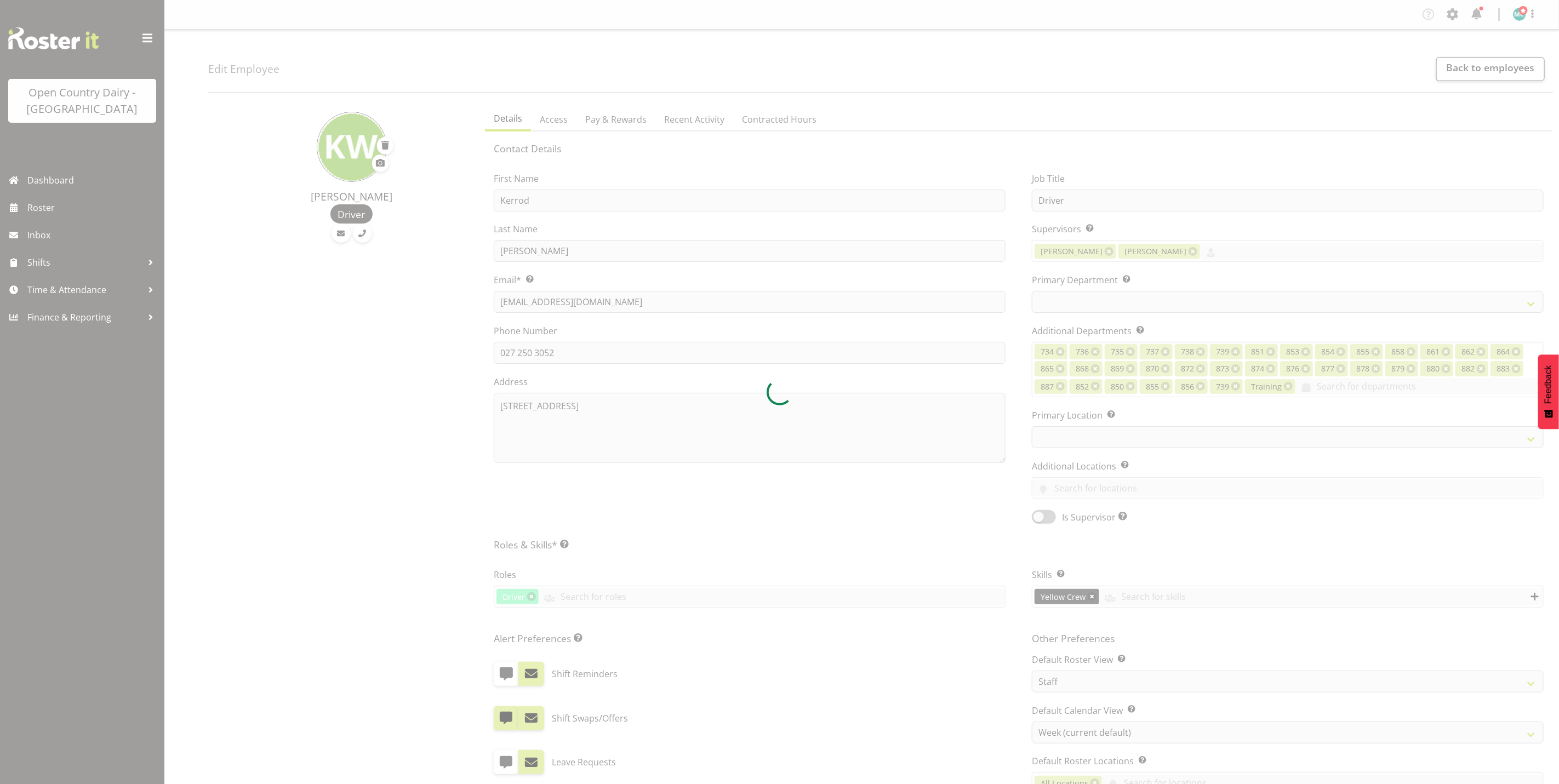
select select
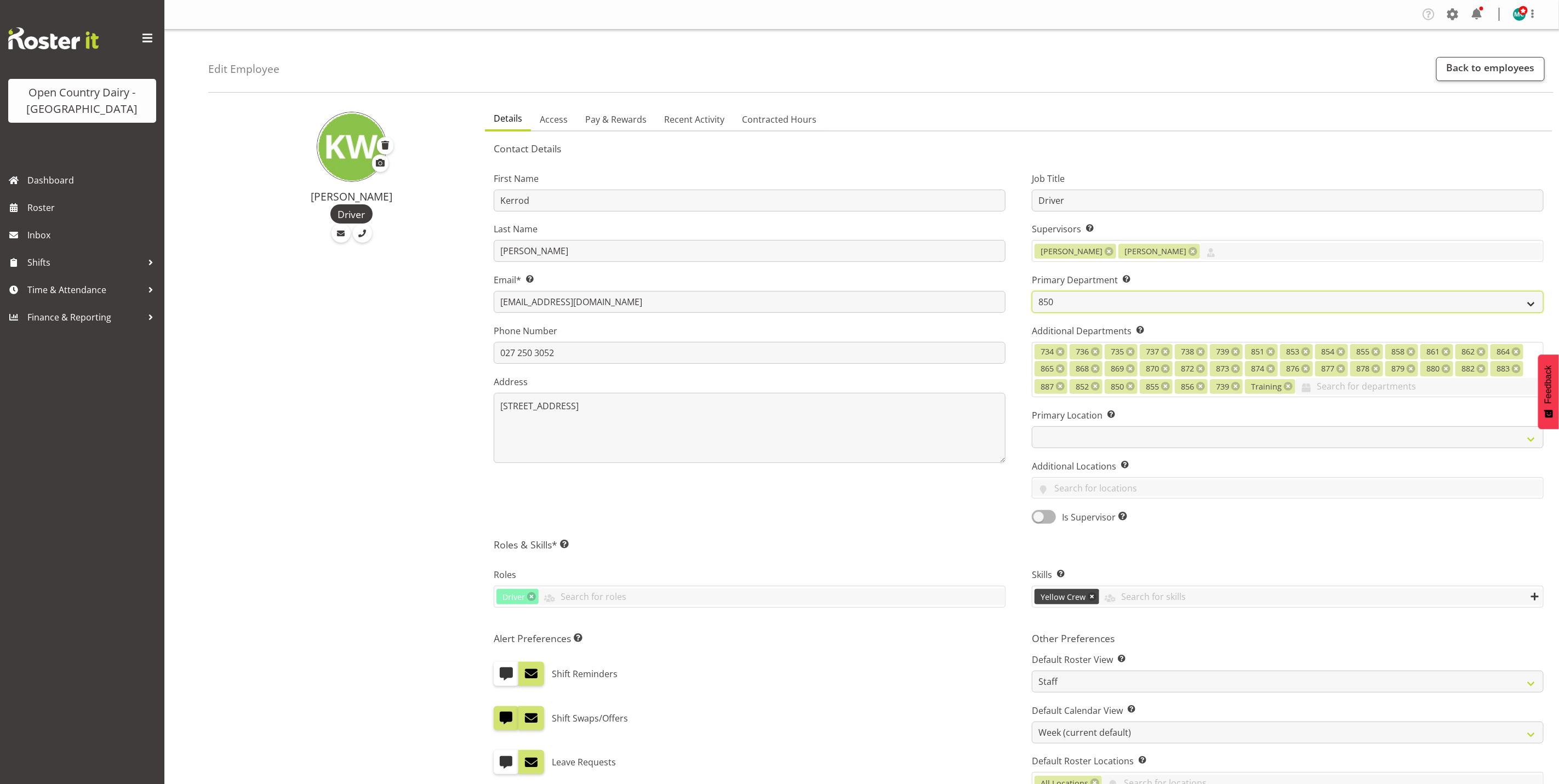
click at [1082, 303] on select "731 734 735 736 737 738 739 850 851" at bounding box center [1287, 302] width 512 height 22
select select "906"
click at [1032, 291] on select "731 734 735 736 737 738 739 850 851" at bounding box center [1287, 302] width 512 height 22
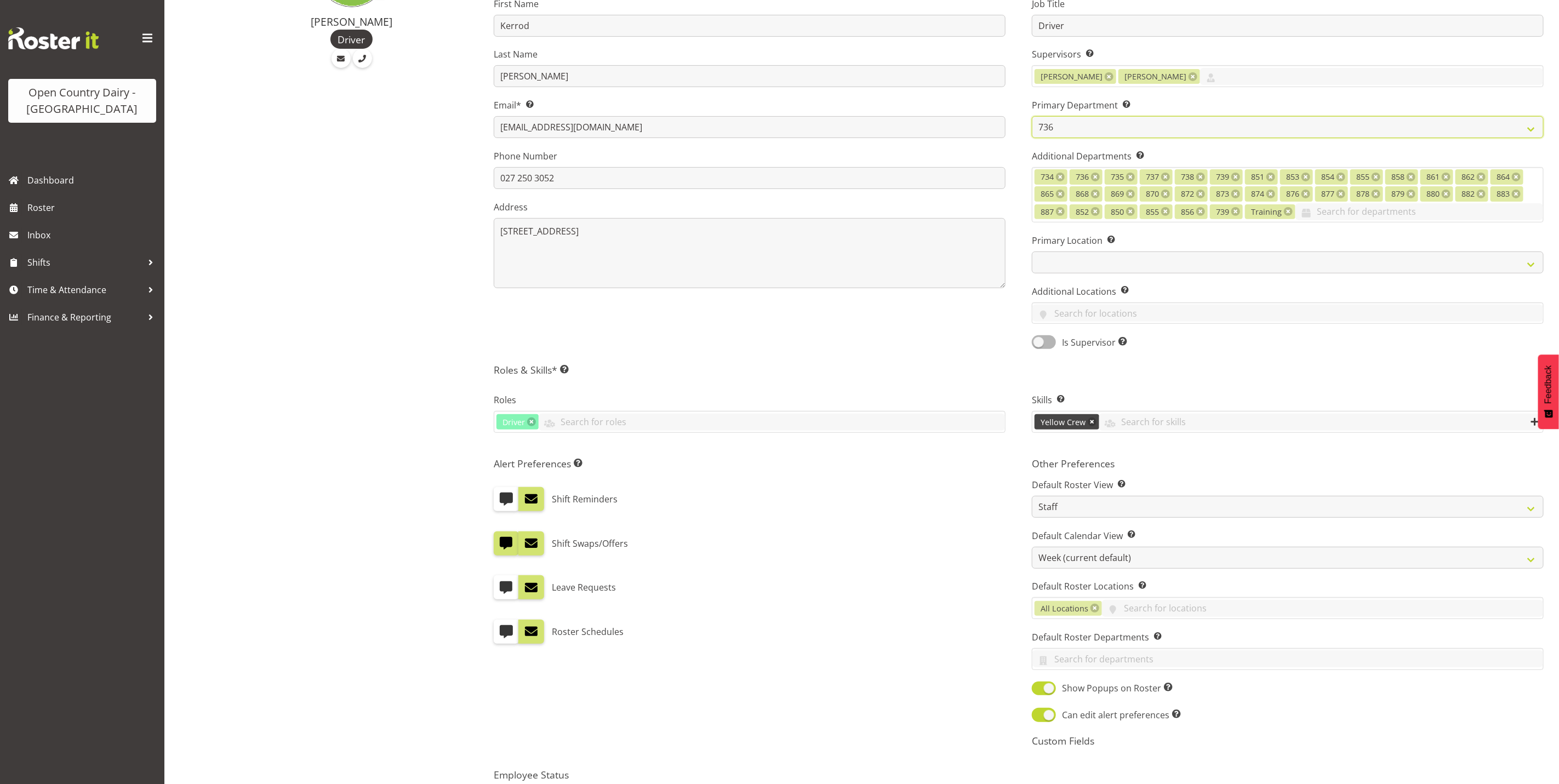
scroll to position [300, 0]
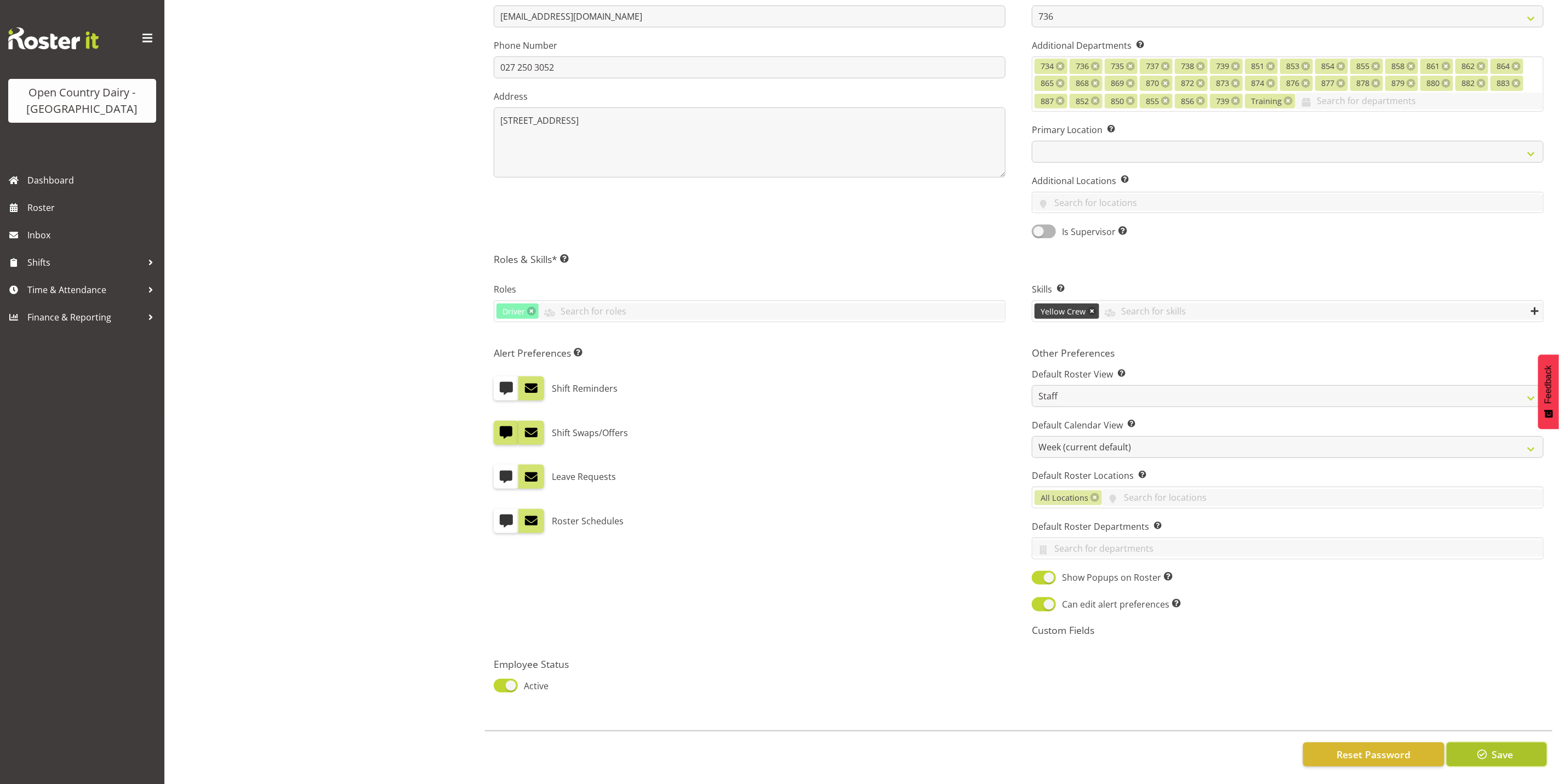
click at [1496, 747] on span "Save" at bounding box center [1502, 754] width 21 height 14
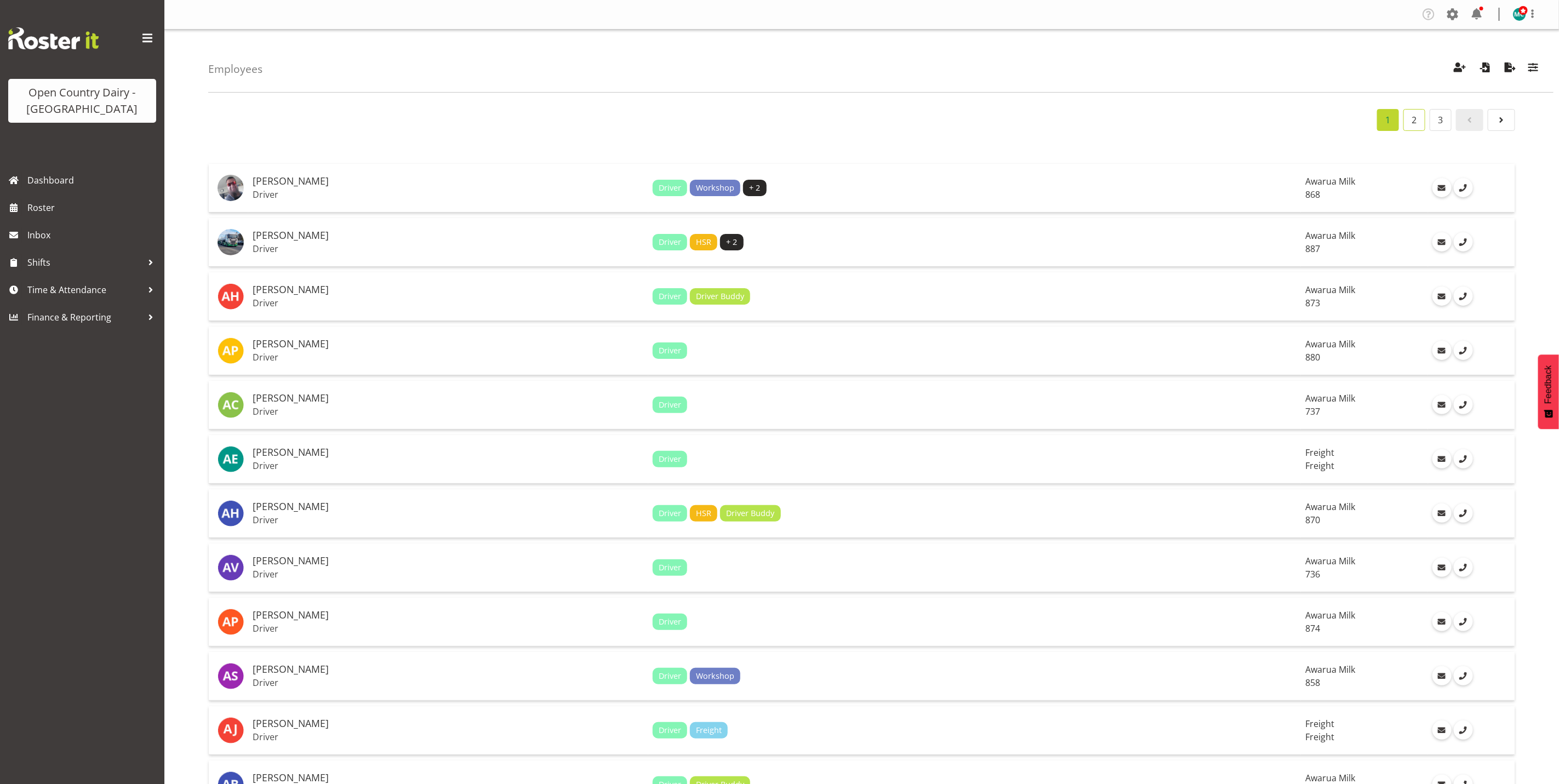
click at [1419, 117] on link "2" at bounding box center [1414, 120] width 22 height 22
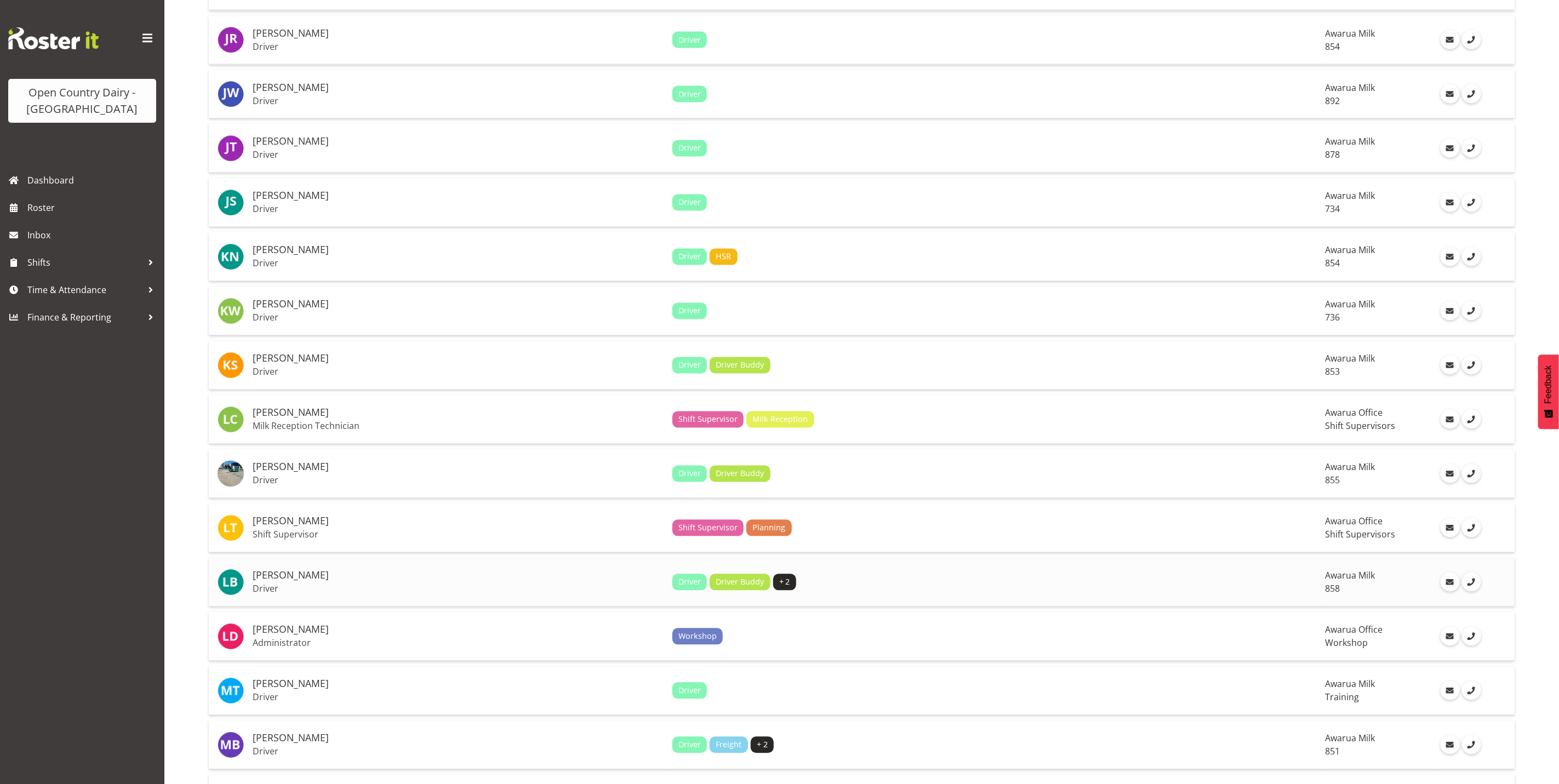
scroll to position [1480, 0]
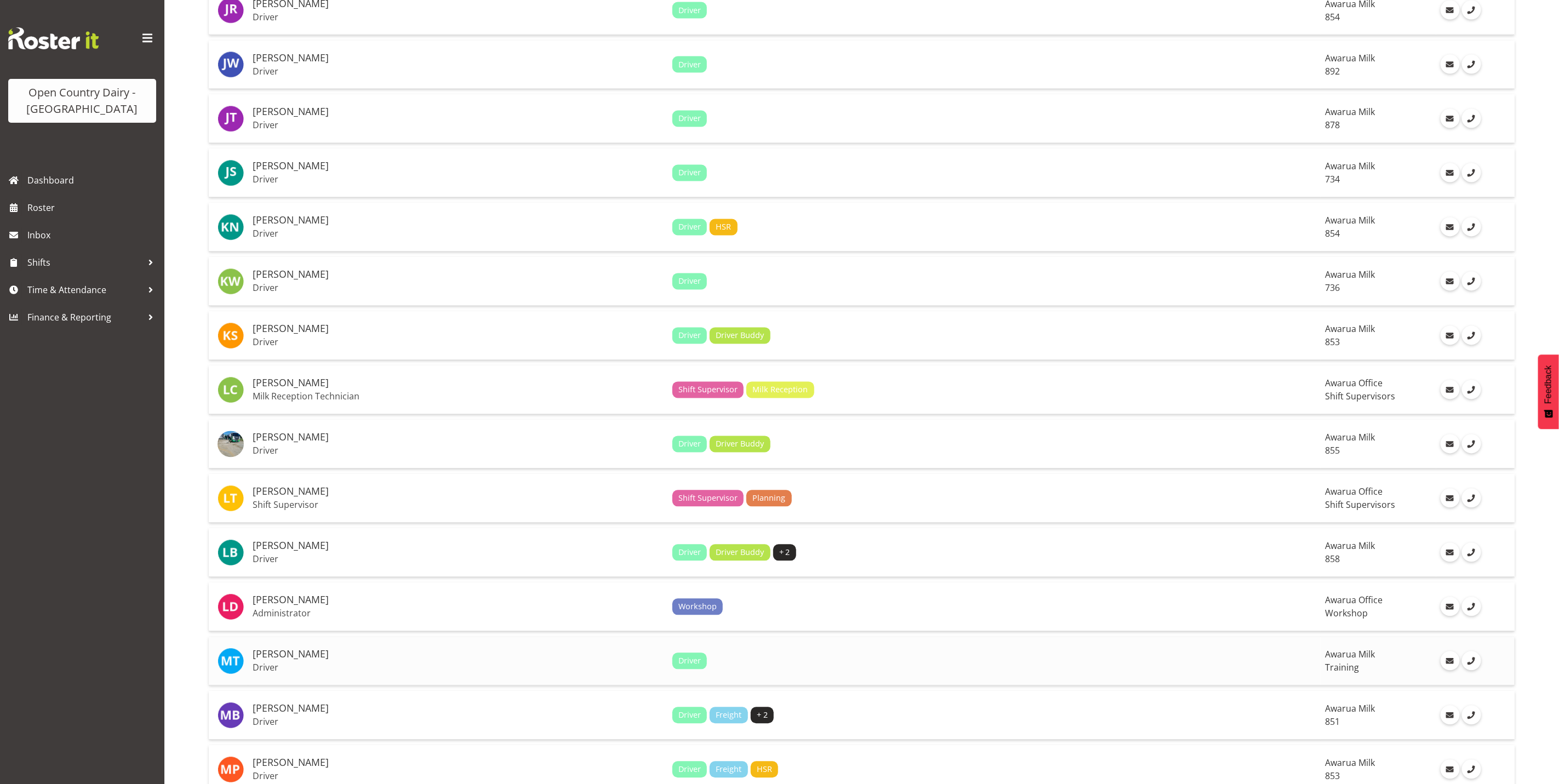
click at [1325, 662] on span "Training" at bounding box center [1342, 668] width 34 height 12
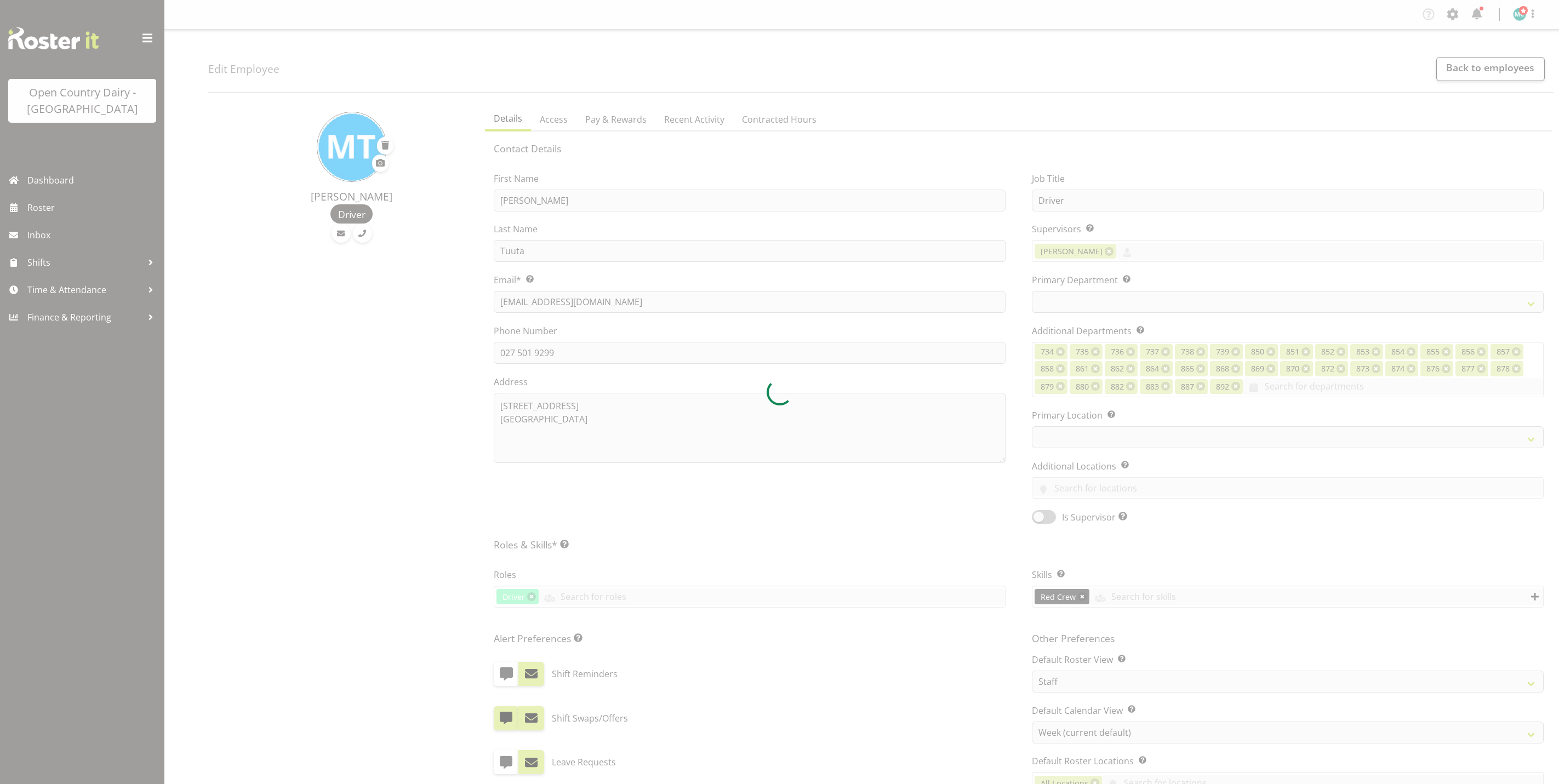
select select "TimelineWeek"
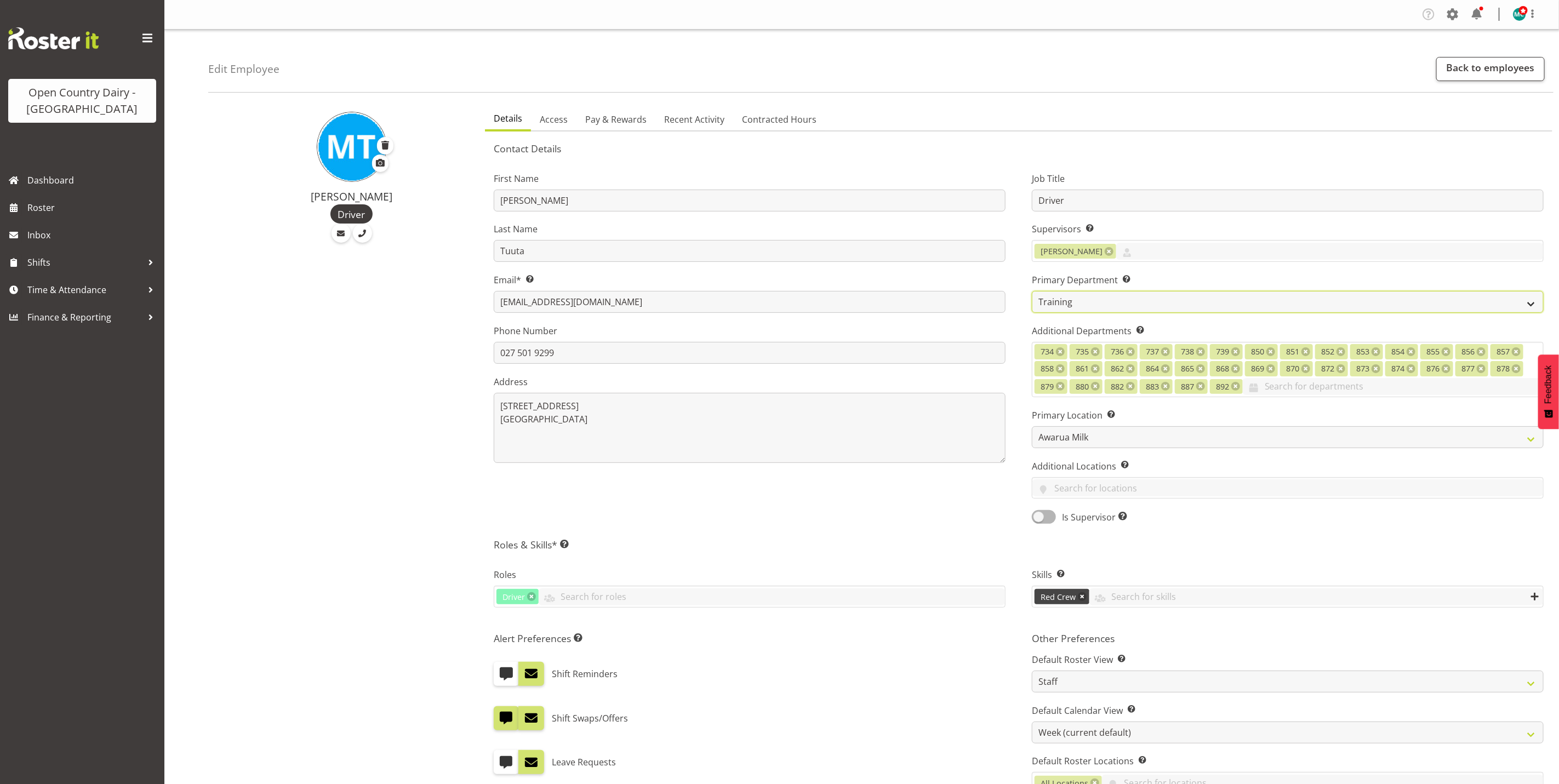
click at [1060, 306] on select "731 734 735 736 737 738 739 850 851" at bounding box center [1287, 302] width 512 height 22
select select "904"
click at [1032, 291] on select "731 734 735 736 737 738 739 850 851" at bounding box center [1287, 302] width 512 height 22
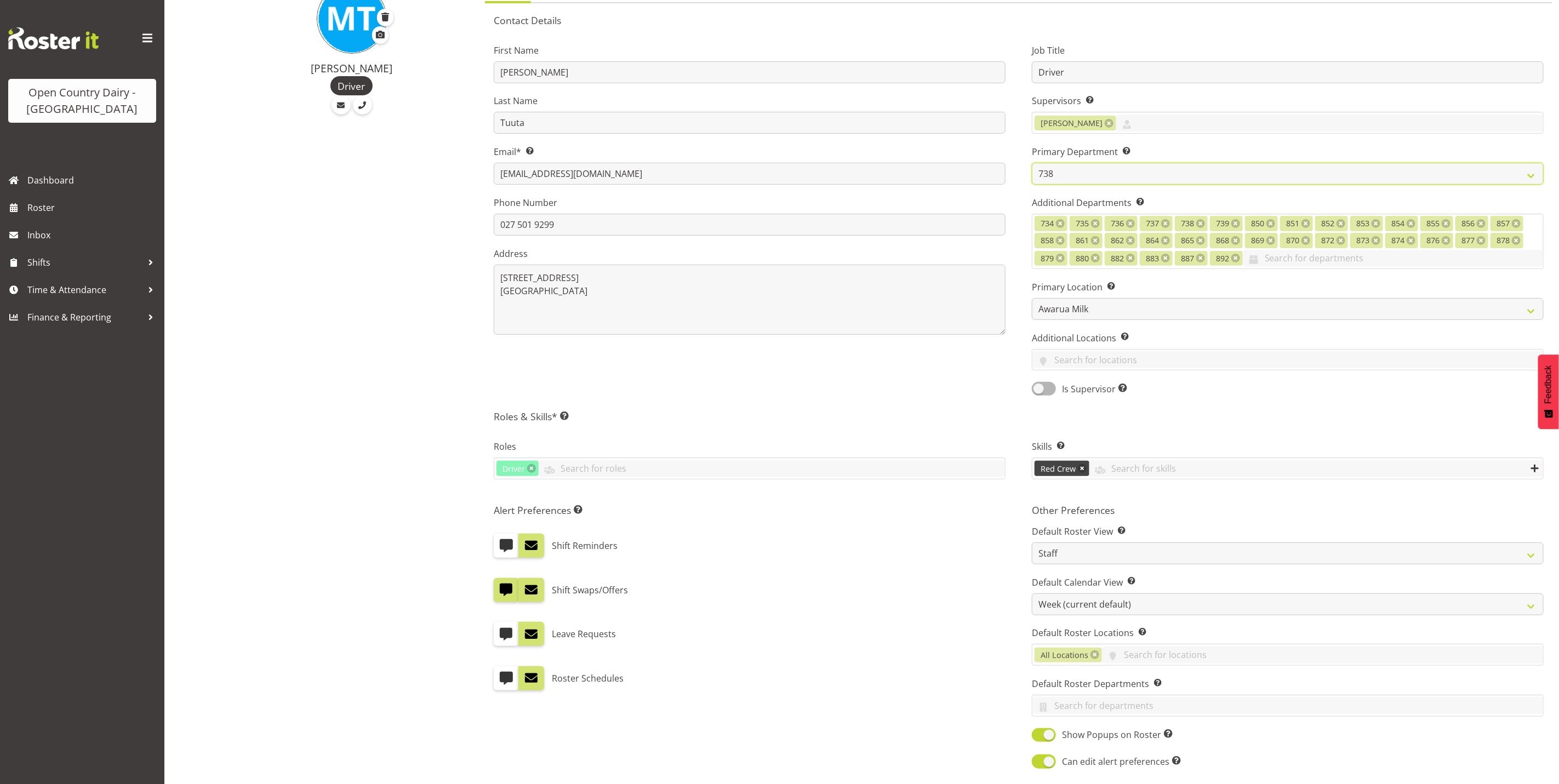
scroll to position [300, 0]
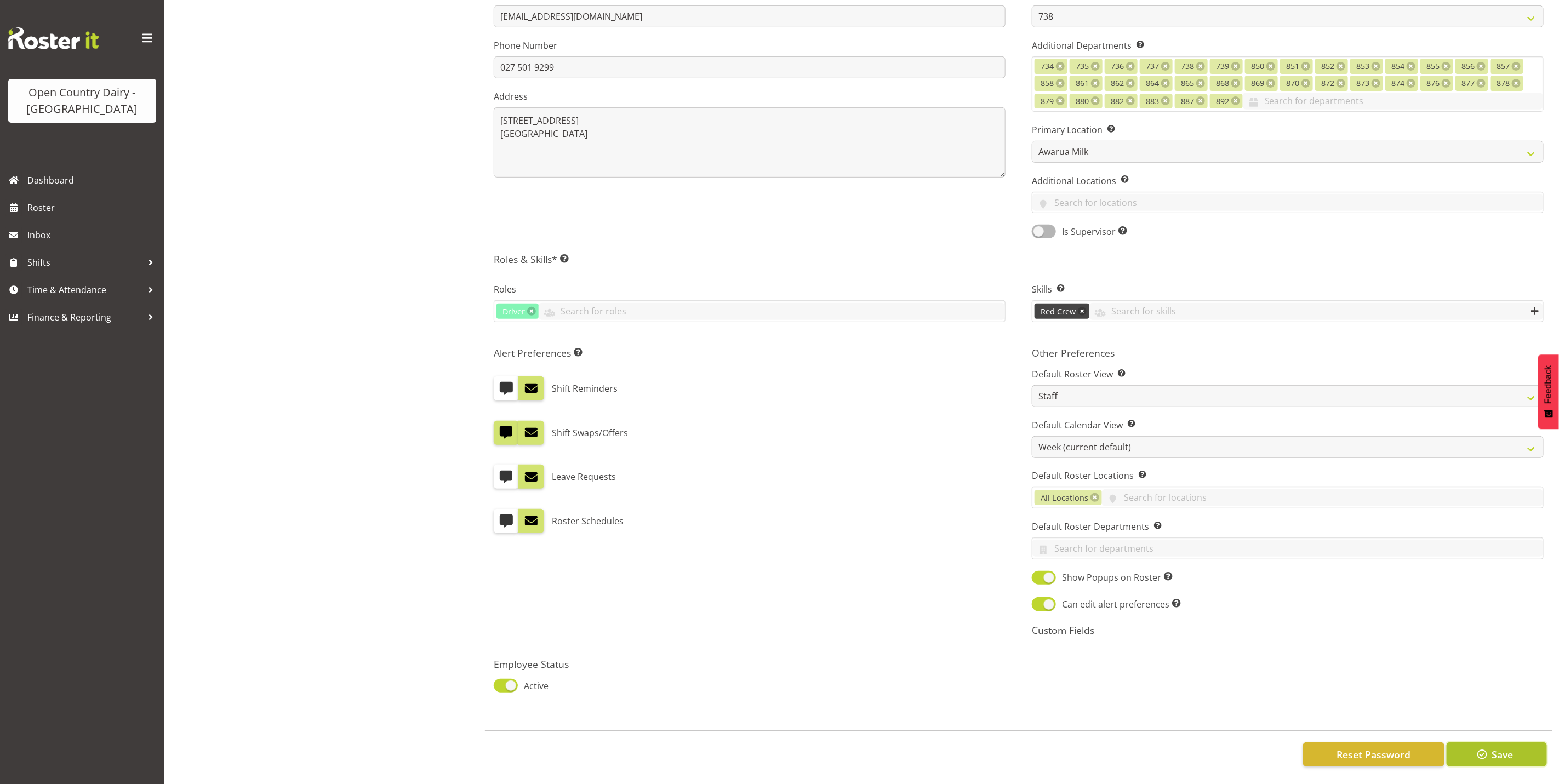
click at [1494, 747] on span "Save" at bounding box center [1502, 754] width 21 height 14
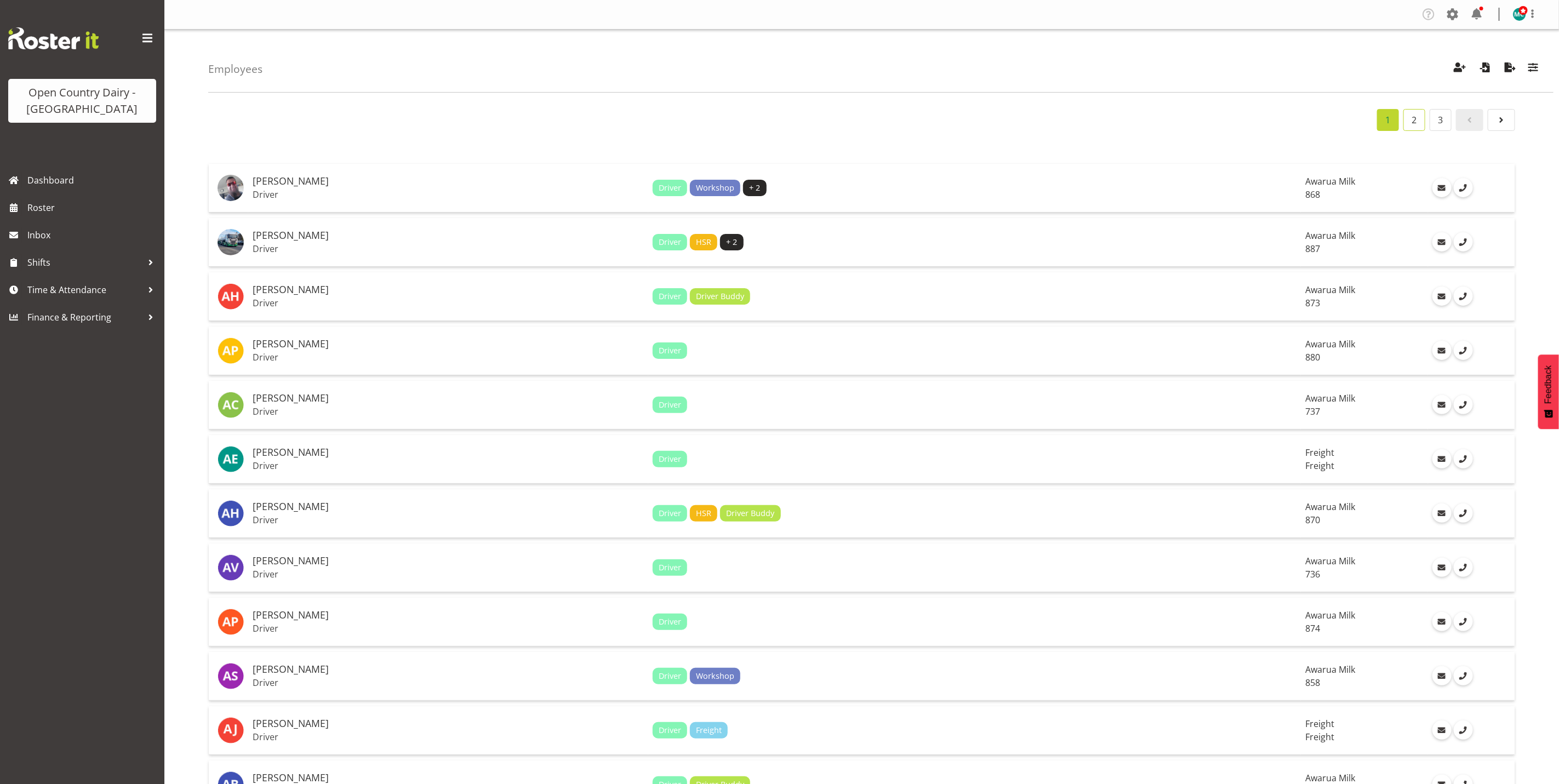
click at [1408, 121] on link "2" at bounding box center [1414, 120] width 22 height 22
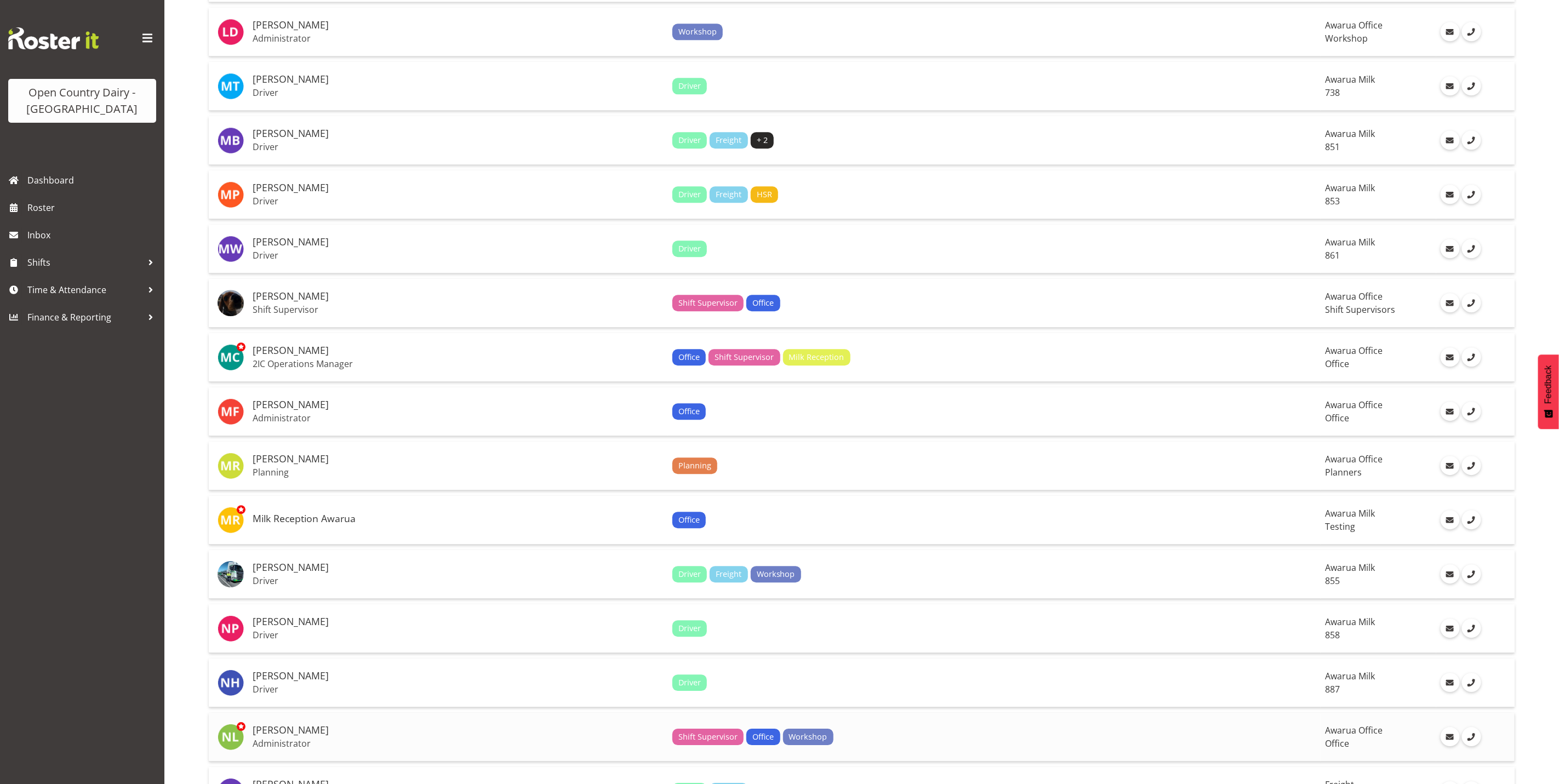
scroll to position [2133, 0]
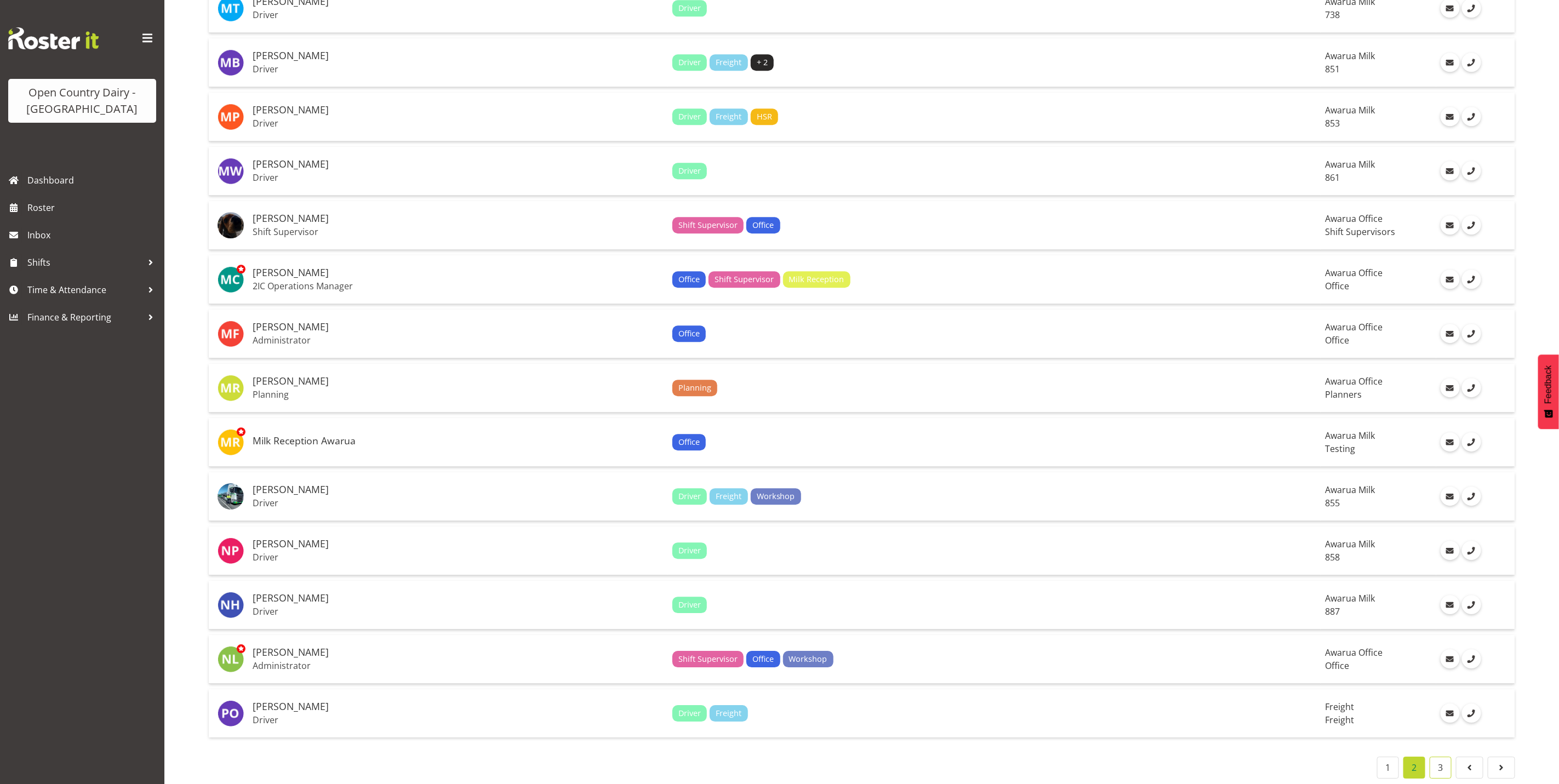
click at [1439, 757] on link "3" at bounding box center [1441, 768] width 22 height 22
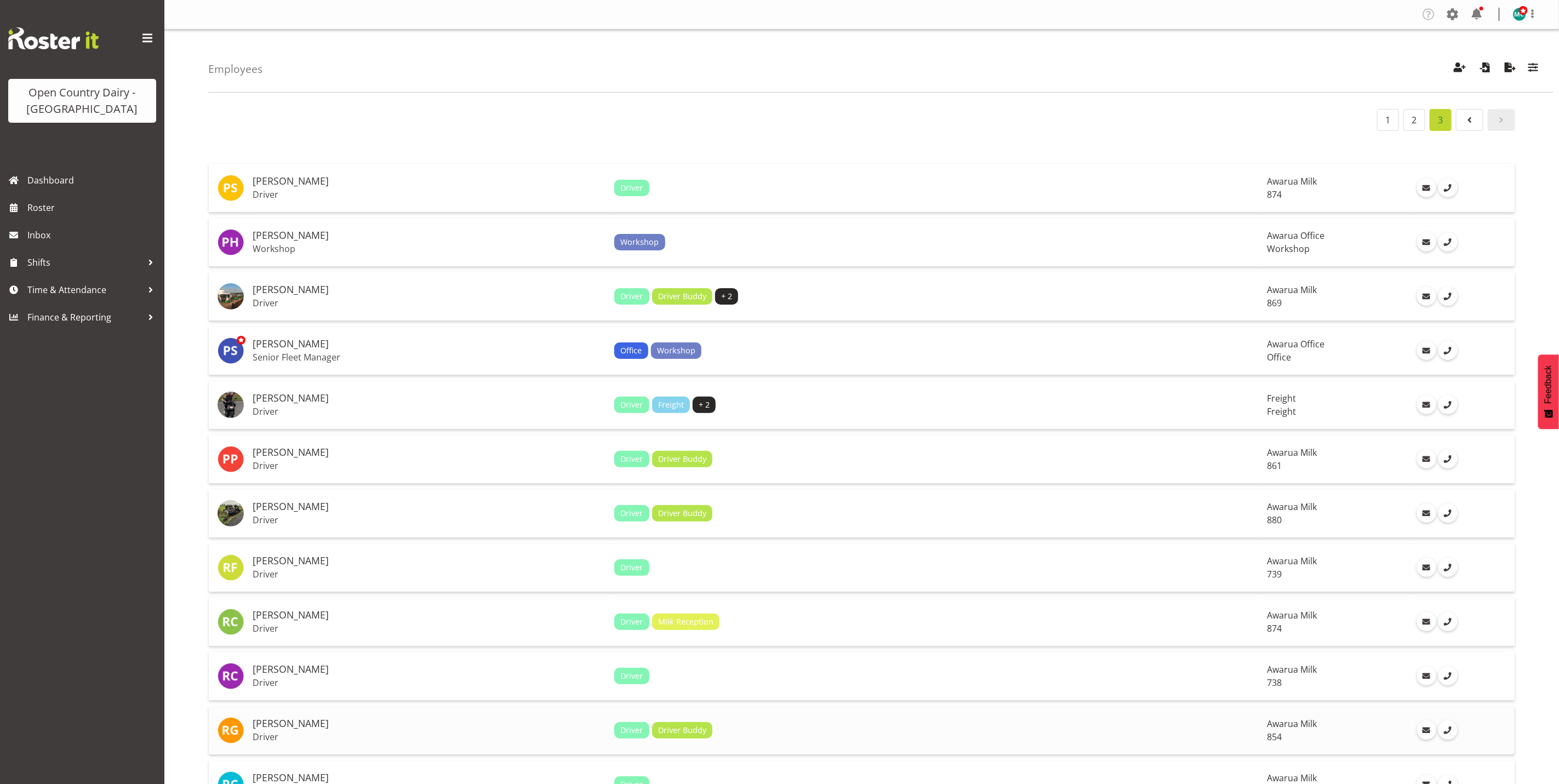
scroll to position [82, 0]
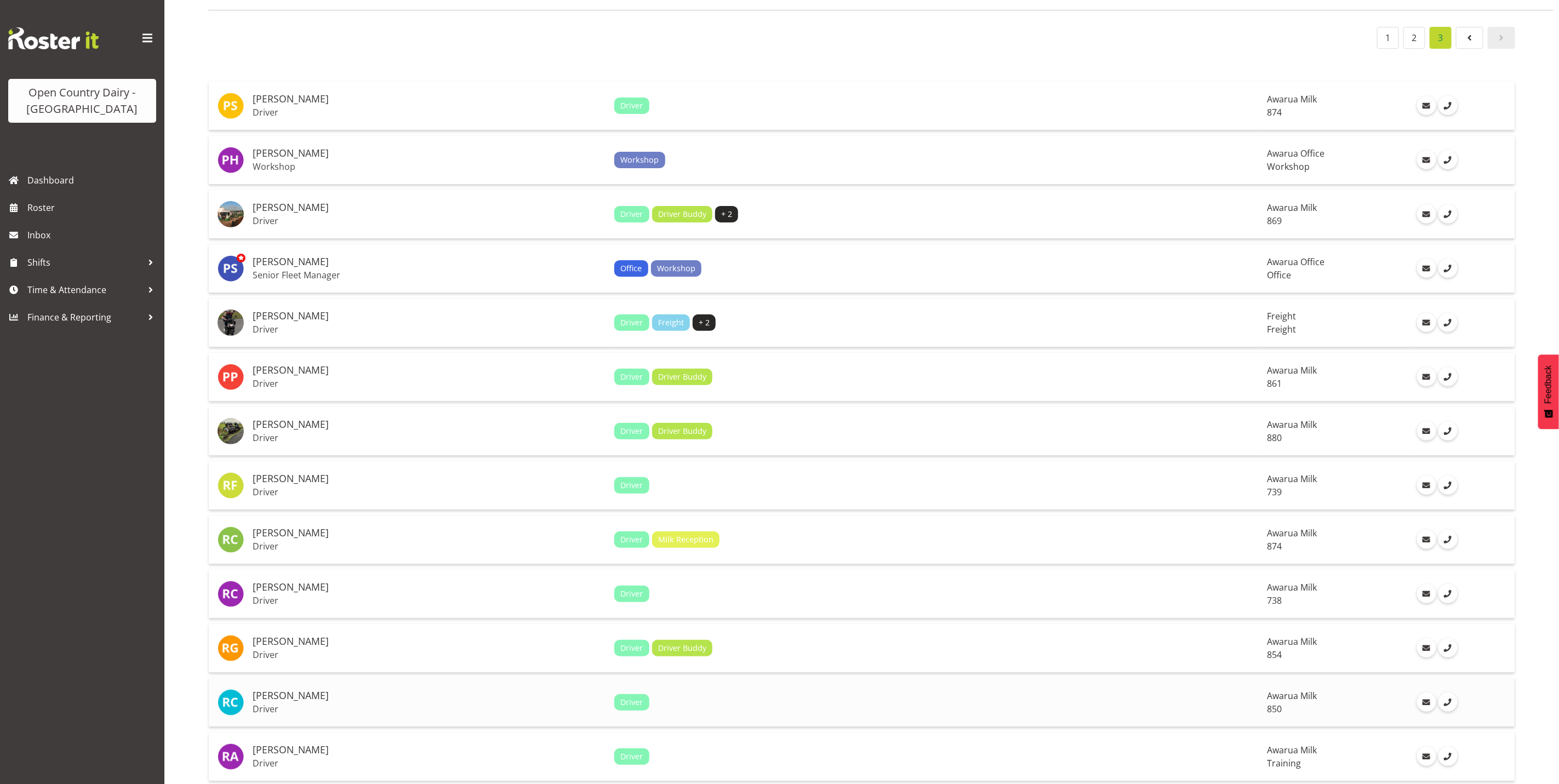
click at [1263, 699] on td "Awarua Milk 850" at bounding box center [1338, 703] width 149 height 49
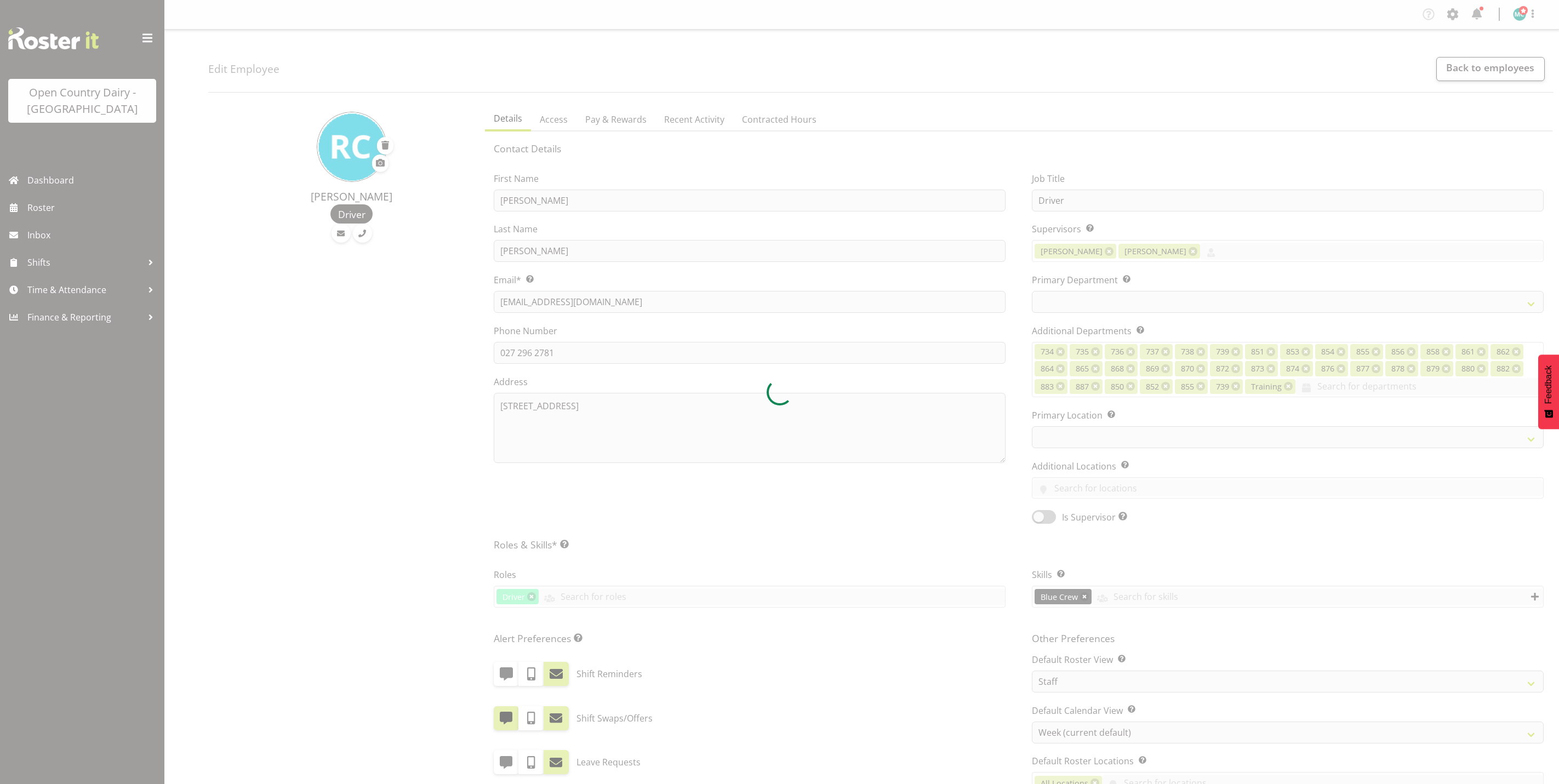
select select "TimelineWeek"
select select
select select "988"
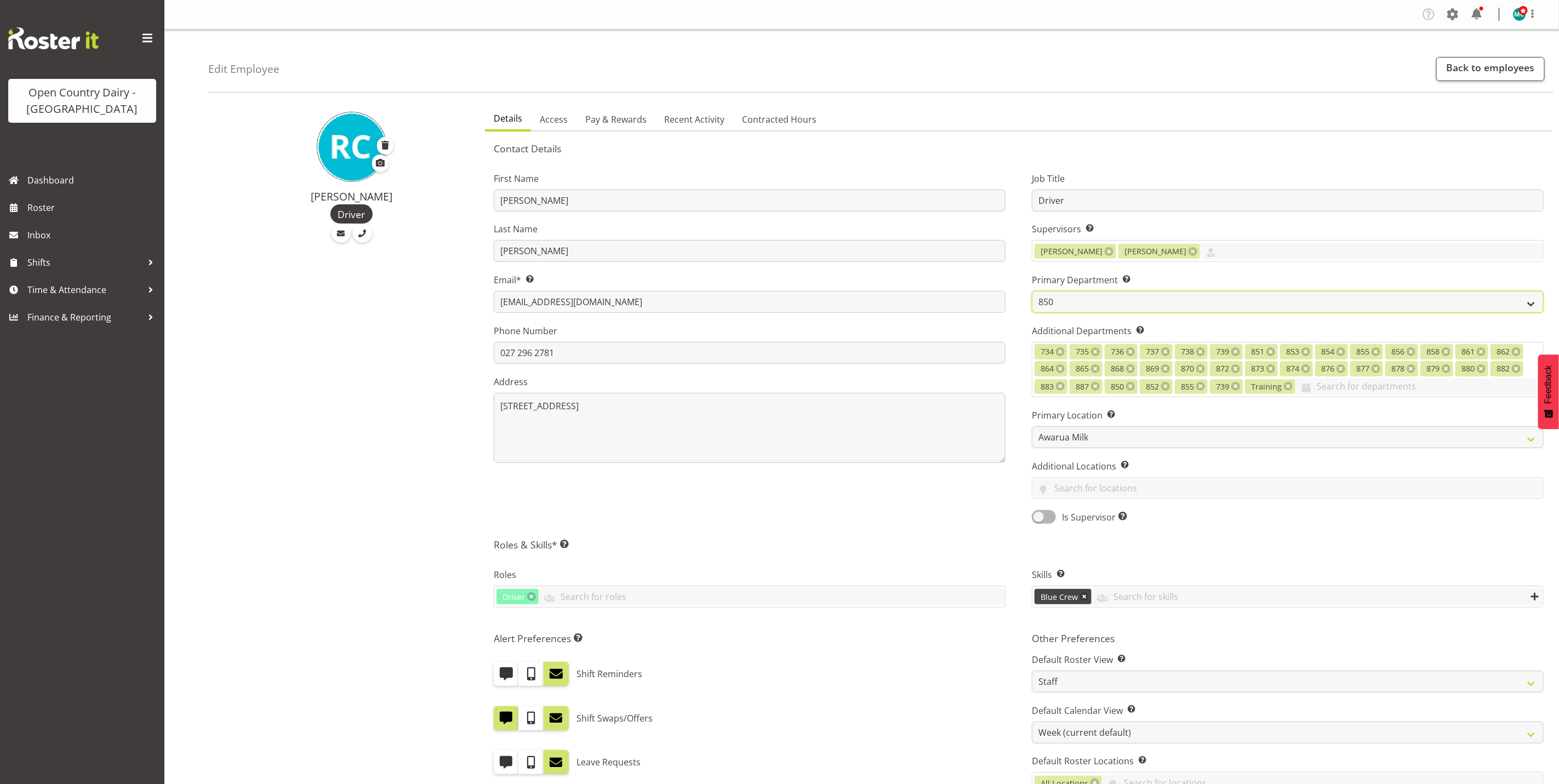
click at [1101, 304] on select "731 734 735 736 737 738 739 850 851" at bounding box center [1287, 302] width 512 height 22
select select "692"
click at [1032, 291] on select "731 734 735 736 737 738 739 850 851" at bounding box center [1287, 302] width 512 height 22
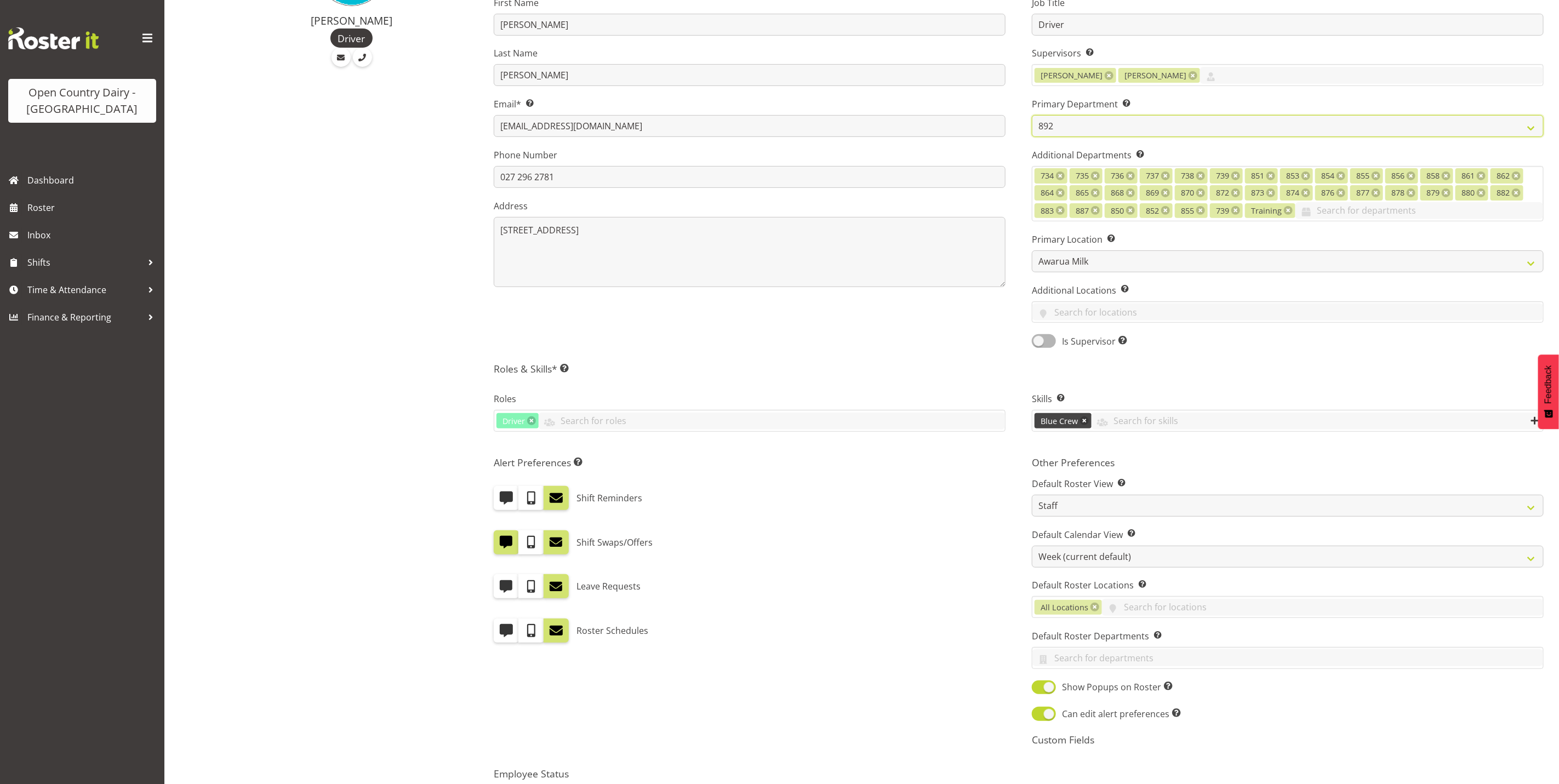
scroll to position [300, 0]
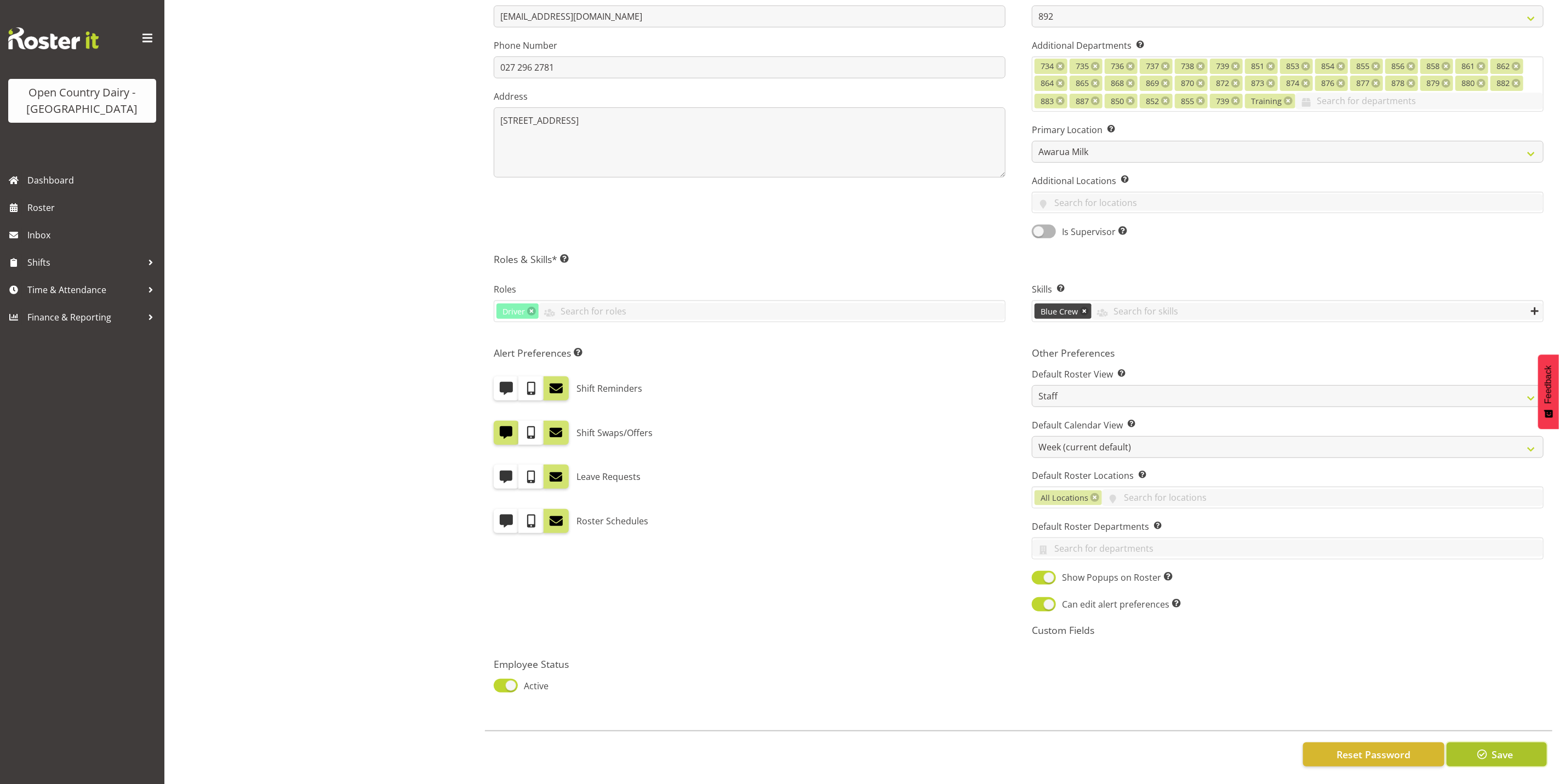
click at [1510, 749] on span "Save" at bounding box center [1502, 754] width 21 height 14
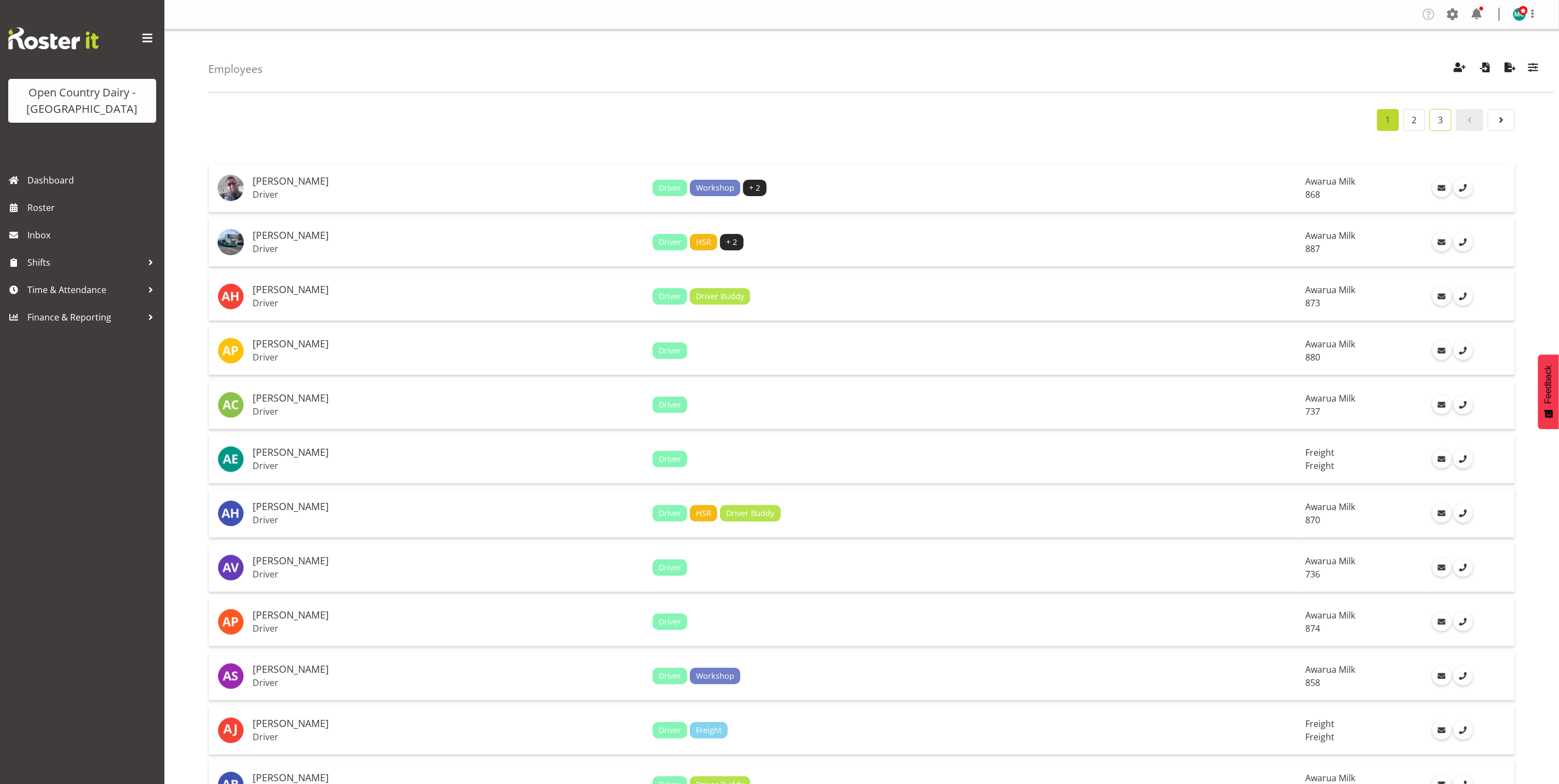
click at [1438, 119] on link "3" at bounding box center [1441, 120] width 22 height 22
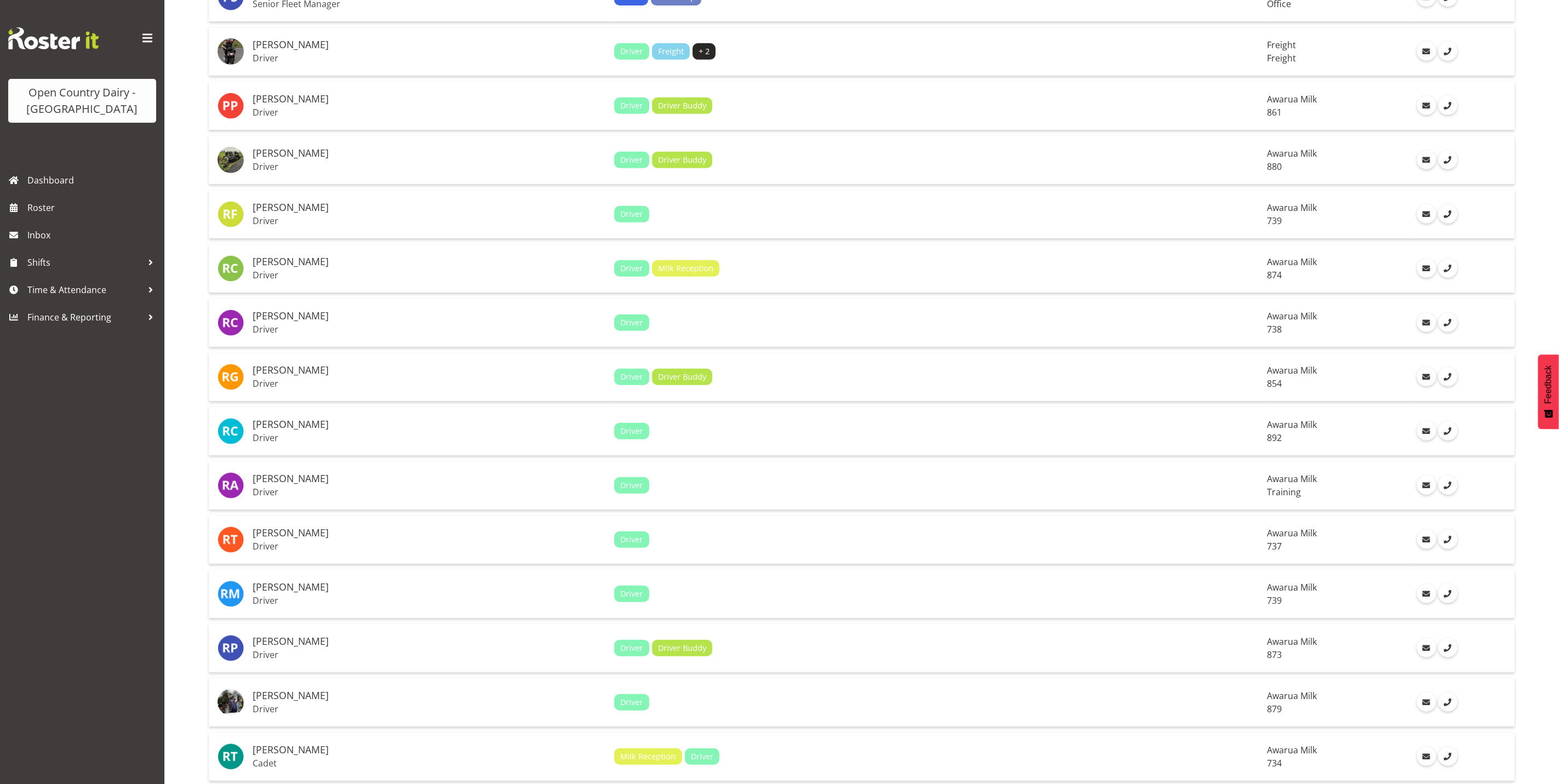
scroll to position [246, 0]
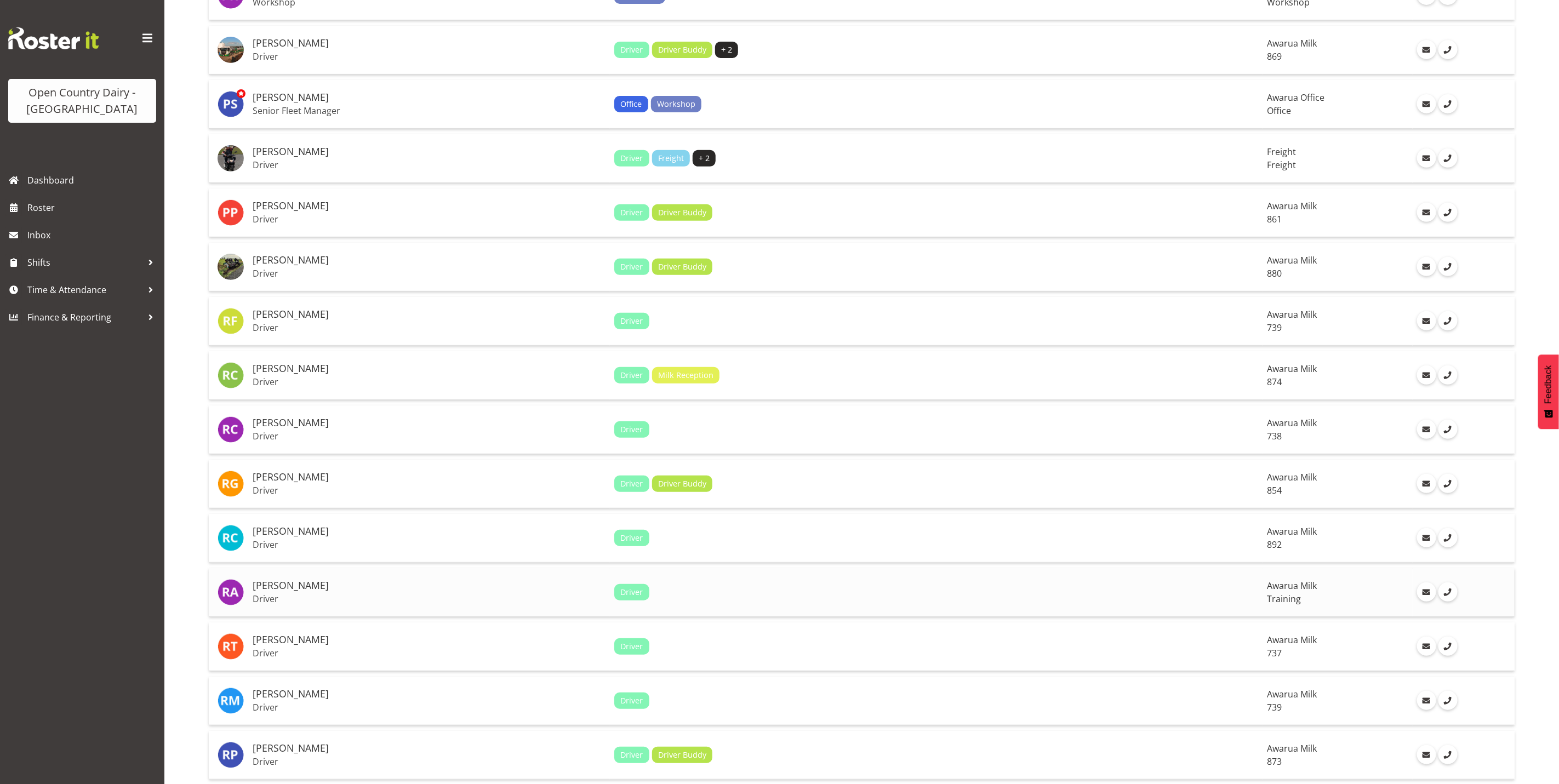
click at [1268, 593] on span "Training" at bounding box center [1285, 599] width 34 height 12
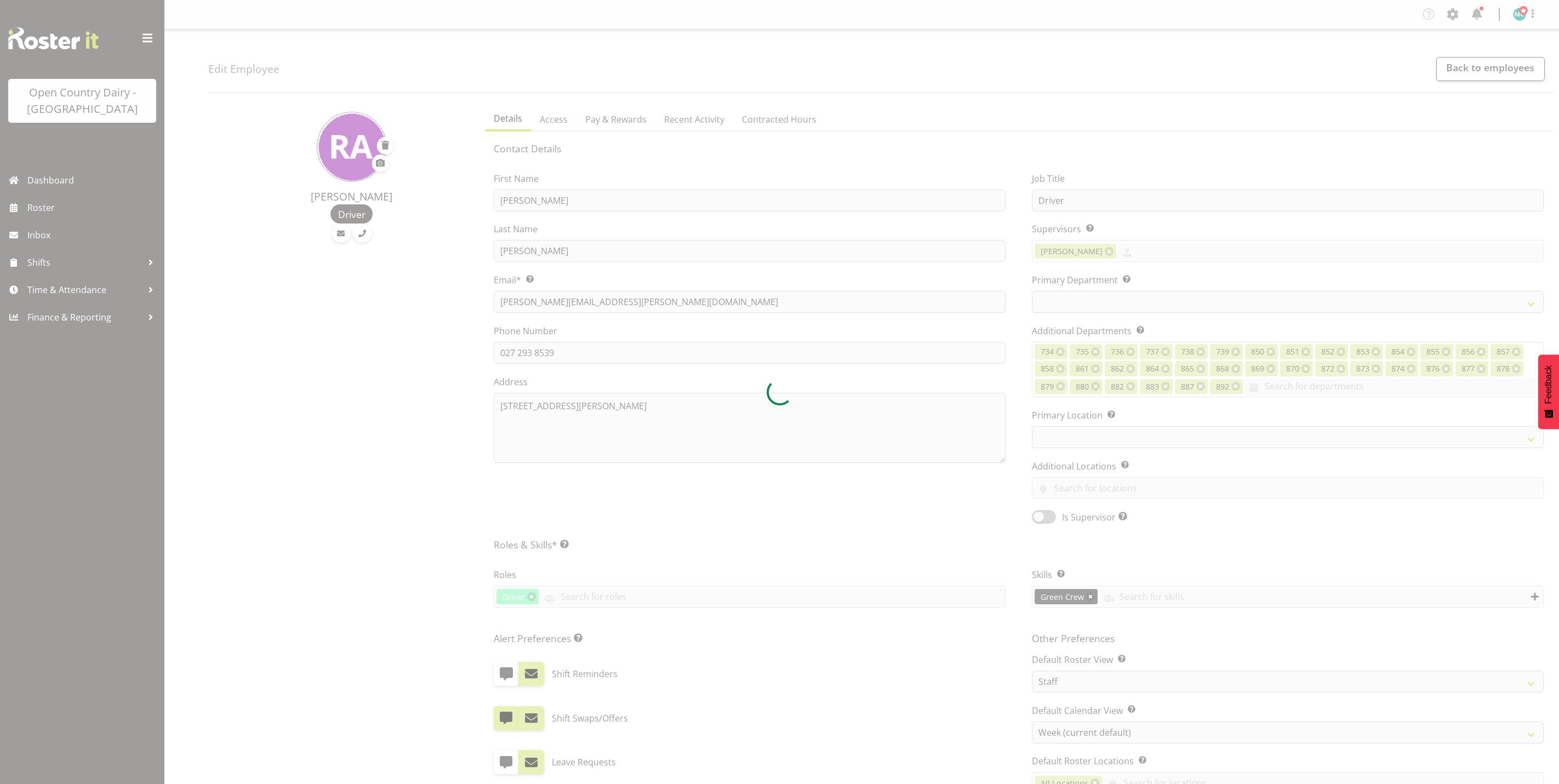
select select "TimelineWeek"
select select
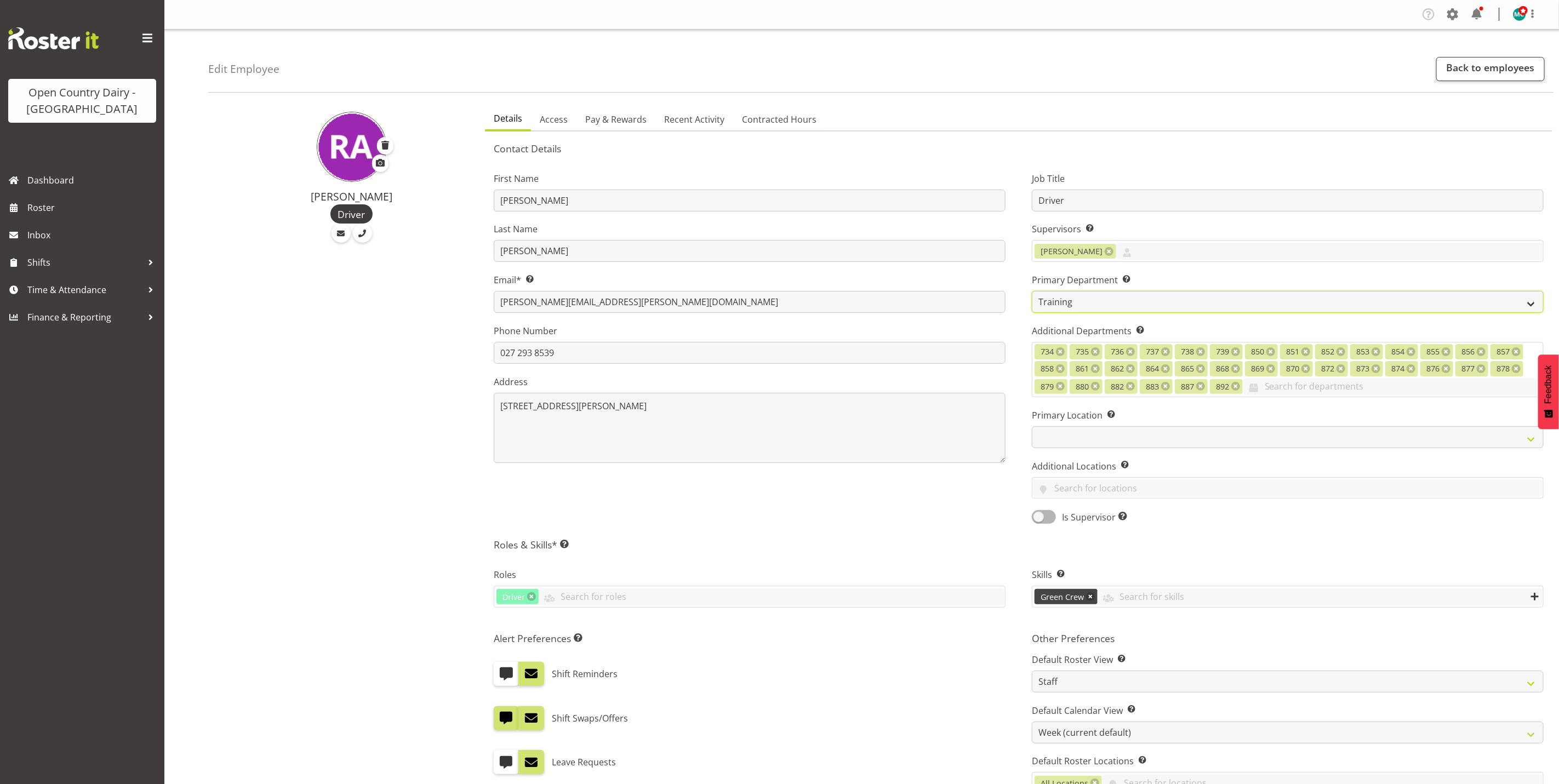
click at [1079, 301] on select "731 734 735 736 737 738 739 850 851" at bounding box center [1287, 302] width 512 height 22
select select "816"
click at [1032, 291] on select "731 734 735 736 737 738 739 850 851" at bounding box center [1287, 302] width 512 height 22
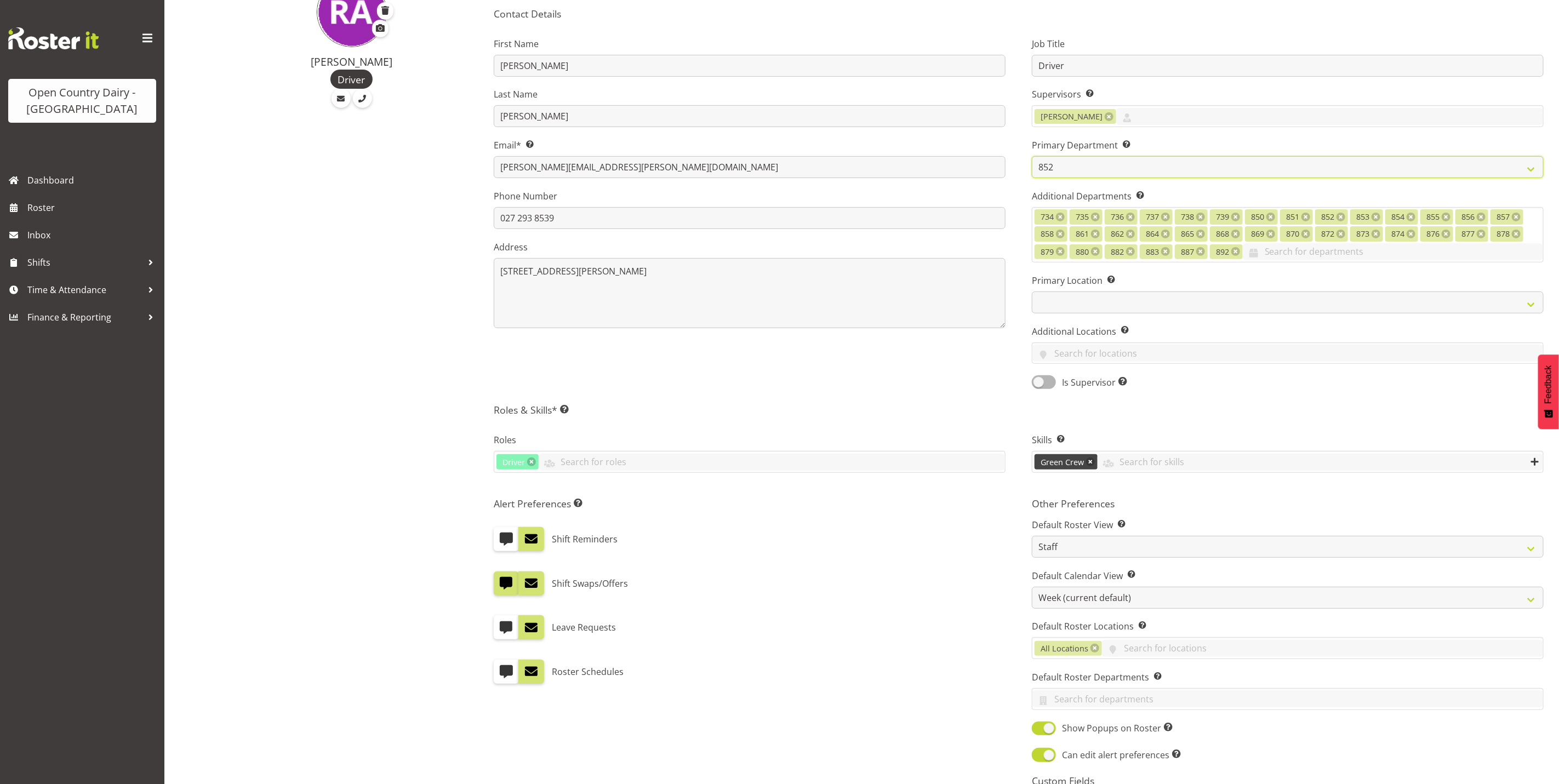
scroll to position [300, 0]
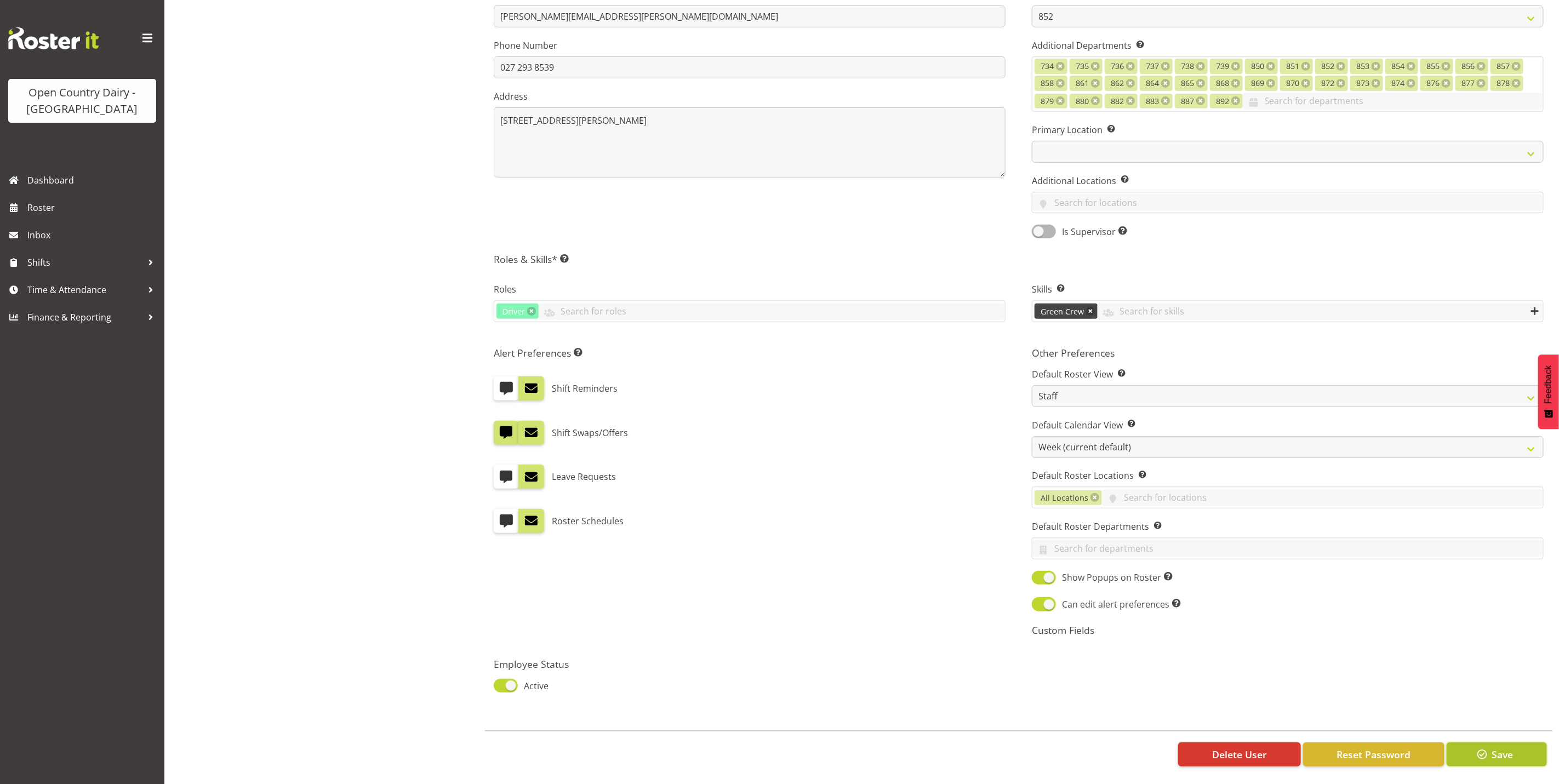
click at [1510, 747] on span "Save" at bounding box center [1502, 754] width 21 height 14
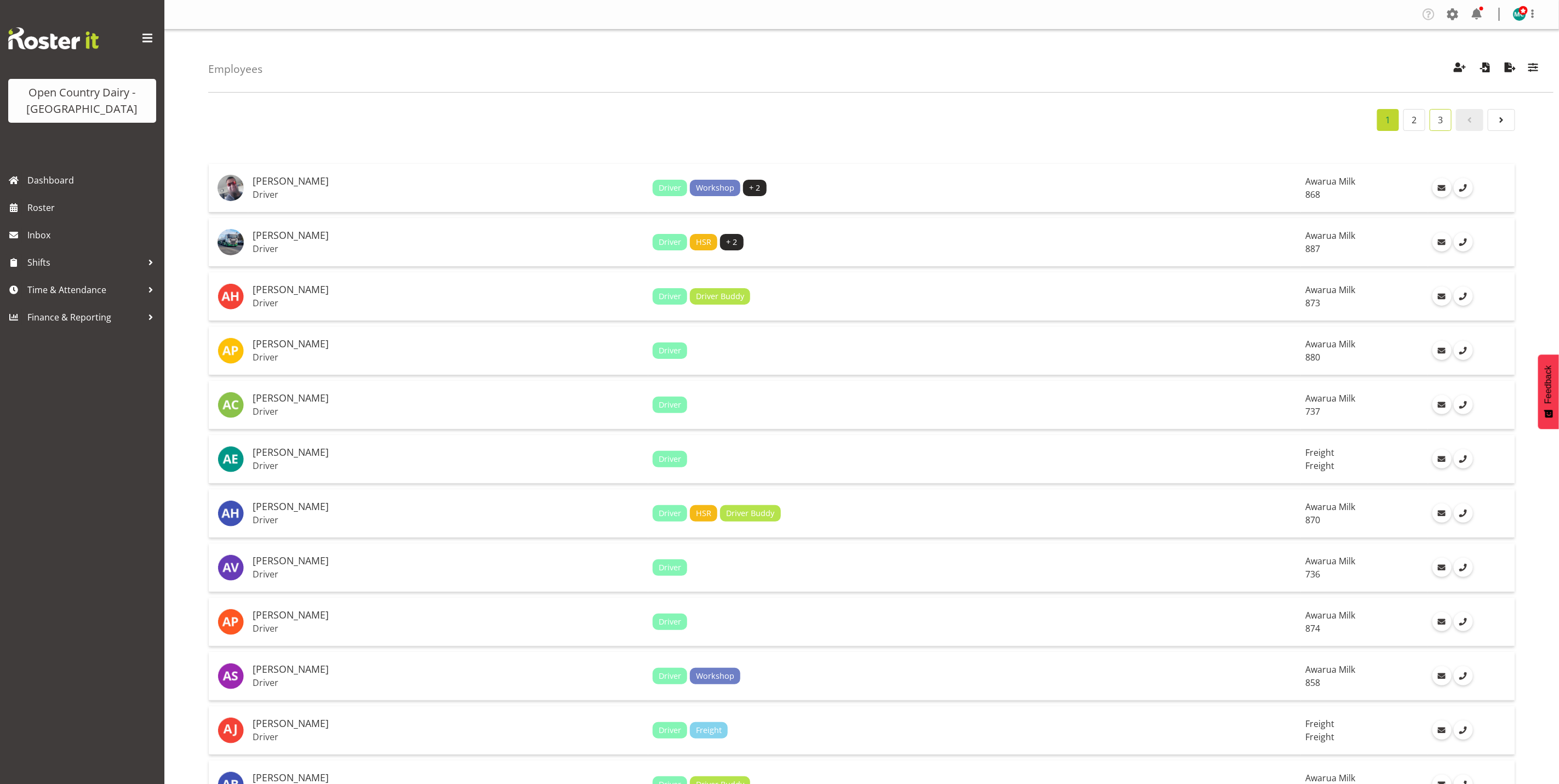
click at [1444, 118] on link "3" at bounding box center [1441, 120] width 22 height 22
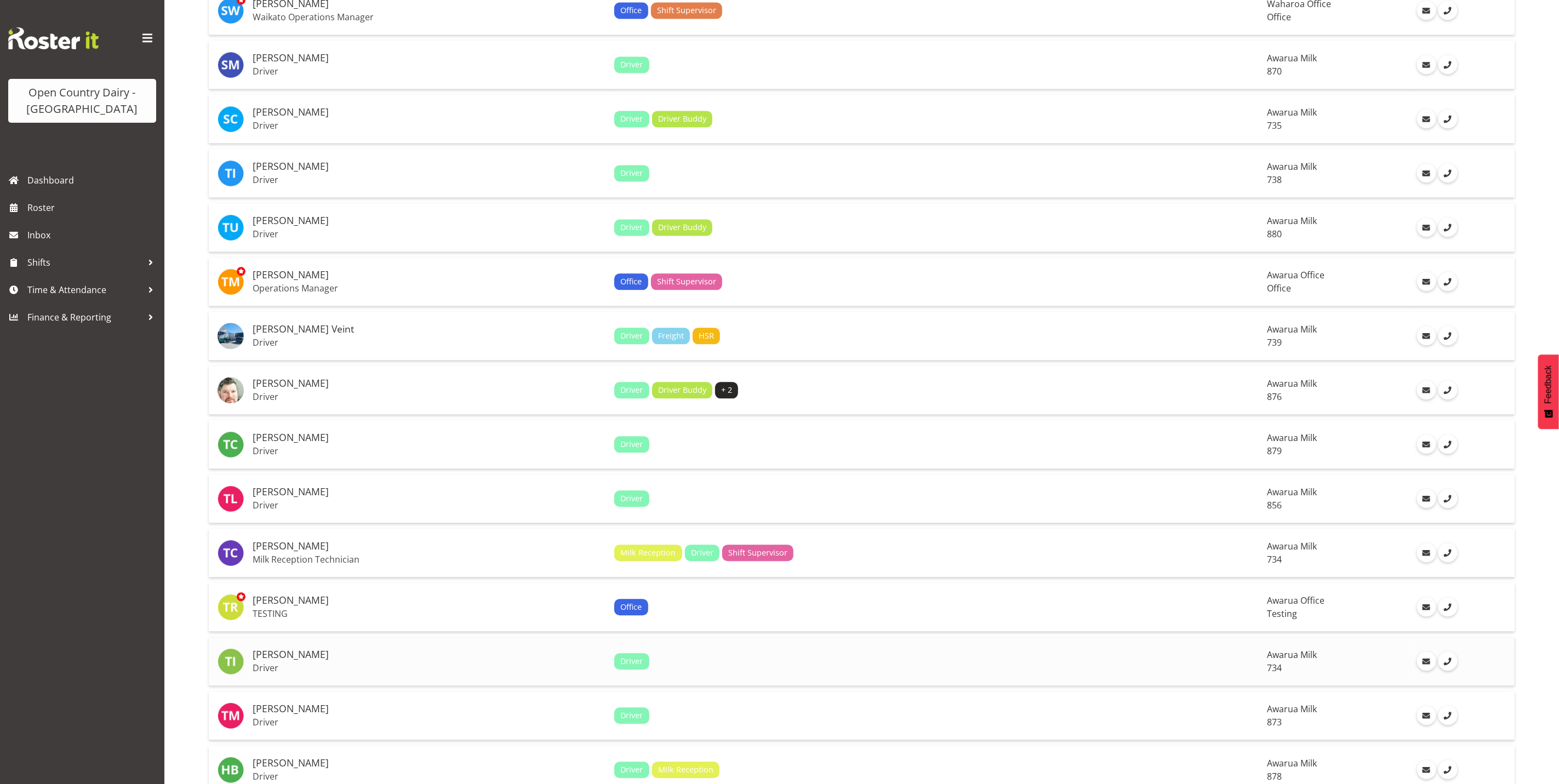
scroll to position [1726, 0]
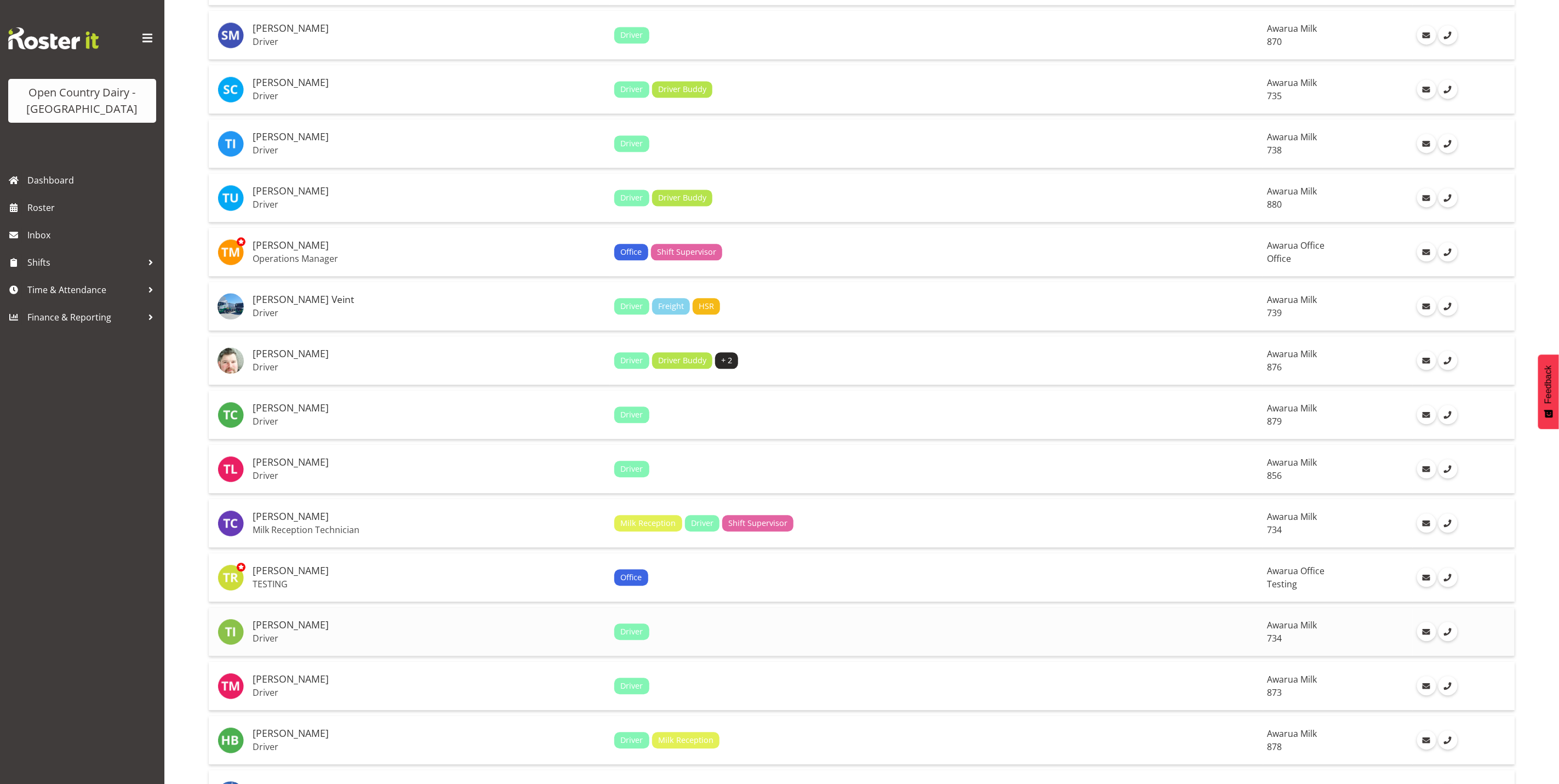
click at [292, 620] on td "Tracy Inder Driver" at bounding box center [429, 632] width 362 height 49
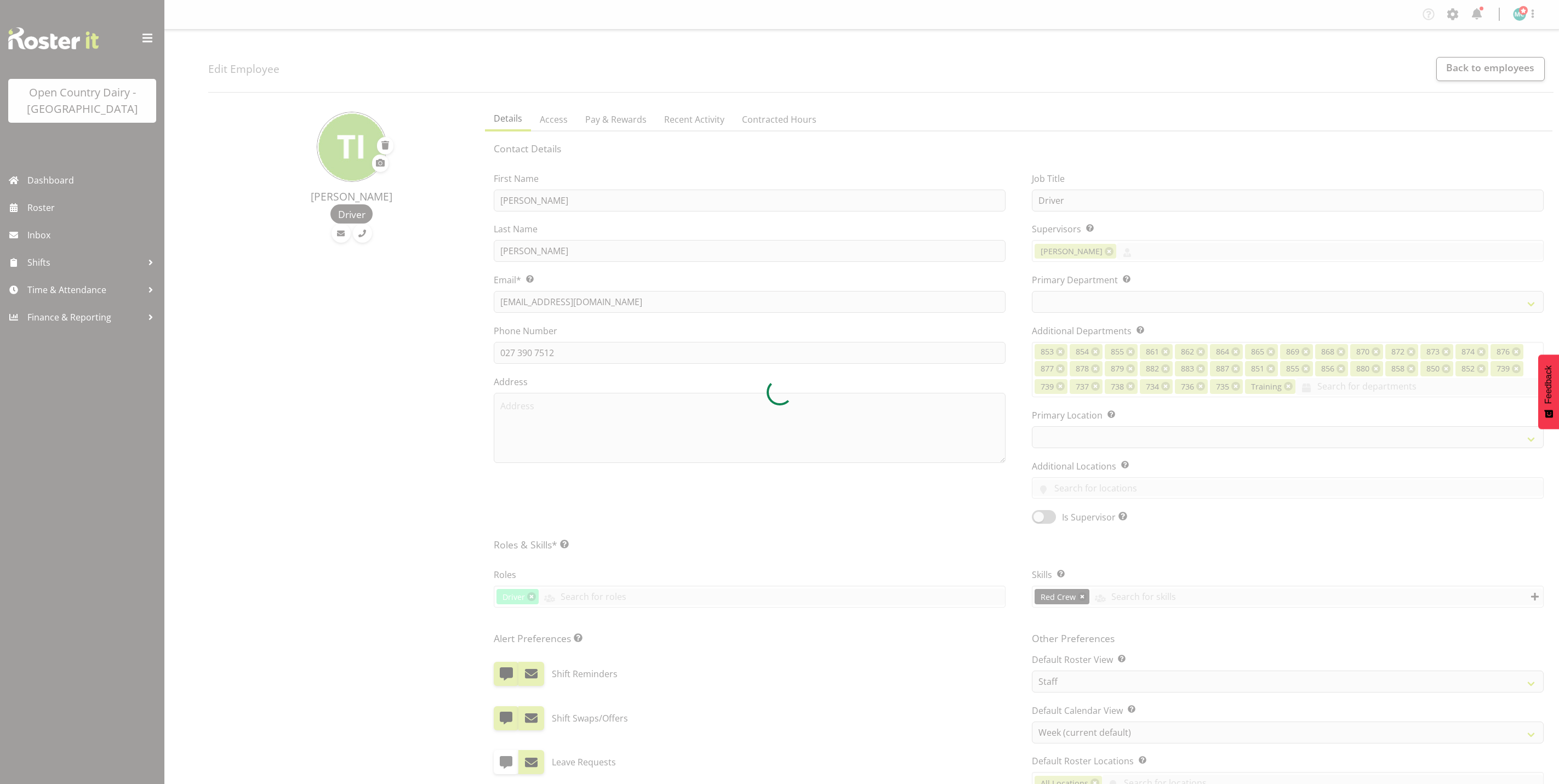
select select "TimelineWeek"
select select
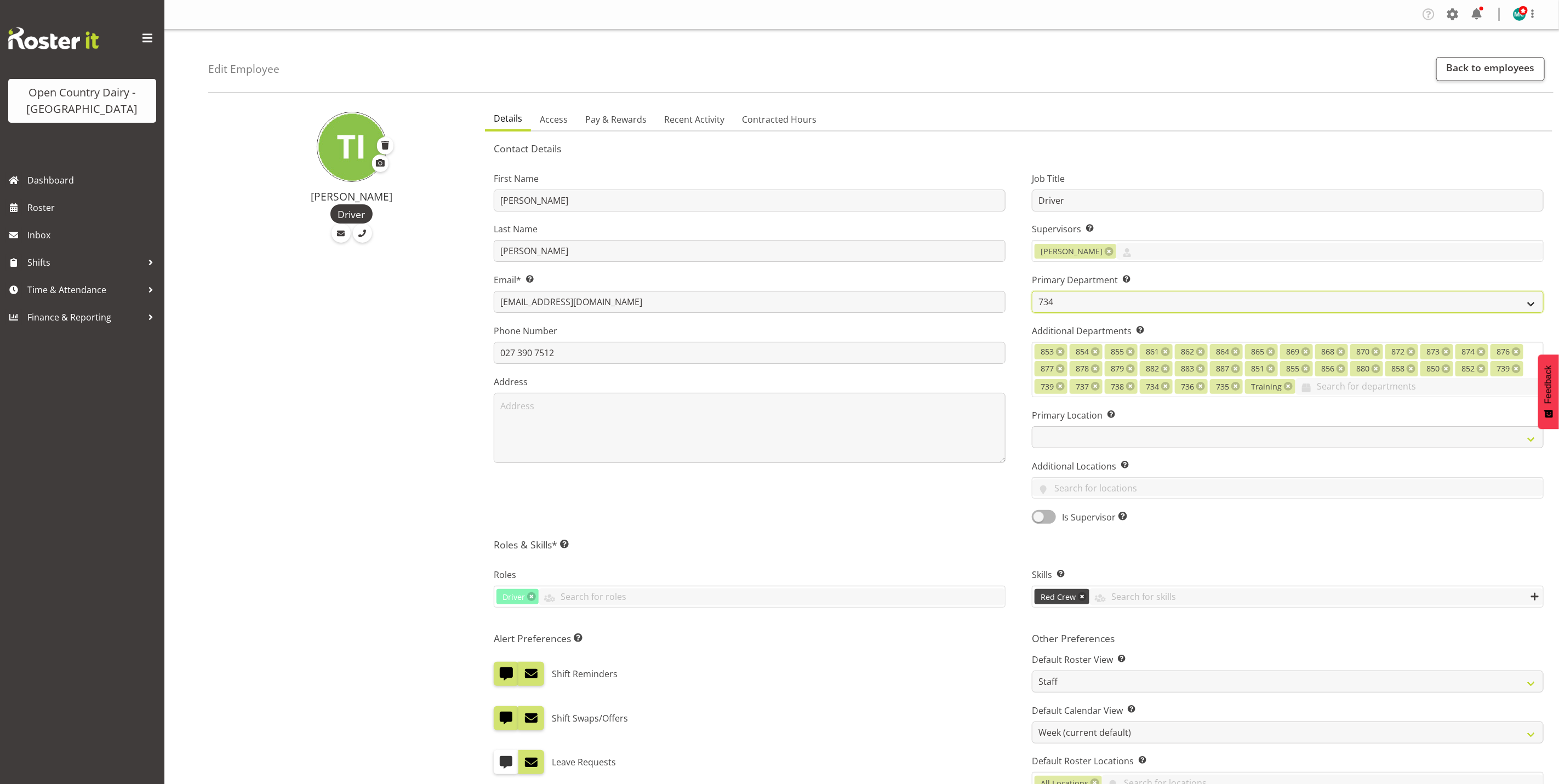
click at [1064, 303] on select "731 734 735 736 737 738 739 850 851" at bounding box center [1287, 302] width 512 height 22
select select "676"
click at [1032, 291] on select "731 734 735 736 737 738 739 850 851" at bounding box center [1287, 302] width 512 height 22
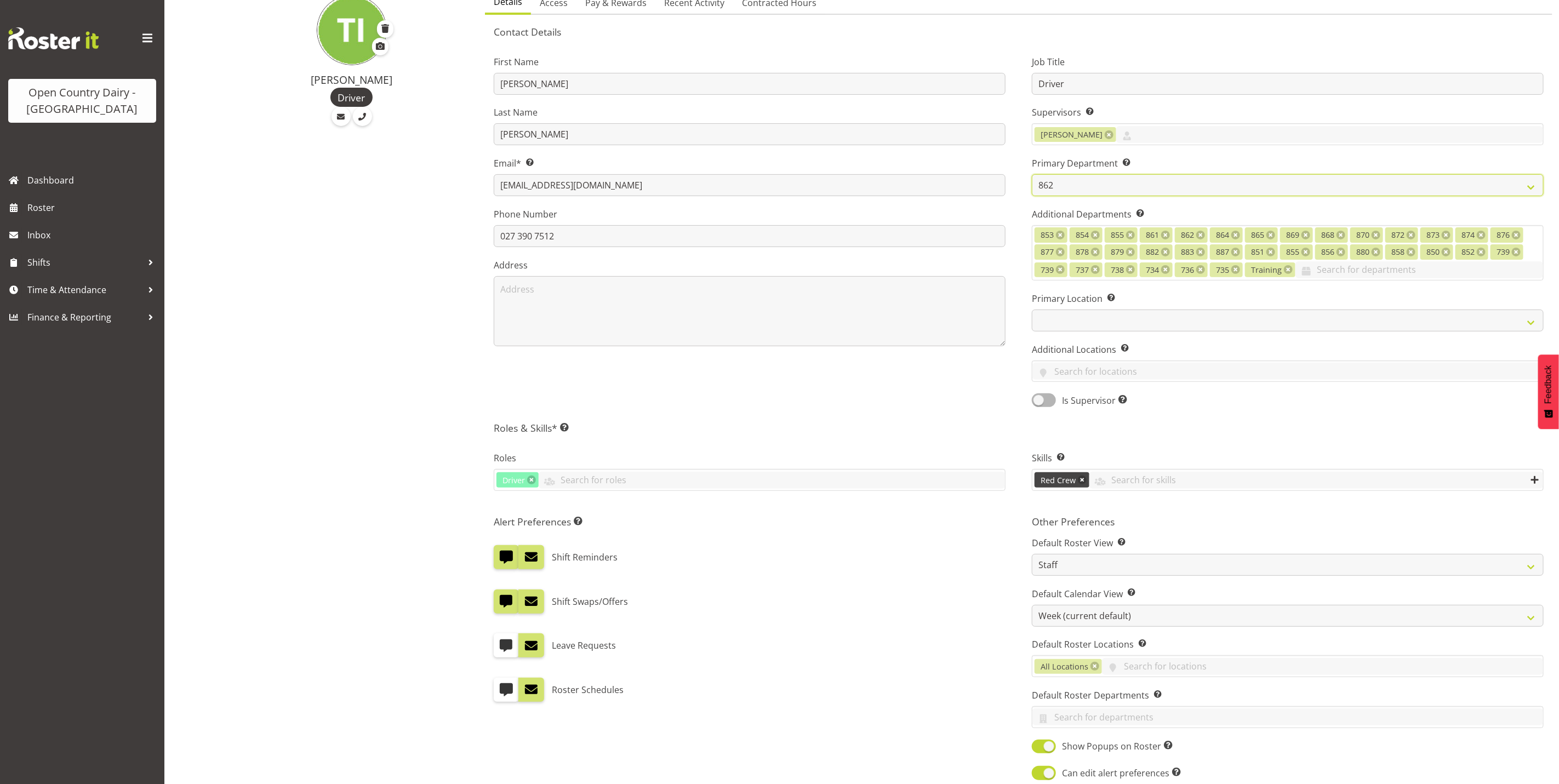
scroll to position [300, 0]
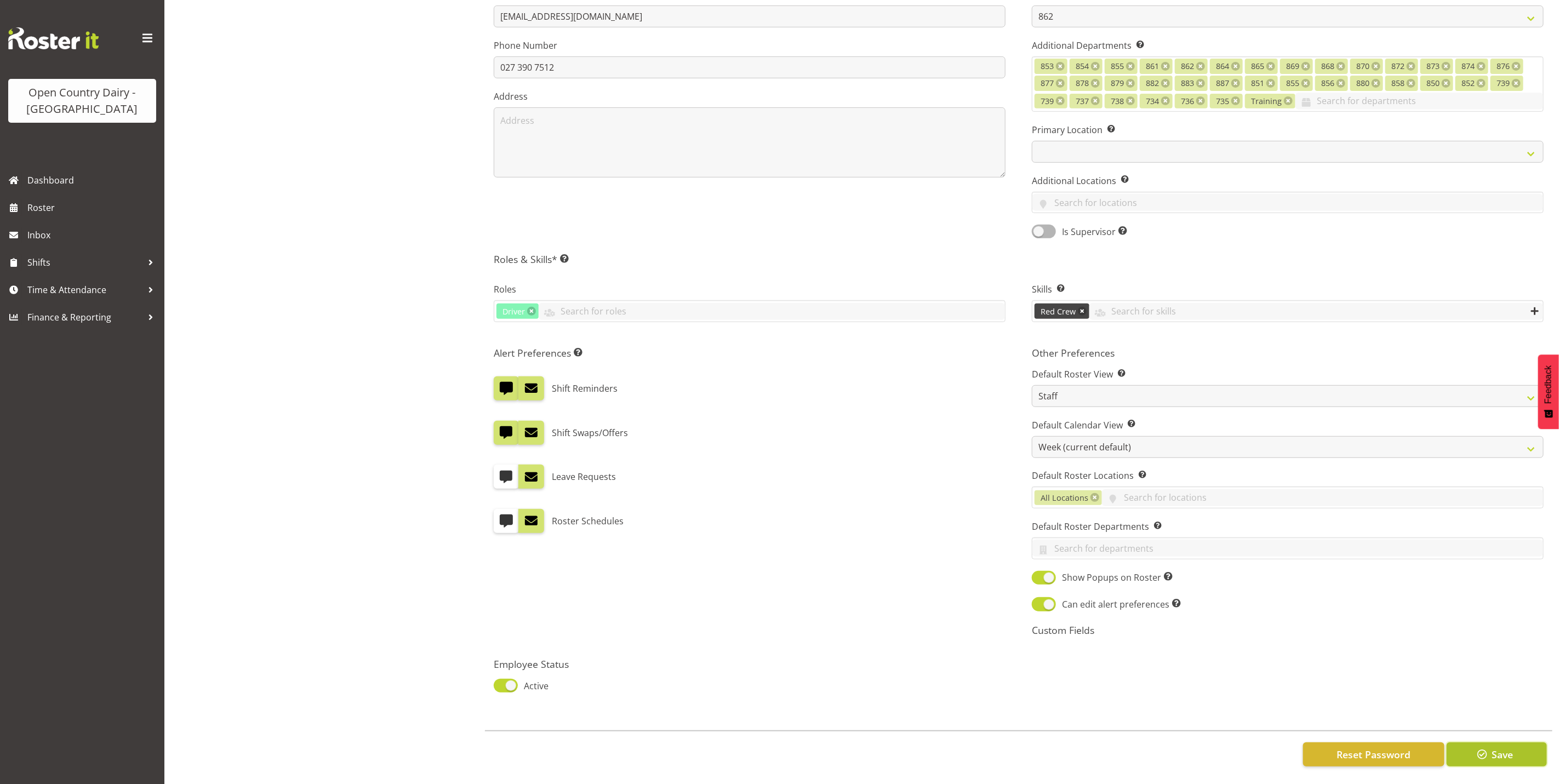
click at [1503, 750] on button "Save" at bounding box center [1497, 755] width 100 height 24
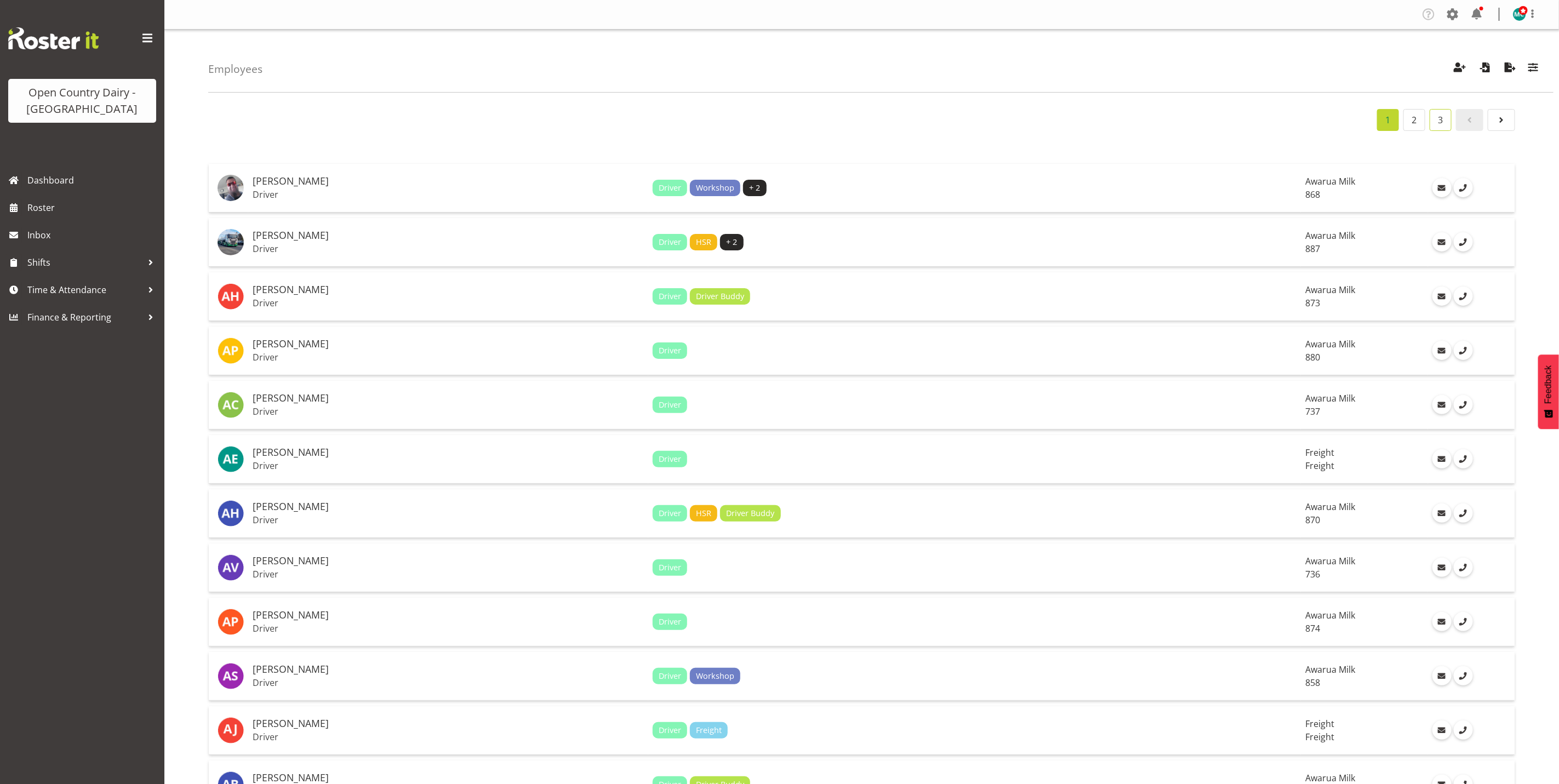
click at [1437, 121] on link "3" at bounding box center [1441, 120] width 22 height 22
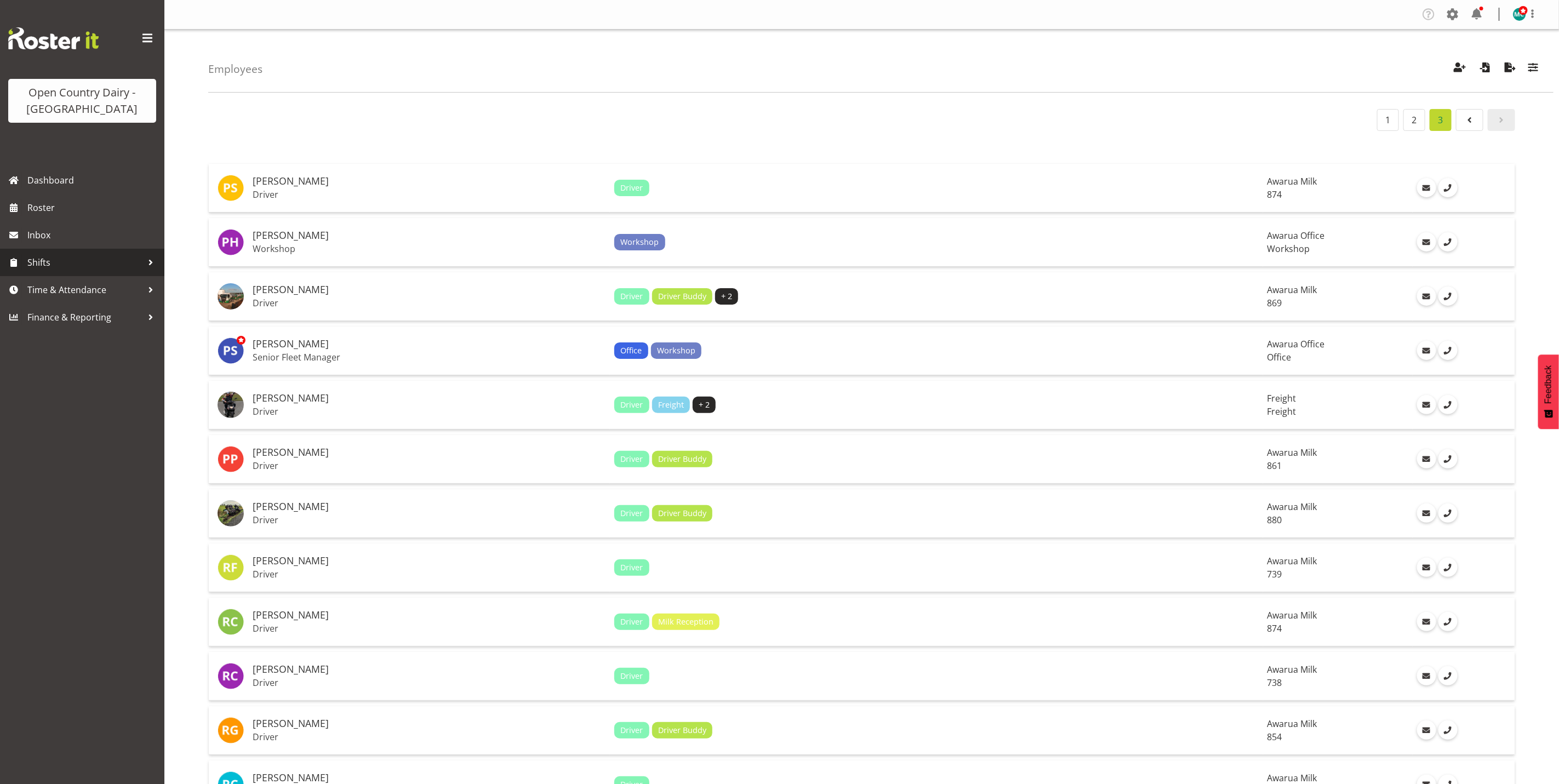
drag, startPoint x: 53, startPoint y: 267, endPoint x: 66, endPoint y: 267, distance: 13.0
click at [53, 267] on span "Shifts" at bounding box center [85, 262] width 115 height 16
